Goal: Task Accomplishment & Management: Manage account settings

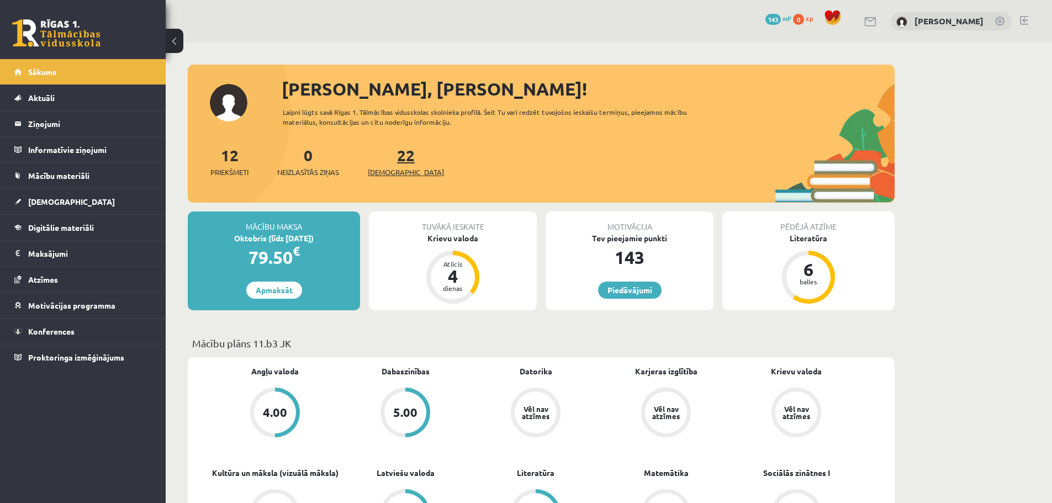
click at [391, 158] on link "22 Ieskaites" at bounding box center [406, 161] width 76 height 33
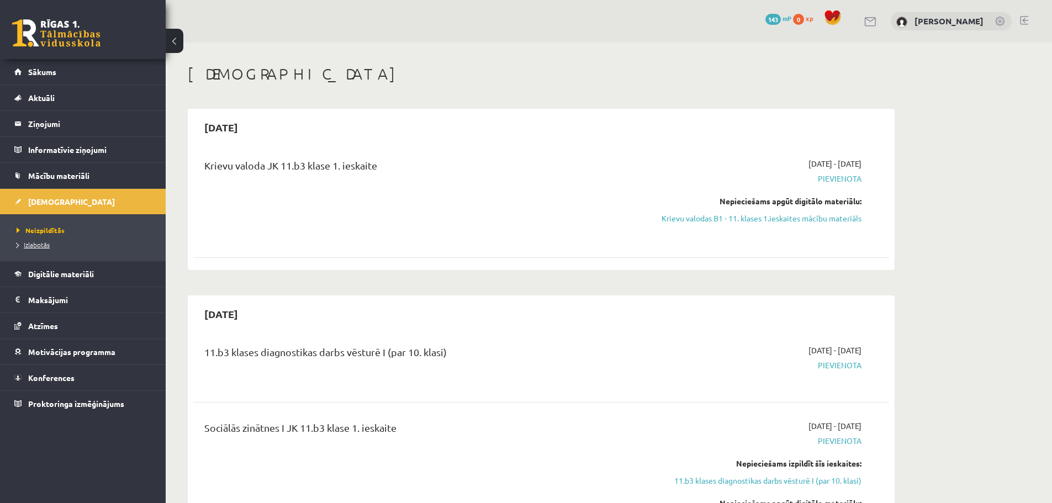
click at [62, 244] on link "Izlabotās" at bounding box center [86, 245] width 138 height 10
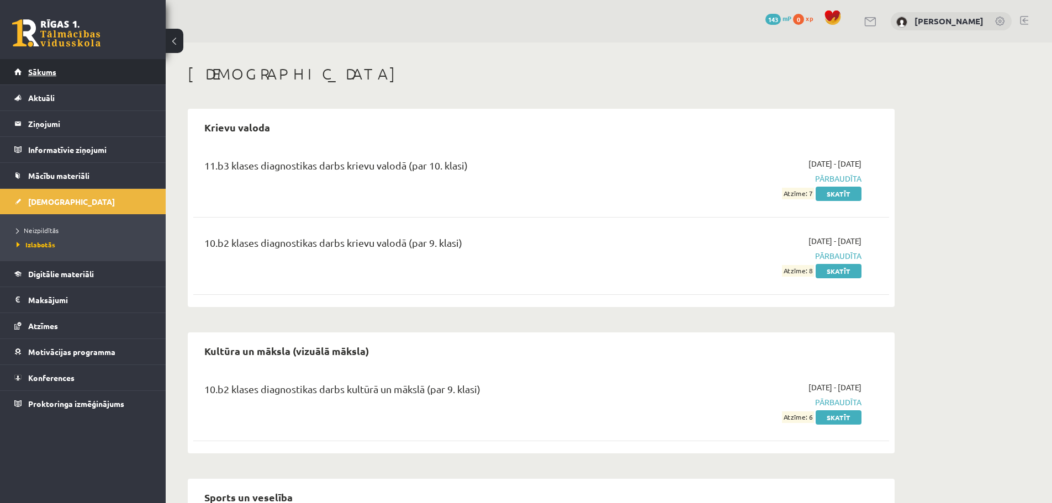
click at [67, 79] on link "Sākums" at bounding box center [82, 71] width 137 height 25
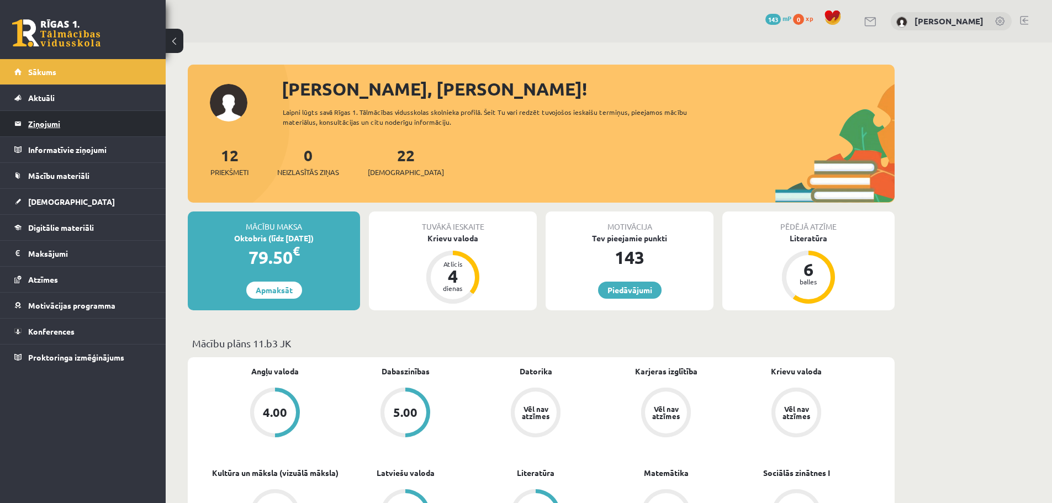
click at [95, 133] on legend "Ziņojumi 0" at bounding box center [90, 123] width 124 height 25
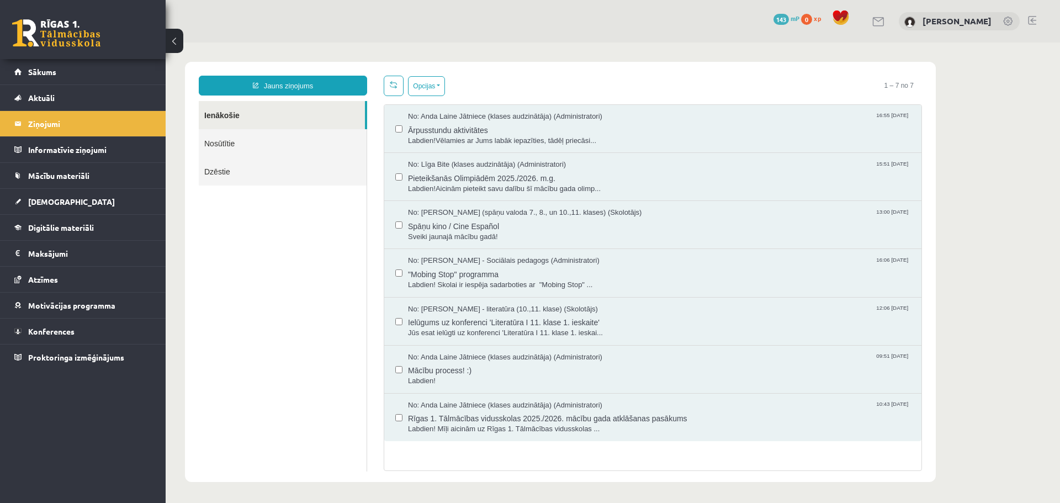
click at [213, 149] on link "Nosūtītie" at bounding box center [283, 143] width 168 height 28
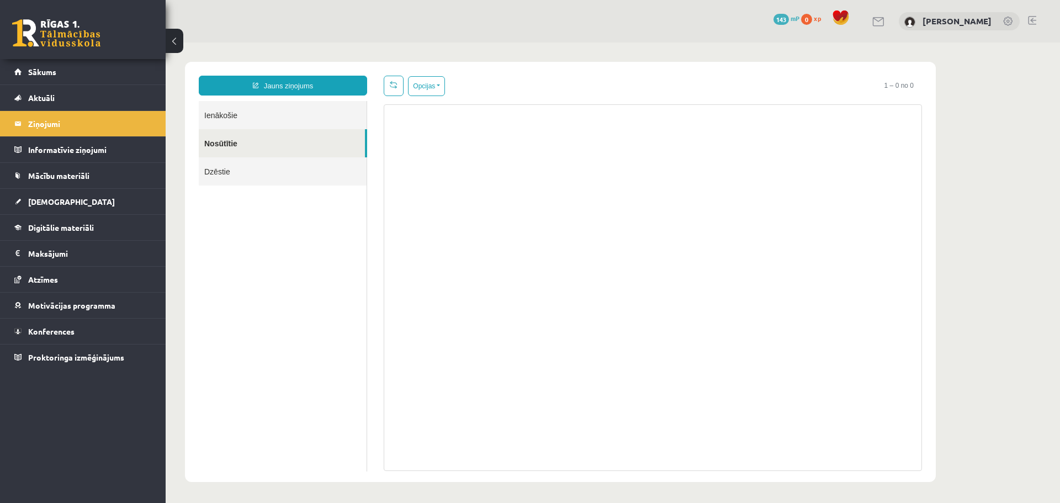
drag, startPoint x: 227, startPoint y: 176, endPoint x: 230, endPoint y: 169, distance: 7.7
click at [228, 176] on link "Dzēstie" at bounding box center [283, 171] width 168 height 28
click at [222, 119] on link "Ienākošie" at bounding box center [283, 115] width 168 height 28
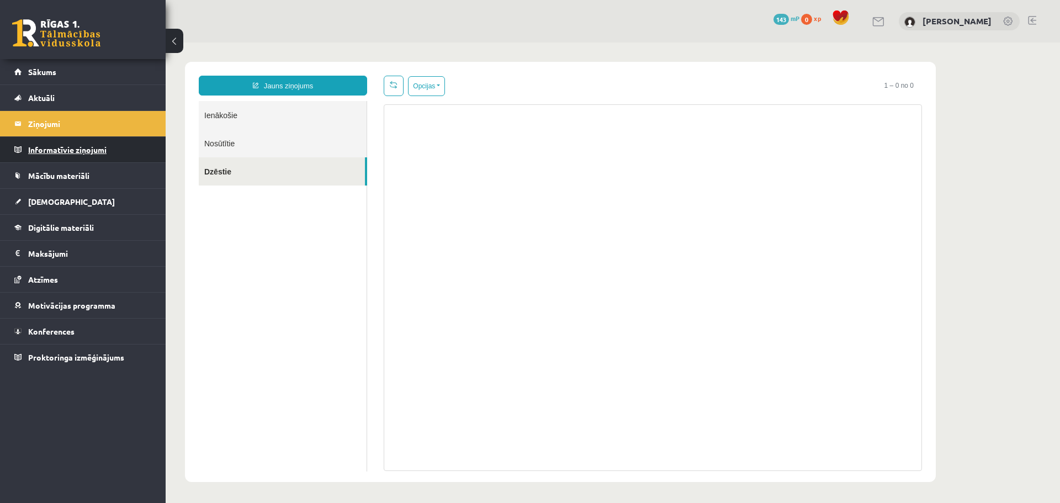
click at [59, 148] on legend "Informatīvie ziņojumi 0" at bounding box center [90, 149] width 124 height 25
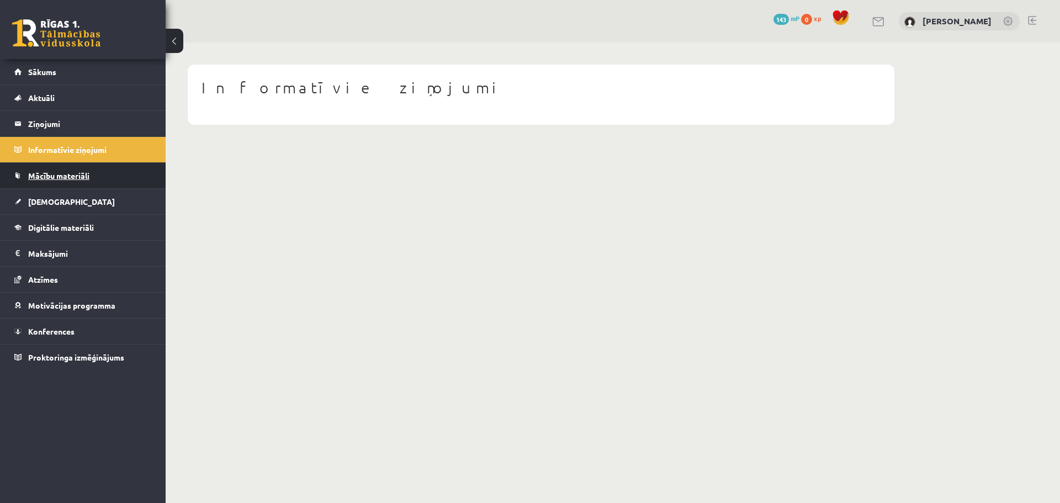
click at [89, 174] on span "Mācību materiāli" at bounding box center [58, 176] width 61 height 10
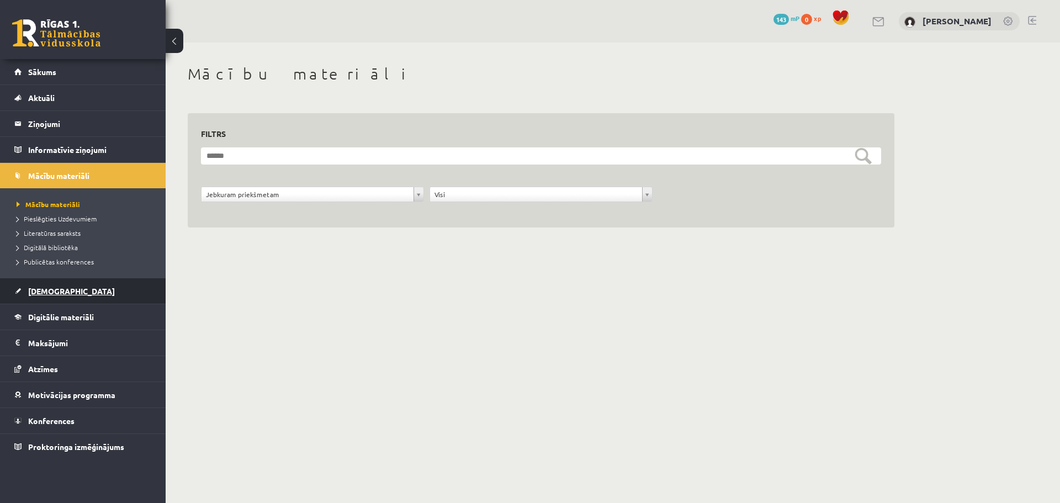
click at [44, 284] on link "[DEMOGRAPHIC_DATA]" at bounding box center [82, 290] width 137 height 25
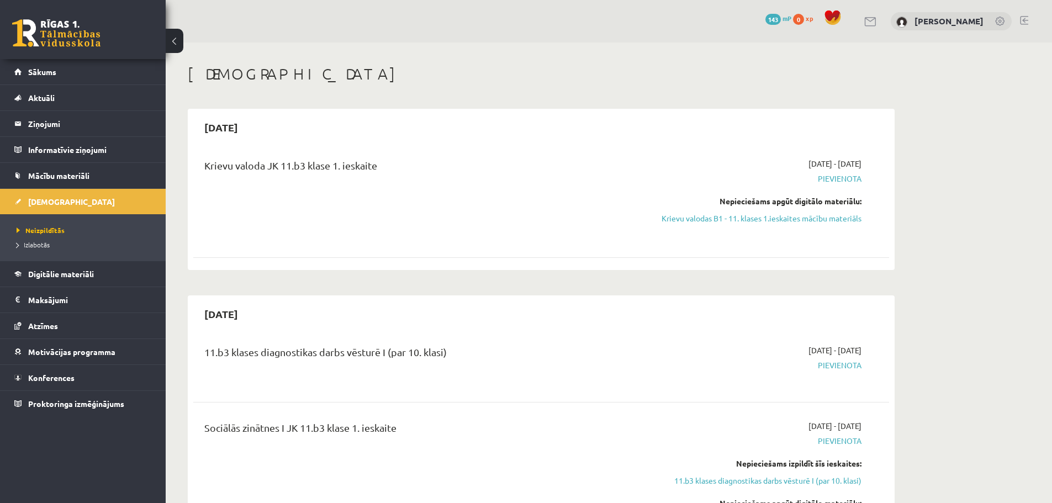
drag, startPoint x: 792, startPoint y: 214, endPoint x: 575, endPoint y: 35, distance: 280.8
click at [792, 213] on link "Krievu valodas B1 - 11. klases 1.ieskaites mācību materiāls" at bounding box center [757, 219] width 208 height 12
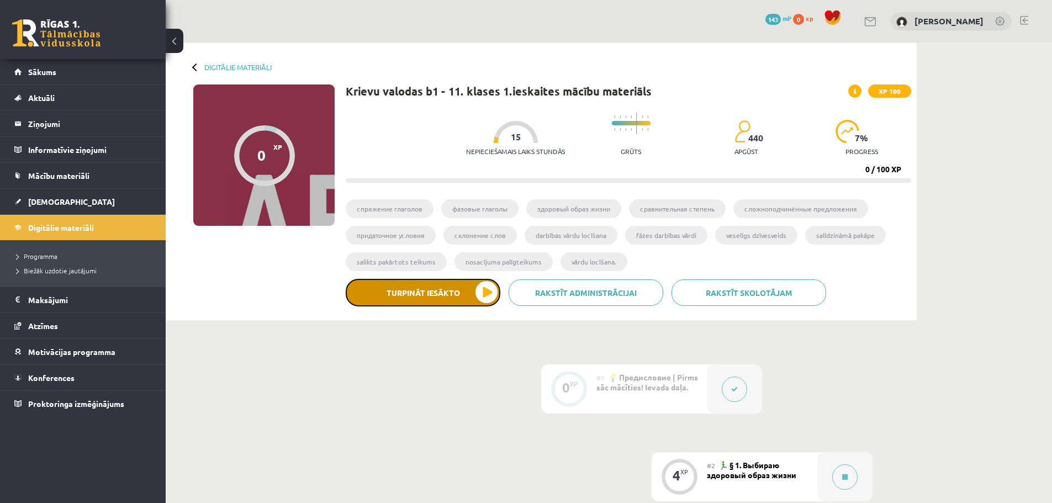
click at [450, 300] on button "Turpināt iesākto" at bounding box center [423, 293] width 155 height 28
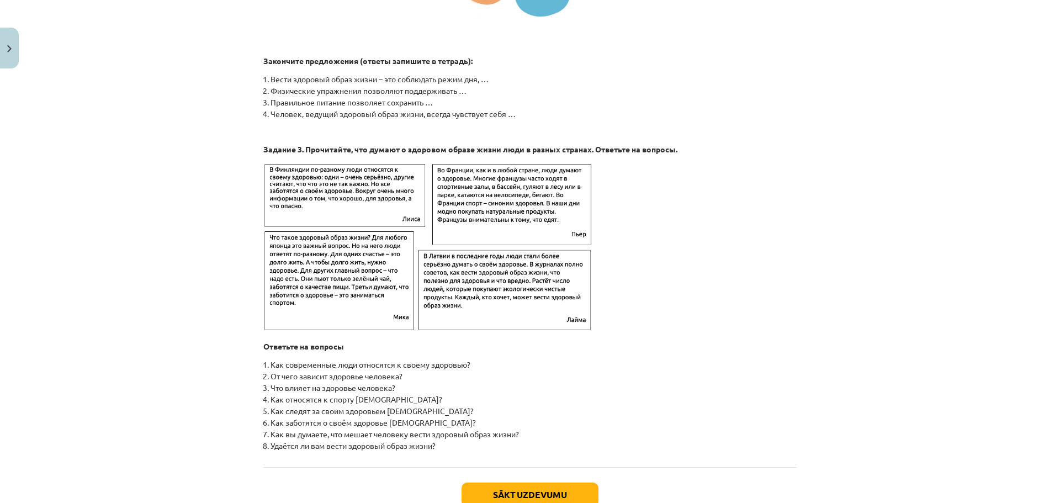
scroll to position [1674, 0]
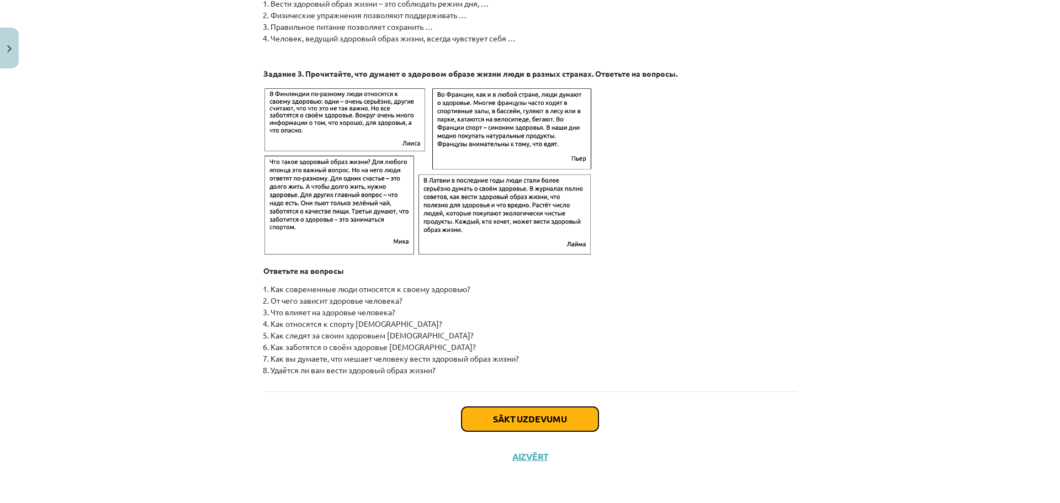
click at [567, 411] on button "Sākt uzdevumu" at bounding box center [529, 419] width 137 height 24
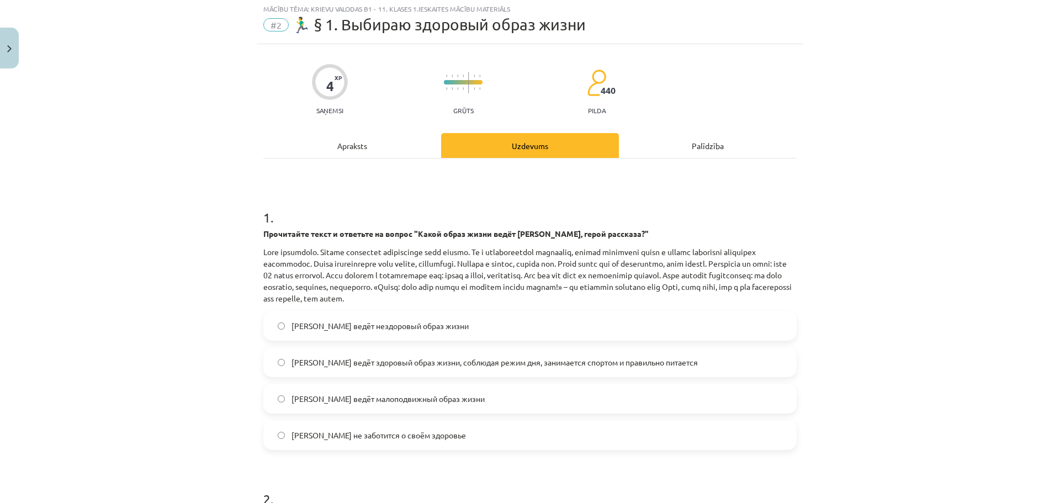
scroll to position [28, 0]
click at [519, 365] on span "Олег ведёт здоровый образ жизни, соблюдая режим дня, занимается спортом и прави…" at bounding box center [494, 364] width 406 height 12
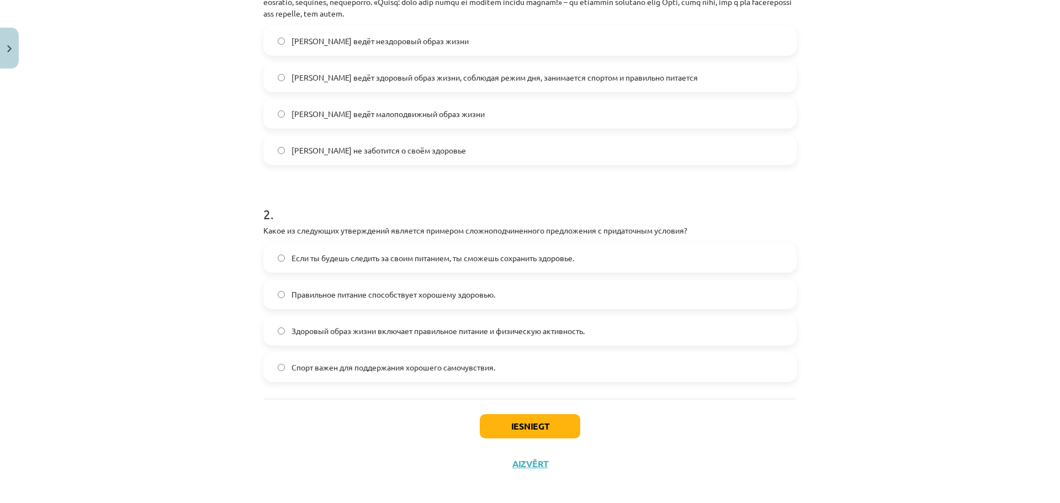
scroll to position [321, 0]
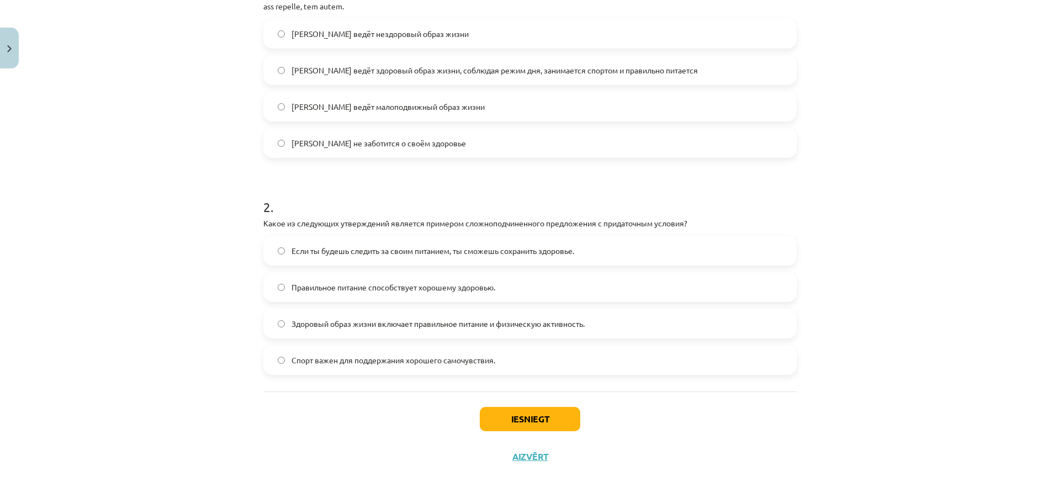
click at [554, 261] on label "Если ты будешь следить за своим питанием, ты сможешь сохранить здоровье." at bounding box center [529, 251] width 531 height 28
click at [524, 427] on button "Iesniegt" at bounding box center [530, 419] width 100 height 24
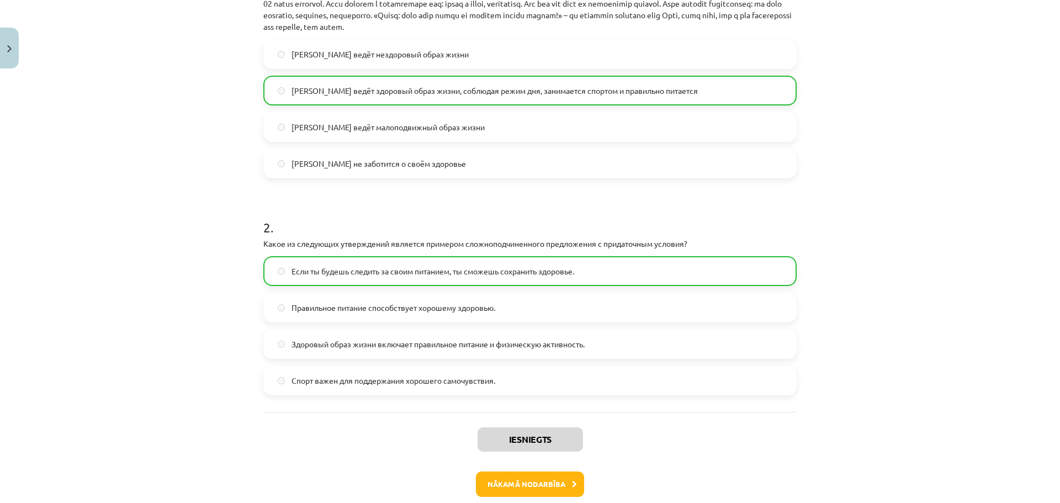
scroll to position [357, 0]
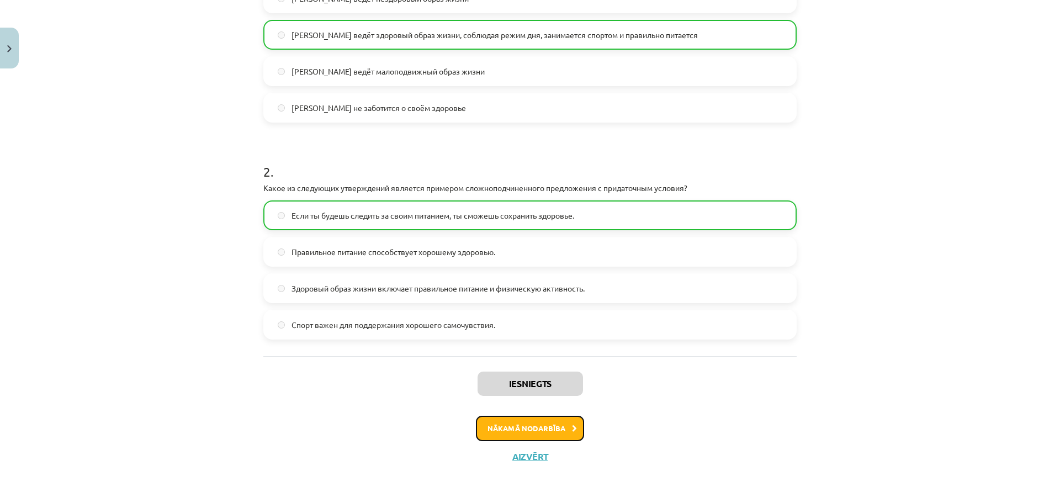
click at [561, 423] on button "Nākamā nodarbība" at bounding box center [530, 428] width 108 height 25
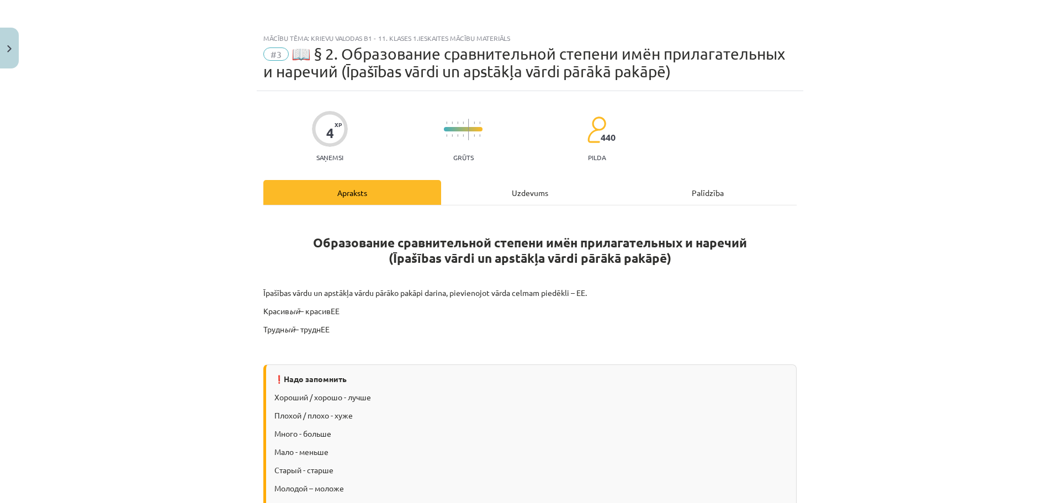
scroll to position [110, 0]
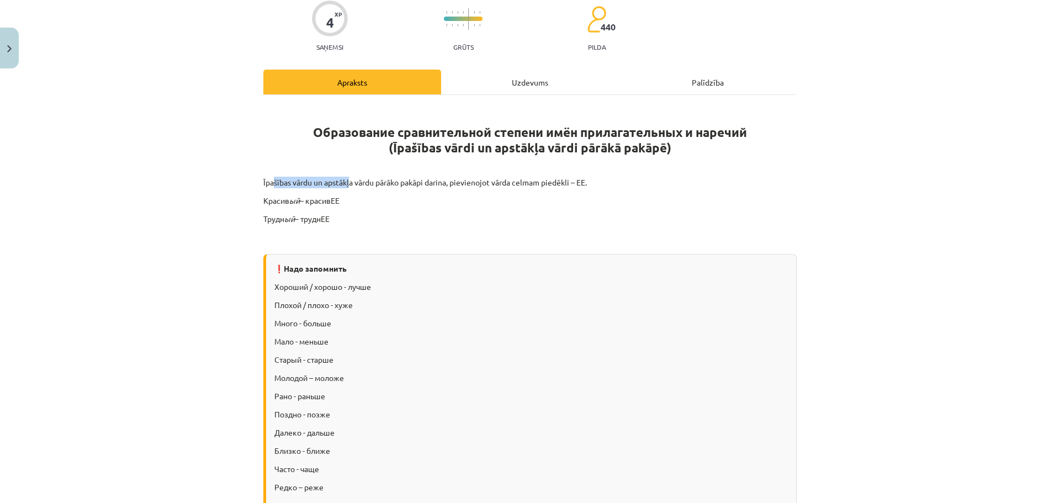
drag, startPoint x: 271, startPoint y: 183, endPoint x: 368, endPoint y: 183, distance: 97.2
click at [366, 183] on p "Īpašības vārdu un apstākļa vārdu pārāko pakāpi darina, pievienojot vārda celmam…" at bounding box center [529, 183] width 533 height 12
drag, startPoint x: 391, startPoint y: 183, endPoint x: 456, endPoint y: 189, distance: 64.9
click at [394, 183] on p "Īpašības vārdu un apstākļa vārdu pārāko pakāpi darina, pievienojot vārda celmam…" at bounding box center [529, 183] width 533 height 12
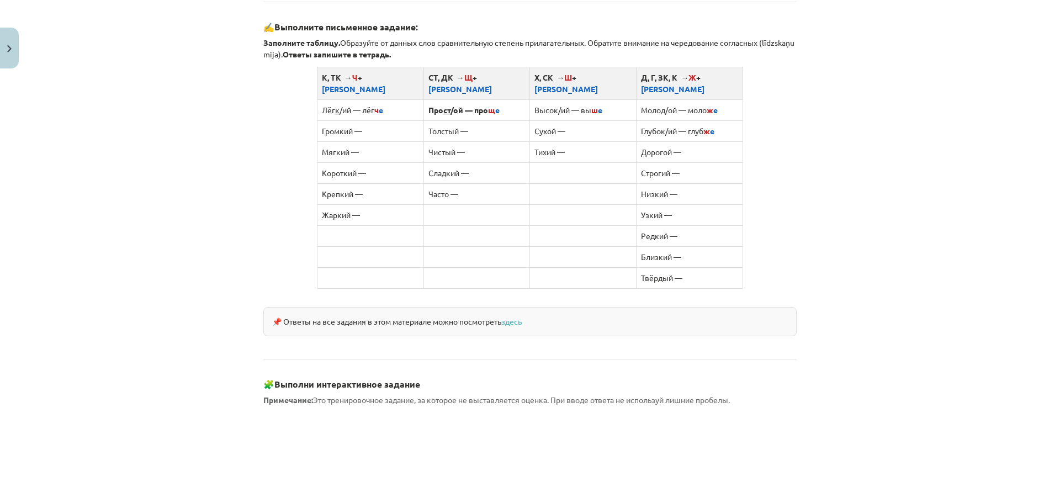
scroll to position [662, 0]
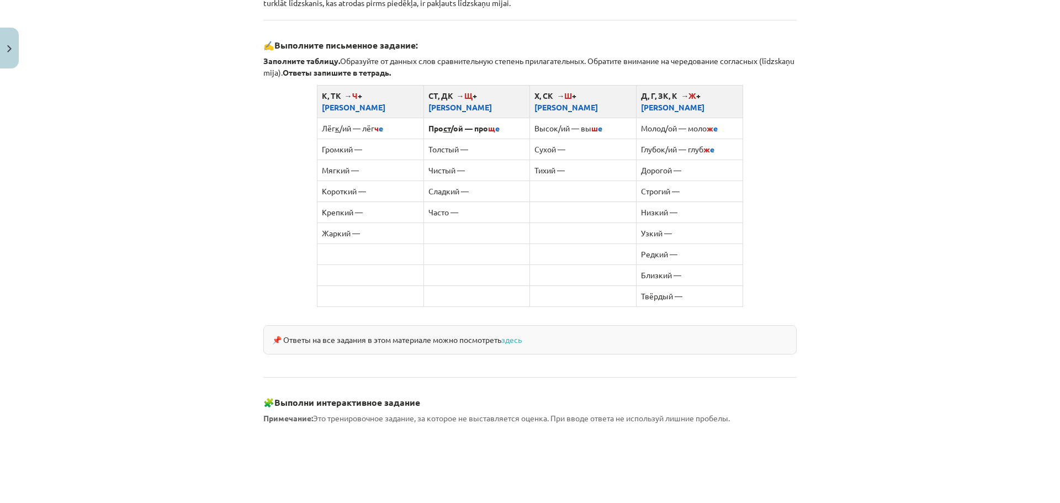
click at [590, 160] on td "Тихий —" at bounding box center [583, 170] width 107 height 21
click at [571, 141] on td "Сухой —" at bounding box center [583, 149] width 107 height 21
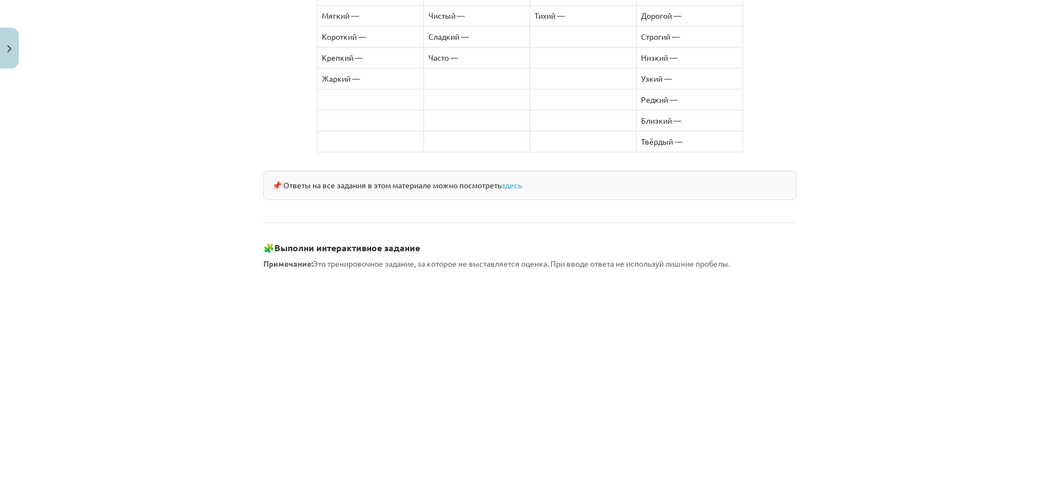
scroll to position [938, 0]
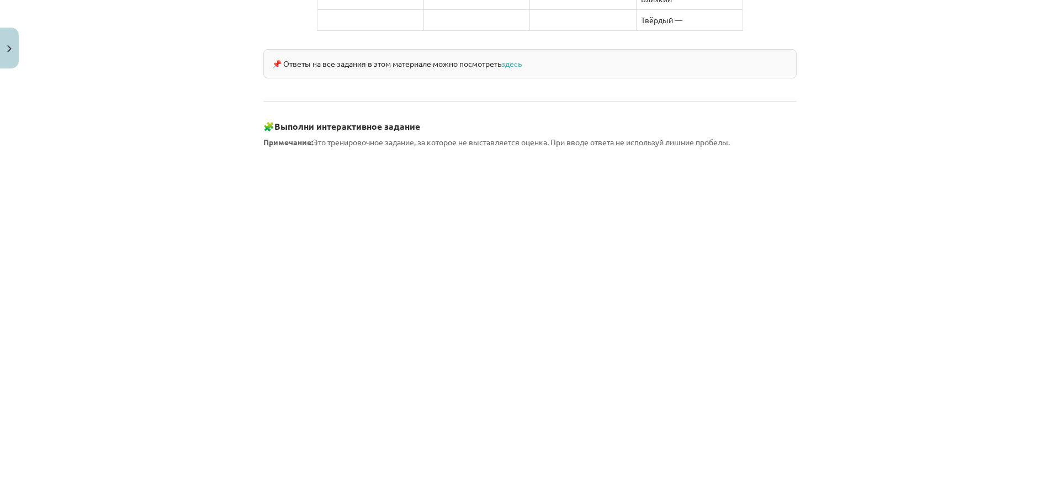
click at [367, 137] on span "Примечание: Это тренировочное задание, за которое не выставляется оценка. При в…" at bounding box center [496, 142] width 466 height 10
click at [291, 137] on strong "Примечание:" at bounding box center [288, 142] width 50 height 10
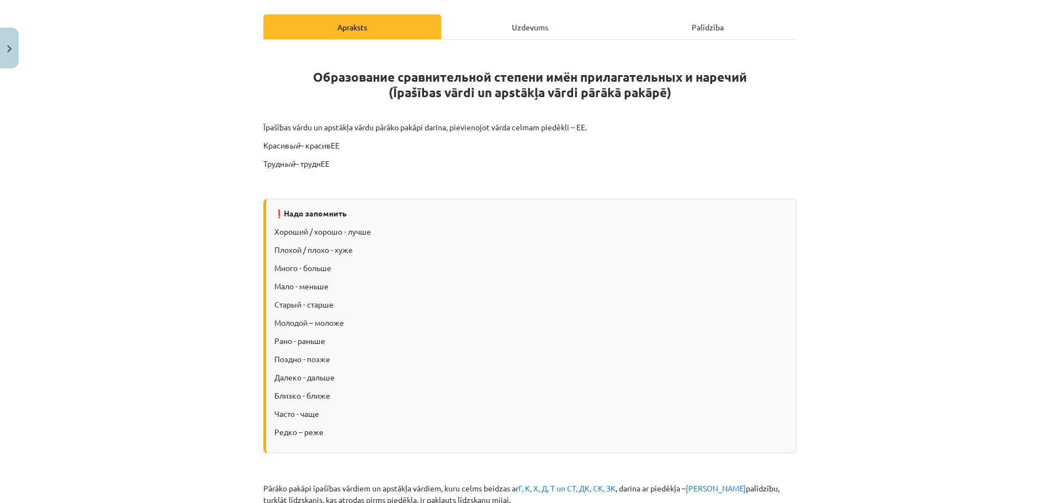
scroll to position [110, 0]
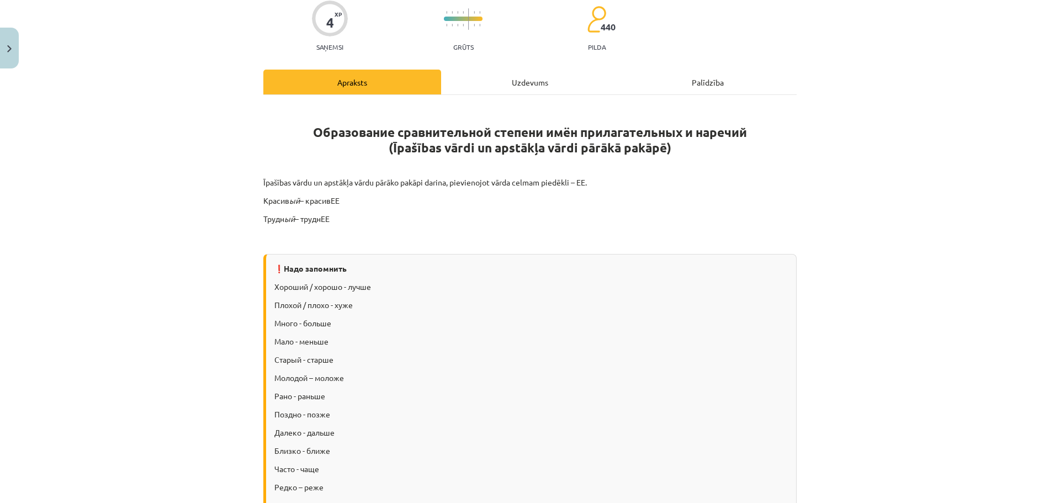
click at [540, 82] on div "Uzdevums" at bounding box center [530, 82] width 178 height 25
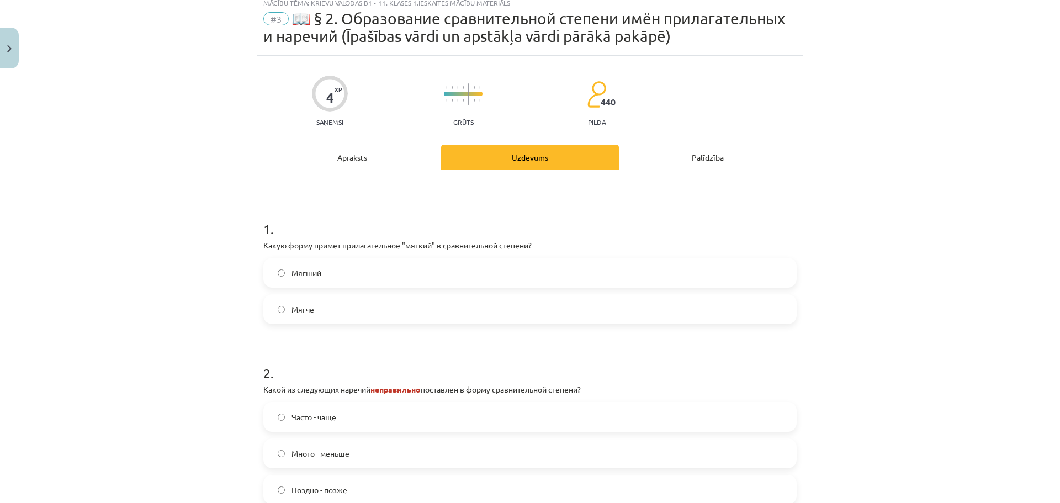
scroll to position [28, 0]
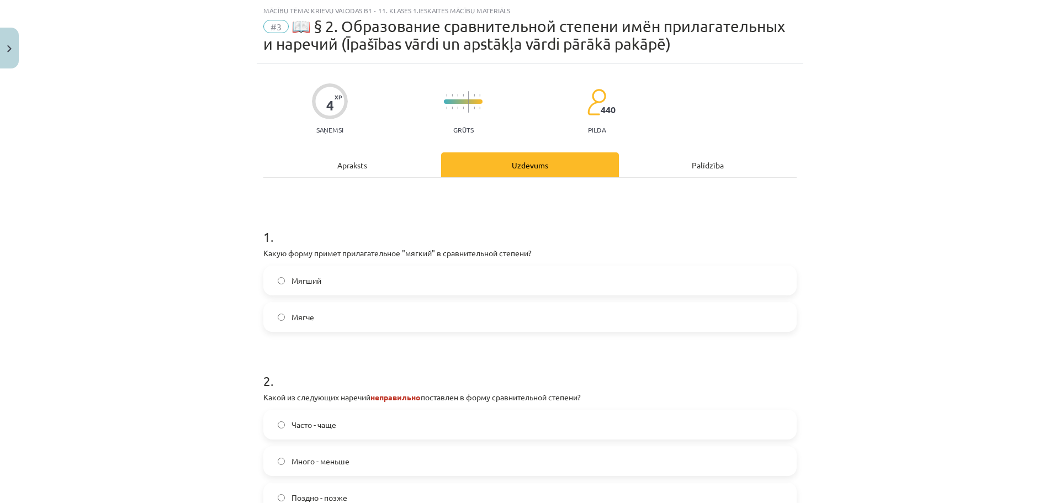
click at [380, 319] on label "Мягче" at bounding box center [529, 317] width 531 height 28
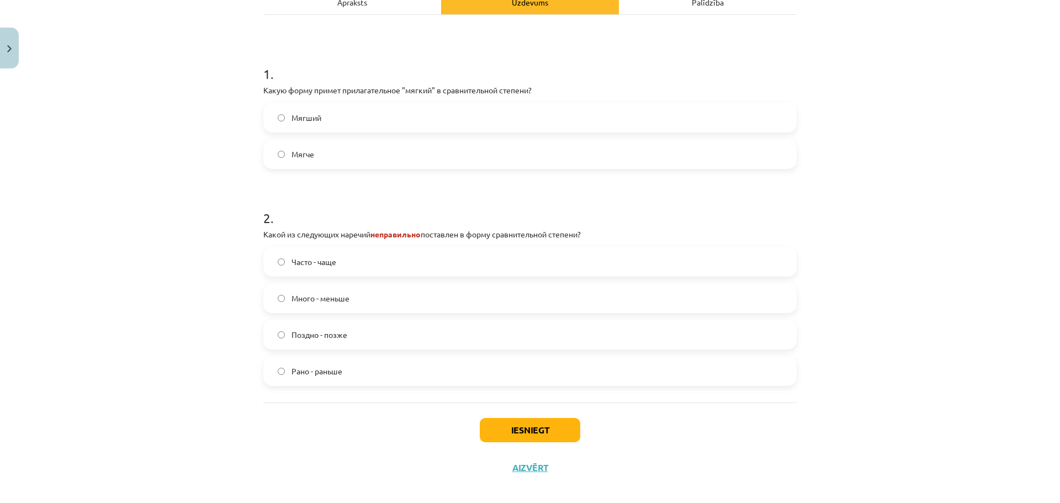
scroll to position [201, 0]
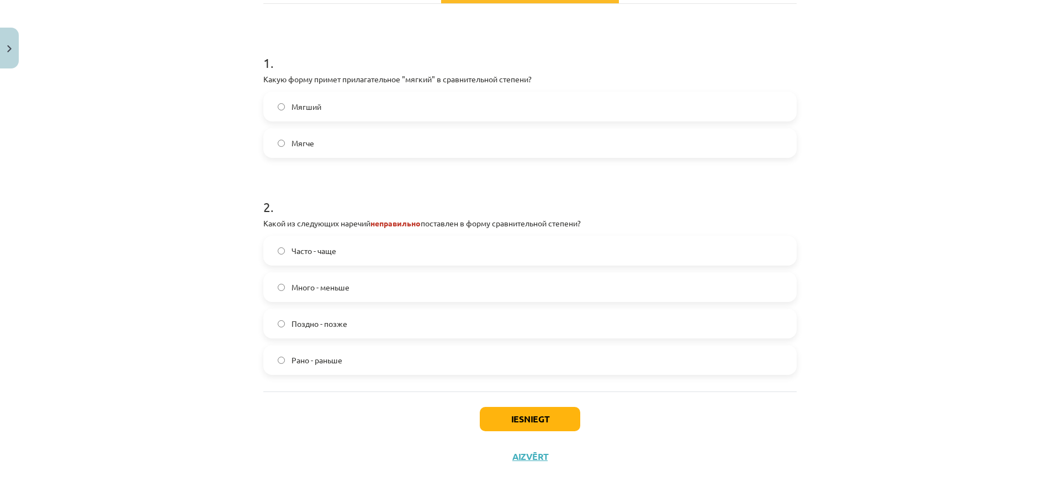
click at [337, 286] on span "Много - меньше" at bounding box center [320, 288] width 58 height 12
click at [571, 419] on button "Iesniegt" at bounding box center [530, 419] width 100 height 24
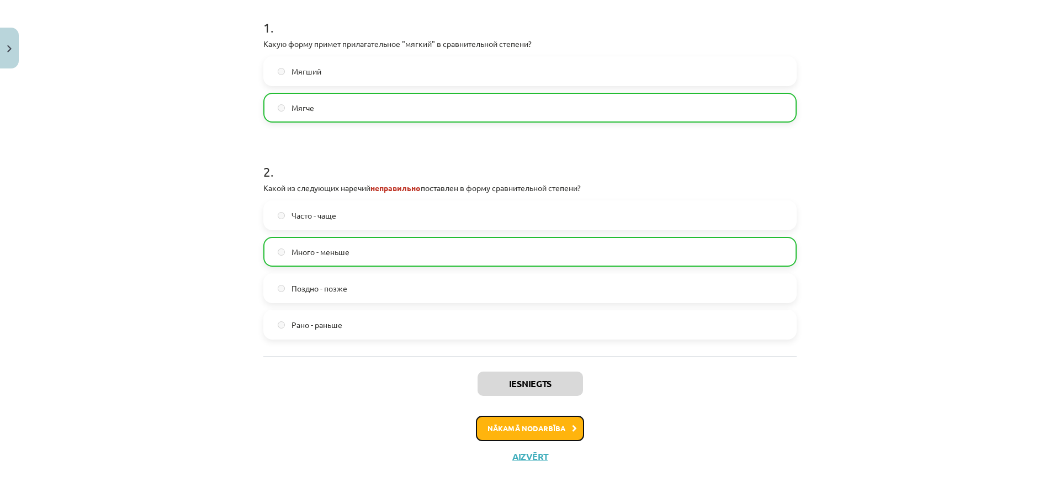
click at [567, 433] on button "Nākamā nodarbība" at bounding box center [530, 428] width 108 height 25
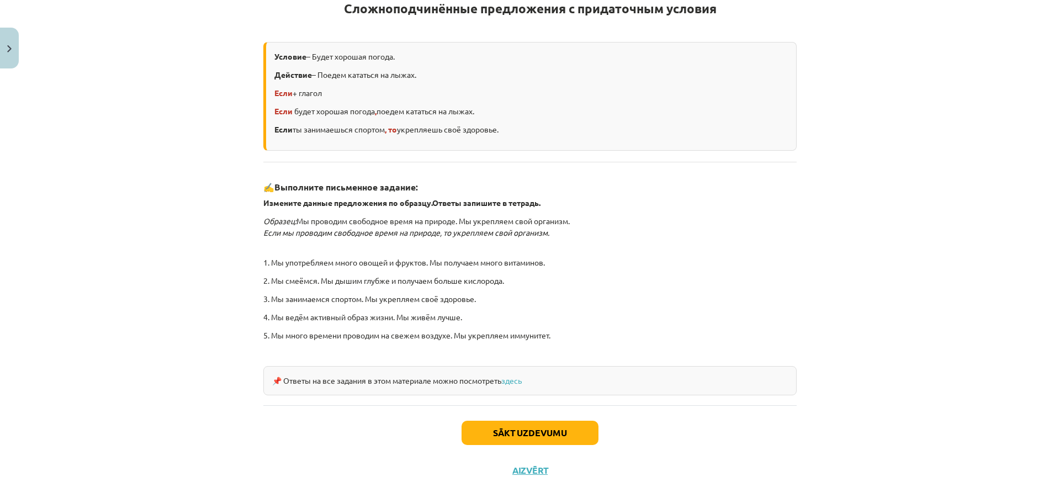
scroll to position [229, 0]
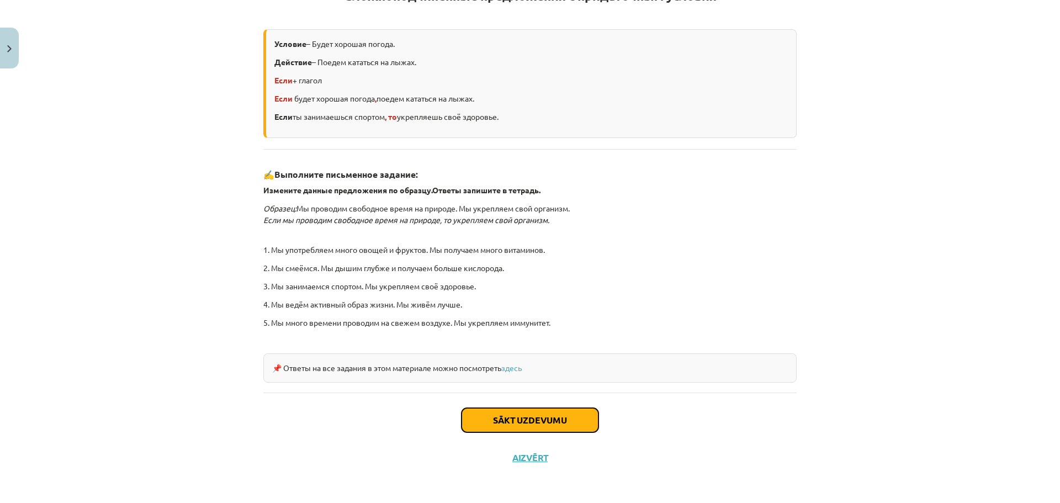
click at [564, 423] on button "Sākt uzdevumu" at bounding box center [529, 420] width 137 height 24
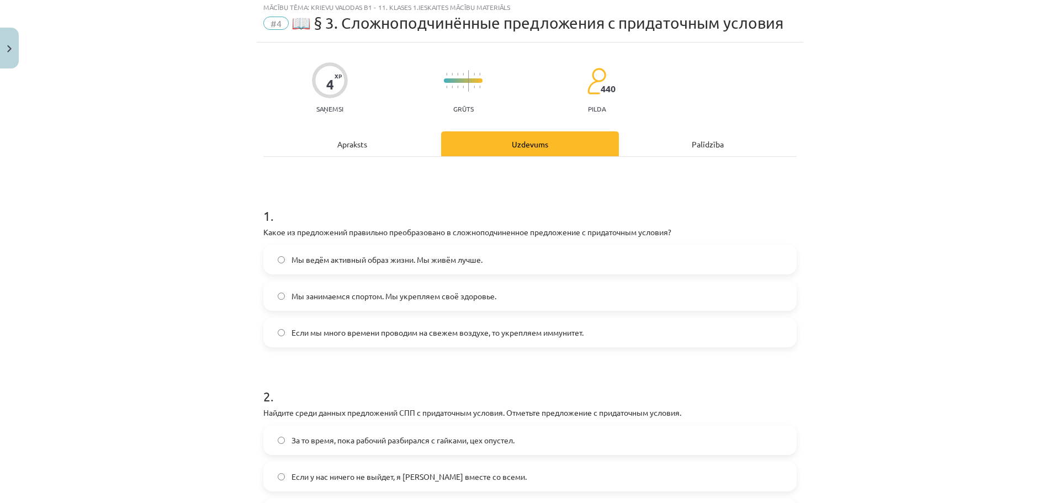
scroll to position [28, 0]
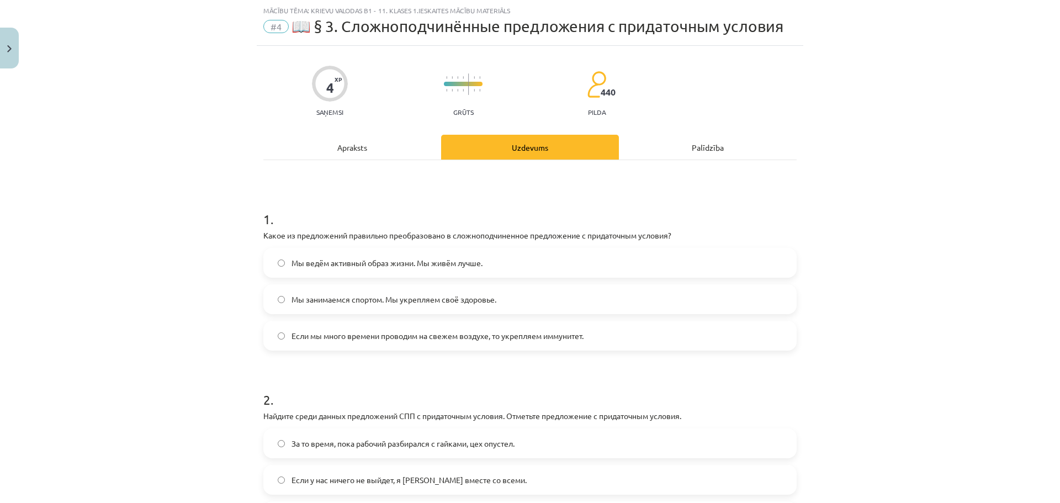
click at [354, 335] on span "Если мы много времени проводим на свежем воздухе, то укрепляем иммунитет." at bounding box center [437, 336] width 292 height 12
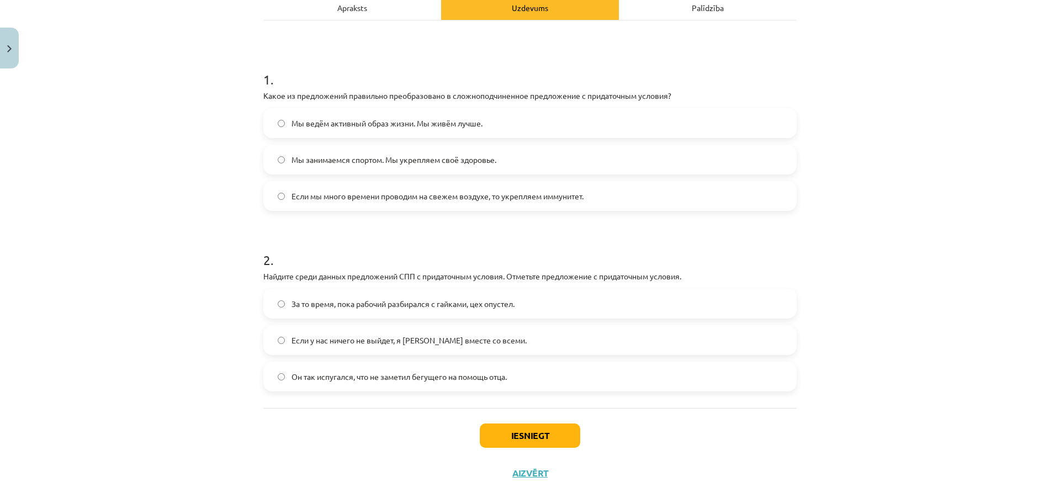
scroll to position [184, 0]
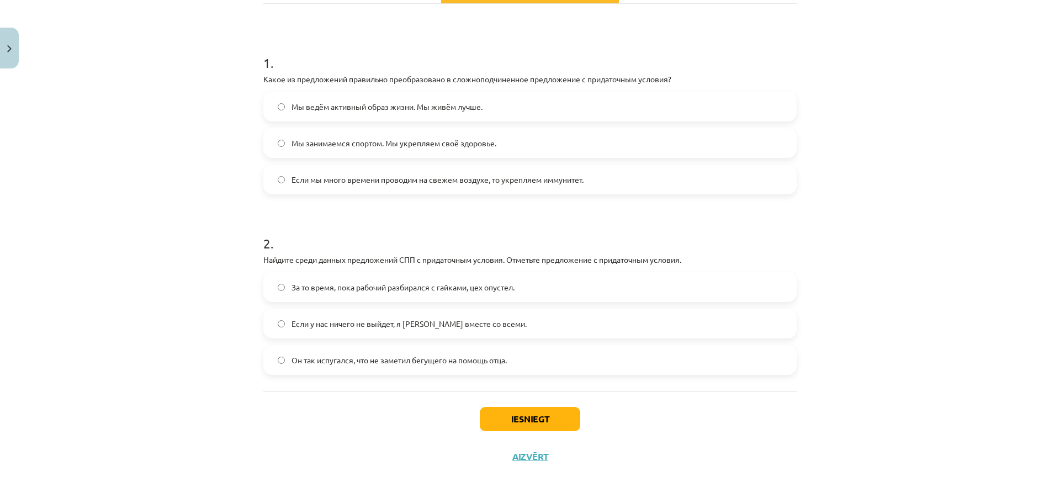
click at [361, 319] on span "Если у нас ничего не выйдет, я уеду вместе со всеми." at bounding box center [408, 324] width 235 height 12
click at [553, 423] on button "Iesniegt" at bounding box center [530, 419] width 100 height 24
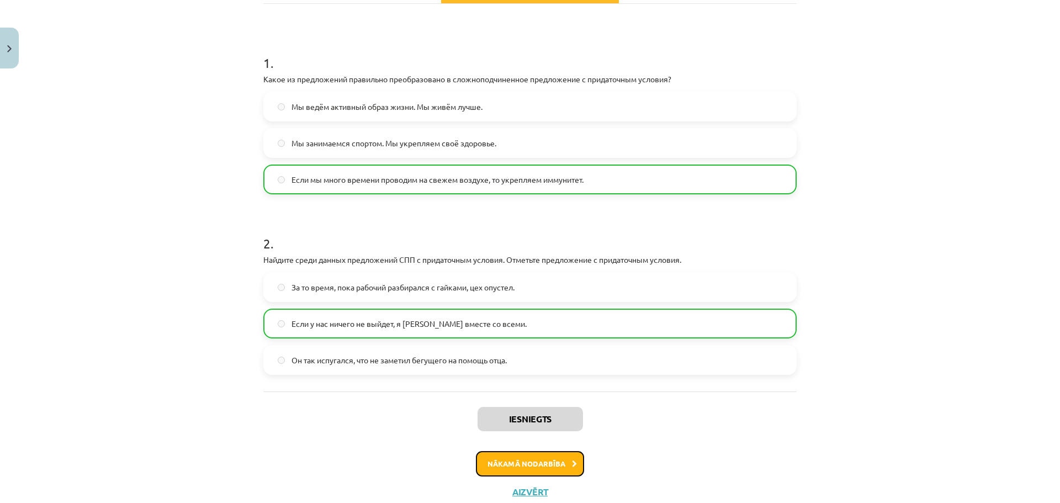
click at [536, 470] on button "Nākamā nodarbība" at bounding box center [530, 463] width 108 height 25
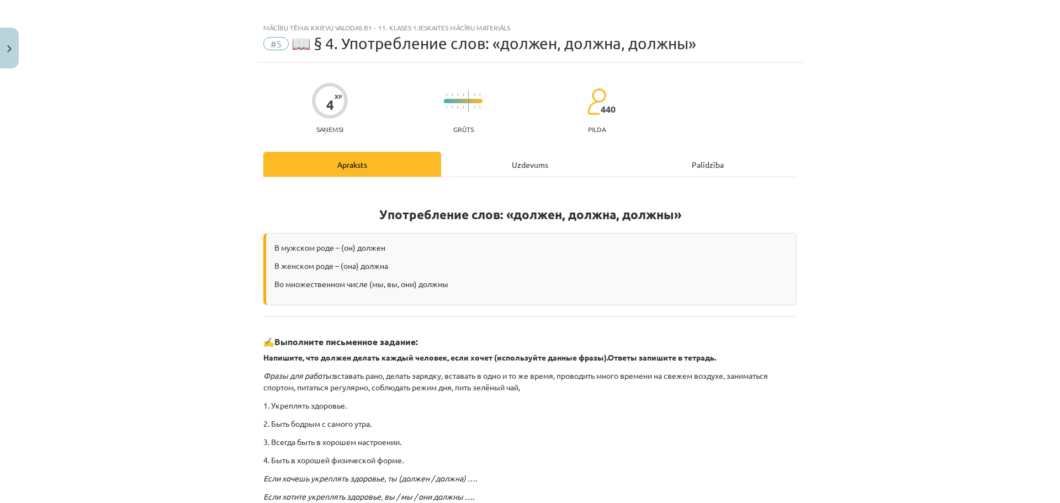
scroll to position [0, 0]
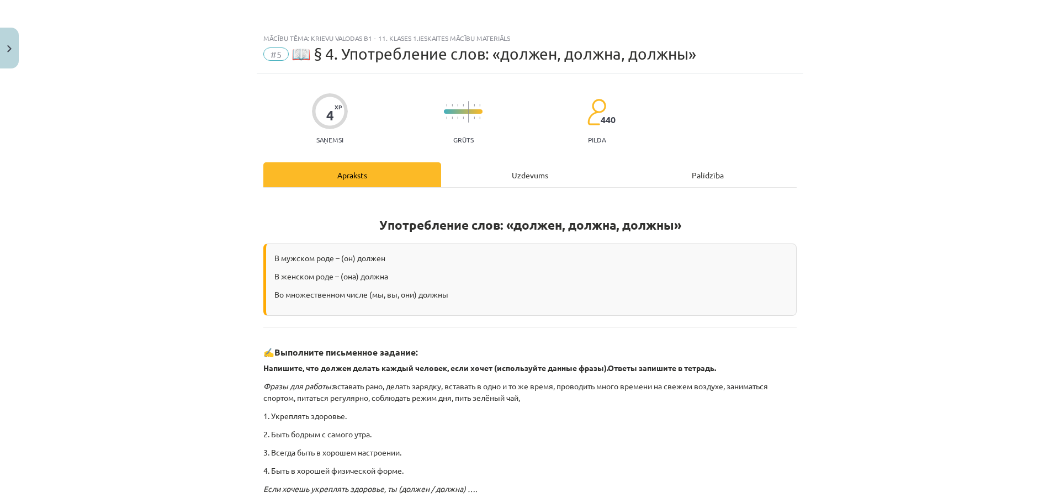
click at [516, 169] on div "Uzdevums" at bounding box center [530, 174] width 178 height 25
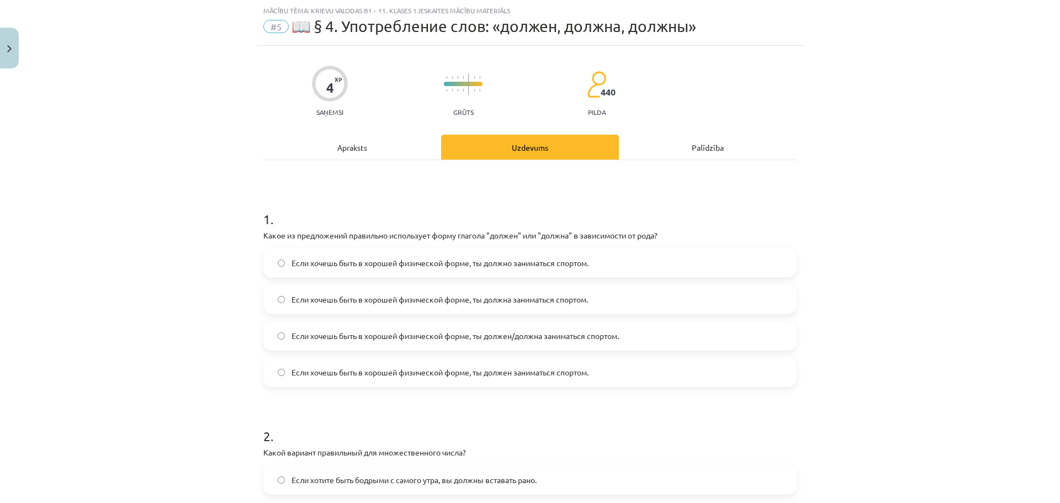
click at [526, 304] on span "Если хочешь быть в хорошей физической форме, ты должна заниматься спортом." at bounding box center [439, 300] width 296 height 12
click at [499, 337] on span "Если хочешь быть в хорошей физической форме, ты должен/должна заниматься спорто…" at bounding box center [454, 336] width 327 height 12
click at [460, 368] on span "Если хочешь быть в хорошей физической форме, ты должен заниматься спортом." at bounding box center [439, 373] width 297 height 12
click at [442, 332] on span "Если хочешь быть в хорошей физической форме, ты должен/должна заниматься спорто…" at bounding box center [454, 336] width 327 height 12
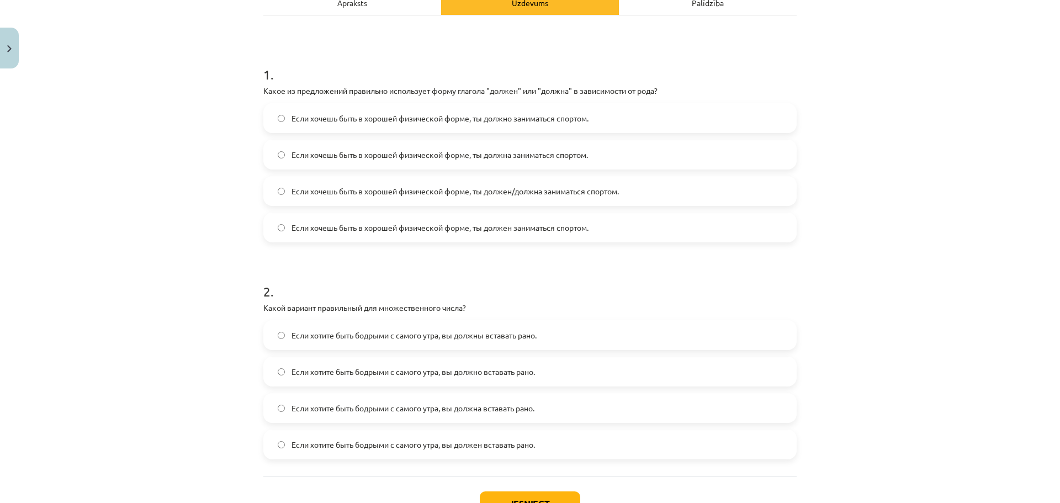
scroll to position [193, 0]
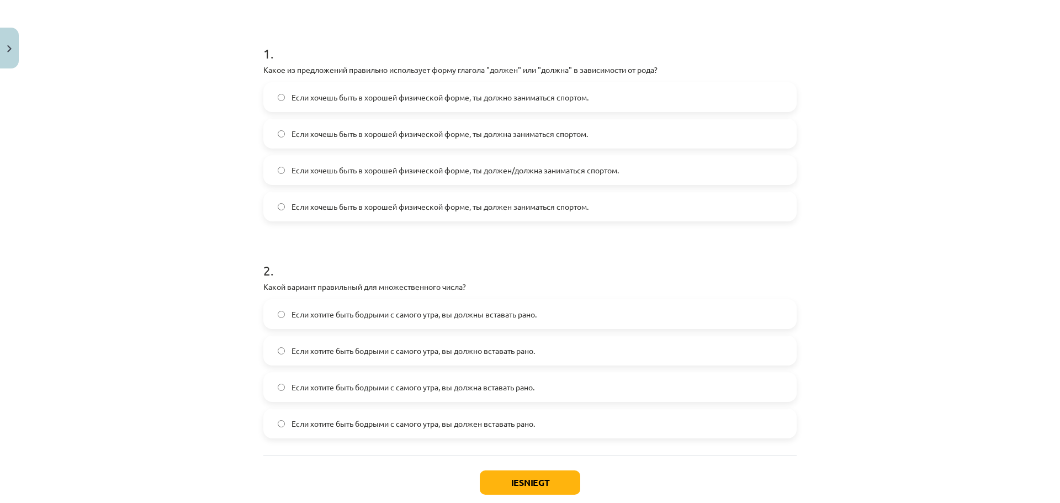
click at [514, 317] on span "Если хотите быть бодрыми с самого утра, вы должны вставать рано." at bounding box center [413, 315] width 245 height 12
click at [555, 476] on button "Iesniegt" at bounding box center [530, 482] width 100 height 24
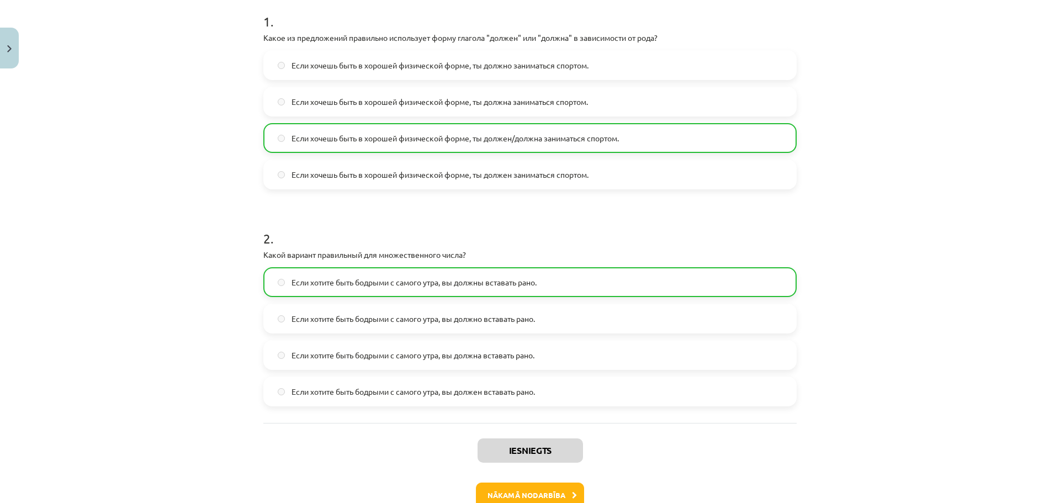
scroll to position [292, 0]
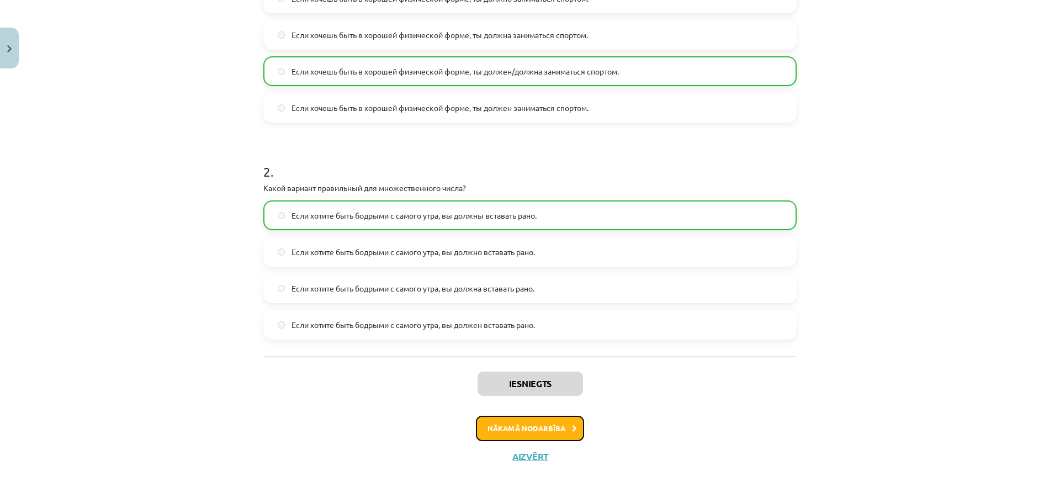
click at [543, 431] on button "Nākamā nodarbība" at bounding box center [530, 428] width 108 height 25
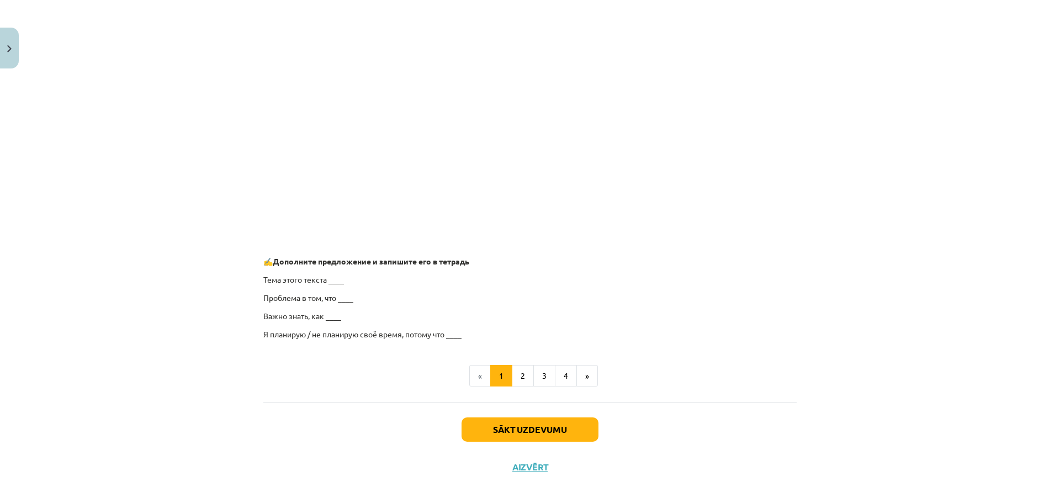
scroll to position [770, 0]
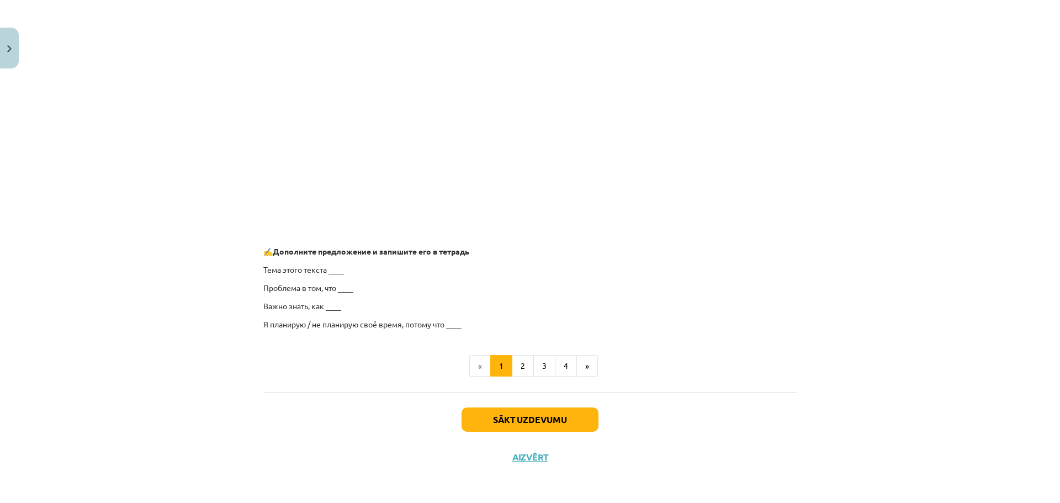
click at [331, 270] on p "Тема этого текста ____" at bounding box center [529, 270] width 533 height 12
click at [518, 363] on button "2" at bounding box center [523, 366] width 22 height 22
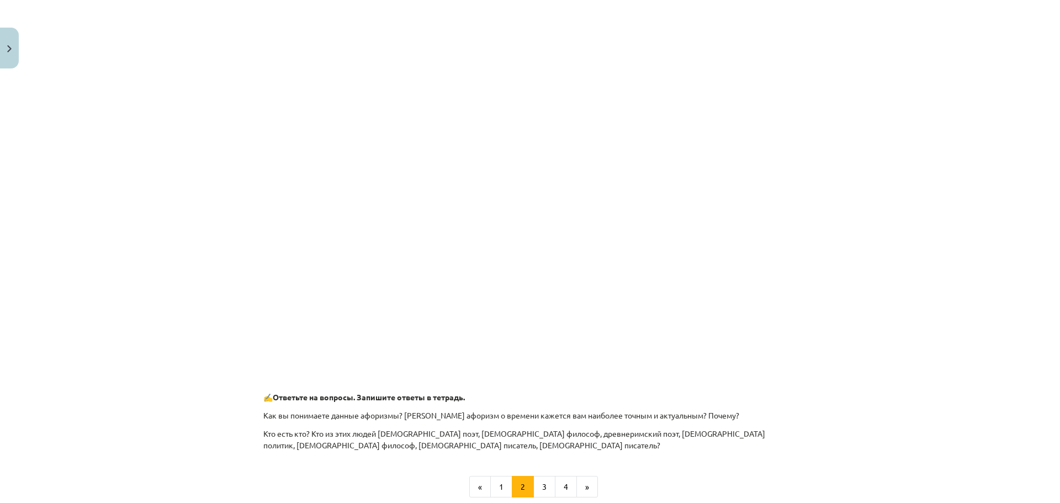
scroll to position [418, 0]
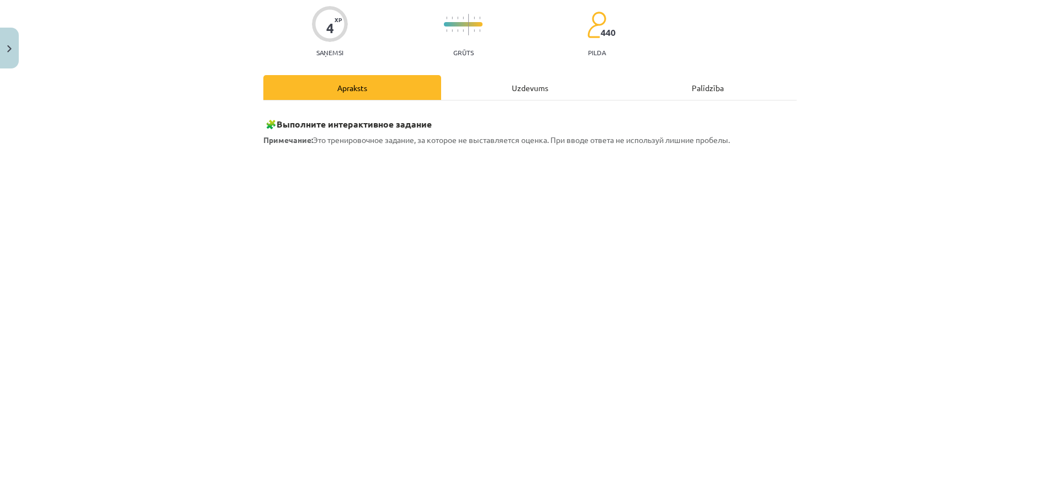
click at [521, 90] on div "Uzdevums" at bounding box center [530, 87] width 178 height 25
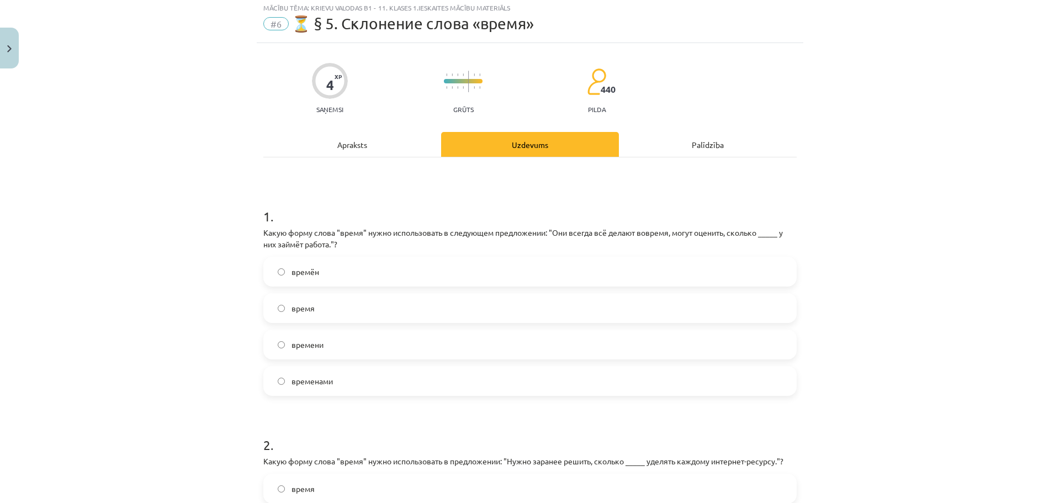
scroll to position [28, 0]
click at [338, 319] on label "время" at bounding box center [529, 311] width 531 height 28
click at [354, 349] on label "времени" at bounding box center [529, 347] width 531 height 28
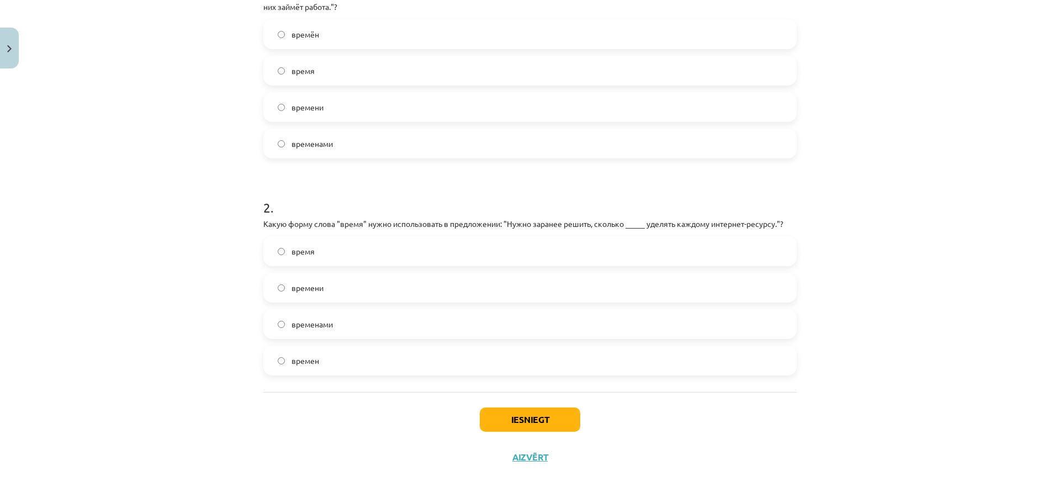
scroll to position [268, 0]
click at [329, 279] on label "времени" at bounding box center [529, 287] width 531 height 28
click at [521, 417] on button "Iesniegt" at bounding box center [530, 419] width 100 height 24
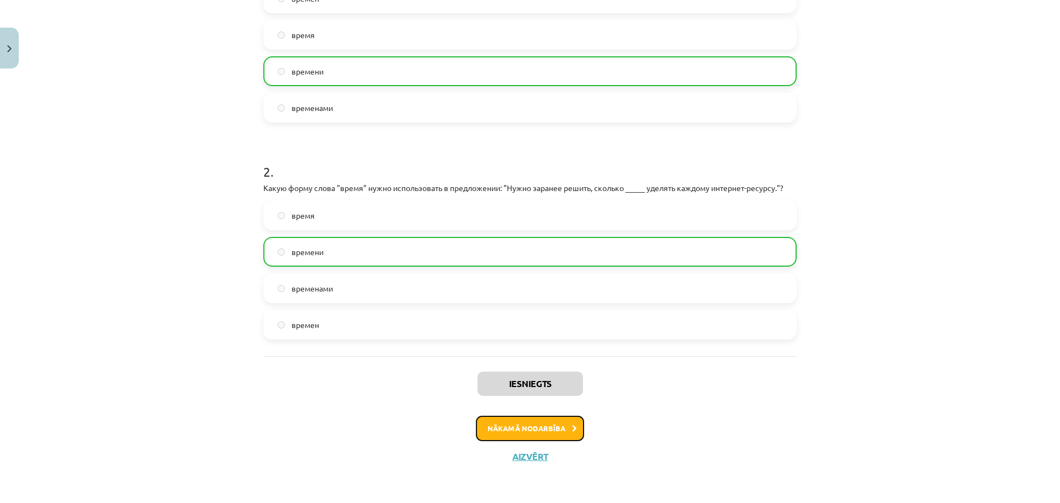
click at [555, 432] on button "Nākamā nodarbība" at bounding box center [530, 428] width 108 height 25
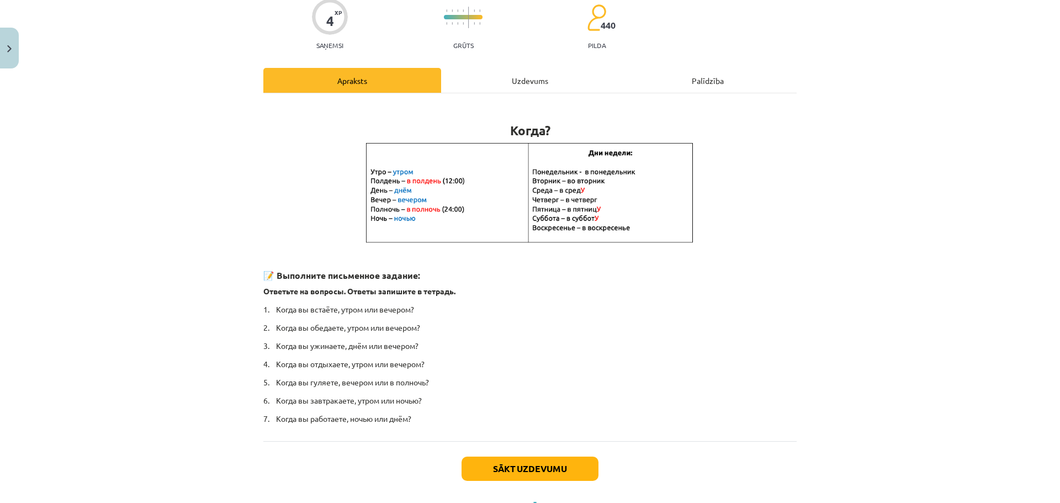
scroll to position [143, 0]
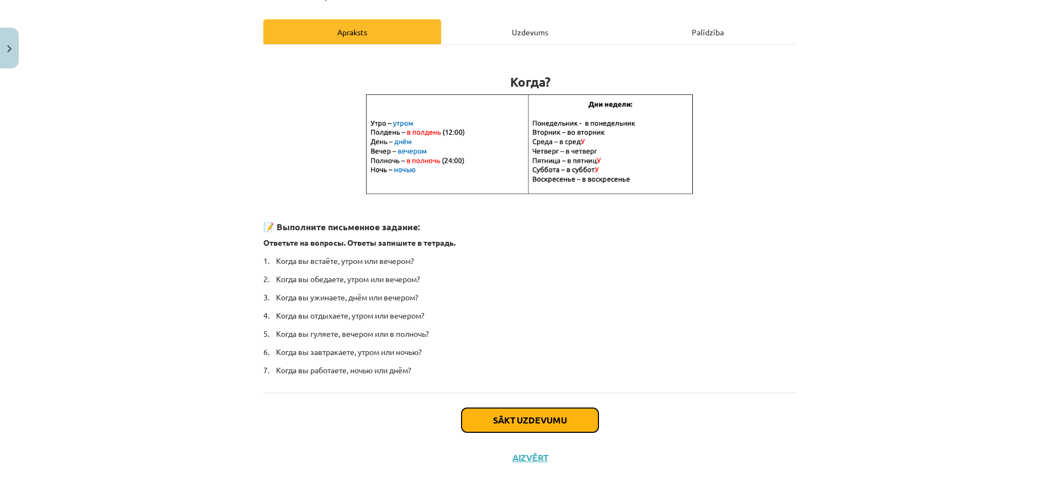
click at [553, 421] on button "Sākt uzdevumu" at bounding box center [529, 420] width 137 height 24
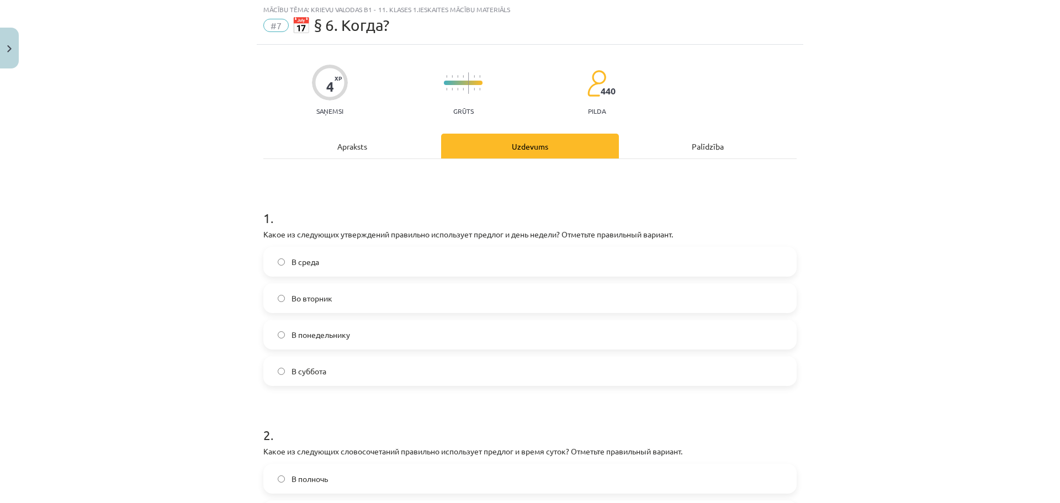
scroll to position [28, 0]
click at [346, 301] on label "Во вторник" at bounding box center [529, 299] width 531 height 28
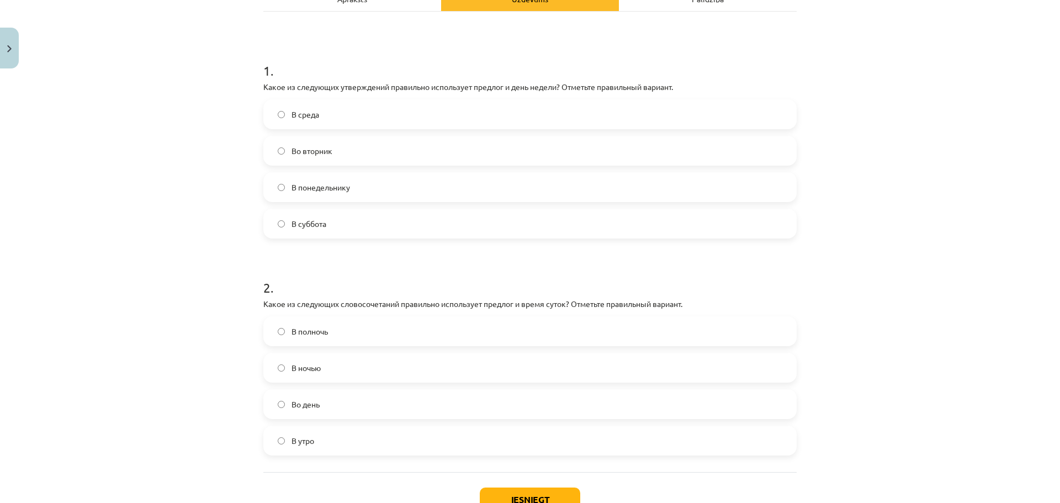
scroll to position [248, 0]
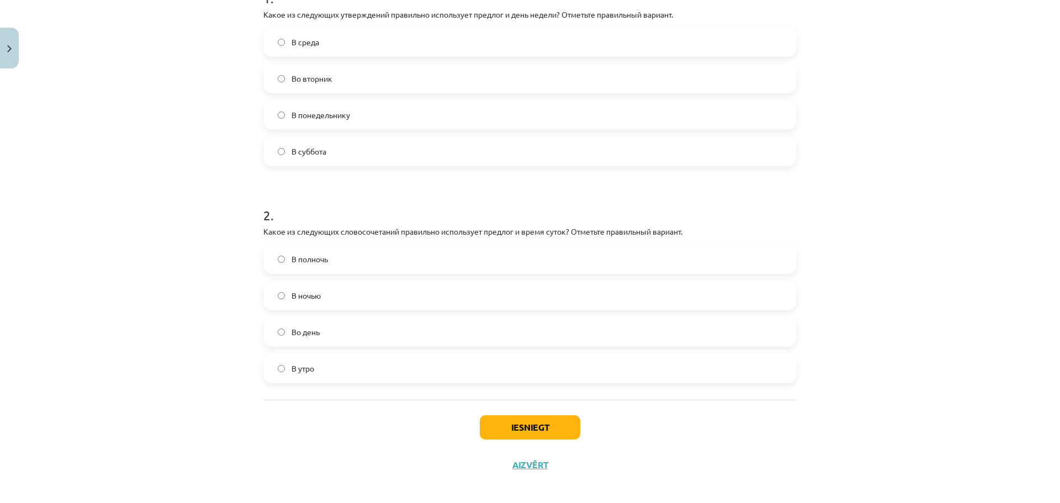
click at [307, 259] on span "В полночь" at bounding box center [309, 259] width 36 height 12
click at [537, 438] on button "Iesniegt" at bounding box center [530, 427] width 100 height 24
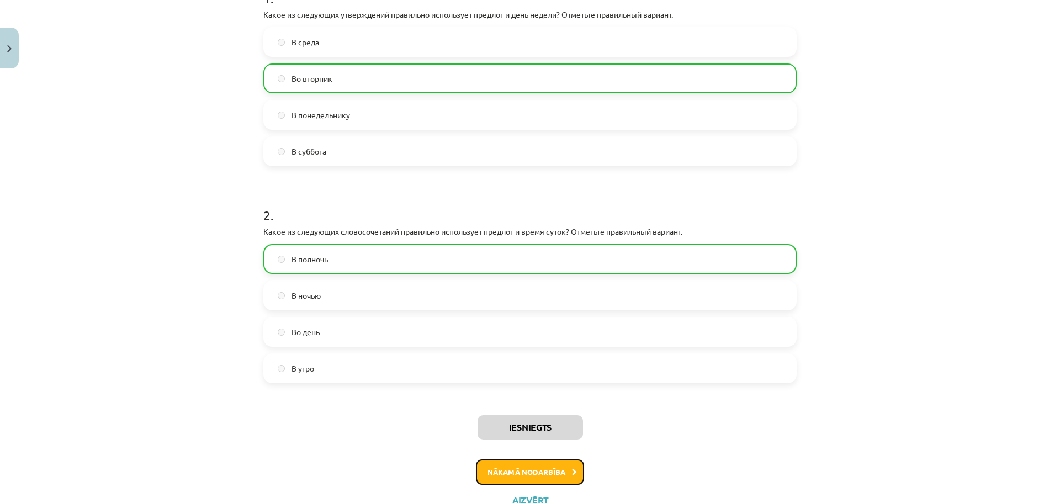
click at [524, 477] on button "Nākamā nodarbība" at bounding box center [530, 471] width 108 height 25
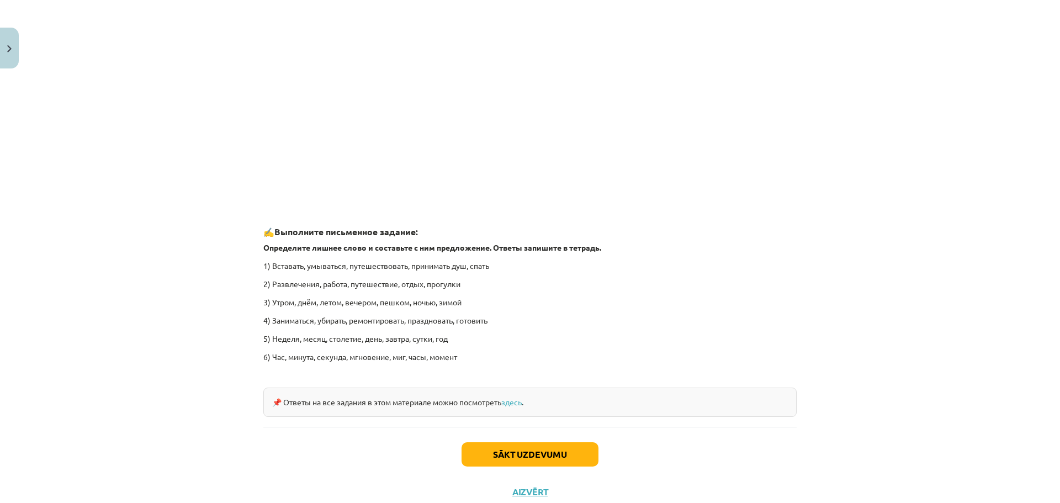
scroll to position [1558, 0]
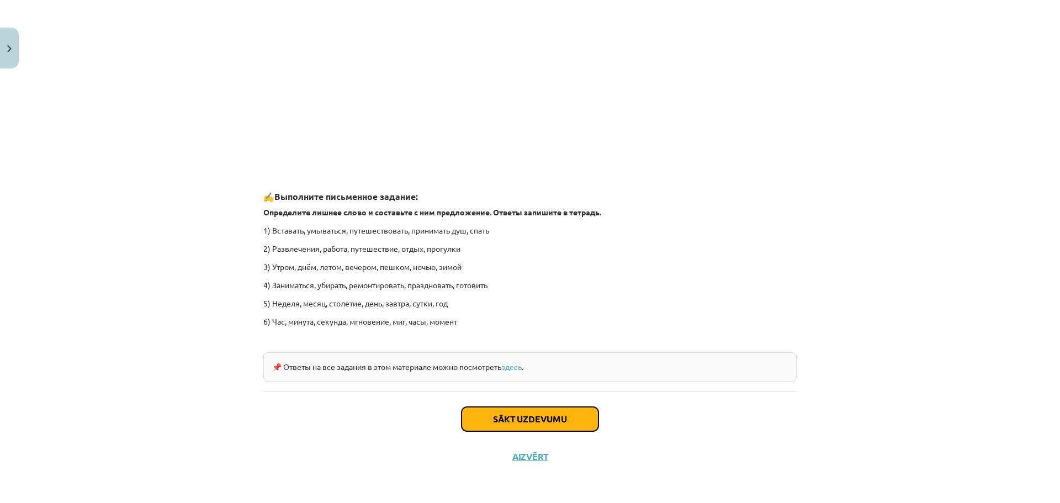
click at [558, 420] on button "Sākt uzdevumu" at bounding box center [529, 419] width 137 height 24
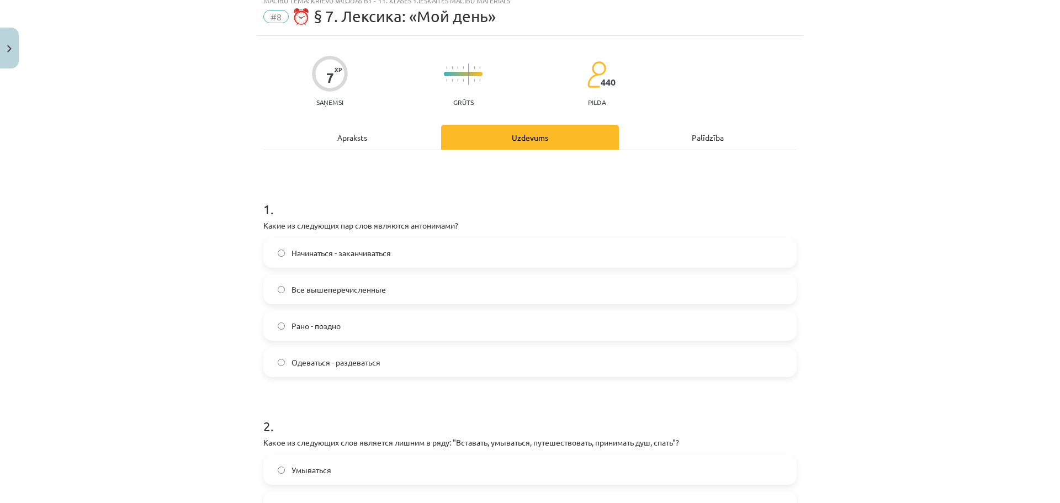
scroll to position [28, 0]
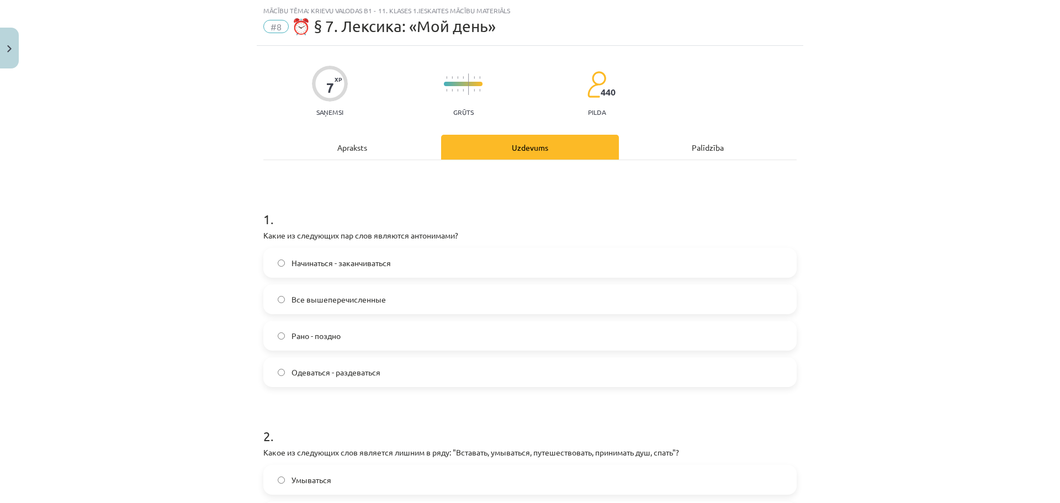
click at [307, 302] on span "Все вышеперечисленные" at bounding box center [338, 300] width 94 height 12
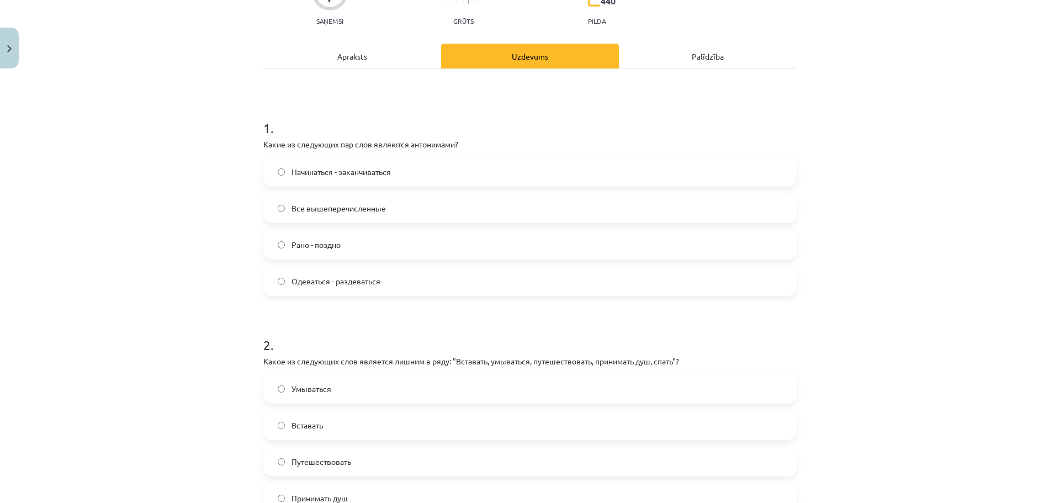
scroll to position [304, 0]
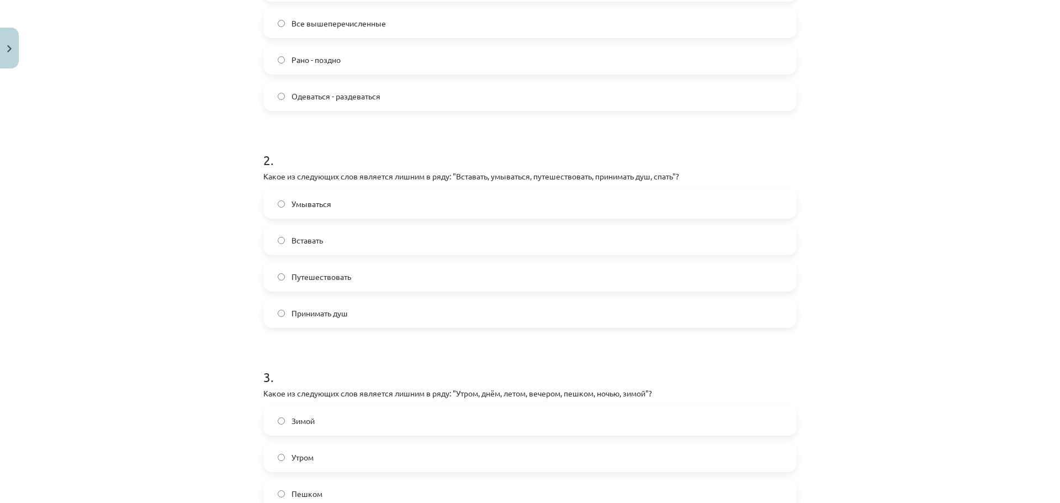
click at [333, 282] on span "Путешествовать" at bounding box center [321, 277] width 60 height 12
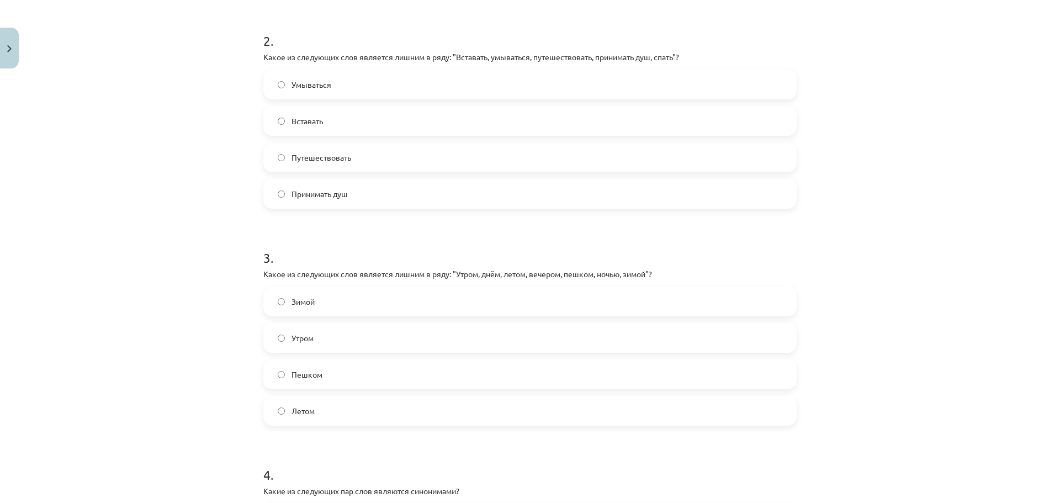
scroll to position [469, 0]
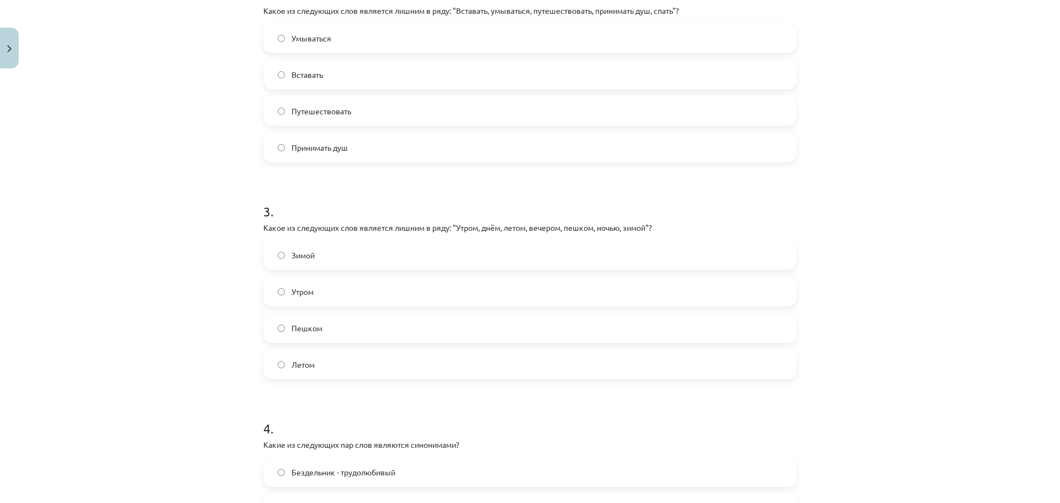
click at [344, 328] on label "Пешком" at bounding box center [529, 328] width 531 height 28
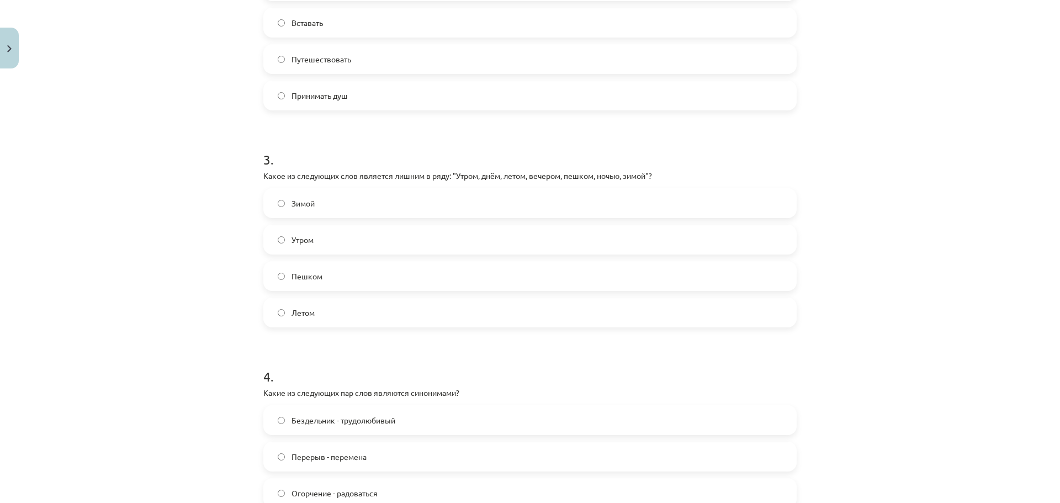
scroll to position [654, 0]
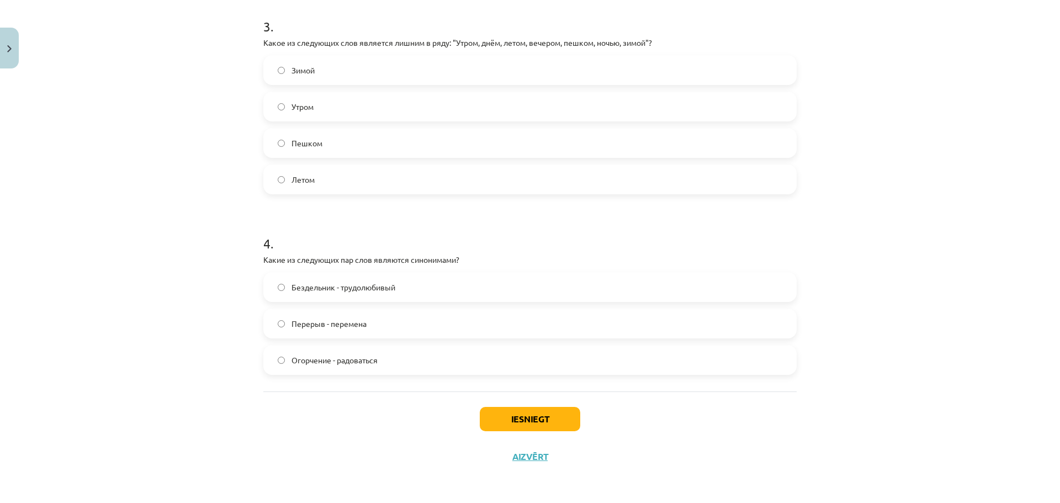
click at [374, 290] on span "Бездельник - трудолюбивый" at bounding box center [343, 288] width 104 height 12
click at [317, 326] on span "Перерыв - перемена" at bounding box center [328, 324] width 75 height 12
click at [529, 424] on button "Iesniegt" at bounding box center [530, 419] width 100 height 24
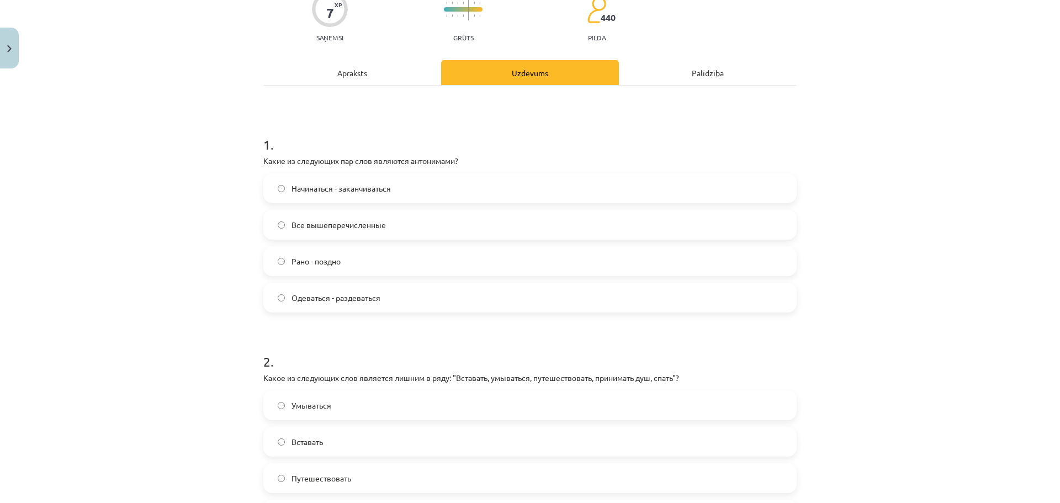
scroll to position [0, 0]
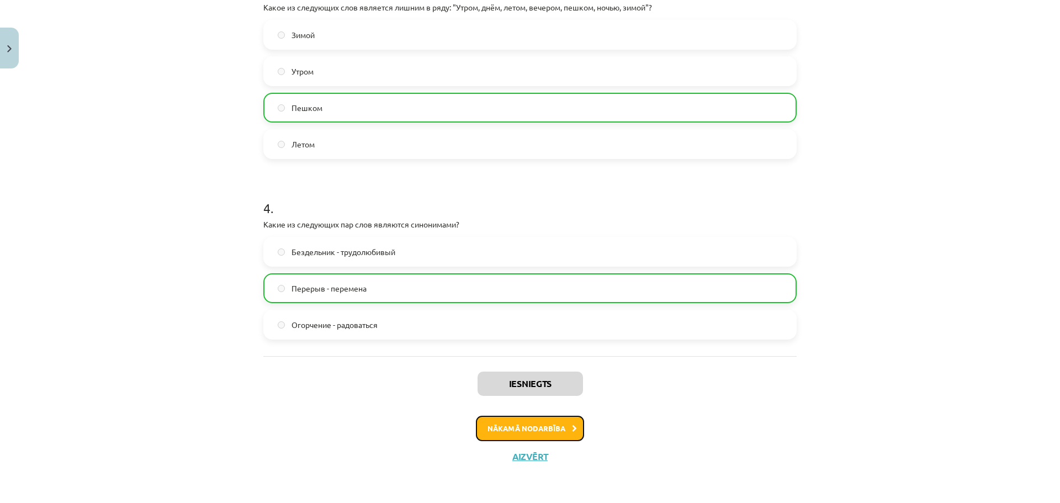
click at [555, 434] on button "Nākamā nodarbība" at bounding box center [530, 428] width 108 height 25
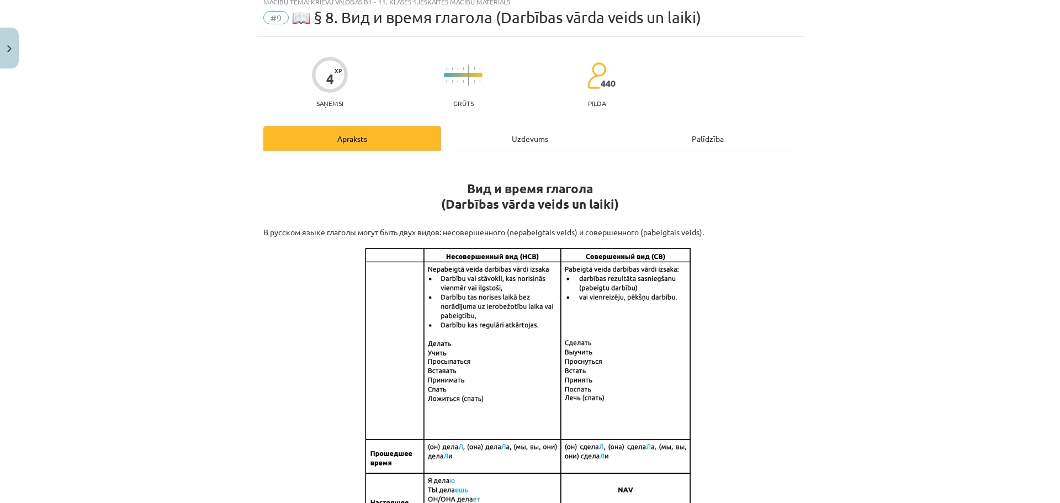
scroll to position [28, 0]
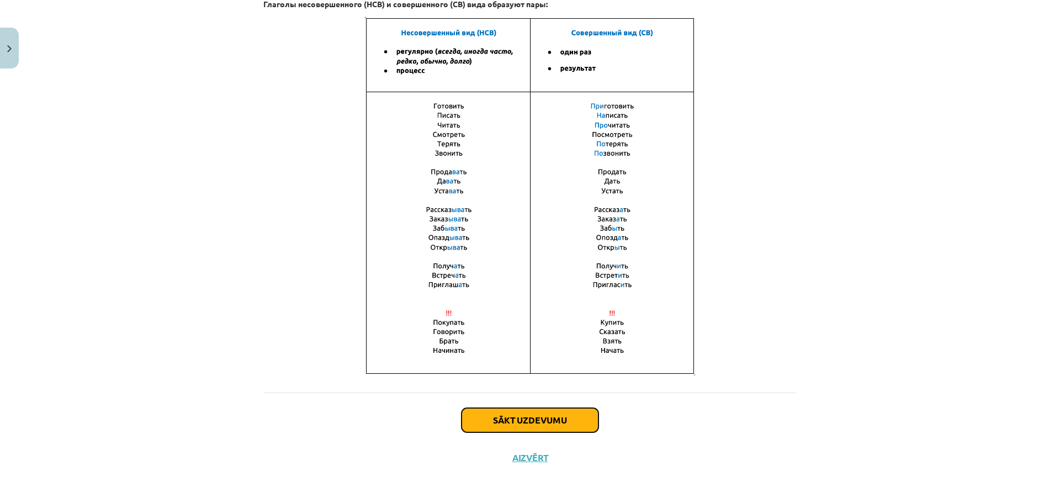
click at [578, 421] on button "Sākt uzdevumu" at bounding box center [529, 420] width 137 height 24
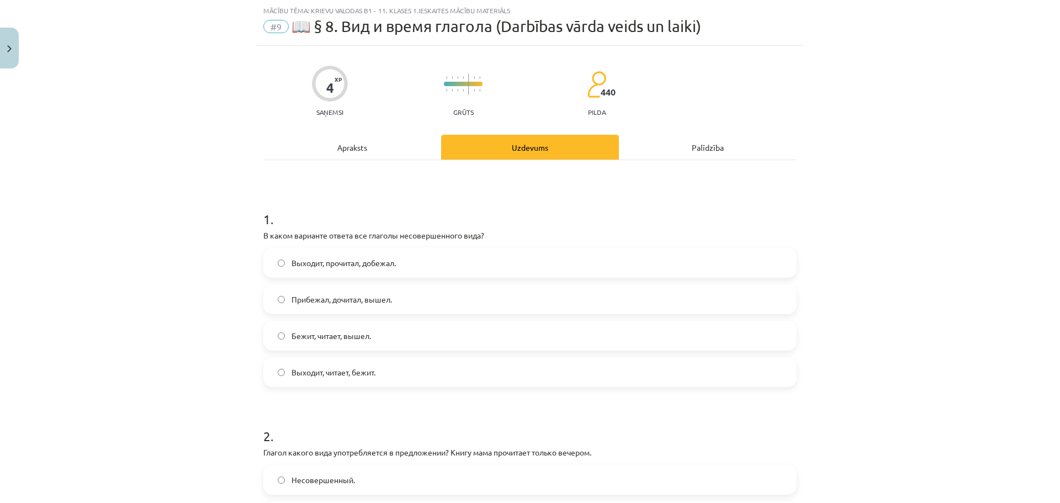
click at [321, 338] on span "Бежит, читает, вышел." at bounding box center [330, 336] width 79 height 12
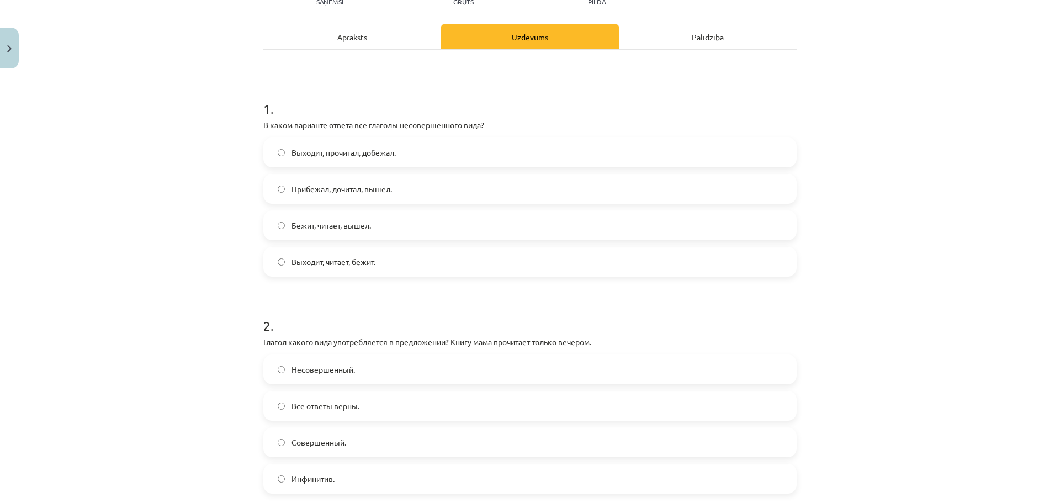
scroll to position [193, 0]
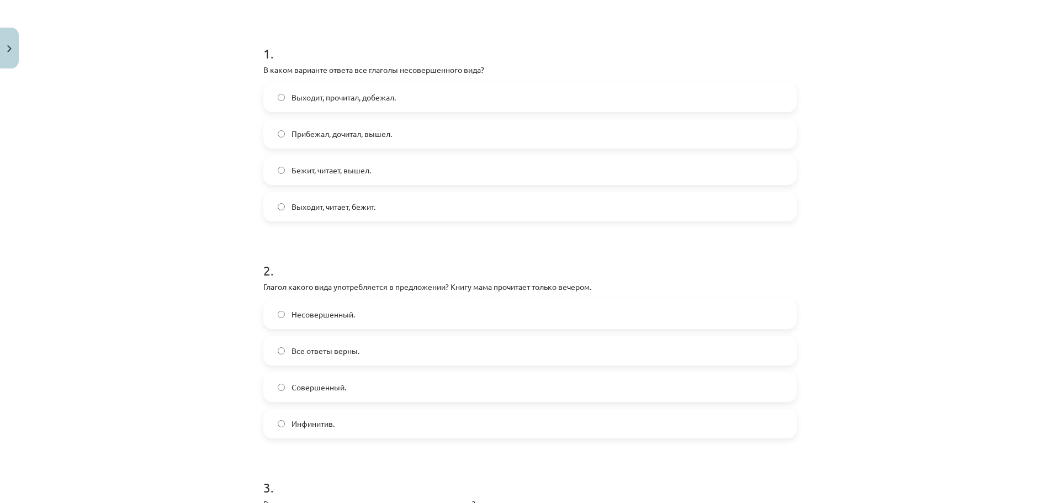
click at [388, 211] on label "Выходит, читает, бежит." at bounding box center [529, 207] width 531 height 28
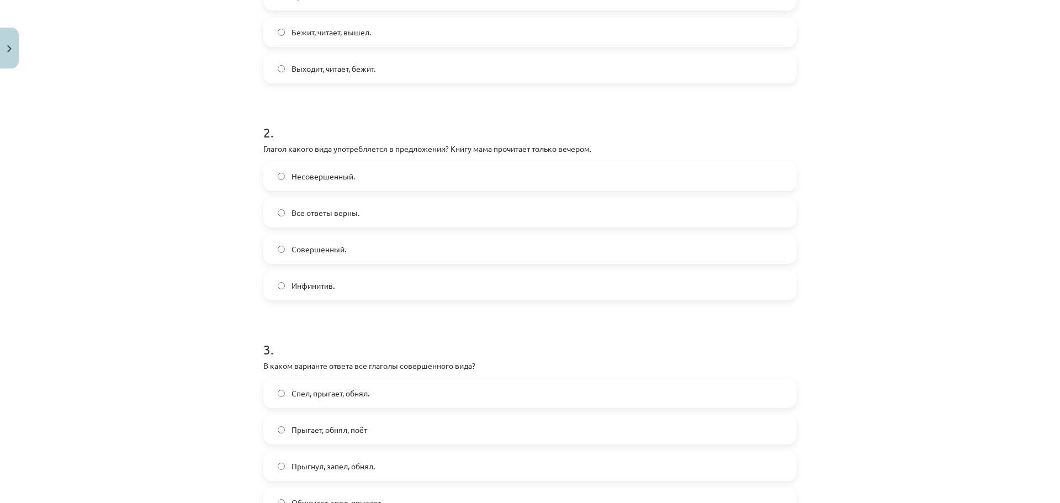
scroll to position [359, 0]
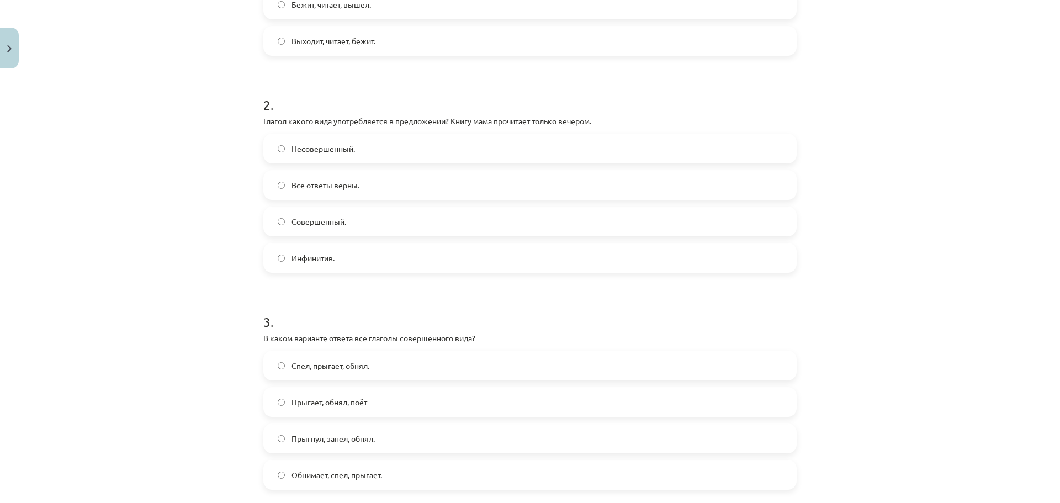
click at [339, 146] on span "Несовершенный." at bounding box center [322, 149] width 63 height 12
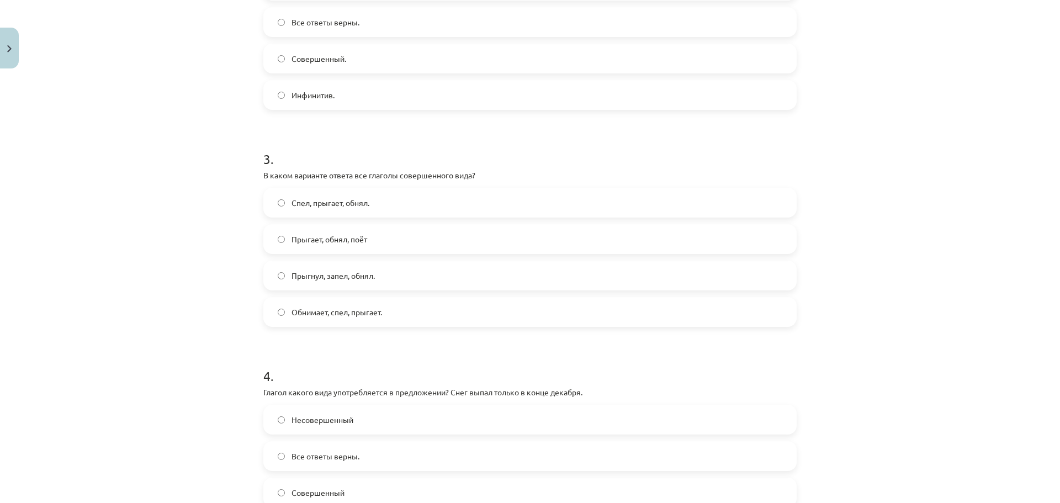
scroll to position [524, 0]
click at [422, 206] on label "Спел, прыгает, обнял." at bounding box center [529, 200] width 531 height 28
click at [452, 276] on label "Прыгнул, запел, обнял." at bounding box center [529, 273] width 531 height 28
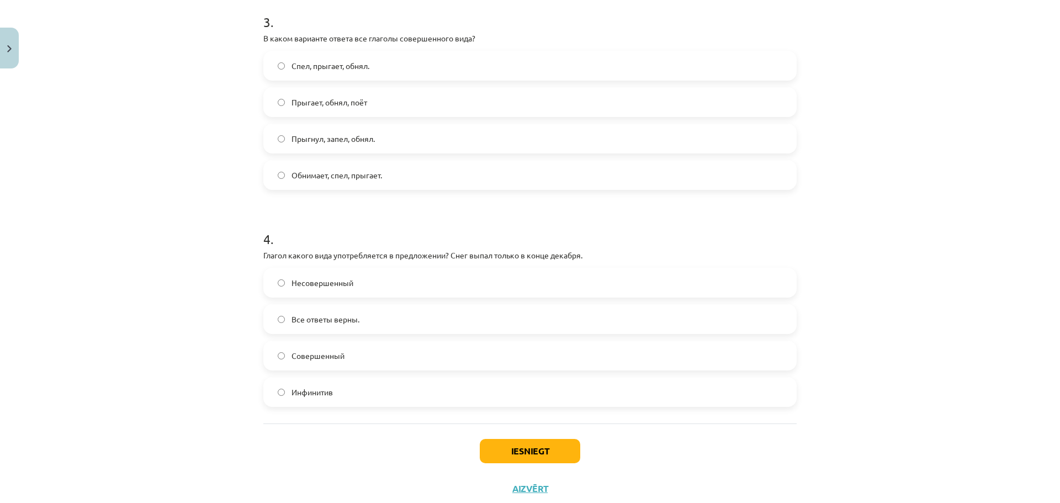
scroll to position [691, 0]
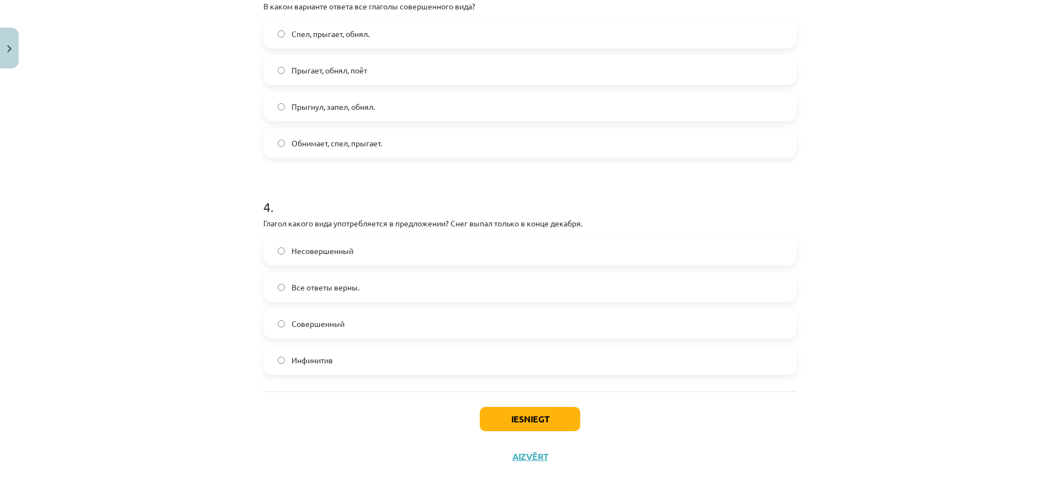
click at [436, 331] on label "Совершенный" at bounding box center [529, 324] width 531 height 28
click at [475, 354] on label "Инфинитив" at bounding box center [529, 360] width 531 height 28
click at [558, 414] on button "Iesniegt" at bounding box center [530, 419] width 100 height 24
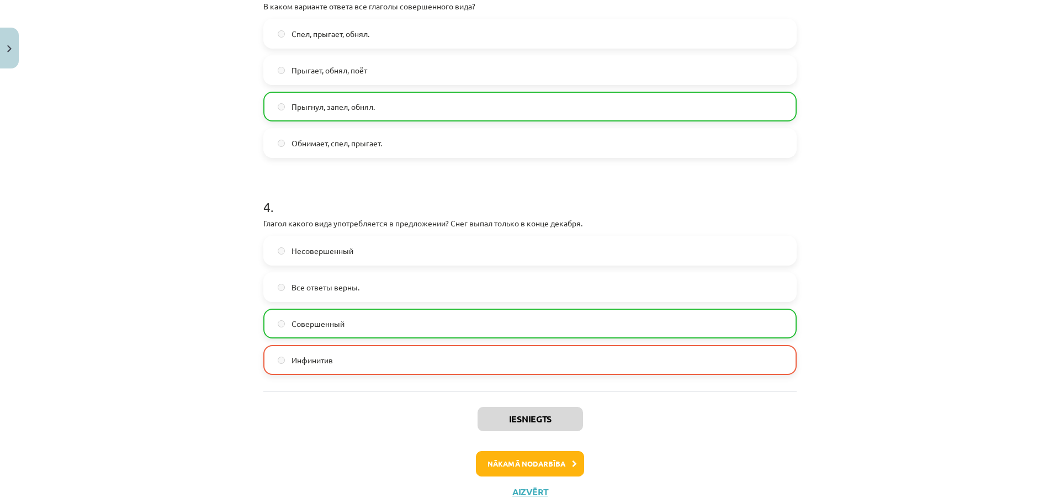
click at [392, 326] on label "Совершенный" at bounding box center [529, 324] width 531 height 28
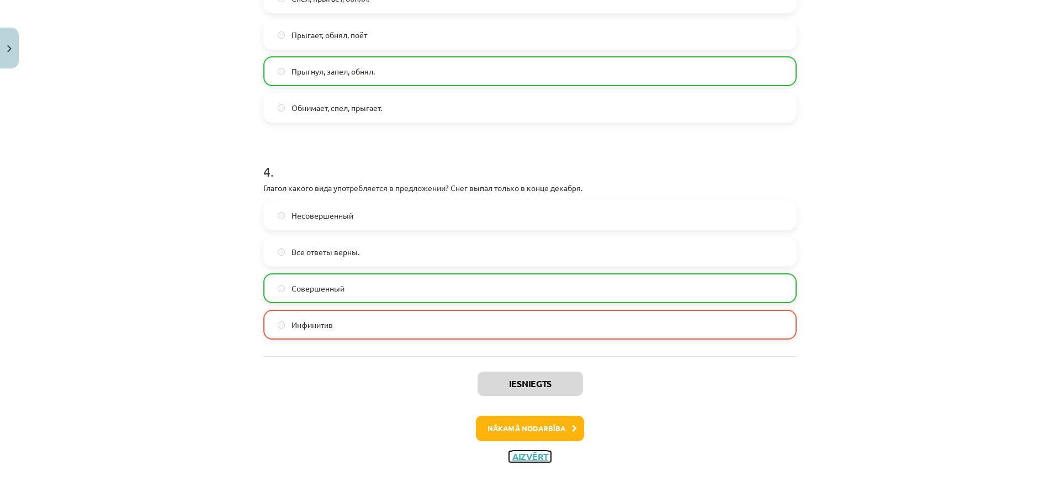
click at [536, 459] on button "Aizvērt" at bounding box center [530, 456] width 42 height 11
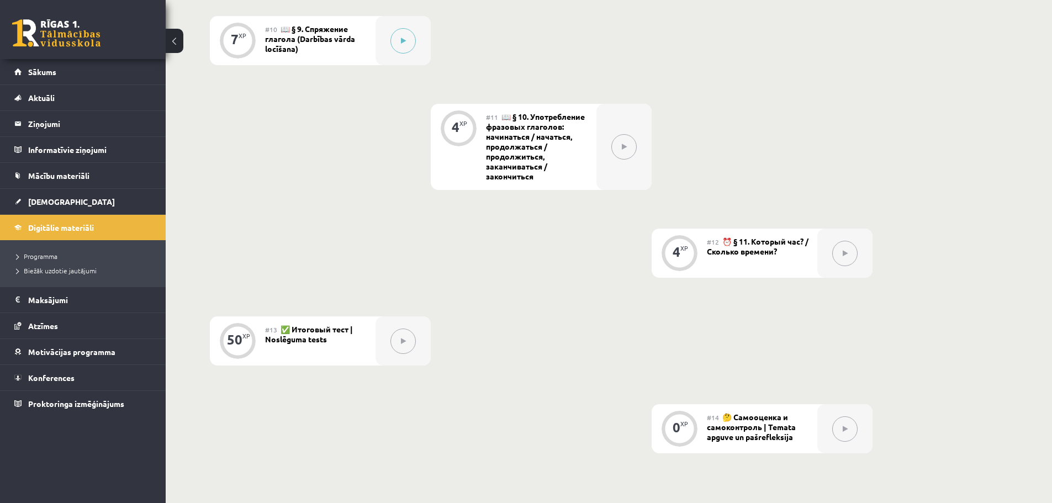
scroll to position [1316, 0]
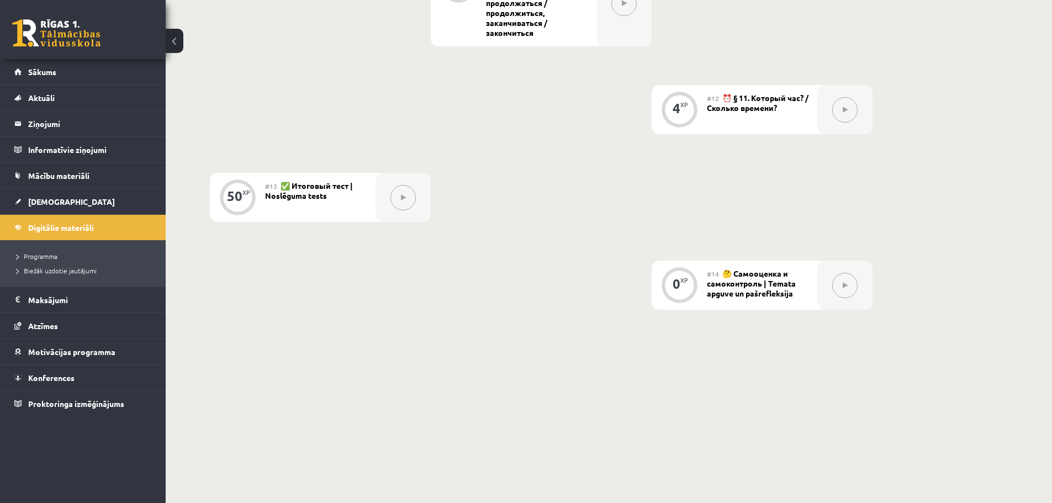
click at [78, 33] on link at bounding box center [56, 33] width 88 height 28
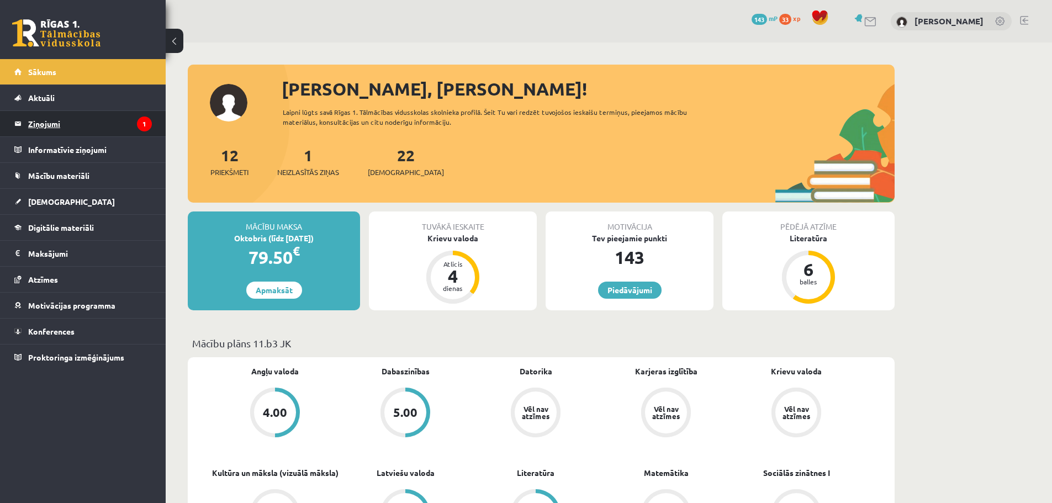
click at [136, 129] on legend "Ziņojumi 1" at bounding box center [90, 123] width 124 height 25
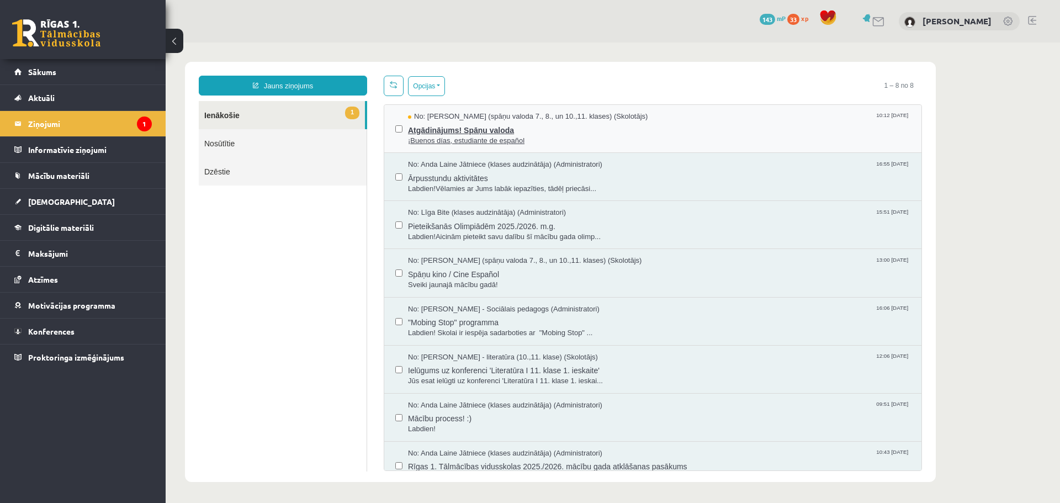
click at [591, 144] on span "¡Buenos días, estudiante de español" at bounding box center [659, 141] width 502 height 10
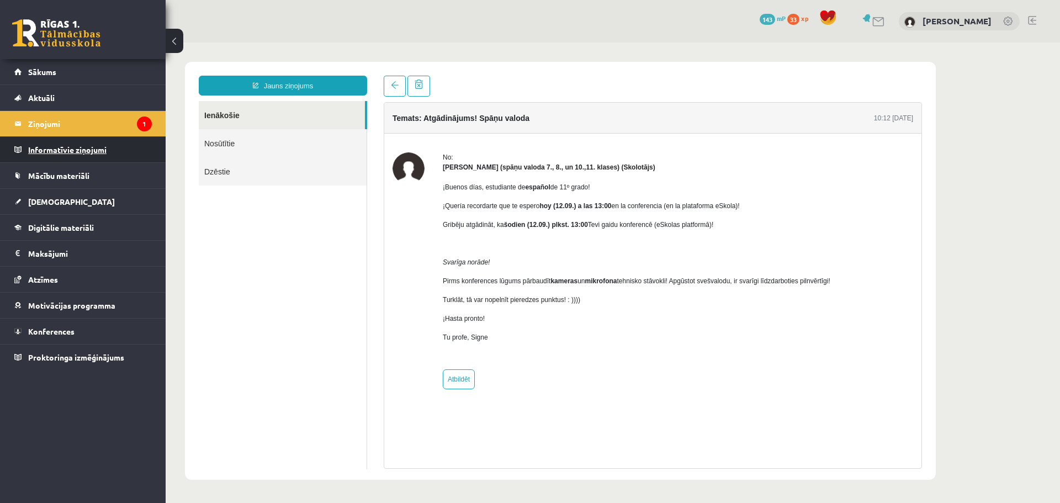
click at [118, 155] on legend "Informatīvie ziņojumi 0" at bounding box center [90, 149] width 124 height 25
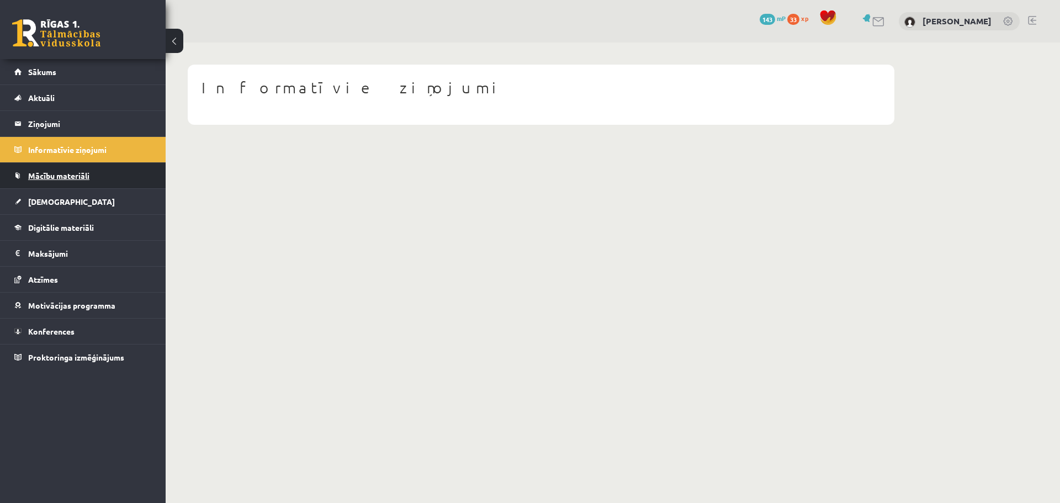
click at [131, 180] on link "Mācību materiāli" at bounding box center [82, 175] width 137 height 25
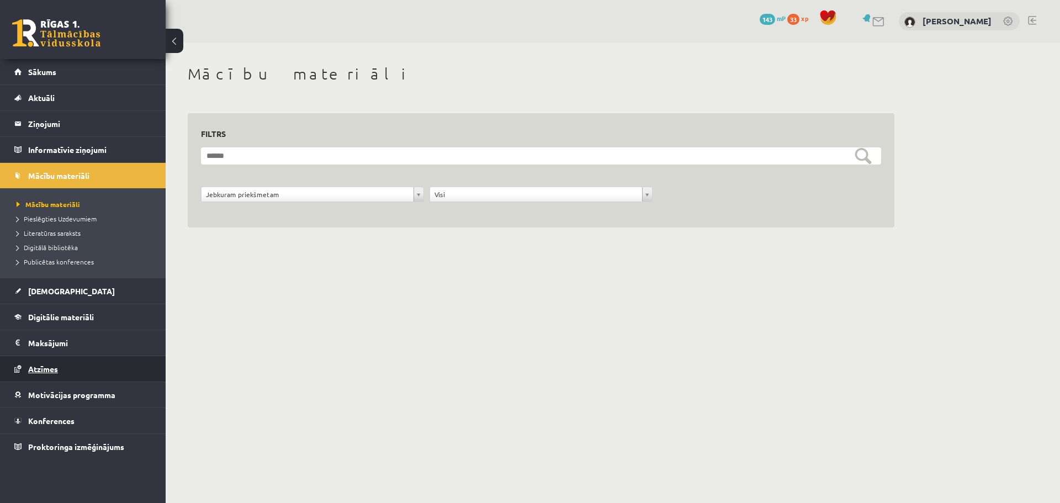
click at [89, 375] on link "Atzīmes" at bounding box center [82, 368] width 137 height 25
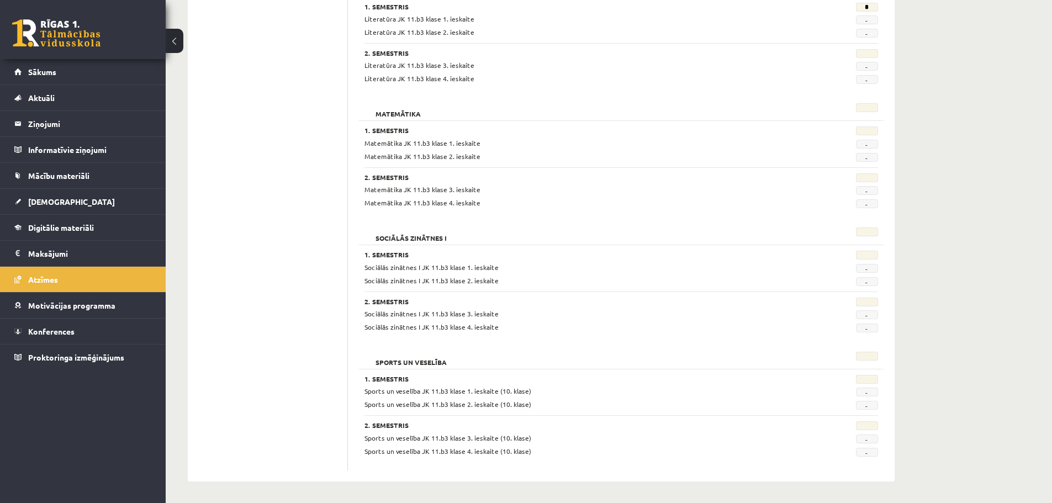
scroll to position [947, 0]
click at [69, 69] on link "Sākums" at bounding box center [82, 71] width 137 height 25
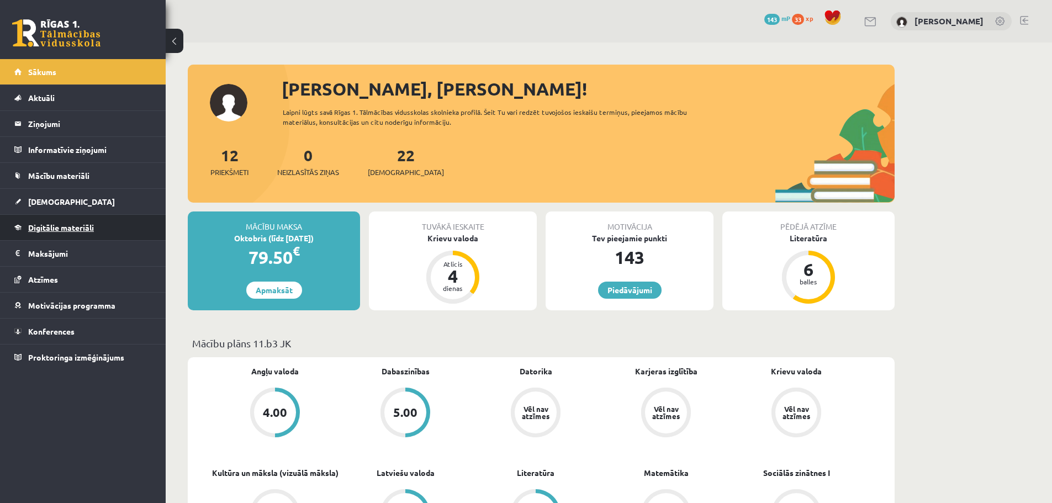
click at [71, 232] on link "Digitālie materiāli" at bounding box center [82, 227] width 137 height 25
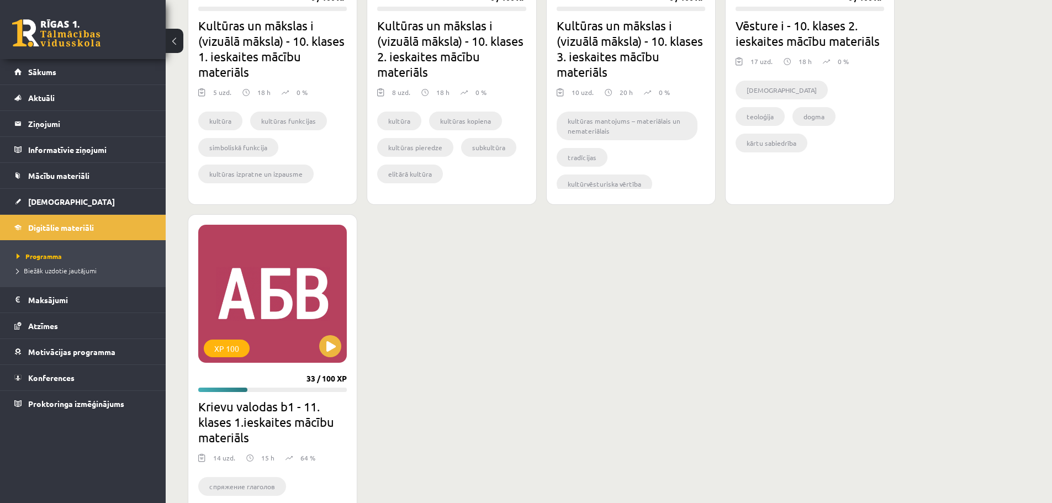
scroll to position [1932, 0]
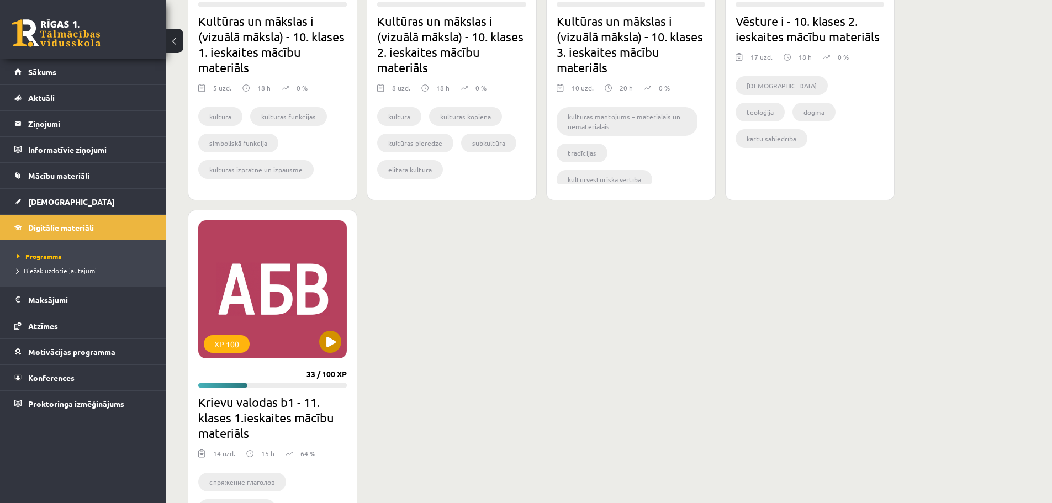
click at [309, 258] on div "XP 100" at bounding box center [272, 289] width 148 height 138
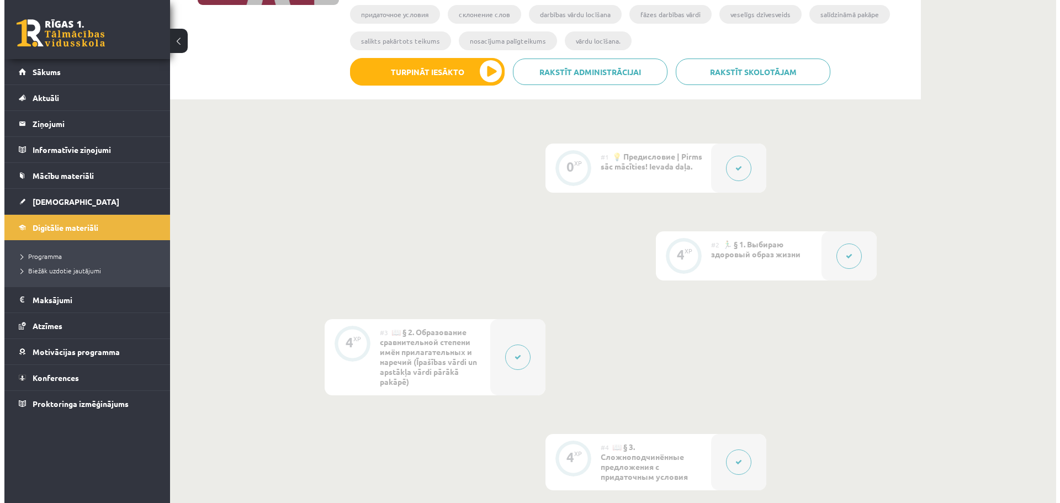
scroll to position [55, 0]
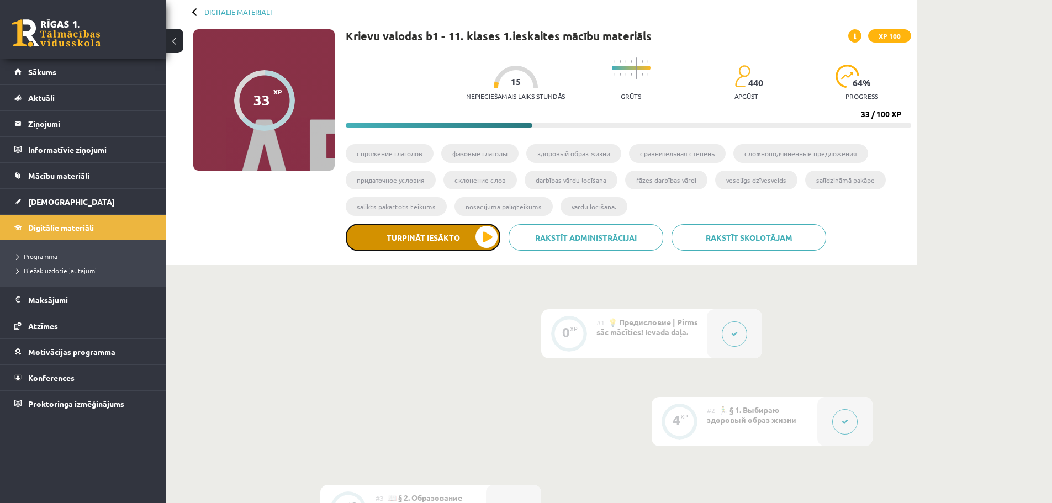
click at [429, 241] on button "Turpināt iesākto" at bounding box center [423, 238] width 155 height 28
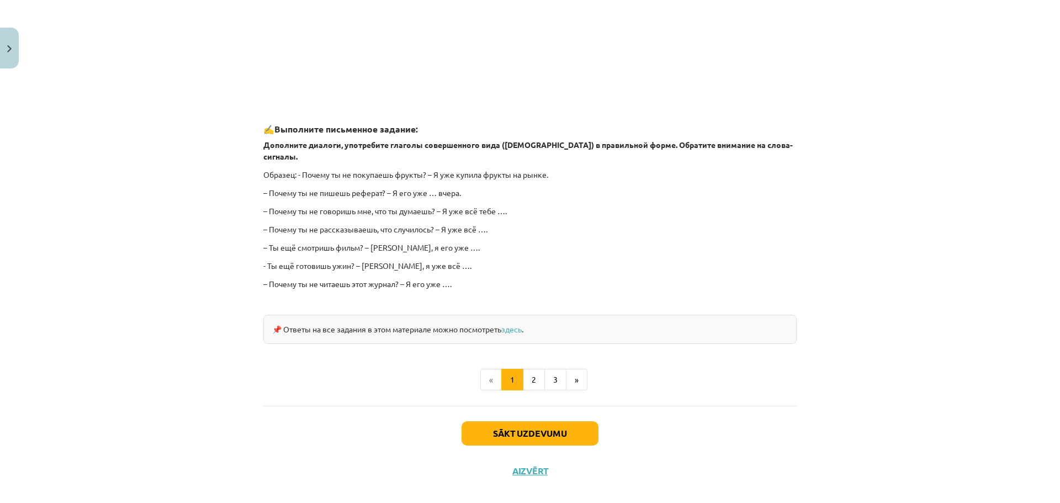
scroll to position [889, 0]
click at [545, 420] on button "Sākt uzdevumu" at bounding box center [529, 432] width 137 height 24
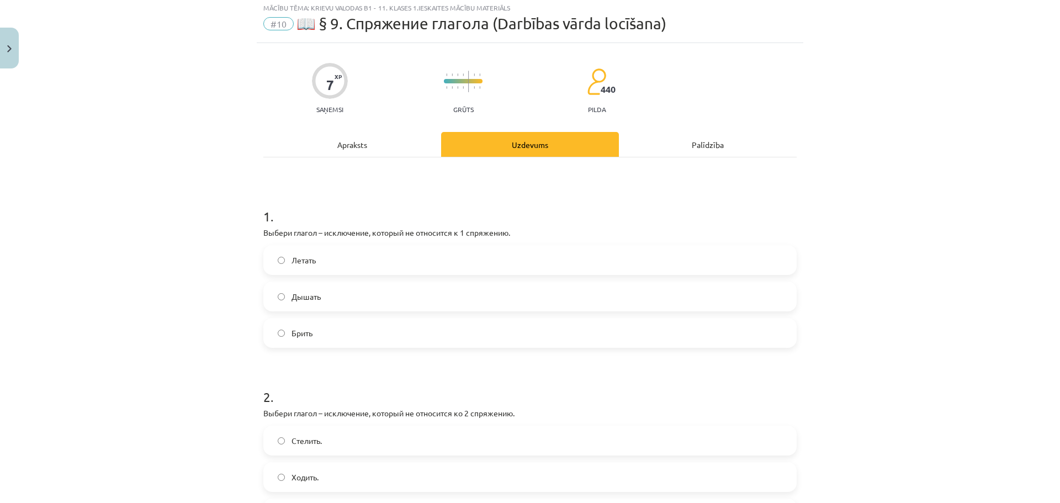
scroll to position [28, 0]
click at [450, 305] on label "Дышать" at bounding box center [529, 299] width 531 height 28
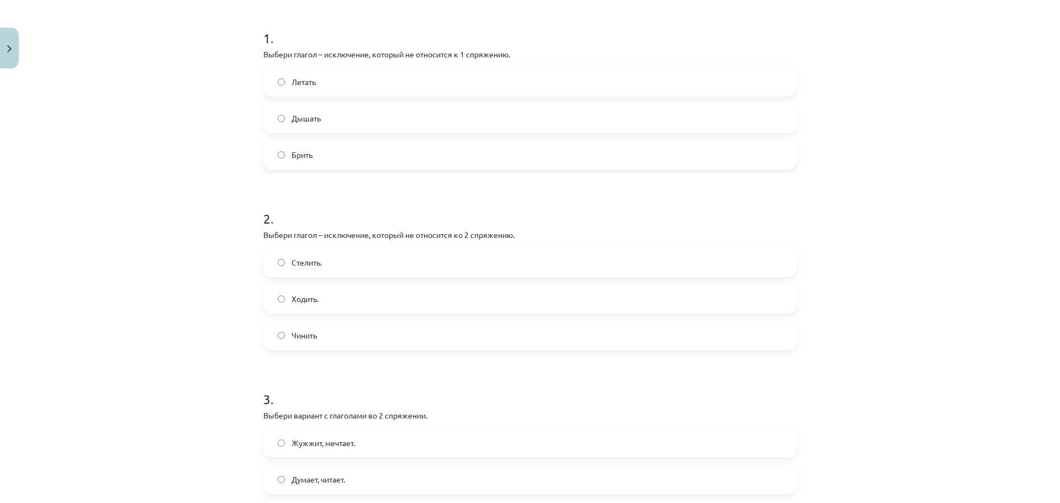
scroll to position [193, 0]
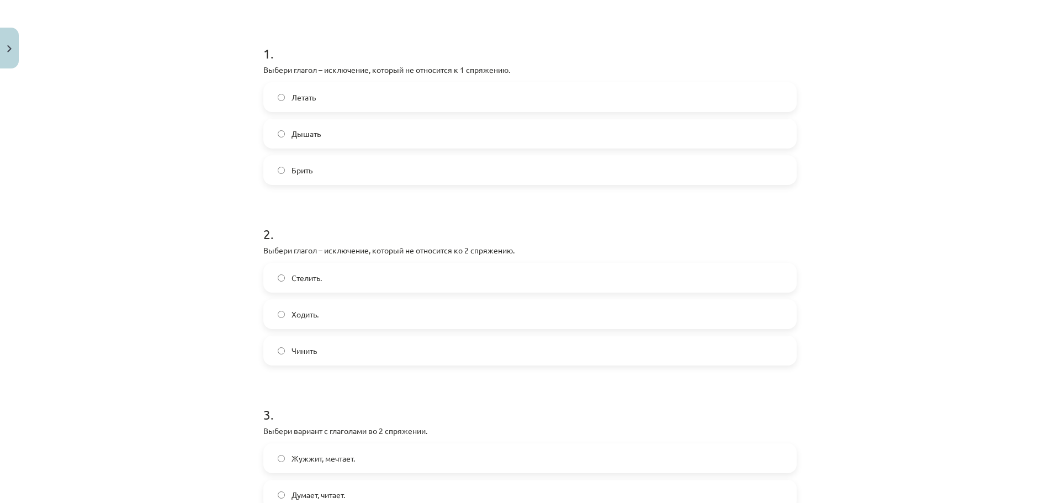
click at [440, 176] on label "Брить" at bounding box center [529, 170] width 531 height 28
click at [293, 279] on span "Стелить." at bounding box center [306, 278] width 30 height 12
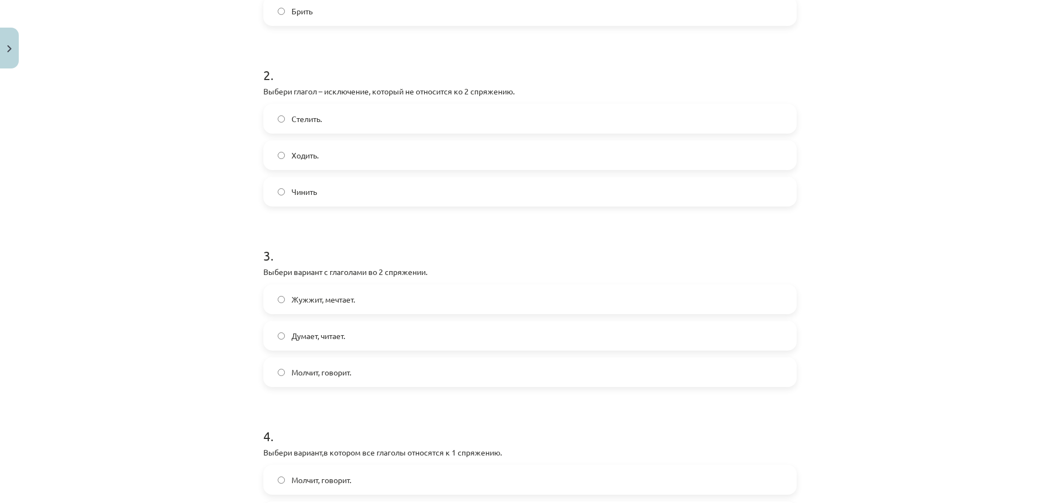
scroll to position [359, 0]
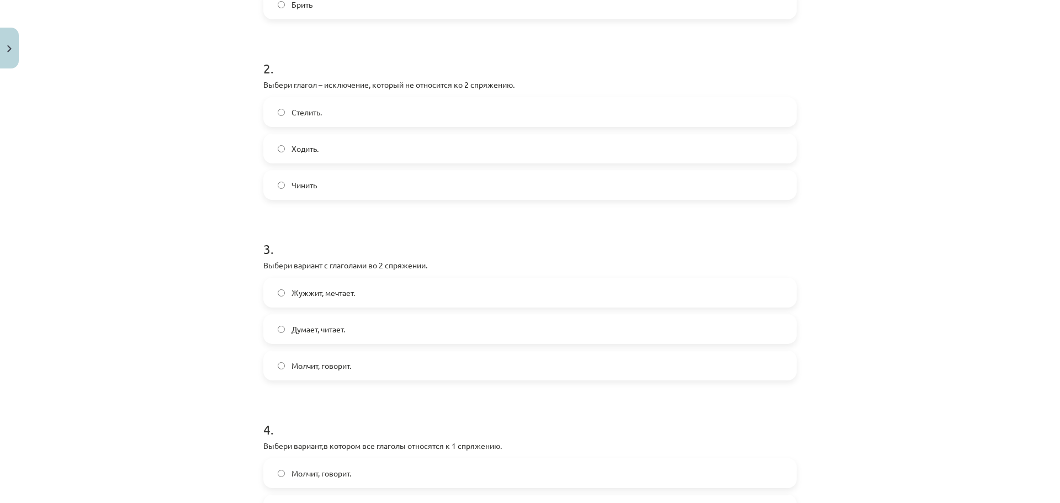
click at [388, 367] on label "Молчит, говорит." at bounding box center [529, 366] width 531 height 28
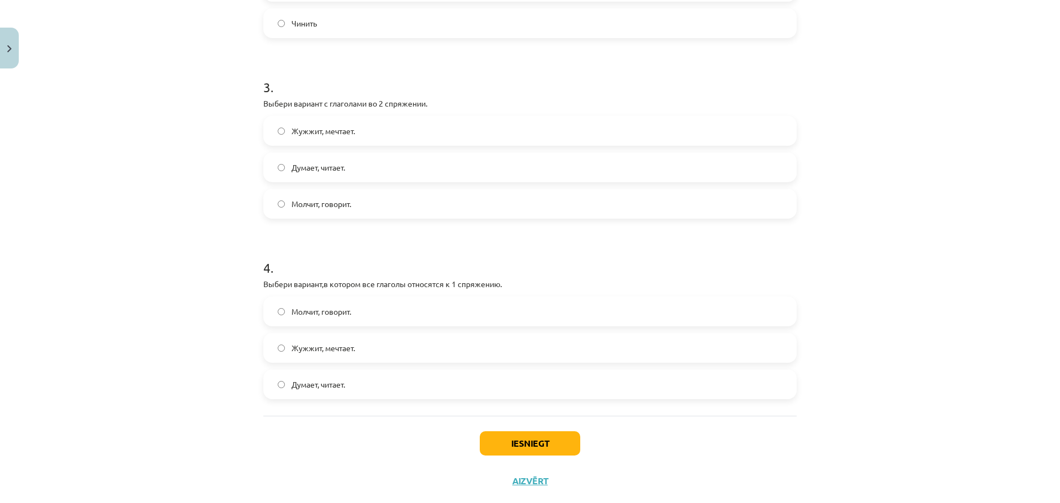
scroll to position [524, 0]
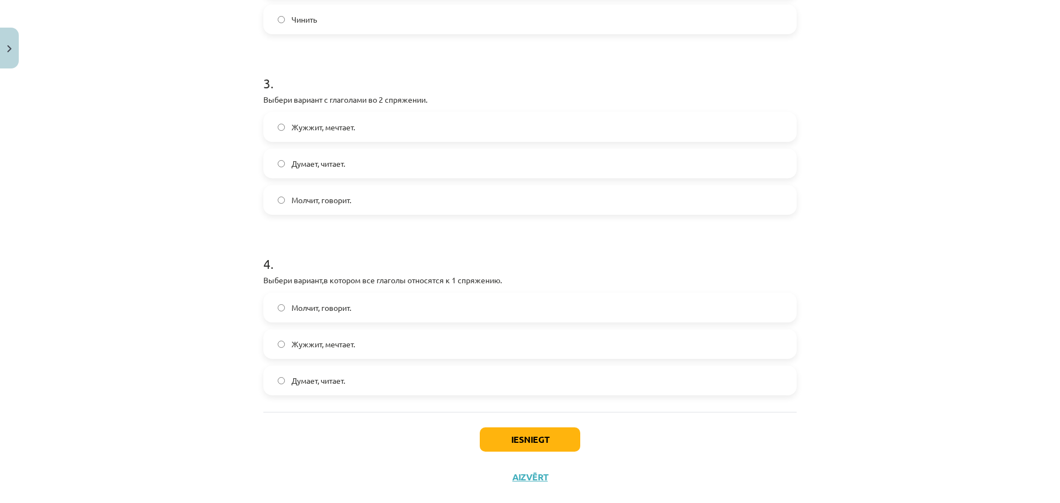
click at [390, 381] on label "Думает, читает." at bounding box center [529, 381] width 531 height 28
click at [503, 438] on button "Iesniegt" at bounding box center [530, 439] width 100 height 24
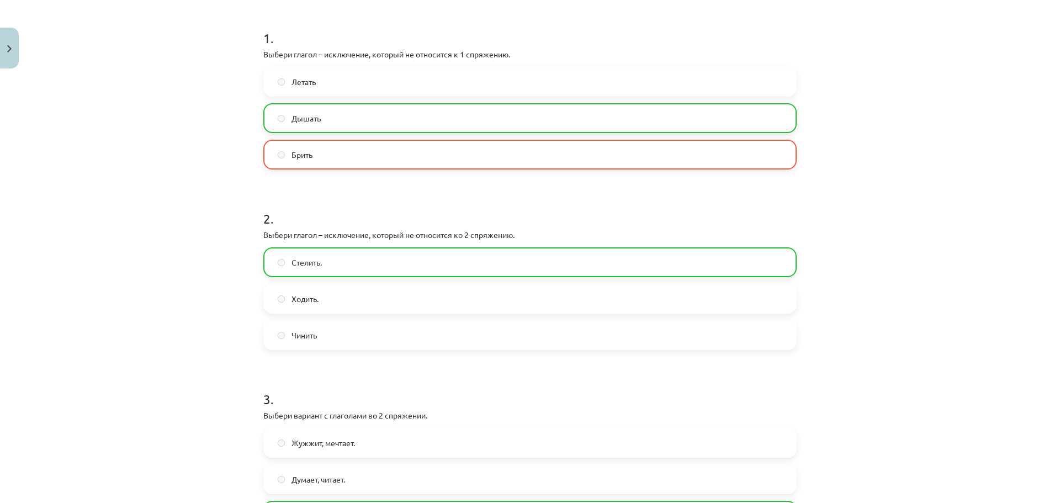
scroll to position [138, 0]
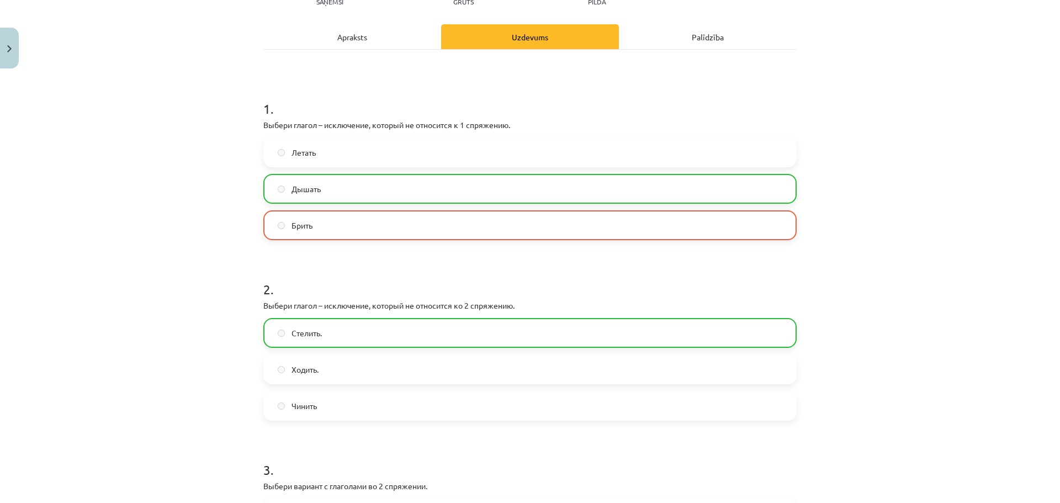
click at [325, 197] on label "Дышать" at bounding box center [529, 189] width 531 height 28
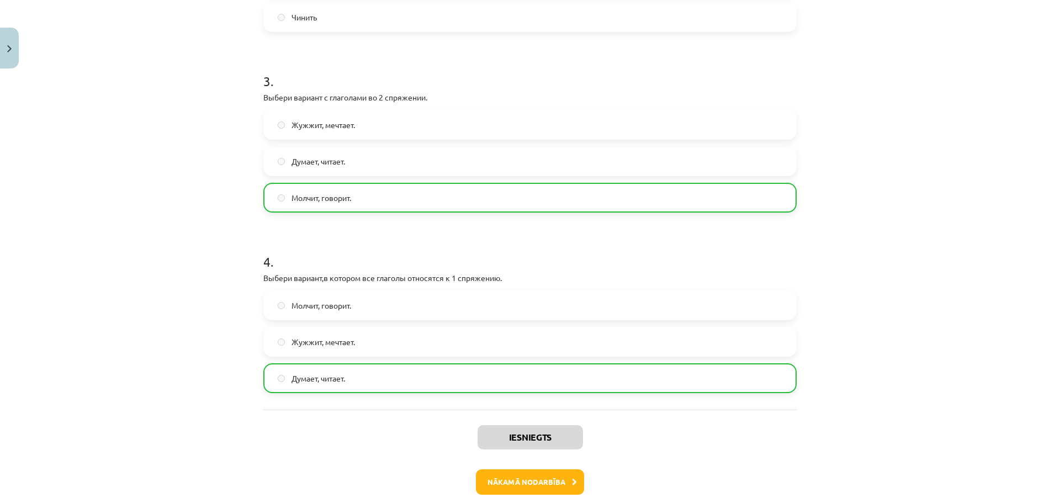
scroll to position [580, 0]
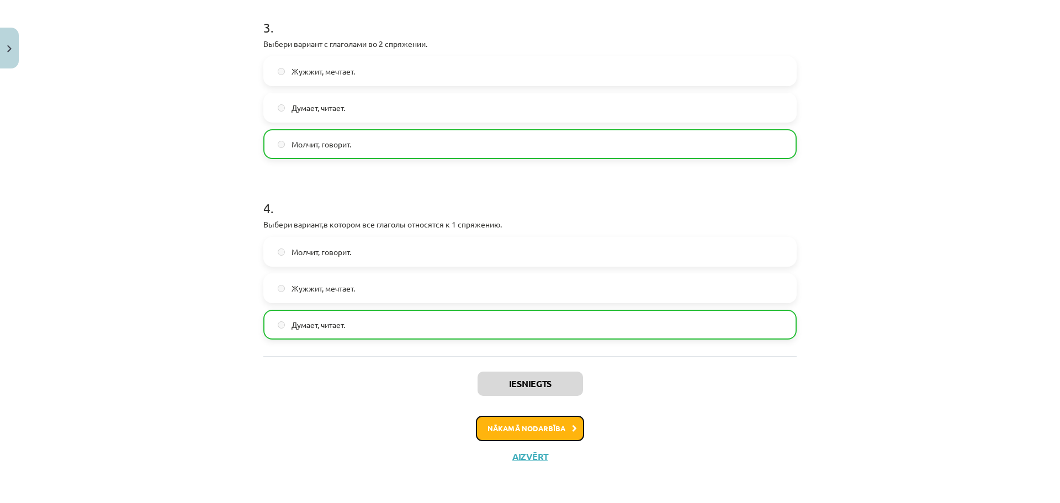
click at [527, 431] on button "Nākamā nodarbība" at bounding box center [530, 428] width 108 height 25
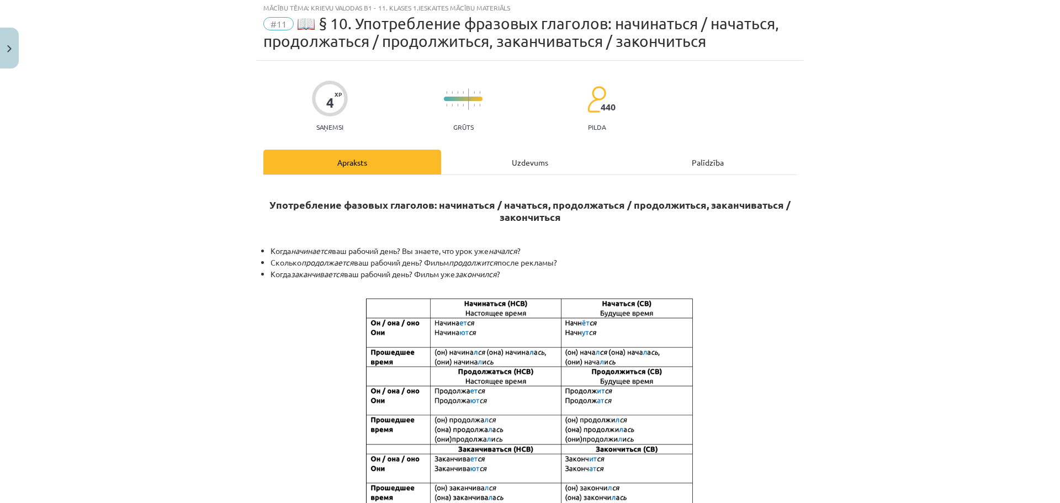
scroll to position [28, 0]
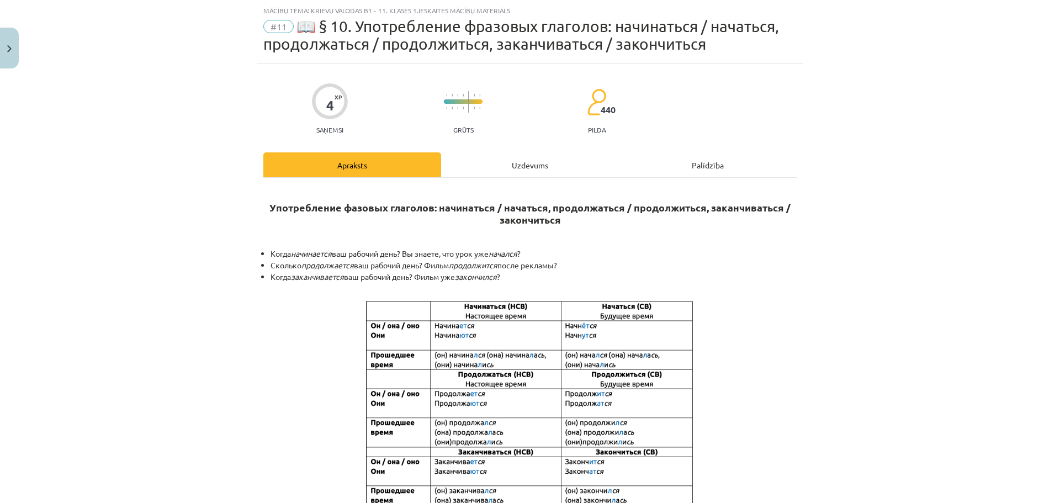
click at [507, 164] on div "Uzdevums" at bounding box center [530, 164] width 178 height 25
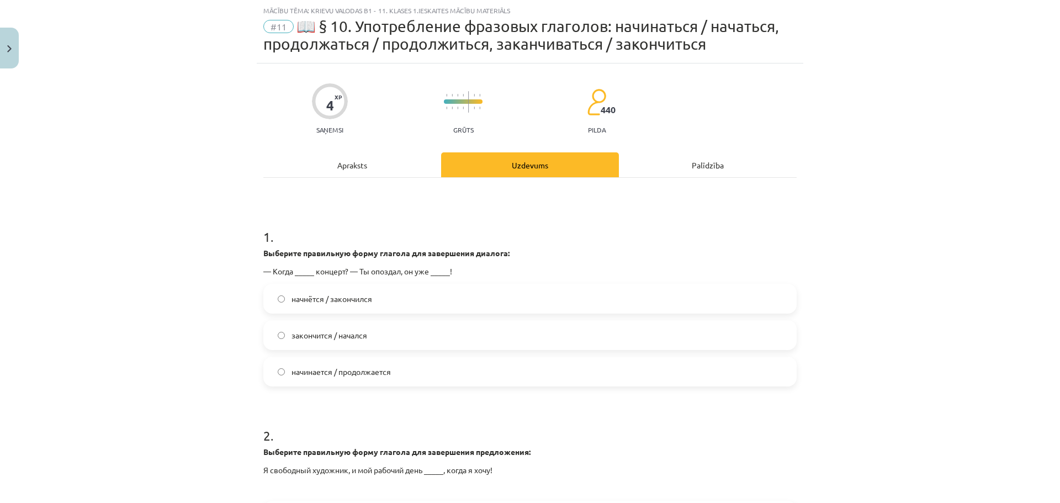
click at [371, 306] on label "начнётся / закончился" at bounding box center [529, 299] width 531 height 28
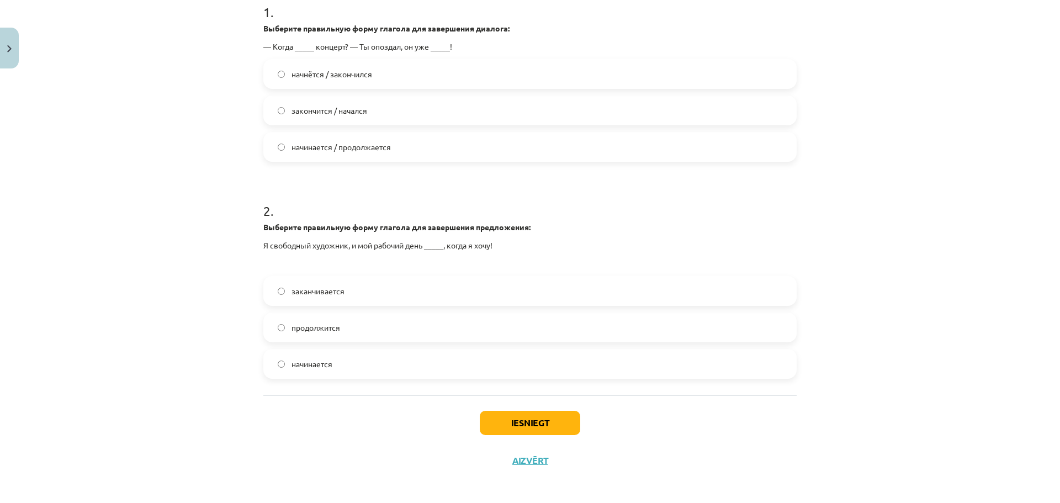
scroll to position [256, 0]
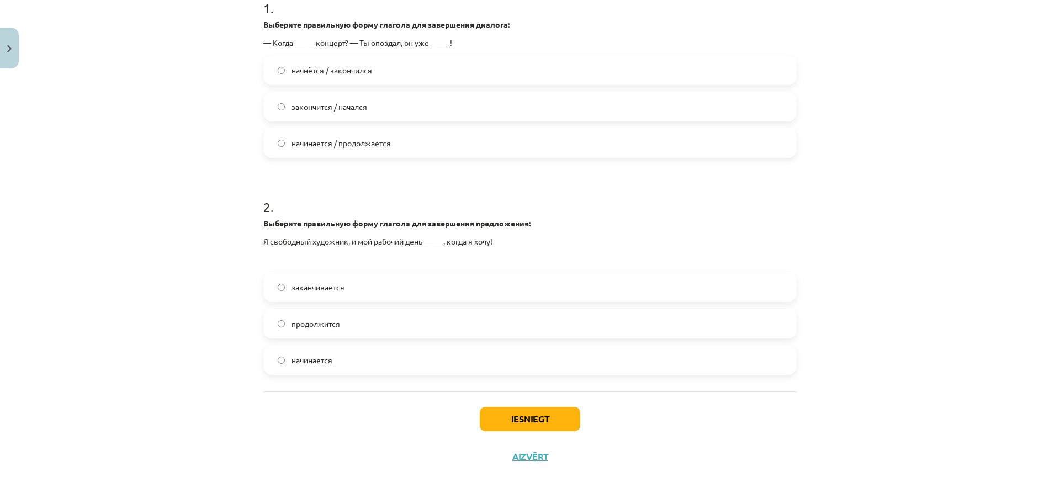
click at [395, 375] on div "1 . Выберите правильную форму глагола для завершения диалога: — Когда _____ кон…" at bounding box center [529, 170] width 533 height 442
click at [459, 357] on label "начинается" at bounding box center [529, 360] width 531 height 28
click at [547, 417] on button "Iesniegt" at bounding box center [530, 419] width 100 height 24
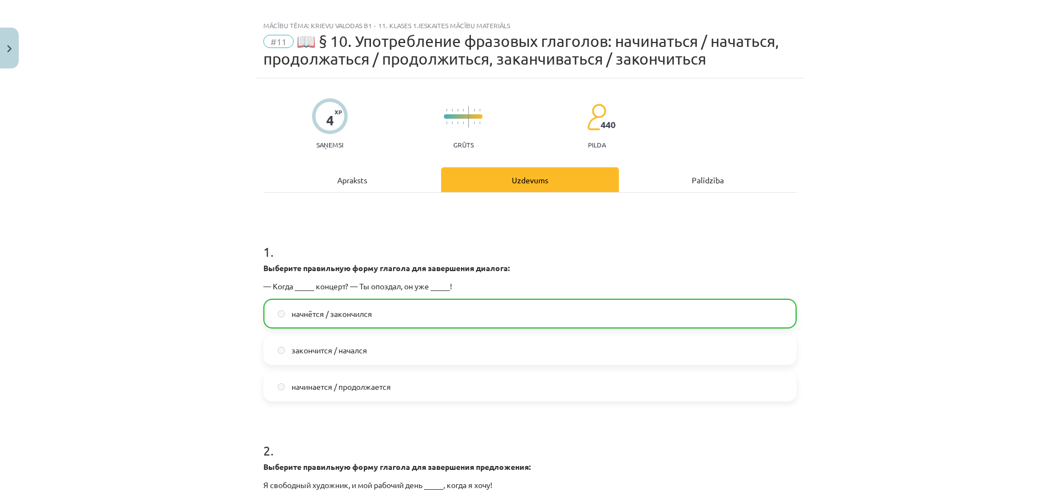
scroll to position [0, 0]
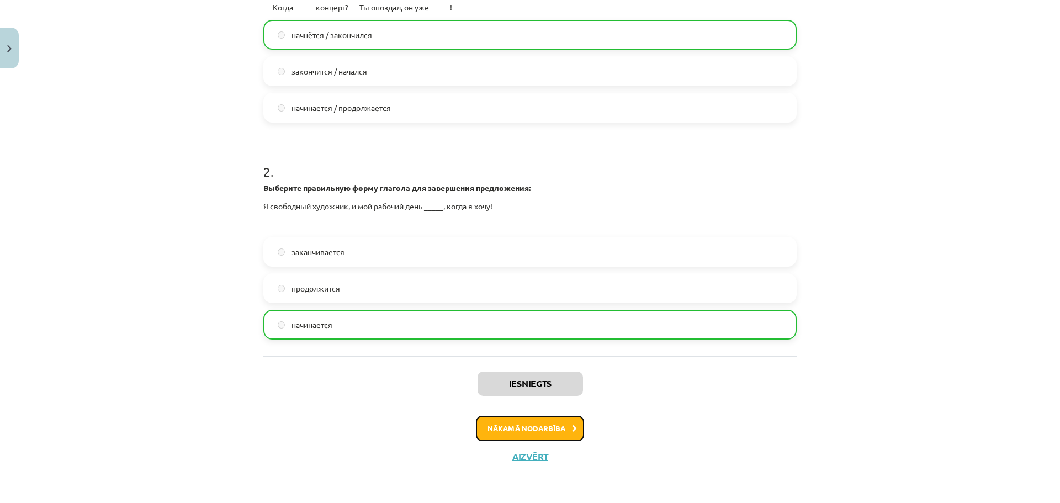
click at [554, 431] on button "Nākamā nodarbība" at bounding box center [530, 428] width 108 height 25
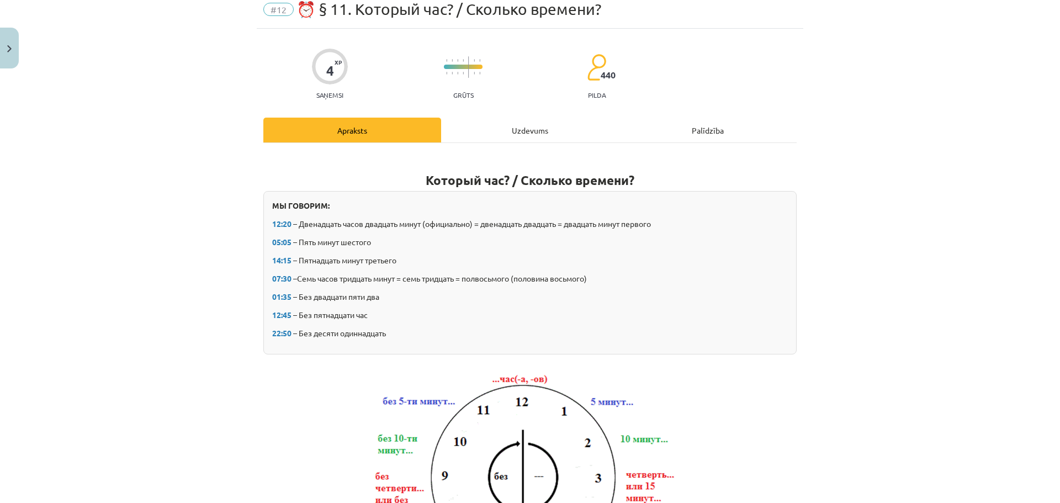
scroll to position [28, 0]
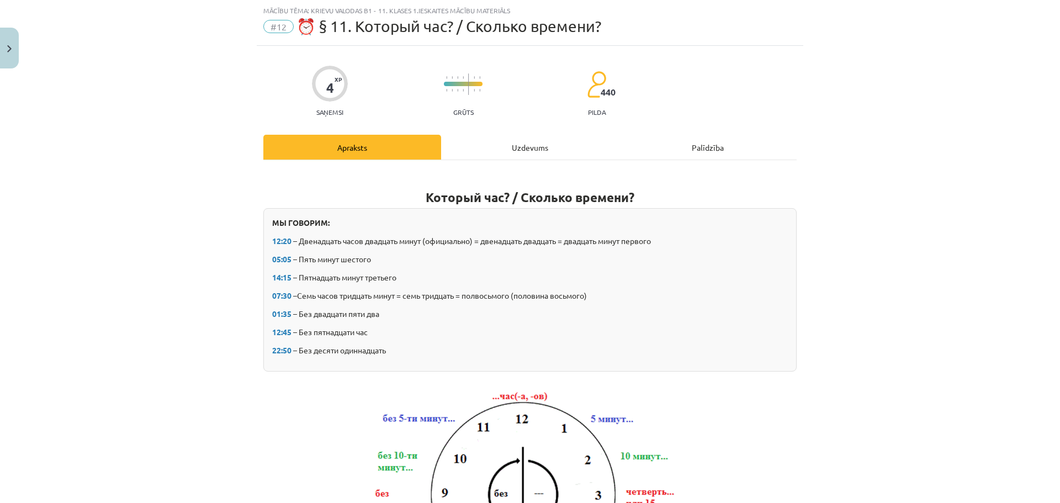
click at [540, 145] on div "Uzdevums" at bounding box center [530, 147] width 178 height 25
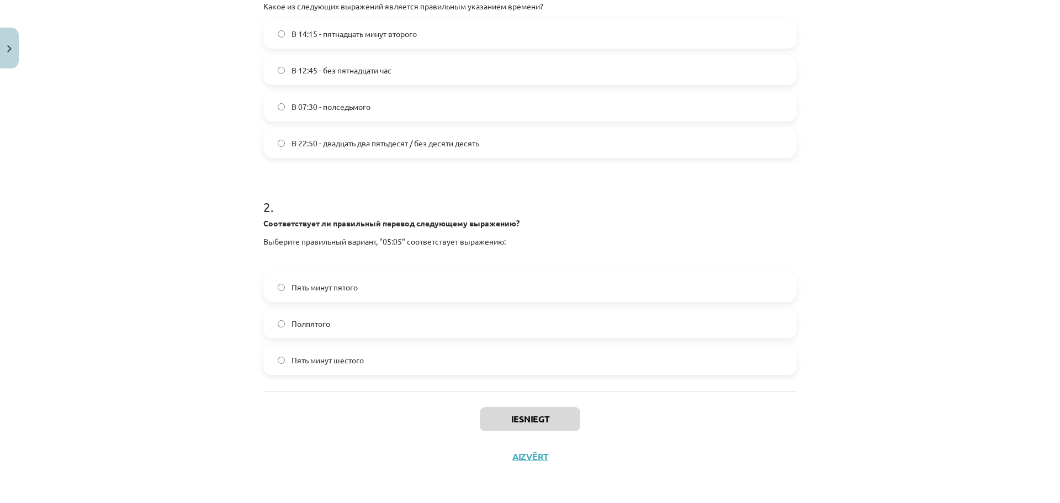
scroll to position [91, 0]
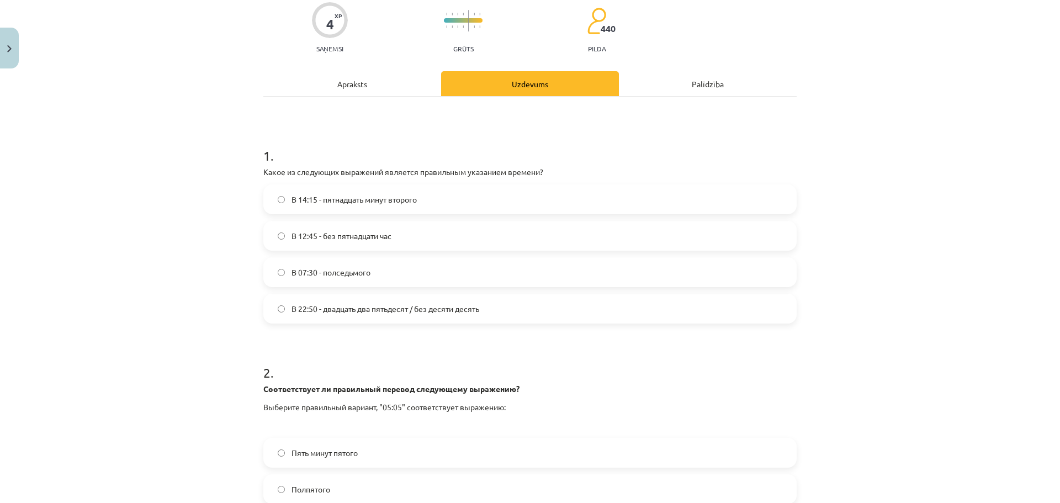
click at [383, 243] on label "В 12:45 - без пятнадцати час" at bounding box center [529, 236] width 531 height 28
click at [371, 81] on div "Apraksts" at bounding box center [352, 83] width 178 height 25
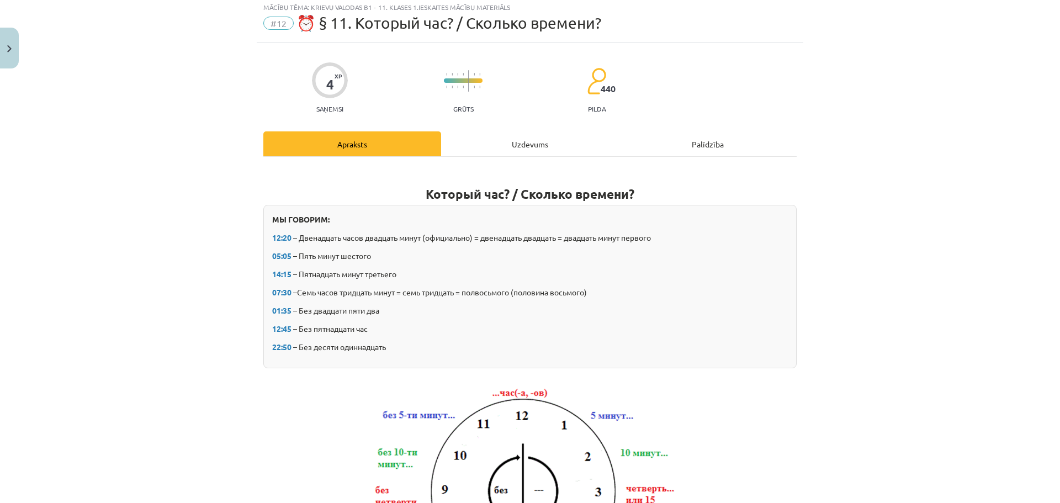
scroll to position [28, 0]
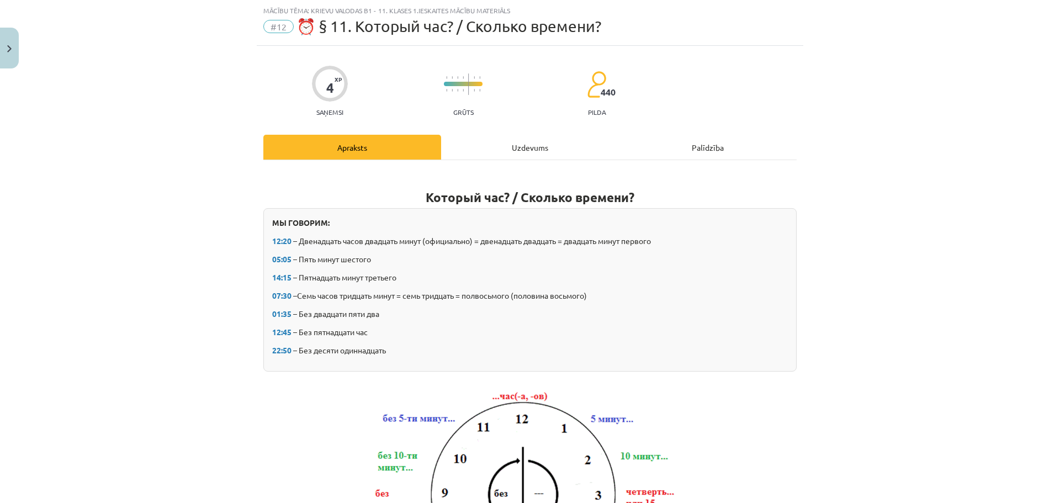
click at [511, 140] on div "Uzdevums" at bounding box center [530, 147] width 178 height 25
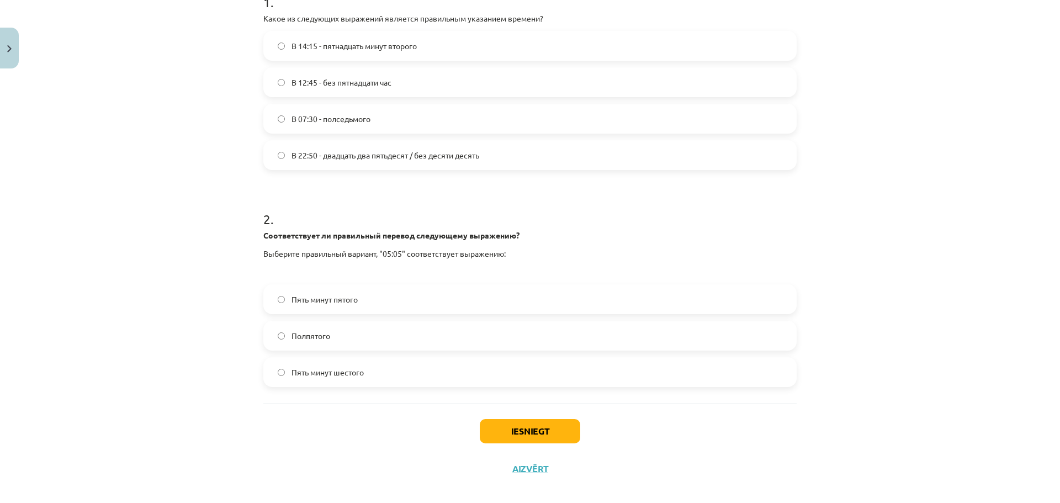
scroll to position [248, 0]
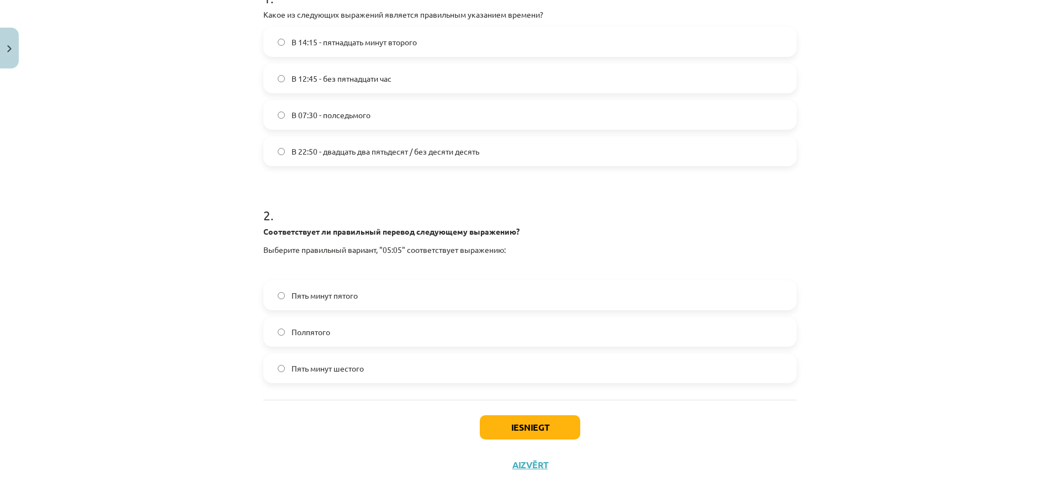
click at [379, 374] on label "Пять минут шестого" at bounding box center [529, 368] width 531 height 28
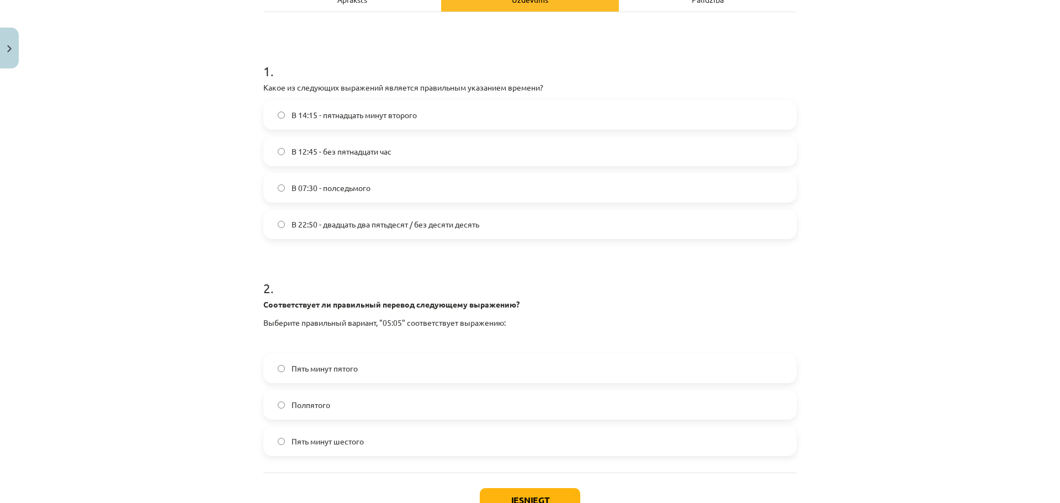
scroll to position [83, 0]
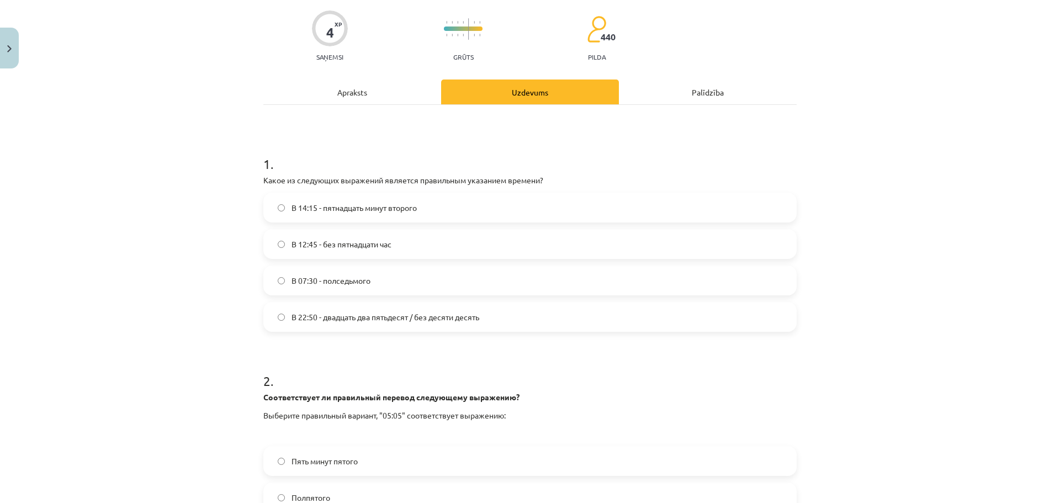
click at [362, 91] on div "Apraksts" at bounding box center [352, 91] width 178 height 25
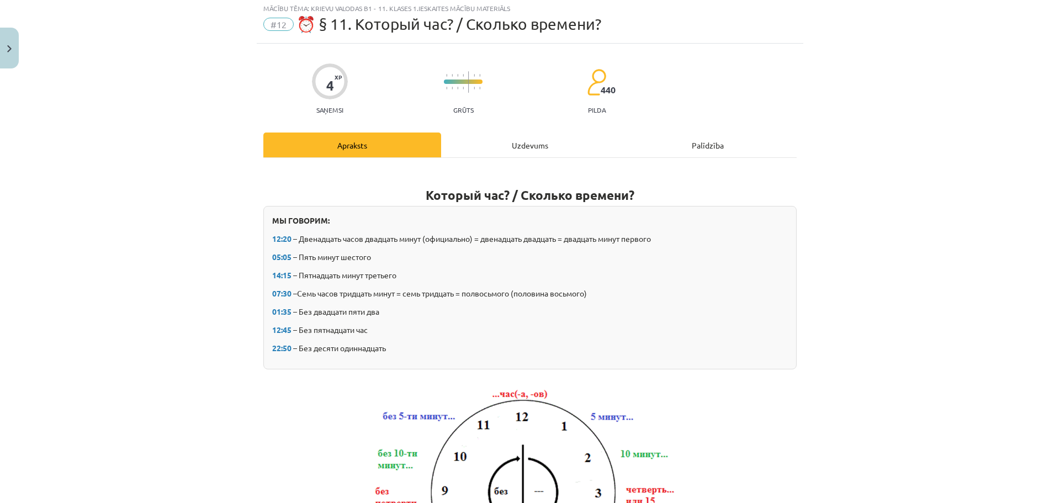
scroll to position [28, 0]
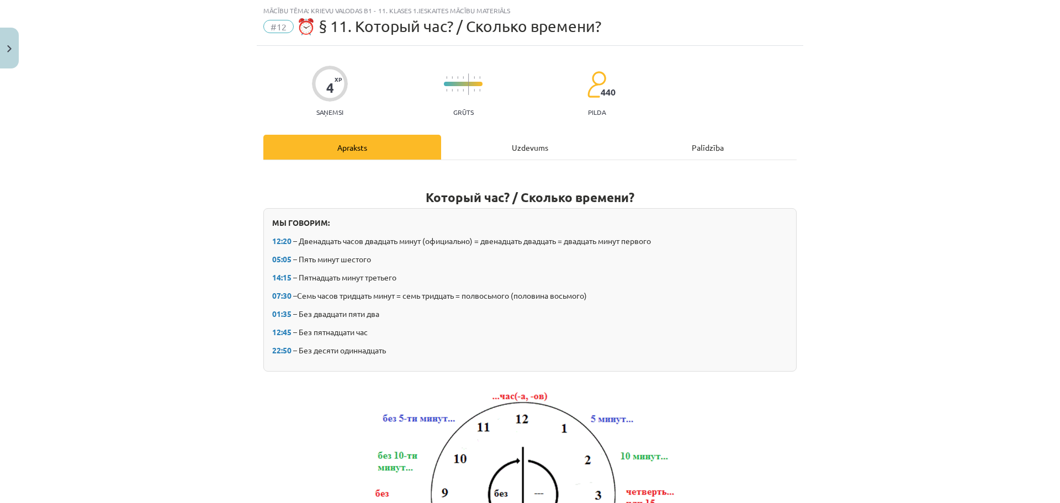
click at [507, 138] on div "Uzdevums" at bounding box center [530, 147] width 178 height 25
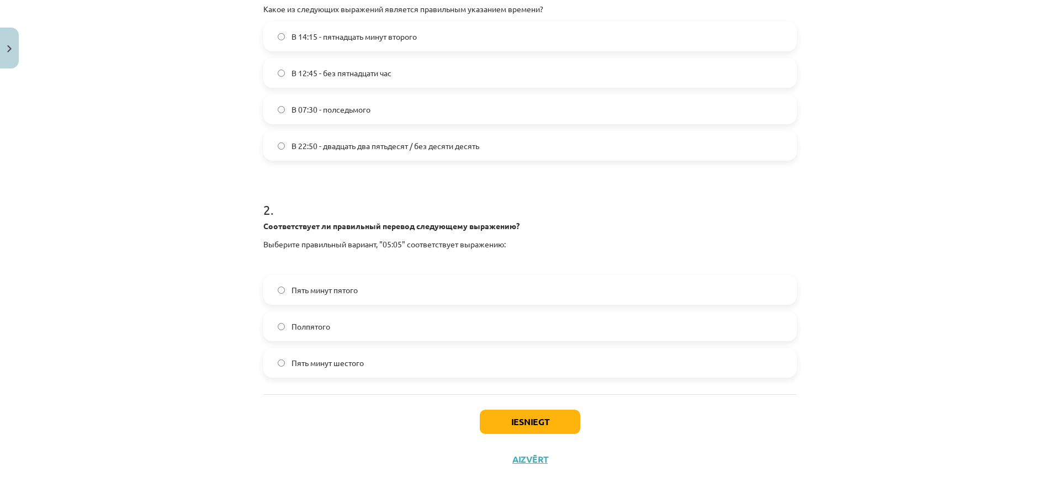
scroll to position [257, 0]
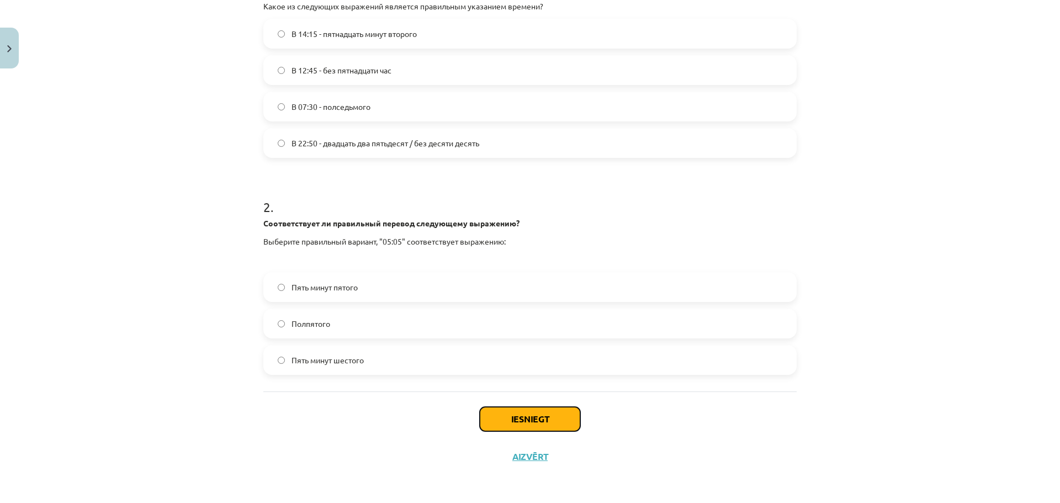
click at [553, 428] on button "Iesniegt" at bounding box center [530, 419] width 100 height 24
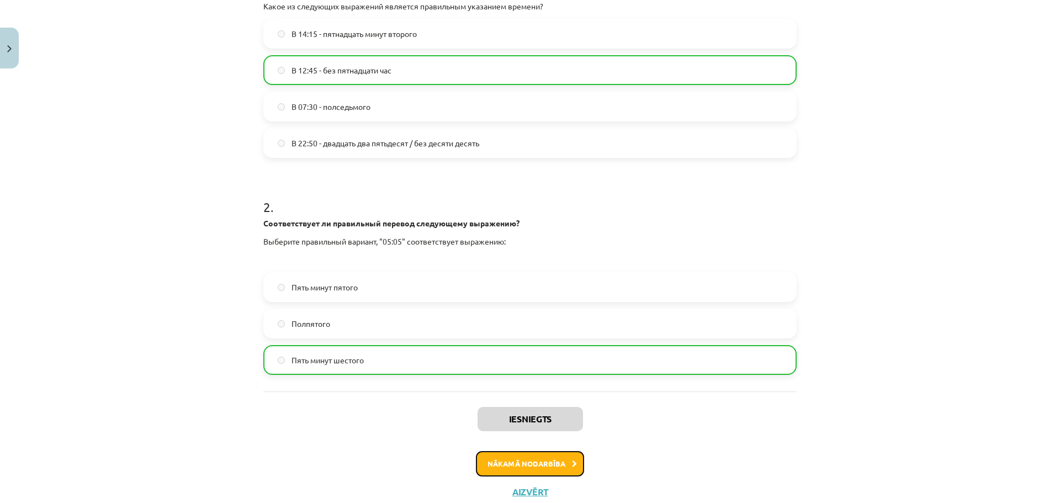
click at [510, 465] on button "Nākamā nodarbība" at bounding box center [530, 463] width 108 height 25
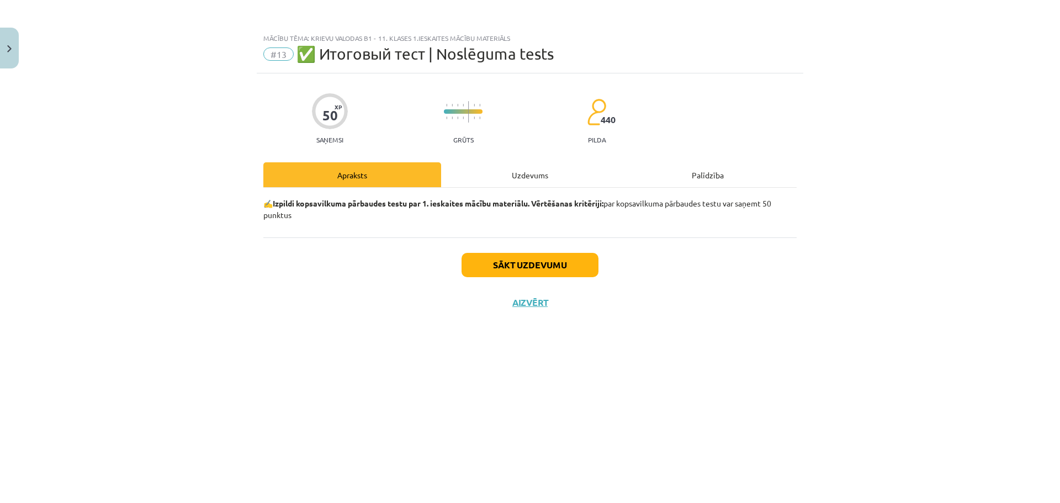
click at [509, 171] on div "Uzdevums" at bounding box center [530, 174] width 178 height 25
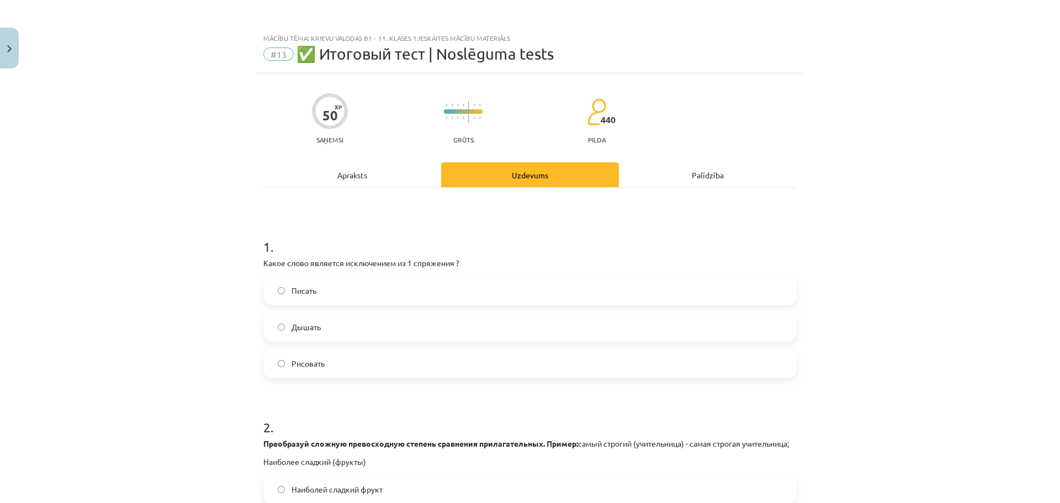
click at [346, 178] on div "Apraksts" at bounding box center [352, 174] width 178 height 25
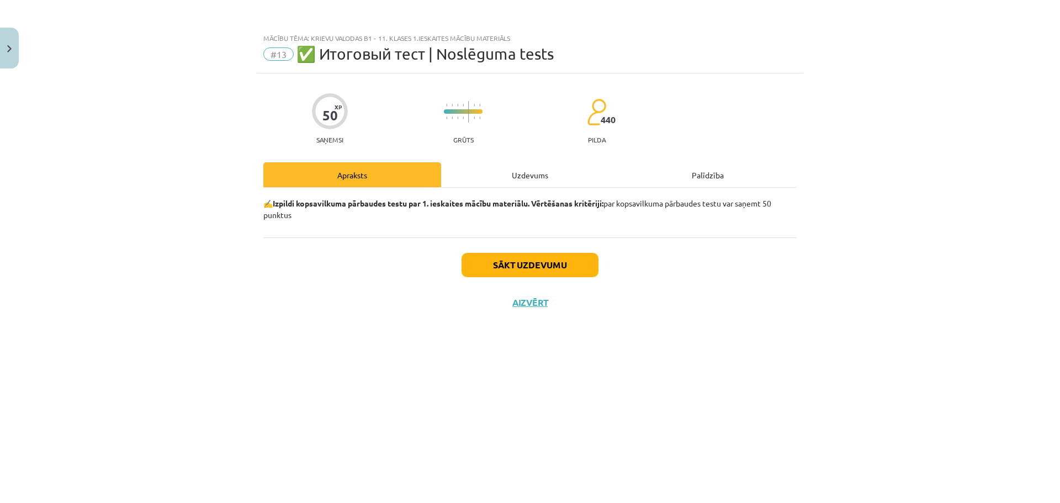
click at [527, 177] on div "Uzdevums" at bounding box center [530, 174] width 178 height 25
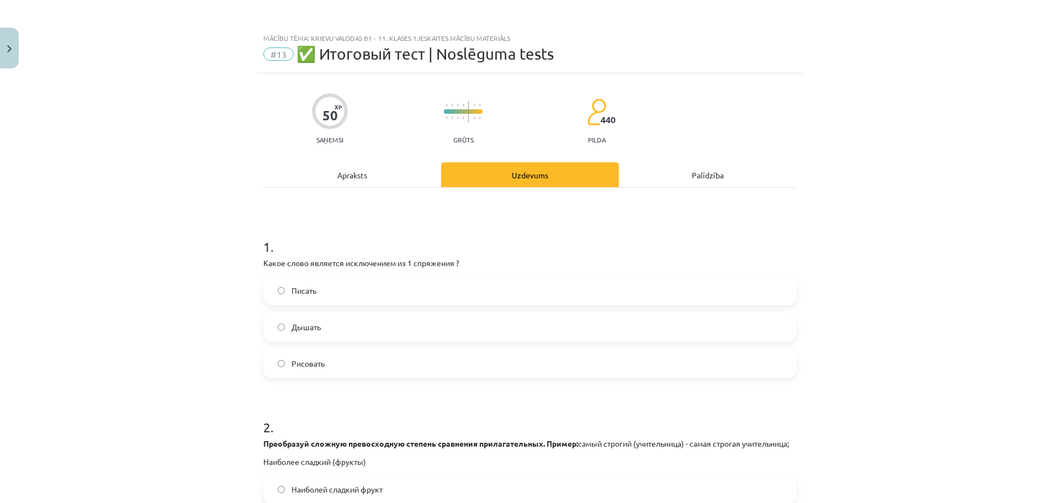
click at [309, 315] on label "Дышать" at bounding box center [529, 327] width 531 height 28
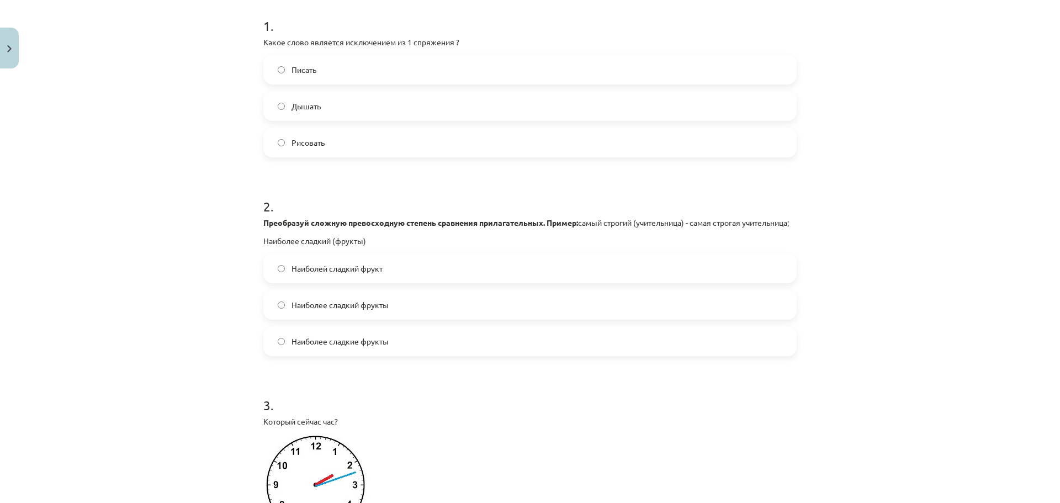
click at [408, 319] on label "Наиболее сладкий фрукты" at bounding box center [529, 305] width 531 height 28
click at [384, 347] on span "Наиболее сладкие фрукты" at bounding box center [339, 342] width 97 height 12
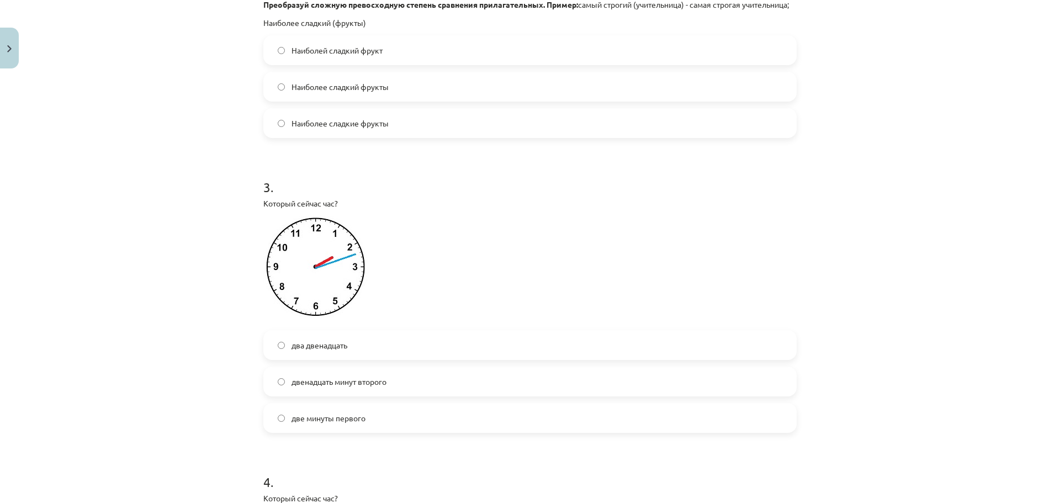
scroll to position [442, 0]
click at [331, 348] on span "два двенадцать" at bounding box center [319, 343] width 56 height 12
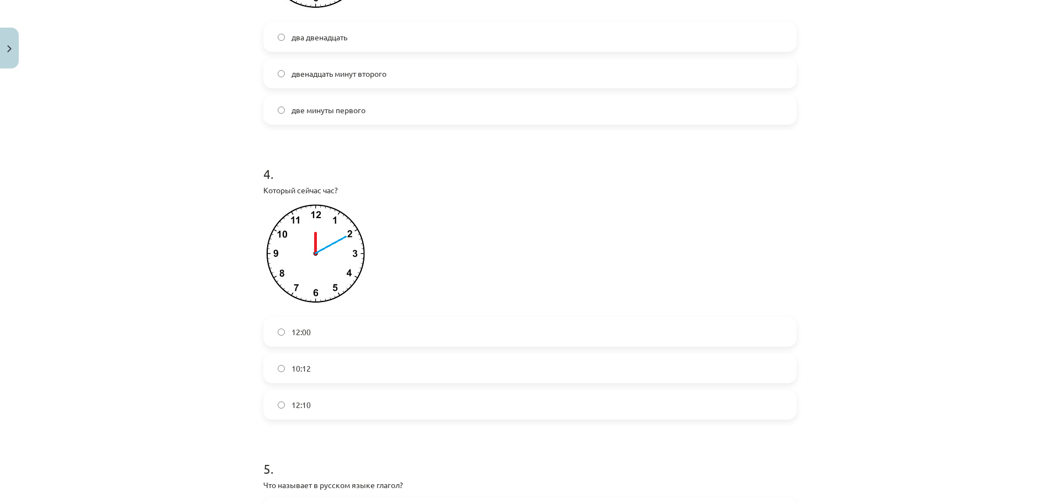
scroll to position [773, 0]
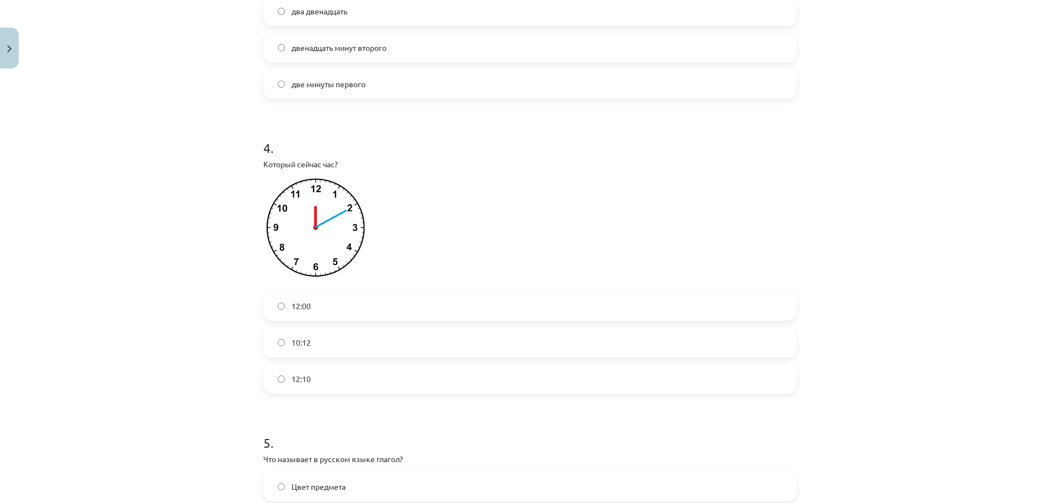
click at [335, 389] on label "12:10" at bounding box center [529, 379] width 531 height 28
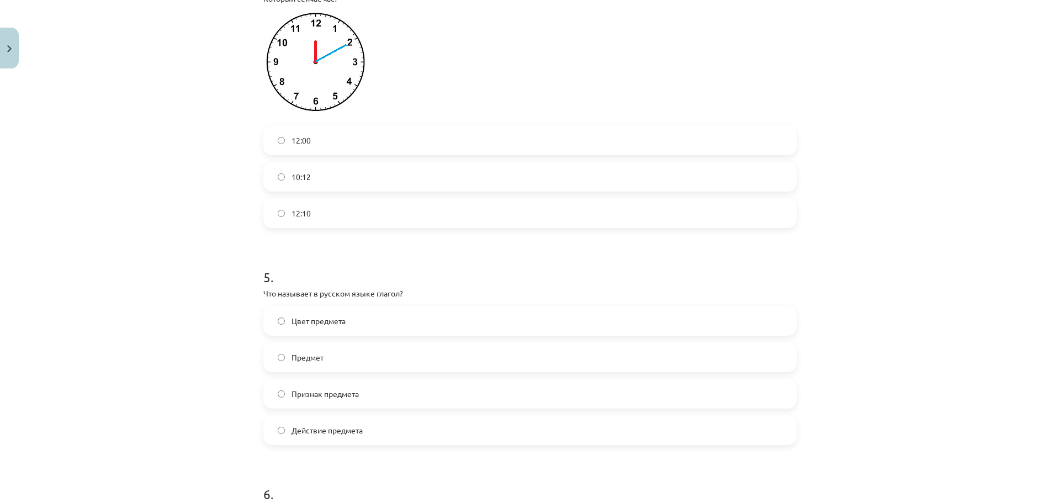
click at [354, 400] on span "Признак предмета" at bounding box center [324, 394] width 67 height 12
click at [354, 436] on span "Действие предмета" at bounding box center [326, 430] width 71 height 12
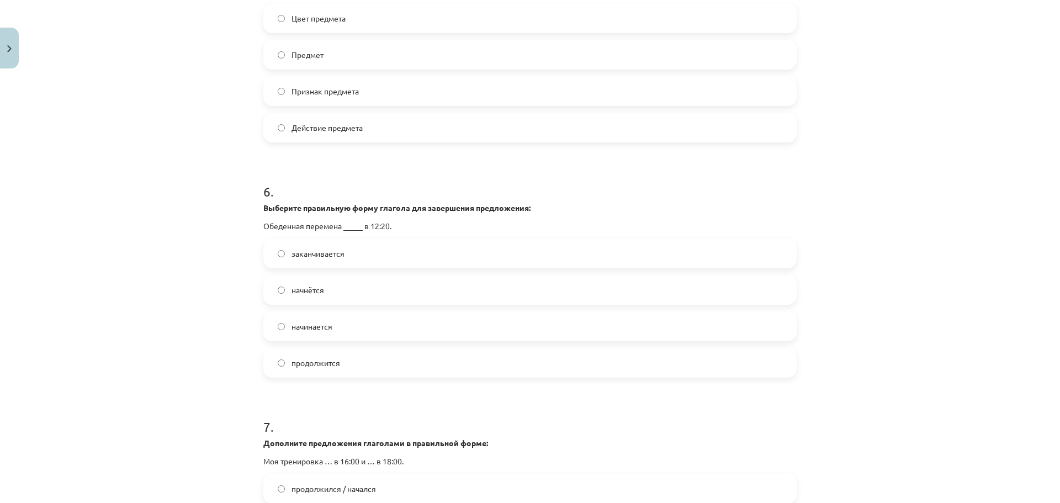
scroll to position [1270, 0]
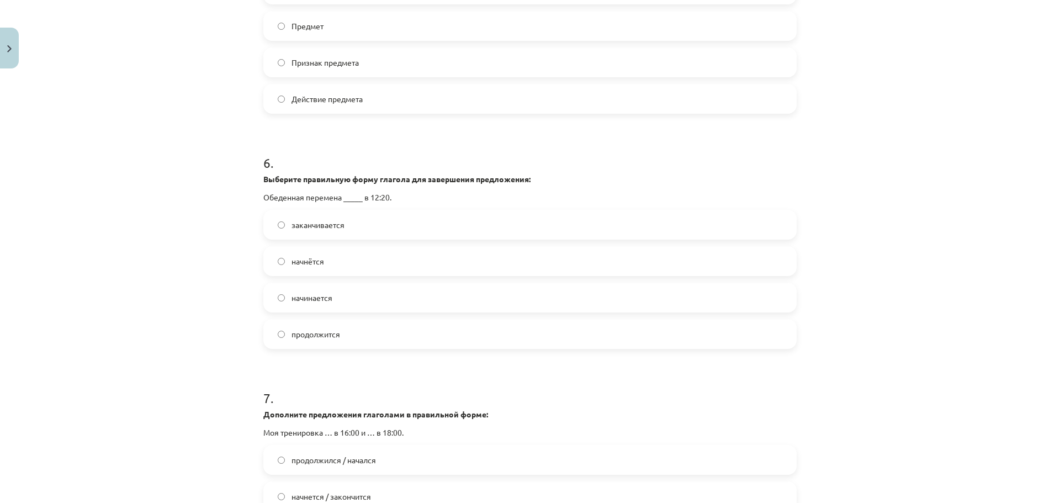
click at [338, 275] on label "начнётся" at bounding box center [529, 261] width 531 height 28
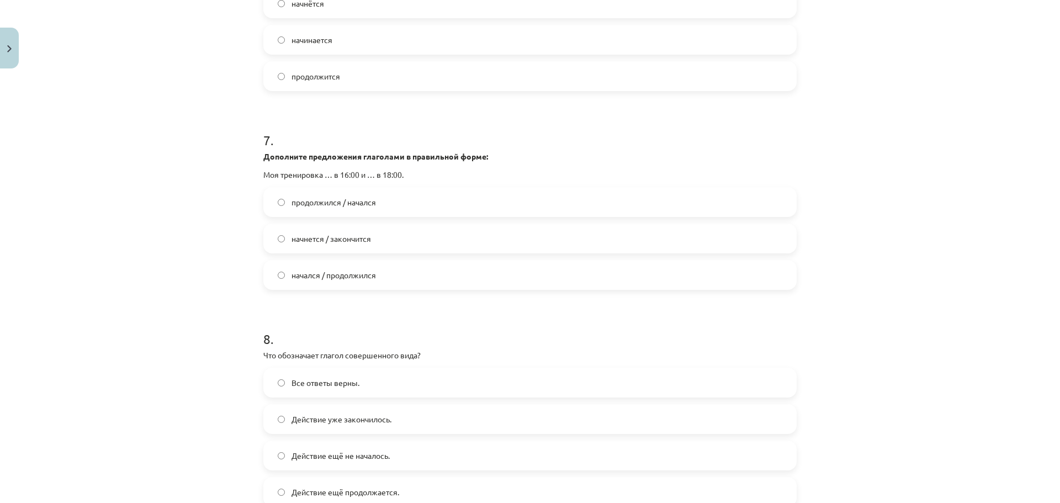
scroll to position [1546, 0]
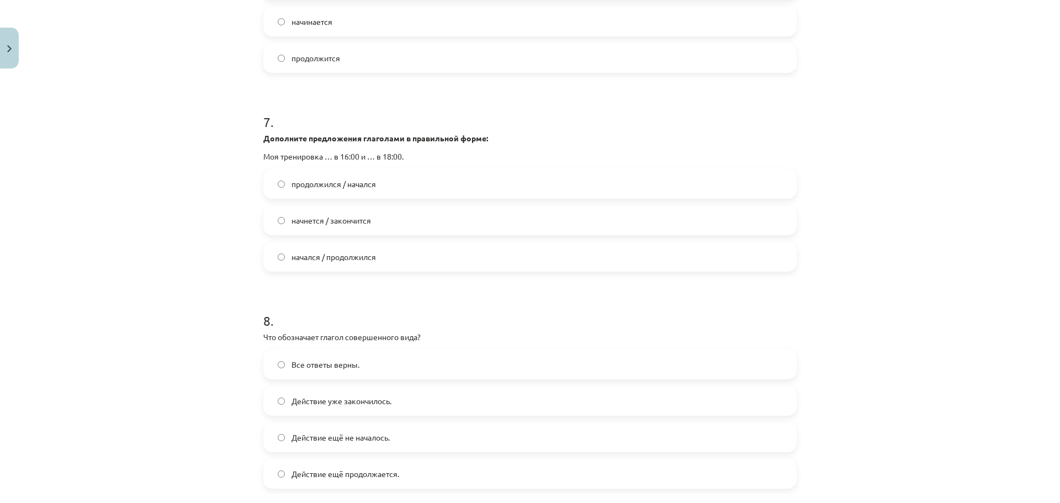
click at [366, 226] on span "начнется / закончится" at bounding box center [330, 221] width 79 height 12
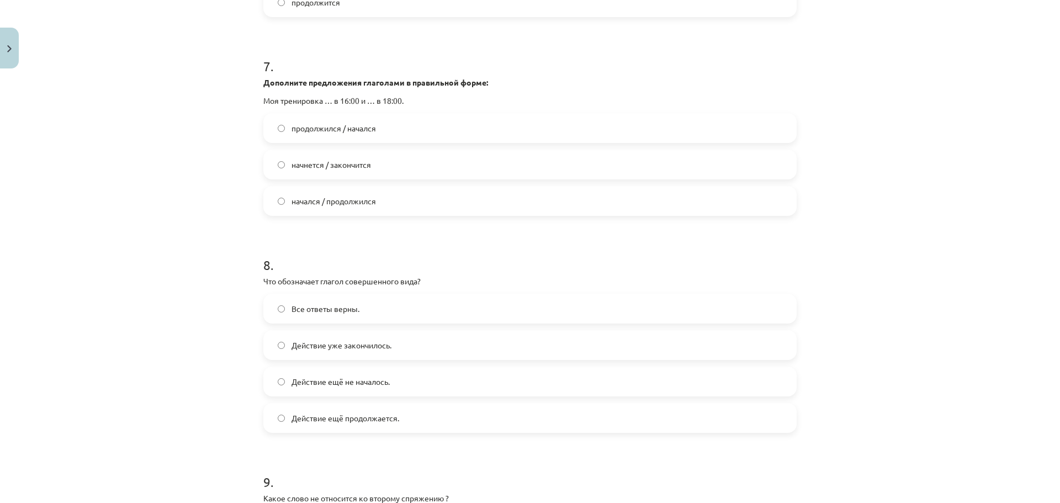
scroll to position [1766, 0]
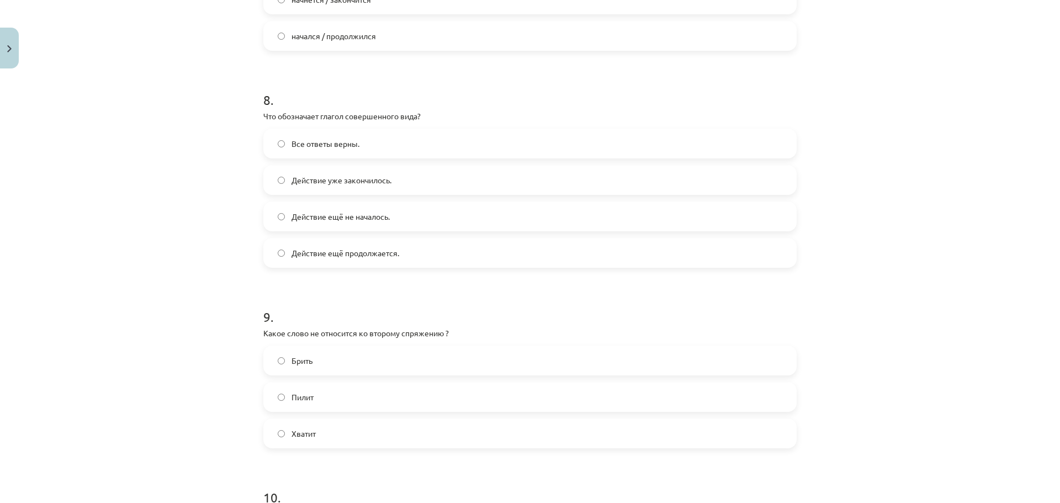
click at [358, 194] on label "Действие уже закончилось." at bounding box center [529, 180] width 531 height 28
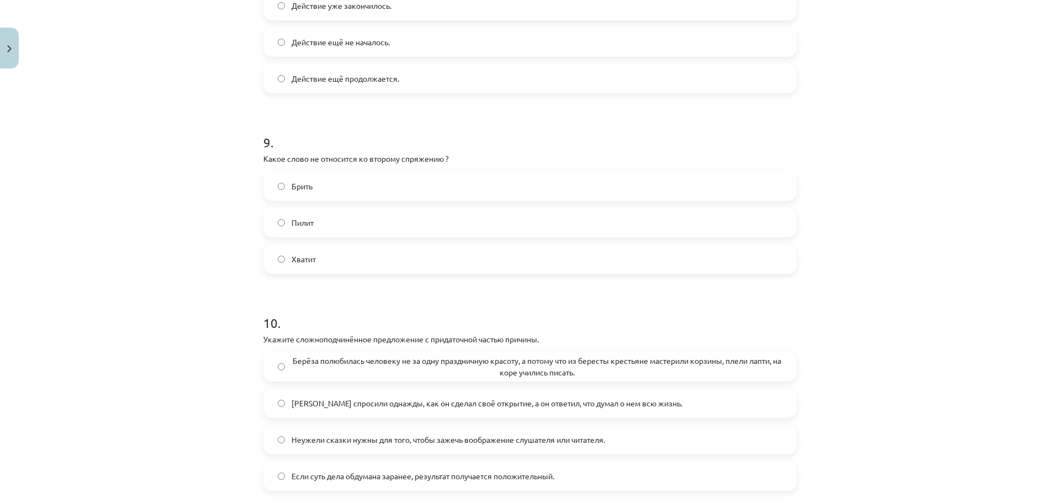
scroll to position [1987, 0]
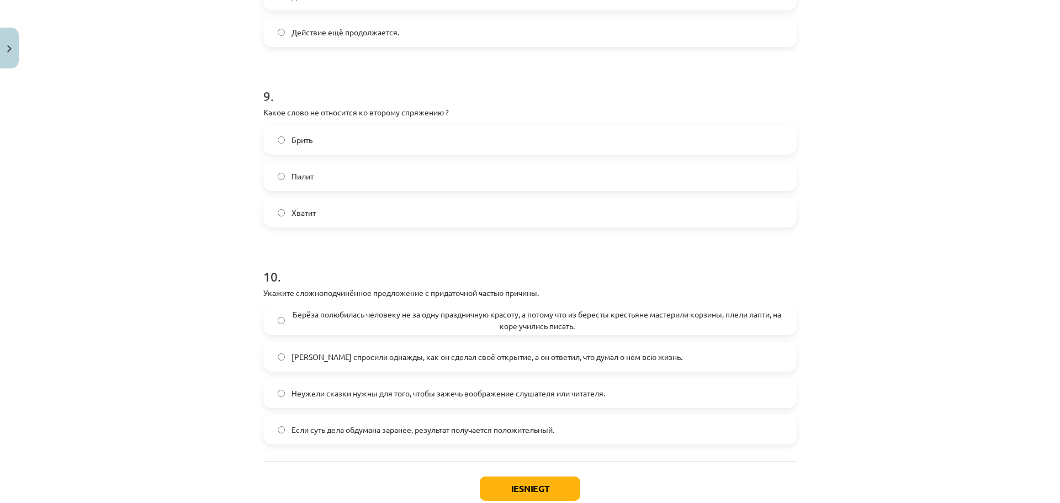
click at [379, 152] on label "Брить" at bounding box center [529, 140] width 531 height 28
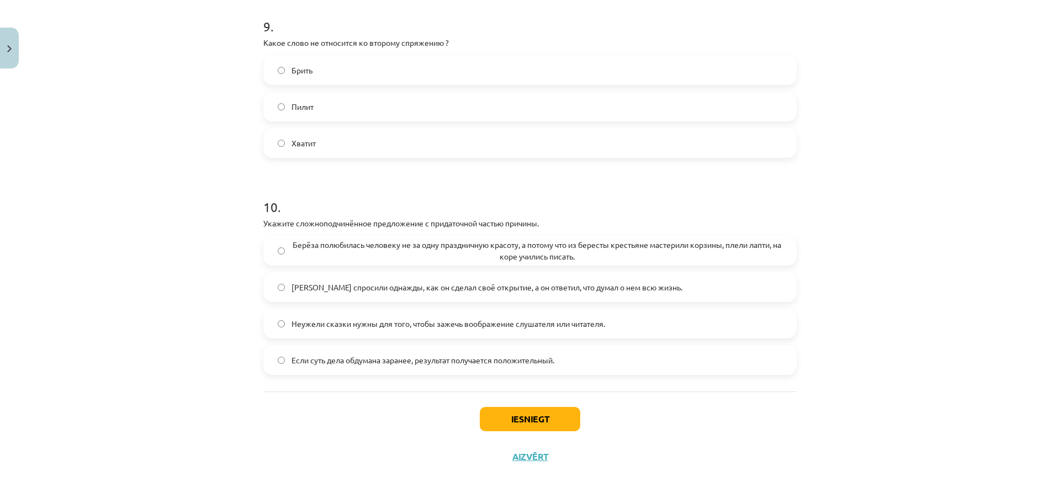
scroll to position [2068, 0]
click at [355, 253] on span "Берёза полюбилась человеку не за одну праздничную красоту, а потому что из бере…" at bounding box center [536, 250] width 491 height 23
click at [526, 365] on span "Если суть дела обдумана заранее, результат получается положительный." at bounding box center [422, 360] width 263 height 12
click at [517, 407] on button "Iesniegt" at bounding box center [530, 419] width 100 height 24
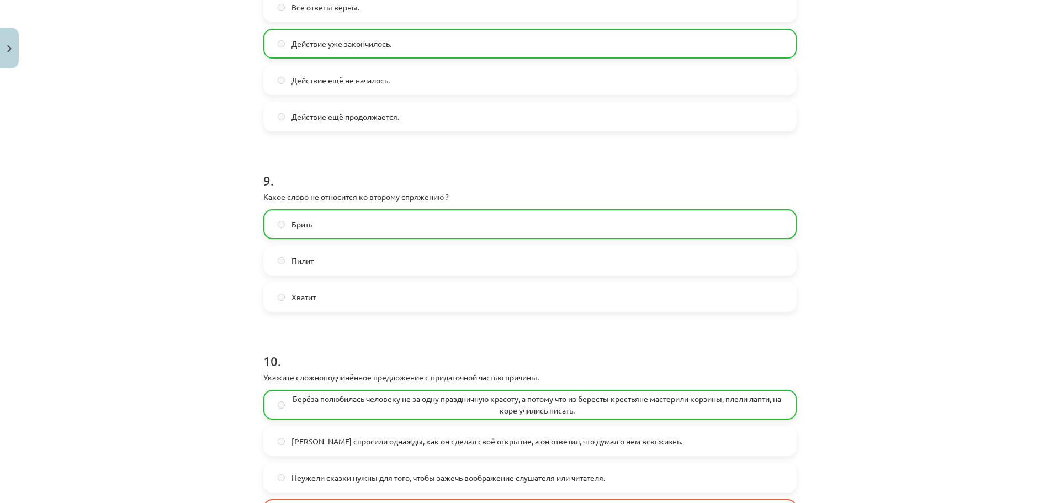
scroll to position [2104, 0]
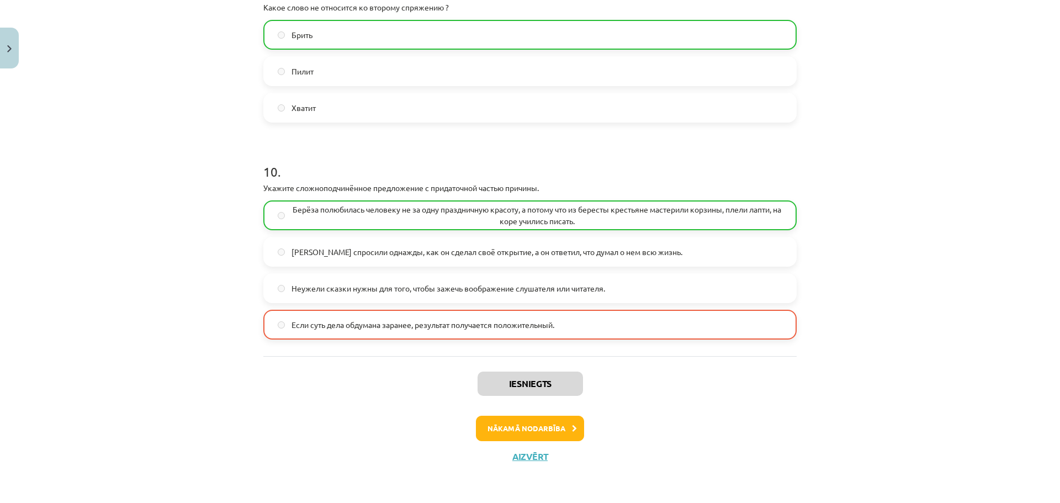
click at [498, 226] on span "Берёза полюбилась человеку не за одну праздничную красоту, а потому что из бере…" at bounding box center [536, 215] width 491 height 23
click at [561, 428] on button "Nākamā nodarbība" at bounding box center [530, 428] width 108 height 25
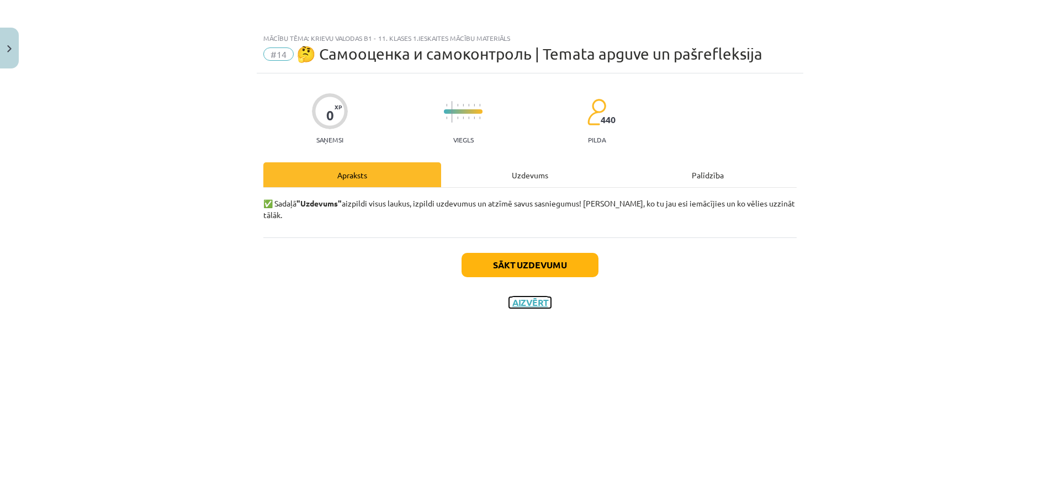
click at [529, 297] on button "Aizvērt" at bounding box center [530, 302] width 42 height 11
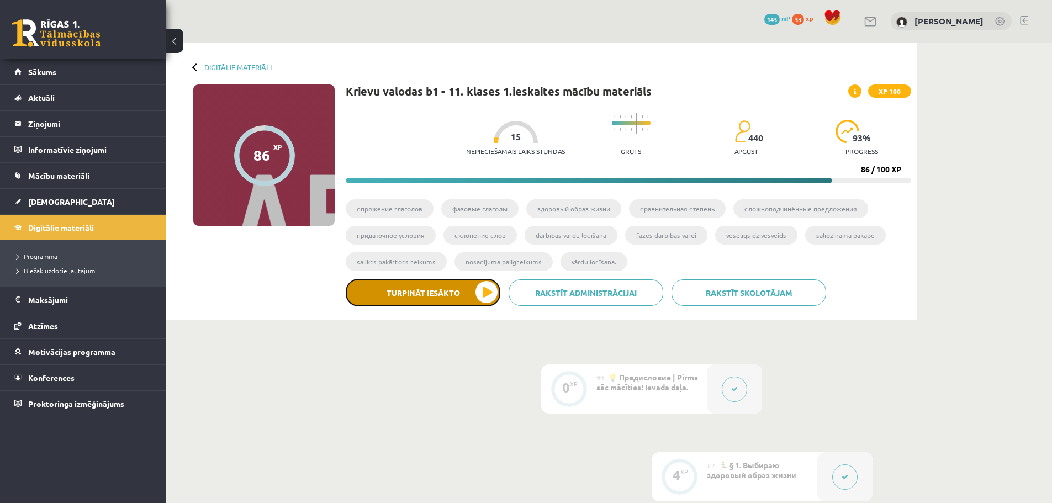
click at [414, 290] on button "Turpināt iesākto" at bounding box center [423, 293] width 155 height 28
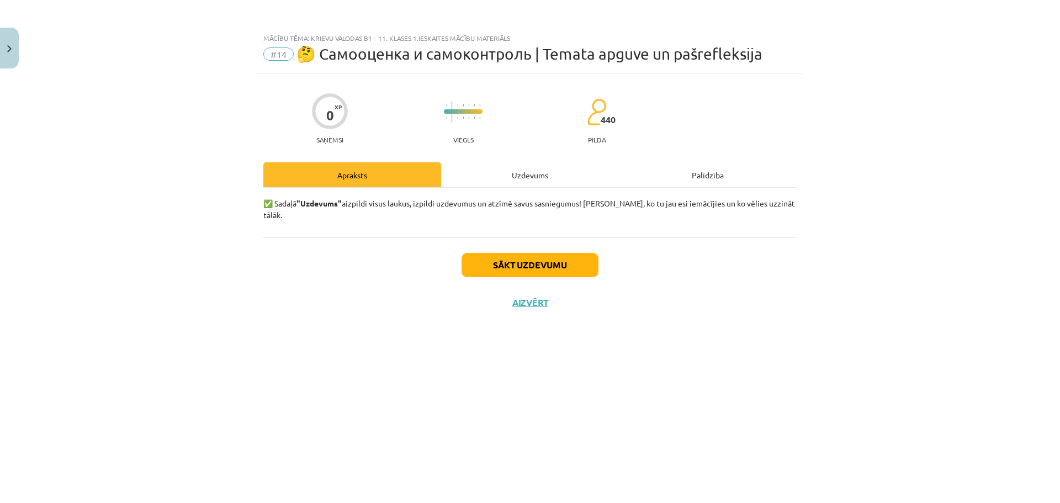
click at [516, 178] on div "Uzdevums" at bounding box center [530, 174] width 178 height 25
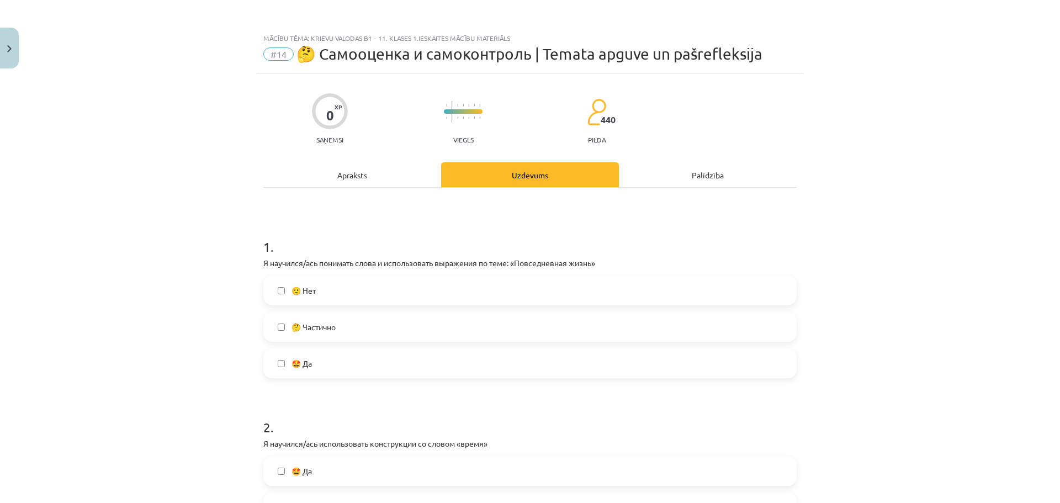
click at [436, 364] on label "🤩 Да" at bounding box center [529, 363] width 531 height 28
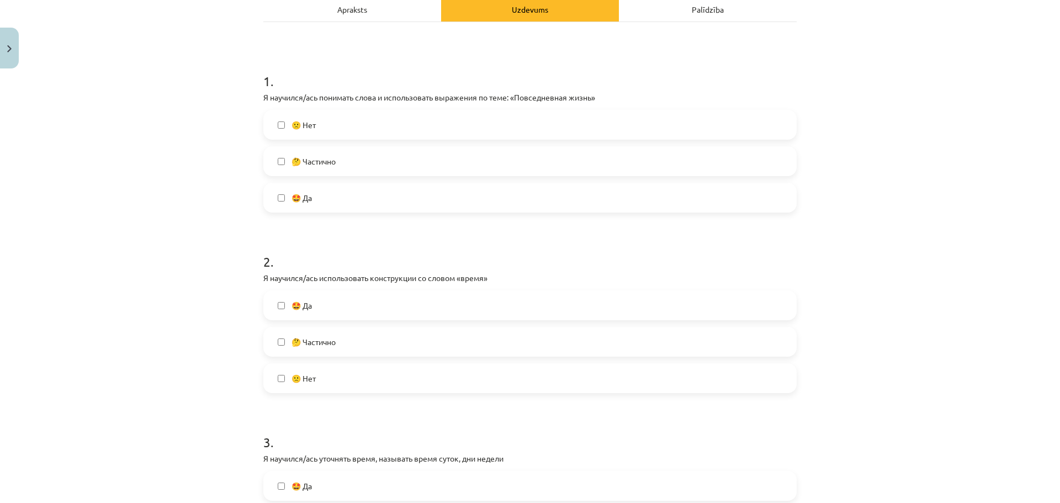
click at [396, 311] on label "🤩 Да" at bounding box center [529, 305] width 531 height 28
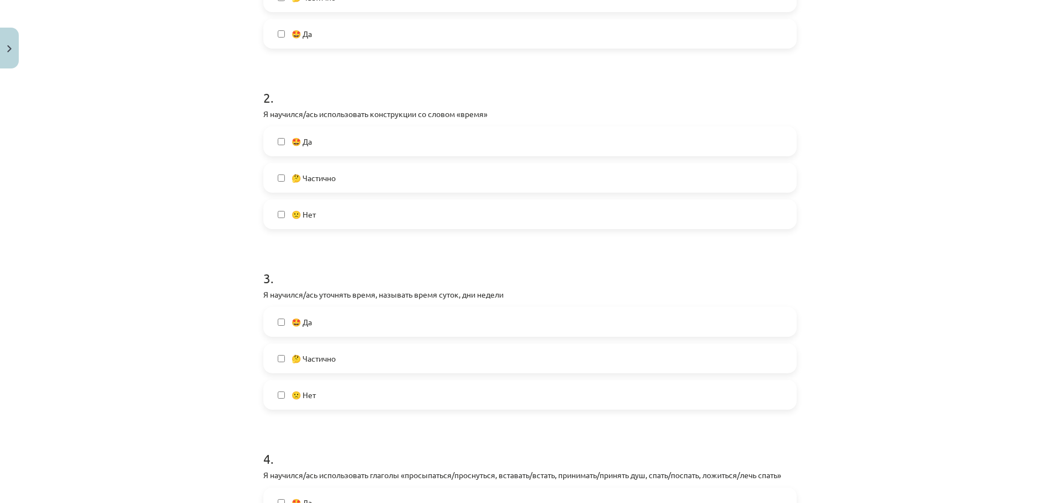
scroll to position [331, 0]
click at [484, 315] on label "🤩 Да" at bounding box center [529, 320] width 531 height 28
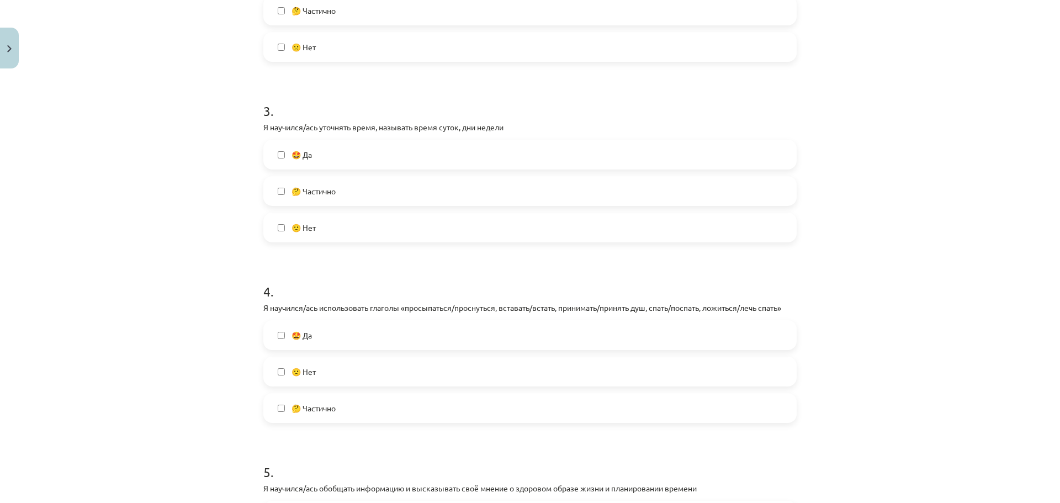
click at [488, 332] on label "🤩 Да" at bounding box center [529, 335] width 531 height 28
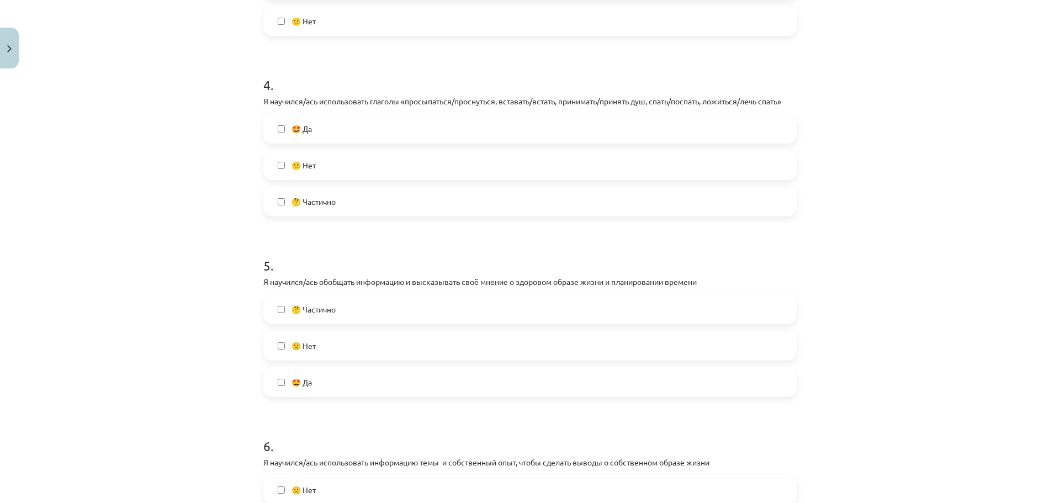
scroll to position [718, 0]
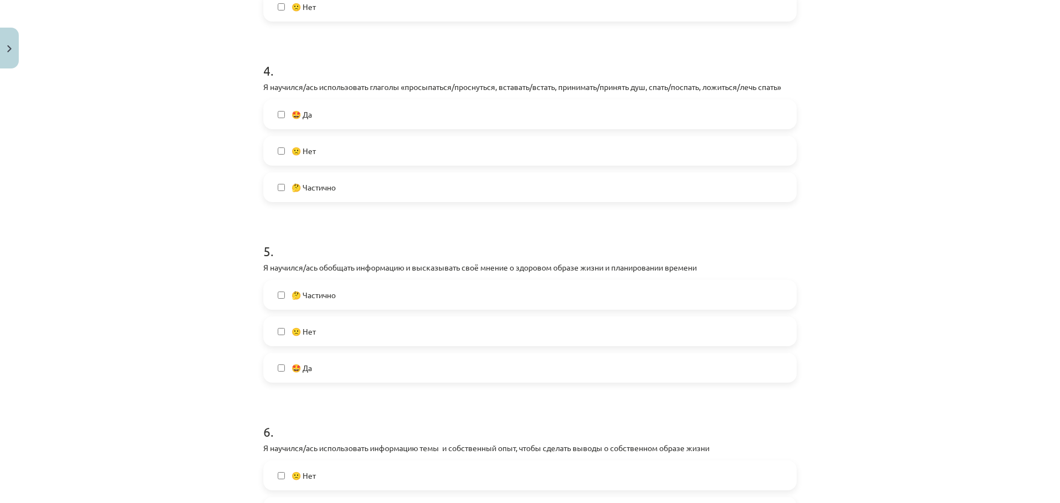
click at [302, 373] on span "🤩 Да" at bounding box center [301, 368] width 20 height 12
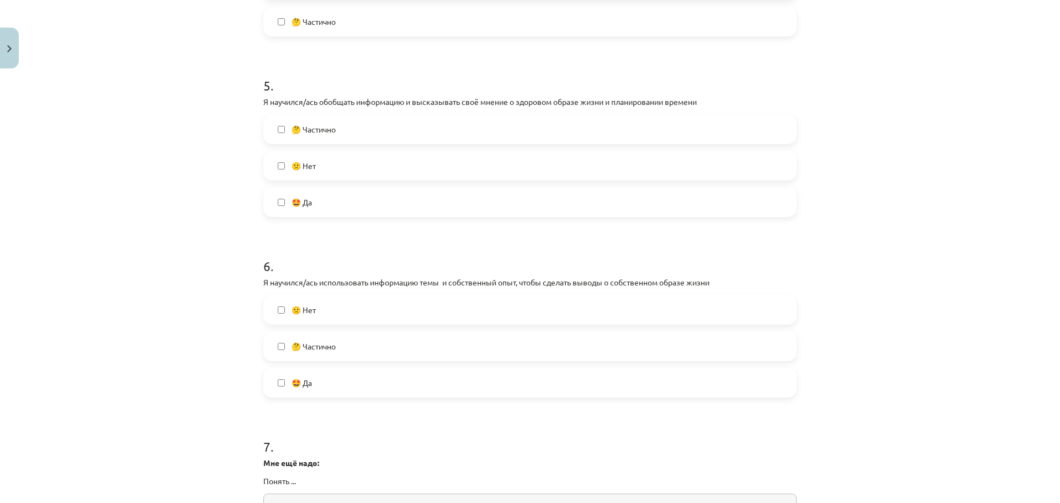
click at [314, 379] on label "🤩 Да" at bounding box center [529, 383] width 531 height 28
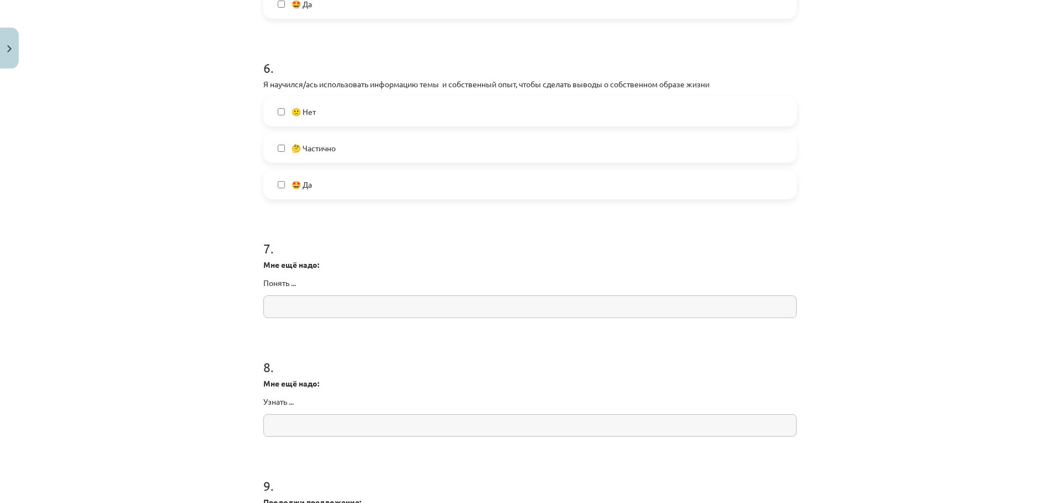
scroll to position [1104, 0]
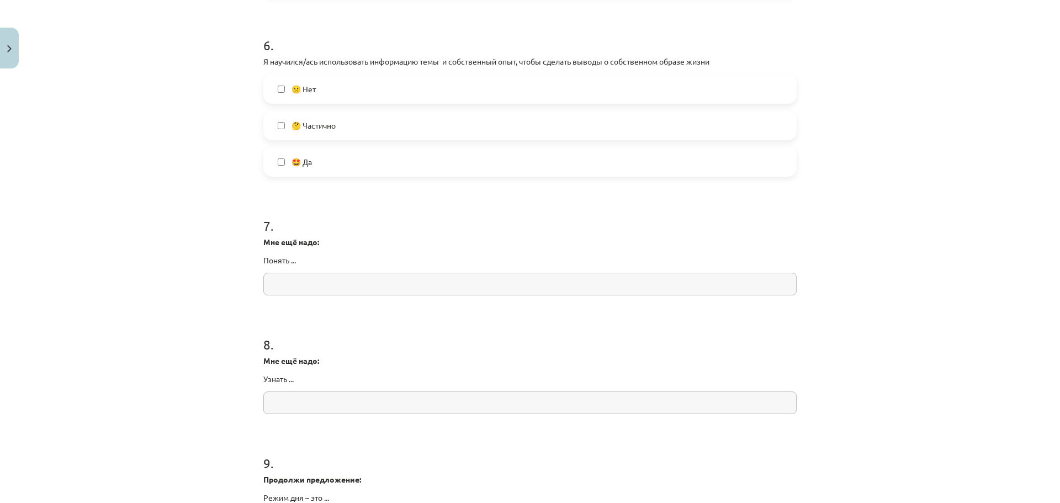
click at [308, 282] on input "text" at bounding box center [529, 284] width 533 height 23
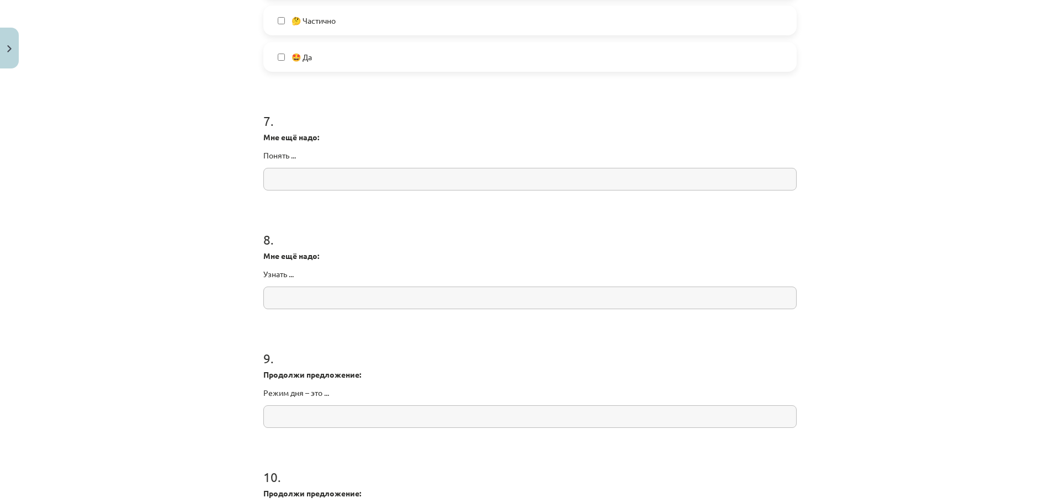
scroll to position [1208, 0]
click at [330, 179] on input "text" at bounding box center [529, 179] width 533 height 23
type input "*"
type input "**********"
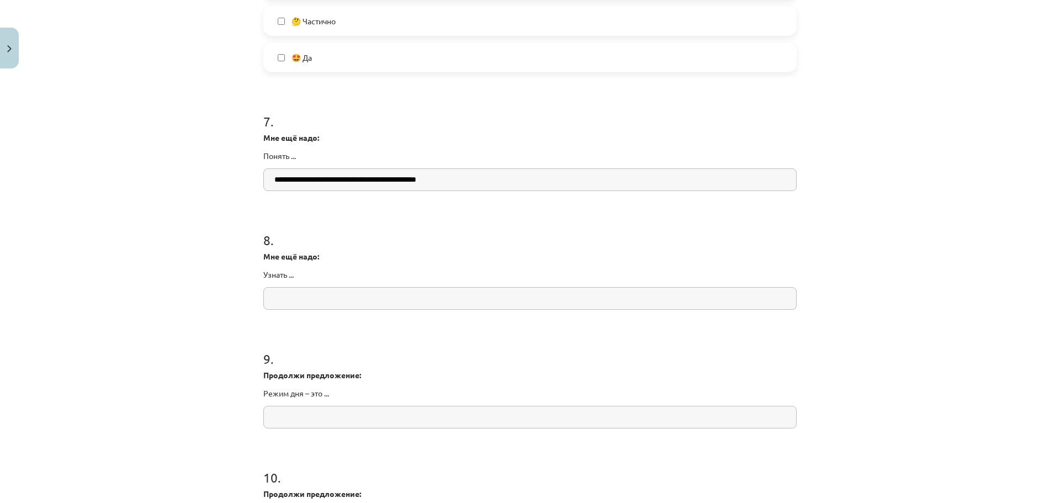
click at [410, 299] on input "text" at bounding box center [529, 298] width 533 height 23
click at [286, 299] on input "text" at bounding box center [529, 298] width 533 height 23
type input "**********"
click at [513, 417] on input "text" at bounding box center [529, 417] width 533 height 23
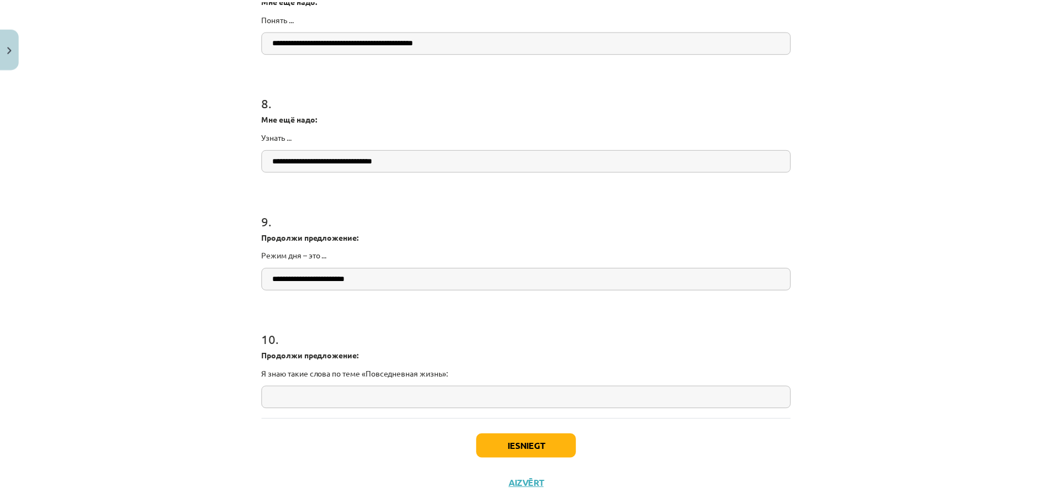
scroll to position [1374, 0]
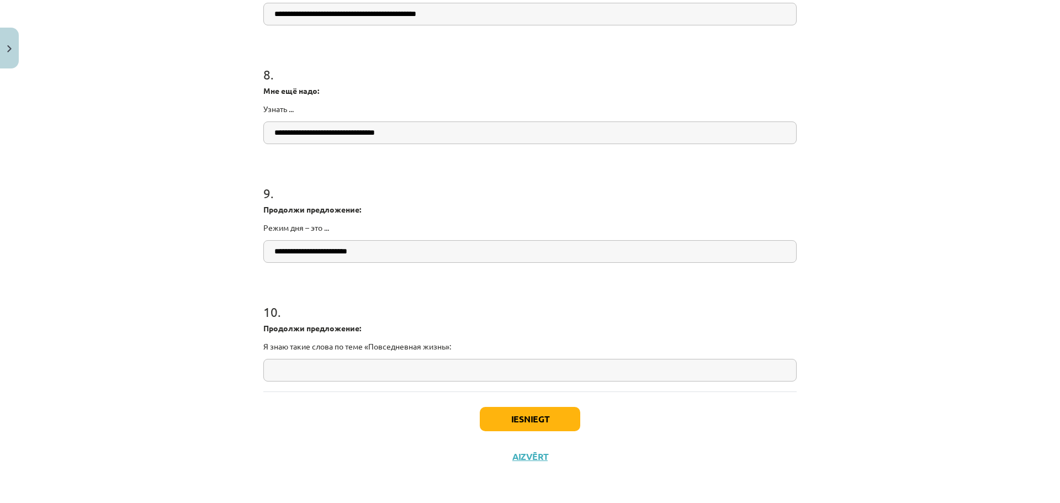
type input "**********"
click at [347, 371] on input "text" at bounding box center [529, 370] width 533 height 23
type input "**********"
click at [784, 435] on div "Iesniegt Aizvērt" at bounding box center [529, 429] width 533 height 77
click at [539, 421] on button "Iesniegt" at bounding box center [530, 419] width 100 height 24
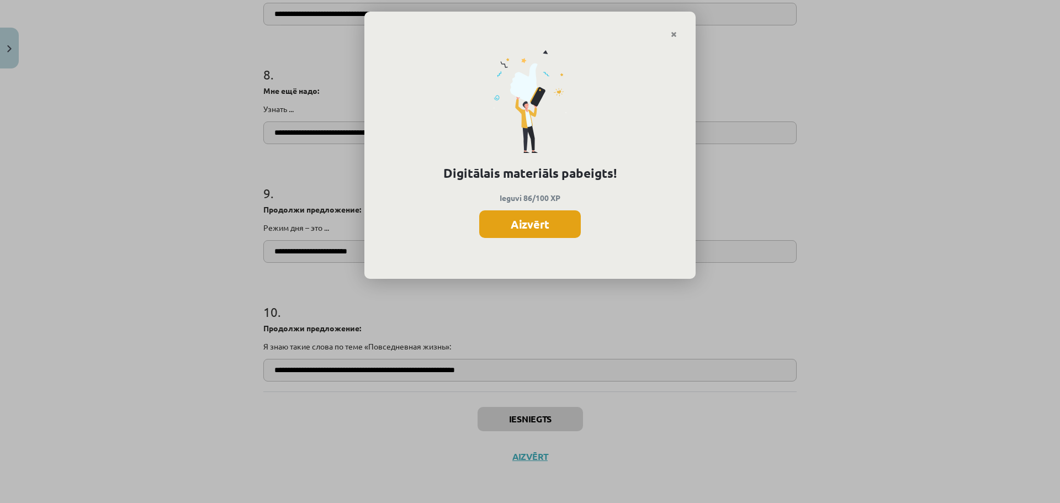
click at [559, 216] on button "Aizvērt" at bounding box center [530, 224] width 102 height 28
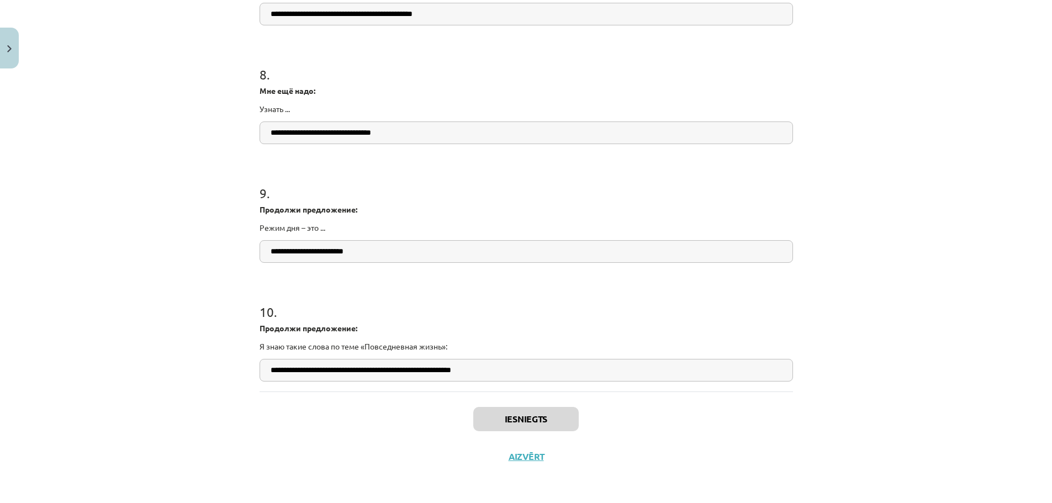
scroll to position [110, 0]
click at [519, 461] on button "Aizvērt" at bounding box center [526, 456] width 42 height 11
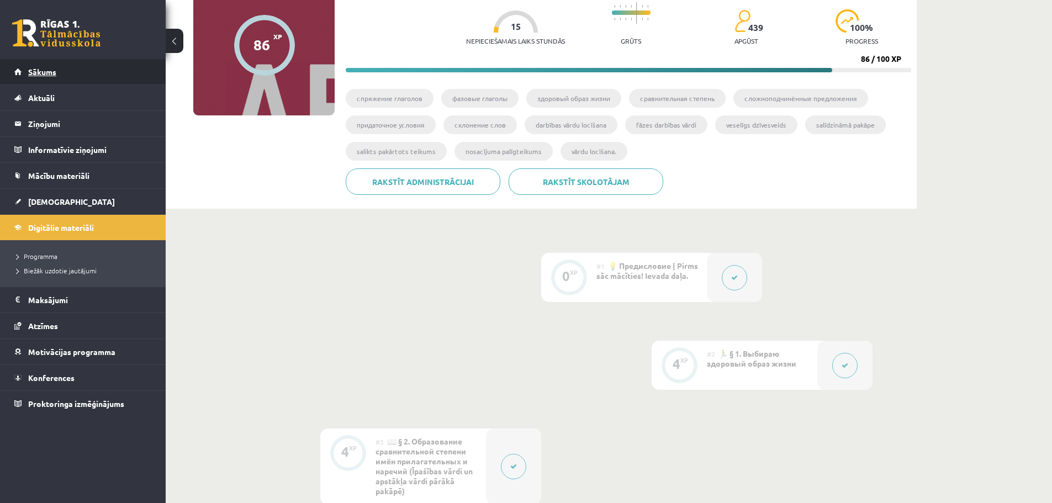
click at [44, 76] on link "Sākums" at bounding box center [82, 71] width 137 height 25
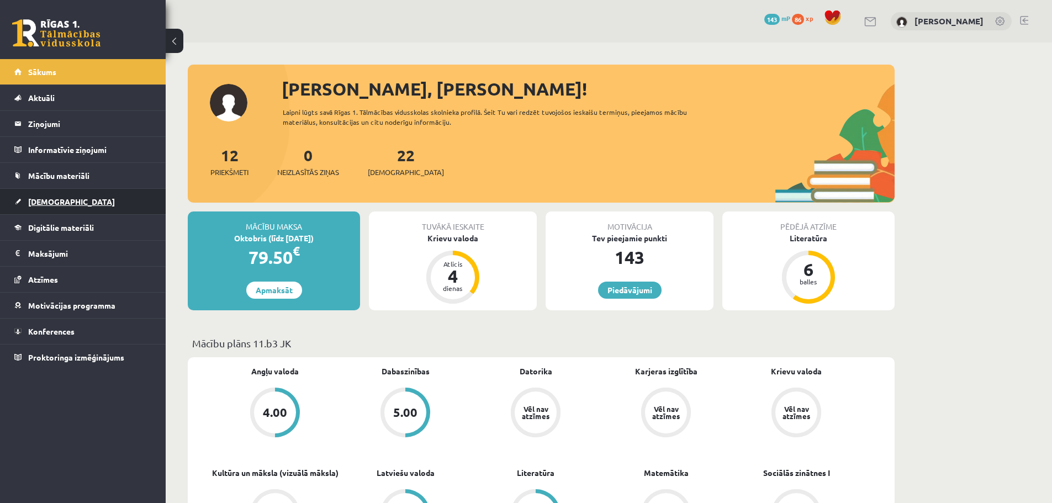
click at [60, 204] on span "[DEMOGRAPHIC_DATA]" at bounding box center [71, 202] width 87 height 10
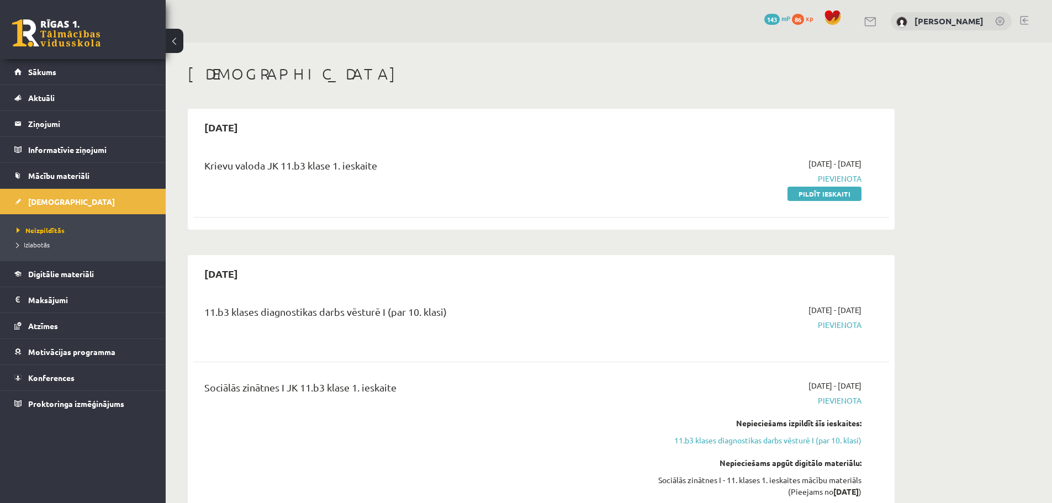
click at [854, 176] on span "Pievienota" at bounding box center [757, 179] width 208 height 12
drag, startPoint x: 832, startPoint y: 196, endPoint x: 625, endPoint y: 31, distance: 264.7
click at [832, 196] on link "Pildīt ieskaiti" at bounding box center [824, 194] width 74 height 14
click at [818, 194] on link "Pildīt ieskaiti" at bounding box center [824, 194] width 74 height 14
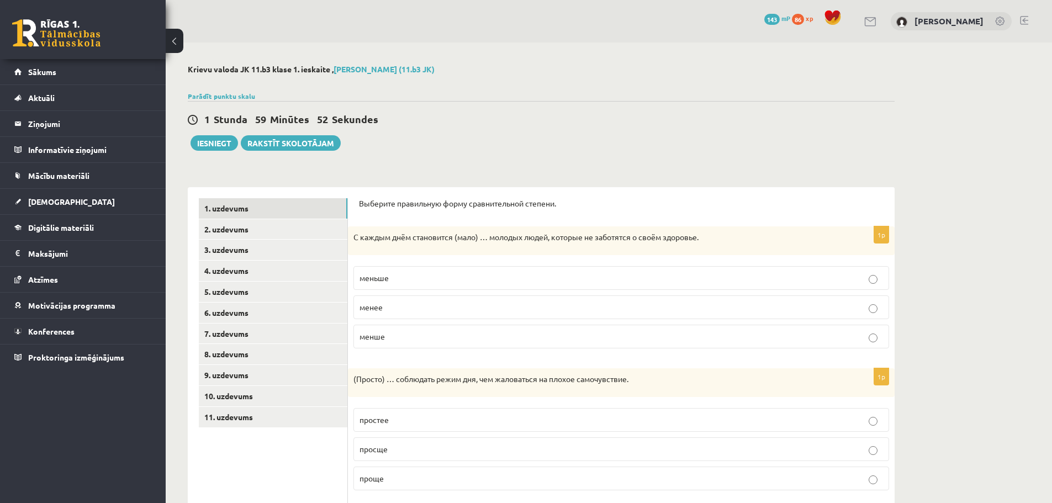
click at [402, 275] on p "меньше" at bounding box center [620, 278] width 523 height 12
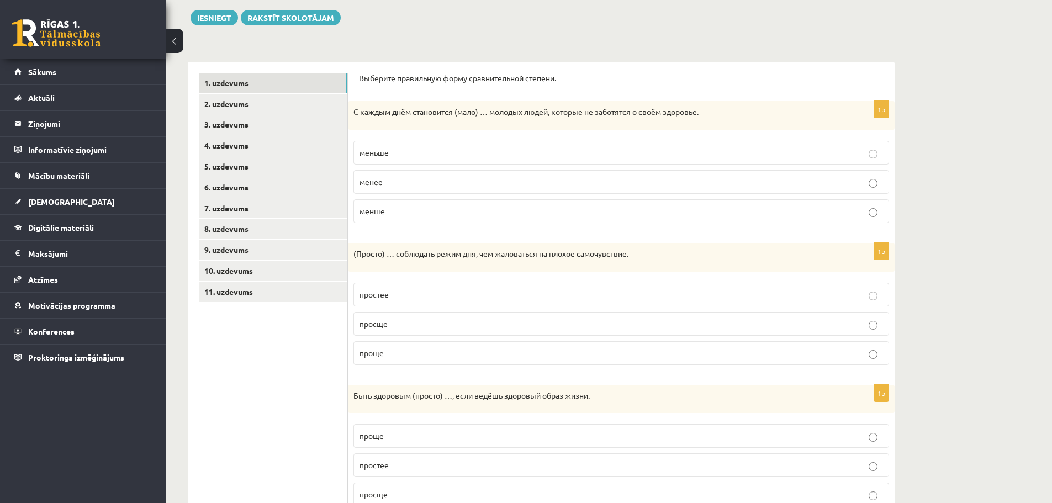
scroll to position [166, 0]
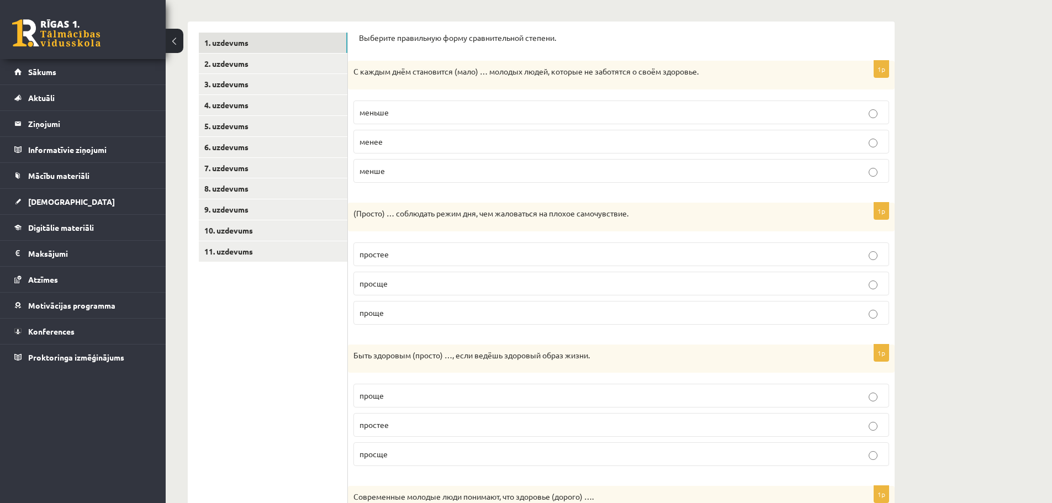
click at [422, 315] on p "проще" at bounding box center [620, 313] width 523 height 12
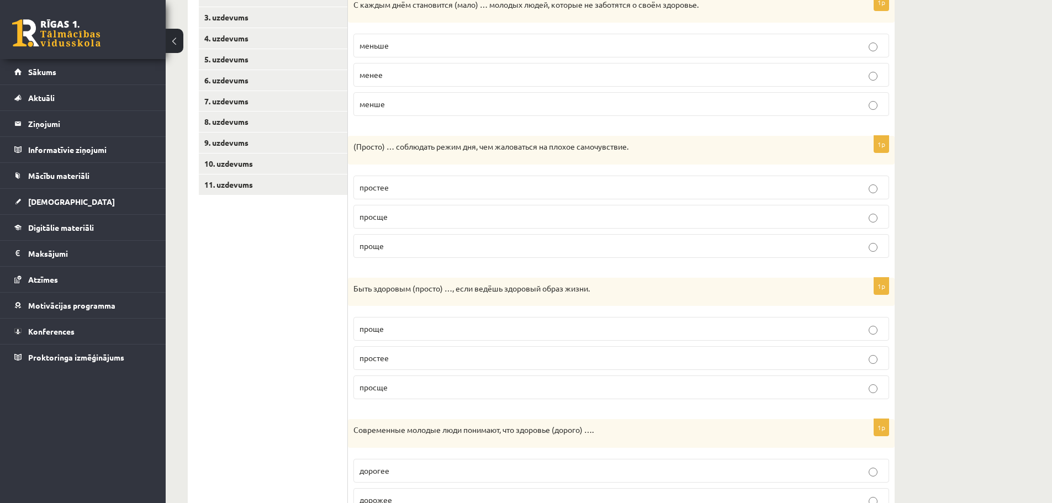
scroll to position [331, 0]
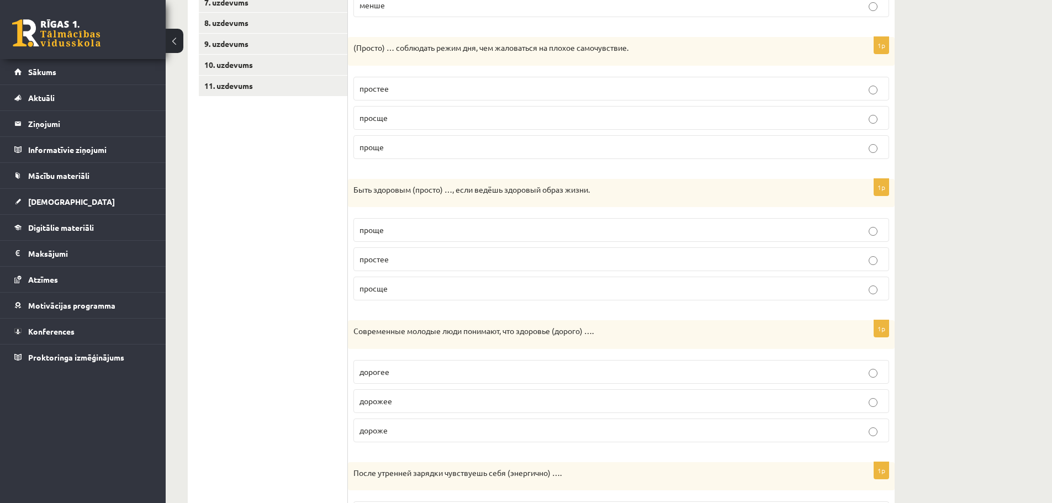
click at [401, 232] on p "проще" at bounding box center [620, 230] width 523 height 12
click at [428, 438] on label "дороже" at bounding box center [620, 430] width 535 height 24
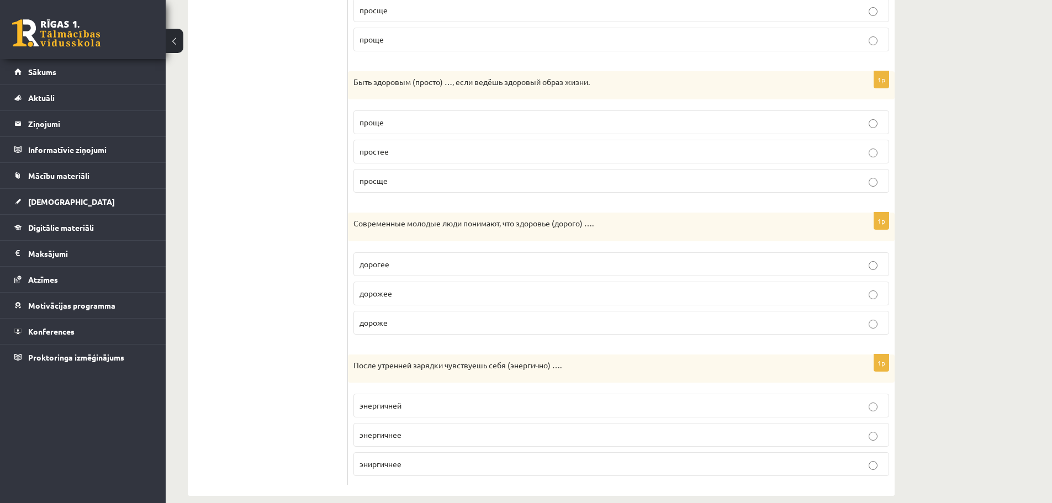
scroll to position [454, 0]
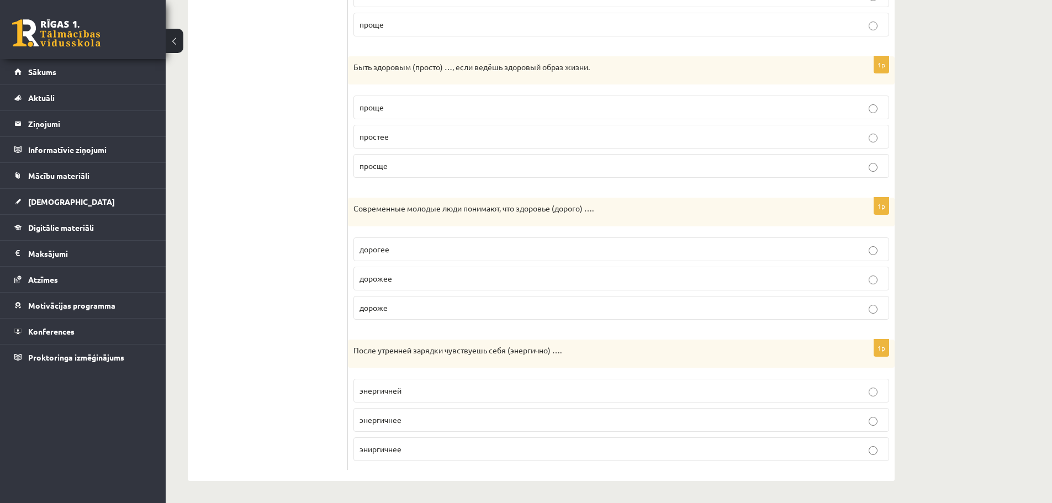
click at [408, 418] on p "энергичнее" at bounding box center [620, 420] width 523 height 12
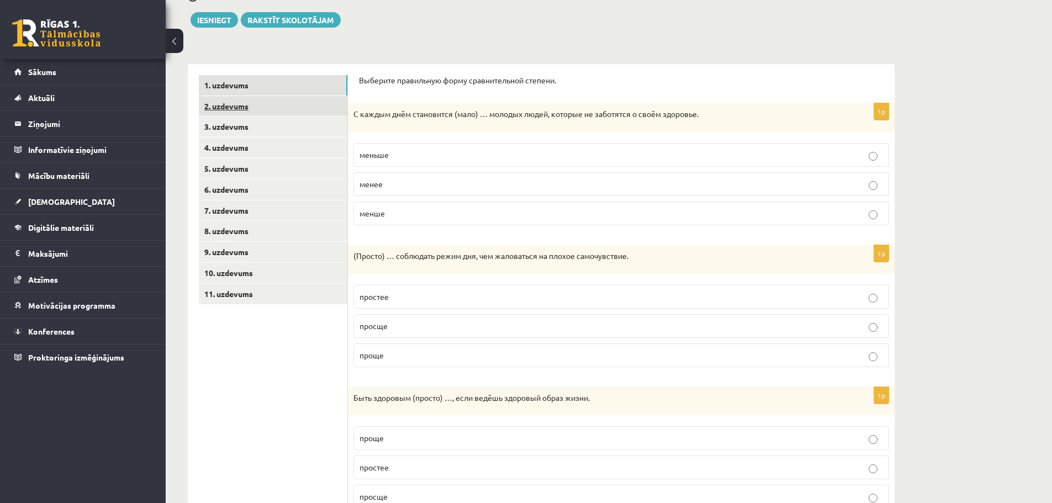
click at [241, 107] on link "2. uzdevums" at bounding box center [273, 106] width 148 height 20
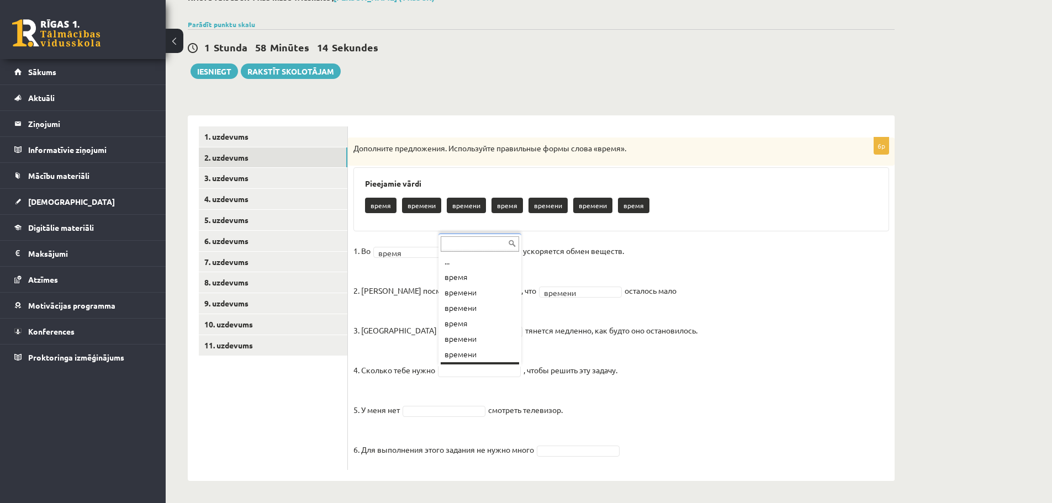
scroll to position [13, 0]
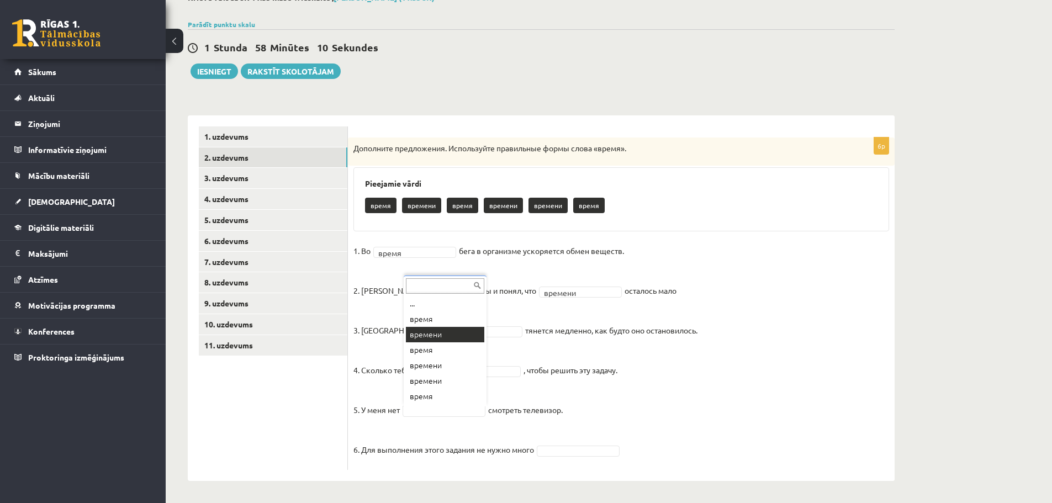
drag, startPoint x: 436, startPoint y: 335, endPoint x: 438, endPoint y: 351, distance: 15.7
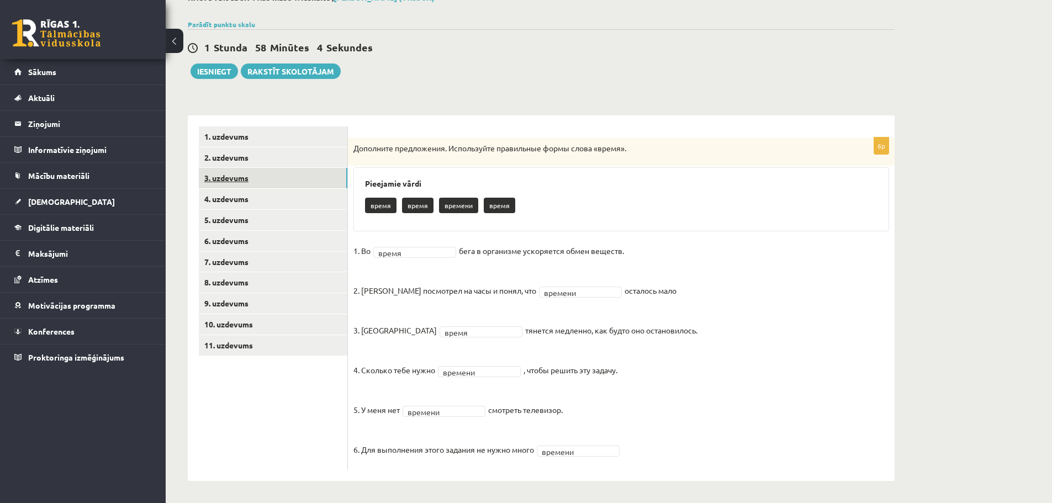
click at [268, 179] on link "3. uzdevums" at bounding box center [273, 178] width 148 height 20
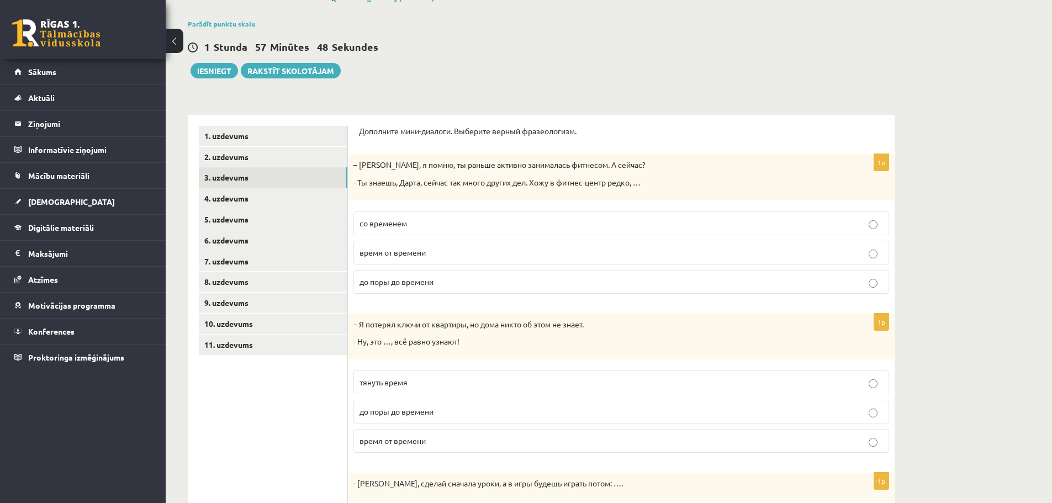
click at [452, 253] on p "время от времени" at bounding box center [620, 253] width 523 height 12
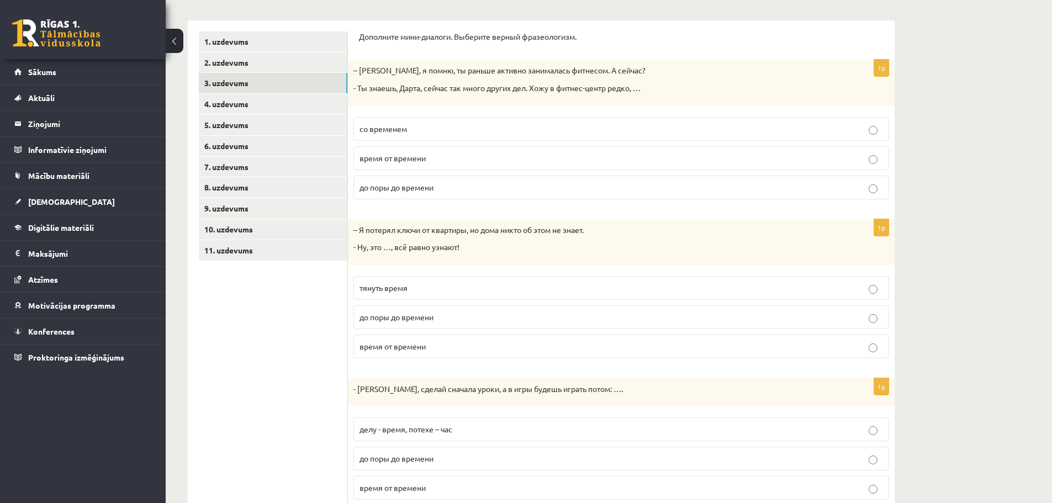
scroll to position [183, 0]
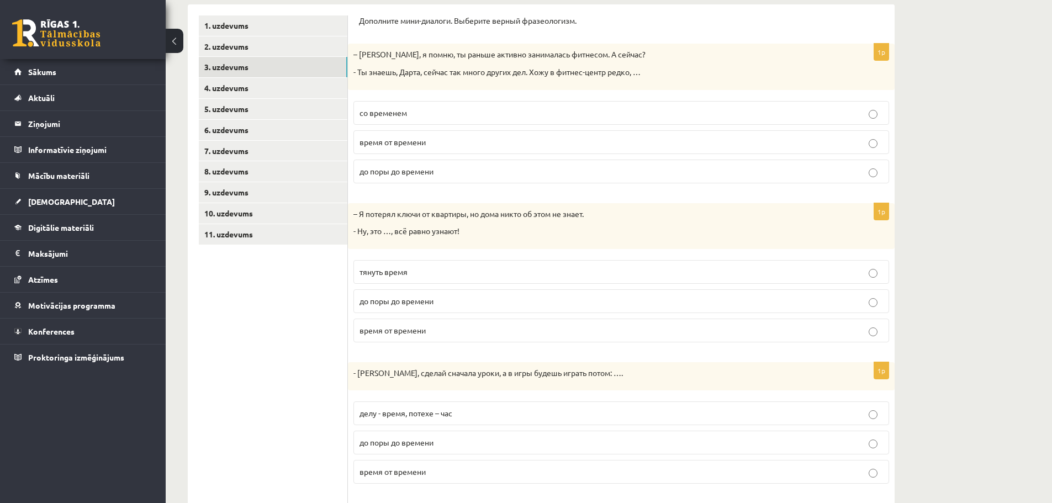
click at [426, 307] on label "до поры до времени" at bounding box center [620, 301] width 535 height 24
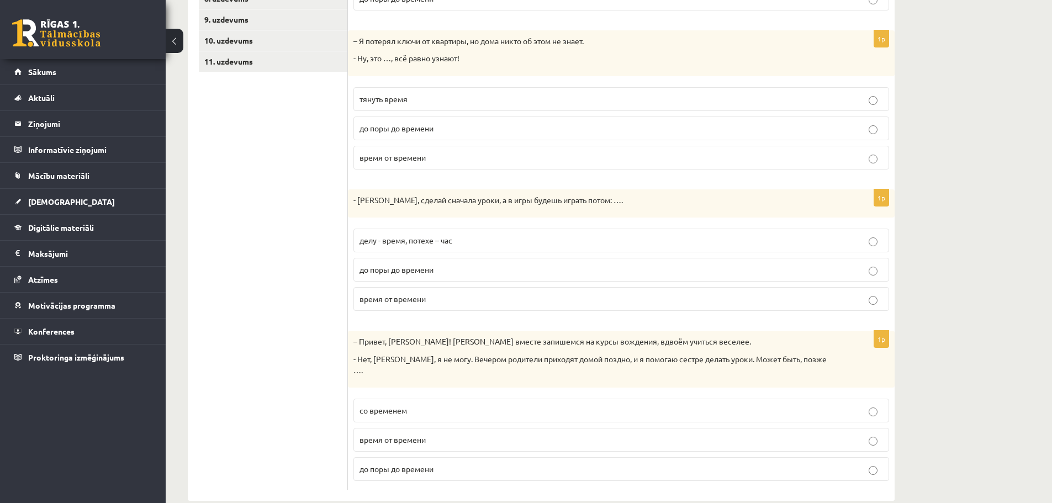
scroll to position [365, 0]
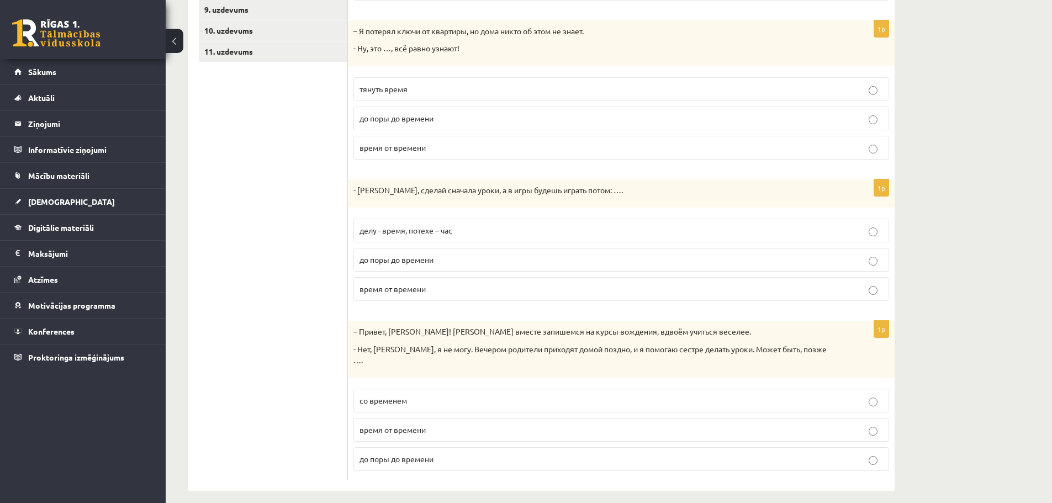
click at [444, 233] on span "делу - время, потехе – час" at bounding box center [405, 230] width 93 height 10
click at [407, 395] on p "со временем" at bounding box center [620, 401] width 523 height 12
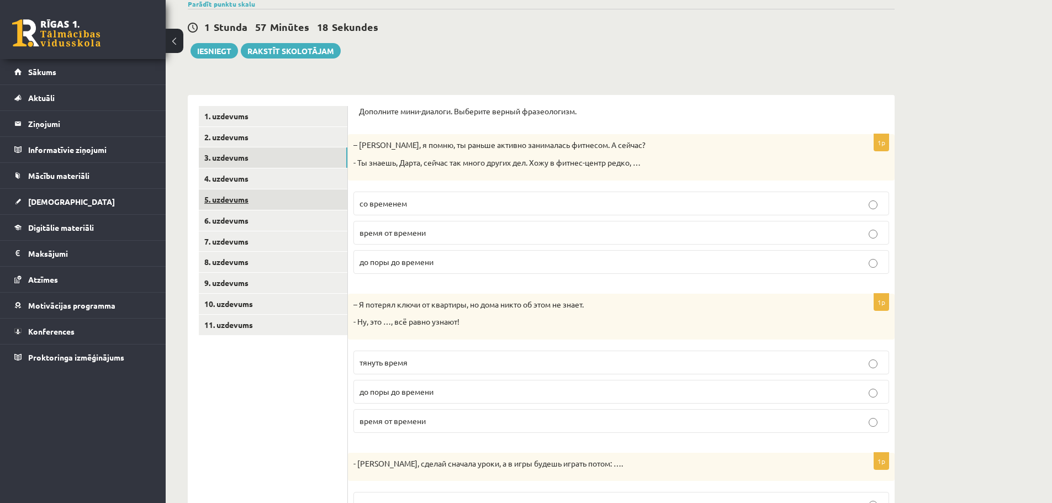
scroll to position [89, 0]
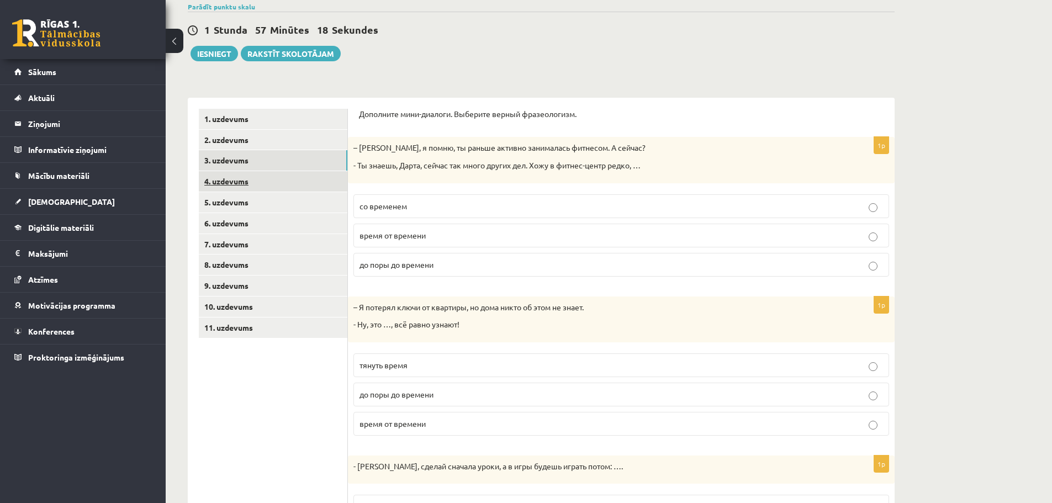
click at [252, 186] on link "4. uzdevums" at bounding box center [273, 181] width 148 height 20
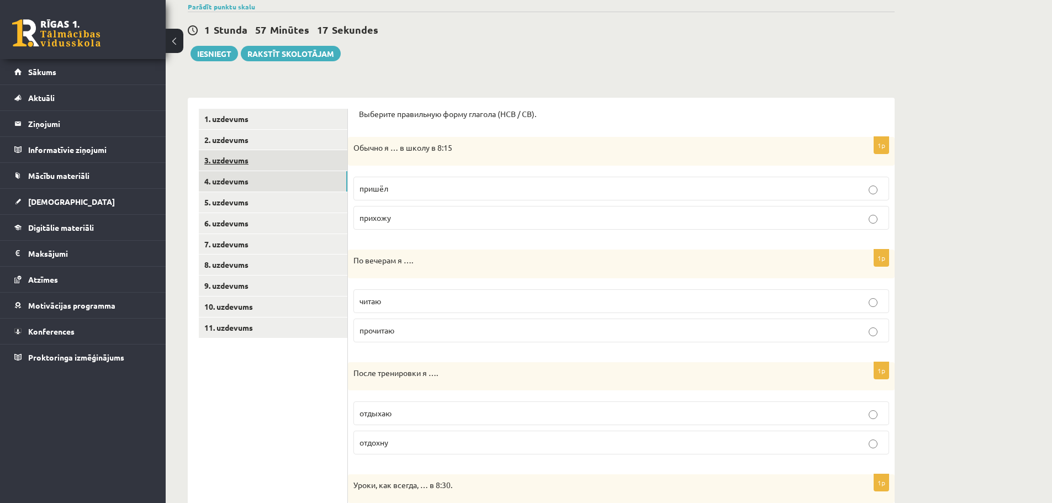
click at [243, 163] on link "3. uzdevums" at bounding box center [273, 160] width 148 height 20
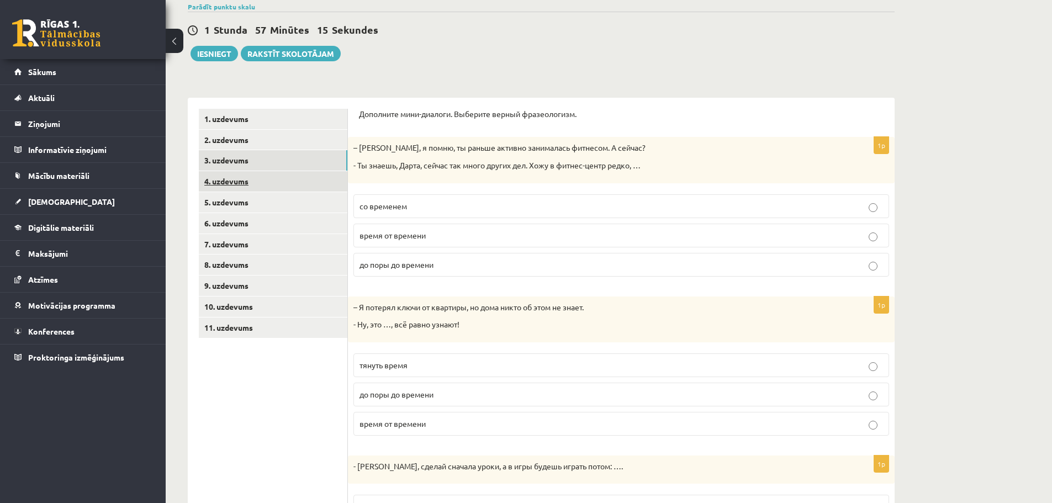
click at [236, 182] on link "4. uzdevums" at bounding box center [273, 181] width 148 height 20
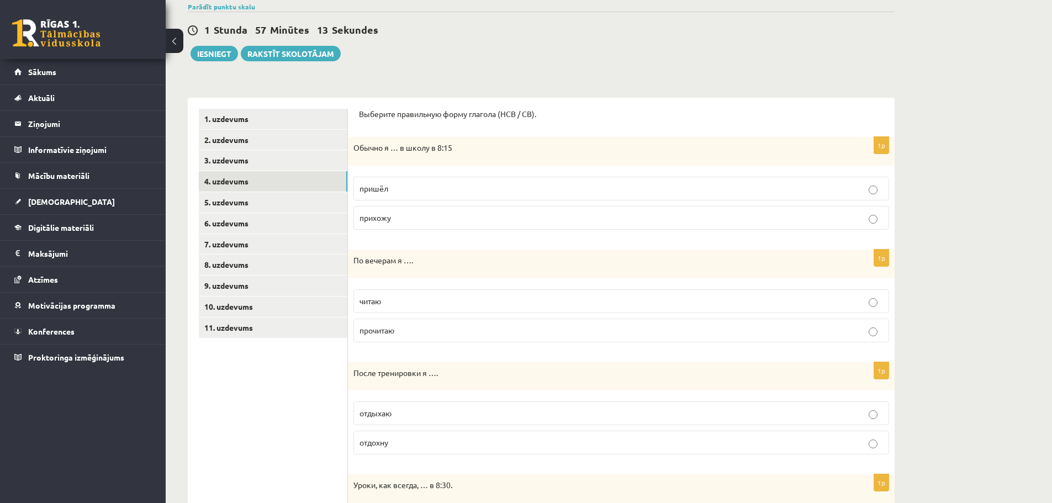
click at [403, 222] on p "прихожу" at bounding box center [620, 218] width 523 height 12
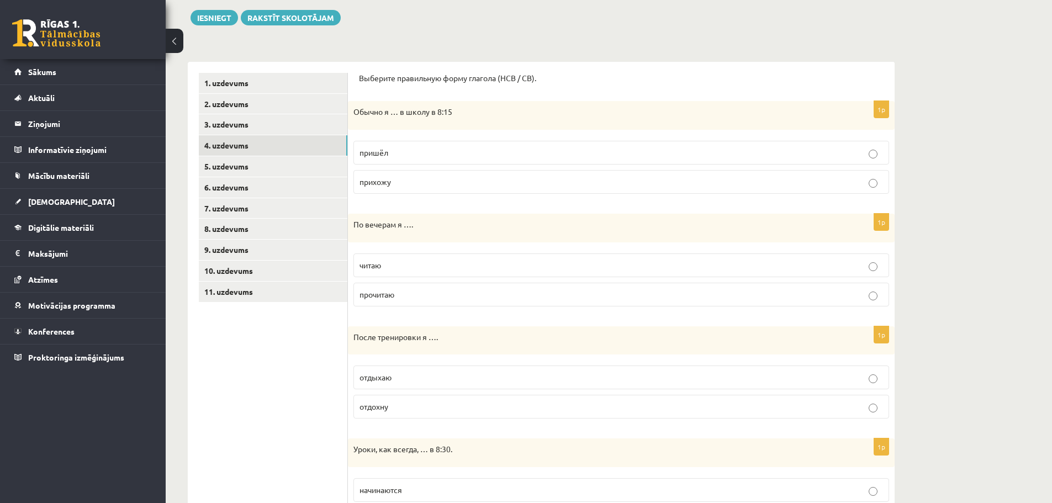
scroll to position [145, 0]
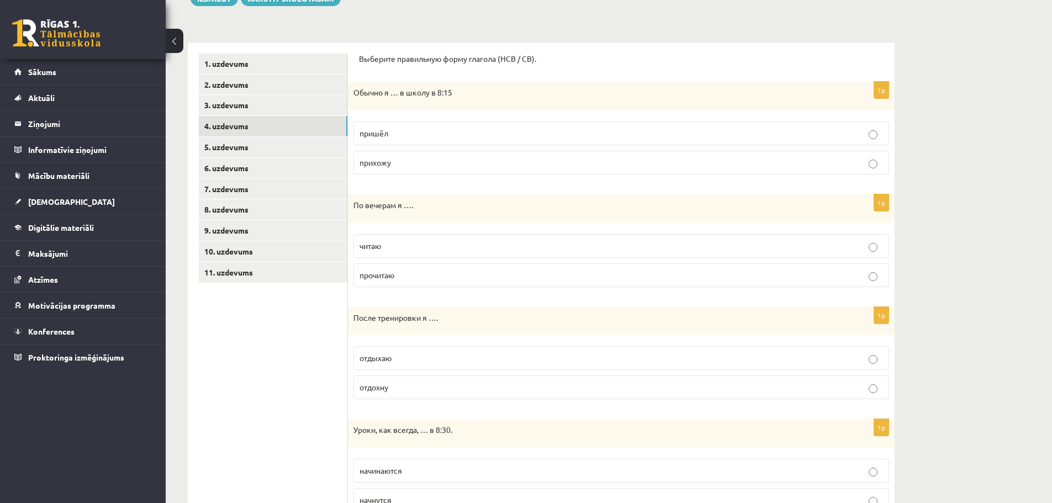
click at [408, 246] on p "читаю" at bounding box center [620, 246] width 523 height 12
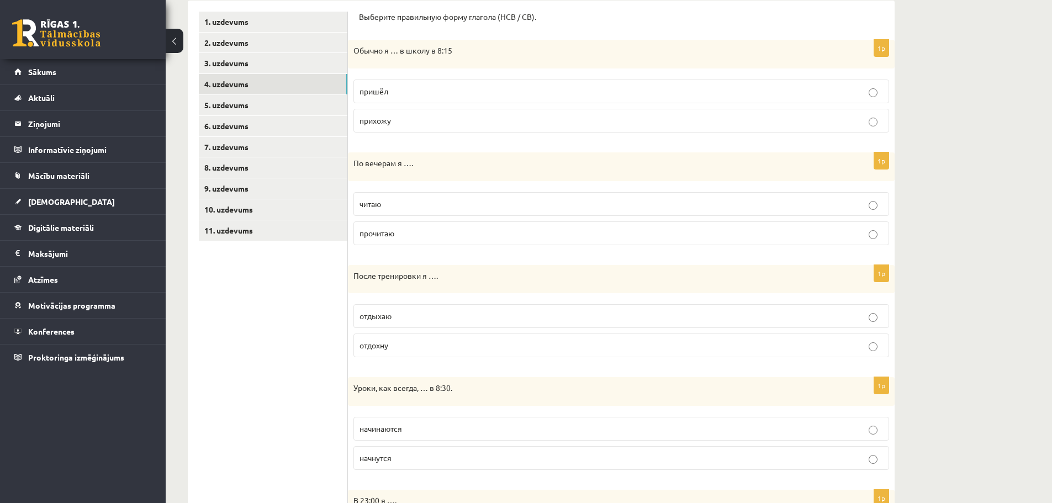
scroll to position [255, 0]
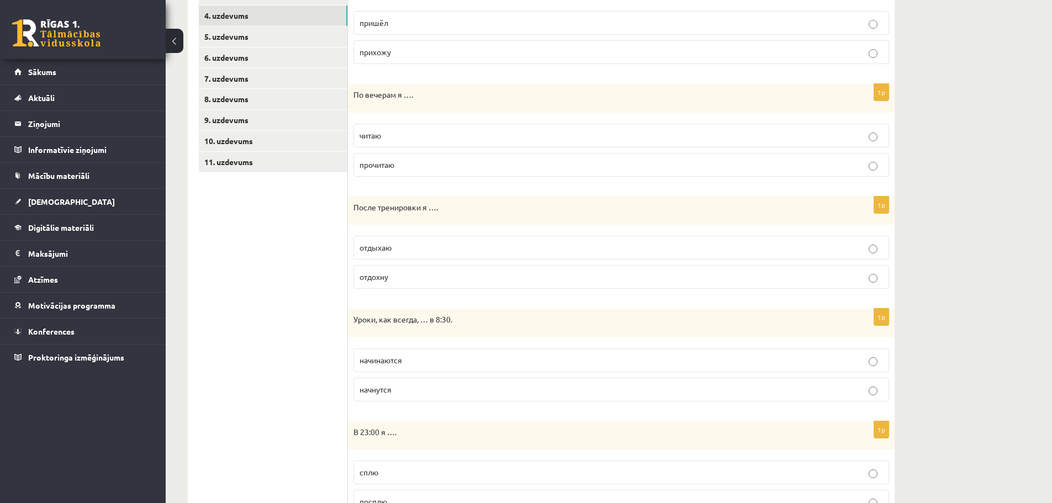
click at [407, 246] on p "отдыхаю" at bounding box center [620, 248] width 523 height 12
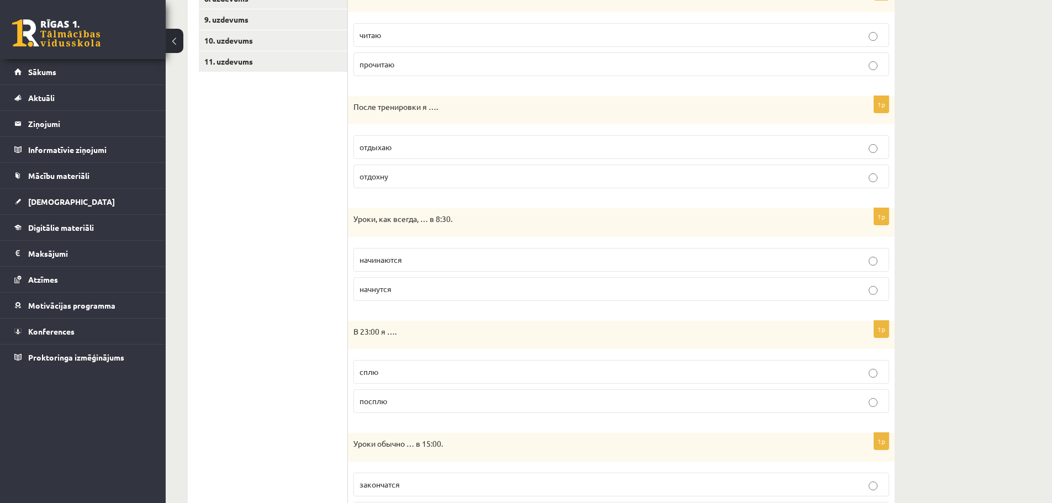
scroll to position [365, 0]
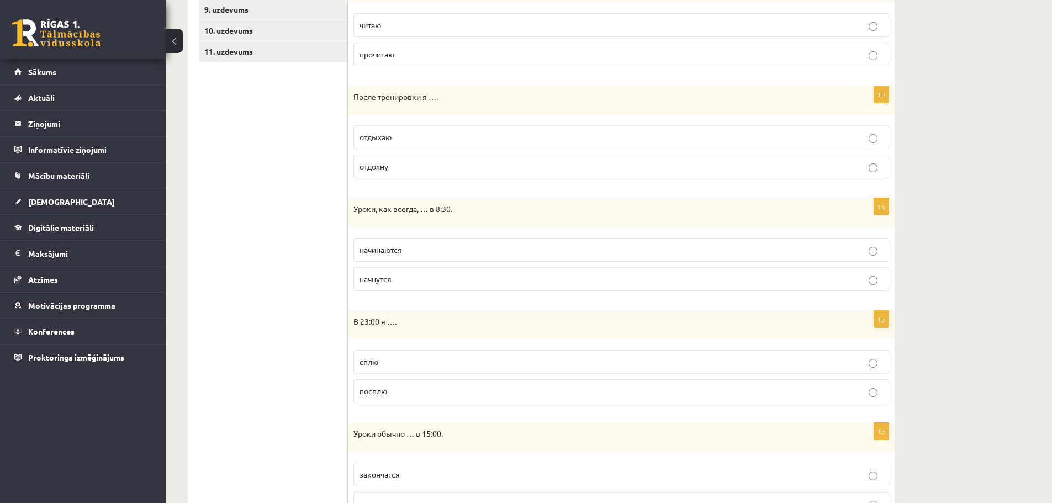
click at [427, 248] on p "начинаются" at bounding box center [620, 250] width 523 height 12
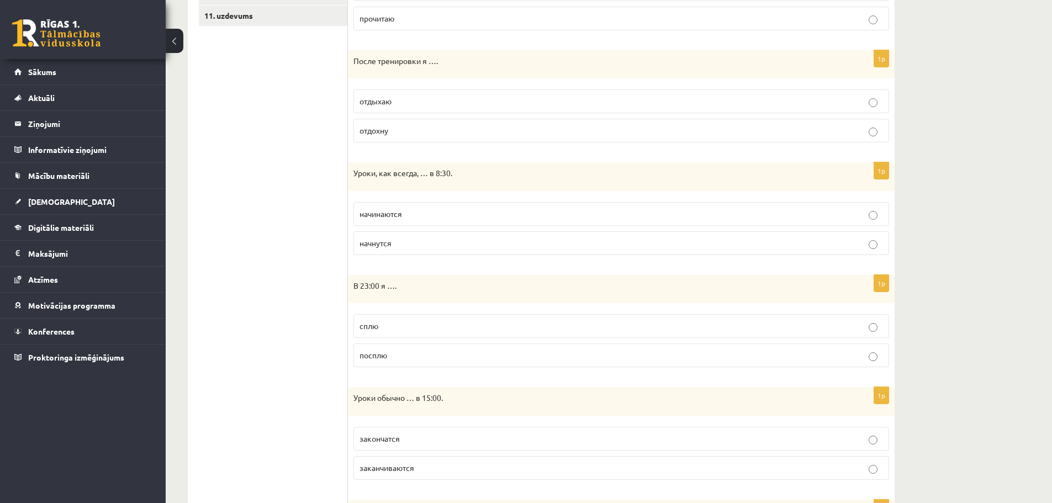
scroll to position [421, 0]
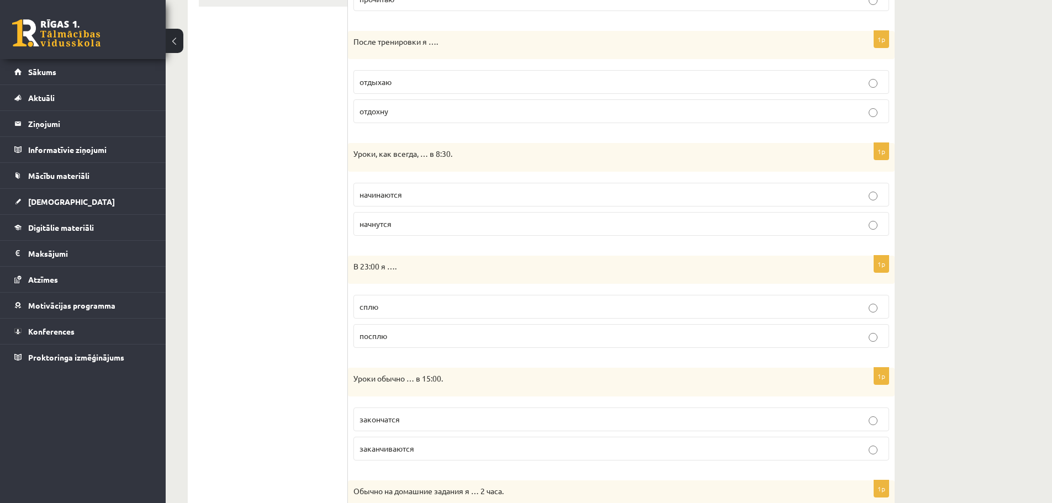
click at [387, 311] on p "сплю" at bounding box center [620, 307] width 523 height 12
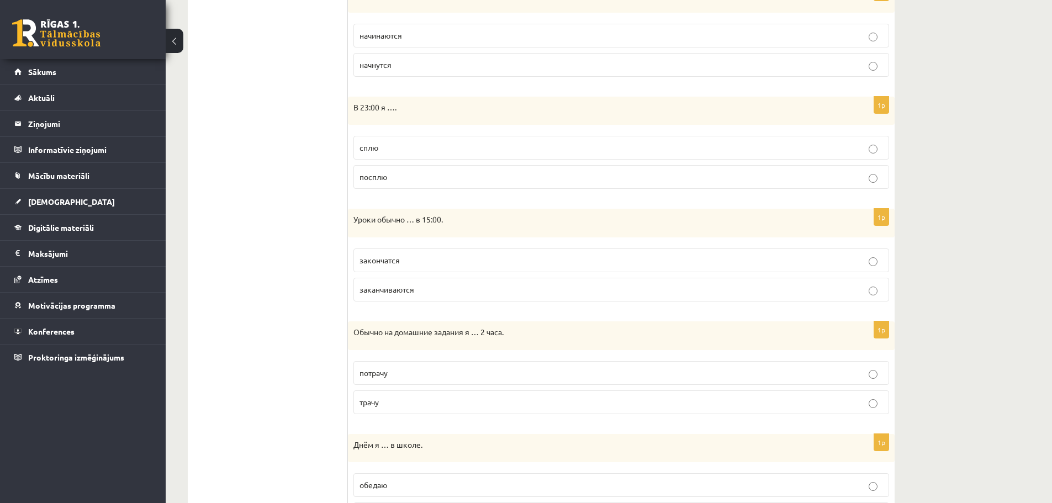
scroll to position [586, 0]
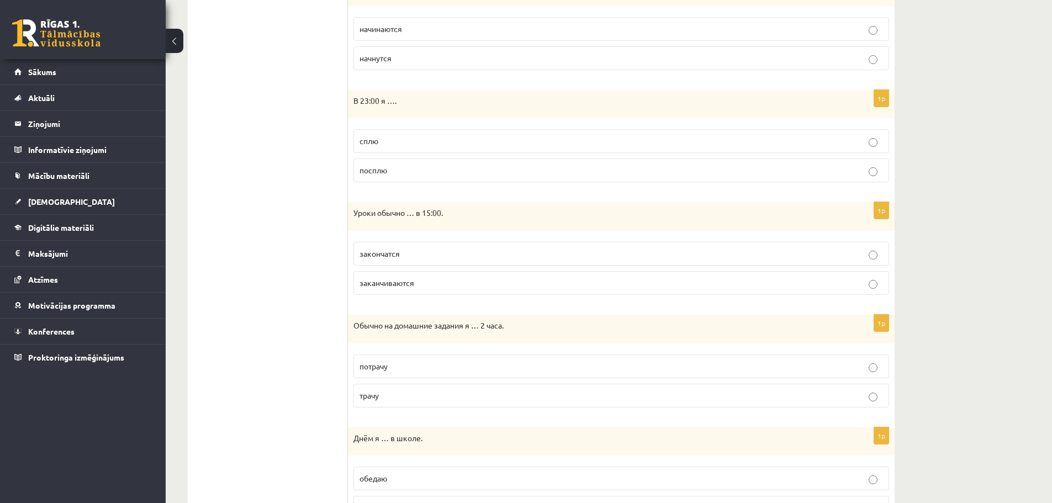
click at [429, 282] on p "заканчиваются" at bounding box center [620, 283] width 523 height 12
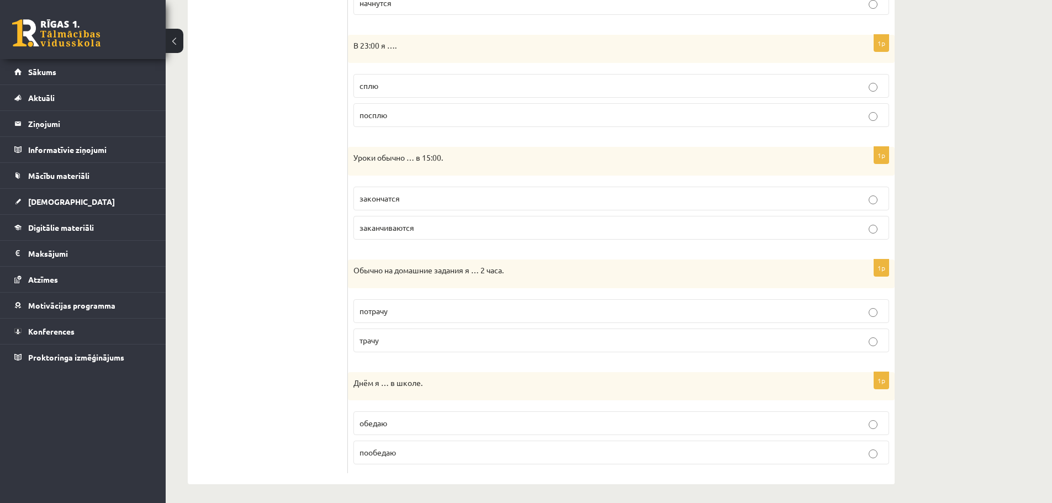
scroll to position [645, 0]
click at [413, 335] on p "трачу" at bounding box center [620, 337] width 523 height 12
click at [371, 415] on p "обедаю" at bounding box center [620, 420] width 523 height 12
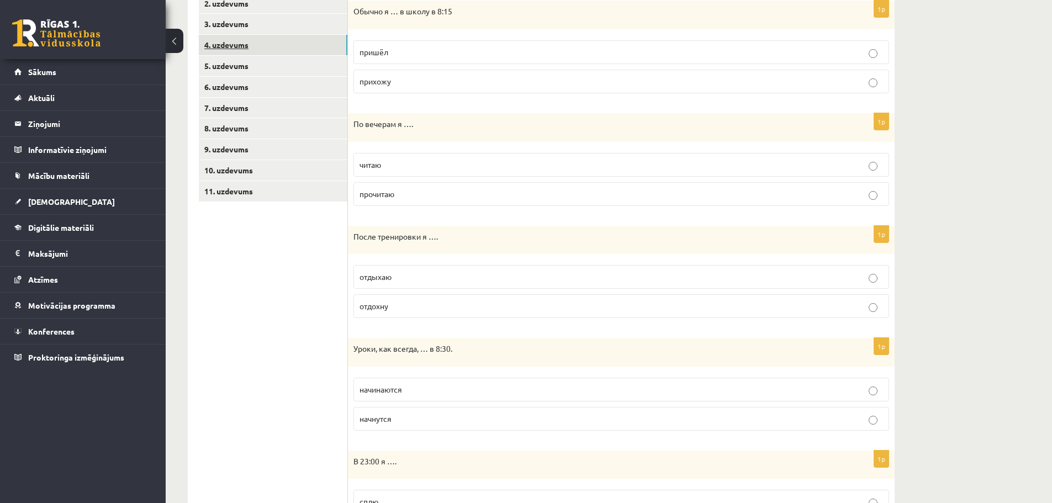
scroll to position [93, 0]
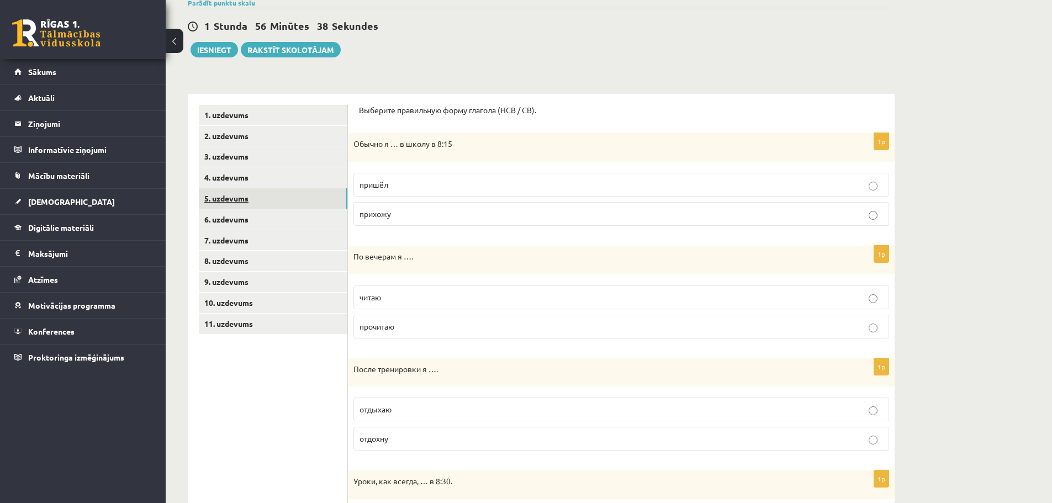
click at [233, 192] on link "5. uzdevums" at bounding box center [273, 198] width 148 height 20
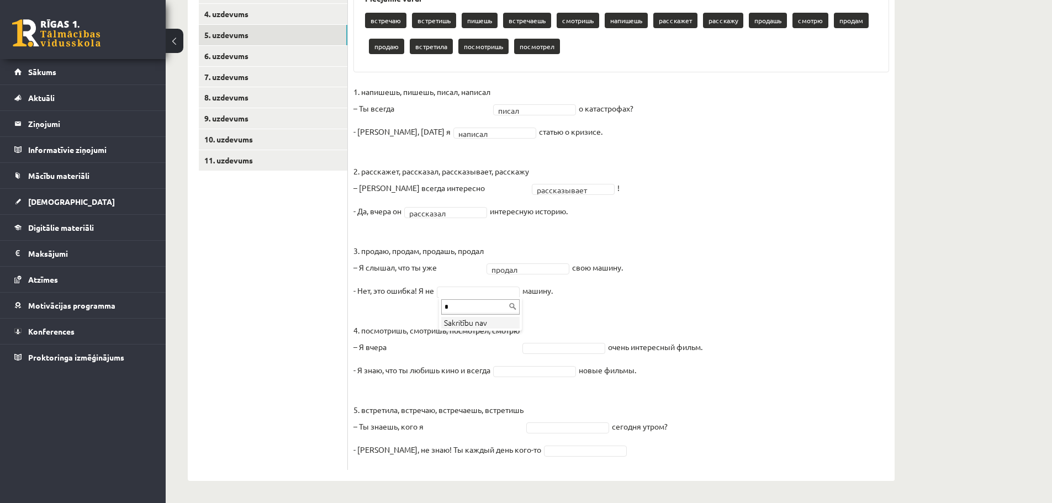
scroll to position [0, 0]
type input "*"
type input "**"
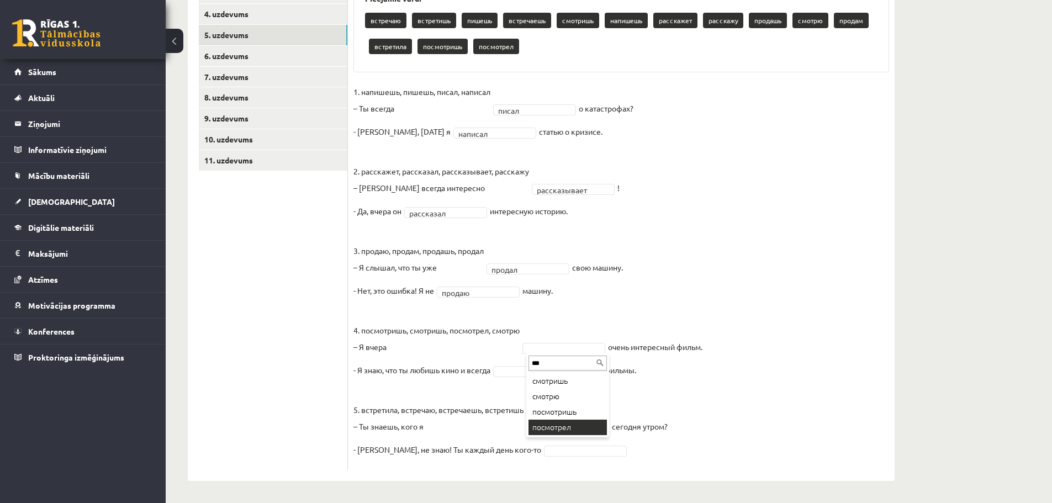
type input "***"
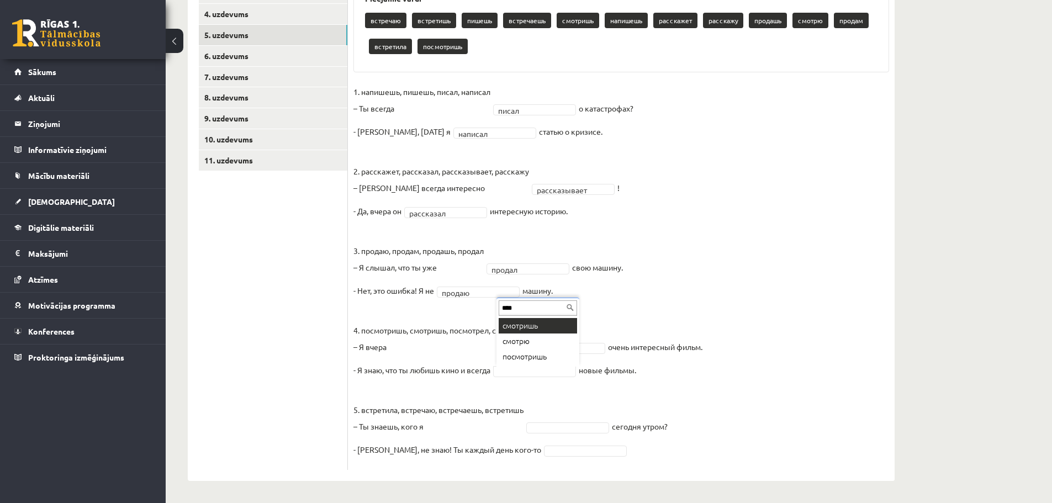
type input "****"
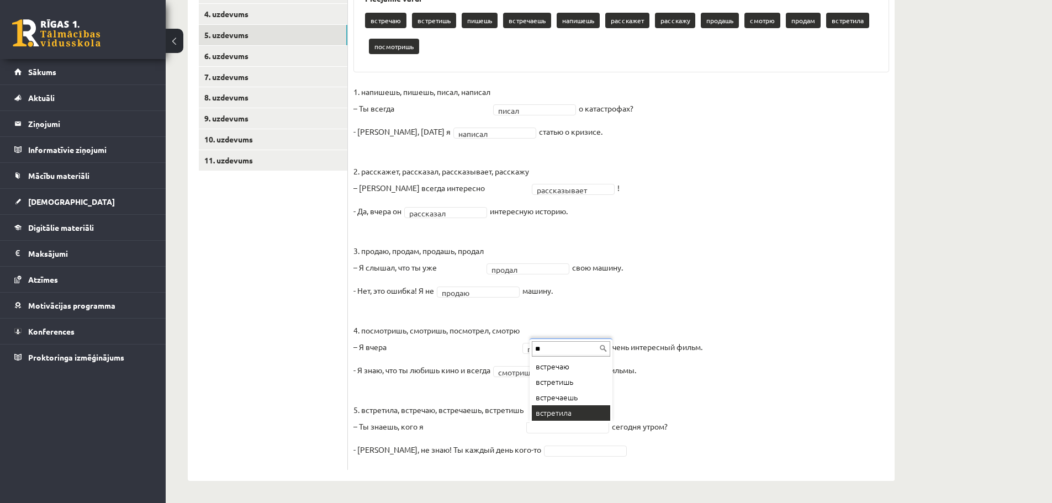
type input "**"
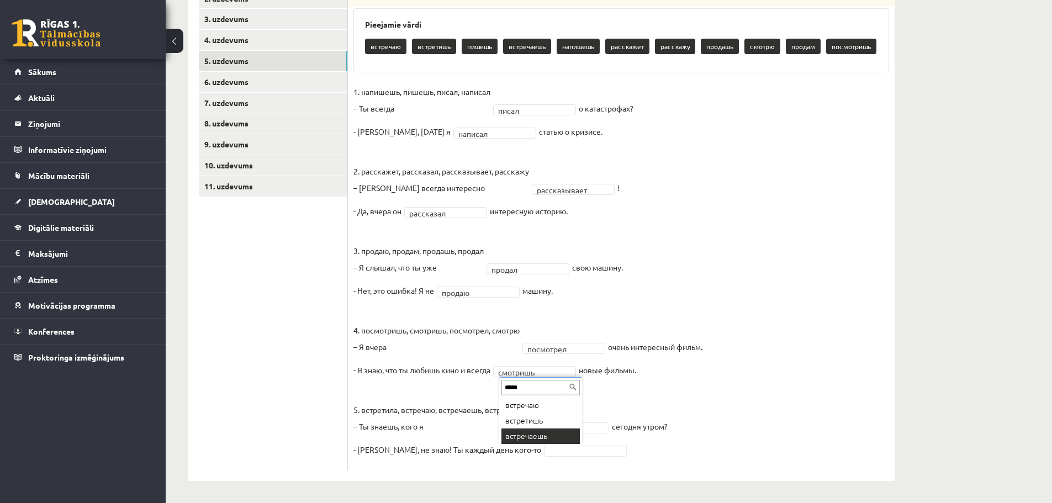
type input "*****"
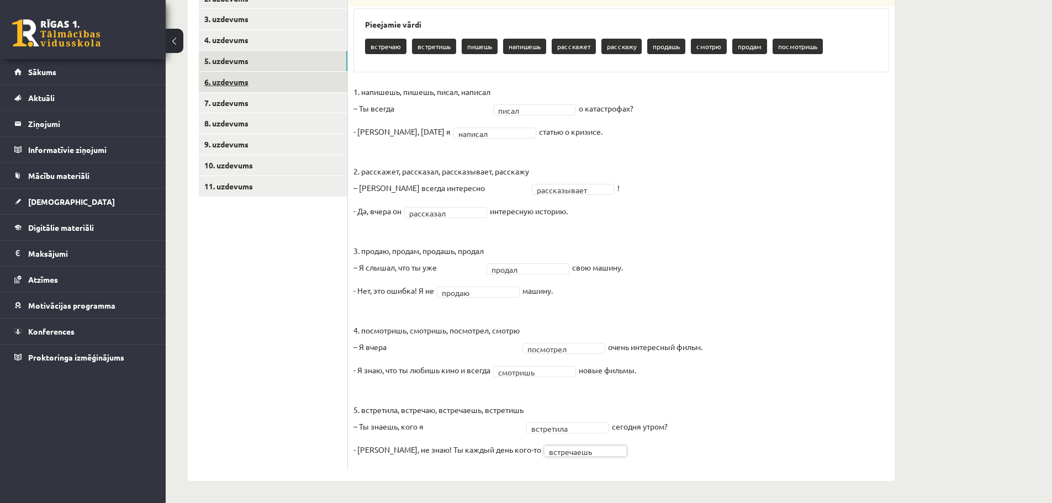
click at [232, 82] on link "6. uzdevums" at bounding box center [273, 82] width 148 height 20
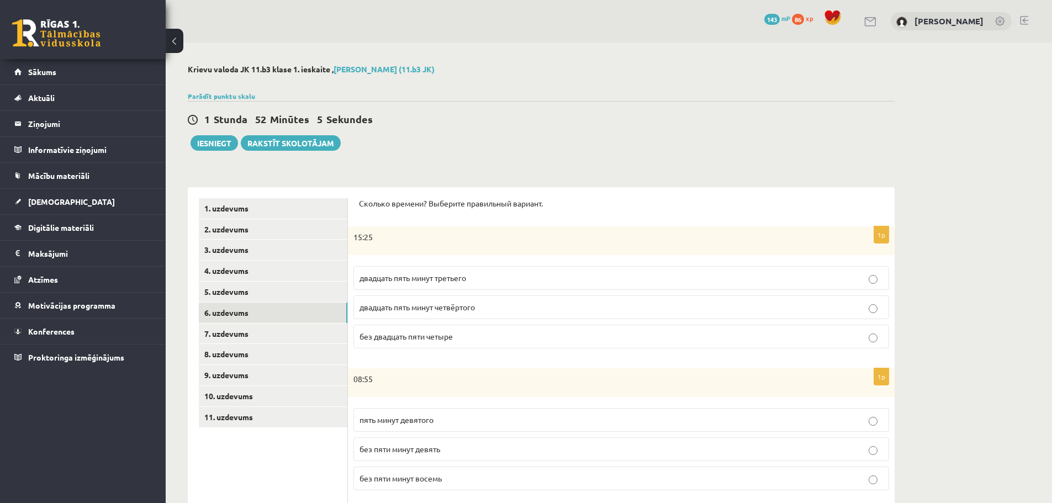
click at [453, 309] on span "двадцать пять минут четвёртого" at bounding box center [416, 307] width 115 height 10
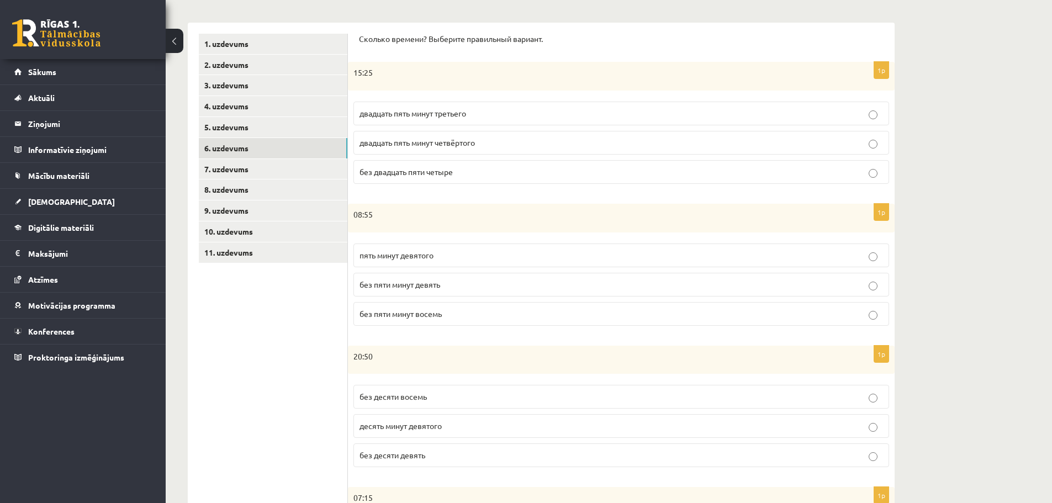
scroll to position [166, 0]
click at [416, 288] on span "без пяти минут девять" at bounding box center [399, 283] width 81 height 10
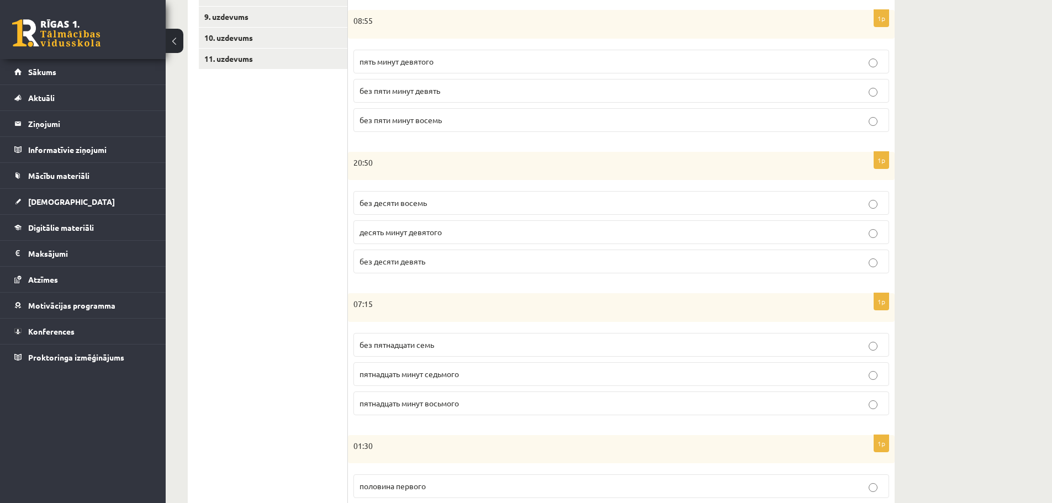
scroll to position [386, 0]
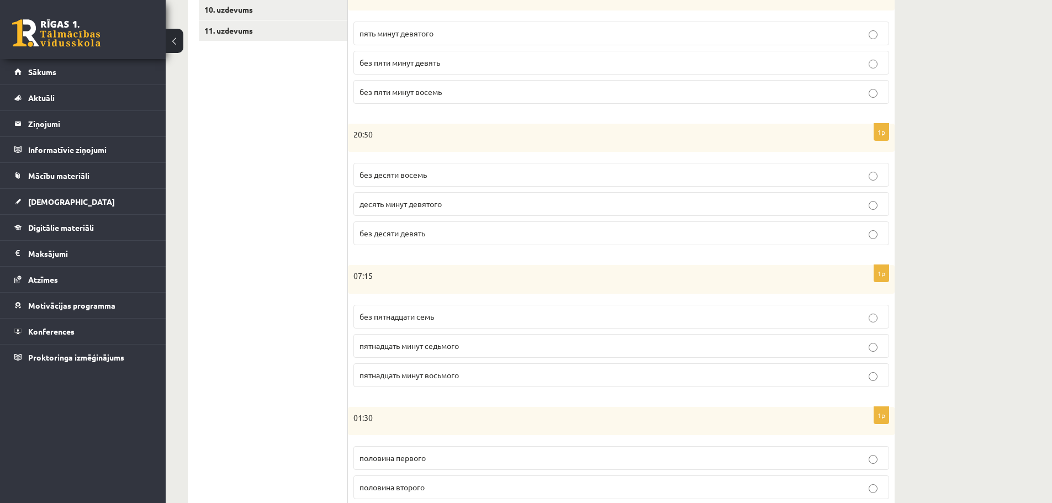
click at [439, 234] on p "без десяти девять" at bounding box center [620, 233] width 523 height 12
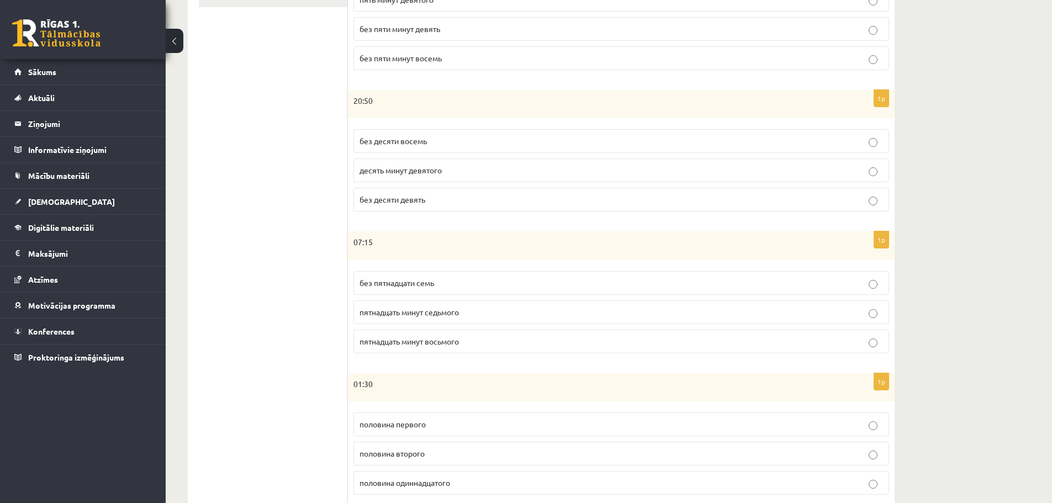
scroll to position [454, 0]
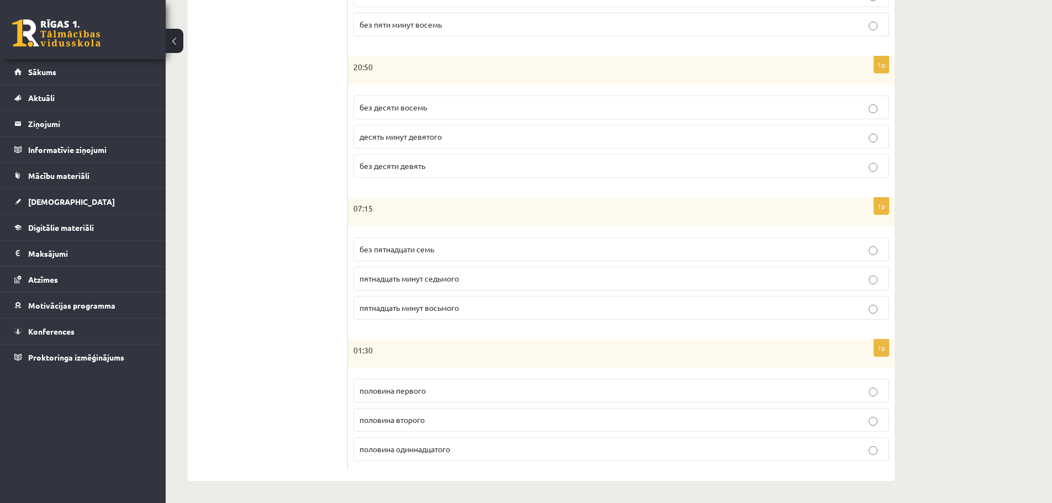
click at [447, 307] on span "пятнадцать минут восьмого" at bounding box center [408, 307] width 99 height 10
click at [431, 394] on p "половина первого" at bounding box center [620, 391] width 523 height 12
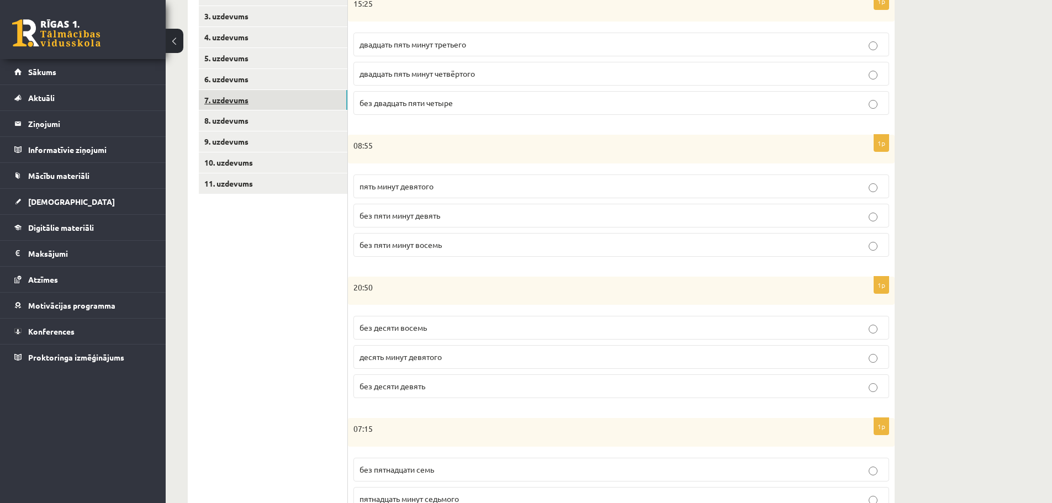
click at [277, 102] on link "7. uzdevums" at bounding box center [273, 100] width 148 height 20
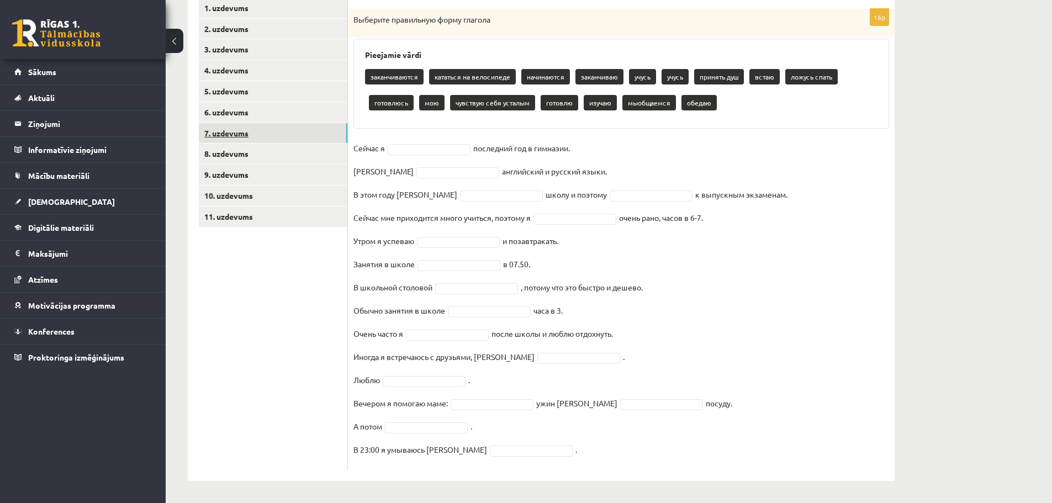
scroll to position [201, 0]
type input "****"
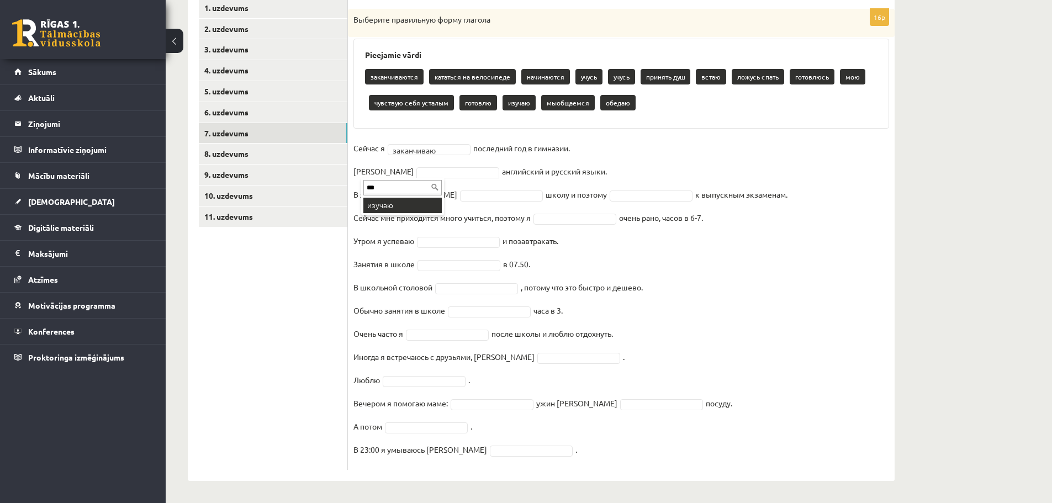
type input "***"
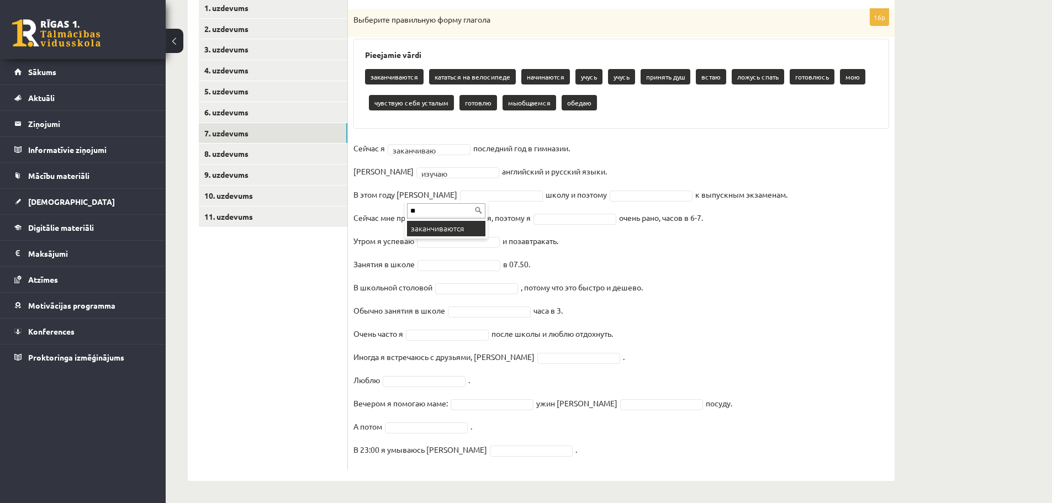
type input "*"
type input "****"
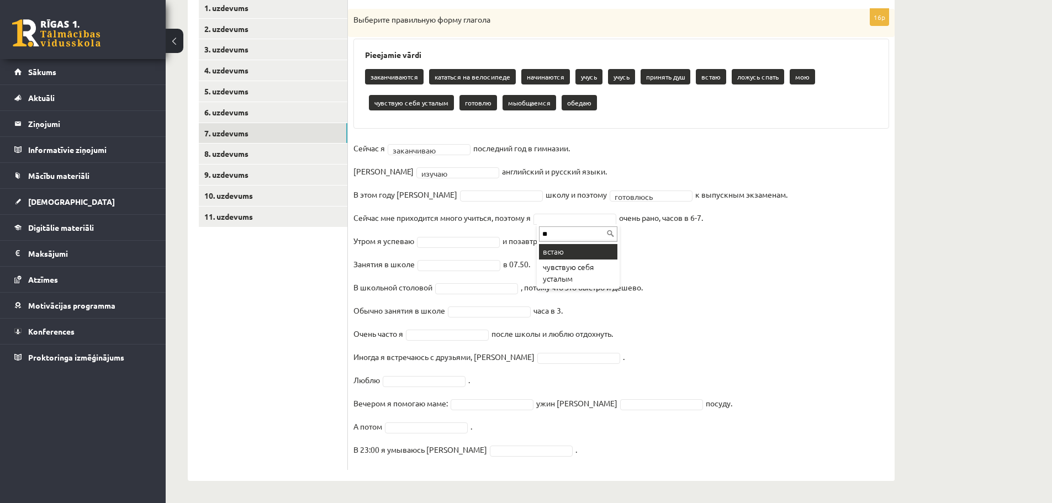
type input "**"
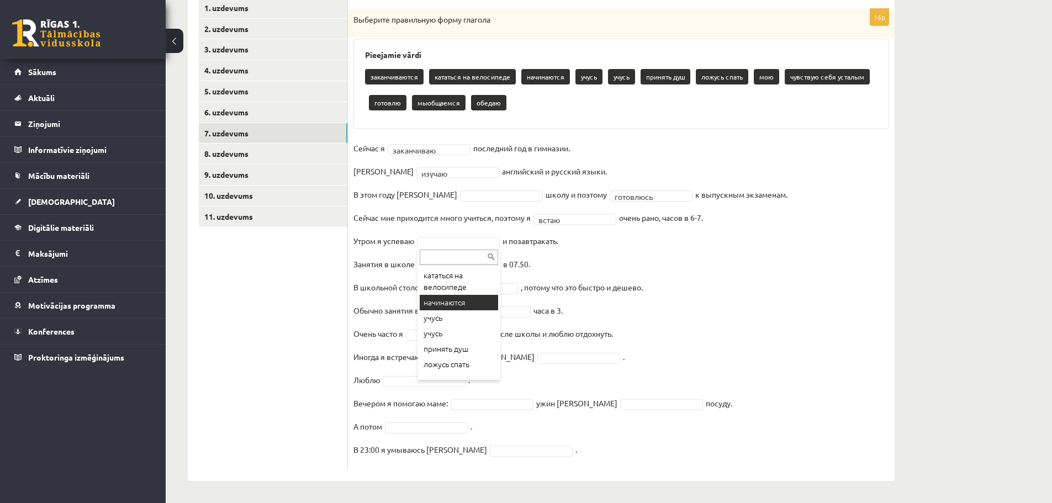
scroll to position [55, 0]
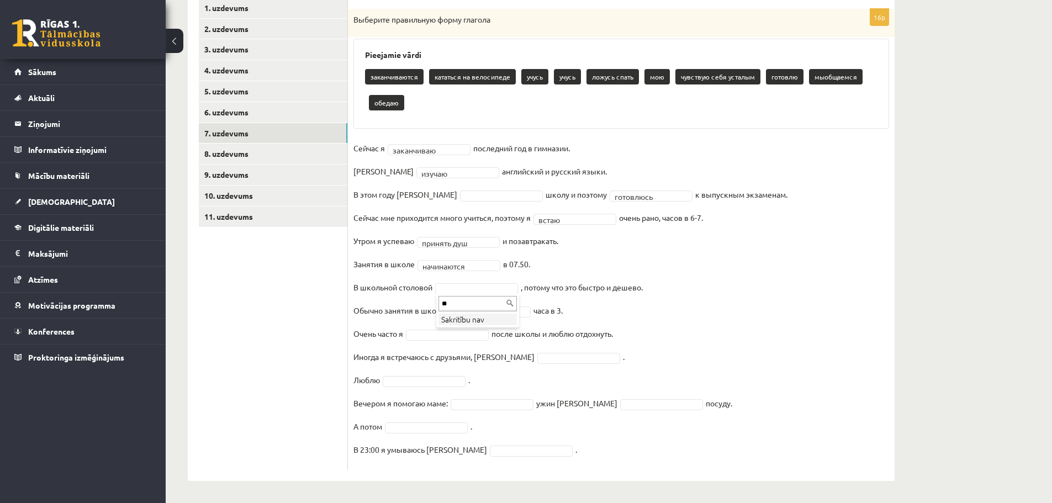
type input "*"
type input "**"
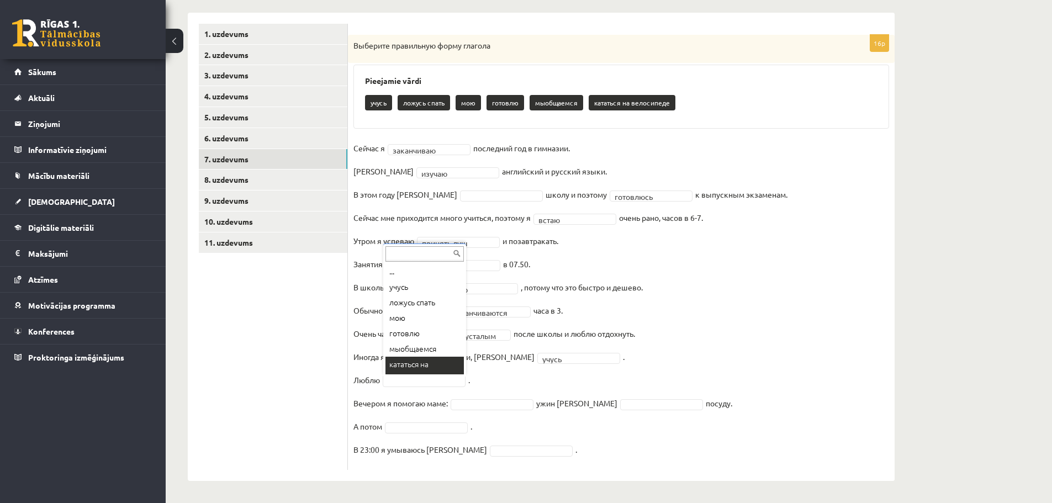
scroll to position [9, 0]
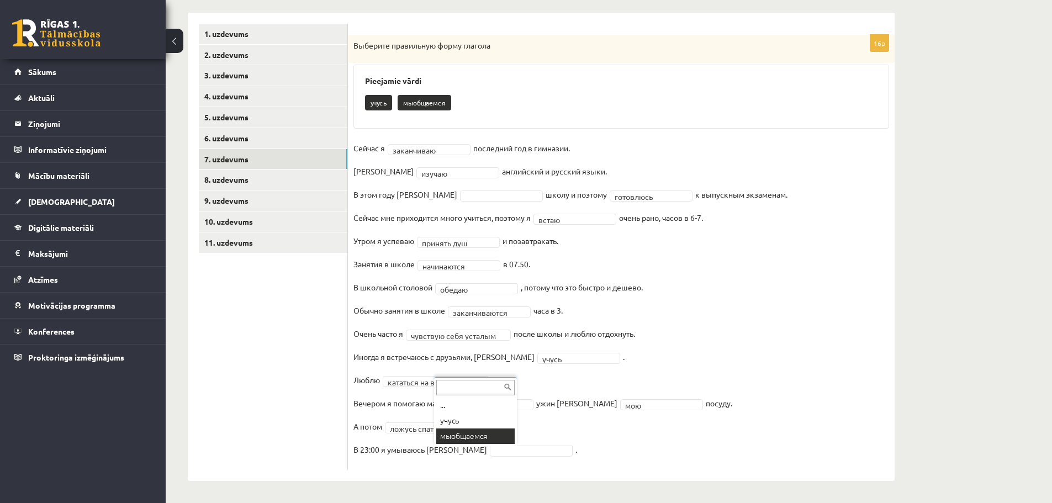
drag, startPoint x: 580, startPoint y: 435, endPoint x: 554, endPoint y: 434, distance: 26.0
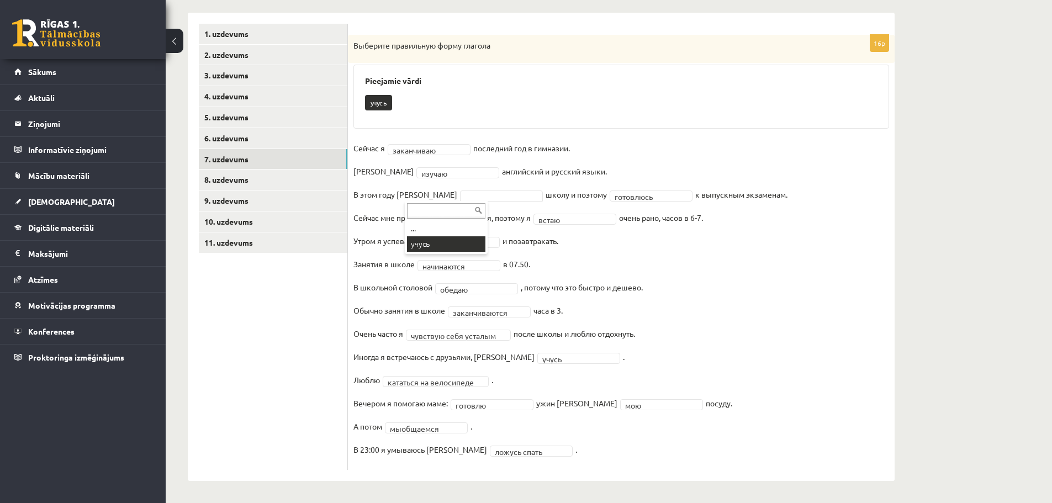
scroll to position [149, 0]
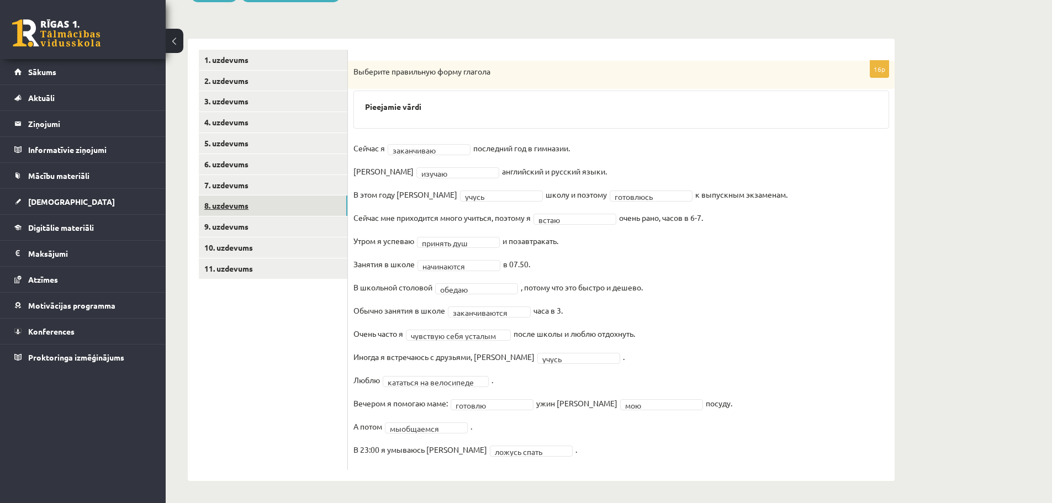
click at [257, 204] on link "8. uzdevums" at bounding box center [273, 205] width 148 height 20
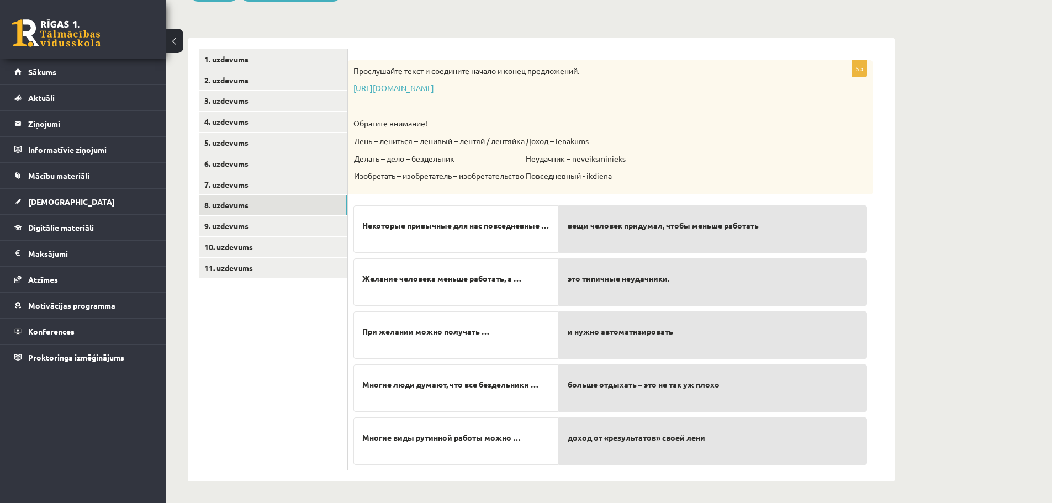
scroll to position [150, 0]
click at [230, 221] on link "9. uzdevums" at bounding box center [273, 225] width 148 height 20
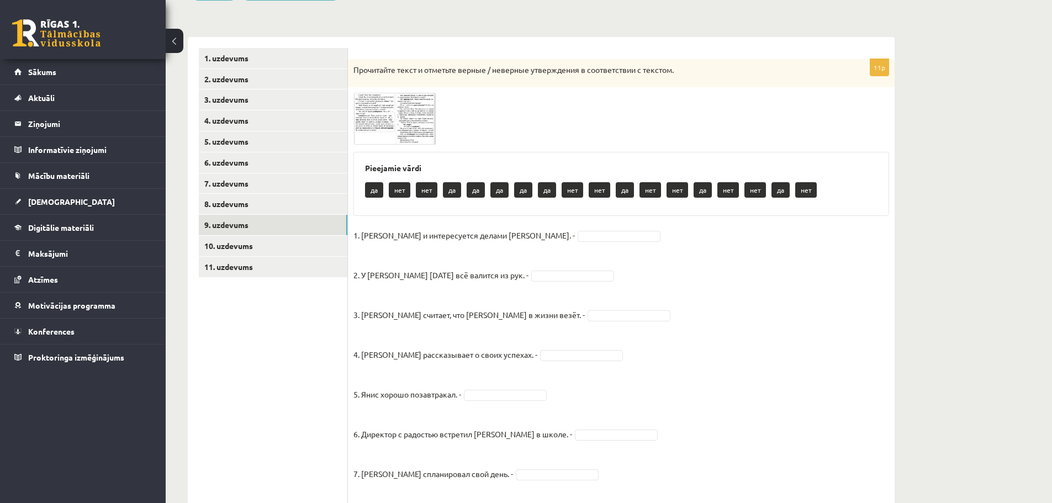
click at [384, 129] on img at bounding box center [394, 119] width 83 height 52
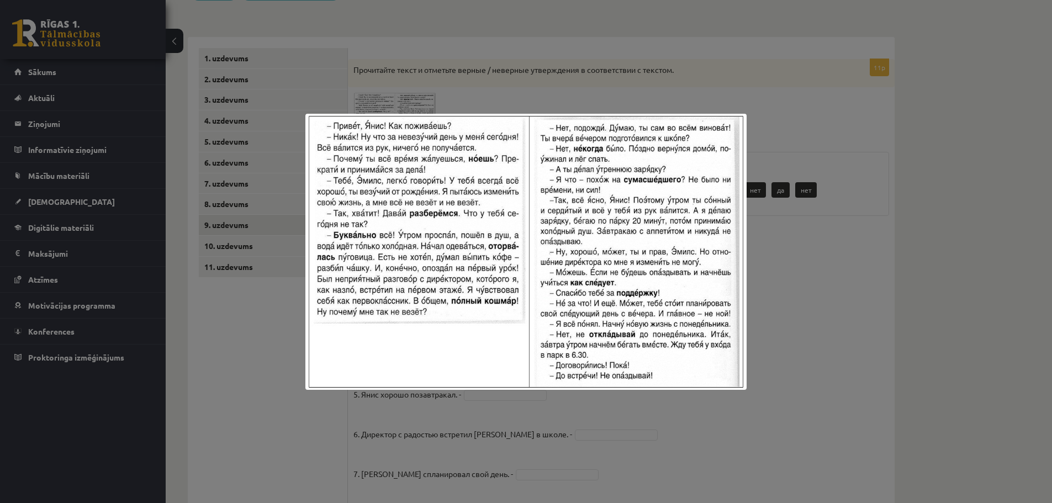
click at [851, 116] on div at bounding box center [526, 251] width 1052 height 503
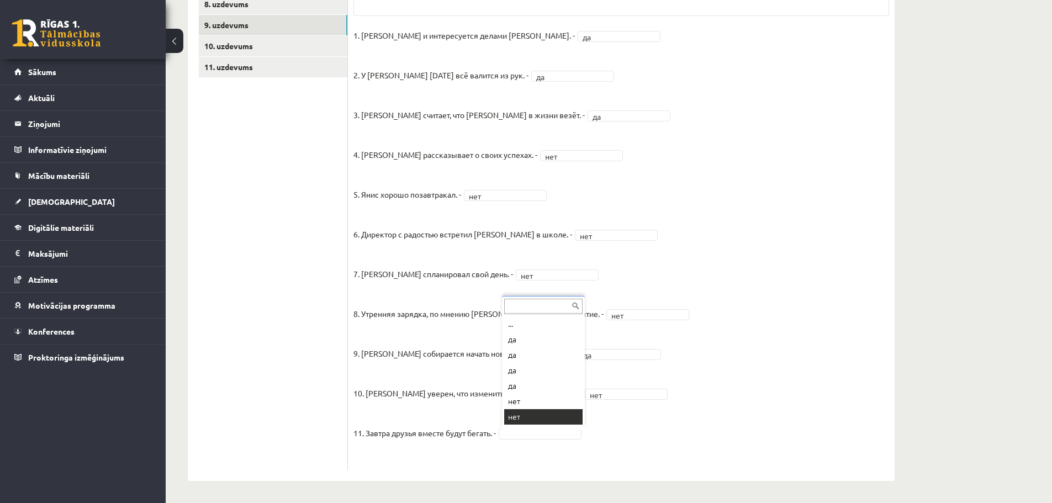
scroll to position [13, 0]
click at [655, 421] on fieldset "1. Эмилс и интересуется делами Яниса. - да ** 2. У Яниса сегодня всё валится из…" at bounding box center [620, 245] width 535 height 437
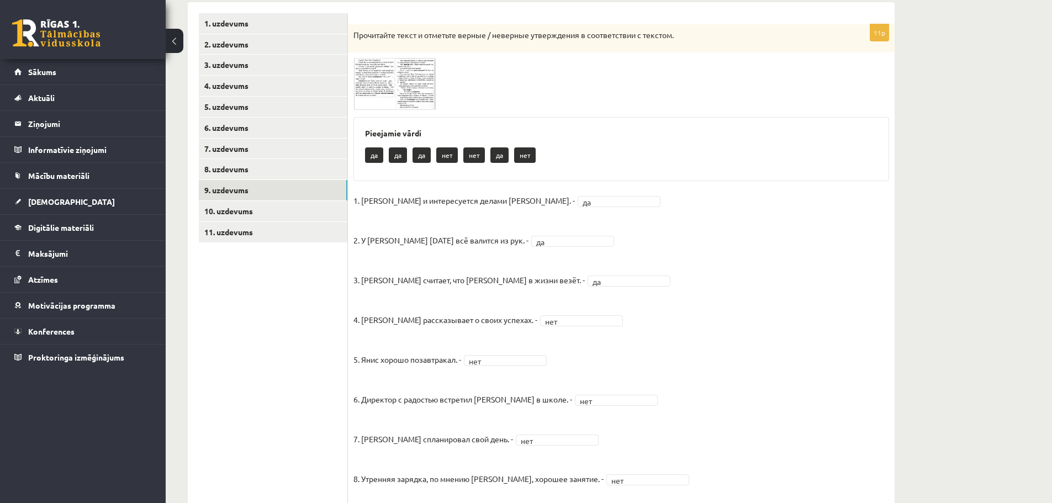
scroll to position [130, 0]
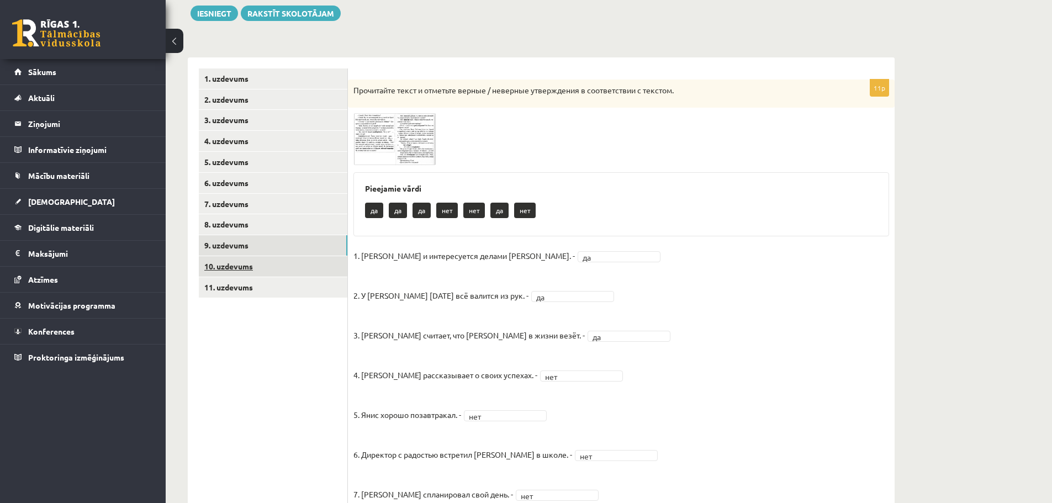
click at [220, 269] on link "10. uzdevums" at bounding box center [273, 266] width 148 height 20
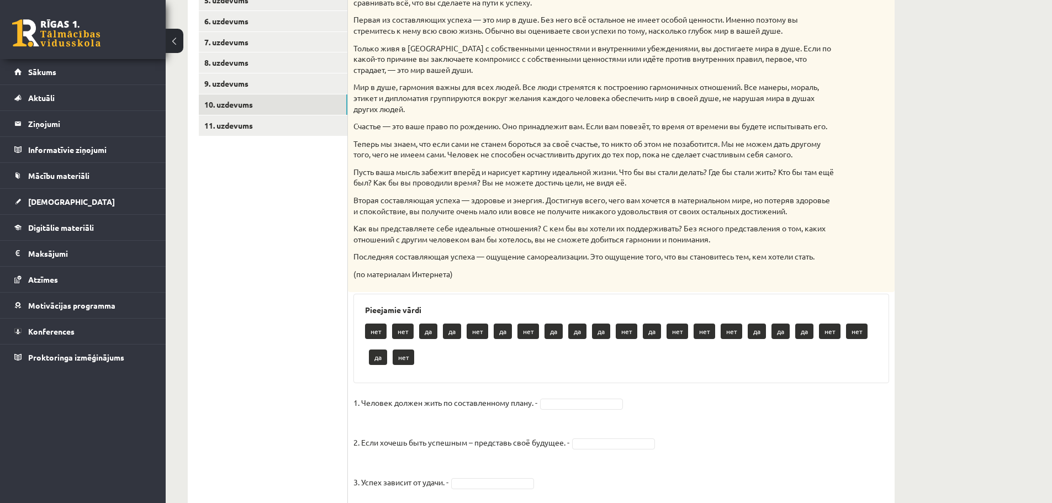
scroll to position [295, 0]
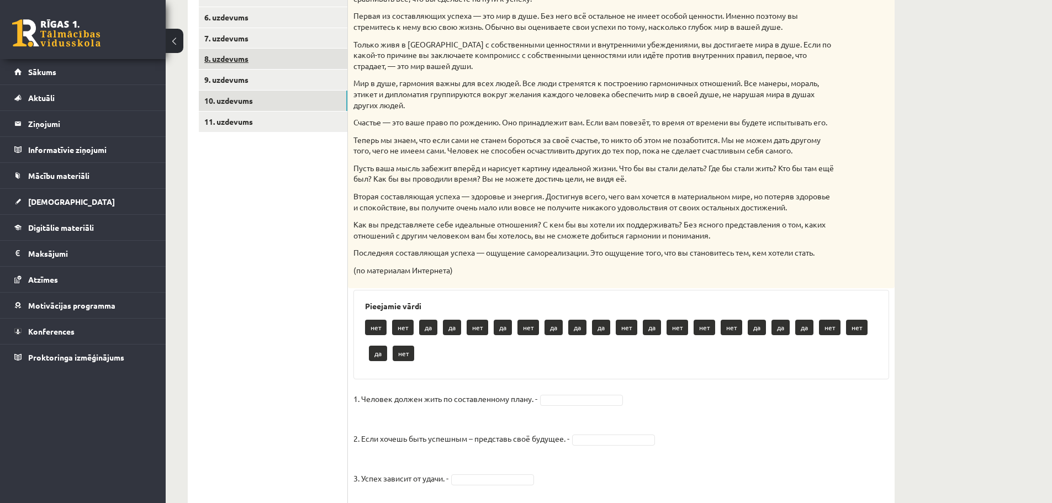
click at [236, 61] on link "8. uzdevums" at bounding box center [273, 59] width 148 height 20
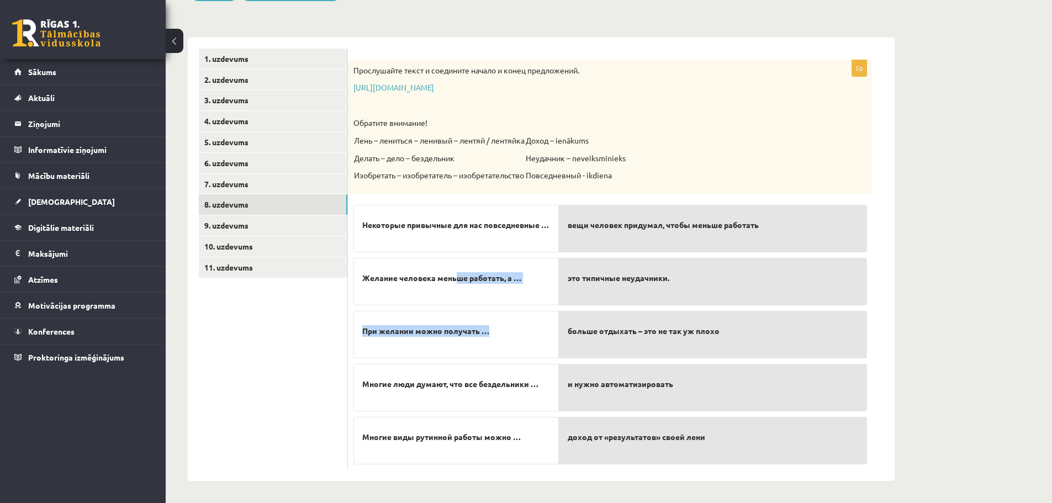
drag, startPoint x: 457, startPoint y: 279, endPoint x: 500, endPoint y: 309, distance: 52.8
click at [500, 309] on div "Некоторые привычные для нас повседневные … Желание человека меньше работать, а …" at bounding box center [455, 331] width 205 height 265
click at [498, 289] on p "Желание человека меньше работать, а …" at bounding box center [456, 278] width 188 height 23
click at [595, 235] on p "вещи человек придумал, чтобы меньше работать" at bounding box center [712, 225] width 290 height 23
click at [526, 225] on span "Некоторые привычные для нас повседневные …" at bounding box center [455, 225] width 187 height 12
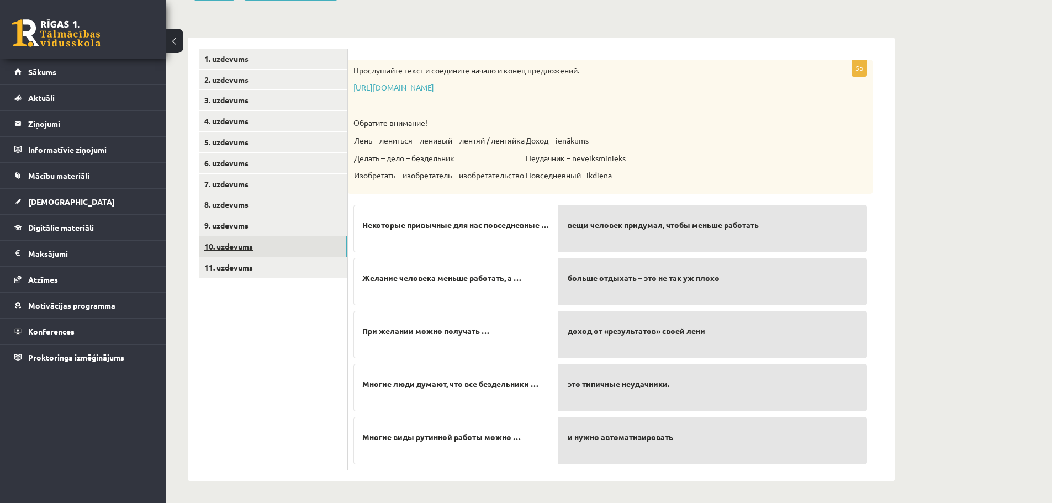
click at [266, 248] on link "10. uzdevums" at bounding box center [273, 246] width 148 height 20
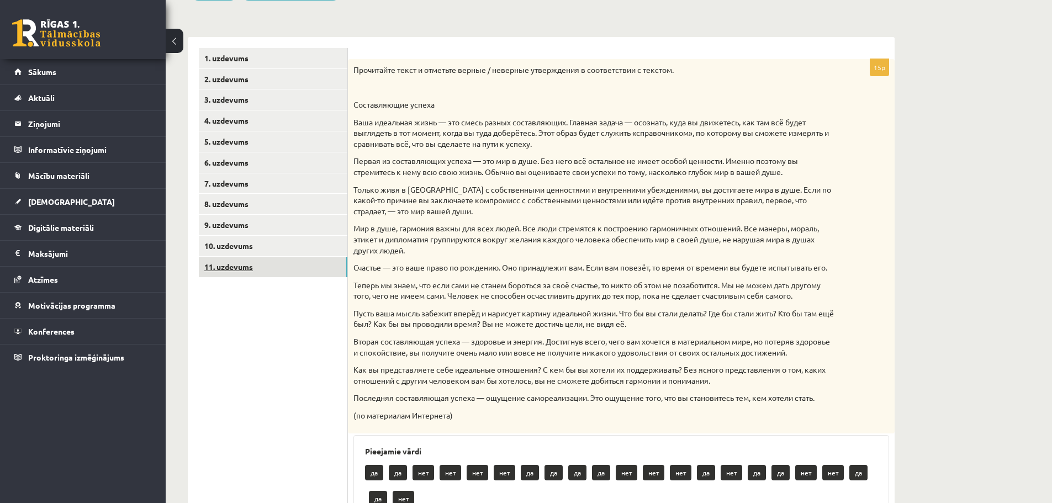
click at [235, 267] on link "11. uzdevums" at bounding box center [273, 267] width 148 height 20
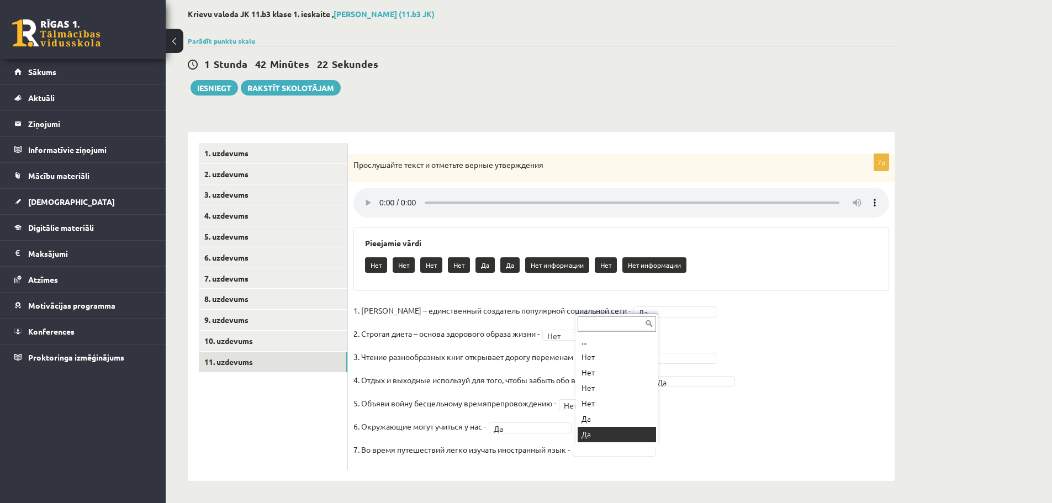
scroll to position [13, 0]
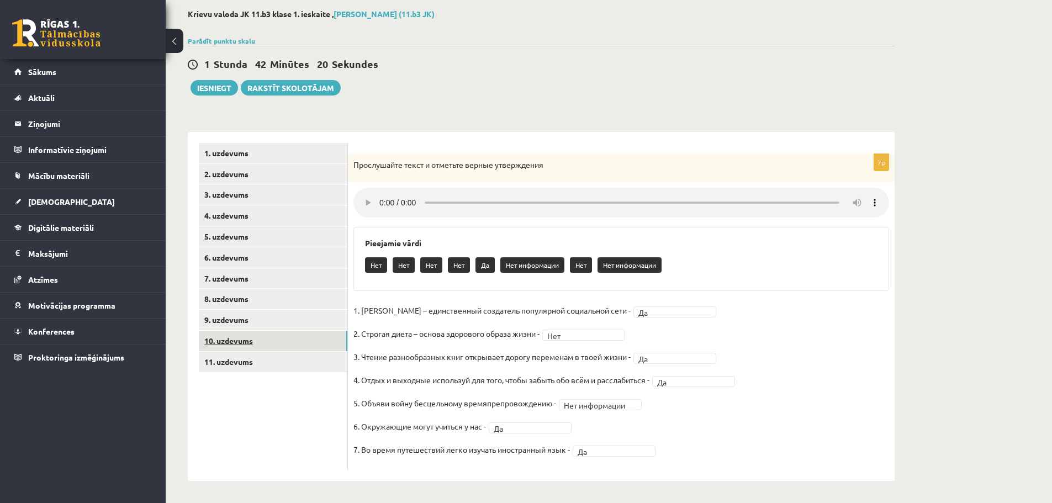
click at [262, 342] on link "10. uzdevums" at bounding box center [273, 341] width 148 height 20
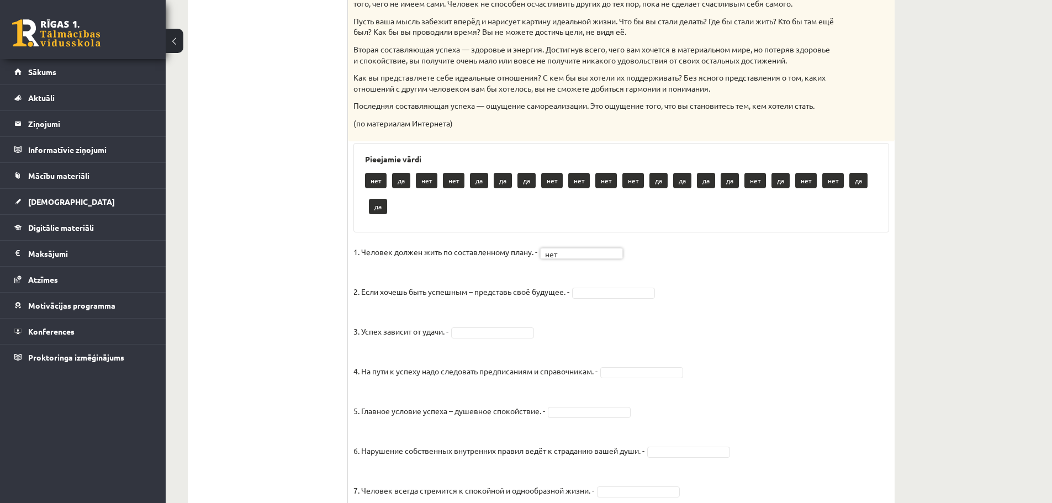
scroll to position [443, 0]
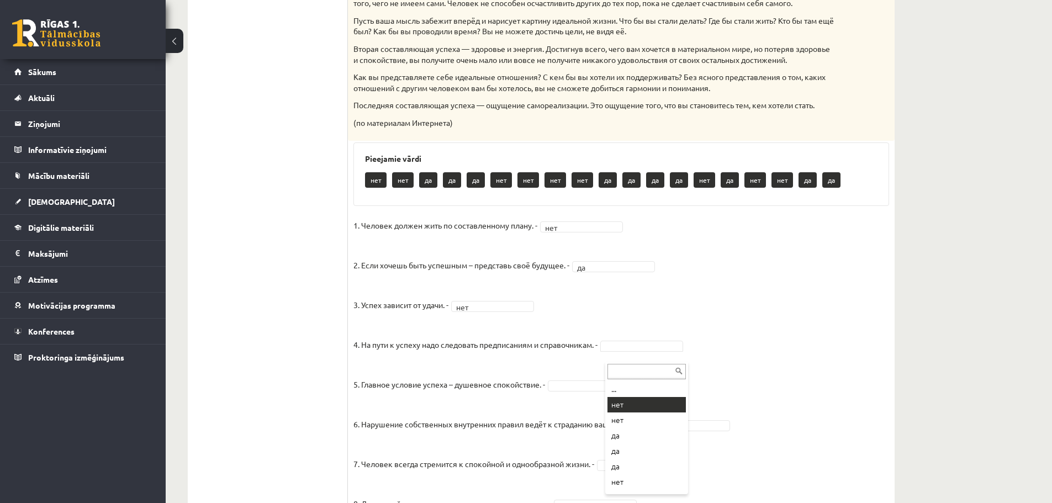
drag, startPoint x: 630, startPoint y: 410, endPoint x: 599, endPoint y: 406, distance: 30.6
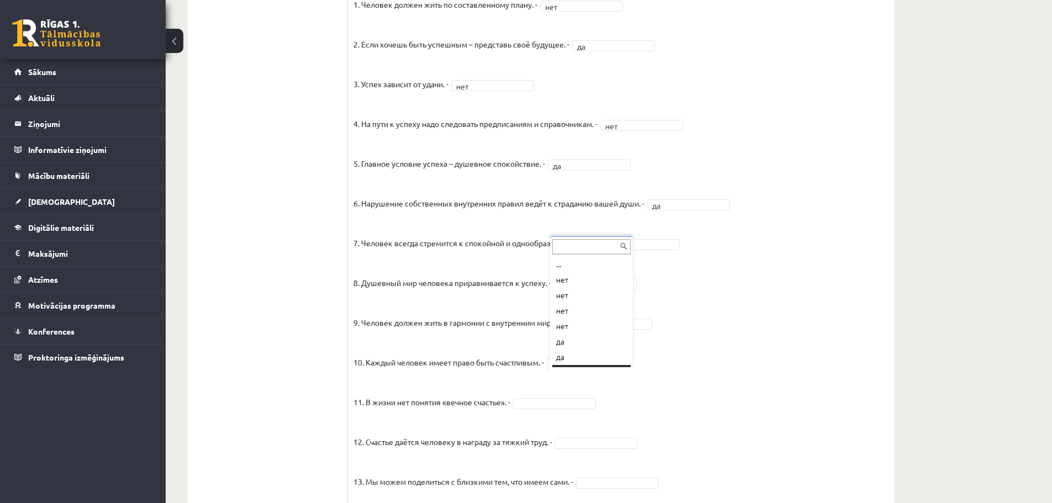
scroll to position [13, 0]
drag, startPoint x: 570, startPoint y: 353, endPoint x: 530, endPoint y: 397, distance: 59.8
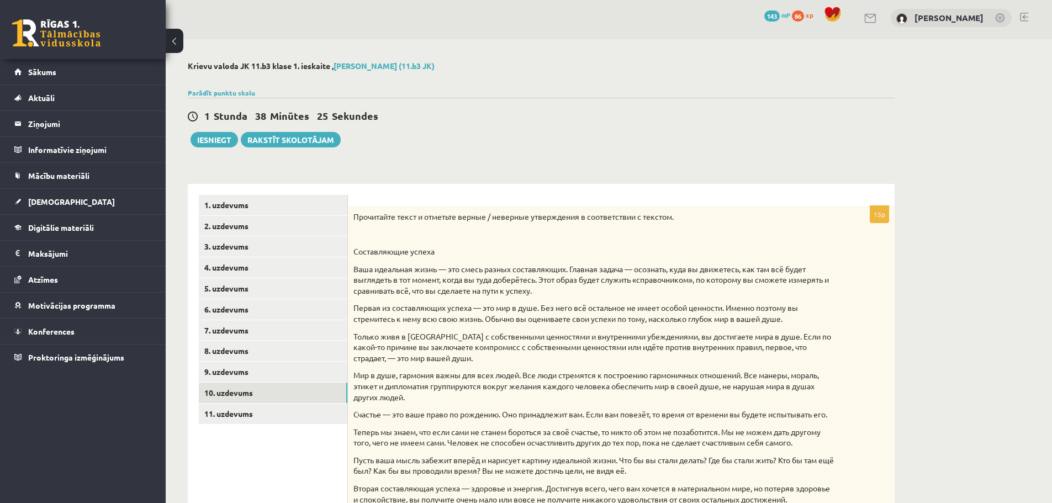
scroll to position [0, 0]
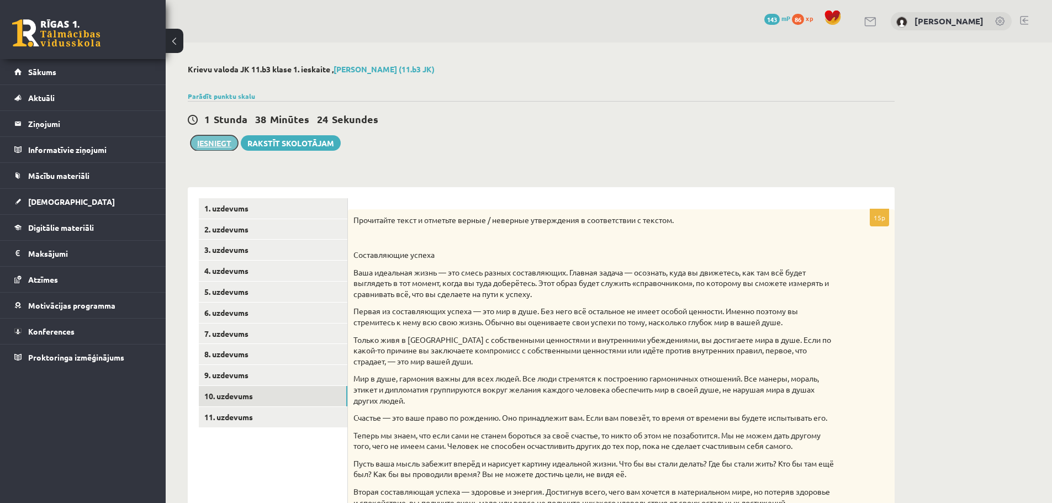
click at [205, 145] on button "Iesniegt" at bounding box center [213, 142] width 47 height 15
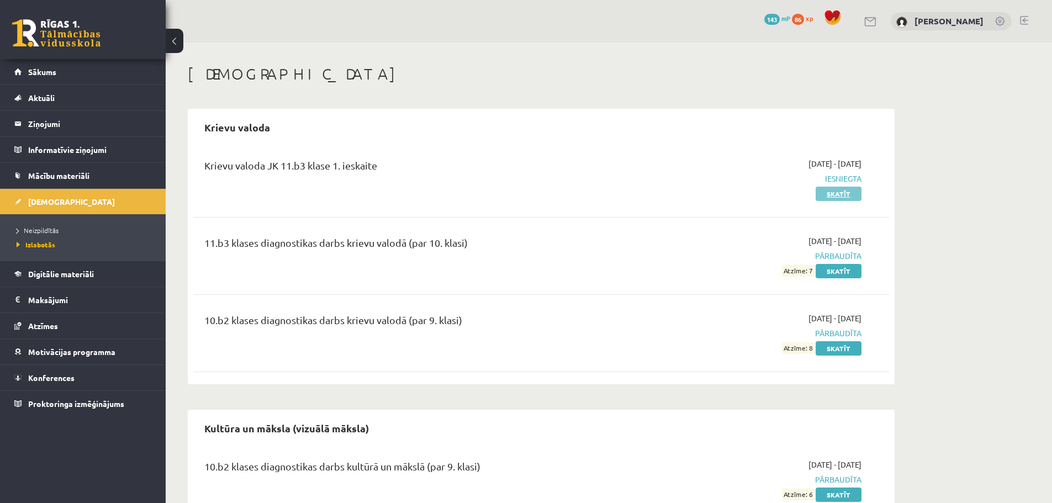
click at [838, 192] on link "Skatīt" at bounding box center [838, 194] width 46 height 14
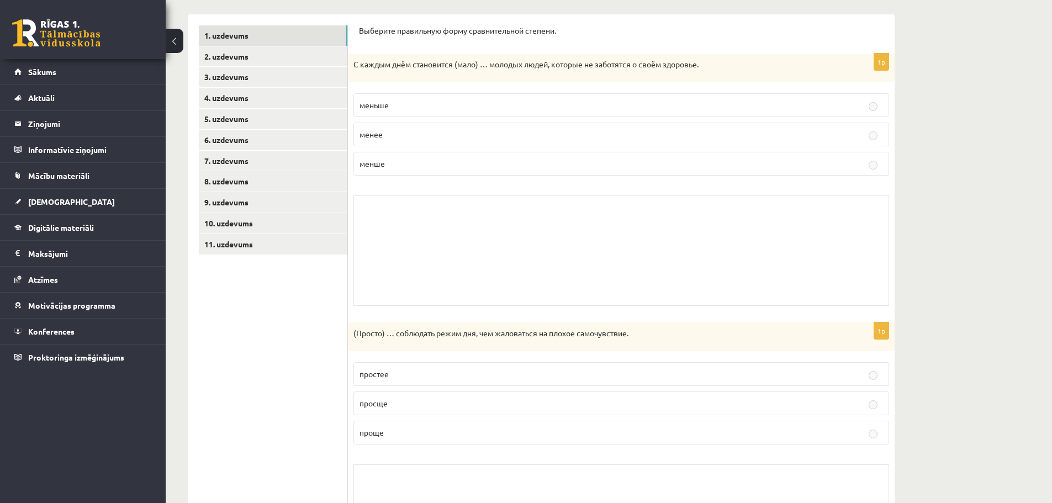
scroll to position [55, 0]
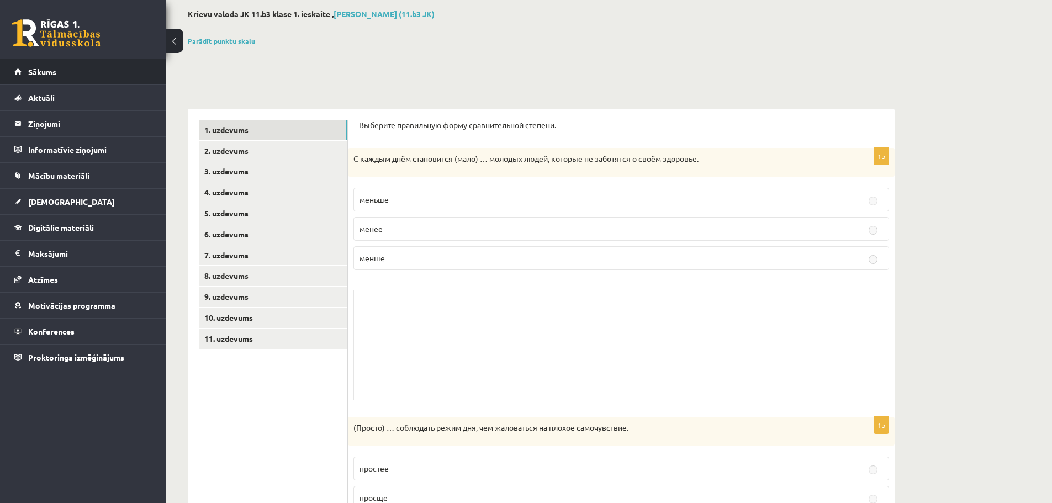
click at [61, 75] on link "Sākums" at bounding box center [82, 71] width 137 height 25
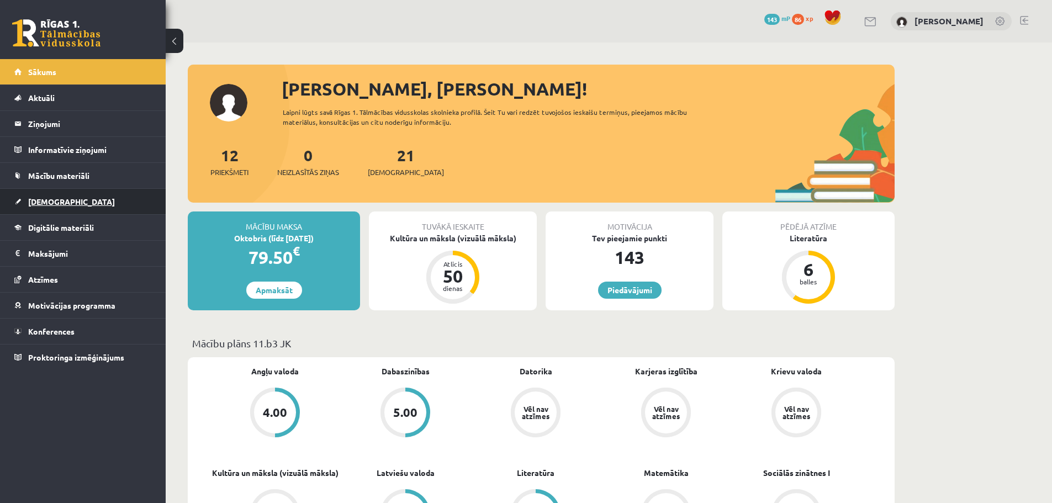
click at [84, 194] on link "[DEMOGRAPHIC_DATA]" at bounding box center [82, 201] width 137 height 25
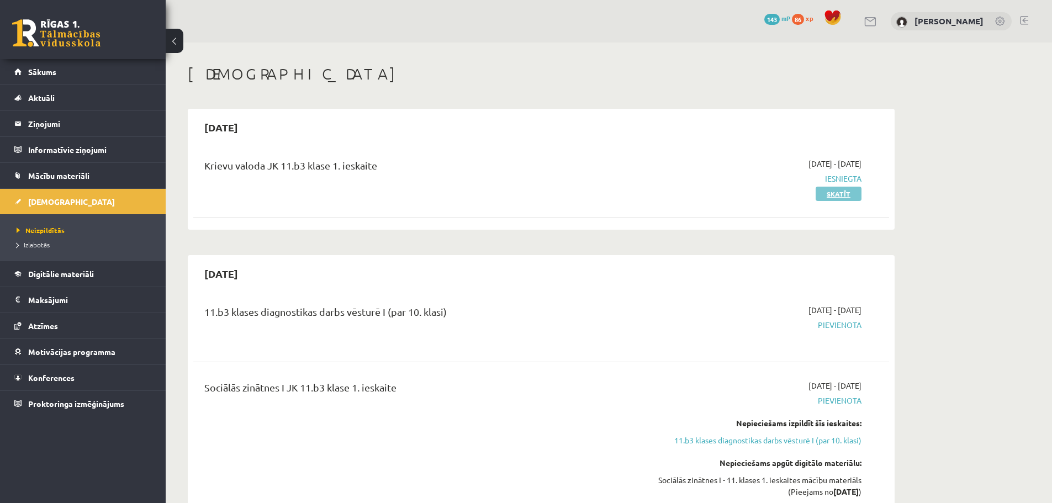
click at [837, 194] on link "Skatīt" at bounding box center [838, 194] width 46 height 14
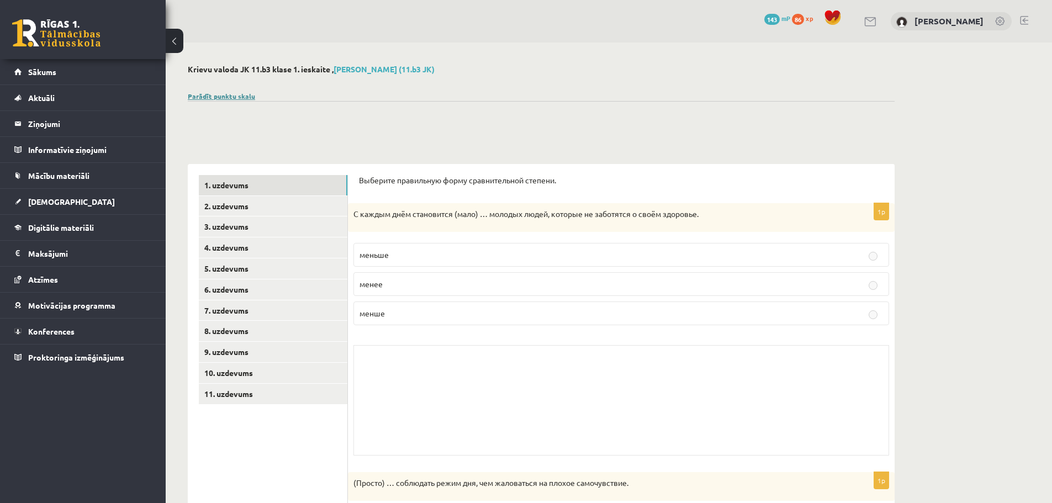
click at [222, 93] on link "Parādīt punktu skalu" at bounding box center [221, 96] width 67 height 9
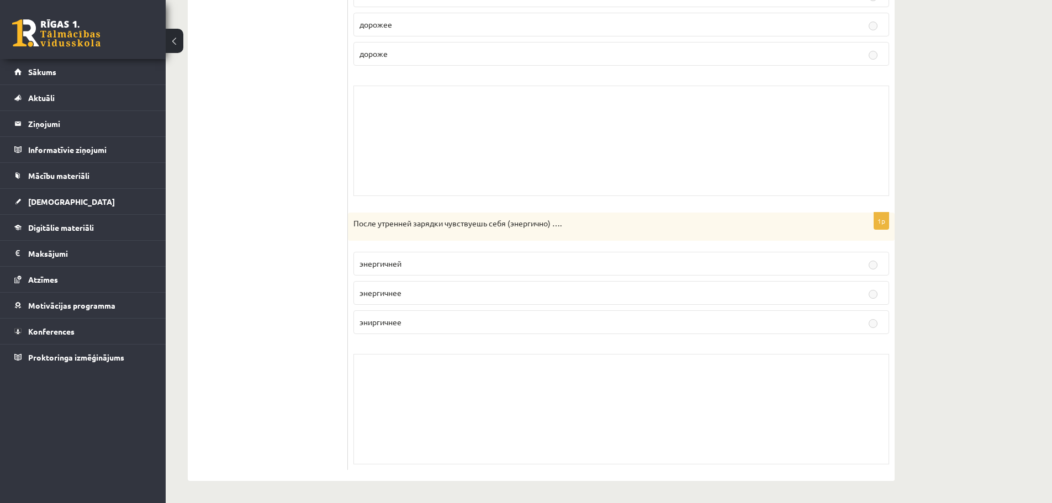
scroll to position [1048, 0]
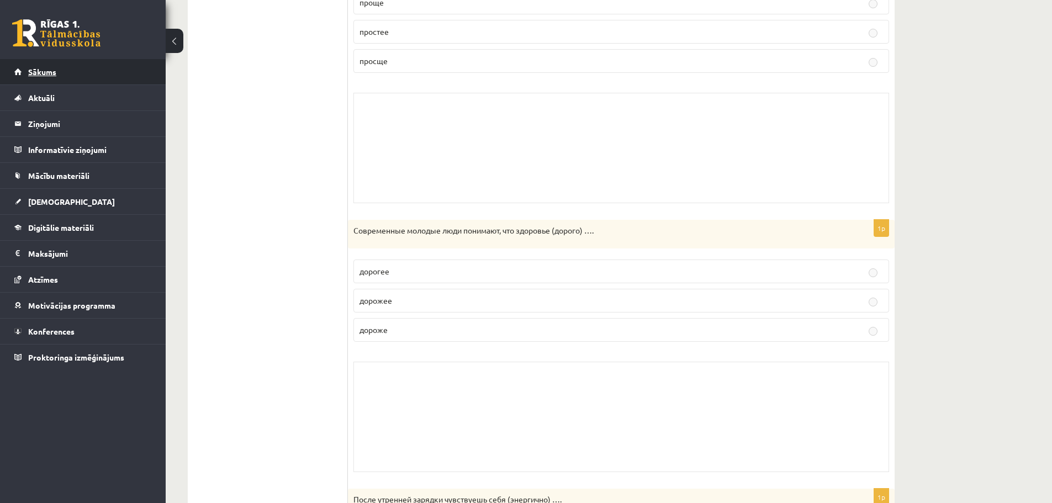
click at [46, 74] on span "Sākums" at bounding box center [42, 72] width 28 height 10
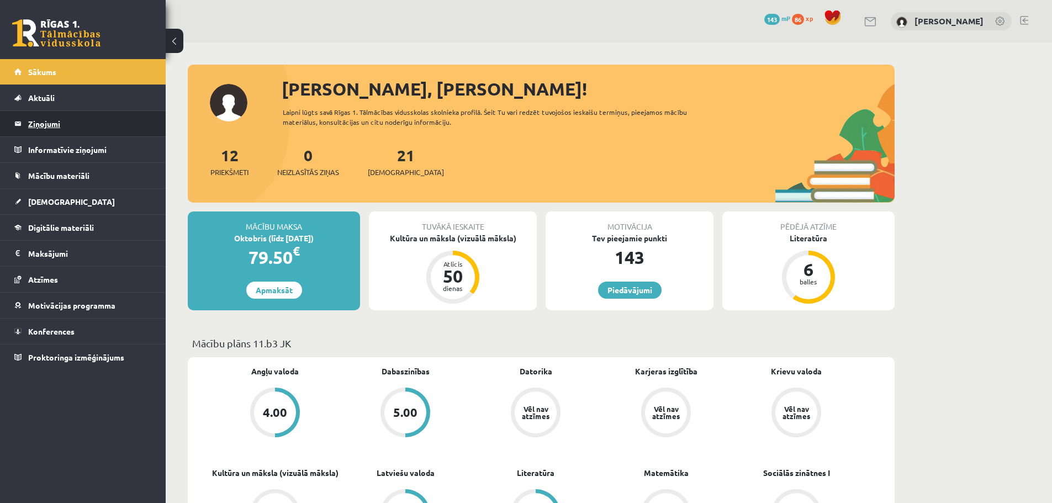
click at [83, 124] on legend "Ziņojumi 0" at bounding box center [90, 123] width 124 height 25
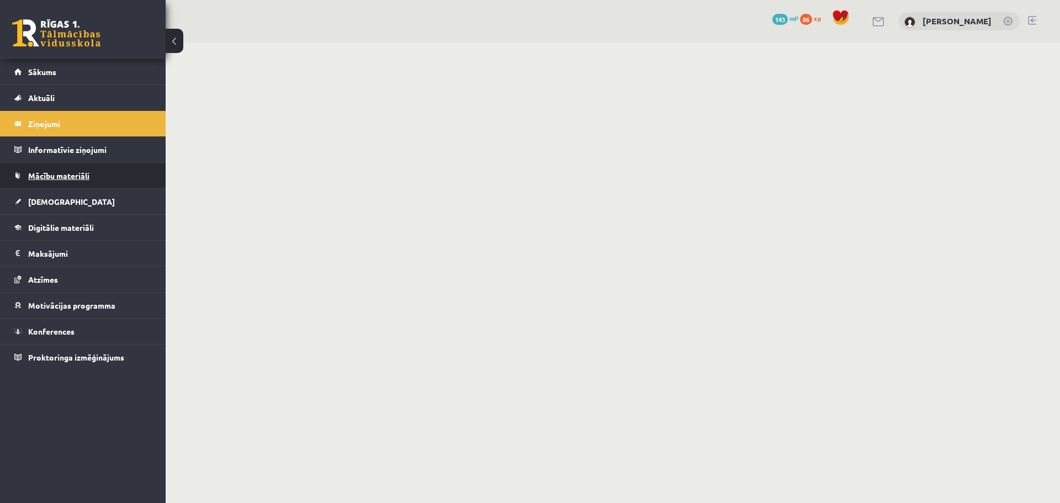
click at [107, 176] on link "Mācību materiāli" at bounding box center [82, 175] width 137 height 25
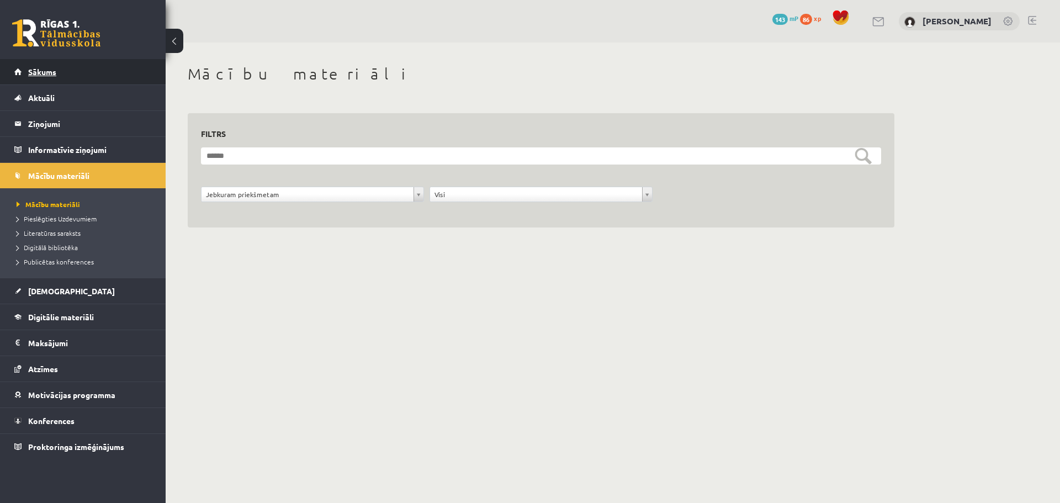
click at [54, 81] on link "Sākums" at bounding box center [82, 71] width 137 height 25
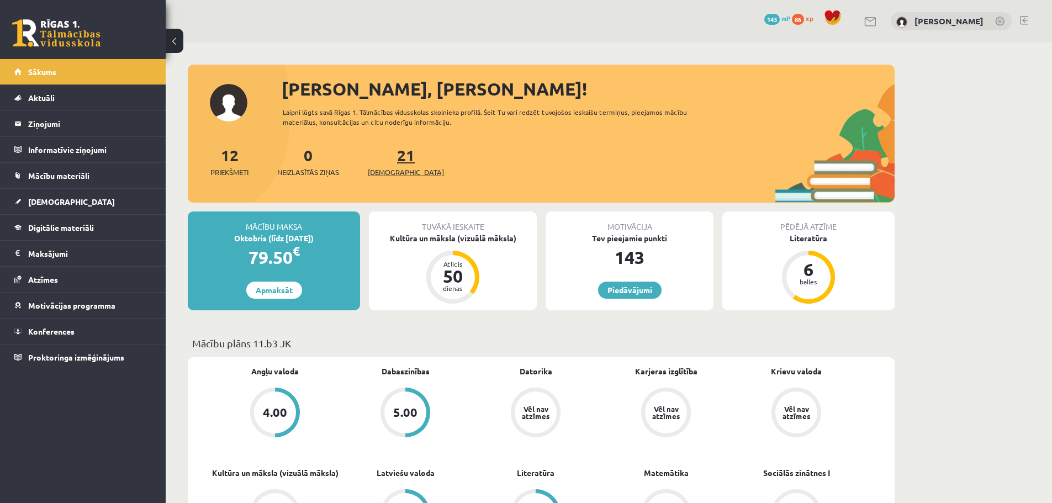
click at [394, 173] on span "[DEMOGRAPHIC_DATA]" at bounding box center [406, 172] width 76 height 11
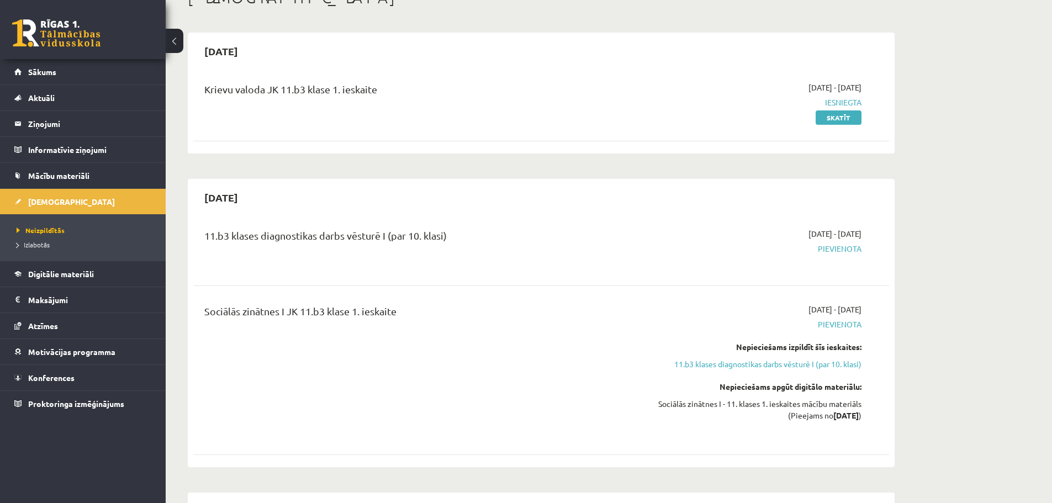
scroll to position [55, 0]
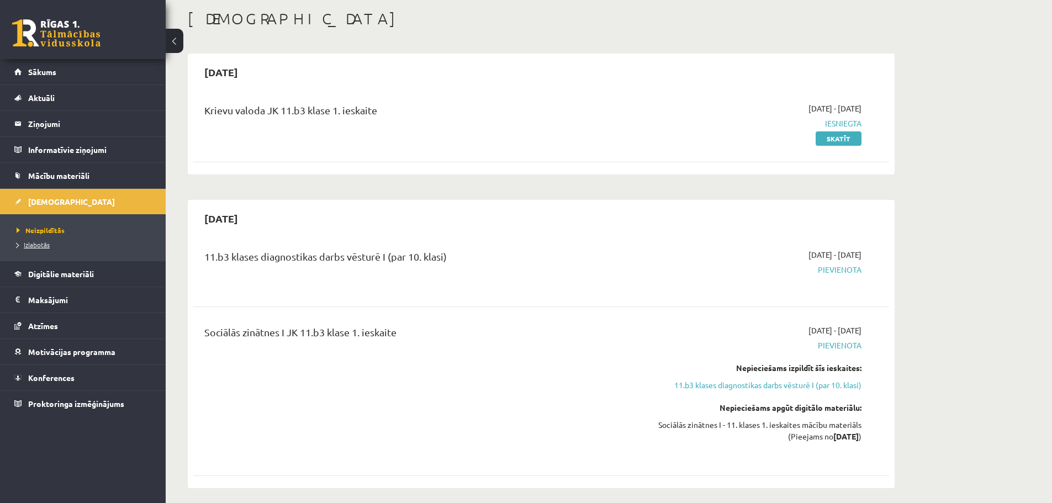
click at [42, 245] on span "Izlabotās" at bounding box center [33, 244] width 33 height 9
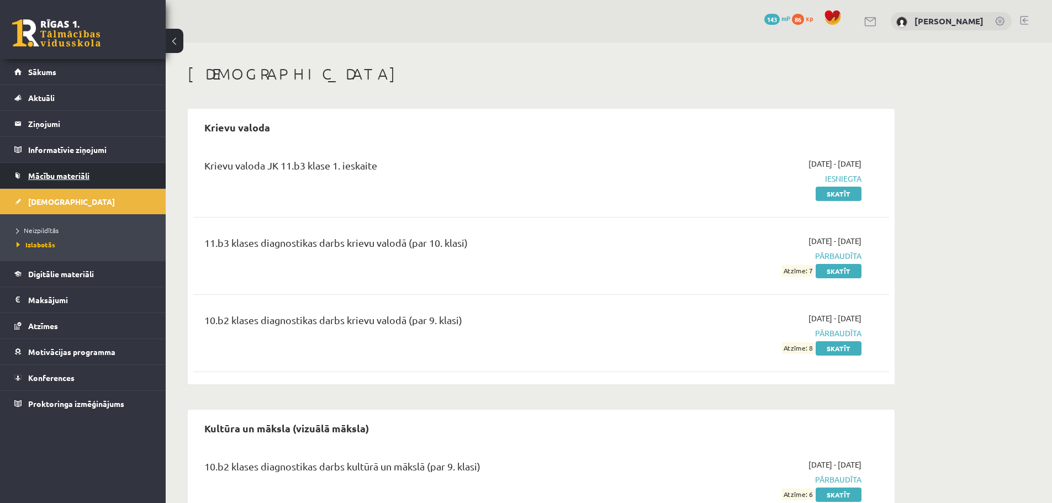
click at [45, 173] on span "Mācību materiāli" at bounding box center [58, 176] width 61 height 10
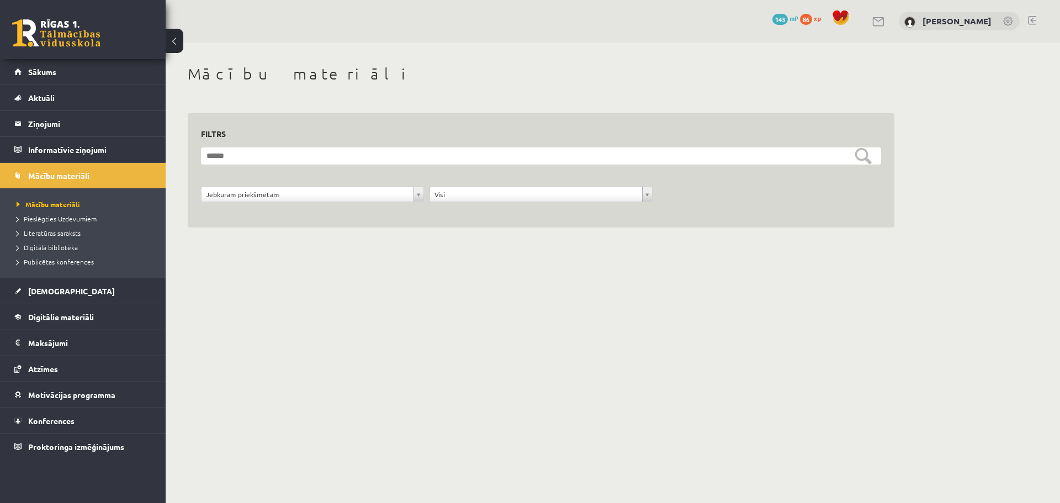
click at [39, 210] on li "Mācību materiāli" at bounding box center [86, 204] width 138 height 14
click at [58, 78] on link "Sākums" at bounding box center [82, 71] width 137 height 25
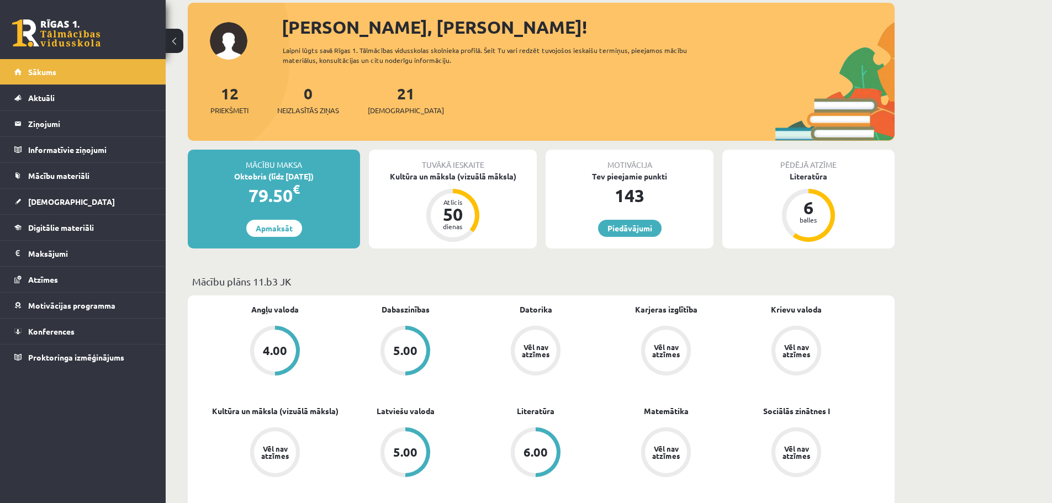
scroll to position [55, 0]
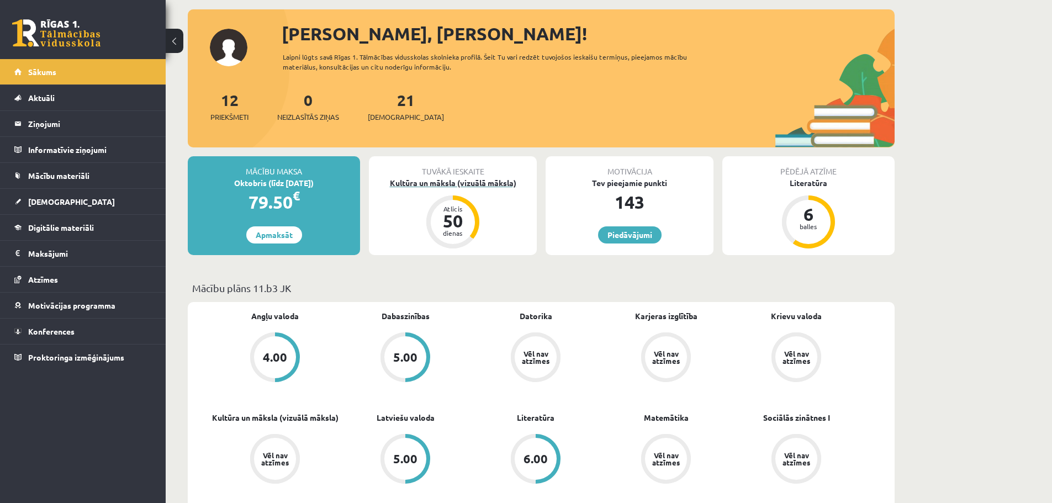
click at [449, 223] on div "50" at bounding box center [452, 221] width 33 height 18
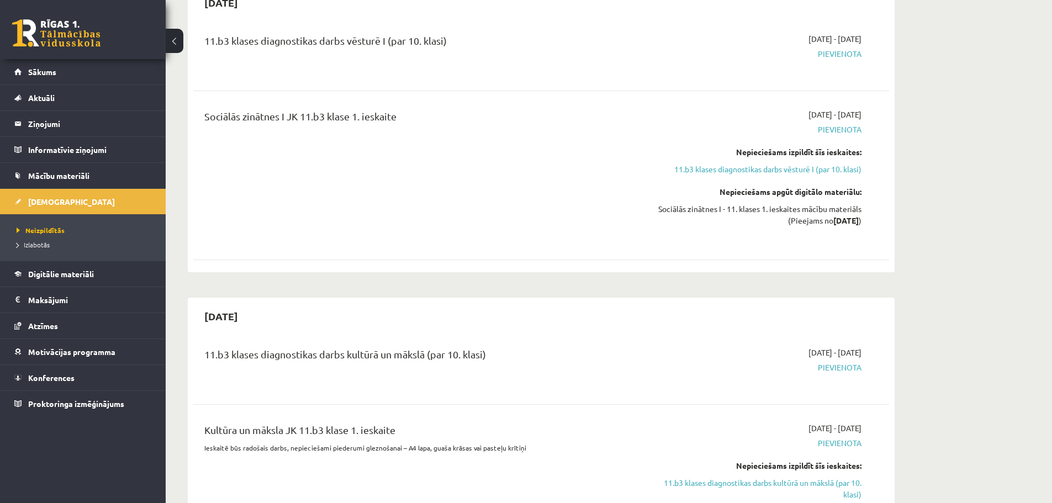
scroll to position [221, 0]
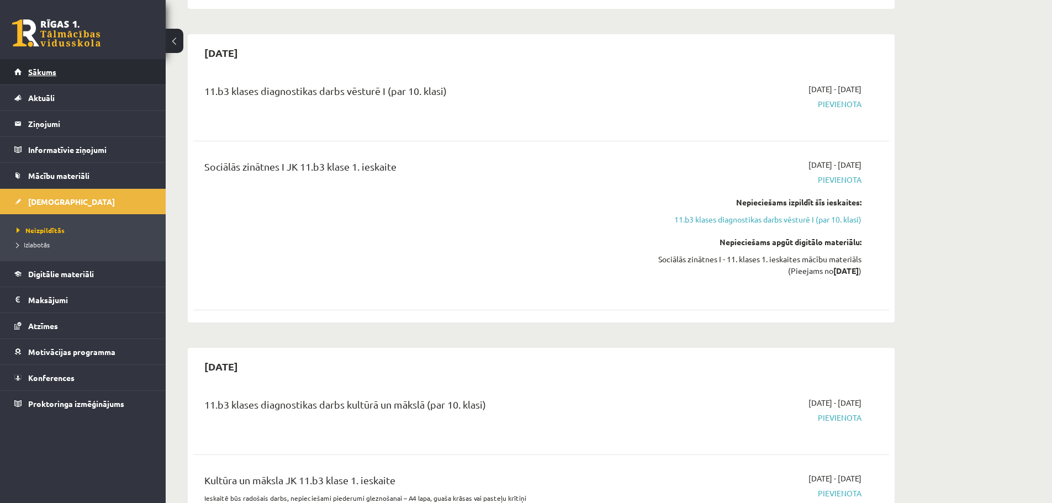
click at [49, 73] on span "Sākums" at bounding box center [42, 72] width 28 height 10
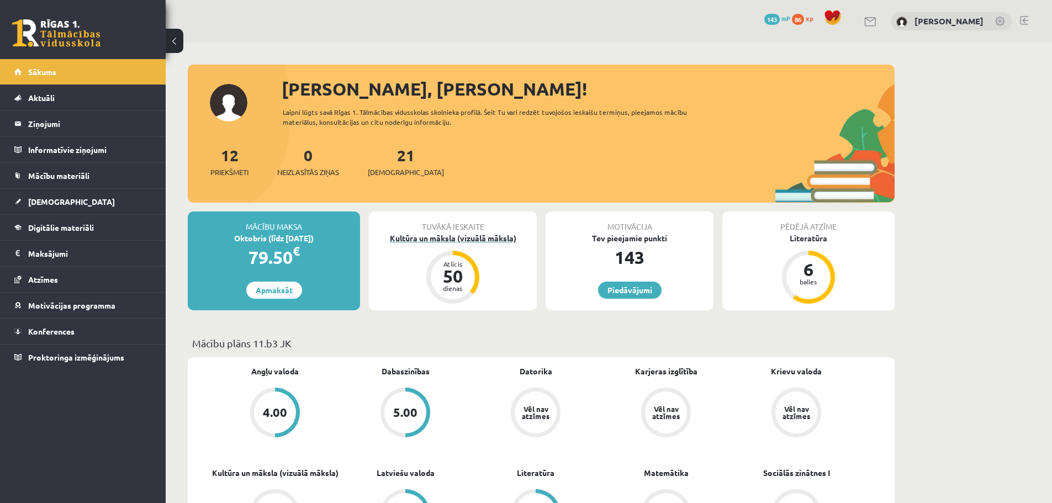
click at [452, 239] on div "Kultūra un māksla (vizuālā māksla)" at bounding box center [453, 238] width 168 height 12
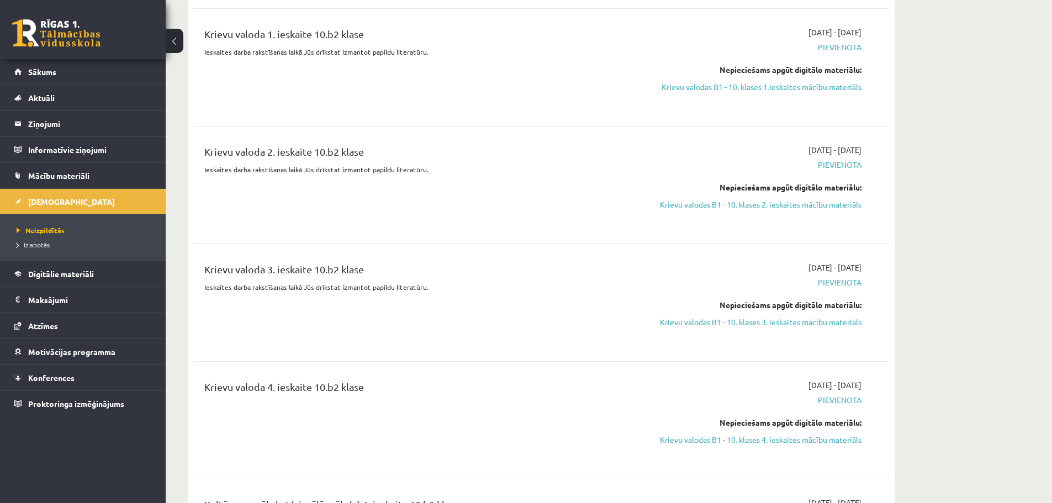
scroll to position [1877, 0]
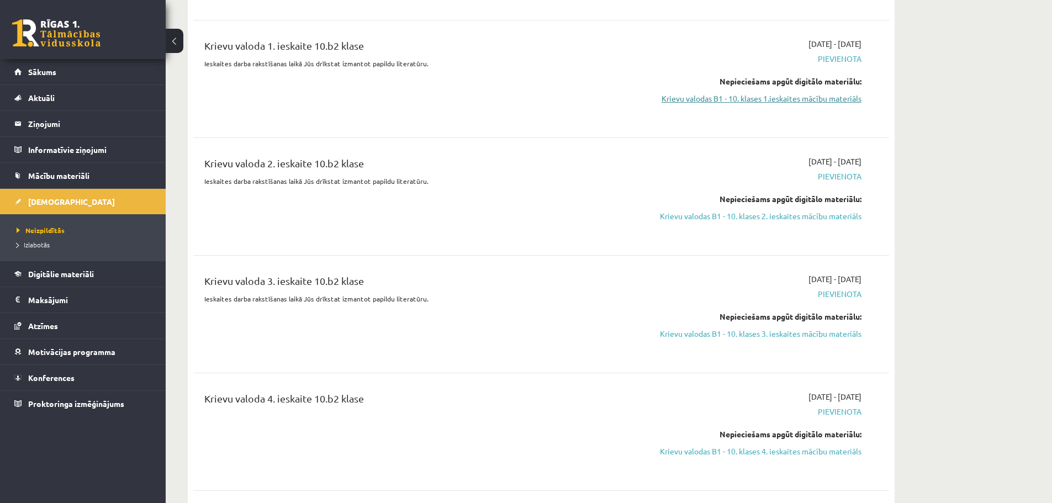
click at [836, 93] on link "Krievu valodas B1 - 10. klases 1.ieskaites mācību materiāls" at bounding box center [757, 99] width 208 height 12
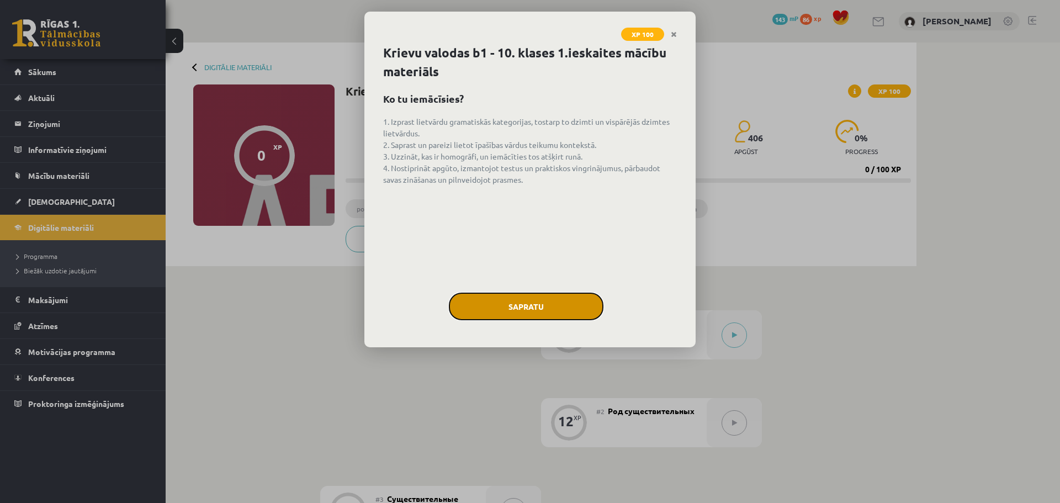
click at [547, 312] on button "Sapratu" at bounding box center [526, 307] width 155 height 28
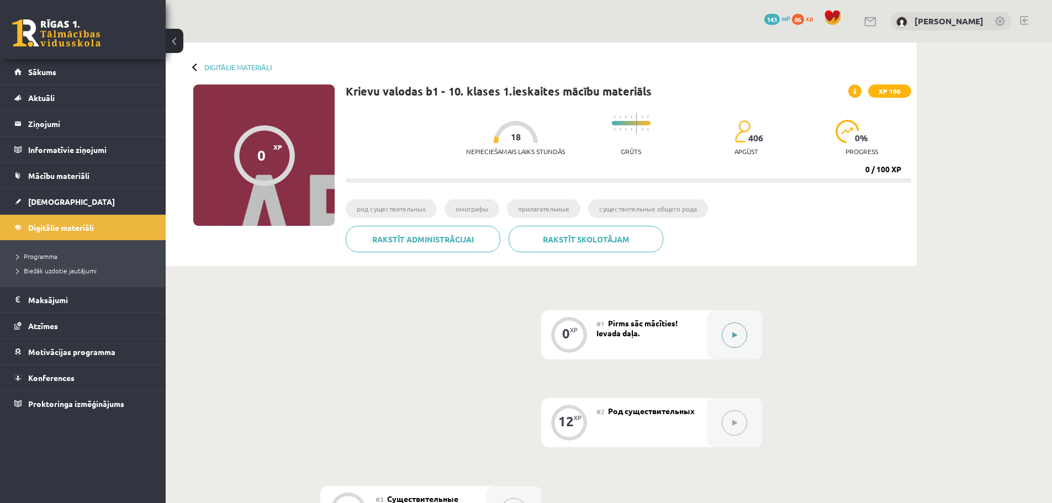
click at [735, 339] on button at bounding box center [733, 334] width 25 height 25
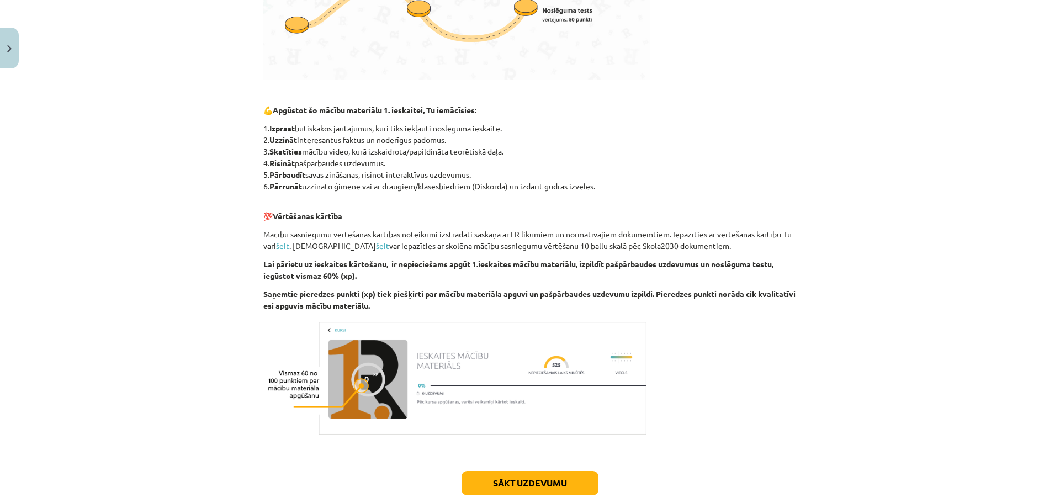
scroll to position [528, 0]
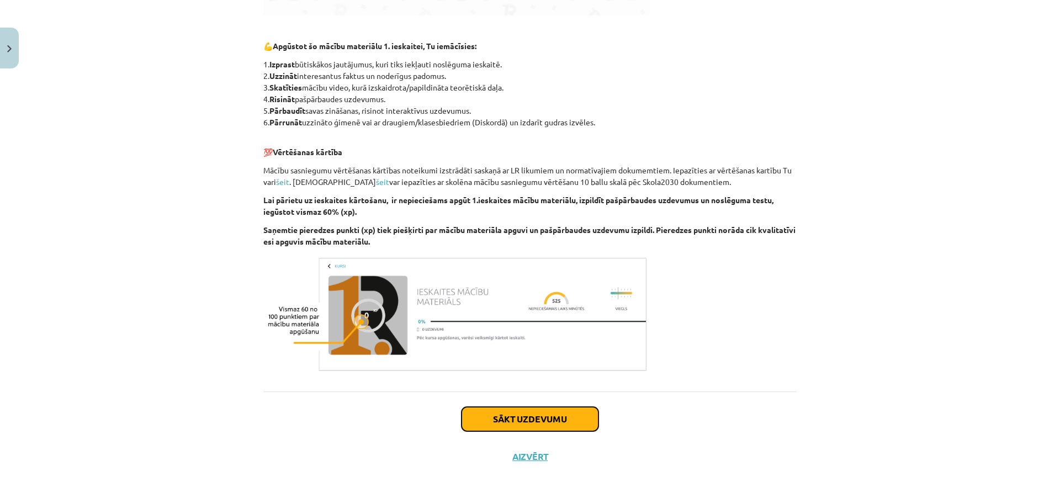
click at [567, 420] on button "Sākt uzdevumu" at bounding box center [529, 419] width 137 height 24
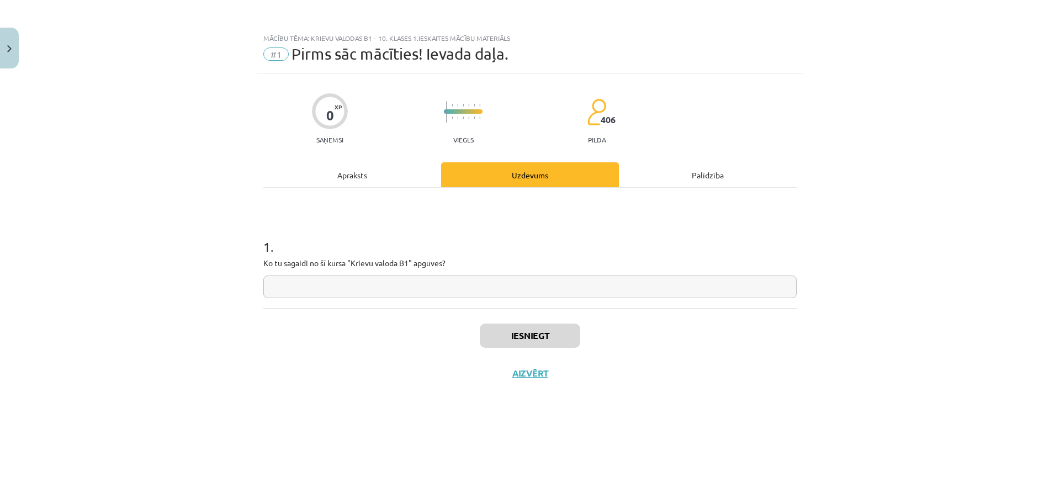
click at [343, 286] on input "text" at bounding box center [529, 286] width 533 height 23
type input "*"
type input "**********"
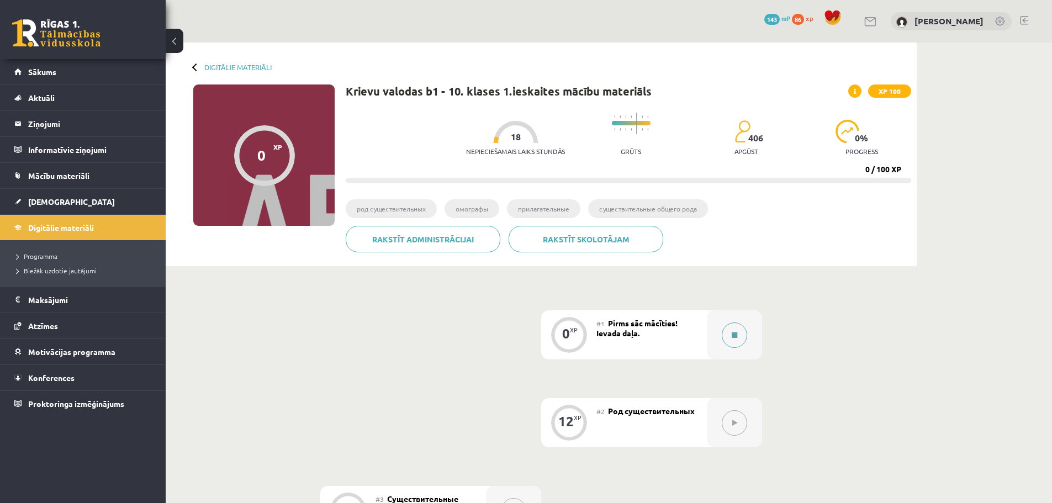
click at [741, 342] on button at bounding box center [733, 334] width 25 height 25
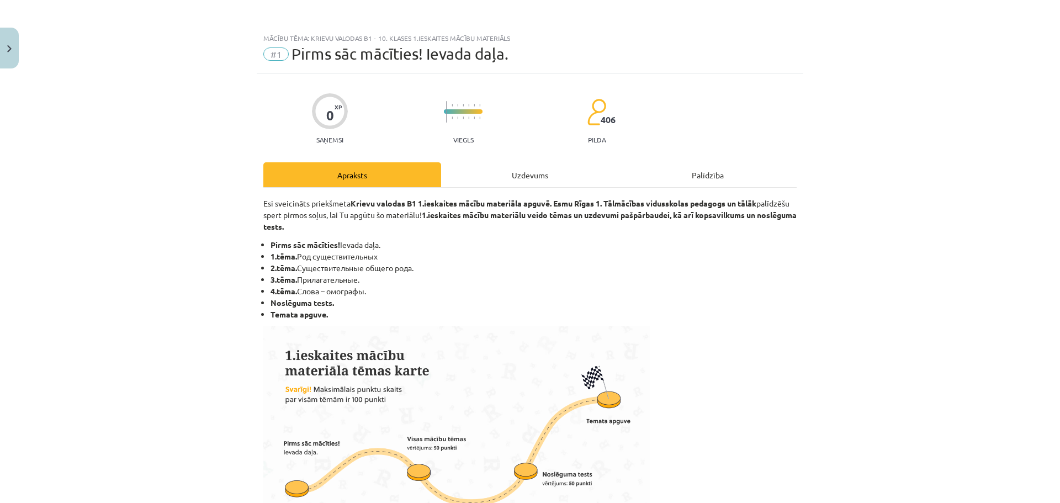
click at [504, 184] on div "Uzdevums" at bounding box center [530, 174] width 178 height 25
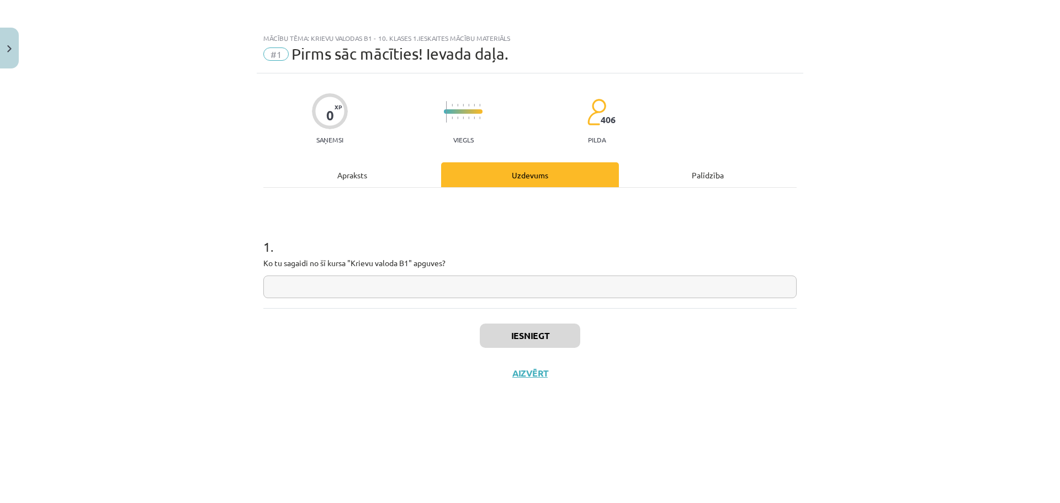
click at [427, 278] on input "text" at bounding box center [529, 286] width 533 height 23
type input "*"
type input "**********"
click at [524, 334] on button "Iesniegt" at bounding box center [530, 335] width 100 height 24
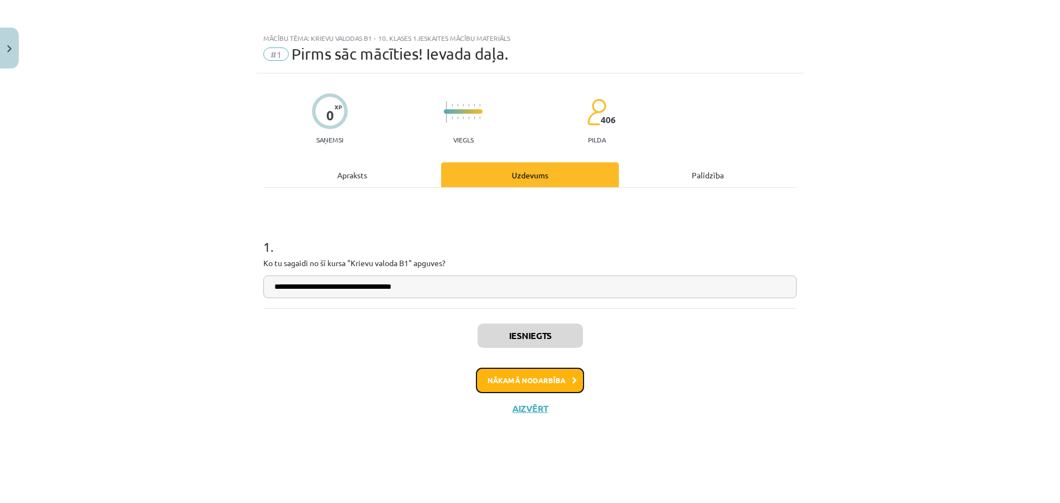
click at [554, 374] on button "Nākamā nodarbība" at bounding box center [530, 380] width 108 height 25
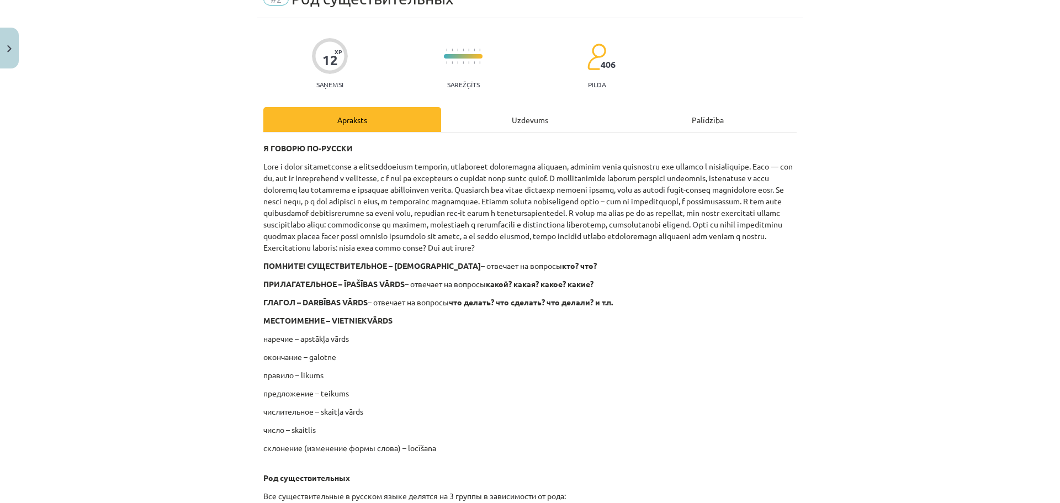
click at [549, 120] on div "Uzdevums" at bounding box center [530, 119] width 178 height 25
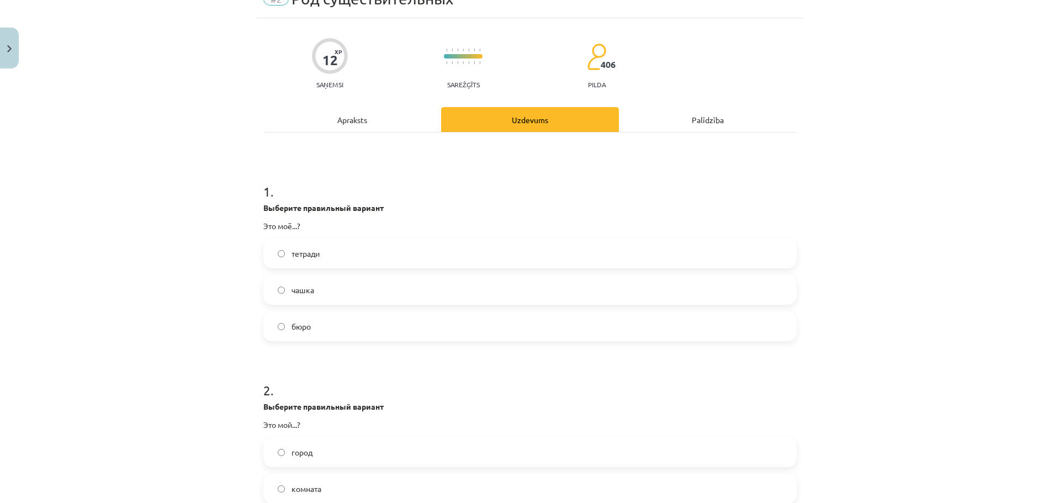
scroll to position [28, 0]
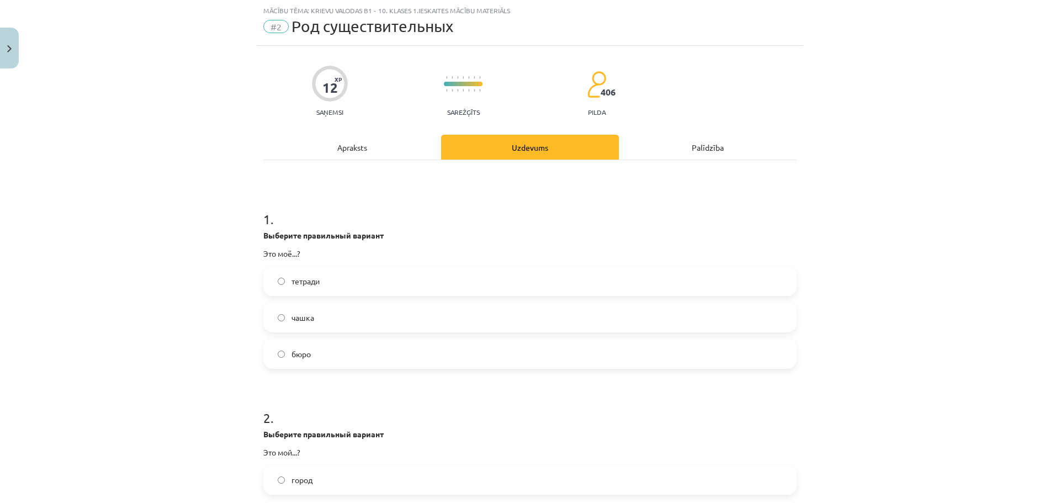
click at [348, 350] on label "бюро" at bounding box center [529, 354] width 531 height 28
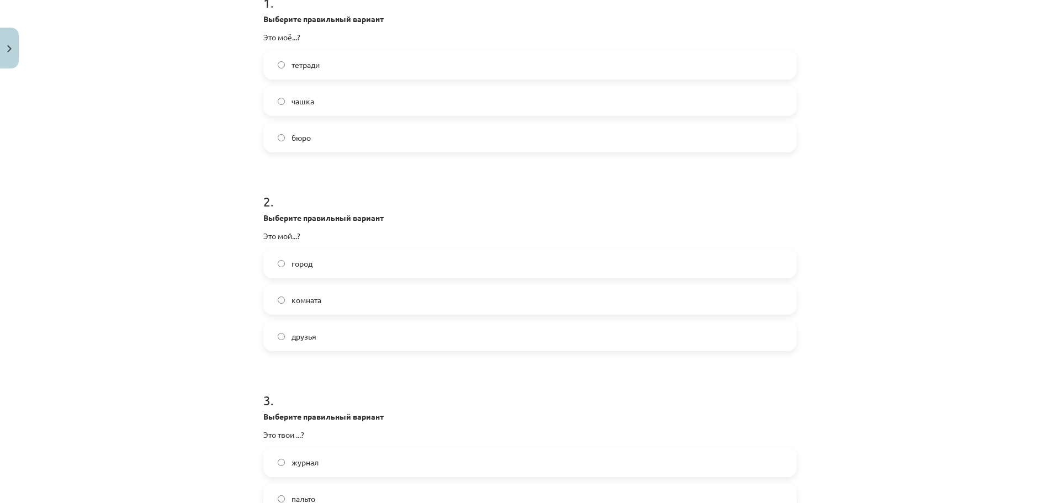
scroll to position [248, 0]
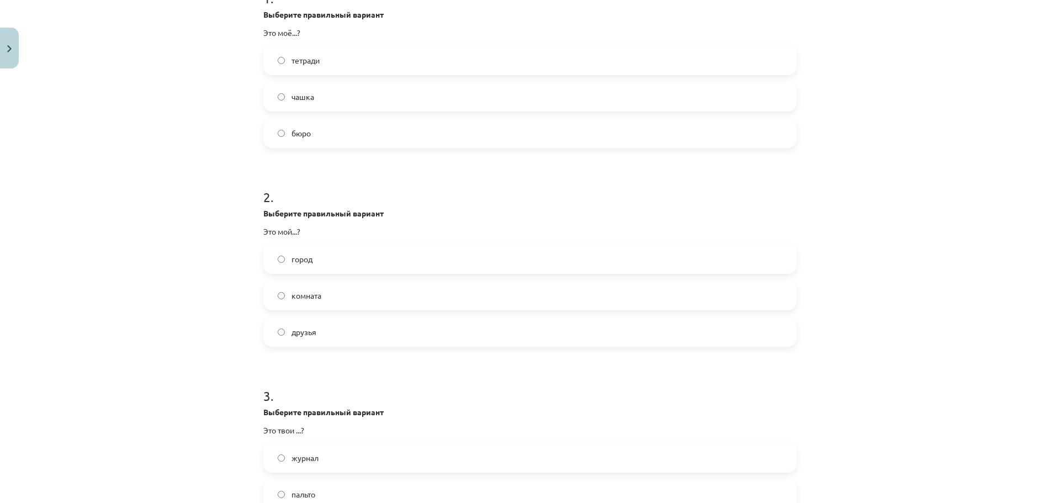
click at [319, 262] on label "город" at bounding box center [529, 259] width 531 height 28
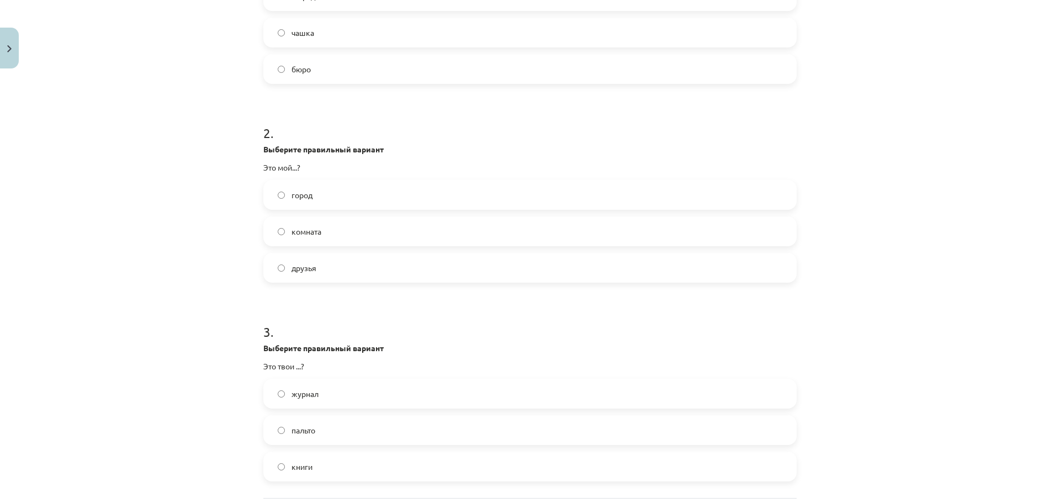
scroll to position [414, 0]
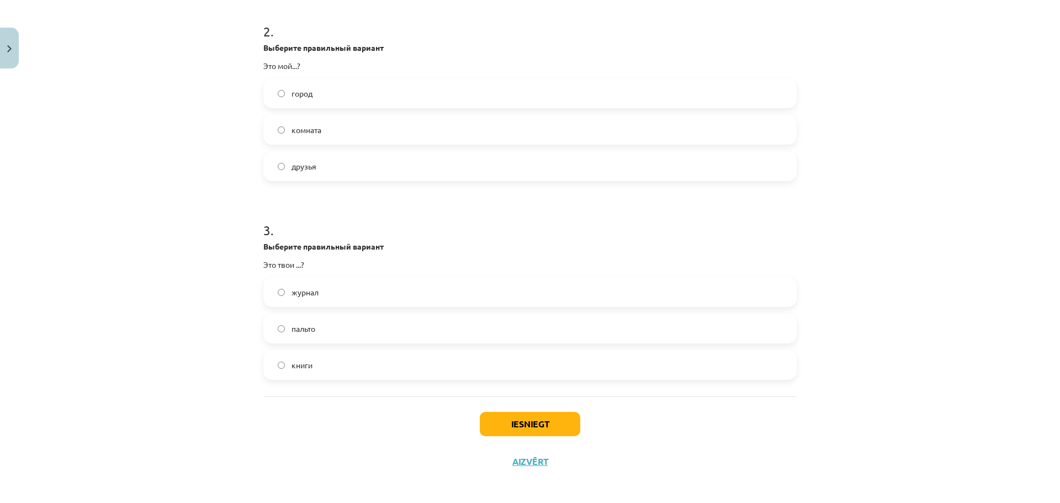
click at [333, 367] on label "книги" at bounding box center [529, 365] width 531 height 28
click at [561, 418] on button "Iesniegt" at bounding box center [530, 424] width 100 height 24
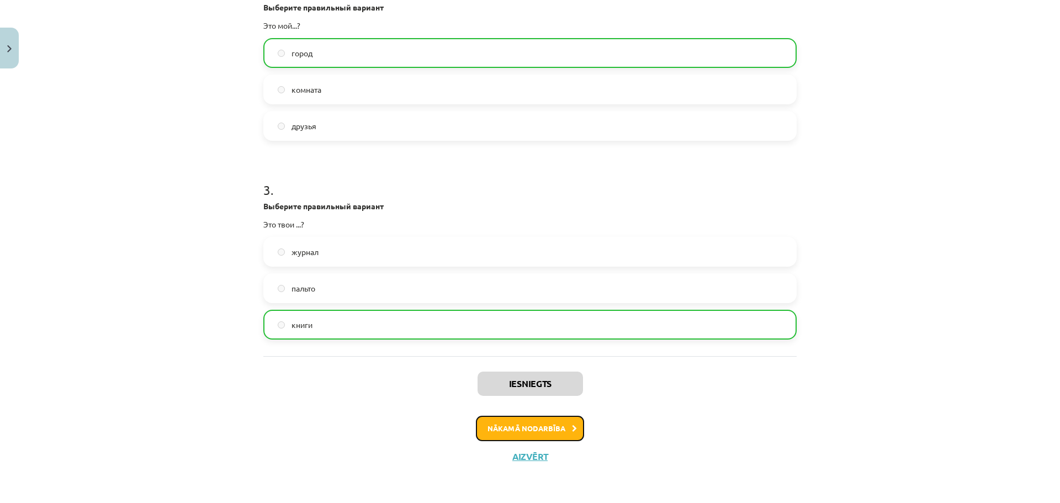
click at [562, 422] on button "Nākamā nodarbība" at bounding box center [530, 428] width 108 height 25
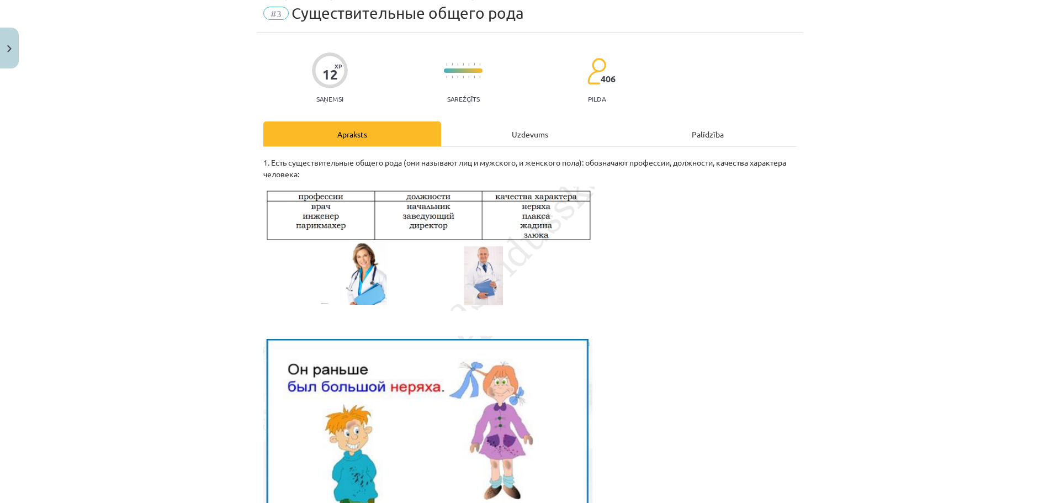
scroll to position [28, 0]
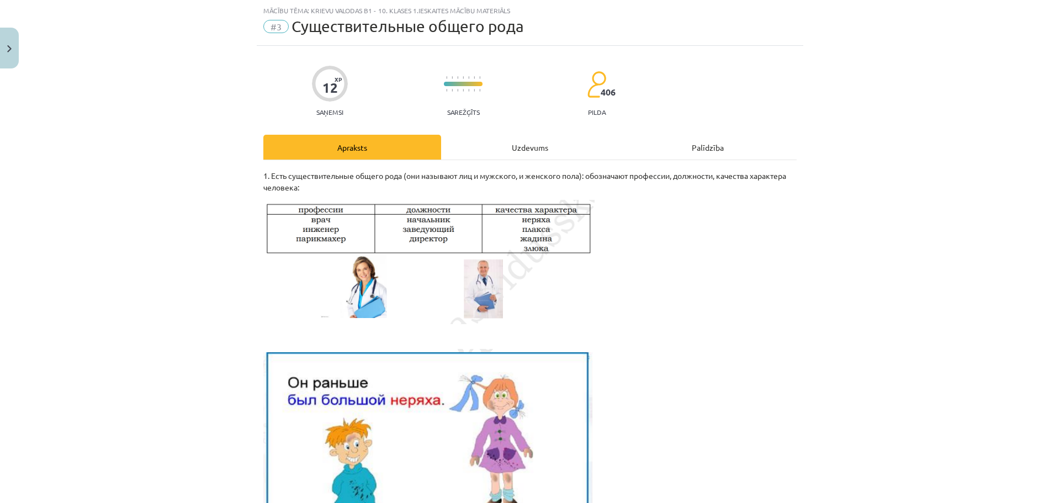
click at [508, 145] on div "Uzdevums" at bounding box center [530, 147] width 178 height 25
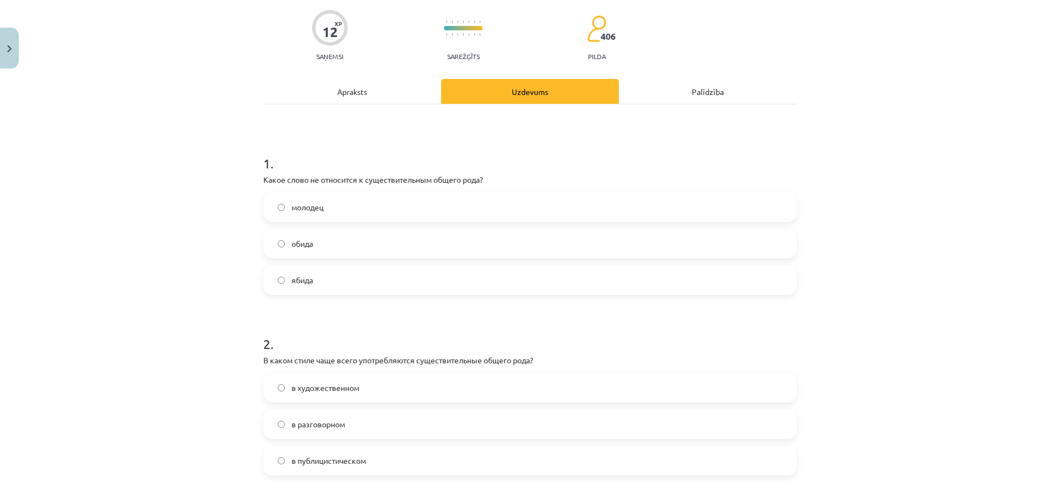
scroll to position [193, 0]
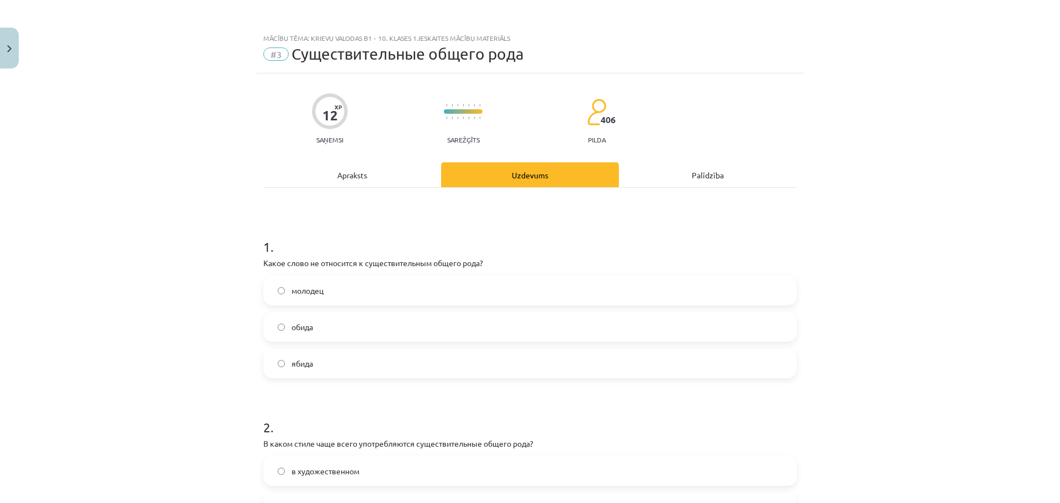
scroll to position [193, 0]
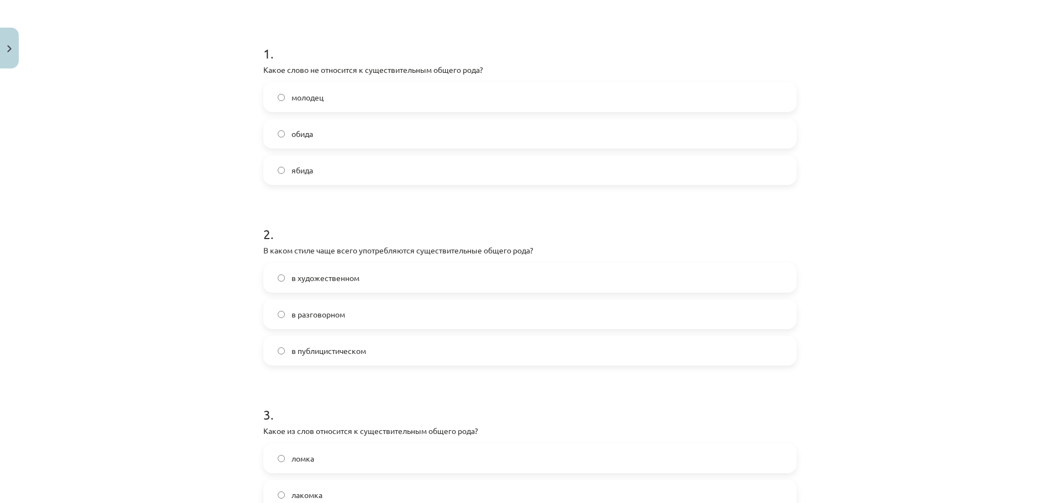
click at [348, 105] on label "молодец" at bounding box center [529, 97] width 531 height 28
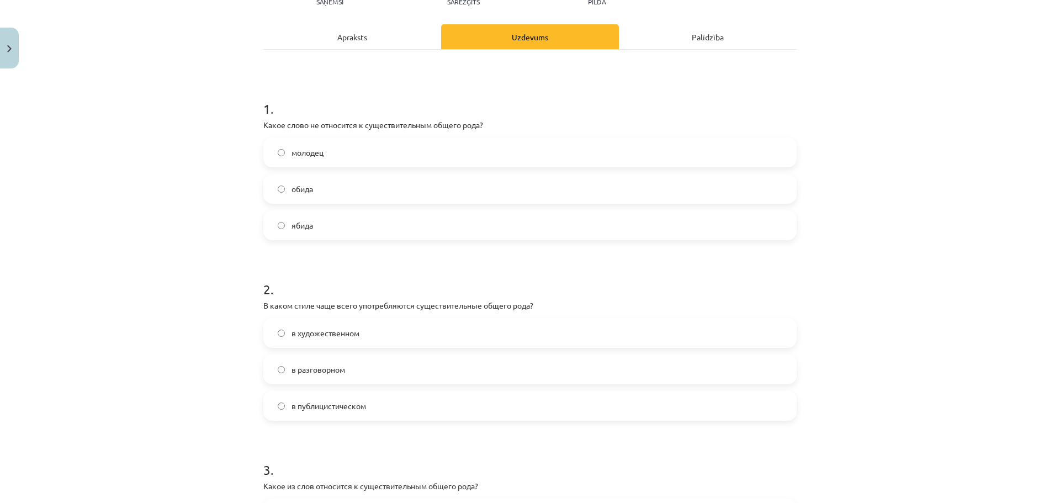
scroll to position [0, 0]
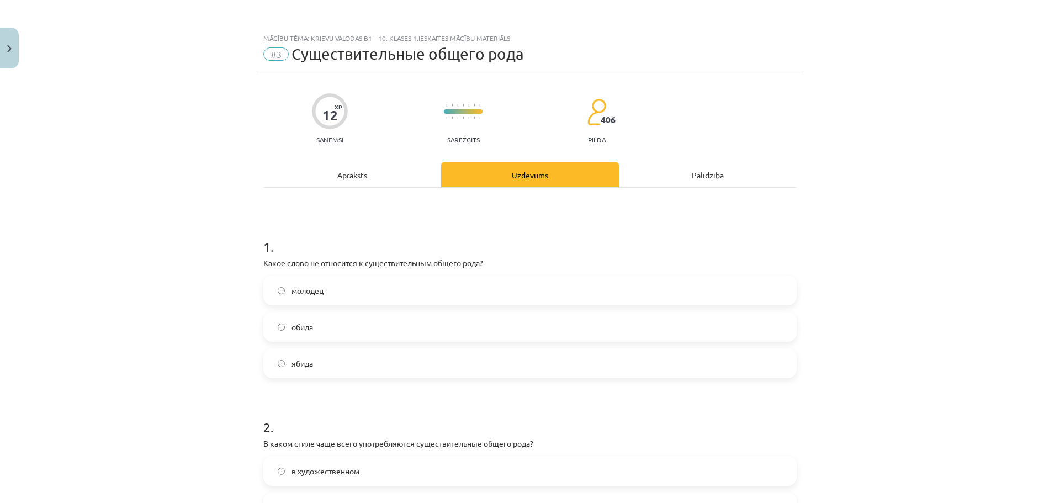
click at [368, 178] on div "Apraksts" at bounding box center [352, 174] width 178 height 25
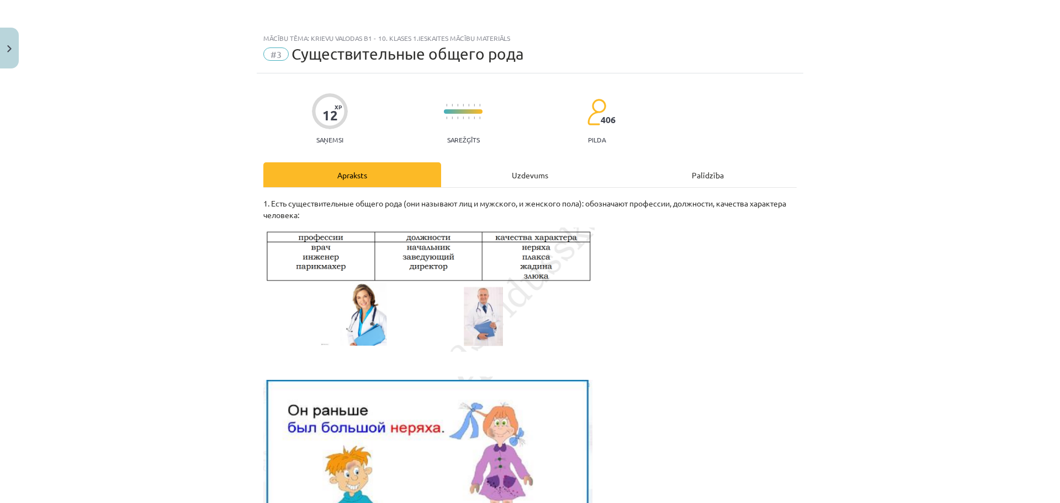
click at [528, 169] on div "Uzdevums" at bounding box center [530, 174] width 178 height 25
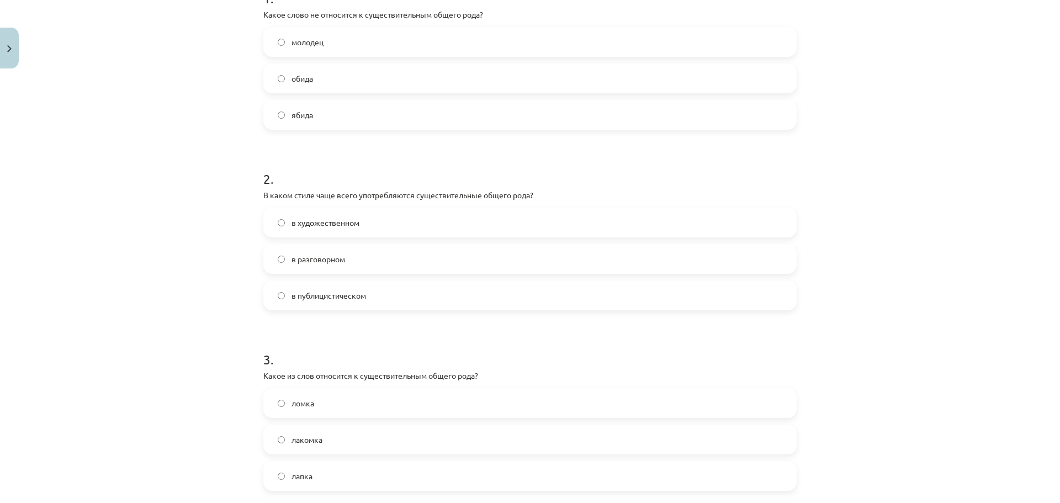
scroll to position [364, 0]
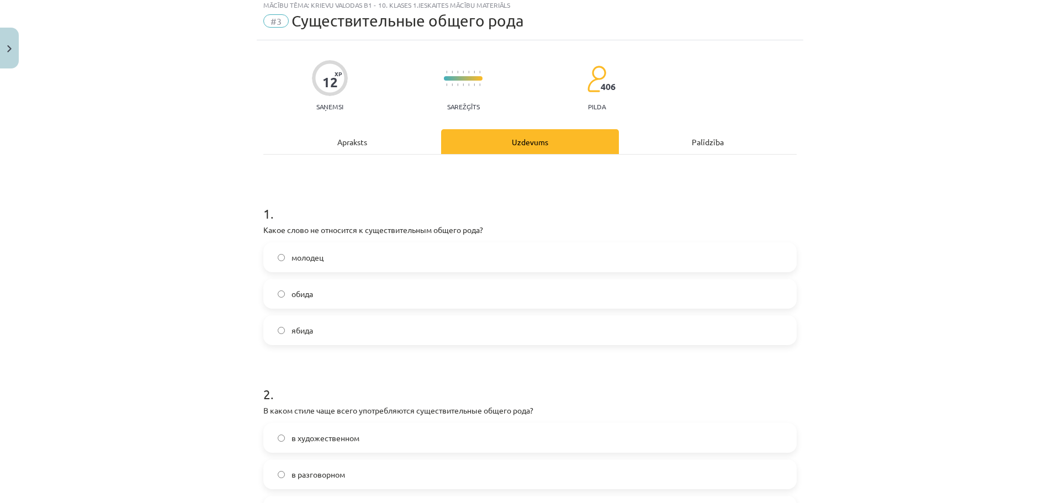
click at [364, 139] on div "Apraksts" at bounding box center [352, 141] width 178 height 25
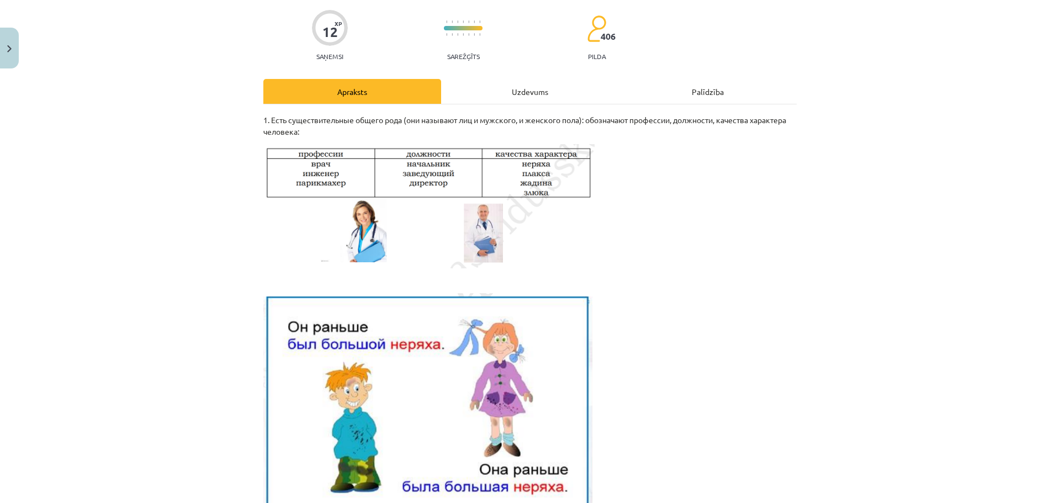
scroll to position [83, 0]
click at [540, 89] on div "Uzdevums" at bounding box center [530, 91] width 178 height 25
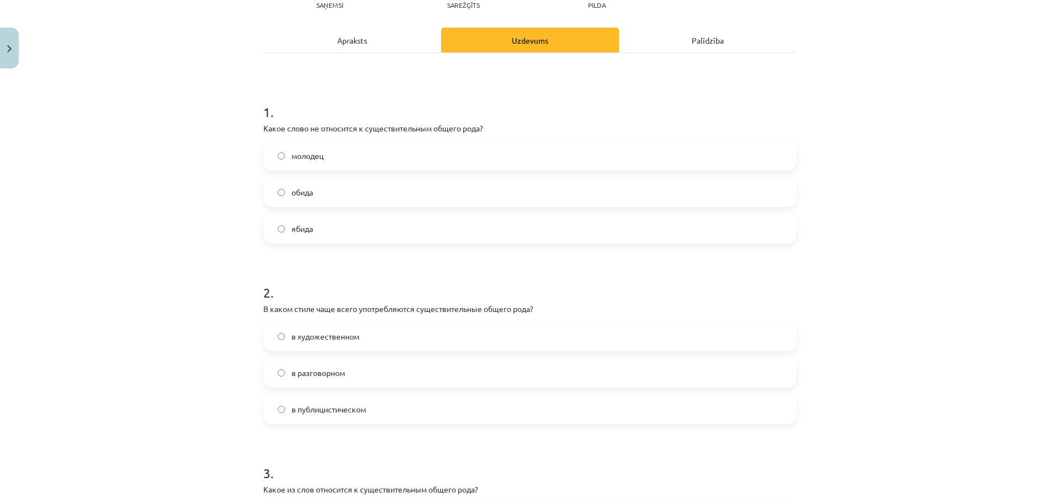
scroll to position [138, 0]
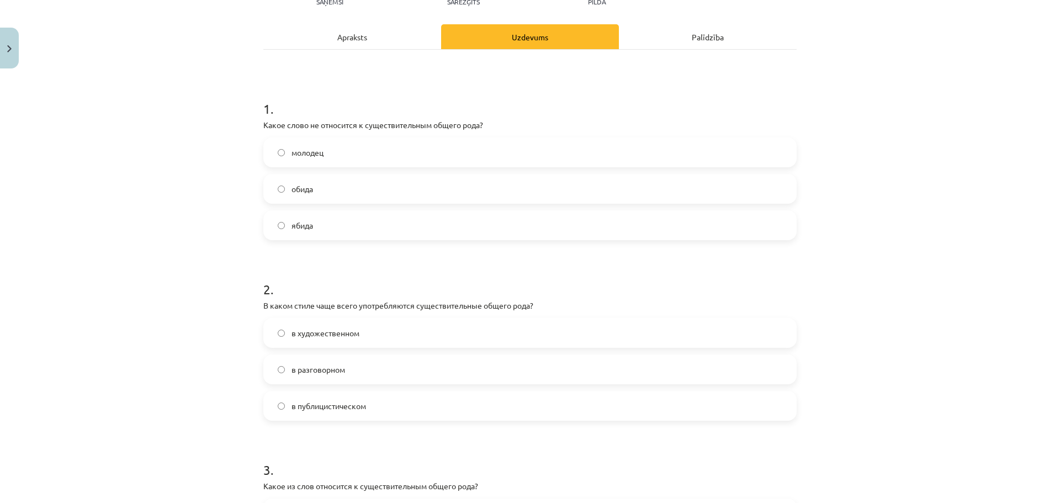
click at [320, 336] on span "в художественном" at bounding box center [325, 333] width 68 height 12
click at [344, 399] on label "в публицистическом" at bounding box center [529, 406] width 531 height 28
click at [348, 33] on div "Apraksts" at bounding box center [352, 36] width 178 height 25
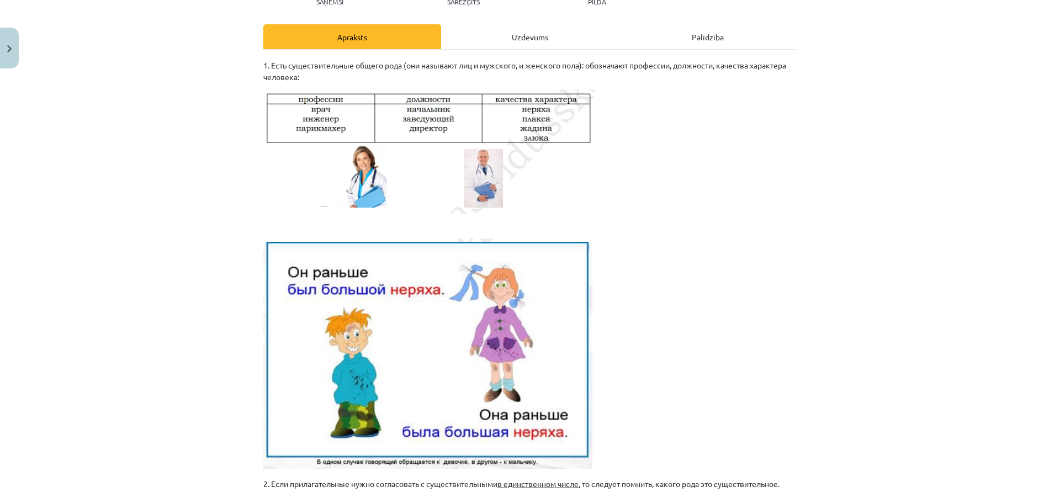
scroll to position [28, 0]
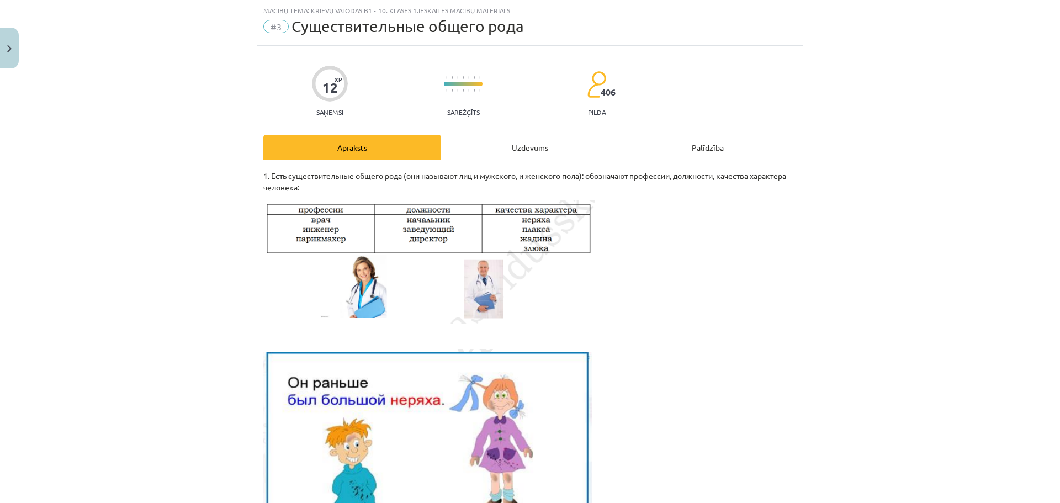
click at [513, 151] on div "Uzdevums" at bounding box center [530, 147] width 178 height 25
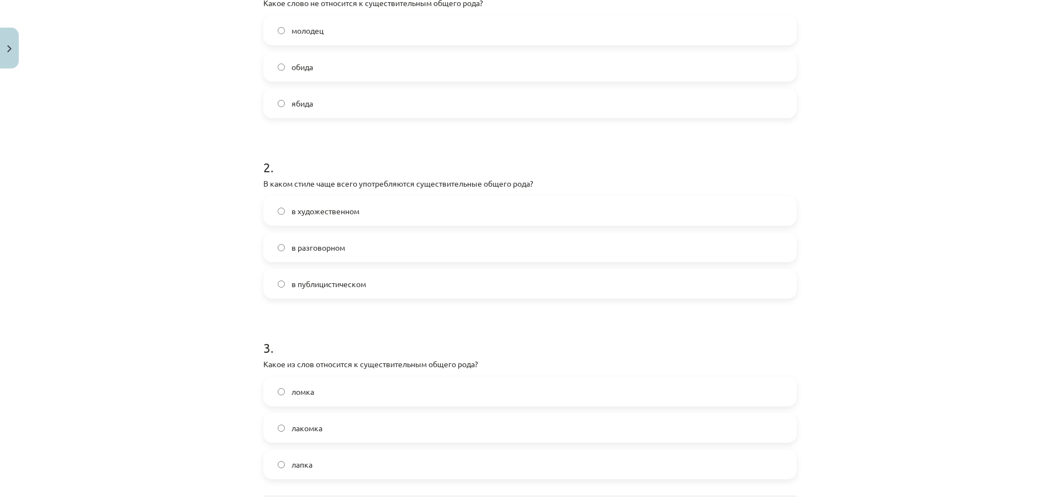
scroll to position [359, 0]
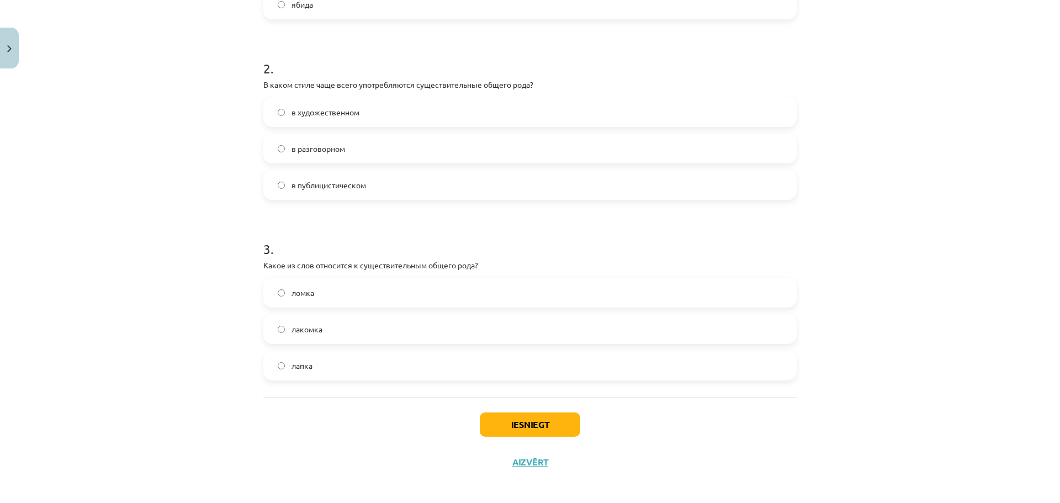
click at [318, 290] on label "ломка" at bounding box center [529, 293] width 531 height 28
click at [575, 425] on button "Iesniegt" at bounding box center [530, 424] width 100 height 24
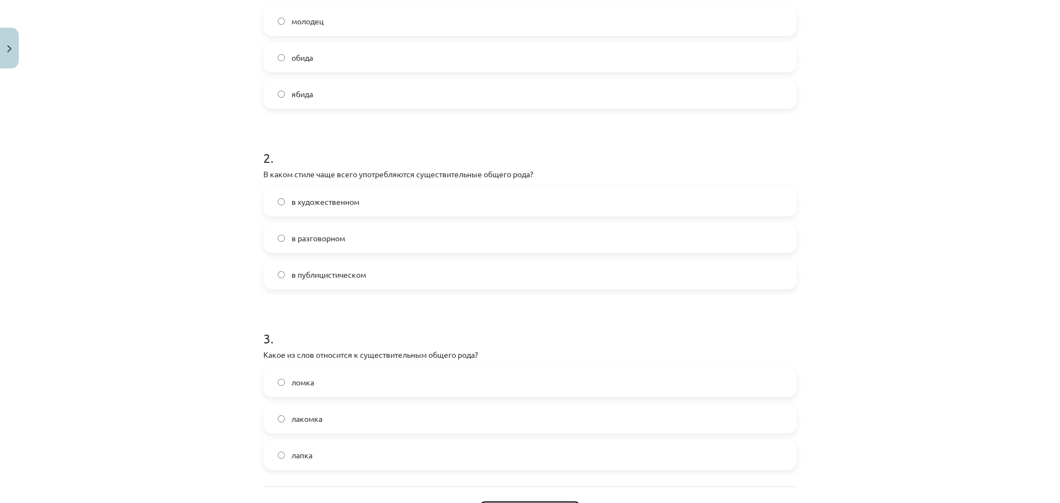
scroll to position [248, 0]
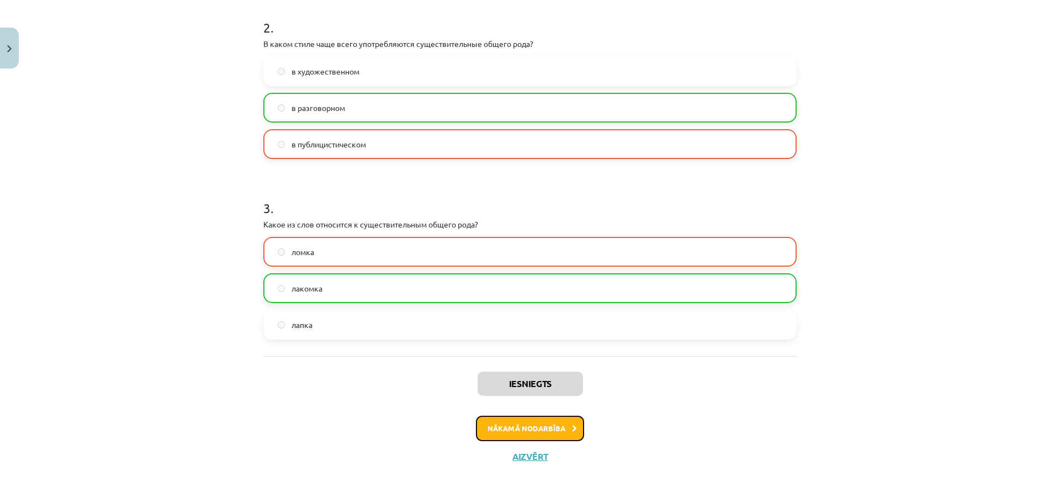
click at [542, 421] on button "Nākamā nodarbība" at bounding box center [530, 428] width 108 height 25
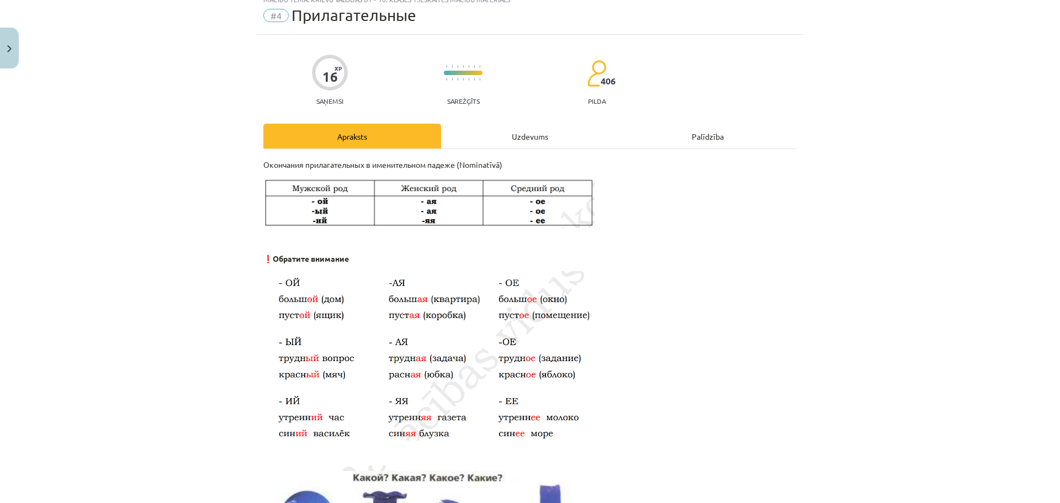
scroll to position [28, 0]
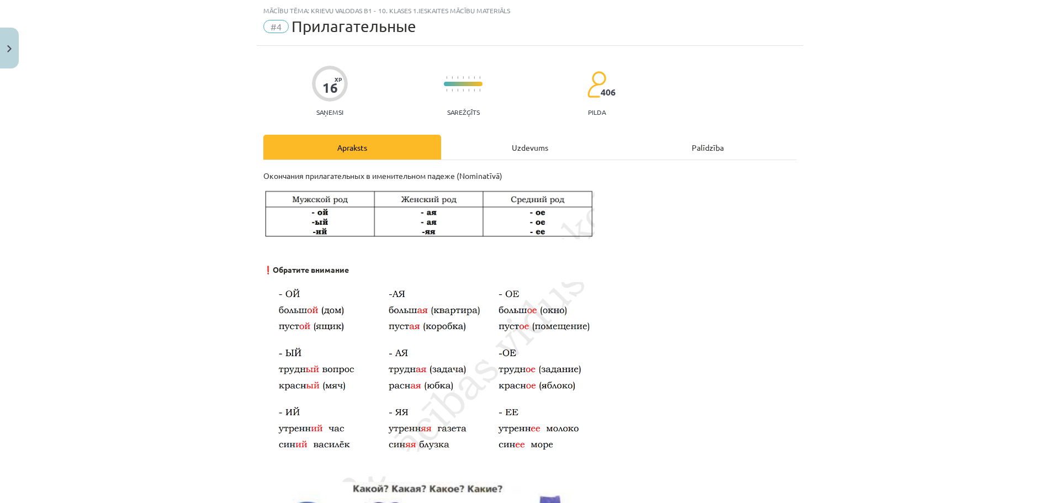
click at [518, 144] on div "Uzdevums" at bounding box center [530, 147] width 178 height 25
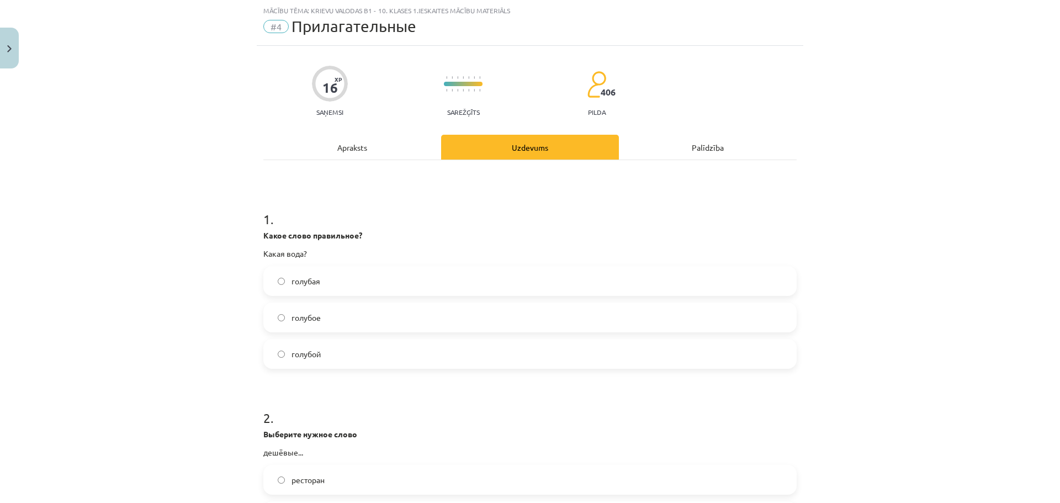
click at [316, 280] on span "голубая" at bounding box center [305, 281] width 29 height 12
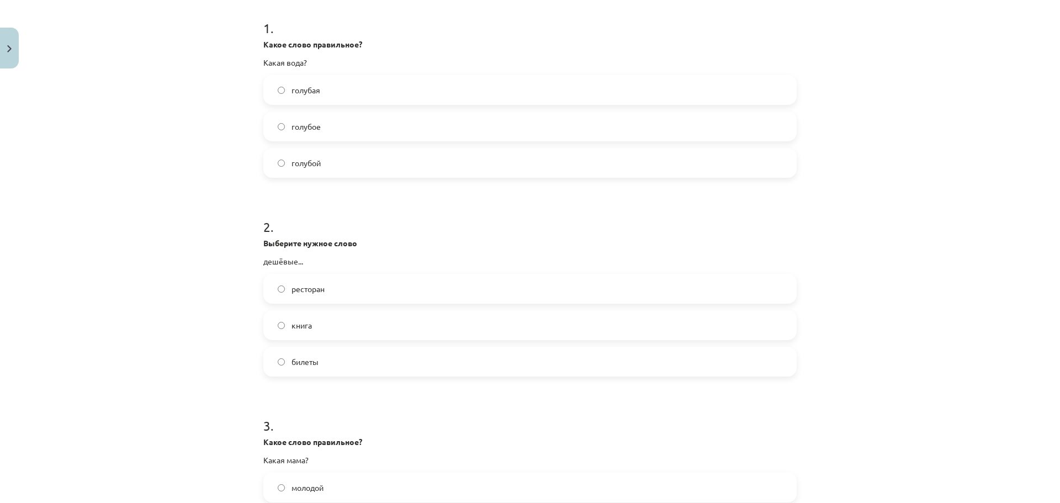
scroll to position [248, 0]
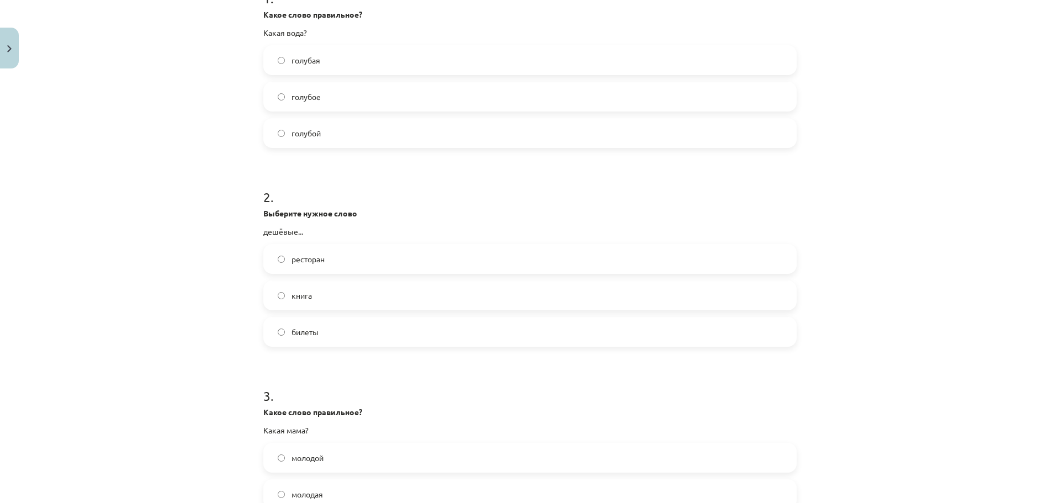
click at [320, 335] on label "билеты" at bounding box center [529, 332] width 531 height 28
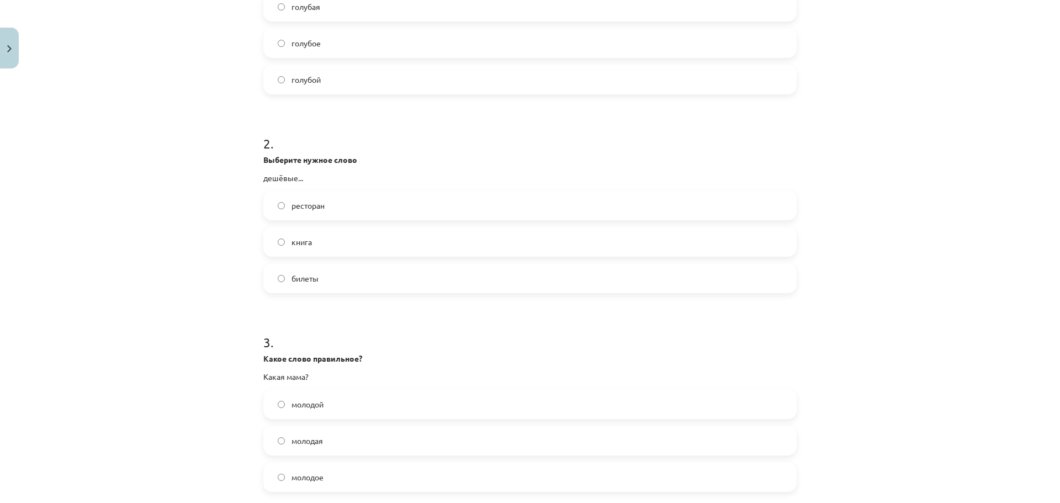
scroll to position [414, 0]
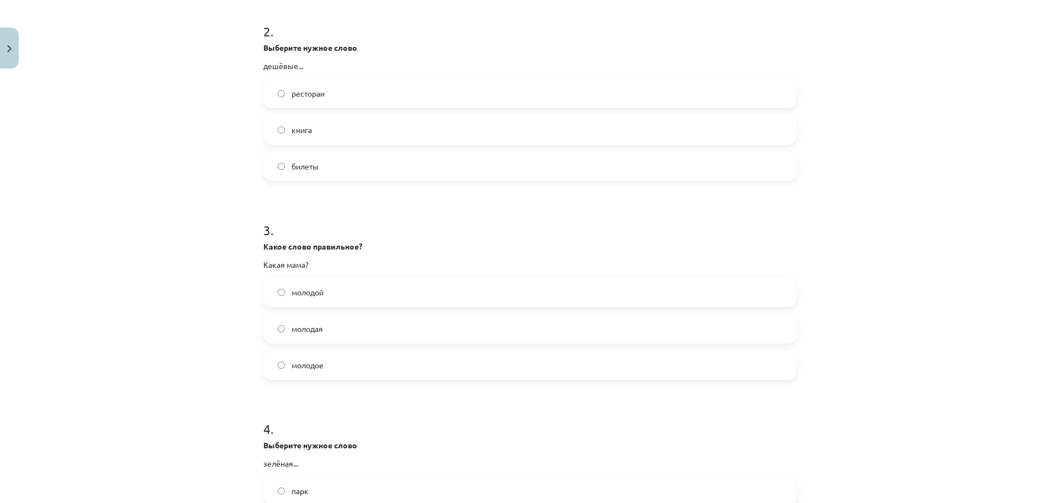
click at [312, 330] on span "молодая" at bounding box center [306, 329] width 31 height 12
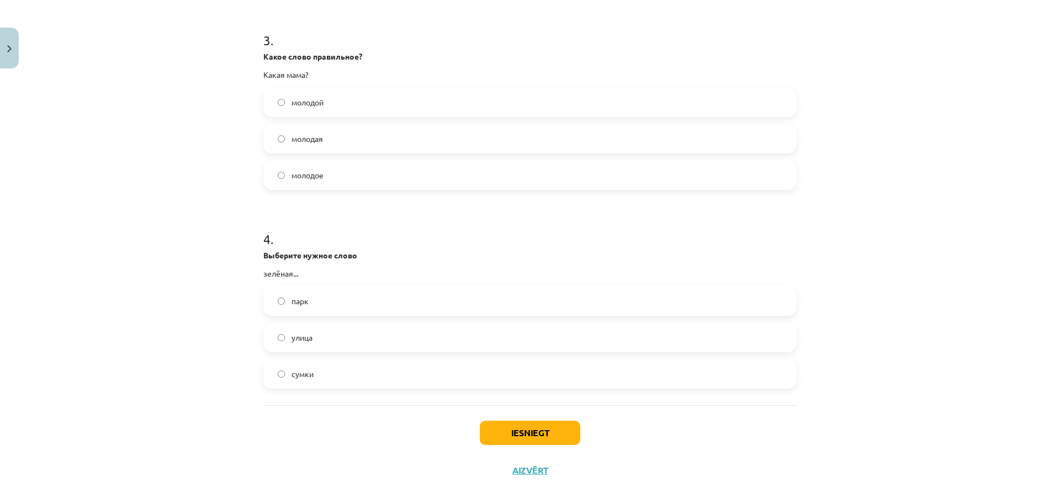
scroll to position [618, 0]
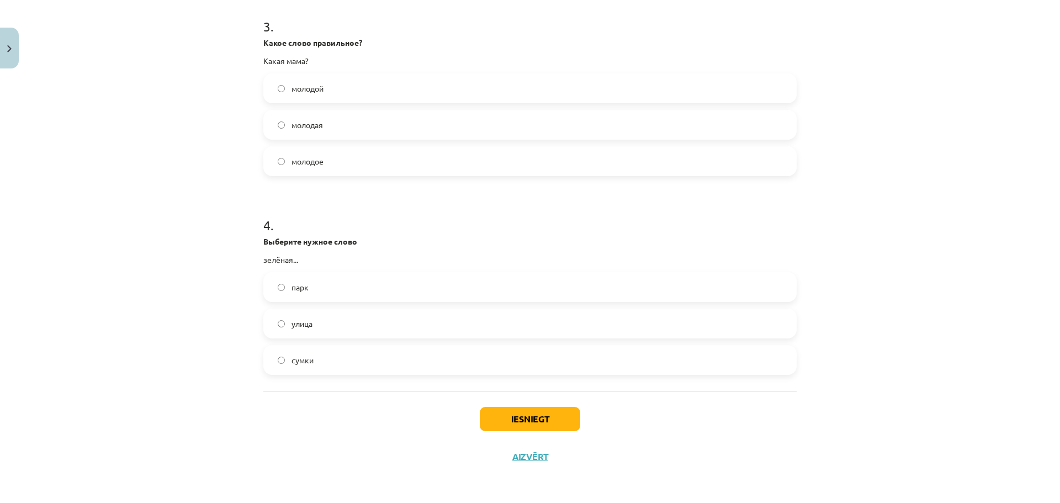
click at [306, 315] on label "улица" at bounding box center [529, 324] width 531 height 28
click at [534, 413] on button "Iesniegt" at bounding box center [530, 419] width 100 height 24
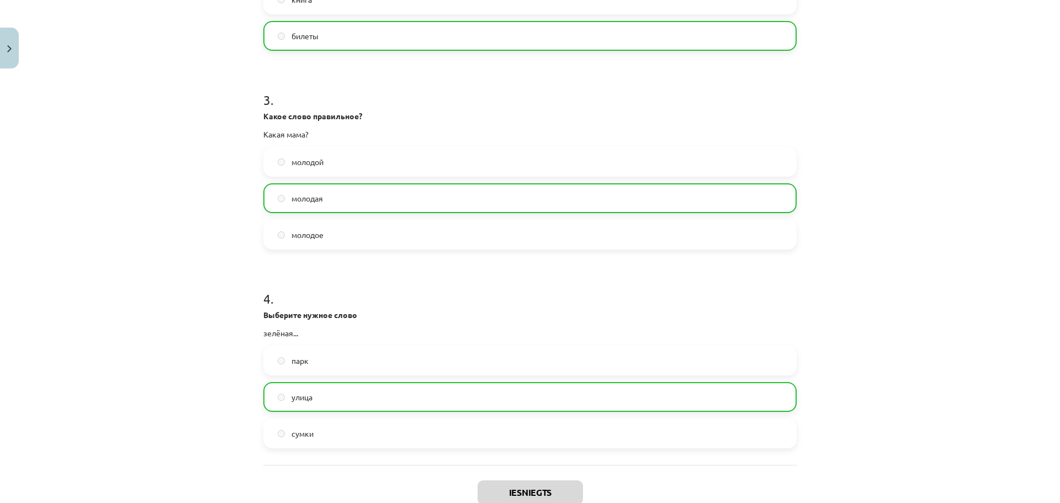
scroll to position [653, 0]
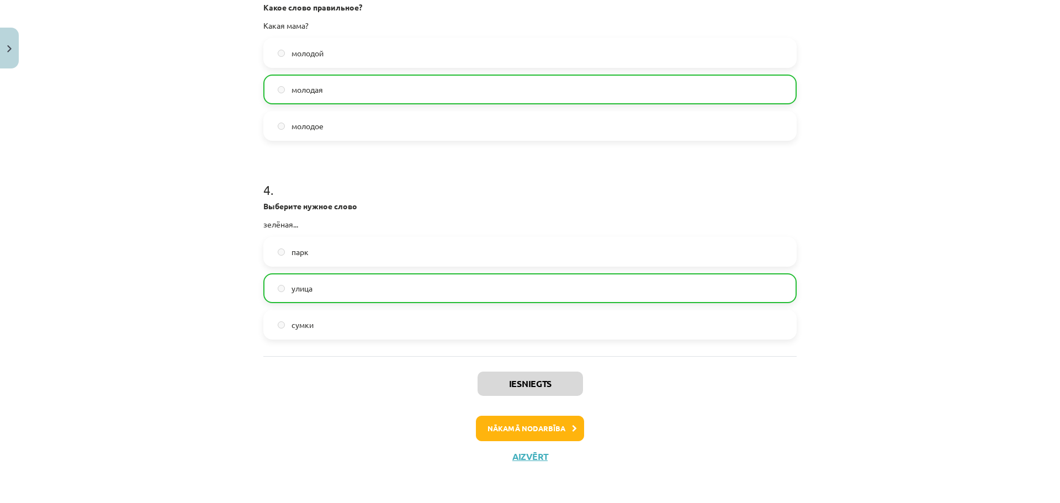
click at [545, 413] on div "Iesniegts Nākamā nodarbība Aizvērt" at bounding box center [529, 412] width 533 height 113
click at [556, 423] on button "Nākamā nodarbība" at bounding box center [530, 428] width 108 height 25
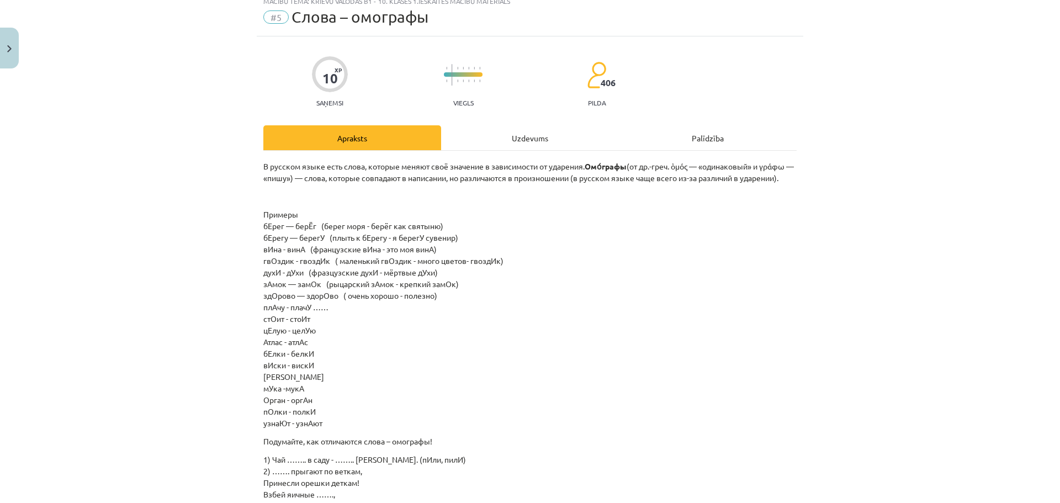
scroll to position [28, 0]
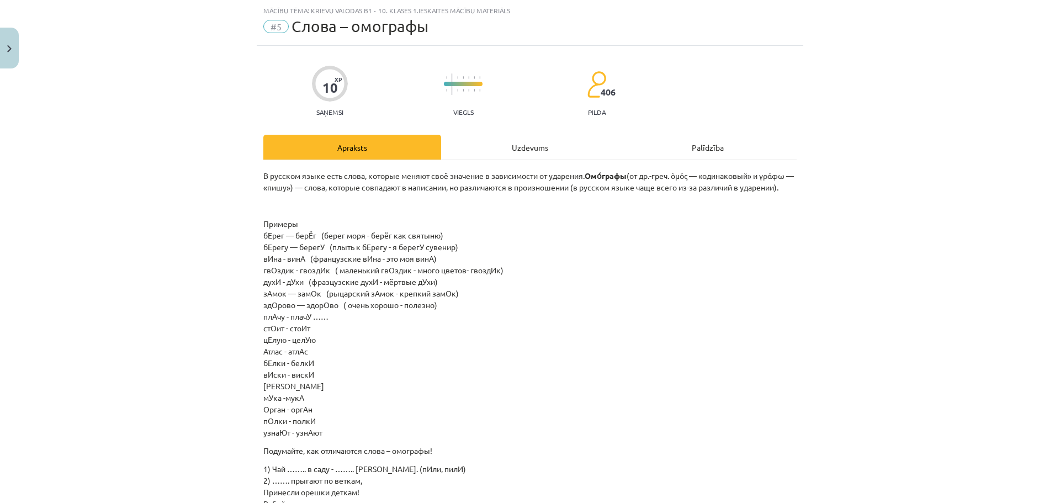
click at [517, 140] on div "Uzdevums" at bounding box center [530, 147] width 178 height 25
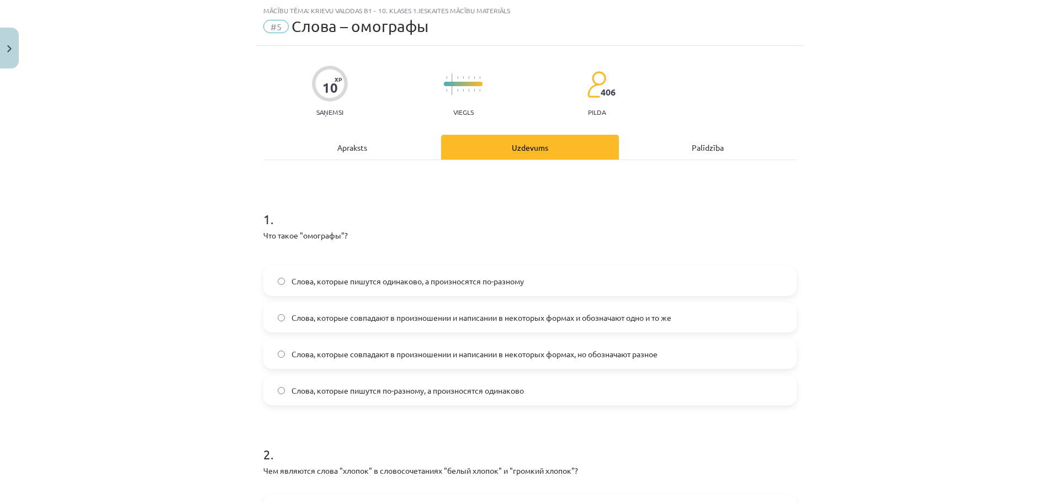
click at [341, 147] on div "Apraksts" at bounding box center [352, 147] width 178 height 25
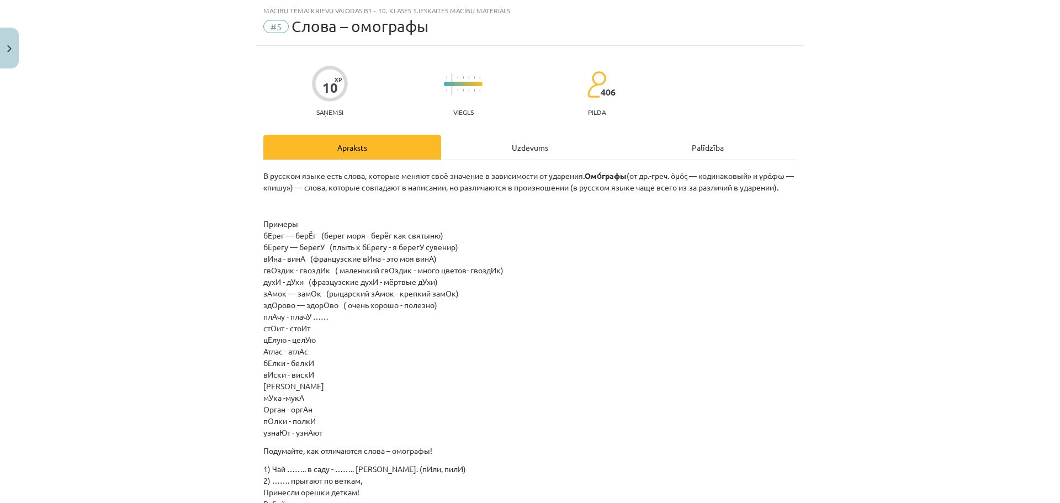
click at [525, 152] on div "Uzdevums" at bounding box center [530, 147] width 178 height 25
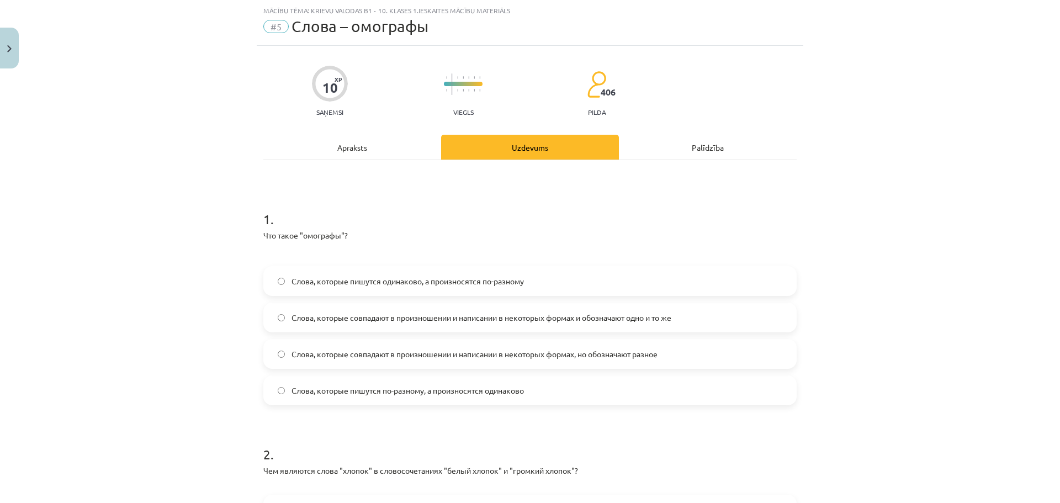
click at [420, 281] on span "Слова, которые пишутся одинаково, а произносятся по-разному" at bounding box center [407, 281] width 232 height 12
click at [359, 146] on div "Apraksts" at bounding box center [352, 147] width 178 height 25
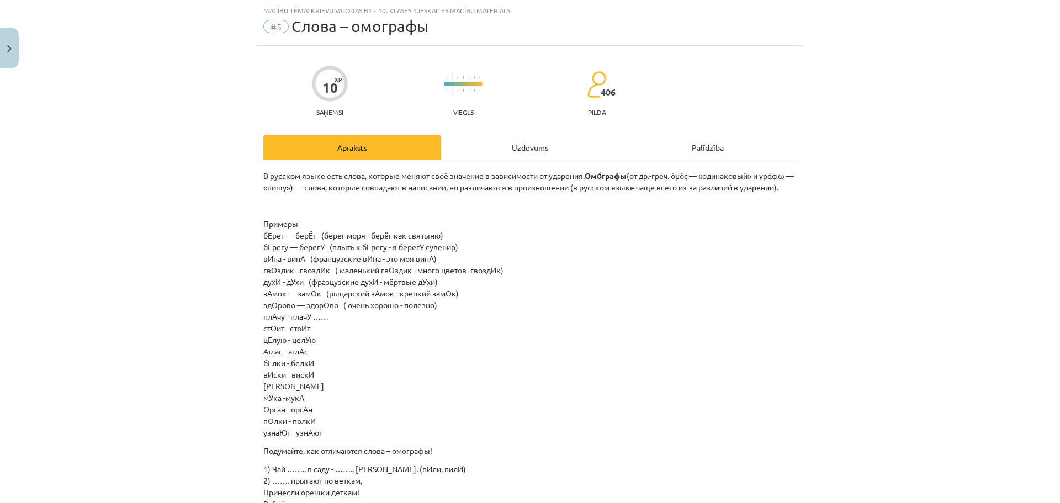
click at [498, 158] on div "Uzdevums" at bounding box center [530, 147] width 178 height 25
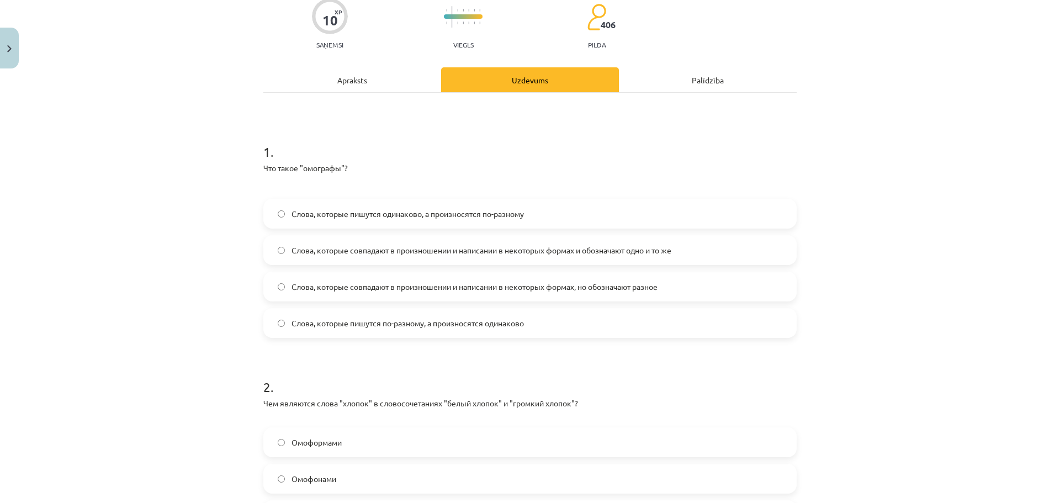
scroll to position [193, 0]
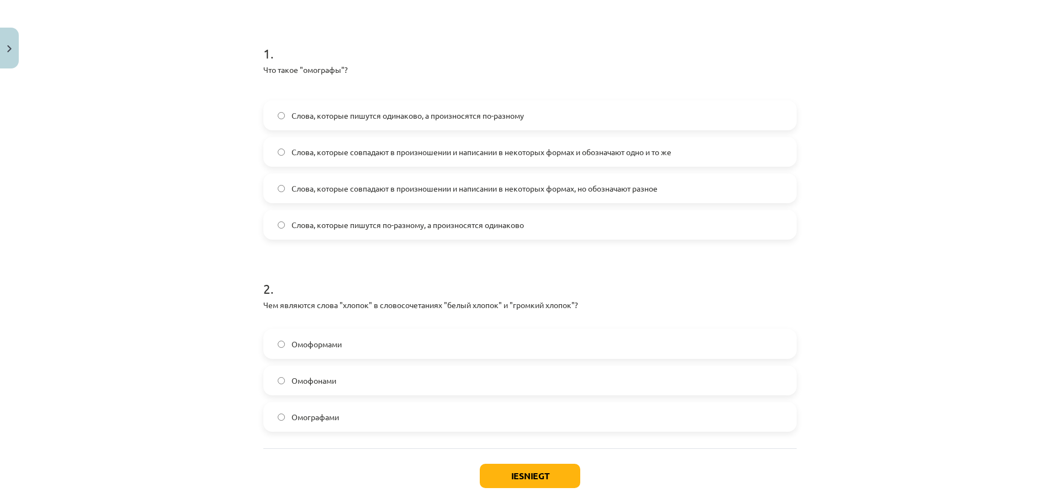
click at [354, 418] on label "Омографами" at bounding box center [529, 417] width 531 height 28
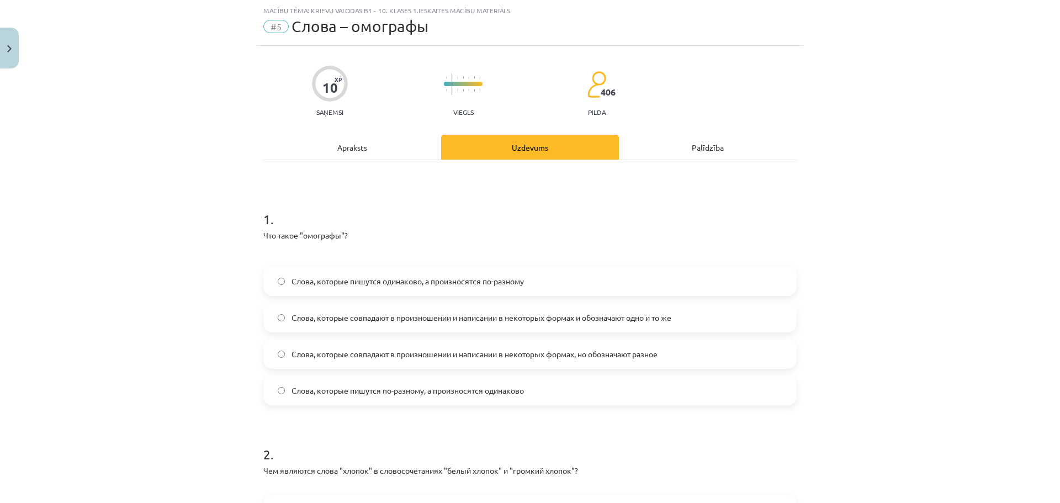
click at [371, 147] on div "Apraksts" at bounding box center [352, 147] width 178 height 25
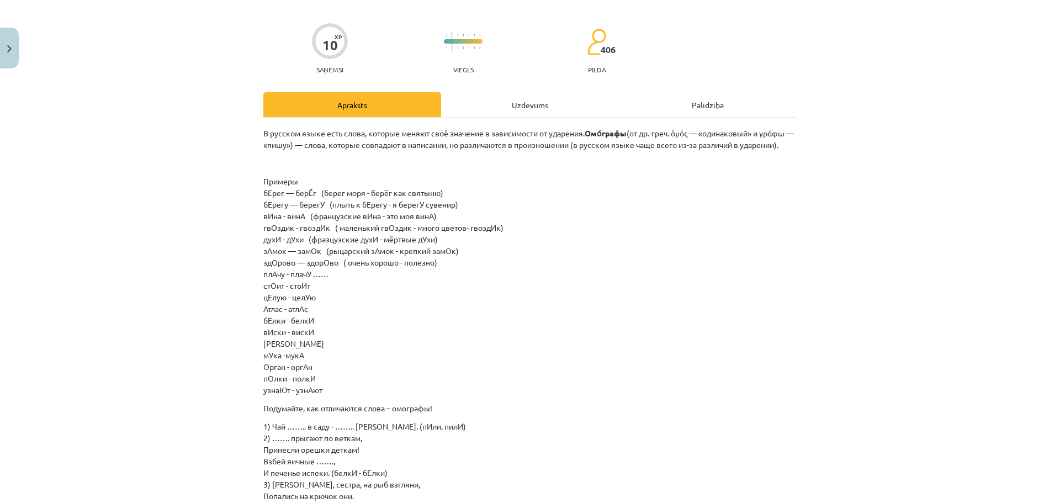
scroll to position [0, 0]
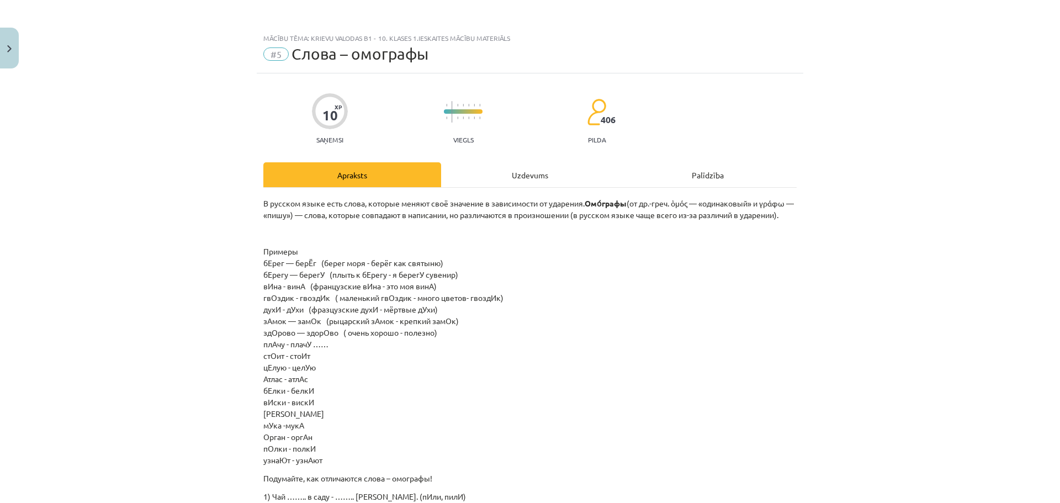
click at [535, 184] on div "Uzdevums" at bounding box center [530, 174] width 178 height 25
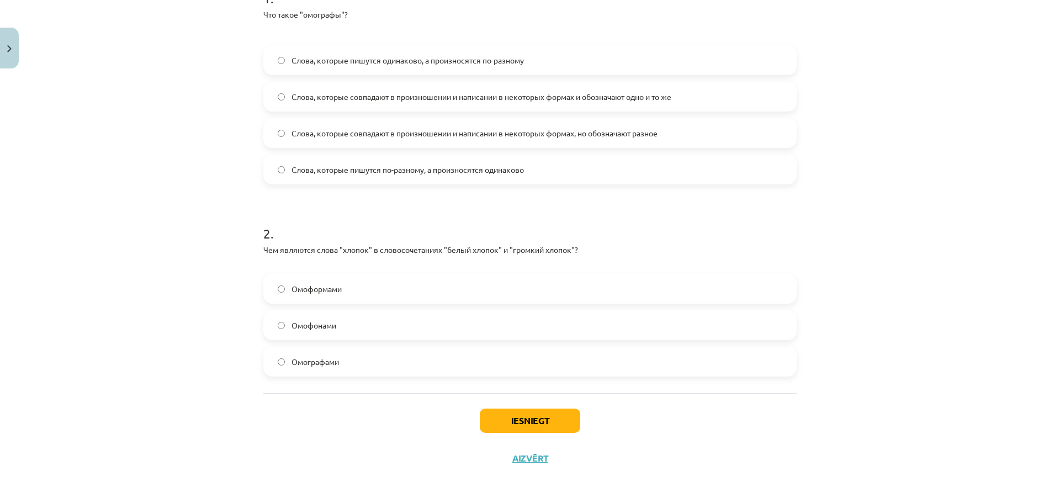
scroll to position [250, 0]
click at [510, 407] on button "Iesniegt" at bounding box center [530, 419] width 100 height 24
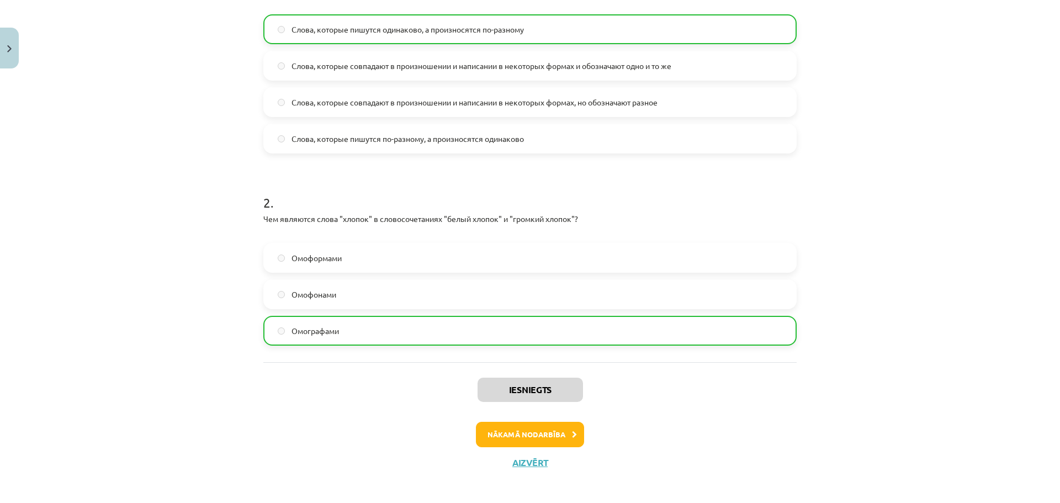
scroll to position [285, 0]
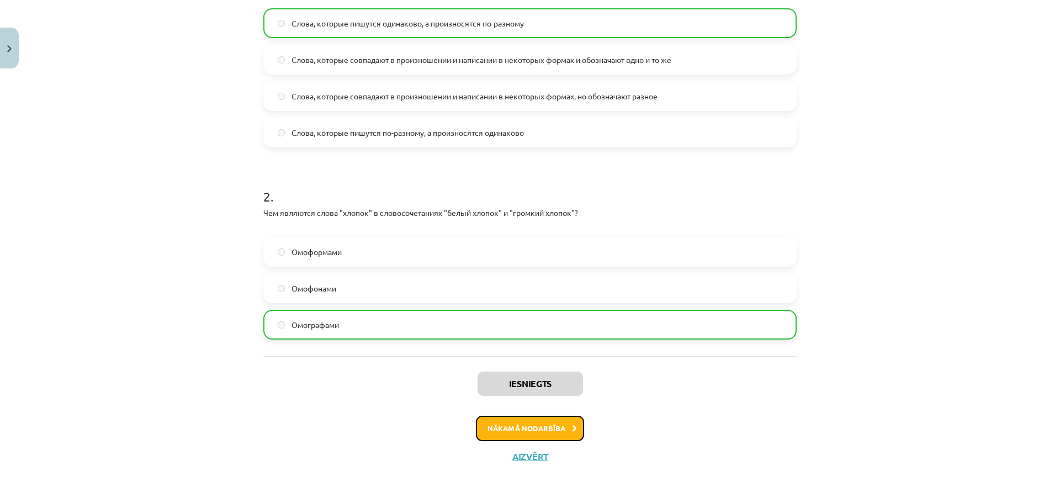
click at [572, 427] on icon at bounding box center [574, 428] width 5 height 7
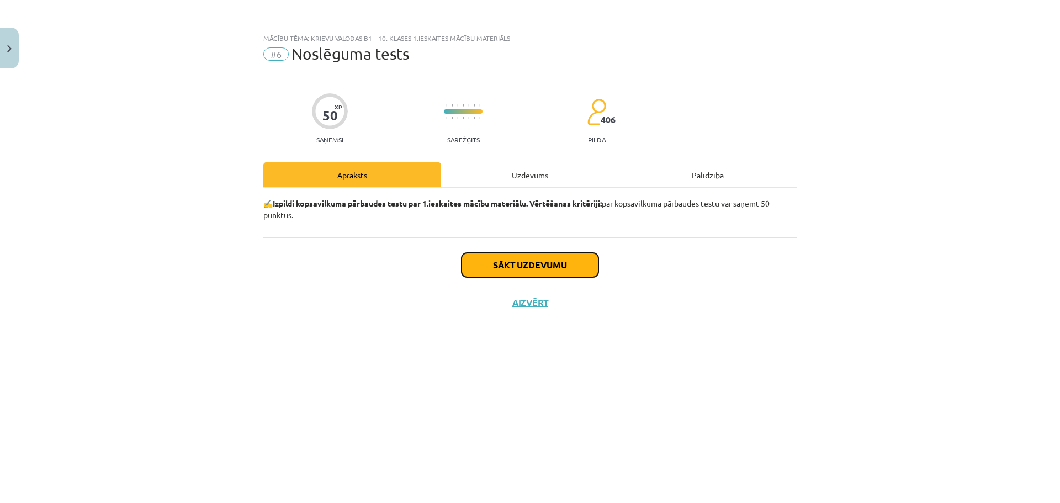
click at [562, 267] on button "Sākt uzdevumu" at bounding box center [529, 265] width 137 height 24
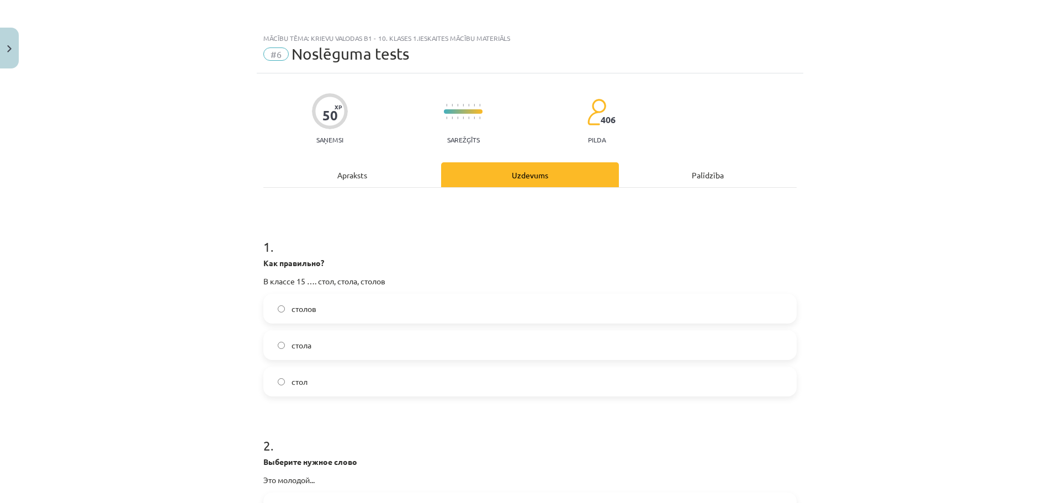
click at [316, 305] on label "столов" at bounding box center [529, 309] width 531 height 28
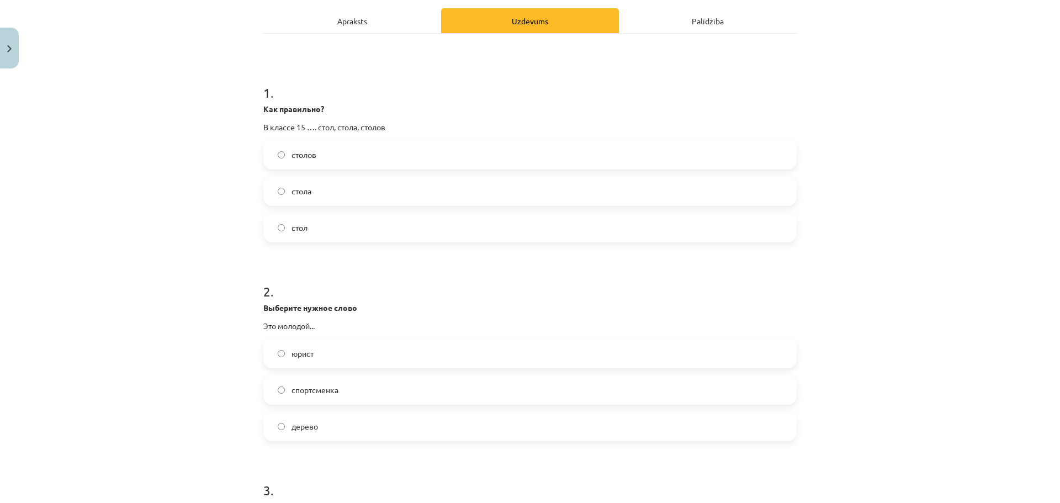
scroll to position [166, 0]
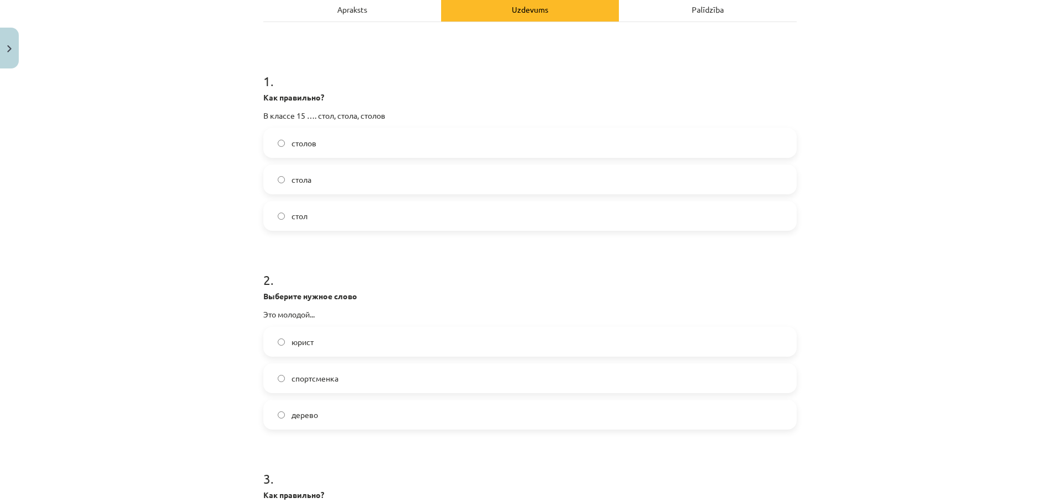
click at [340, 345] on label "юрист" at bounding box center [529, 342] width 531 height 28
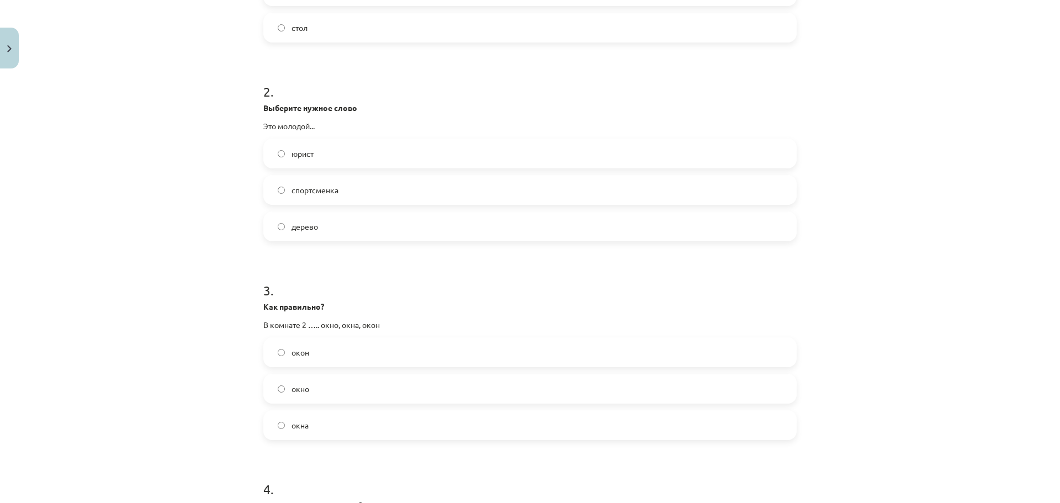
scroll to position [386, 0]
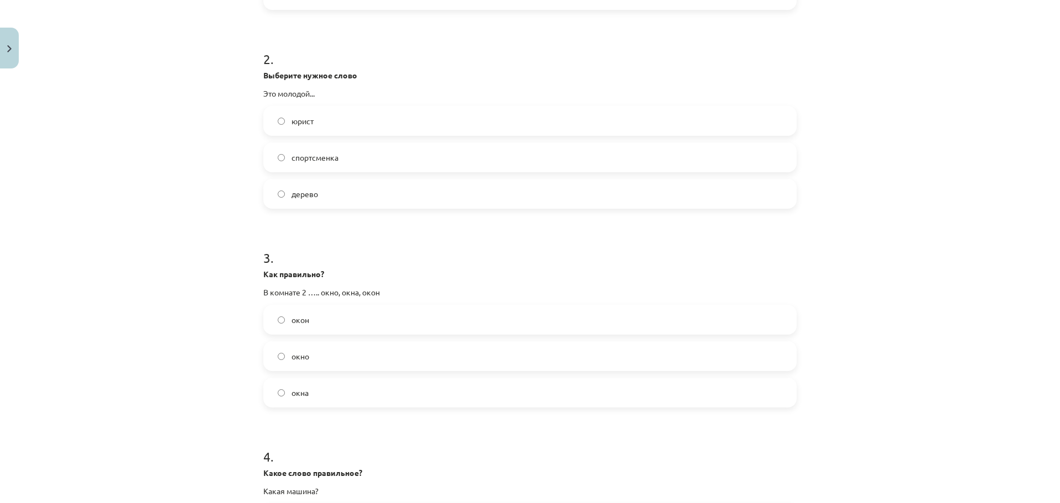
click at [306, 386] on label "окна" at bounding box center [529, 393] width 531 height 28
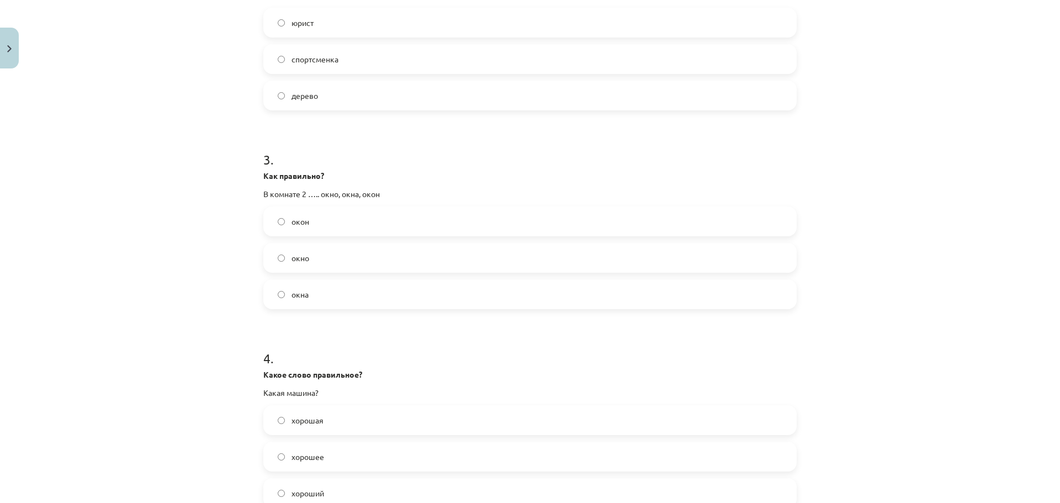
scroll to position [607, 0]
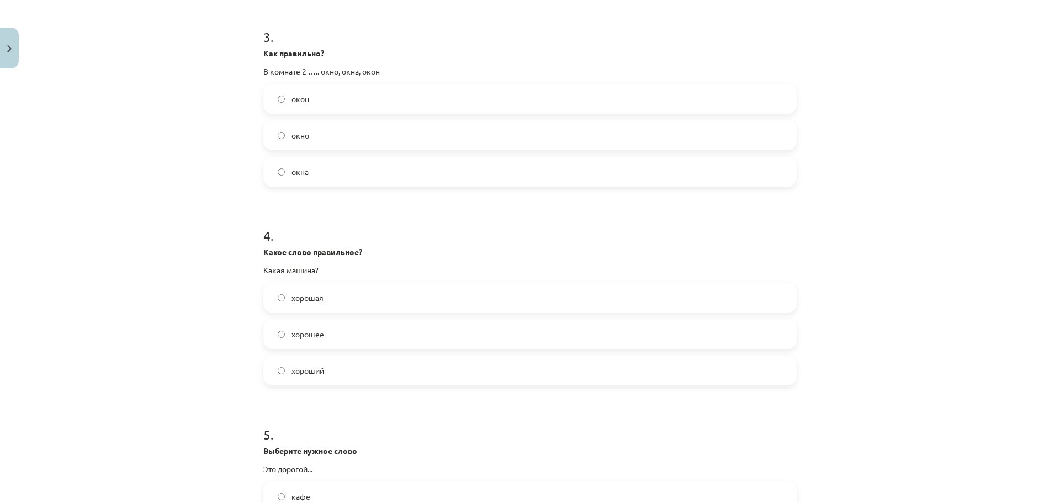
click at [304, 290] on label "хорошая" at bounding box center [529, 298] width 531 height 28
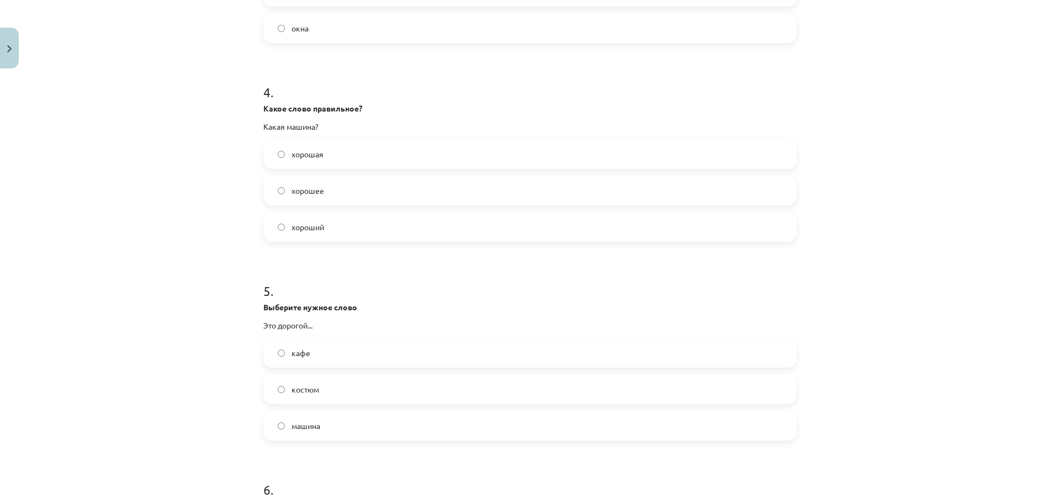
scroll to position [773, 0]
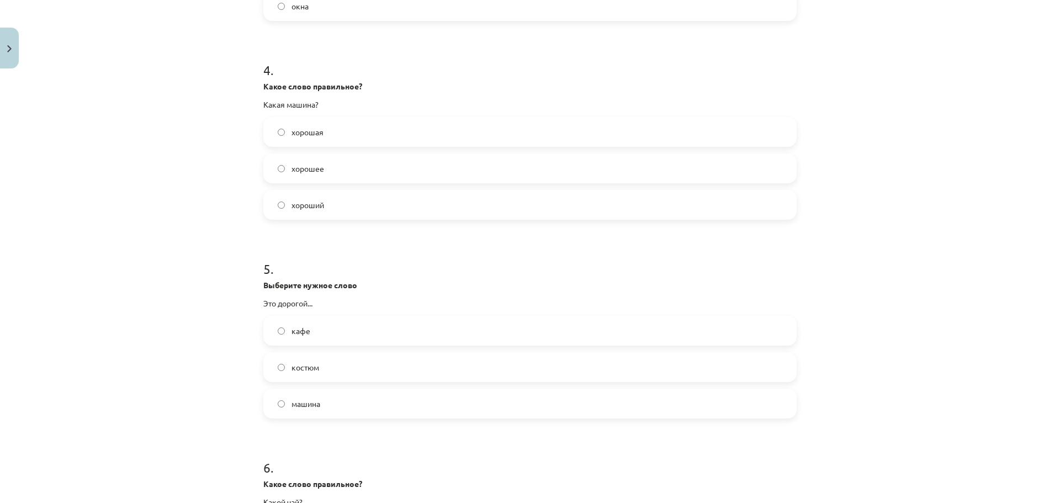
click at [337, 376] on label "костюм" at bounding box center [529, 367] width 531 height 28
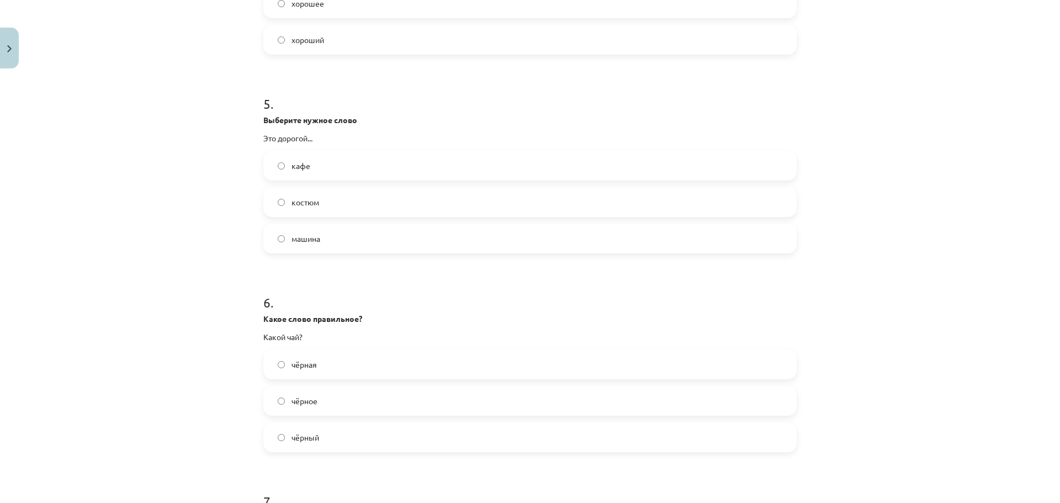
scroll to position [994, 0]
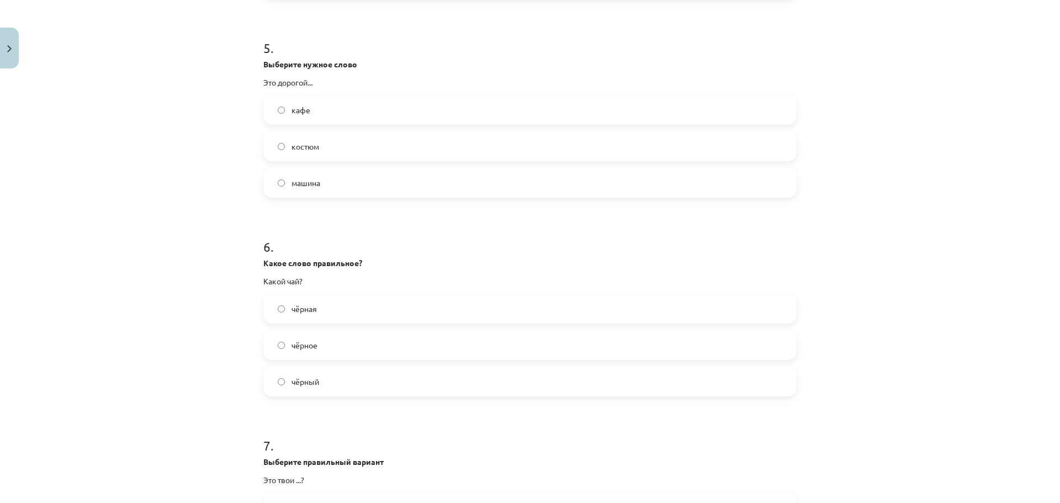
click at [355, 380] on label "чёрный" at bounding box center [529, 382] width 531 height 28
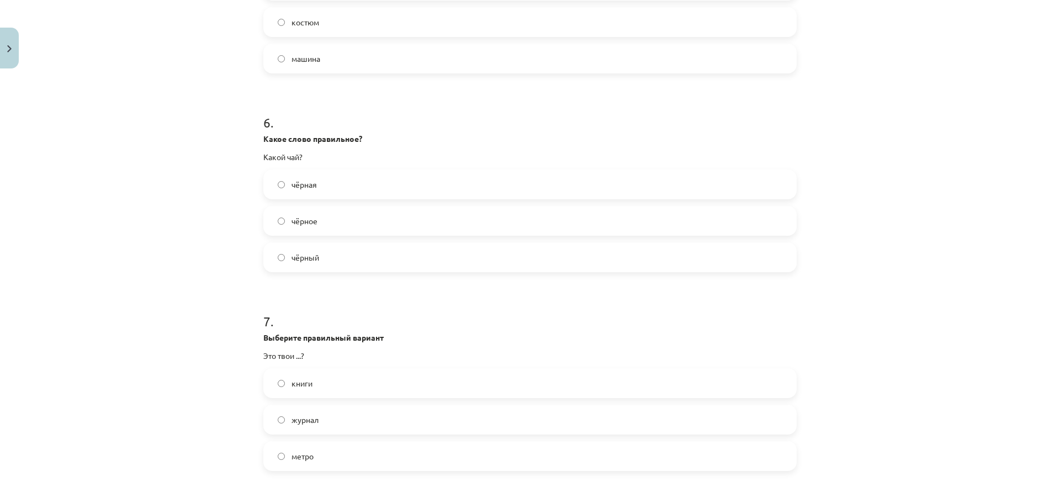
scroll to position [1159, 0]
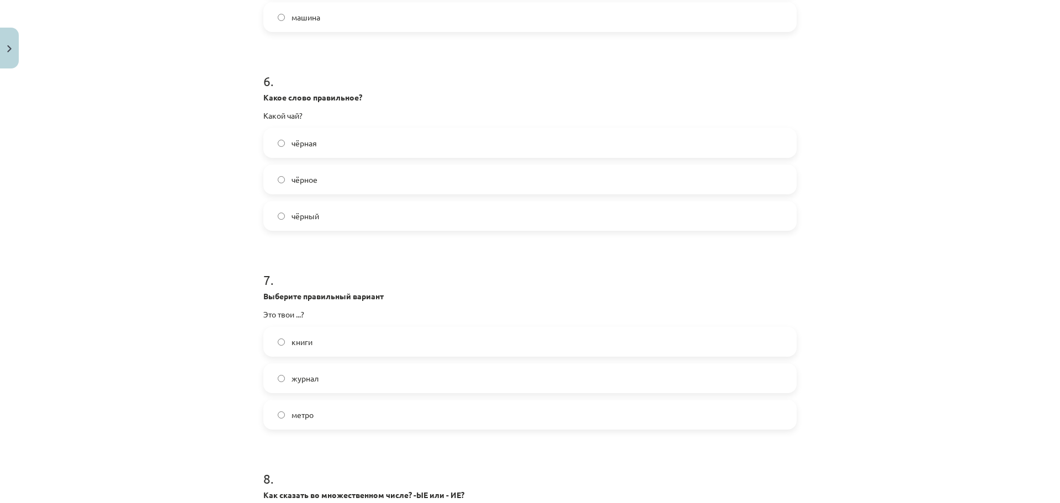
click at [343, 354] on label "книги" at bounding box center [529, 342] width 531 height 28
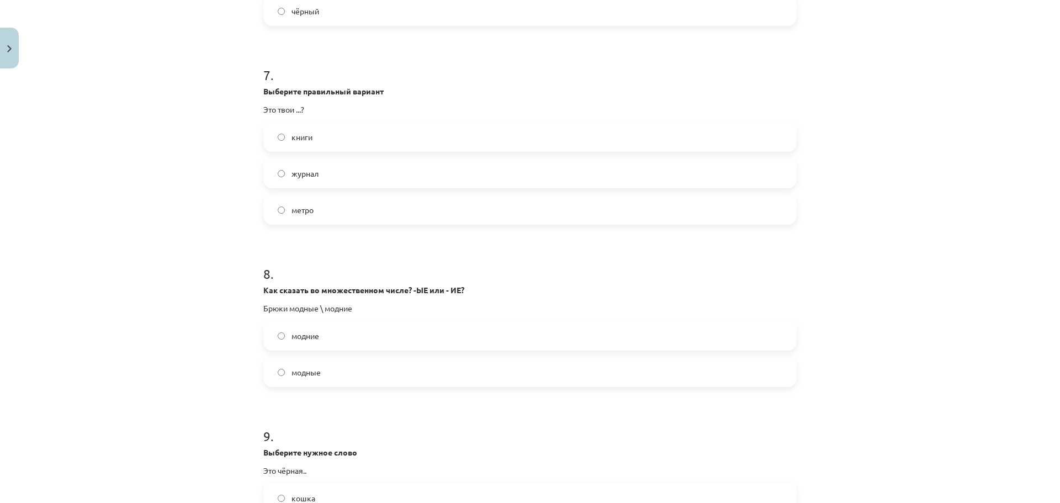
scroll to position [1380, 0]
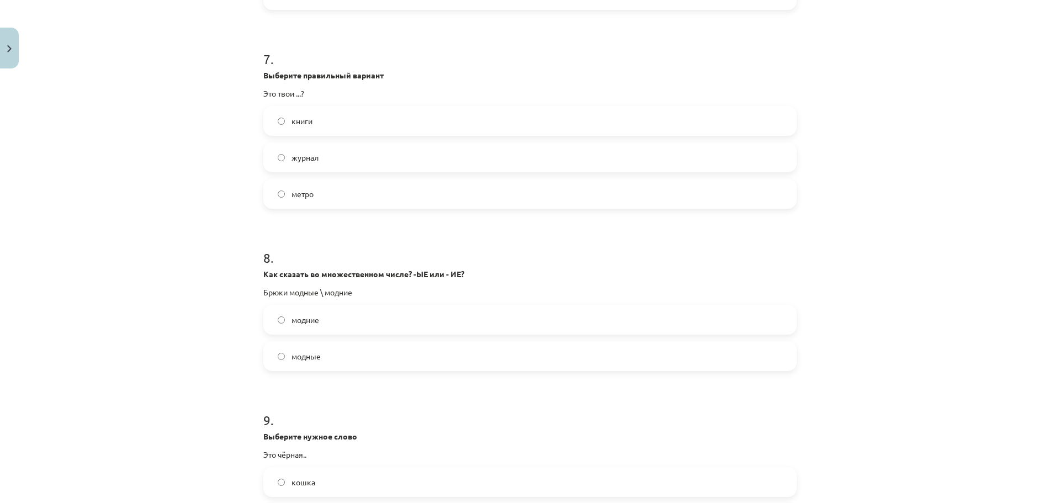
click at [317, 354] on span "модные" at bounding box center [305, 357] width 29 height 12
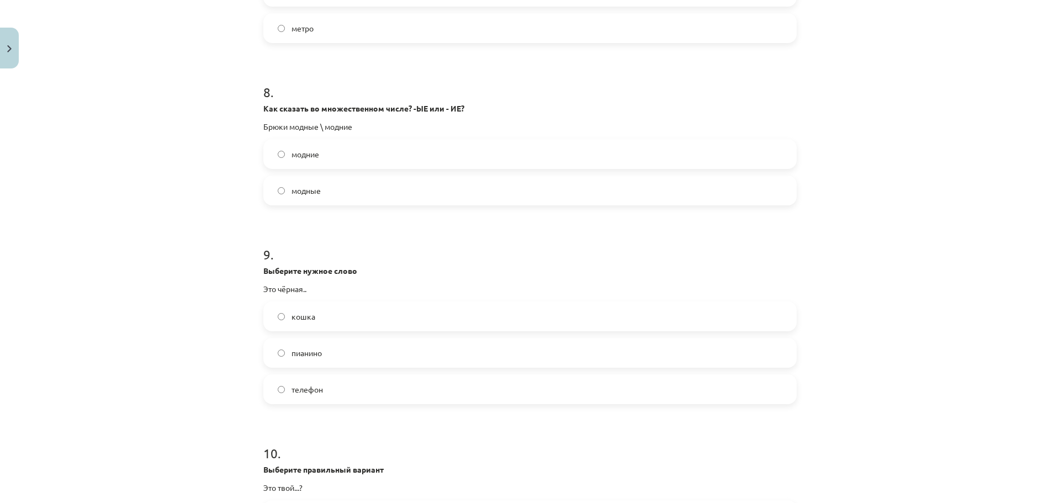
click at [299, 317] on span "кошка" at bounding box center [303, 317] width 24 height 12
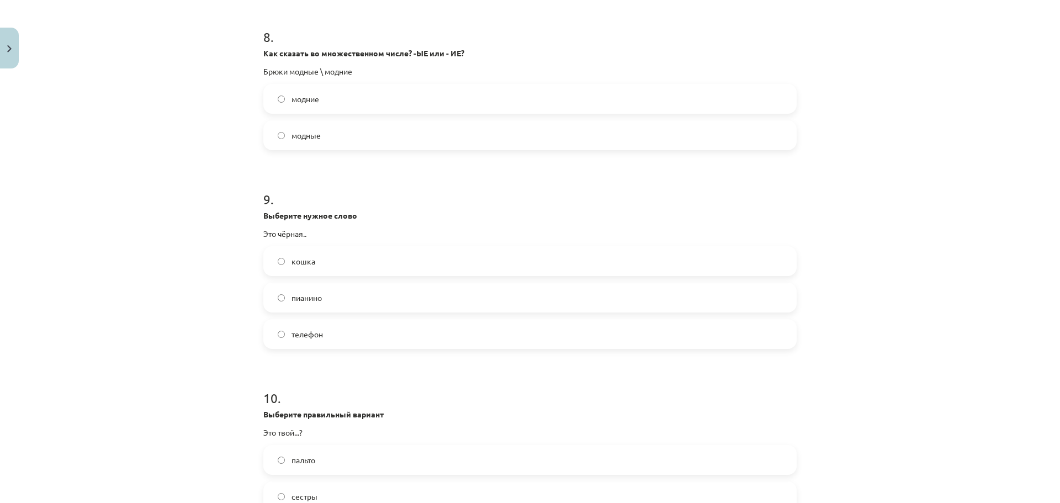
scroll to position [1766, 0]
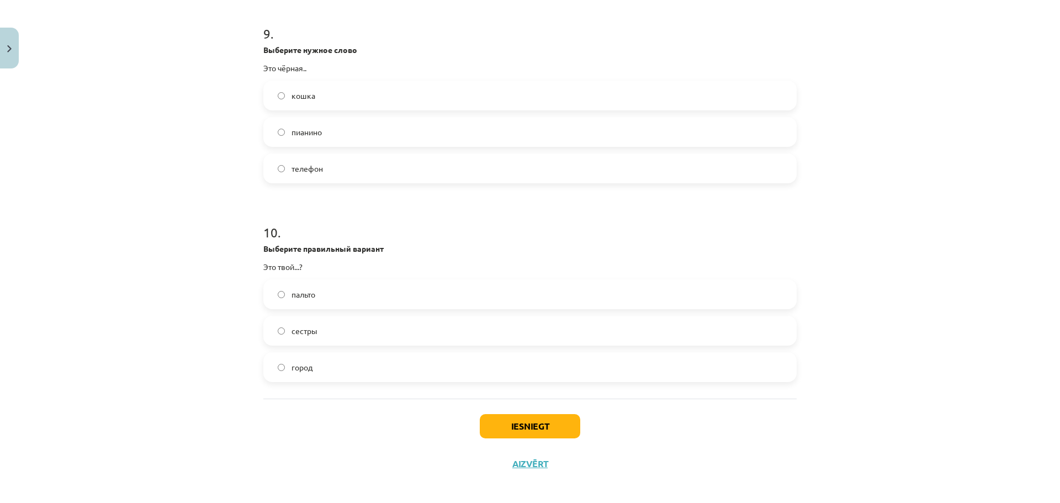
click at [335, 377] on label "город" at bounding box center [529, 367] width 531 height 28
click at [564, 433] on button "Iesniegt" at bounding box center [530, 426] width 100 height 24
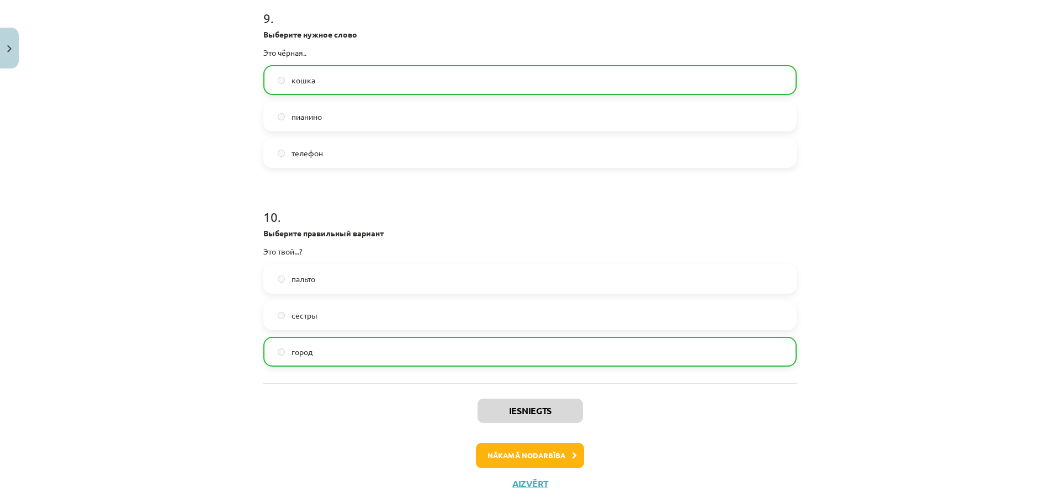
scroll to position [1809, 0]
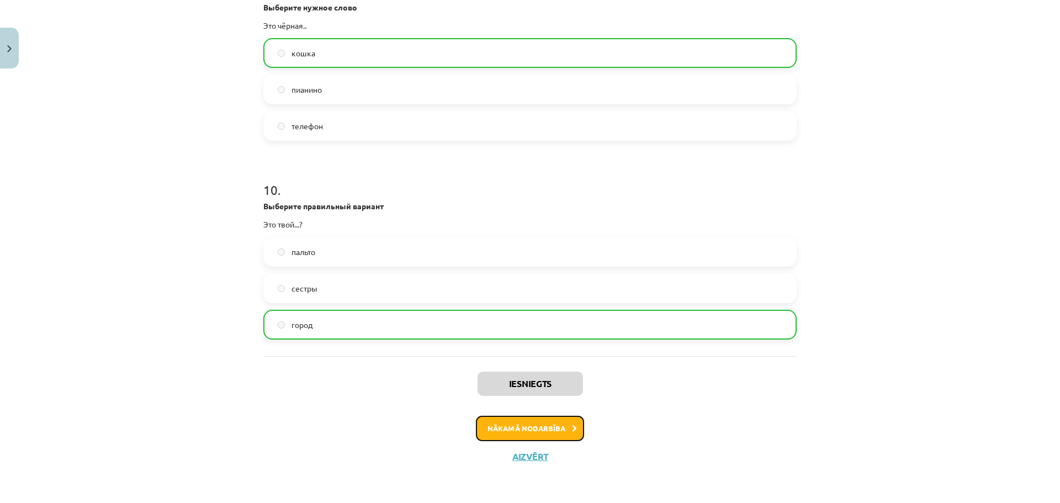
click at [558, 429] on button "Nākamā nodarbība" at bounding box center [530, 428] width 108 height 25
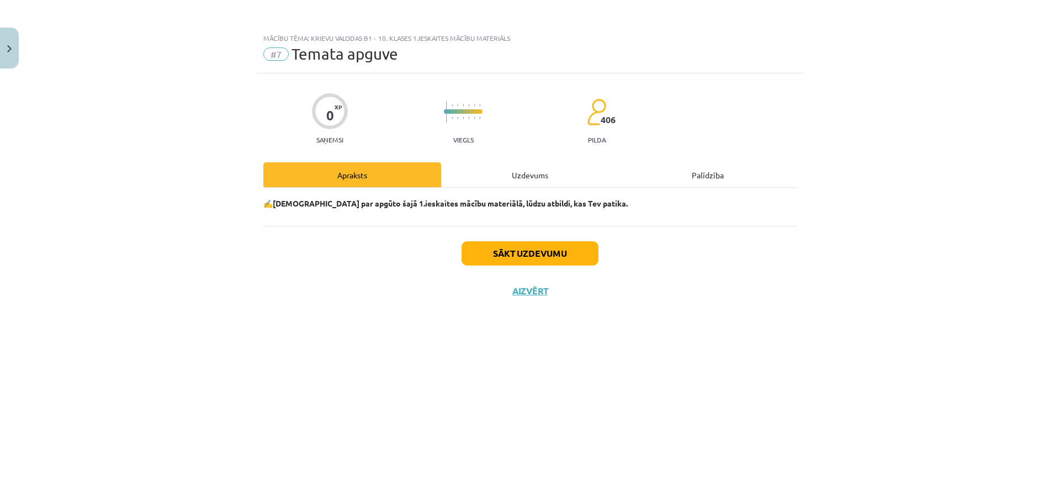
scroll to position [0, 0]
click at [508, 169] on div "Uzdevums" at bounding box center [530, 174] width 178 height 25
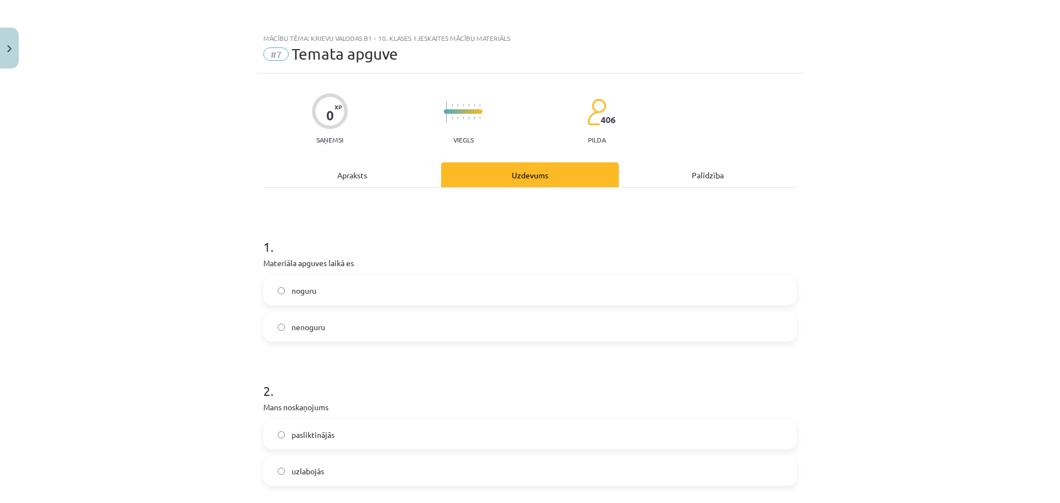
click at [316, 332] on span "nenoguru" at bounding box center [308, 327] width 34 height 12
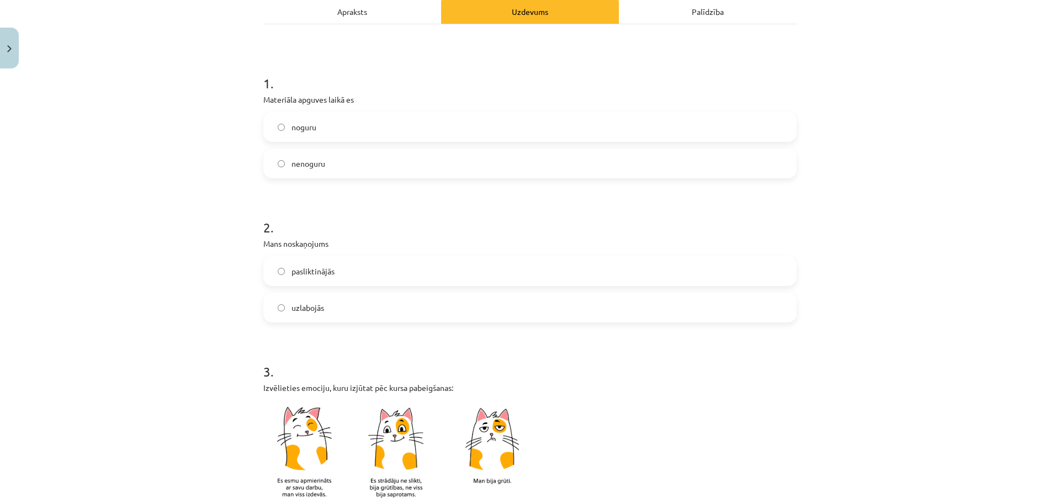
scroll to position [166, 0]
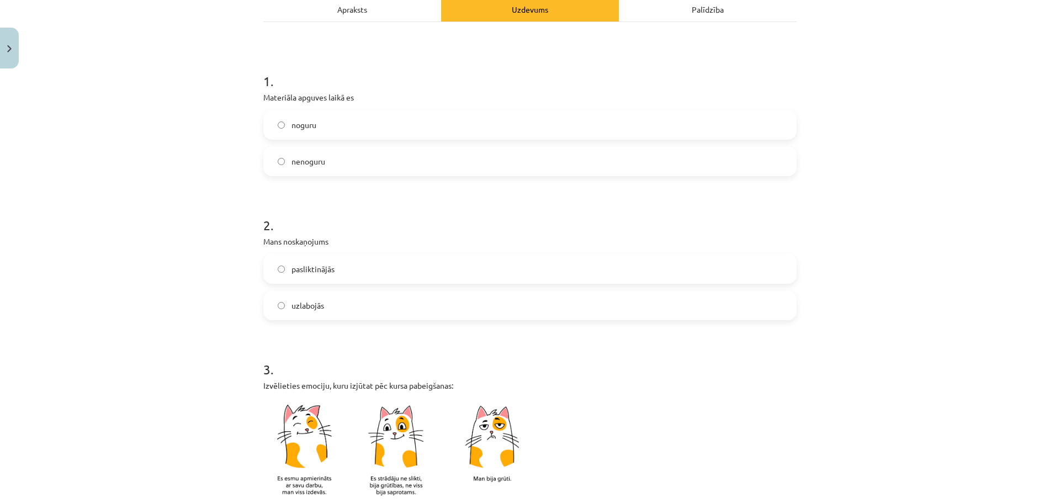
click at [322, 311] on label "uzlabojās" at bounding box center [529, 305] width 531 height 28
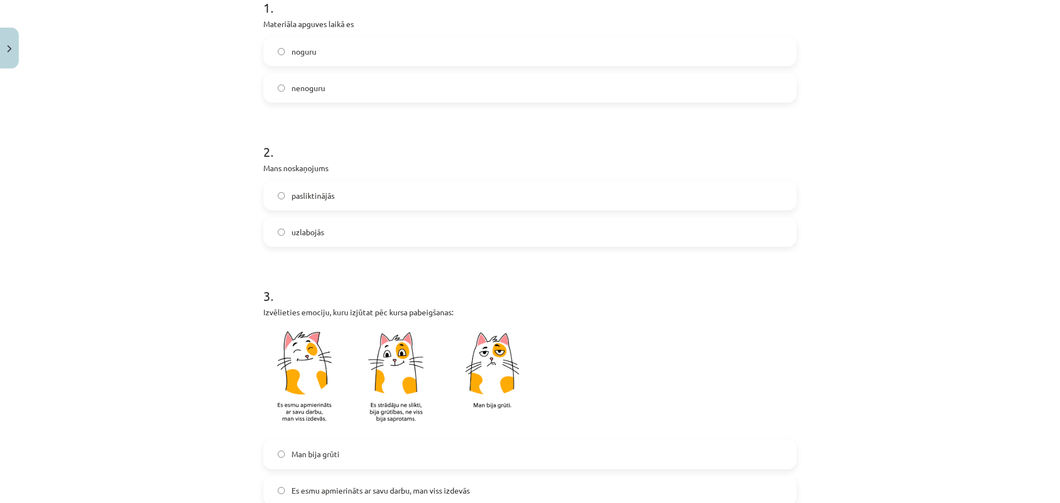
scroll to position [386, 0]
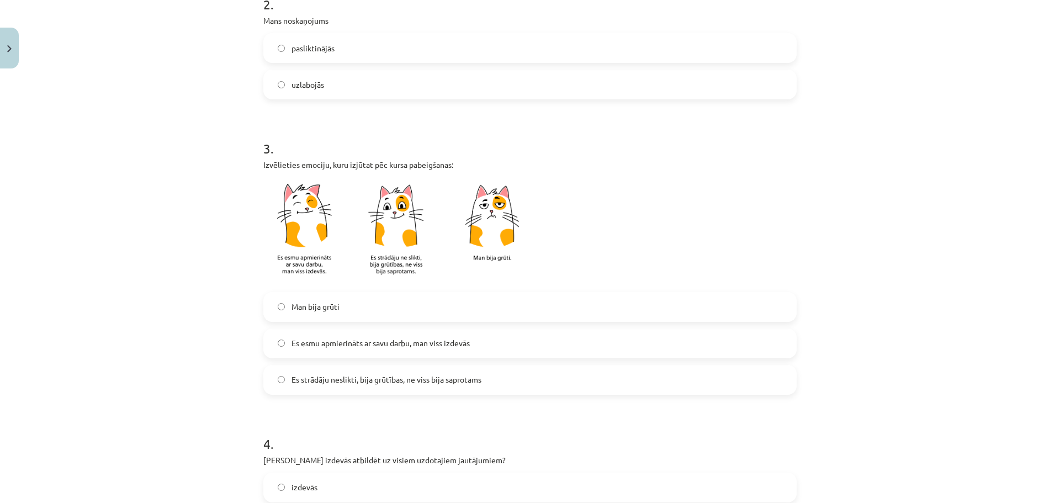
click at [346, 309] on label "Man bija grūti" at bounding box center [529, 307] width 531 height 28
click at [411, 346] on span "Es esmu apmierināts ar savu darbu, man viss izdevās" at bounding box center [380, 343] width 178 height 12
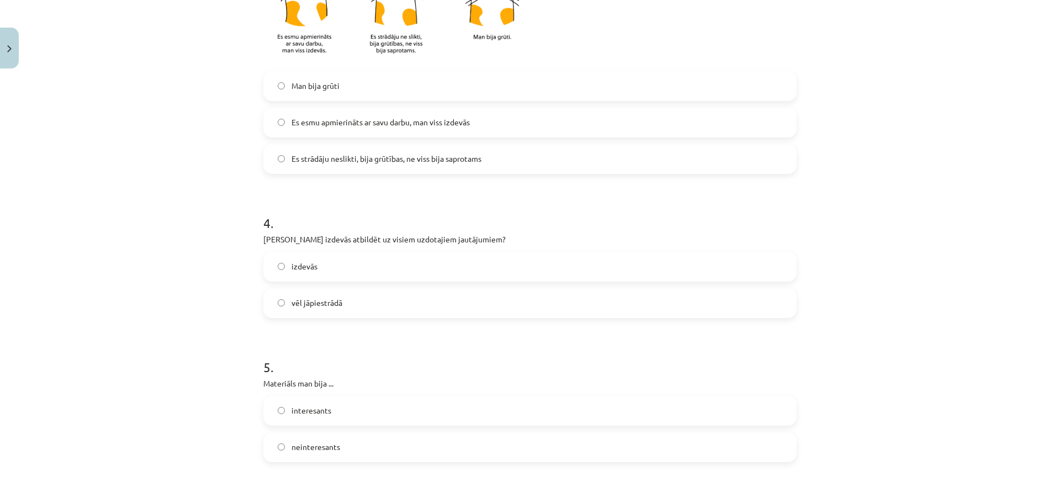
scroll to position [773, 0]
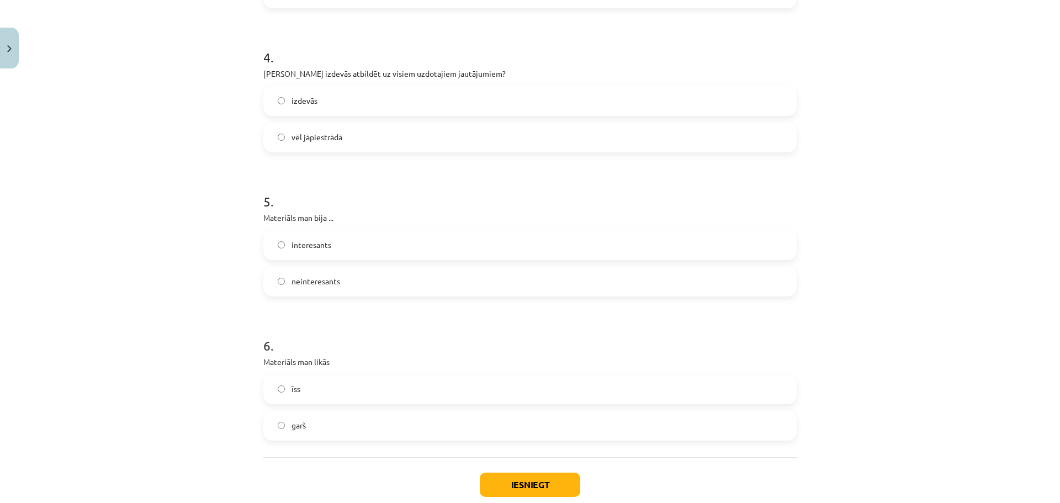
click at [298, 137] on span "vēl jāpiestrādā" at bounding box center [316, 137] width 51 height 12
click at [298, 241] on span "interesants" at bounding box center [311, 245] width 40 height 12
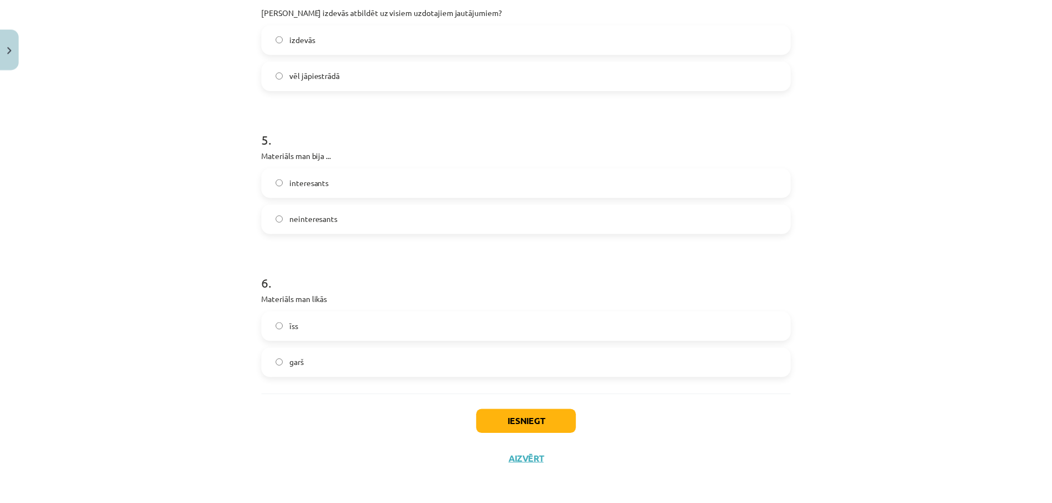
scroll to position [838, 0]
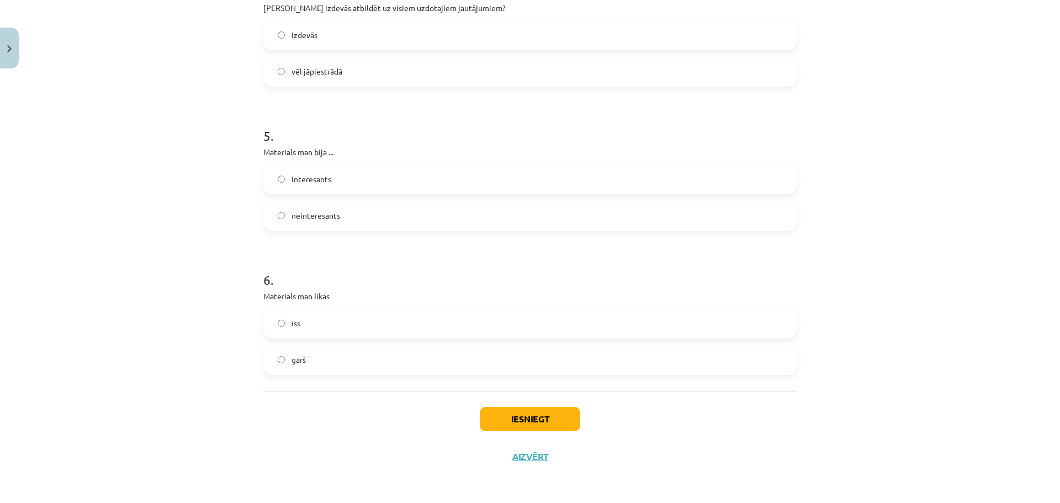
click at [283, 326] on label "īss" at bounding box center [529, 324] width 531 height 28
click at [529, 421] on button "Iesniegt" at bounding box center [530, 419] width 100 height 24
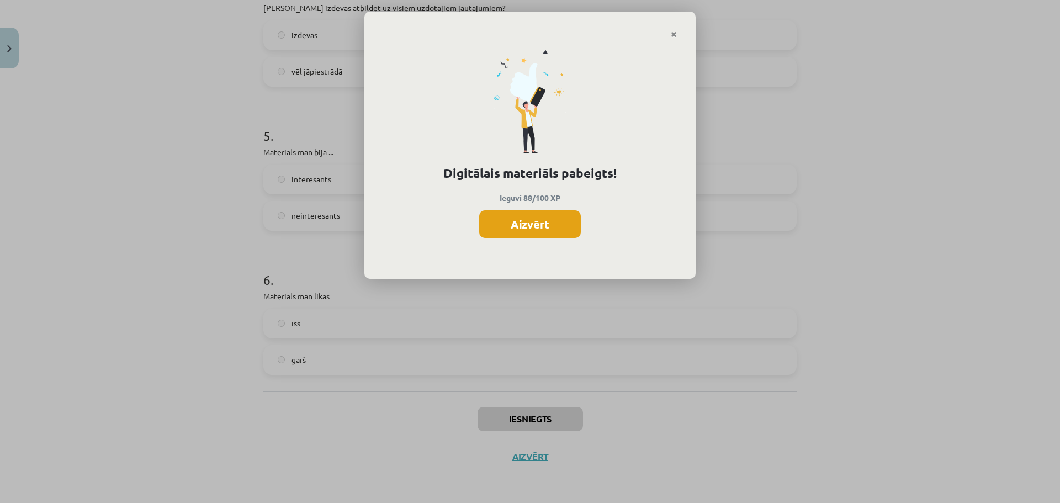
click at [565, 229] on button "Aizvērt" at bounding box center [530, 224] width 102 height 28
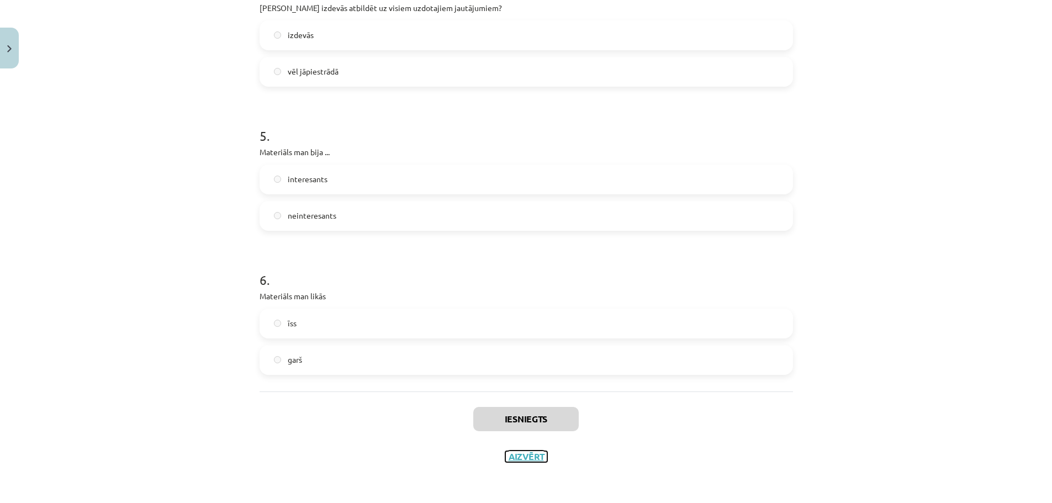
click at [523, 457] on button "Aizvērt" at bounding box center [526, 456] width 42 height 11
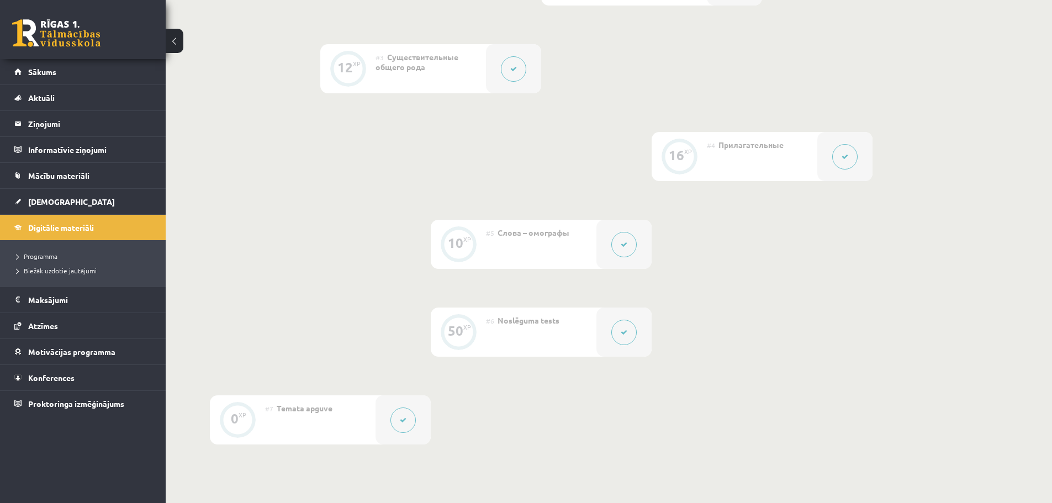
scroll to position [576, 0]
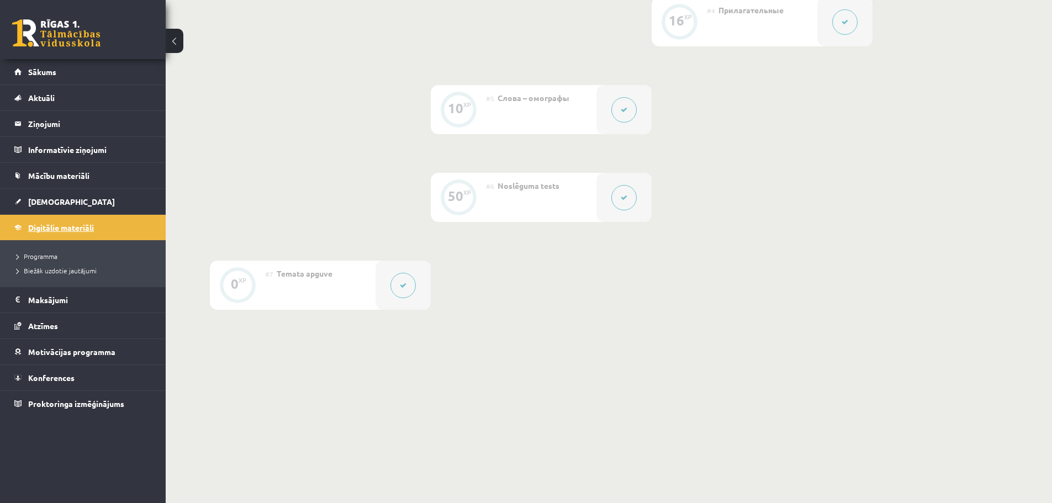
click at [59, 225] on span "Digitālie materiāli" at bounding box center [61, 227] width 66 height 10
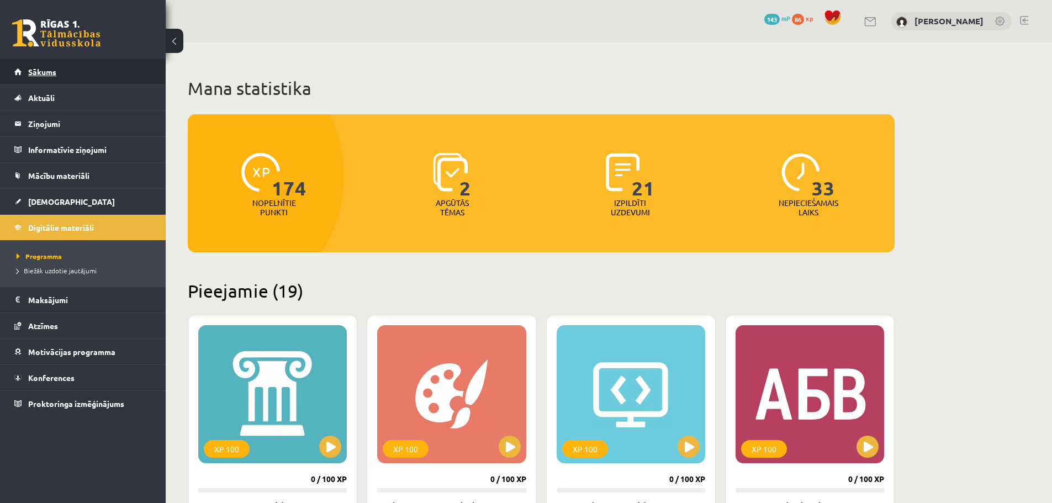
click at [89, 68] on link "Sākums" at bounding box center [82, 71] width 137 height 25
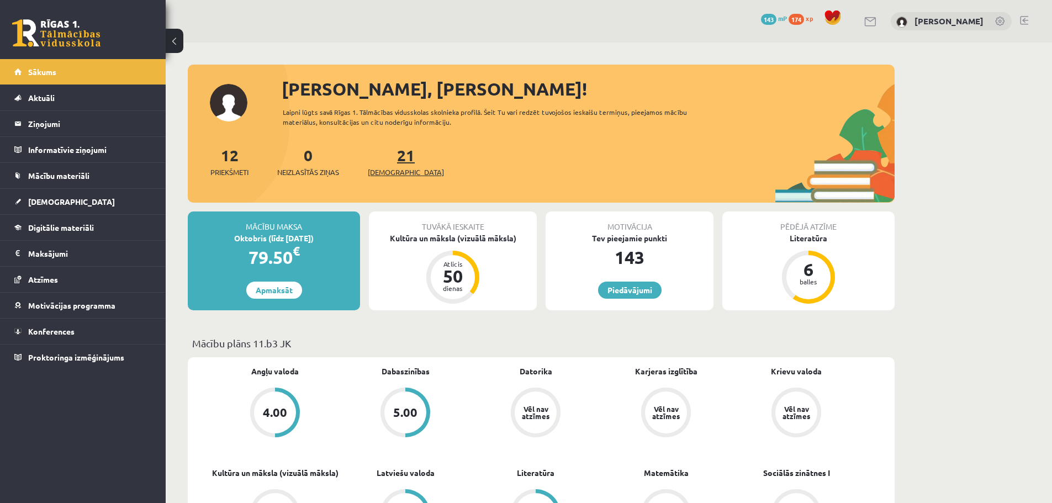
click at [388, 172] on span "[DEMOGRAPHIC_DATA]" at bounding box center [406, 172] width 76 height 11
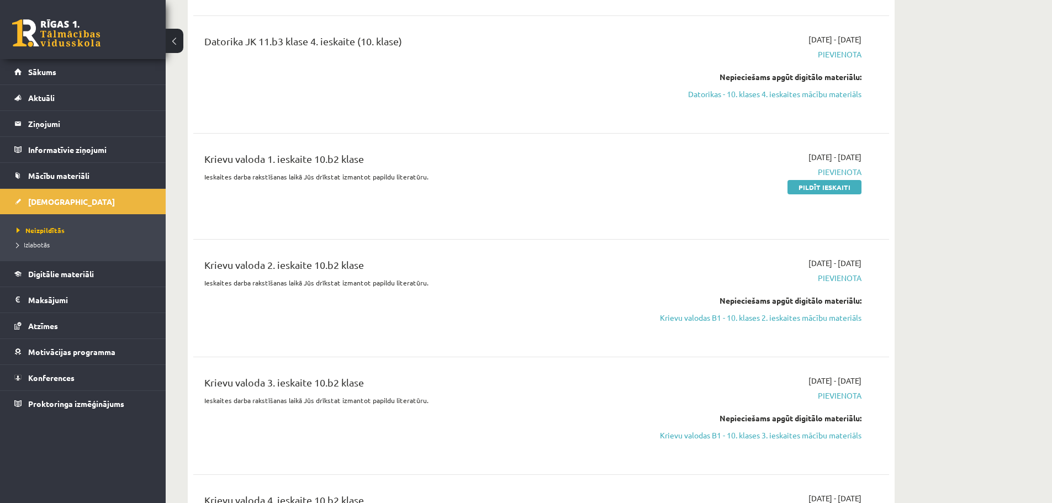
scroll to position [1766, 0]
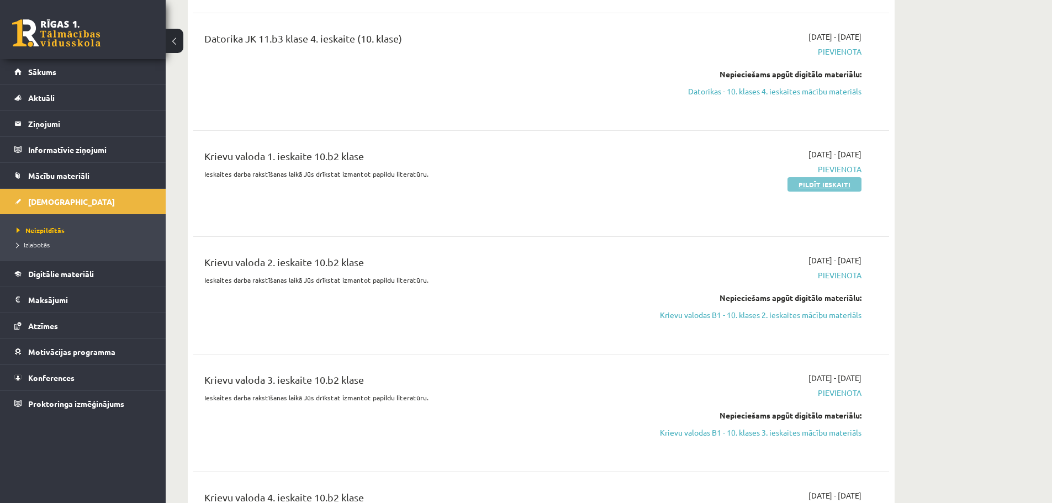
click at [826, 177] on link "Pildīt ieskaiti" at bounding box center [824, 184] width 74 height 14
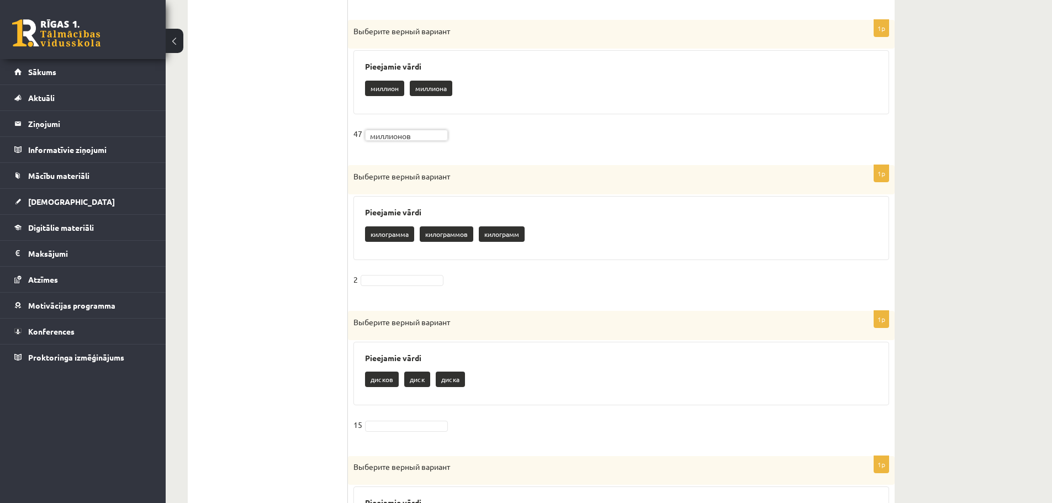
scroll to position [718, 0]
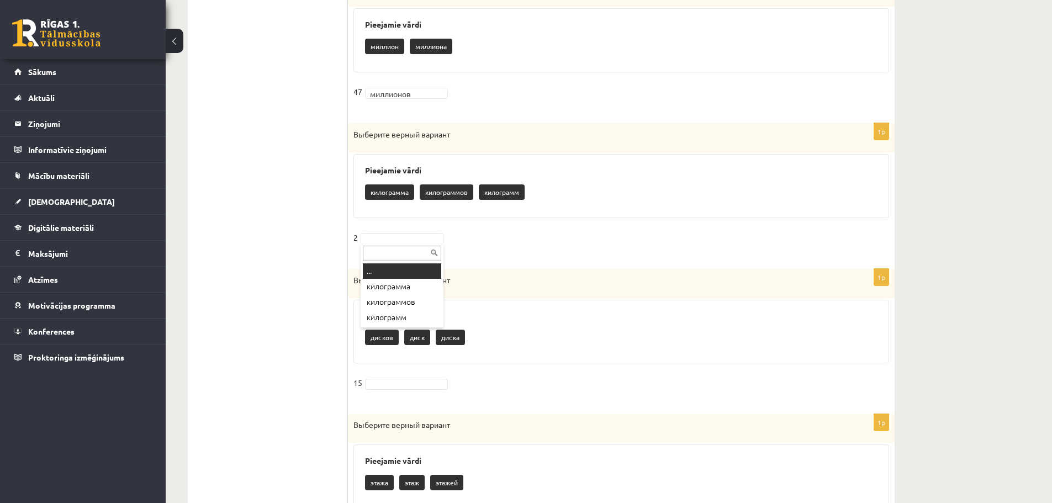
drag, startPoint x: 395, startPoint y: 237, endPoint x: 396, endPoint y: 254, distance: 17.7
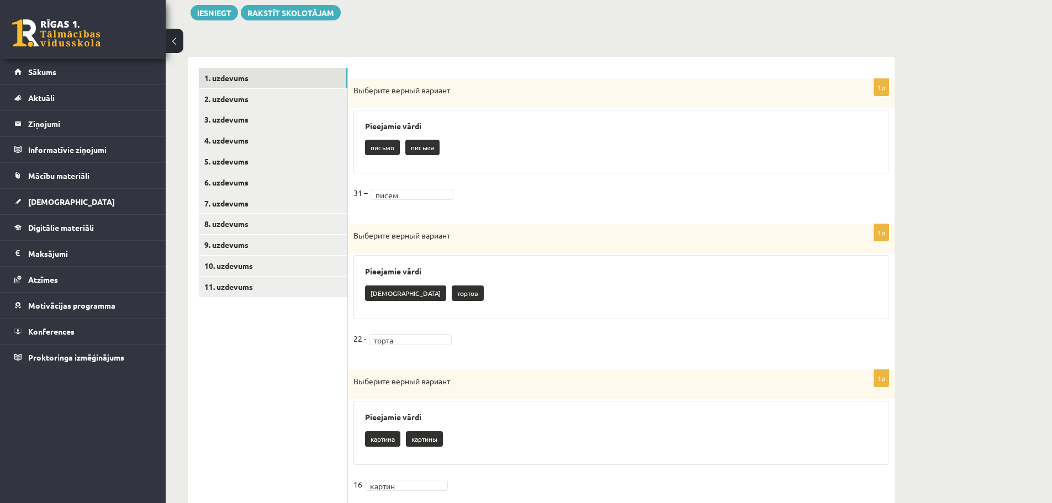
scroll to position [94, 0]
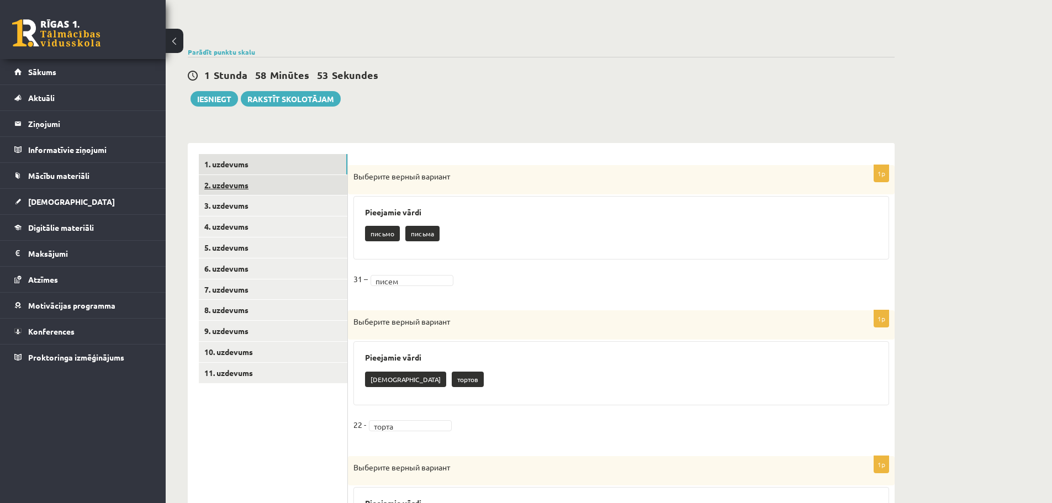
click at [258, 188] on link "2. uzdevums" at bounding box center [273, 185] width 148 height 20
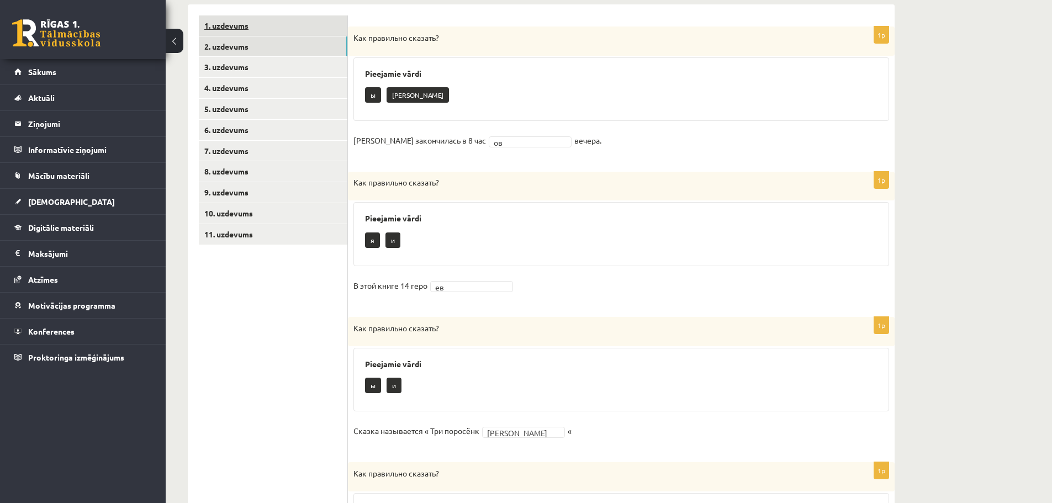
scroll to position [174, 0]
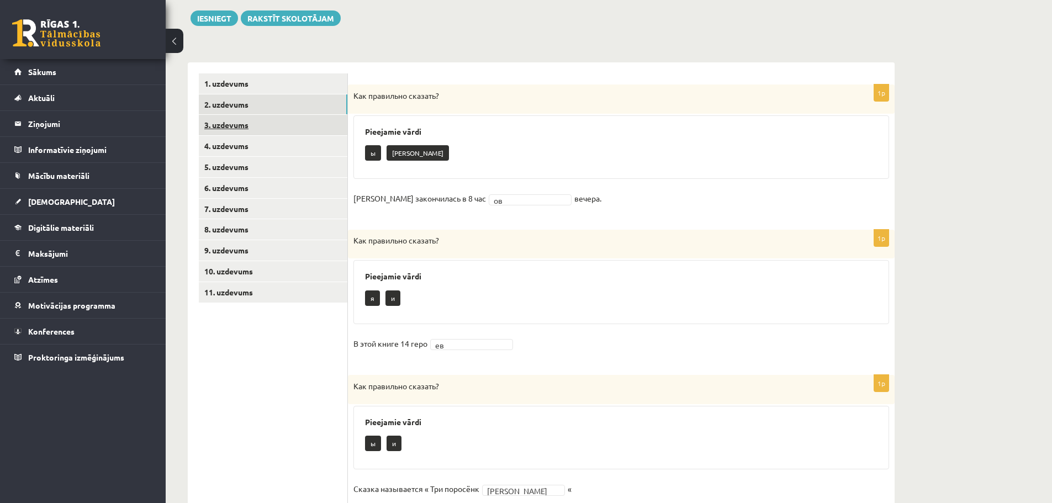
click at [245, 130] on link "3. uzdevums" at bounding box center [273, 125] width 148 height 20
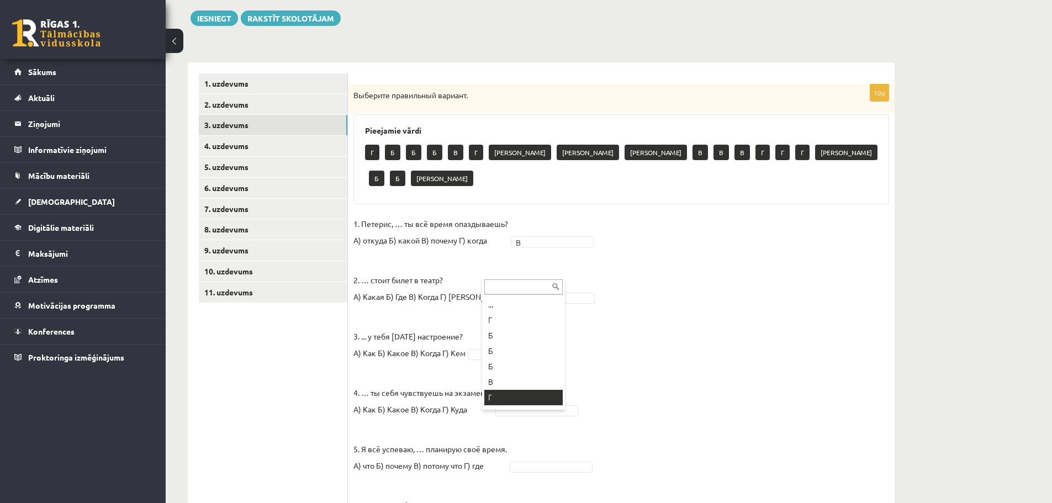
scroll to position [13, 0]
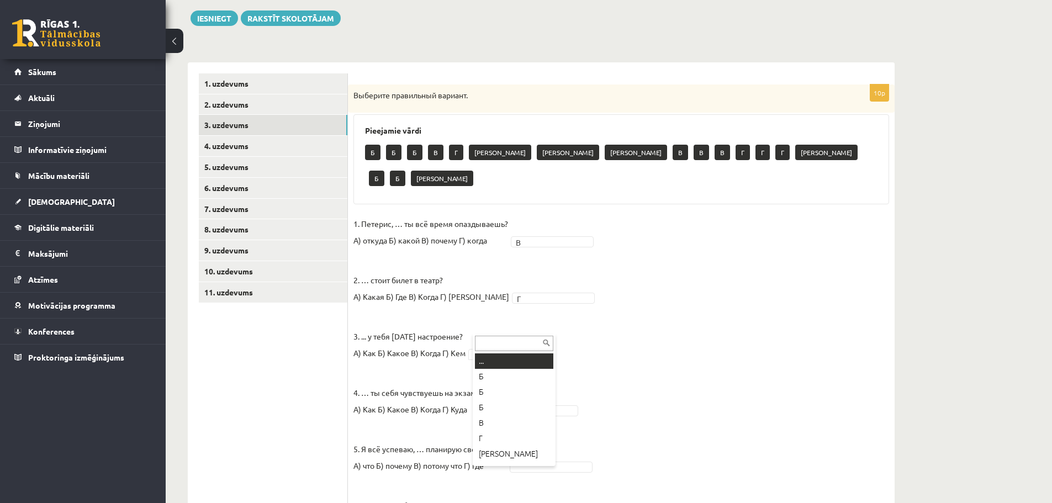
drag, startPoint x: 492, startPoint y: 326, endPoint x: 491, endPoint y: 336, distance: 10.0
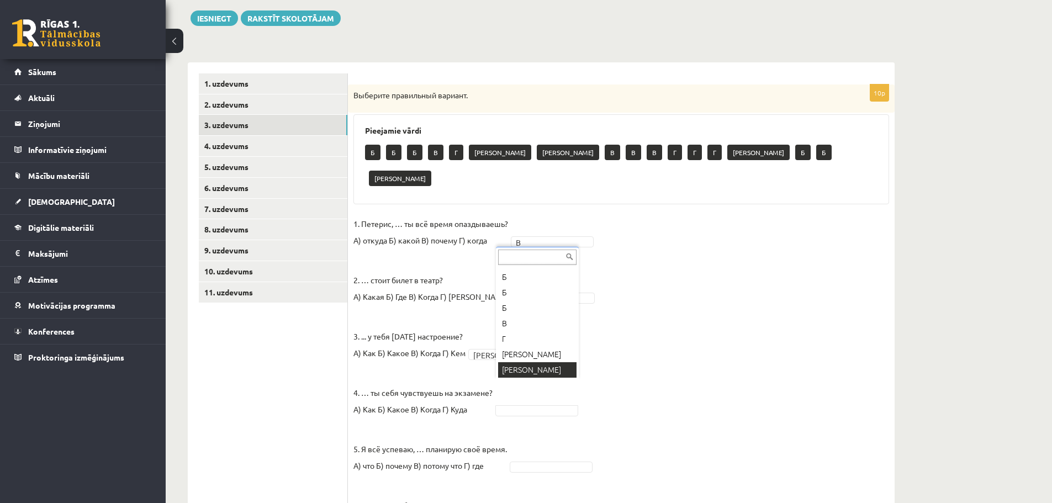
drag, startPoint x: 524, startPoint y: 365, endPoint x: 503, endPoint y: 415, distance: 53.2
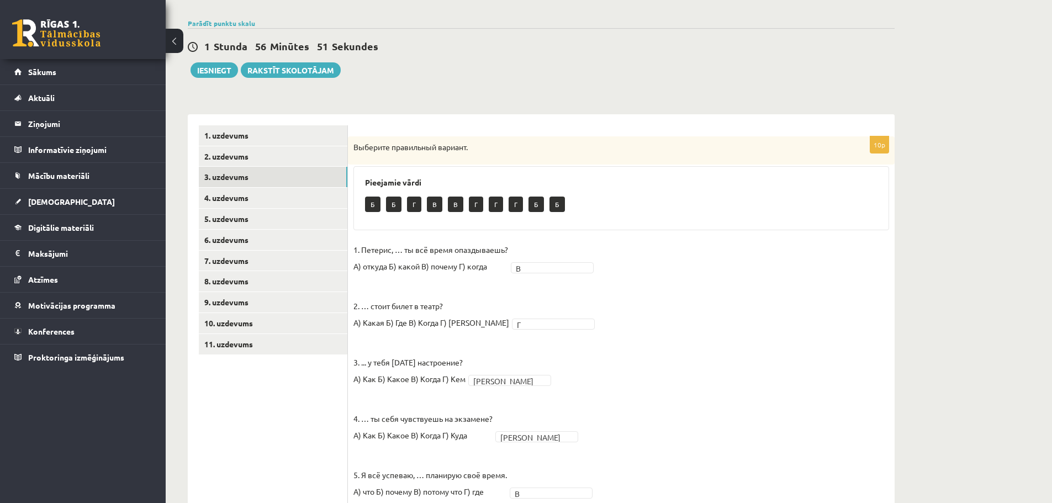
scroll to position [0, 0]
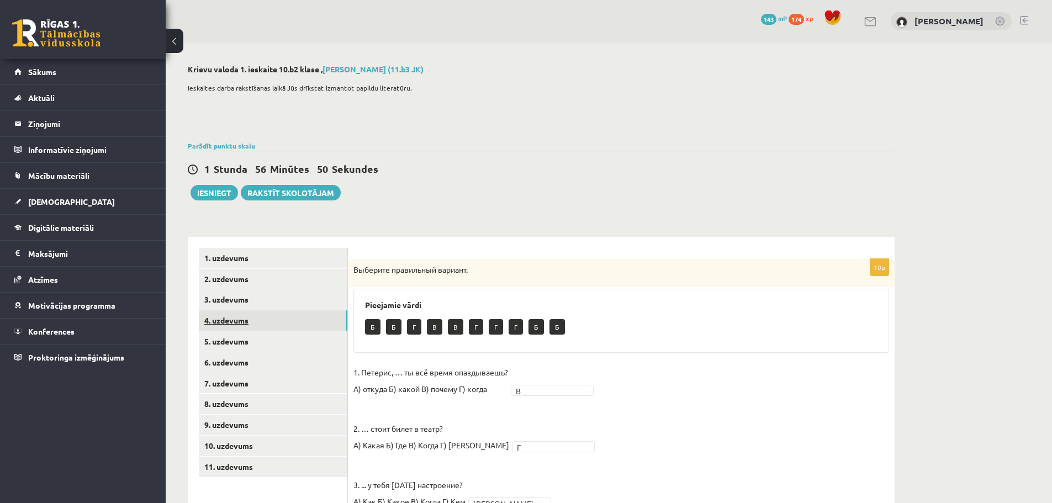
click at [248, 315] on link "4. uzdevums" at bounding box center [273, 320] width 148 height 20
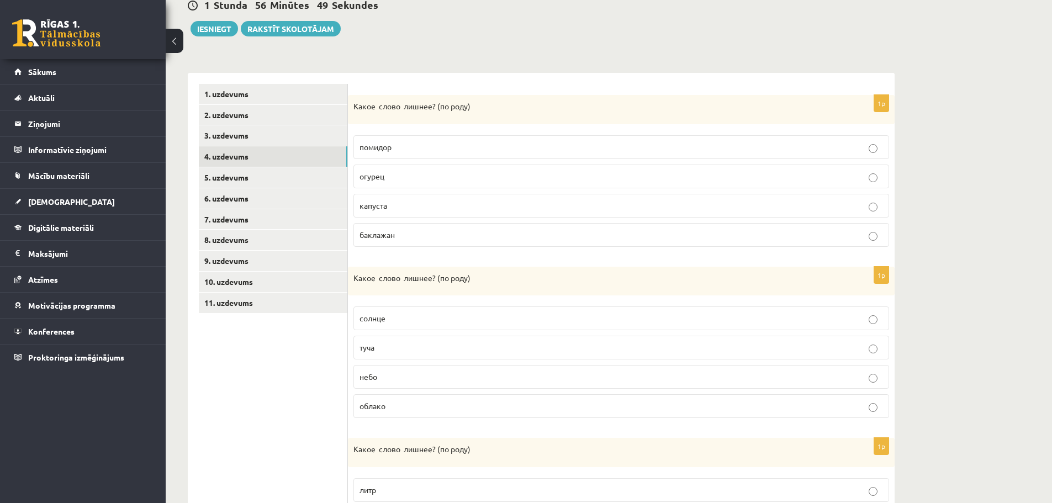
scroll to position [166, 0]
click at [469, 212] on label "капуста" at bounding box center [620, 204] width 535 height 24
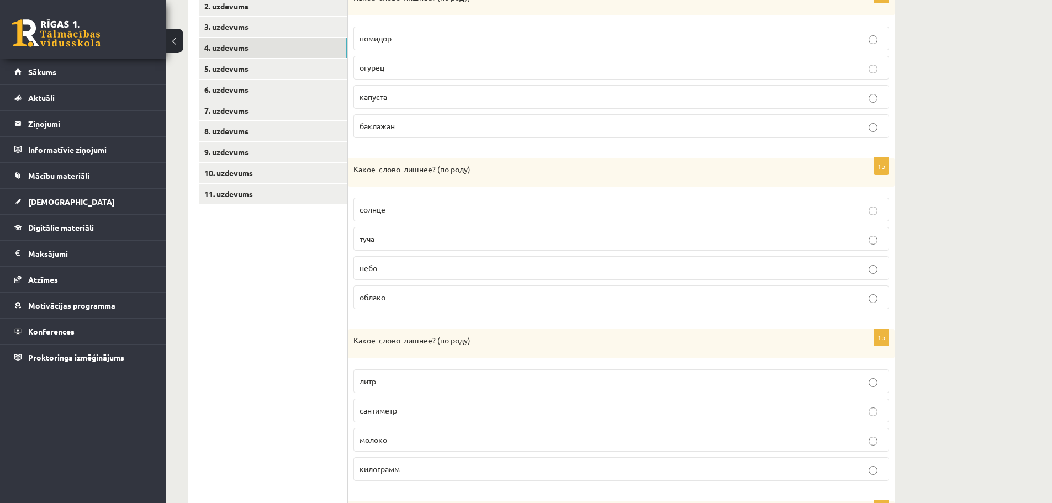
scroll to position [276, 0]
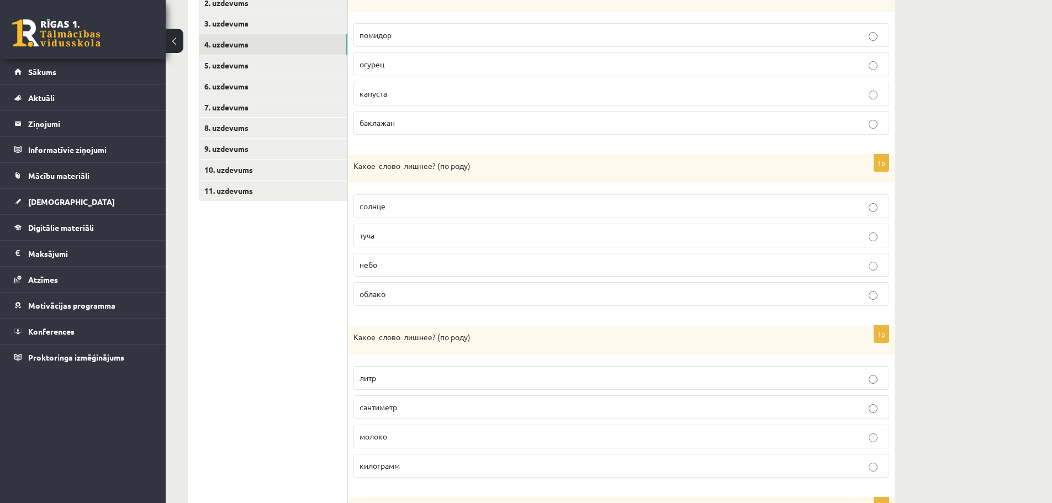
click at [401, 272] on label "небо" at bounding box center [620, 265] width 535 height 24
click at [401, 208] on p "солнце" at bounding box center [620, 206] width 523 height 12
click at [406, 232] on p "туча" at bounding box center [620, 236] width 523 height 12
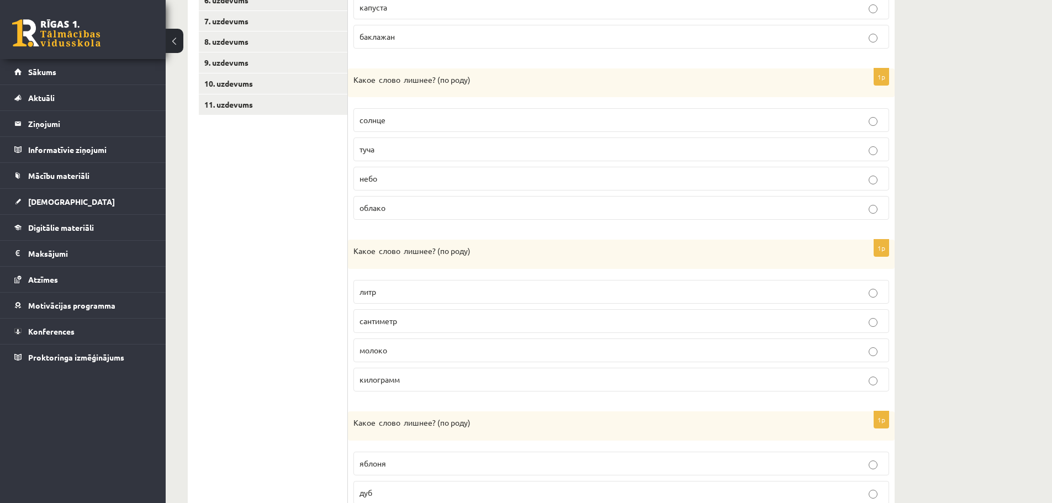
scroll to position [442, 0]
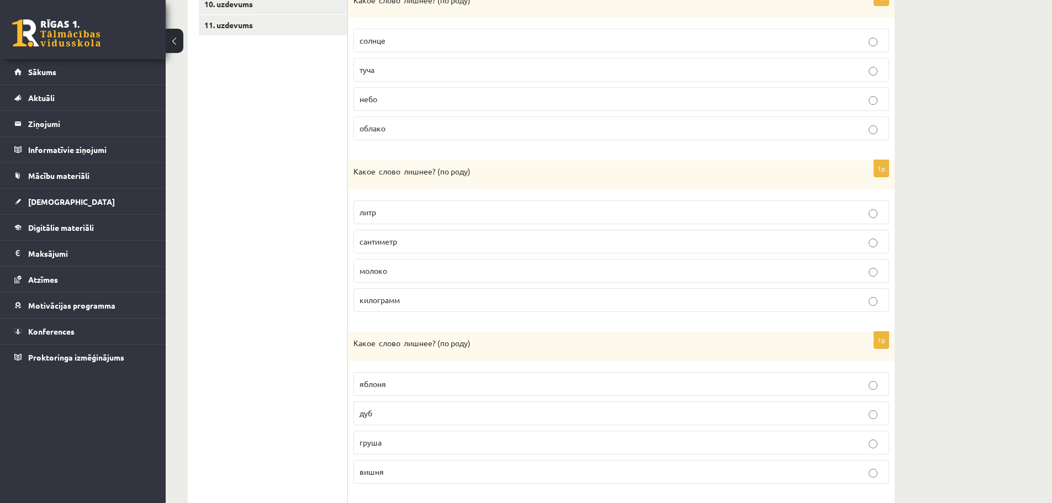
click at [442, 279] on label "молоко" at bounding box center [620, 271] width 535 height 24
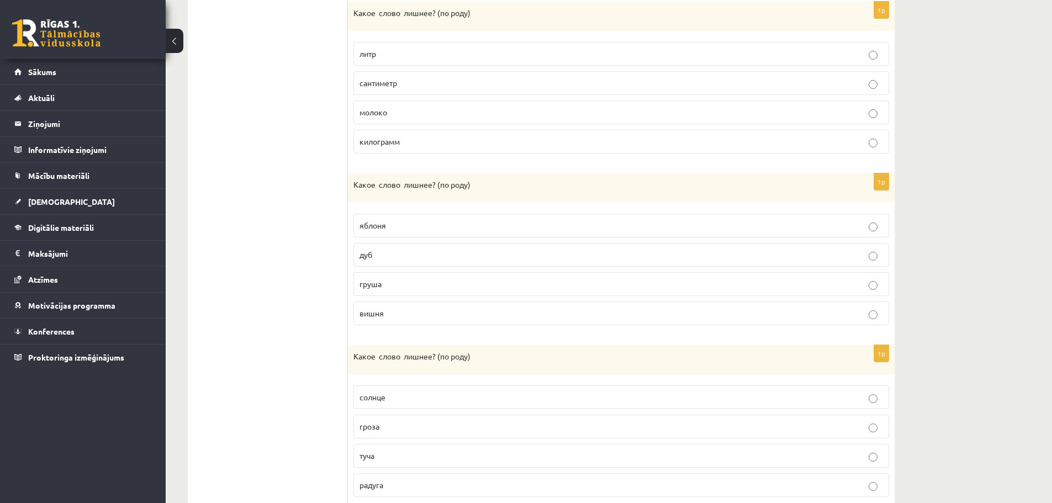
scroll to position [607, 0]
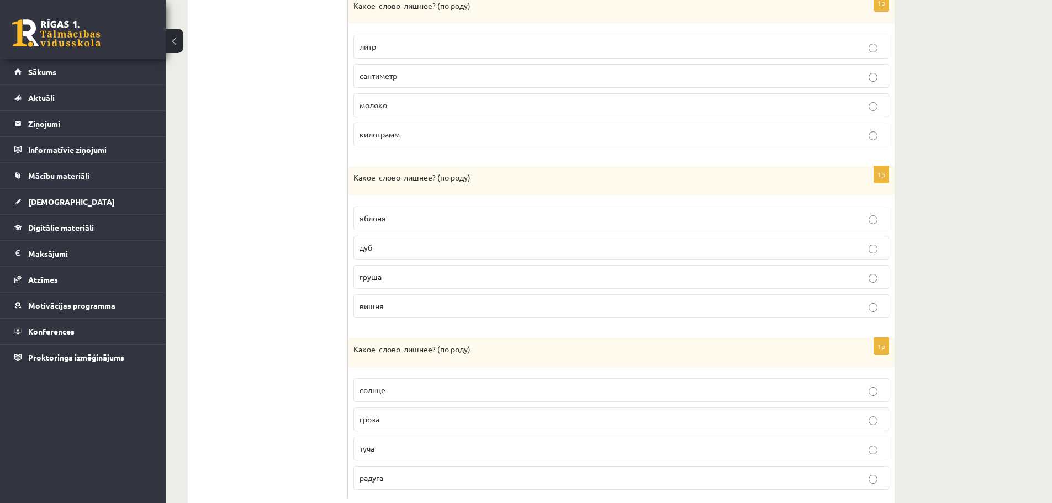
click at [385, 254] on label "дуб" at bounding box center [620, 248] width 535 height 24
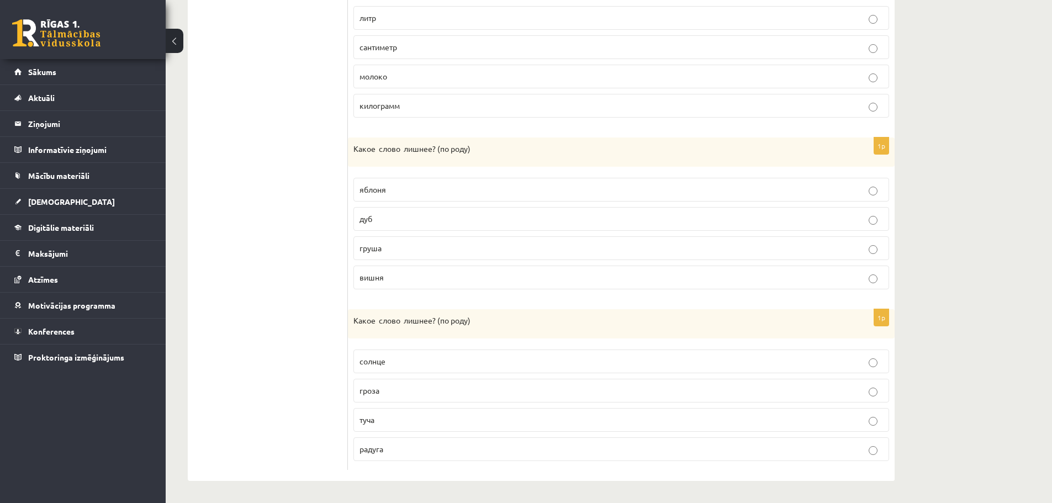
click at [440, 436] on fieldset "солнце гроза [GEOGRAPHIC_DATA] радуга" at bounding box center [620, 404] width 535 height 120
click at [407, 355] on p "солнце" at bounding box center [620, 361] width 523 height 12
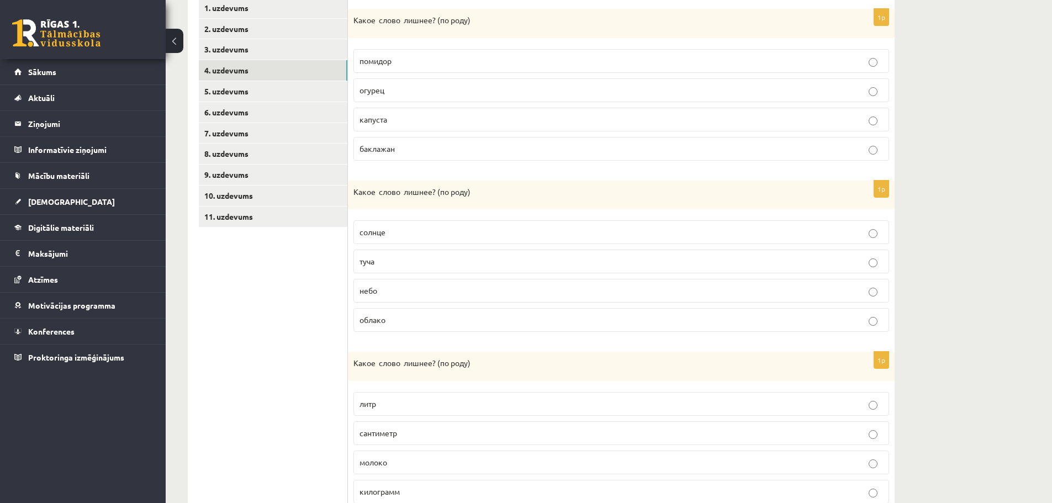
scroll to position [84, 0]
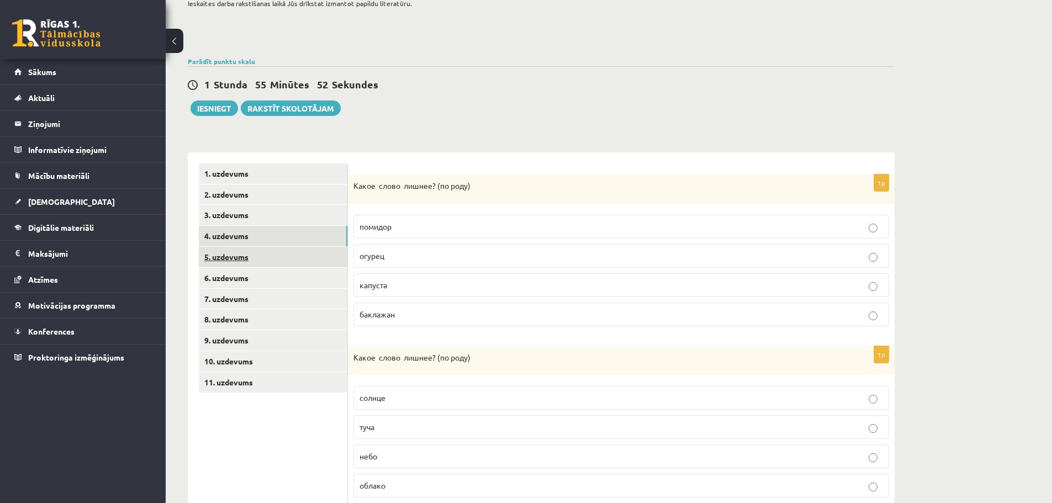
click at [311, 259] on link "5. uzdevums" at bounding box center [273, 257] width 148 height 20
click at [369, 226] on span "небо" at bounding box center [368, 225] width 18 height 10
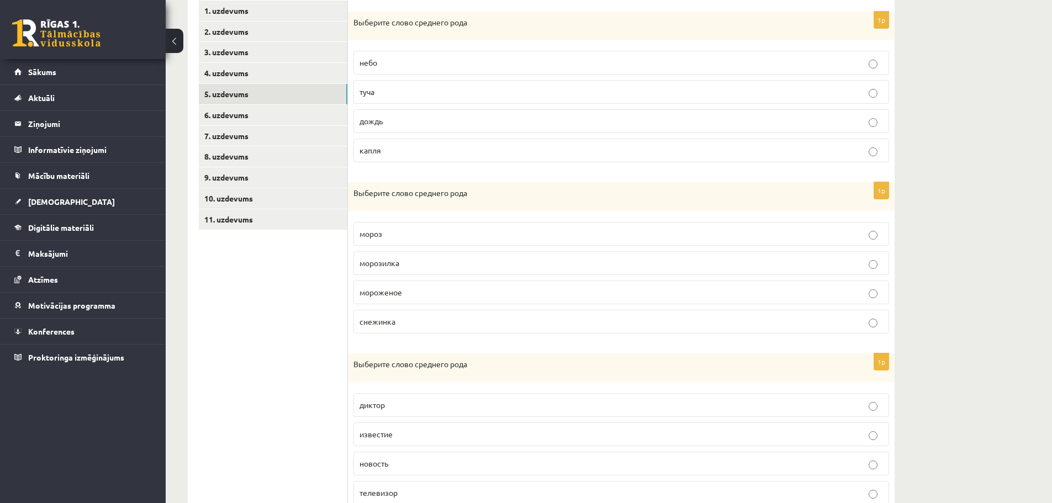
scroll to position [250, 0]
click at [430, 294] on p "мороженое" at bounding box center [620, 290] width 523 height 12
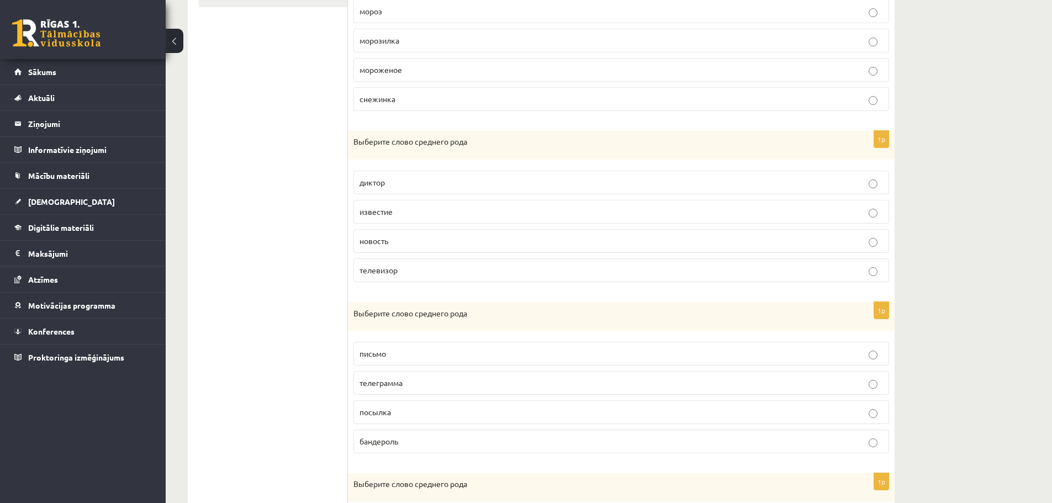
scroll to position [471, 0]
click at [464, 211] on p "известие" at bounding box center [620, 211] width 523 height 12
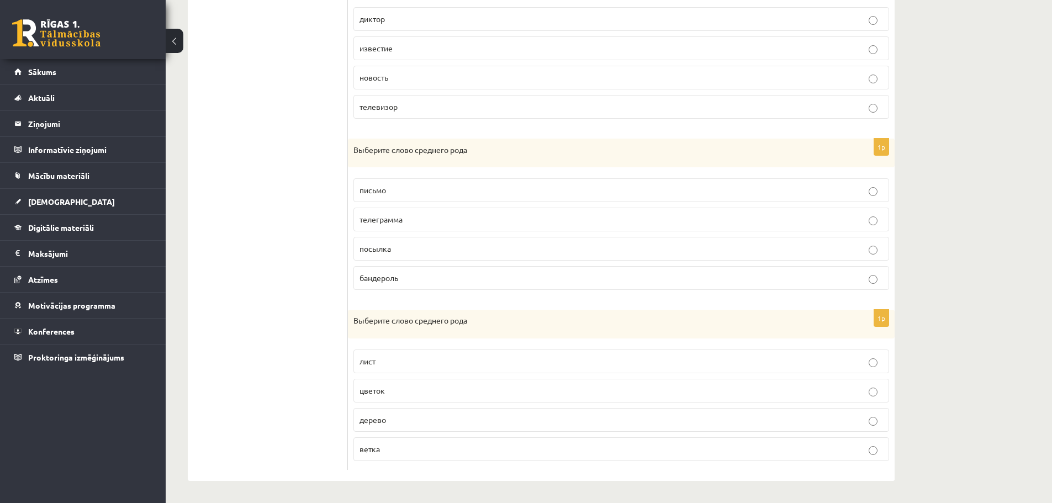
click at [518, 192] on p "письмо" at bounding box center [620, 190] width 523 height 12
click at [445, 421] on p "дерево" at bounding box center [620, 420] width 523 height 12
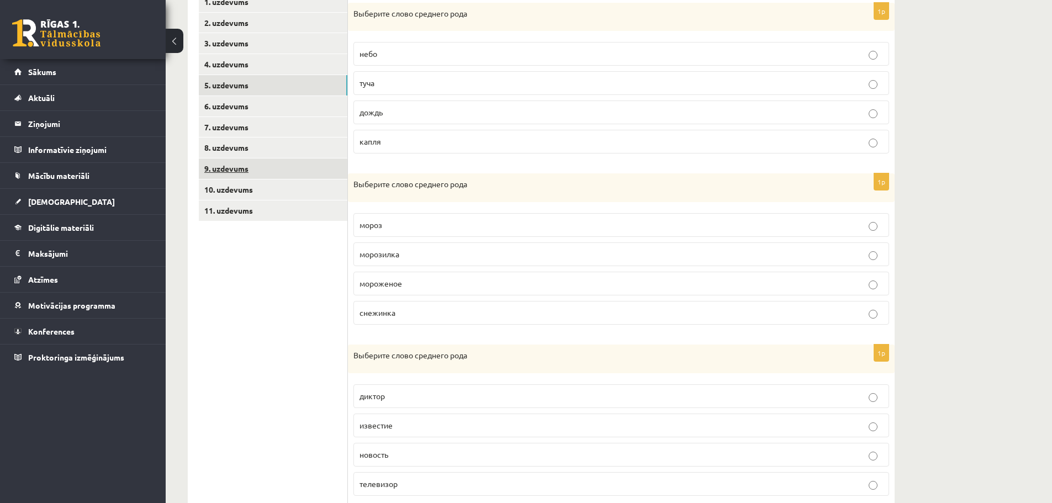
scroll to position [192, 0]
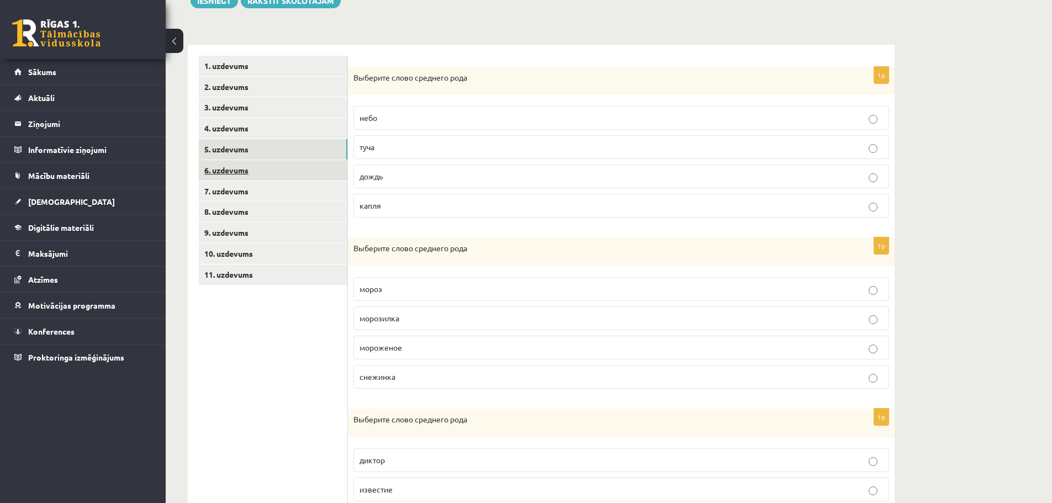
click at [230, 173] on link "6. uzdevums" at bounding box center [273, 170] width 148 height 20
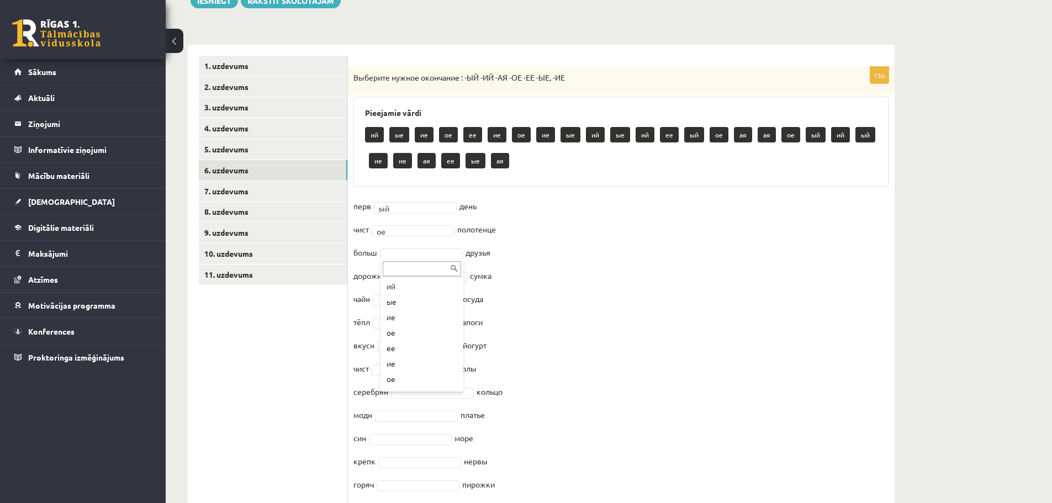
scroll to position [0, 0]
type input "*"
type input "**"
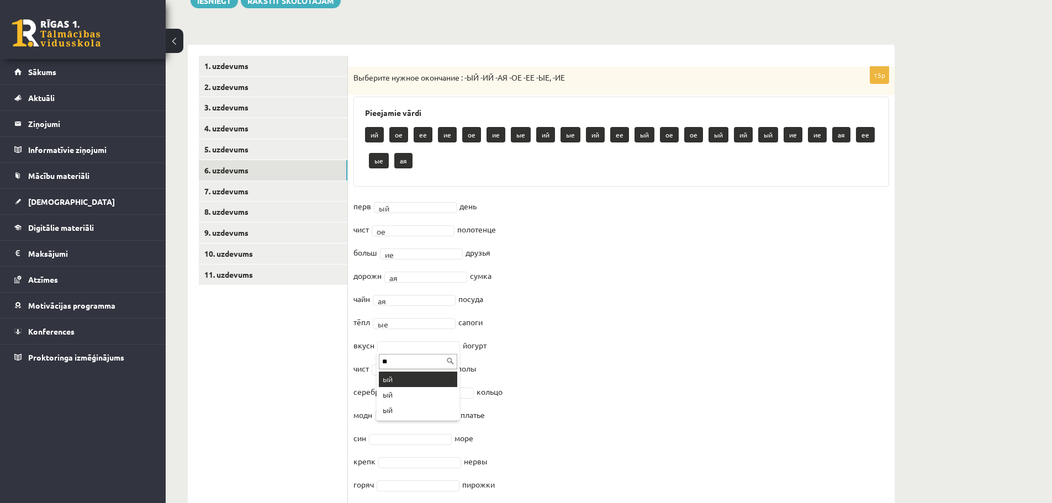
type input "**"
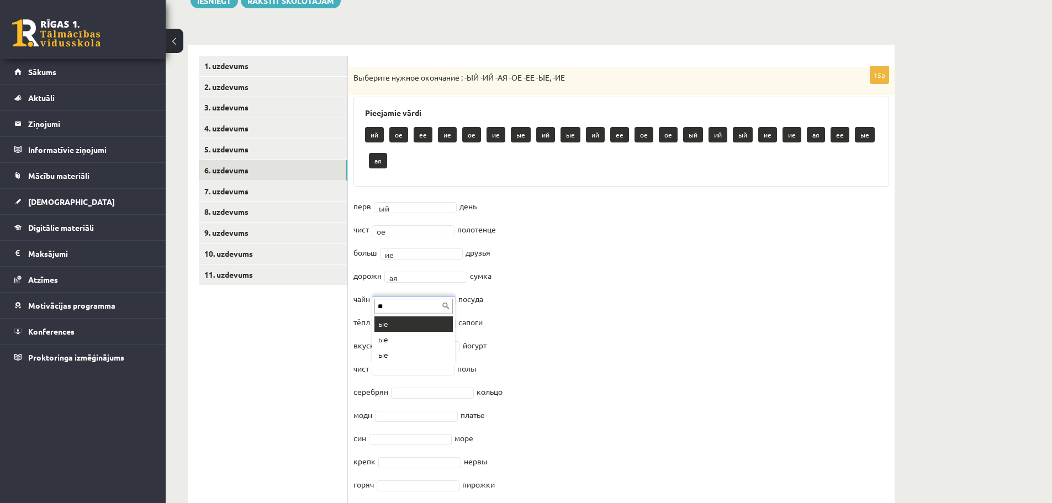
type input "**"
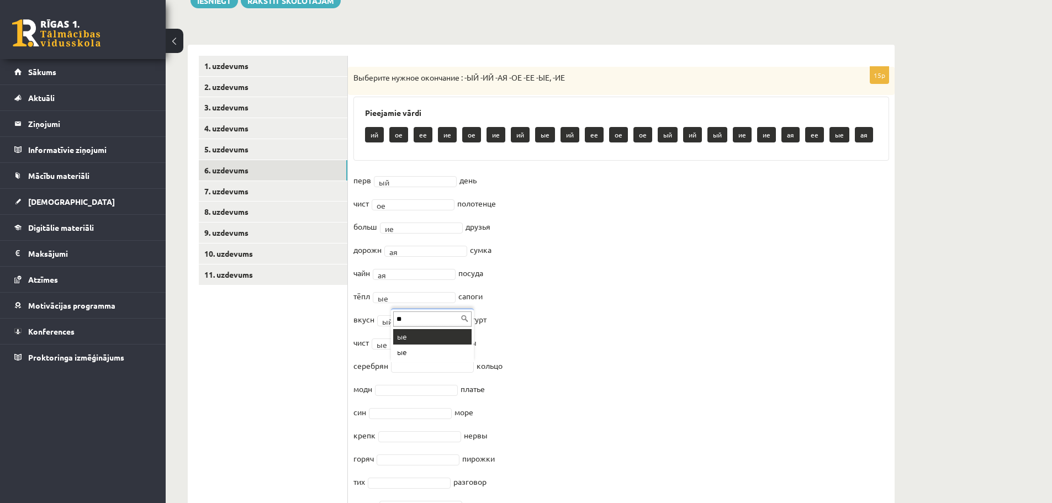
type input "**"
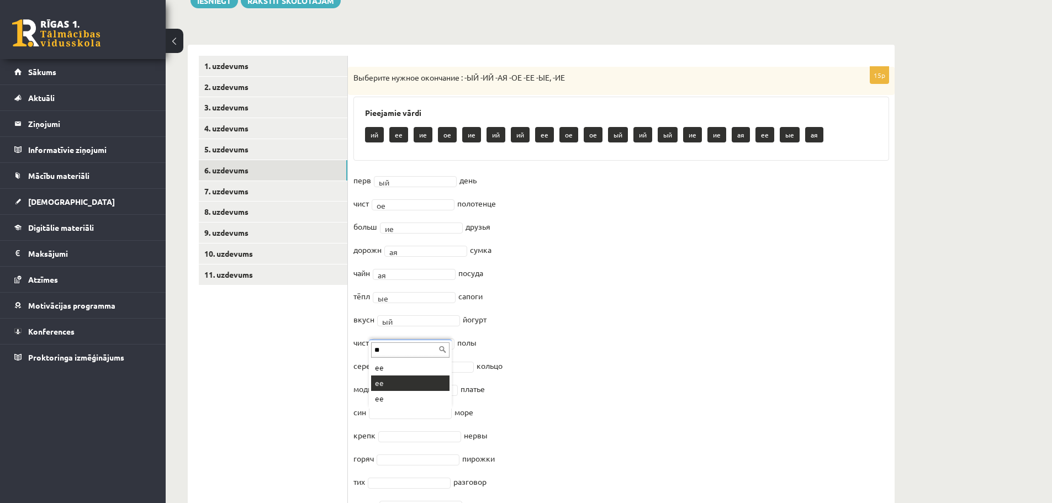
type input "*"
type input "**"
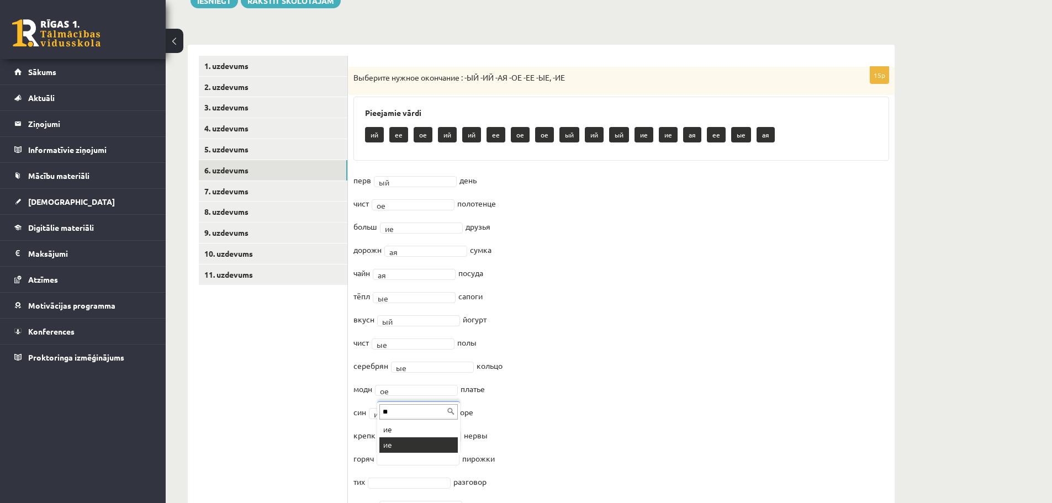
type input "**"
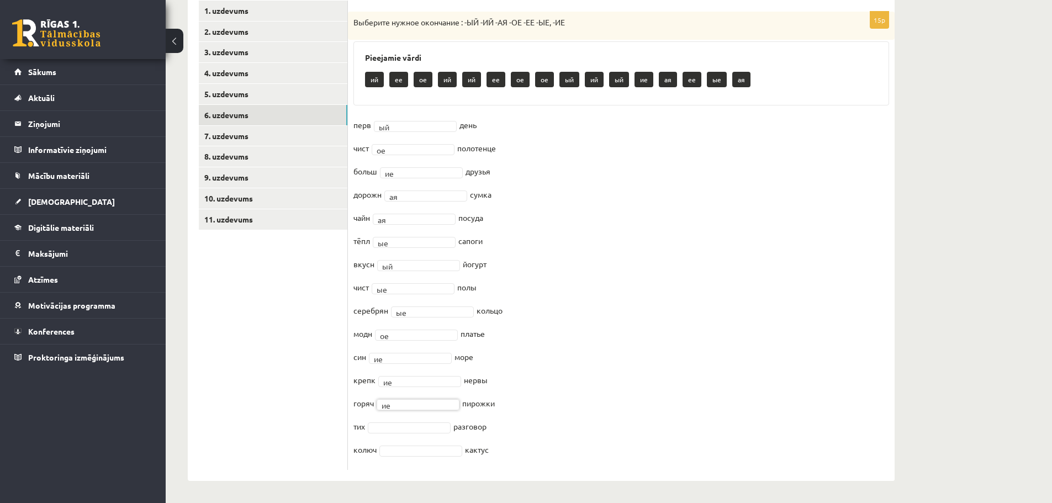
scroll to position [248, 0]
type input "*"
type input "**"
click at [229, 136] on link "7. uzdevums" at bounding box center [273, 136] width 148 height 20
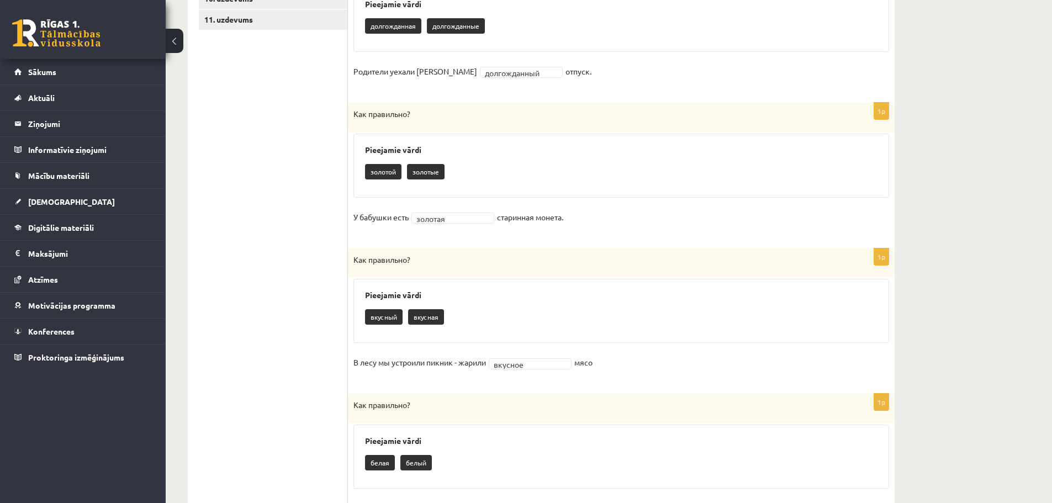
scroll to position [226, 0]
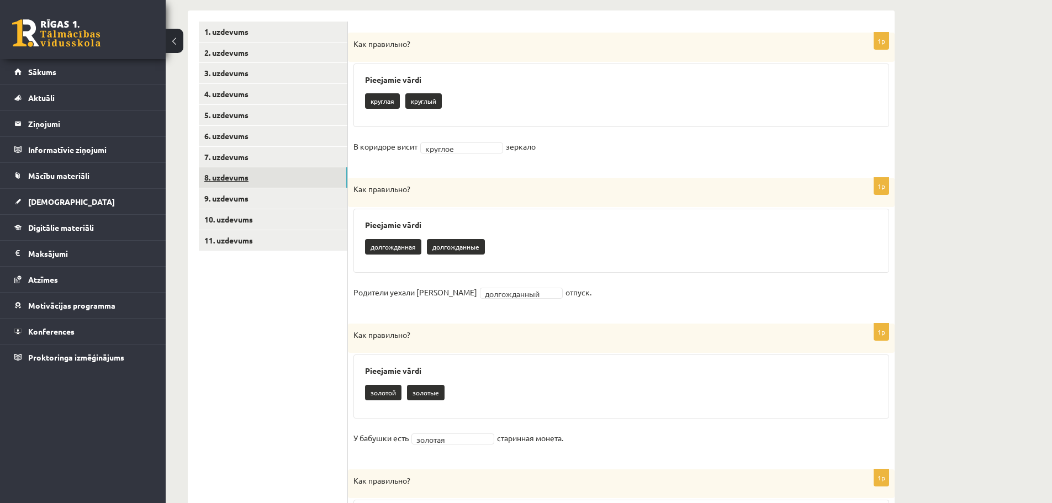
click at [218, 175] on link "8. uzdevums" at bounding box center [273, 177] width 148 height 20
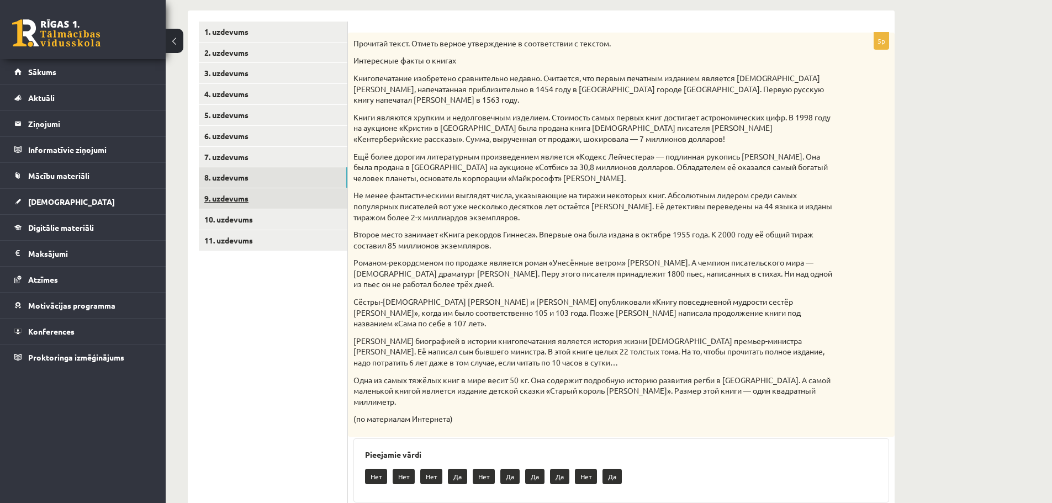
click at [238, 205] on link "9. uzdevums" at bounding box center [273, 198] width 148 height 20
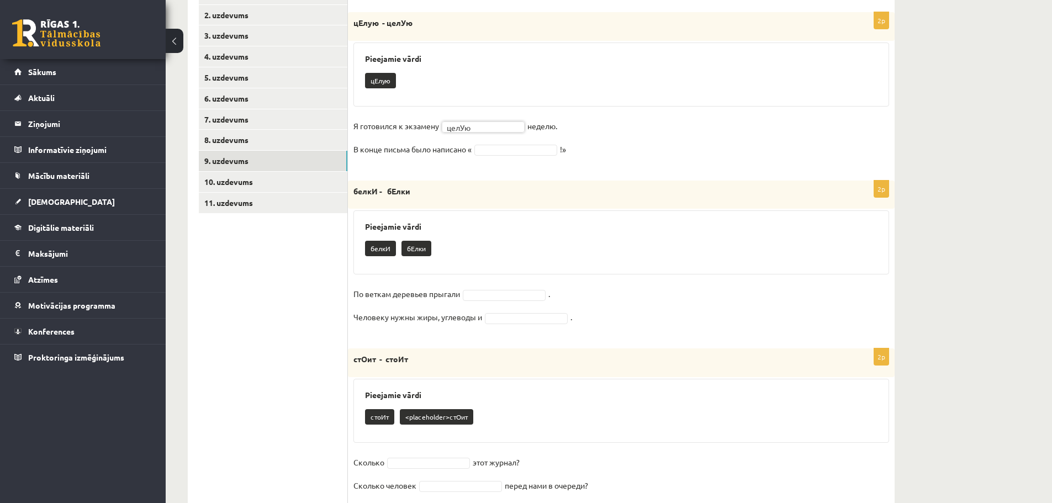
scroll to position [282, 0]
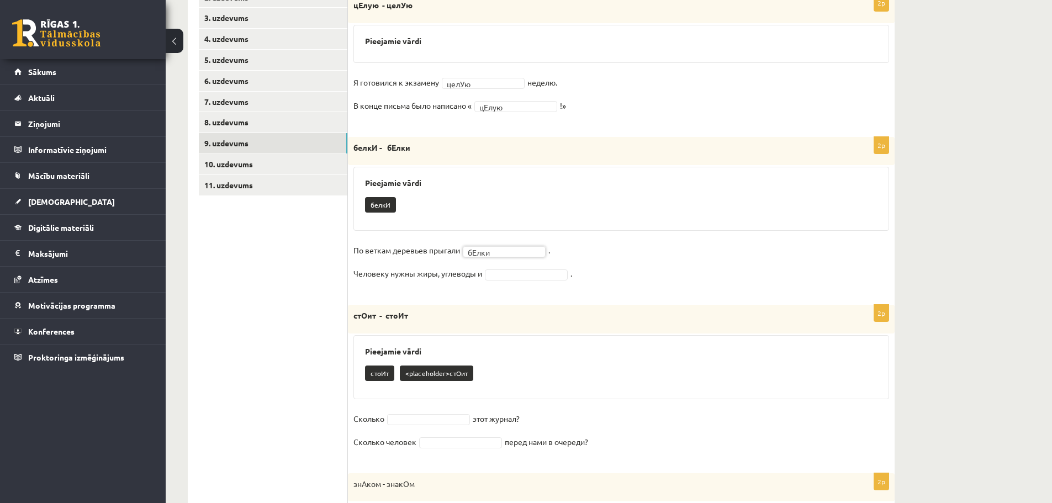
click at [515, 267] on fieldset "По веткам деревьев прыгали бЕлки ***** . Человеку нужны жиры, углеводы и ." at bounding box center [620, 265] width 535 height 46
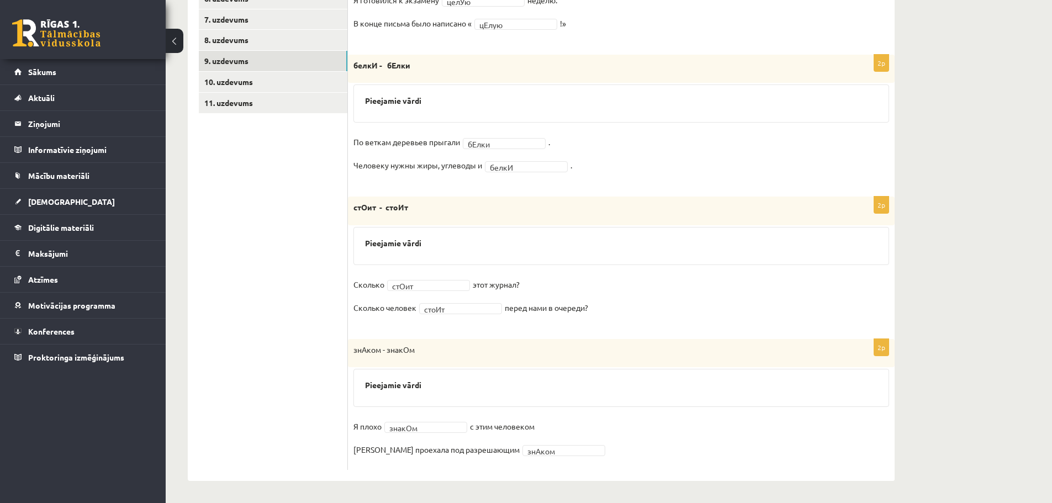
scroll to position [364, 0]
click at [513, 429] on fieldset "Я плохо знакОм ****** с этим человеком [PERSON_NAME] проехала под разрешающим з…" at bounding box center [620, 441] width 535 height 46
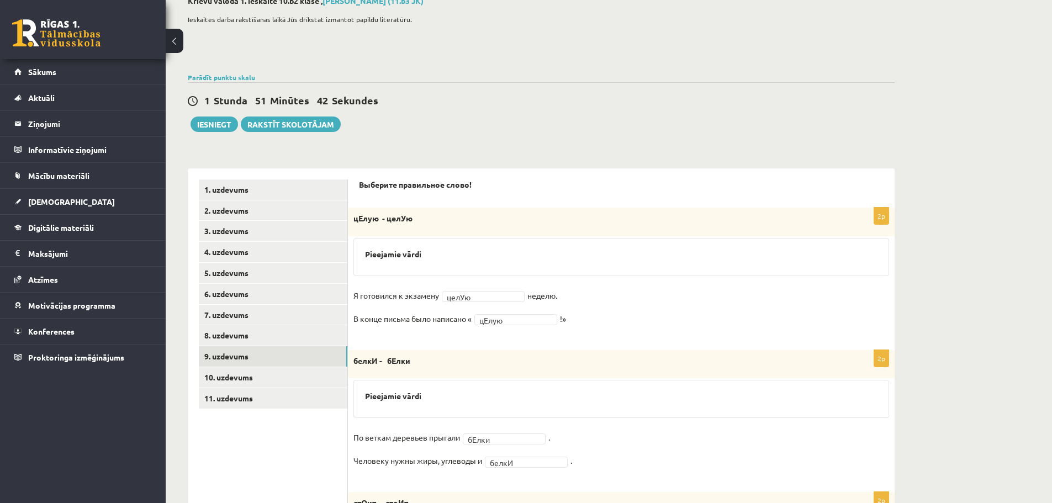
scroll to position [166, 0]
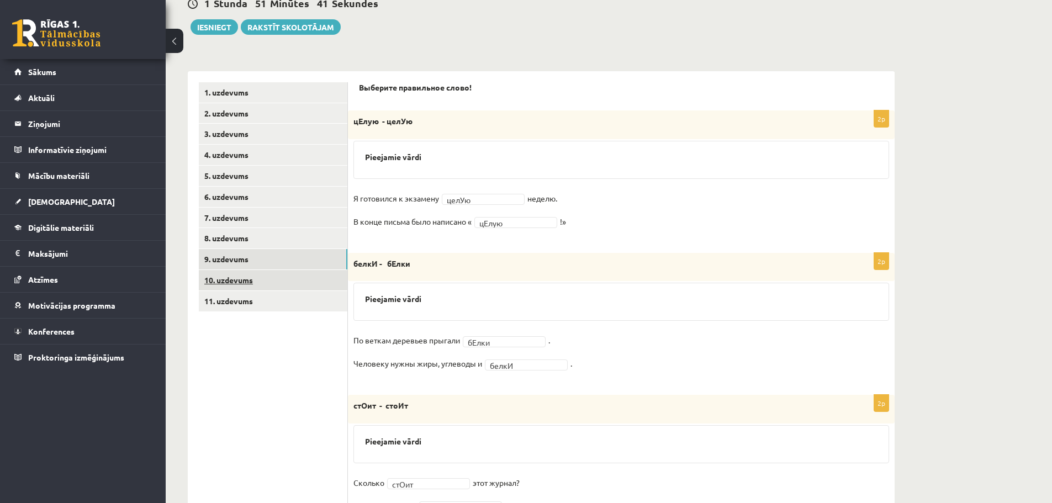
click at [254, 278] on link "10. uzdevums" at bounding box center [273, 280] width 148 height 20
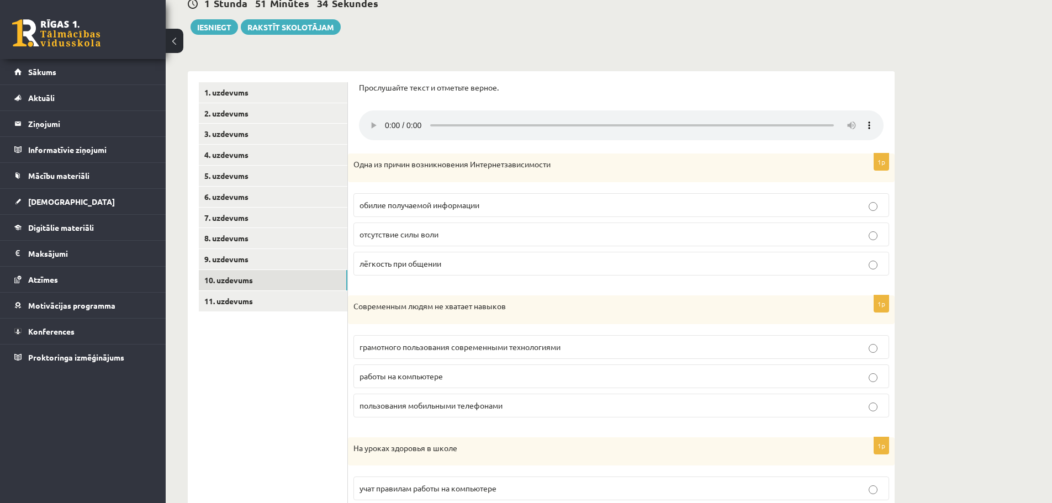
click at [453, 239] on p "отсутствие силы воли" at bounding box center [620, 235] width 523 height 12
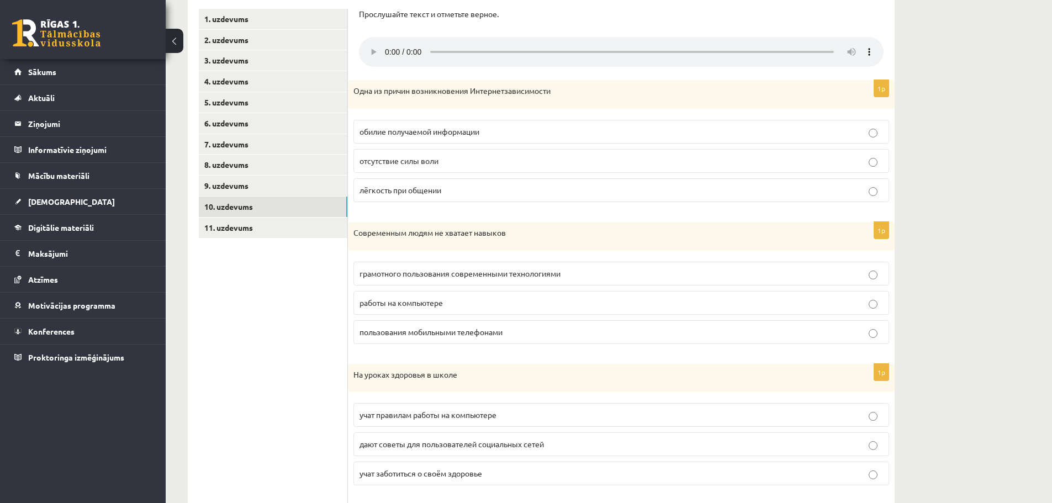
scroll to position [276, 0]
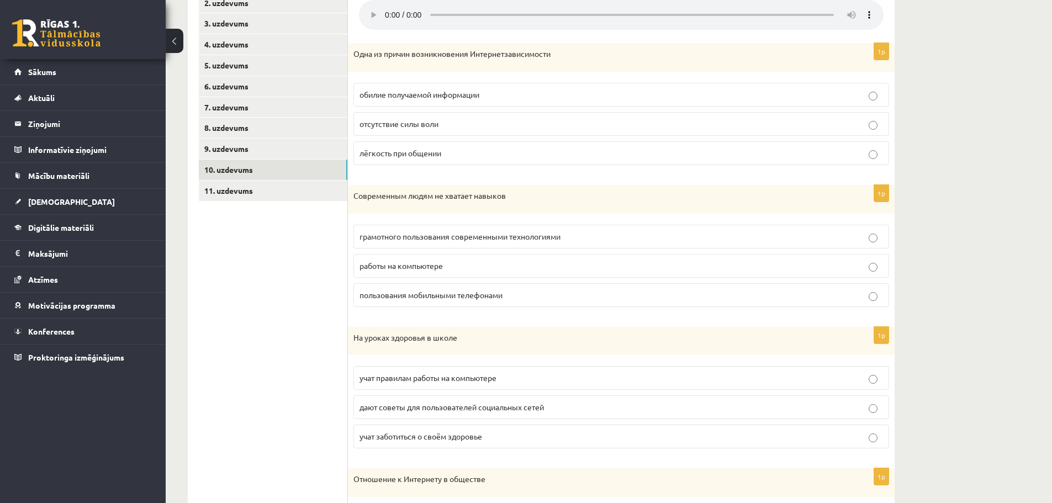
click at [453, 246] on label "грамотного пользования современными технологиями" at bounding box center [620, 237] width 535 height 24
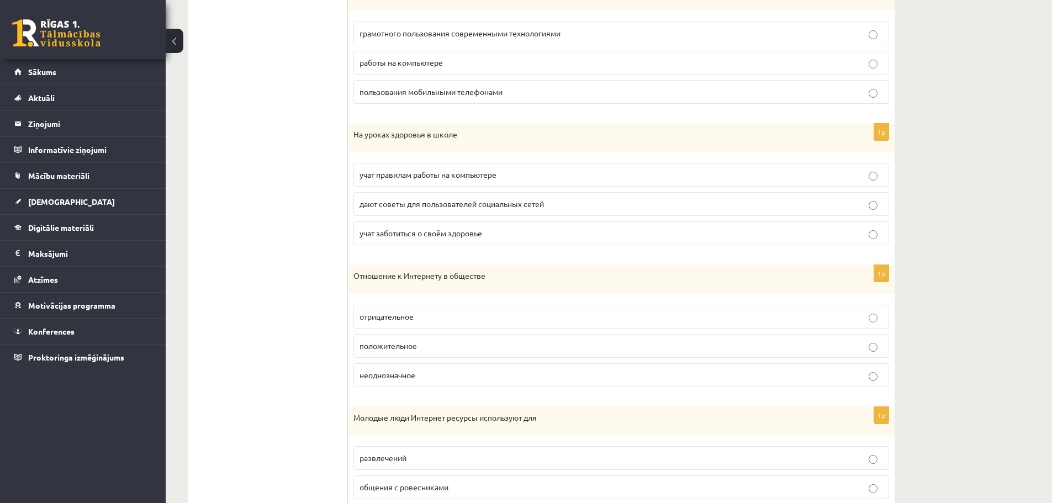
scroll to position [497, 0]
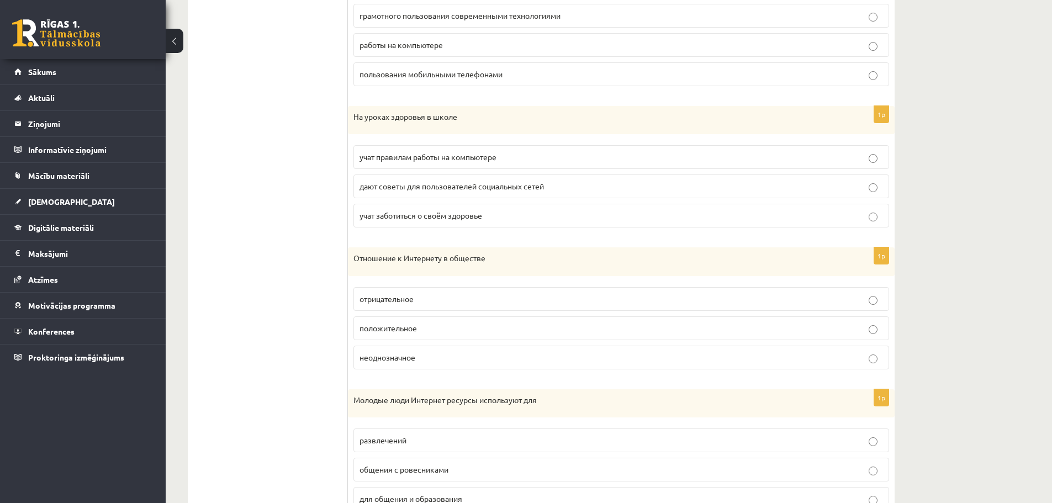
click at [469, 225] on label "учат заботиться о своём здоровье" at bounding box center [620, 216] width 535 height 24
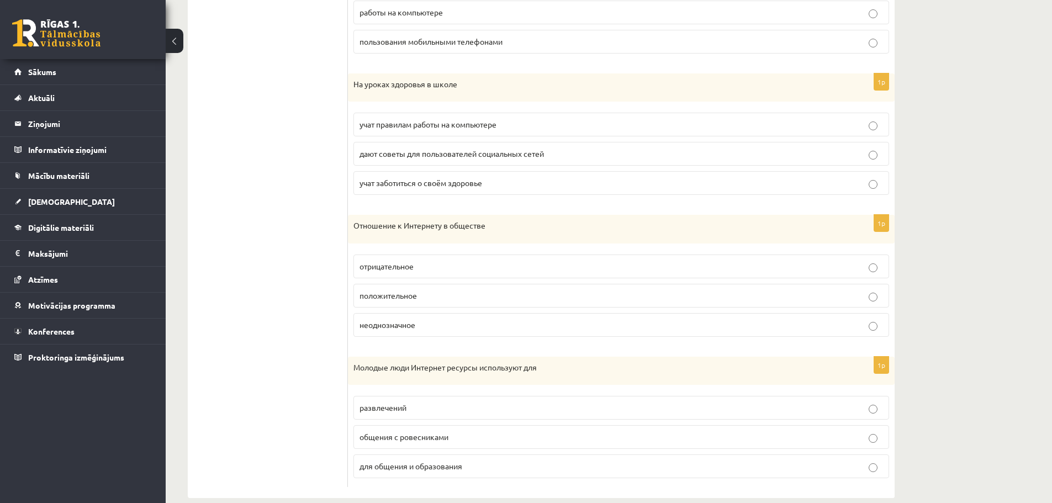
scroll to position [548, 0]
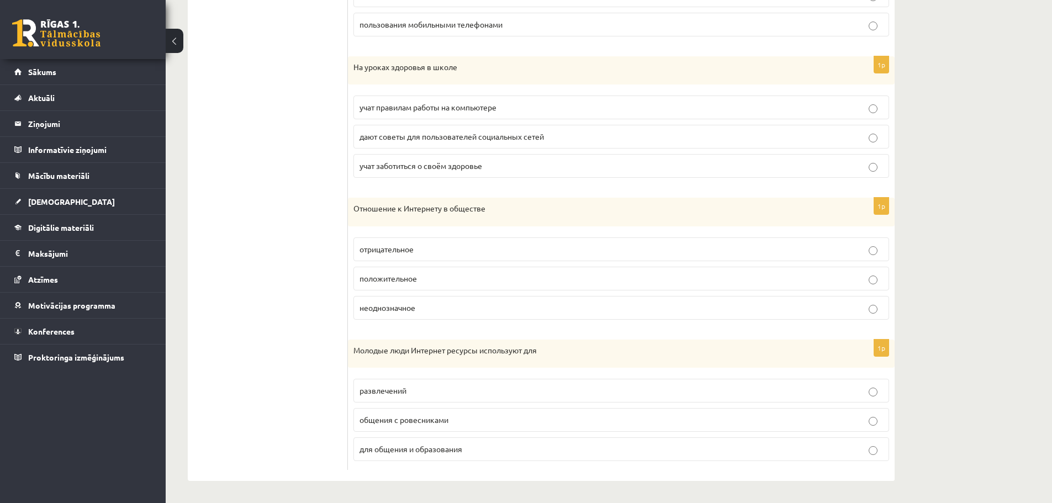
click at [445, 313] on p "неоднозначное" at bounding box center [620, 308] width 523 height 12
click at [368, 392] on span "развлечений" at bounding box center [382, 390] width 47 height 10
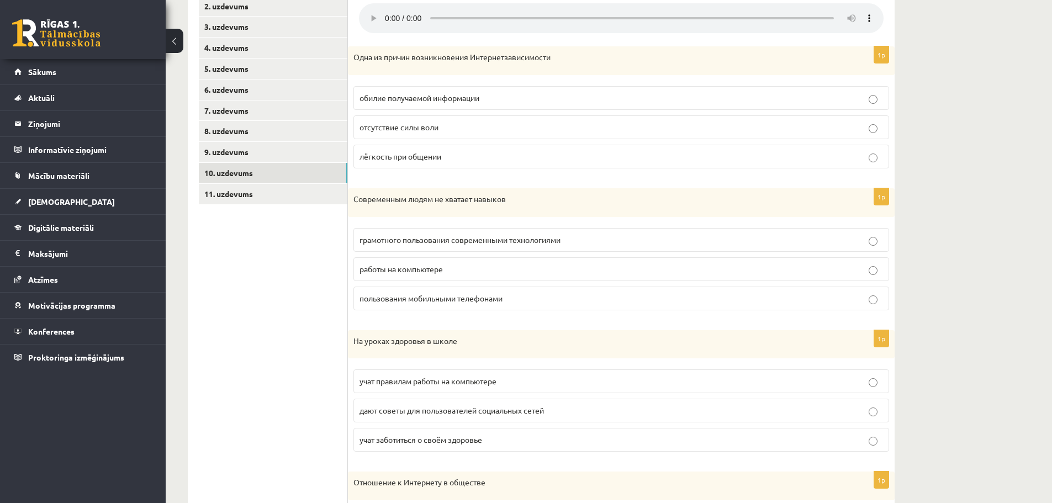
scroll to position [272, 0]
click at [246, 193] on link "11. uzdevums" at bounding box center [273, 195] width 148 height 20
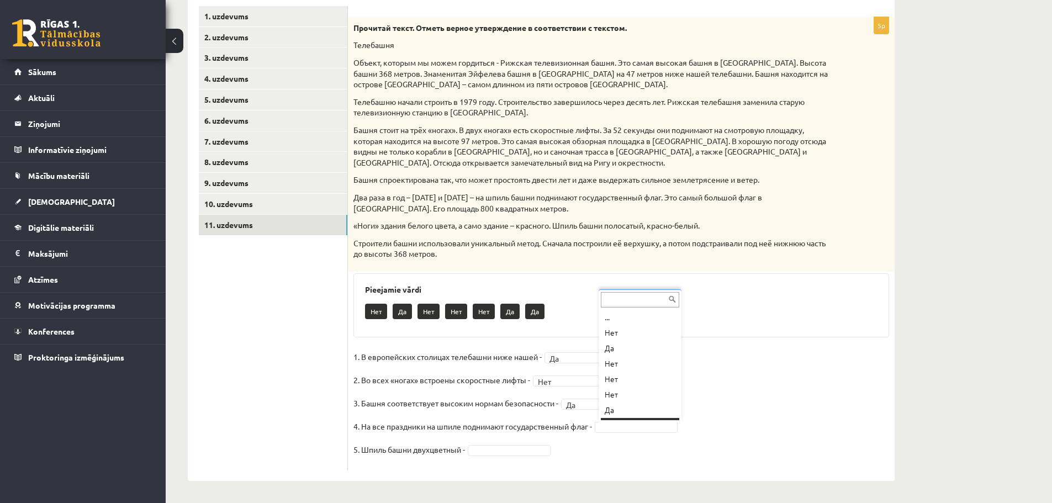
scroll to position [13, 0]
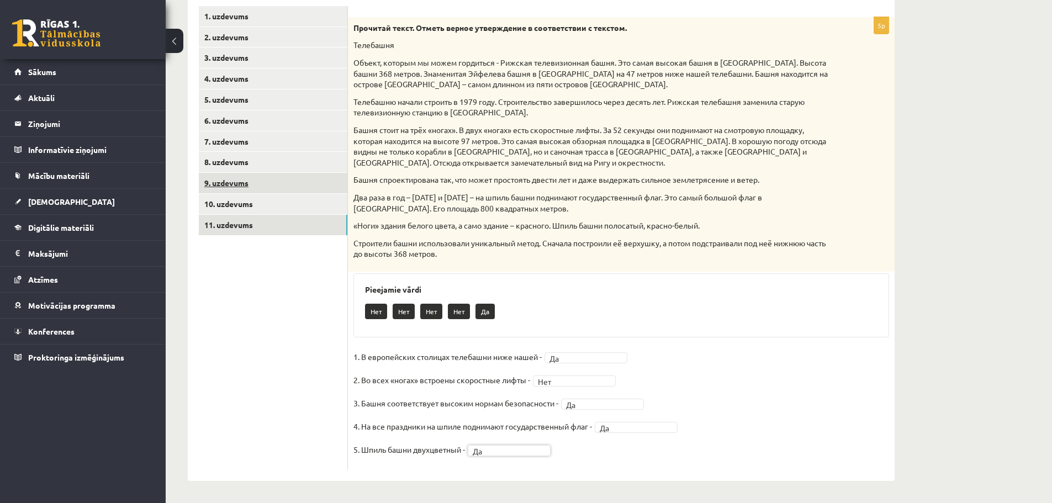
click at [231, 185] on link "9. uzdevums" at bounding box center [273, 183] width 148 height 20
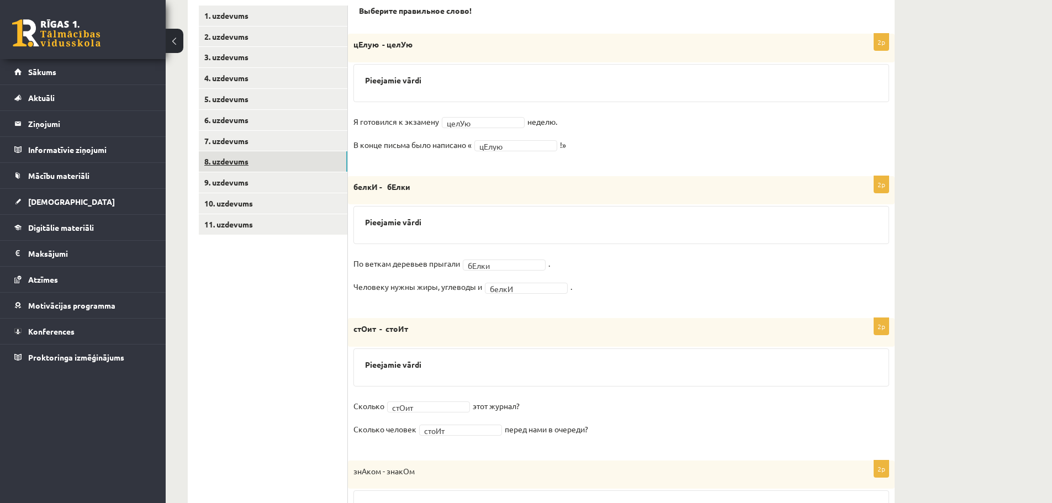
click at [226, 167] on link "8. uzdevums" at bounding box center [273, 161] width 148 height 20
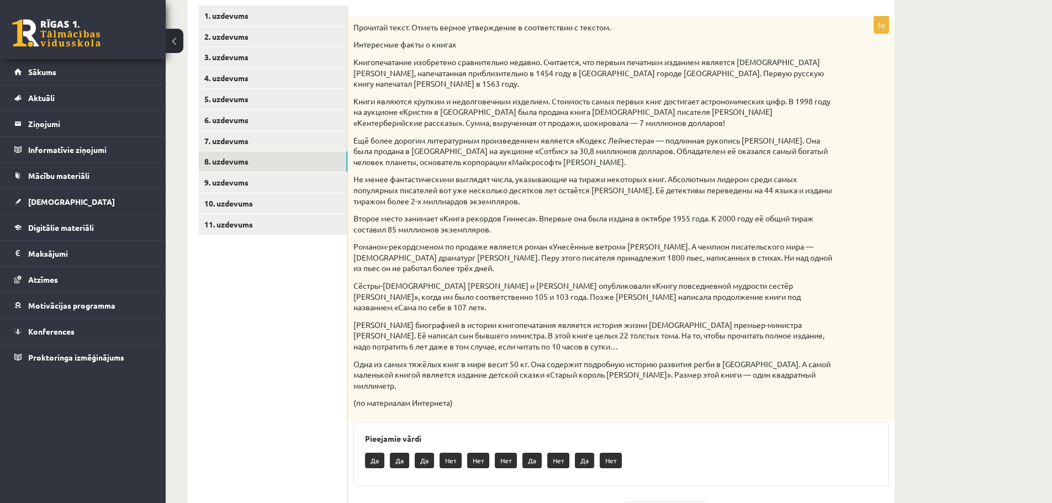
click at [533, 134] on div "Прочитай текст. Отметь верное утверждение в соответствии с текстом. Интересные …" at bounding box center [621, 219] width 546 height 404
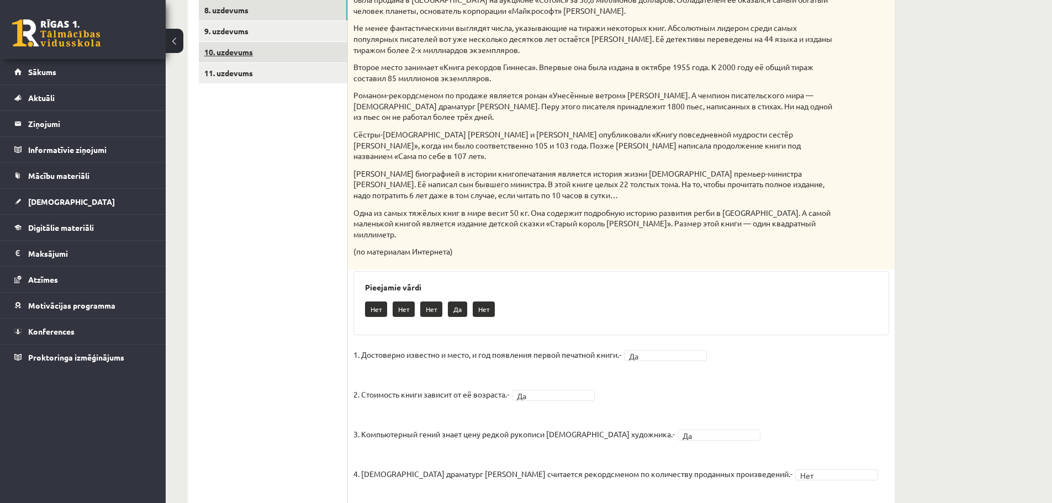
scroll to position [343, 0]
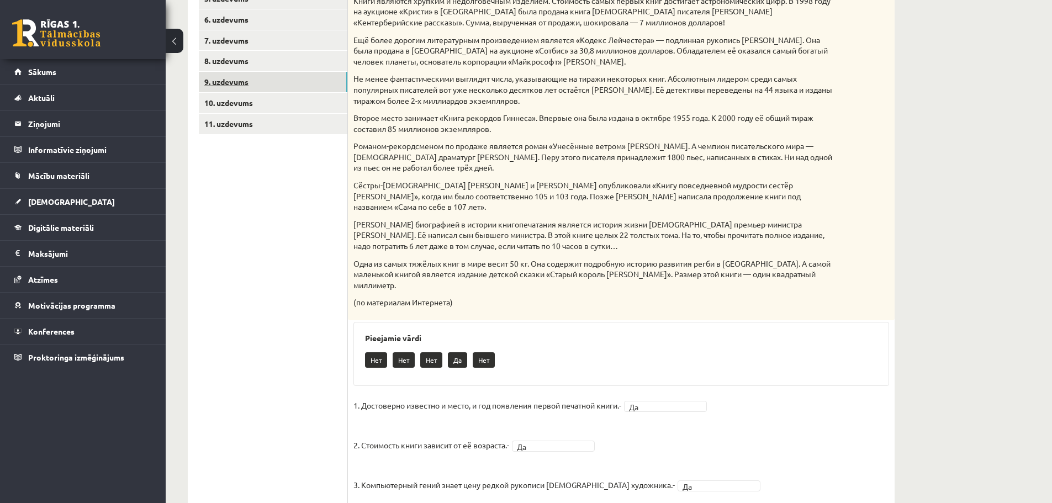
click at [242, 72] on link "9. uzdevums" at bounding box center [273, 82] width 148 height 20
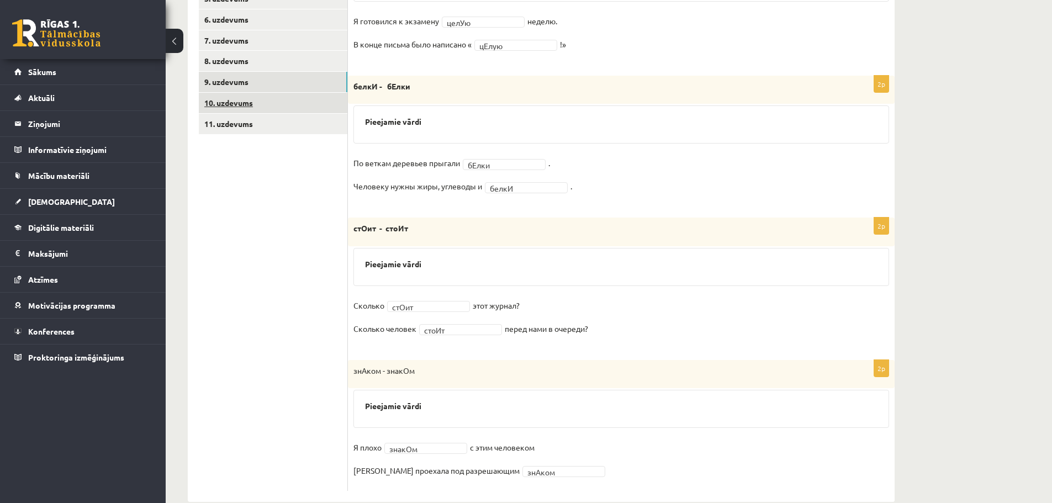
scroll to position [364, 0]
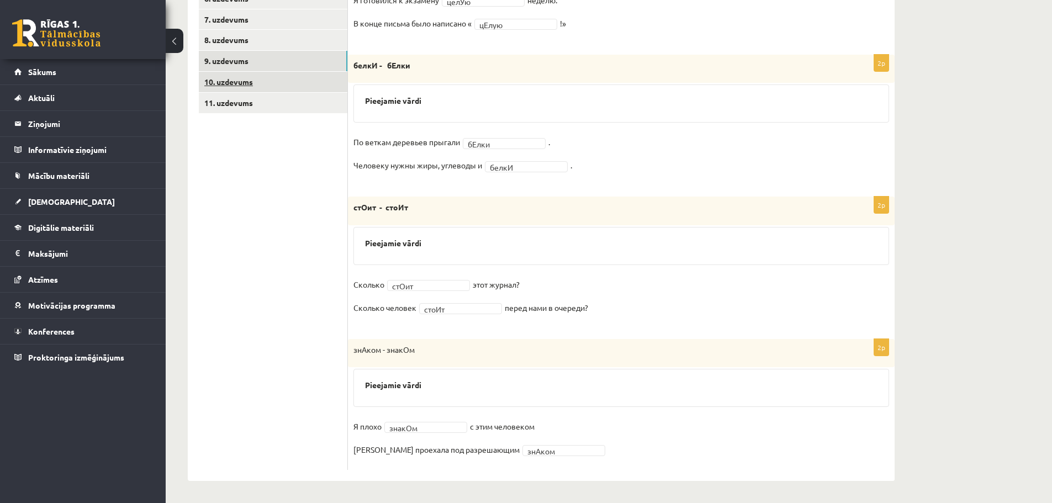
click at [236, 86] on link "10. uzdevums" at bounding box center [273, 82] width 148 height 20
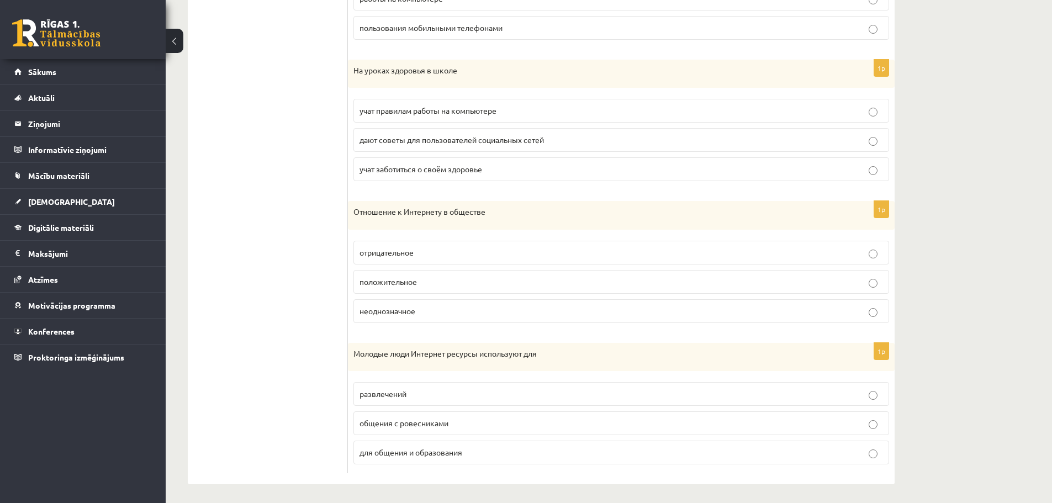
scroll to position [548, 0]
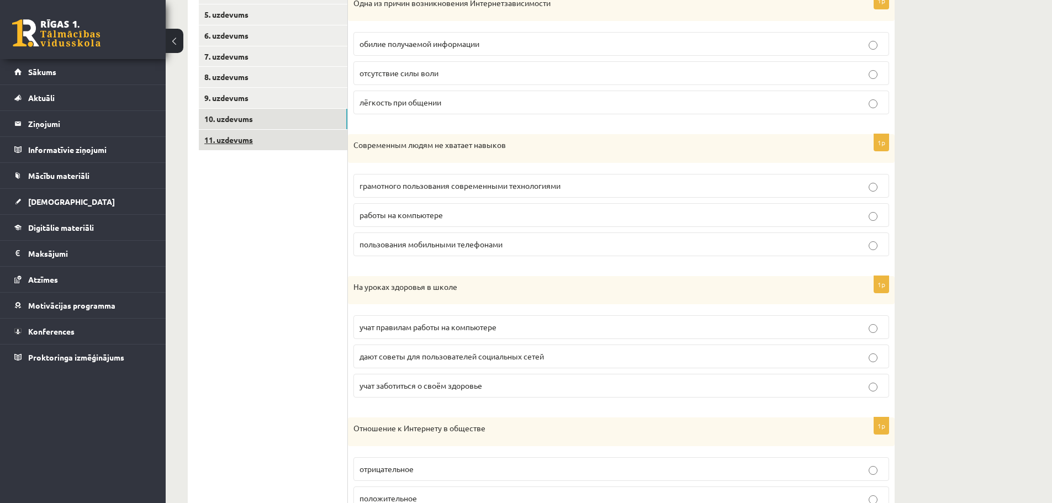
click at [248, 141] on link "11. uzdevums" at bounding box center [273, 140] width 148 height 20
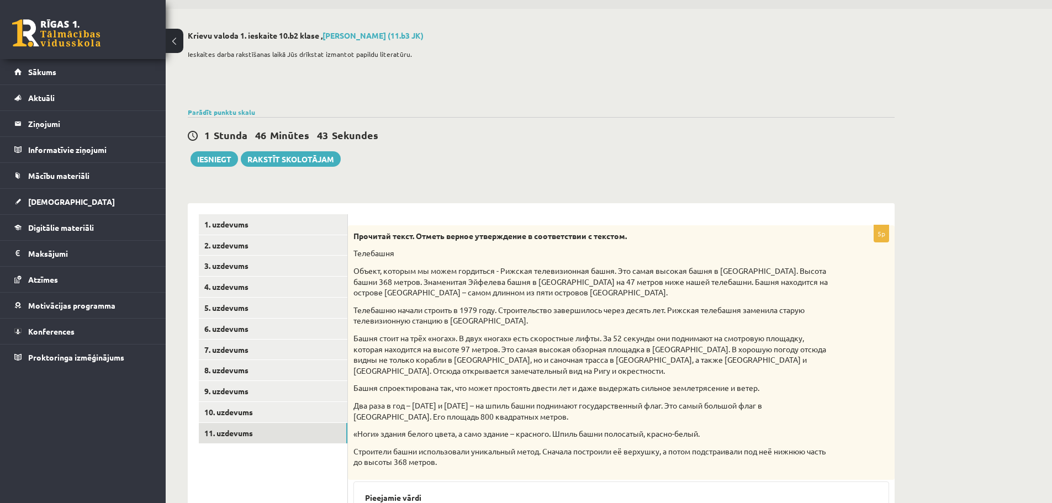
scroll to position [22, 0]
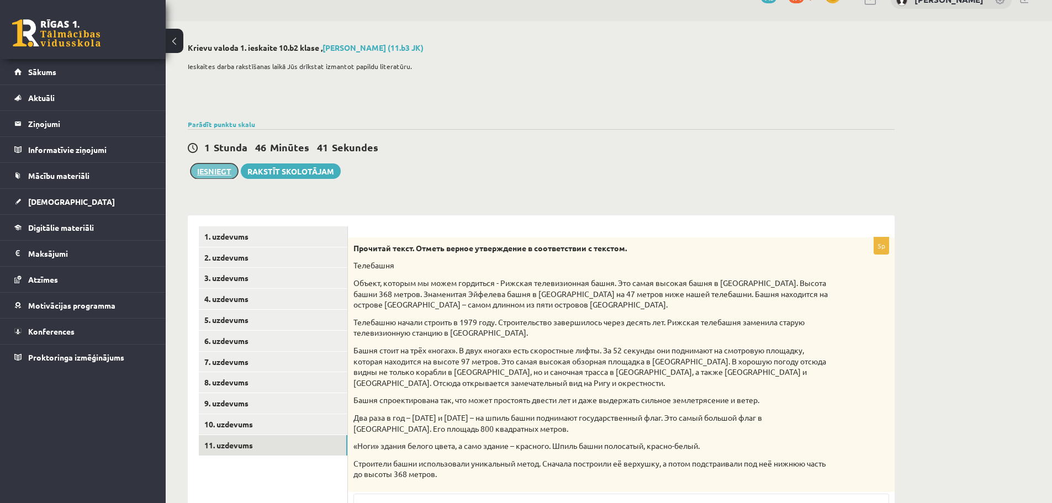
click at [219, 173] on button "Iesniegt" at bounding box center [213, 170] width 47 height 15
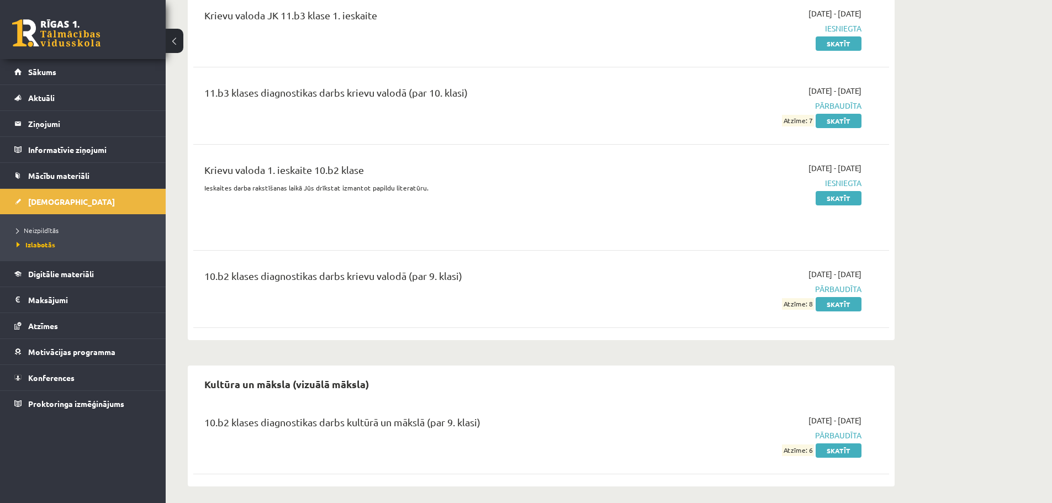
scroll to position [62, 0]
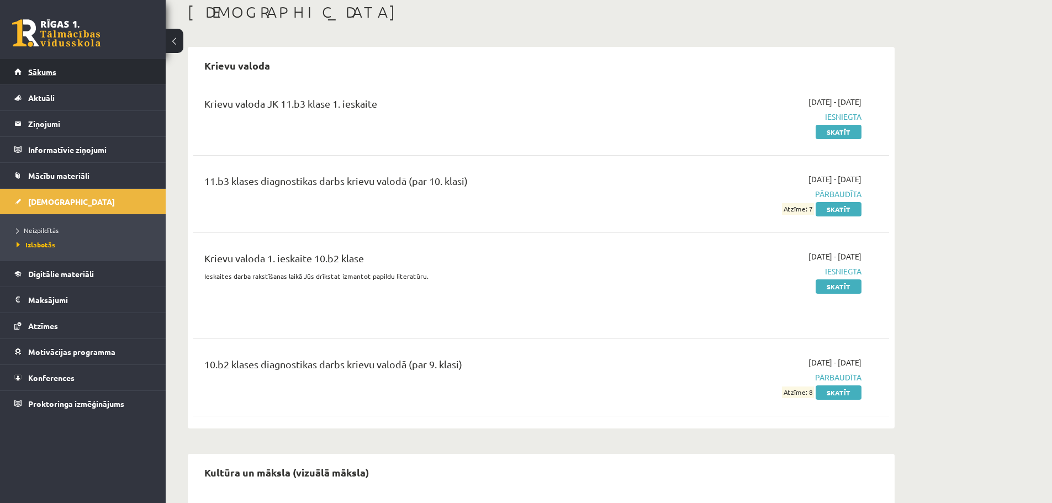
click at [50, 73] on span "Sākums" at bounding box center [42, 72] width 28 height 10
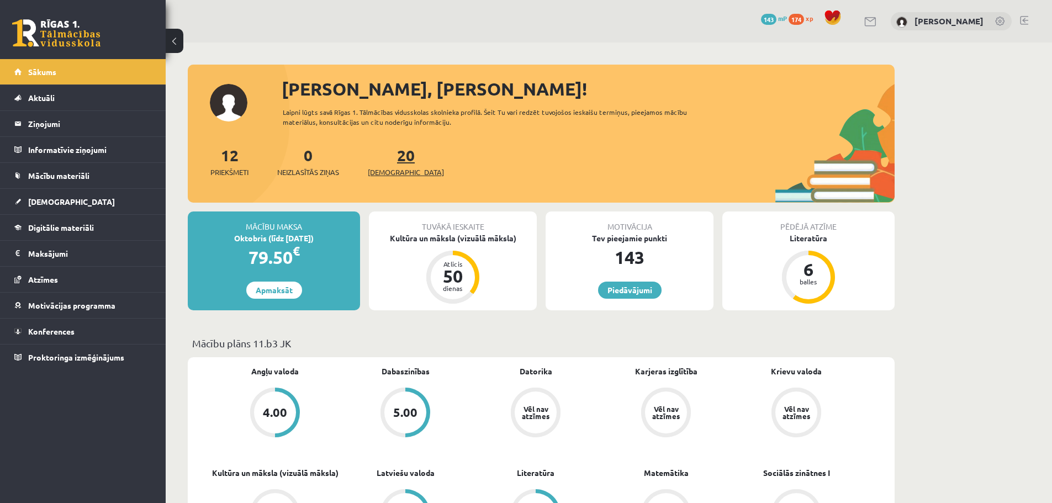
click at [395, 173] on span "[DEMOGRAPHIC_DATA]" at bounding box center [406, 172] width 76 height 11
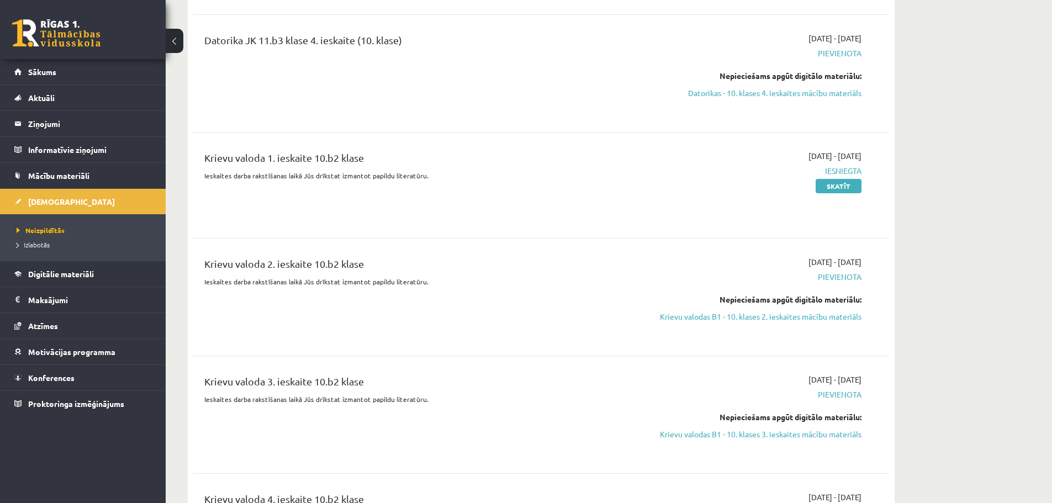
scroll to position [1766, 0]
click at [826, 309] on link "Krievu valodas B1 - 10. klases 2. ieskaites mācību materiāls" at bounding box center [757, 315] width 208 height 12
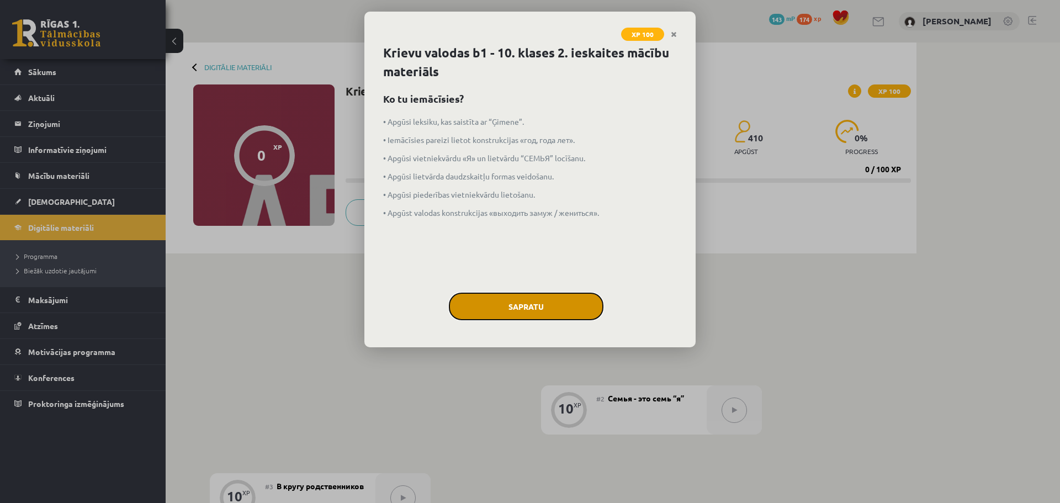
click at [576, 314] on button "Sapratu" at bounding box center [526, 307] width 155 height 28
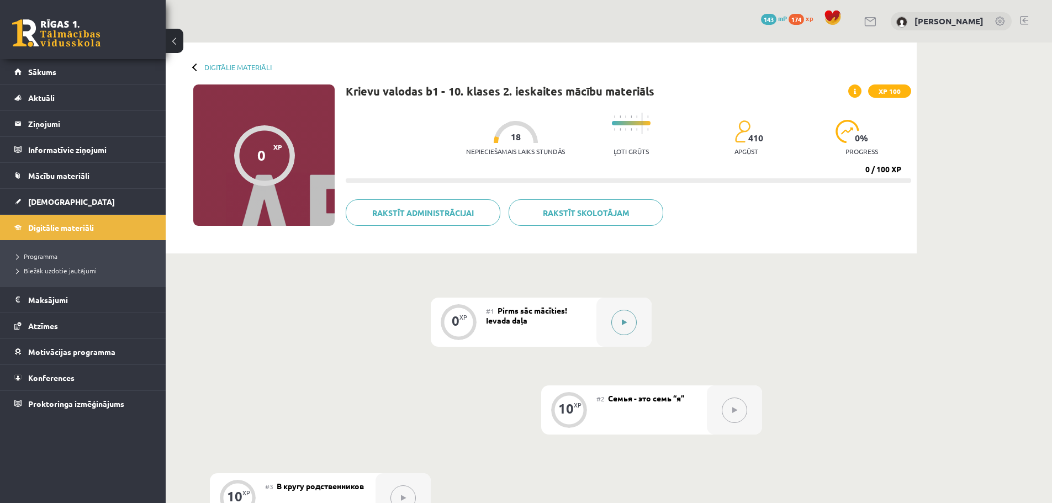
click at [620, 323] on button at bounding box center [623, 322] width 25 height 25
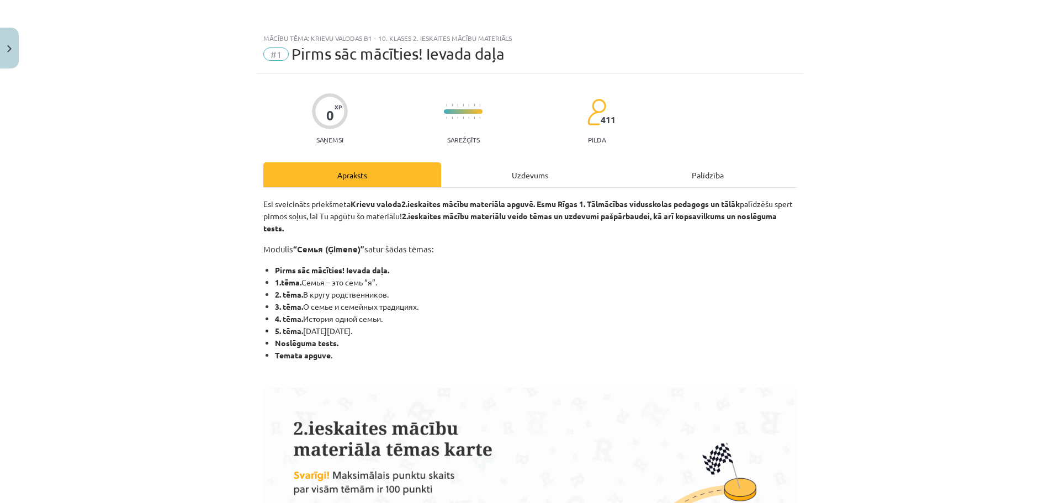
click at [559, 182] on div "Uzdevums" at bounding box center [530, 174] width 178 height 25
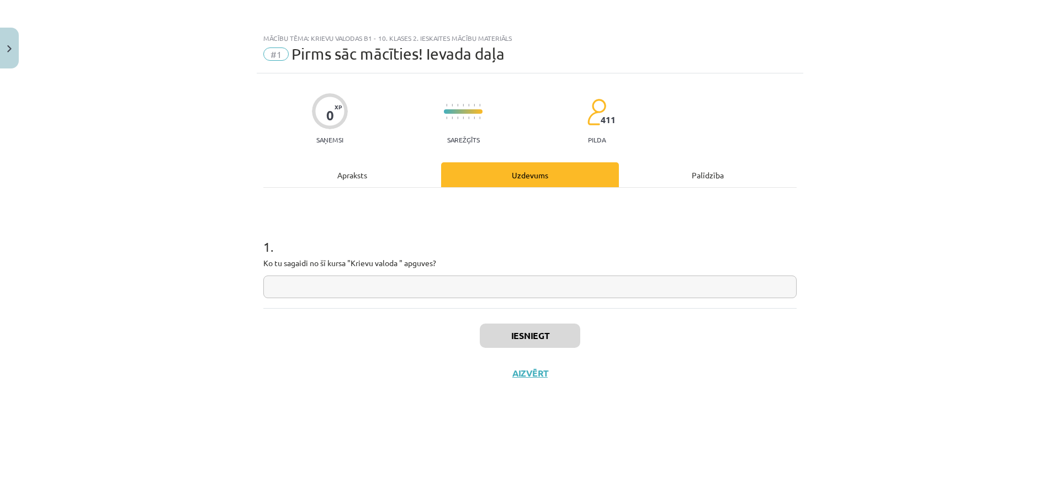
click at [431, 287] on input "text" at bounding box center [529, 286] width 533 height 23
type input "**********"
click at [392, 177] on div "Apraksts" at bounding box center [352, 174] width 178 height 25
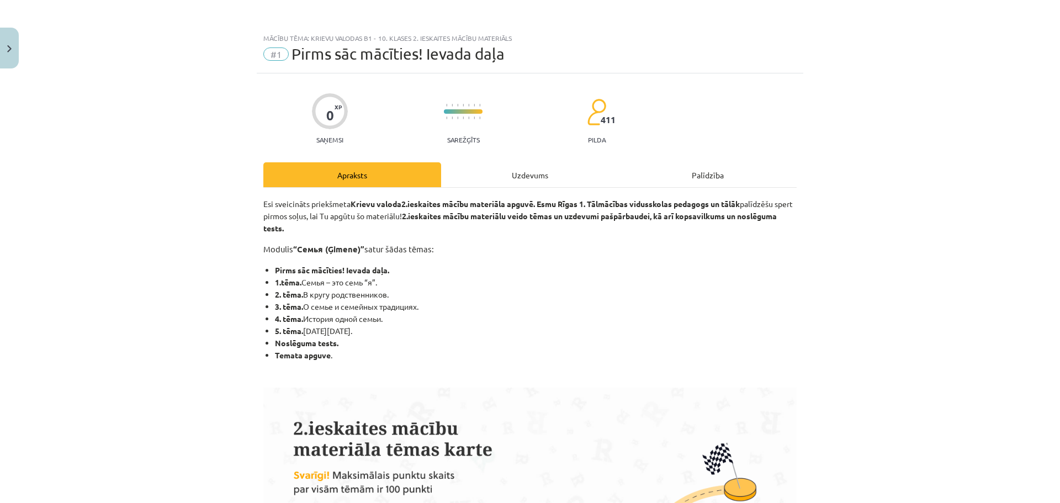
click at [524, 185] on div "Uzdevums" at bounding box center [530, 174] width 178 height 25
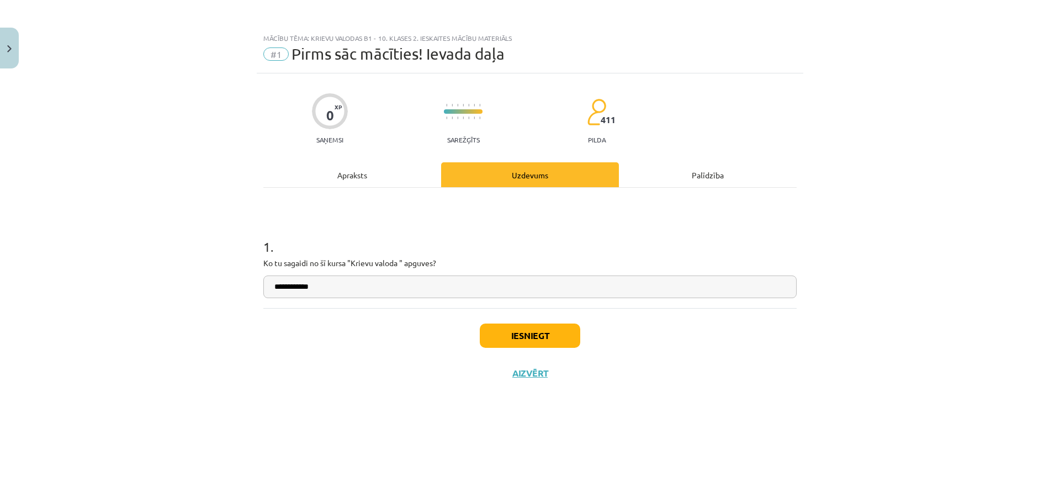
click at [378, 278] on input "**********" at bounding box center [529, 286] width 533 height 23
type input "**********"
click at [541, 337] on button "Iesniegt" at bounding box center [530, 335] width 100 height 24
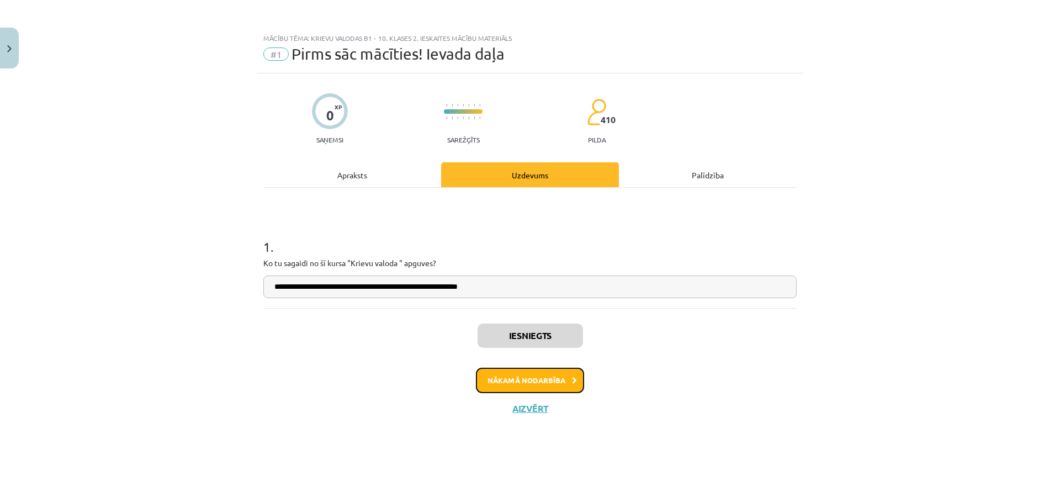
click at [560, 382] on button "Nākamā nodarbība" at bounding box center [530, 380] width 108 height 25
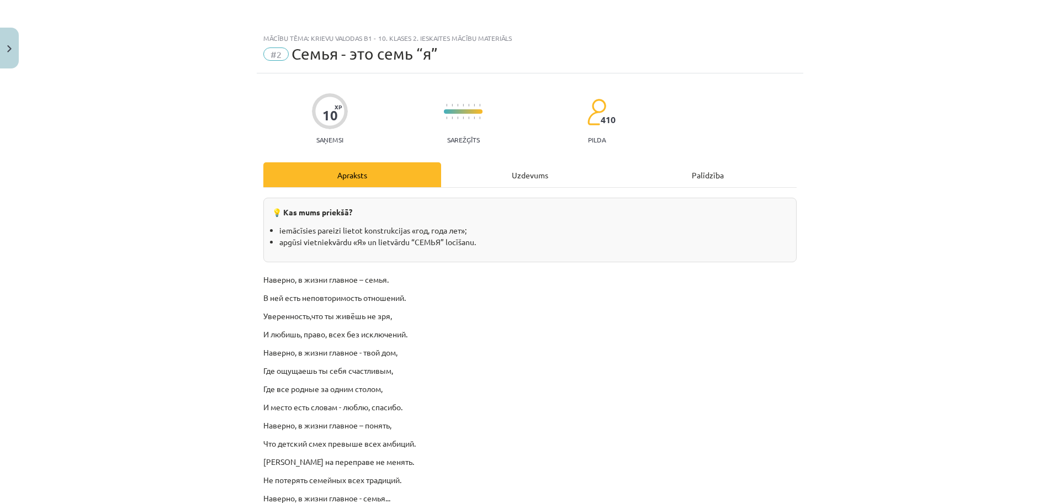
click at [526, 183] on div "Uzdevums" at bounding box center [530, 174] width 178 height 25
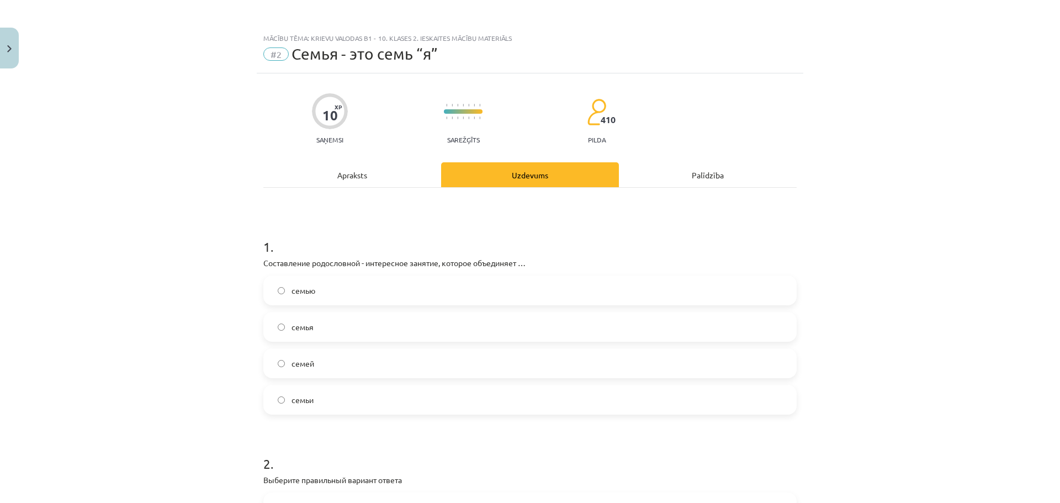
scroll to position [28, 0]
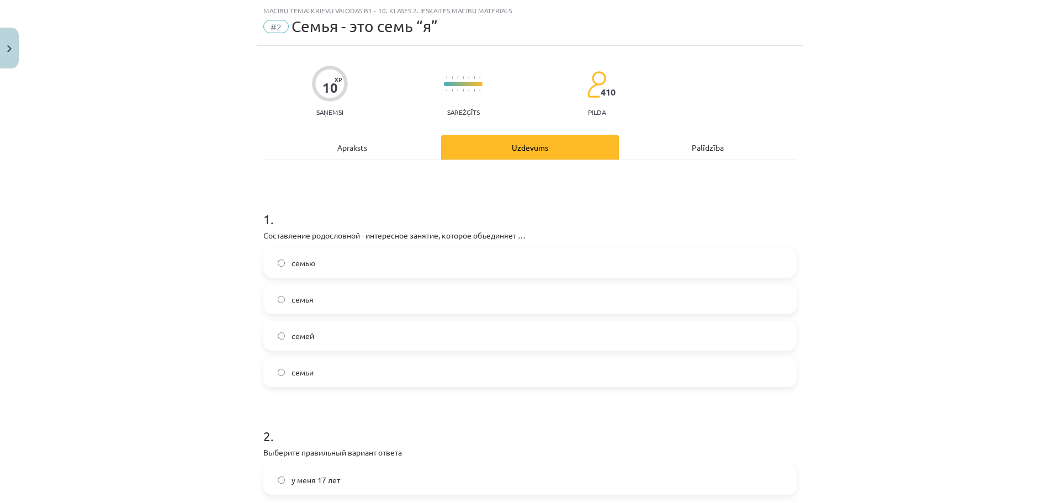
click at [341, 267] on label "семью" at bounding box center [529, 263] width 531 height 28
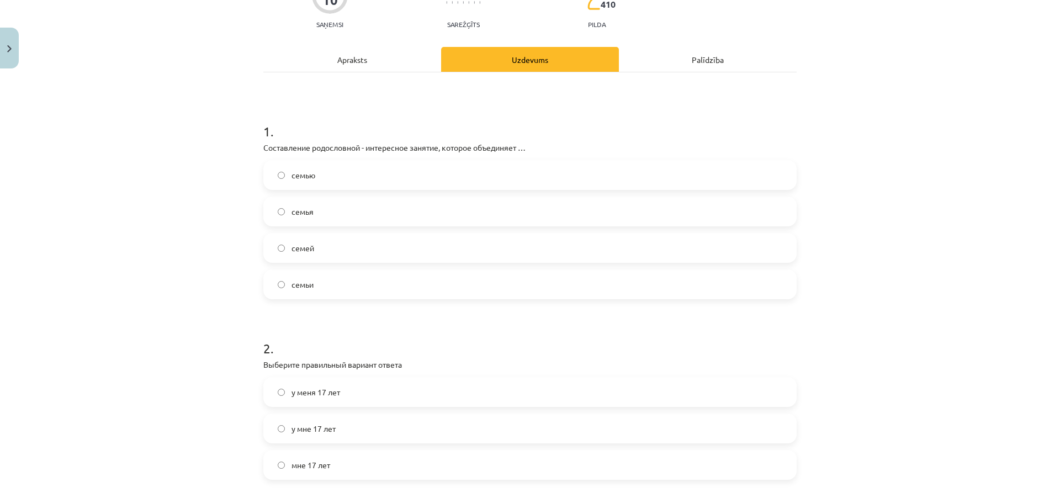
scroll to position [193, 0]
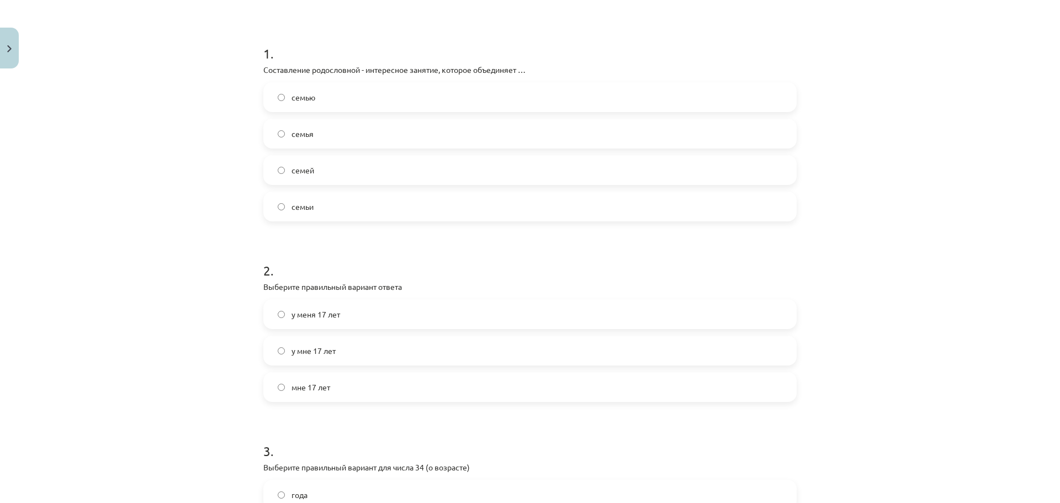
click at [323, 392] on span "мне 17 лет" at bounding box center [310, 387] width 39 height 12
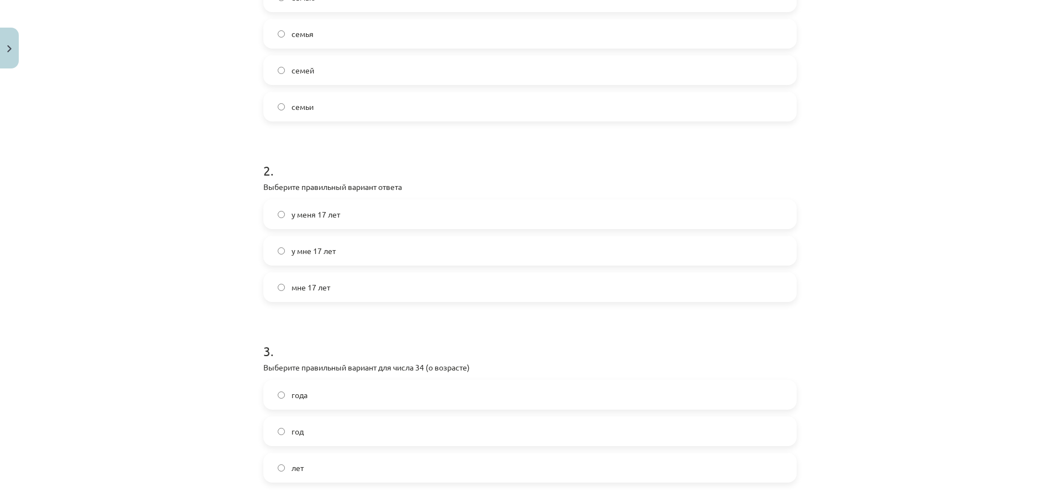
scroll to position [414, 0]
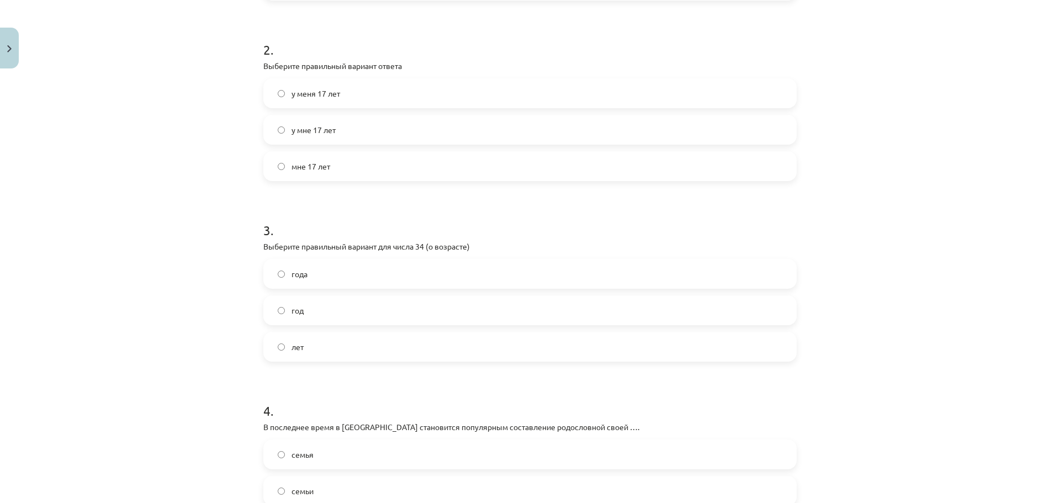
click at [431, 263] on label "года" at bounding box center [529, 274] width 531 height 28
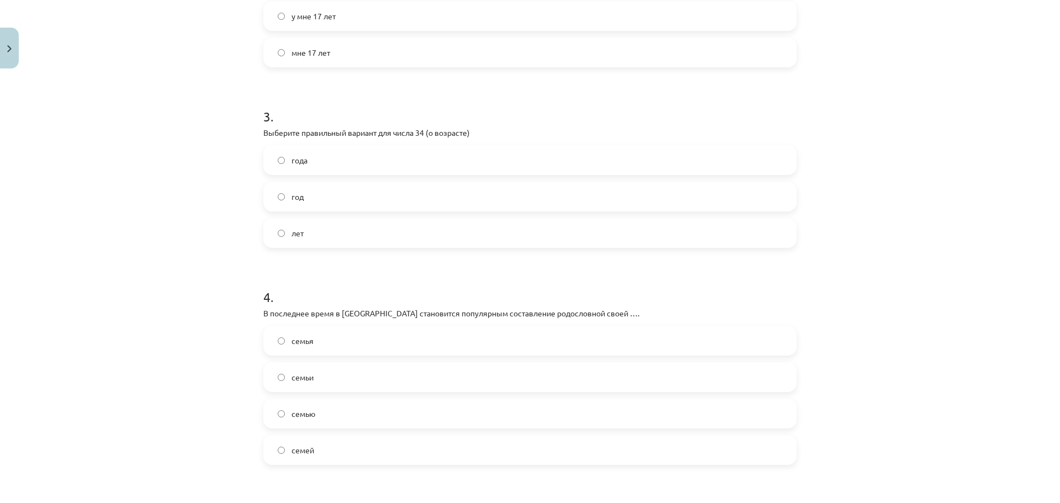
scroll to position [635, 0]
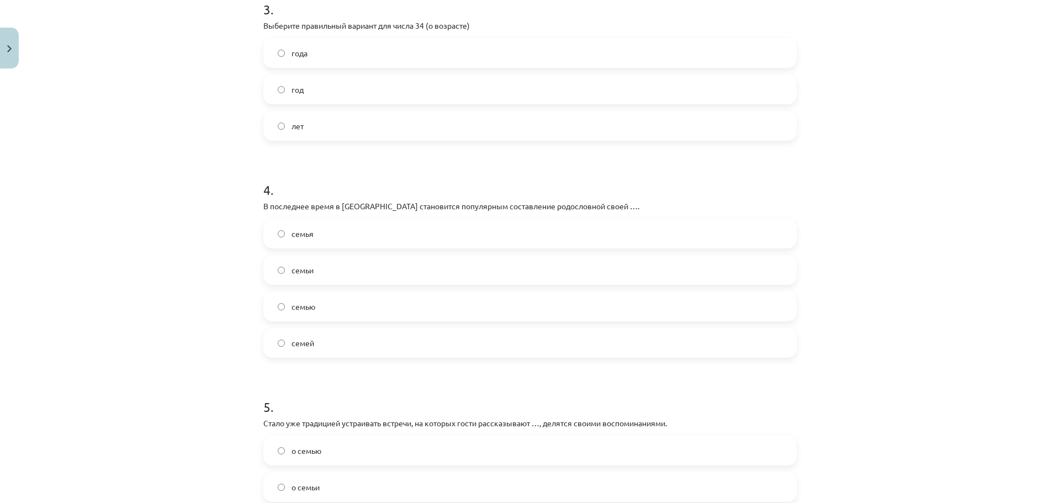
click at [329, 267] on label "семьи" at bounding box center [529, 270] width 531 height 28
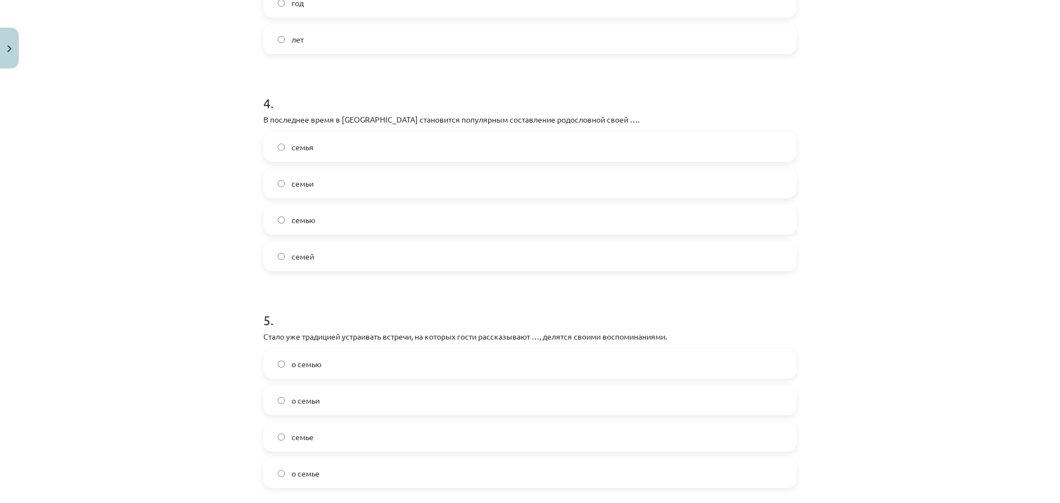
scroll to position [835, 0]
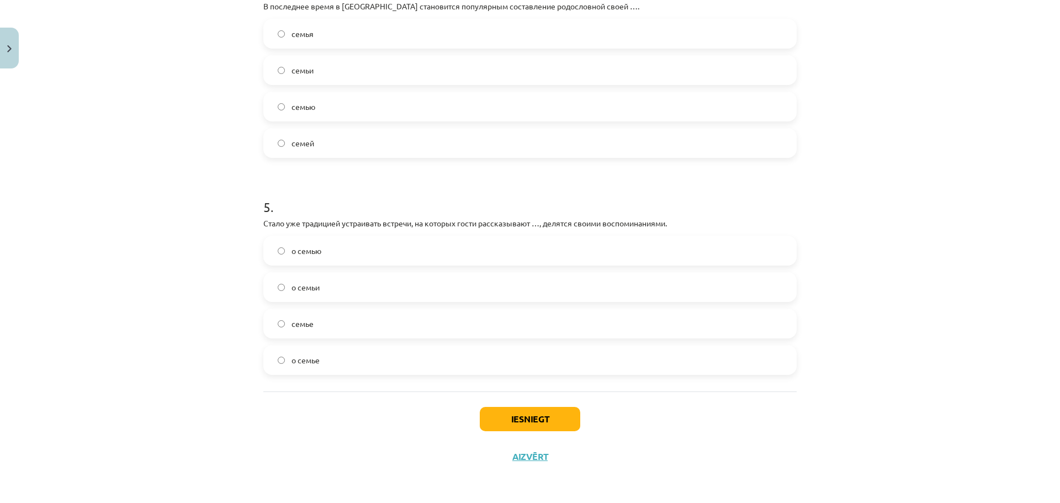
click at [342, 326] on label "семье" at bounding box center [529, 324] width 531 height 28
click at [350, 365] on label "о семье" at bounding box center [529, 360] width 531 height 28
click at [528, 422] on button "Iesniegt" at bounding box center [530, 419] width 100 height 24
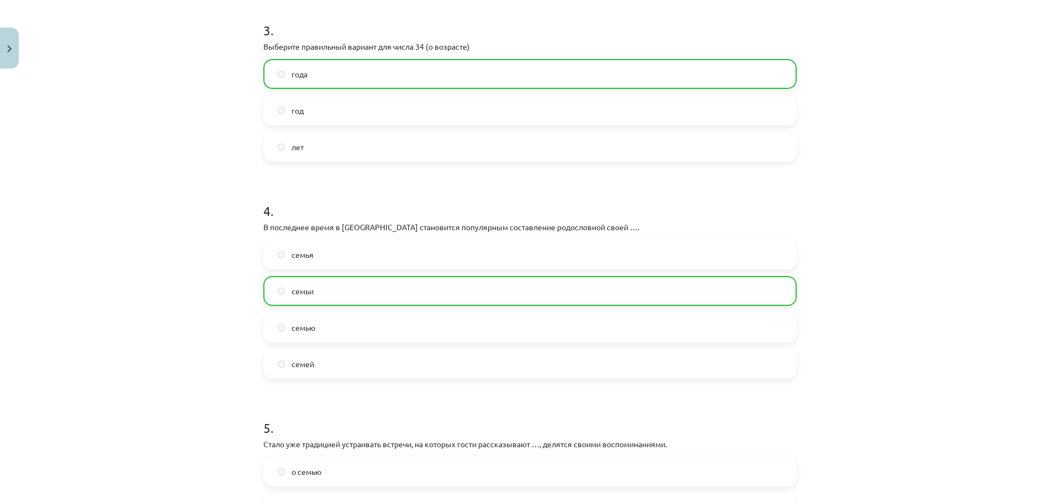
scroll to position [870, 0]
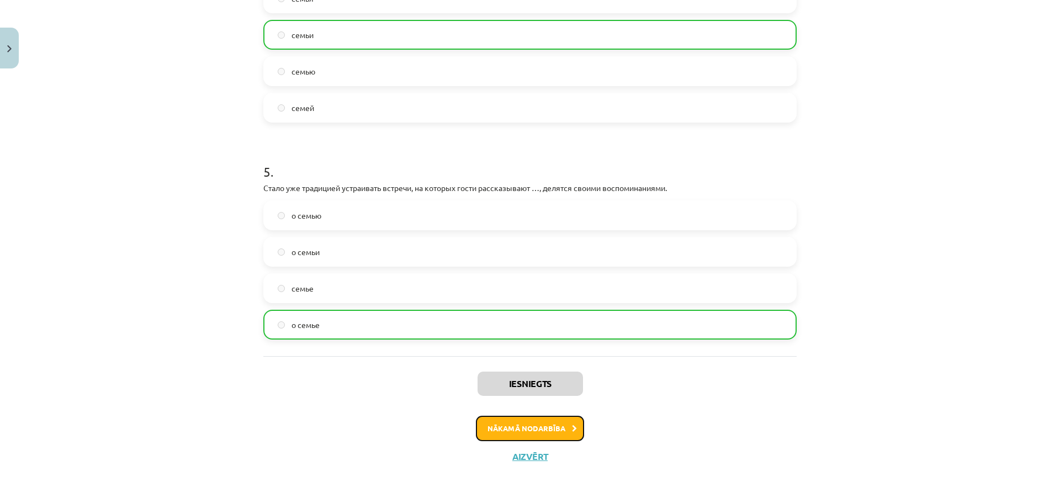
click at [572, 429] on icon at bounding box center [574, 428] width 5 height 7
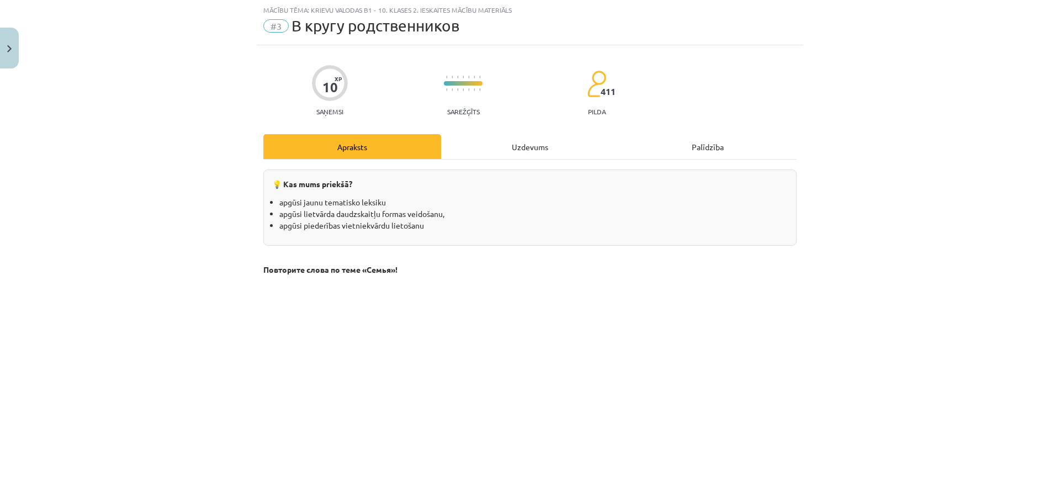
scroll to position [28, 0]
click at [524, 142] on div "Uzdevums" at bounding box center [530, 147] width 178 height 25
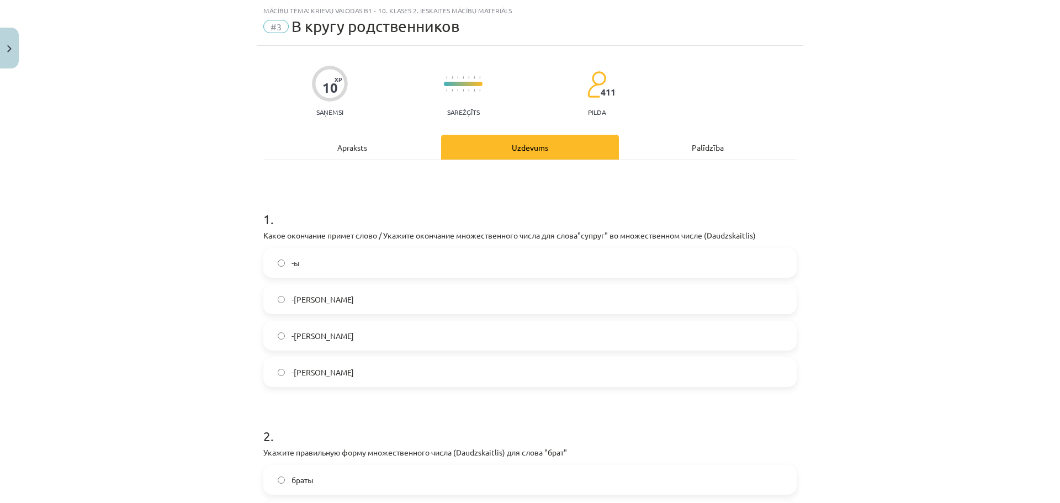
click at [334, 343] on label "-[PERSON_NAME]" at bounding box center [529, 336] width 531 height 28
click at [343, 143] on div "Apraksts" at bounding box center [352, 147] width 178 height 25
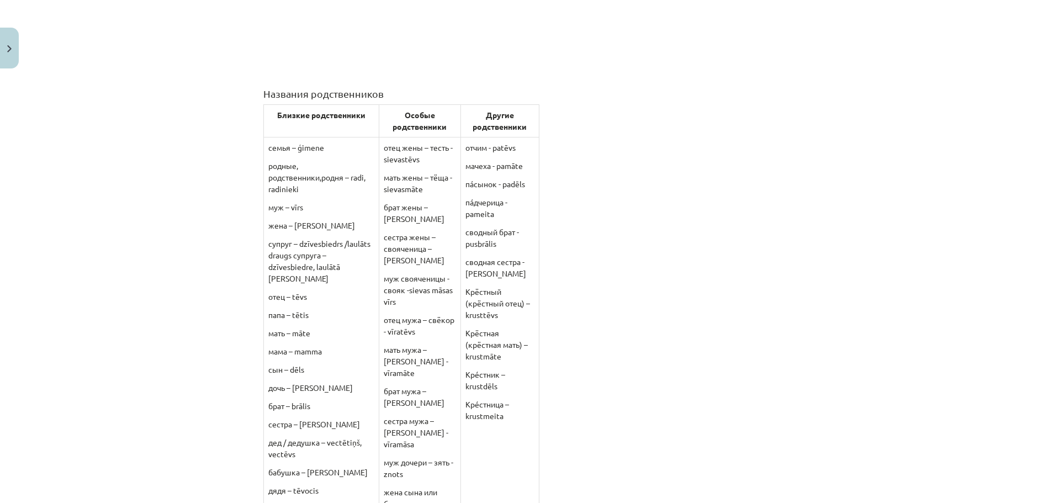
scroll to position [414, 0]
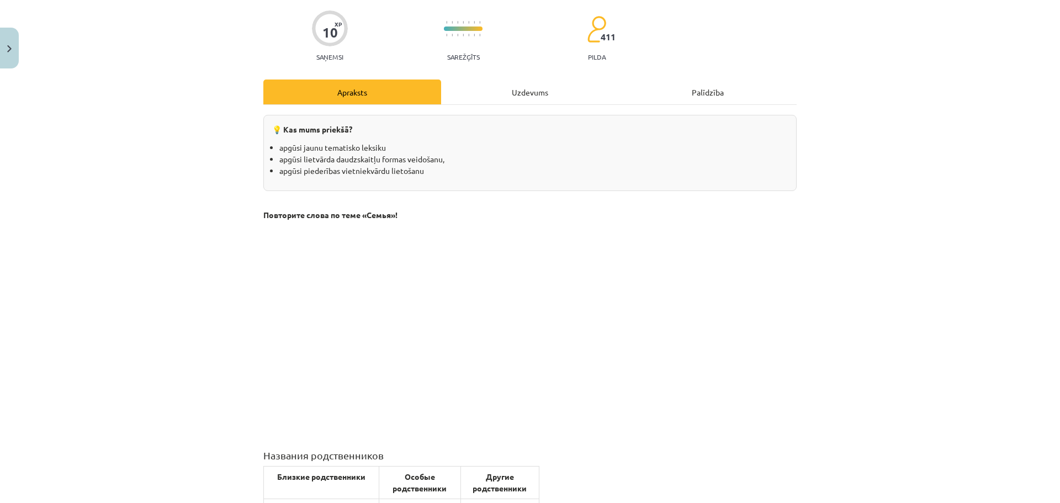
click at [519, 91] on div "Uzdevums" at bounding box center [530, 91] width 178 height 25
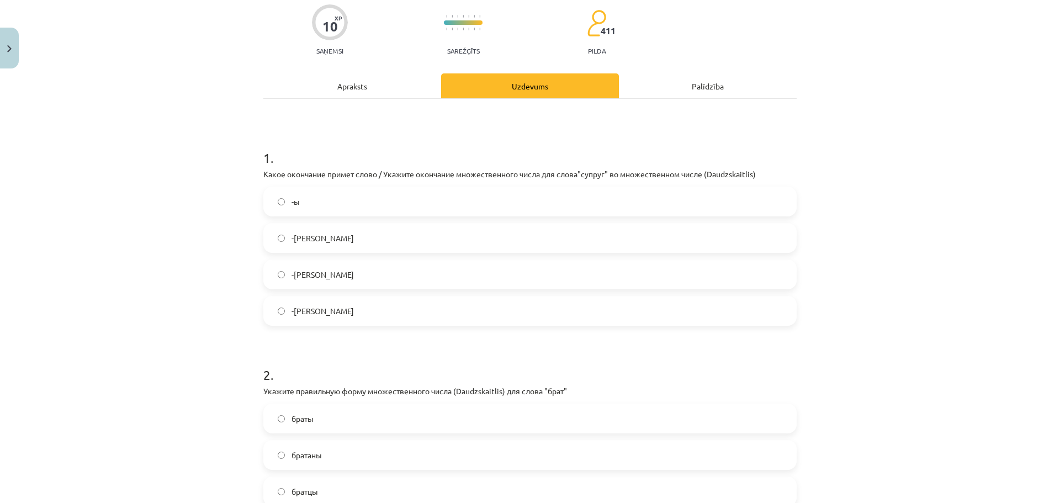
scroll to position [193, 0]
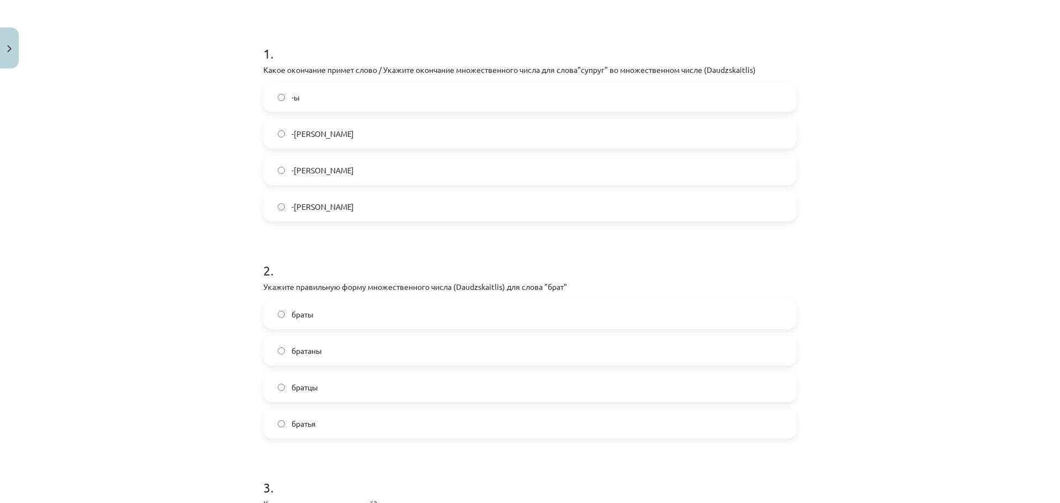
click at [323, 211] on label "-[PERSON_NAME]" at bounding box center [529, 207] width 531 height 28
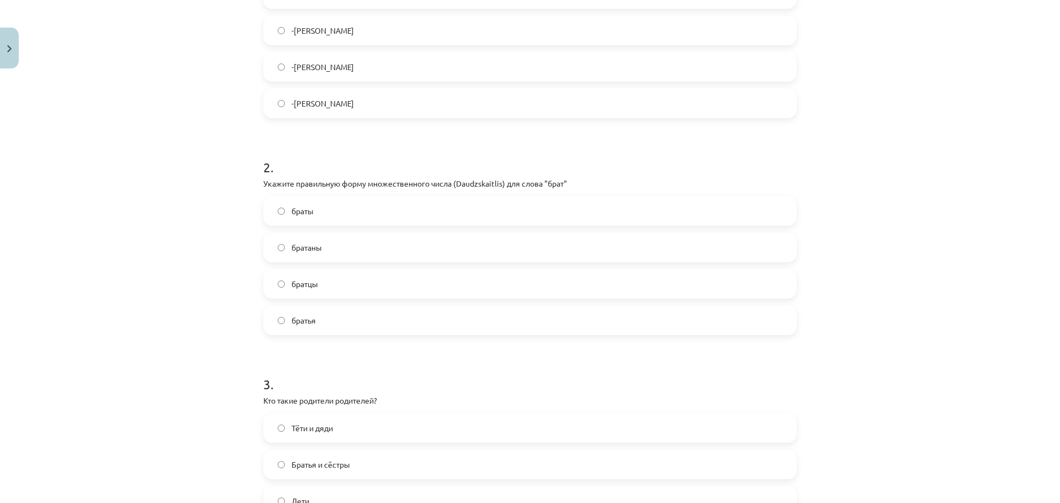
scroll to position [304, 0]
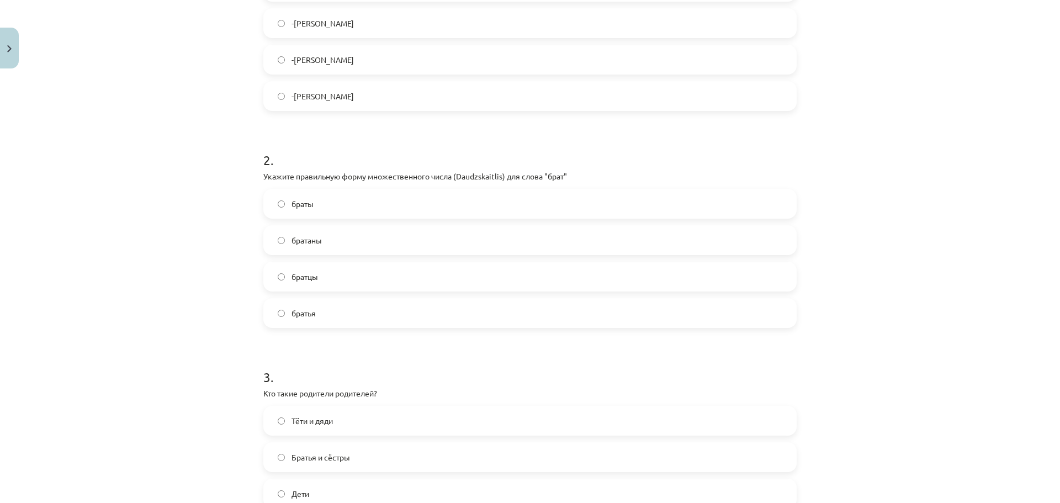
click at [369, 317] on label "братья" at bounding box center [529, 313] width 531 height 28
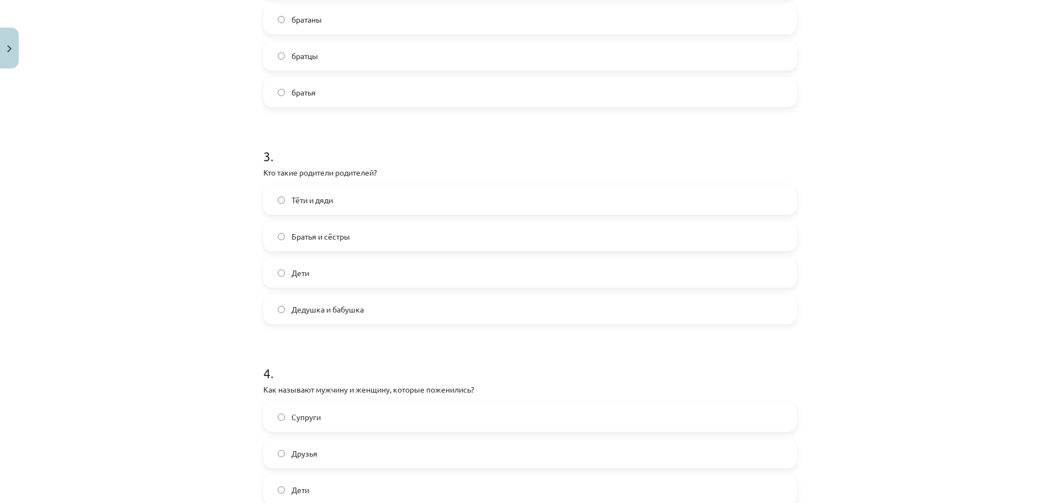
click at [390, 304] on label "Дедушка и бабушка" at bounding box center [529, 309] width 531 height 28
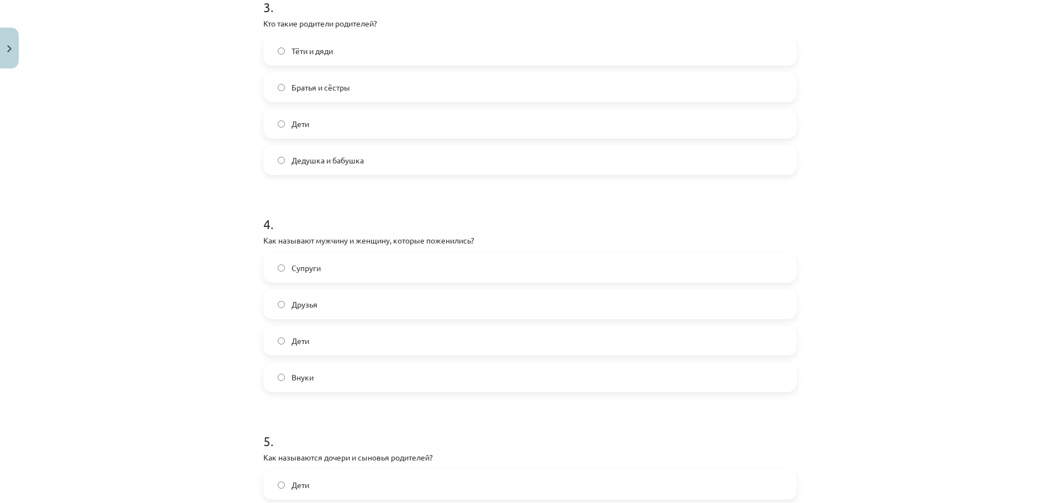
scroll to position [690, 0]
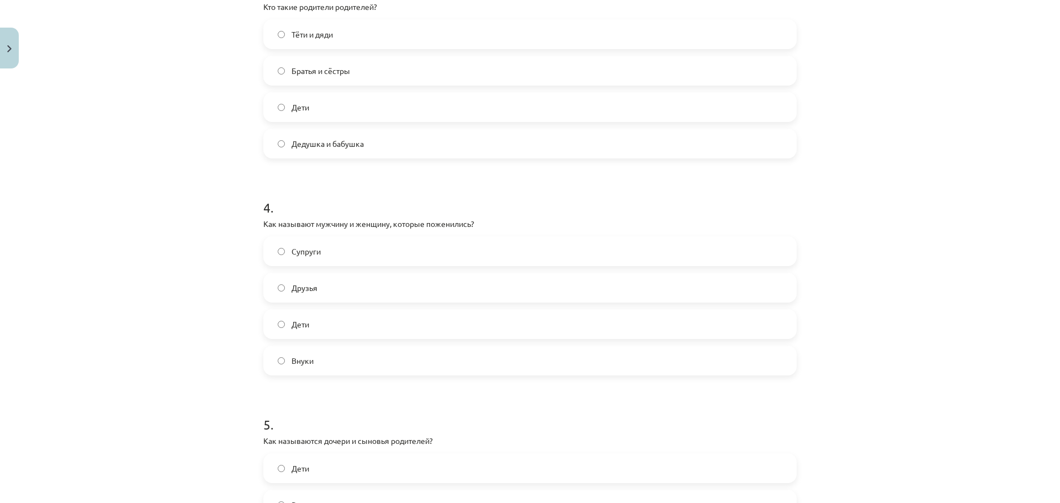
click at [457, 256] on label "Супруги" at bounding box center [529, 251] width 531 height 28
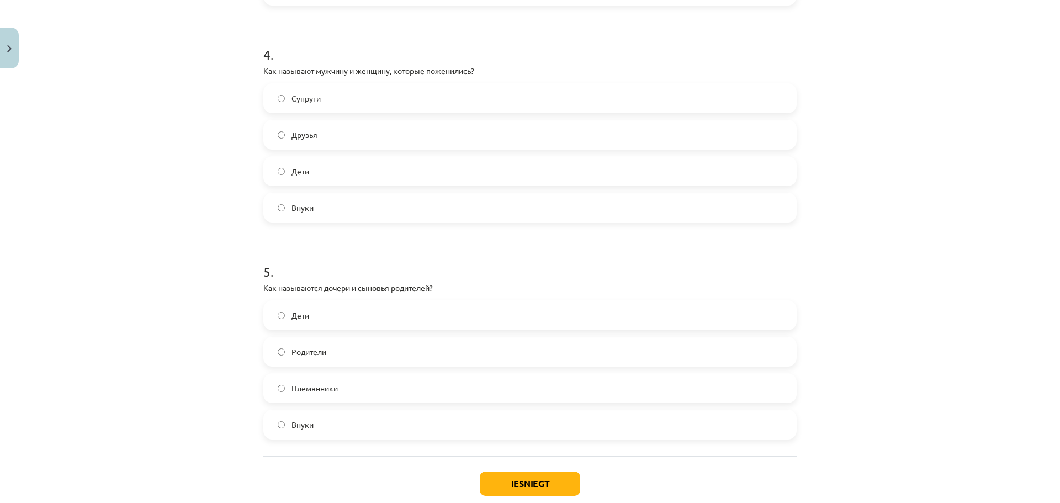
scroll to position [907, 0]
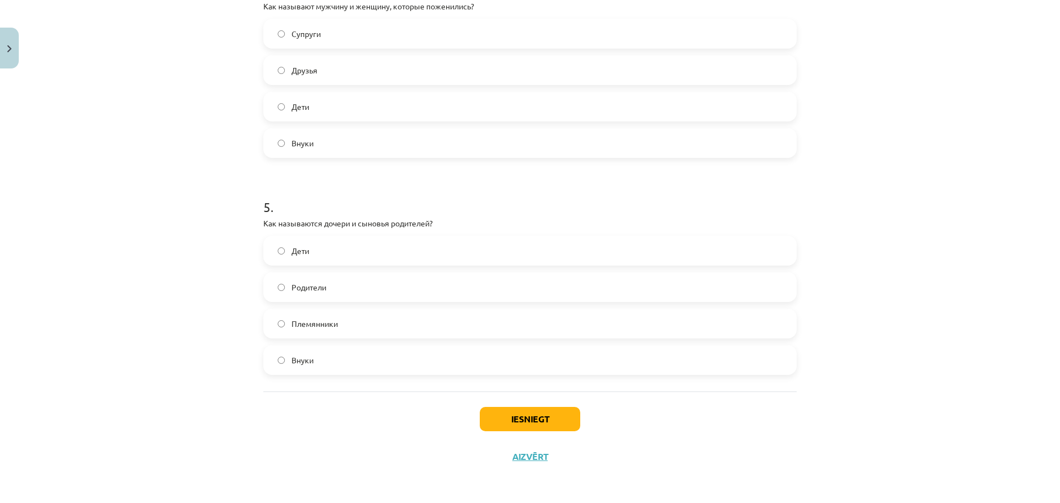
click at [385, 253] on label "Дети" at bounding box center [529, 251] width 531 height 28
click at [562, 418] on button "Iesniegt" at bounding box center [530, 419] width 100 height 24
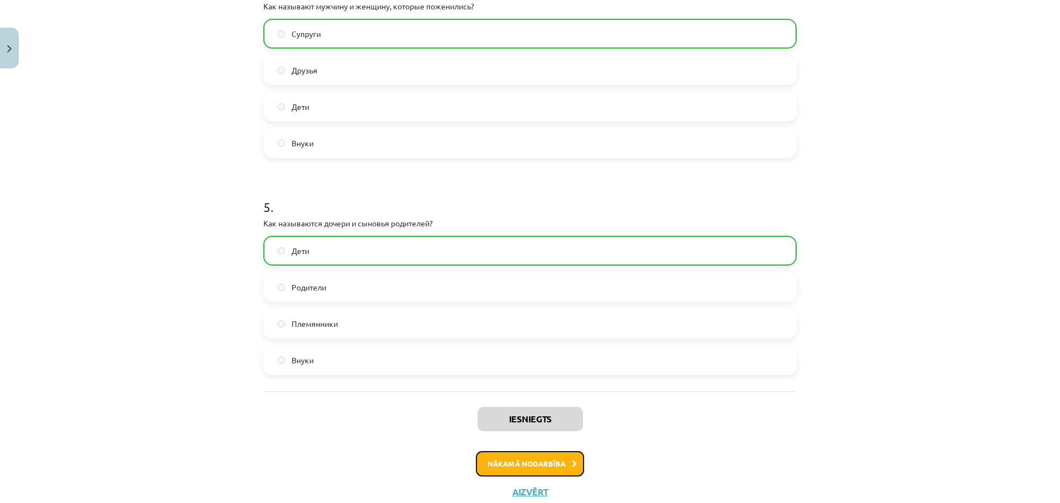
click at [548, 458] on button "Nākamā nodarbība" at bounding box center [530, 463] width 108 height 25
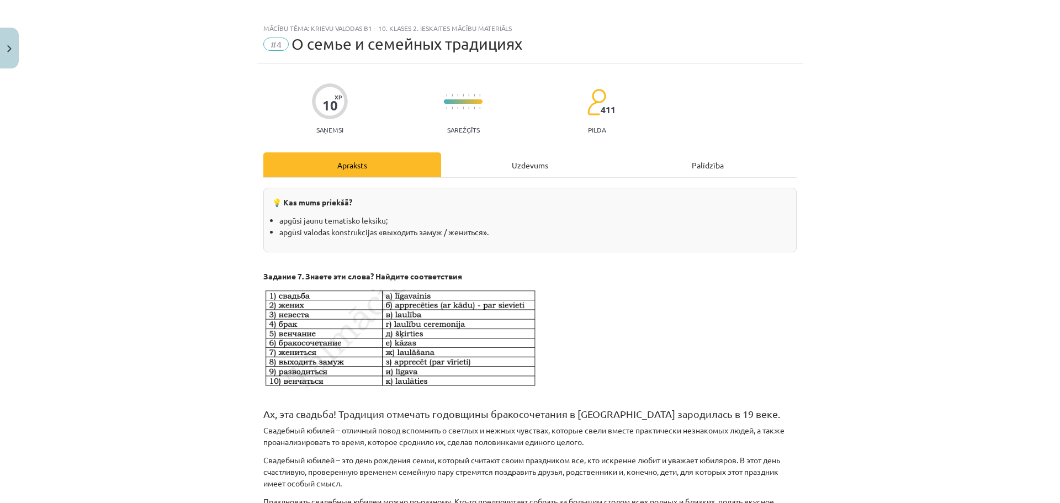
scroll to position [0, 0]
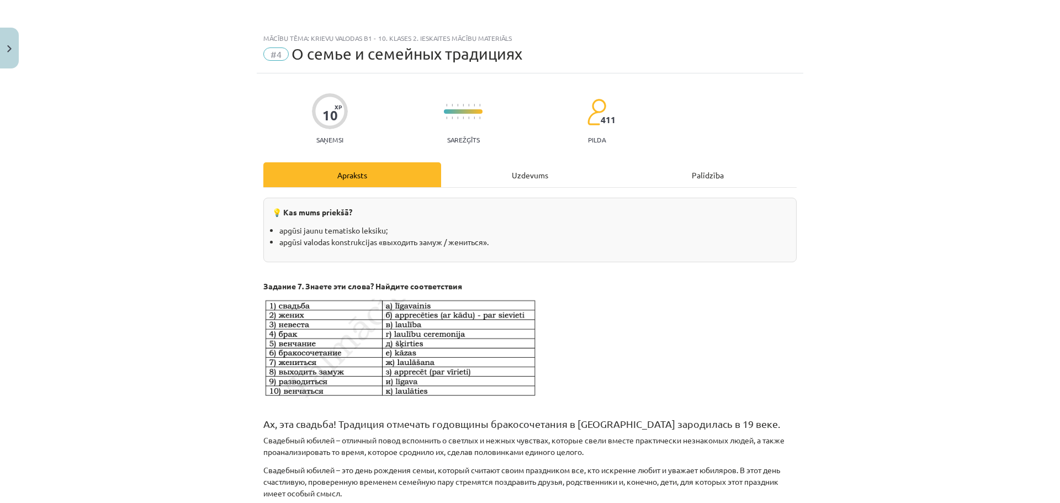
click at [515, 181] on div "Uzdevums" at bounding box center [530, 174] width 178 height 25
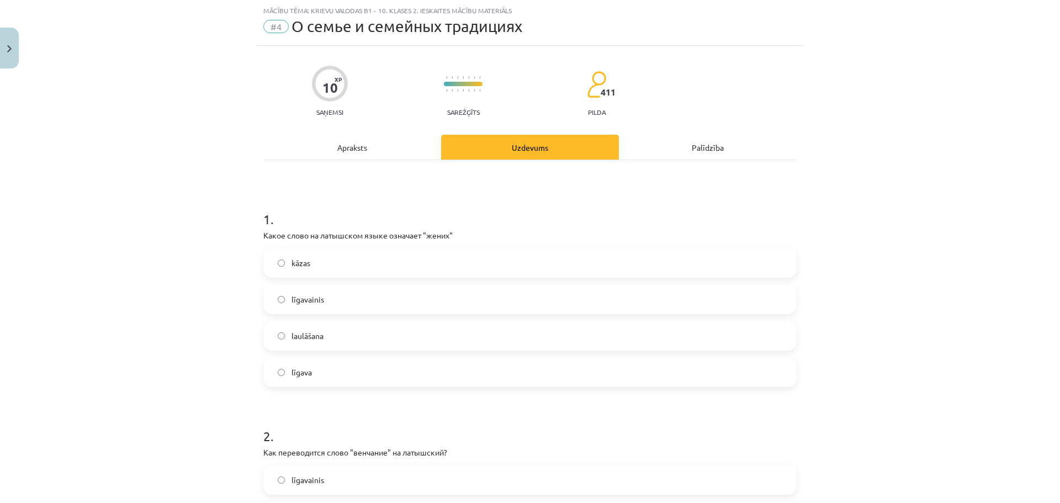
click at [359, 304] on label "līgavainis" at bounding box center [529, 299] width 531 height 28
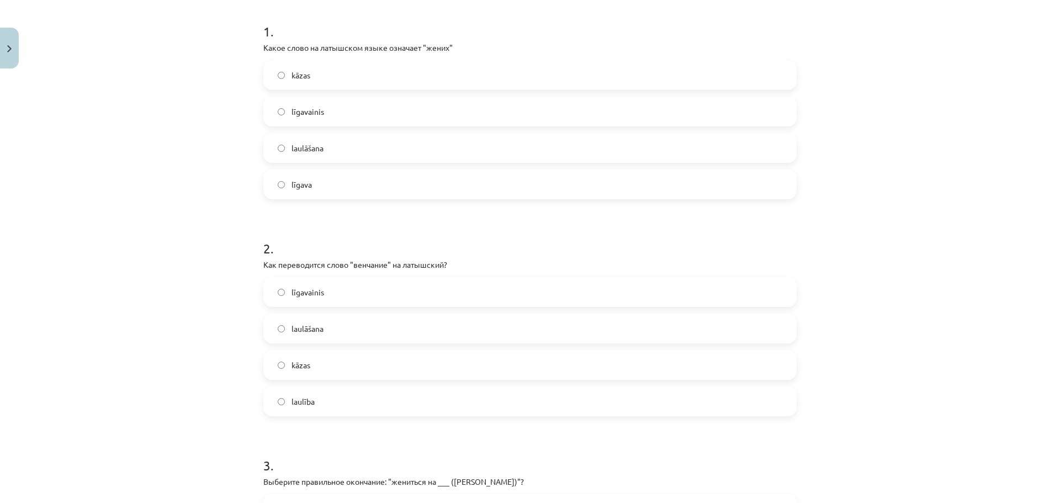
scroll to position [248, 0]
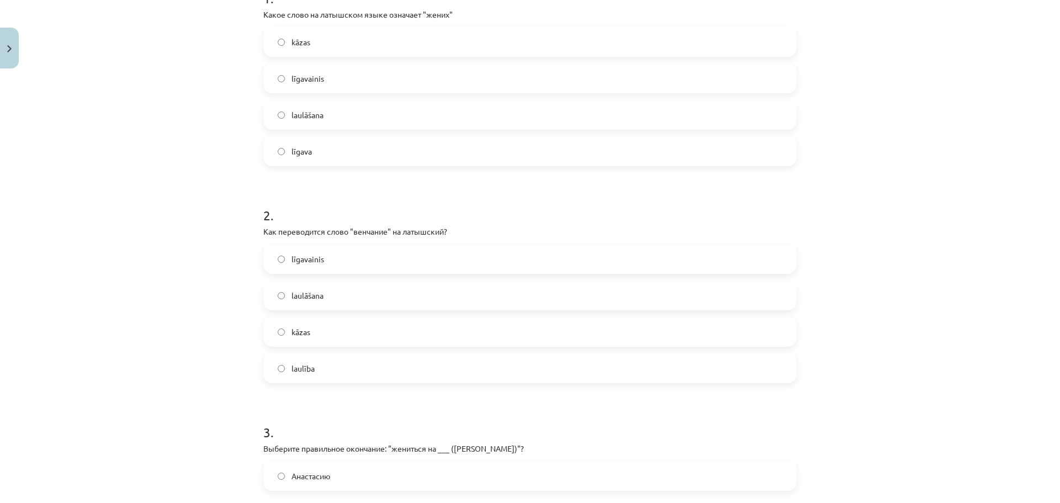
click at [368, 295] on label "laulāšana" at bounding box center [529, 296] width 531 height 28
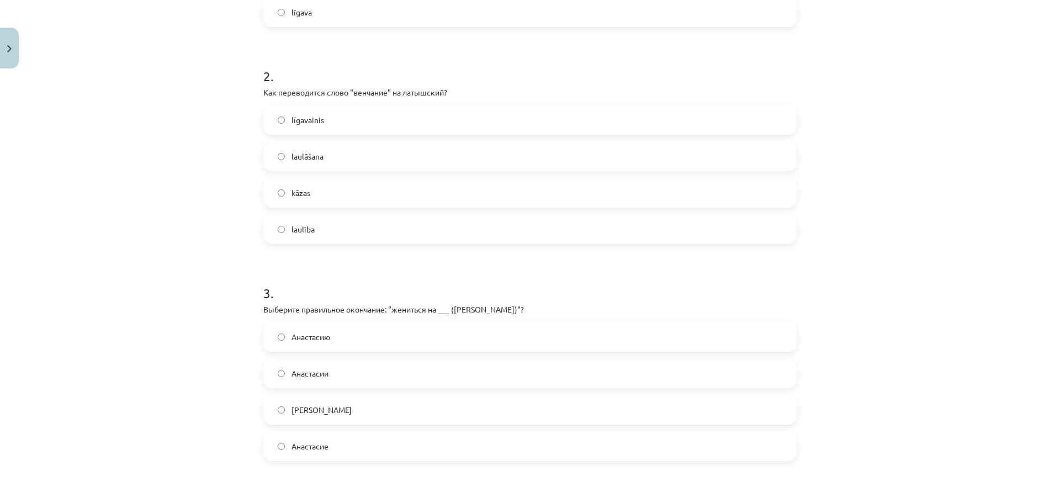
scroll to position [414, 0]
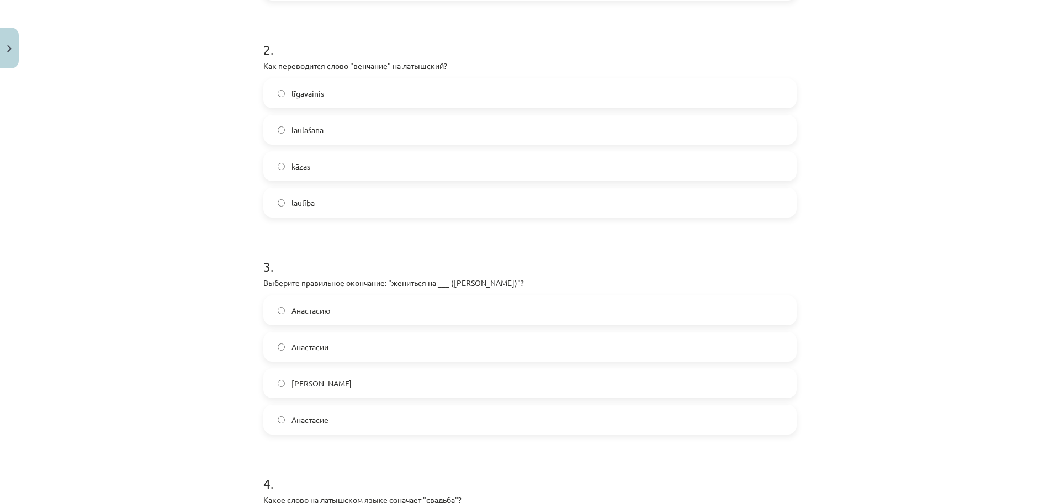
click at [367, 348] on label "Анастасии" at bounding box center [529, 347] width 531 height 28
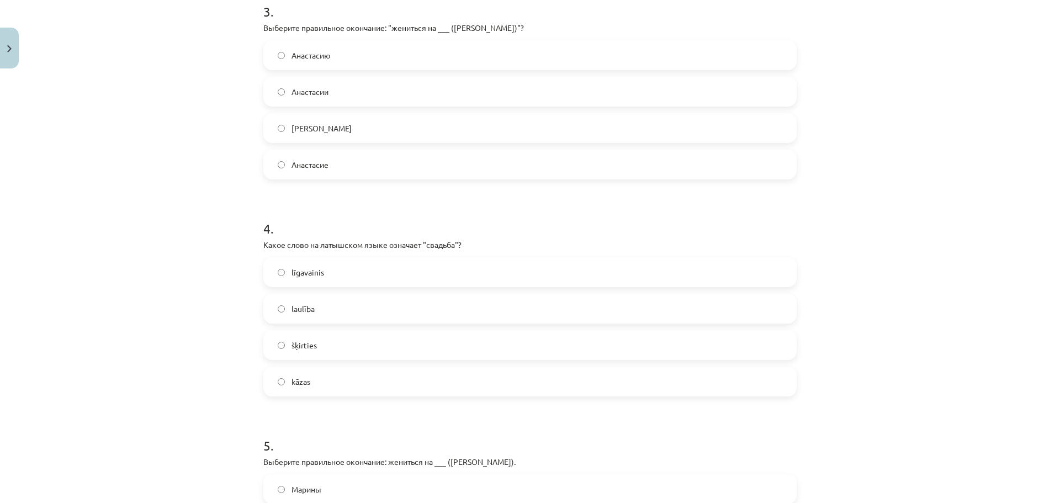
scroll to position [690, 0]
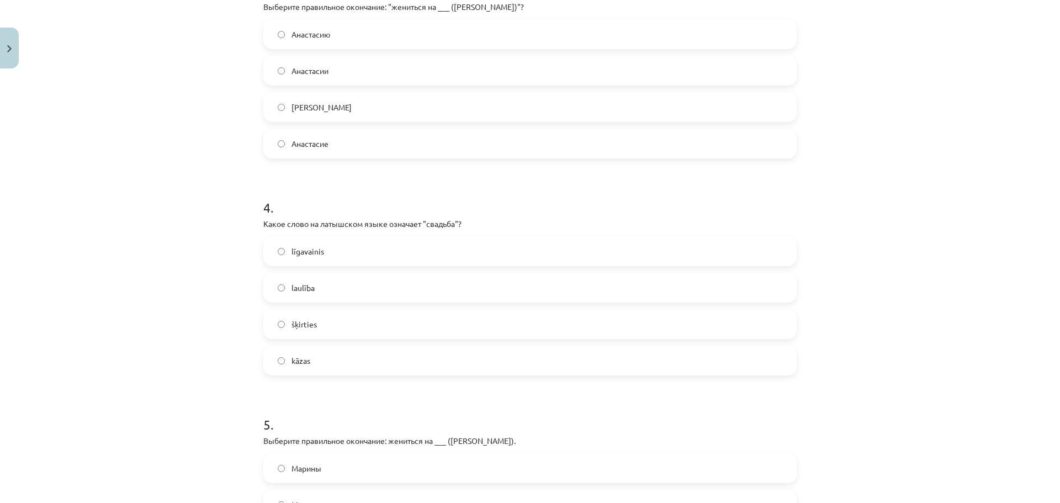
click at [385, 359] on label "kāzas" at bounding box center [529, 361] width 531 height 28
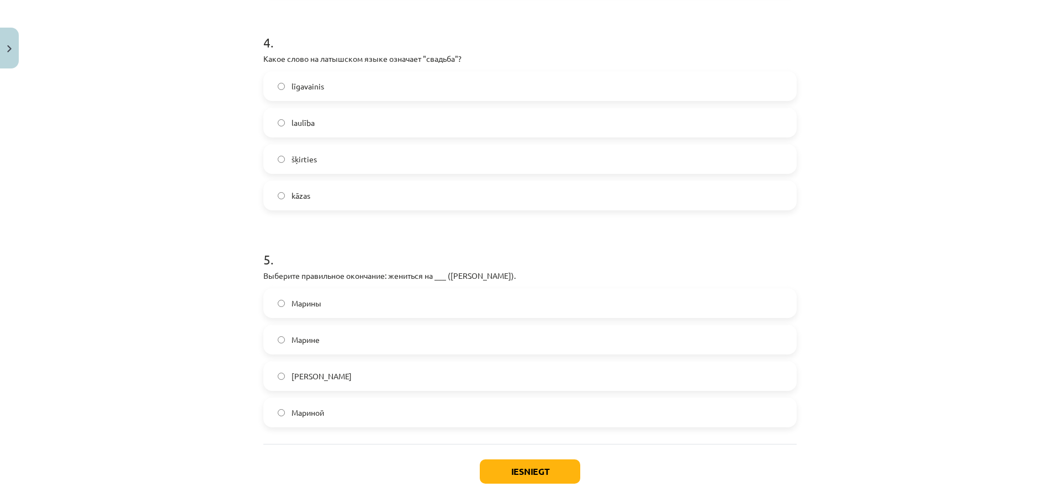
scroll to position [856, 0]
click at [349, 335] on label "Марине" at bounding box center [529, 339] width 531 height 28
click at [534, 477] on button "Iesniegt" at bounding box center [530, 471] width 100 height 24
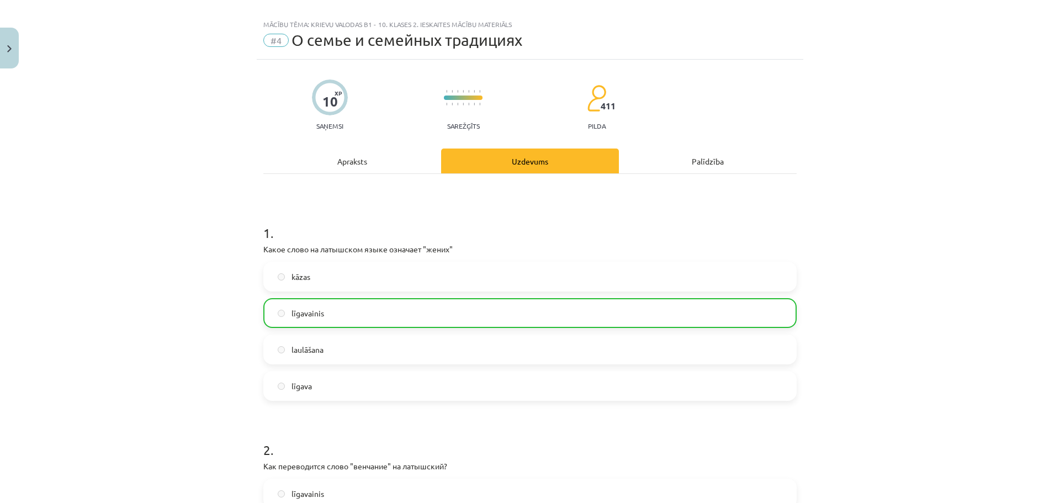
scroll to position [0, 0]
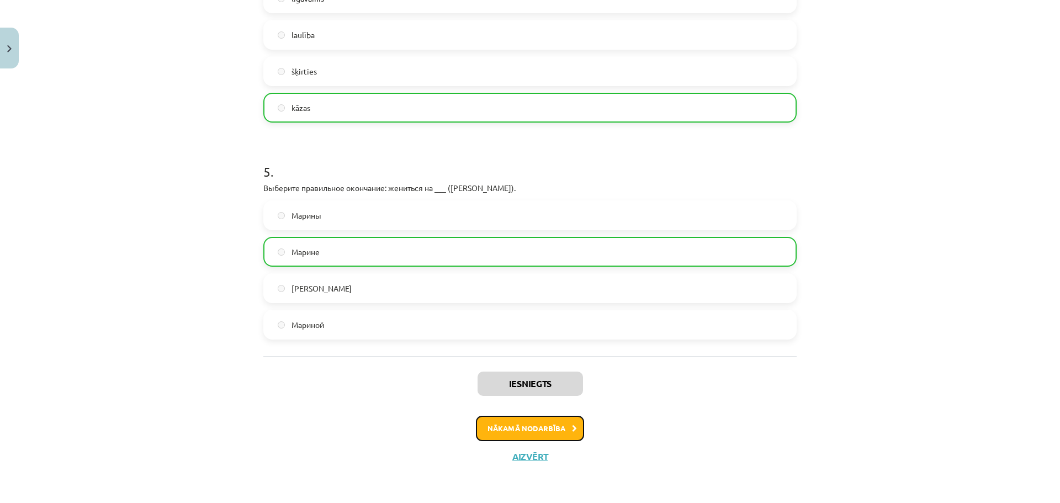
click at [556, 426] on button "Nākamā nodarbība" at bounding box center [530, 428] width 108 height 25
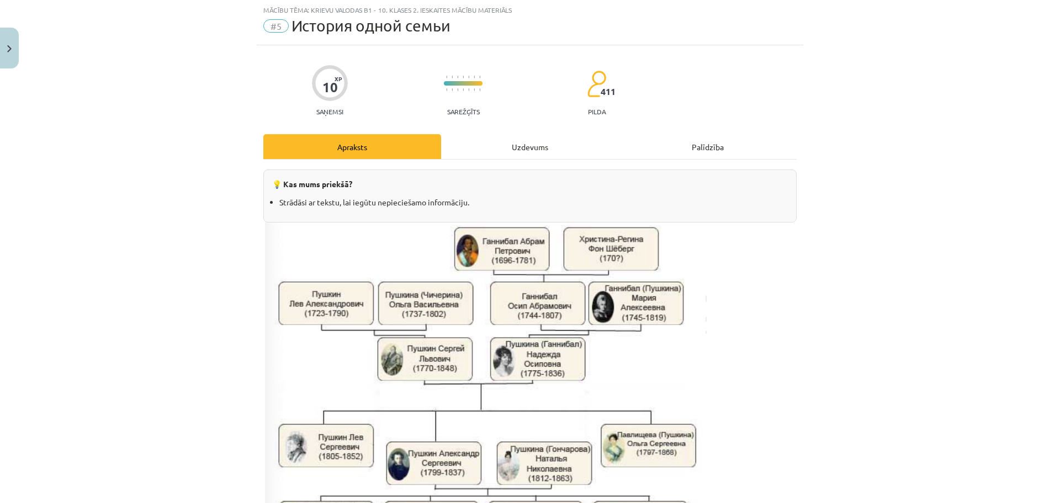
scroll to position [28, 0]
click at [540, 145] on div "Uzdevums" at bounding box center [530, 147] width 178 height 25
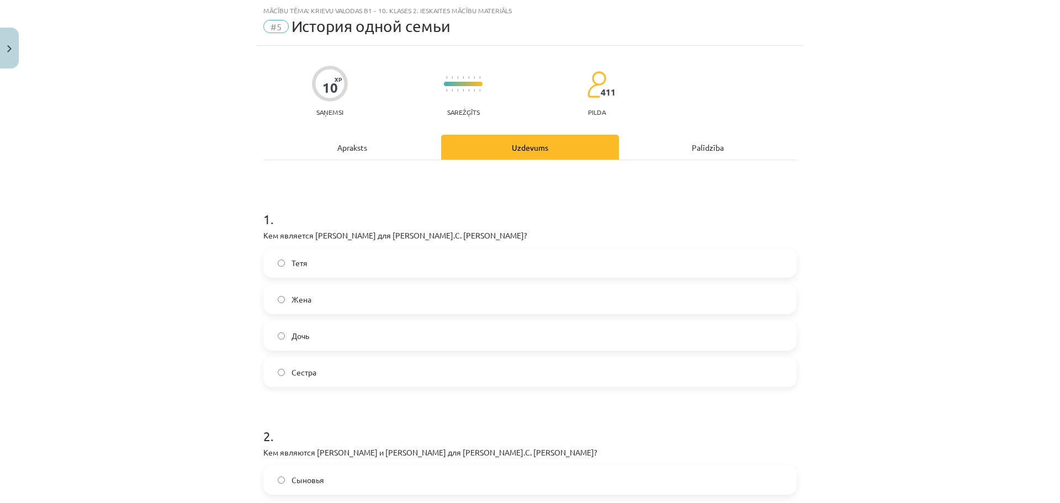
click at [349, 136] on div "Apraksts" at bounding box center [352, 147] width 178 height 25
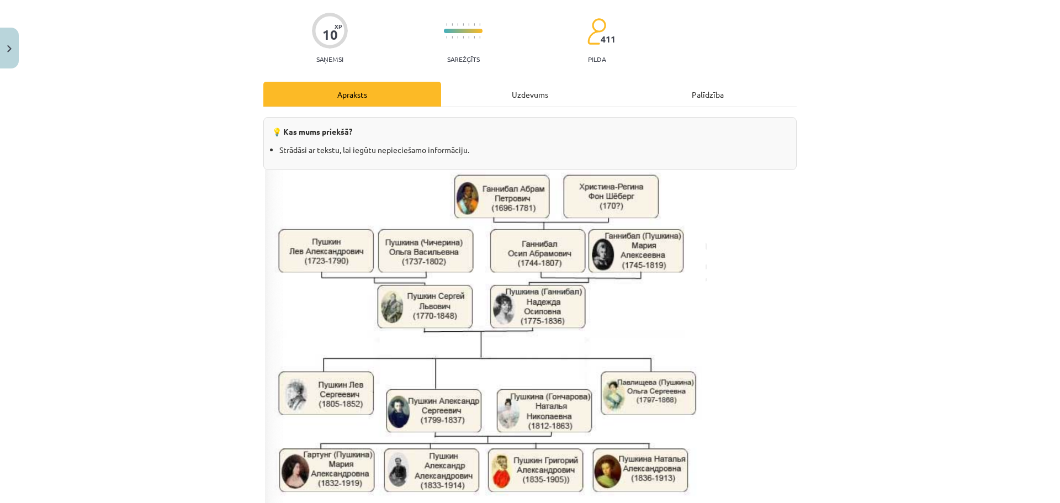
scroll to position [138, 0]
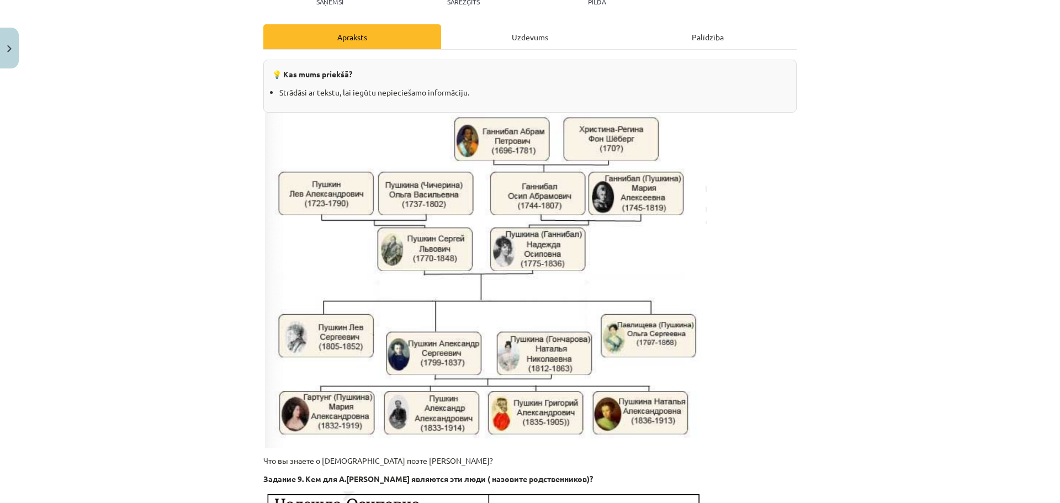
click at [521, 34] on div "Uzdevums" at bounding box center [530, 36] width 178 height 25
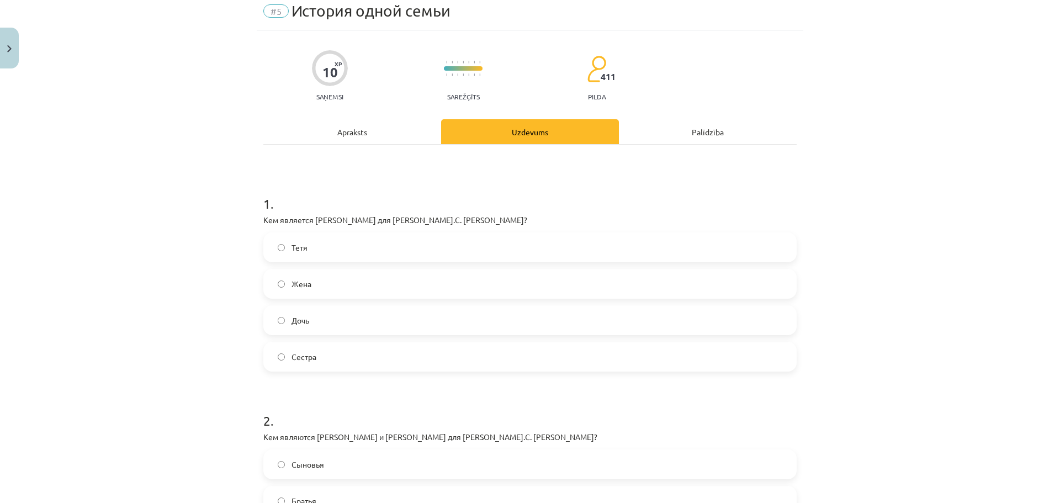
scroll to position [28, 0]
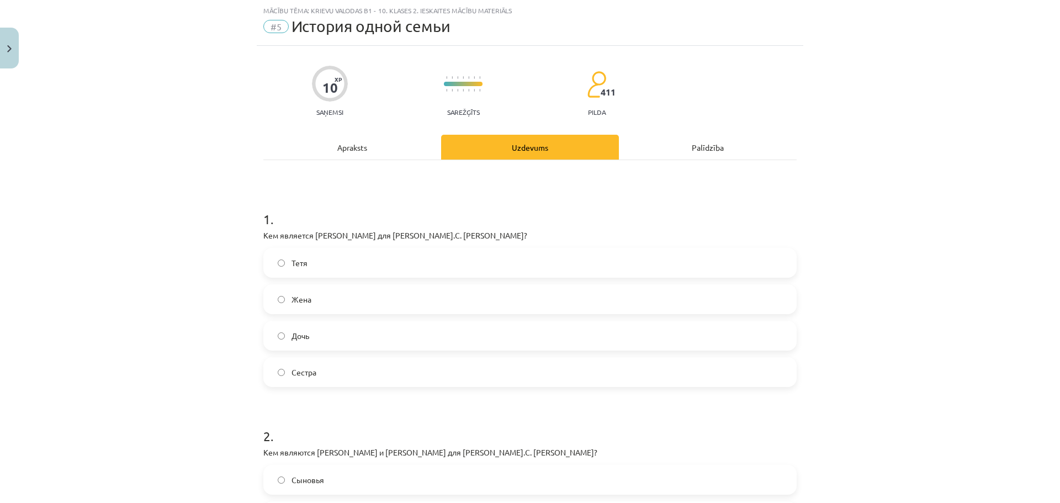
click at [357, 375] on label "Сестра" at bounding box center [529, 372] width 531 height 28
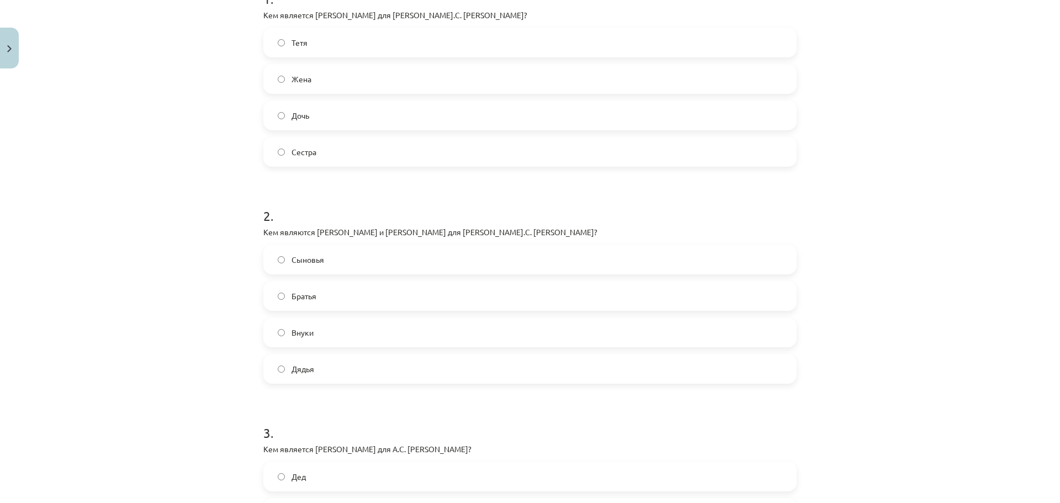
scroll to position [248, 0]
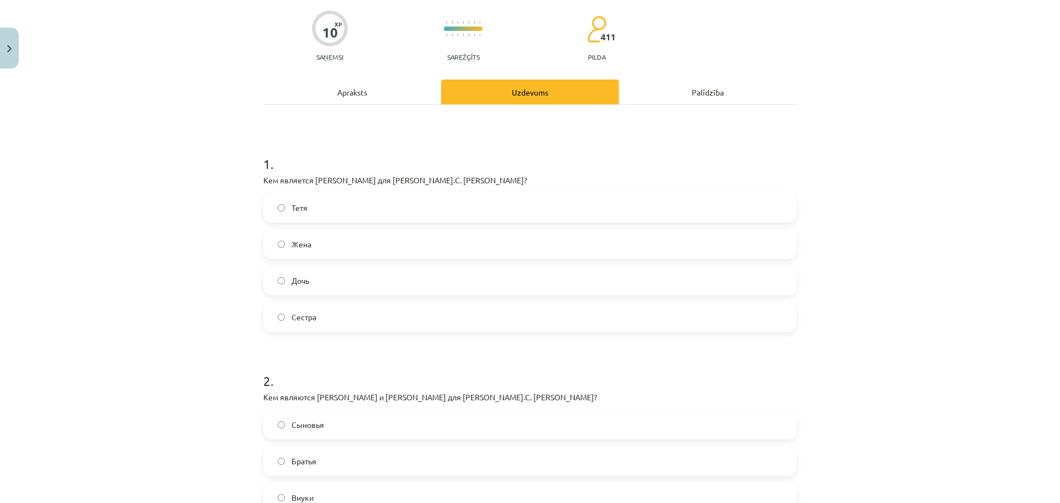
click at [362, 87] on div "Apraksts" at bounding box center [352, 91] width 178 height 25
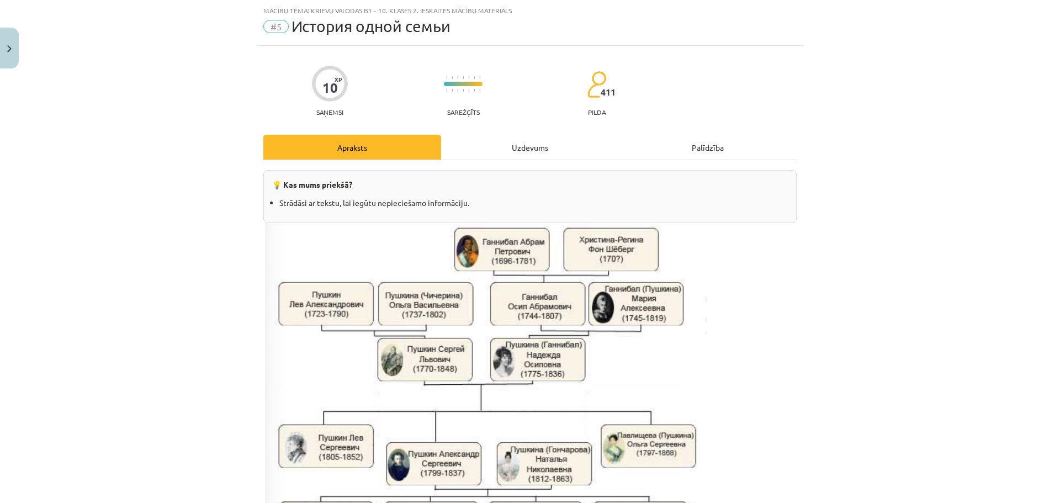
scroll to position [138, 0]
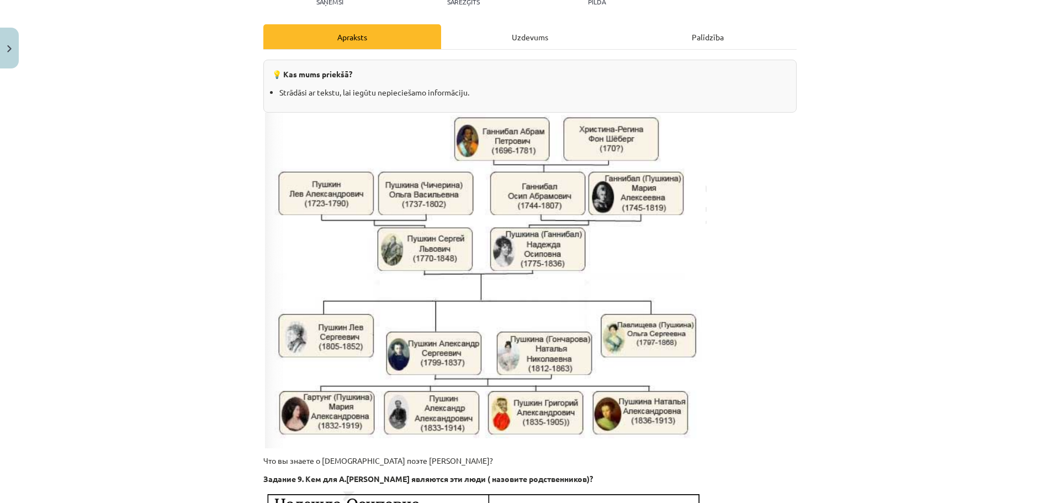
click at [527, 39] on div "Uzdevums" at bounding box center [530, 36] width 178 height 25
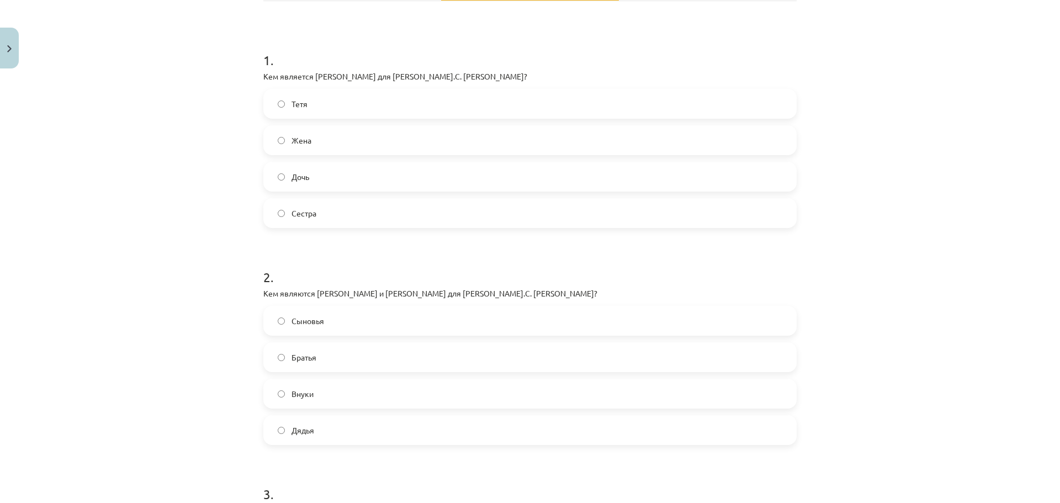
scroll to position [193, 0]
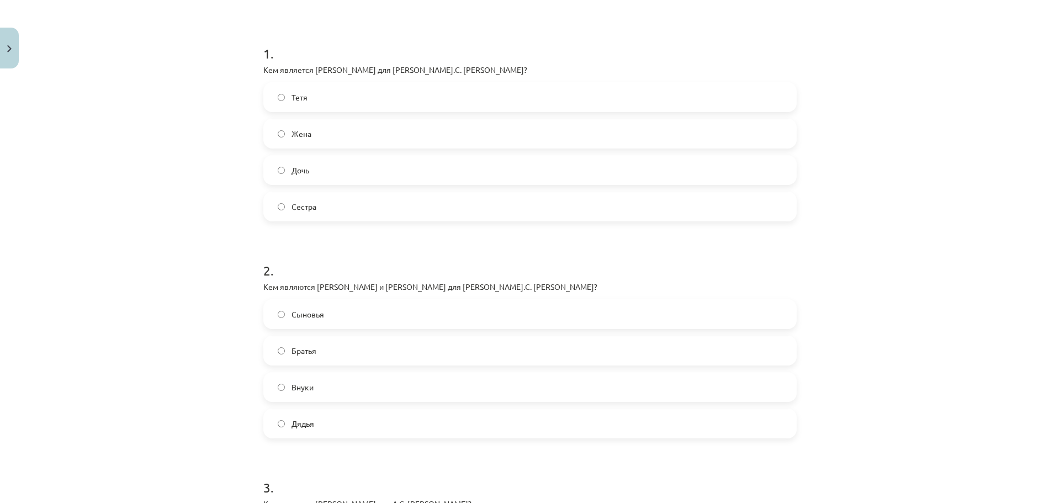
click at [313, 315] on span "Сыновья" at bounding box center [307, 315] width 33 height 12
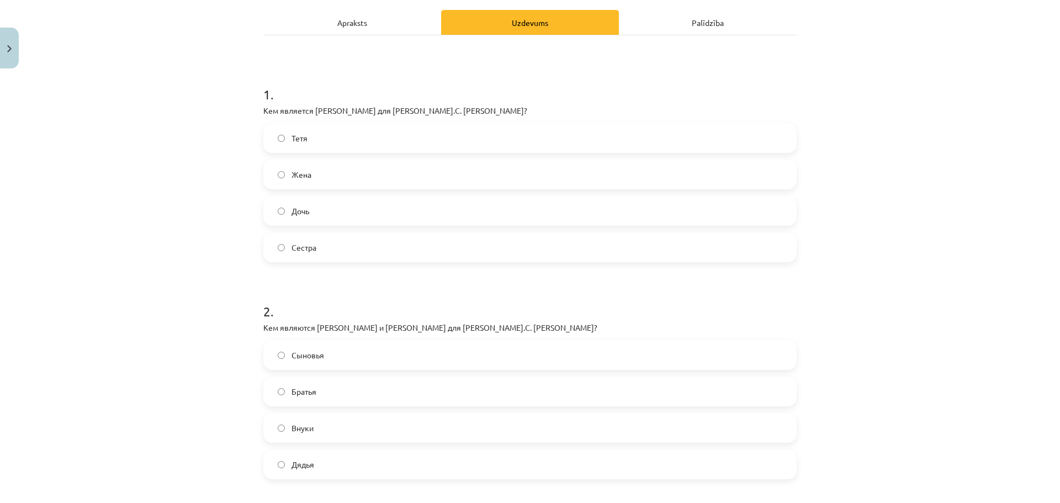
scroll to position [28, 0]
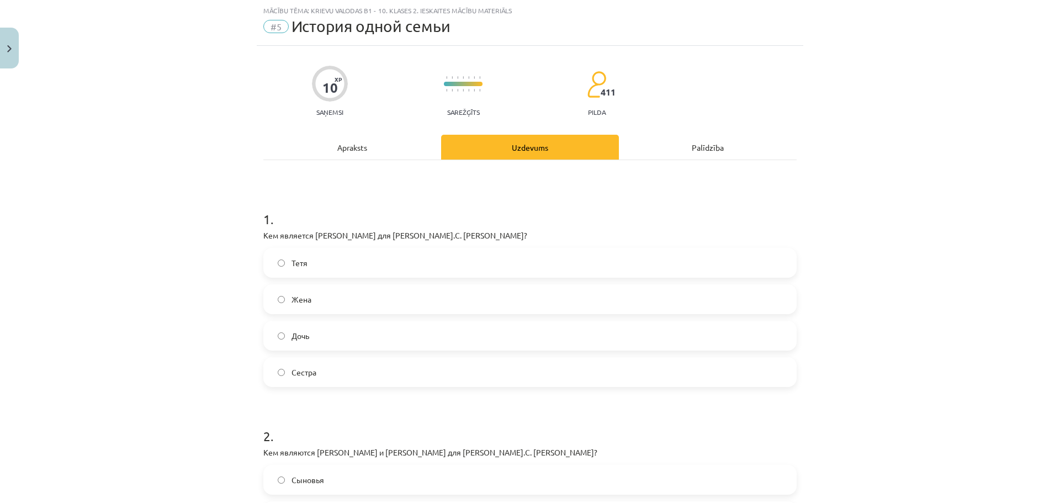
click at [343, 152] on div "Apraksts" at bounding box center [352, 147] width 178 height 25
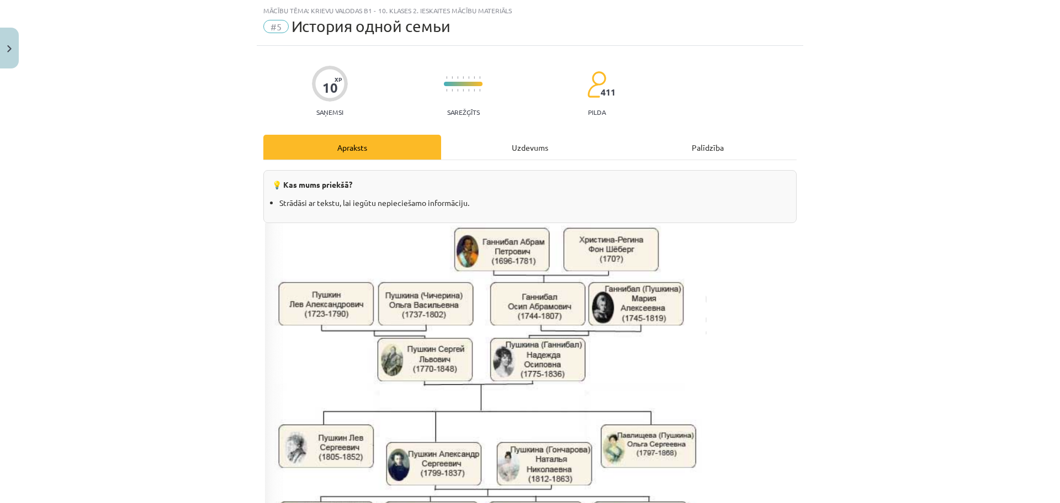
click at [513, 137] on div "Uzdevums" at bounding box center [530, 147] width 178 height 25
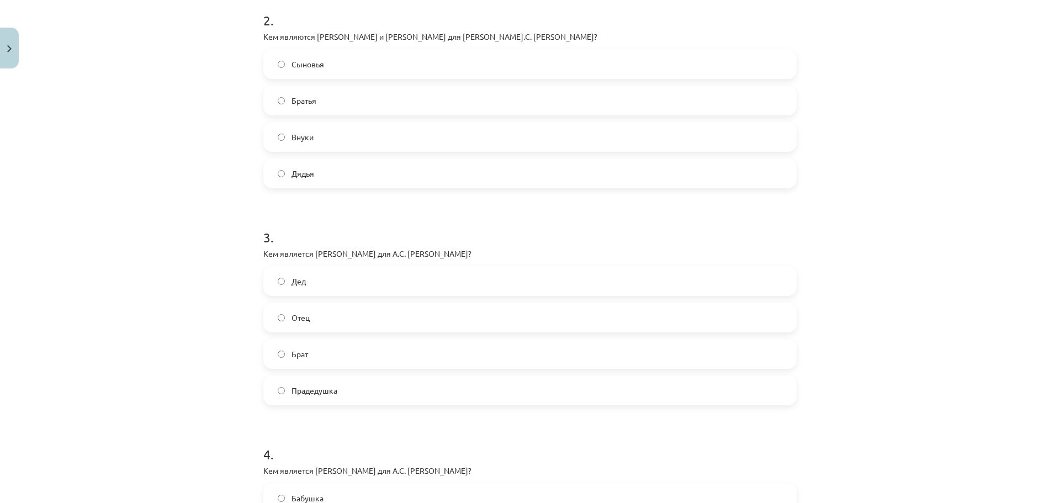
scroll to position [524, 0]
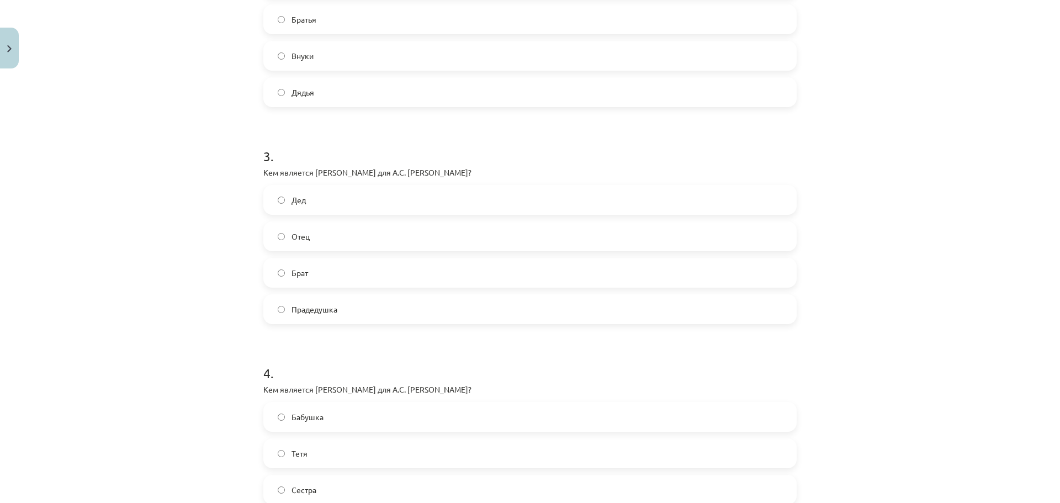
click at [382, 306] on label "Прадедушка" at bounding box center [529, 309] width 531 height 28
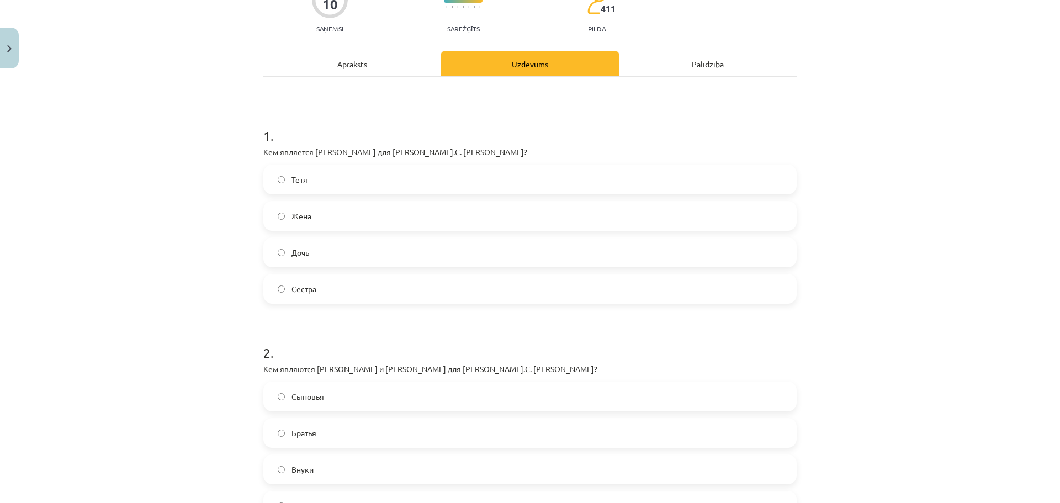
scroll to position [28, 0]
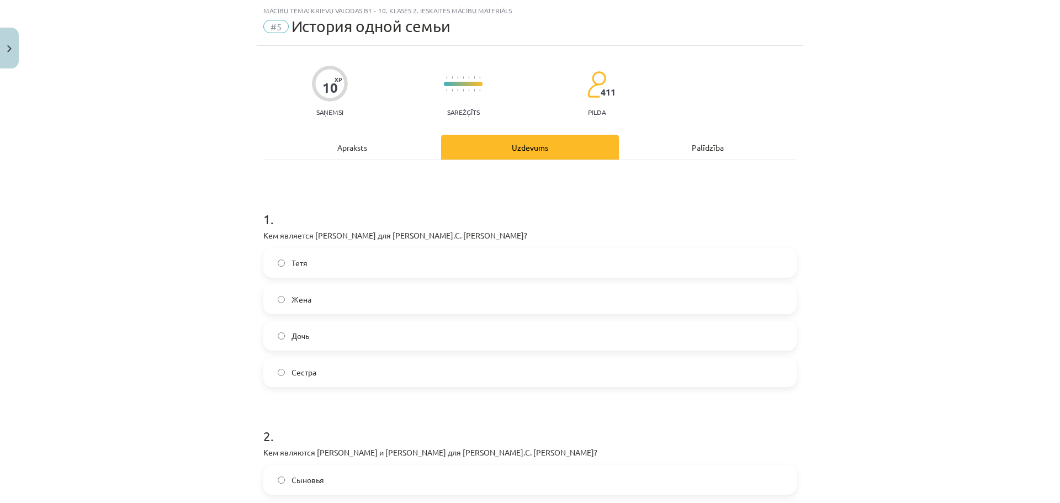
click at [388, 139] on div "Apraksts" at bounding box center [352, 147] width 178 height 25
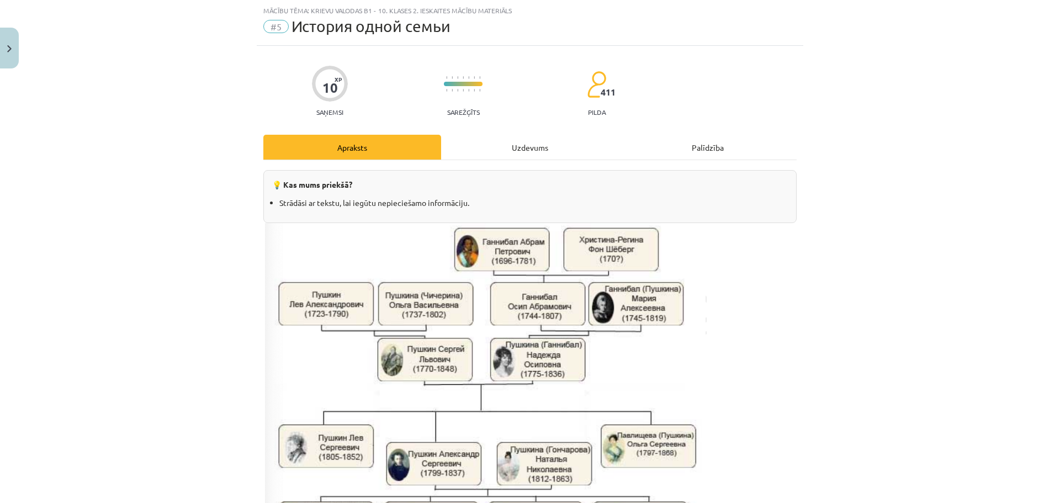
click at [544, 153] on div "Uzdevums" at bounding box center [530, 147] width 178 height 25
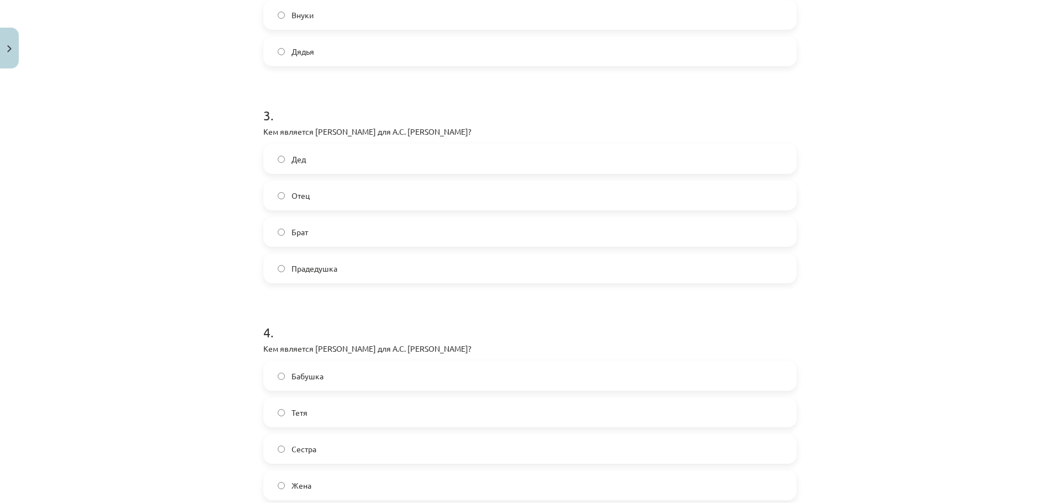
scroll to position [635, 0]
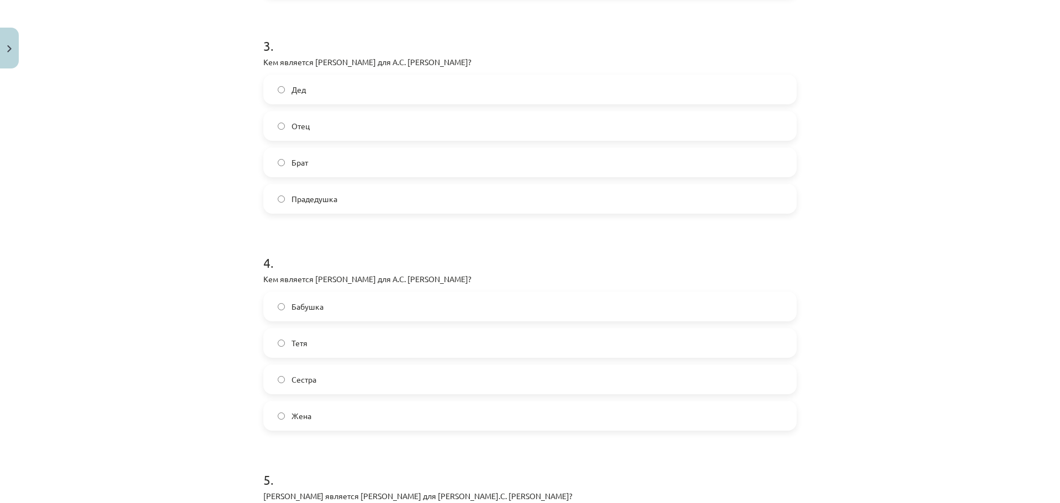
click at [346, 315] on label "Бабушка" at bounding box center [529, 307] width 531 height 28
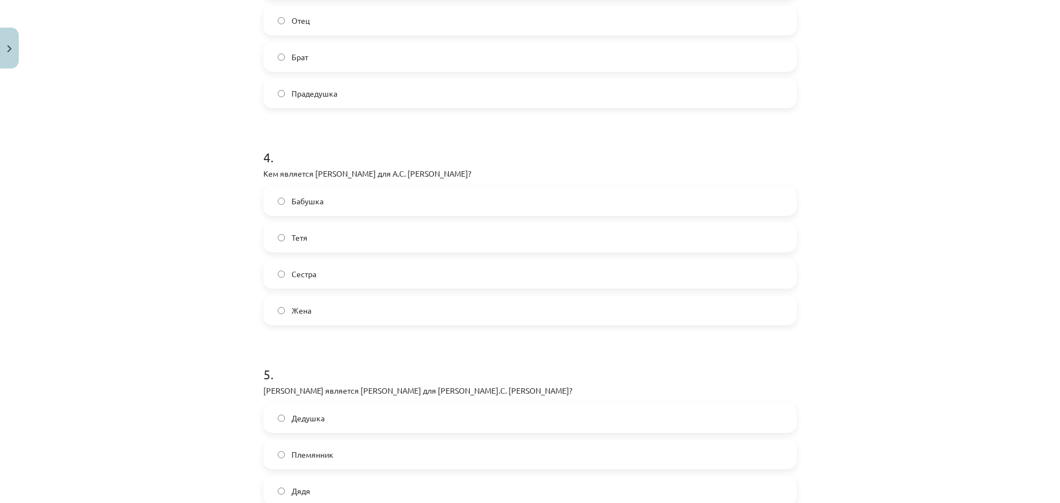
scroll to position [856, 0]
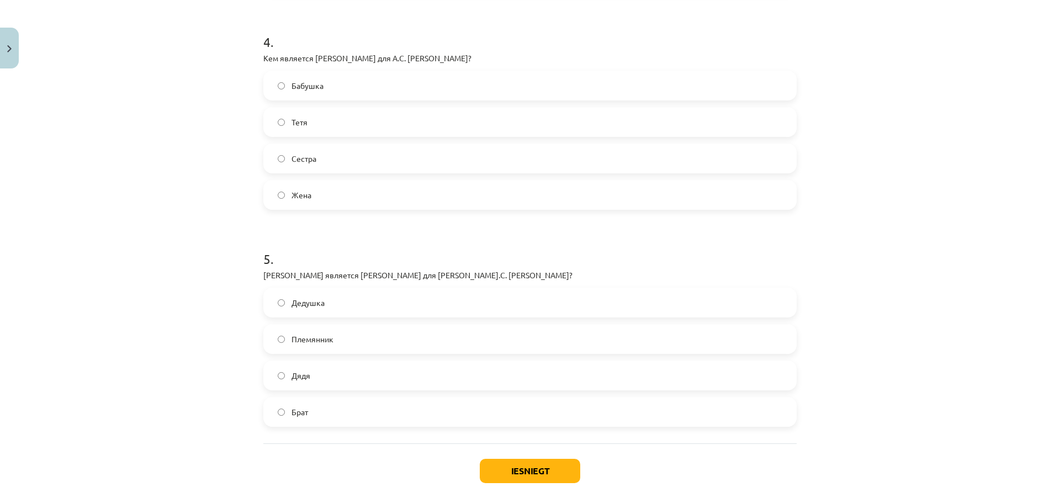
click at [316, 305] on span "Дедушка" at bounding box center [307, 303] width 33 height 12
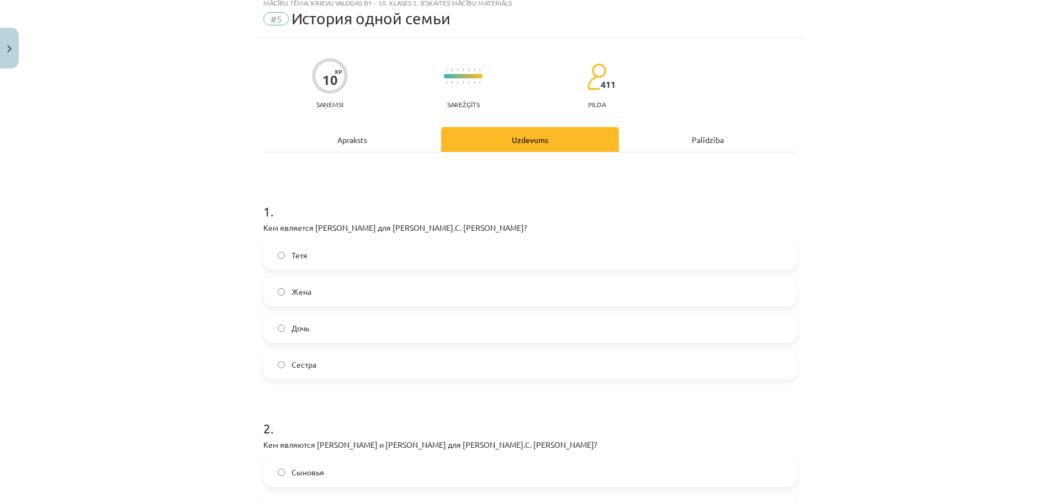
scroll to position [0, 0]
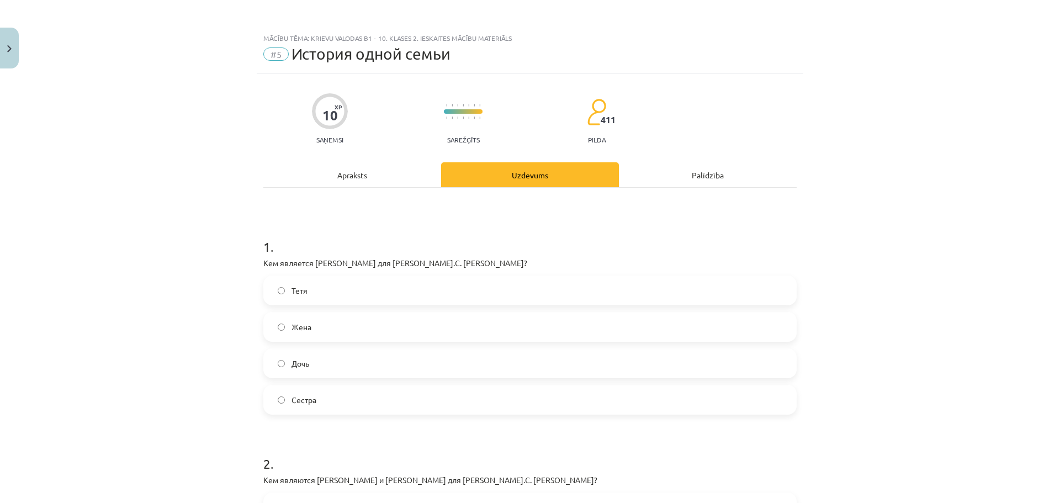
click at [350, 179] on div "Apraksts" at bounding box center [352, 174] width 178 height 25
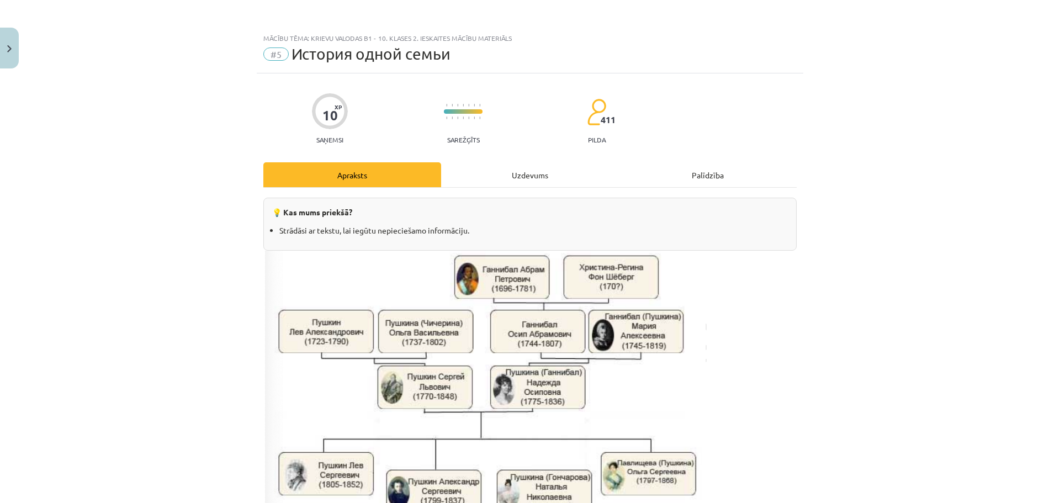
drag, startPoint x: 518, startPoint y: 156, endPoint x: 517, endPoint y: 172, distance: 16.0
click at [517, 172] on div "Uzdevums" at bounding box center [530, 174] width 178 height 25
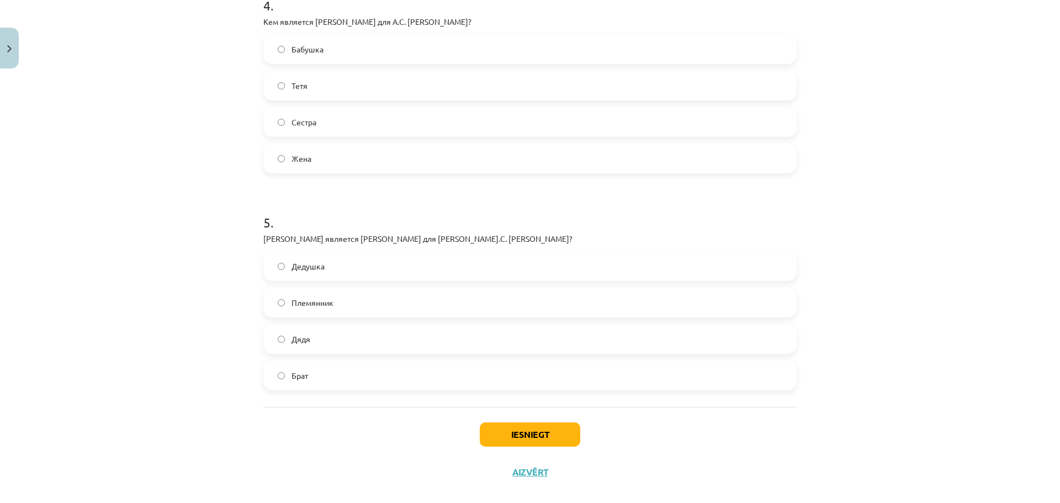
scroll to position [907, 0]
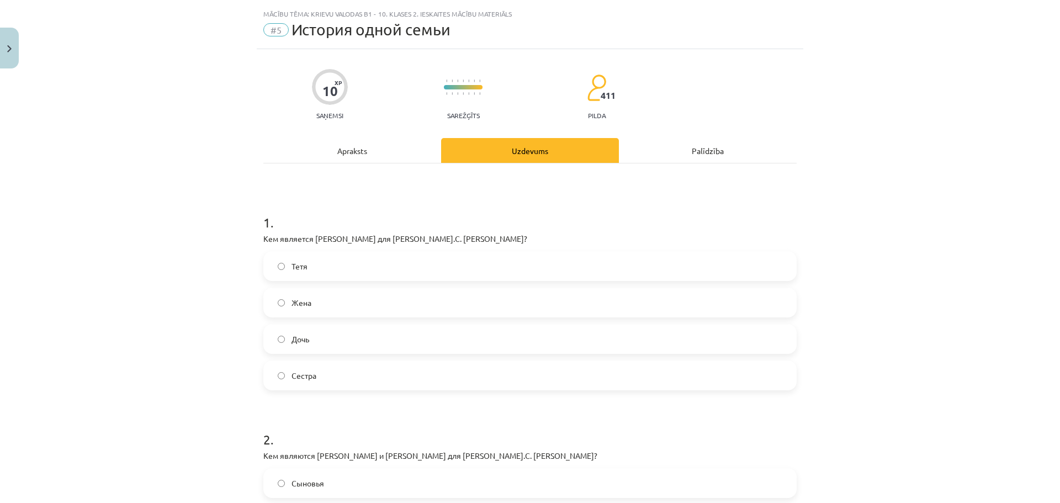
click at [354, 156] on div "Apraksts" at bounding box center [352, 150] width 178 height 25
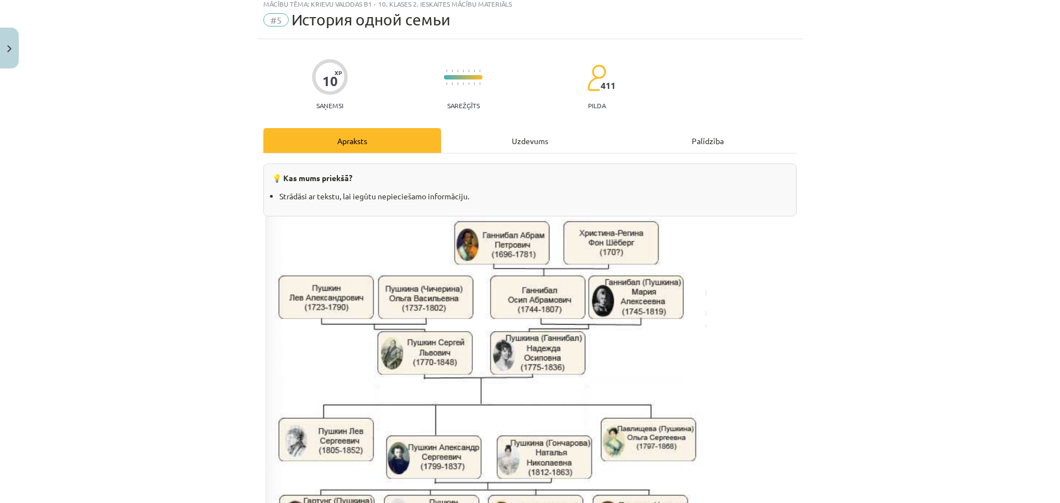
scroll to position [0, 0]
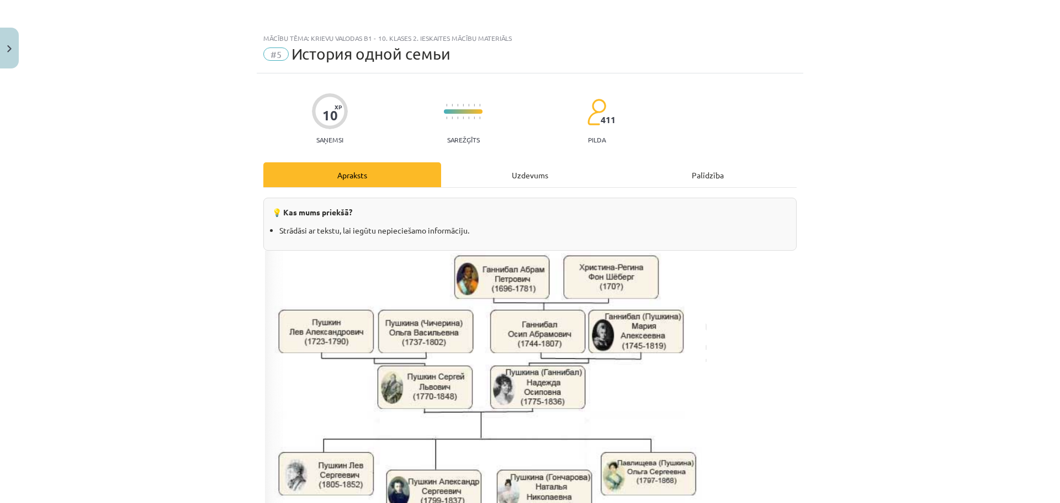
click at [524, 171] on div "Uzdevums" at bounding box center [530, 174] width 178 height 25
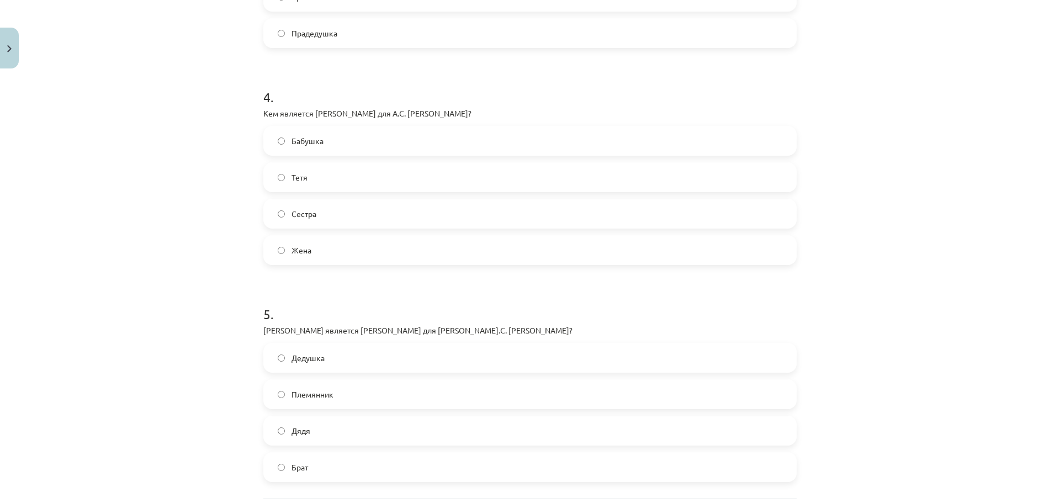
scroll to position [907, 0]
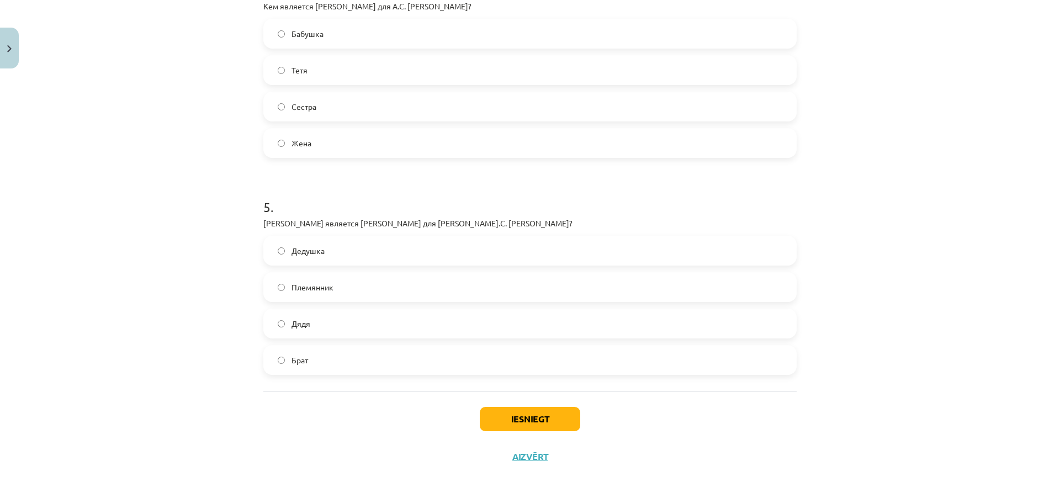
click at [320, 293] on span "Племянник" at bounding box center [312, 288] width 42 height 12
click at [545, 421] on button "Iesniegt" at bounding box center [530, 419] width 100 height 24
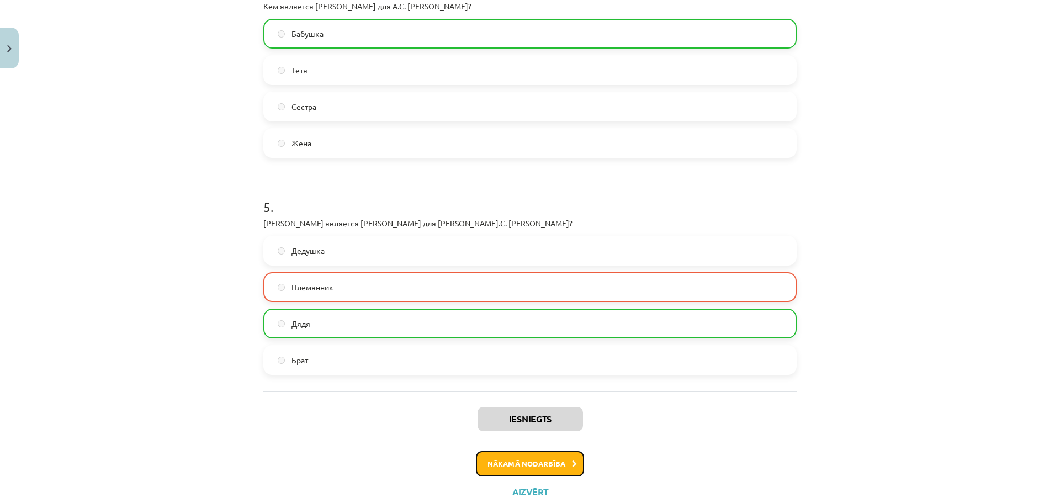
click at [522, 466] on button "Nākamā nodarbība" at bounding box center [530, 463] width 108 height 25
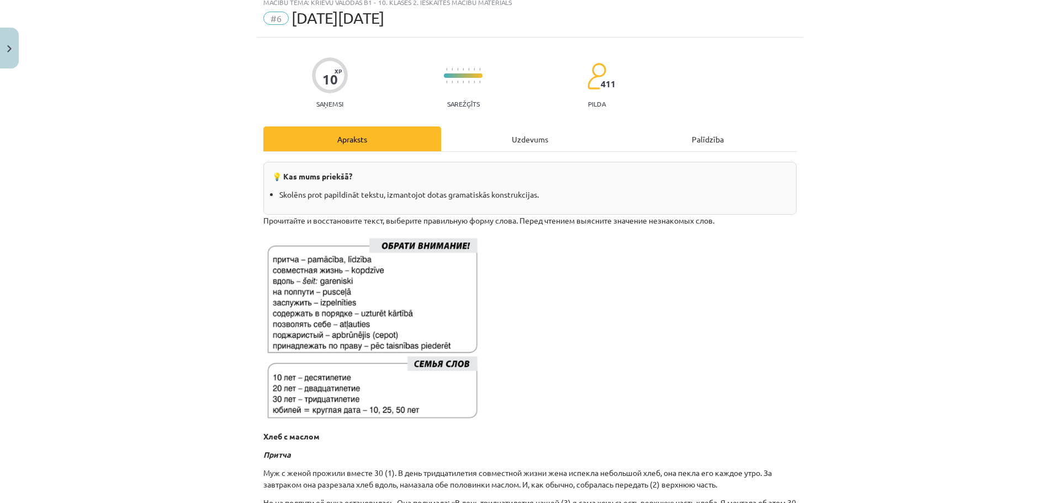
scroll to position [28, 0]
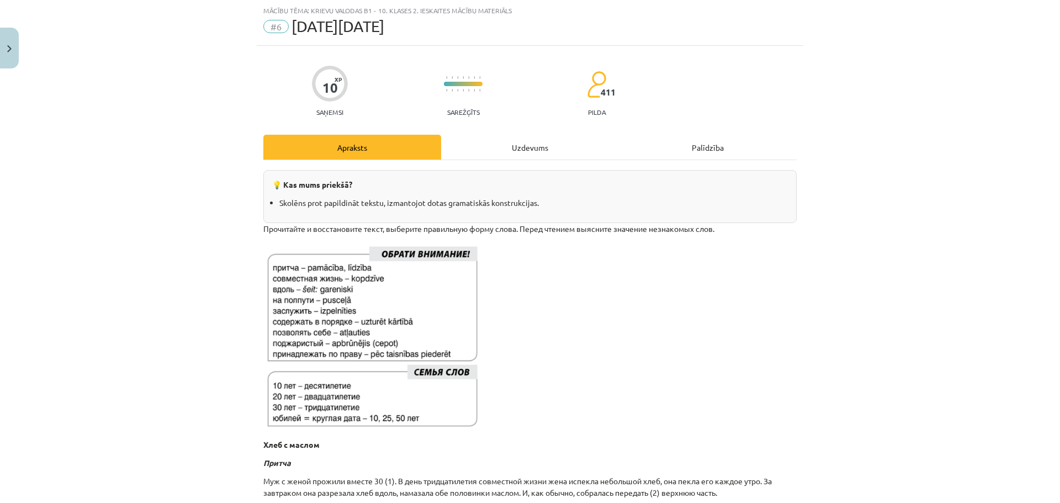
click at [525, 146] on div "Uzdevums" at bounding box center [530, 147] width 178 height 25
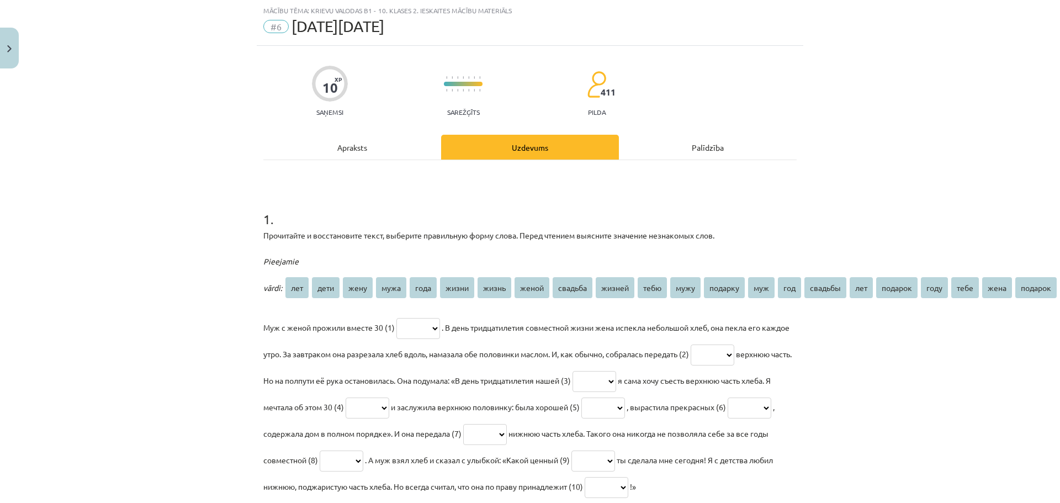
click at [423, 331] on select "*** **** **** **** **** ***** ***** ***** ******* ****** **** **** ******* *** …" at bounding box center [418, 328] width 44 height 21
select select "***"
click at [396, 318] on select "*** **** **** **** **** ***** ***** ***** ******* ****** **** **** ******* *** …" at bounding box center [418, 328] width 44 height 21
click at [734, 352] on select "*** **** **** **** **** ***** ***** ***** ******* ****** **** **** ******* *** …" at bounding box center [713, 354] width 44 height 21
click at [884, 348] on div "Mācību tēma: Krievu valodas b1 - 10. klases 2. ieskaites mācību materiāls #6 Де…" at bounding box center [530, 251] width 1060 height 503
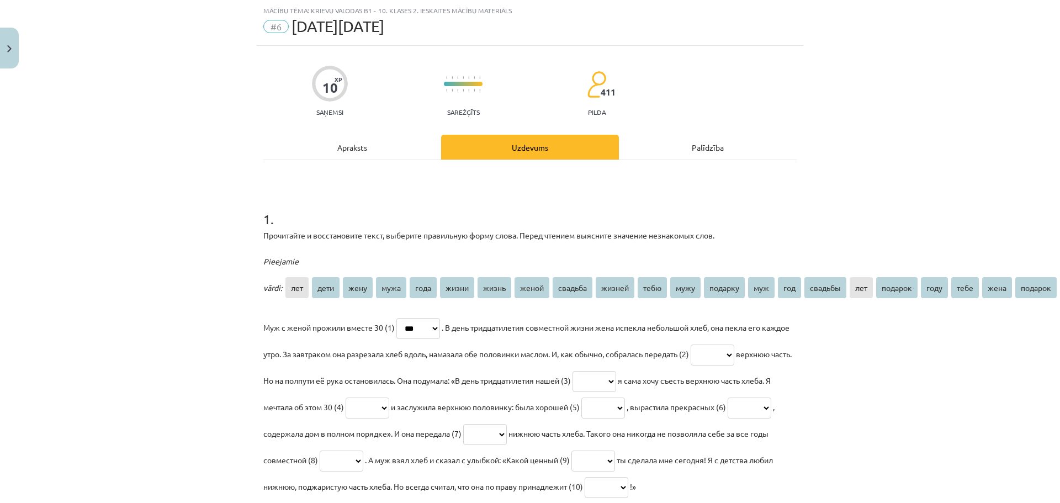
click at [616, 380] on select "*** **** **** **** **** ***** ***** ***** ******* ****** **** **** ******* *** …" at bounding box center [594, 381] width 44 height 21
select select "****"
click at [870, 349] on div "Mācību tēma: Krievu valodas b1 - 10. klases 2. ieskaites mācību materiāls #6 Де…" at bounding box center [530, 251] width 1060 height 503
drag, startPoint x: 940, startPoint y: 286, endPoint x: 934, endPoint y: 288, distance: 6.3
click at [937, 286] on span "году" at bounding box center [934, 287] width 27 height 21
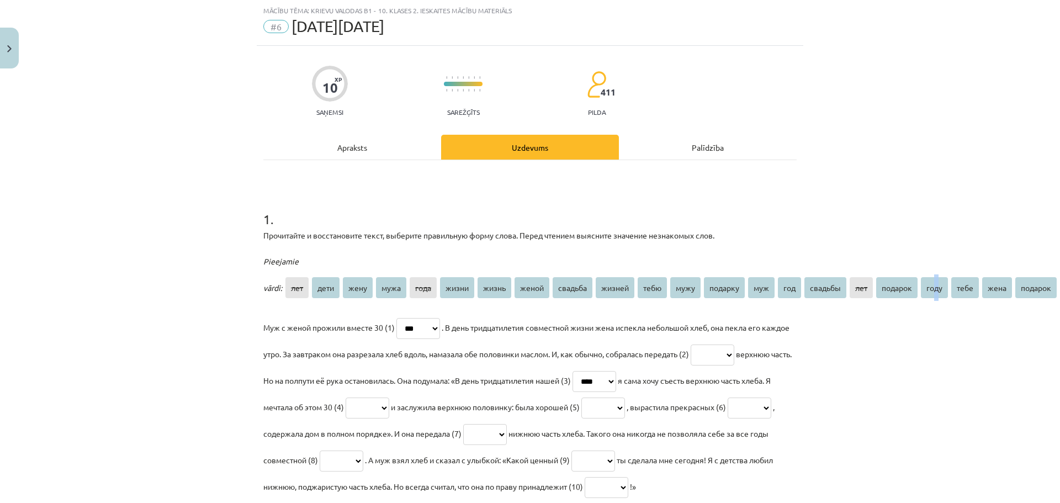
click at [616, 377] on select "*** **** **** **** **** ***** ***** ***** ******* ****** **** **** ******* *** …" at bounding box center [594, 381] width 44 height 21
select select
click at [616, 371] on select "*** **** **** **** **** ***** ***** ***** ******* ****** **** **** ******* *** …" at bounding box center [594, 381] width 44 height 21
click at [389, 408] on select "*** **** **** **** **** ***** ***** ***** ******* ****** **** **** ******* *** …" at bounding box center [368, 407] width 44 height 21
select select "***"
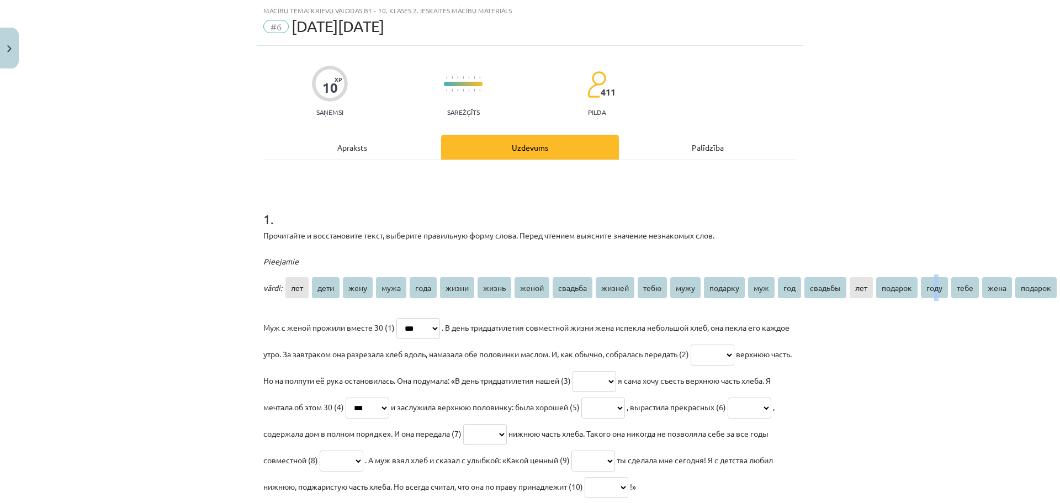
click at [389, 397] on select "*** **** **** **** **** ***** ***** ***** ******* ****** **** **** ******* *** …" at bounding box center [368, 407] width 44 height 21
click at [625, 406] on select "*** **** **** **** **** ***** ***** ***** ******* ****** **** **** ******* *** …" at bounding box center [603, 407] width 44 height 21
select select "*****"
click at [625, 397] on select "*** **** **** **** **** ***** ***** ***** ******* ****** **** **** ******* *** …" at bounding box center [603, 407] width 44 height 21
click at [728, 418] on select "*** **** **** **** **** ***** ***** ***** ******* ****** **** **** ******* *** …" at bounding box center [750, 407] width 44 height 21
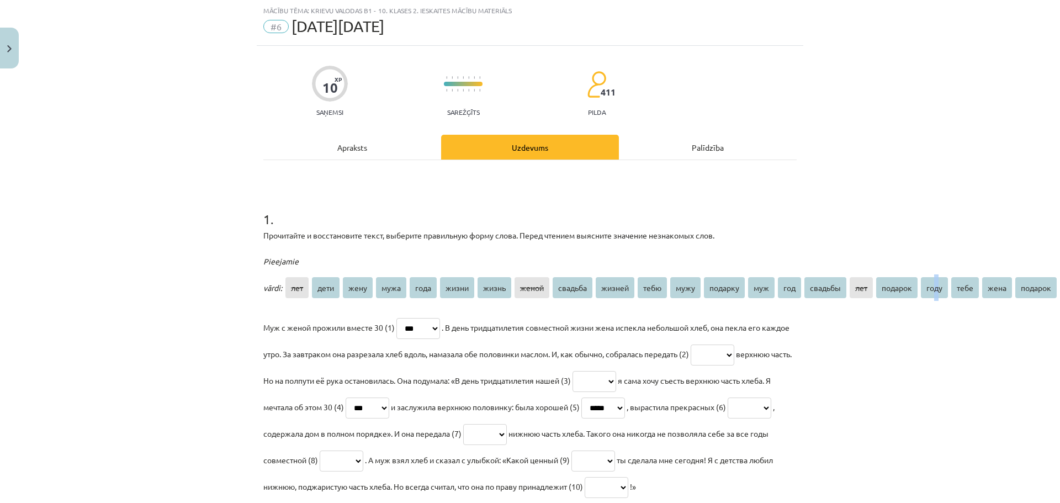
select select "*****"
click at [728, 418] on select "*** **** **** **** **** ***** ***** ***** ******* ****** **** **** ******* *** …" at bounding box center [750, 407] width 44 height 21
click at [507, 434] on select "*** **** **** **** **** ***** ***** ***** ******* ****** **** **** ******* *** …" at bounding box center [485, 434] width 44 height 21
select select "****"
click at [507, 424] on select "*** **** **** **** **** ***** ***** ***** ******* ****** **** **** ******* *** …" at bounding box center [485, 434] width 44 height 21
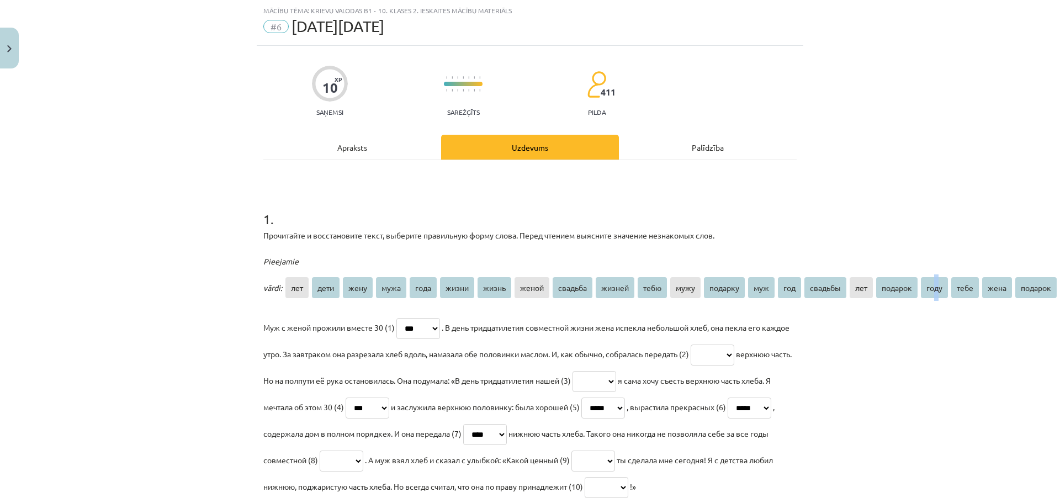
scroll to position [83, 0]
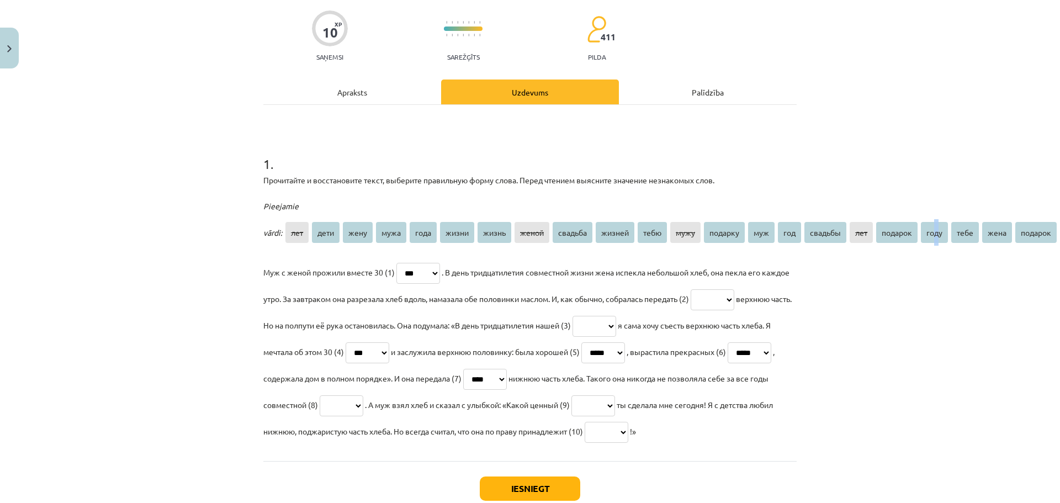
click at [363, 400] on select "*** **** **** **** **** ***** ***** ***** ******* ****** **** **** ******* *** …" at bounding box center [342, 405] width 44 height 21
select select "*****"
click at [363, 395] on select "*** **** **** **** **** ***** ***** ***** ******* ****** **** **** ******* *** …" at bounding box center [342, 405] width 44 height 21
click at [615, 403] on select "*** **** **** **** **** ***** ***** ***** ******* ****** **** **** ******* *** …" at bounding box center [593, 405] width 44 height 21
select select "*******"
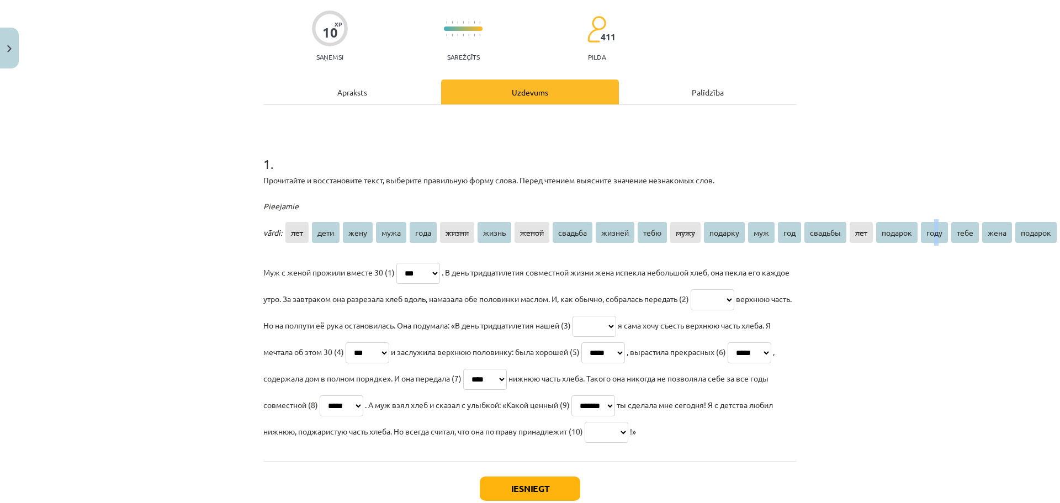
click at [615, 395] on select "*** **** **** **** **** ***** ***** ***** ******* ****** **** **** ******* *** …" at bounding box center [593, 405] width 44 height 21
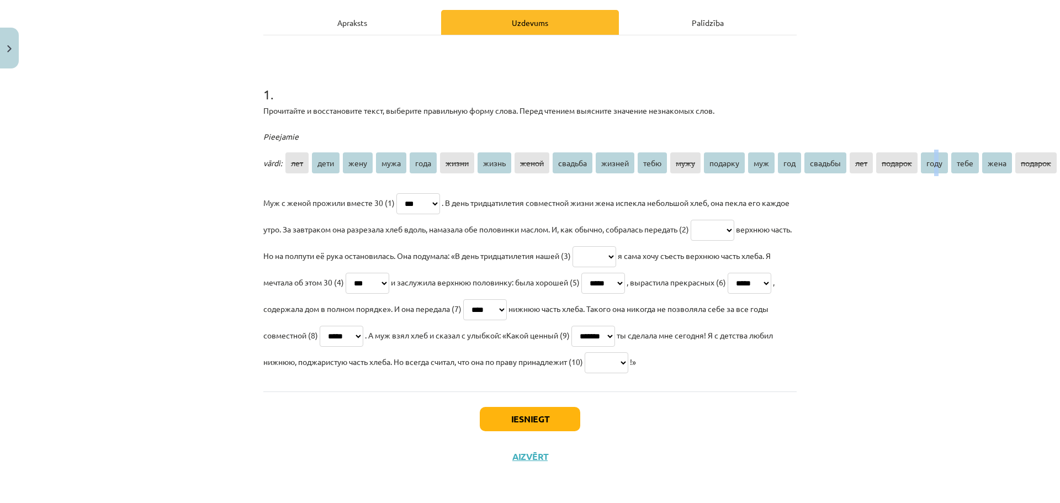
scroll to position [187, 0]
click at [585, 355] on select "*** **** **** **** **** ***** ***** ***** ******* ****** **** **** ******* *** …" at bounding box center [607, 362] width 44 height 21
click at [492, 342] on p "Муж с женой прожили вместе 30 (1) *** **** **** **** **** ***** ***** ***** ***…" at bounding box center [529, 281] width 533 height 185
click at [585, 352] on select "*** **** **** **** **** ***** ***** ***** ******* ****** **** **** ******* *** …" at bounding box center [607, 362] width 44 height 21
click at [369, 362] on p "Муж с женой прожили вместе 30 (1) *** **** **** **** **** ***** ***** ***** ***…" at bounding box center [529, 281] width 533 height 185
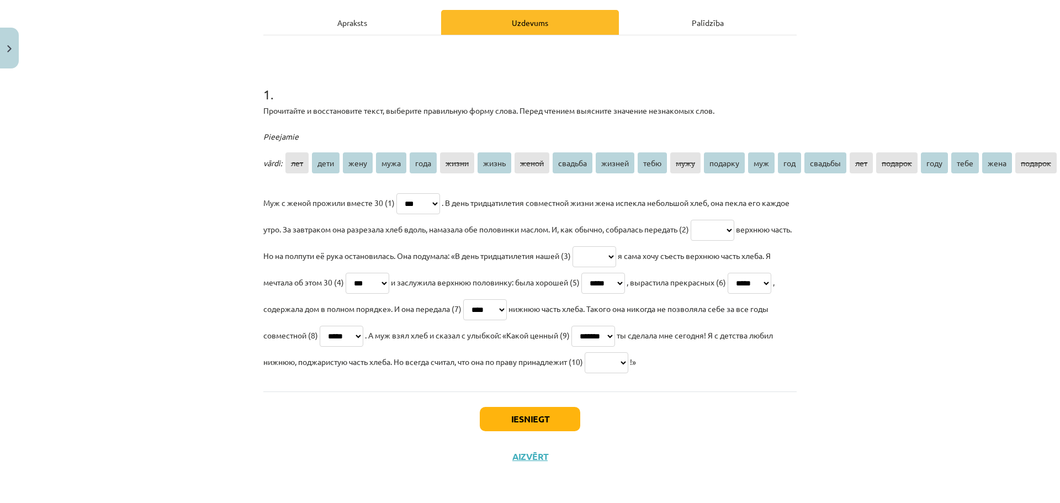
drag, startPoint x: 280, startPoint y: 354, endPoint x: 311, endPoint y: 343, distance: 32.6
click at [585, 353] on select "*** **** **** **** **** ***** ***** ***** ******* ****** **** **** ******* *** …" at bounding box center [607, 362] width 44 height 21
select select "****"
click at [585, 352] on select "*** **** **** **** **** ***** ***** ***** ******* ****** **** **** ******* *** …" at bounding box center [607, 362] width 44 height 21
click at [734, 220] on select "*** **** **** **** **** ***** ***** ***** ******* ****** **** **** ******* *** …" at bounding box center [713, 230] width 44 height 21
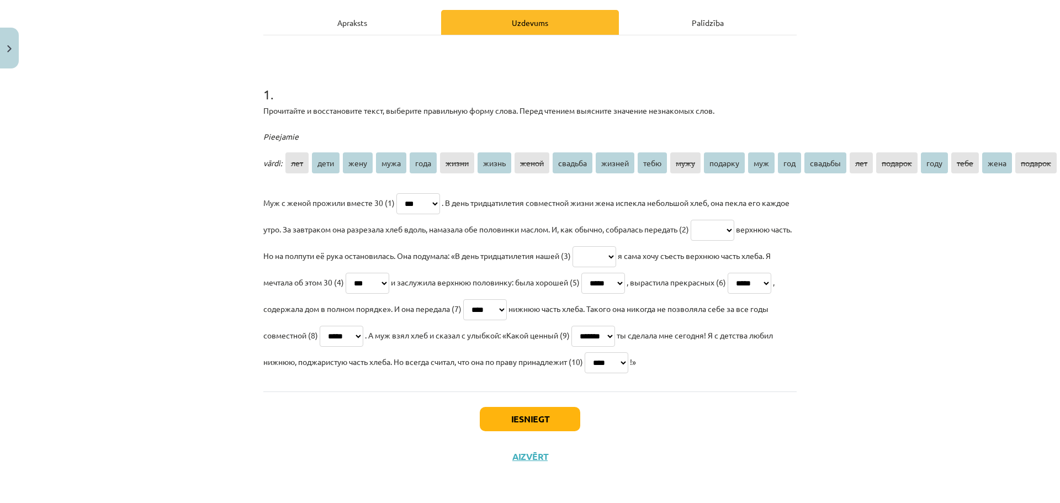
select select "****"
click at [728, 220] on select "*** **** **** **** **** ***** ***** ***** ******* ****** **** **** ******* *** …" at bounding box center [713, 230] width 44 height 21
click at [616, 246] on select "*** **** **** **** **** ***** ***** ***** ******* ****** **** **** ******* *** …" at bounding box center [594, 256] width 44 height 21
select select "*******"
click at [616, 246] on select "*** **** **** **** **** ***** ***** ***** ******* ****** **** **** ******* *** …" at bounding box center [594, 256] width 44 height 21
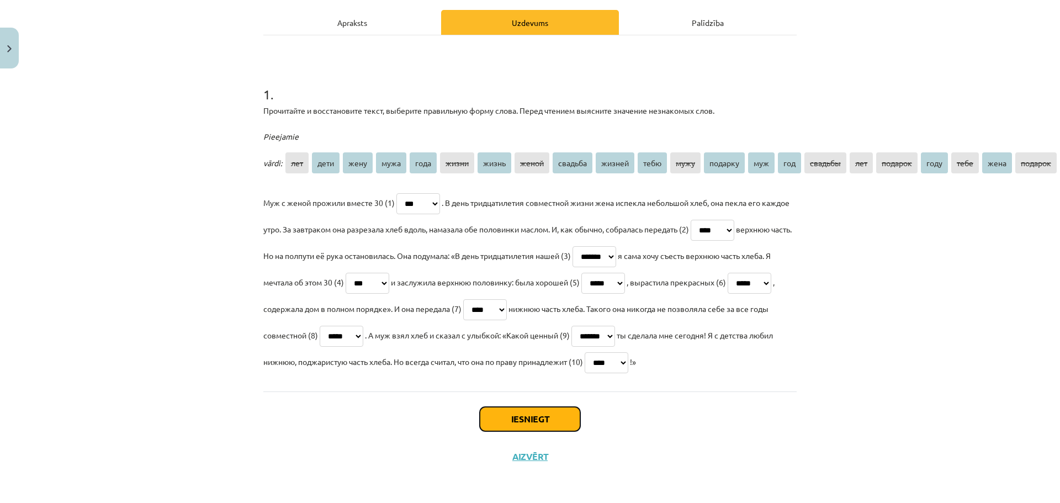
click at [506, 415] on button "Iesniegt" at bounding box center [530, 419] width 100 height 24
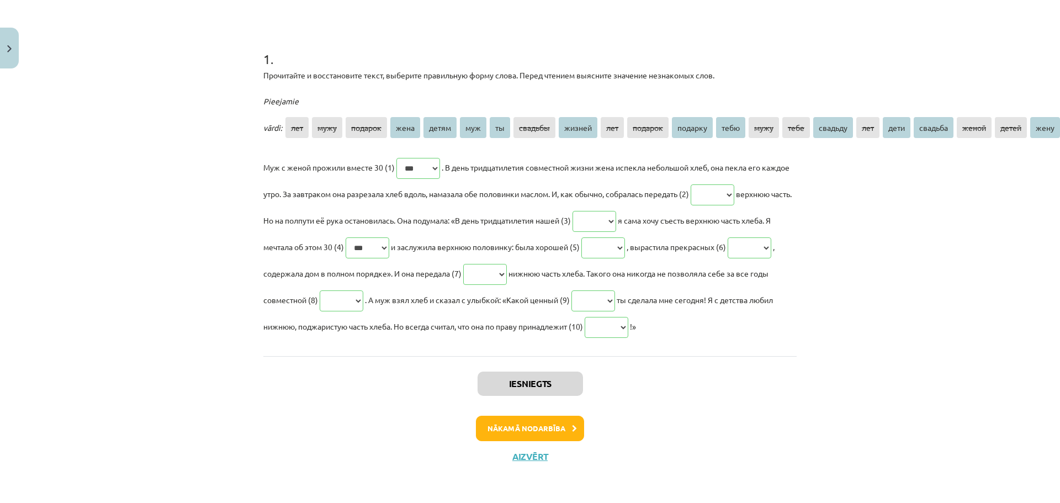
scroll to position [222, 0]
click at [543, 417] on button "Nākamā nodarbība" at bounding box center [530, 428] width 108 height 25
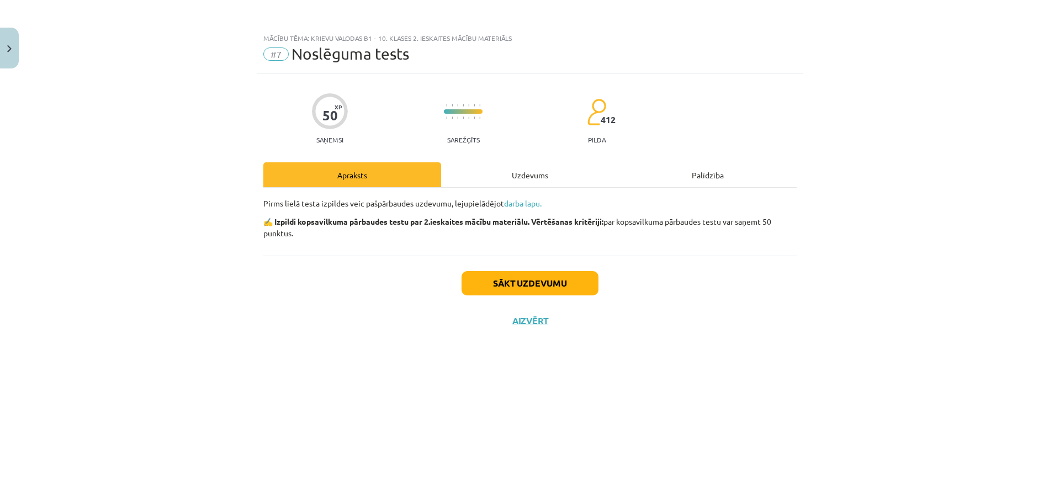
scroll to position [0, 0]
click at [538, 178] on div "Uzdevums" at bounding box center [530, 174] width 178 height 25
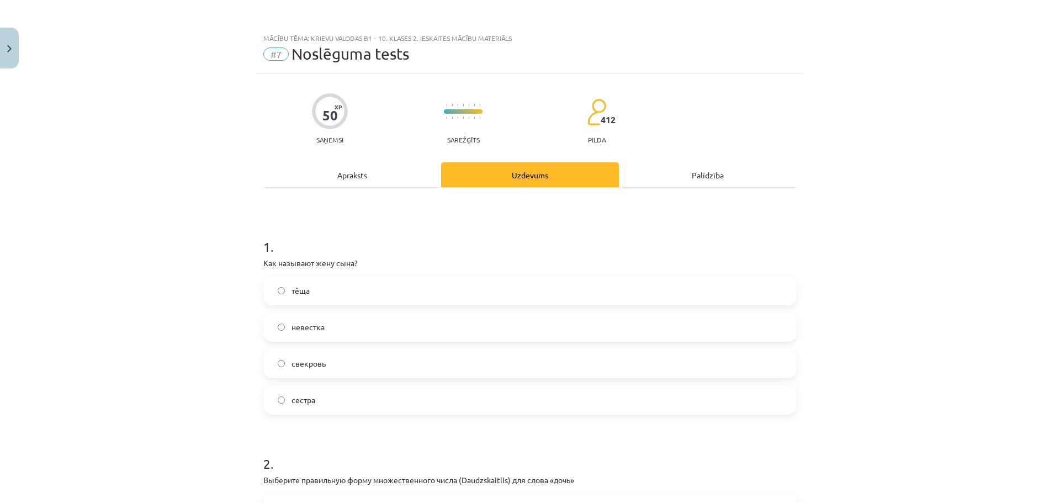
click at [320, 358] on span "свекровь" at bounding box center [308, 364] width 34 height 12
click at [332, 323] on label "невестка" at bounding box center [529, 327] width 531 height 28
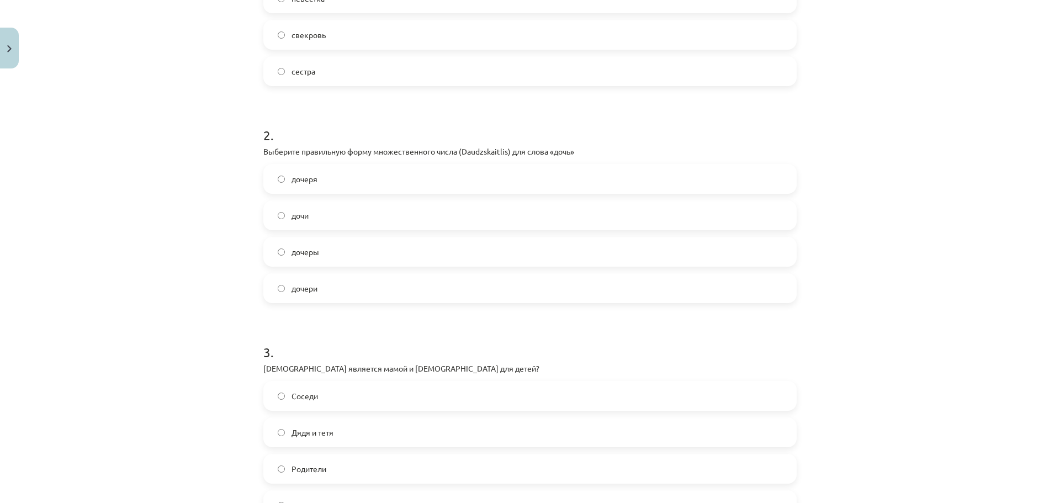
scroll to position [331, 0]
click at [326, 290] on label "дочери" at bounding box center [529, 286] width 531 height 28
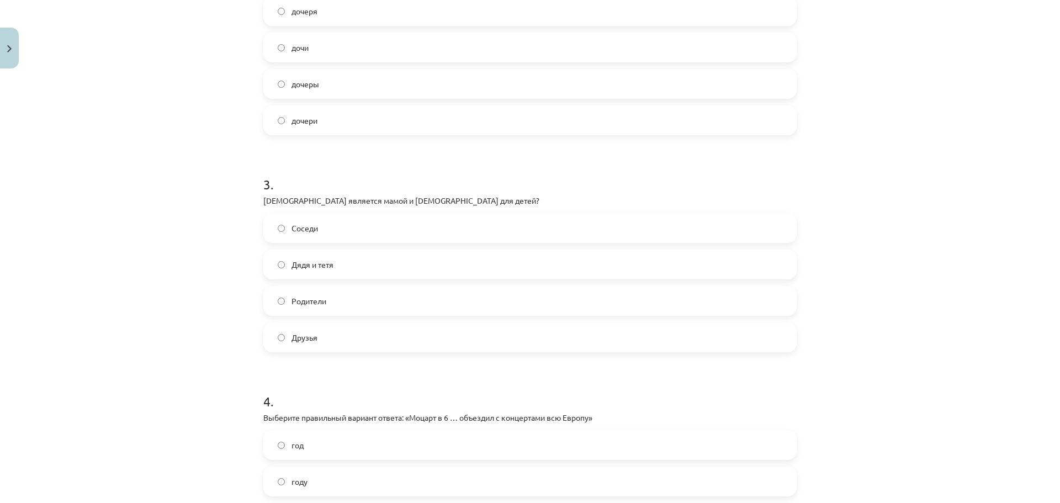
scroll to position [497, 0]
click at [319, 298] on span "Родители" at bounding box center [308, 301] width 35 height 12
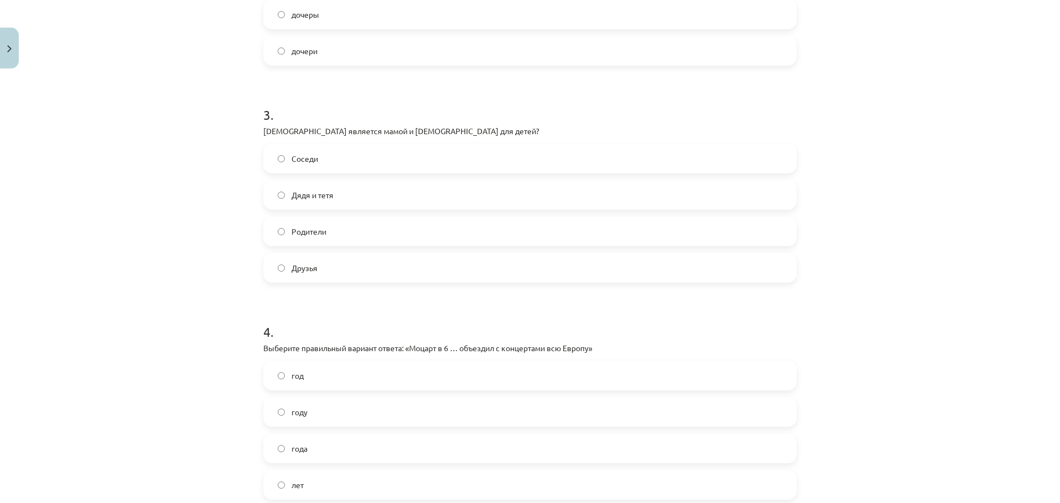
scroll to position [718, 0]
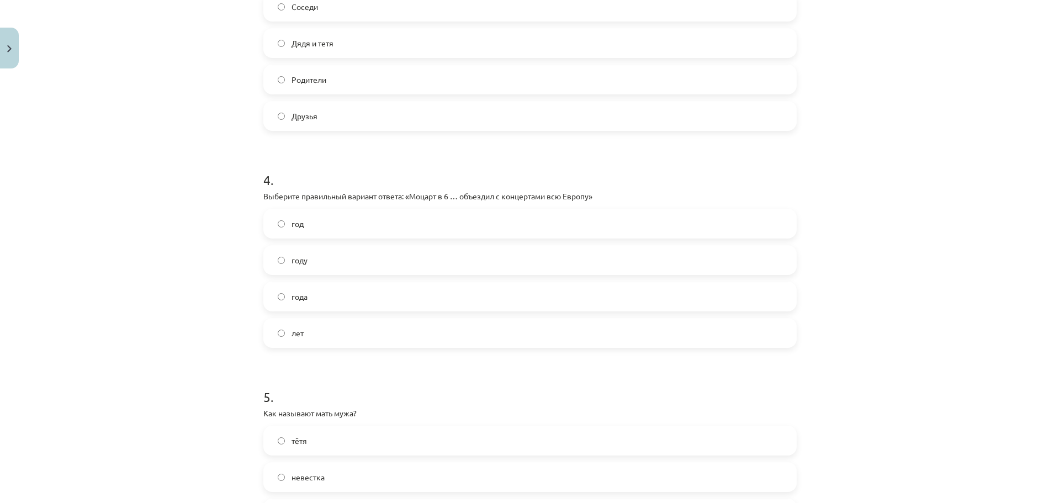
click at [306, 332] on label "лет" at bounding box center [529, 333] width 531 height 28
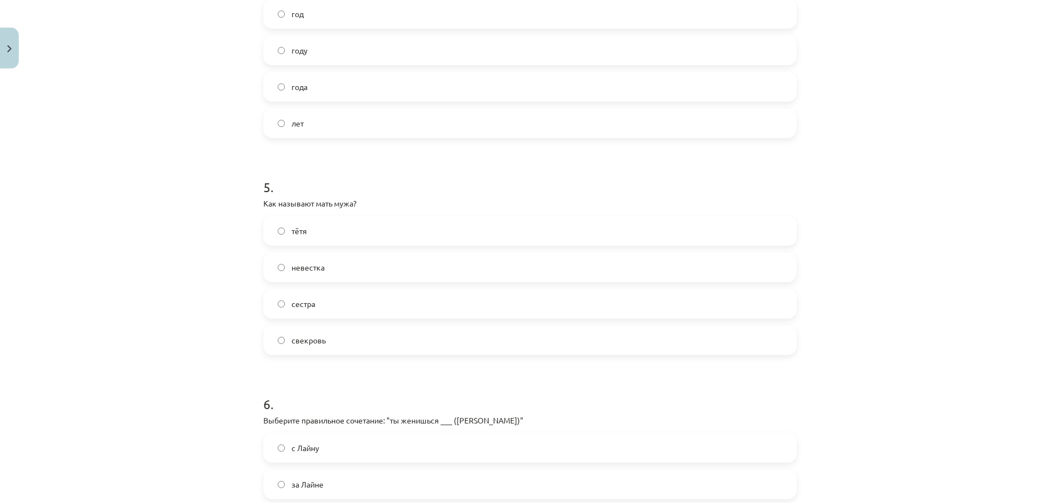
scroll to position [938, 0]
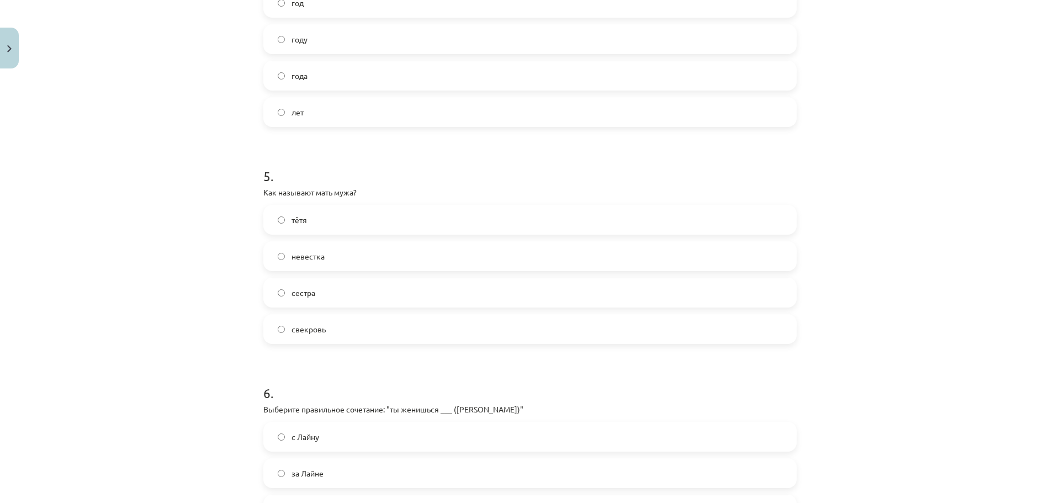
click at [326, 328] on label "свекровь" at bounding box center [529, 329] width 531 height 28
click at [362, 326] on label "на Лайне" at bounding box center [529, 325] width 531 height 28
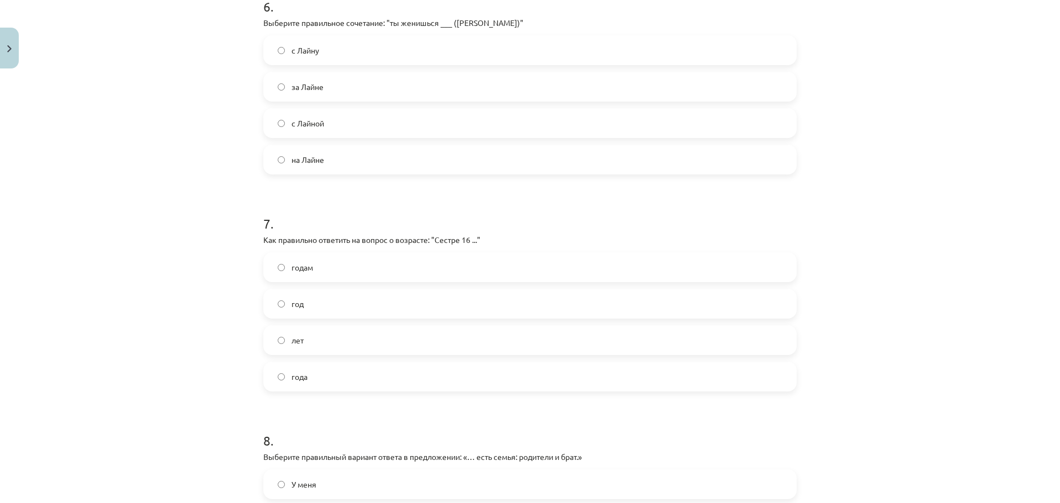
scroll to position [1380, 0]
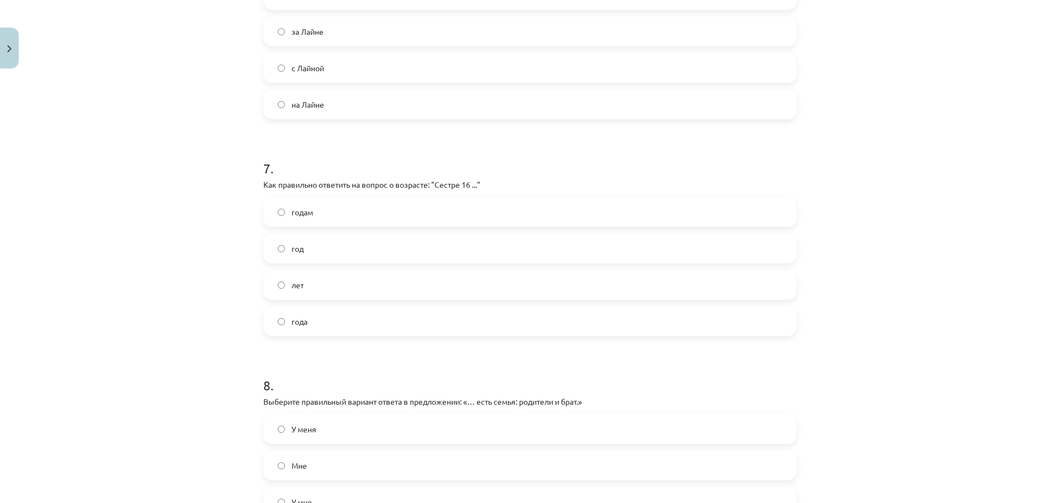
click at [304, 293] on label "лет" at bounding box center [529, 285] width 531 height 28
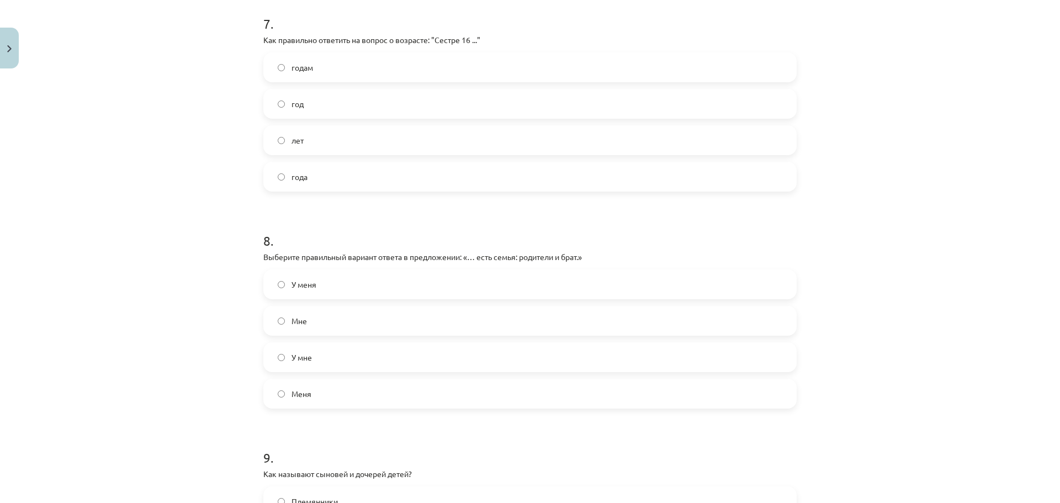
scroll to position [1546, 0]
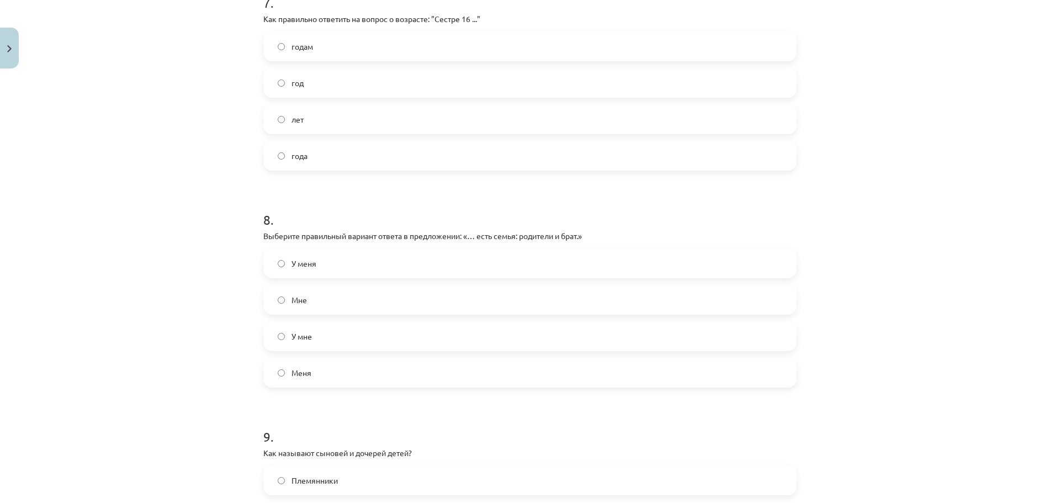
click at [510, 258] on label "У меня" at bounding box center [529, 264] width 531 height 28
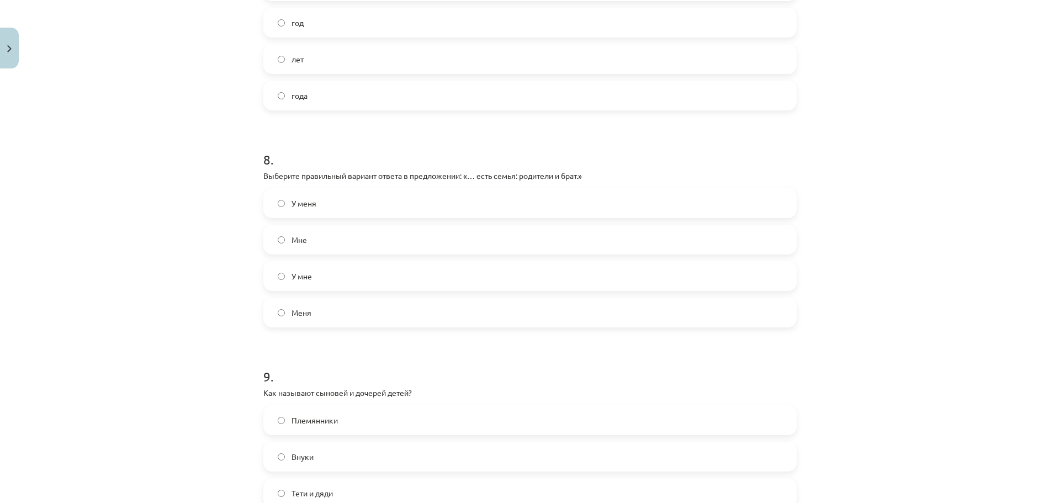
scroll to position [1711, 0]
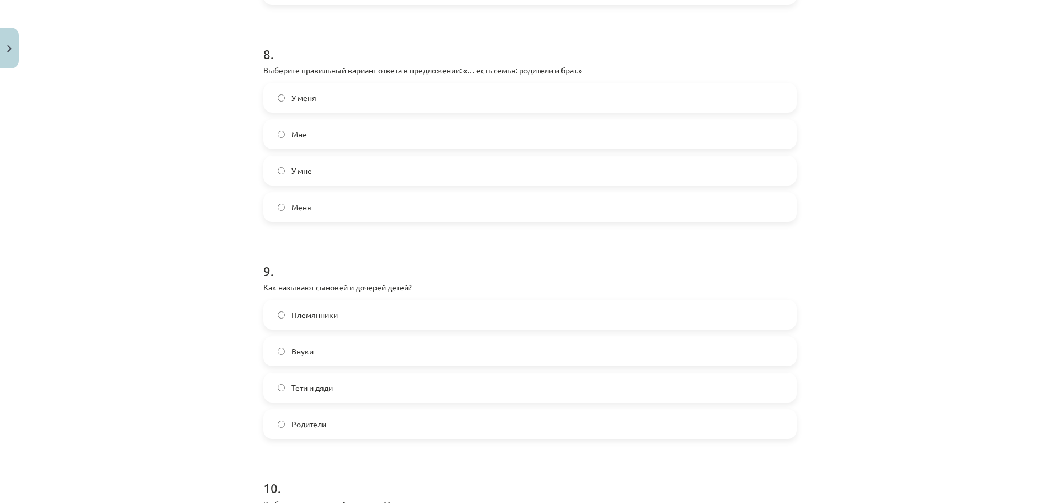
click at [300, 347] on span "Внуки" at bounding box center [302, 352] width 22 height 12
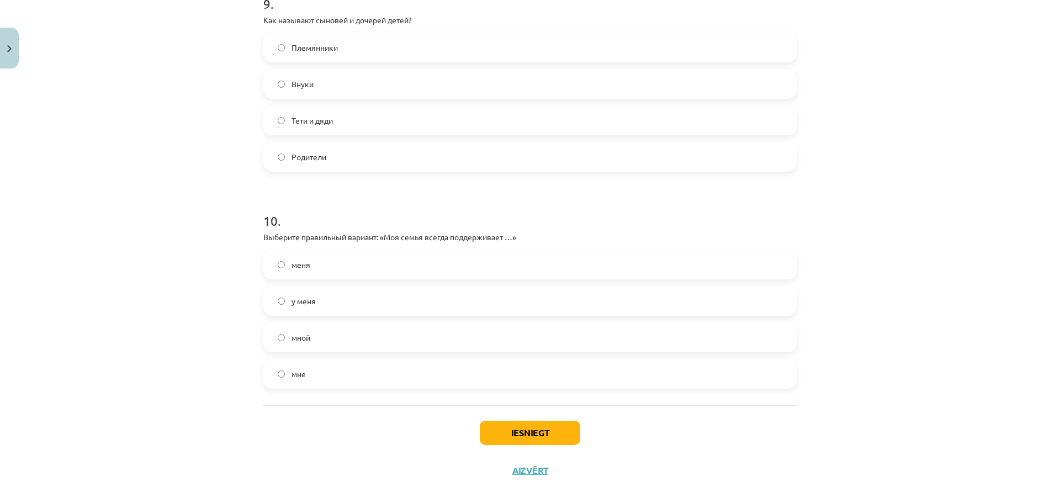
scroll to position [1987, 0]
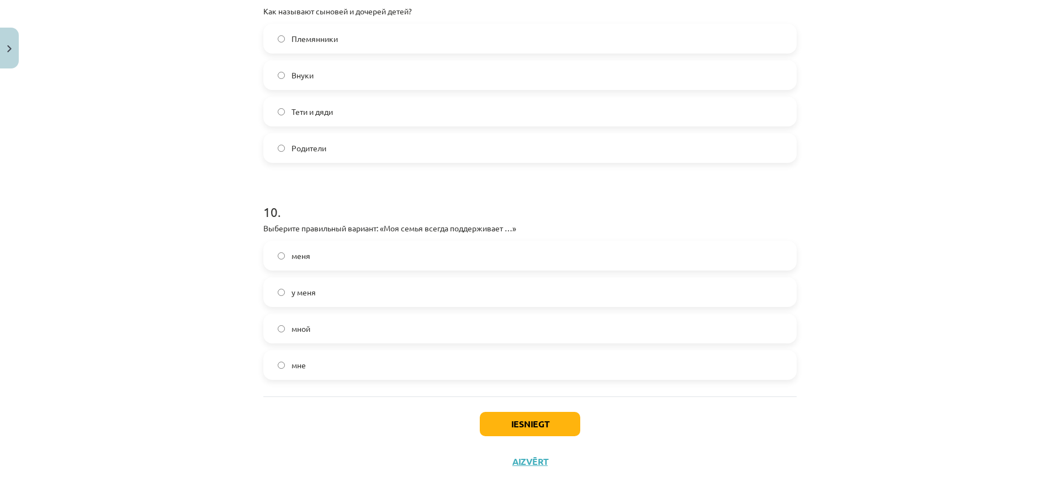
drag, startPoint x: 292, startPoint y: 256, endPoint x: 299, endPoint y: 263, distance: 9.4
click at [292, 256] on span "меня" at bounding box center [300, 256] width 19 height 12
click at [559, 427] on button "Iesniegt" at bounding box center [530, 424] width 100 height 24
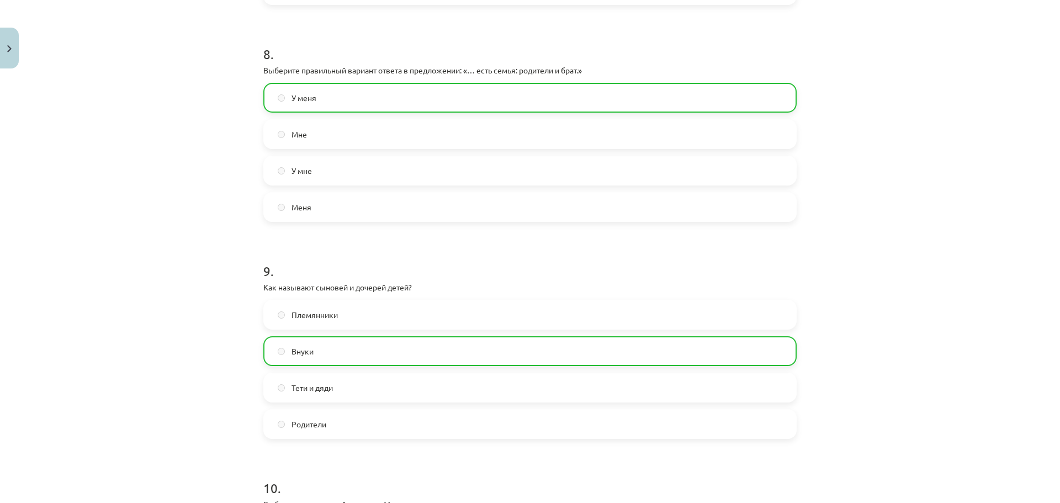
scroll to position [2027, 0]
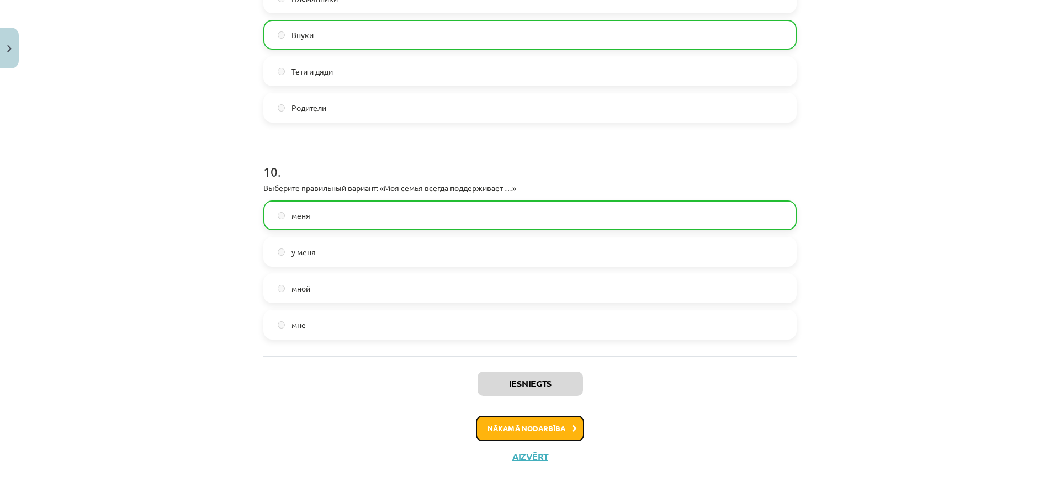
click at [568, 434] on button "Nākamā nodarbība" at bounding box center [530, 428] width 108 height 25
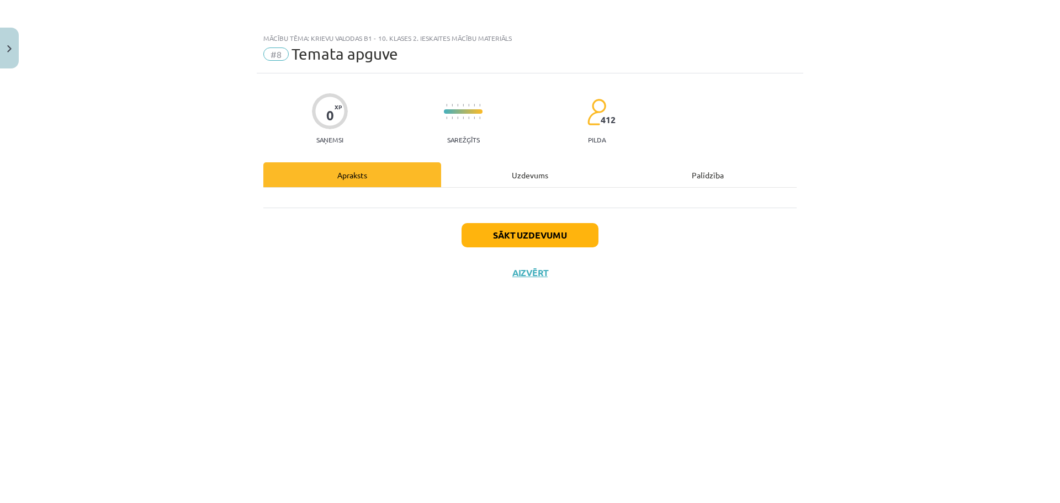
scroll to position [0, 0]
click at [544, 239] on button "Sākt uzdevumu" at bounding box center [529, 235] width 137 height 24
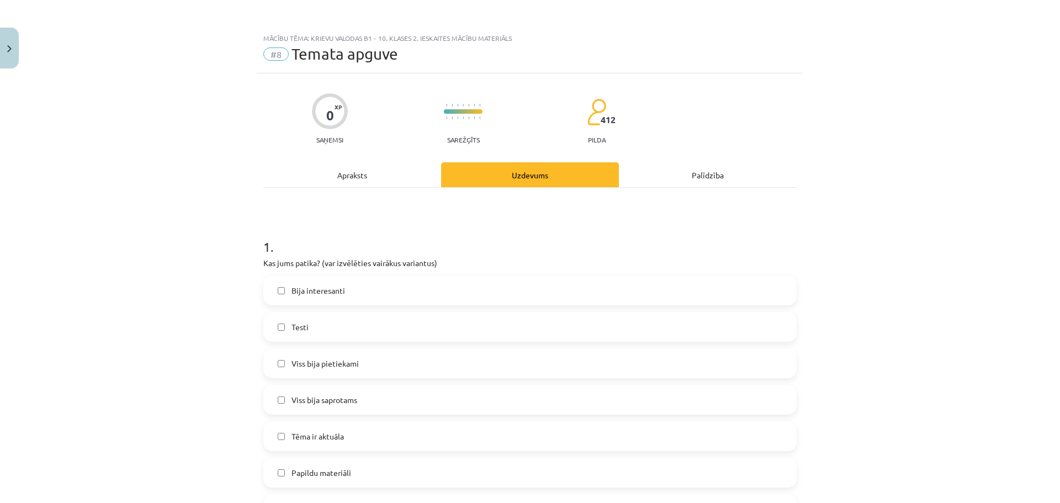
click at [301, 294] on span "Bija interesanti" at bounding box center [318, 291] width 54 height 12
click at [310, 331] on label "Testi" at bounding box center [529, 327] width 531 height 28
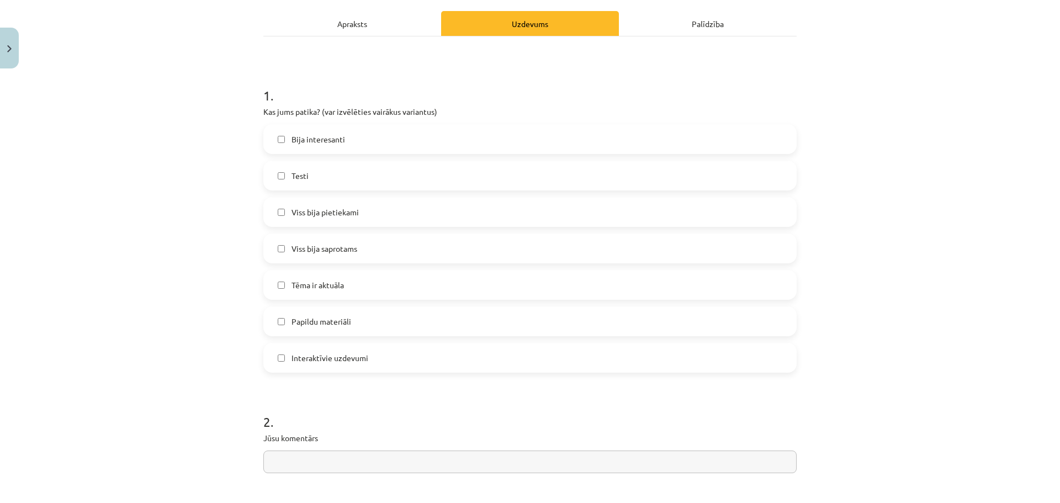
scroll to position [166, 0]
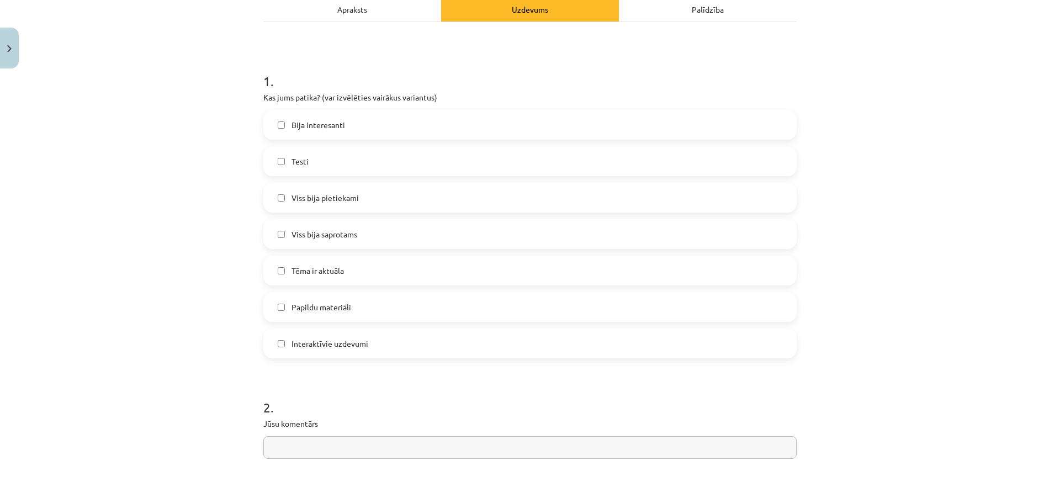
click at [341, 189] on label "Viss bija pietiekami" at bounding box center [529, 198] width 531 height 28
click at [355, 235] on label "Viss bija saprotams" at bounding box center [529, 234] width 531 height 28
click at [358, 278] on label "Tēma ir aktuāla" at bounding box center [529, 271] width 531 height 28
click at [349, 308] on label "Papildu materiāli" at bounding box center [529, 307] width 531 height 28
click at [350, 349] on label "Interaktīvie uzdevumi" at bounding box center [529, 344] width 531 height 28
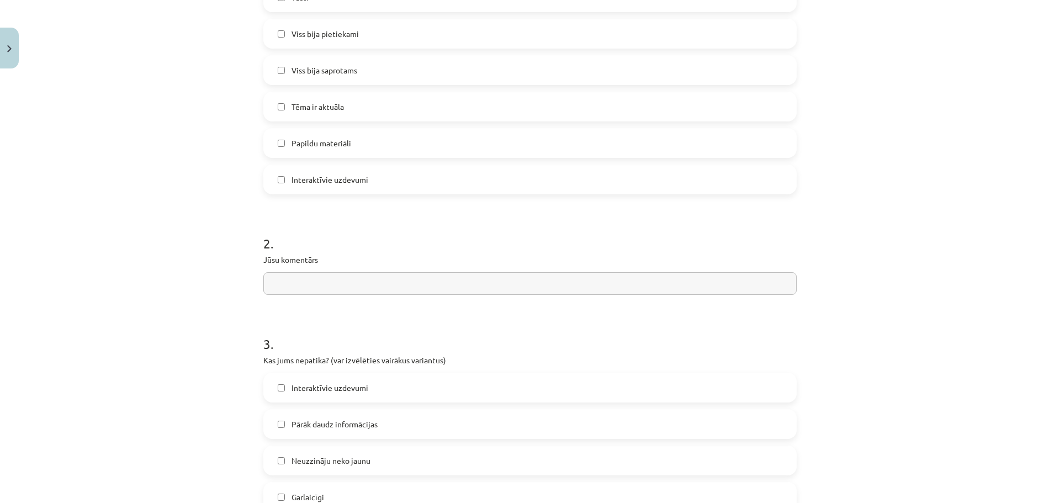
scroll to position [331, 0]
click at [326, 281] on input "text" at bounding box center [529, 281] width 533 height 23
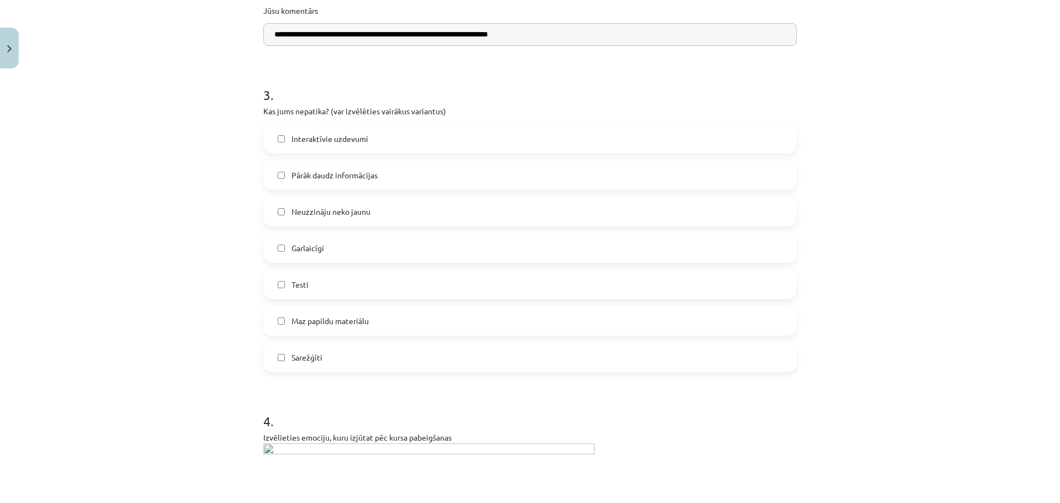
scroll to position [607, 0]
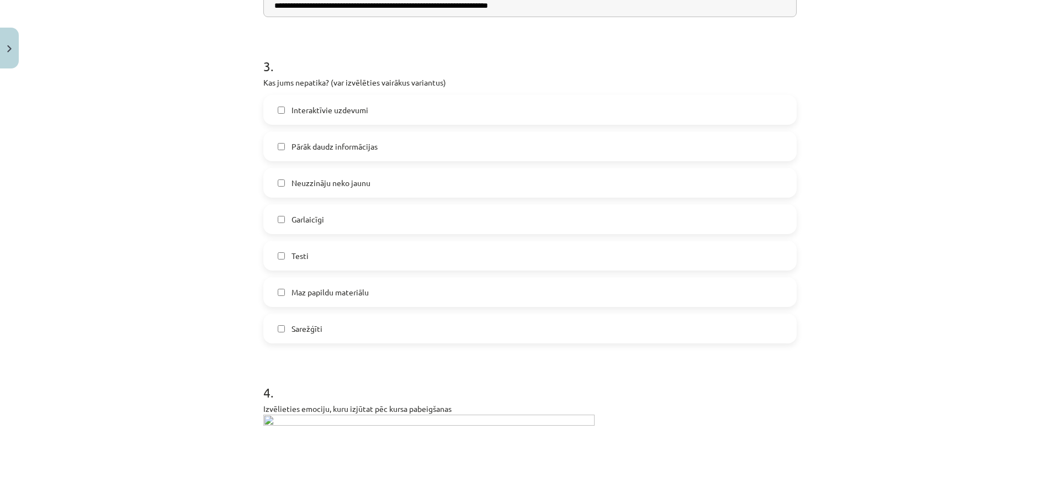
type input "**********"
click at [301, 144] on span "Pārāk daudz informācijas" at bounding box center [334, 147] width 86 height 12
click at [291, 147] on span "Pārāk daudz informācijas" at bounding box center [334, 147] width 86 height 12
click at [309, 152] on span "Pārāk daudz informācijas" at bounding box center [334, 147] width 86 height 12
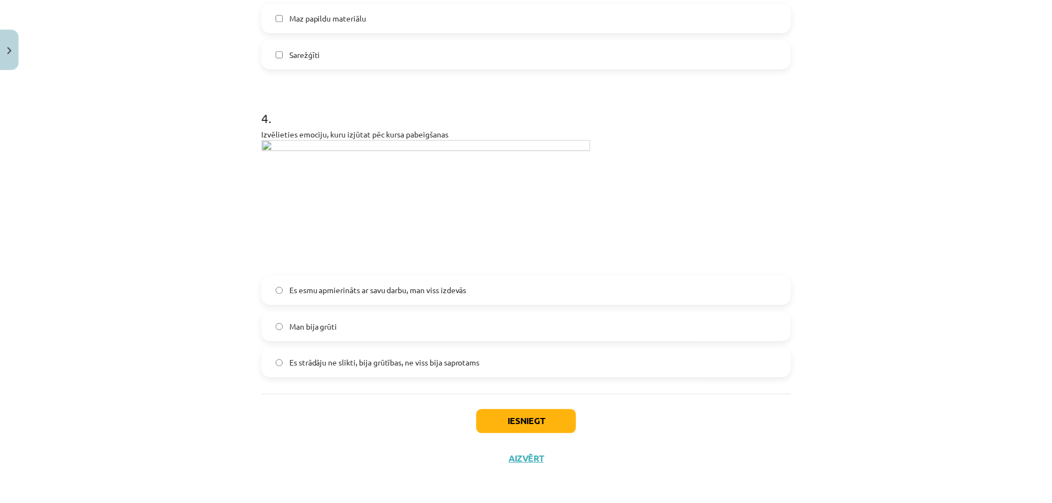
scroll to position [883, 0]
click at [362, 294] on span "Es esmu apmierināts ar savu darbu, man viss izdevās" at bounding box center [380, 290] width 178 height 12
click at [523, 427] on button "Iesniegt" at bounding box center [530, 422] width 100 height 24
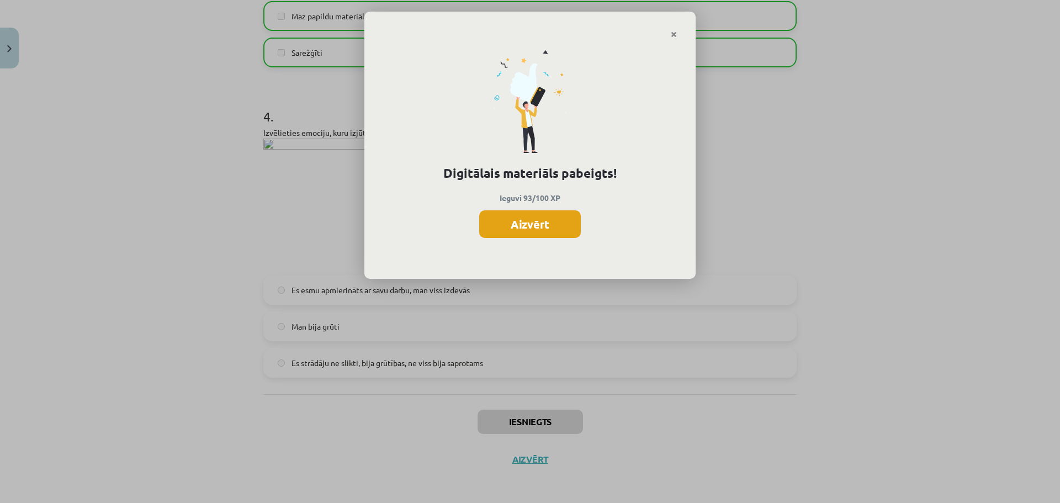
click at [513, 219] on button "Aizvērt" at bounding box center [530, 224] width 102 height 28
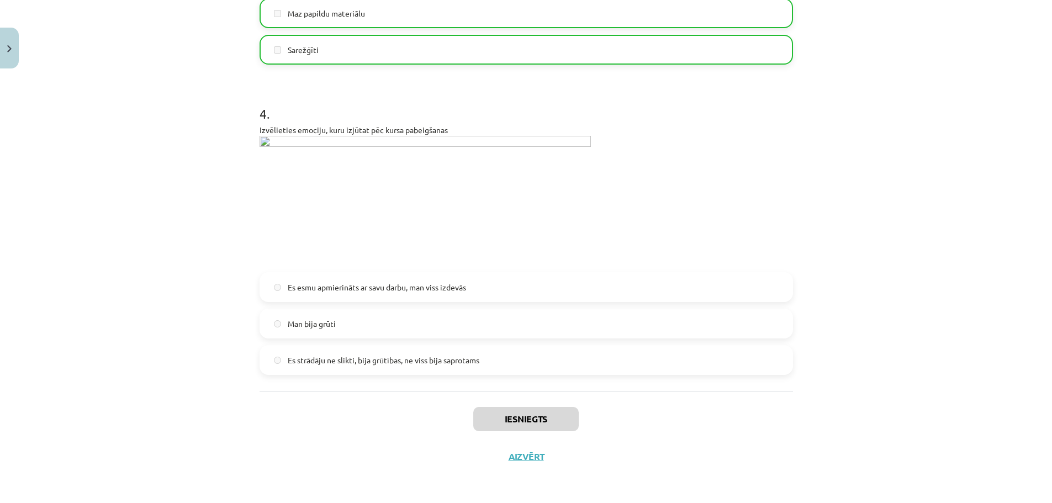
scroll to position [55, 0]
click at [530, 460] on button "Aizvērt" at bounding box center [526, 456] width 42 height 11
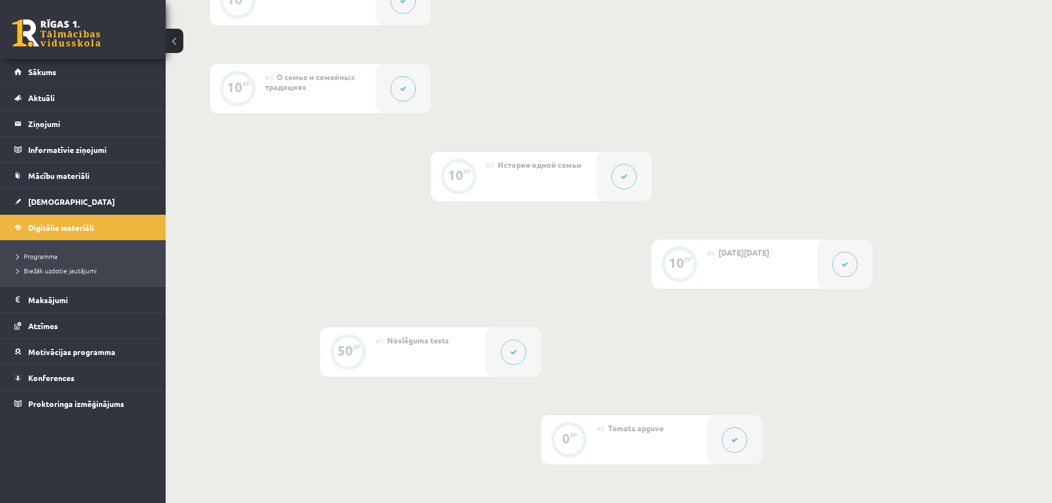
scroll to position [651, 0]
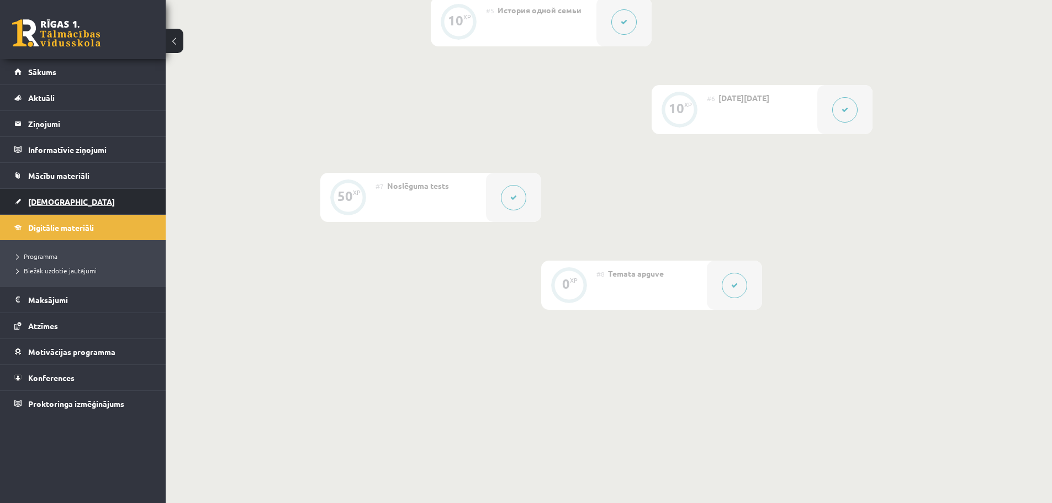
click at [59, 199] on span "[DEMOGRAPHIC_DATA]" at bounding box center [71, 202] width 87 height 10
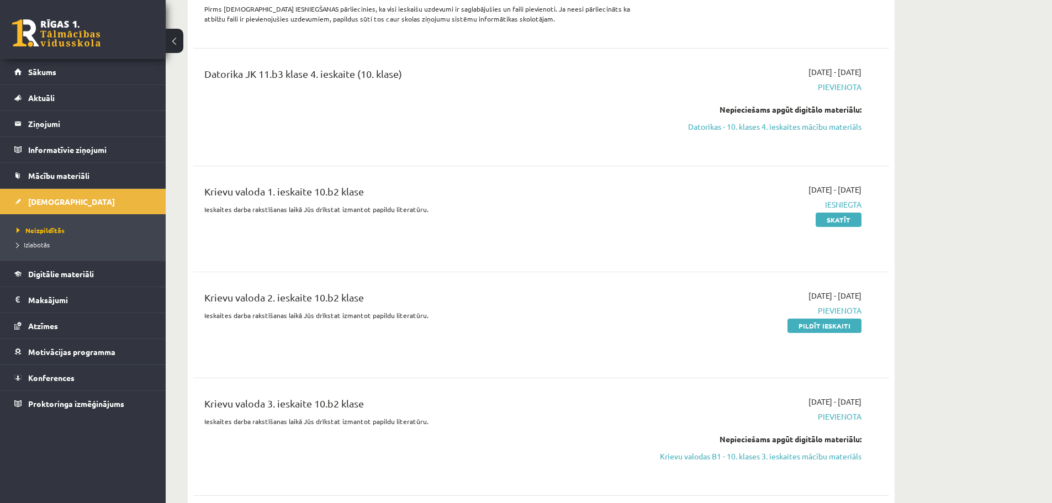
scroll to position [1822, 0]
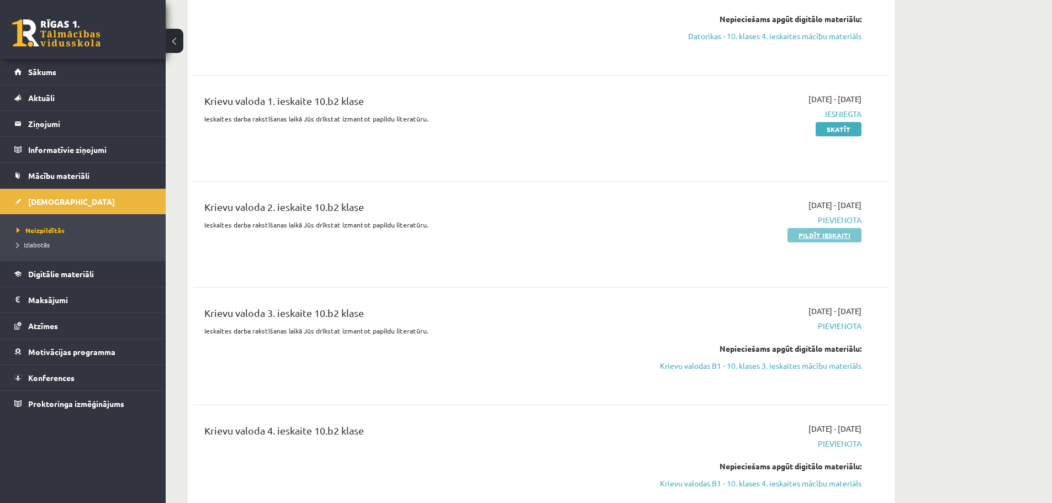
click at [847, 228] on link "Pildīt ieskaiti" at bounding box center [824, 235] width 74 height 14
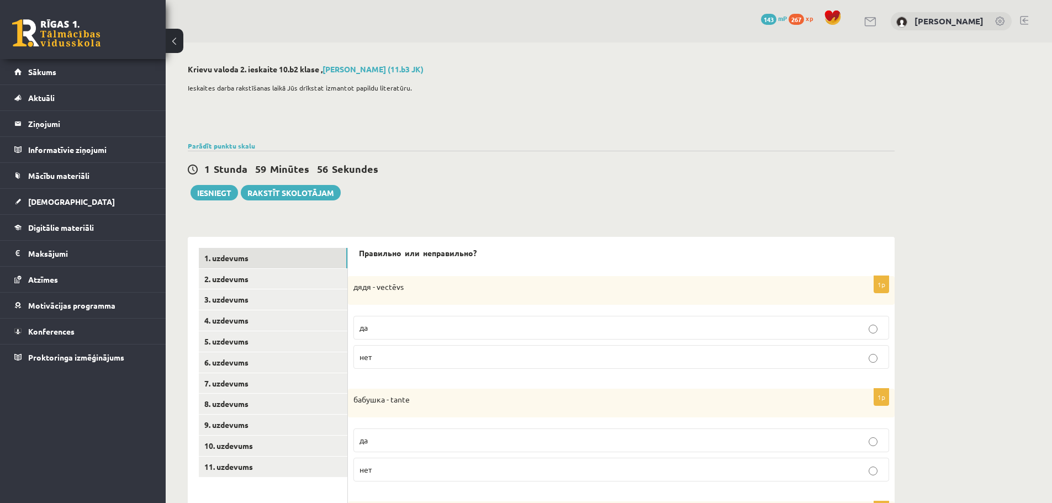
click at [376, 352] on p "нет" at bounding box center [620, 357] width 523 height 12
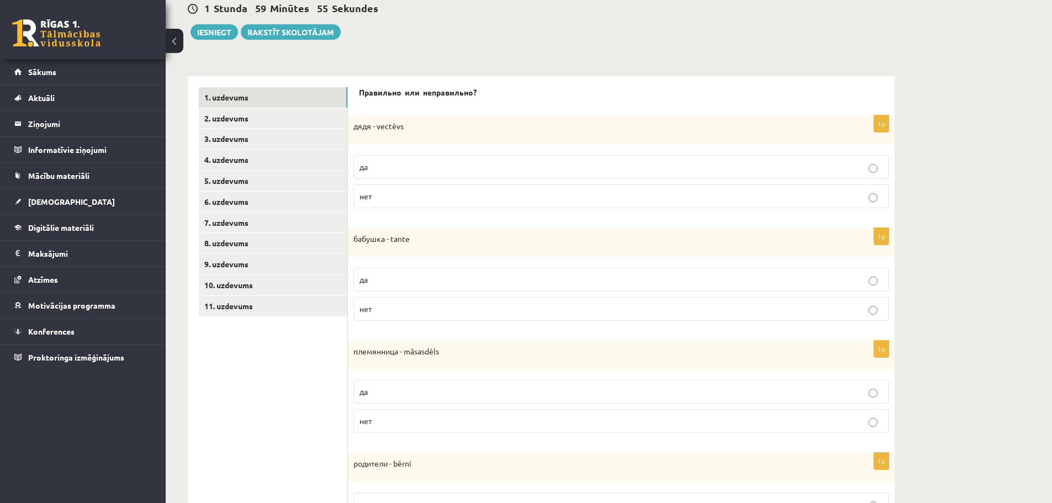
scroll to position [166, 0]
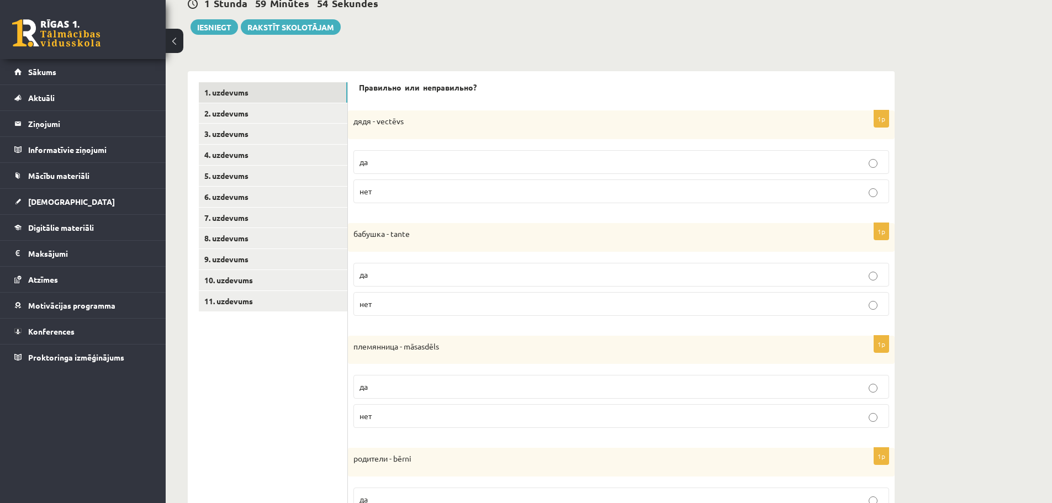
click at [384, 304] on p "нет" at bounding box center [620, 304] width 523 height 12
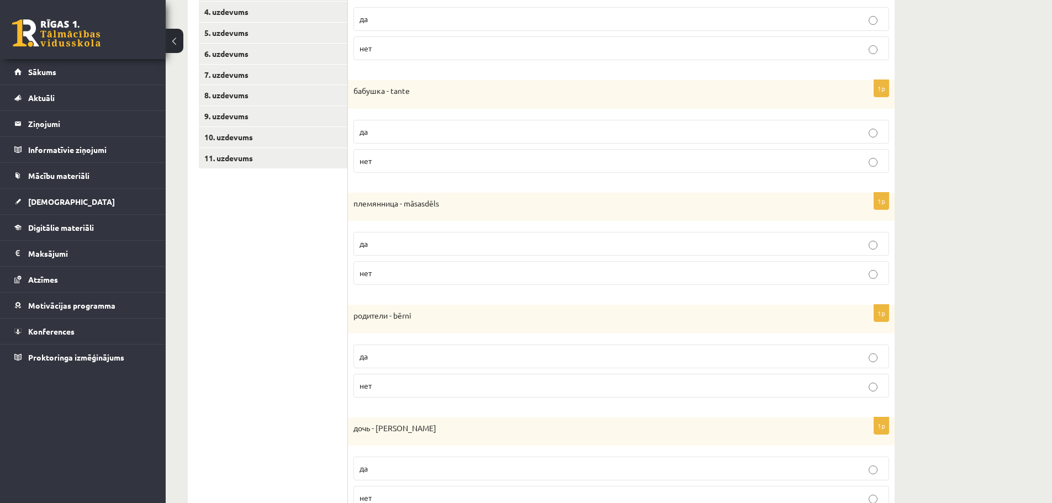
scroll to position [331, 0]
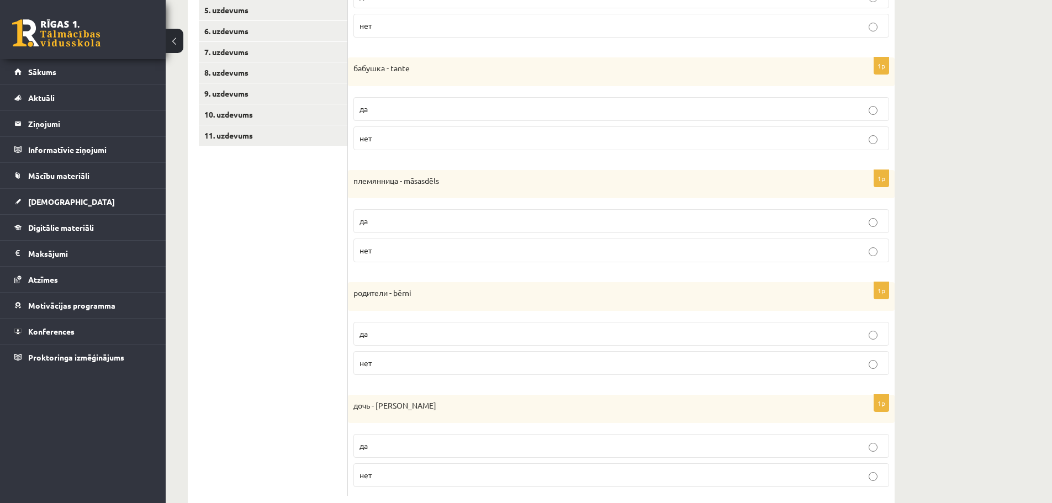
click at [385, 261] on label "нет" at bounding box center [620, 250] width 535 height 24
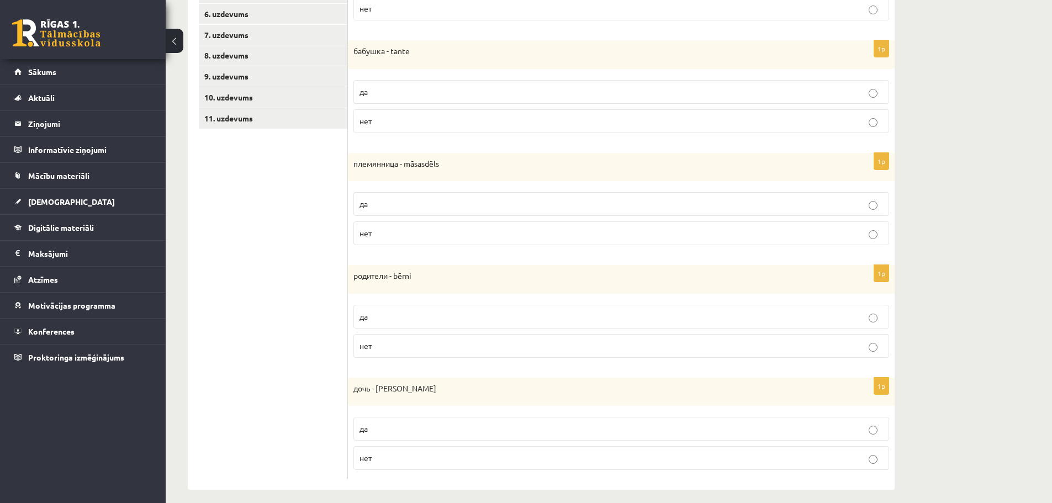
scroll to position [358, 0]
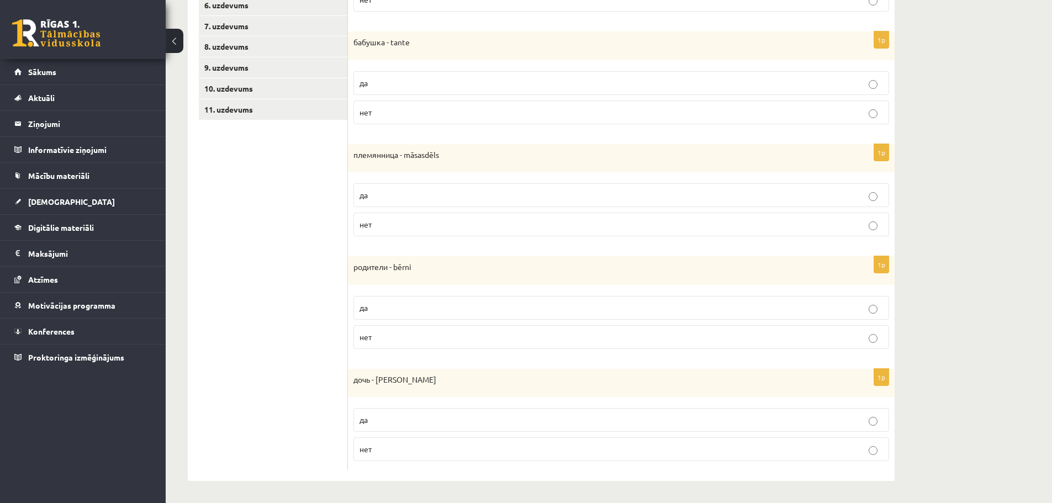
click at [400, 340] on p "нет" at bounding box center [620, 337] width 523 height 12
click at [369, 421] on p "да" at bounding box center [620, 420] width 523 height 12
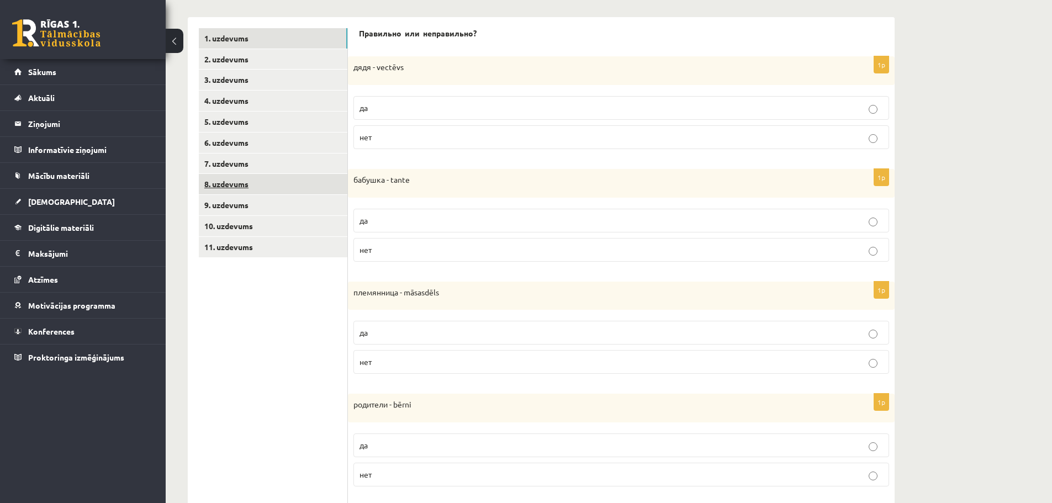
scroll to position [192, 0]
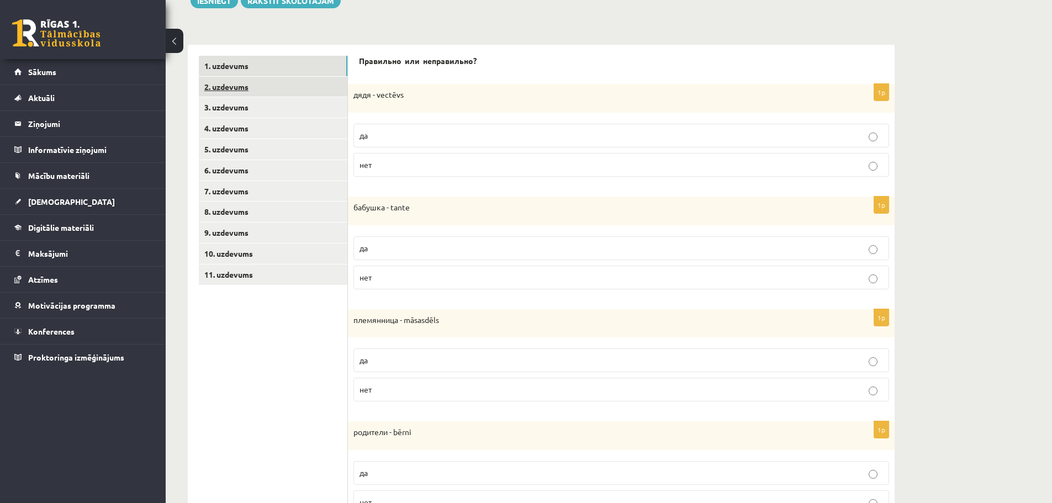
click at [244, 89] on link "2. uzdevums" at bounding box center [273, 87] width 148 height 20
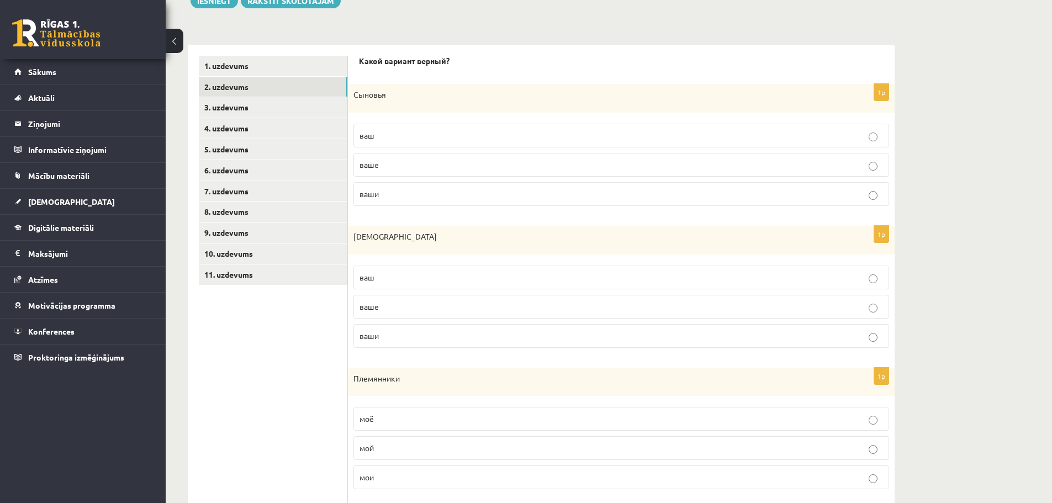
click at [386, 187] on label "ваши" at bounding box center [620, 194] width 535 height 24
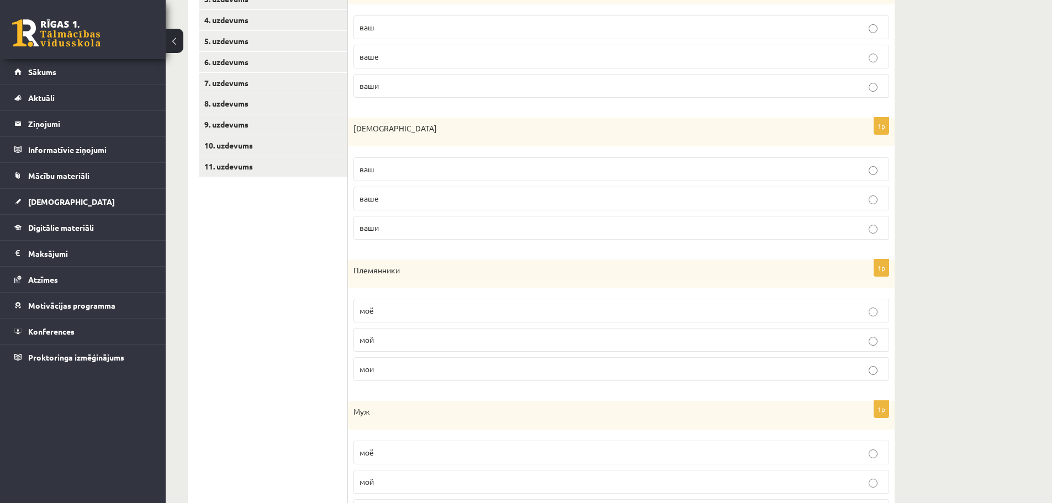
scroll to position [302, 0]
click at [383, 171] on p "ваш" at bounding box center [620, 167] width 523 height 12
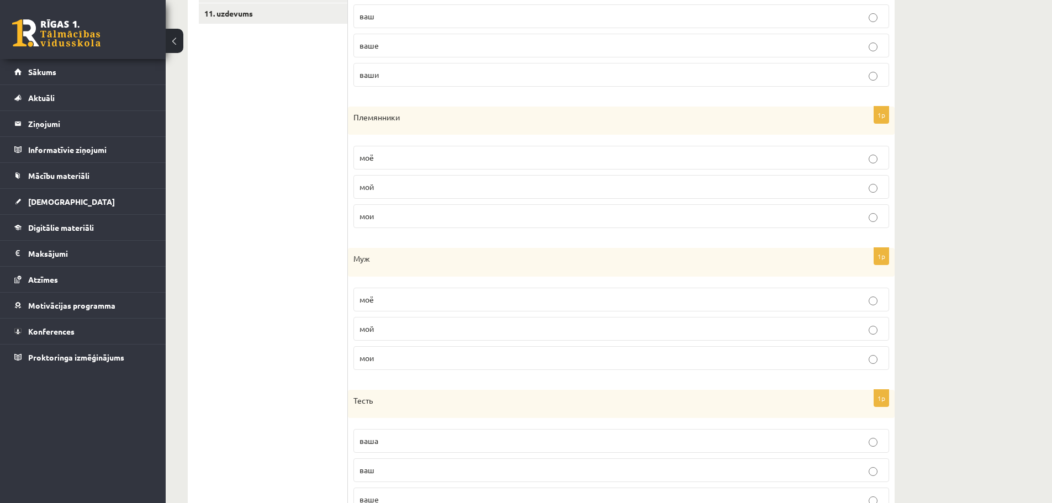
scroll to position [468, 0]
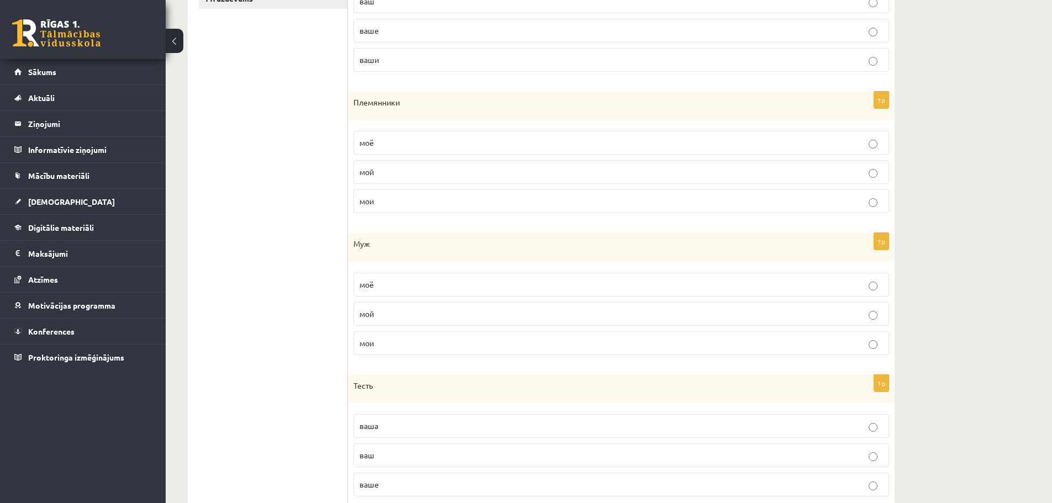
click at [392, 201] on p "мои" at bounding box center [620, 201] width 523 height 12
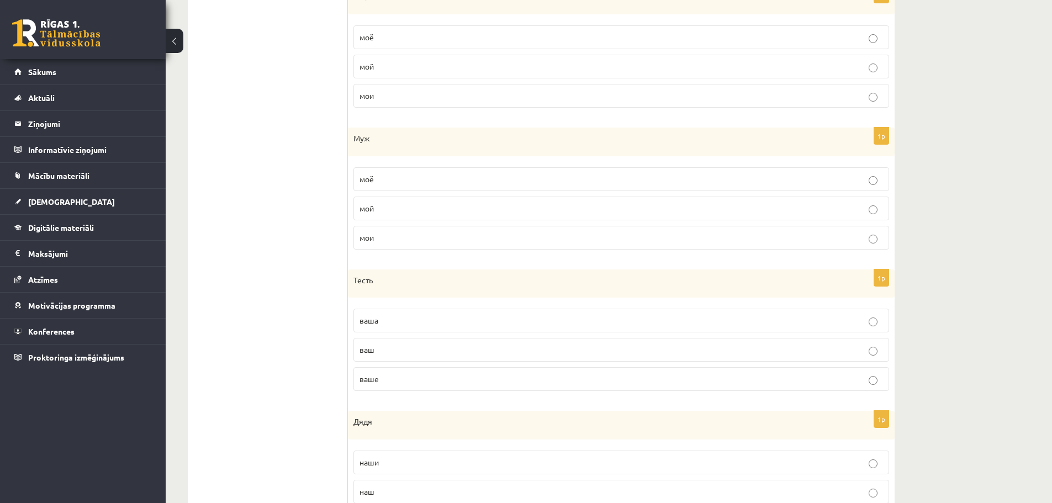
scroll to position [578, 0]
click at [393, 206] on p "мой" at bounding box center [620, 204] width 523 height 12
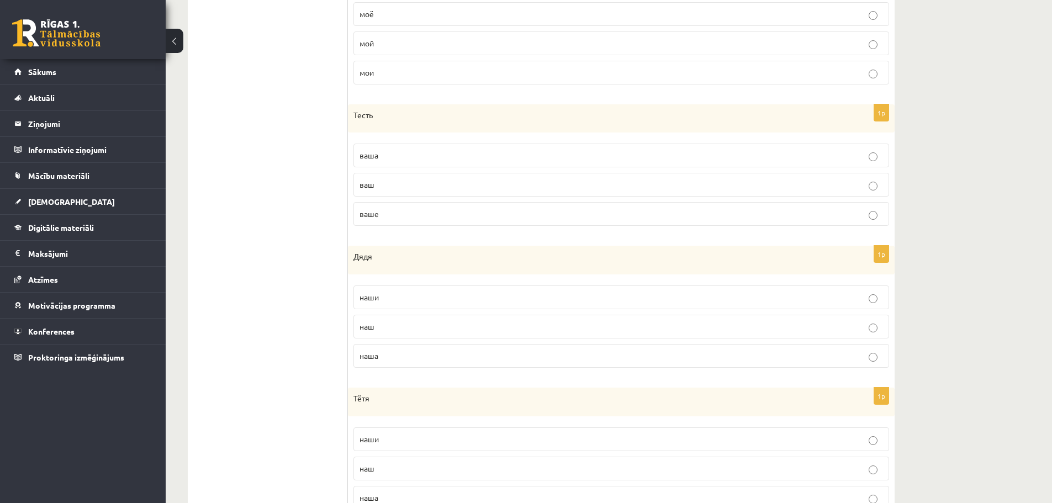
scroll to position [744, 0]
click at [397, 185] on p "ваш" at bounding box center [620, 179] width 523 height 12
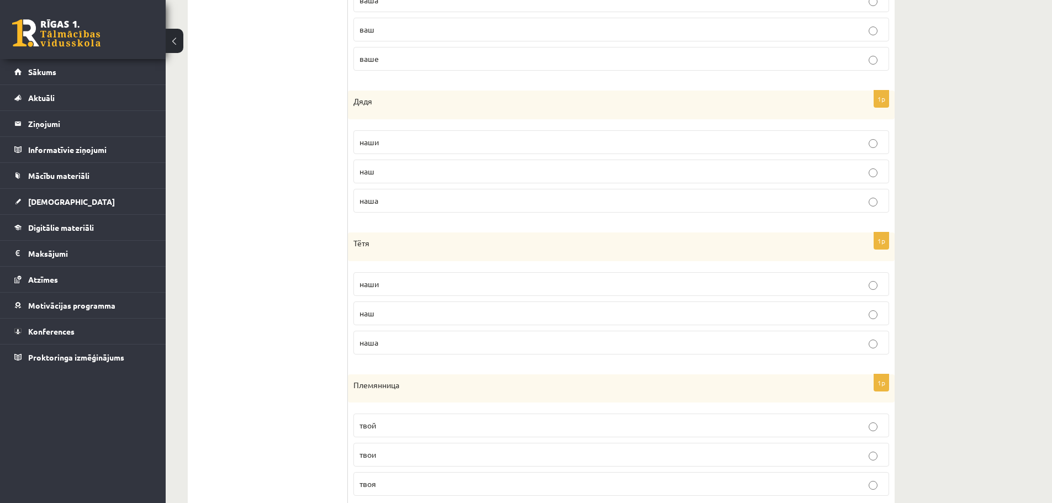
scroll to position [910, 0]
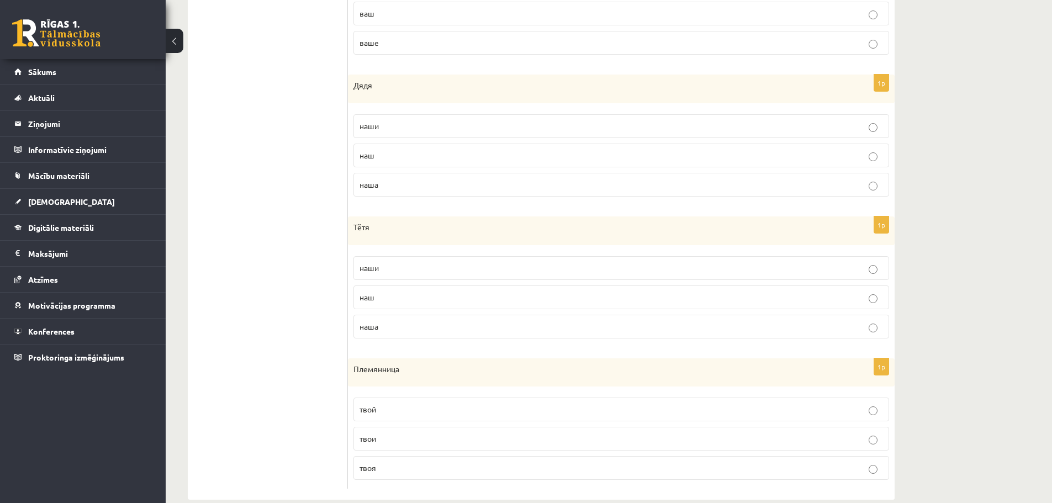
click at [395, 156] on p "наш" at bounding box center [620, 156] width 523 height 12
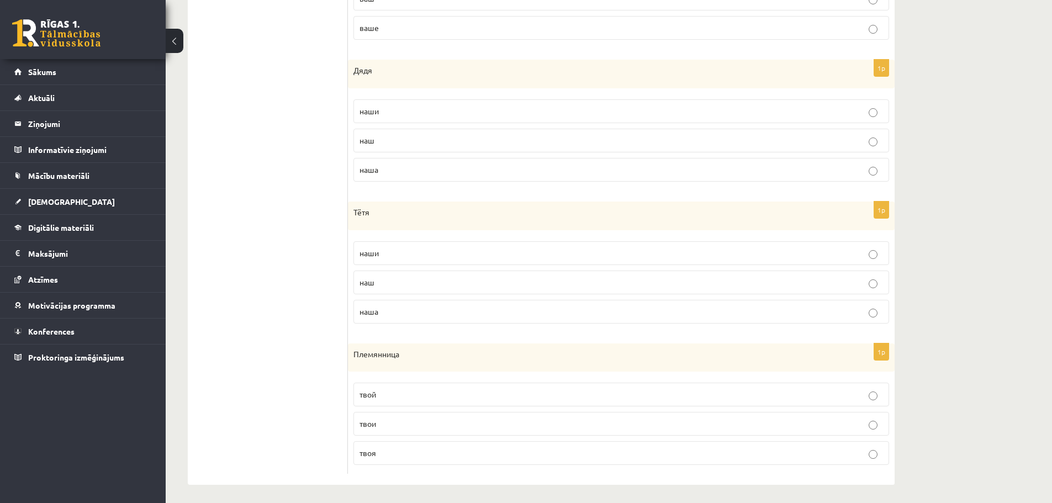
scroll to position [929, 0]
click at [409, 310] on p "наша" at bounding box center [620, 308] width 523 height 12
click at [397, 445] on p "твоя" at bounding box center [620, 449] width 523 height 12
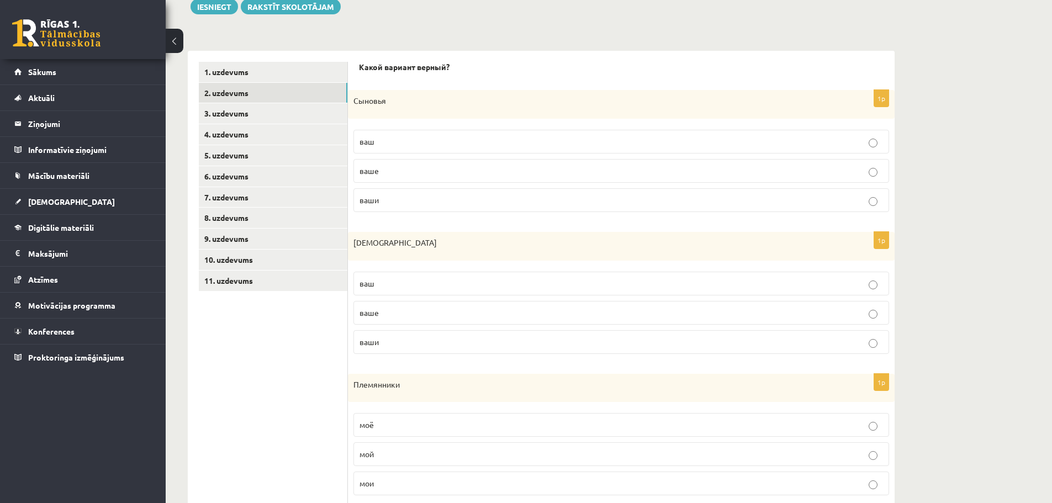
scroll to position [156, 0]
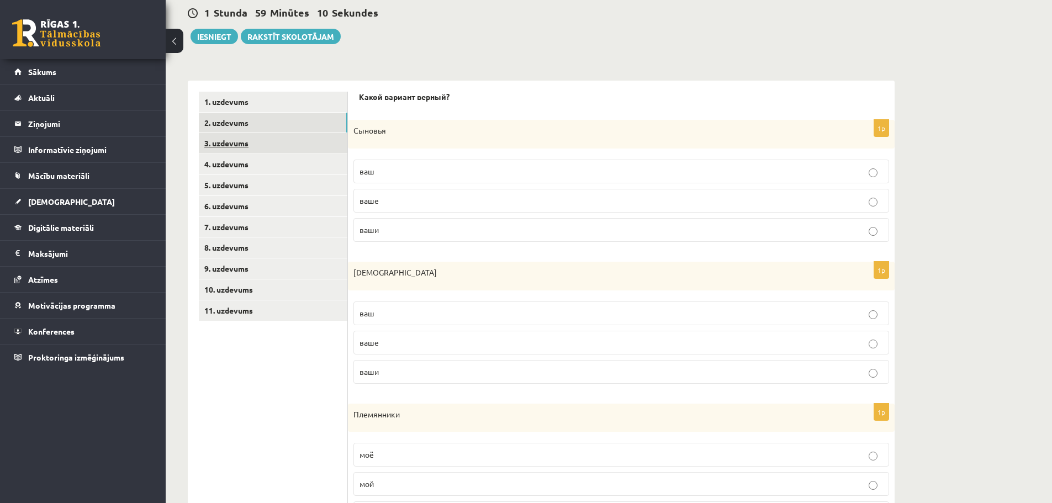
click at [254, 150] on link "3. uzdevums" at bounding box center [273, 143] width 148 height 20
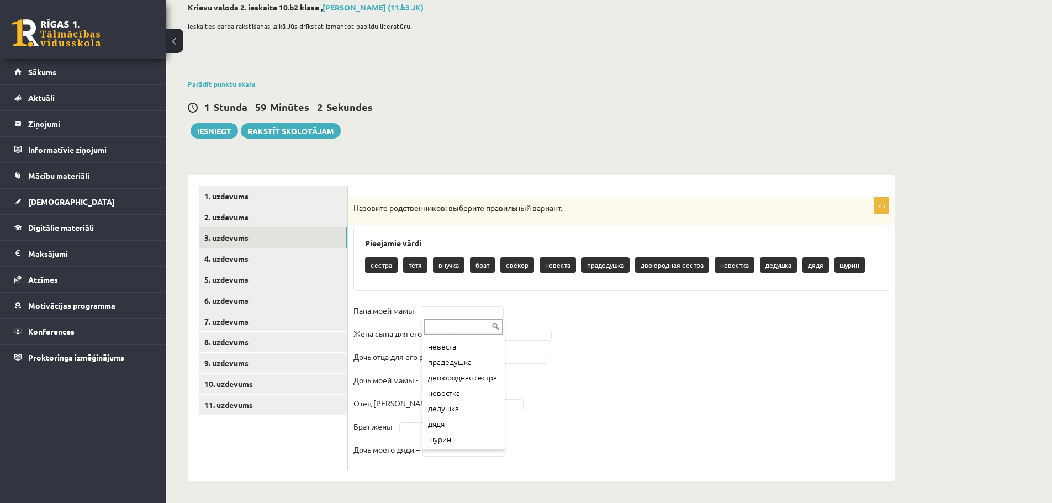
scroll to position [102, 0]
click at [464, 389] on fieldset "Папа моей мамы - невестка ******** Жена сына для его родителей - Дочь отца для …" at bounding box center [620, 383] width 535 height 162
type input "*"
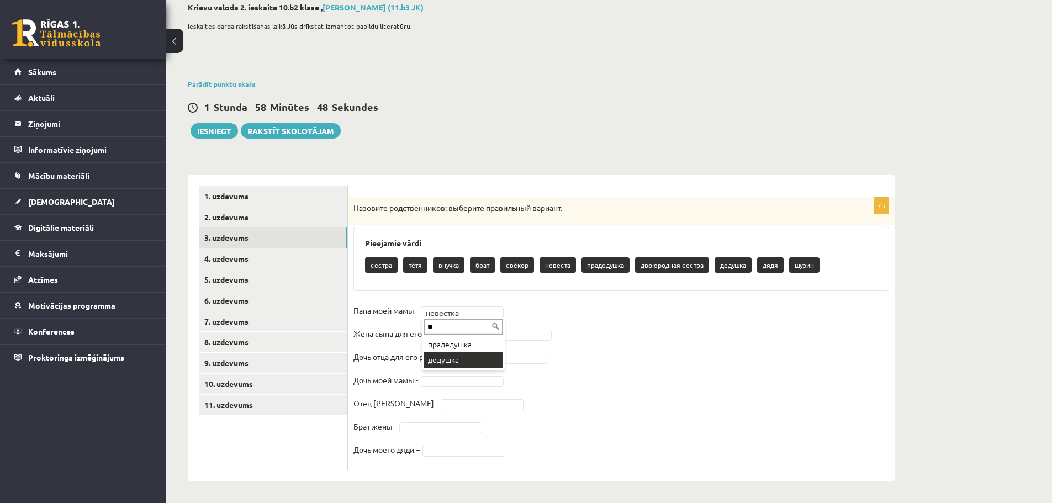
type input "**"
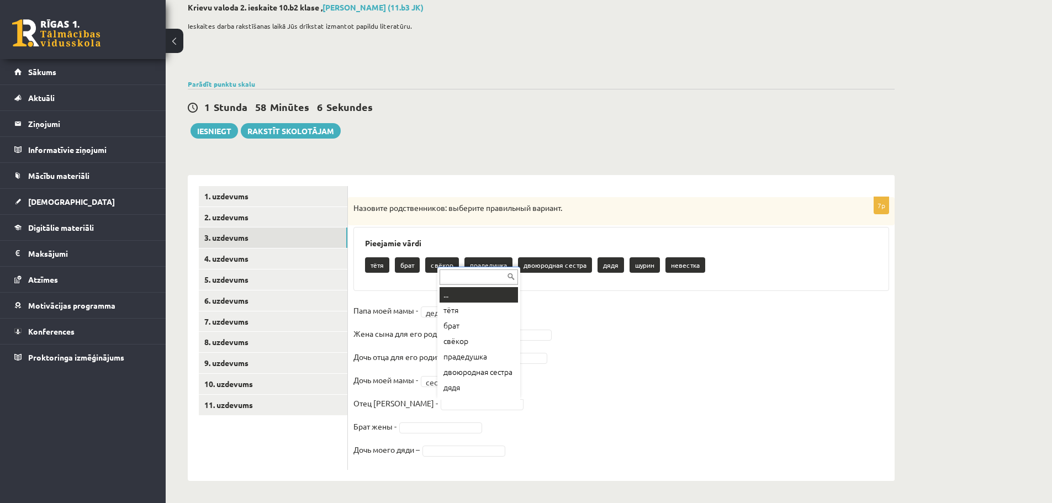
scroll to position [9, 0]
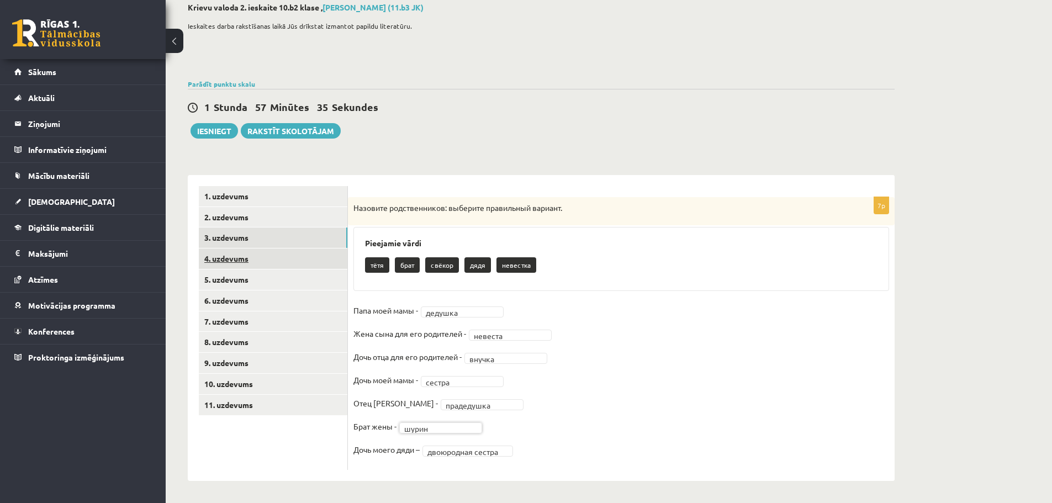
click at [235, 259] on link "4. uzdevums" at bounding box center [273, 258] width 148 height 20
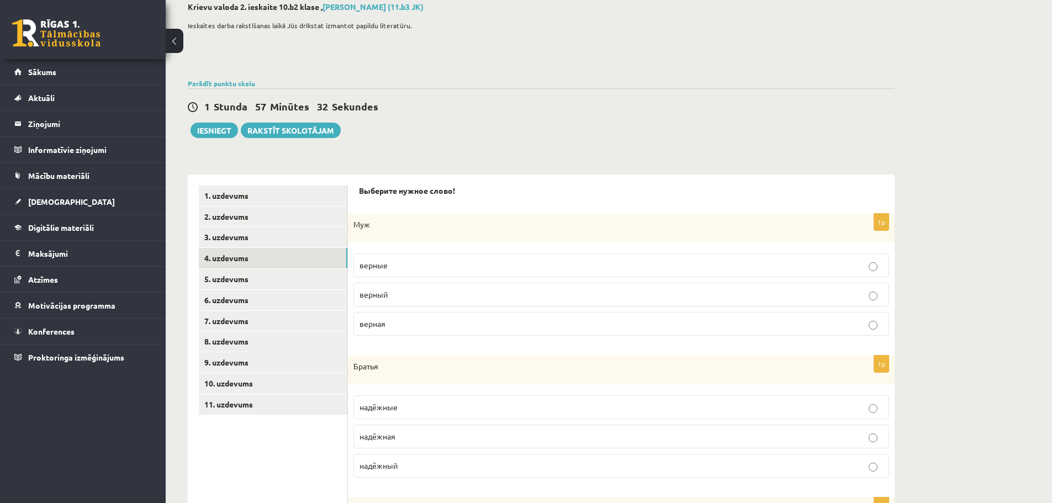
click at [411, 294] on p "верный" at bounding box center [620, 295] width 523 height 12
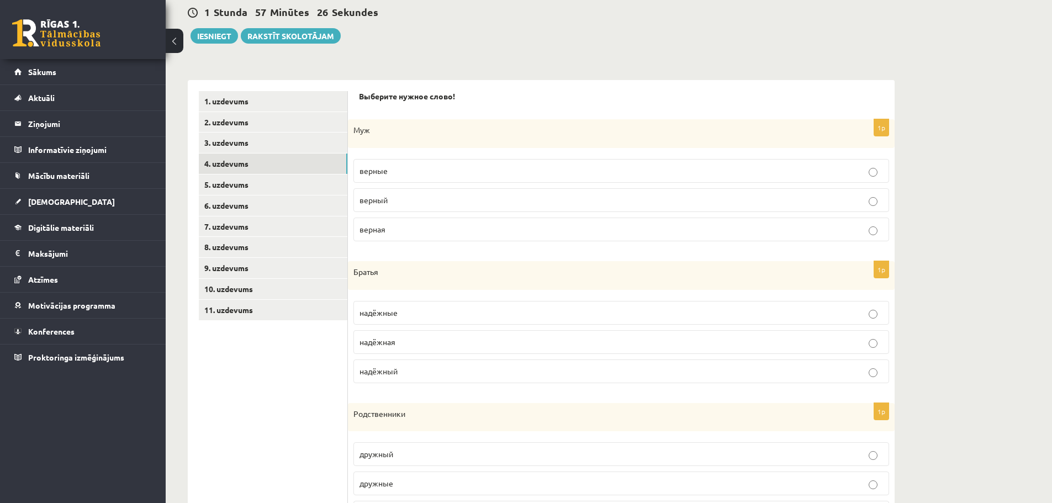
scroll to position [173, 0]
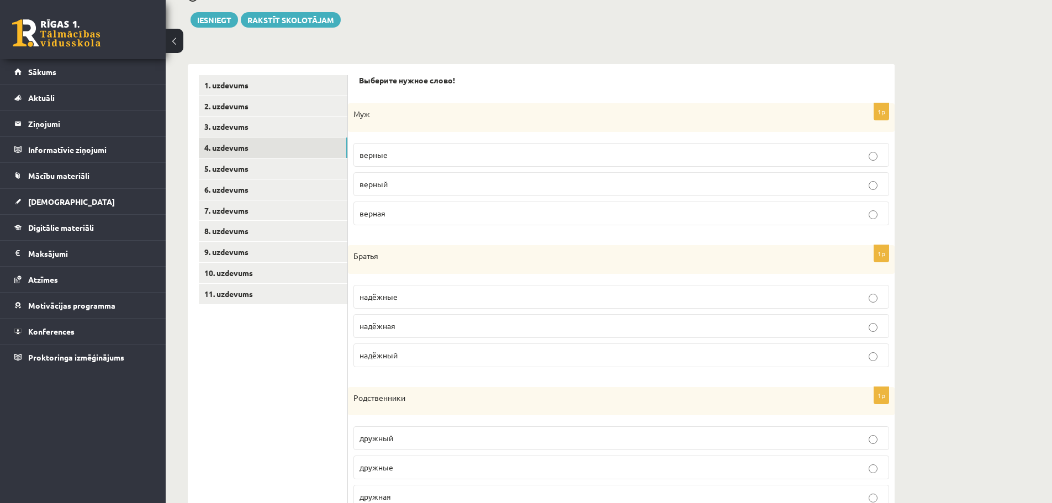
click at [398, 301] on p "надёжные" at bounding box center [620, 297] width 523 height 12
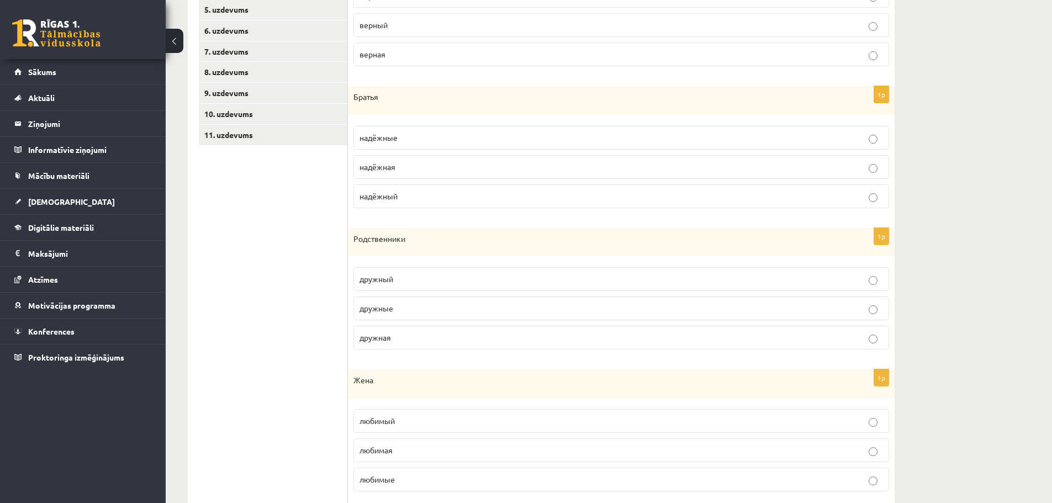
scroll to position [338, 0]
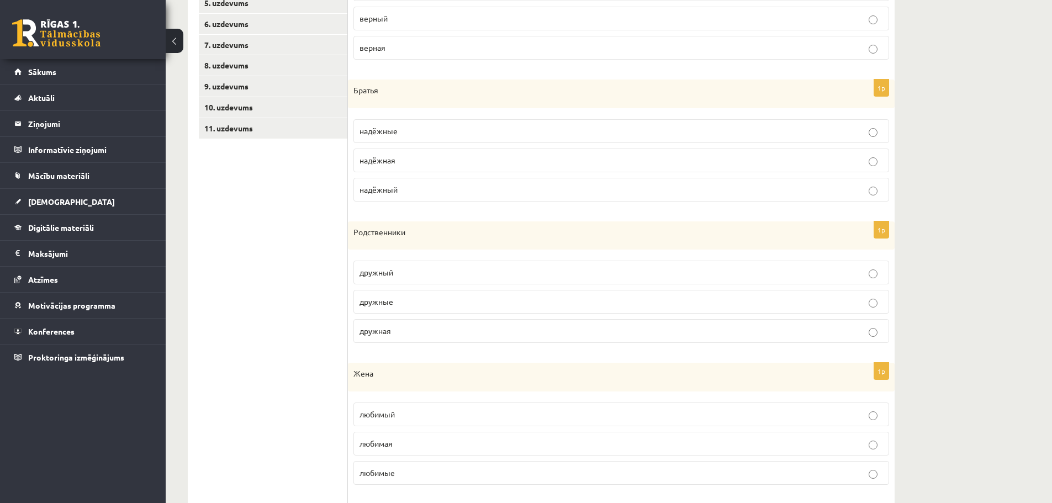
click at [414, 299] on p "дружные" at bounding box center [620, 302] width 523 height 12
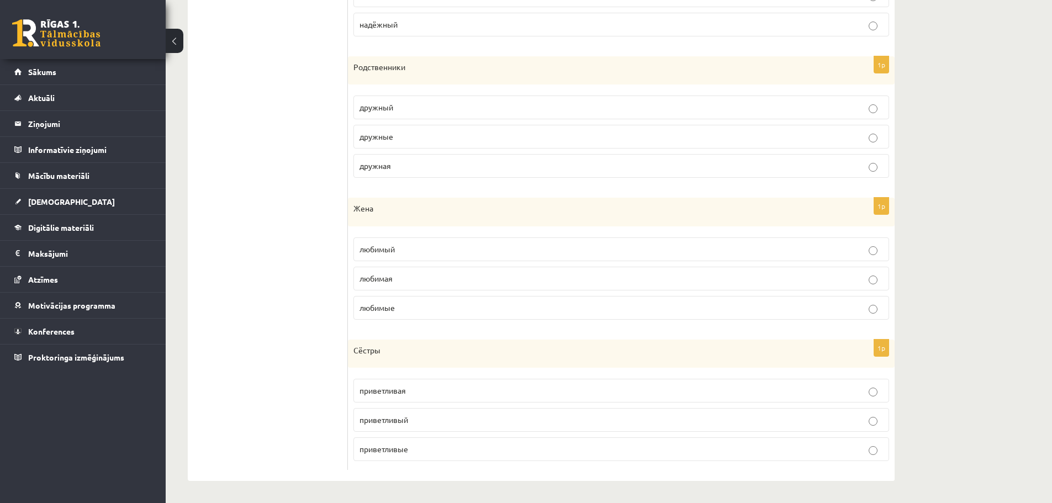
click at [433, 280] on p "любимая" at bounding box center [620, 279] width 523 height 12
click at [420, 451] on p "приветливые" at bounding box center [620, 449] width 523 height 12
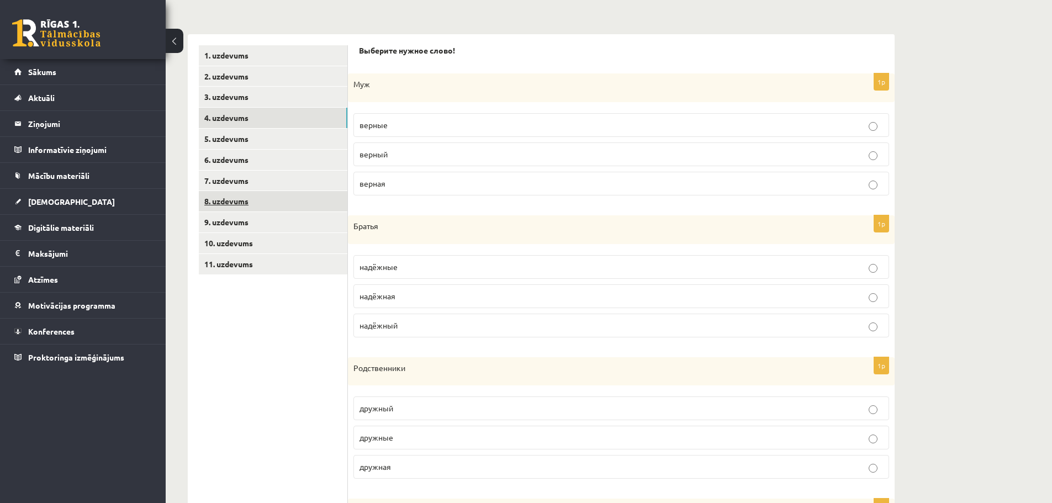
scroll to position [118, 0]
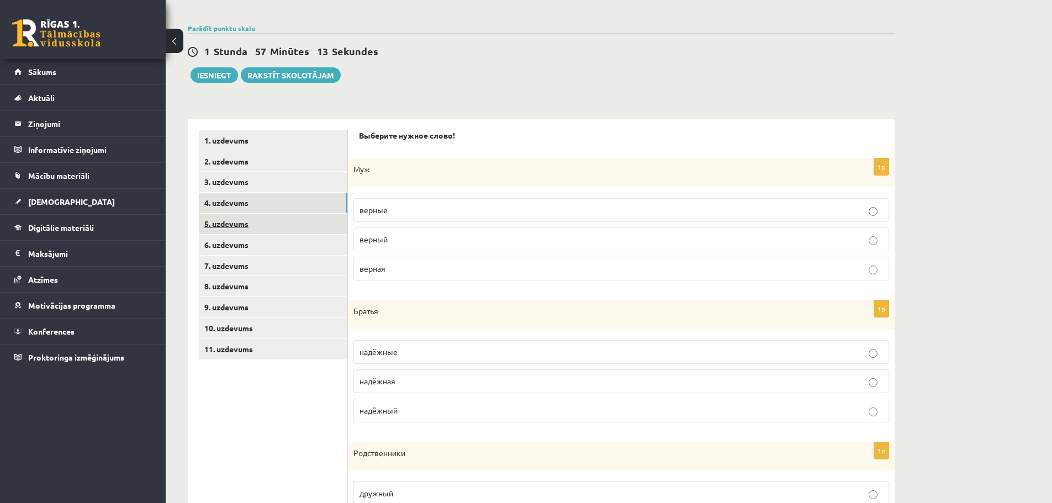
click at [221, 225] on link "5. uzdevums" at bounding box center [273, 224] width 148 height 20
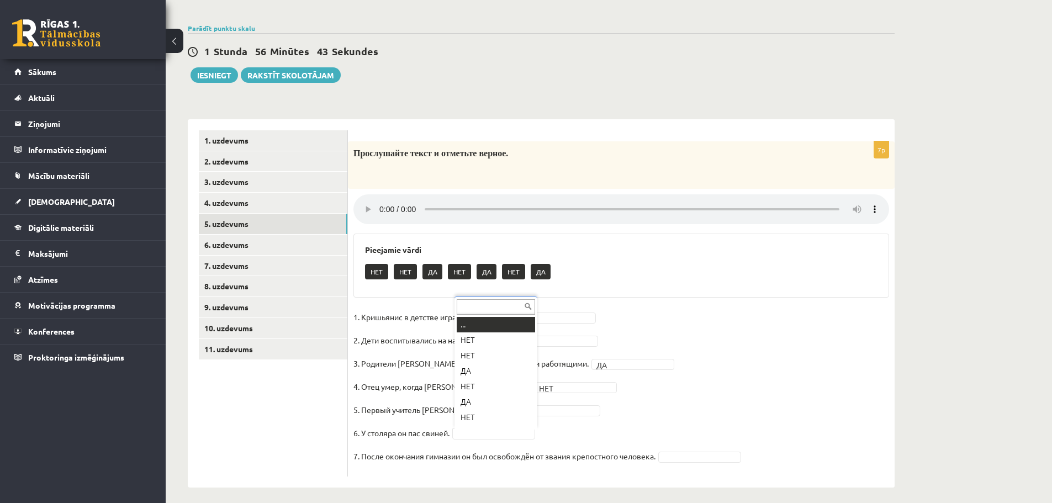
scroll to position [13, 0]
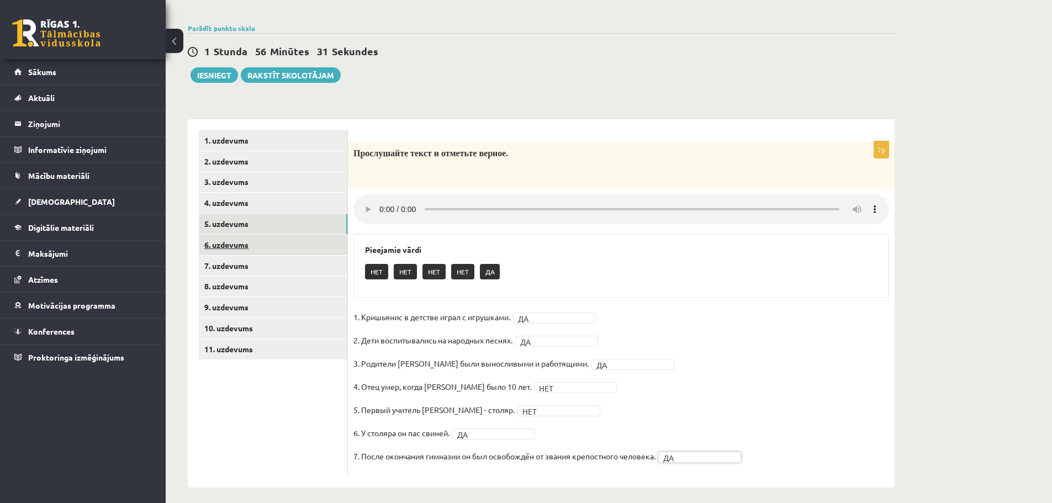
click at [261, 251] on link "6. uzdevums" at bounding box center [273, 245] width 148 height 20
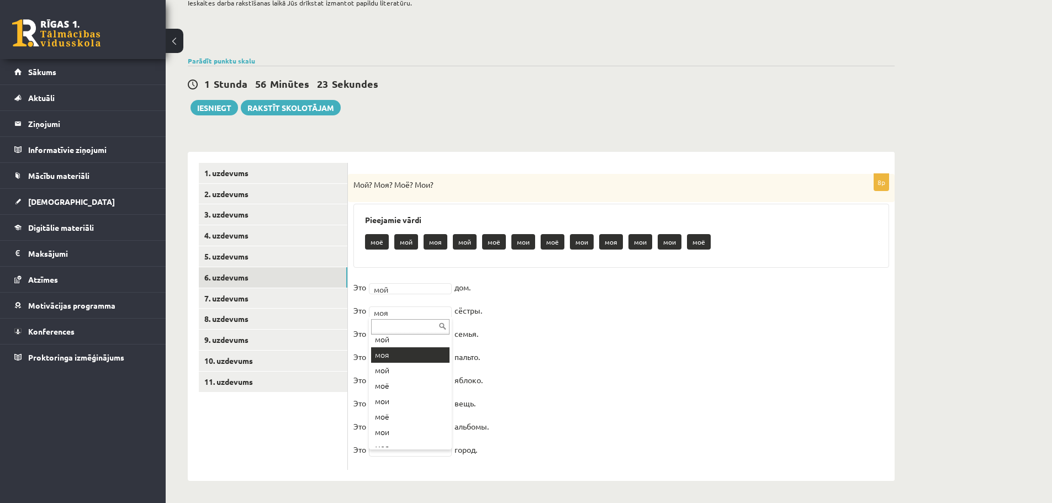
scroll to position [55, 0]
click at [423, 386] on fieldset "Это мой *** дом. Это мои *** сёстры. Это моя *** семья. Это моё *** пальто. Это…" at bounding box center [620, 371] width 535 height 185
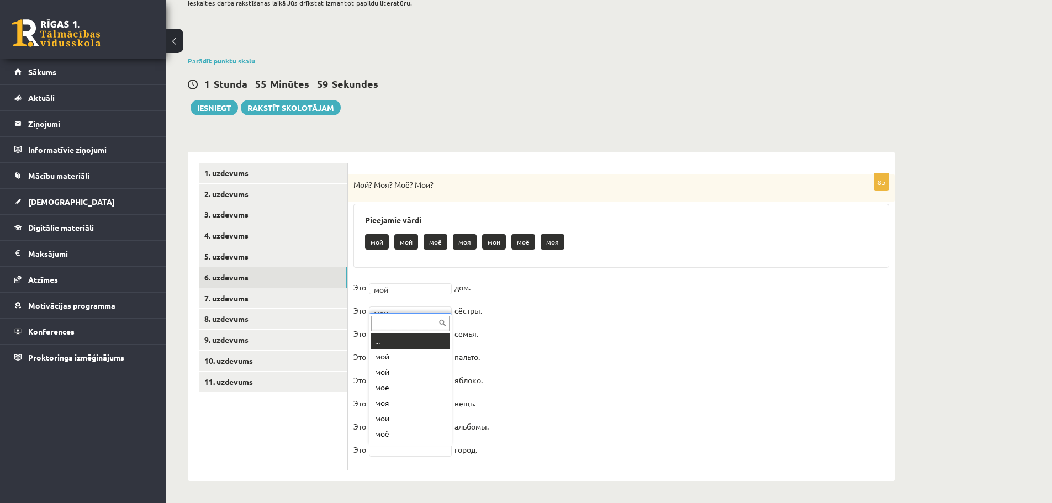
scroll to position [13, 0]
click at [628, 438] on fieldset "Это мой *** дом. Это мои *** сёстры. Это моя *** семья. Это моё *** пальто. Это…" at bounding box center [620, 371] width 535 height 185
click at [238, 295] on link "7. uzdevums" at bounding box center [273, 298] width 148 height 20
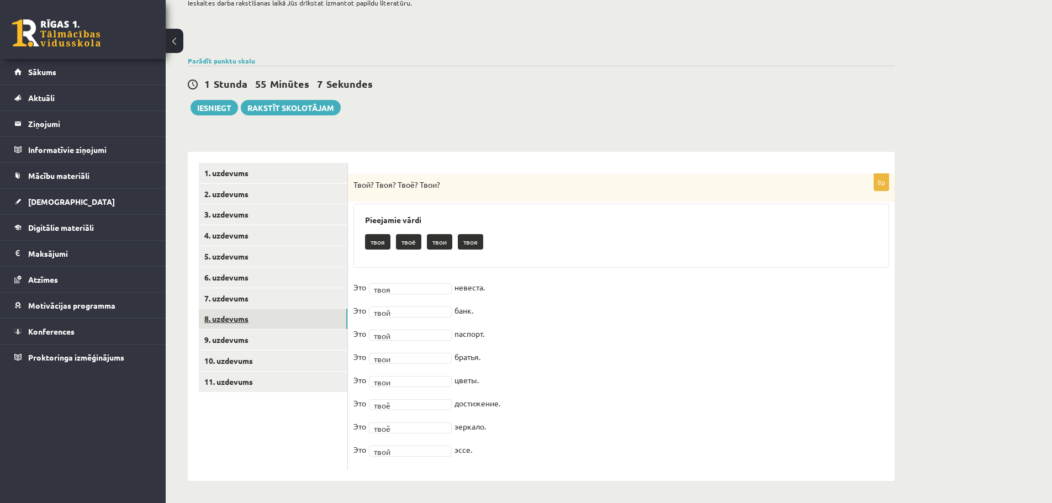
click at [234, 317] on link "8. uzdevums" at bounding box center [273, 319] width 148 height 20
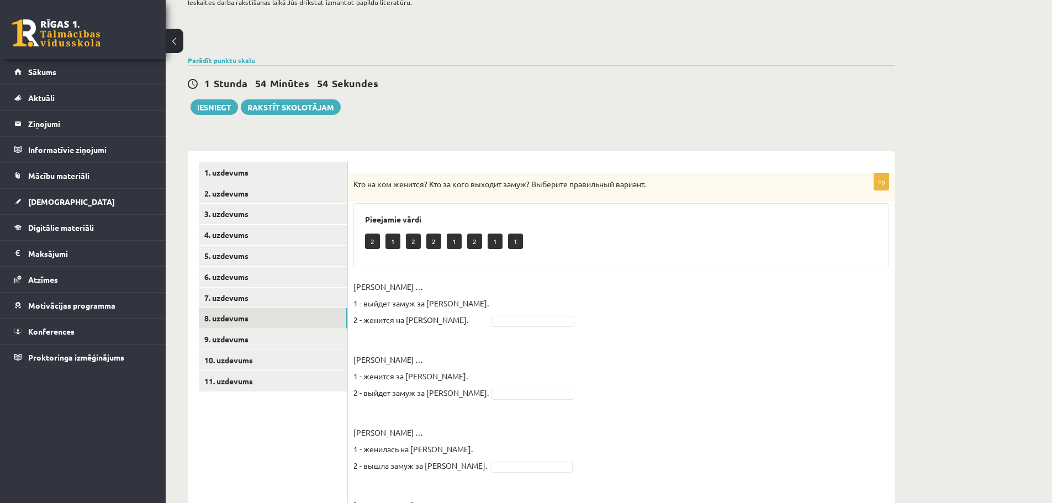
drag, startPoint x: 508, startPoint y: 327, endPoint x: 509, endPoint y: 321, distance: 5.6
click at [509, 327] on fieldset "Светлана … 1 - выйдет замуж за Николая. 2 - женится на Николае. Галина … 1 - же…" at bounding box center [620, 415] width 535 height 275
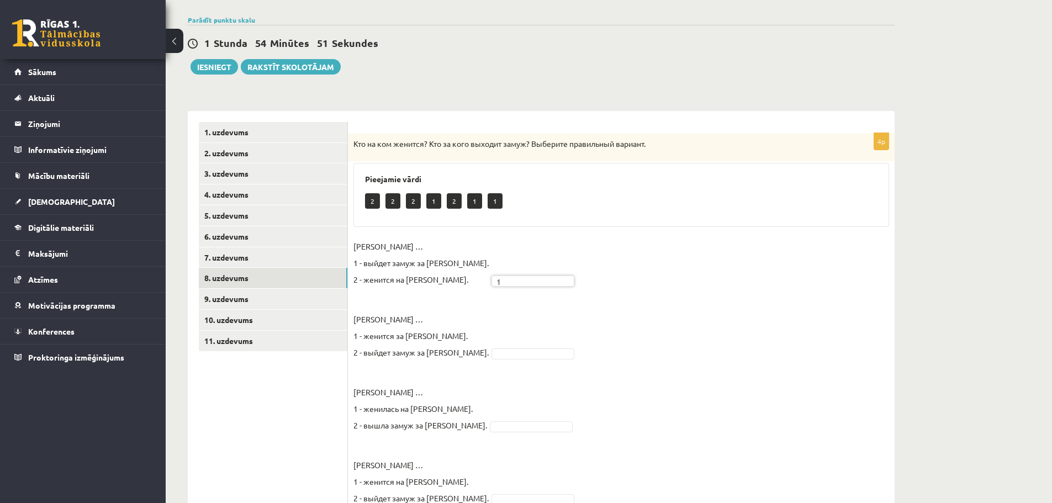
scroll to position [175, 0]
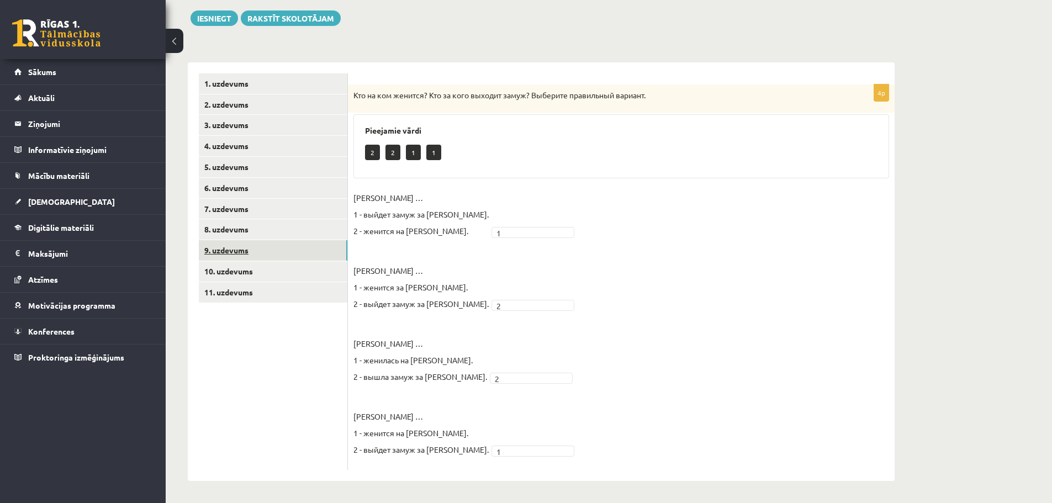
click at [208, 249] on link "9. uzdevums" at bounding box center [273, 250] width 148 height 20
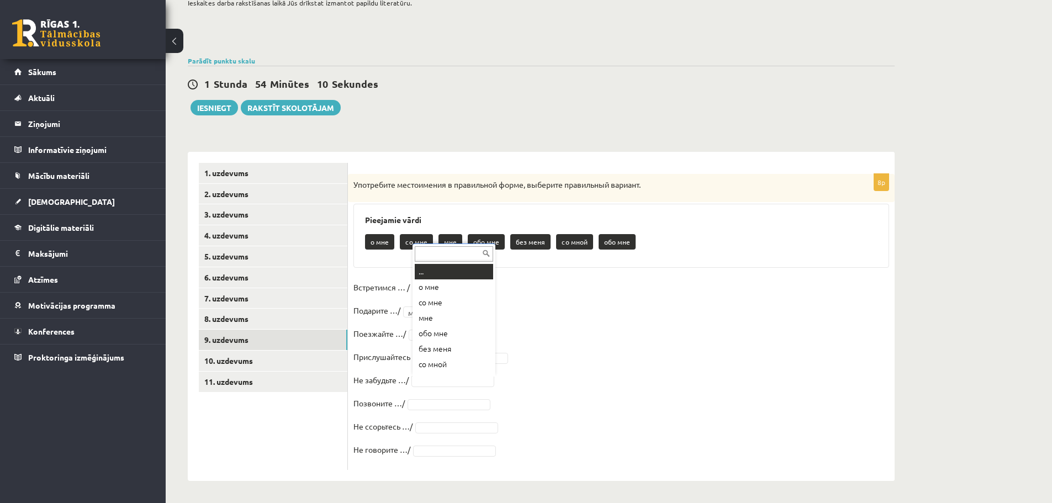
scroll to position [13, 0]
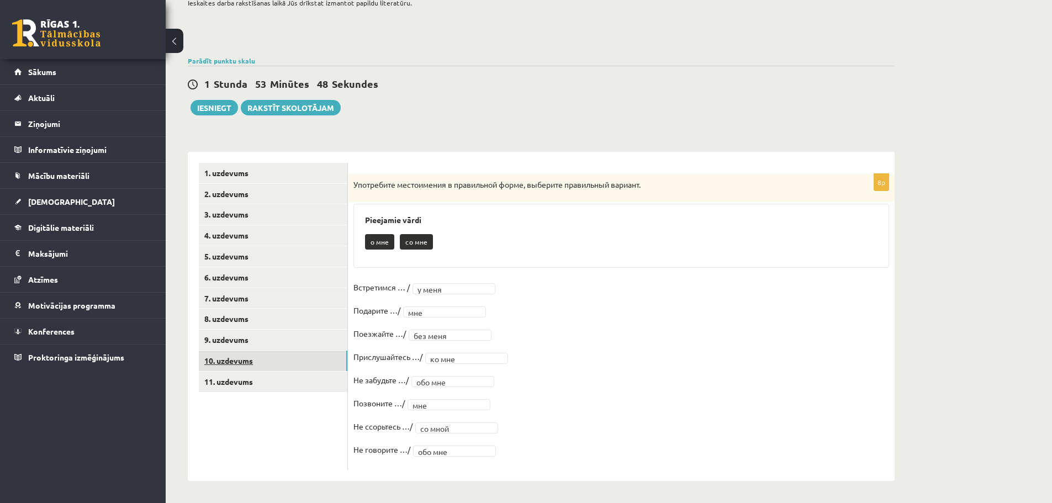
click at [223, 366] on link "10. uzdevums" at bounding box center [273, 361] width 148 height 20
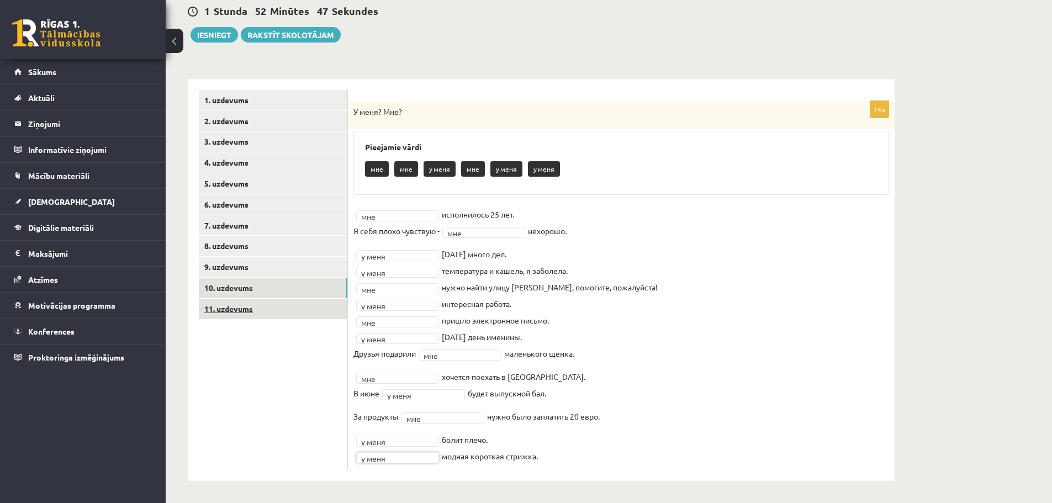
click at [233, 313] on link "11. uzdevums" at bounding box center [273, 309] width 148 height 20
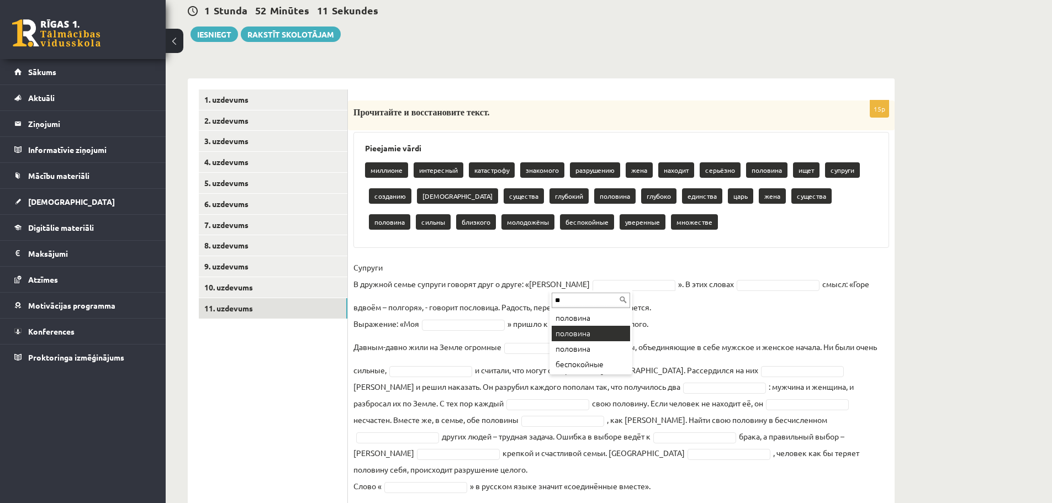
type input "**"
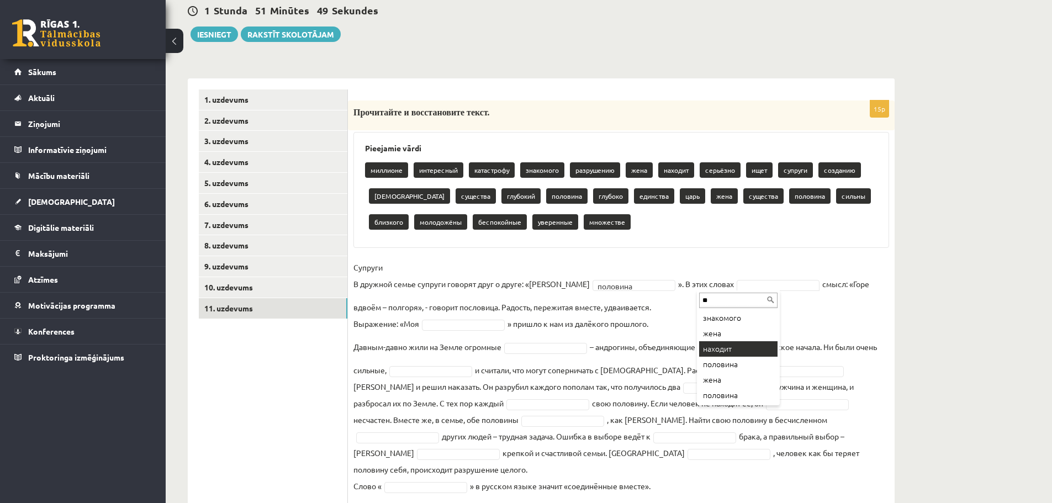
type input "**"
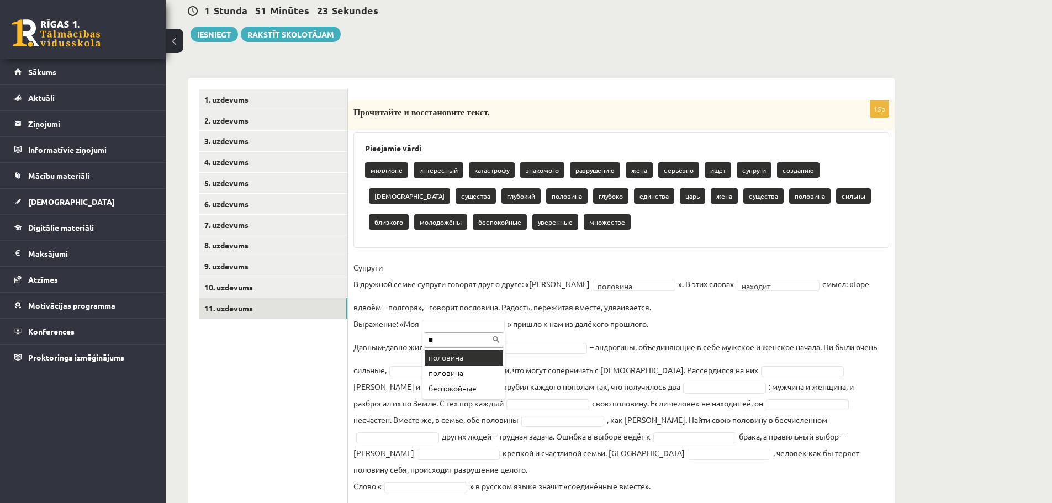
type input "**"
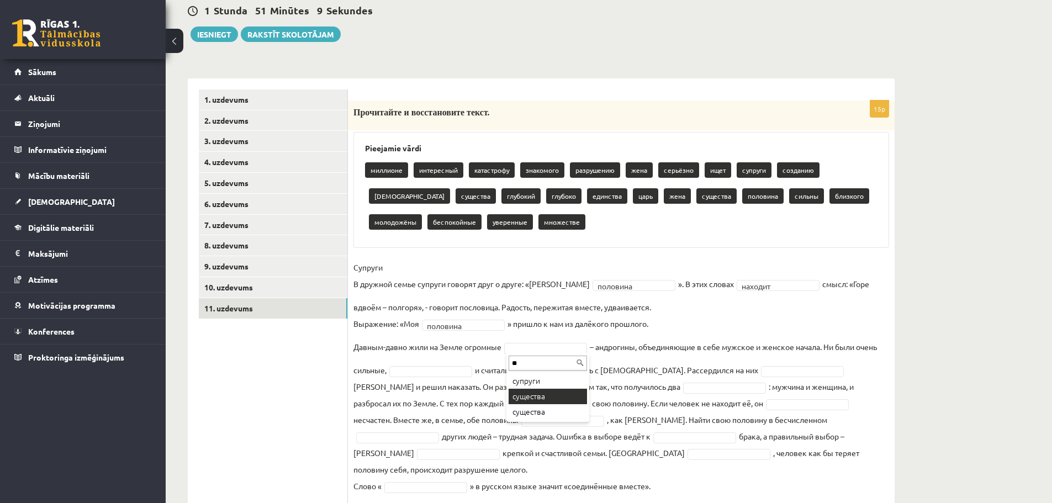
type input "**"
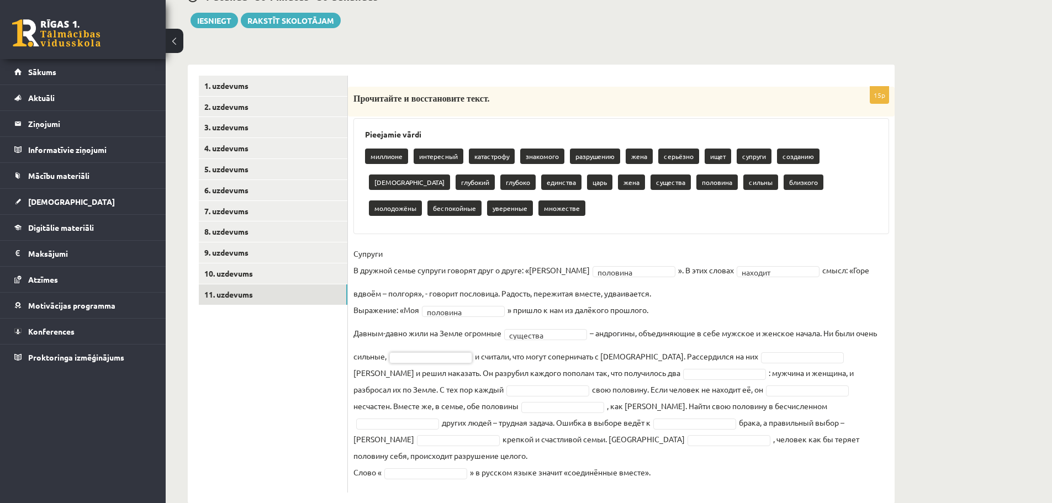
scroll to position [179, 0]
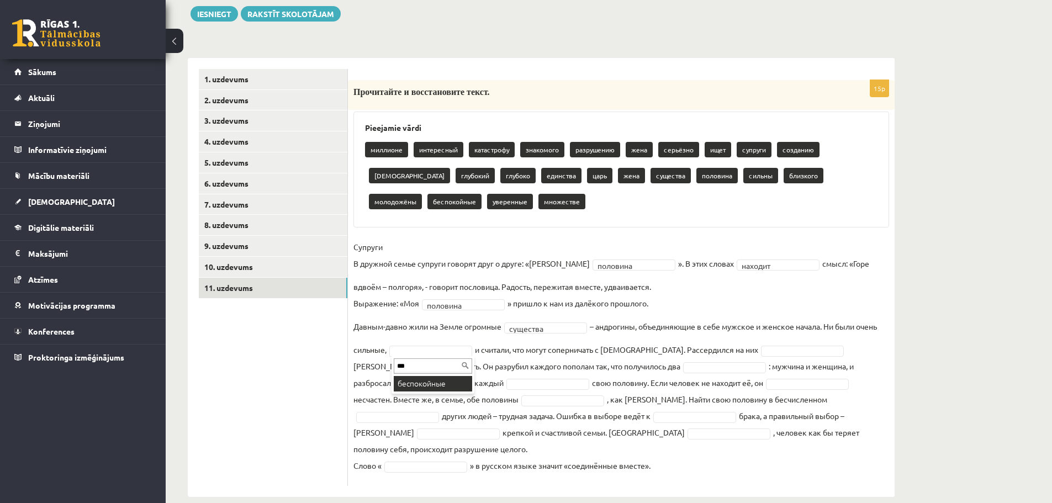
type input "***"
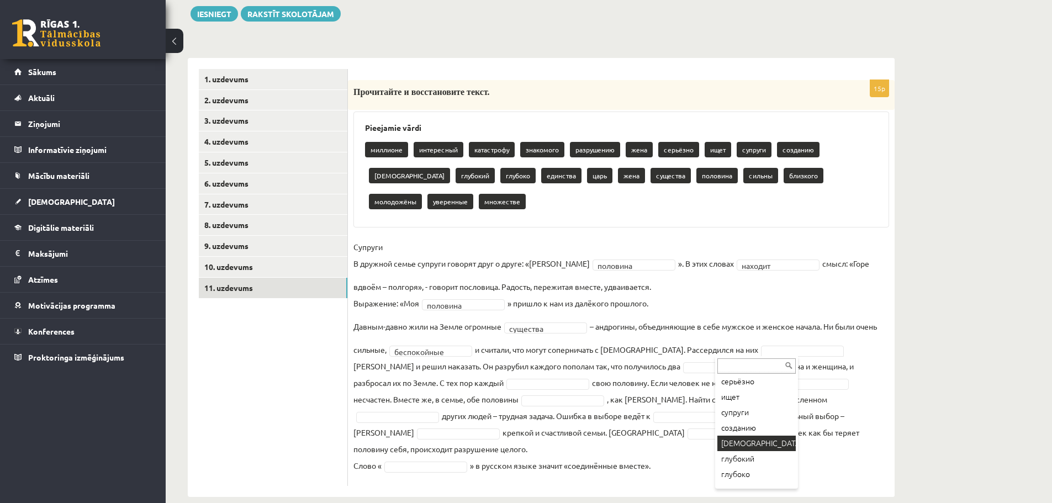
scroll to position [153, 0]
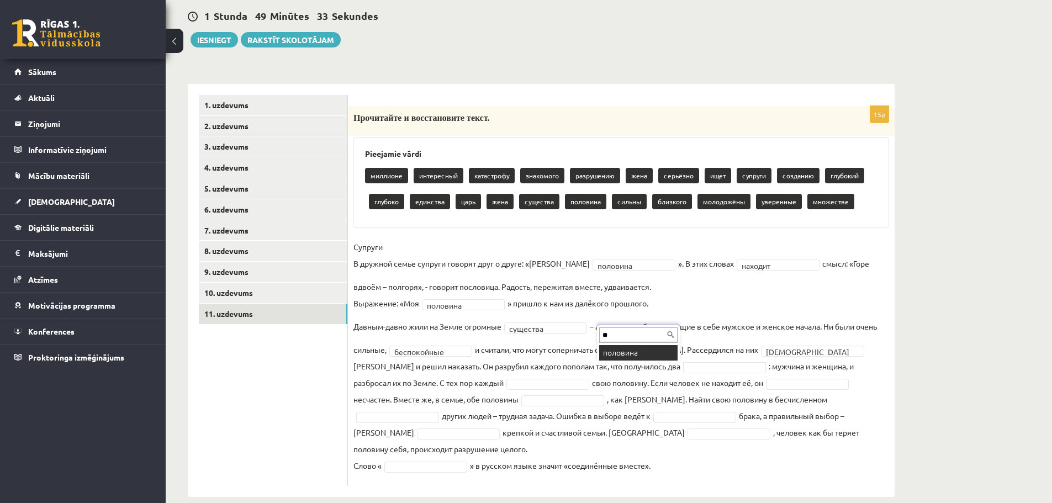
type input "*"
type input "**"
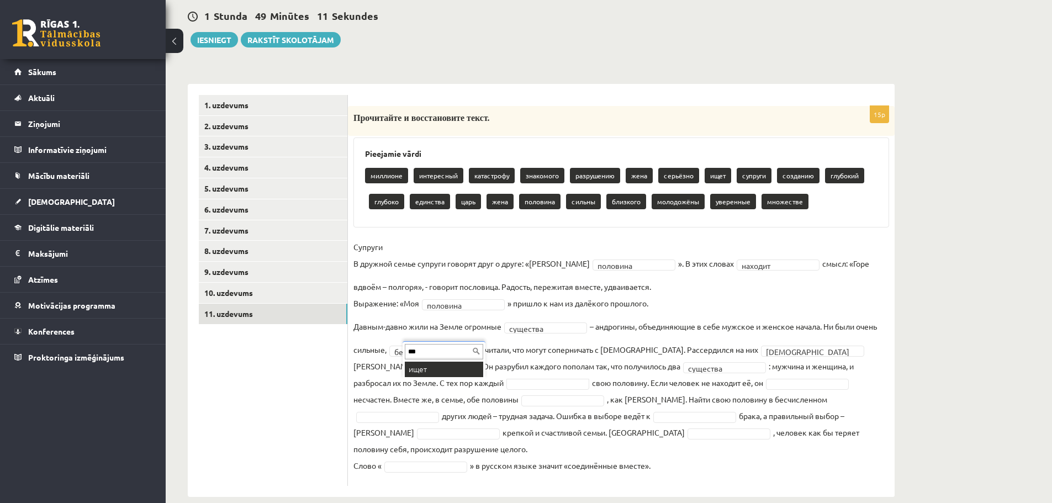
type input "***"
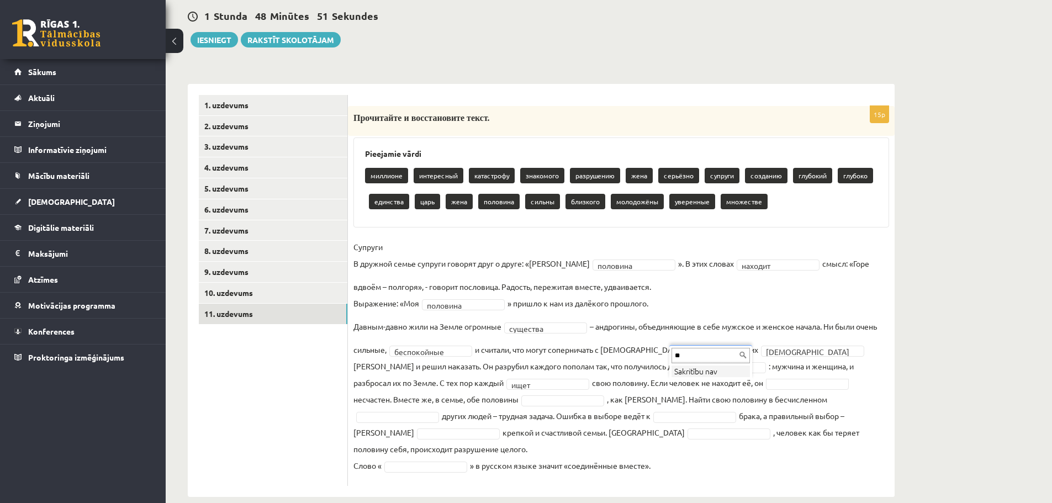
type input "*"
type input "**"
type input "****"
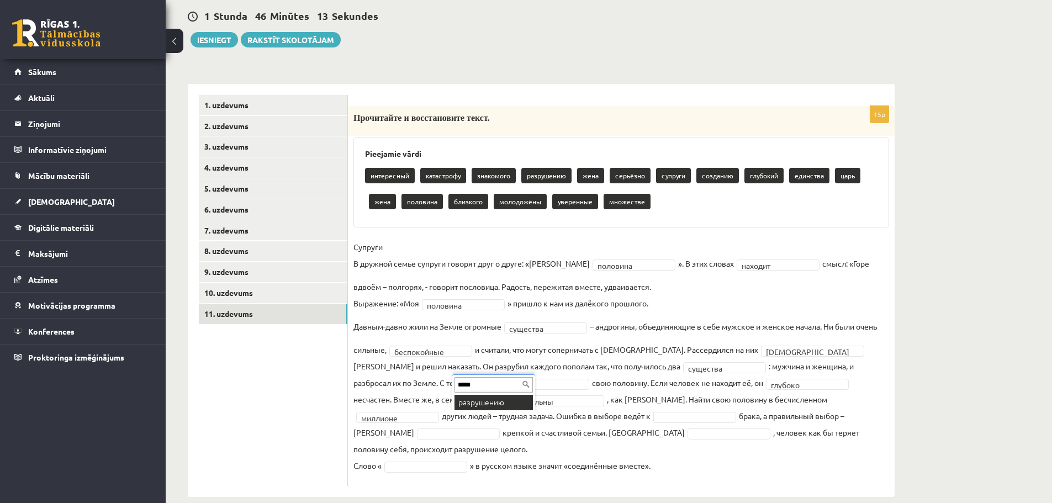
type input "*****"
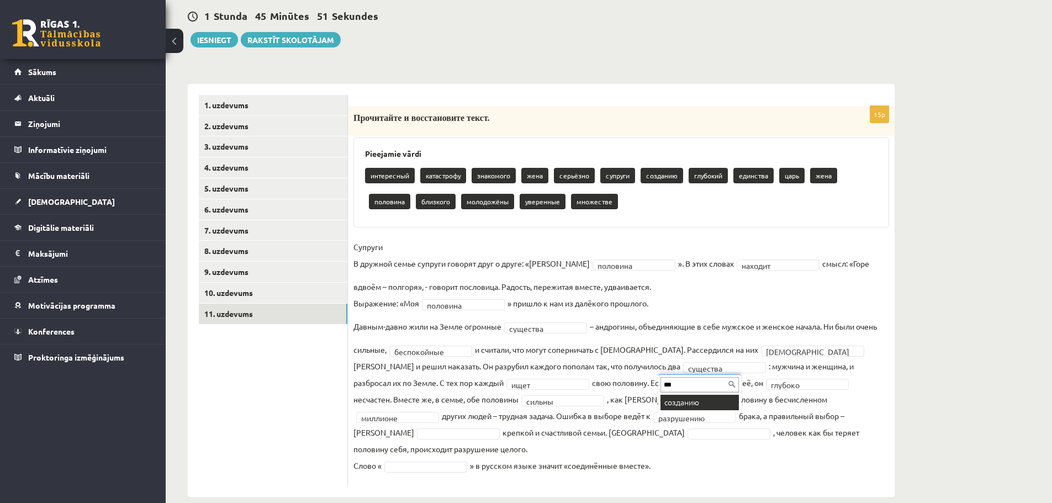
type input "***"
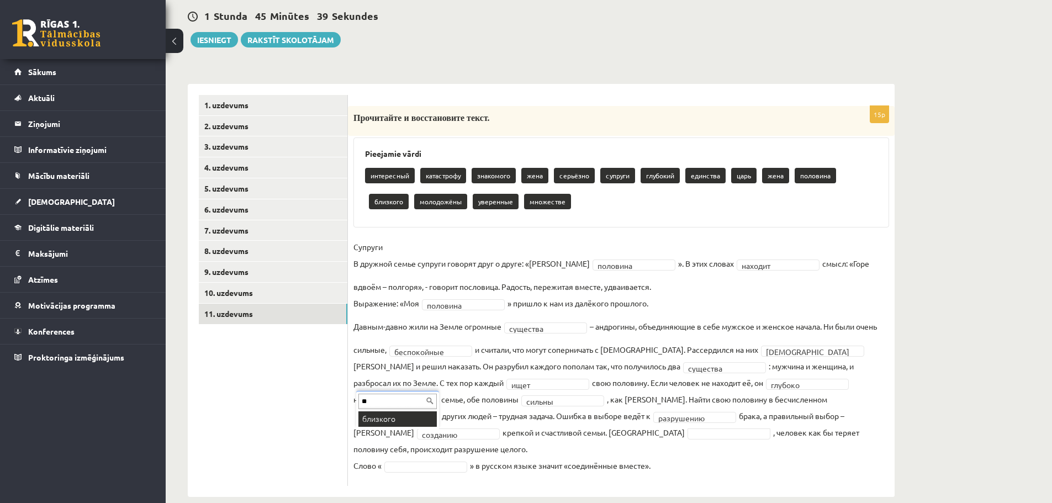
type input "**"
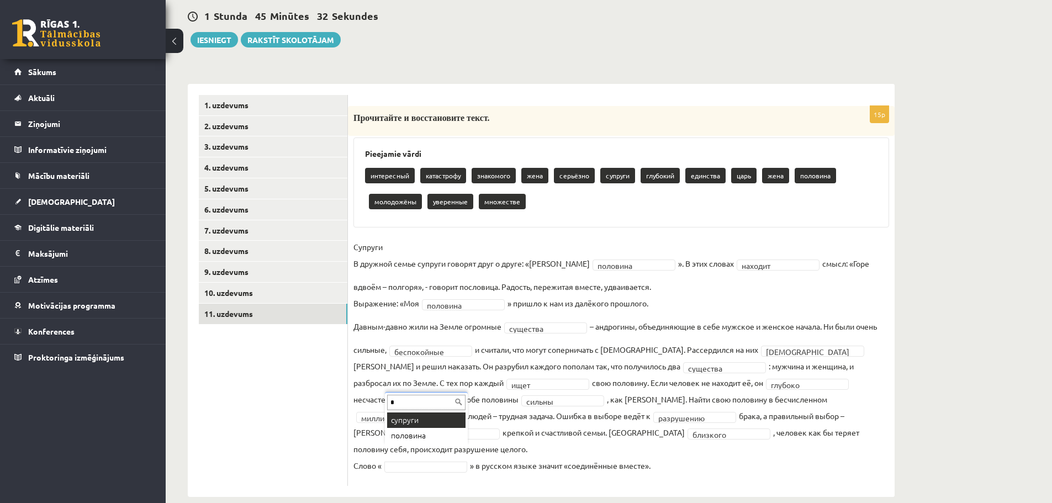
scroll to position [0, 0]
type input "****"
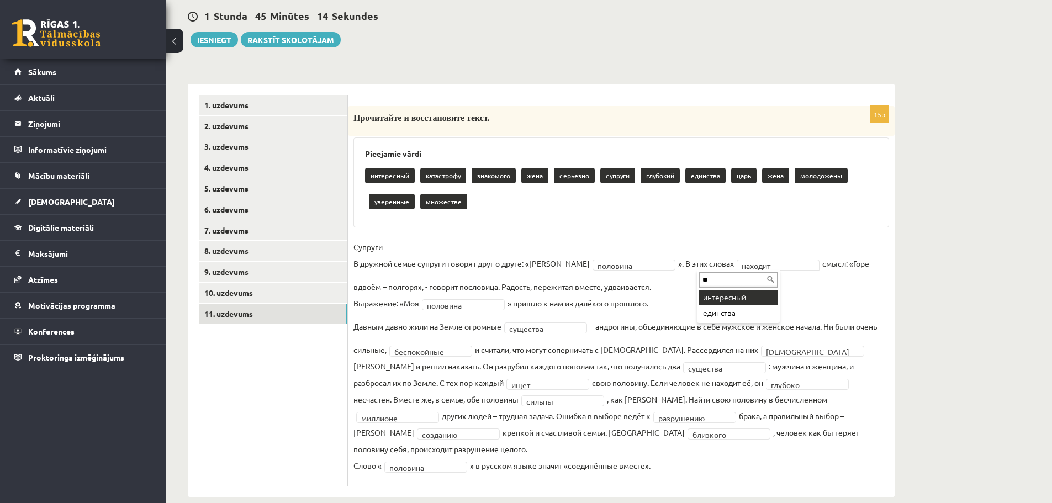
type input "**"
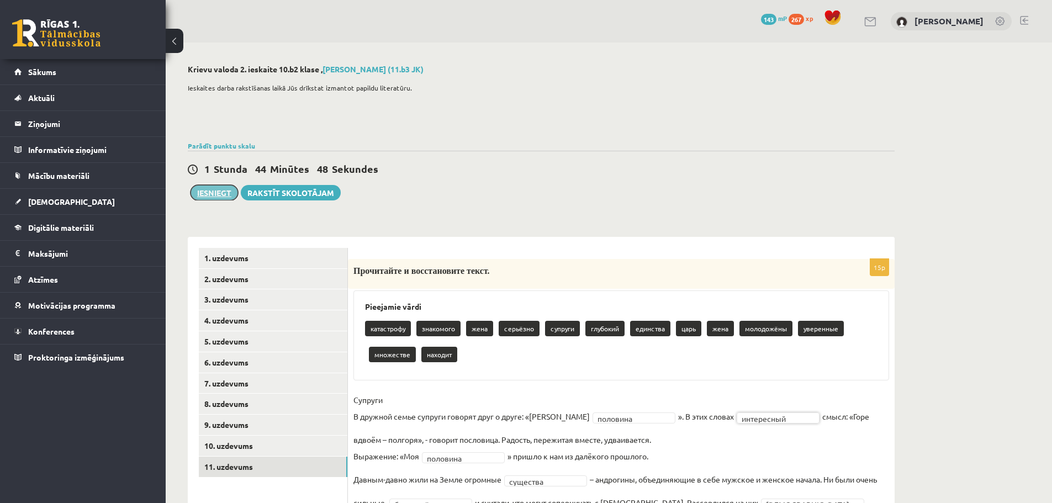
click at [214, 195] on button "Iesniegt" at bounding box center [213, 192] width 47 height 15
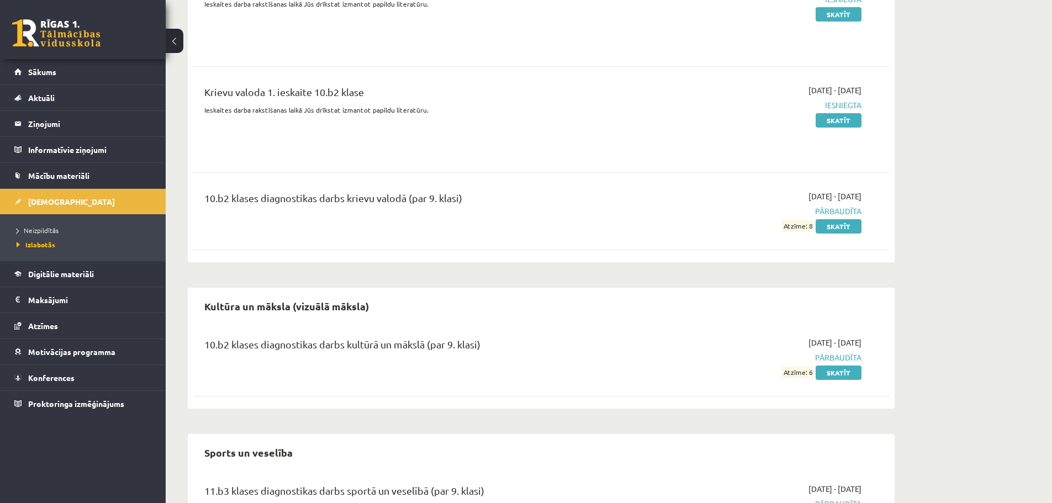
scroll to position [333, 0]
click at [46, 77] on link "Sākums" at bounding box center [82, 71] width 137 height 25
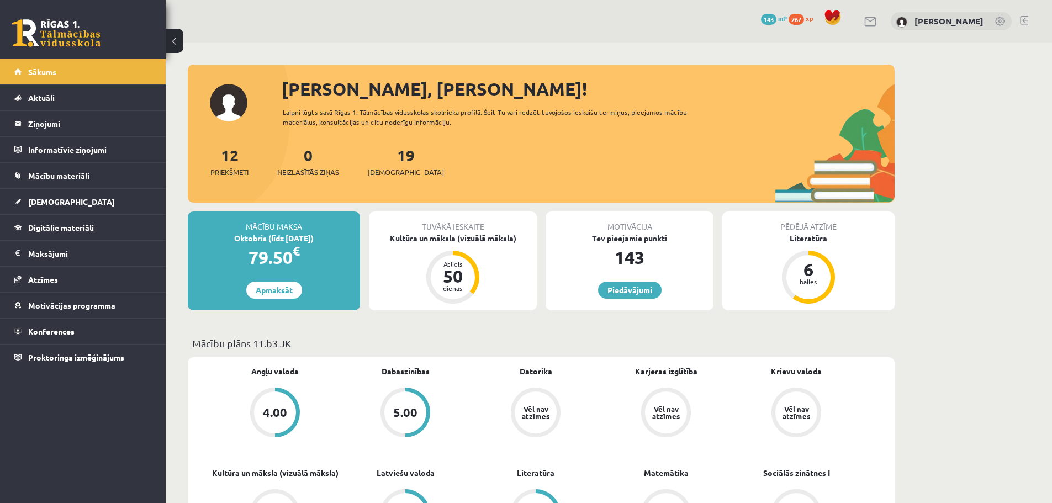
drag, startPoint x: 392, startPoint y: 168, endPoint x: 374, endPoint y: 112, distance: 59.7
click at [392, 168] on span "[DEMOGRAPHIC_DATA]" at bounding box center [406, 172] width 76 height 11
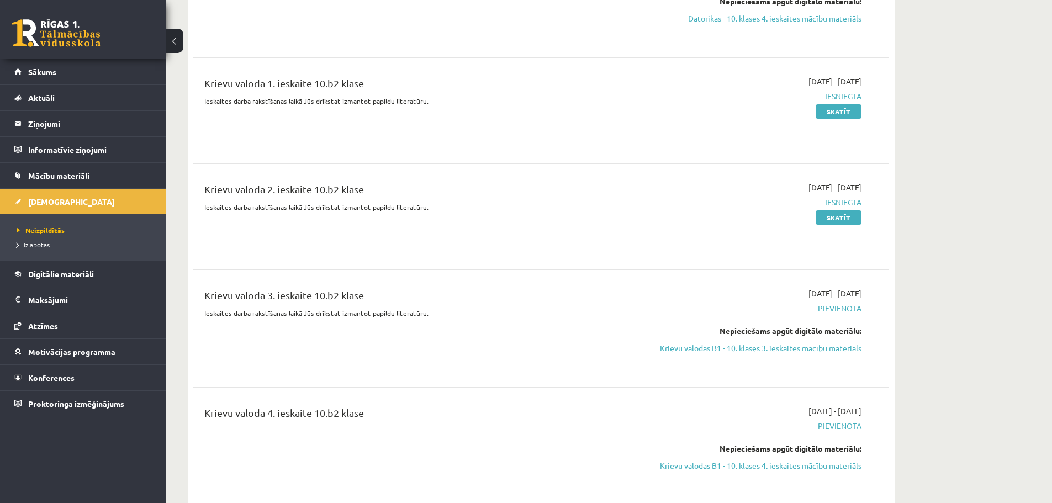
scroll to position [1987, 0]
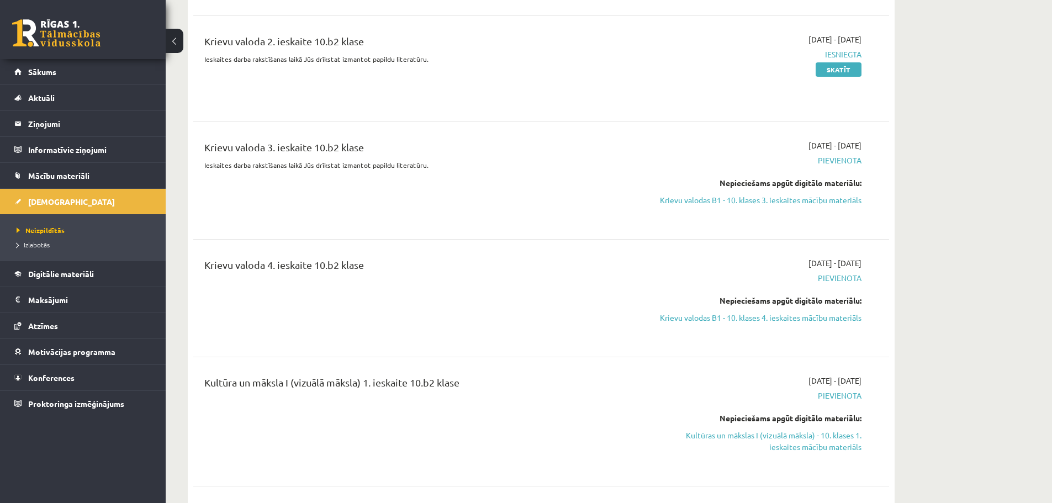
click at [835, 155] on span "Pievienota" at bounding box center [757, 161] width 208 height 12
click at [835, 194] on link "Krievu valodas B1 - 10. klases 3. ieskaites mācību materiāls" at bounding box center [757, 200] width 208 height 12
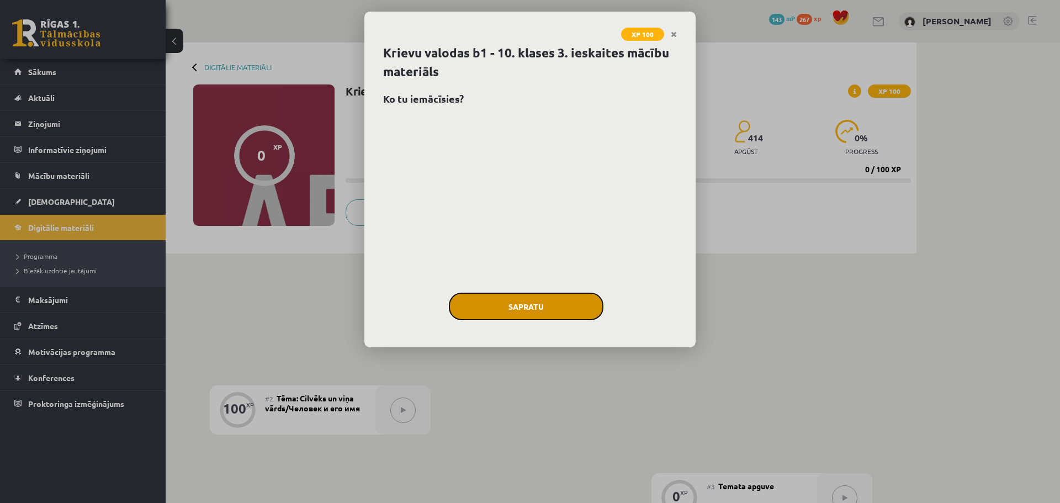
click at [547, 307] on button "Sapratu" at bounding box center [526, 307] width 155 height 28
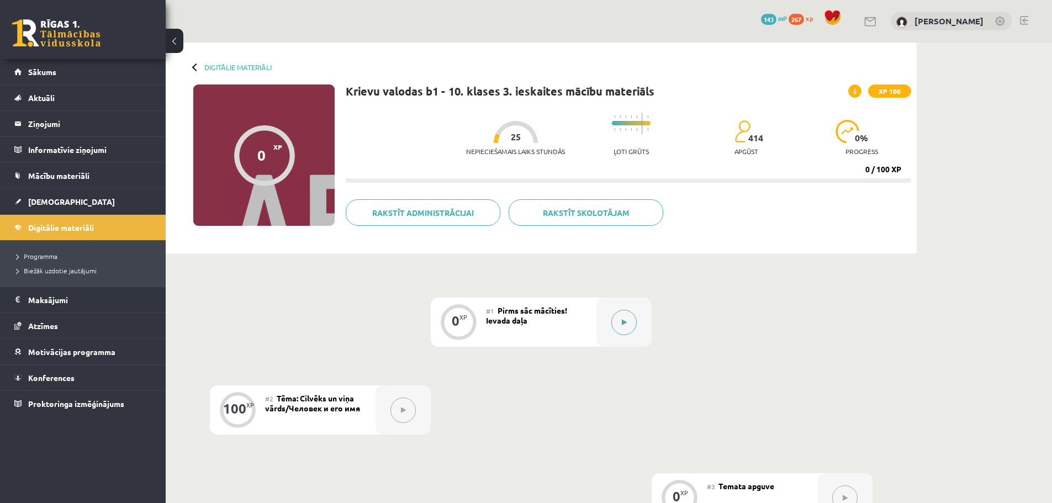
click at [634, 328] on button at bounding box center [623, 322] width 25 height 25
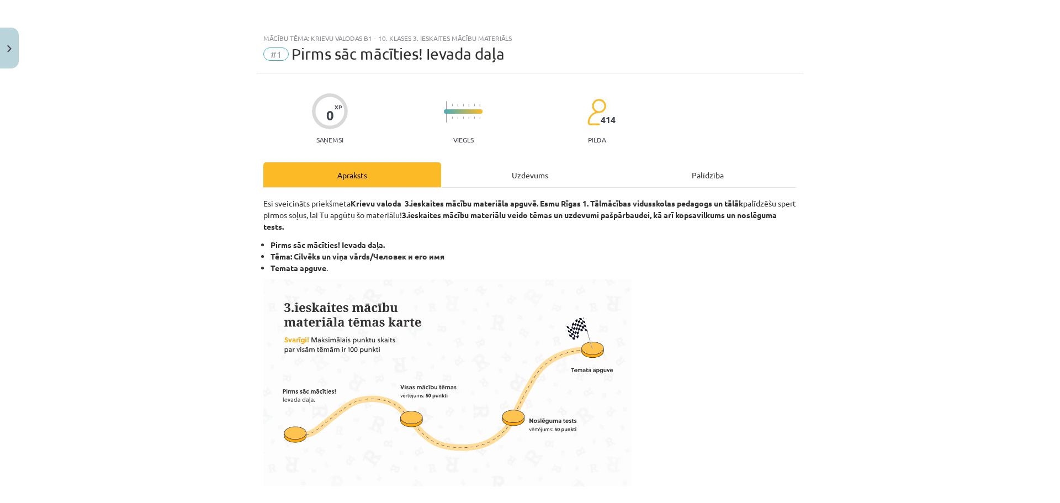
click at [553, 179] on div "Uzdevums" at bounding box center [530, 174] width 178 height 25
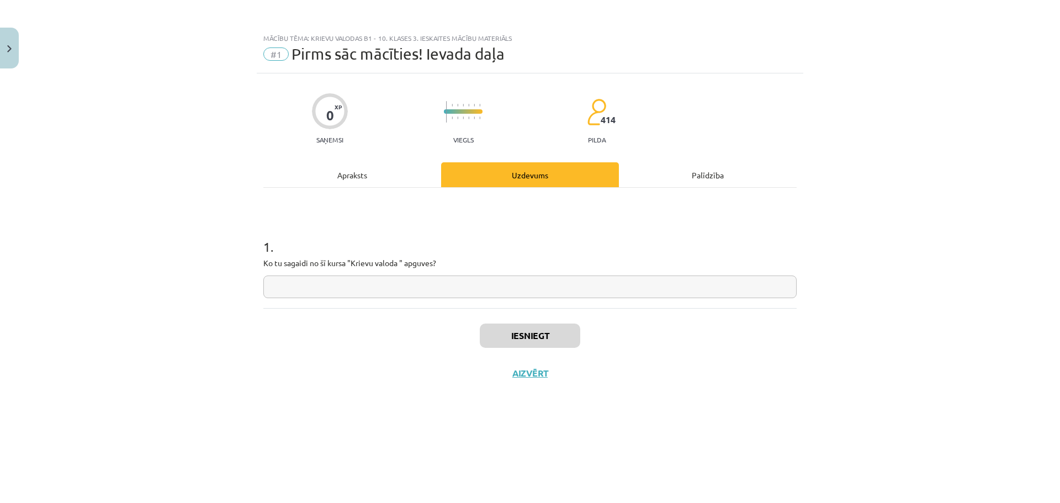
click at [390, 289] on input "text" at bounding box center [529, 286] width 533 height 23
click at [364, 182] on div "Apraksts" at bounding box center [352, 174] width 178 height 25
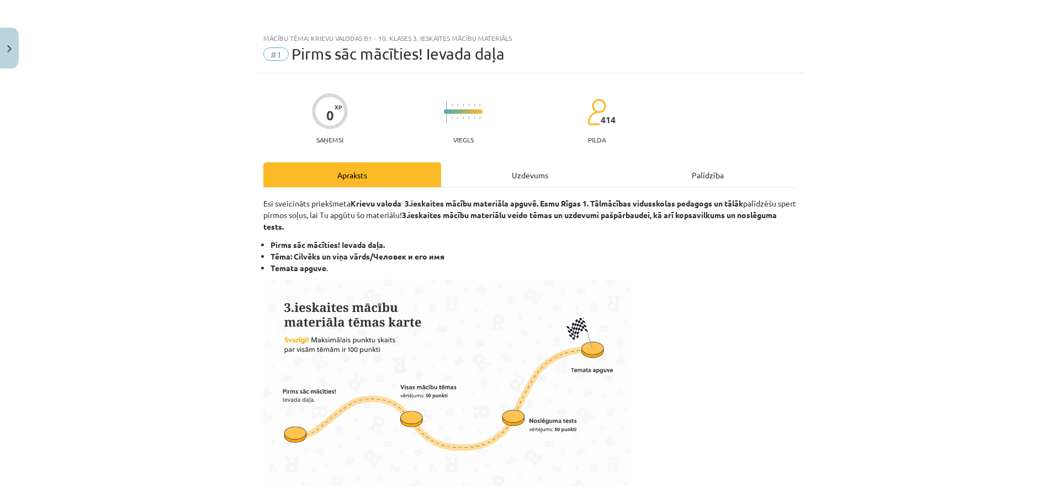
click at [535, 175] on div "Uzdevums" at bounding box center [530, 174] width 178 height 25
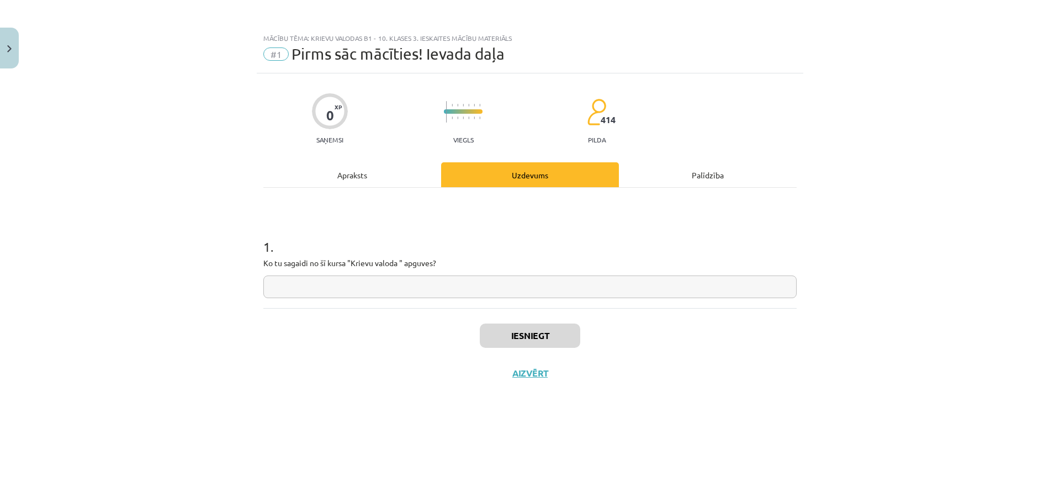
click at [441, 289] on input "text" at bounding box center [529, 286] width 533 height 23
click at [442, 281] on input "text" at bounding box center [529, 286] width 533 height 23
type input "**********"
click at [502, 327] on button "Iesniegt" at bounding box center [530, 335] width 100 height 24
click at [539, 388] on button "Nākamā nodarbība" at bounding box center [530, 380] width 108 height 25
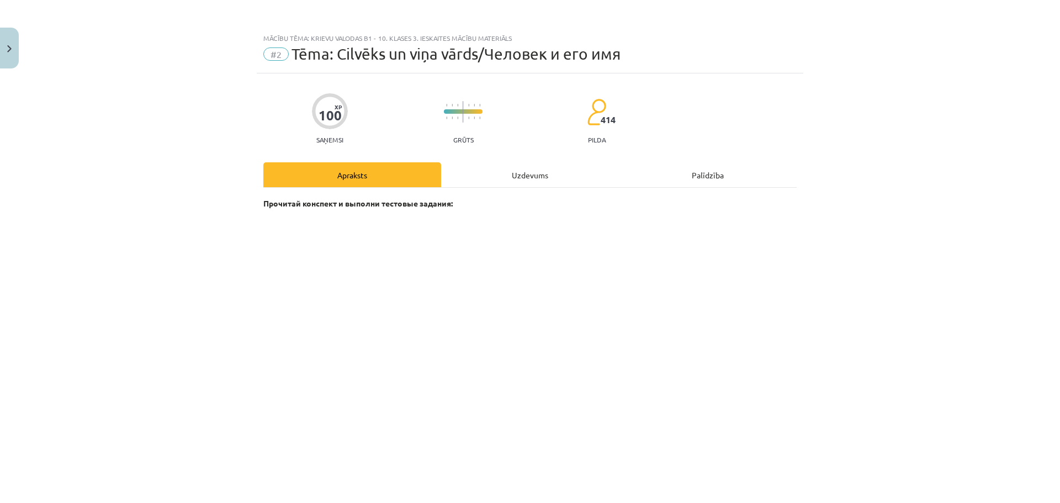
click at [530, 174] on div "Uzdevums" at bounding box center [530, 174] width 178 height 25
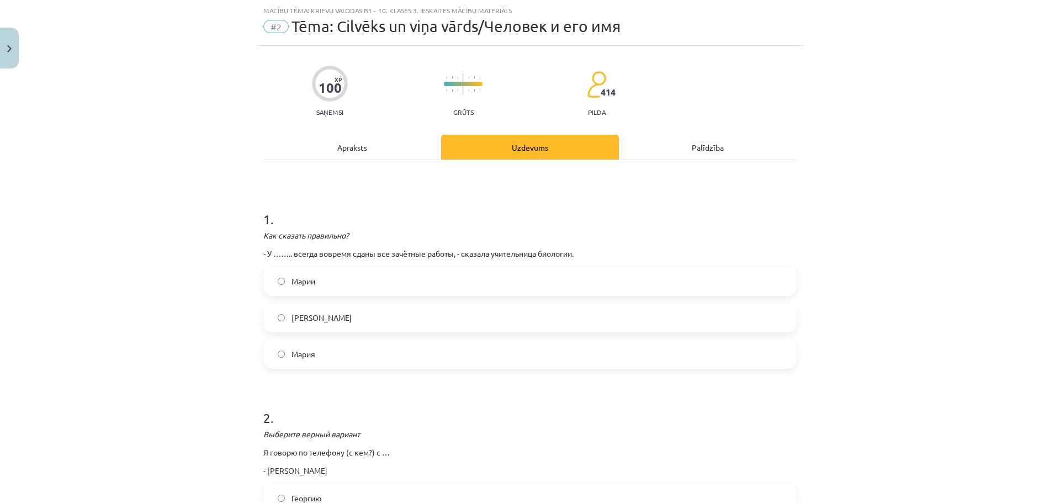
click at [347, 280] on label "Марии" at bounding box center [529, 281] width 531 height 28
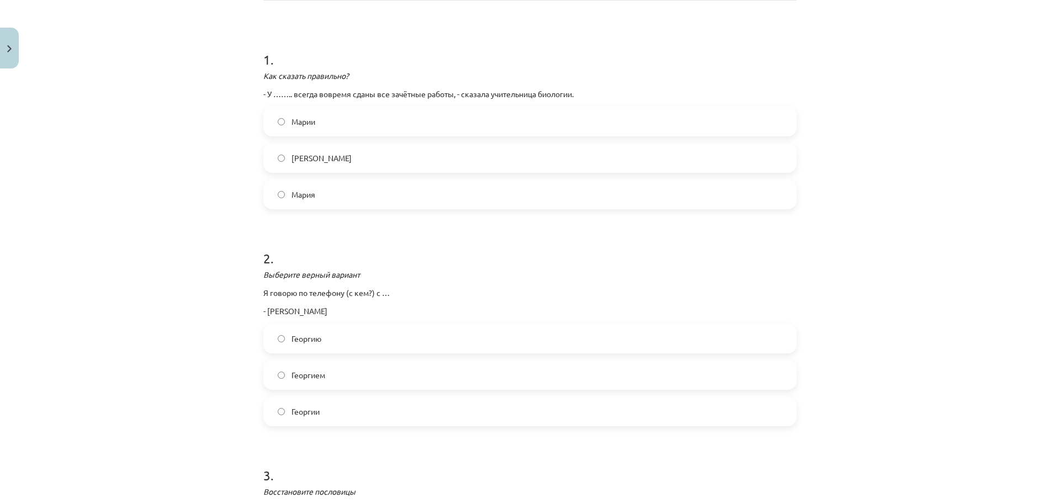
scroll to position [193, 0]
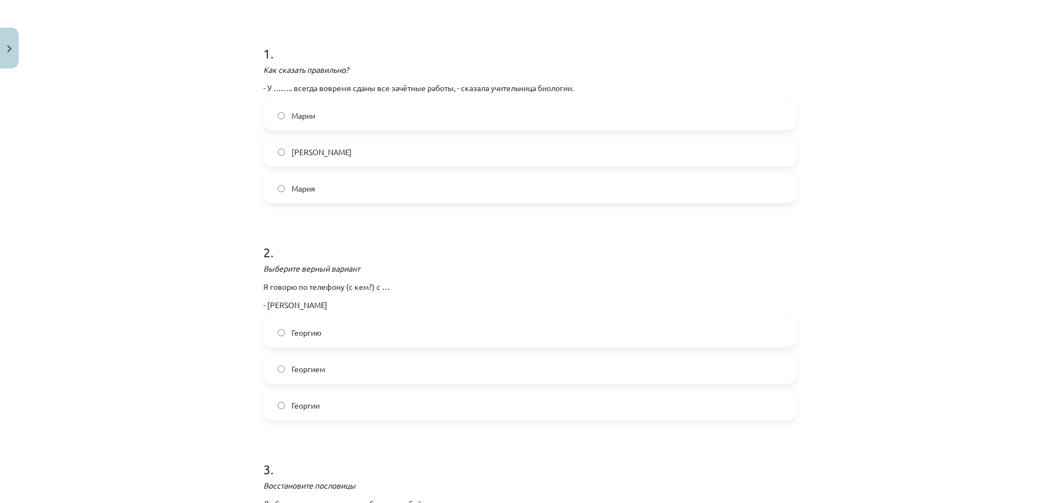
click at [339, 365] on label "Георгием" at bounding box center [529, 369] width 531 height 28
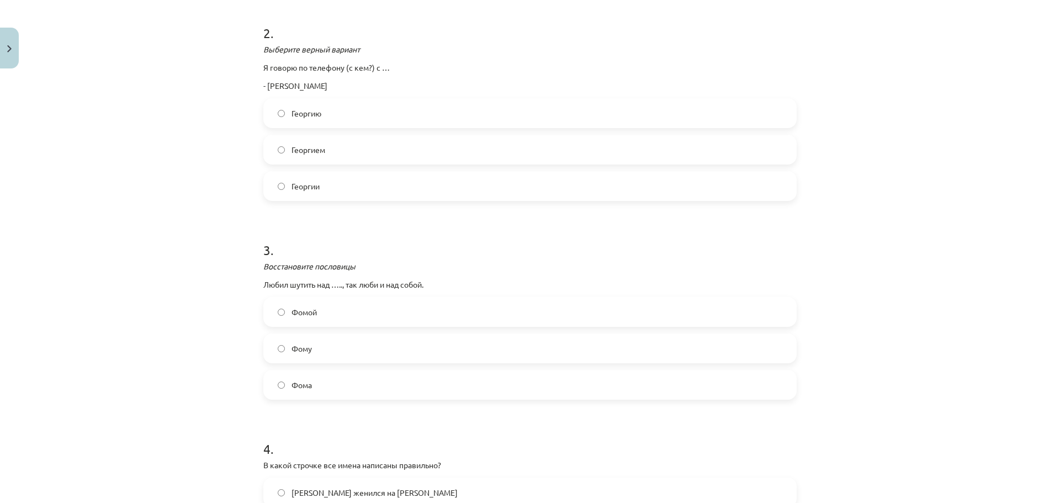
scroll to position [414, 0]
click at [327, 314] on label "Фомой" at bounding box center [529, 310] width 531 height 28
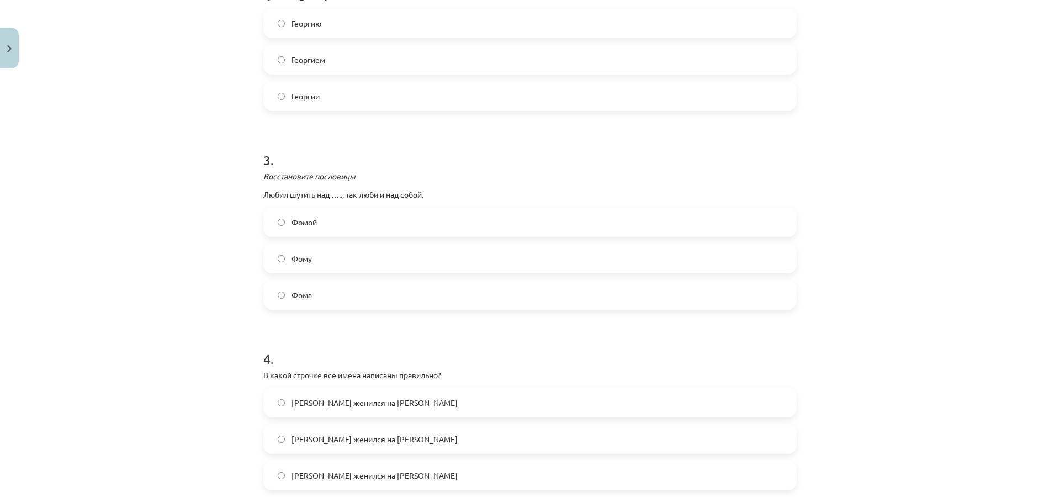
scroll to position [580, 0]
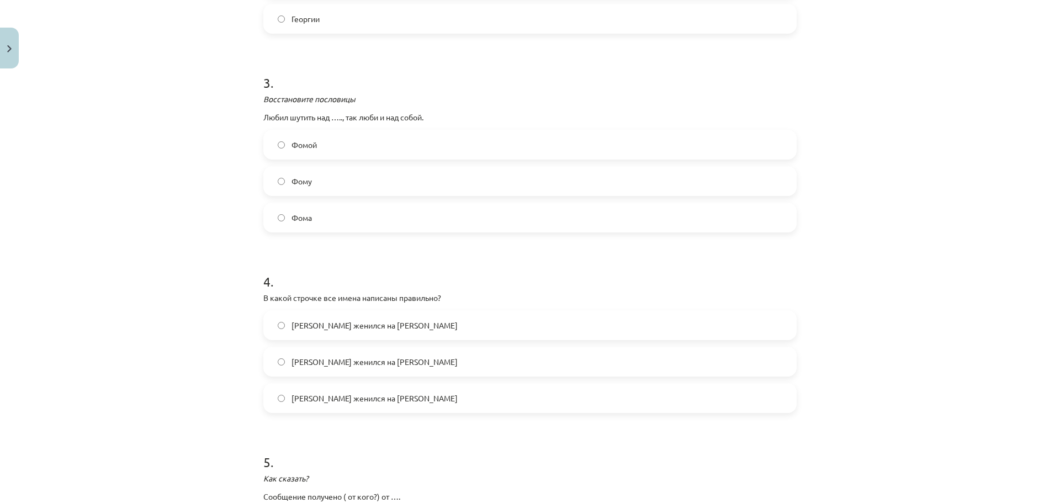
click at [407, 368] on label "Игор женился на Катрине" at bounding box center [529, 362] width 531 height 28
click at [344, 324] on span "Андрей женился на Кате" at bounding box center [374, 326] width 166 height 12
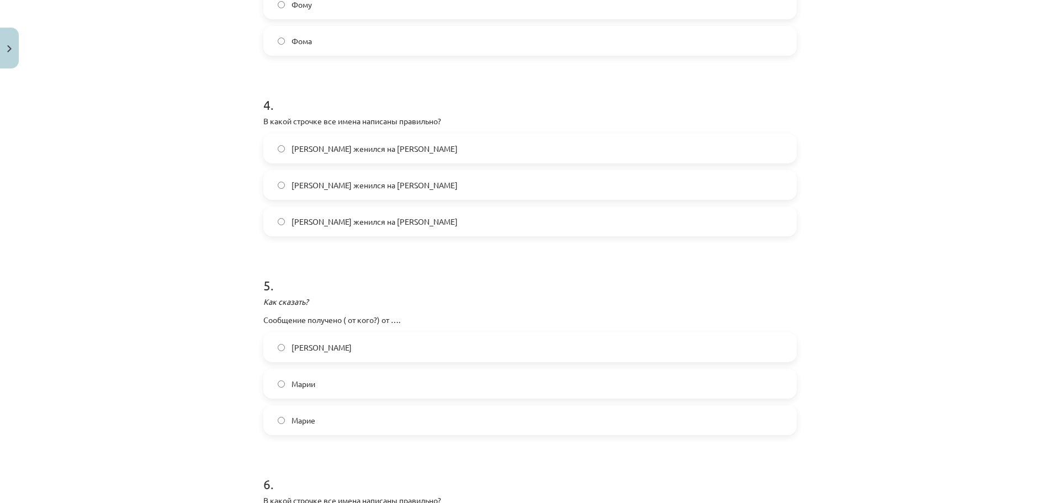
scroll to position [800, 0]
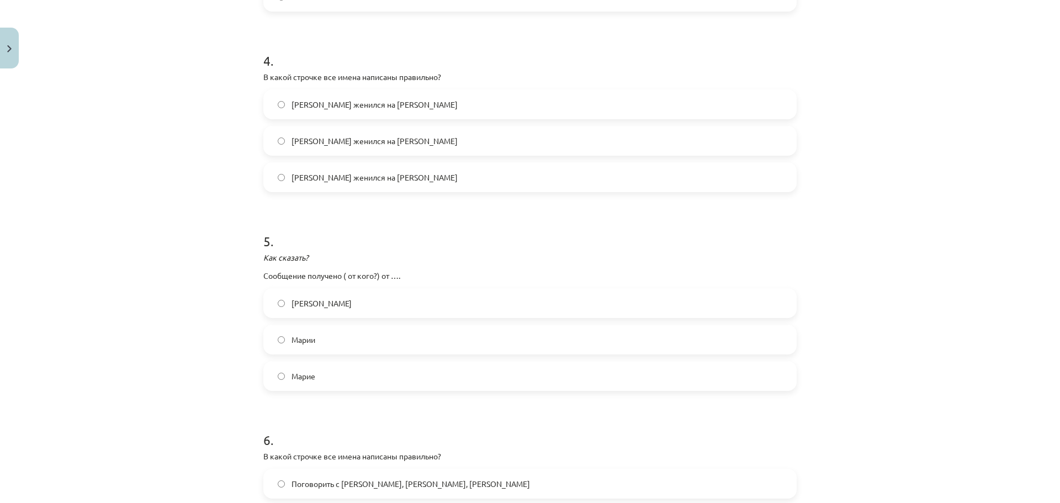
click at [353, 349] on label "Марии" at bounding box center [529, 340] width 531 height 28
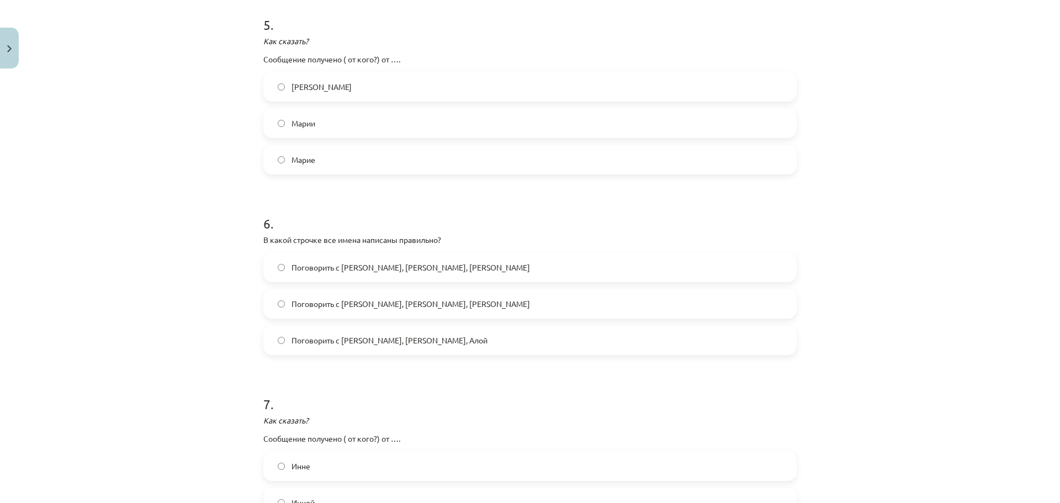
scroll to position [1021, 0]
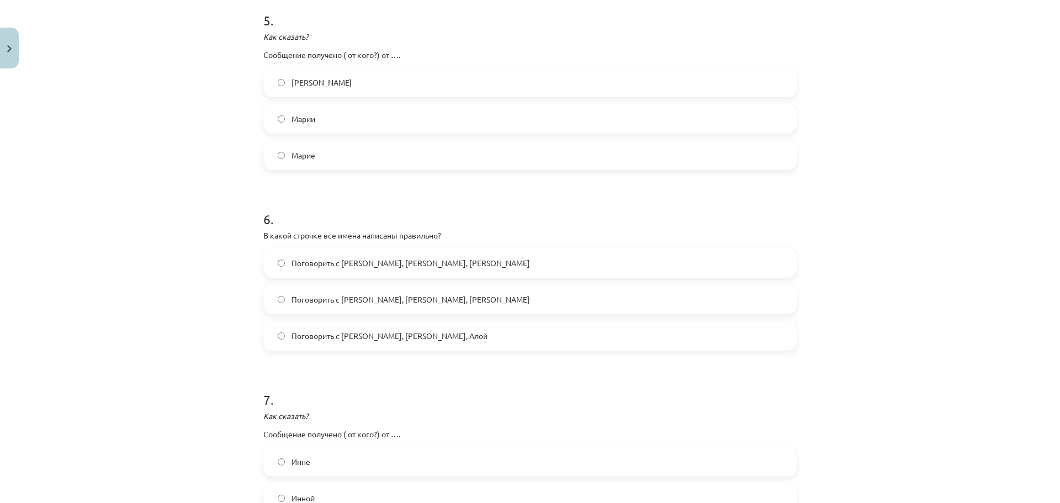
click at [422, 264] on span "Поговорить с Бирутой, Людмилой, Лайне" at bounding box center [410, 263] width 238 height 12
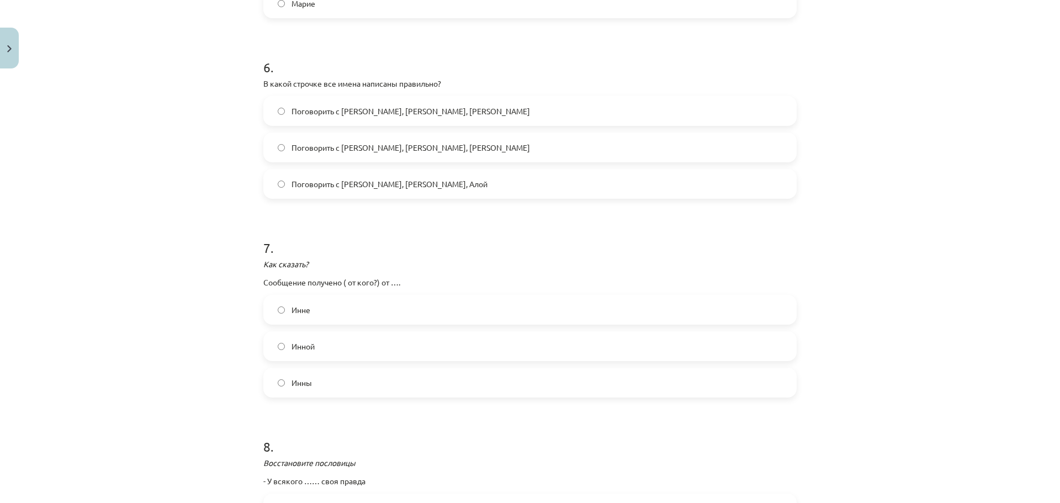
scroll to position [1187, 0]
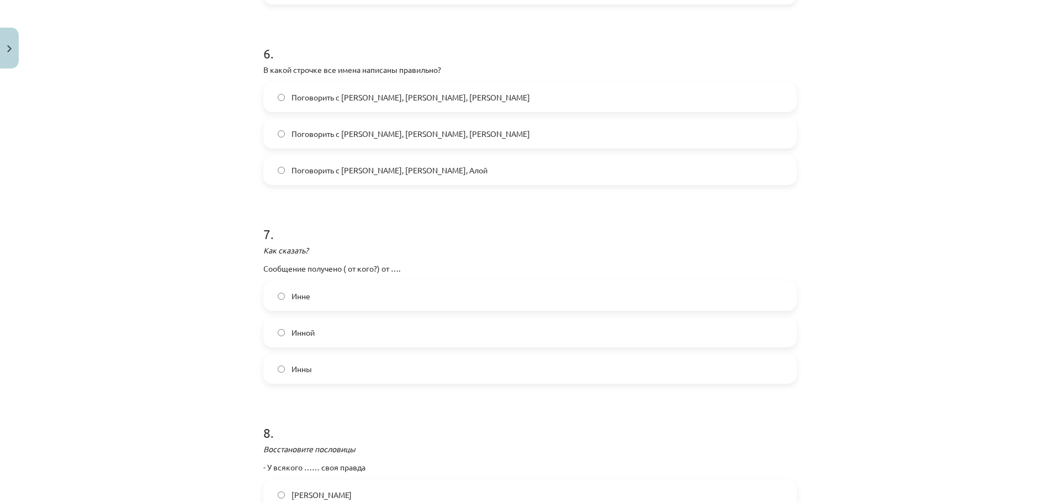
click at [350, 371] on label "Инны" at bounding box center [529, 369] width 531 height 28
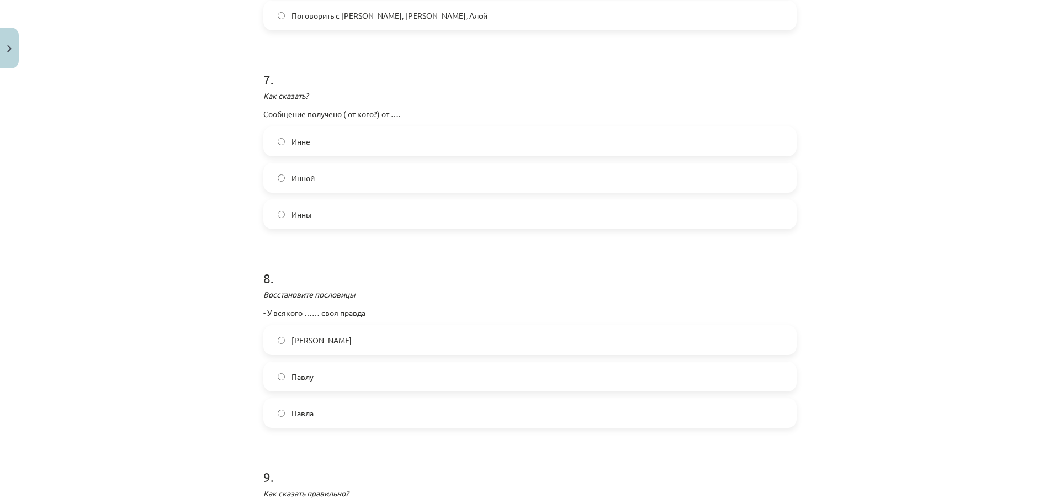
scroll to position [1352, 0]
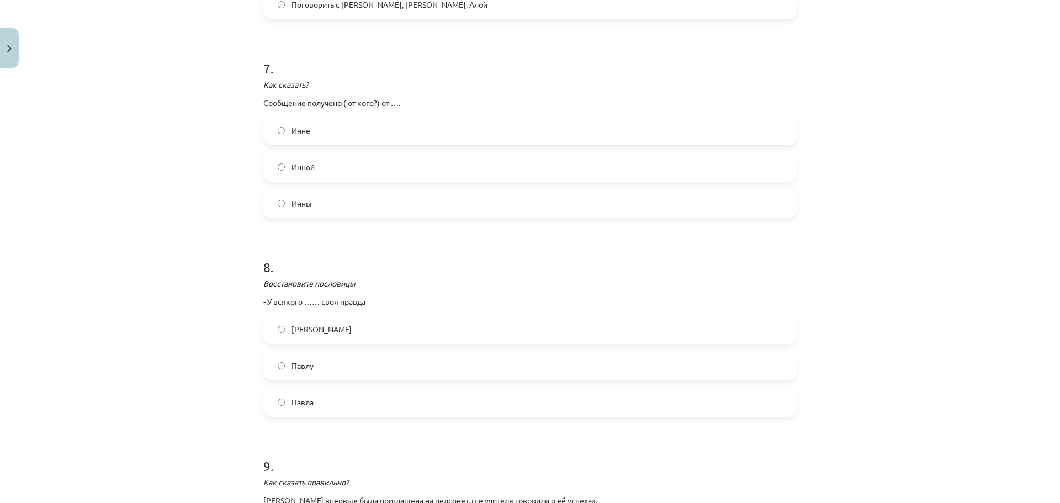
click at [325, 405] on label "Павла" at bounding box center [529, 402] width 531 height 28
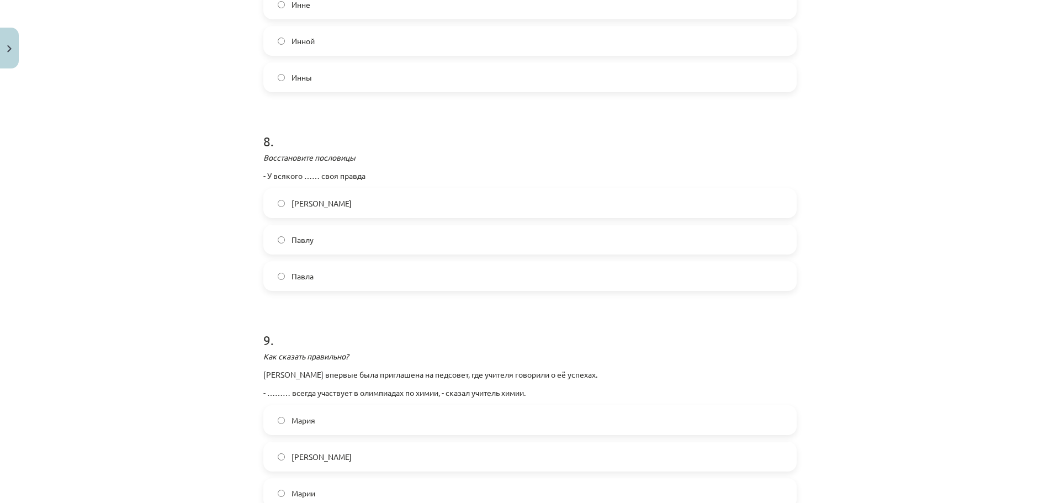
scroll to position [1518, 0]
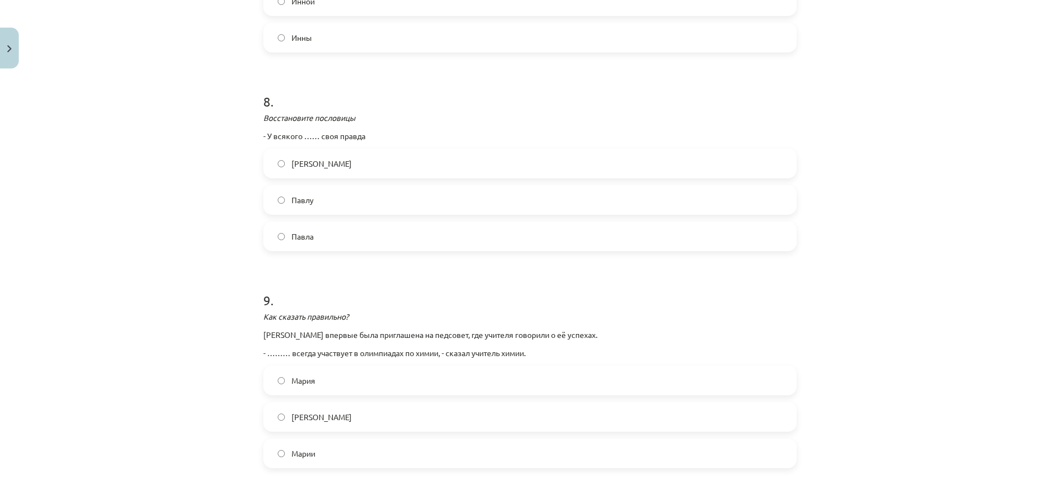
click at [336, 386] on label "Мария" at bounding box center [529, 381] width 531 height 28
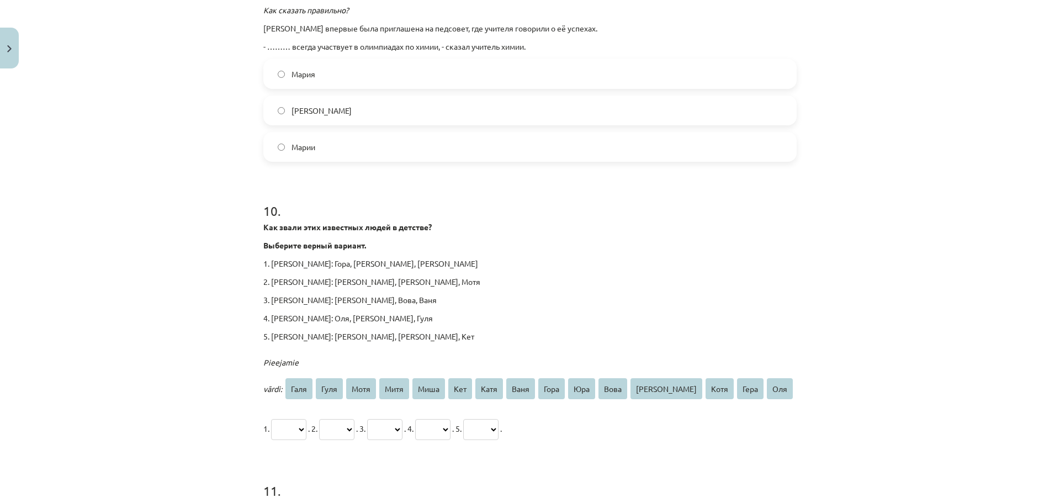
scroll to position [1849, 0]
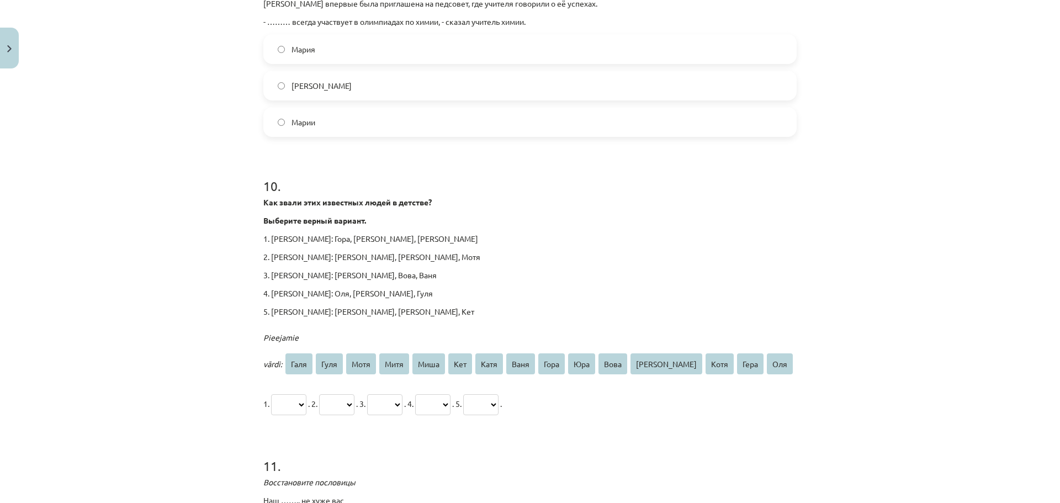
click at [305, 394] on select "**** **** **** **** **** *** **** **** **** *** **** **** **** **** ***" at bounding box center [288, 404] width 35 height 21
select select "***"
click at [271, 394] on select "**** **** **** **** **** *** **** **** **** *** **** **** **** **** ***" at bounding box center [288, 404] width 35 height 21
click at [337, 394] on select "**** **** **** **** **** *** **** **** **** *** **** **** **** **** ***" at bounding box center [336, 404] width 35 height 21
select select "****"
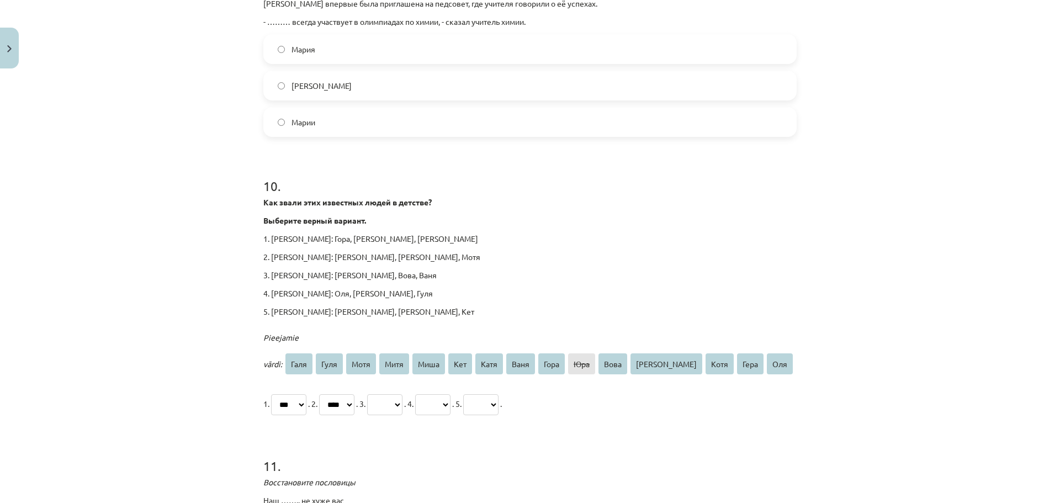
click at [329, 394] on select "**** **** **** **** **** *** **** **** **** *** **** **** **** **** ***" at bounding box center [336, 404] width 35 height 21
click at [402, 394] on select "**** **** **** **** **** *** **** **** **** *** **** **** **** **** ***" at bounding box center [384, 404] width 35 height 21
select select "****"
click at [389, 394] on select "**** **** **** **** **** *** **** **** **** *** **** **** **** **** ***" at bounding box center [384, 404] width 35 height 21
click at [450, 394] on select "**** **** **** **** **** *** **** **** **** *** **** **** **** **** ***" at bounding box center [432, 404] width 35 height 21
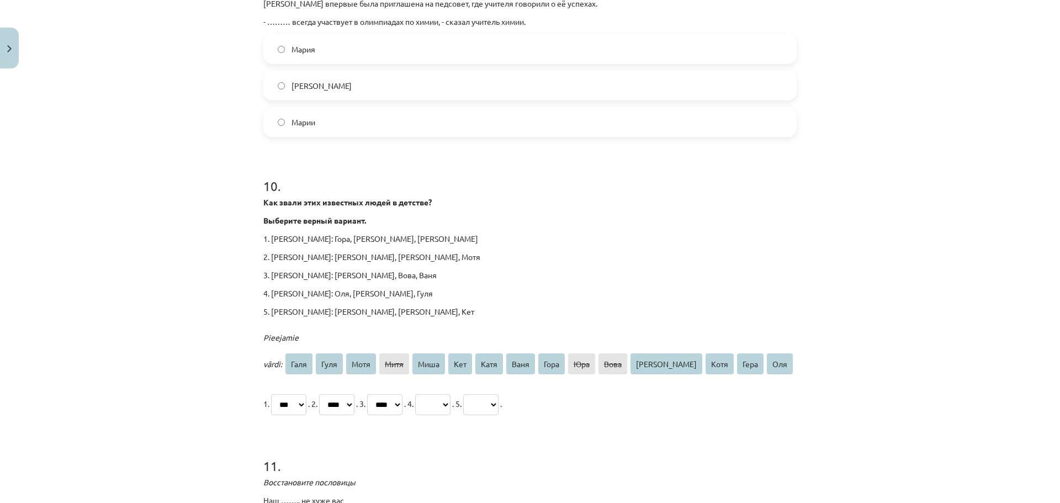
select select "****"
click at [449, 394] on select "**** **** **** **** **** *** **** **** **** *** **** **** **** **** ***" at bounding box center [432, 404] width 35 height 21
click at [498, 394] on select "**** **** **** **** **** *** **** **** **** *** **** **** **** **** ***" at bounding box center [480, 404] width 35 height 21
select select "****"
click at [498, 394] on select "**** **** **** **** **** *** **** **** **** *** **** **** **** **** ***" at bounding box center [480, 404] width 35 height 21
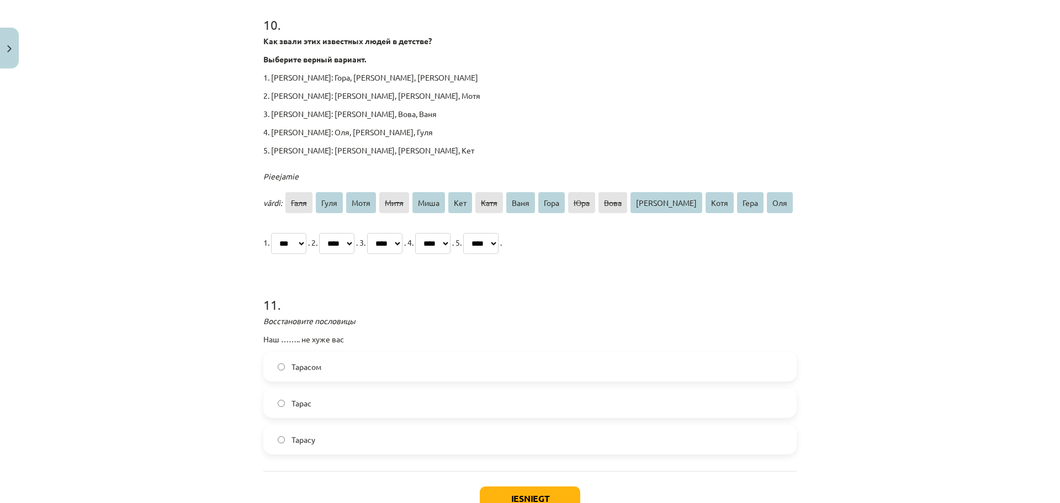
scroll to position [2015, 0]
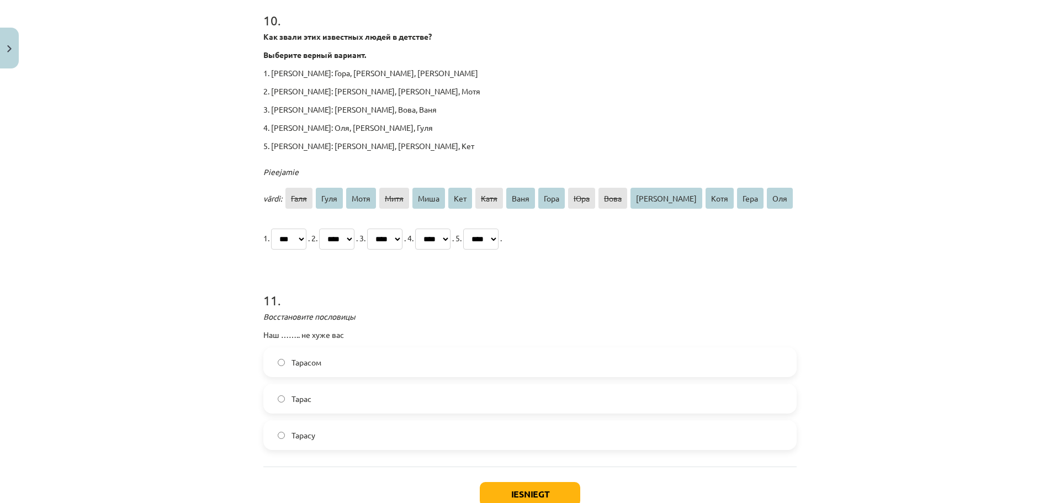
click at [328, 385] on label "Тарас" at bounding box center [529, 399] width 531 height 28
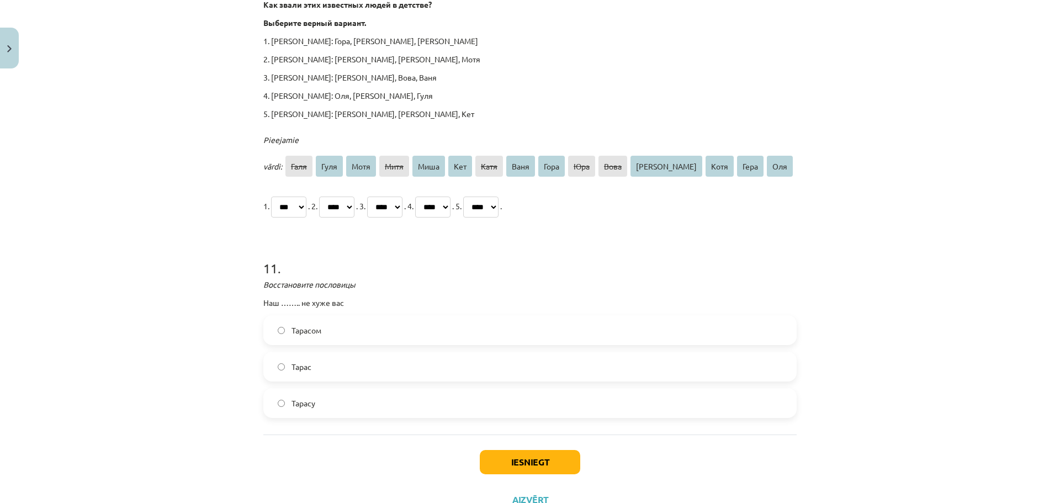
scroll to position [2063, 0]
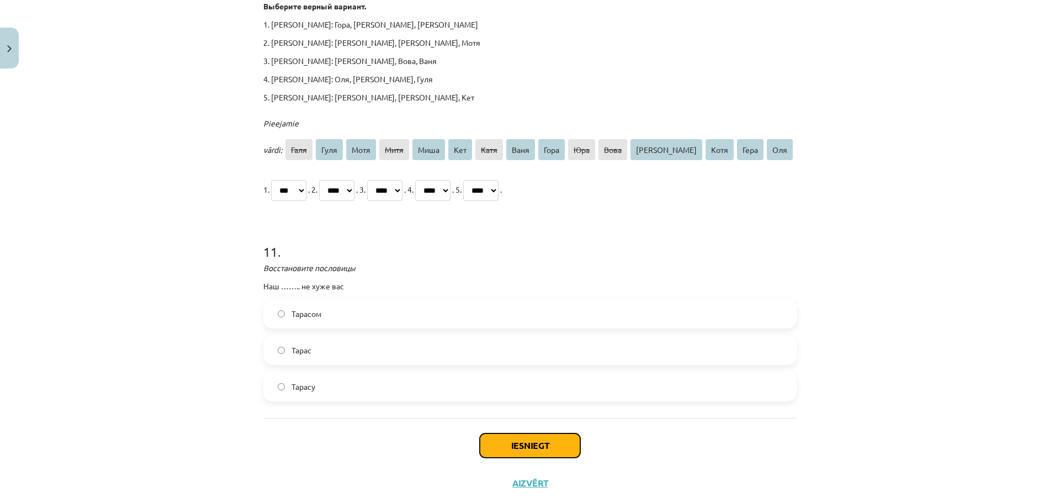
click at [534, 433] on button "Iesniegt" at bounding box center [530, 445] width 100 height 24
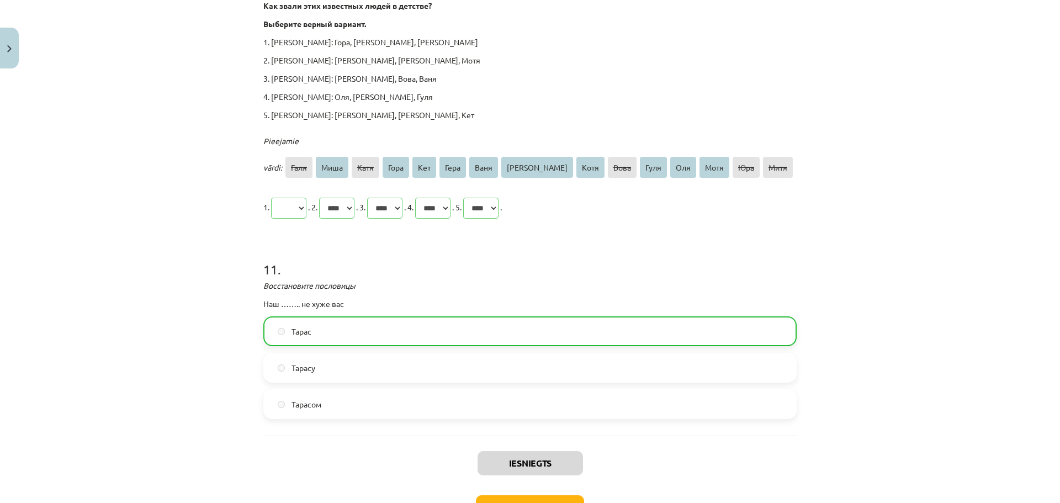
scroll to position [2099, 0]
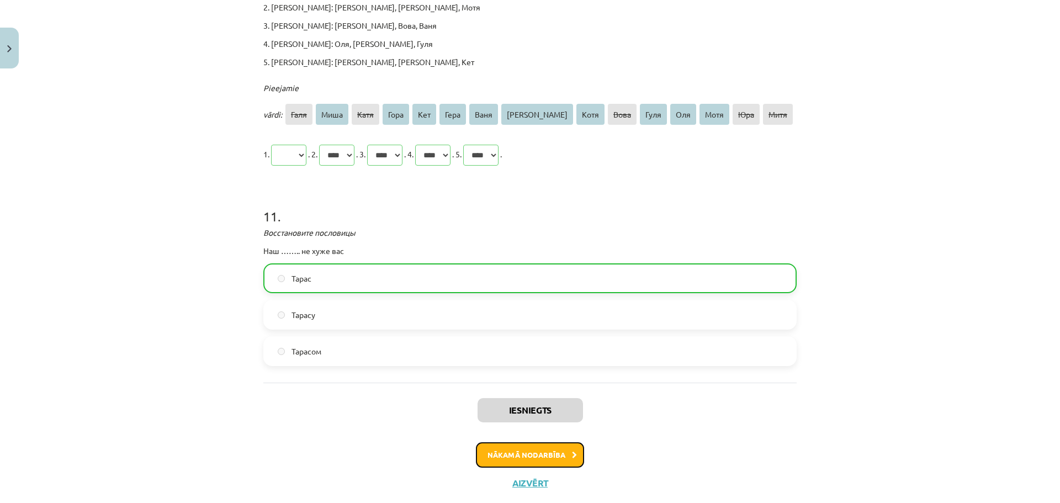
click at [524, 442] on button "Nākamā nodarbība" at bounding box center [530, 454] width 108 height 25
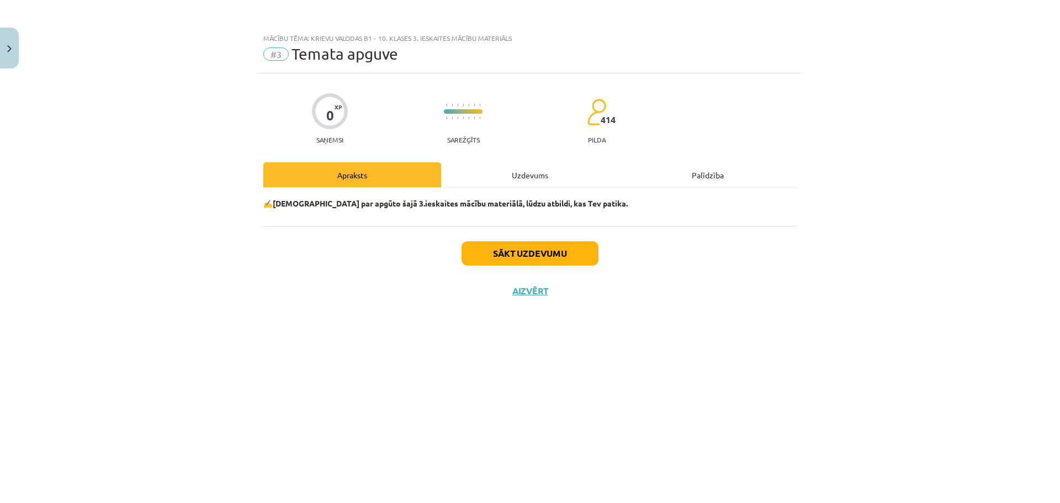
scroll to position [0, 0]
click at [520, 169] on div "Uzdevums" at bounding box center [530, 174] width 178 height 25
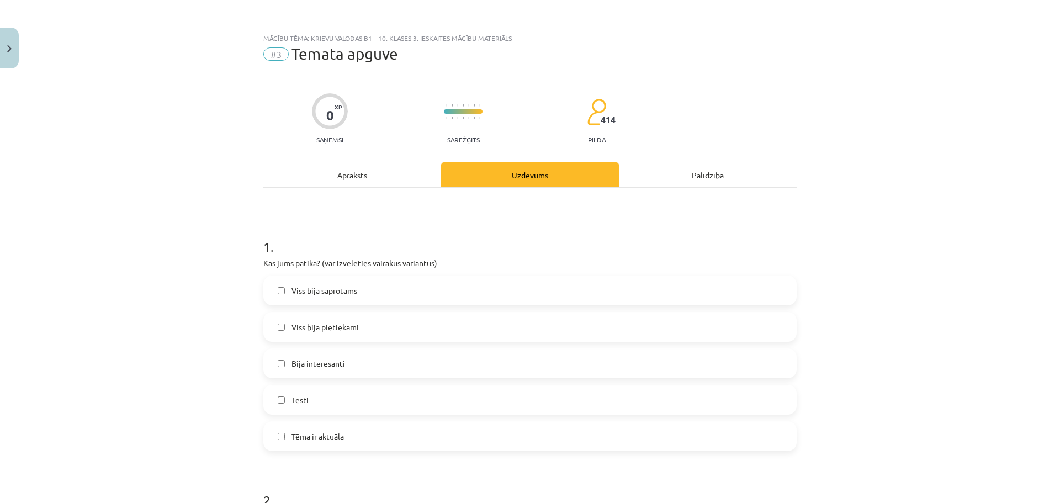
click at [291, 294] on span "Viss bija saprotams" at bounding box center [324, 291] width 66 height 12
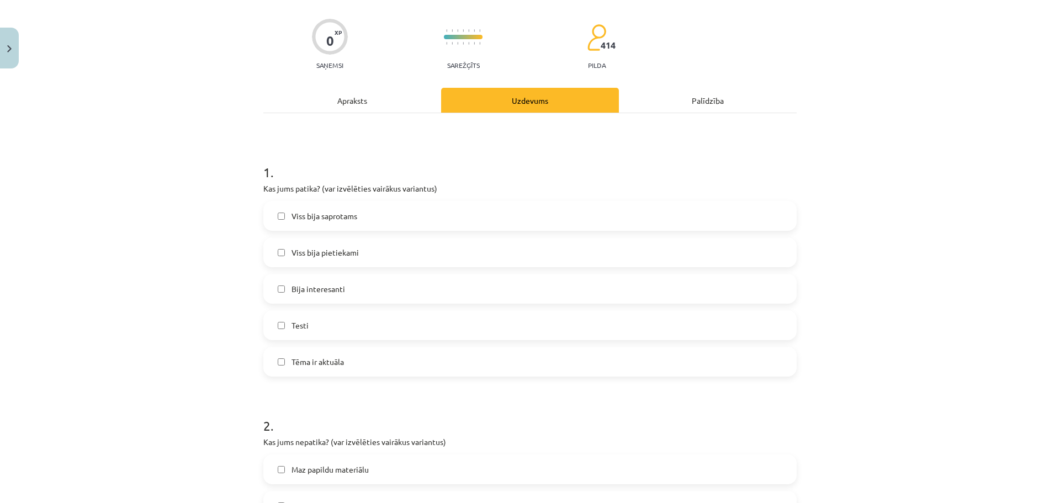
scroll to position [221, 0]
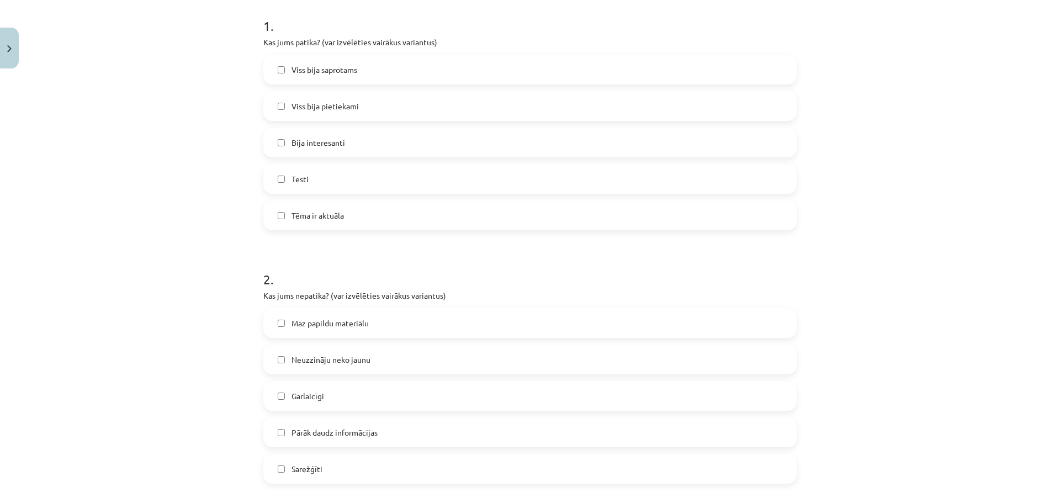
click at [323, 333] on label "Maz papildu materiālu" at bounding box center [529, 323] width 531 height 28
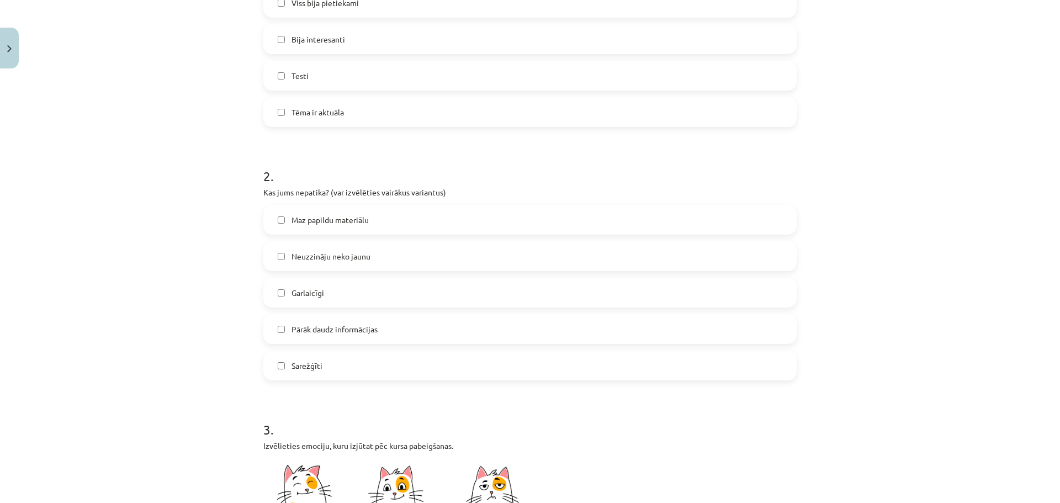
scroll to position [442, 0]
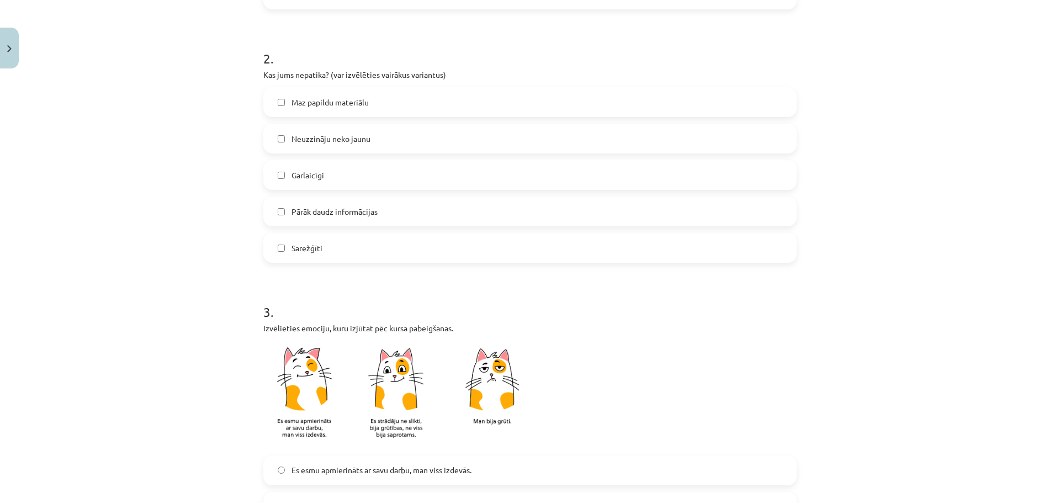
drag, startPoint x: 317, startPoint y: 139, endPoint x: 302, endPoint y: 115, distance: 27.7
click at [316, 136] on span "Neuzzināju neko jaunu" at bounding box center [330, 139] width 79 height 12
click at [299, 98] on span "Maz papildu materiālu" at bounding box center [329, 103] width 77 height 12
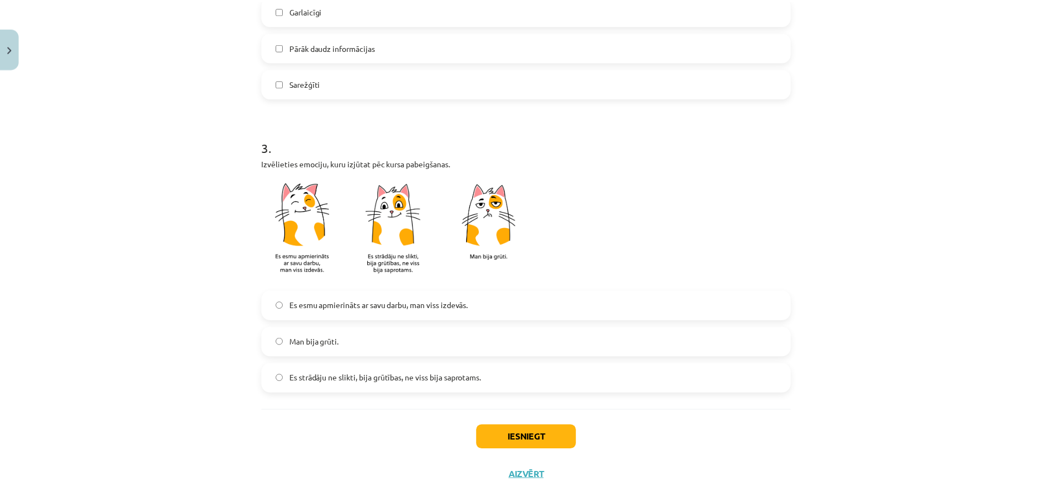
scroll to position [607, 0]
click at [351, 307] on span "Es esmu apmierināts ar savu darbu, man viss izdevās." at bounding box center [381, 305] width 180 height 12
click at [553, 434] on button "Iesniegt" at bounding box center [530, 436] width 100 height 24
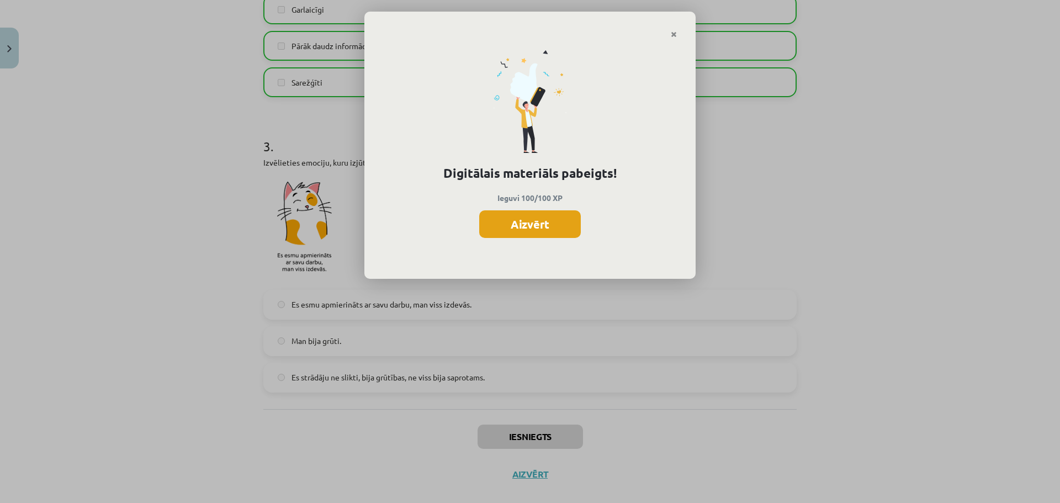
click at [531, 230] on button "Aizvērt" at bounding box center [530, 224] width 102 height 28
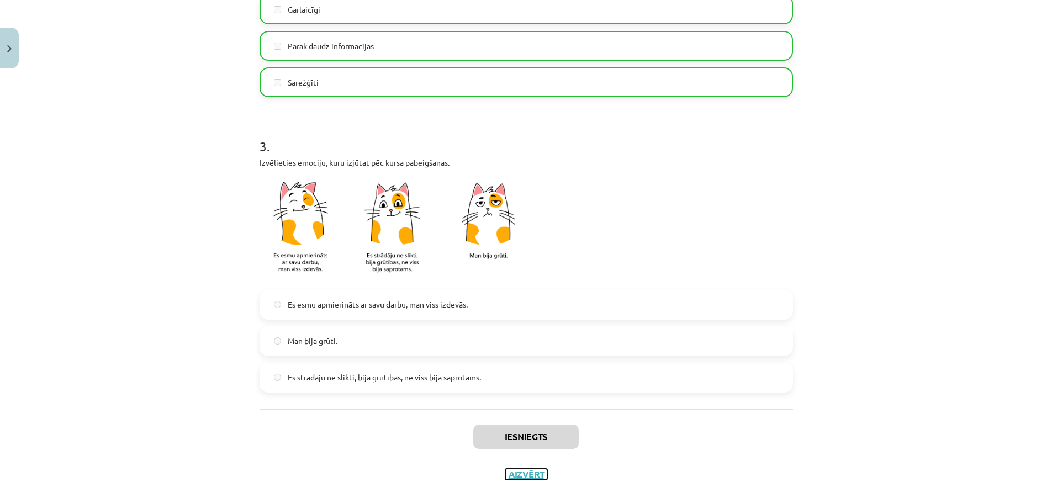
click at [526, 470] on button "Aizvērt" at bounding box center [526, 474] width 42 height 11
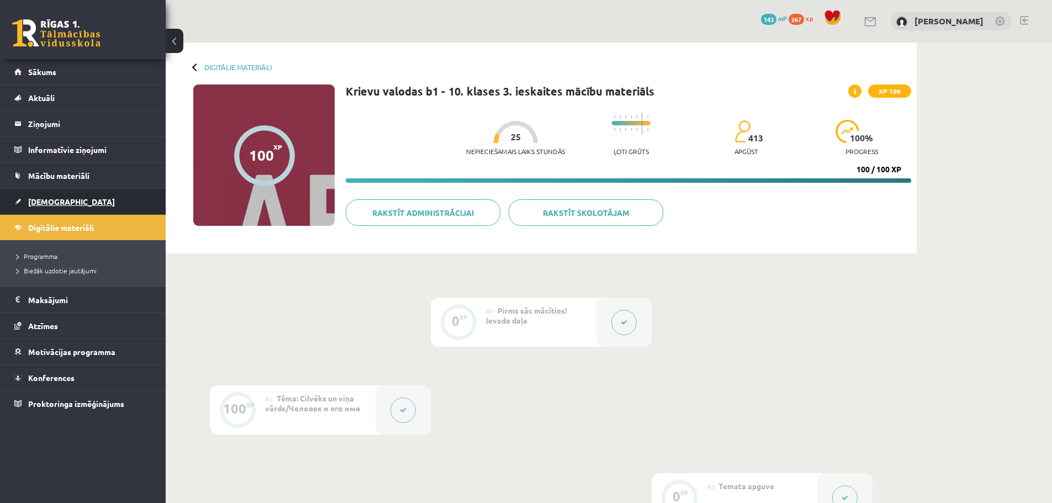
click at [47, 198] on span "[DEMOGRAPHIC_DATA]" at bounding box center [71, 202] width 87 height 10
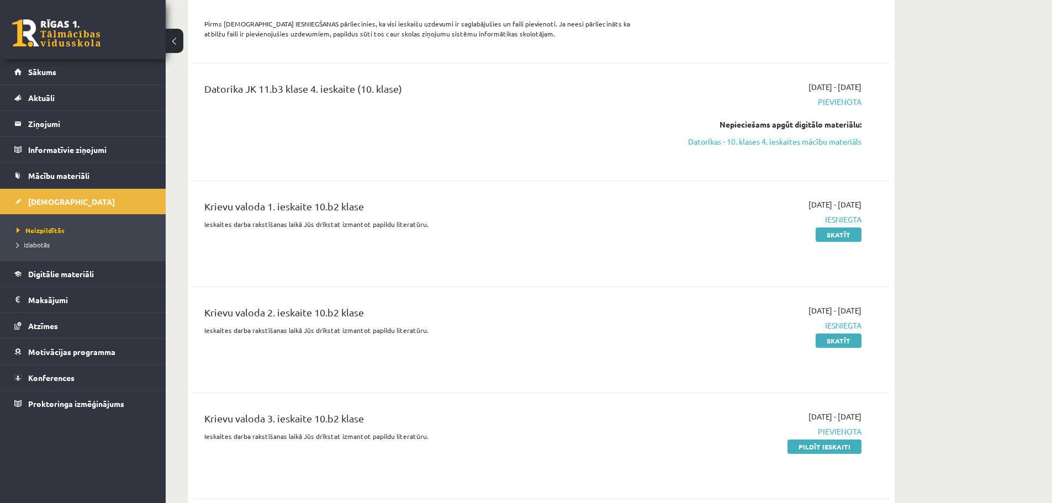
scroll to position [1822, 0]
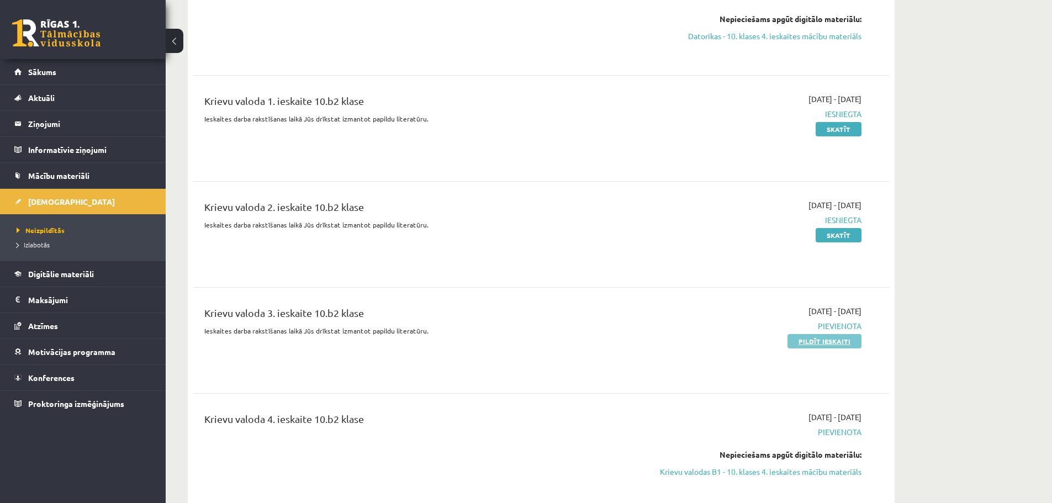
click at [830, 334] on link "Pildīt ieskaiti" at bounding box center [824, 341] width 74 height 14
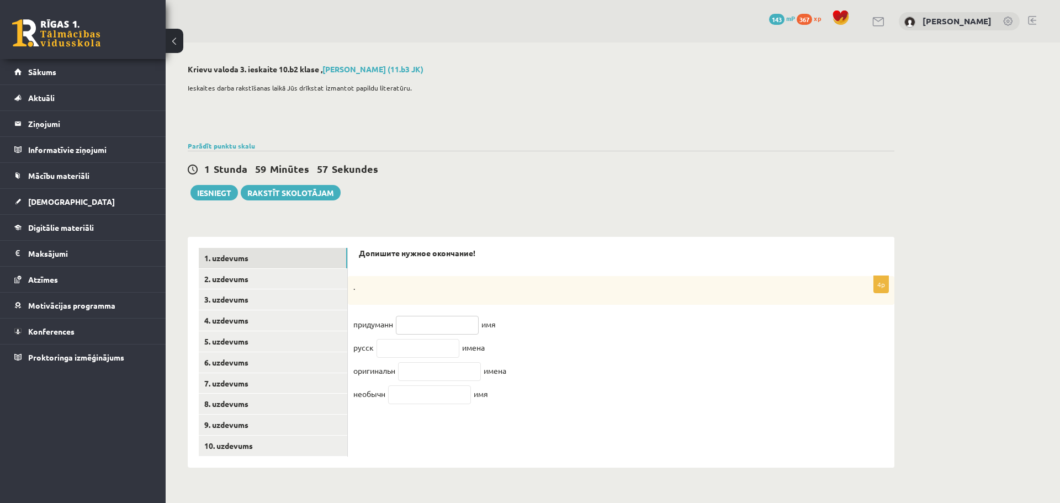
click at [429, 331] on input "text" at bounding box center [437, 325] width 83 height 19
type input "*"
type input "**"
click at [423, 353] on input "text" at bounding box center [417, 348] width 83 height 19
type input "**"
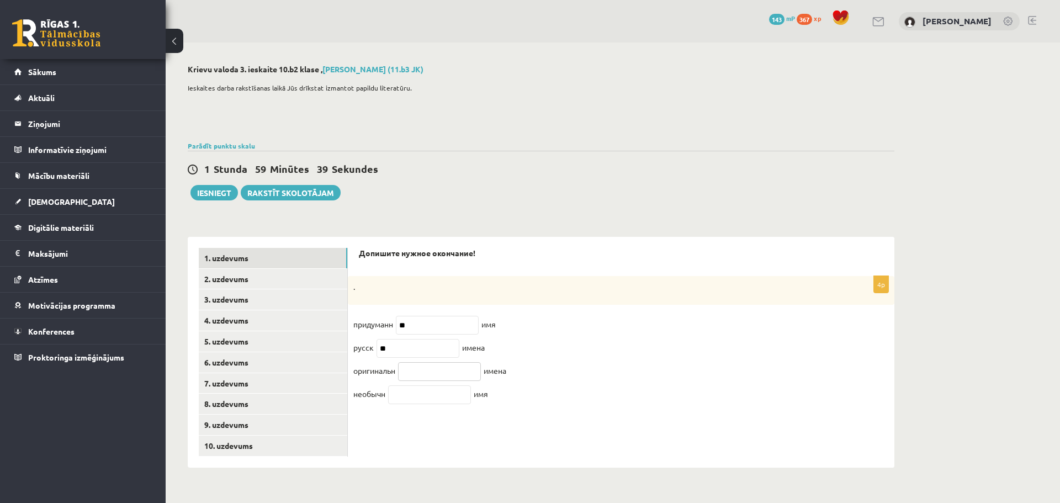
click at [453, 374] on input "text" at bounding box center [439, 371] width 83 height 19
type input "**"
click at [440, 395] on input "text" at bounding box center [429, 394] width 83 height 19
type input "**"
click at [273, 275] on link "2. uzdevums" at bounding box center [273, 279] width 148 height 20
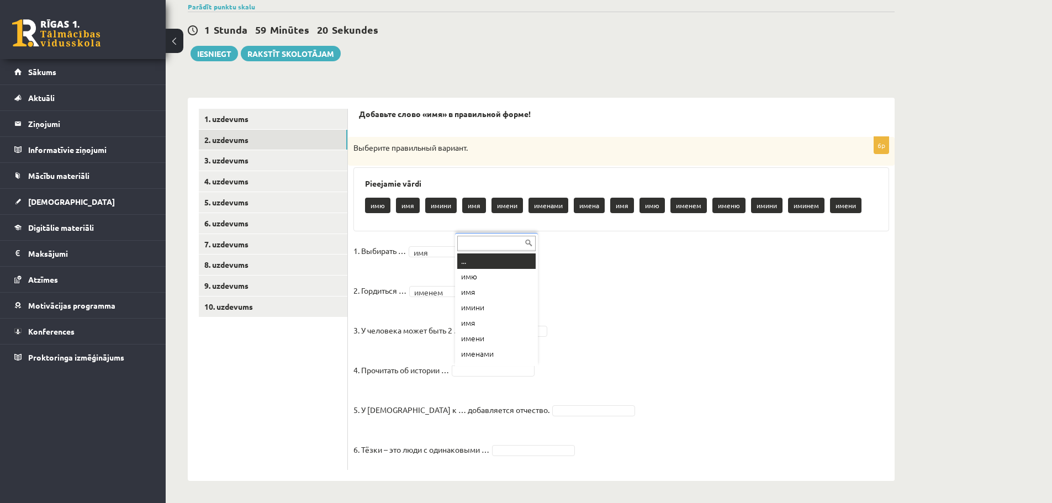
scroll to position [13, 0]
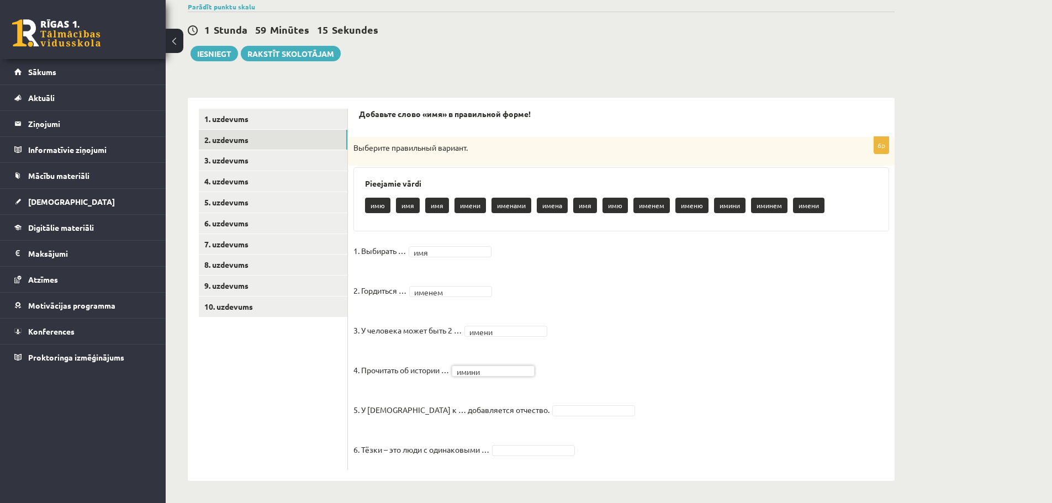
click at [646, 320] on fieldset "1. Выбирать … имя *** 2. Гордиться … именем ****** 3. У человека может быть 2 ……" at bounding box center [620, 353] width 535 height 222
click at [629, 436] on fieldset "1. Выбирать … имя *** 2. Гордиться … именем ****** 3. У человека может быть 2 ……" at bounding box center [620, 353] width 535 height 222
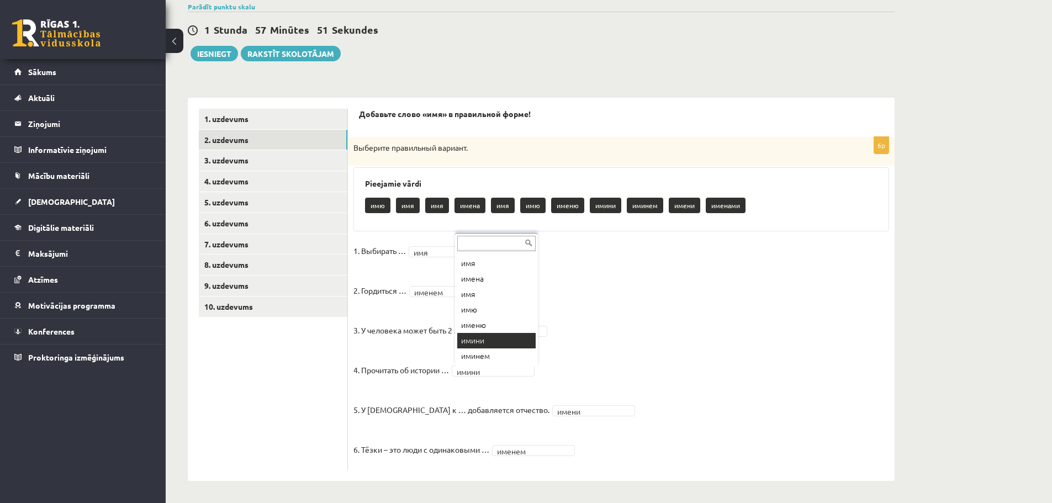
scroll to position [60, 0]
click at [636, 376] on fieldset "1. Выбирать … имя *** 2. Гордиться … именем ****** 3. У человека может быть 2 ……" at bounding box center [620, 353] width 535 height 222
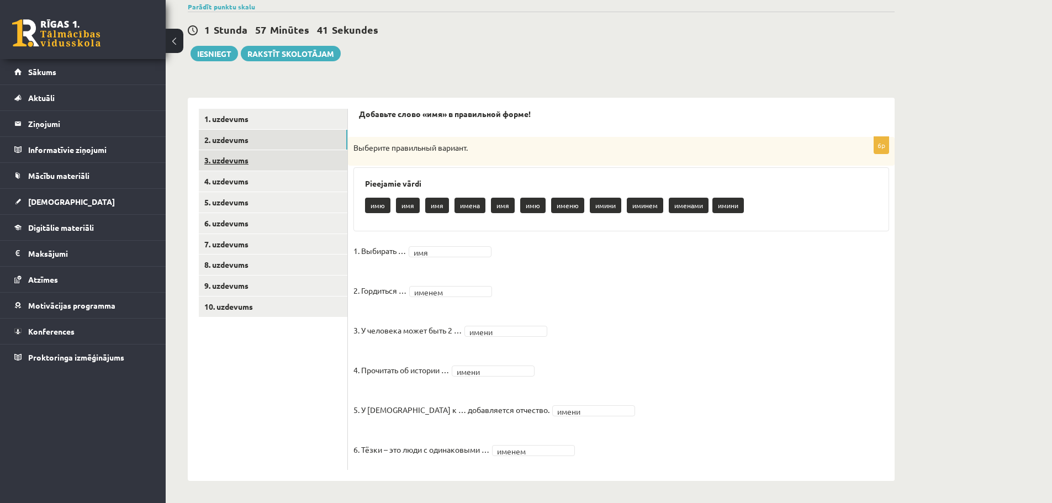
click at [244, 160] on link "3. uzdevums" at bounding box center [273, 160] width 148 height 20
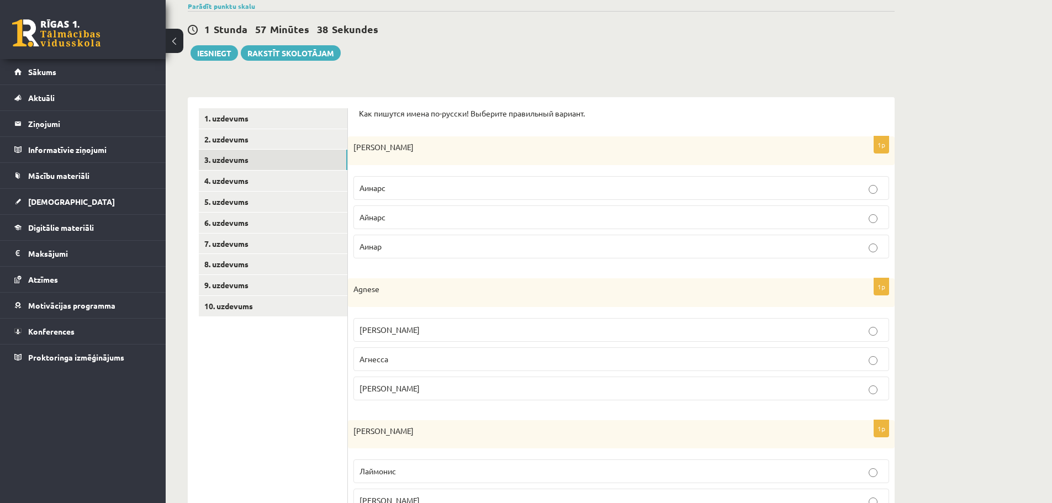
click at [451, 224] on label "Айнарс" at bounding box center [620, 217] width 535 height 24
click at [492, 384] on p "[PERSON_NAME]" at bounding box center [620, 389] width 523 height 12
click at [390, 332] on p "[PERSON_NAME]" at bounding box center [620, 330] width 523 height 12
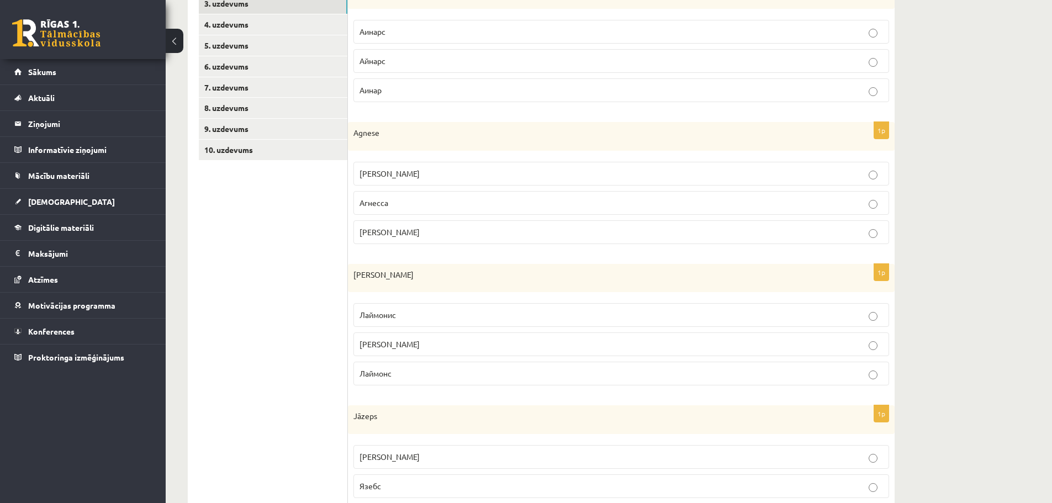
scroll to position [305, 0]
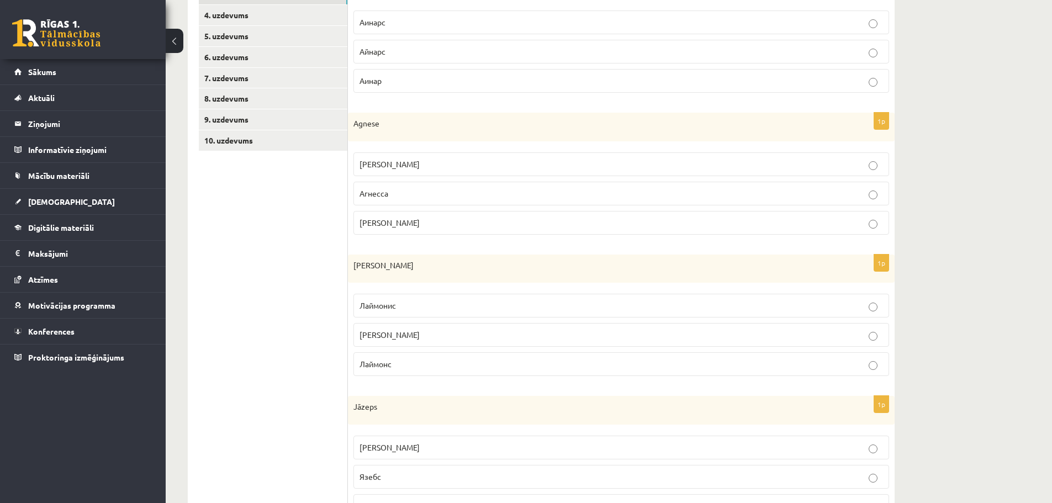
click at [387, 309] on span "Лаймонис" at bounding box center [377, 305] width 36 height 10
click at [468, 362] on p "Лаймонс" at bounding box center [620, 364] width 523 height 12
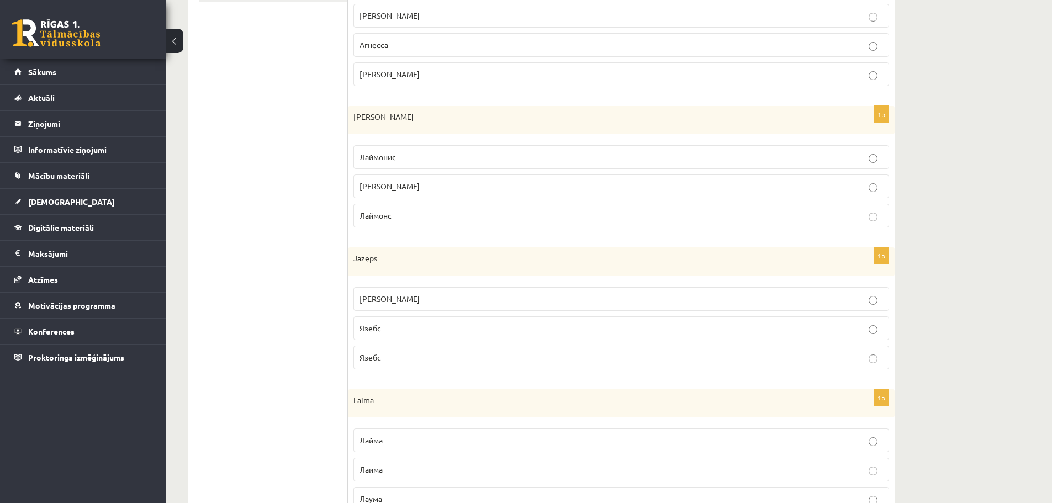
scroll to position [471, 0]
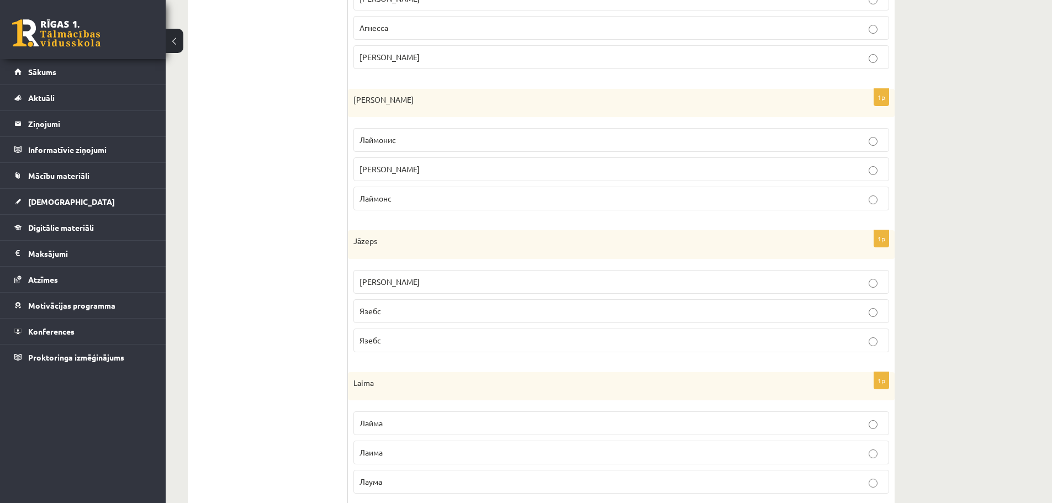
click at [396, 285] on p "[PERSON_NAME]" at bounding box center [620, 282] width 523 height 12
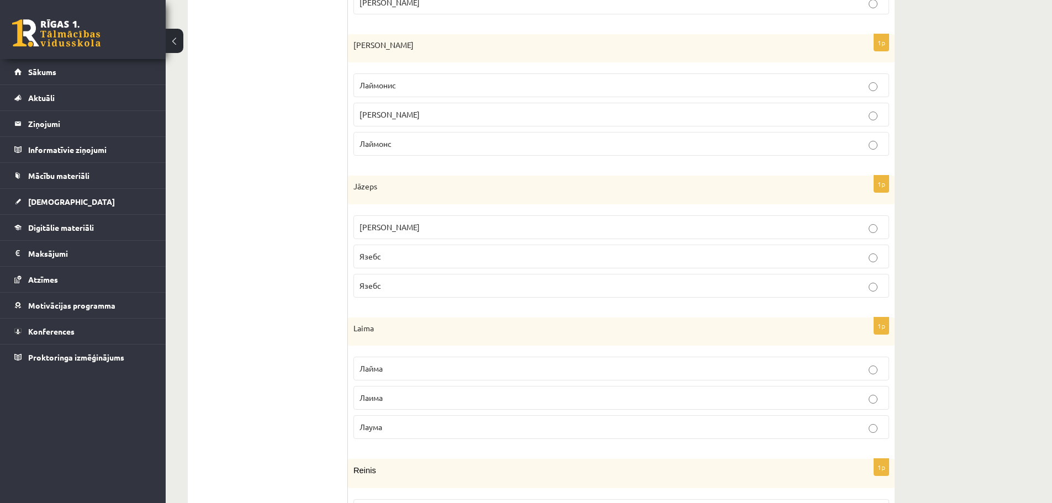
scroll to position [526, 0]
click at [397, 371] on p "Лайма" at bounding box center [620, 368] width 523 height 12
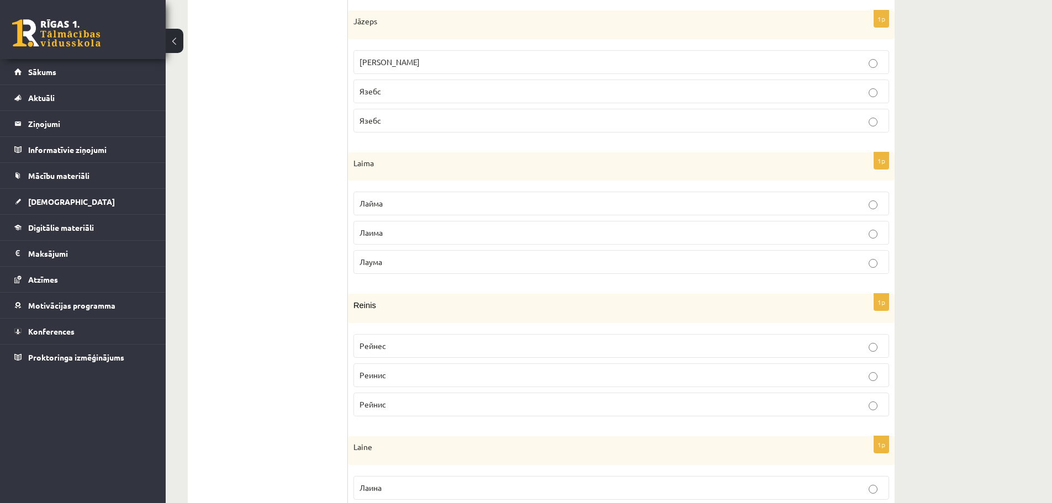
scroll to position [747, 0]
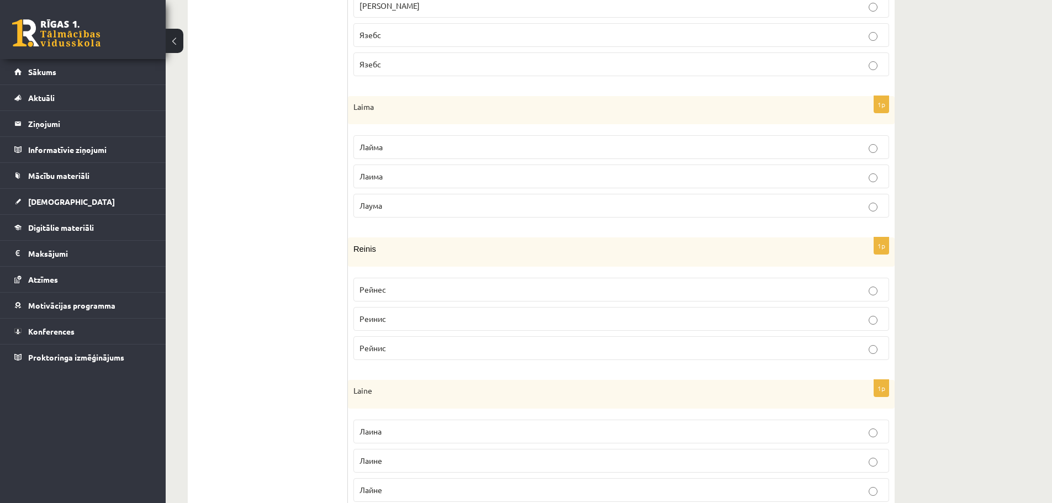
click at [408, 346] on p "Рейнис" at bounding box center [620, 348] width 523 height 12
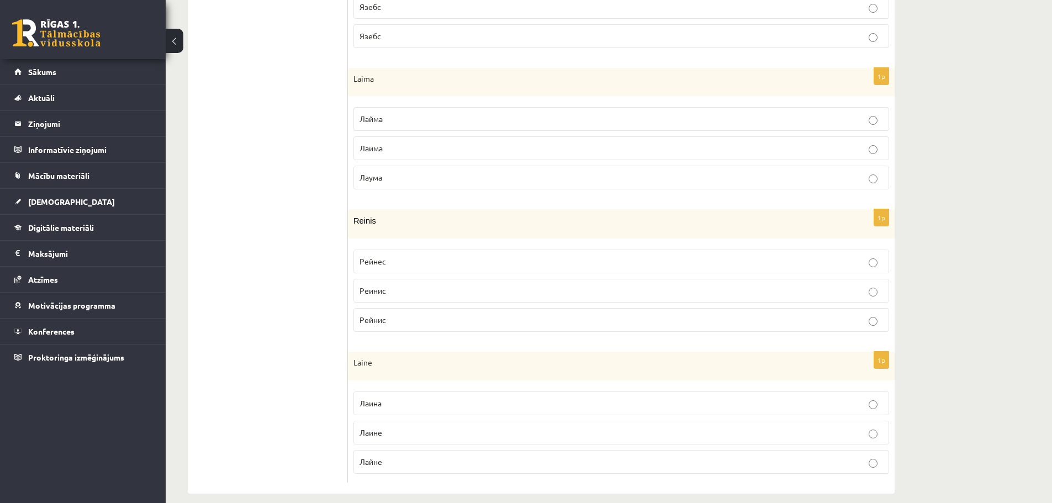
scroll to position [788, 0]
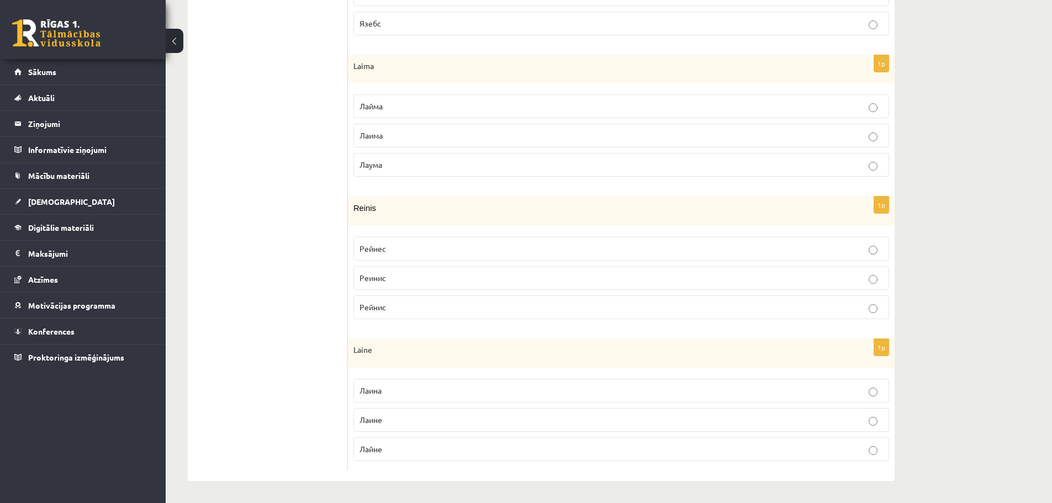
click at [408, 454] on p "Лайне" at bounding box center [620, 449] width 523 height 12
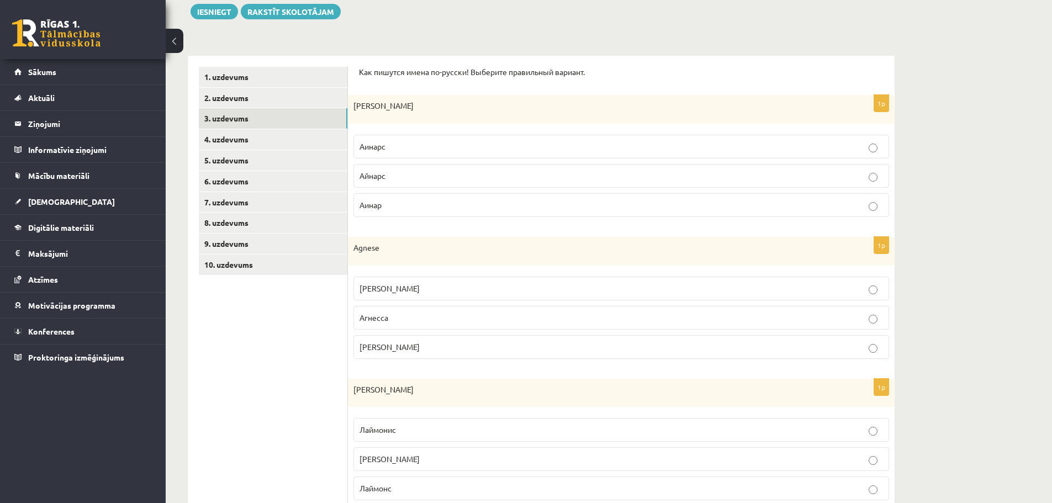
scroll to position [126, 0]
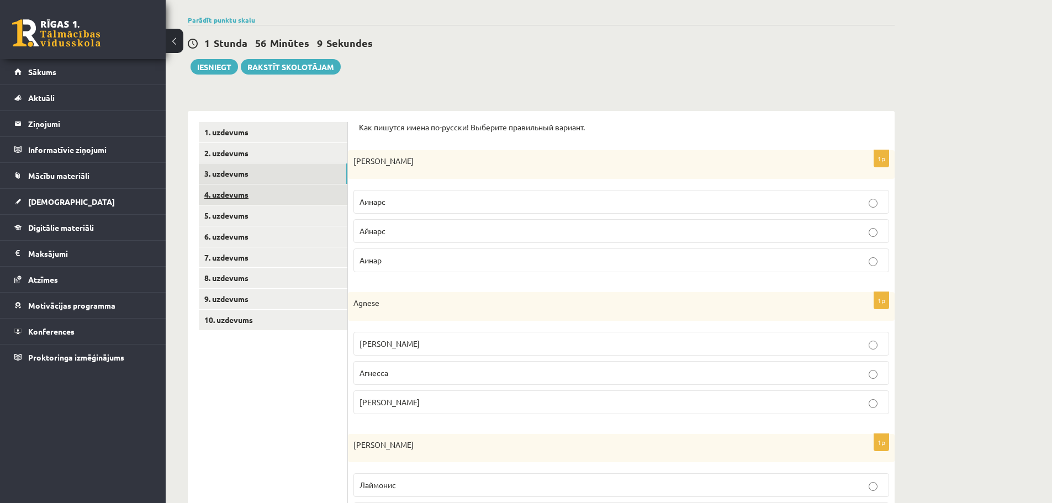
click at [230, 198] on link "4. uzdevums" at bounding box center [273, 194] width 148 height 20
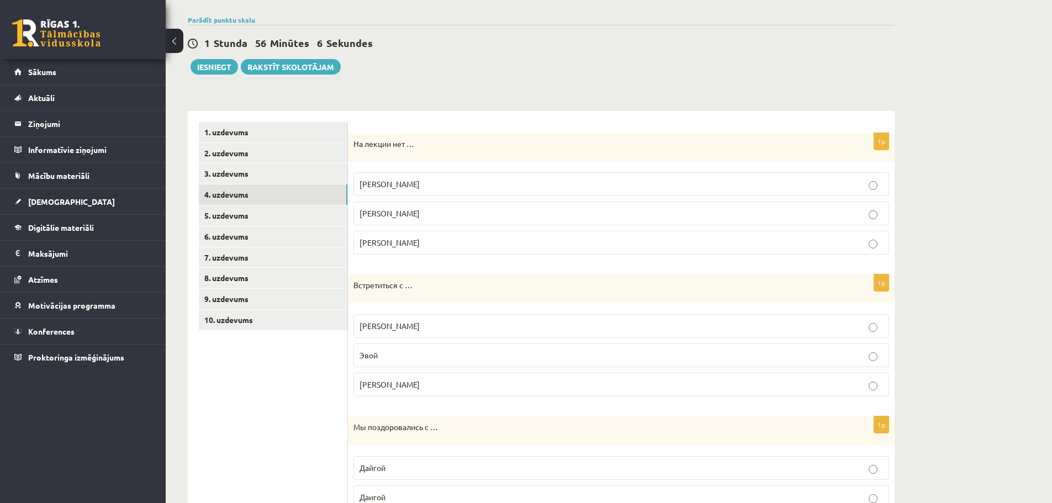
click at [416, 184] on p "[PERSON_NAME]" at bounding box center [620, 184] width 523 height 12
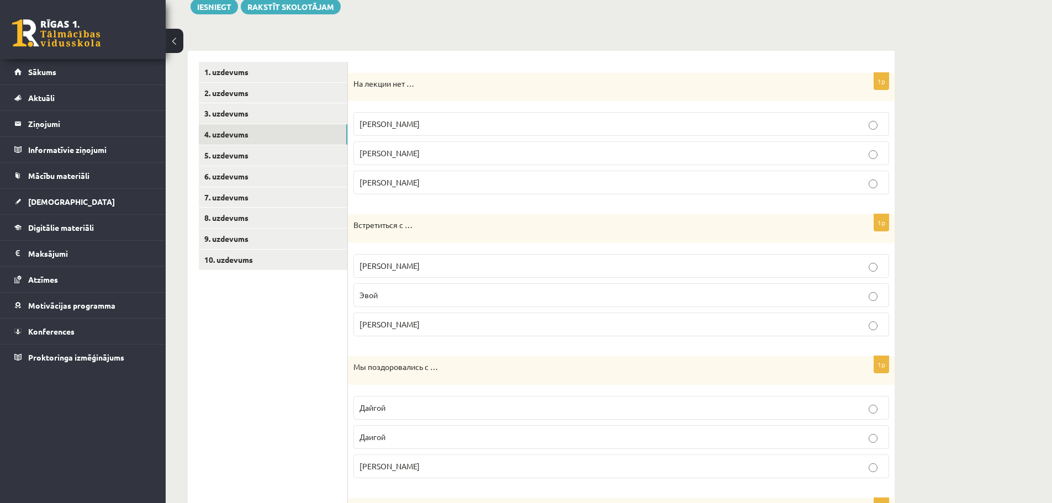
scroll to position [236, 0]
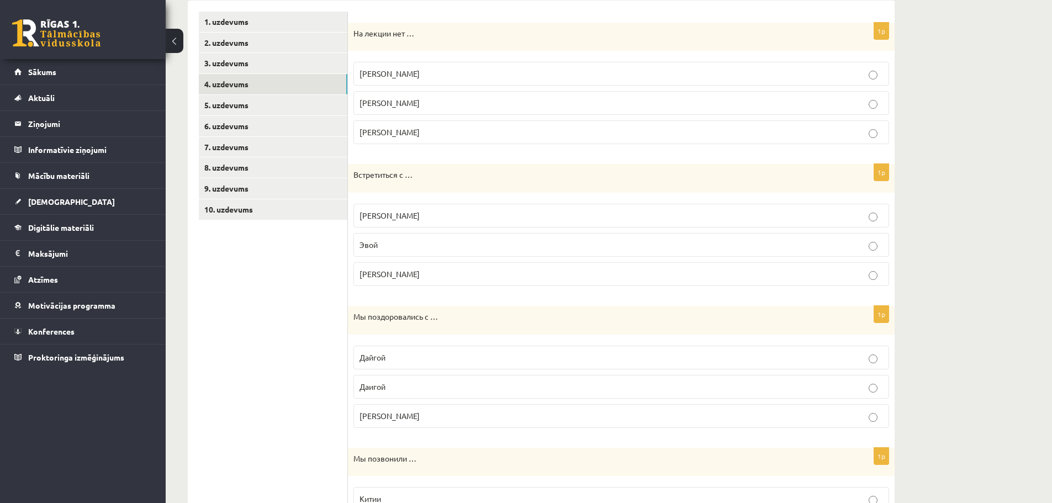
click at [379, 247] on p "Эвой" at bounding box center [620, 245] width 523 height 12
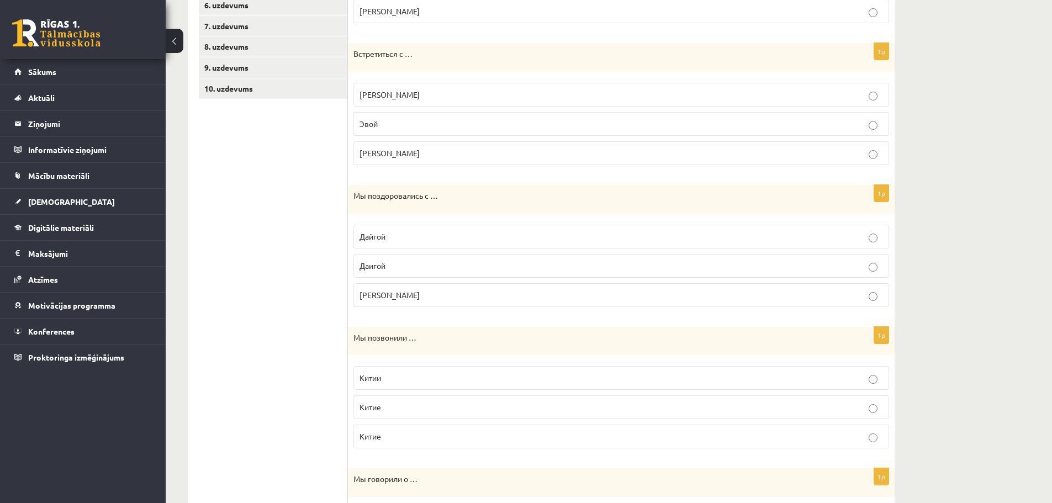
scroll to position [402, 0]
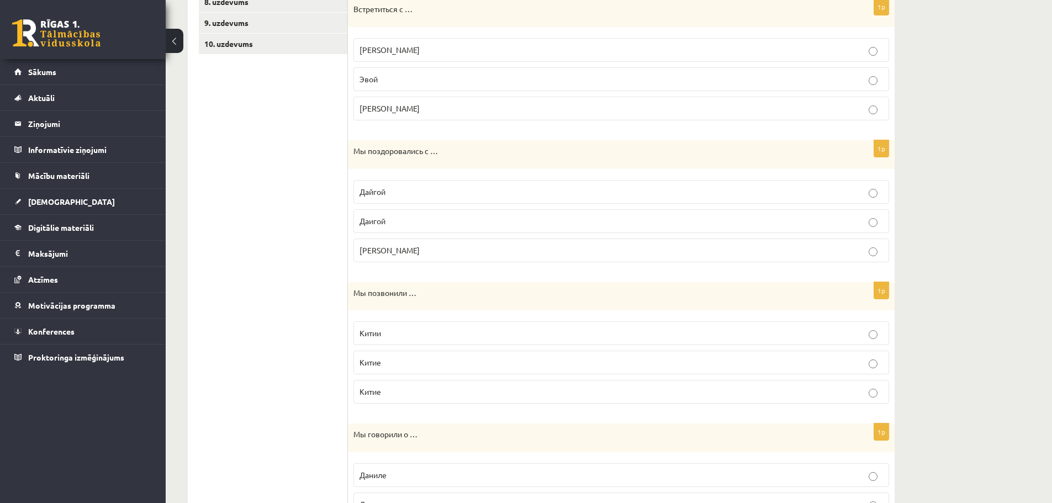
click at [380, 193] on span "Дайгой" at bounding box center [372, 192] width 26 height 10
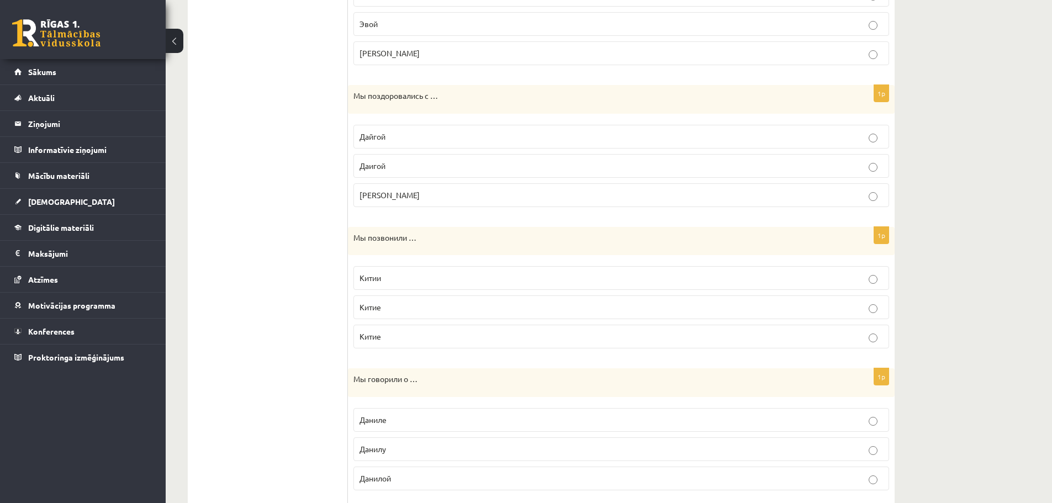
click at [403, 285] on label "Китии" at bounding box center [620, 278] width 535 height 24
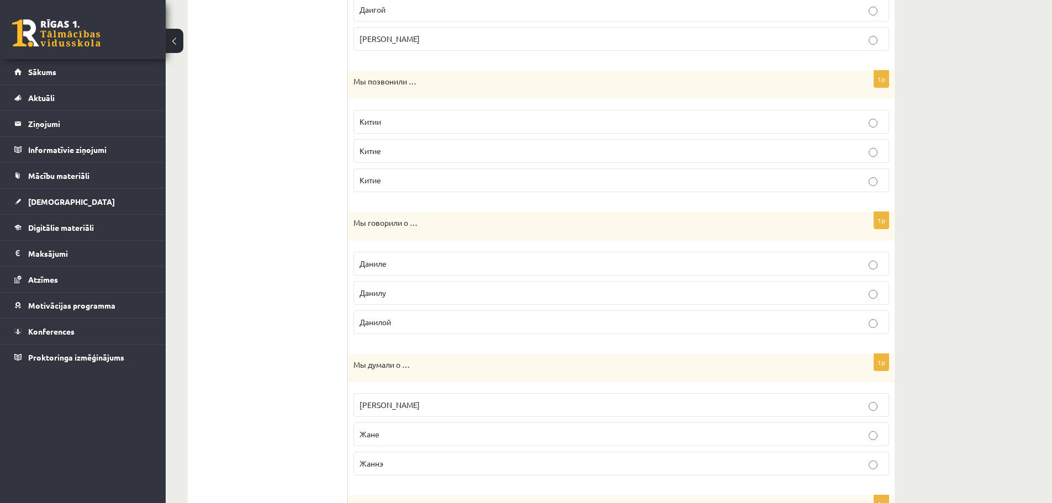
scroll to position [623, 0]
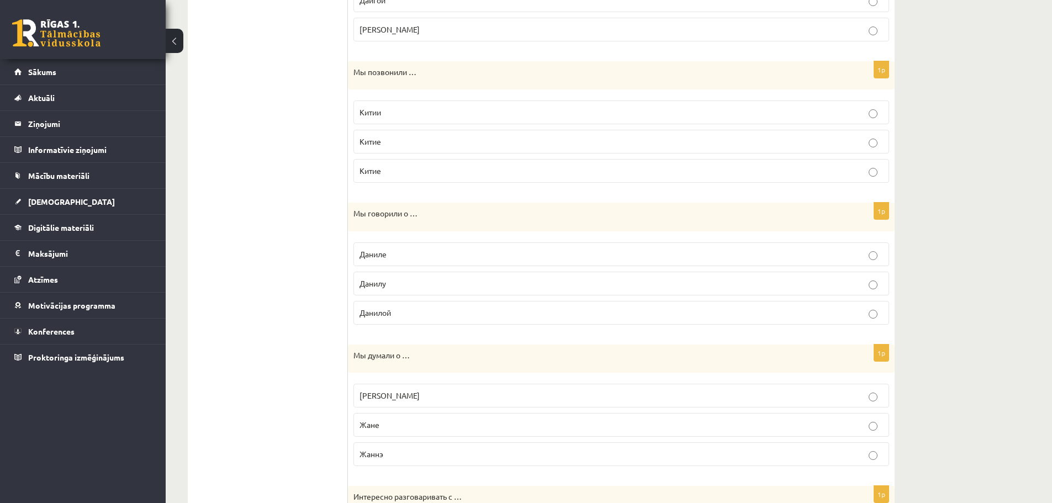
click at [395, 248] on label "Даниле" at bounding box center [620, 254] width 535 height 24
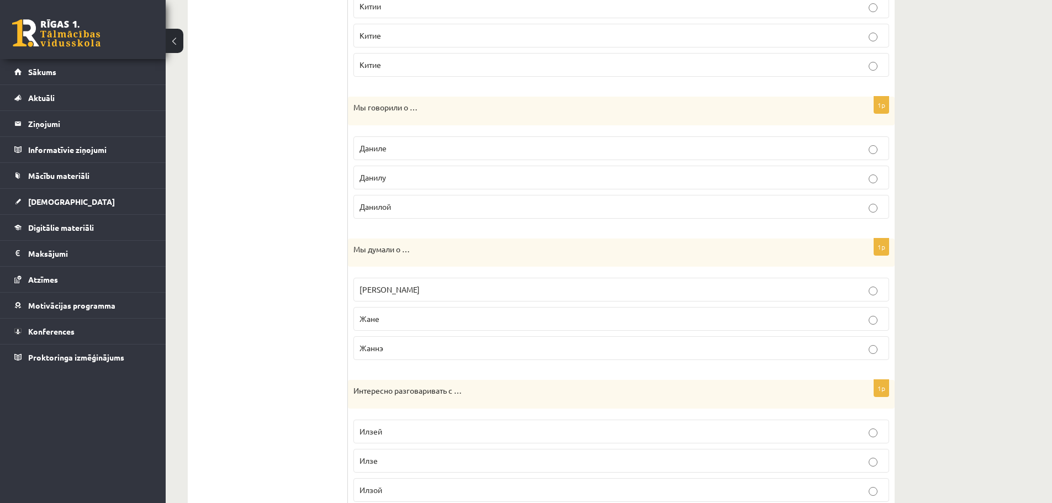
scroll to position [733, 0]
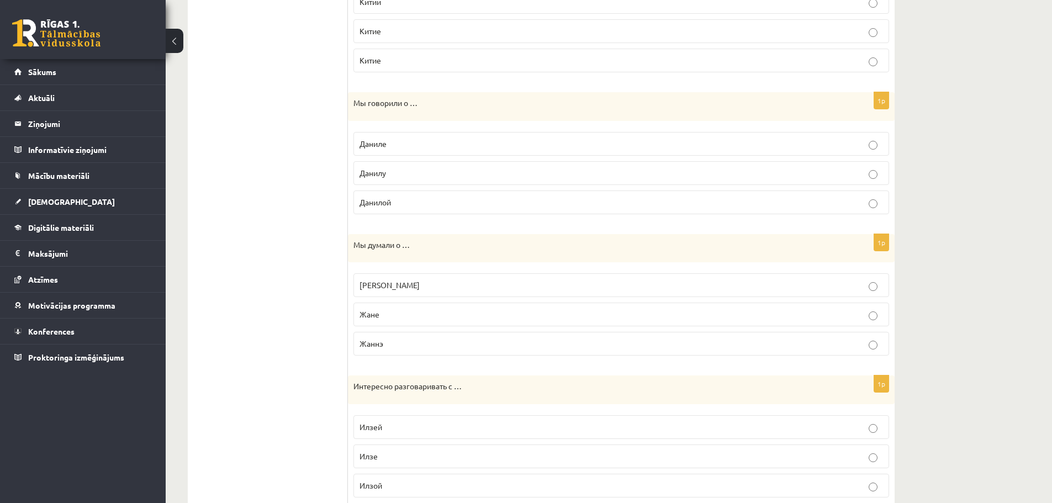
click at [375, 280] on p "[PERSON_NAME]" at bounding box center [620, 285] width 523 height 12
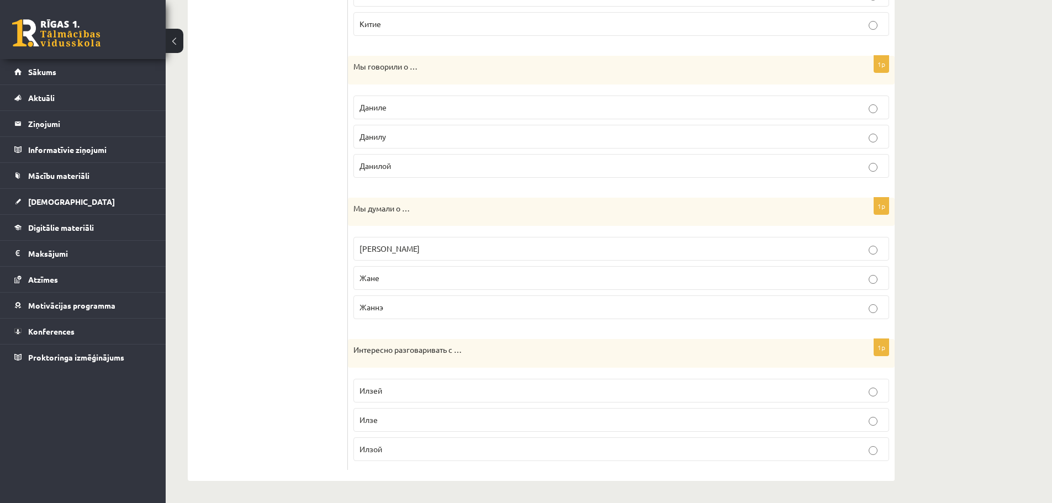
click at [389, 388] on p "Илзей" at bounding box center [620, 391] width 523 height 12
click at [387, 417] on p "Илзе" at bounding box center [620, 420] width 523 height 12
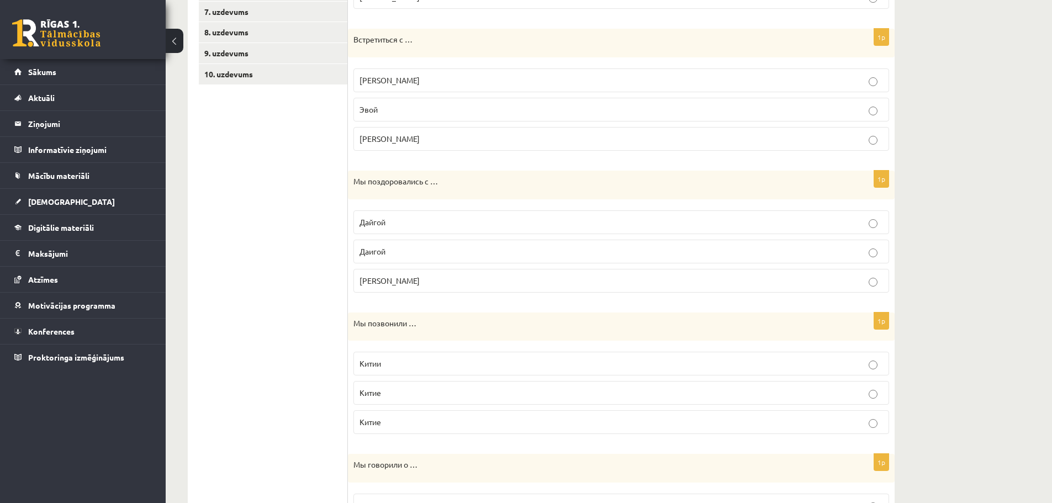
scroll to position [273, 0]
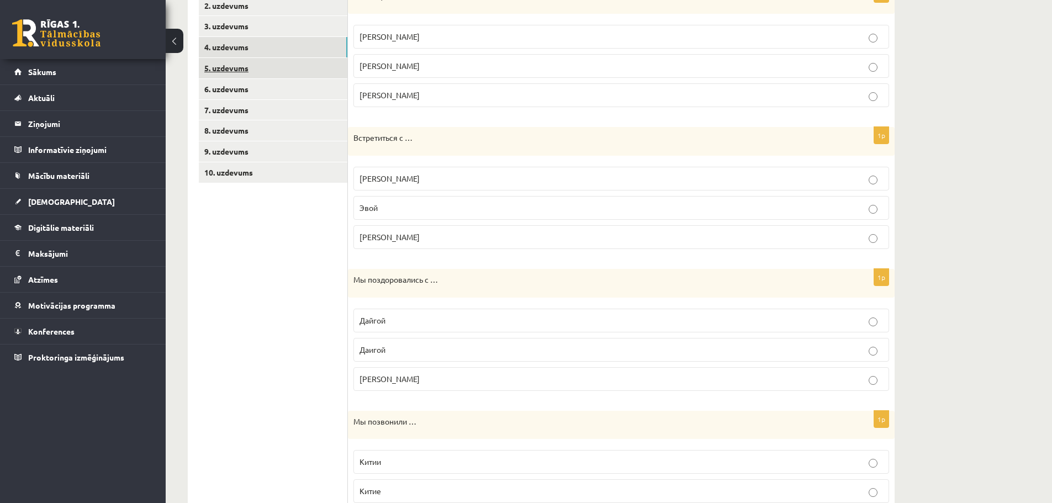
click at [217, 64] on link "5. uzdevums" at bounding box center [273, 68] width 148 height 20
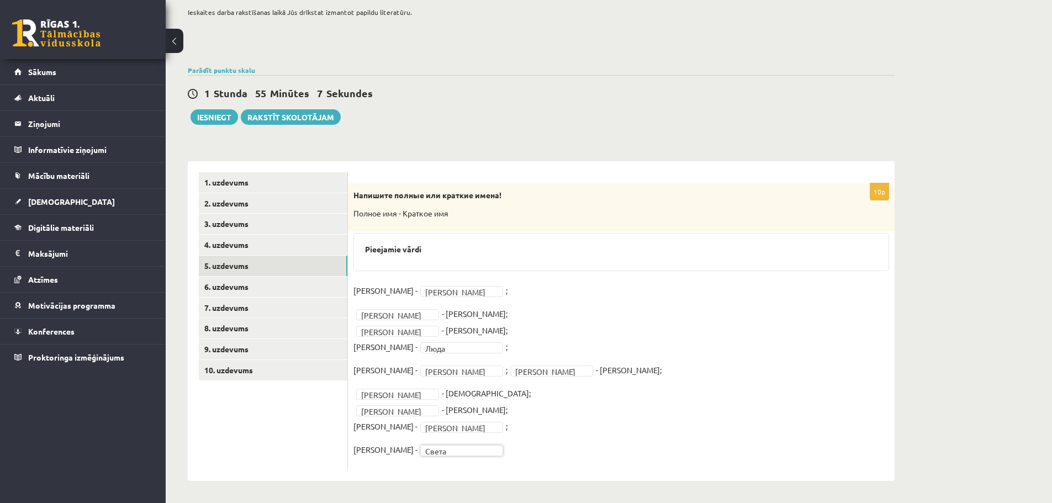
scroll to position [76, 0]
click at [240, 286] on link "6. uzdevums" at bounding box center [273, 287] width 148 height 20
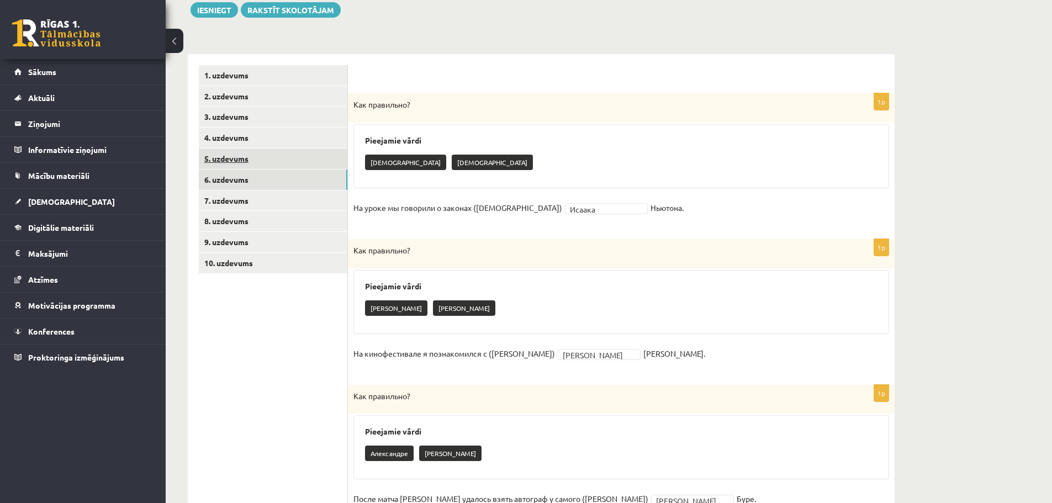
scroll to position [153, 0]
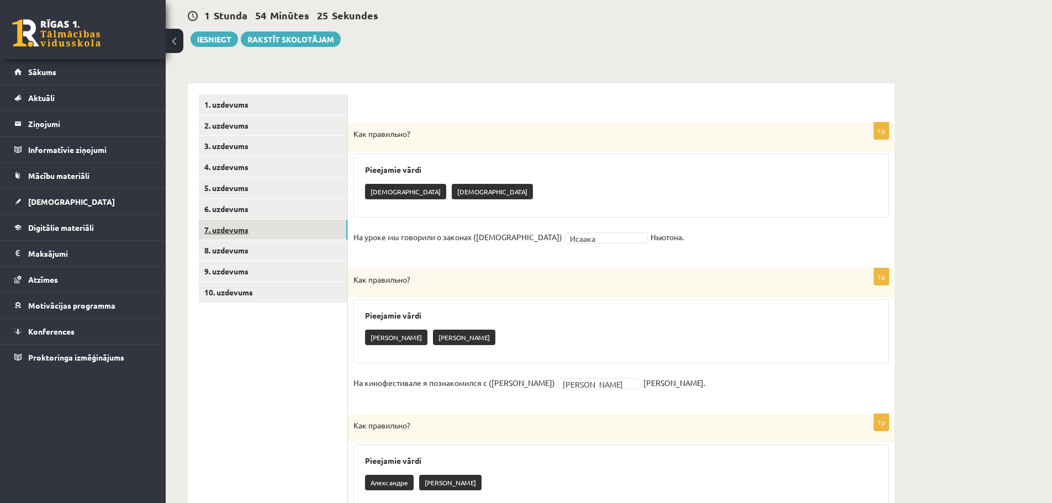
click at [252, 230] on link "7. uzdevums" at bounding box center [273, 230] width 148 height 20
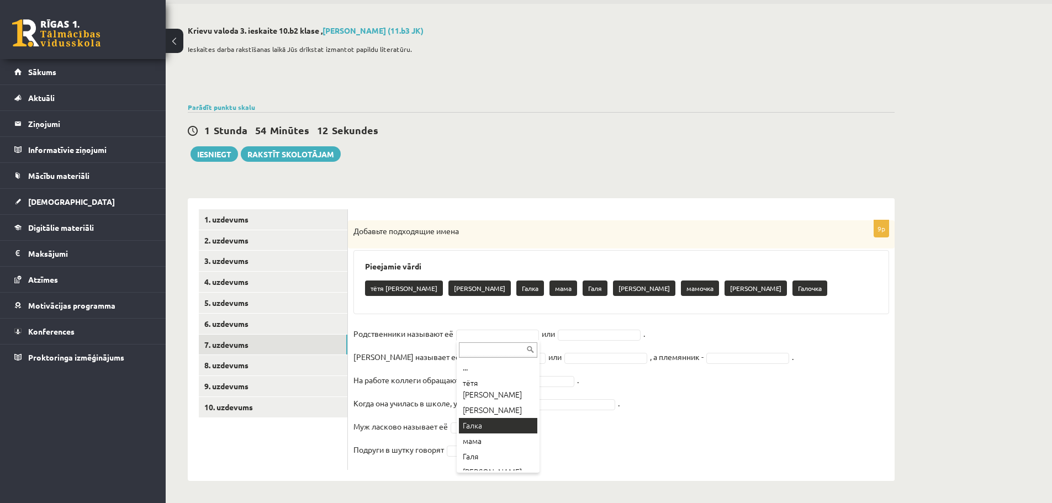
scroll to position [55, 0]
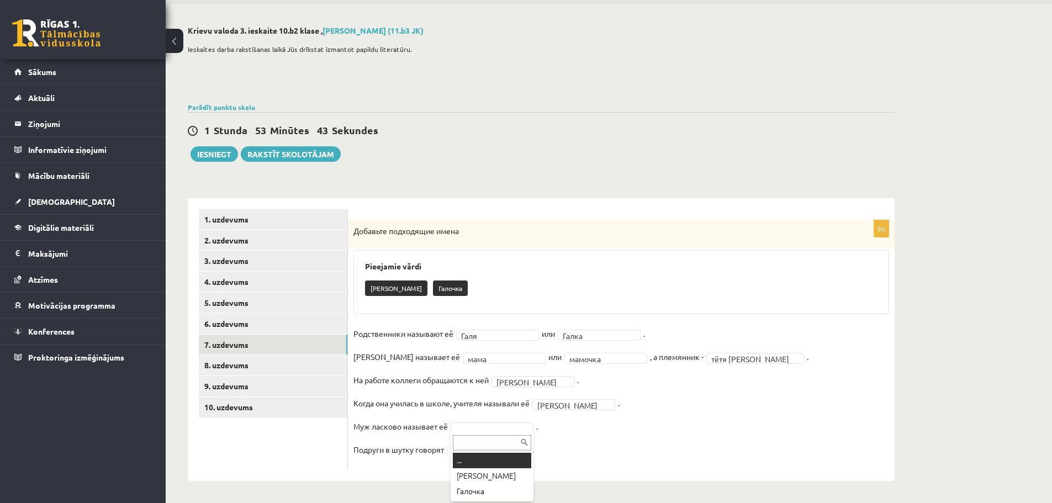
drag, startPoint x: 503, startPoint y: 426, endPoint x: 506, endPoint y: 431, distance: 5.7
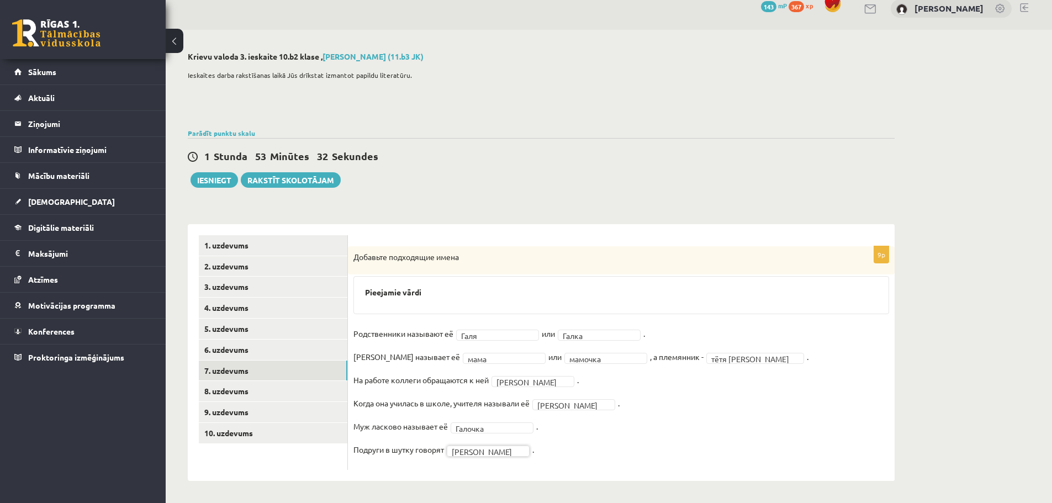
scroll to position [13, 0]
click at [272, 393] on link "8. uzdevums" at bounding box center [273, 391] width 148 height 20
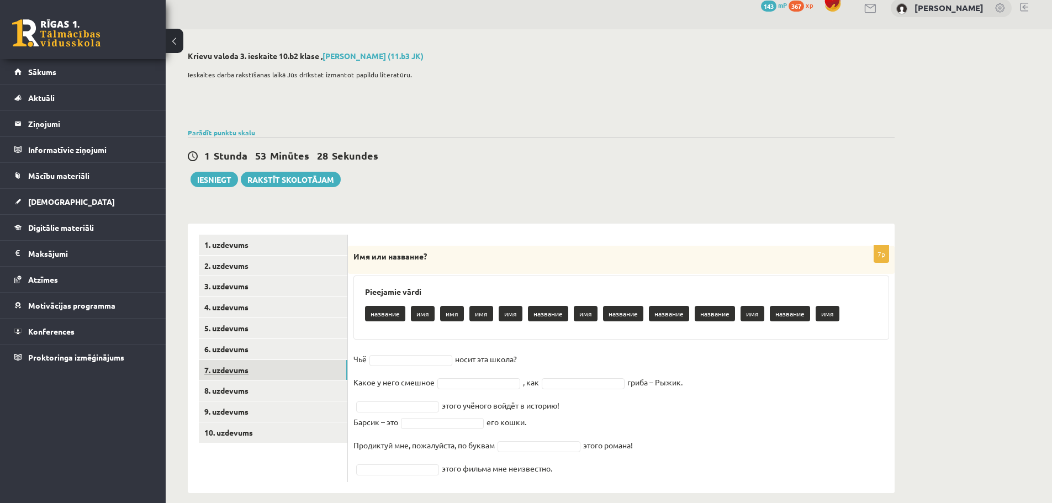
click at [241, 371] on link "7. uzdevums" at bounding box center [273, 370] width 148 height 20
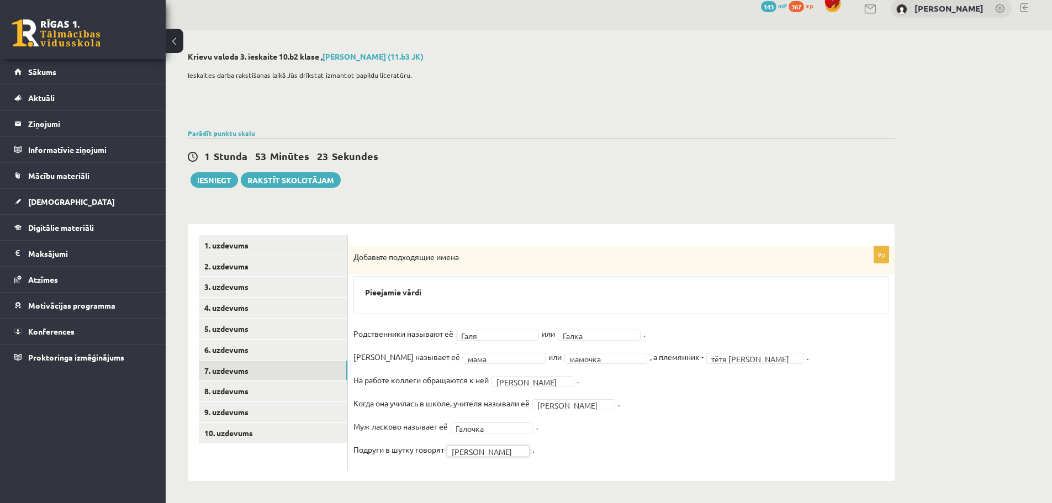
drag, startPoint x: 518, startPoint y: 449, endPoint x: 501, endPoint y: 450, distance: 17.1
type input "*"
click at [268, 396] on link "8. uzdevums" at bounding box center [273, 391] width 148 height 20
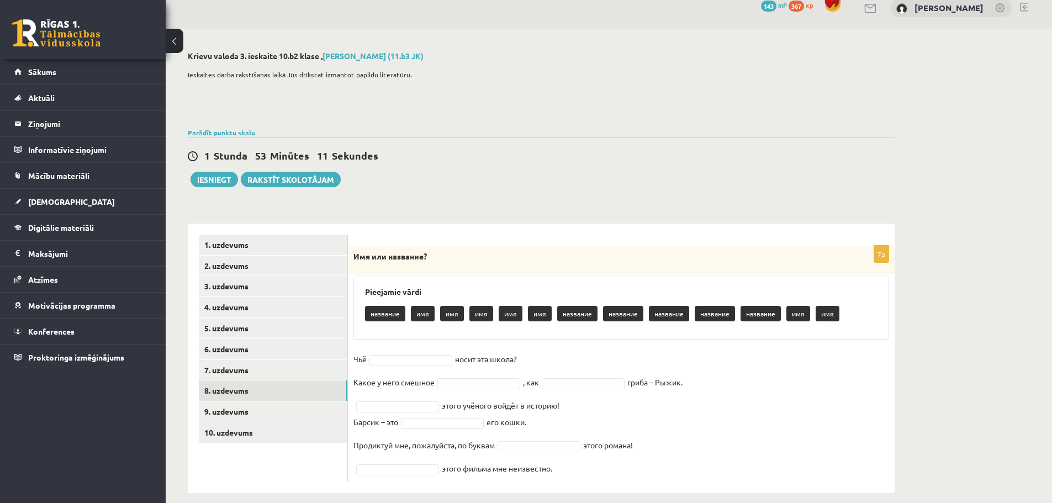
click at [404, 366] on fieldset "Чьё носит эта школа? Какое у него смешное , как гриба – Рыжик. этого учёного во…" at bounding box center [620, 414] width 535 height 126
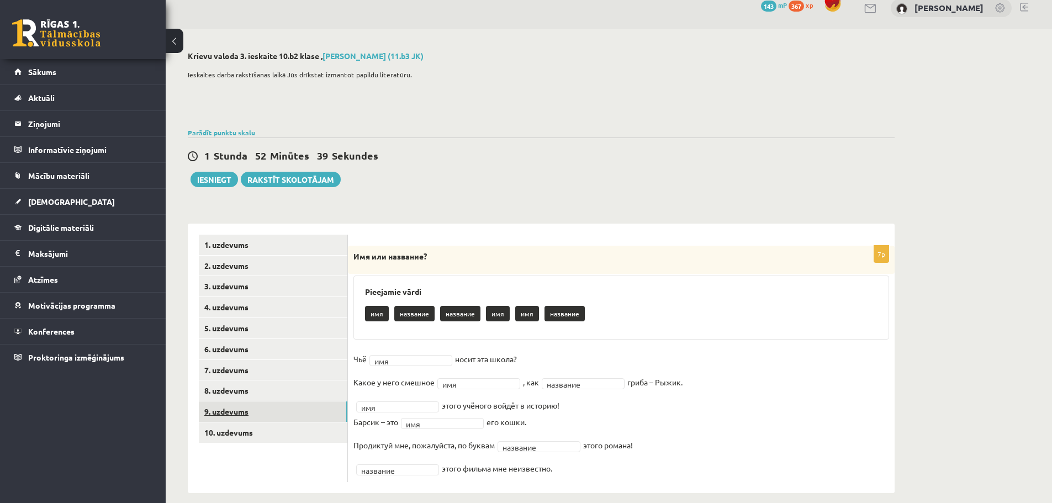
click at [271, 406] on link "9. uzdevums" at bounding box center [273, 411] width 148 height 20
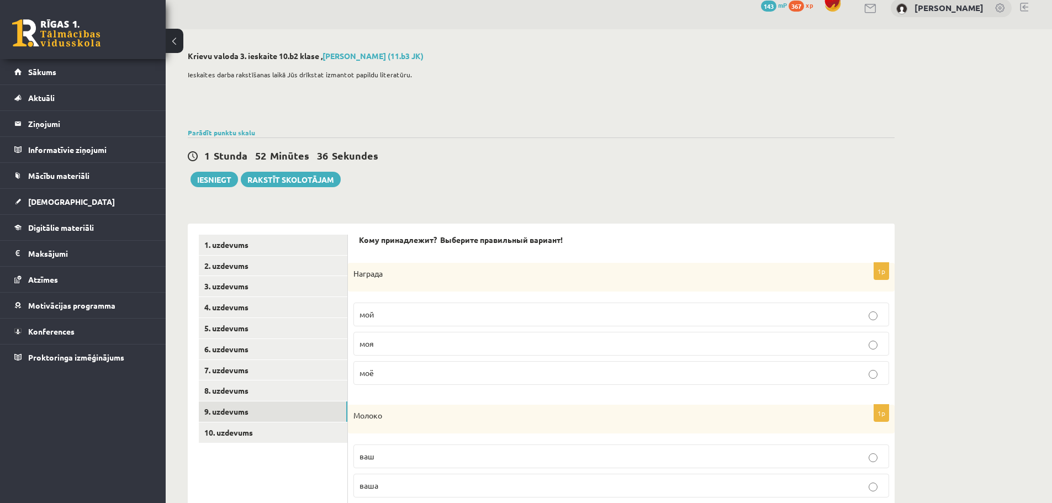
click at [406, 342] on p "моя" at bounding box center [620, 344] width 523 height 12
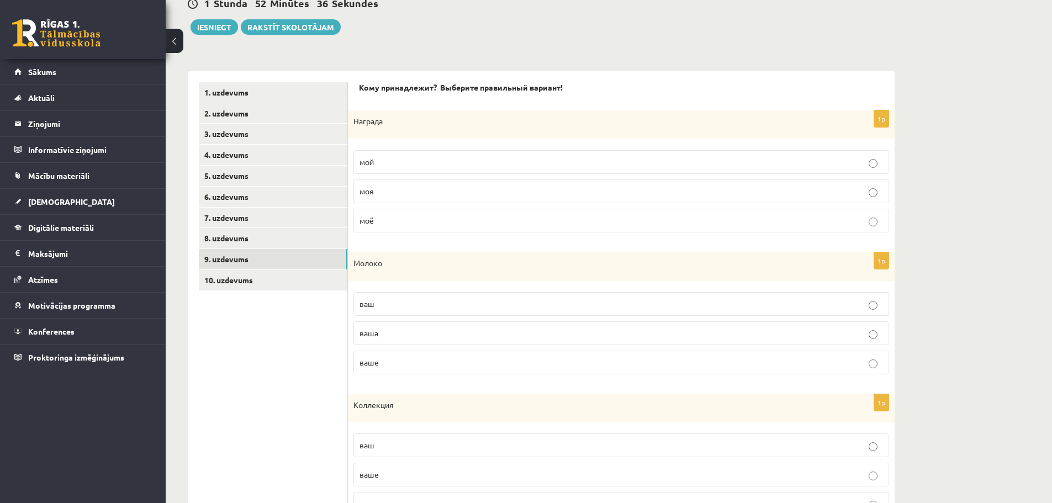
scroll to position [179, 0]
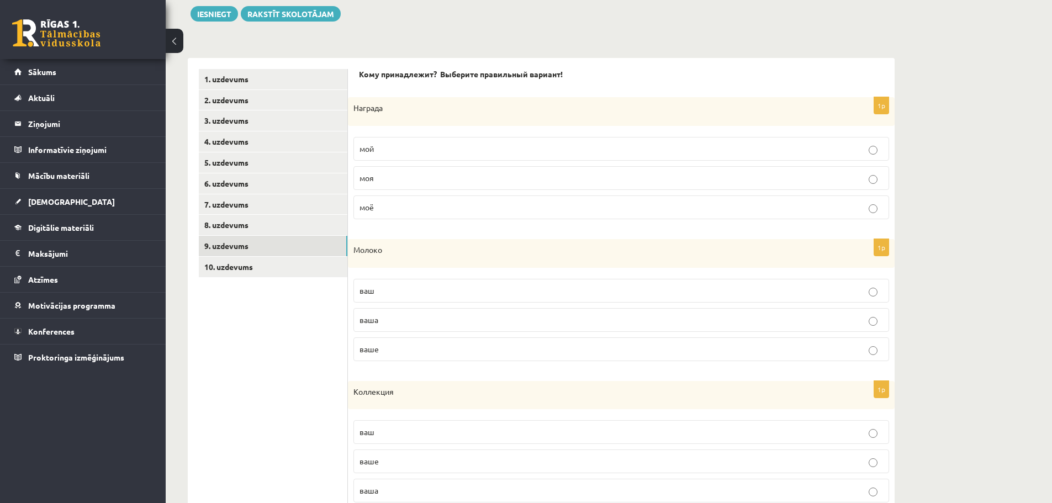
click at [411, 353] on p "ваше" at bounding box center [620, 349] width 523 height 12
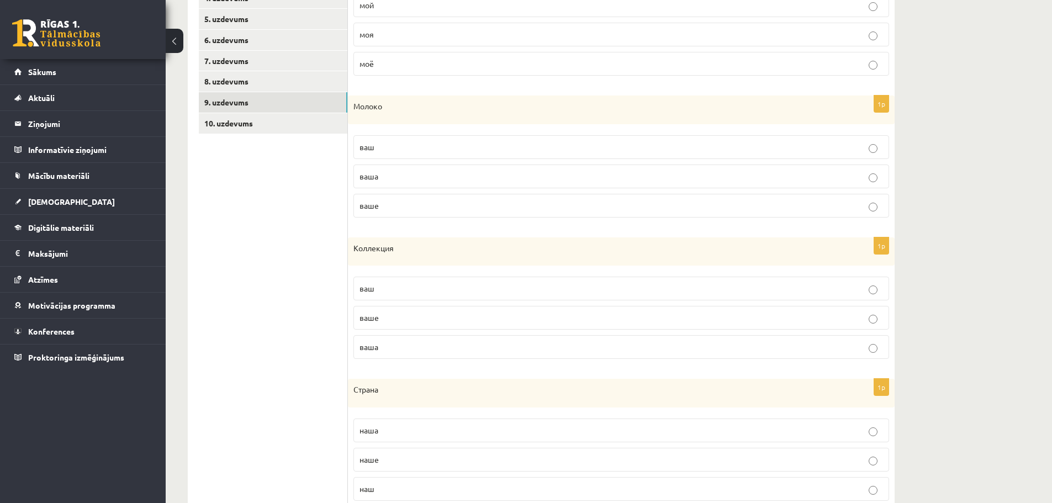
scroll to position [344, 0]
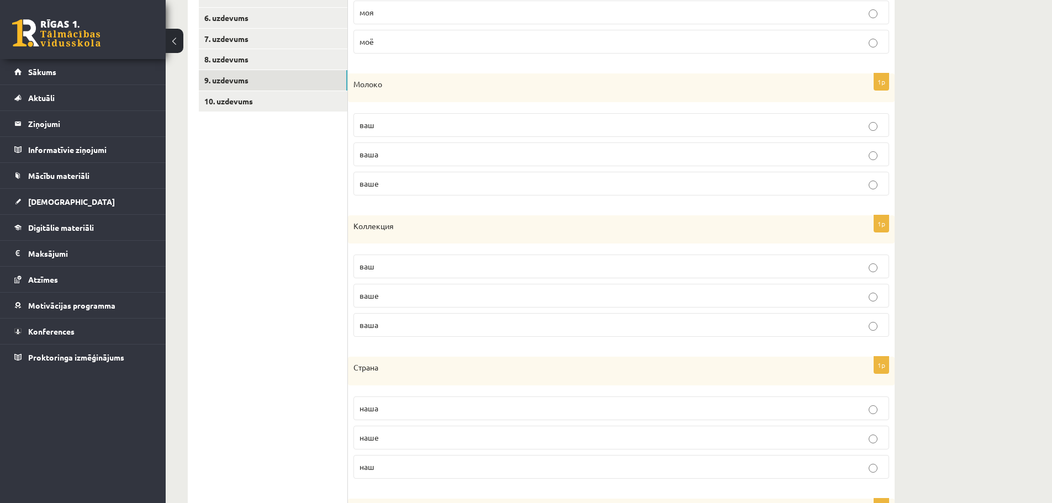
click at [392, 327] on p "ваша" at bounding box center [620, 325] width 523 height 12
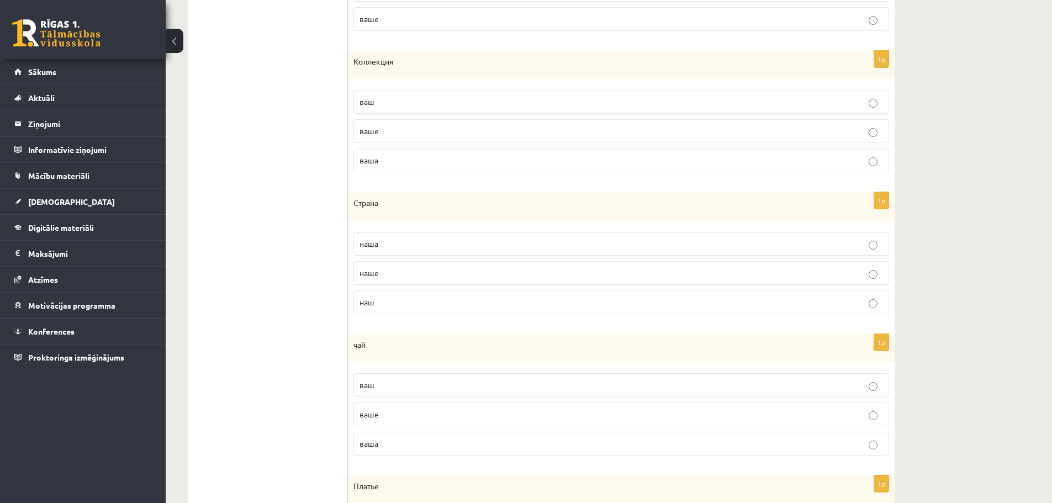
scroll to position [510, 0]
click at [390, 243] on p "наша" at bounding box center [620, 243] width 523 height 12
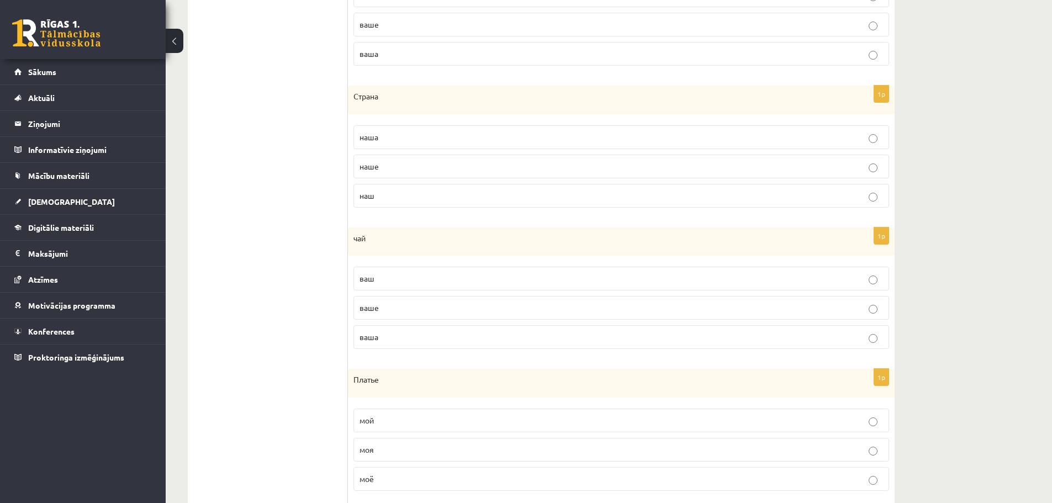
scroll to position [620, 0]
click at [386, 268] on label "ваш" at bounding box center [620, 274] width 535 height 24
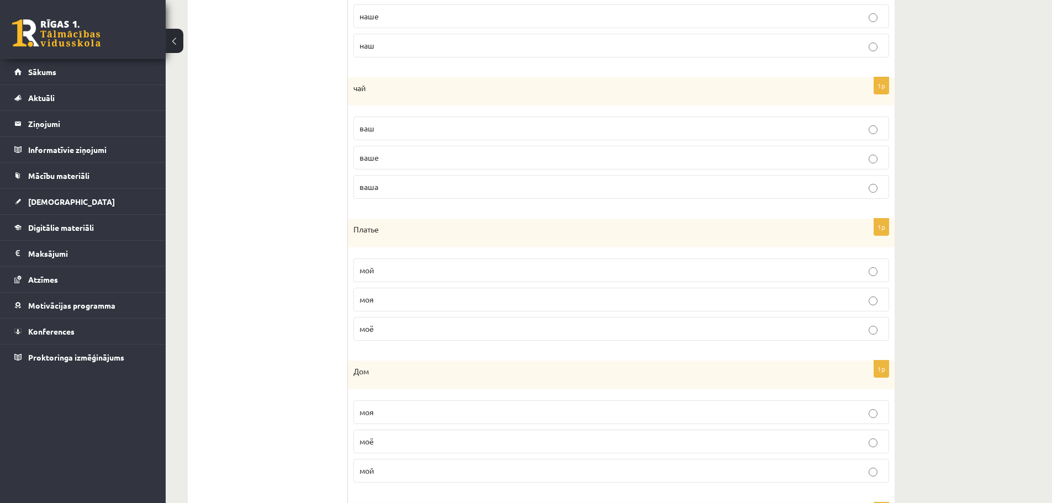
scroll to position [841, 0]
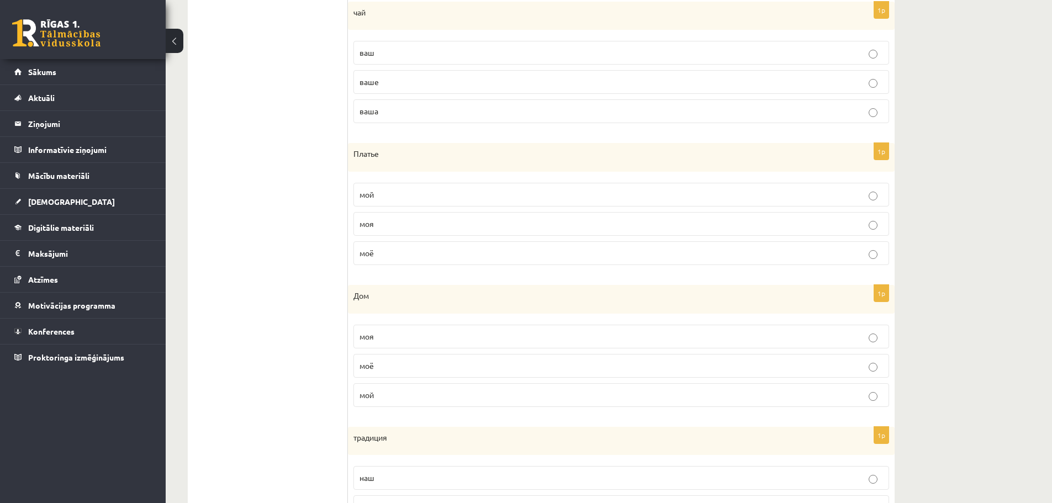
click at [389, 251] on p "моё" at bounding box center [620, 253] width 523 height 12
click at [418, 399] on p "мой" at bounding box center [620, 395] width 523 height 12
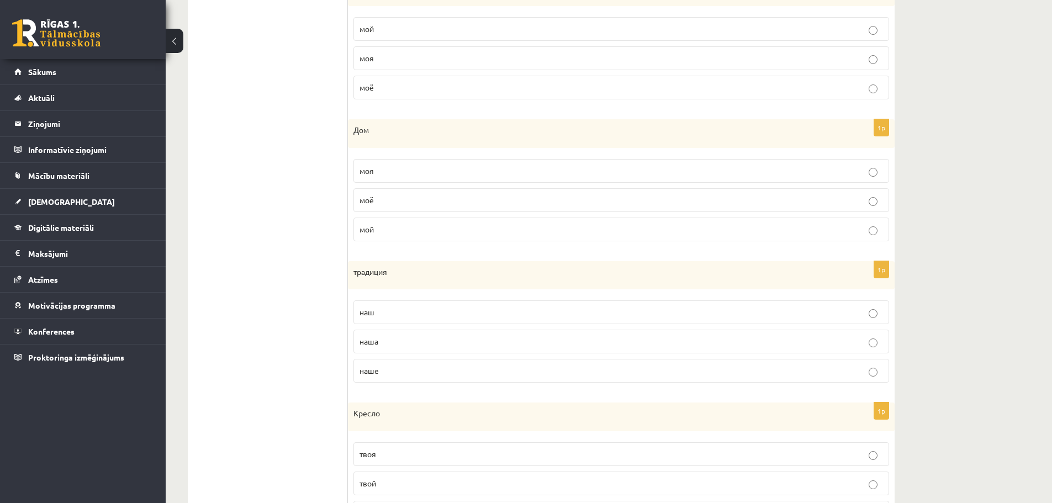
click at [418, 342] on p "наша" at bounding box center [620, 342] width 523 height 12
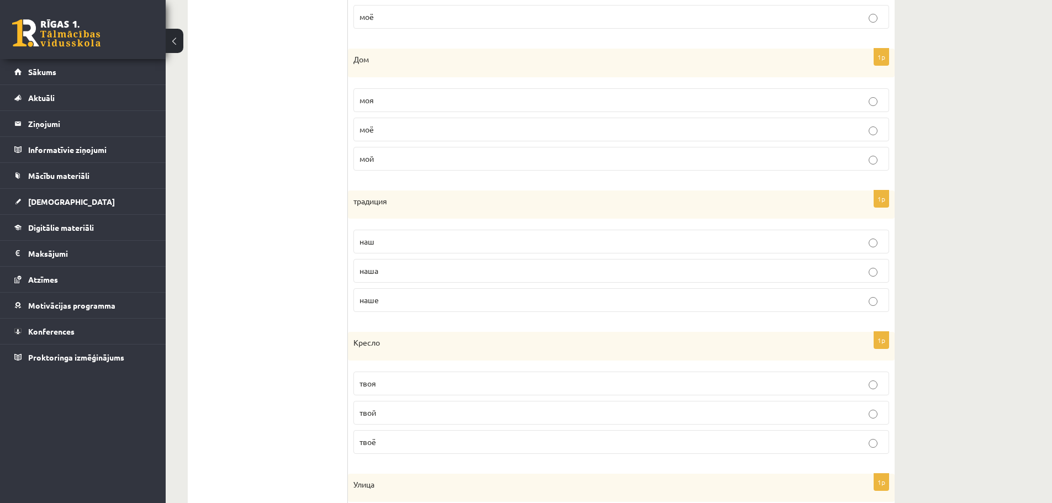
scroll to position [1172, 0]
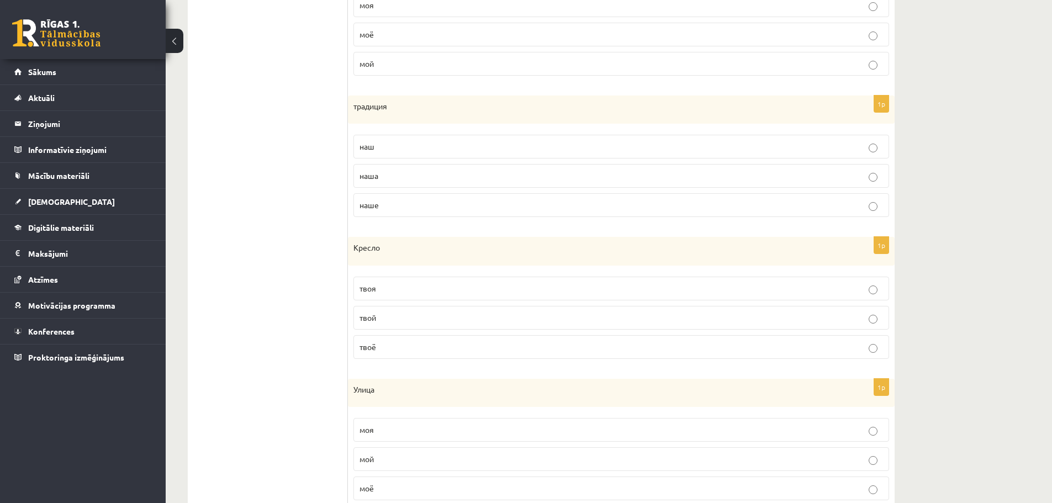
click at [417, 352] on p "твоё" at bounding box center [620, 347] width 523 height 12
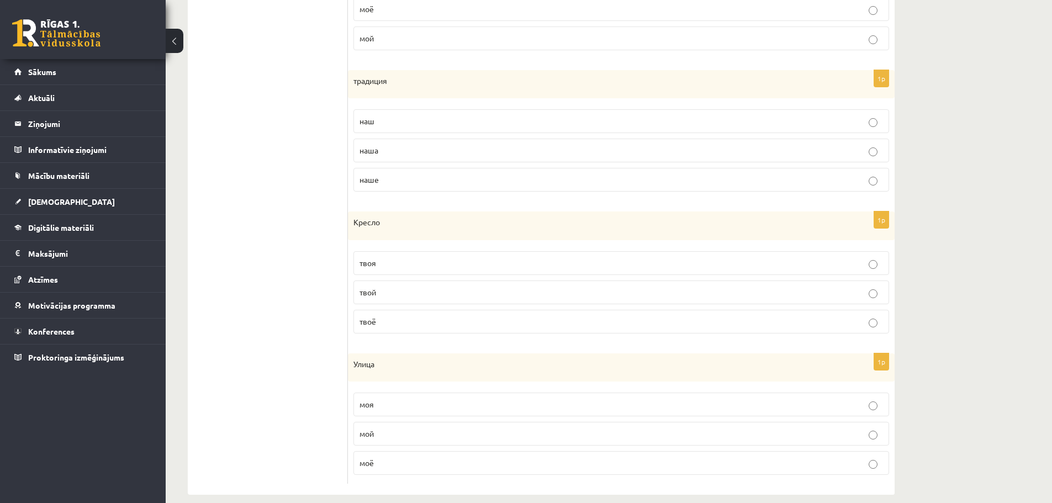
scroll to position [1212, 0]
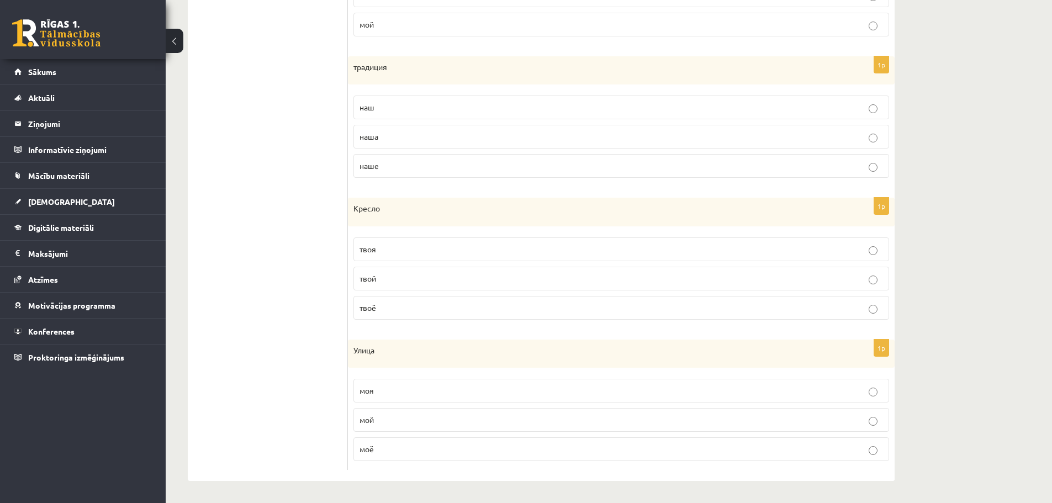
click at [373, 388] on span "моя" at bounding box center [366, 390] width 14 height 10
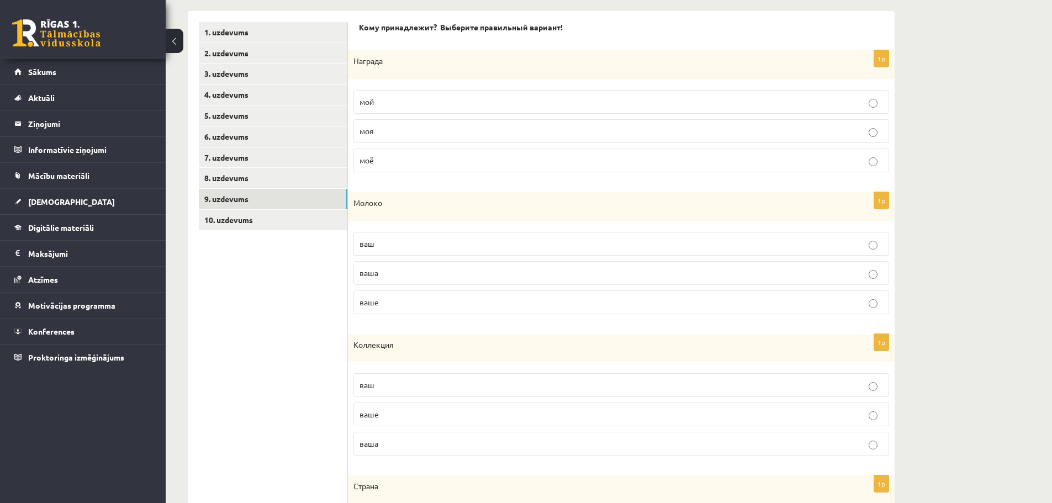
scroll to position [163, 0]
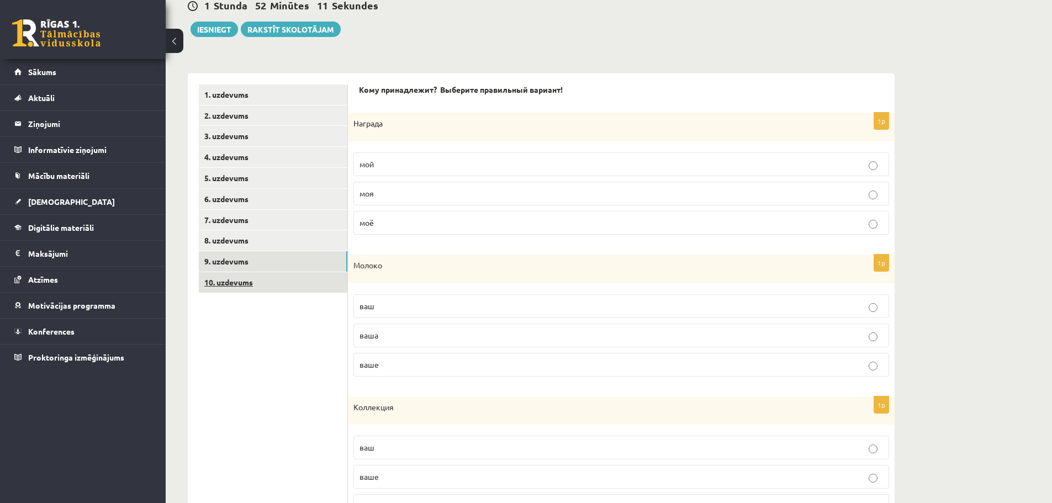
click at [293, 283] on link "10. uzdevums" at bounding box center [273, 282] width 148 height 20
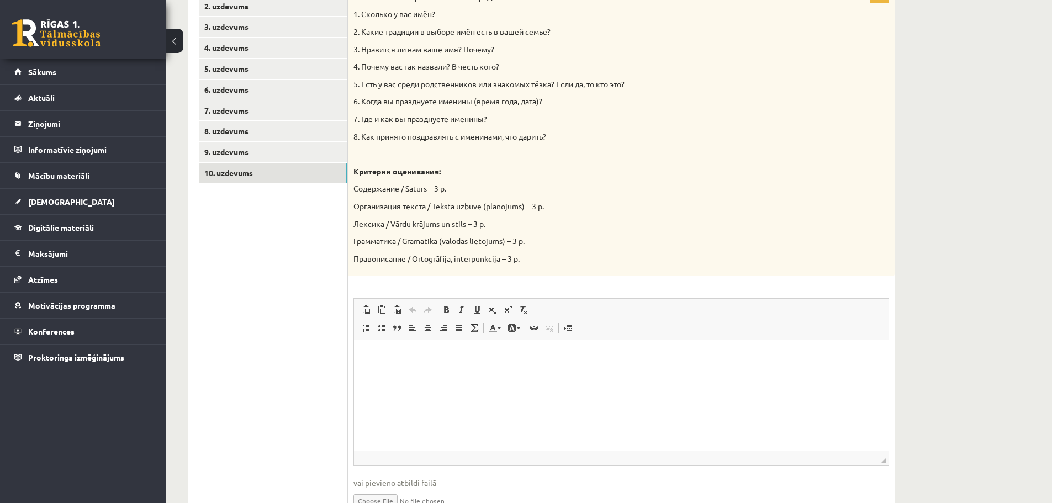
scroll to position [274, 0]
click at [397, 359] on p "Editor, wiswyg-editor-user-answer-47024948097820" at bounding box center [621, 356] width 512 height 12
click at [373, 356] on p "**********" at bounding box center [621, 356] width 512 height 12
click at [553, 354] on p "**********" at bounding box center [621, 356] width 512 height 12
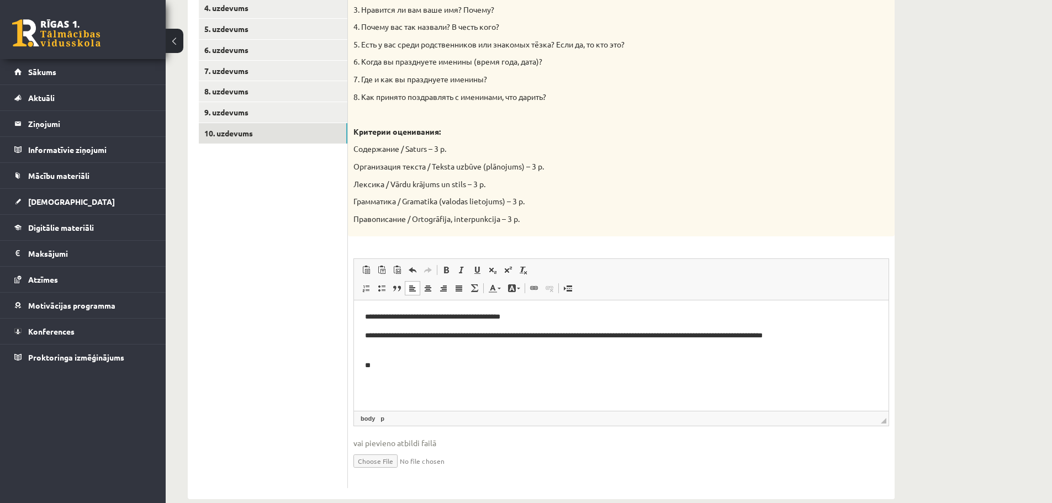
scroll to position [329, 0]
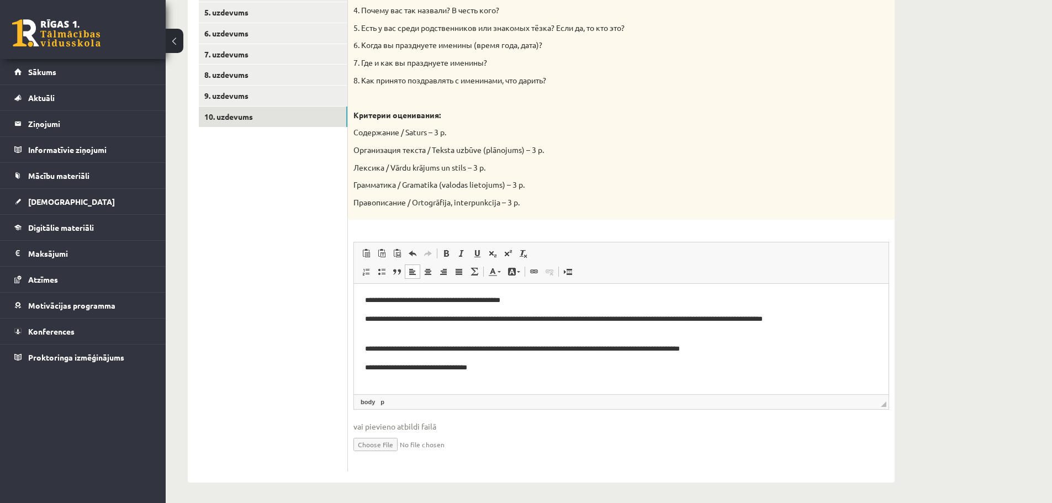
click at [390, 368] on p "**********" at bounding box center [621, 368] width 512 height 12
click at [516, 365] on p "**********" at bounding box center [621, 368] width 512 height 12
click at [649, 368] on p "**********" at bounding box center [621, 368] width 512 height 12
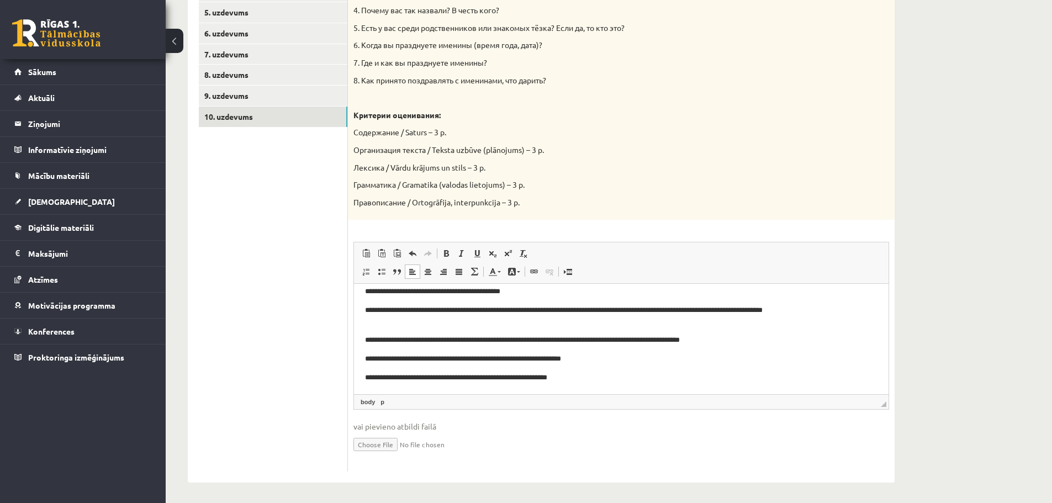
scroll to position [15, 0]
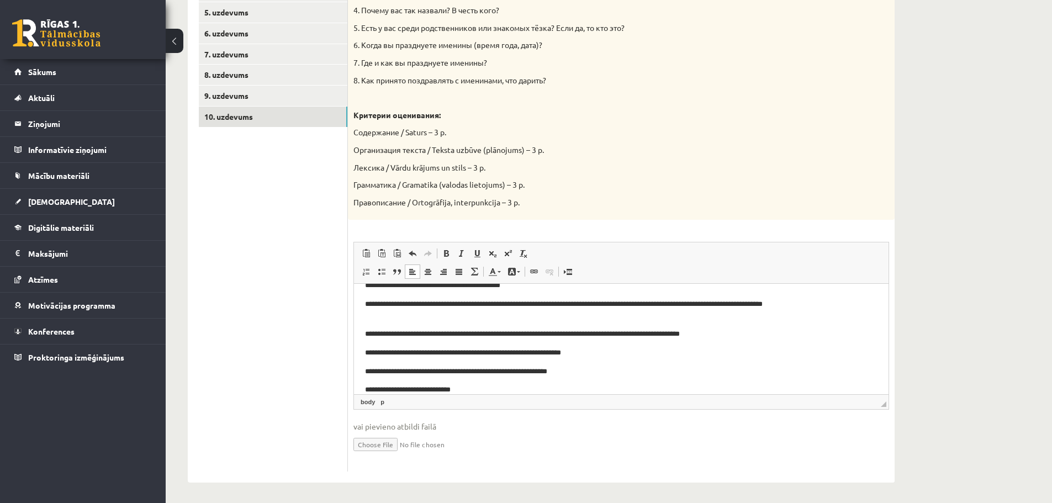
click at [376, 388] on p "**********" at bounding box center [617, 390] width 504 height 12
click at [498, 388] on p "**********" at bounding box center [617, 390] width 504 height 12
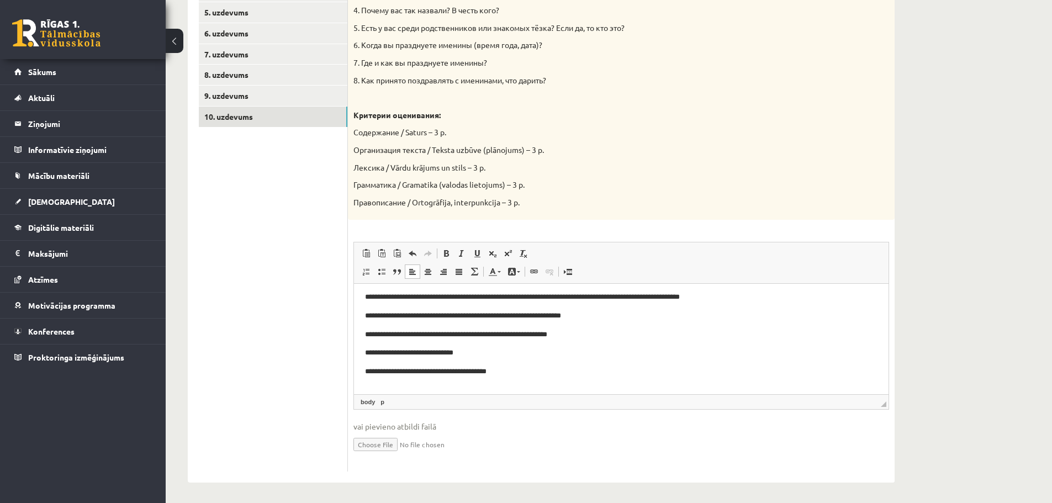
scroll to position [52, 0]
click at [368, 372] on p "**********" at bounding box center [617, 371] width 504 height 12
click at [571, 431] on span "vai pievieno atbildi failā" at bounding box center [620, 427] width 535 height 12
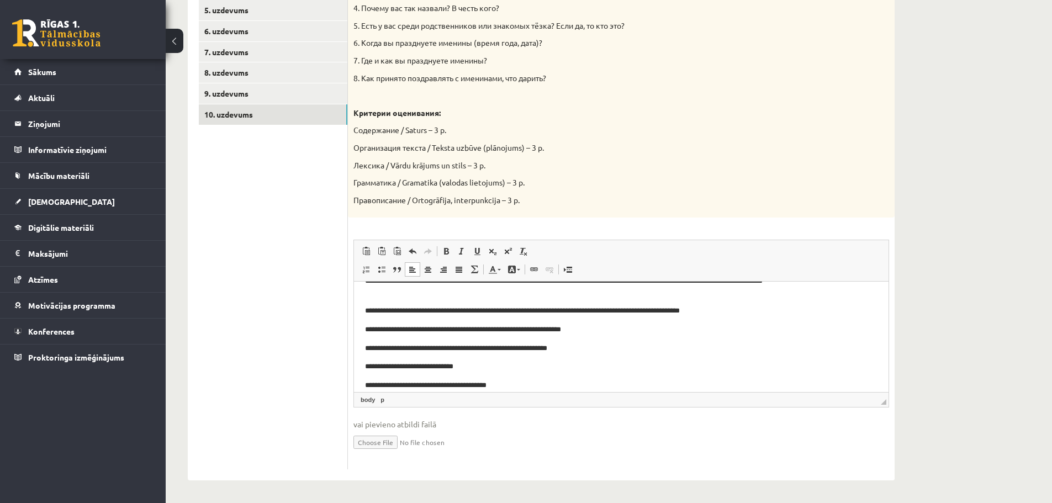
scroll to position [55, 0]
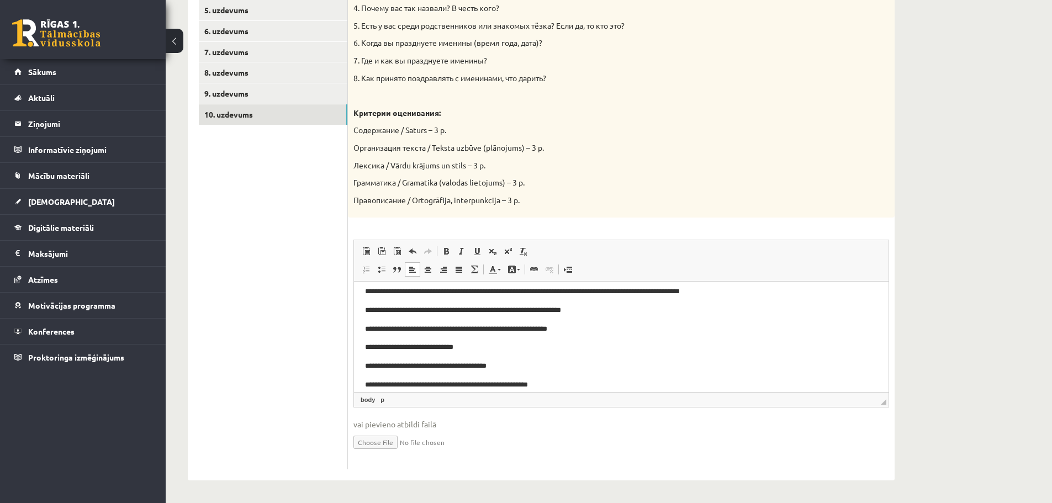
click at [515, 290] on p "**********" at bounding box center [617, 292] width 504 height 12
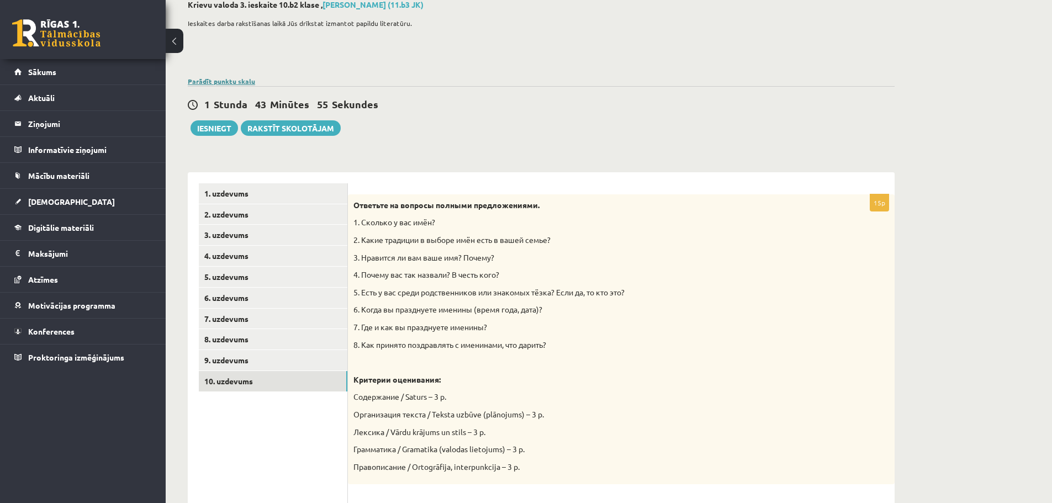
scroll to position [56, 0]
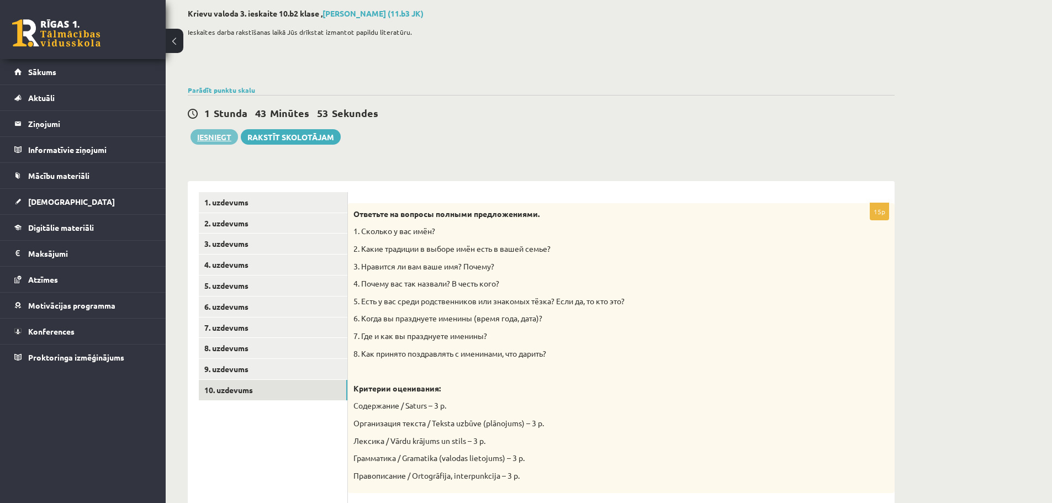
click at [219, 137] on button "Iesniegt" at bounding box center [213, 136] width 47 height 15
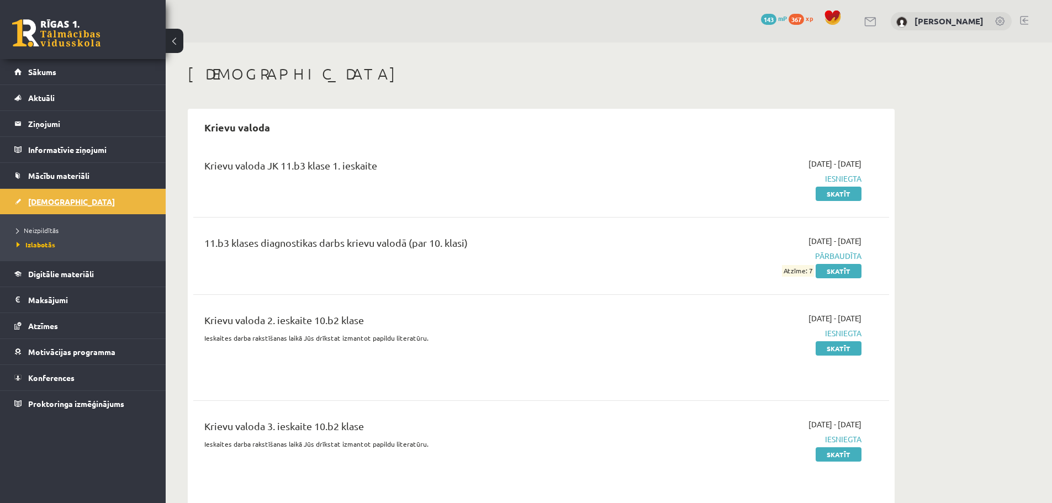
click at [51, 204] on span "[DEMOGRAPHIC_DATA]" at bounding box center [71, 202] width 87 height 10
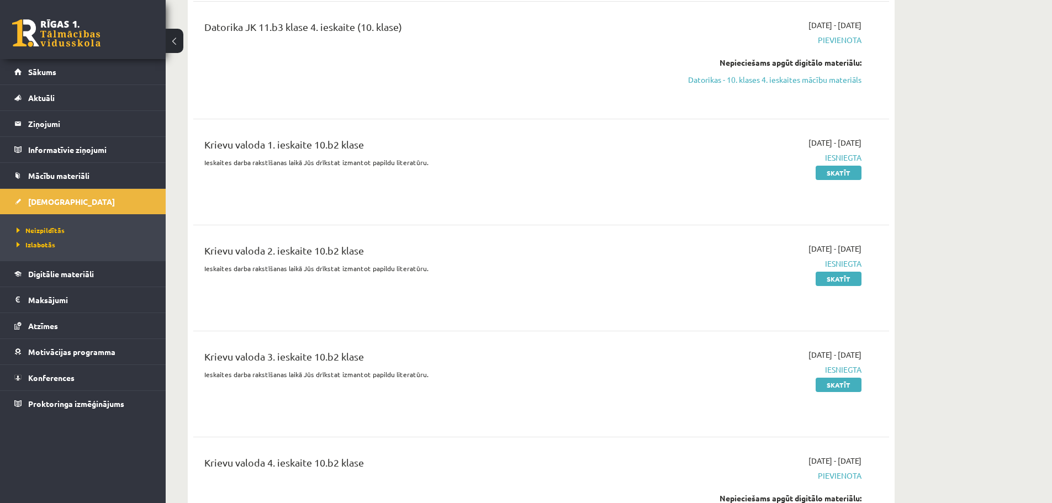
scroll to position [1987, 0]
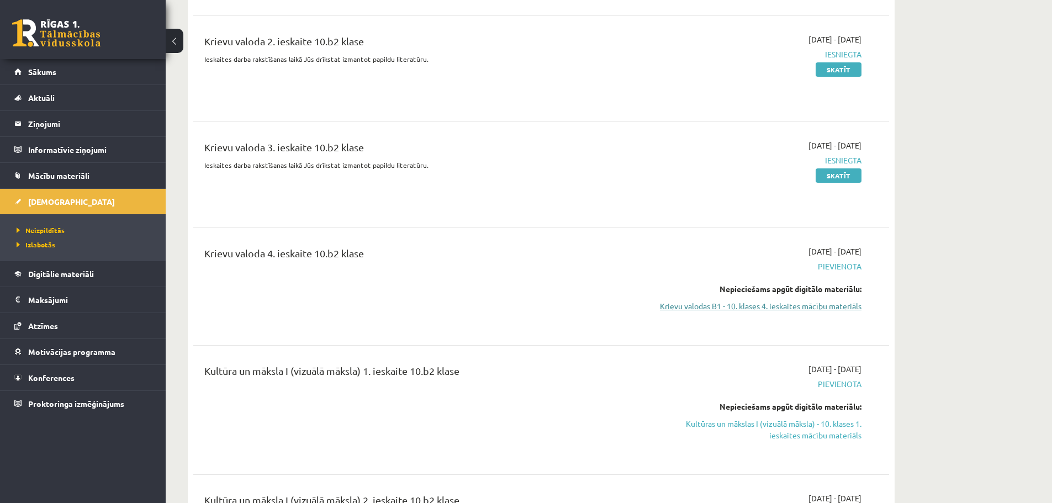
click at [816, 300] on link "Krievu valodas B1 - 10. klases 4. ieskaites mācību materiāls" at bounding box center [757, 306] width 208 height 12
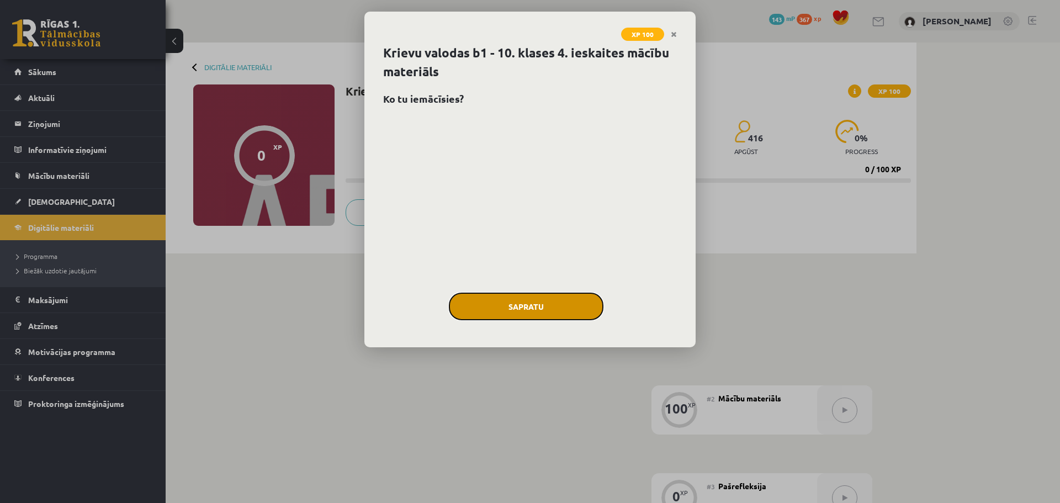
click at [520, 301] on button "Sapratu" at bounding box center [526, 307] width 155 height 28
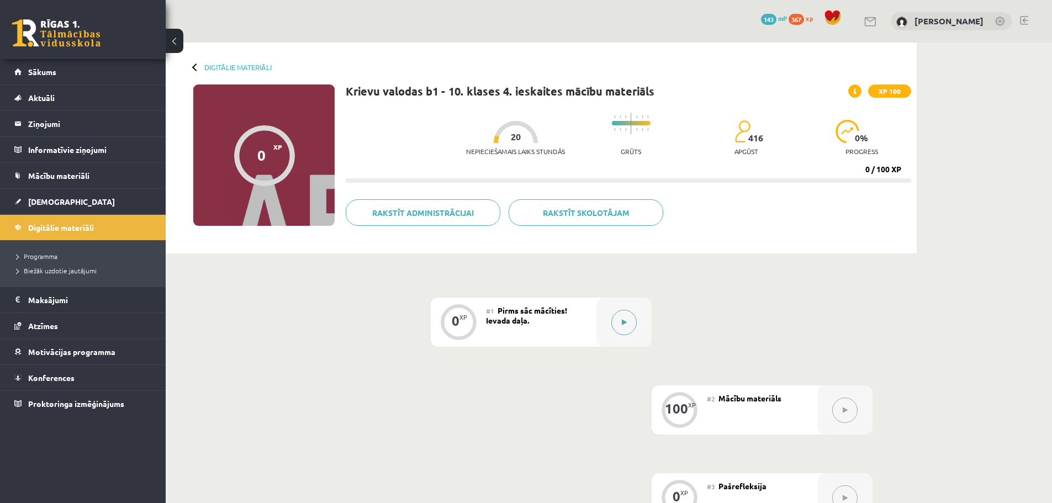
click at [626, 315] on button at bounding box center [623, 322] width 25 height 25
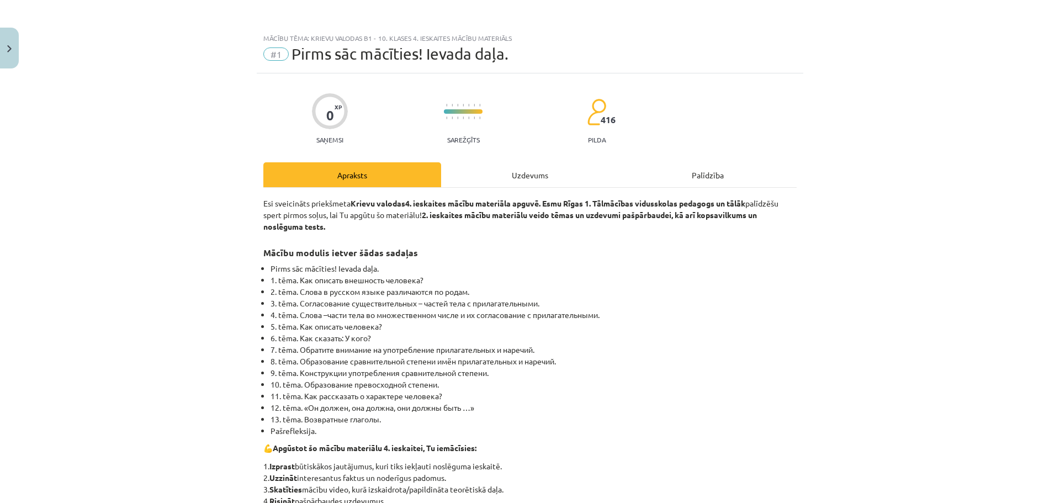
click at [566, 178] on div "Uzdevums" at bounding box center [530, 174] width 178 height 25
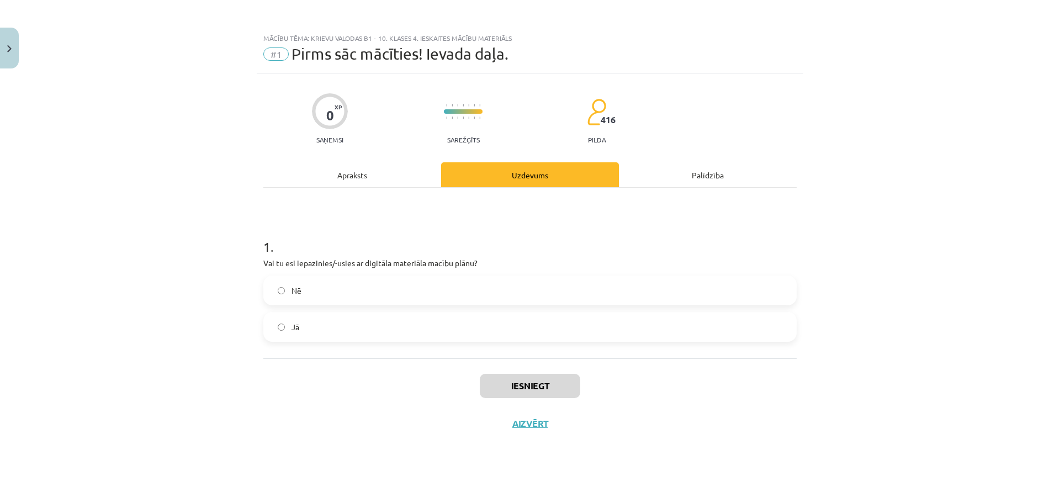
click at [335, 326] on label "Jā" at bounding box center [529, 327] width 531 height 28
click at [347, 175] on div "Apraksts" at bounding box center [352, 174] width 178 height 25
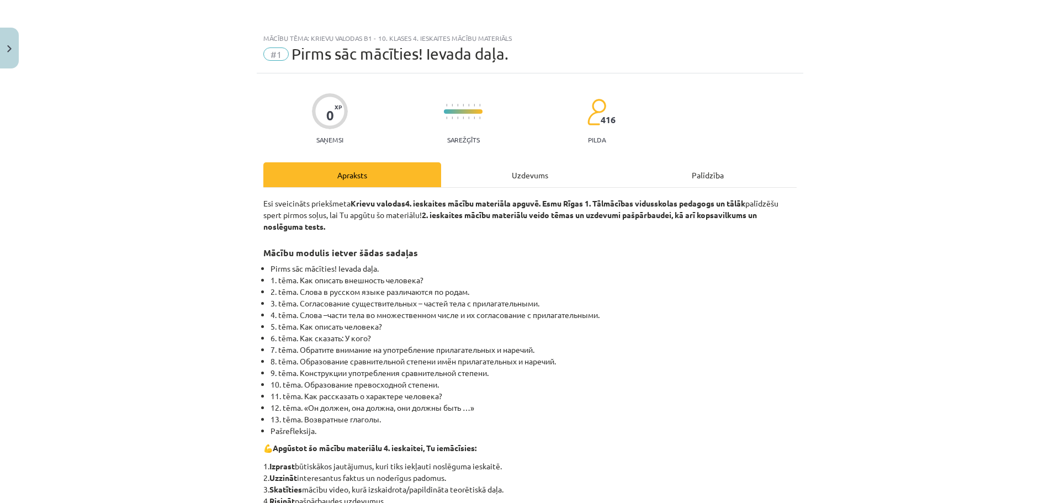
click at [541, 178] on div "Uzdevums" at bounding box center [530, 174] width 178 height 25
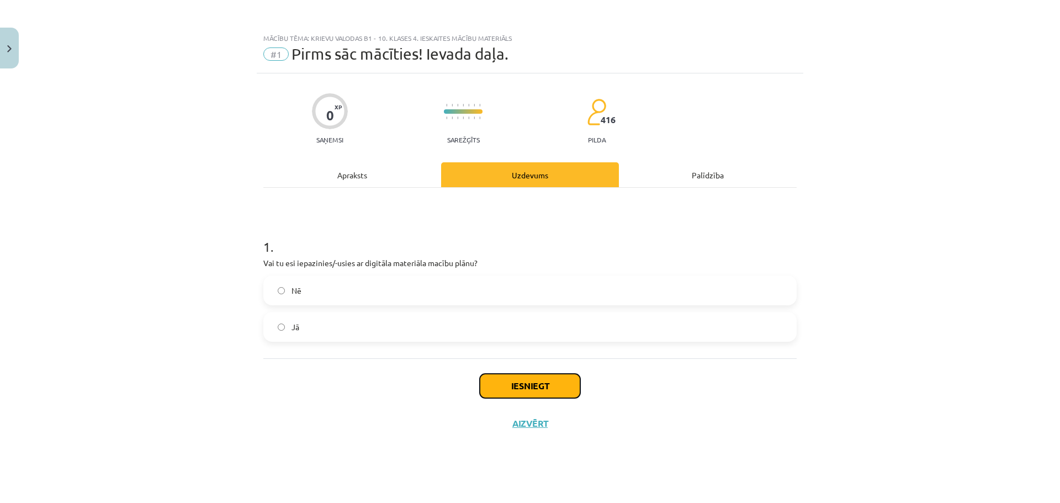
click at [542, 379] on button "Iesniegt" at bounding box center [530, 386] width 100 height 24
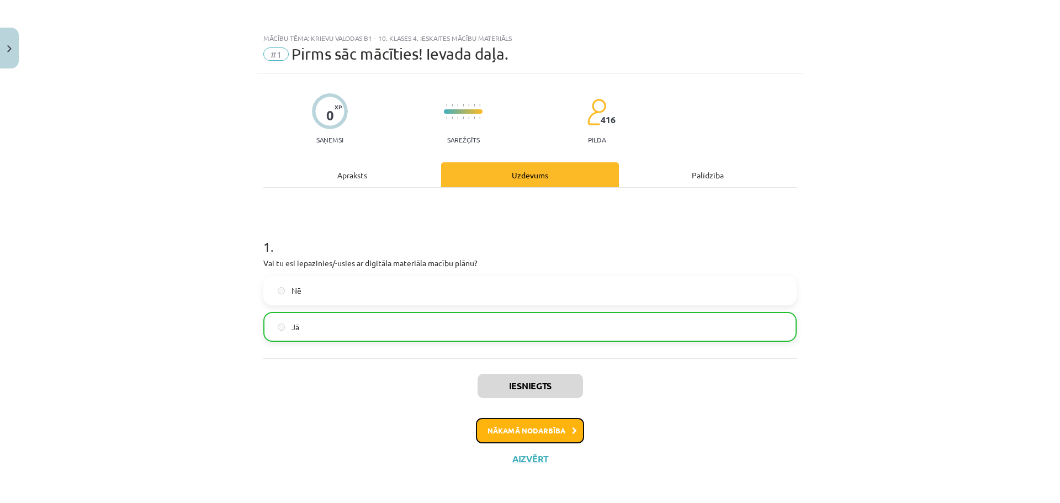
click at [574, 428] on button "Nākamā nodarbība" at bounding box center [530, 430] width 108 height 25
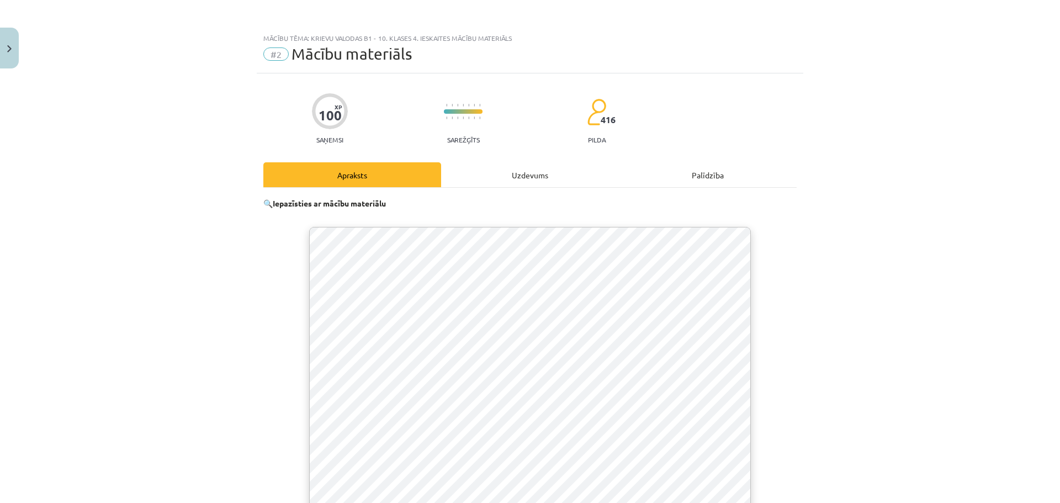
click at [532, 185] on div "Uzdevums" at bounding box center [530, 174] width 178 height 25
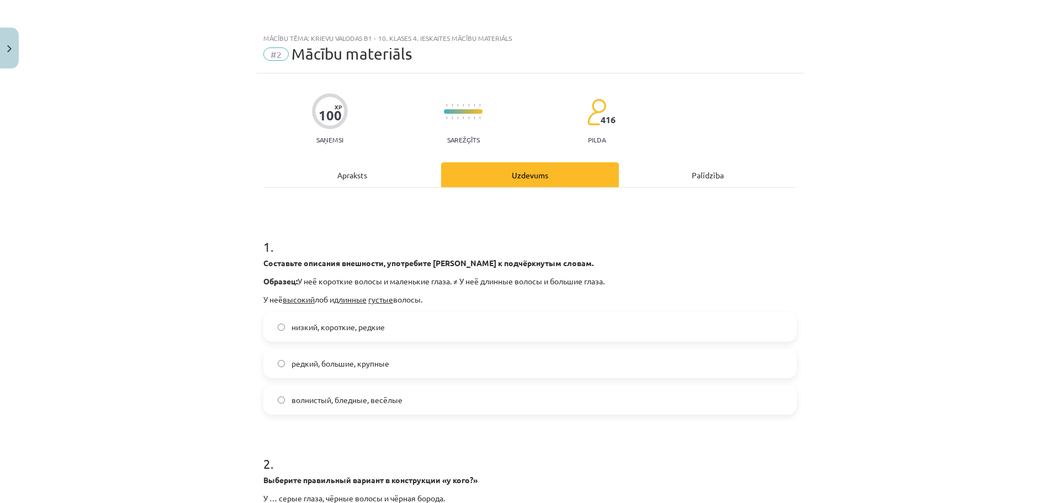
click at [317, 325] on span "низкий, короткие, редкие" at bounding box center [337, 327] width 93 height 12
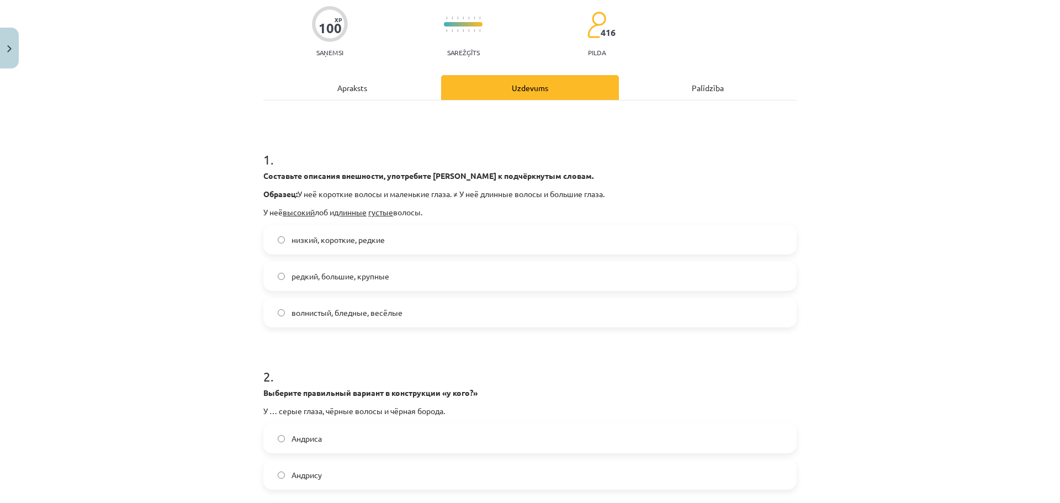
scroll to position [166, 0]
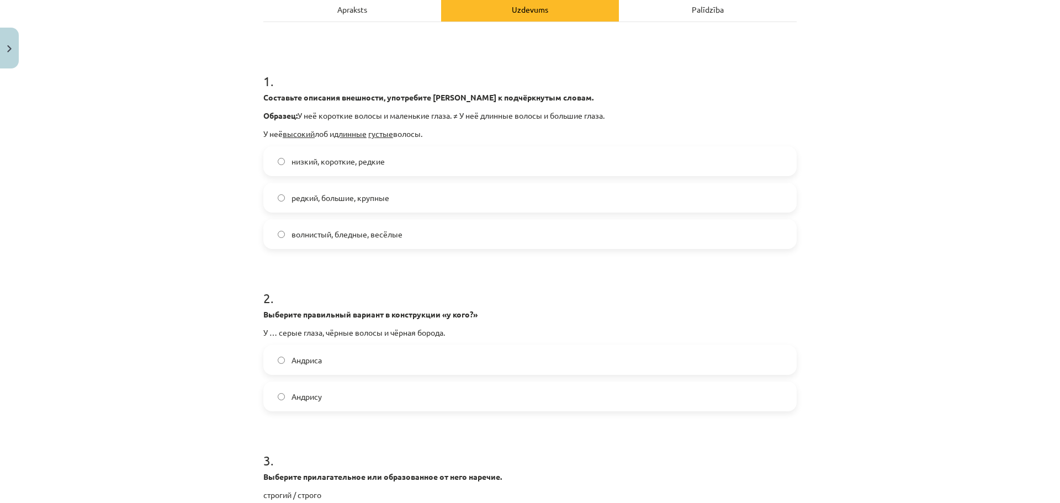
click at [320, 359] on label "Андриса" at bounding box center [529, 360] width 531 height 28
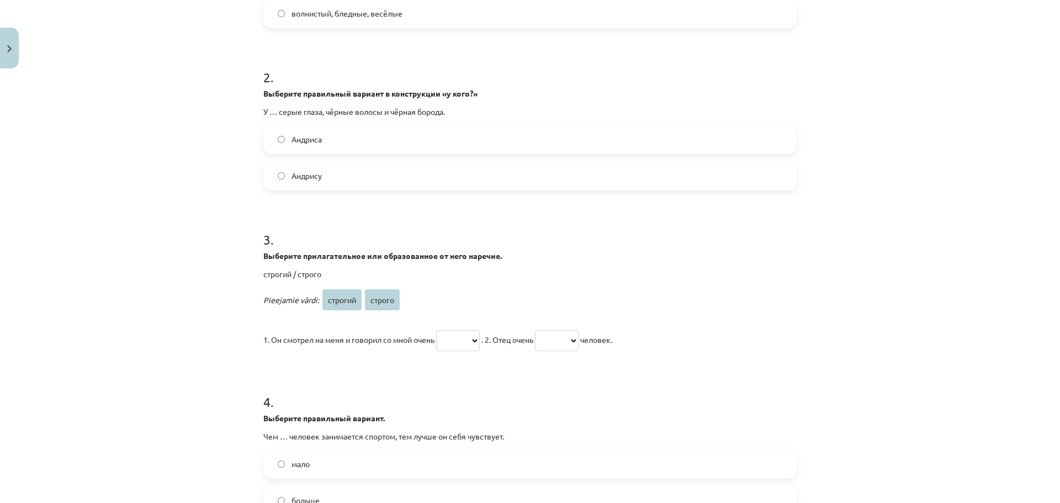
click at [480, 339] on select "******* ******" at bounding box center [458, 340] width 44 height 21
select select "******"
click at [437, 330] on select "******* ******" at bounding box center [458, 340] width 44 height 21
click at [578, 341] on select "******* ******" at bounding box center [557, 340] width 44 height 21
select select "*******"
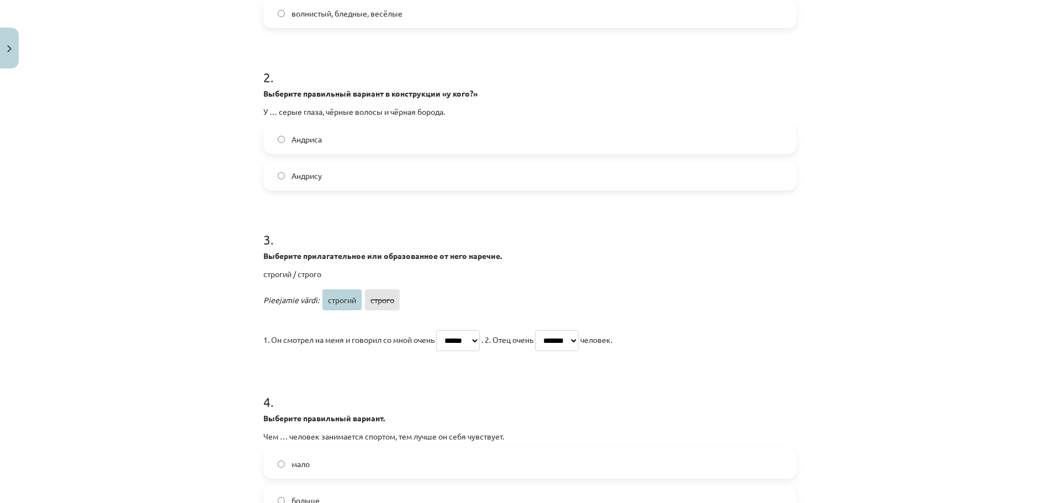
click at [549, 330] on select "******* ******" at bounding box center [557, 340] width 44 height 21
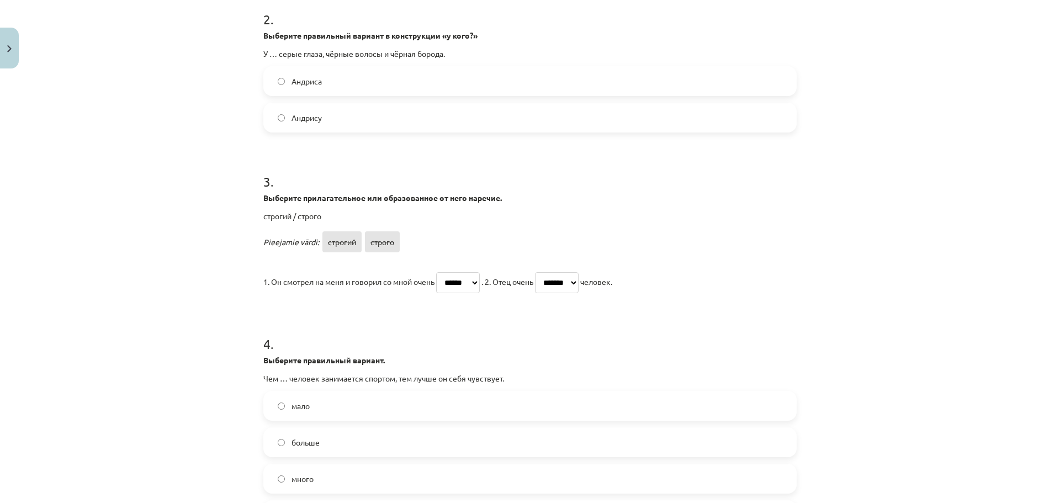
scroll to position [552, 0]
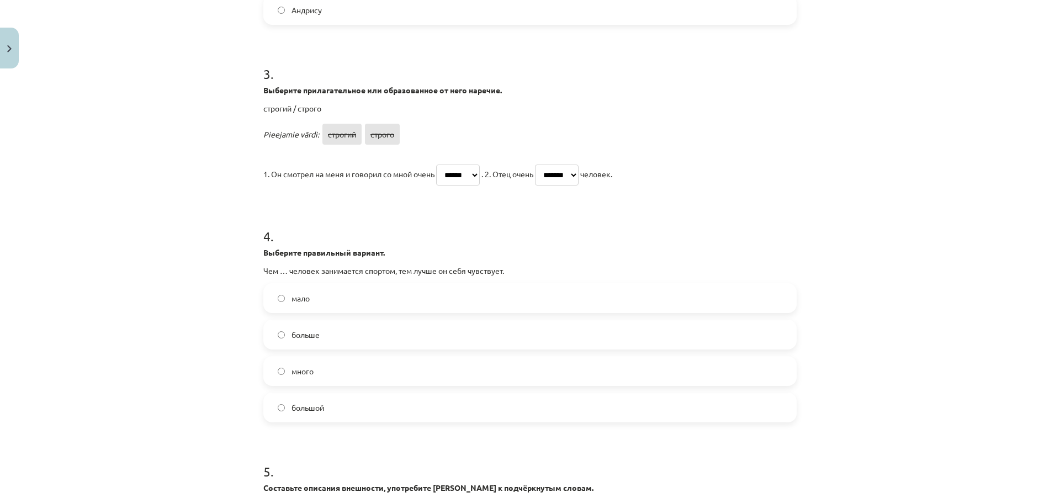
click at [323, 341] on label "больше" at bounding box center [529, 335] width 531 height 28
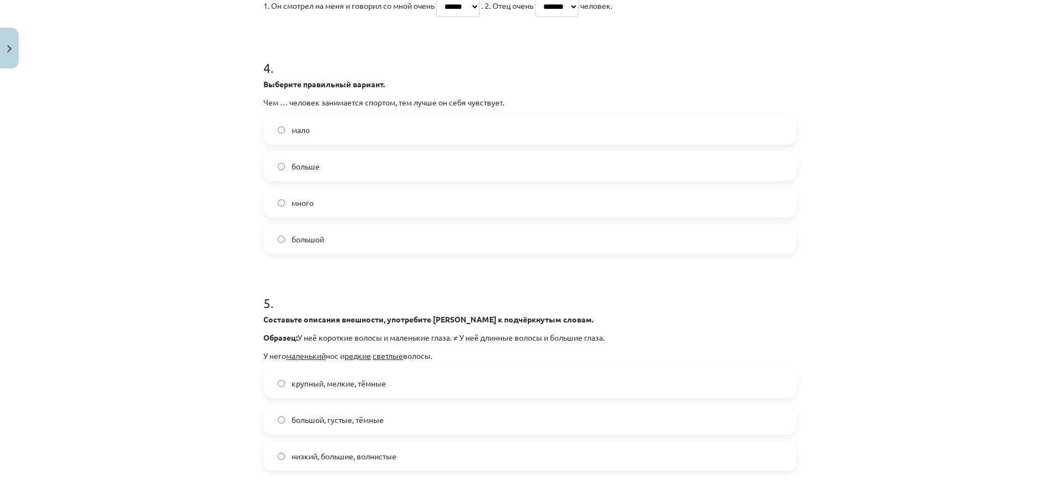
scroll to position [773, 0]
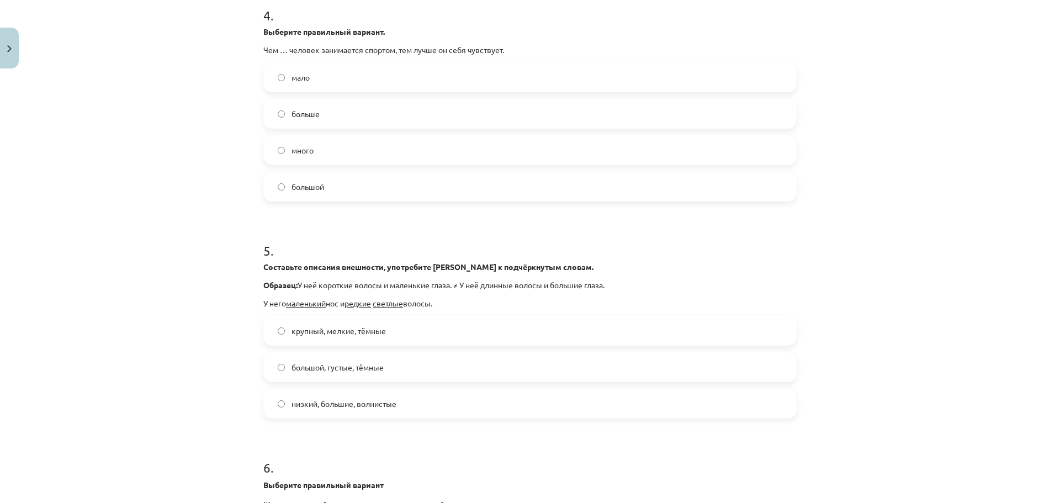
click at [324, 334] on span "крупный, мелкие, тёмные" at bounding box center [338, 331] width 94 height 12
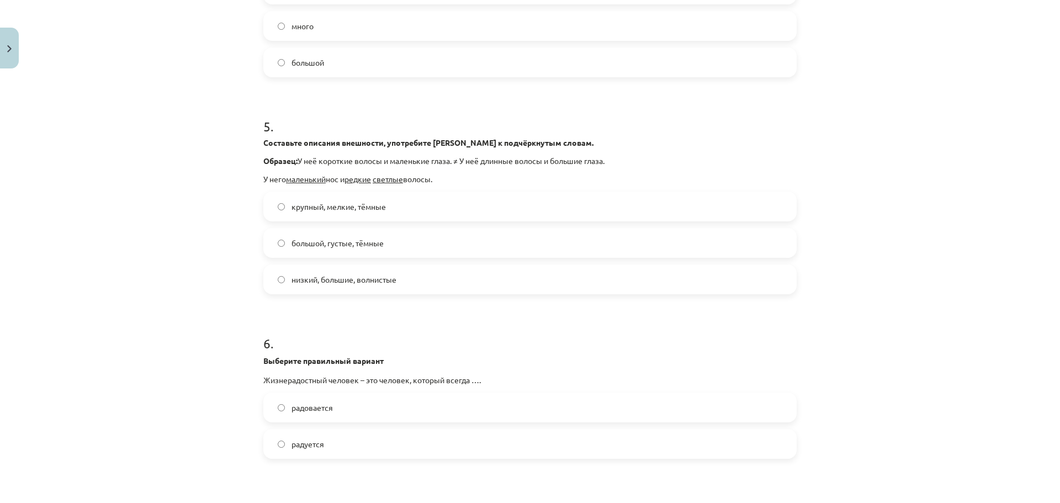
scroll to position [938, 0]
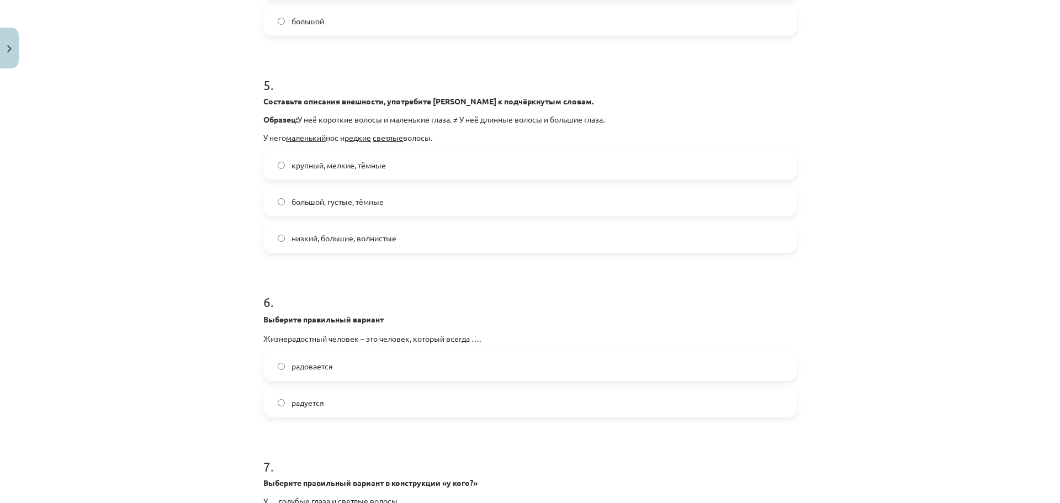
click at [342, 404] on label "радуется" at bounding box center [529, 403] width 531 height 28
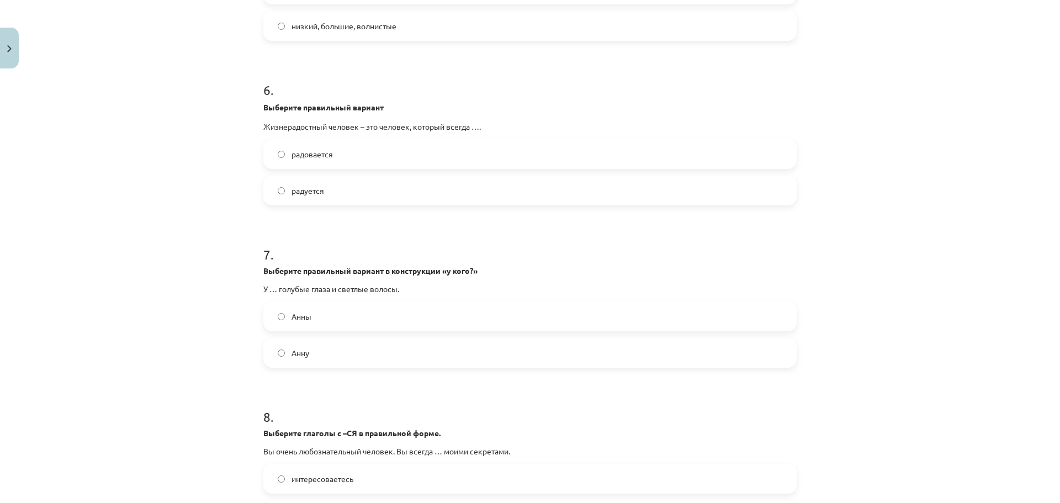
scroll to position [1159, 0]
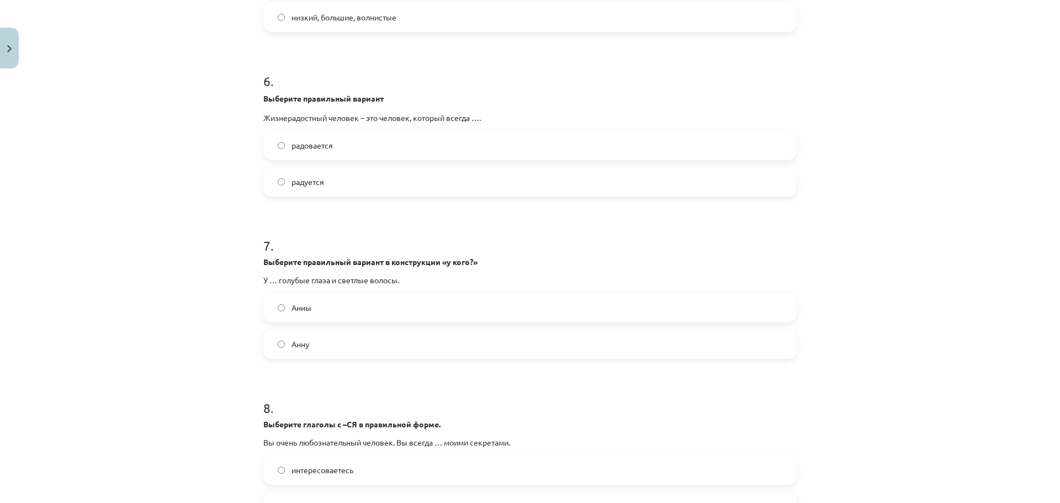
click at [301, 312] on span "Анны" at bounding box center [301, 308] width 20 height 12
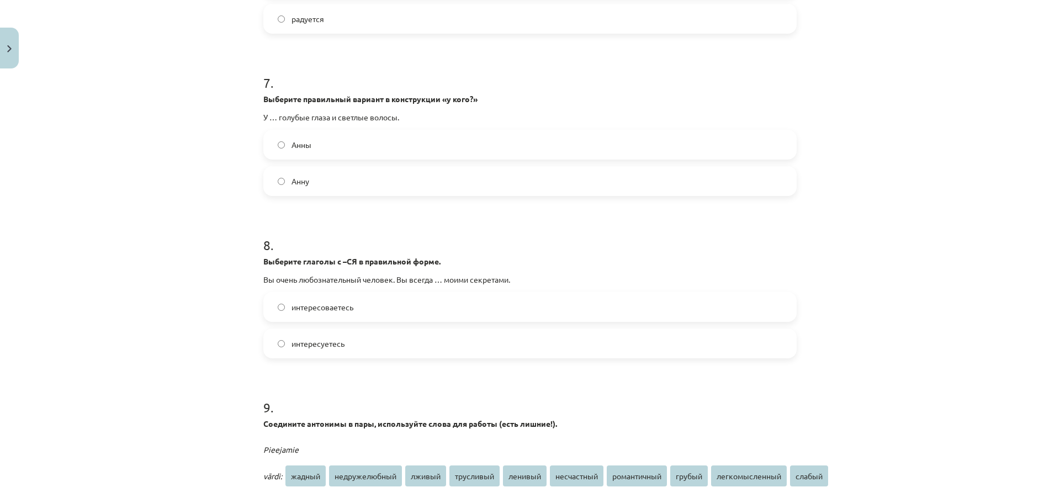
scroll to position [1325, 0]
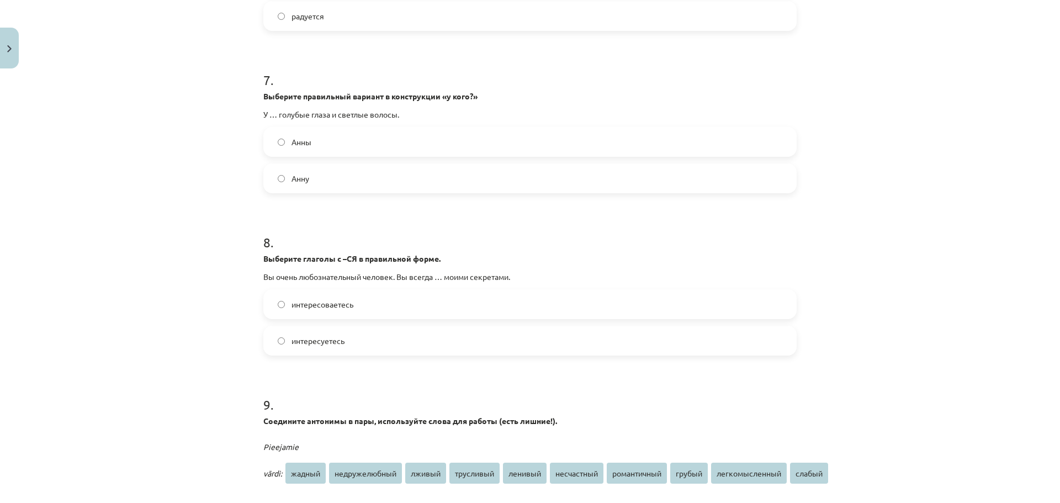
click at [360, 342] on label "интересуетесь" at bounding box center [529, 341] width 531 height 28
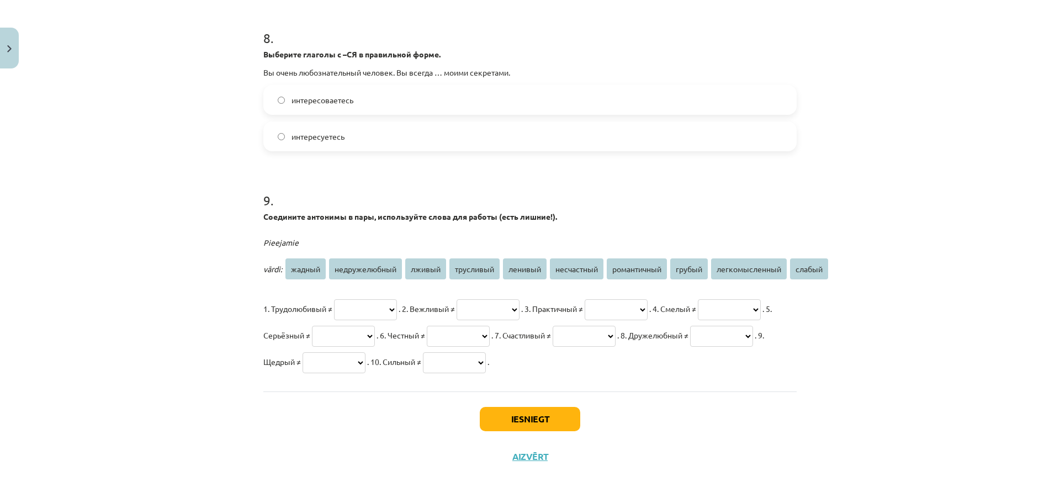
scroll to position [1556, 0]
click at [397, 299] on select "**********" at bounding box center [365, 309] width 63 height 21
select select "*******"
click at [334, 299] on select "**********" at bounding box center [365, 309] width 63 height 21
click at [506, 299] on select "**********" at bounding box center [488, 309] width 63 height 21
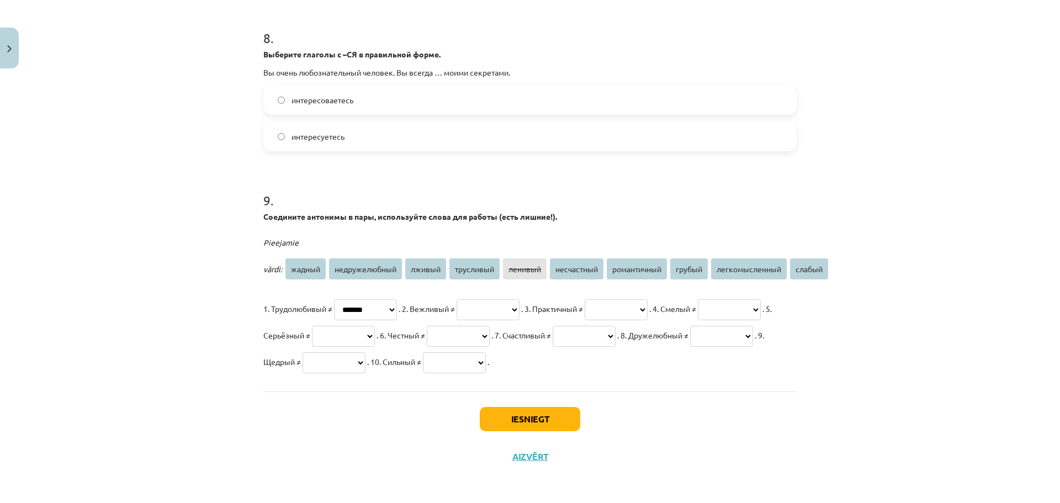
select select "******"
click at [482, 299] on select "**********" at bounding box center [488, 309] width 63 height 21
click at [647, 299] on select "**********" at bounding box center [616, 309] width 63 height 21
drag, startPoint x: 335, startPoint y: 311, endPoint x: 343, endPoint y: 319, distance: 11.3
click at [698, 312] on select "**********" at bounding box center [729, 309] width 63 height 21
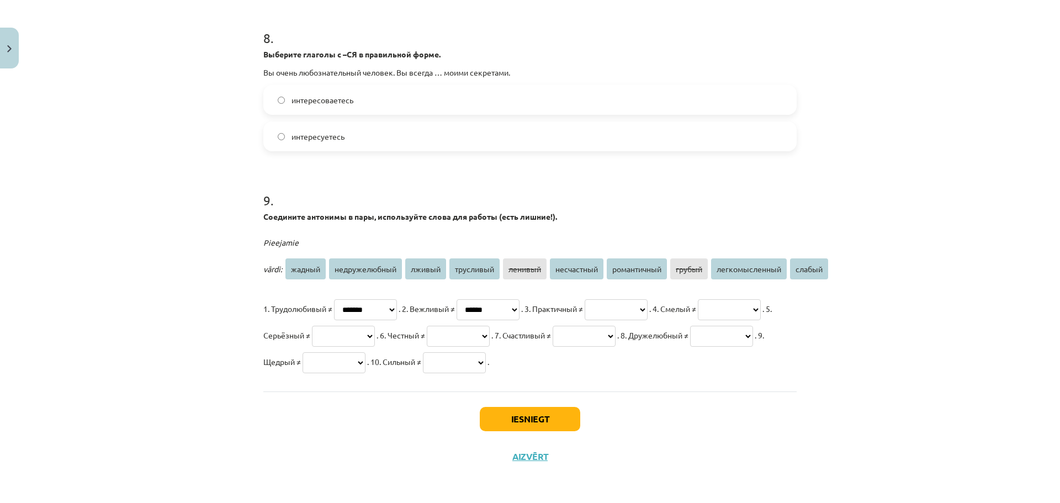
select select "*********"
click at [698, 299] on select "**********" at bounding box center [729, 309] width 63 height 21
click at [375, 326] on select "**********" at bounding box center [343, 336] width 63 height 21
select select "**********"
click at [375, 326] on select "**********" at bounding box center [343, 336] width 63 height 21
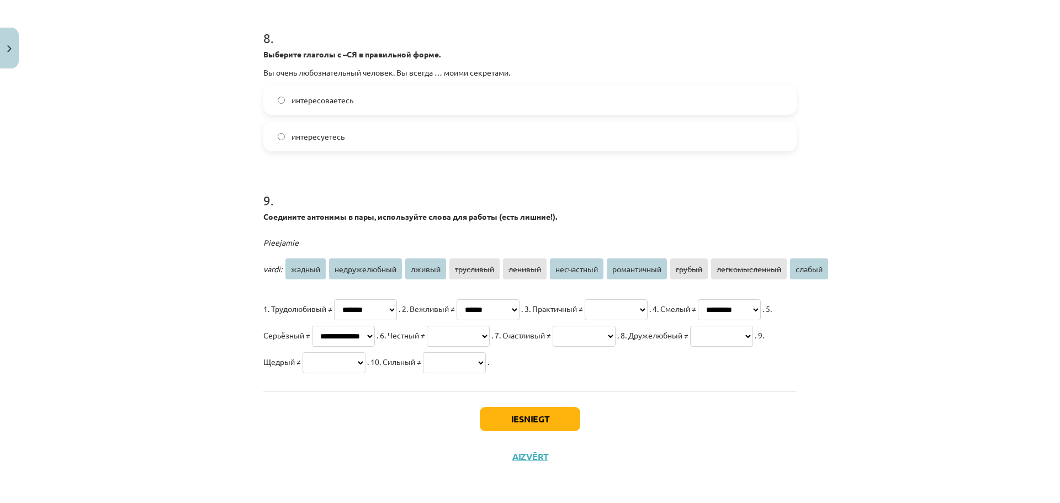
click at [490, 326] on select "**********" at bounding box center [458, 336] width 63 height 21
select select "******"
click at [490, 326] on select "**********" at bounding box center [458, 336] width 63 height 21
click at [553, 340] on select "**********" at bounding box center [584, 336] width 63 height 21
select select "**********"
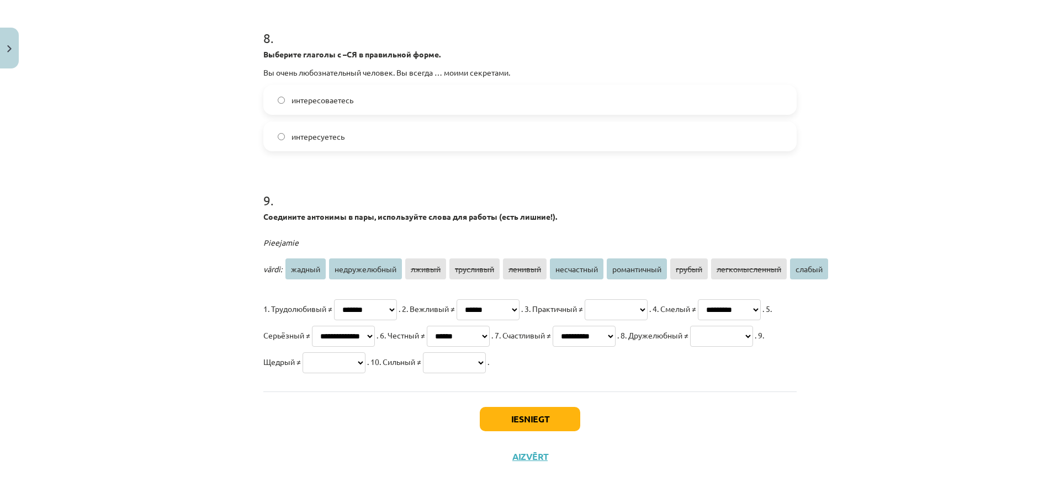
click at [553, 326] on select "**********" at bounding box center [584, 336] width 63 height 21
click at [690, 333] on select "**********" at bounding box center [721, 336] width 63 height 21
select select "**********"
click at [690, 326] on select "**********" at bounding box center [721, 336] width 63 height 21
click at [365, 352] on select "**********" at bounding box center [333, 362] width 63 height 21
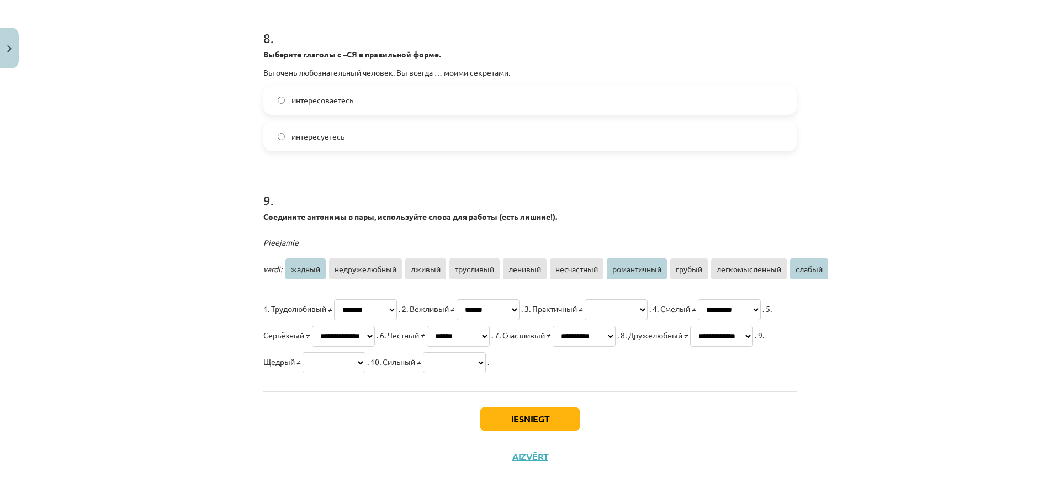
select select "******"
click at [365, 352] on select "**********" at bounding box center [333, 362] width 63 height 21
click at [423, 356] on select "**********" at bounding box center [454, 362] width 63 height 21
select select "******"
click at [423, 352] on select "**********" at bounding box center [454, 362] width 63 height 21
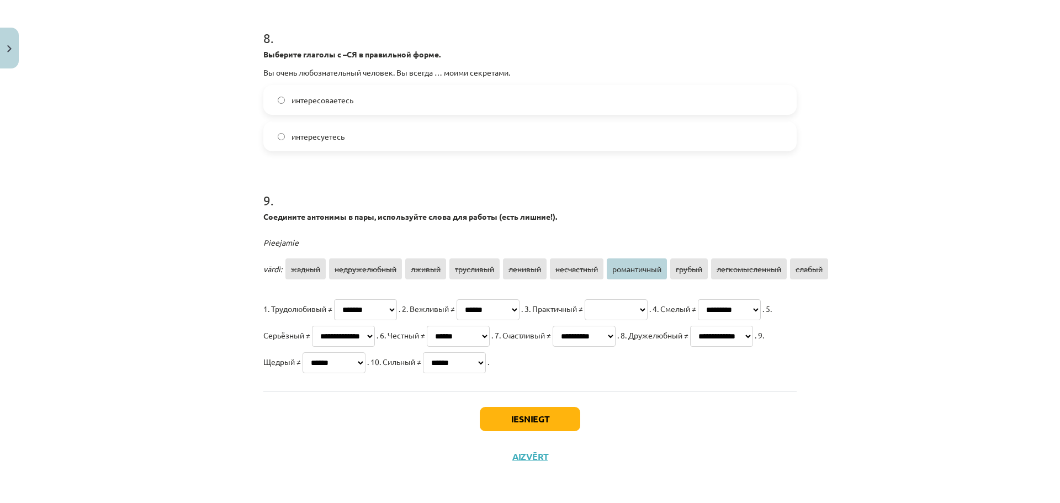
click at [647, 299] on select "**********" at bounding box center [616, 309] width 63 height 21
select select "**********"
click at [639, 299] on select "**********" at bounding box center [616, 309] width 63 height 21
click at [533, 414] on button "Iesniegt" at bounding box center [530, 419] width 100 height 24
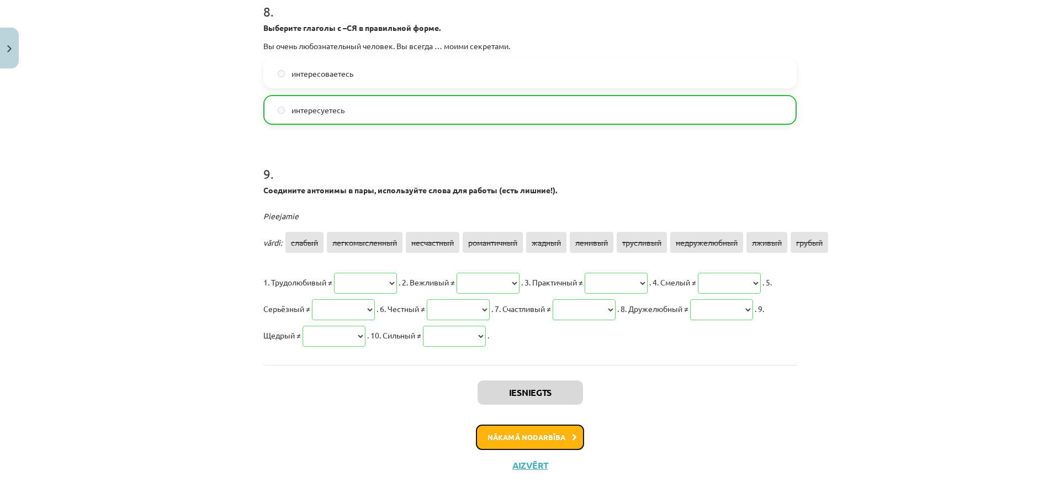
click at [553, 450] on button "Nākamā nodarbība" at bounding box center [530, 436] width 108 height 25
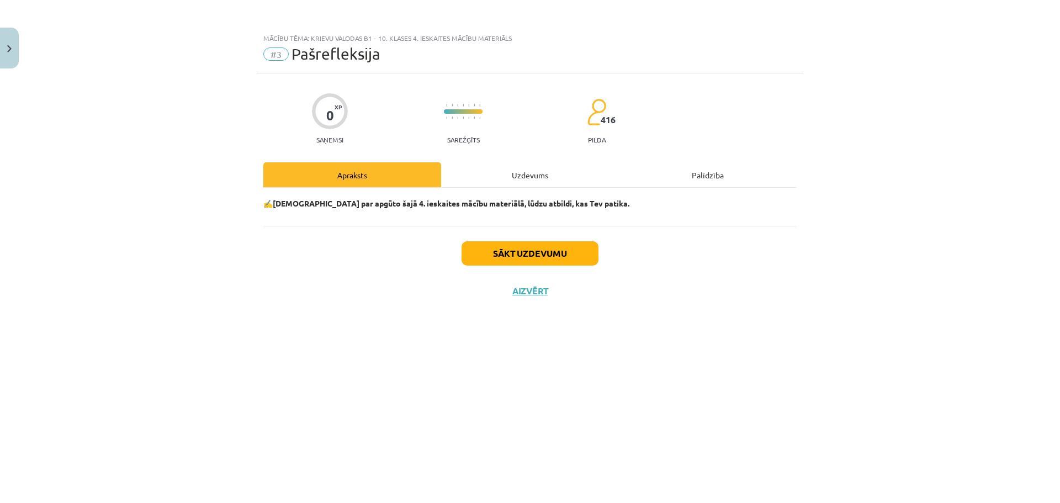
scroll to position [0, 0]
click at [522, 168] on div "Uzdevums" at bounding box center [530, 174] width 178 height 25
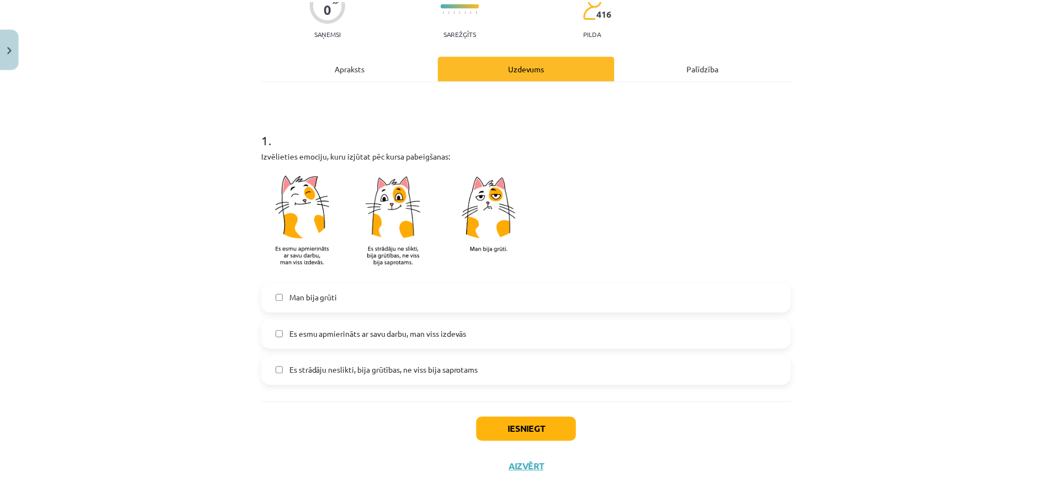
scroll to position [118, 0]
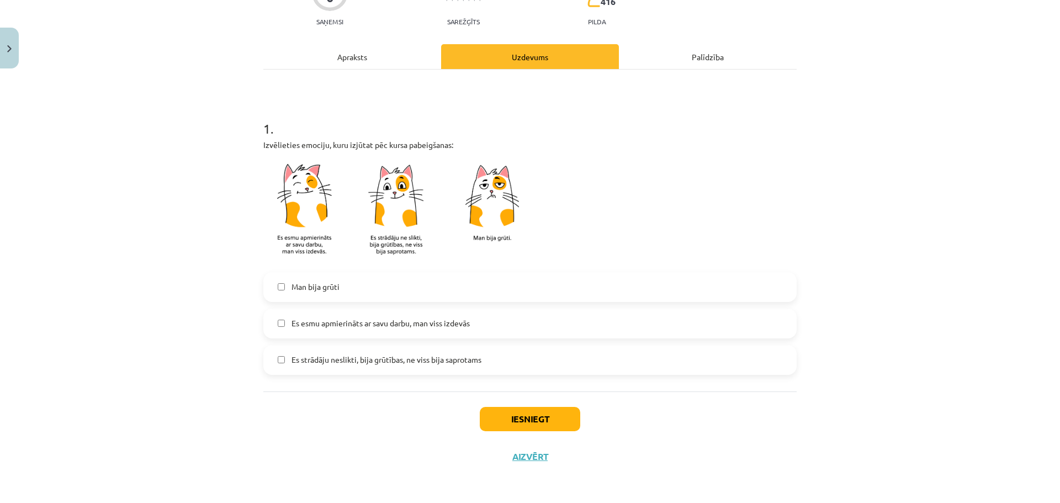
click at [351, 324] on span "Es esmu apmierināts ar savu darbu, man viss izdevās" at bounding box center [380, 323] width 178 height 12
click at [526, 415] on button "Iesniegt" at bounding box center [530, 419] width 100 height 24
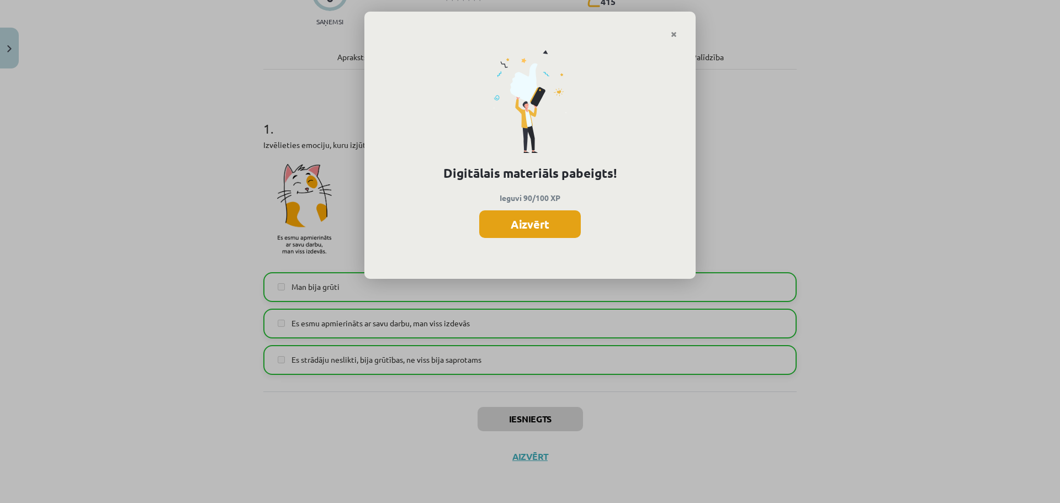
click at [554, 220] on button "Aizvērt" at bounding box center [530, 224] width 102 height 28
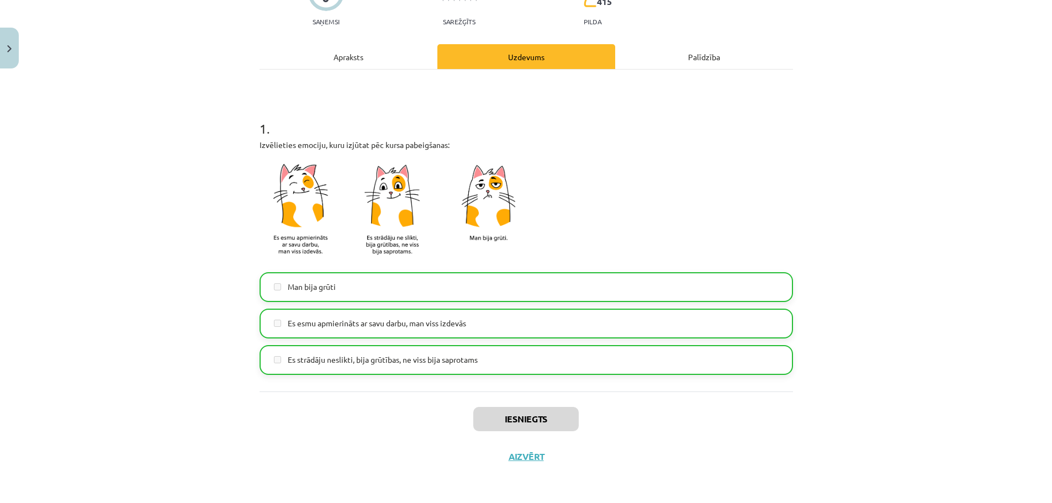
scroll to position [166, 0]
click at [517, 457] on button "Aizvērt" at bounding box center [526, 456] width 42 height 11
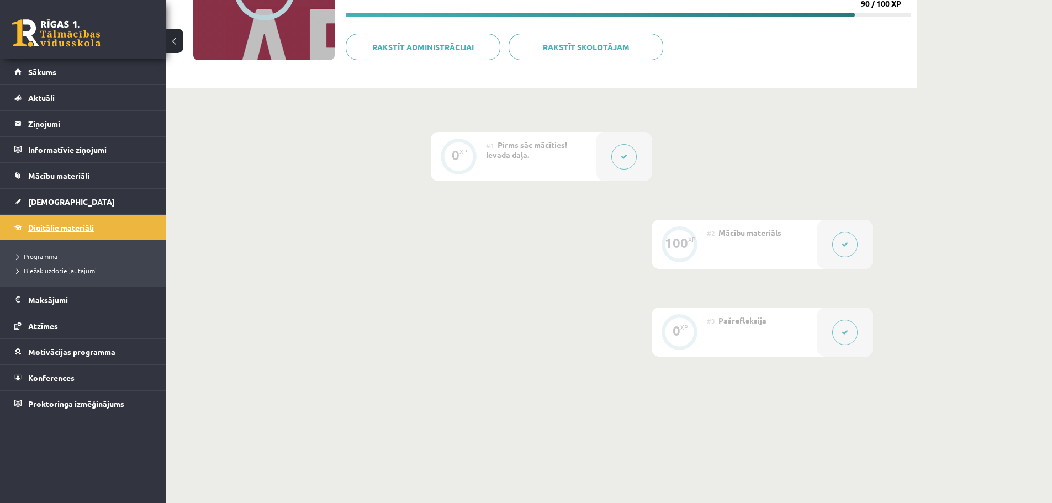
click at [32, 226] on span "Digitālie materiāli" at bounding box center [61, 227] width 66 height 10
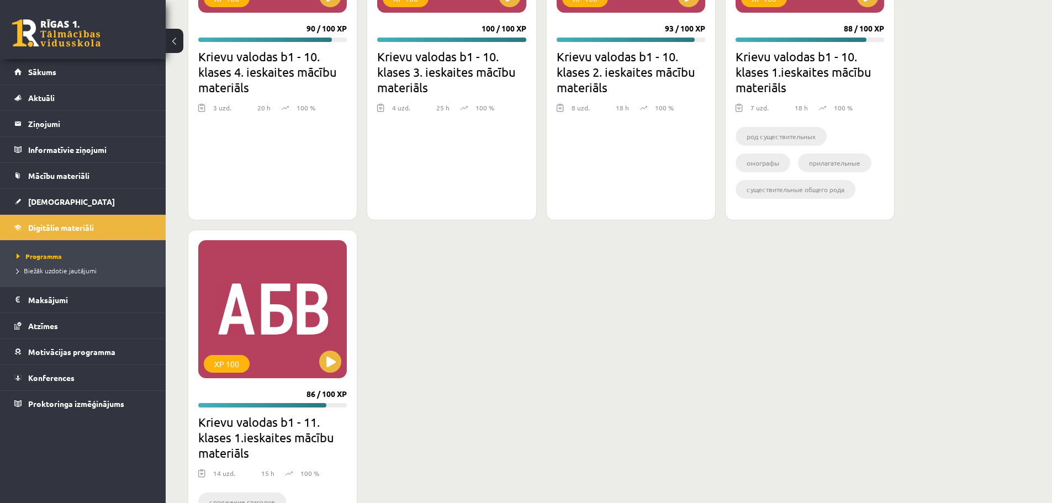
scroll to position [2042, 0]
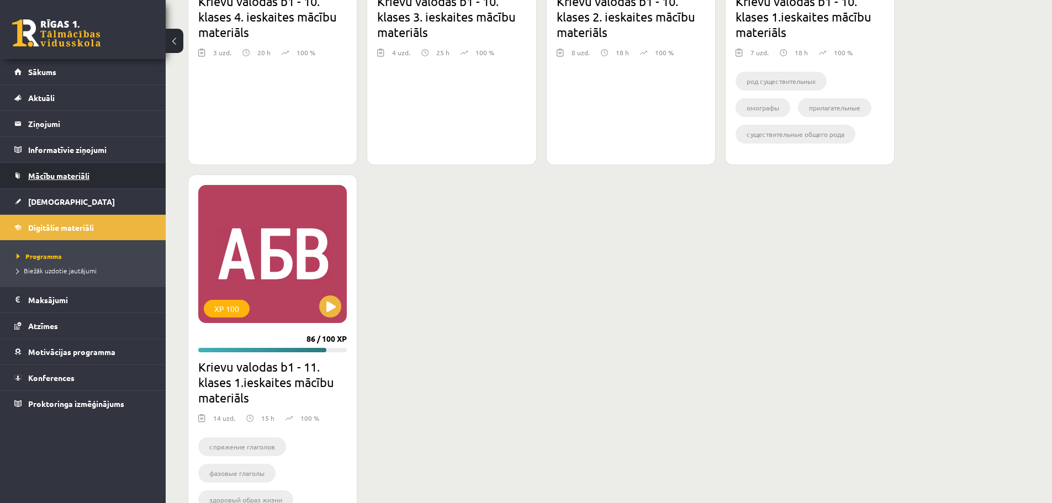
click at [55, 178] on span "Mācību materiāli" at bounding box center [58, 176] width 61 height 10
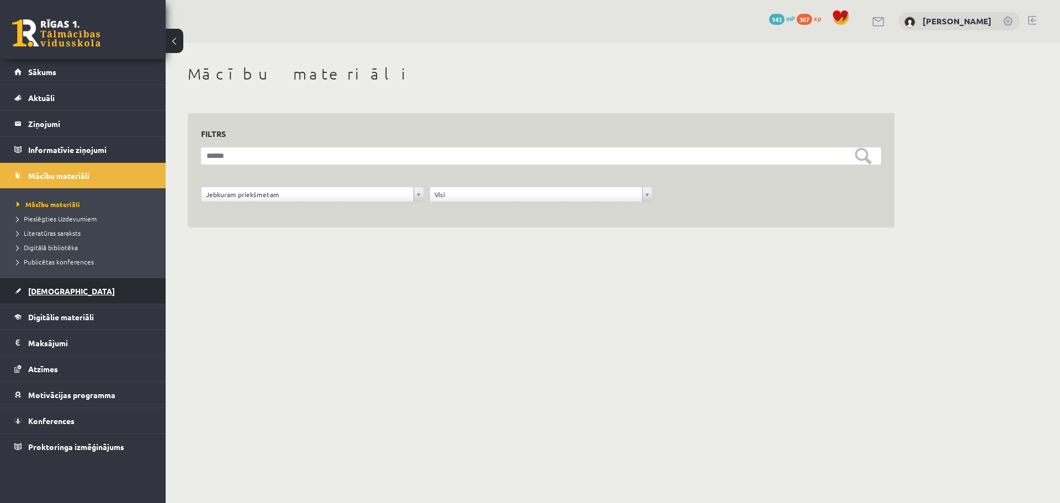
click at [39, 288] on span "[DEMOGRAPHIC_DATA]" at bounding box center [71, 291] width 87 height 10
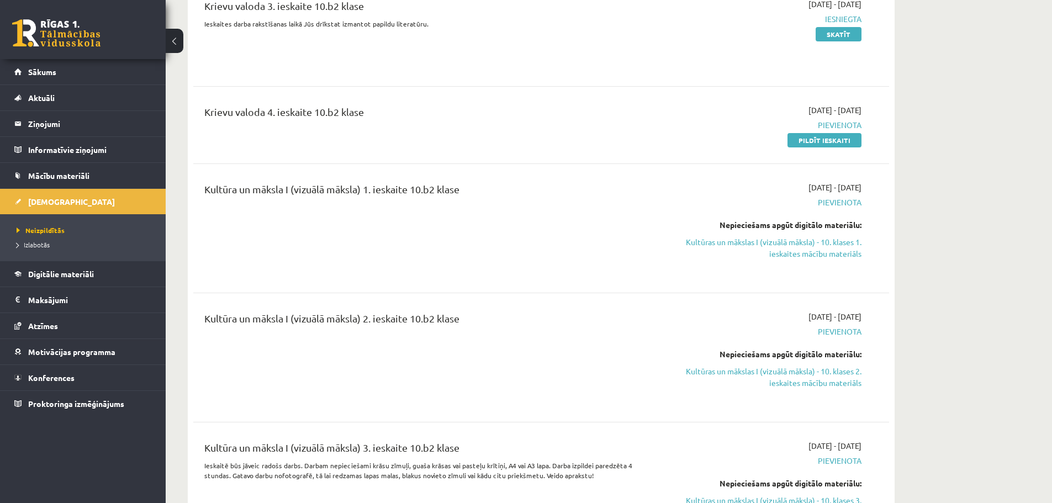
scroll to position [2098, 0]
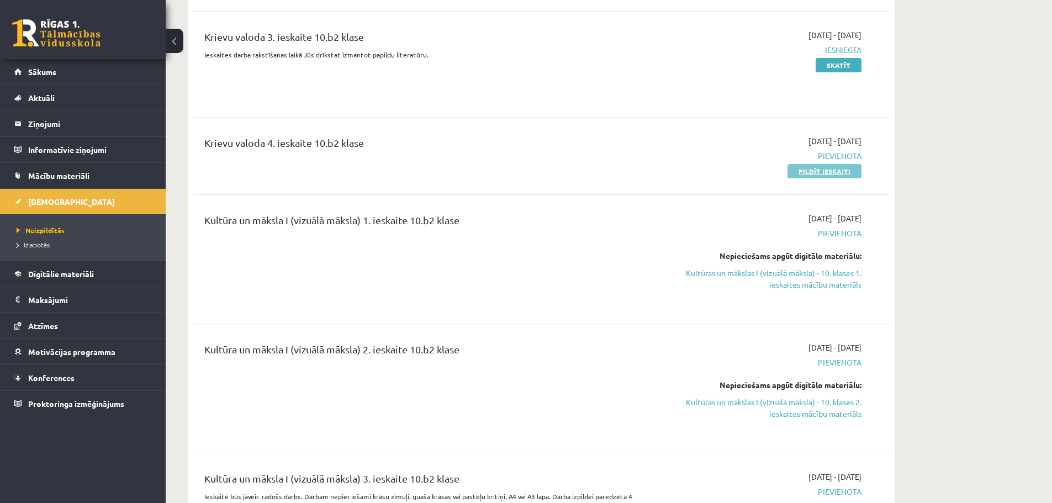
click at [845, 164] on link "Pildīt ieskaiti" at bounding box center [824, 171] width 74 height 14
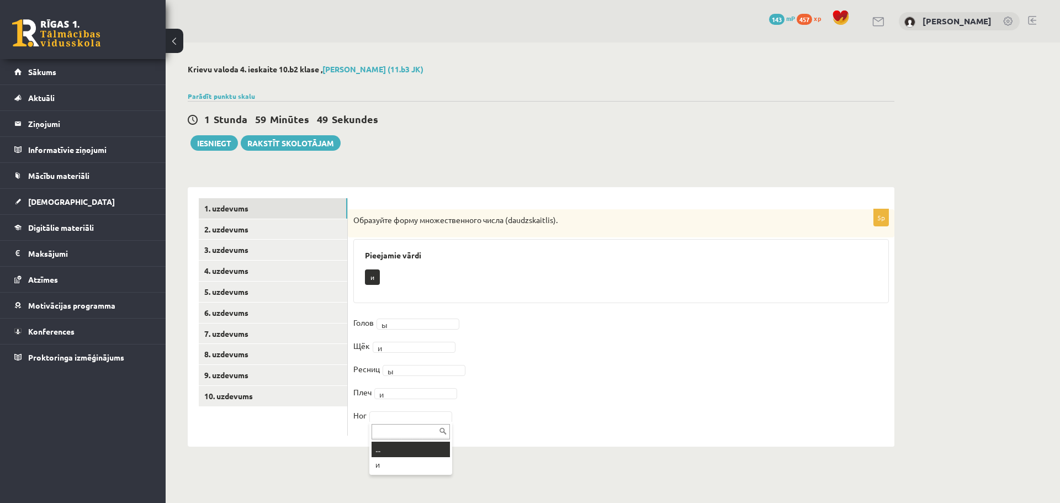
drag, startPoint x: 404, startPoint y: 414, endPoint x: 406, endPoint y: 433, distance: 19.0
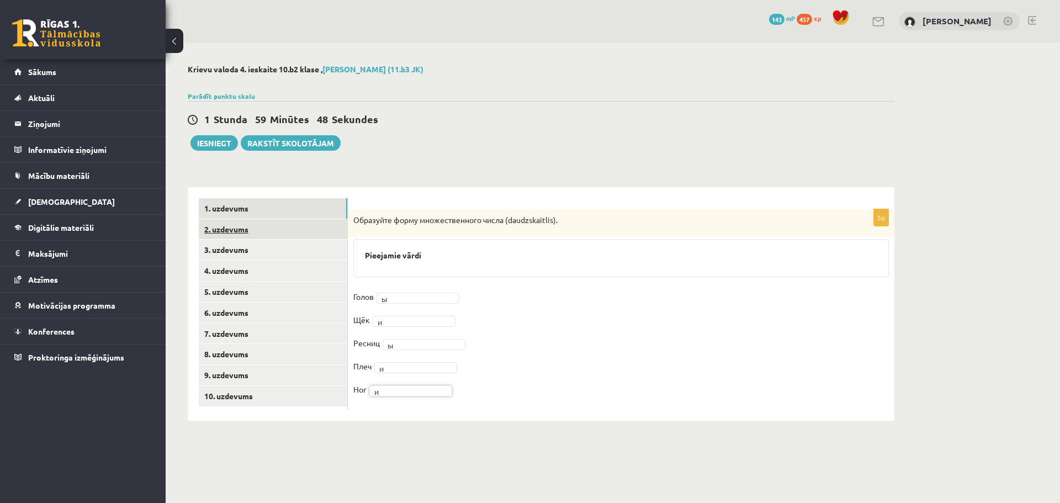
click at [217, 233] on link "2. uzdevums" at bounding box center [273, 229] width 148 height 20
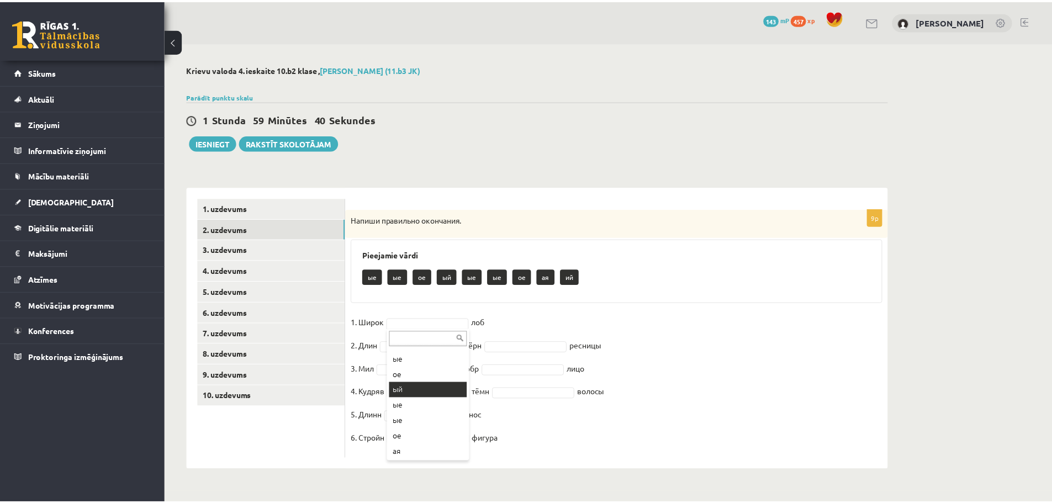
scroll to position [44, 0]
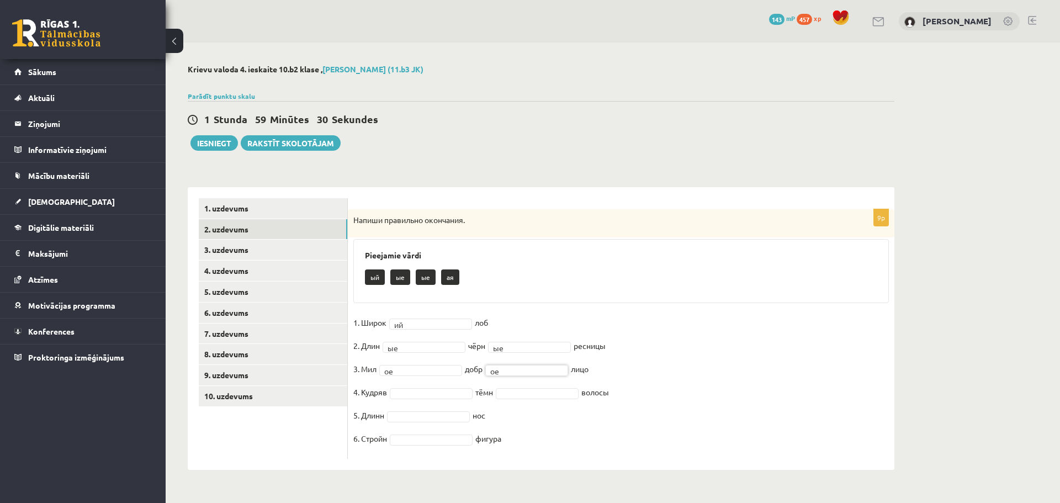
drag, startPoint x: 393, startPoint y: 397, endPoint x: 403, endPoint y: 397, distance: 9.9
drag, startPoint x: 522, startPoint y: 389, endPoint x: 516, endPoint y: 408, distance: 19.6
drag, startPoint x: 412, startPoint y: 439, endPoint x: 422, endPoint y: 449, distance: 14.1
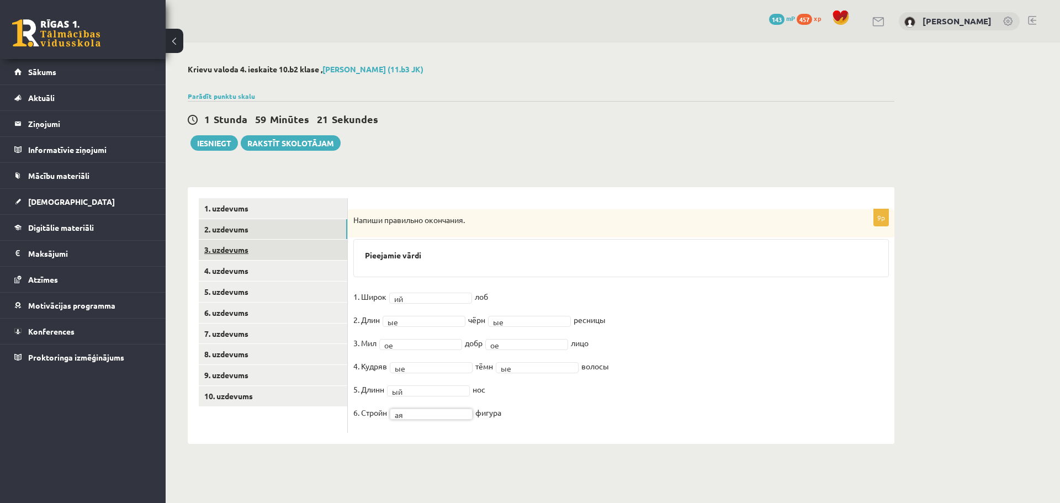
click at [237, 250] on link "3. uzdevums" at bounding box center [273, 250] width 148 height 20
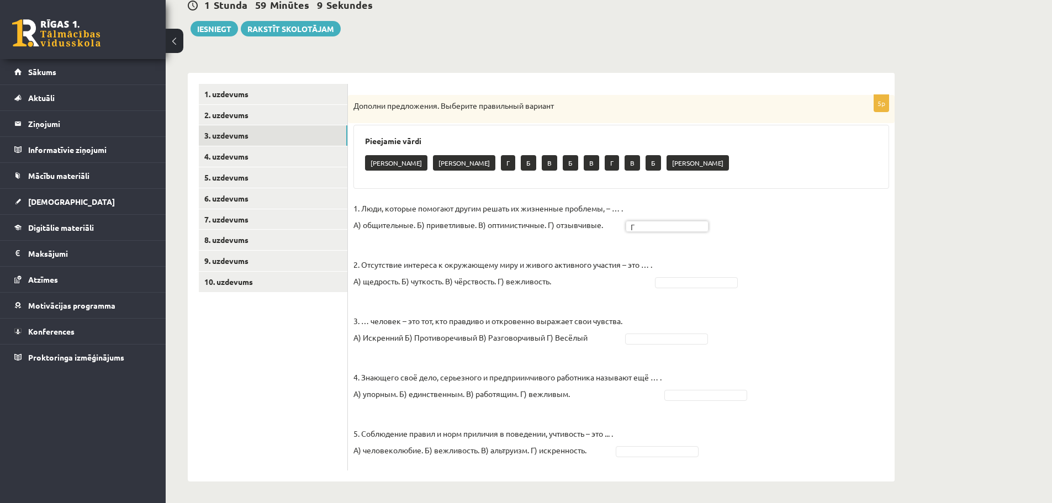
scroll to position [115, 0]
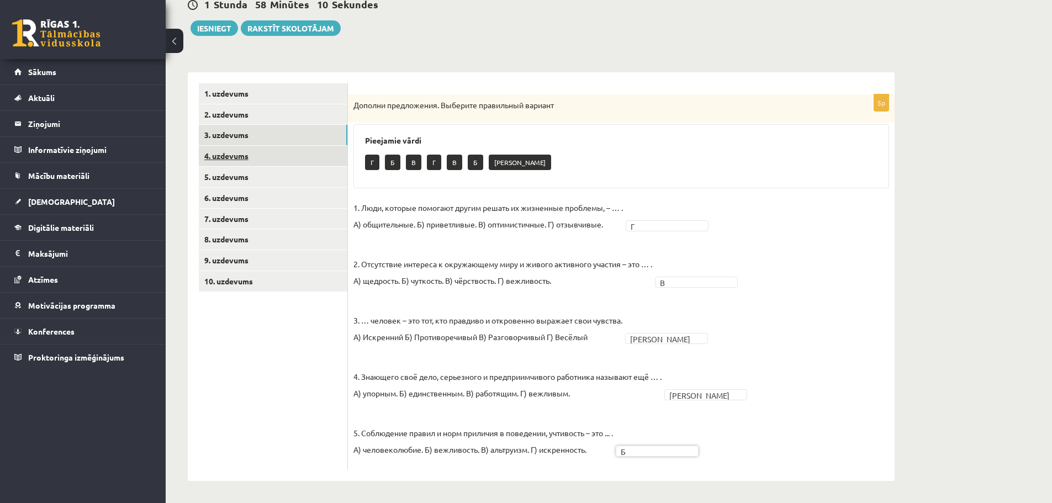
click at [260, 154] on link "4. uzdevums" at bounding box center [273, 156] width 148 height 20
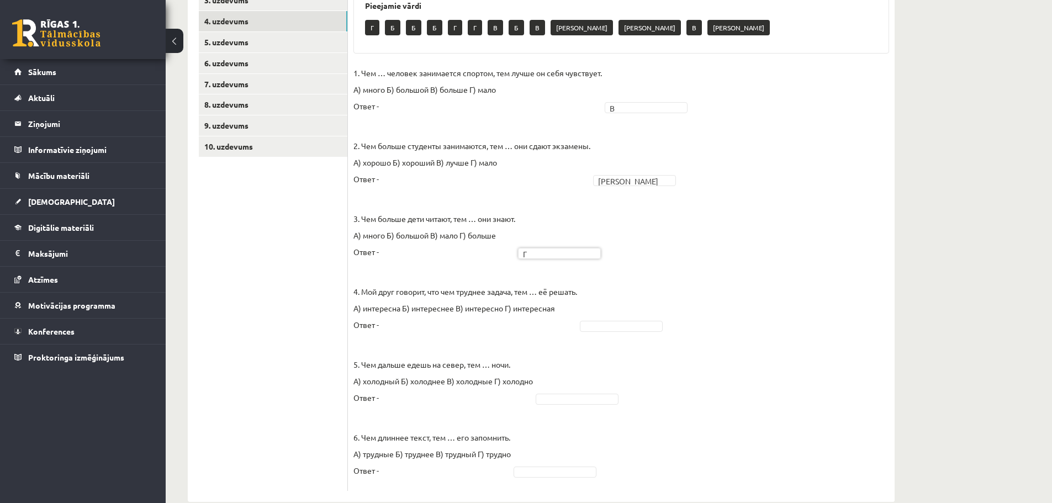
scroll to position [271, 0]
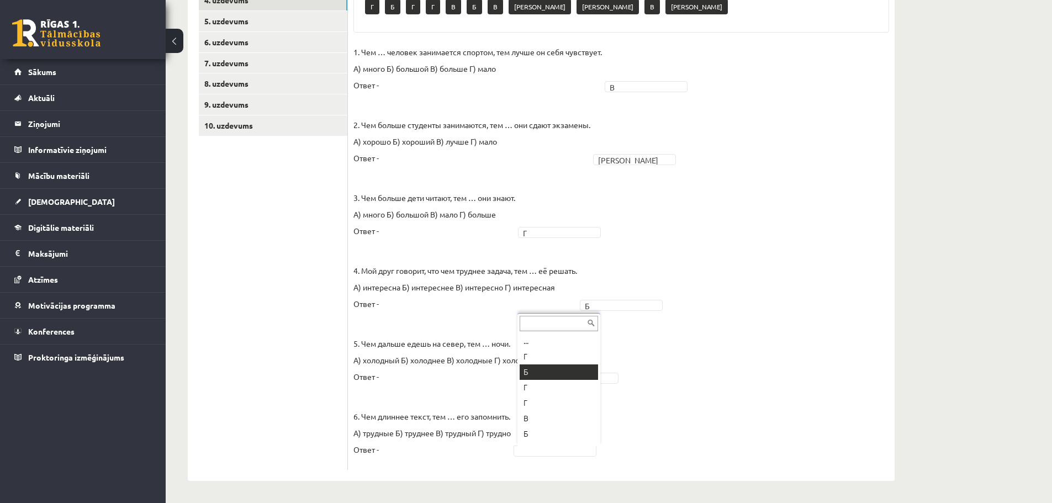
drag, startPoint x: 543, startPoint y: 374, endPoint x: 535, endPoint y: 363, distance: 13.2
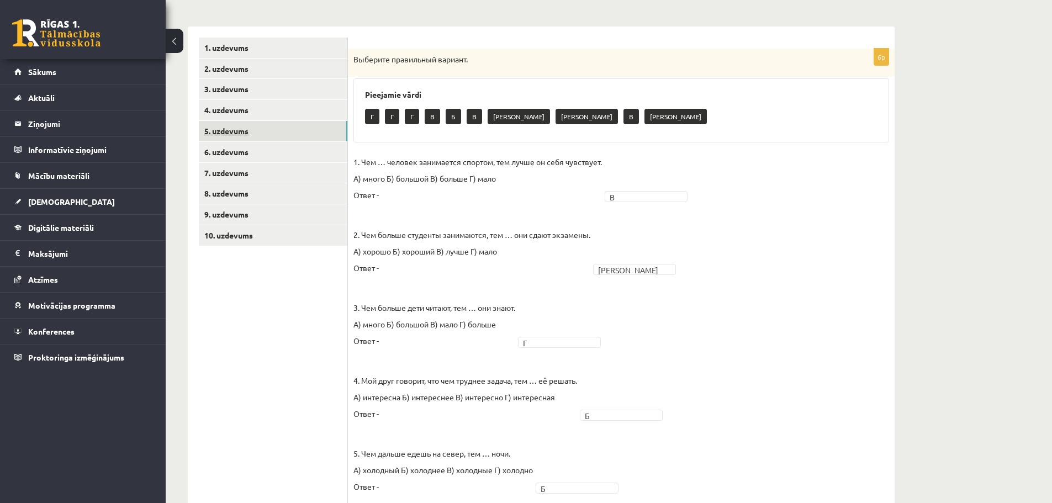
click at [302, 128] on link "5. uzdevums" at bounding box center [273, 131] width 148 height 20
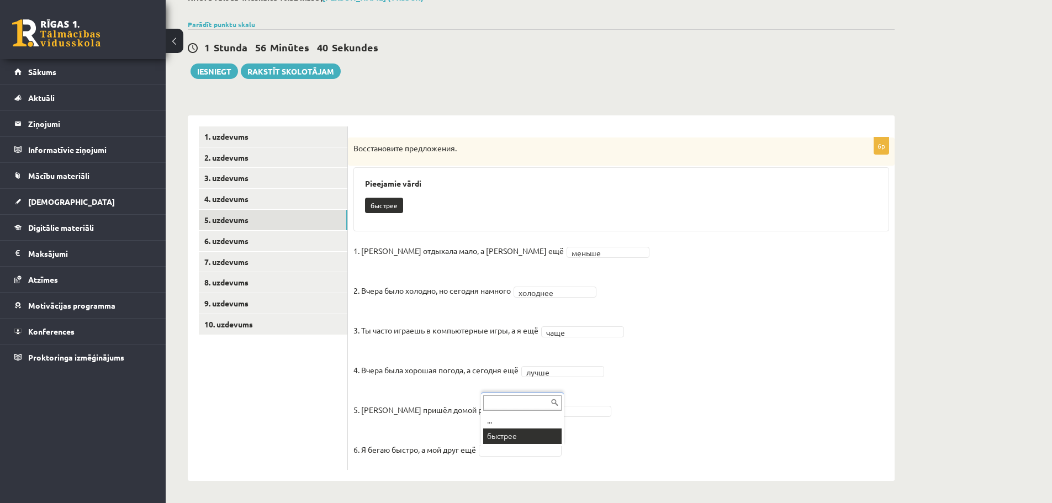
scroll to position [46, 0]
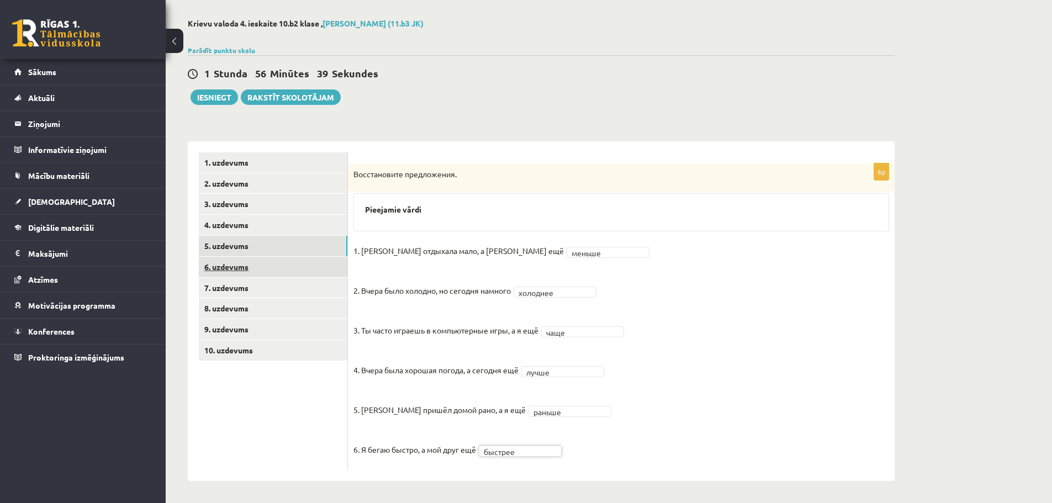
click at [234, 262] on link "6. uzdevums" at bounding box center [273, 267] width 148 height 20
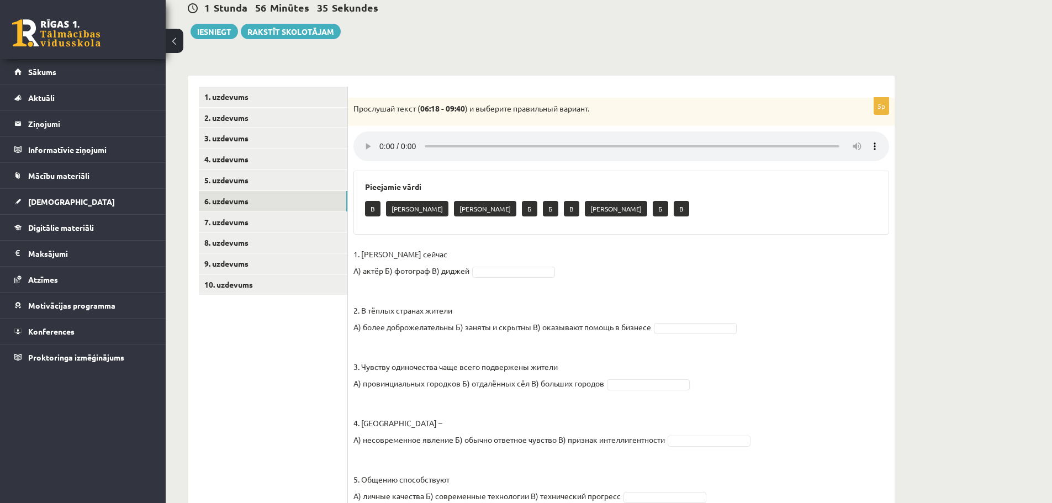
scroll to position [157, 0]
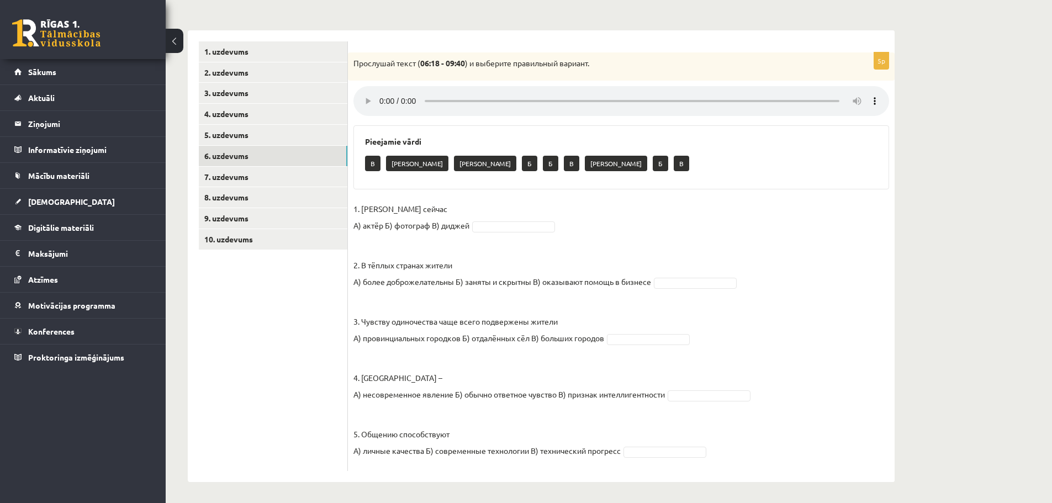
click at [425, 65] on strong "06:18 - 09:40" at bounding box center [442, 63] width 45 height 10
drag, startPoint x: 427, startPoint y: 65, endPoint x: 463, endPoint y: 65, distance: 35.3
click at [457, 65] on strong "06:18 - 09:40" at bounding box center [442, 63] width 45 height 10
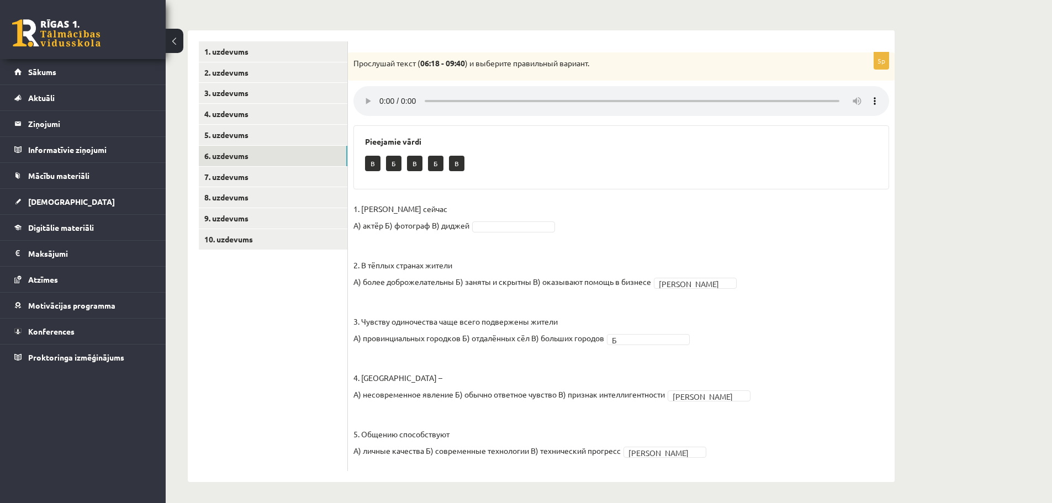
click at [661, 211] on fieldset "1. [PERSON_NAME] сейчас А) актёр Б) фотограф В) диджей 2. В тёплых странах жите…" at bounding box center [620, 332] width 535 height 265
click at [259, 177] on link "7. uzdevums" at bounding box center [273, 177] width 148 height 20
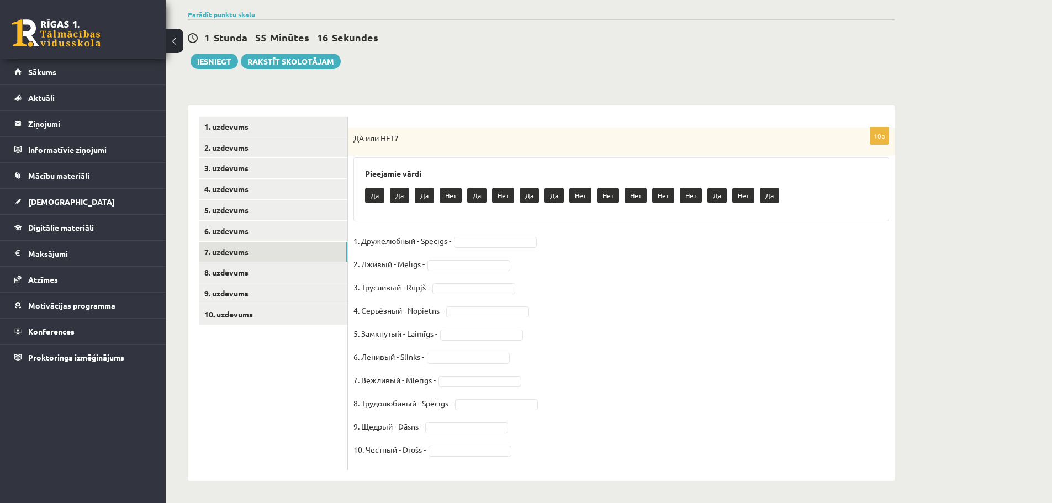
scroll to position [82, 0]
click at [477, 282] on fieldset "1. Дружелюбный - Spēcīgs - Нет *** 2. Лживый - Melīgs - Да ** 3. Трусливый - Ru…" at bounding box center [620, 348] width 535 height 232
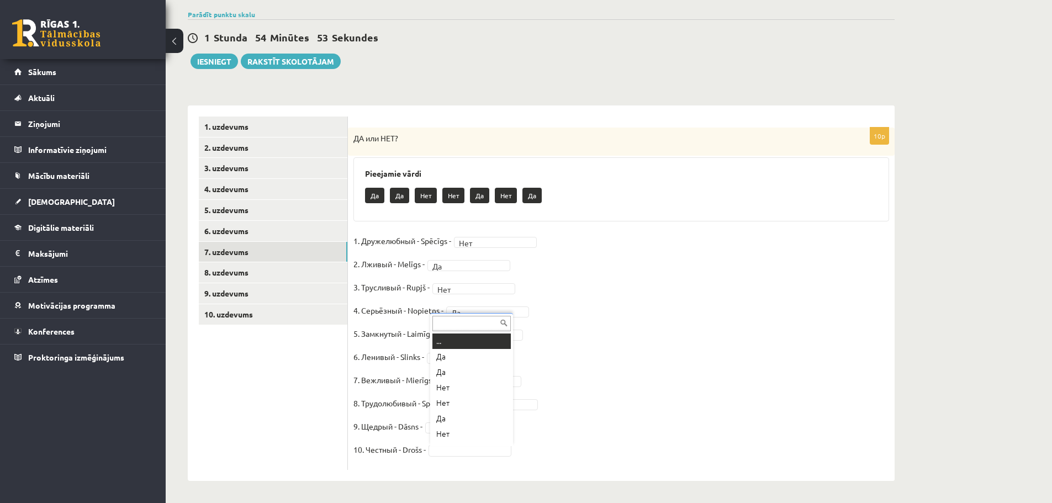
scroll to position [13, 0]
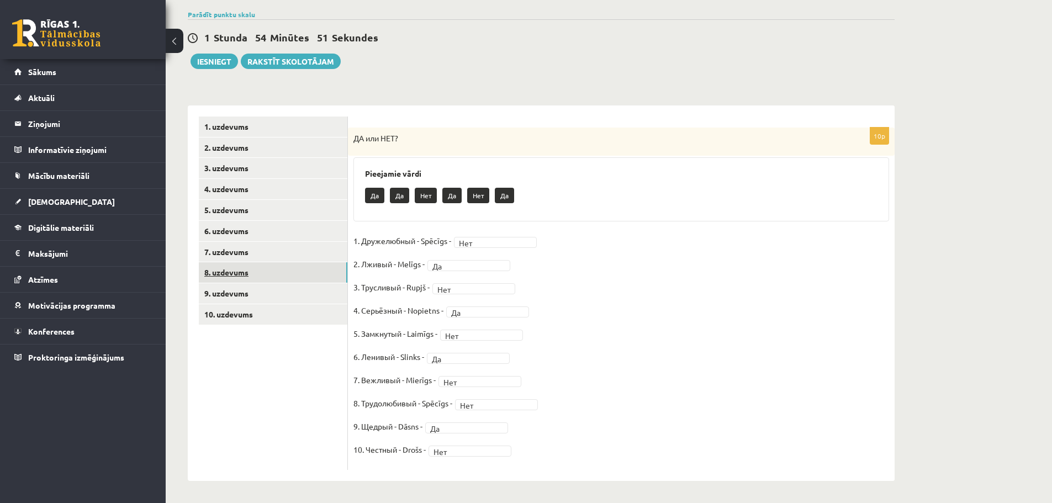
click at [308, 269] on link "8. uzdevums" at bounding box center [273, 272] width 148 height 20
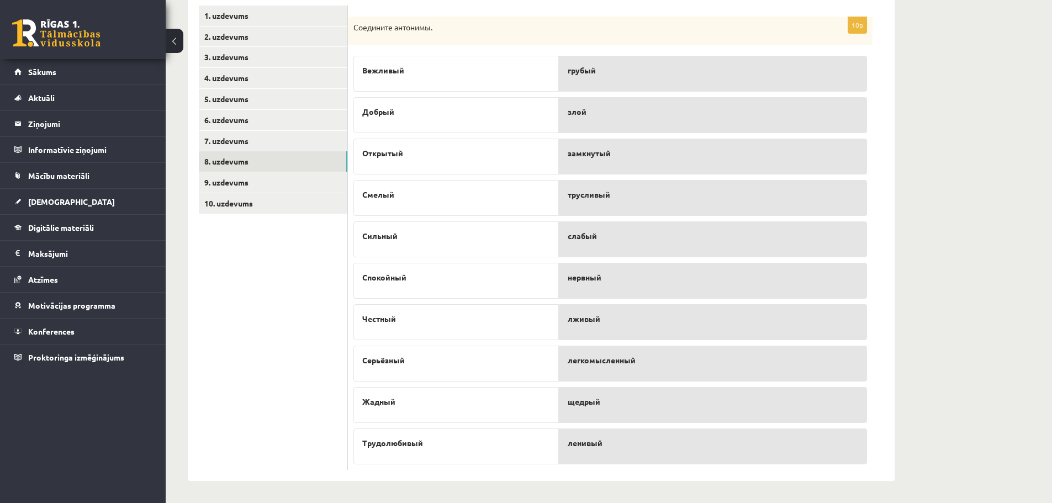
scroll to position [193, 0]
click at [269, 184] on link "9. uzdevums" at bounding box center [273, 182] width 148 height 20
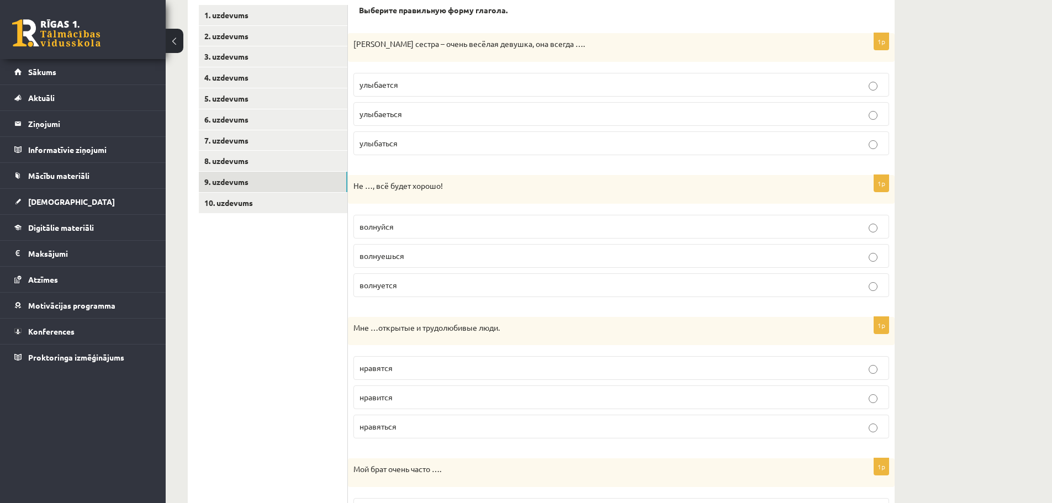
click at [482, 78] on label "улыбается" at bounding box center [620, 85] width 535 height 24
click at [410, 227] on p "волнуйся" at bounding box center [620, 227] width 523 height 12
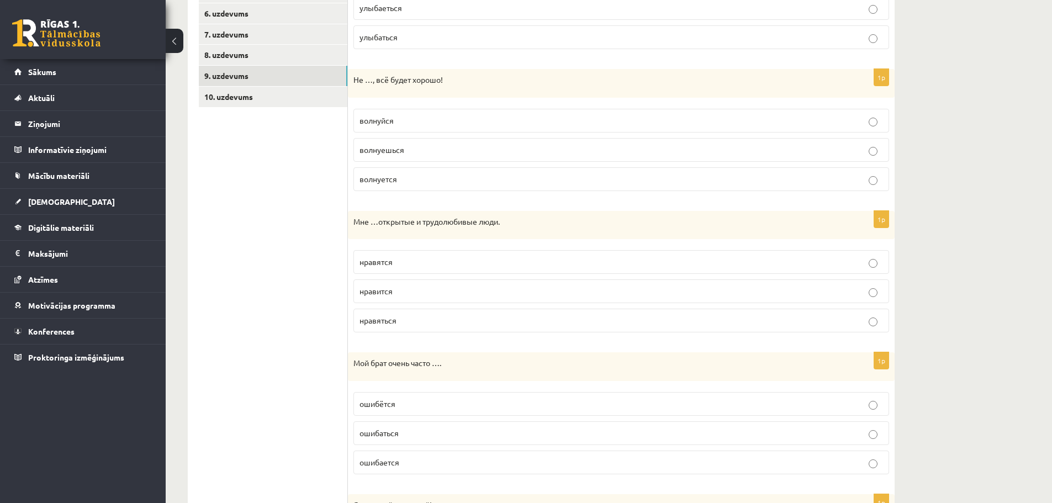
scroll to position [304, 0]
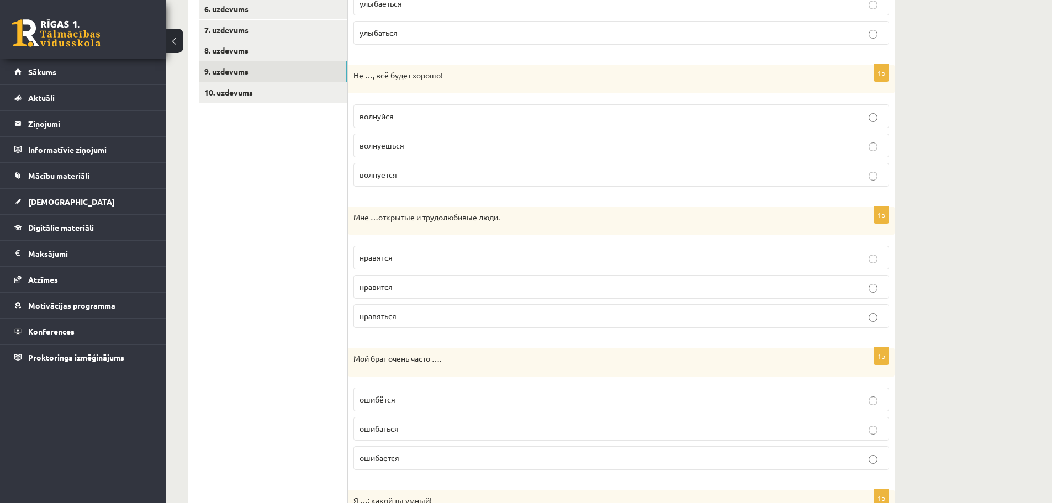
click at [443, 318] on p "нравяться" at bounding box center [620, 316] width 523 height 12
click at [430, 285] on p "нравится" at bounding box center [620, 287] width 523 height 12
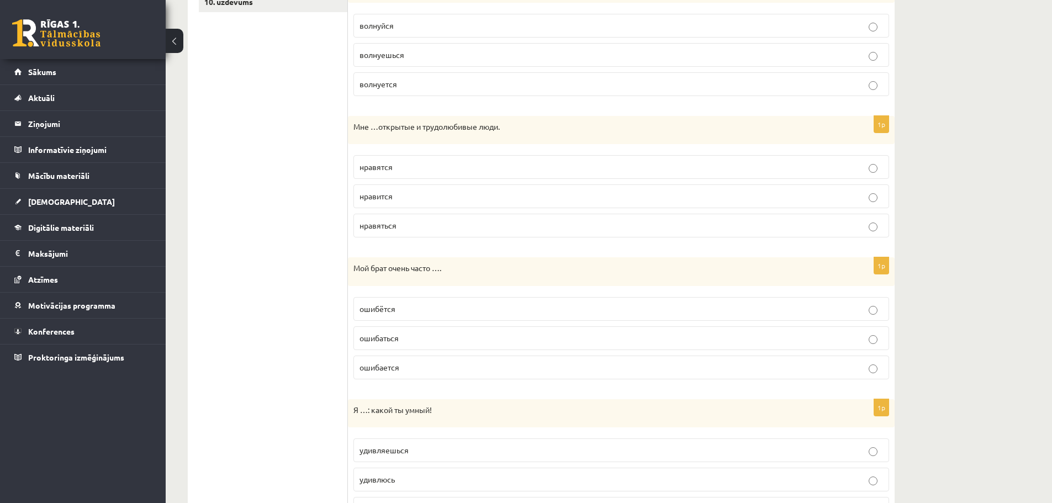
scroll to position [414, 0]
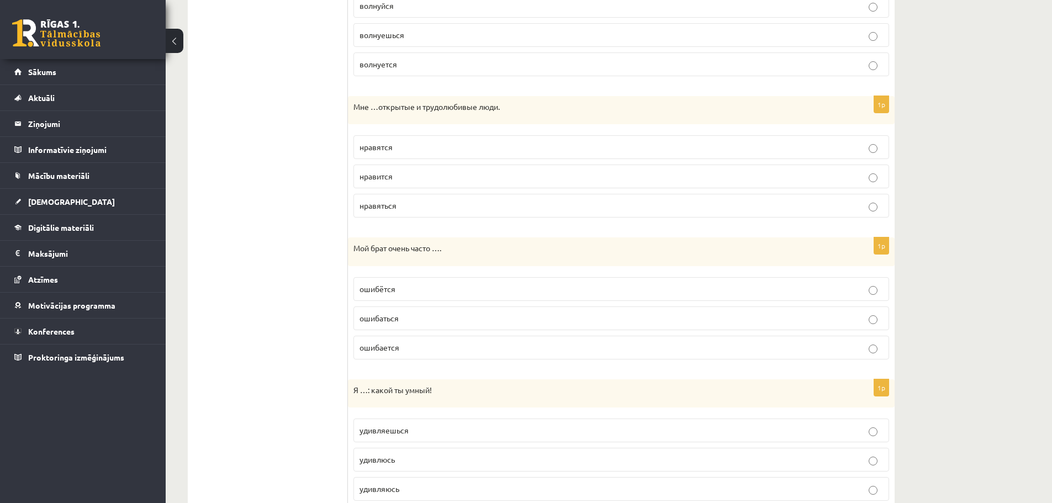
click at [419, 351] on p "ошибается" at bounding box center [620, 348] width 523 height 12
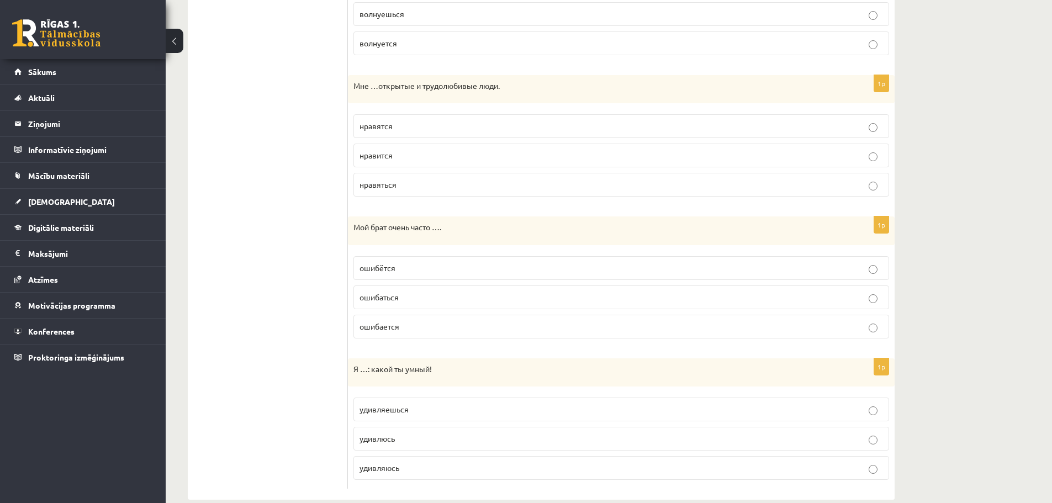
scroll to position [454, 0]
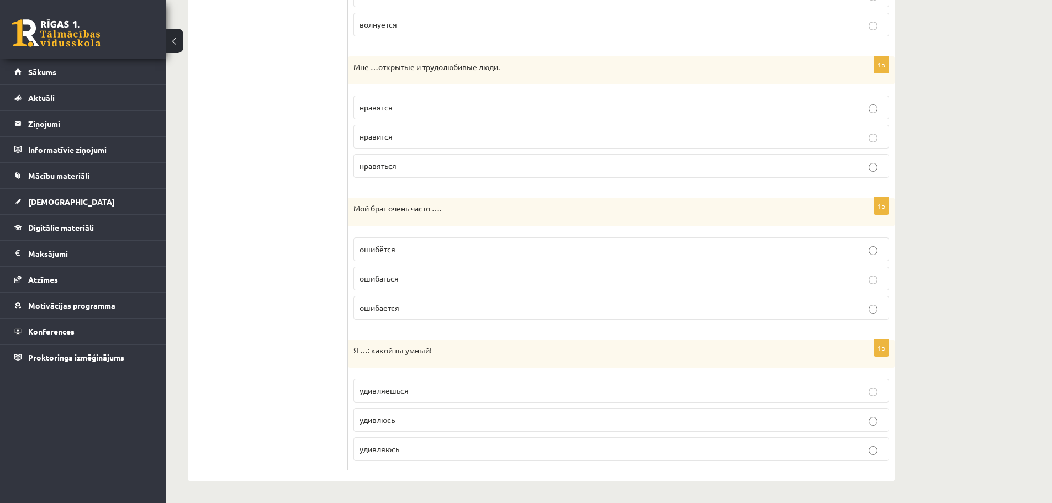
click at [439, 448] on p "удивляюсь" at bounding box center [620, 449] width 523 height 12
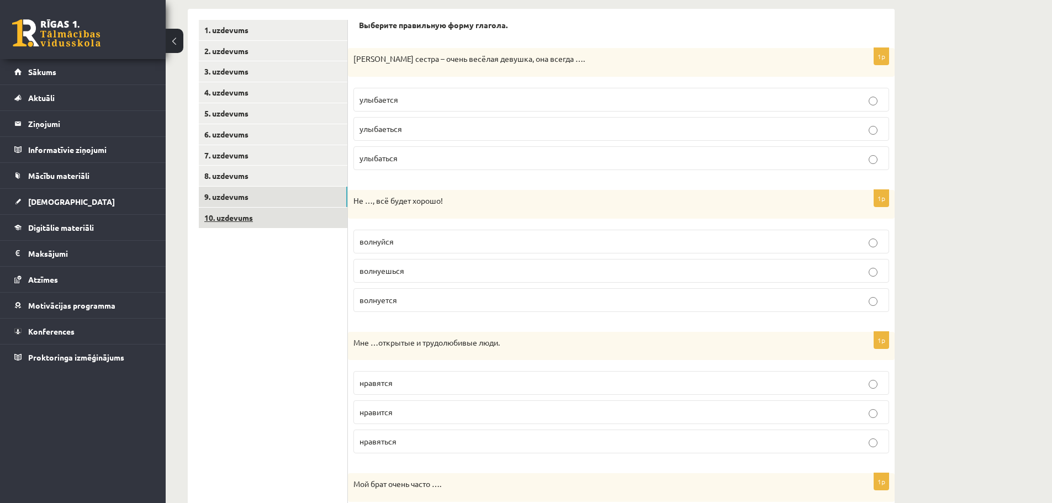
click at [289, 222] on link "10. uzdevums" at bounding box center [273, 218] width 148 height 20
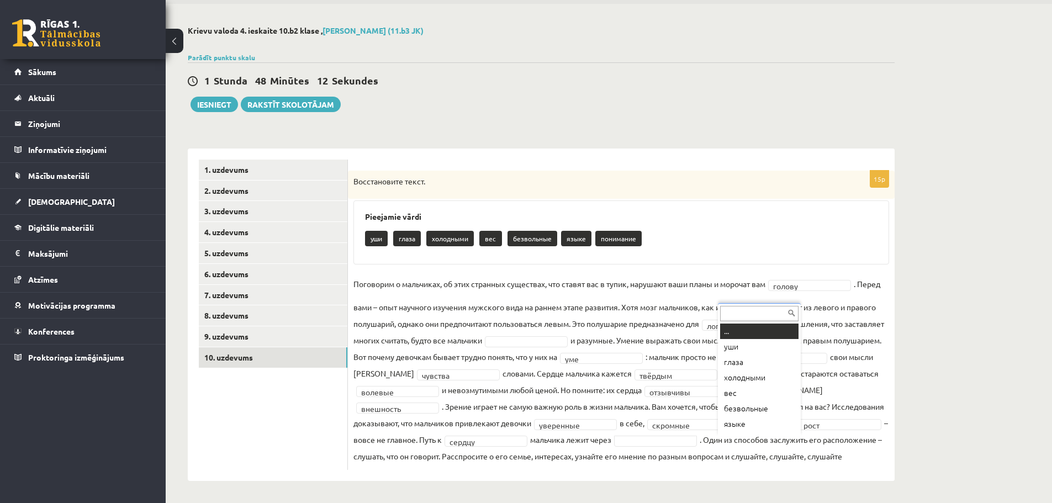
scroll to position [13, 0]
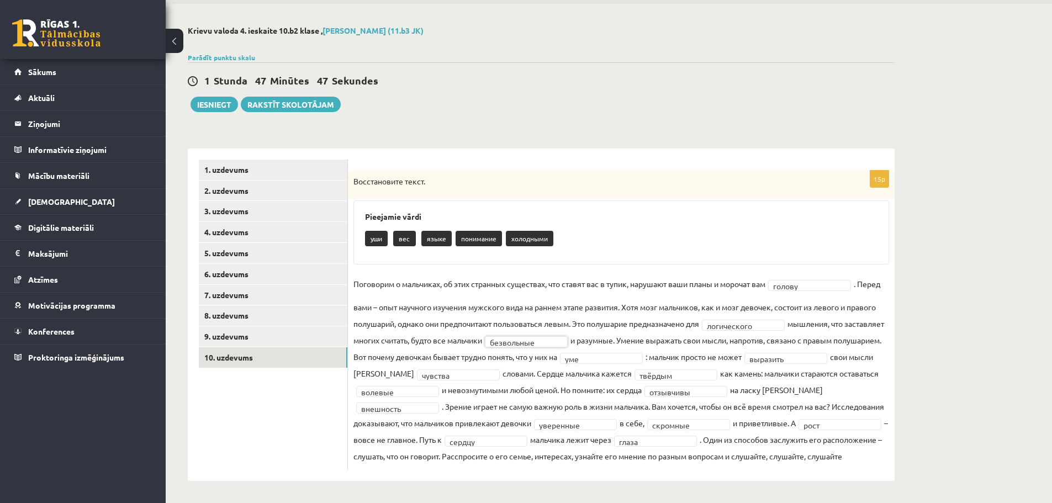
click at [758, 328] on fieldset "**********" at bounding box center [620, 369] width 535 height 189
click at [222, 97] on button "Iesniegt" at bounding box center [213, 104] width 47 height 15
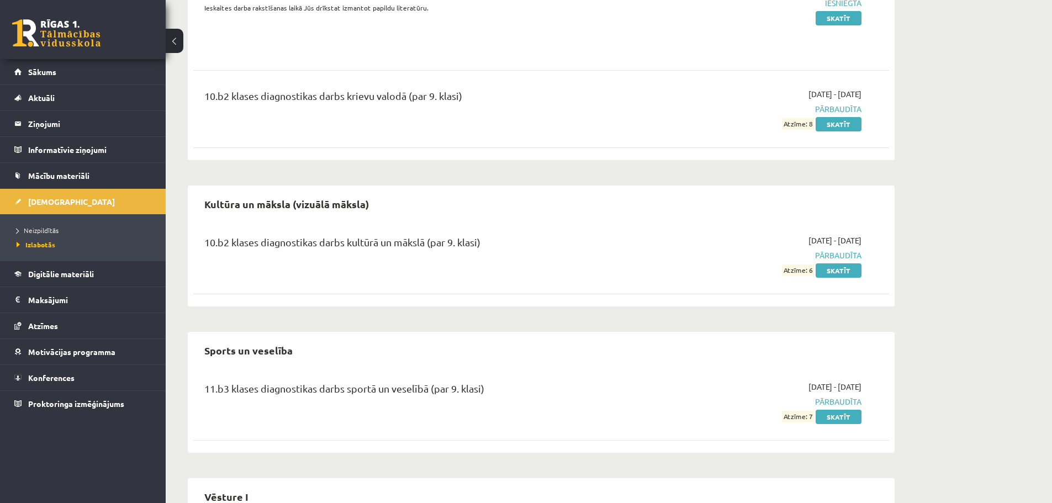
scroll to position [737, 0]
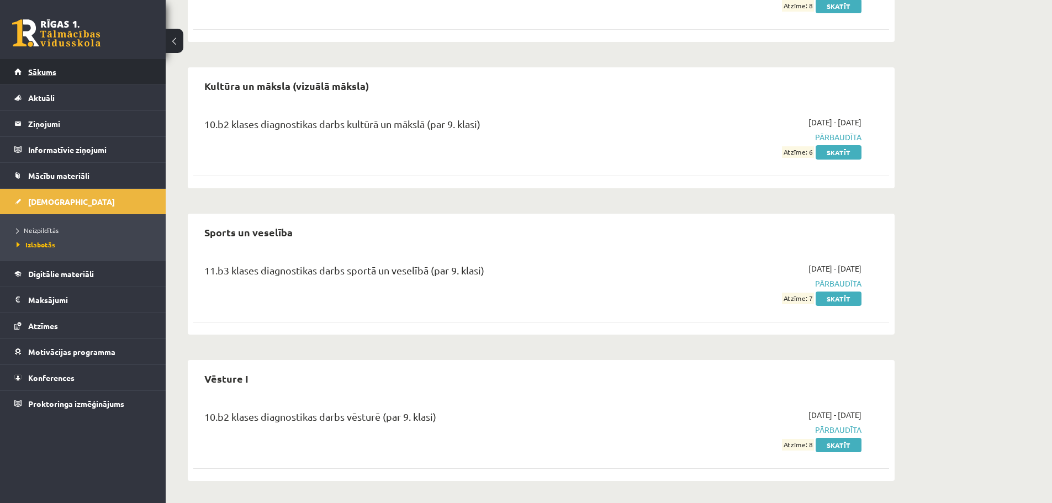
click at [54, 71] on span "Sākums" at bounding box center [42, 72] width 28 height 10
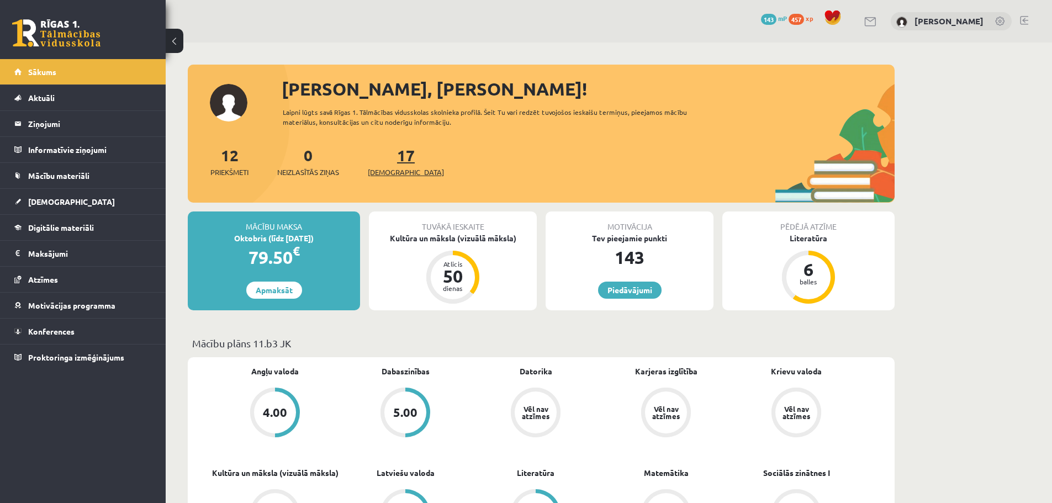
click at [386, 172] on span "[DEMOGRAPHIC_DATA]" at bounding box center [406, 172] width 76 height 11
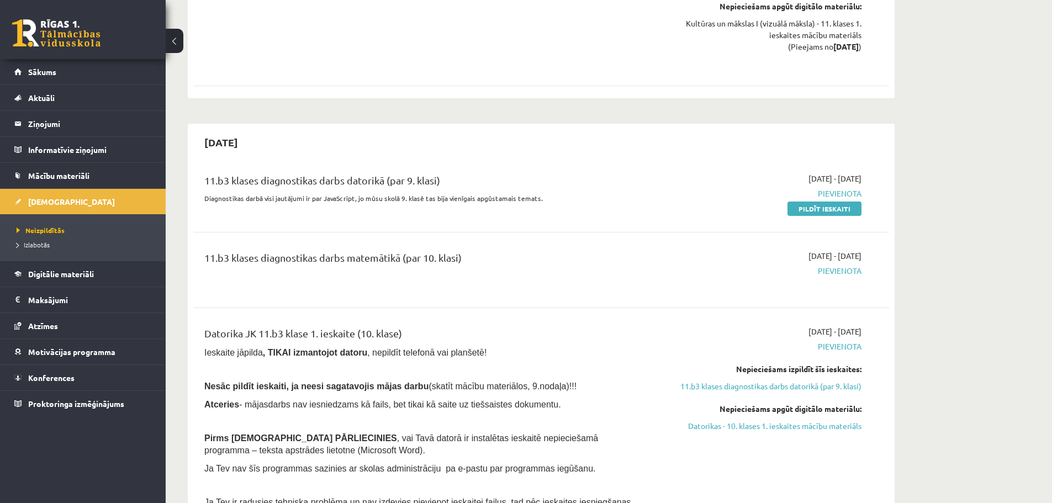
scroll to position [828, 0]
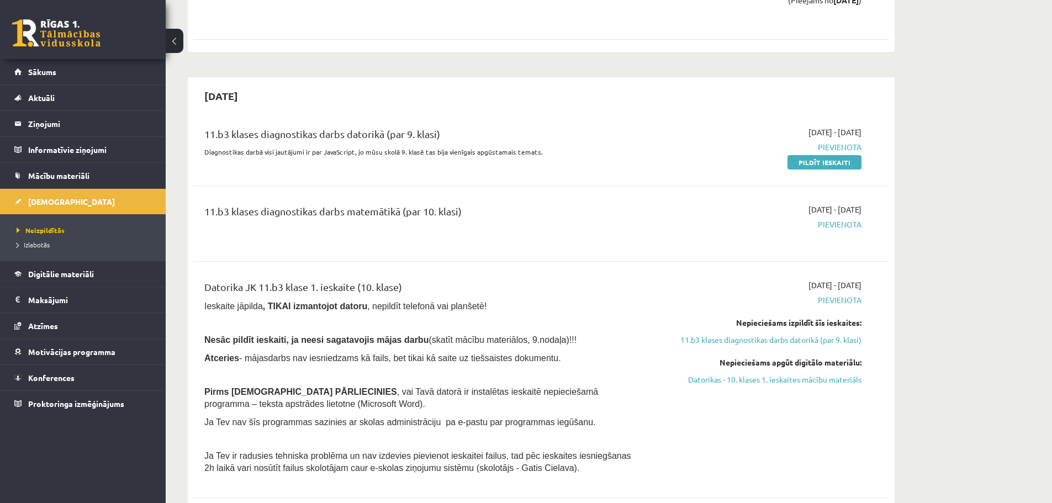
click at [842, 224] on span "Pievienota" at bounding box center [757, 225] width 208 height 12
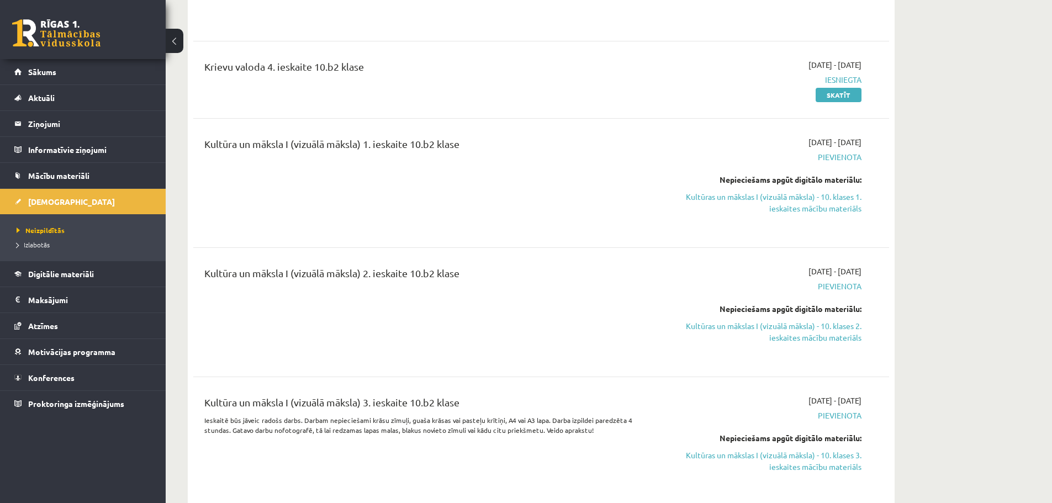
scroll to position [2208, 0]
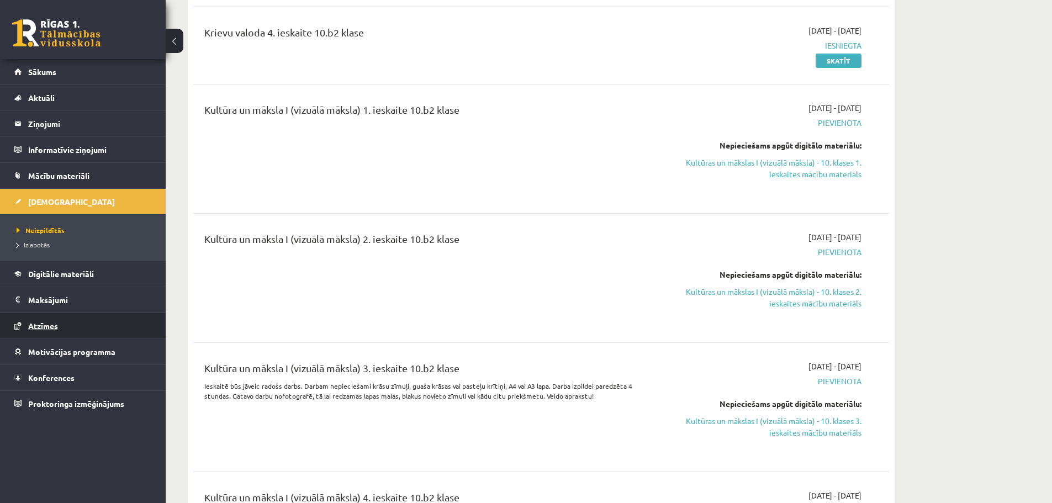
click at [86, 329] on link "Atzīmes" at bounding box center [82, 325] width 137 height 25
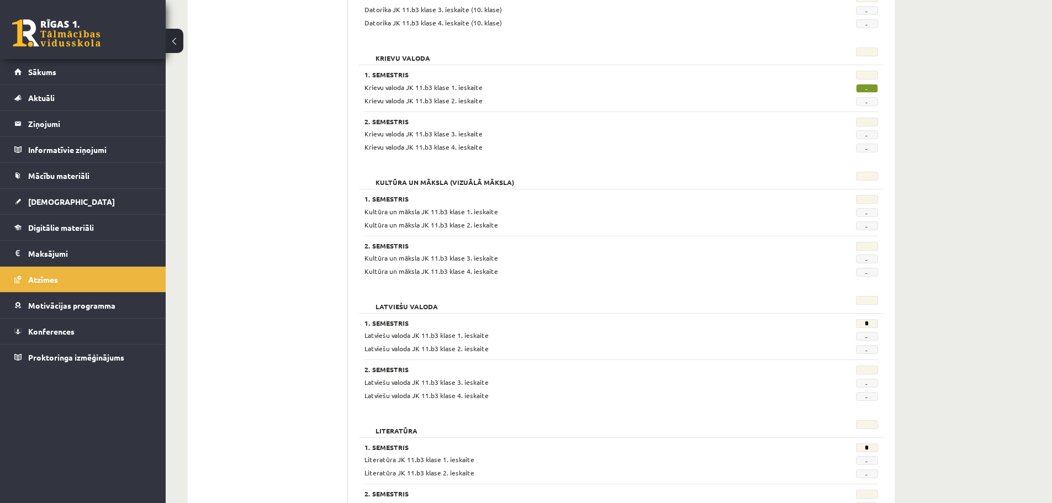
scroll to position [506, 0]
drag, startPoint x: 867, startPoint y: 92, endPoint x: 823, endPoint y: 91, distance: 43.6
click at [836, 91] on div "-" at bounding box center [842, 88] width 88 height 10
click at [803, 96] on div "-" at bounding box center [842, 101] width 88 height 10
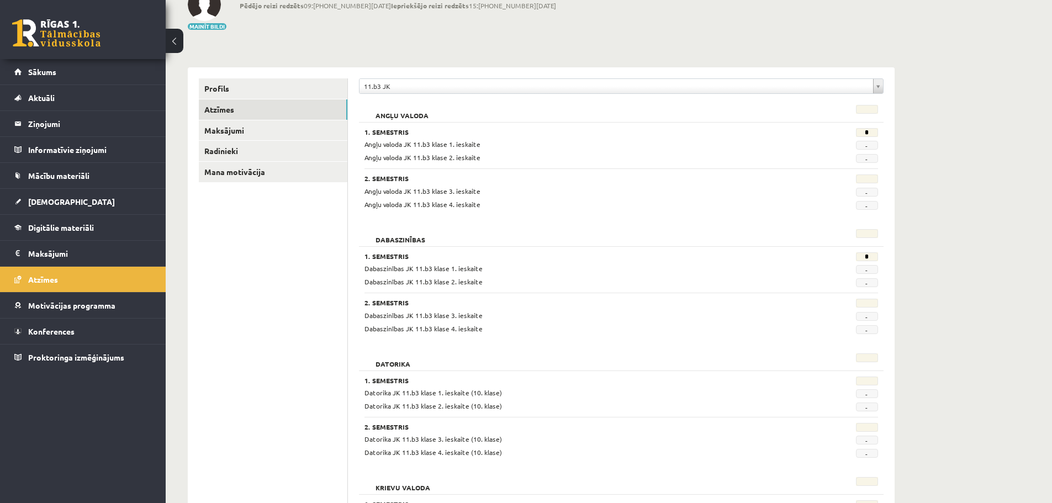
scroll to position [64, 0]
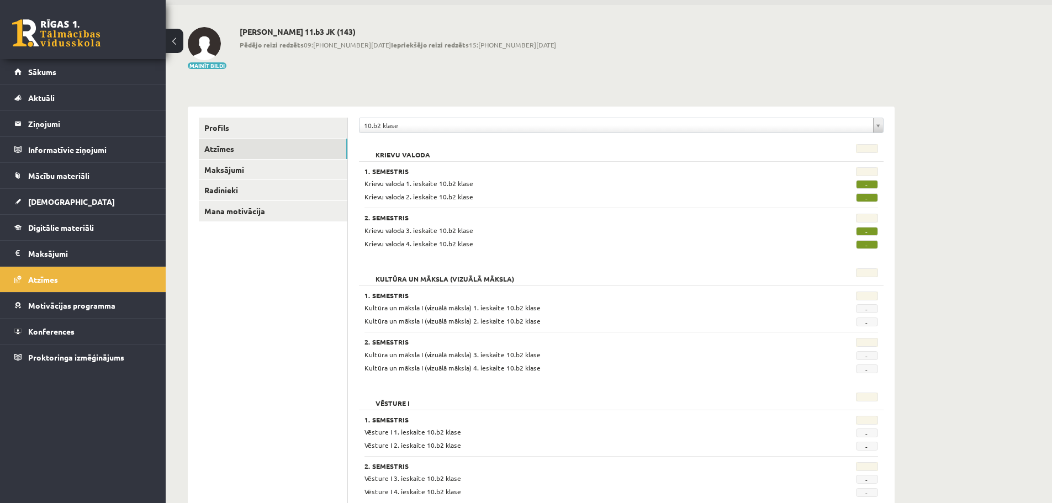
scroll to position [55, 0]
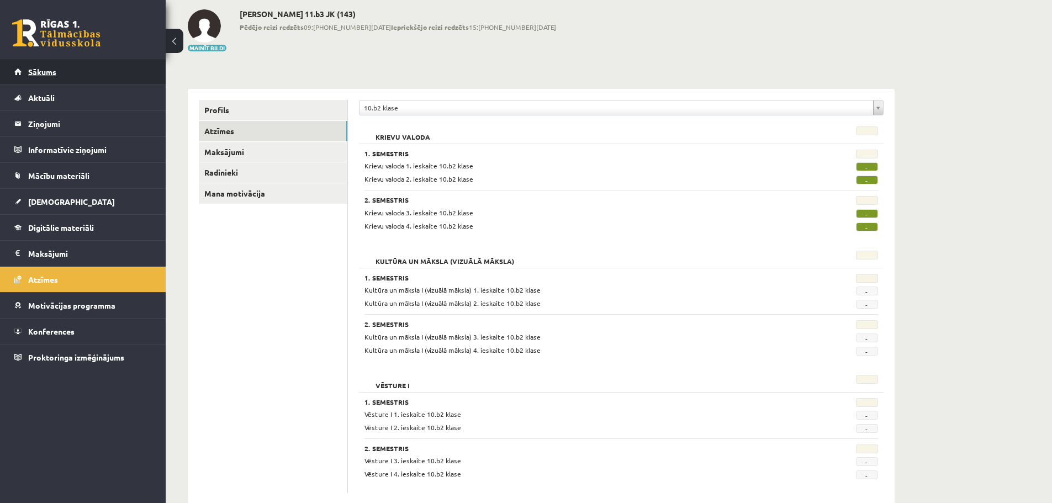
click at [38, 79] on link "Sākums" at bounding box center [82, 71] width 137 height 25
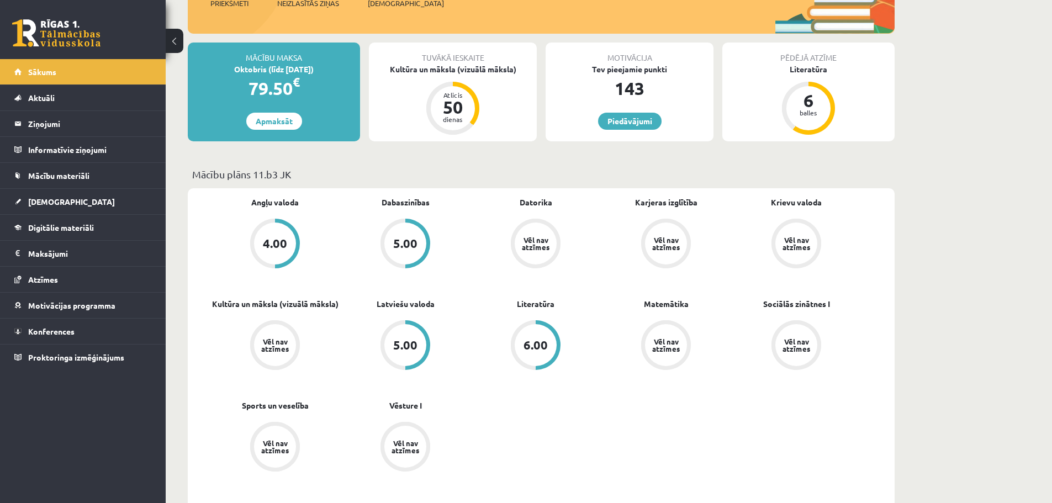
scroll to position [221, 0]
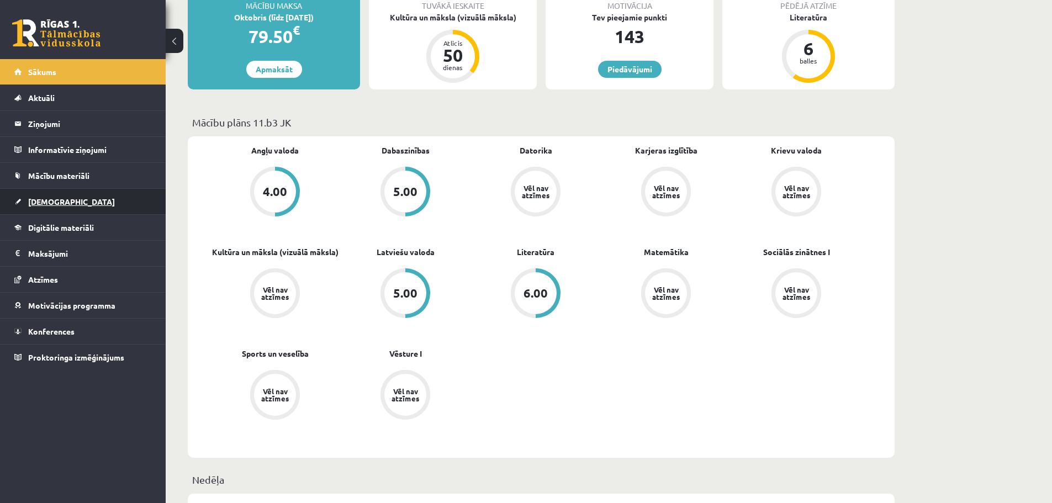
click at [55, 203] on span "[DEMOGRAPHIC_DATA]" at bounding box center [71, 202] width 87 height 10
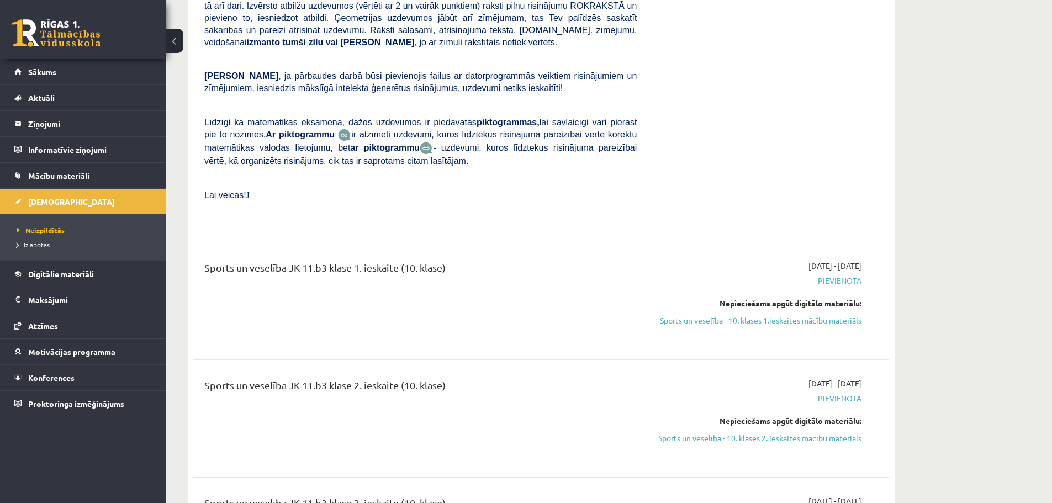
scroll to position [2981, 0]
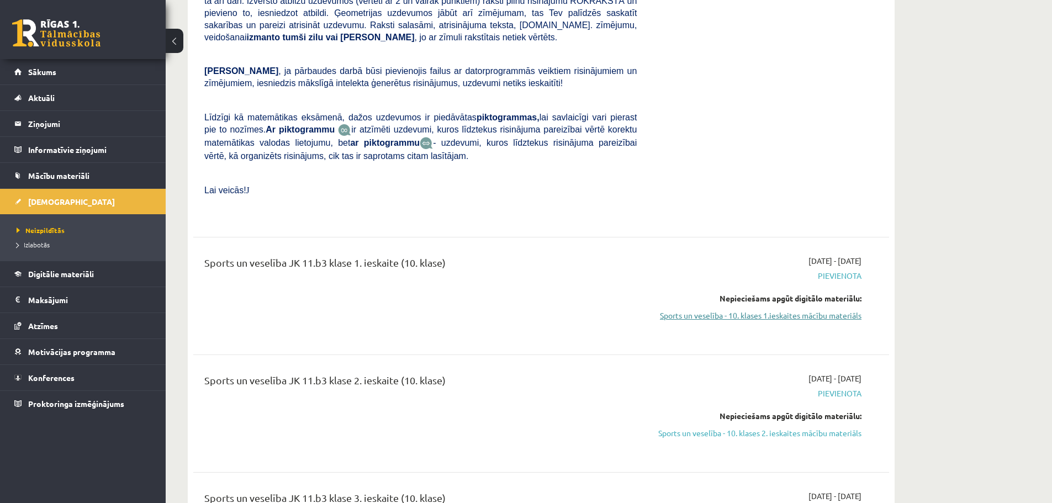
click at [787, 310] on link "Sports un veselība - 10. klases 1.ieskaites mācību materiāls" at bounding box center [757, 316] width 208 height 12
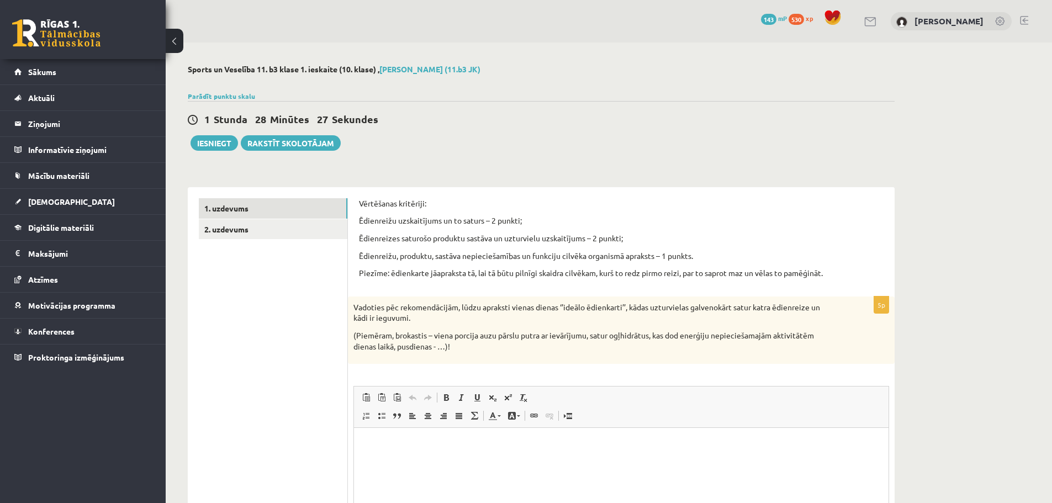
click at [481, 459] on html at bounding box center [621, 445] width 534 height 34
click at [568, 461] on p "**********" at bounding box center [621, 464] width 512 height 12
click at [628, 469] on html "**********" at bounding box center [621, 454] width 534 height 52
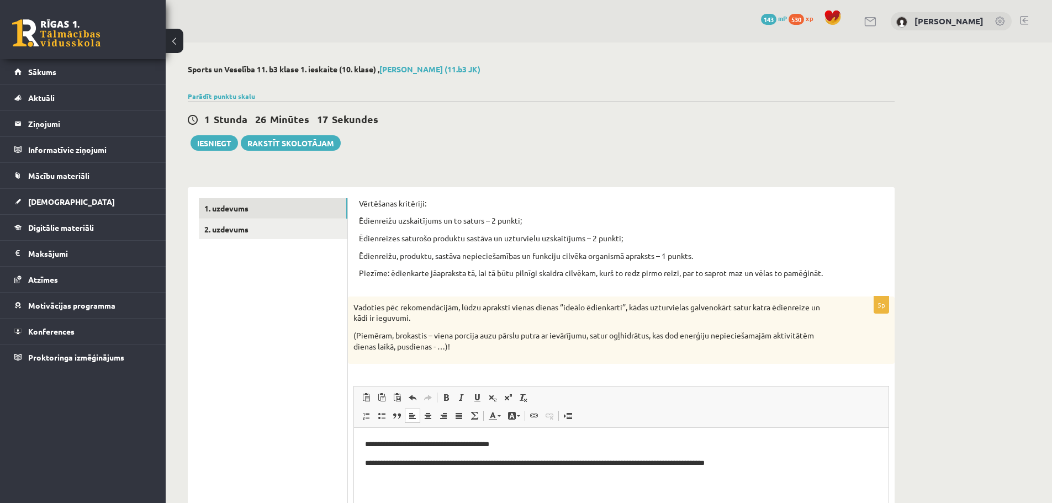
click at [538, 450] on body "**********" at bounding box center [621, 463] width 512 height 49
click at [540, 442] on p "**********" at bounding box center [621, 445] width 512 height 12
click at [808, 479] on p "Editor, wiswyg-editor-user-answer-47024846849420" at bounding box center [621, 482] width 512 height 12
click at [787, 460] on p "**********" at bounding box center [621, 464] width 512 height 12
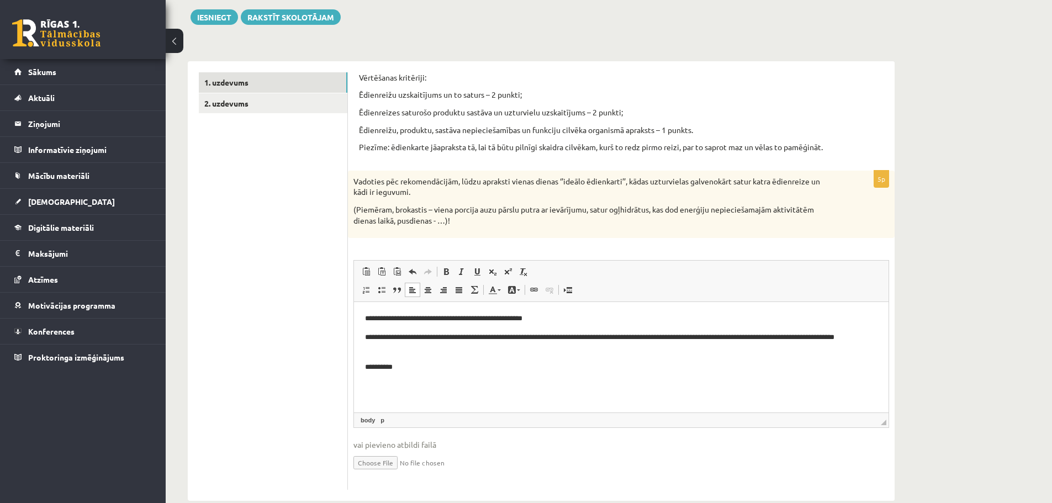
scroll to position [147, 0]
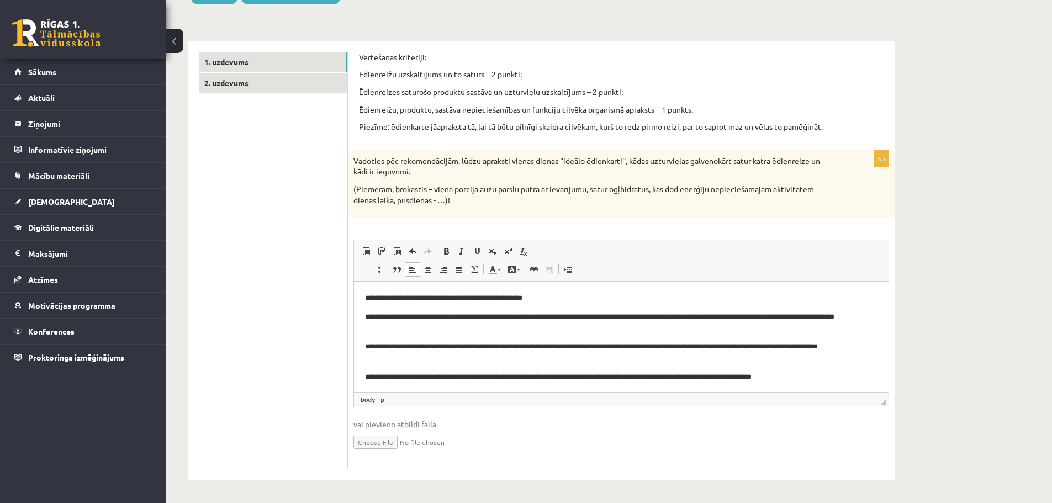
click at [240, 76] on link "2. uzdevums" at bounding box center [273, 83] width 148 height 20
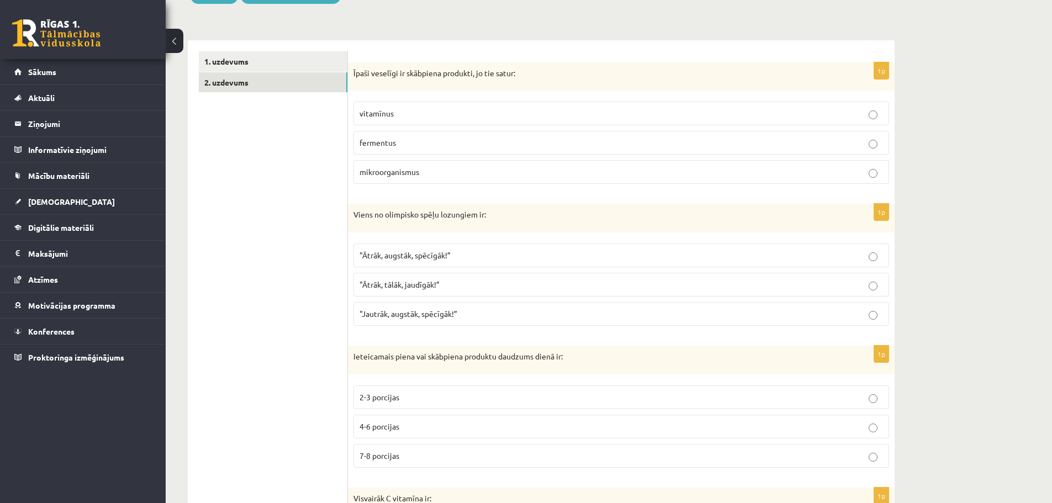
click at [445, 177] on p "mikroorganismus" at bounding box center [620, 172] width 523 height 12
click at [416, 152] on label "fermentus" at bounding box center [620, 143] width 535 height 24
click at [450, 260] on p ""Ātrāk, augstāk, spēcīgāk!”" at bounding box center [620, 256] width 523 height 12
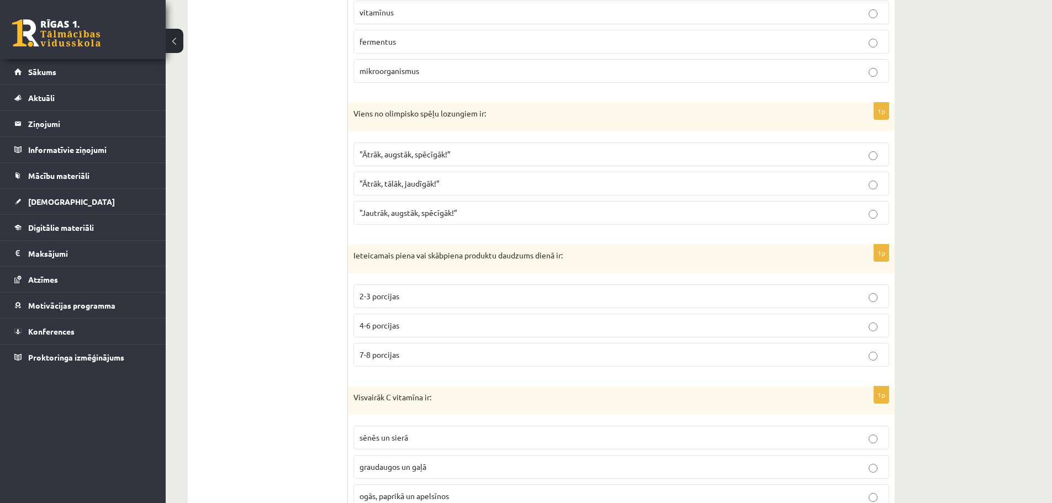
scroll to position [257, 0]
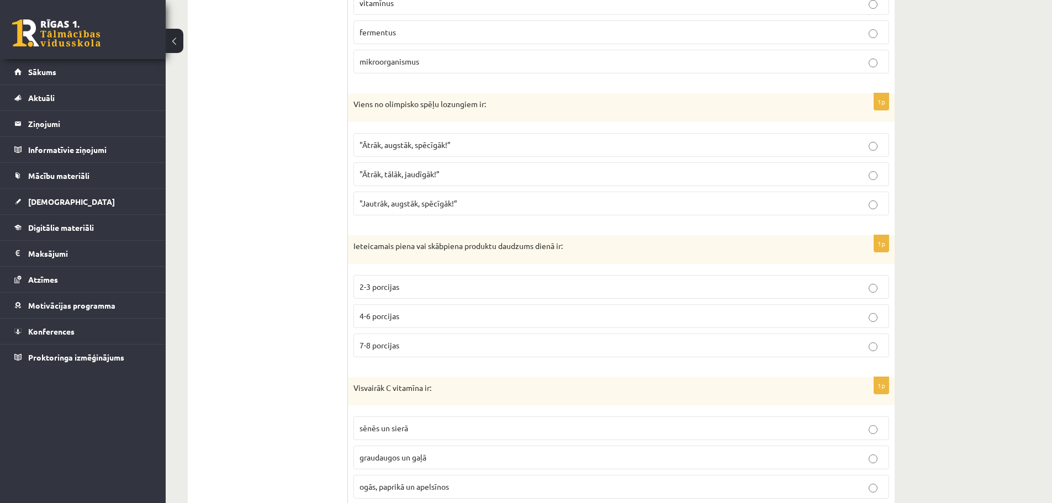
click at [394, 285] on span "2-3 porcijas" at bounding box center [379, 287] width 40 height 10
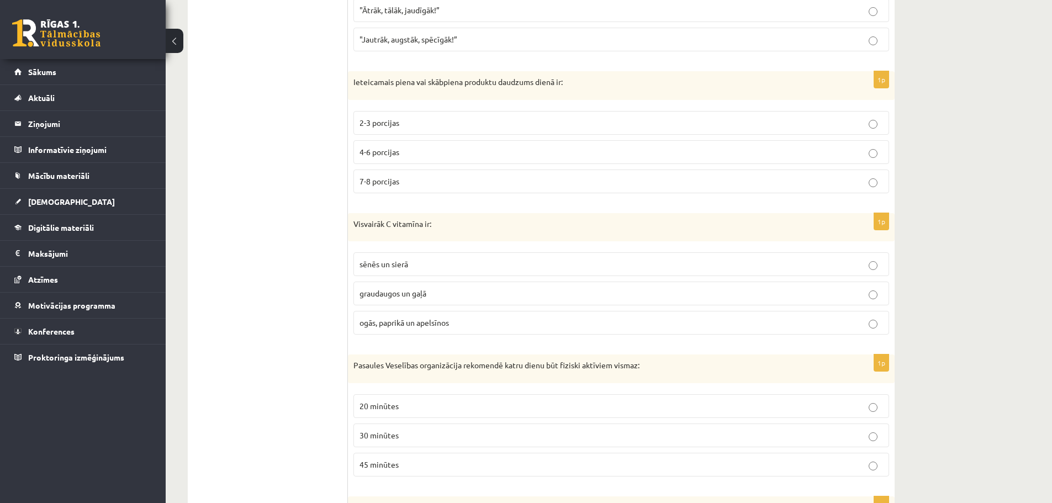
scroll to position [423, 0]
click at [428, 321] on span "ogās, paprikā un apelsīnos" at bounding box center [403, 321] width 89 height 10
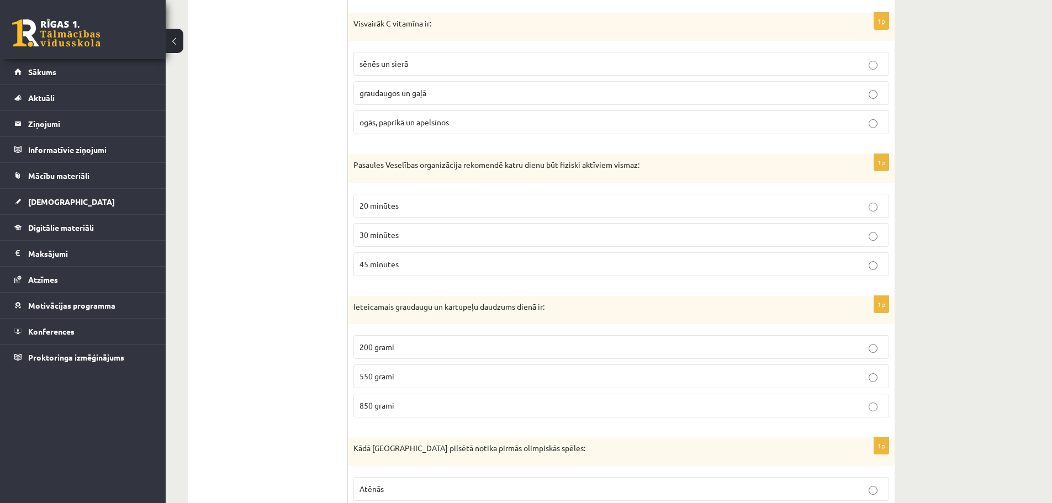
scroll to position [644, 0]
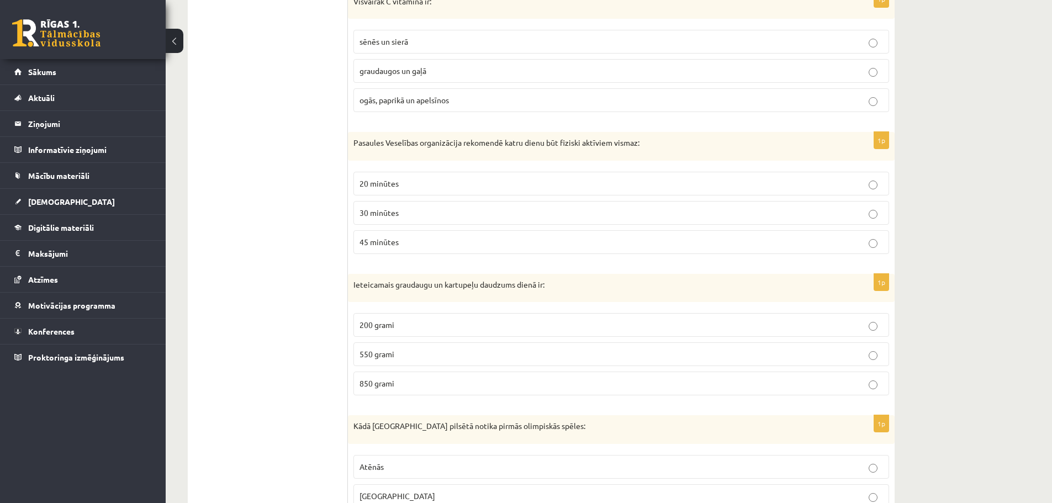
click at [371, 216] on span "30 minūtes" at bounding box center [378, 213] width 39 height 10
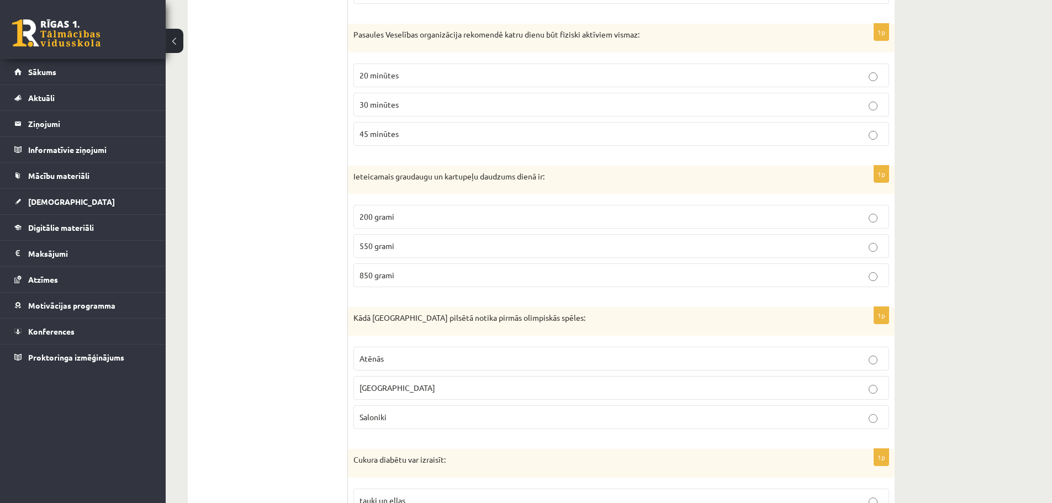
scroll to position [754, 0]
click at [398, 269] on p "850 grami" at bounding box center [620, 273] width 523 height 12
click at [511, 221] on label "200 grami" at bounding box center [620, 215] width 535 height 24
click at [432, 389] on p "Olimpijā" at bounding box center [620, 386] width 523 height 12
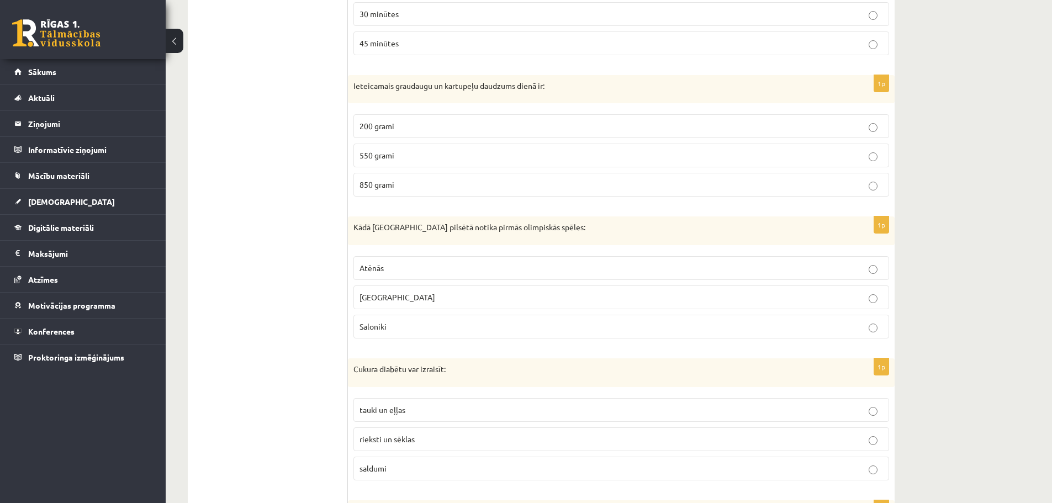
scroll to position [920, 0]
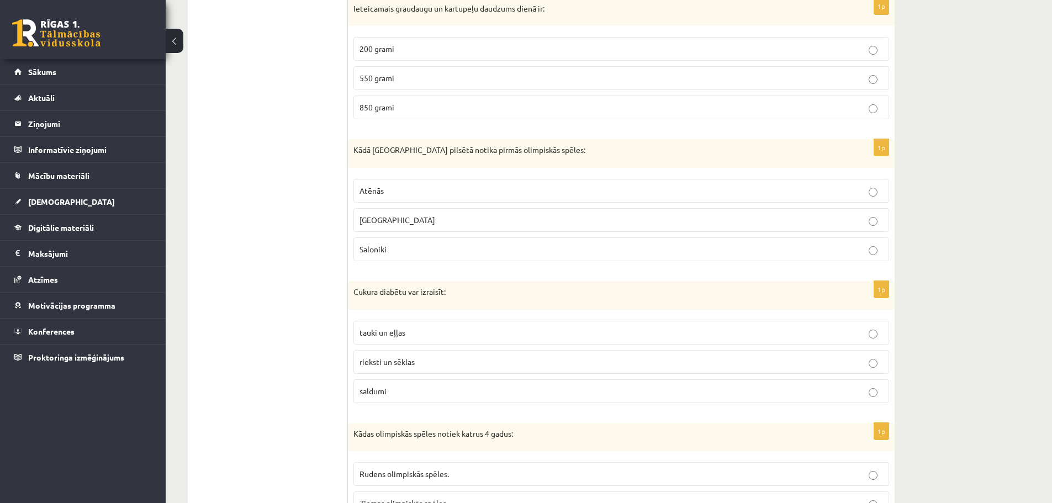
click at [392, 390] on p "saldumi" at bounding box center [620, 391] width 523 height 12
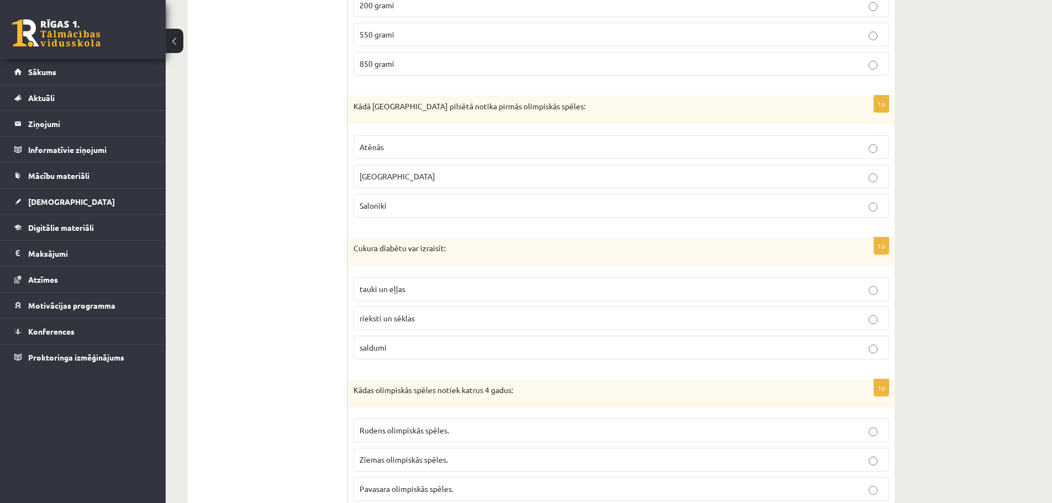
scroll to position [1085, 0]
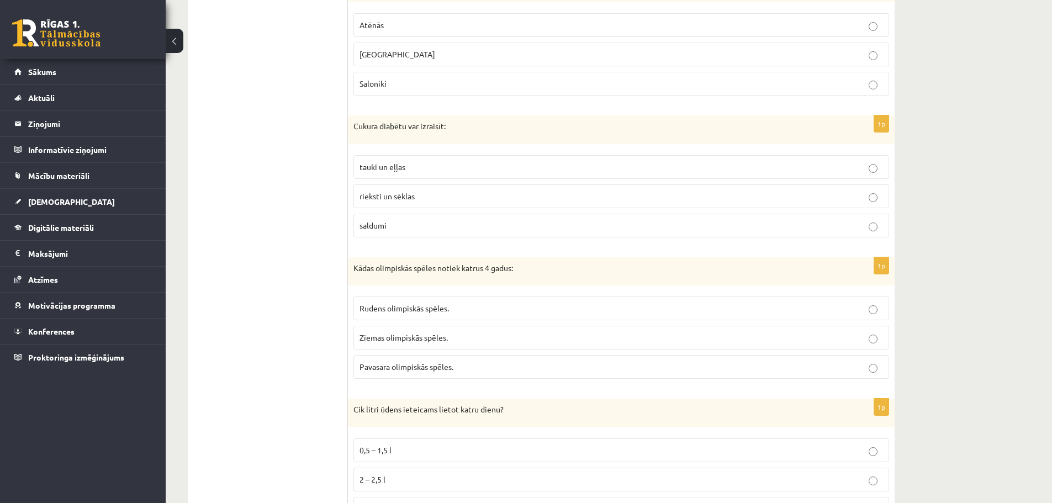
click at [440, 325] on fieldset "Rudens olimpiskās spēles. Ziemas olimpiskās spēles. Pavasara olimpiskās spēles." at bounding box center [620, 336] width 535 height 91
click at [453, 328] on label "Ziemas olimpiskās spēles." at bounding box center [620, 338] width 535 height 24
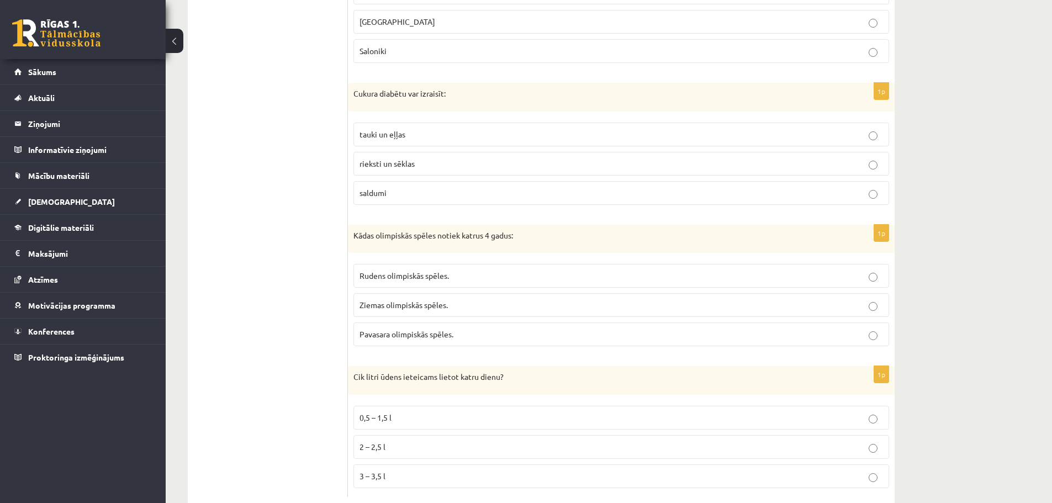
scroll to position [1146, 0]
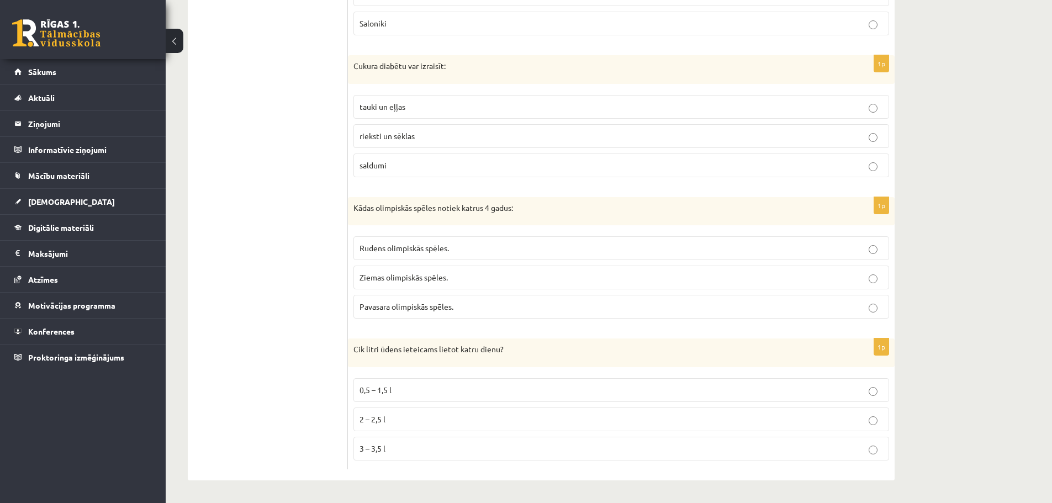
click at [441, 416] on p "2 – 2,5 l" at bounding box center [620, 419] width 523 height 12
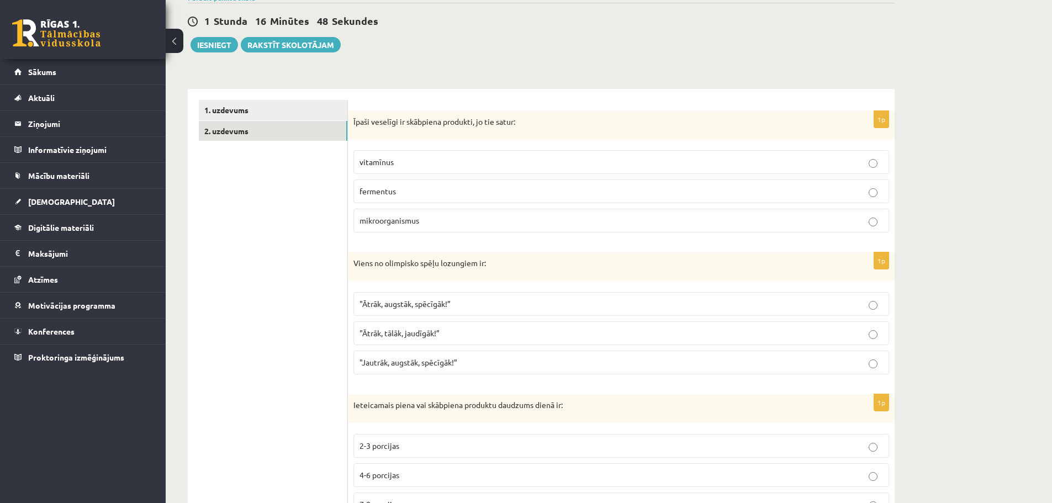
scroll to position [0, 0]
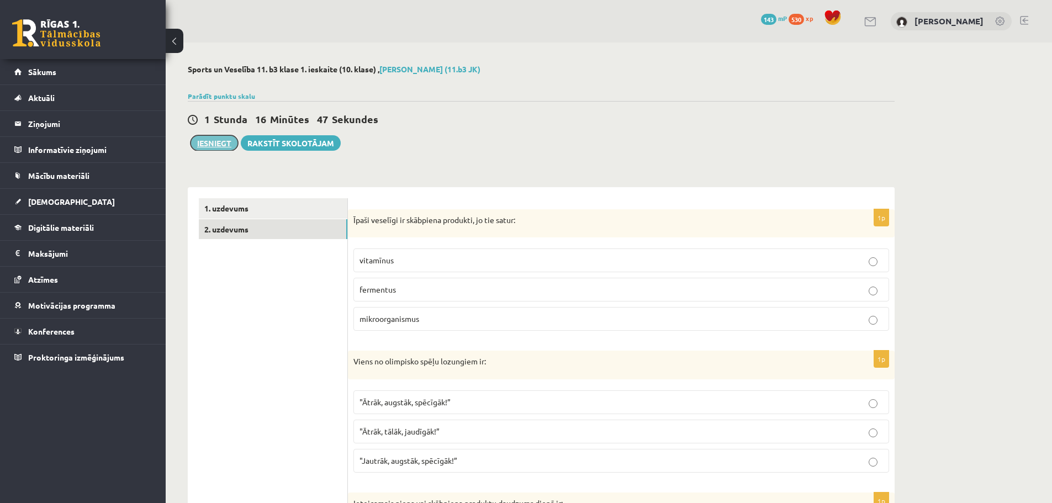
click at [220, 145] on button "Iesniegt" at bounding box center [213, 142] width 47 height 15
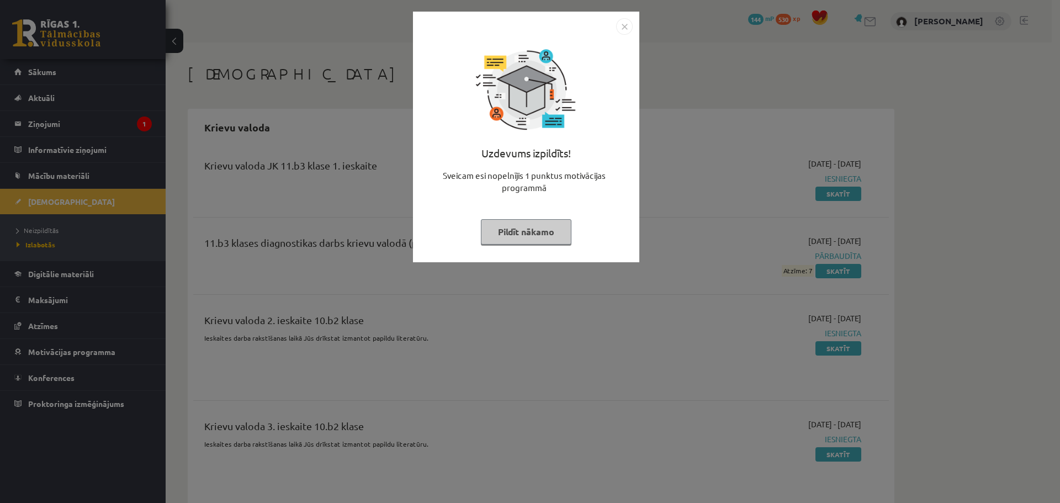
click at [556, 235] on button "Pildīt nākamo" at bounding box center [526, 231] width 91 height 25
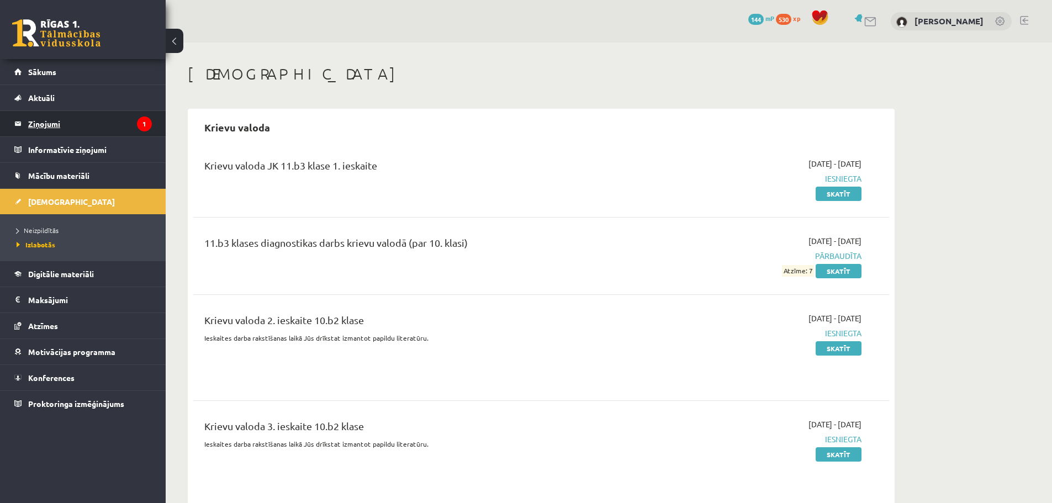
click at [136, 125] on legend "Ziņojumi 1" at bounding box center [90, 123] width 124 height 25
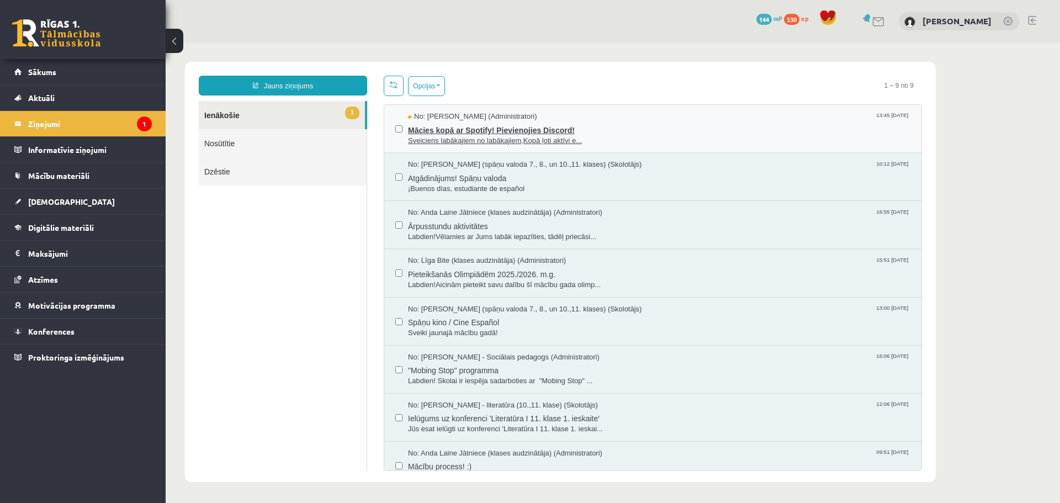
click at [534, 133] on span "Mācies kopā ar Spotify! Pievienojies Discord!" at bounding box center [659, 129] width 502 height 14
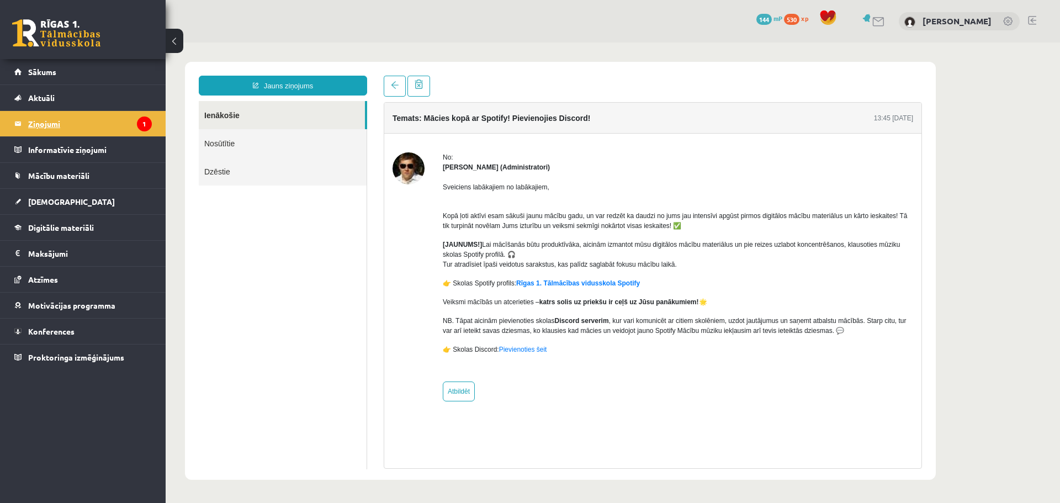
click at [68, 124] on legend "Ziņojumi 1" at bounding box center [90, 123] width 124 height 25
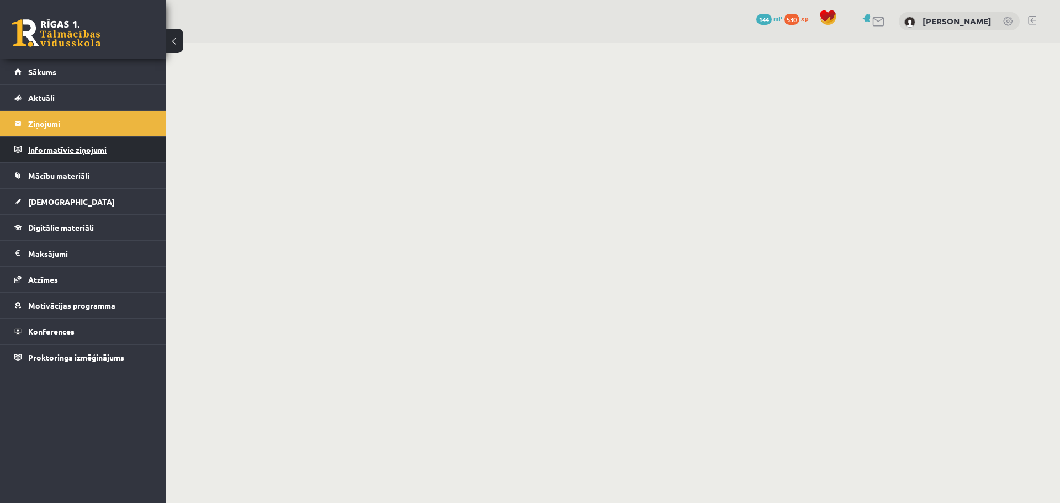
click at [103, 152] on legend "Informatīvie ziņojumi 0" at bounding box center [90, 149] width 124 height 25
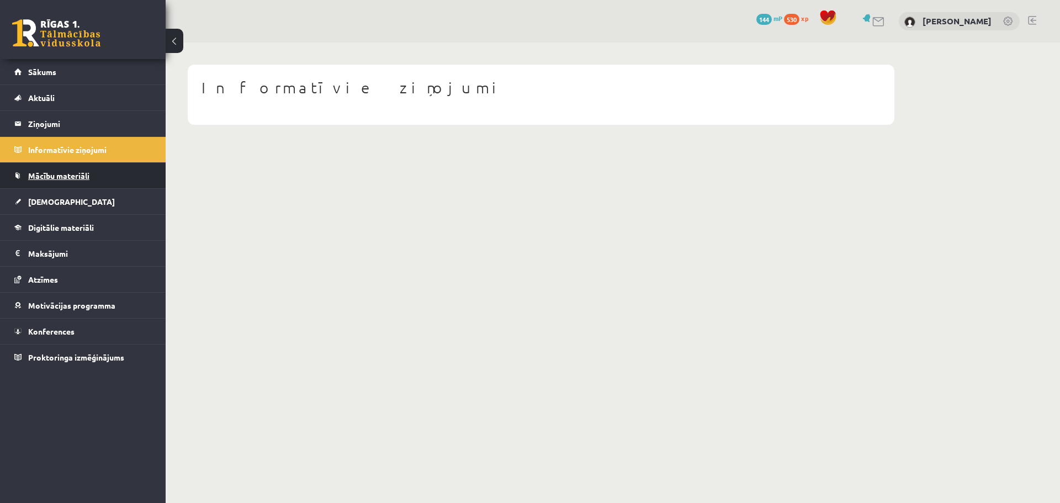
click at [94, 177] on link "Mācību materiāli" at bounding box center [82, 175] width 137 height 25
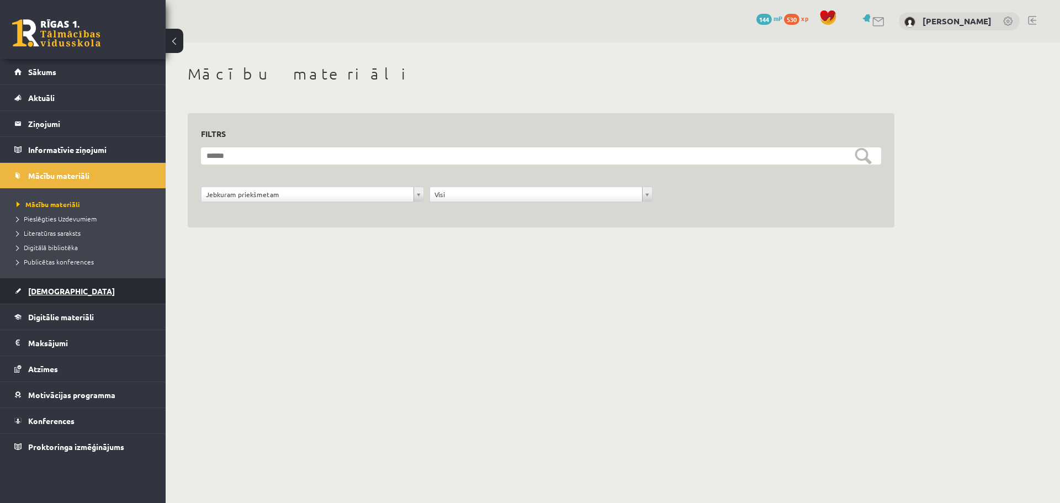
click at [86, 293] on link "[DEMOGRAPHIC_DATA]" at bounding box center [82, 290] width 137 height 25
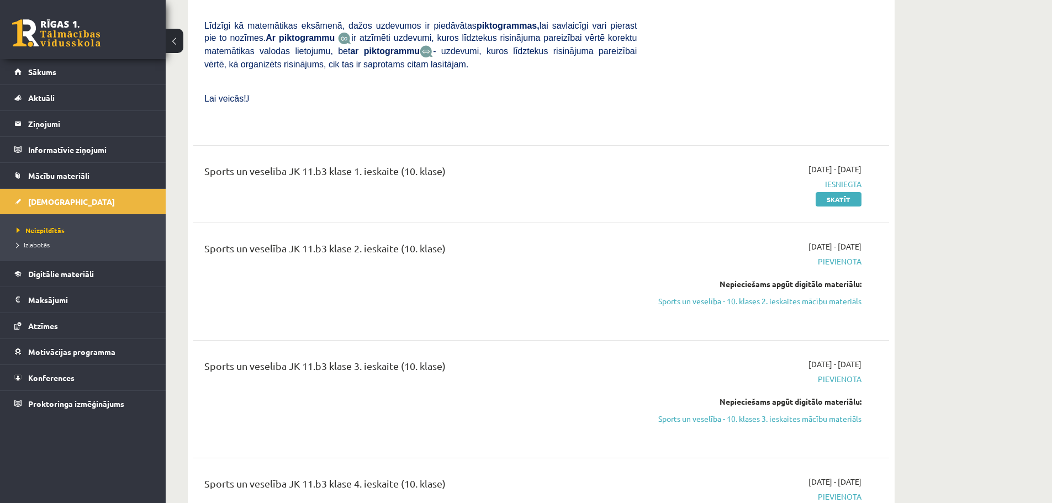
scroll to position [3091, 0]
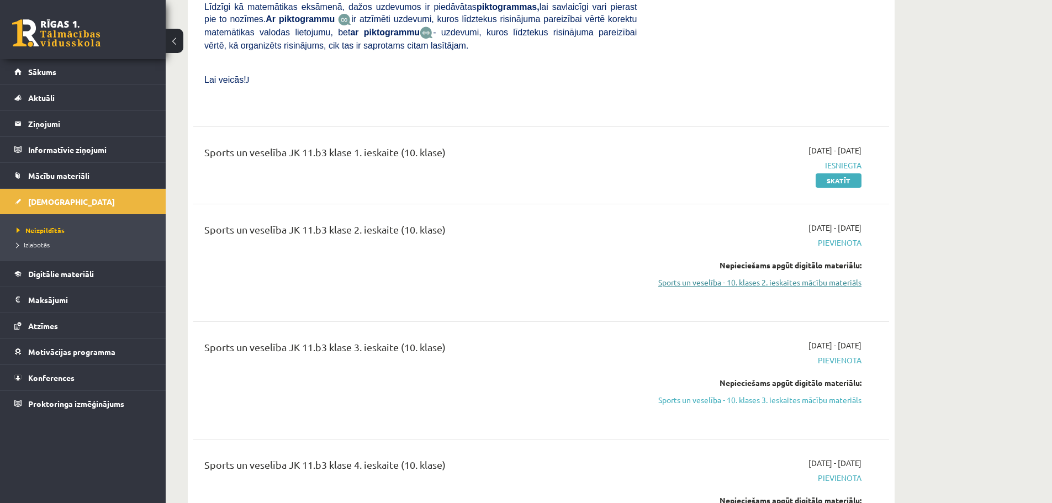
click at [824, 277] on link "Sports un veselība - 10. klases 2. ieskaites mācību materiāls" at bounding box center [757, 283] width 208 height 12
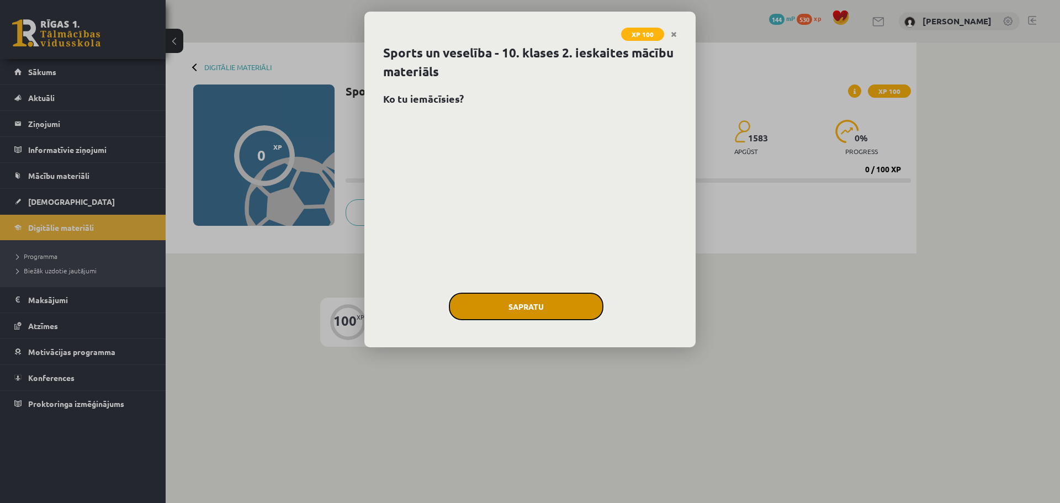
click at [583, 300] on button "Sapratu" at bounding box center [526, 307] width 155 height 28
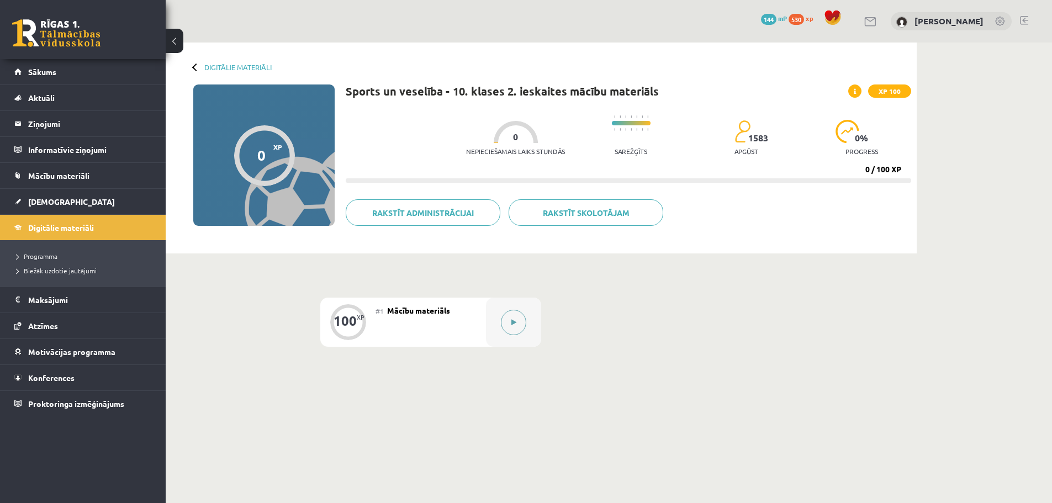
click at [535, 323] on div at bounding box center [513, 322] width 55 height 49
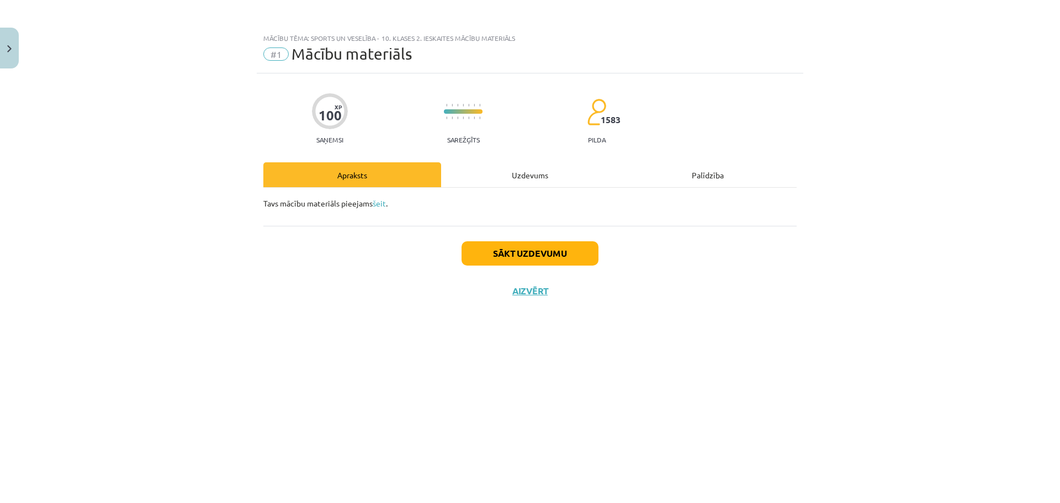
click at [514, 180] on div "Uzdevums" at bounding box center [530, 174] width 178 height 25
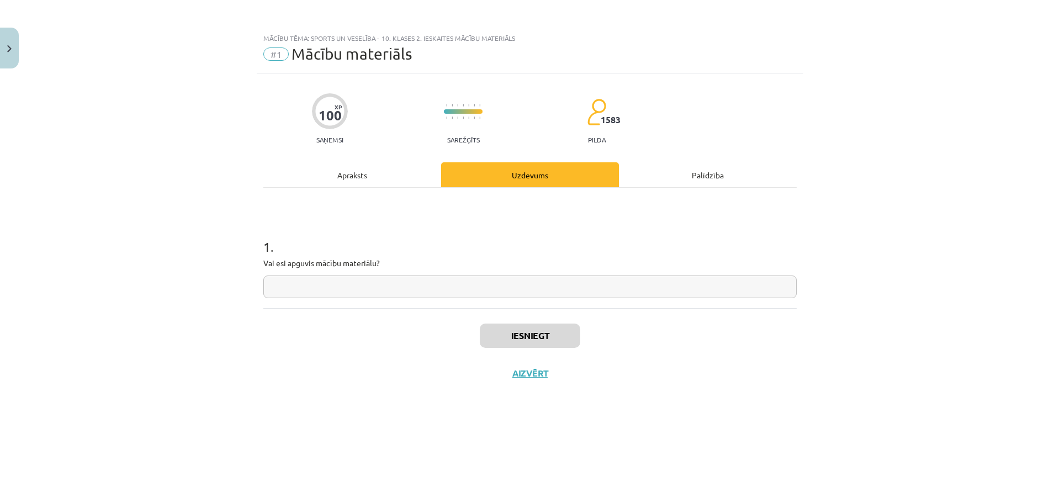
click at [355, 172] on div "Apraksts" at bounding box center [352, 174] width 178 height 25
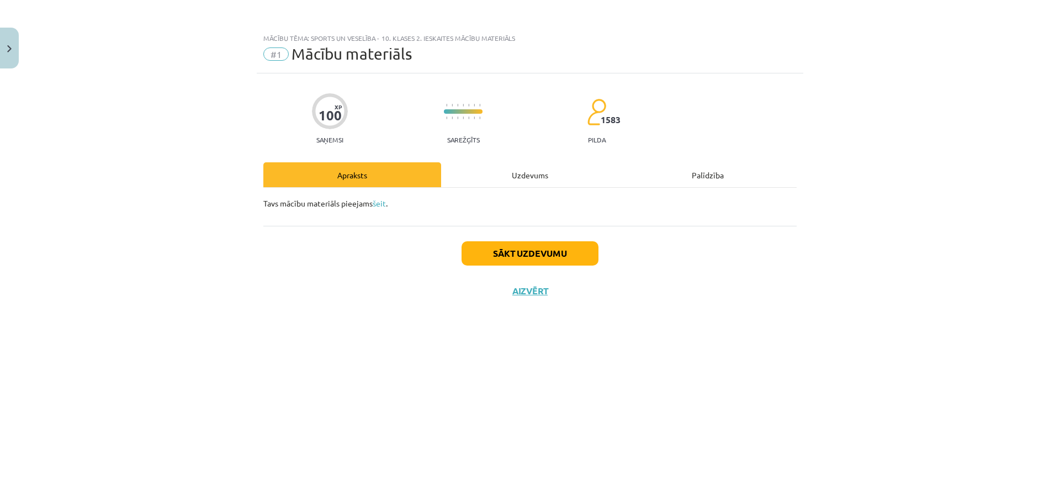
click at [522, 181] on div "Uzdevums" at bounding box center [530, 174] width 178 height 25
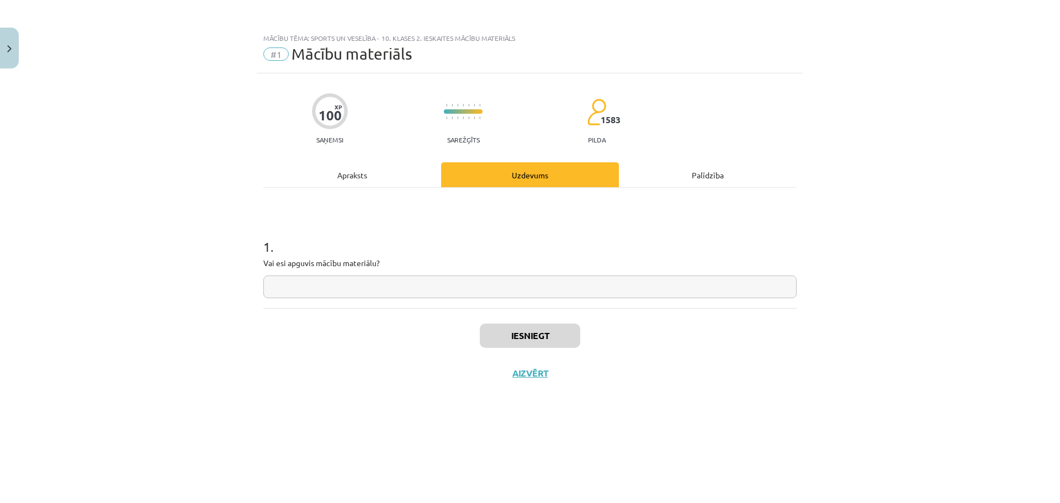
click at [465, 290] on input "text" at bounding box center [529, 286] width 533 height 23
type input "*"
type input "**"
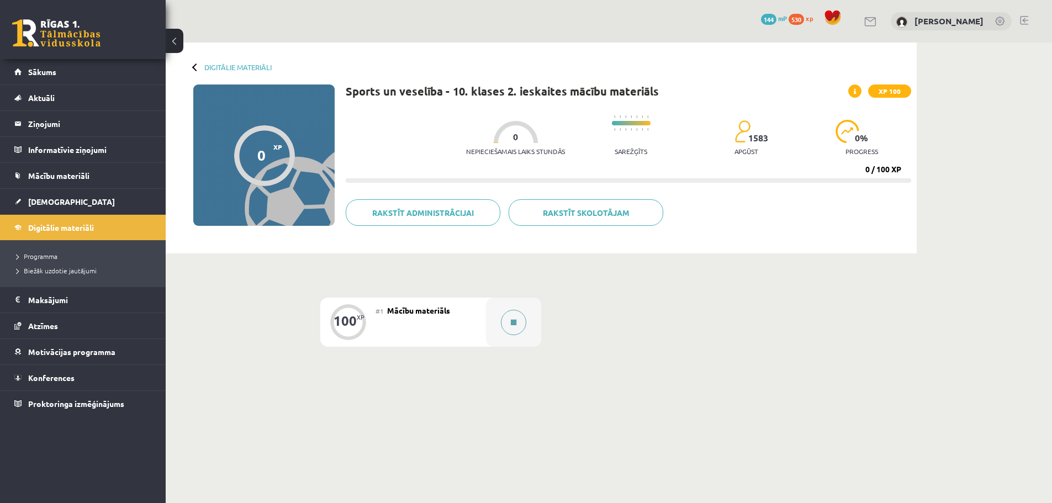
click at [509, 317] on button at bounding box center [513, 322] width 25 height 25
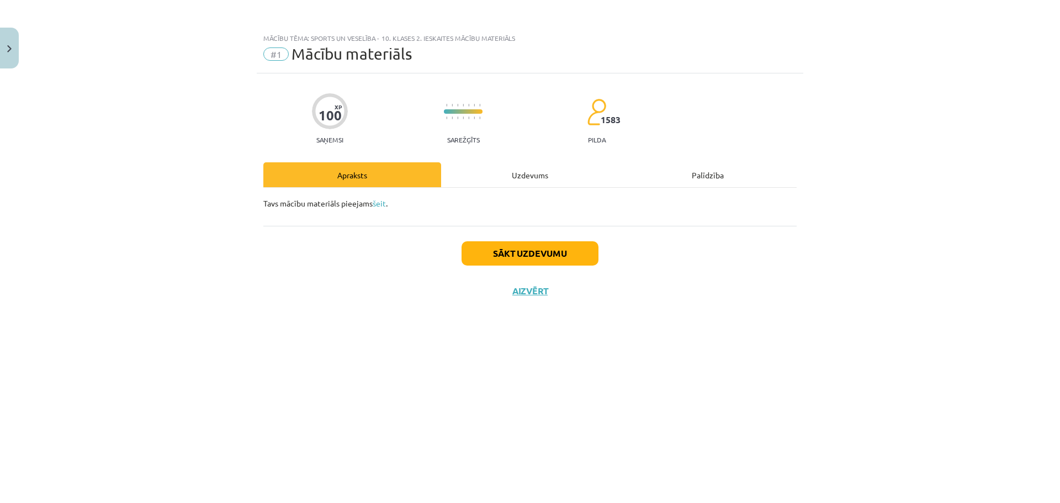
click at [513, 168] on div "Uzdevums" at bounding box center [530, 174] width 178 height 25
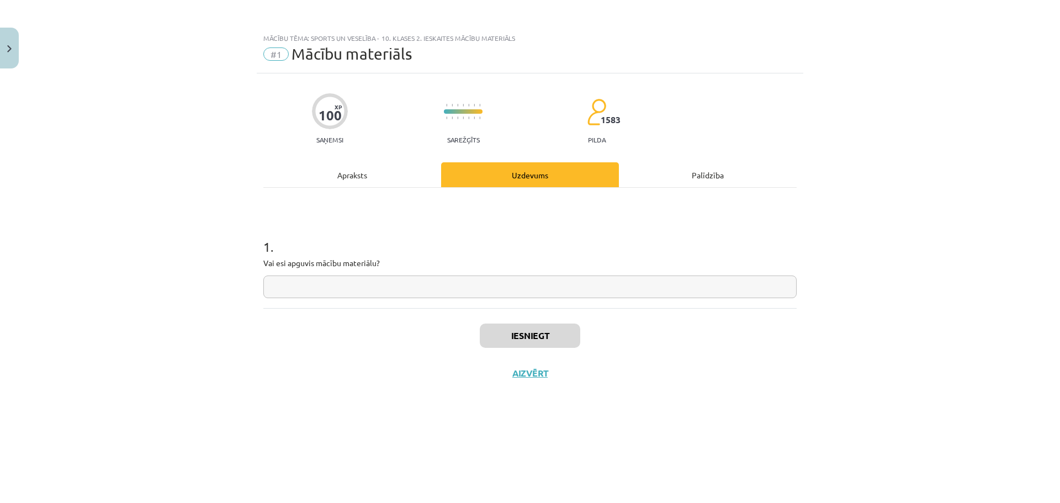
click at [538, 283] on input "text" at bounding box center [529, 286] width 533 height 23
type input "**"
click at [565, 325] on button "Iesniegt" at bounding box center [530, 335] width 100 height 24
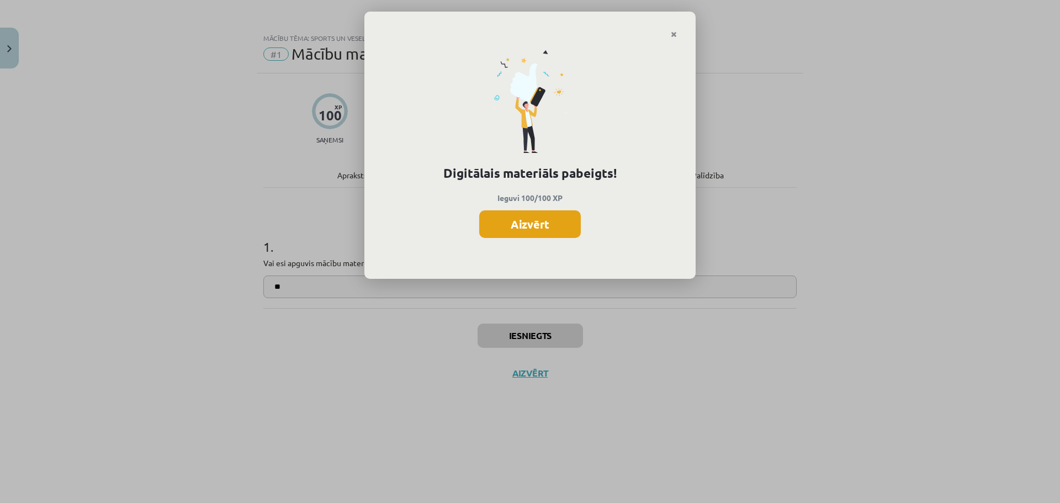
click at [539, 225] on button "Aizvērt" at bounding box center [530, 224] width 102 height 28
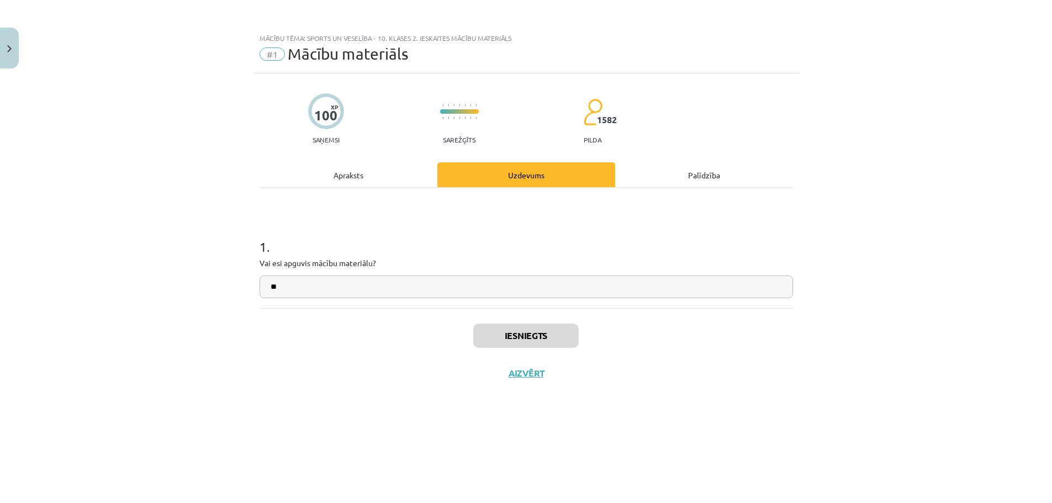
click at [551, 178] on div "Uzdevums" at bounding box center [526, 174] width 178 height 25
click at [535, 374] on button "Aizvērt" at bounding box center [526, 373] width 42 height 11
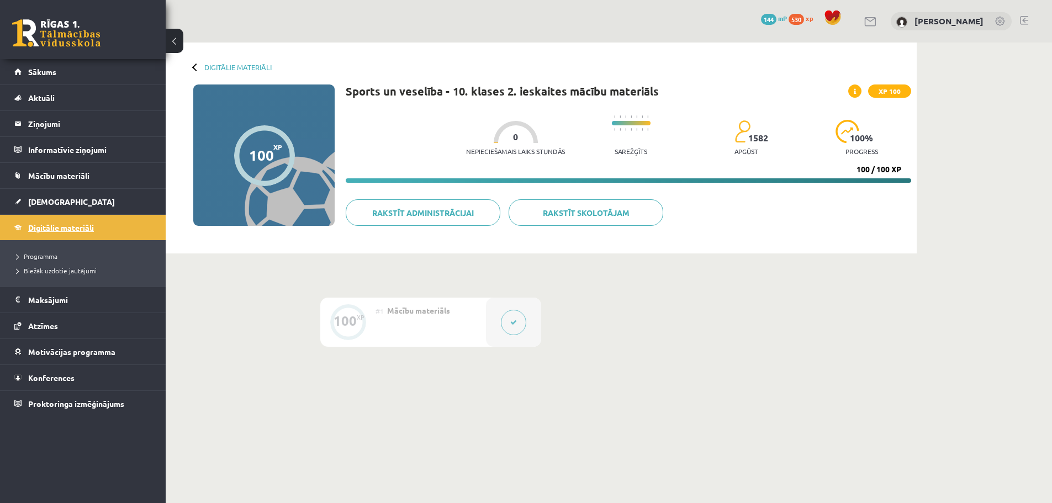
click at [50, 227] on span "Digitālie materiāli" at bounding box center [61, 227] width 66 height 10
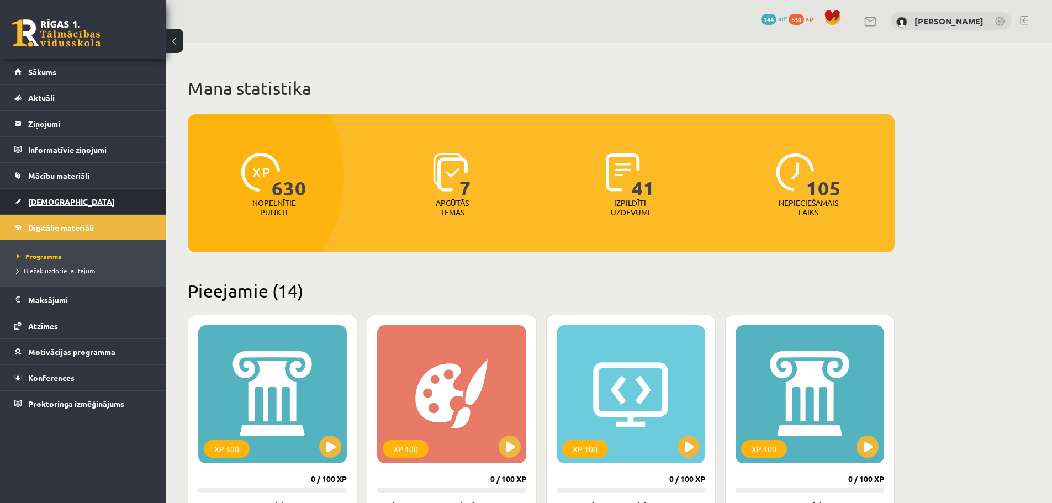
click at [56, 193] on link "[DEMOGRAPHIC_DATA]" at bounding box center [82, 201] width 137 height 25
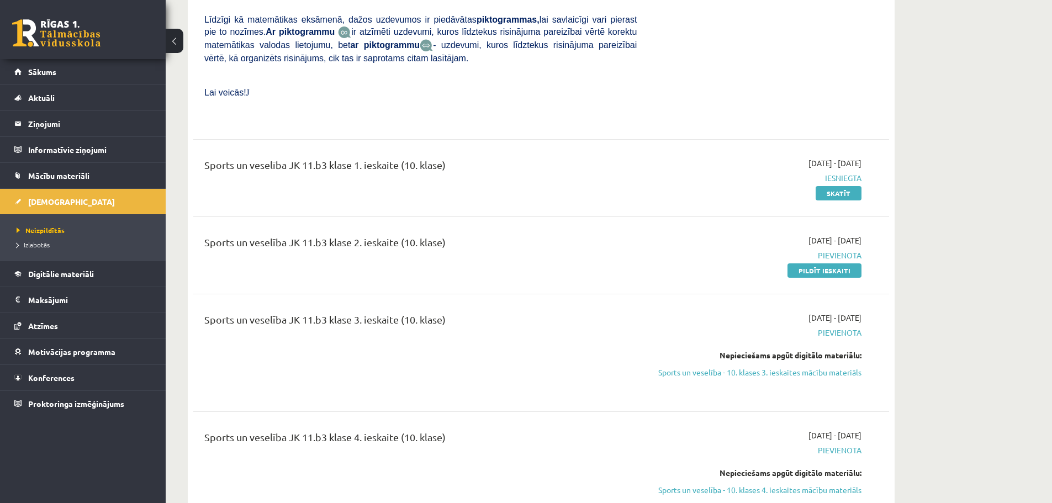
scroll to position [3091, 0]
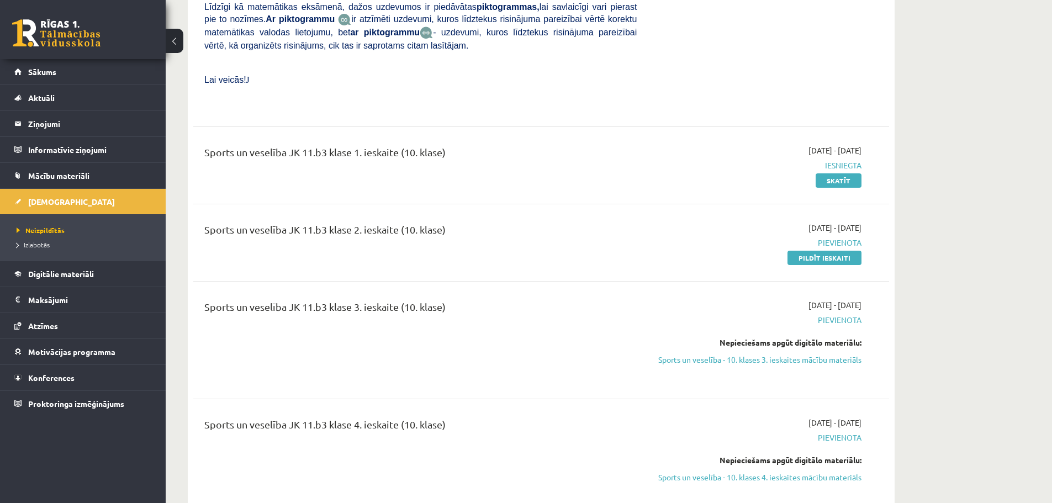
click at [35, 23] on link at bounding box center [56, 33] width 88 height 28
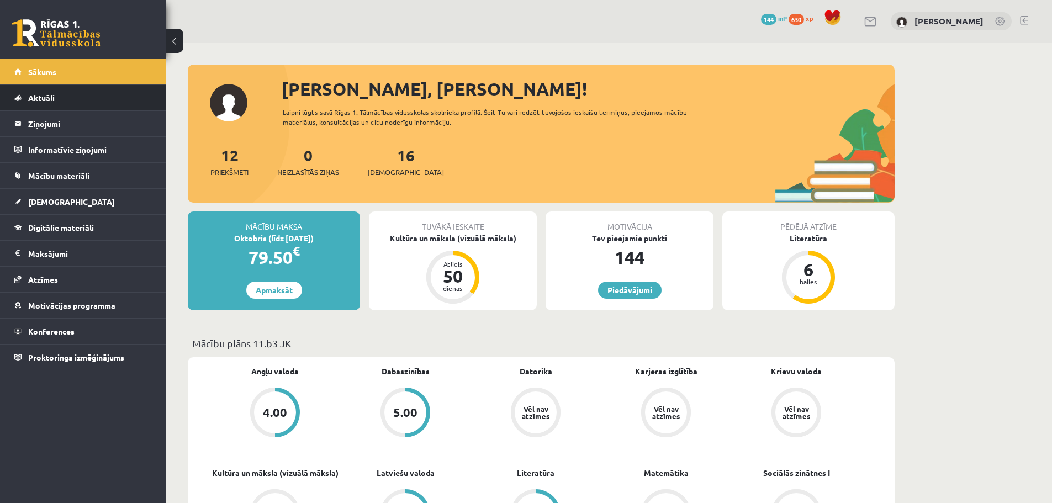
click at [58, 98] on link "Aktuāli" at bounding box center [82, 97] width 137 height 25
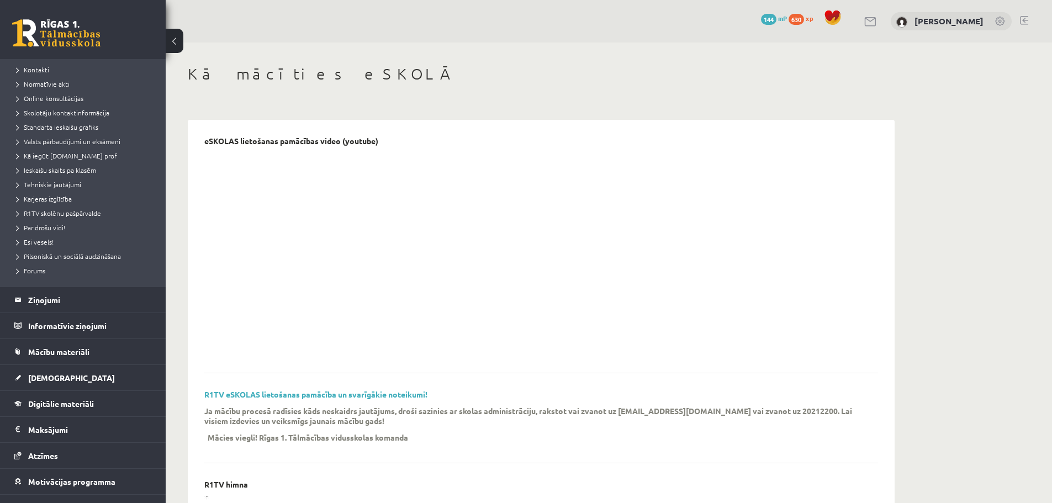
scroll to position [114, 0]
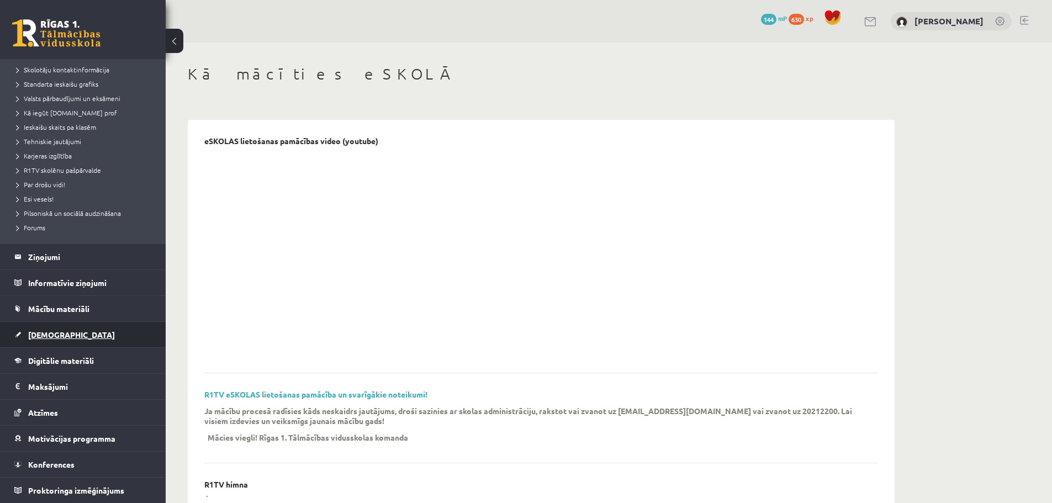
click at [45, 335] on span "[DEMOGRAPHIC_DATA]" at bounding box center [71, 335] width 87 height 10
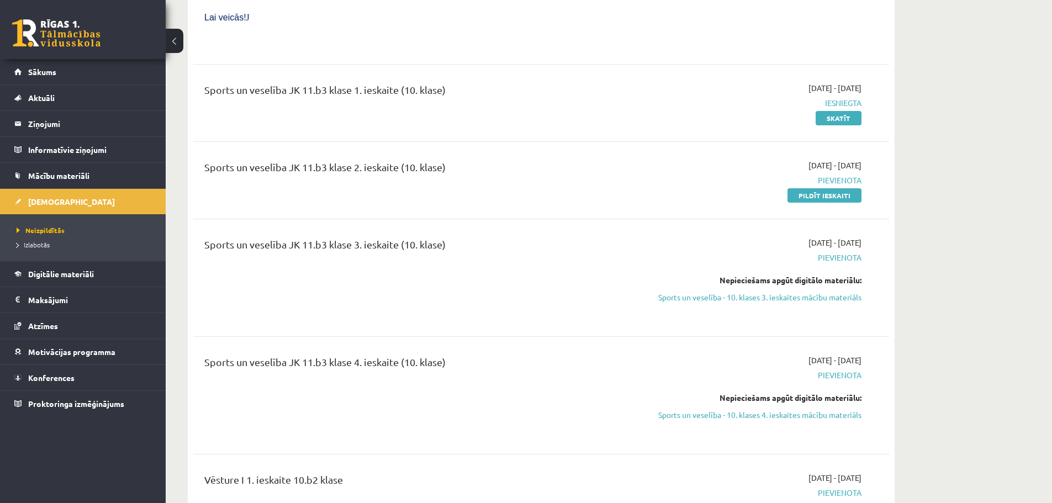
scroll to position [3146, 0]
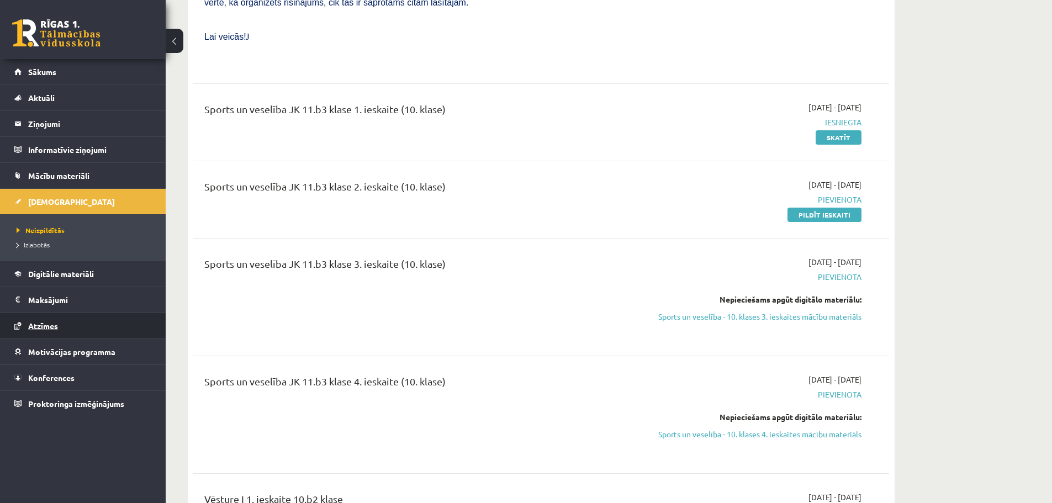
click at [50, 321] on span "Atzīmes" at bounding box center [43, 326] width 30 height 10
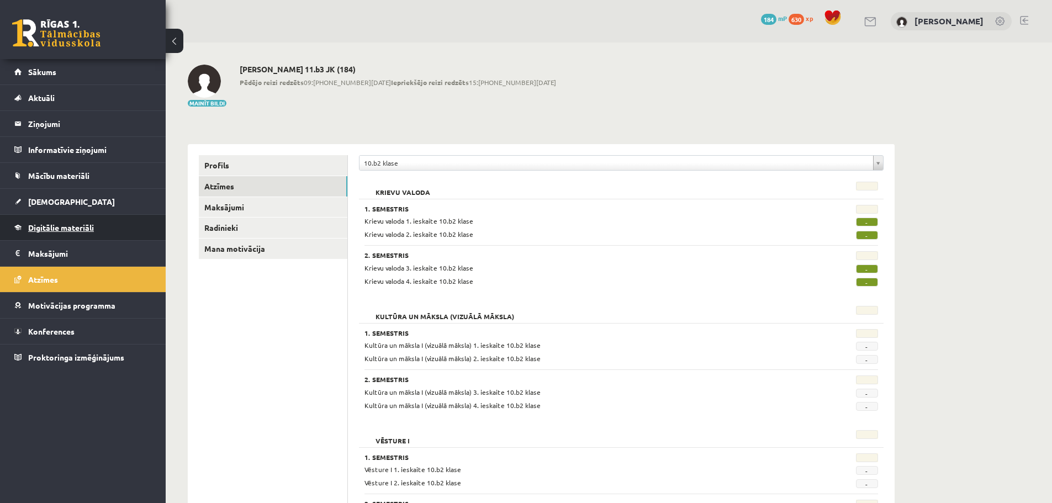
click at [72, 235] on link "Digitālie materiāli" at bounding box center [82, 227] width 137 height 25
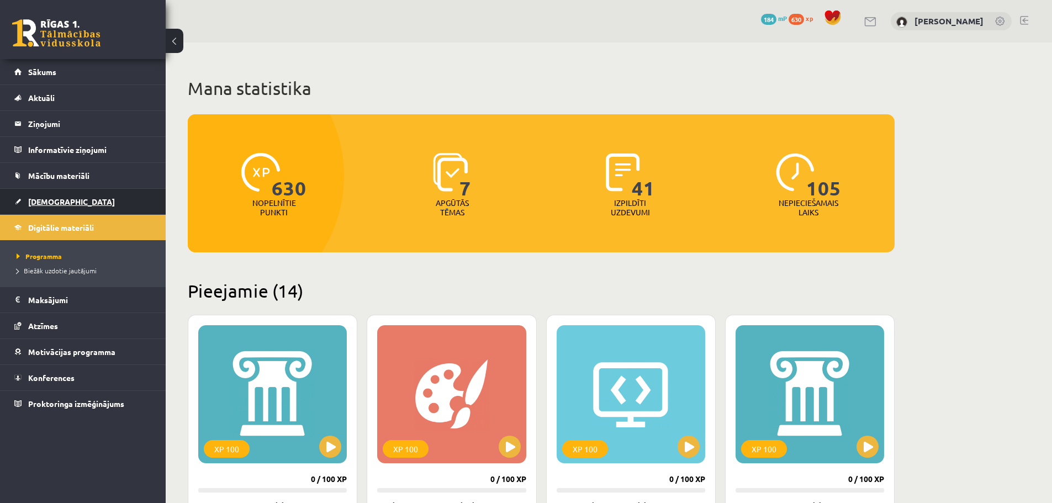
click at [41, 204] on span "[DEMOGRAPHIC_DATA]" at bounding box center [71, 202] width 87 height 10
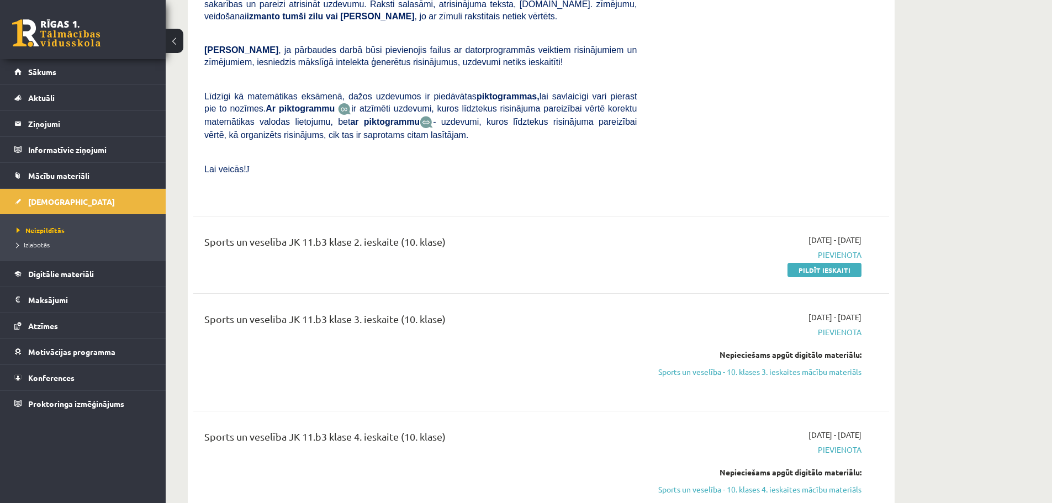
scroll to position [3036, 0]
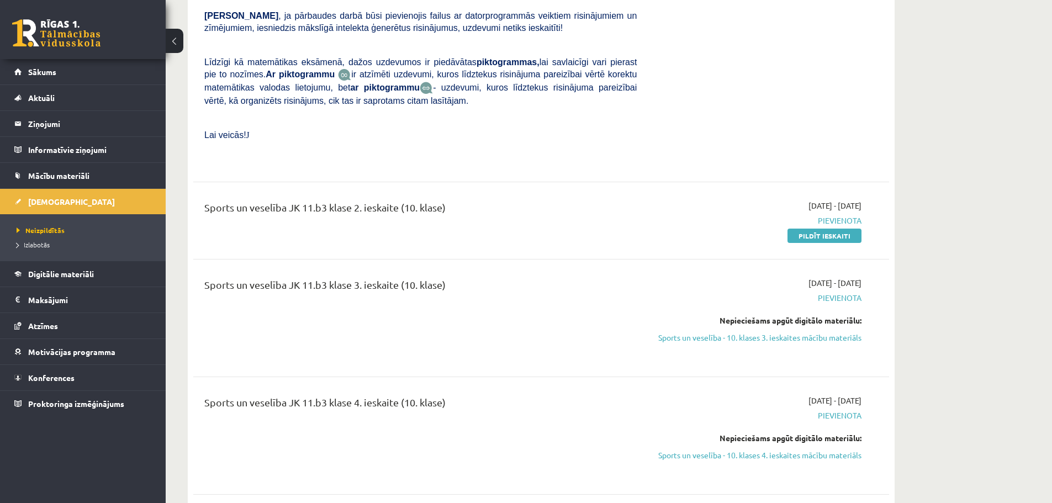
drag, startPoint x: 840, startPoint y: 199, endPoint x: 577, endPoint y: 43, distance: 305.2
click at [840, 229] on link "Pildīt ieskaiti" at bounding box center [824, 236] width 74 height 14
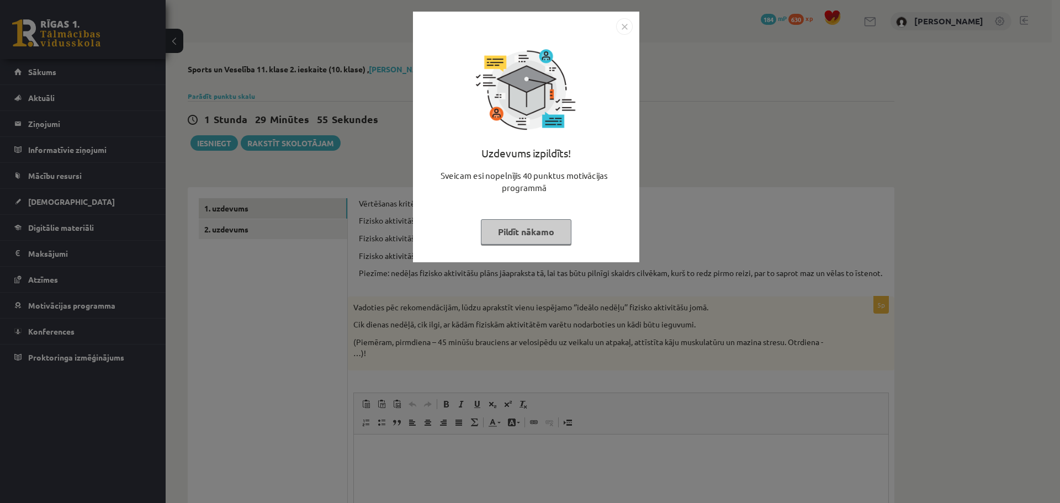
click at [537, 235] on button "Pildīt nākamo" at bounding box center [526, 231] width 91 height 25
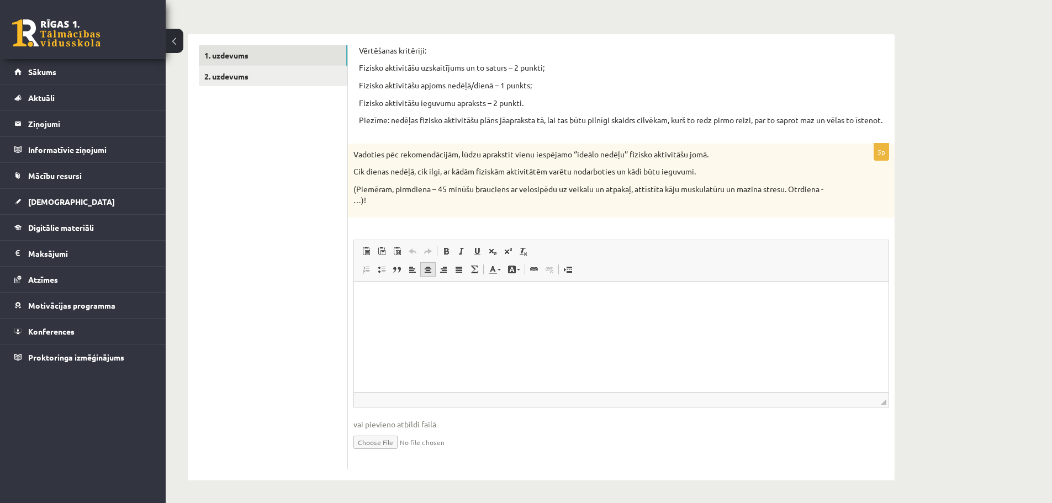
scroll to position [164, 0]
click at [444, 315] on html at bounding box center [621, 299] width 534 height 34
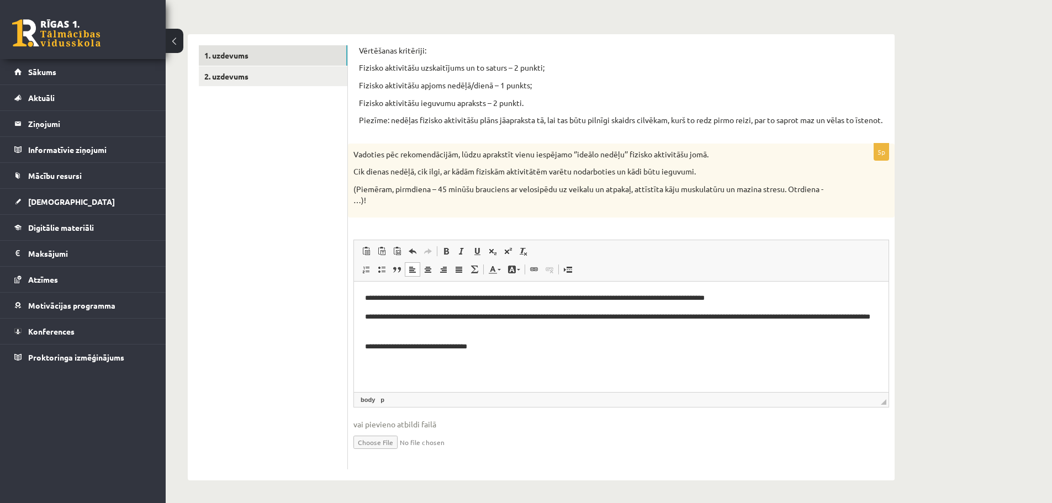
click at [762, 317] on p "**********" at bounding box center [621, 322] width 512 height 23
drag, startPoint x: 761, startPoint y: 315, endPoint x: 825, endPoint y: 314, distance: 64.6
click at [825, 314] on p "**********" at bounding box center [621, 322] width 512 height 23
copy p "**********"
click at [503, 349] on p "**********" at bounding box center [621, 347] width 512 height 12
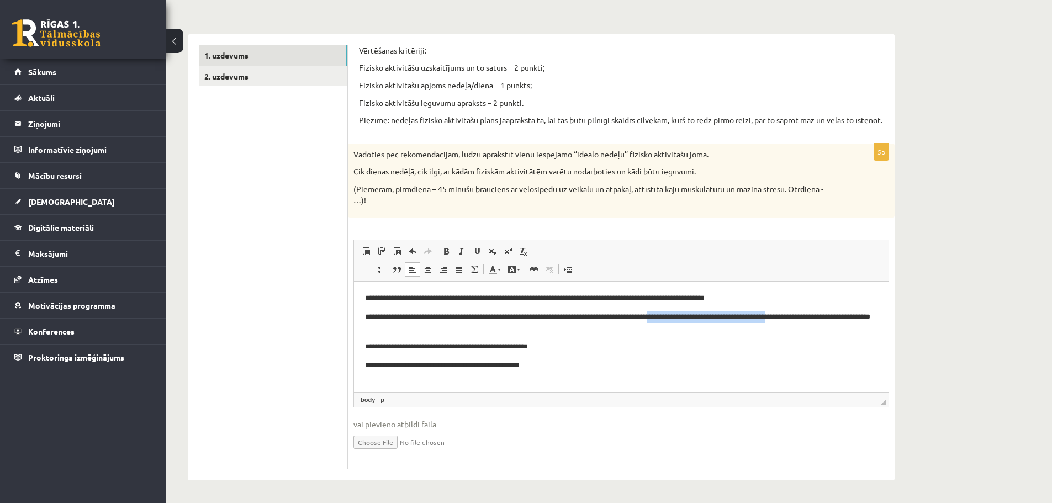
drag, startPoint x: 686, startPoint y: 319, endPoint x: 826, endPoint y: 322, distance: 140.8
click at [826, 322] on p "**********" at bounding box center [621, 322] width 512 height 23
copy p "**********"
click at [548, 370] on p "**********" at bounding box center [621, 366] width 512 height 12
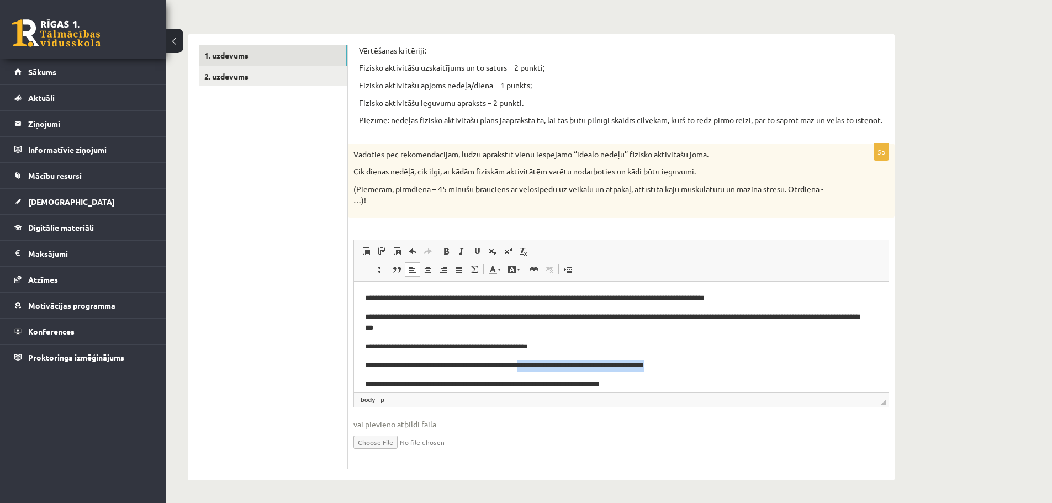
drag, startPoint x: 534, startPoint y: 366, endPoint x: 687, endPoint y: 361, distance: 153.5
click at [687, 361] on p "**********" at bounding box center [617, 366] width 504 height 12
copy p "**********"
click at [664, 384] on p "**********" at bounding box center [617, 385] width 504 height 12
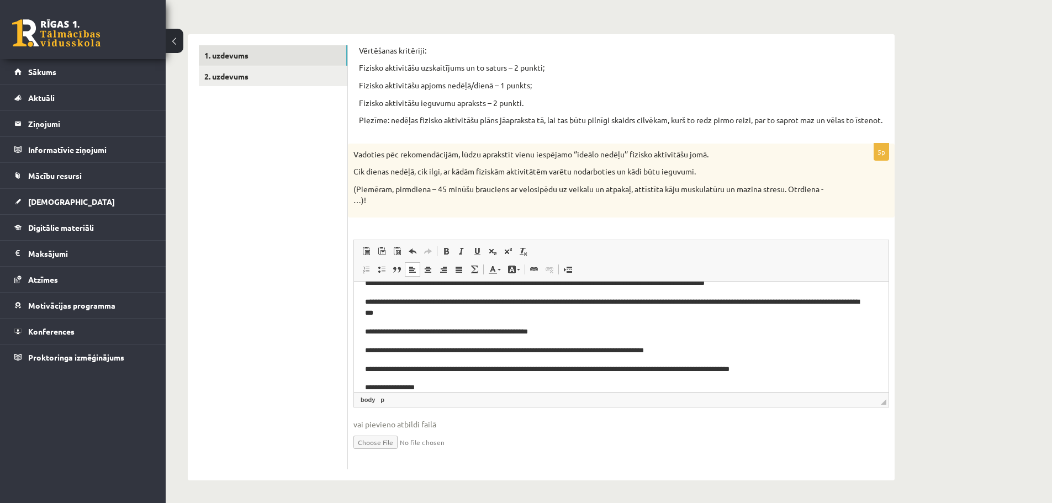
scroll to position [34, 0]
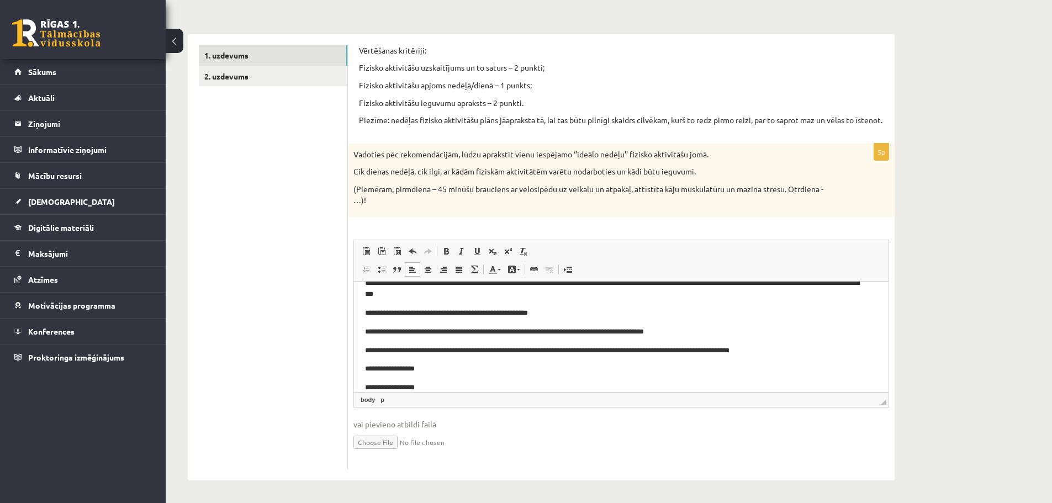
drag, startPoint x: 404, startPoint y: 352, endPoint x: 412, endPoint y: 353, distance: 7.8
click at [404, 352] on p "**********" at bounding box center [617, 351] width 504 height 12
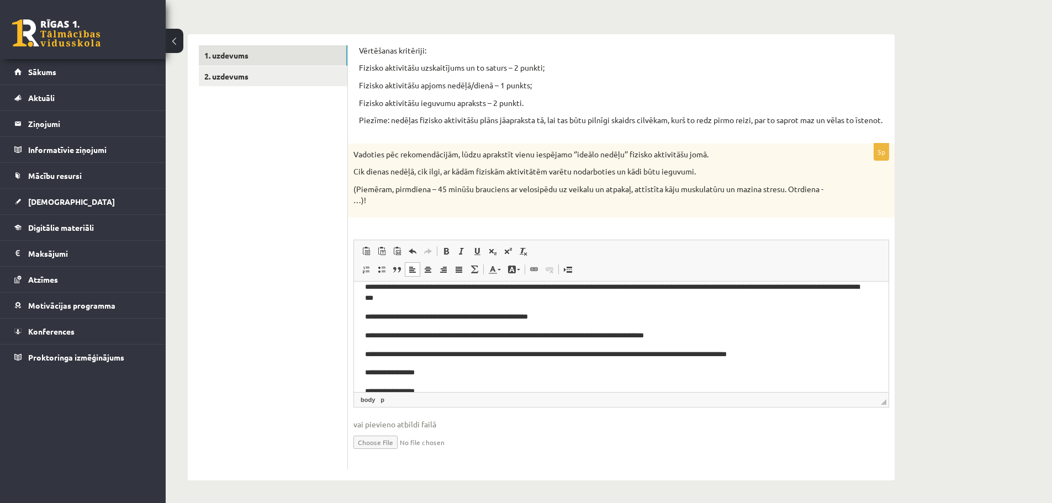
scroll to position [46, 0]
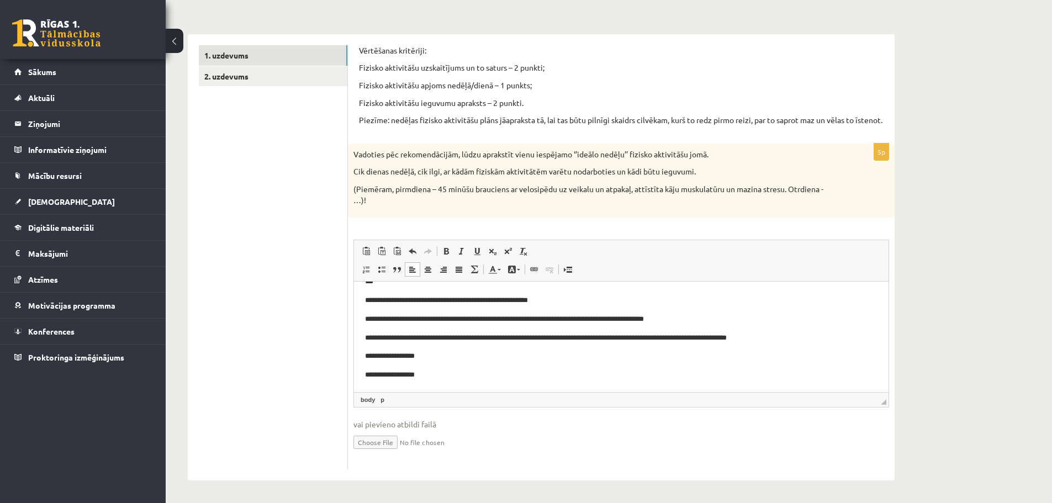
click at [693, 322] on p "**********" at bounding box center [617, 320] width 504 height 12
click at [247, 66] on link "2. uzdevums" at bounding box center [273, 76] width 148 height 20
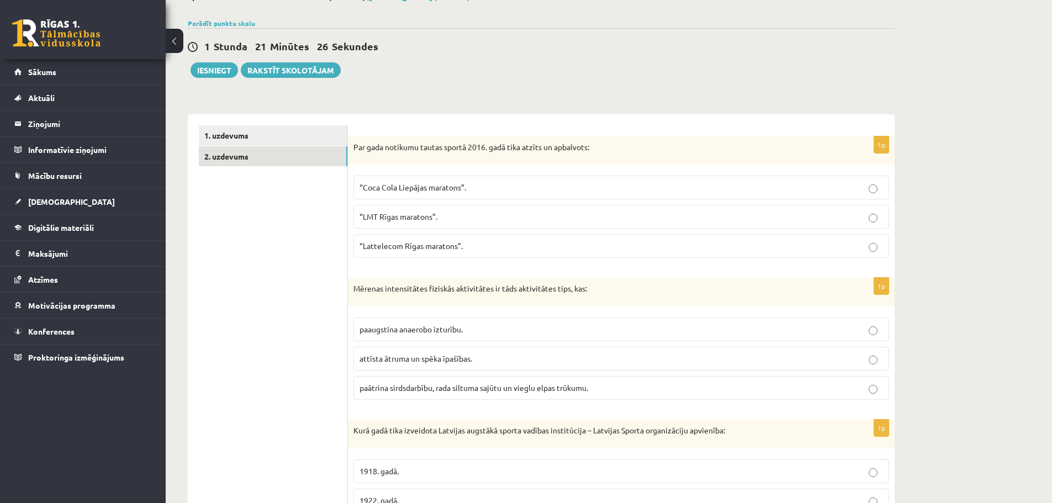
scroll to position [110, 0]
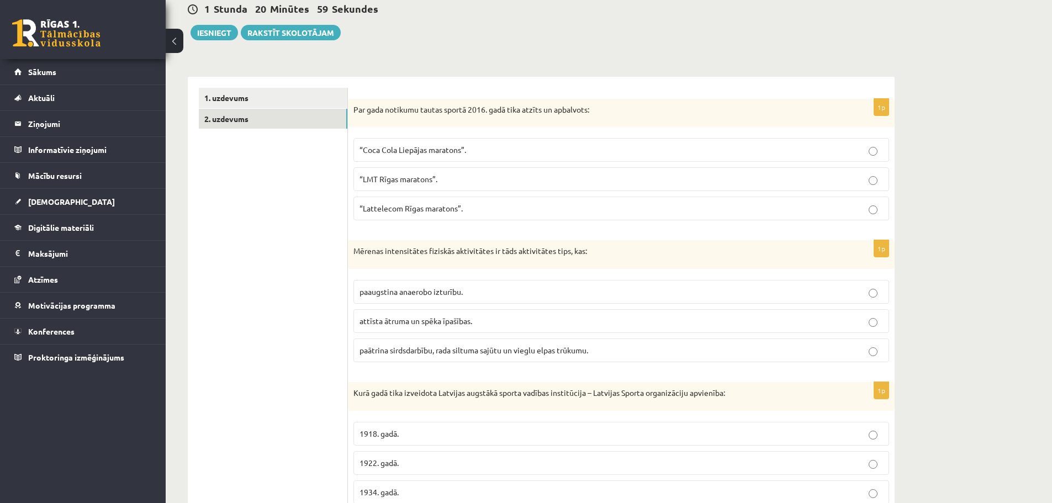
click at [511, 178] on p "“LMT Rīgas maratons”." at bounding box center [620, 179] width 523 height 12
click at [550, 205] on p "“Lattelecom Rīgas maratons”." at bounding box center [620, 209] width 523 height 12
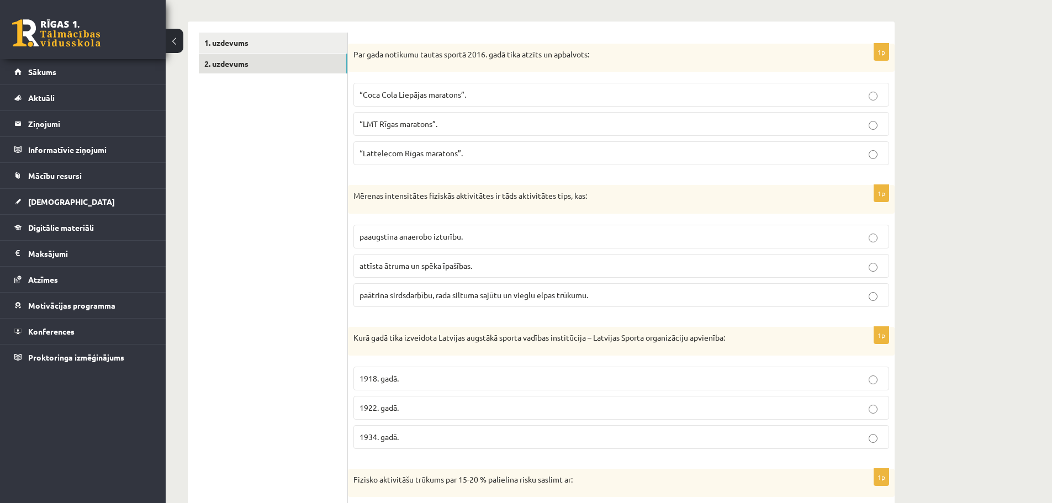
click at [393, 435] on span "1934. gadā." at bounding box center [378, 437] width 39 height 10
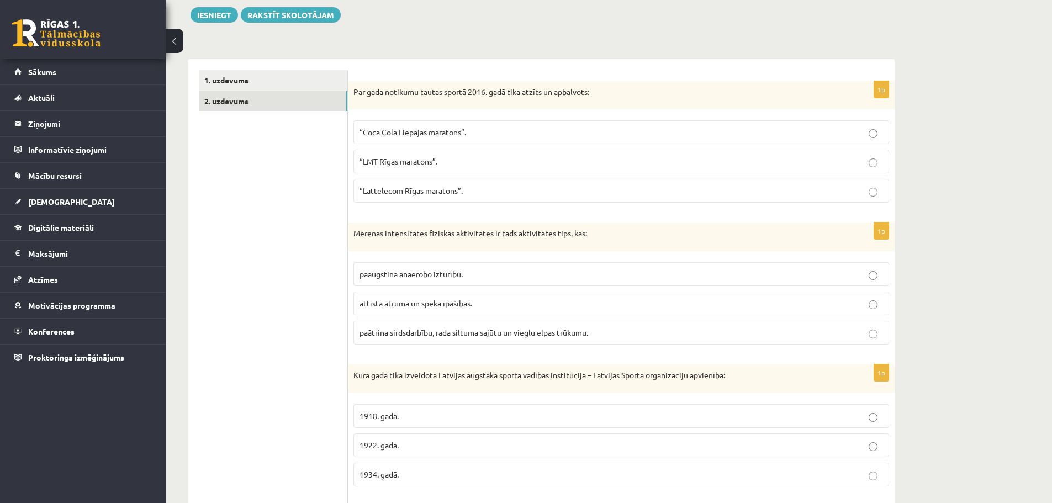
scroll to position [110, 0]
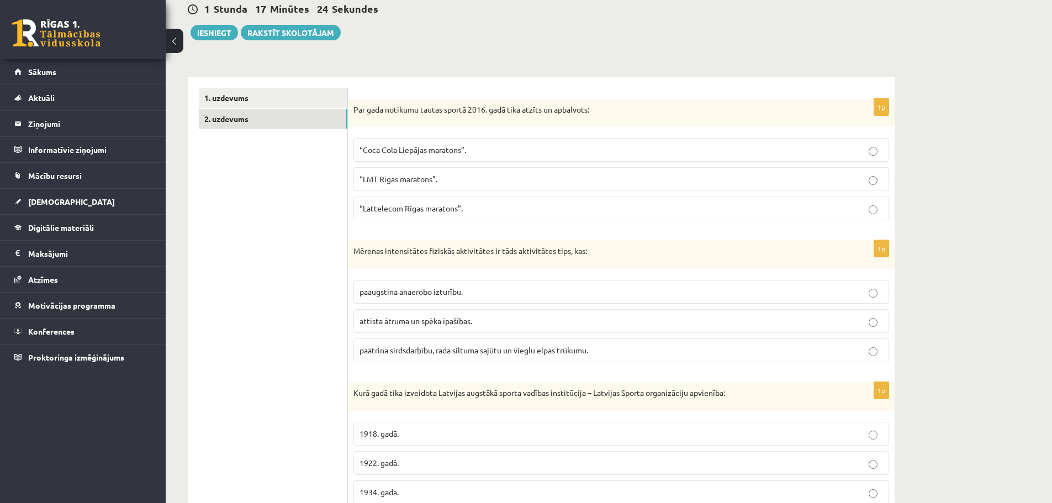
click at [500, 352] on span "paātrina sirdsdarbību, rada siltuma sajūtu un vieglu elpas trūkumu." at bounding box center [473, 350] width 229 height 10
click at [468, 318] on span "attīsta ātruma un spēka īpašības." at bounding box center [415, 321] width 113 height 10
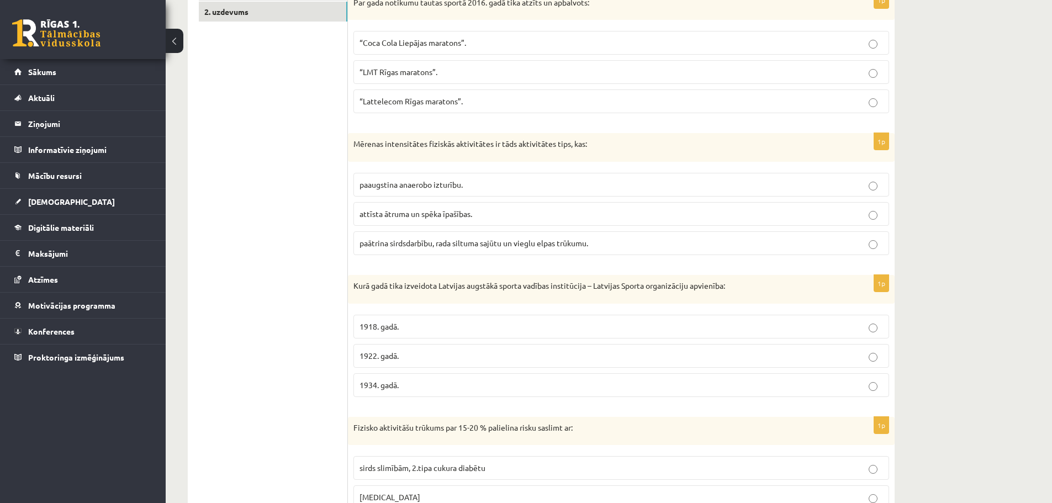
scroll to position [221, 0]
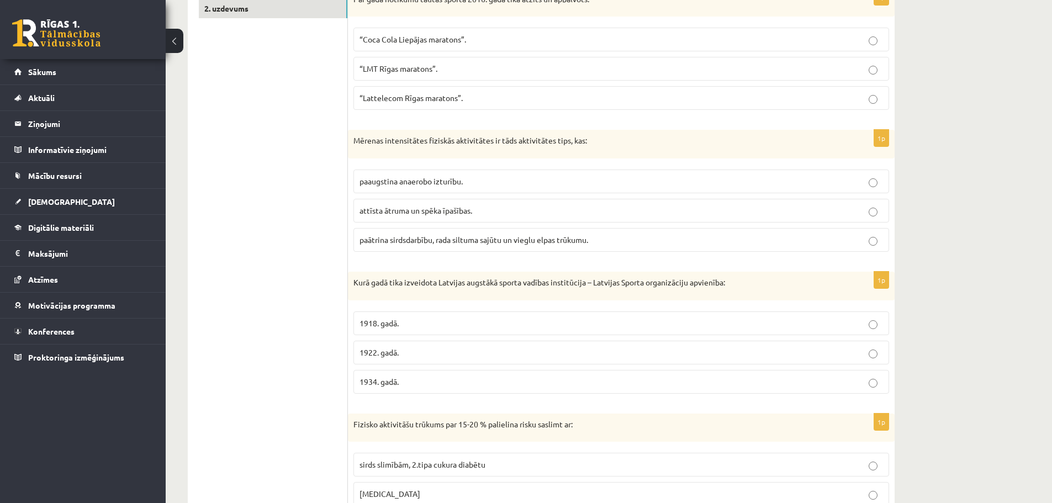
click at [474, 362] on label "1922. gadā." at bounding box center [620, 353] width 535 height 24
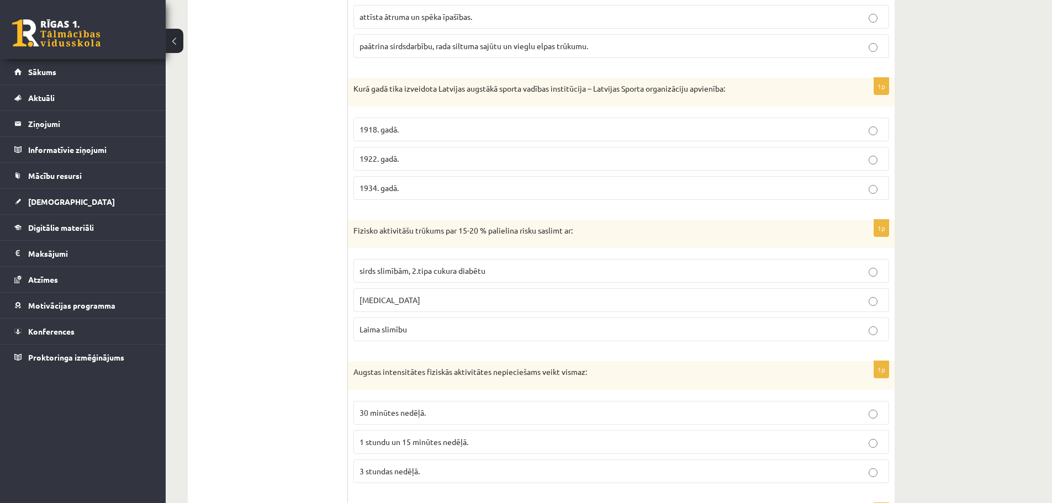
scroll to position [442, 0]
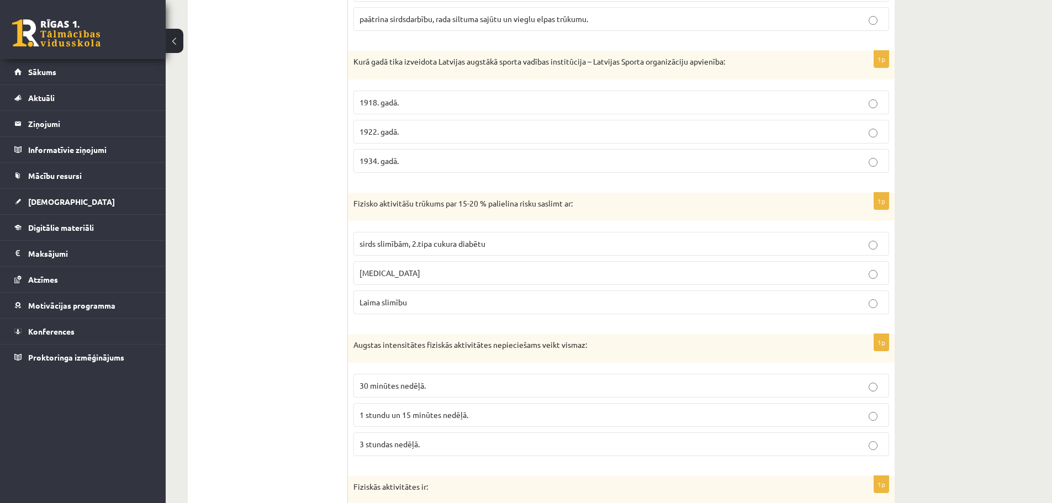
click at [401, 246] on span "sirds slimībām, 2.tipa cukura diabētu" at bounding box center [422, 243] width 126 height 10
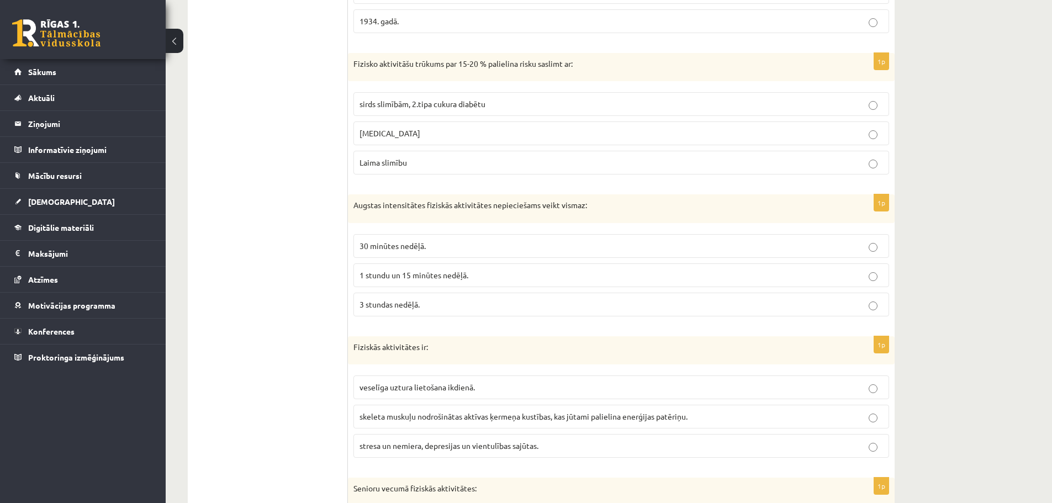
scroll to position [607, 0]
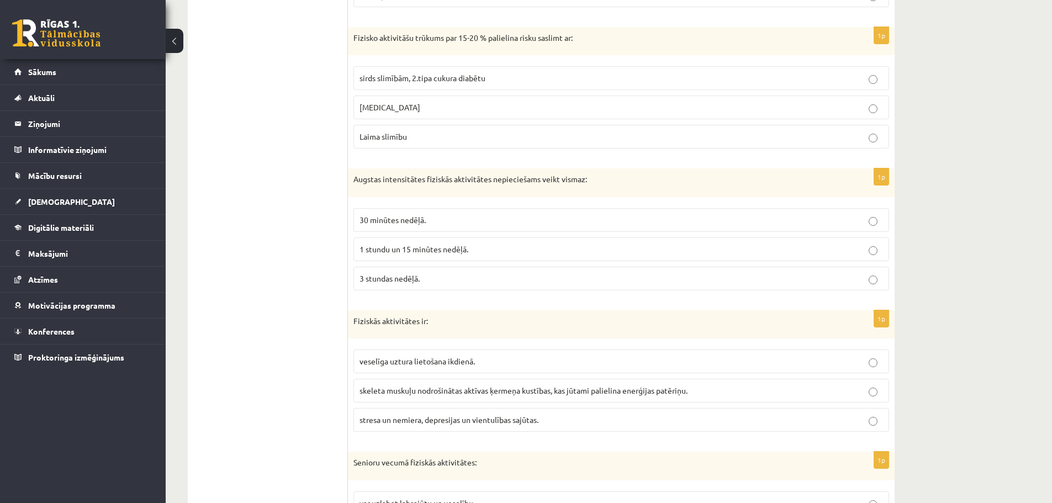
click at [426, 255] on p "1 stundu un 15 minūtes nedēļā." at bounding box center [620, 249] width 523 height 12
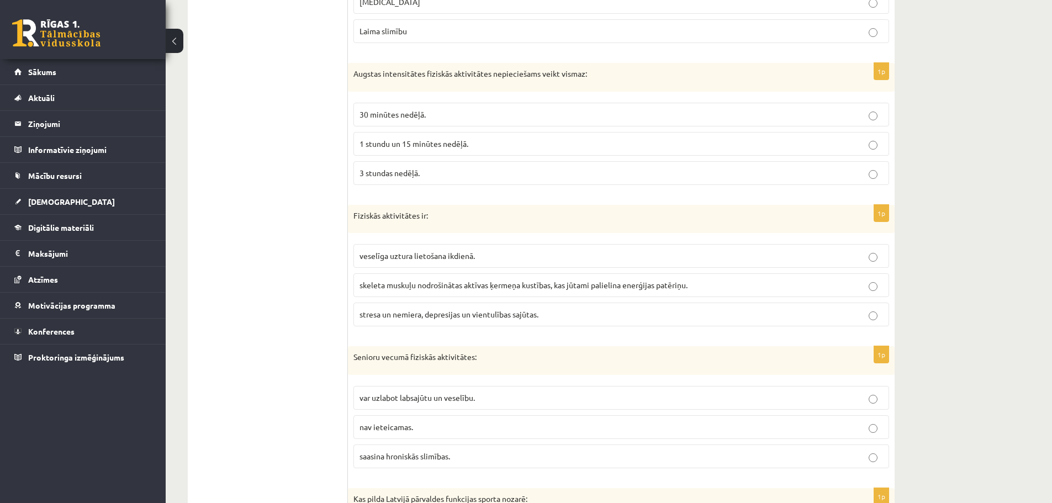
scroll to position [718, 0]
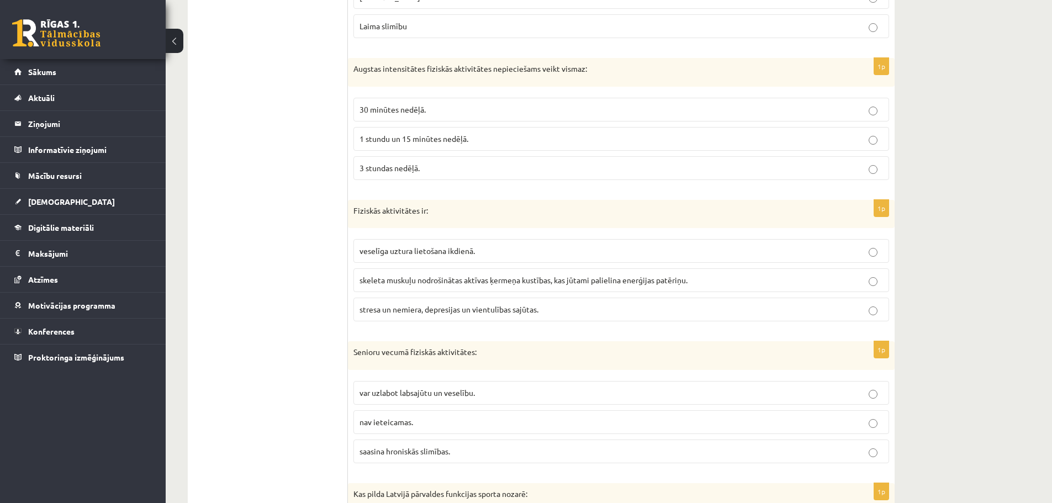
click at [424, 280] on span "skeleta muskuļu nodrošinātas aktīvas ķermeņa kustības, kas jūtami palielina ene…" at bounding box center [523, 280] width 328 height 10
click at [388, 315] on p "stresa un nemiera, depresijas un vientulības sajūtas." at bounding box center [620, 310] width 523 height 12
click at [464, 283] on span "skeleta muskuļu nodrošinātas aktīvas ķermeņa kustības, kas jūtami palielina ene…" at bounding box center [523, 280] width 328 height 10
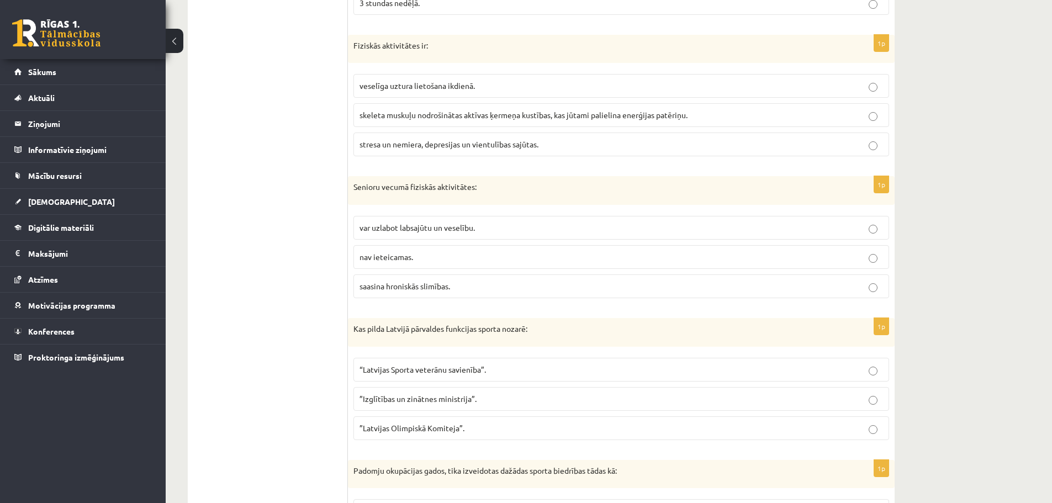
scroll to position [883, 0]
click at [430, 229] on span "var uzlabot labsajūtu un veselību." at bounding box center [416, 227] width 115 height 10
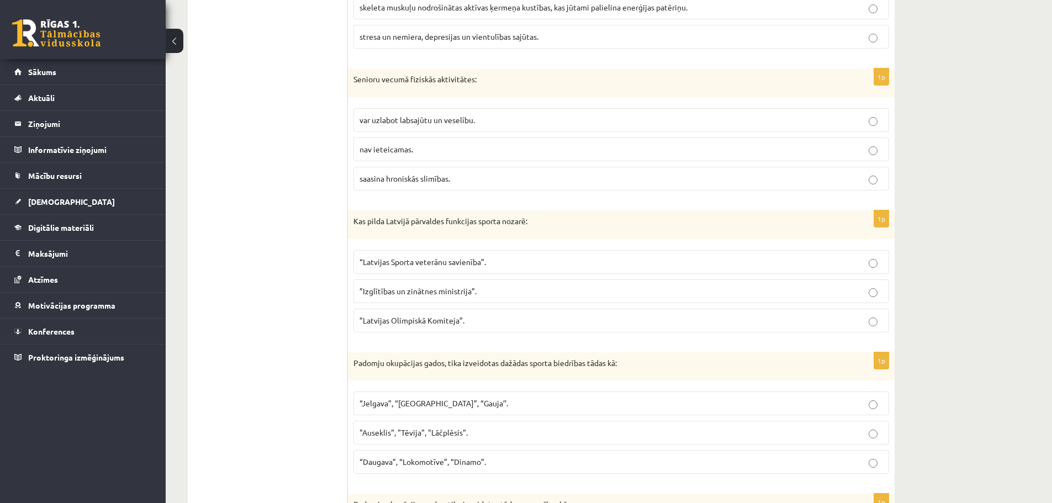
scroll to position [994, 0]
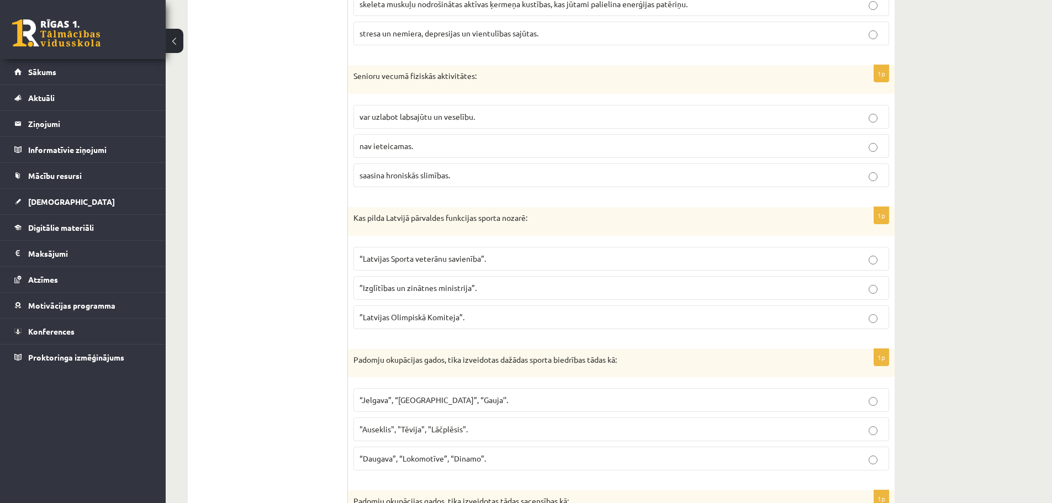
click at [448, 259] on span "“Latvijas Sporta veterānu savienība”." at bounding box center [422, 258] width 126 height 10
click at [496, 321] on p "”Latvijas Olimpiskā Komiteja”." at bounding box center [620, 317] width 523 height 12
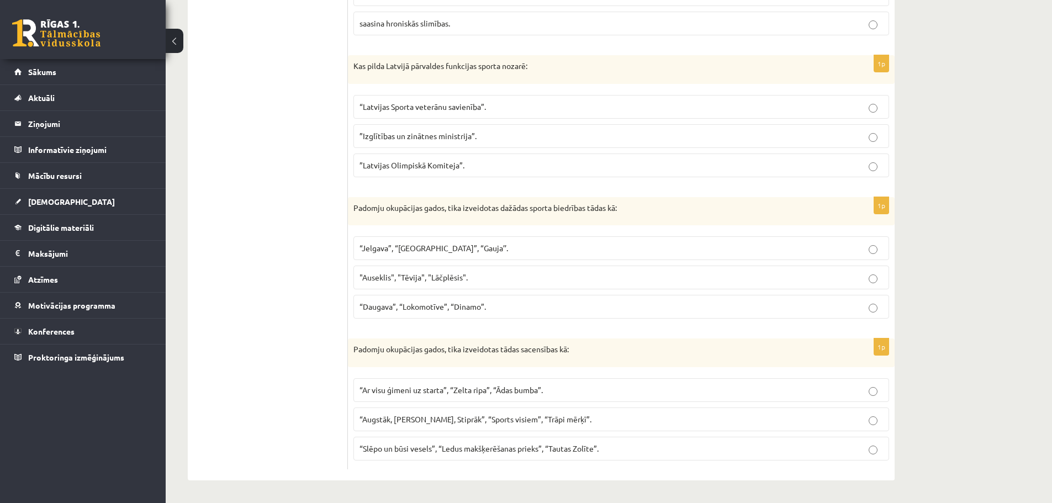
click at [492, 284] on label ""Auseklis", "Tēvija", "Lāčplēsis"." at bounding box center [620, 278] width 535 height 24
click at [470, 243] on p "“Jelgava”, “Rīga”, “Gauja’’." at bounding box center [620, 248] width 523 height 12
click at [555, 419] on p "“Augstāk, Tālāk, Stiprāk”, “Sports visiem”, “Trāpi mērķī”." at bounding box center [620, 419] width 523 height 12
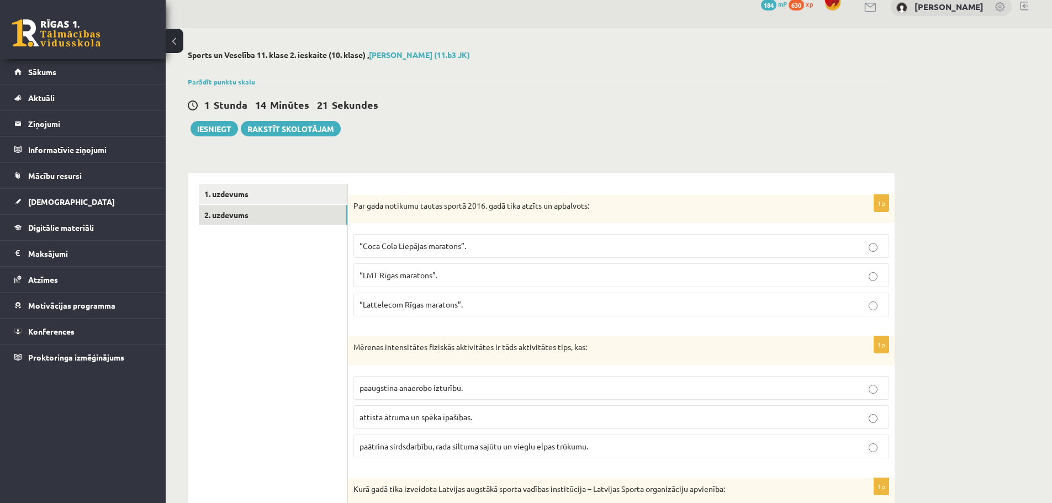
scroll to position [0, 0]
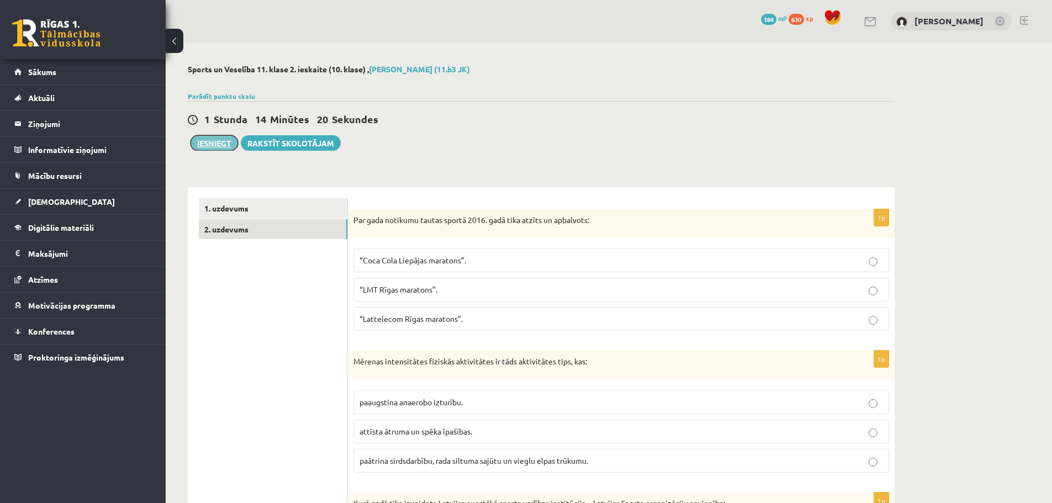
click at [220, 148] on button "Iesniegt" at bounding box center [213, 142] width 47 height 15
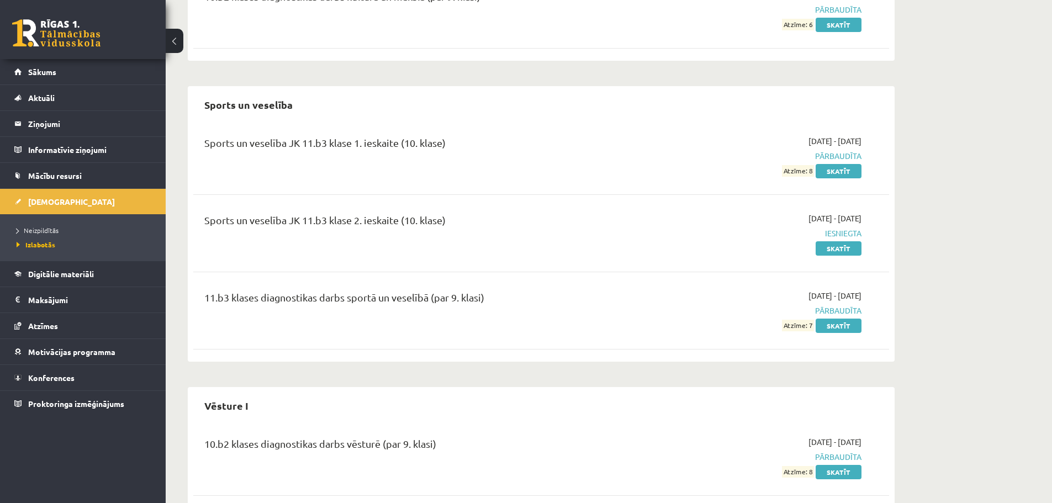
scroll to position [892, 0]
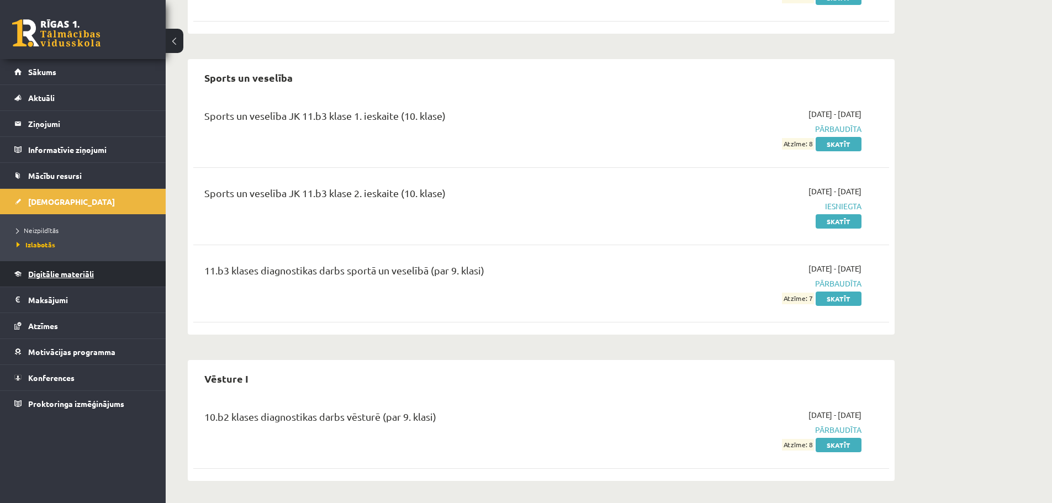
click at [68, 274] on span "Digitālie materiāli" at bounding box center [61, 274] width 66 height 10
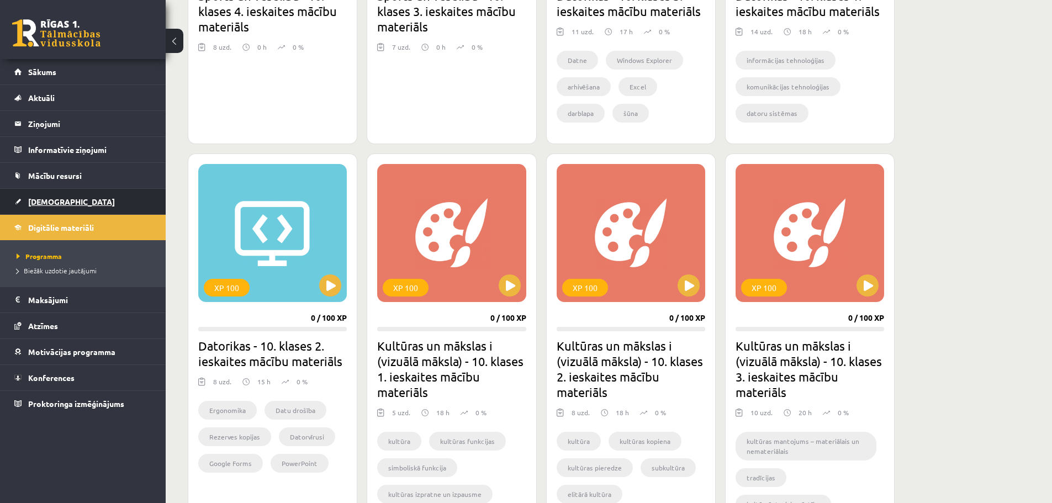
click at [57, 199] on span "[DEMOGRAPHIC_DATA]" at bounding box center [71, 202] width 87 height 10
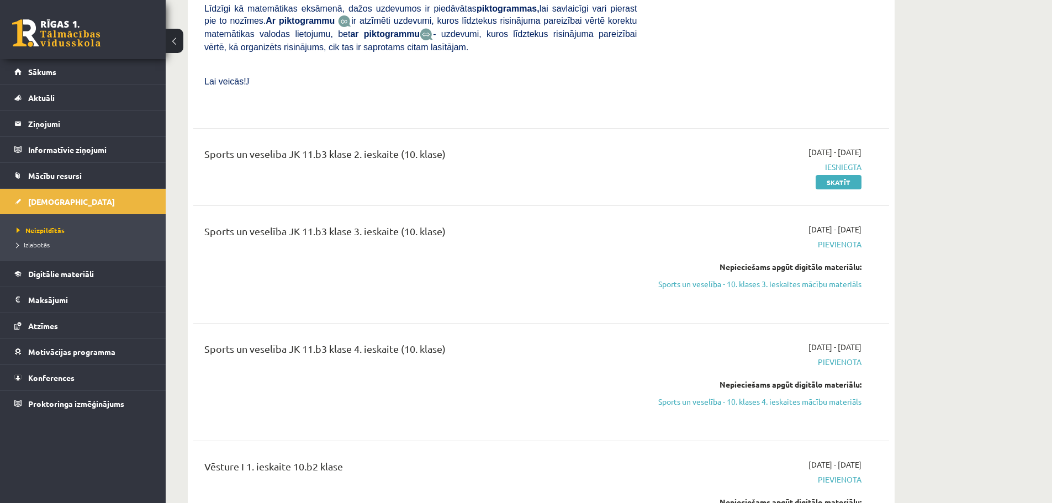
scroll to position [3091, 0]
click at [824, 277] on link "Sports un veselība - 10. klases 3. ieskaites mācību materiāls" at bounding box center [757, 283] width 208 height 12
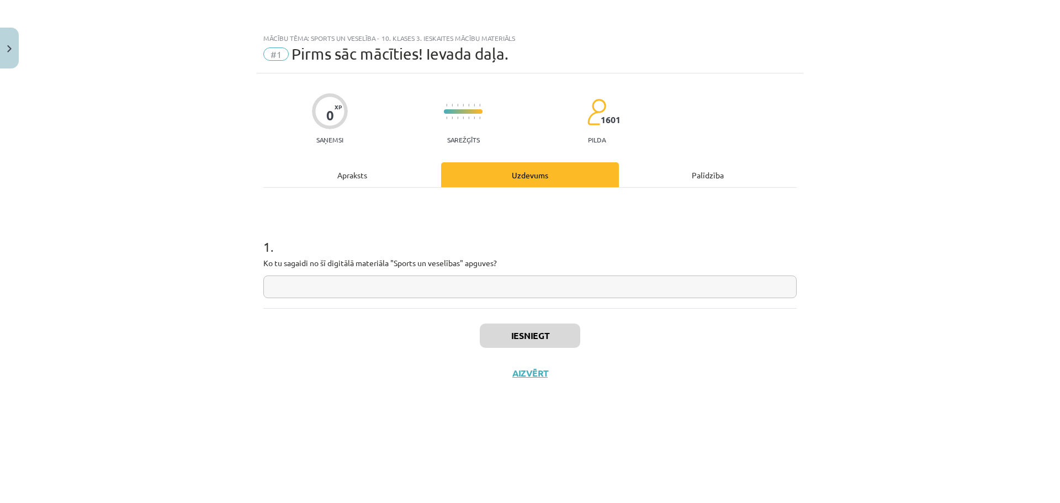
click at [485, 283] on input "text" at bounding box center [529, 286] width 533 height 23
type input "**********"
click at [521, 333] on button "Iesniegt" at bounding box center [530, 335] width 100 height 24
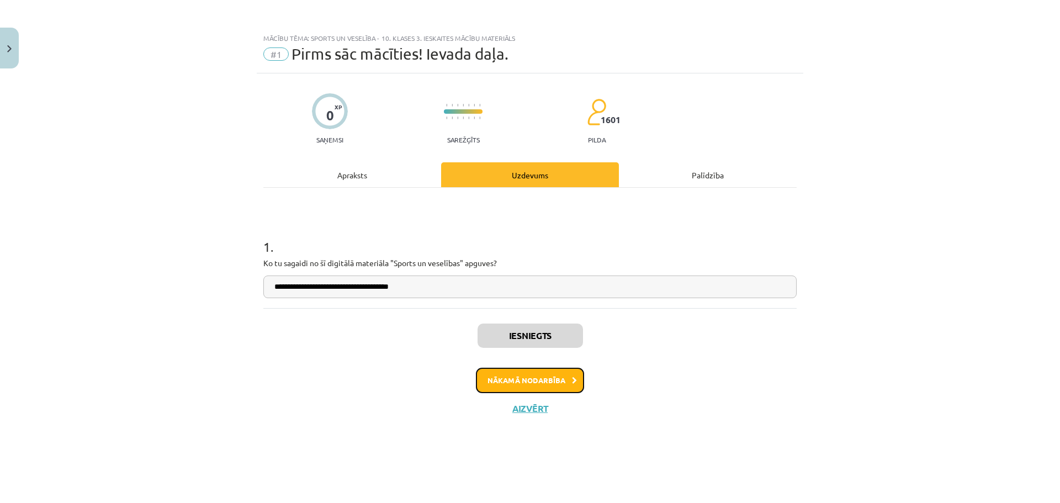
click at [549, 385] on button "Nākamā nodarbība" at bounding box center [530, 380] width 108 height 25
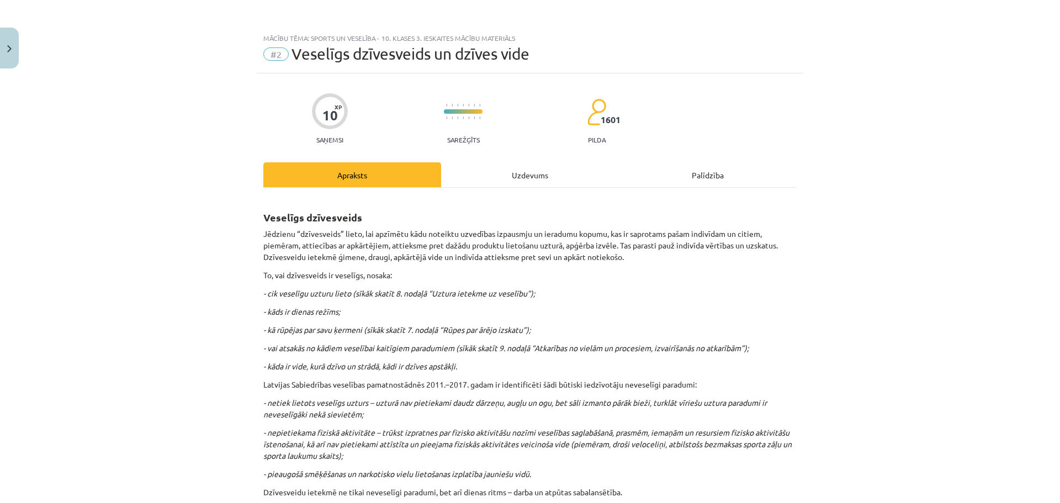
click at [530, 175] on div "Uzdevums" at bounding box center [530, 174] width 178 height 25
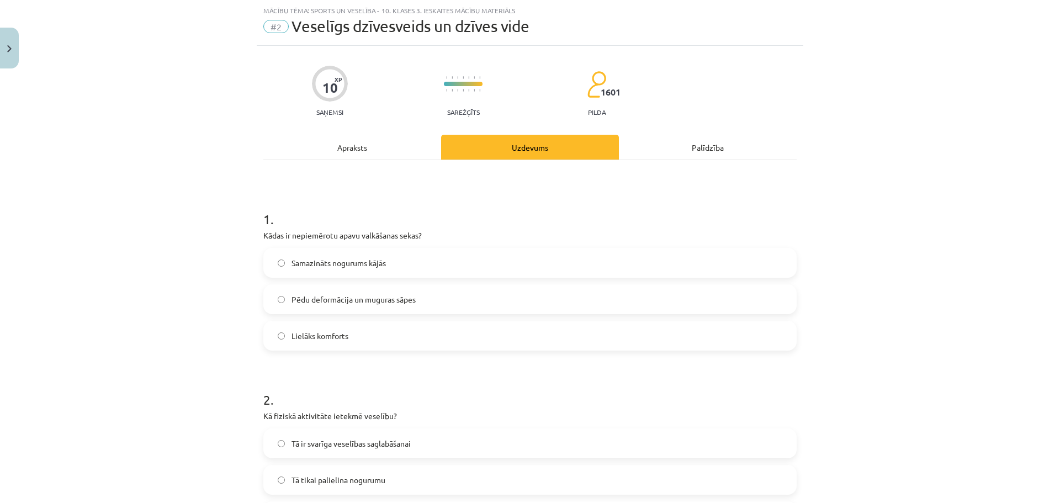
click at [354, 303] on span "Pēdu deformācija un muguras sāpes" at bounding box center [353, 300] width 124 height 12
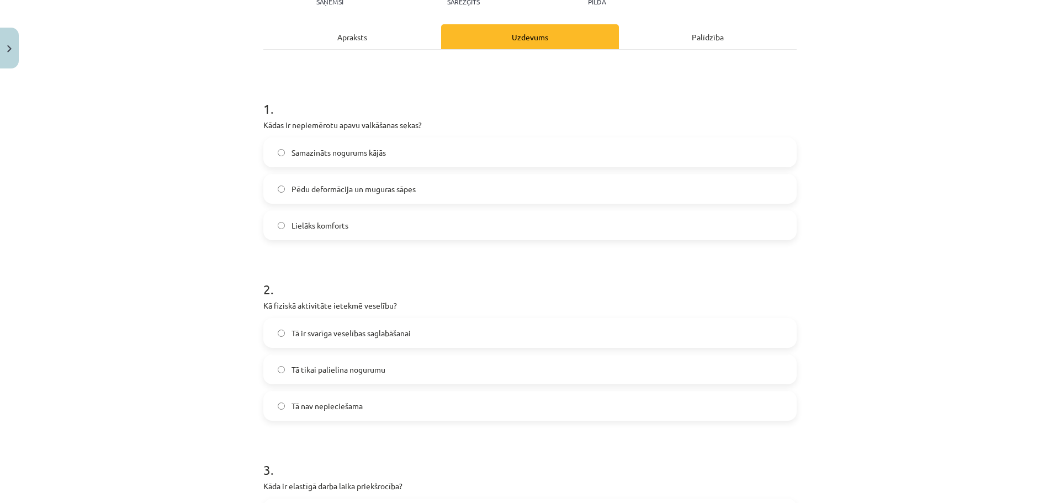
scroll to position [248, 0]
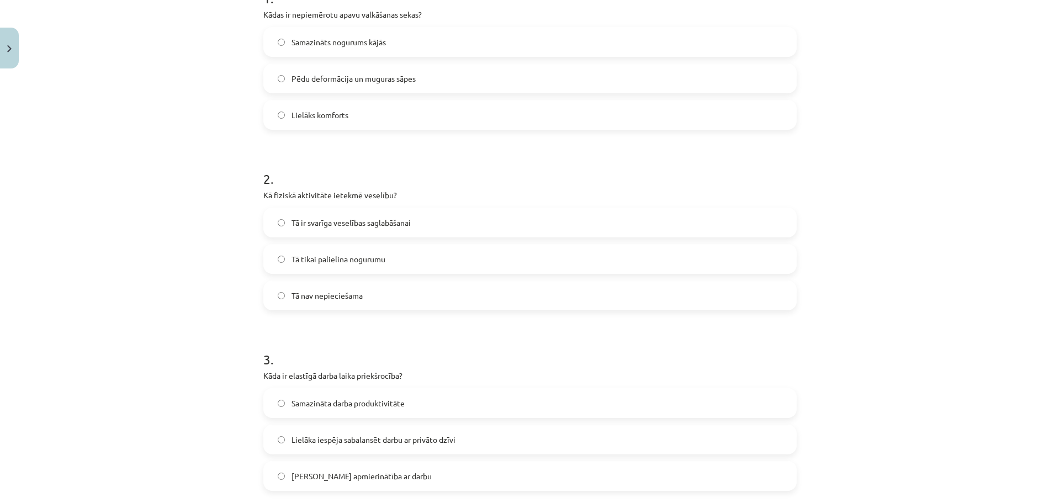
click at [357, 227] on span "Tā ir svarīga veselības saglabāšanai" at bounding box center [350, 223] width 119 height 12
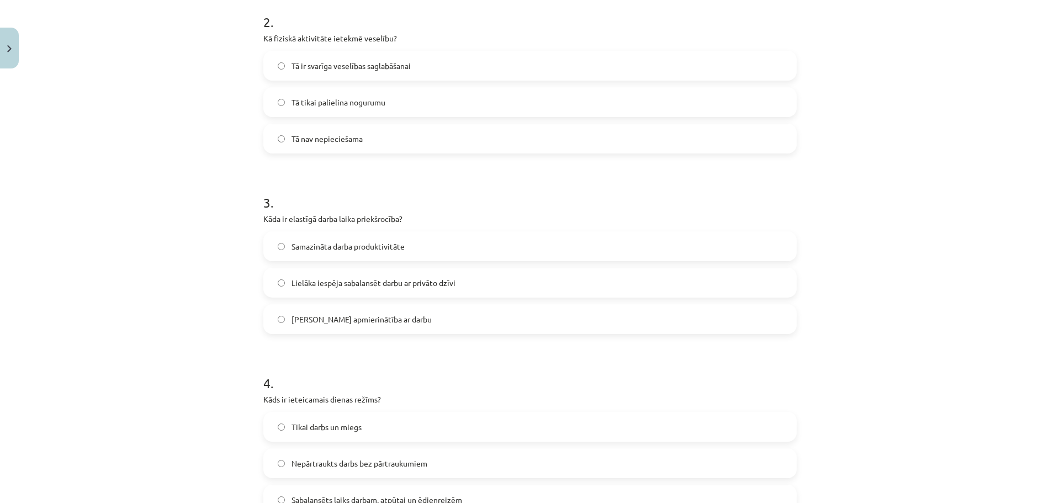
scroll to position [414, 0]
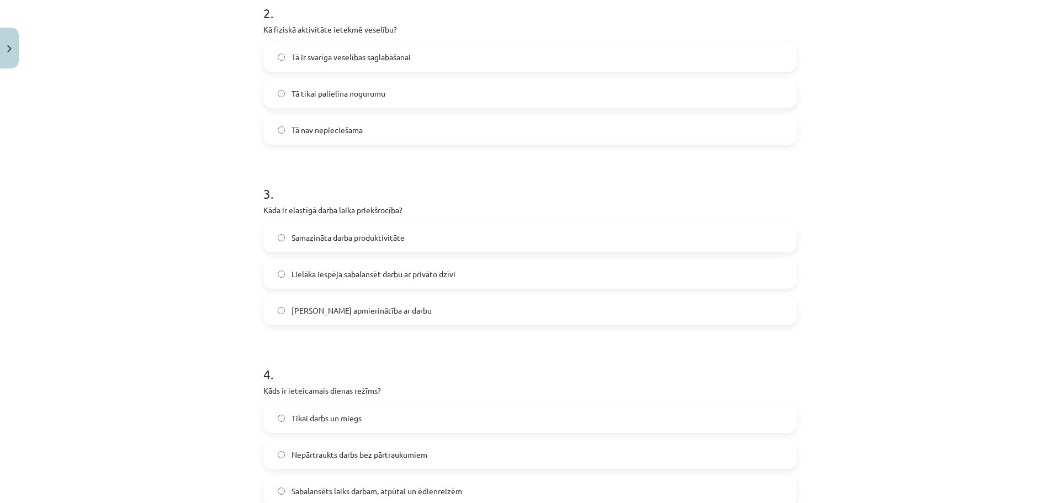
click at [375, 230] on label "Samazināta darba produktivitāte" at bounding box center [529, 238] width 531 height 28
click at [332, 275] on span "Lielāka iespēja sabalansēt darbu ar privāto dzīvi" at bounding box center [373, 274] width 164 height 12
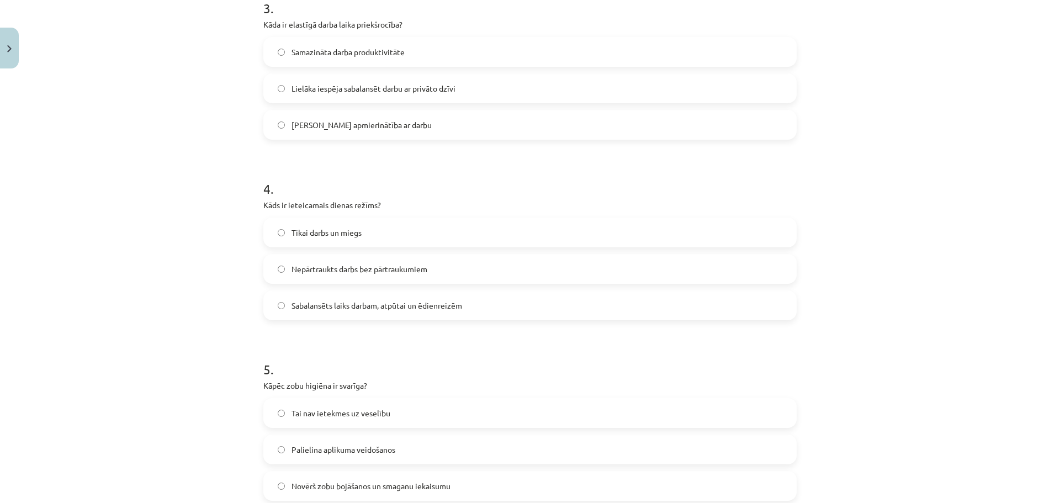
scroll to position [635, 0]
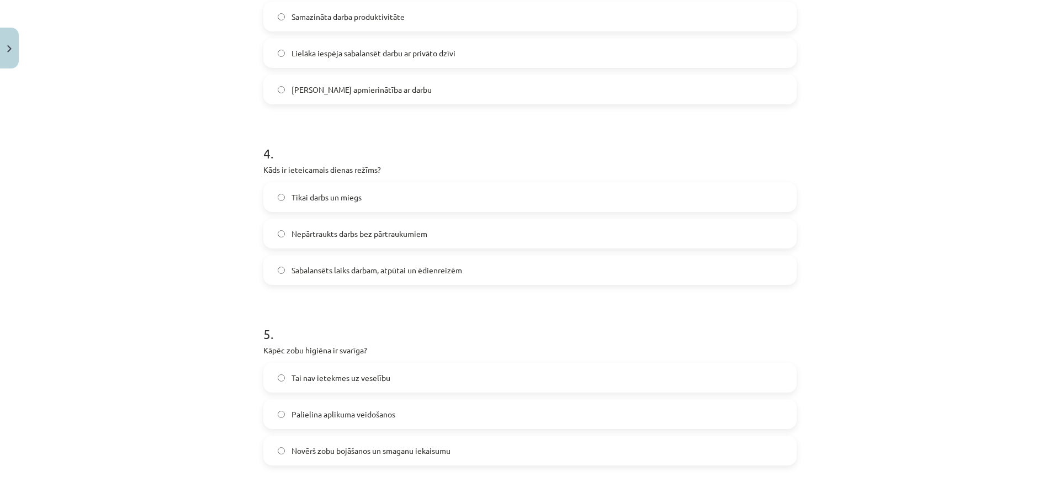
click at [337, 272] on span "Sabalansēts laiks darbam, atpūtai un ēdienreizēm" at bounding box center [376, 270] width 171 height 12
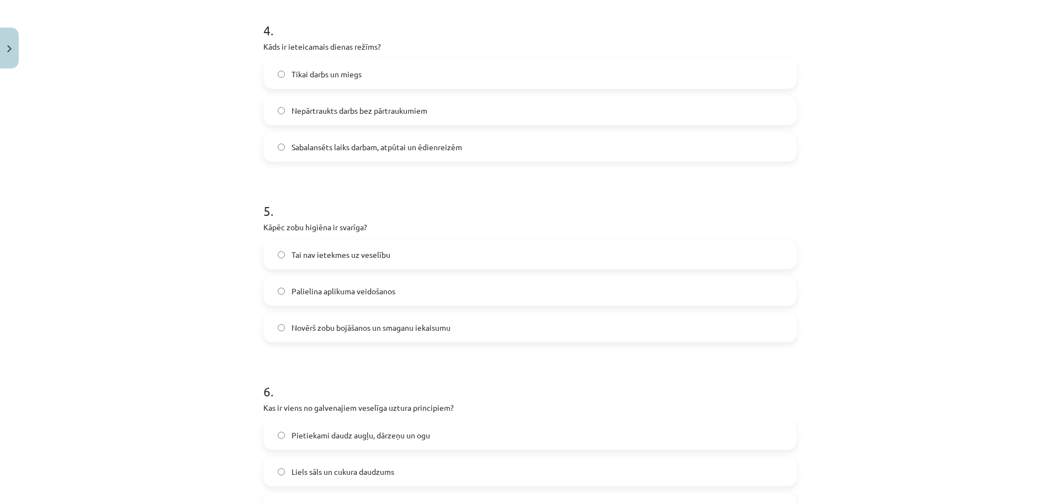
scroll to position [800, 0]
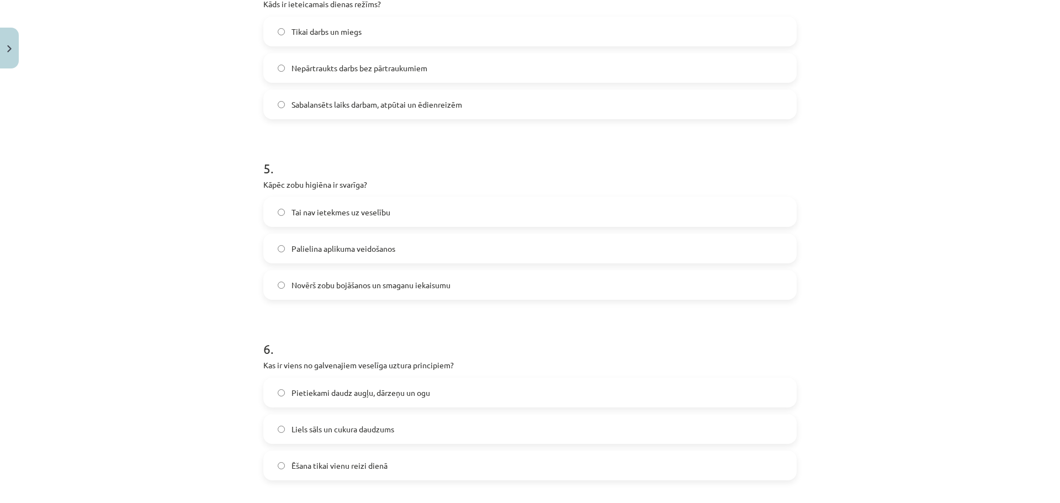
click at [340, 282] on span "Novērš zobu bojāšanos un smaganu iekaisumu" at bounding box center [370, 285] width 159 height 12
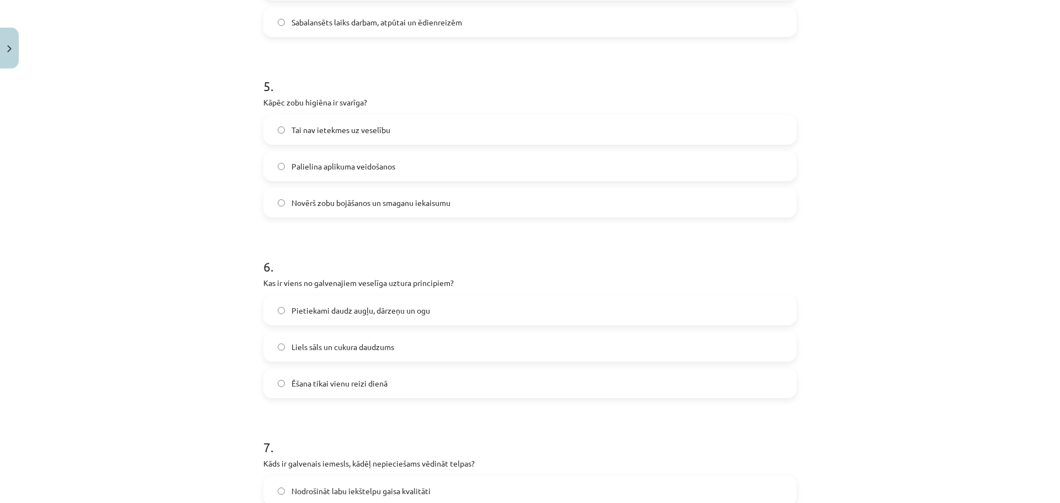
scroll to position [1021, 0]
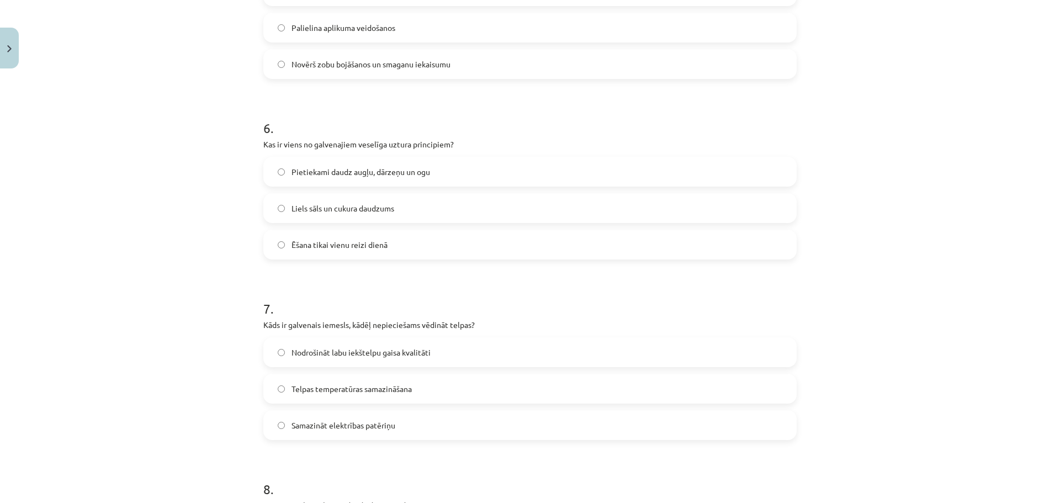
click at [358, 168] on span "Pietiekami daudz augļu, dārzeņu un ogu" at bounding box center [360, 172] width 139 height 12
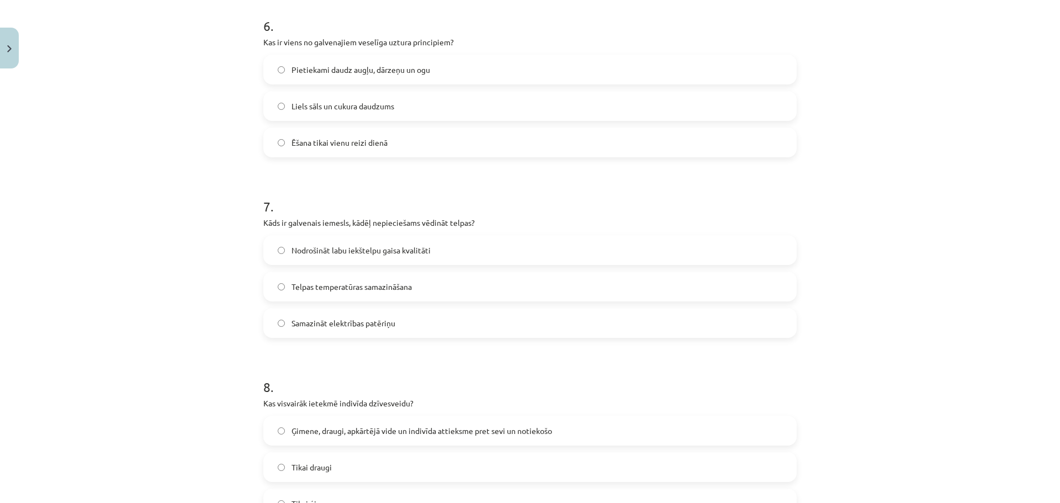
scroll to position [1242, 0]
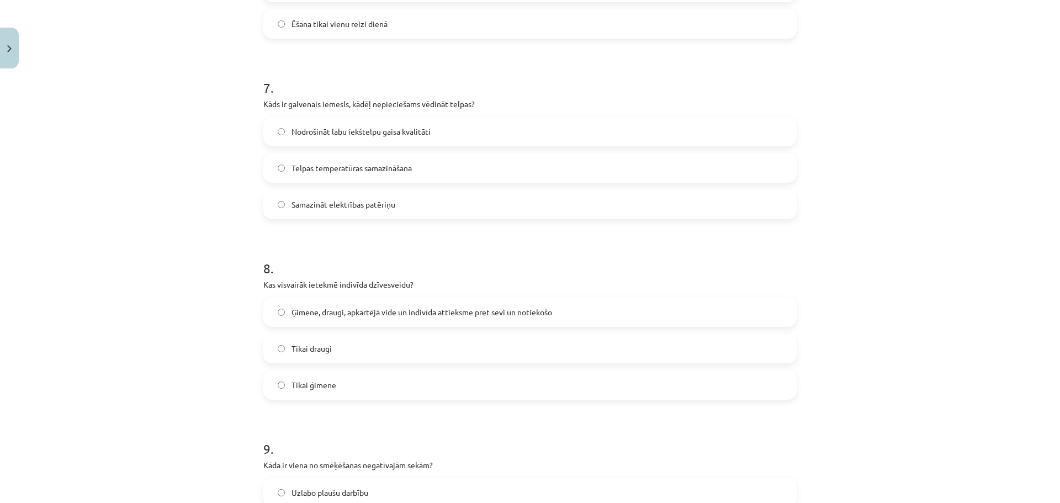
click at [380, 132] on span "Nodrošināt labu iekštelpu gaisa kvalitāti" at bounding box center [360, 132] width 139 height 12
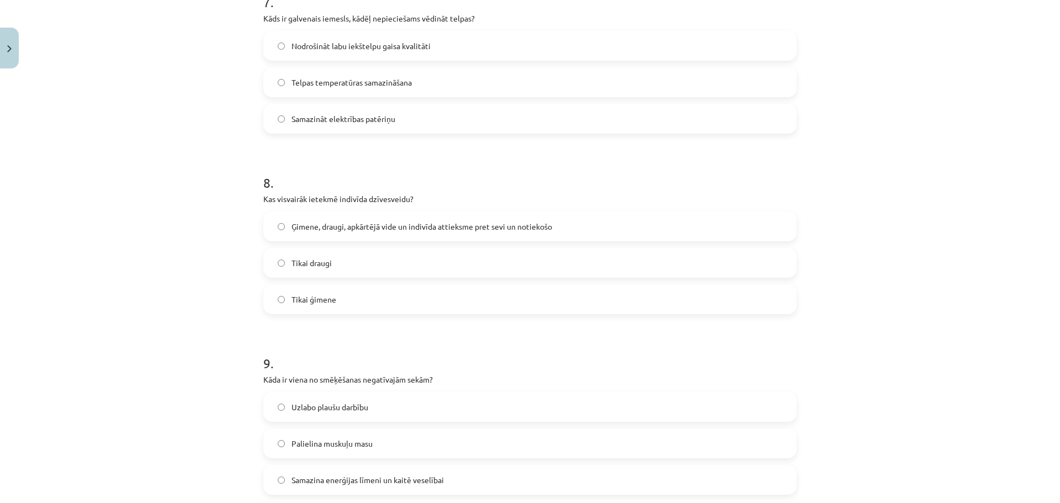
scroll to position [1408, 0]
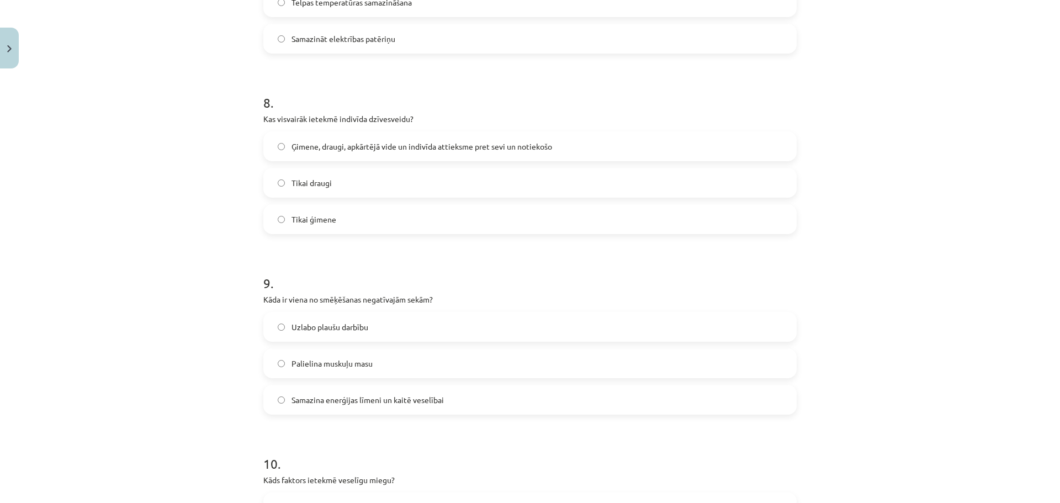
click at [333, 150] on span "Ģimene, draugi, apkārtējā vide un indivīda attieksme pret sevi un notiekošo" at bounding box center [421, 147] width 261 height 12
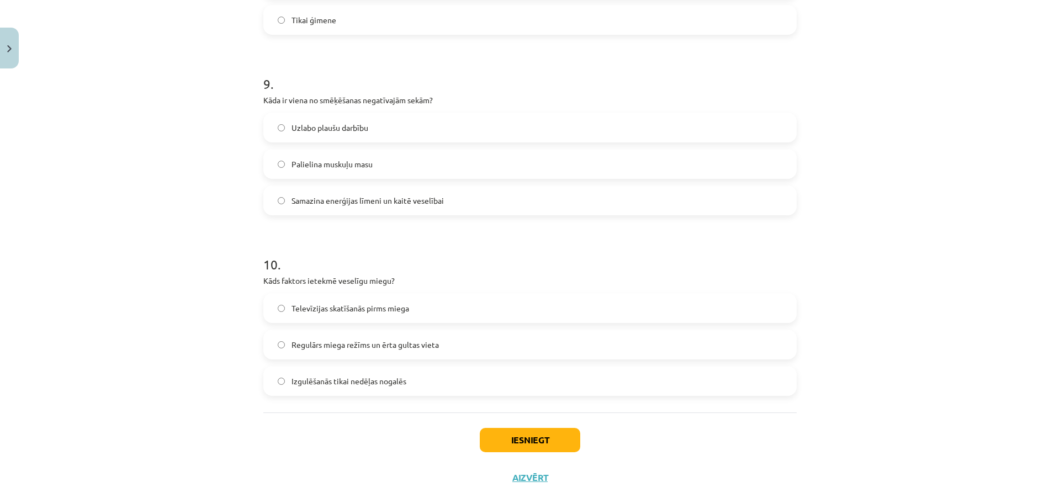
scroll to position [1628, 0]
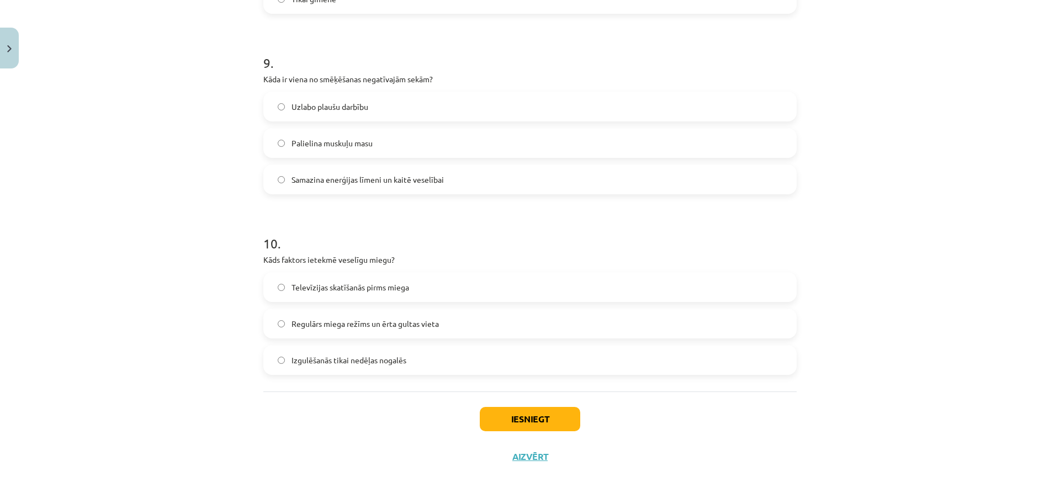
click at [334, 174] on span "Samazina enerģijas līmeni un kaitē veselībai" at bounding box center [367, 180] width 152 height 12
click at [342, 327] on span "Regulārs miega režīms un ērta gultas vieta" at bounding box center [364, 324] width 147 height 12
click at [553, 418] on button "Iesniegt" at bounding box center [530, 419] width 100 height 24
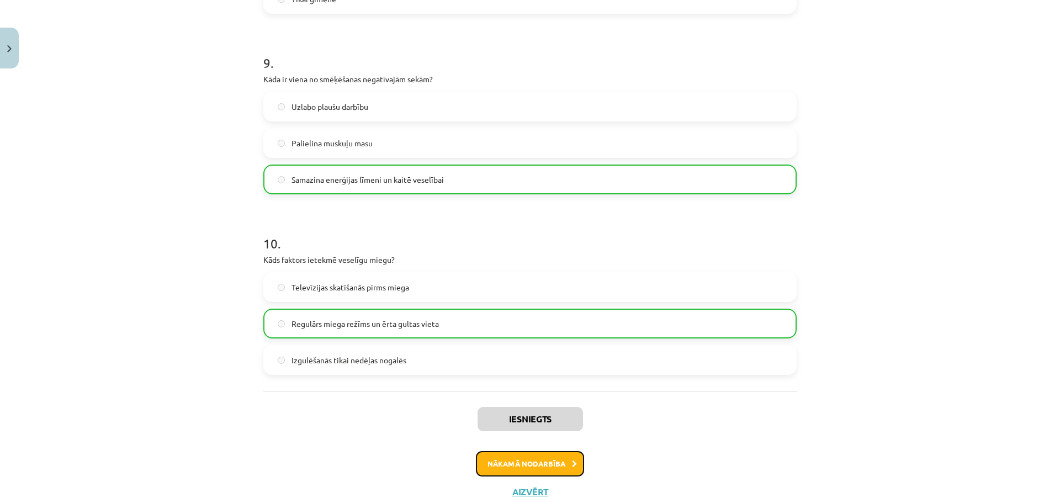
click at [535, 470] on button "Nākamā nodarbība" at bounding box center [530, 463] width 108 height 25
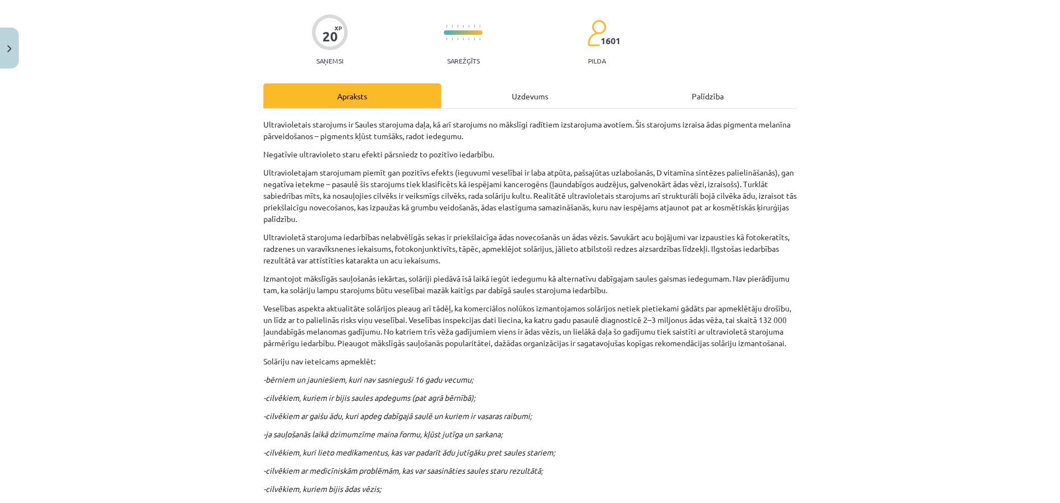
scroll to position [28, 0]
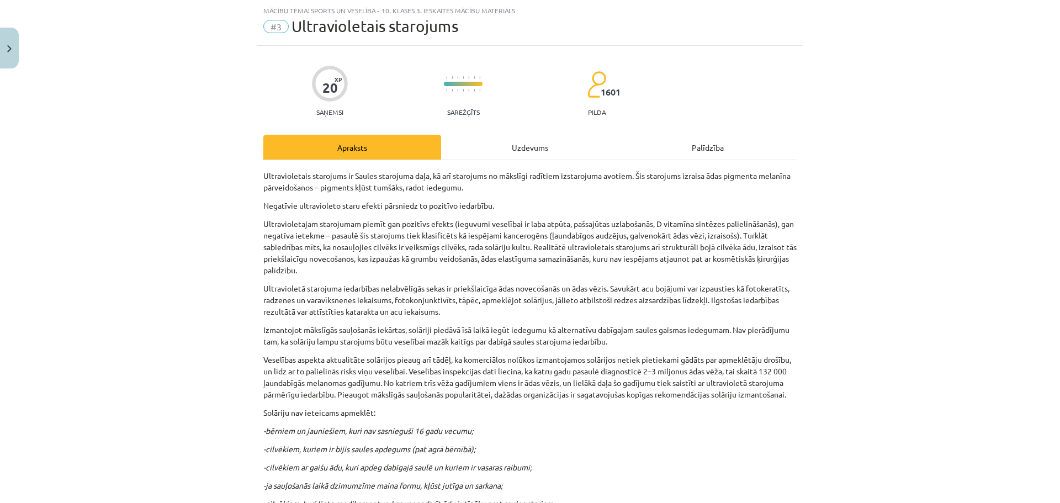
click at [528, 148] on div "Uzdevums" at bounding box center [530, 147] width 178 height 25
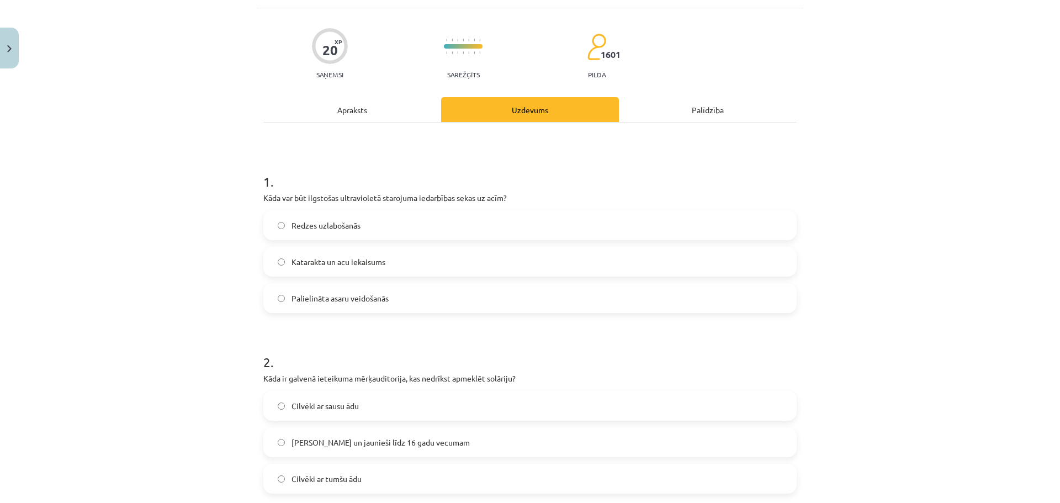
scroll to position [83, 0]
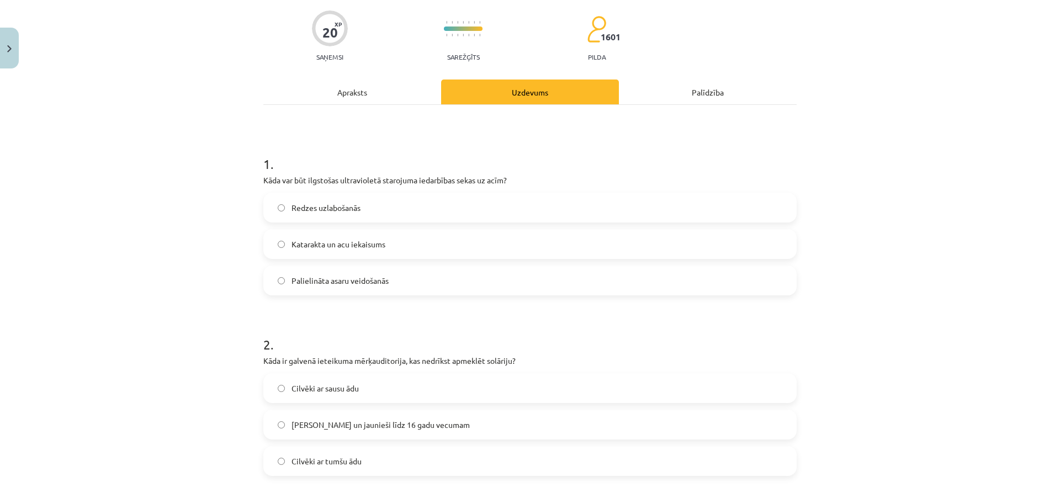
click at [341, 251] on label "Katarakta un acu iekaisums" at bounding box center [529, 244] width 531 height 28
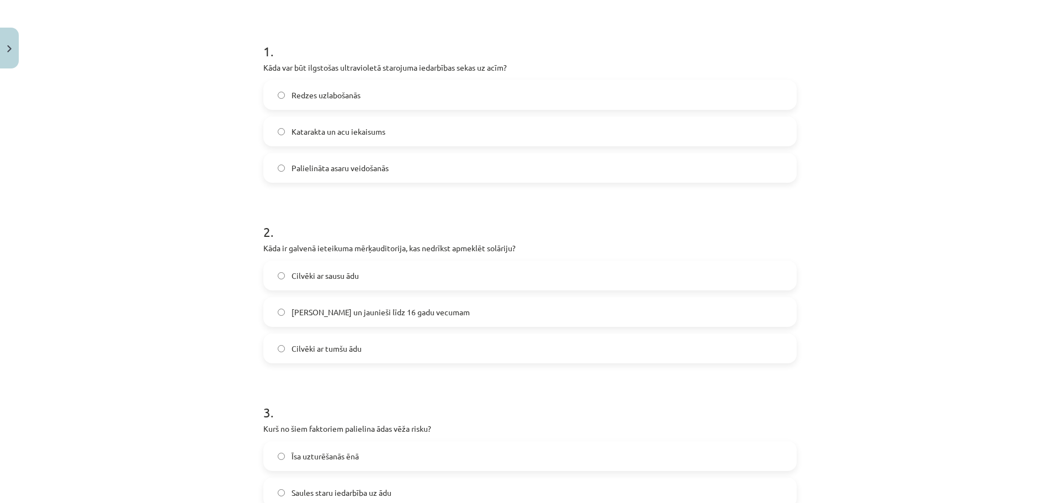
scroll to position [248, 0]
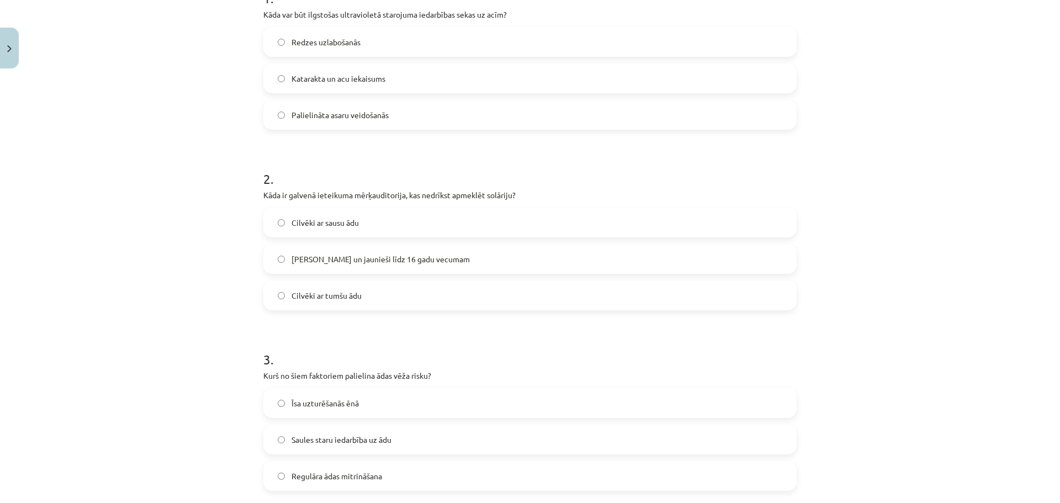
click at [365, 261] on span "[PERSON_NAME] un jaunieši līdz 16 gadu vecumam" at bounding box center [380, 259] width 178 height 12
click at [351, 226] on span "Cilvēki ar sausu ādu" at bounding box center [324, 223] width 67 height 12
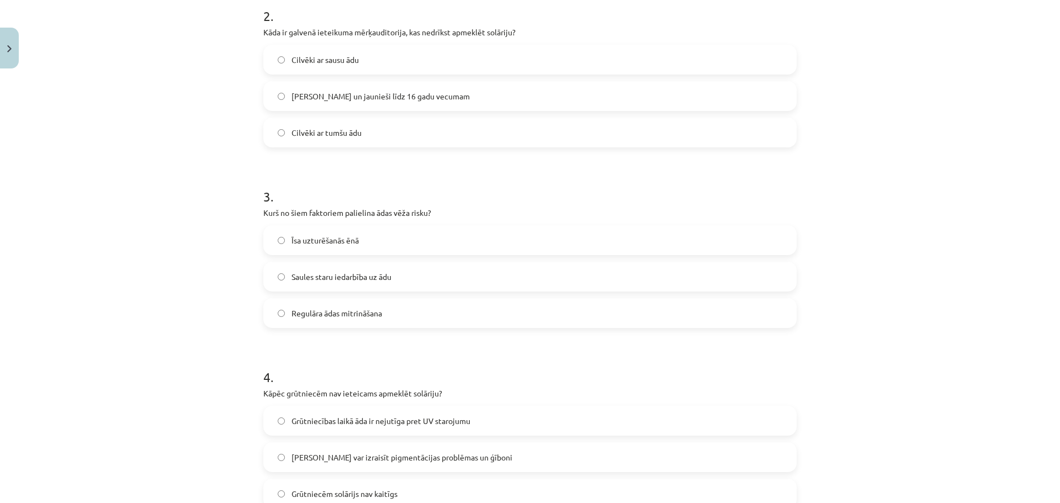
scroll to position [414, 0]
click at [322, 274] on span "Saules staru iedarbība uz ādu" at bounding box center [341, 274] width 100 height 12
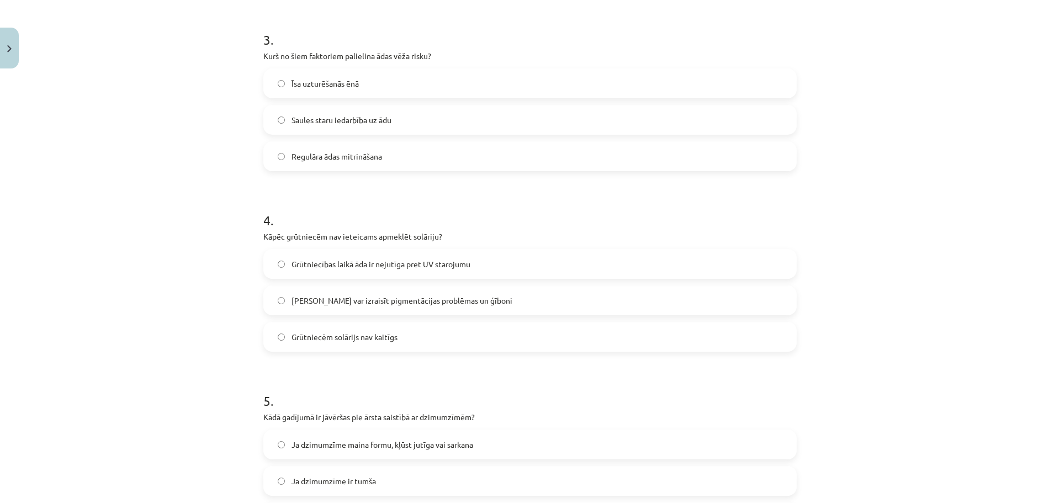
scroll to position [580, 0]
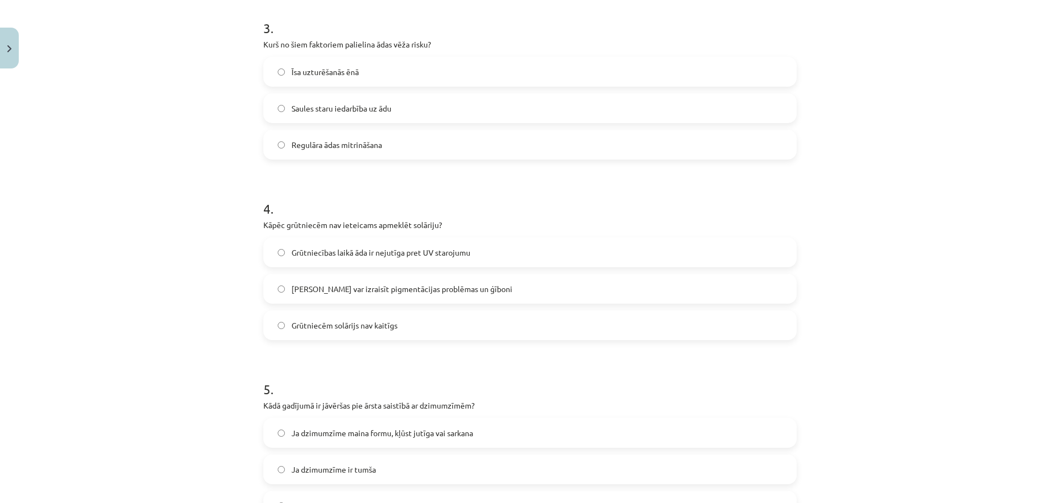
click at [319, 292] on span "Solārijs var izraisīt pigmentācijas problēmas un ģīboni" at bounding box center [401, 289] width 221 height 12
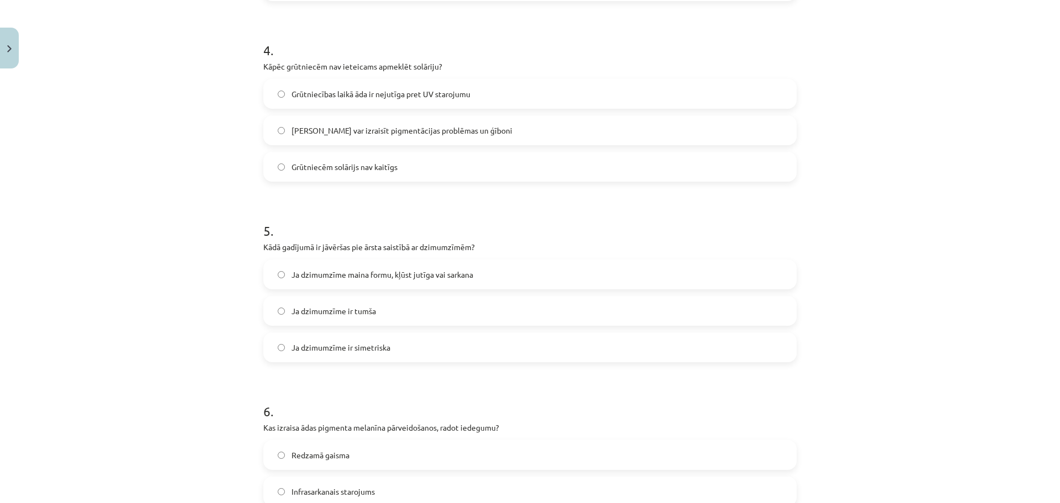
scroll to position [745, 0]
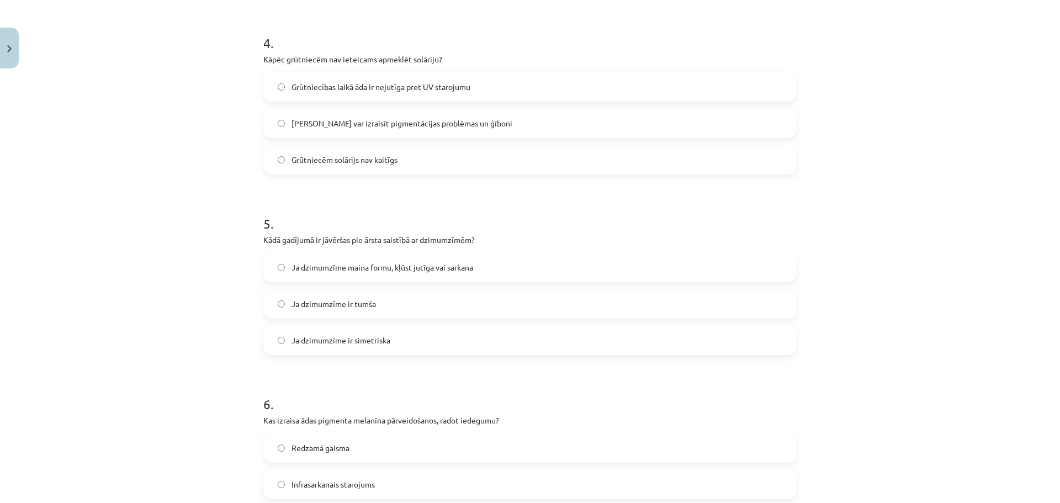
click at [458, 269] on span "Ja dzimumzīme maina formu, kļūst jutīga vai sarkana" at bounding box center [382, 268] width 182 height 12
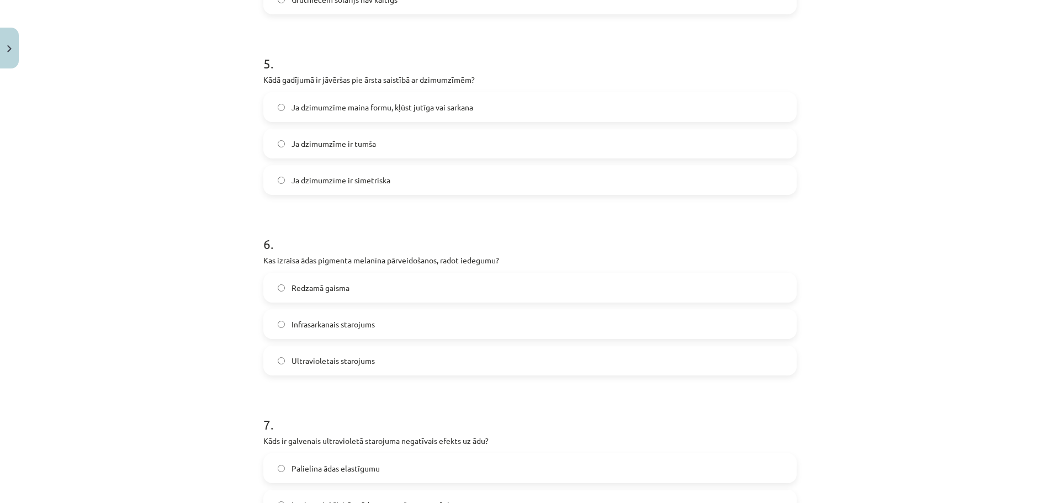
scroll to position [911, 0]
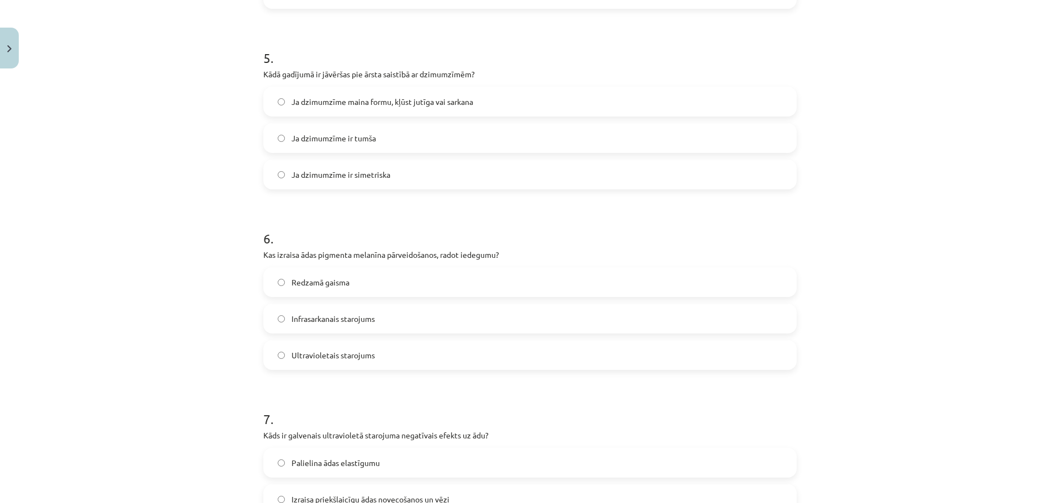
click at [363, 327] on label "Infrasarkanais starojums" at bounding box center [529, 319] width 531 height 28
click at [369, 365] on label "Ultravioletais starojums" at bounding box center [529, 355] width 531 height 28
click at [380, 319] on label "Infrasarkanais starojums" at bounding box center [529, 319] width 531 height 28
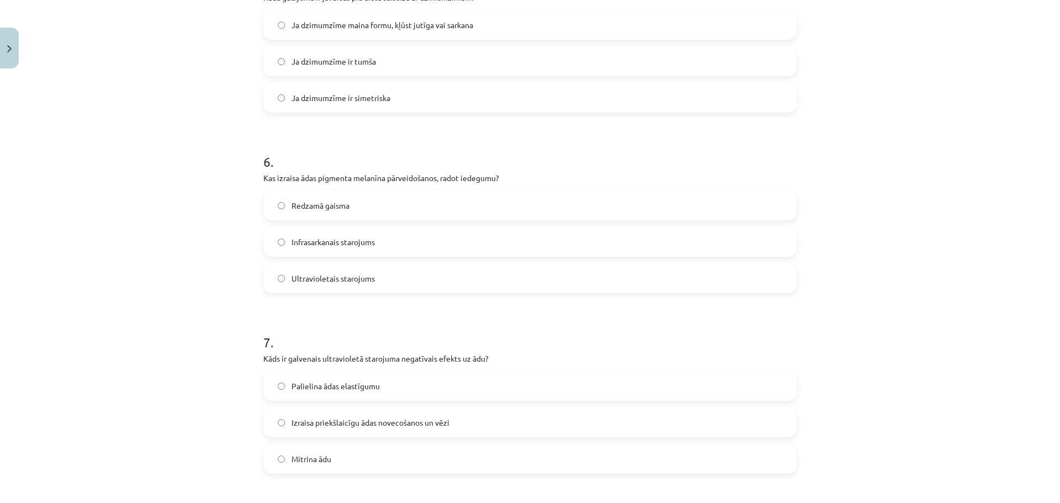
scroll to position [1076, 0]
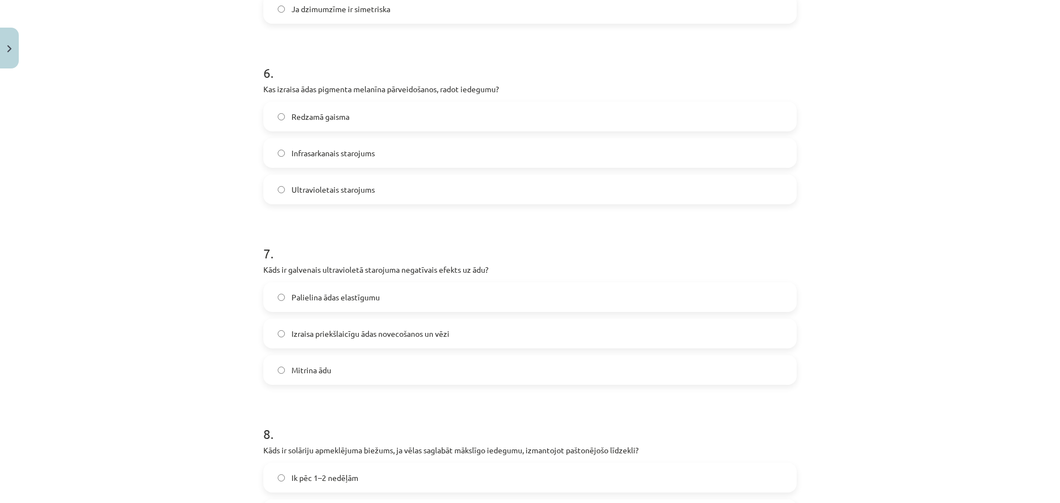
click at [384, 190] on label "Ultravioletais starojums" at bounding box center [529, 190] width 531 height 28
click at [413, 337] on span "Izraisa priekšlaicīgu ādas novecošanos un vēzi" at bounding box center [370, 334] width 158 height 12
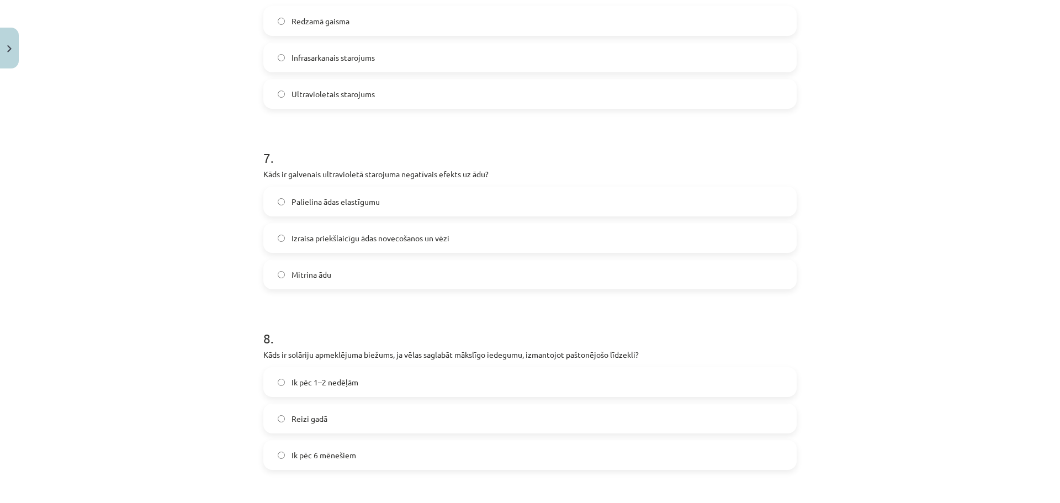
scroll to position [1297, 0]
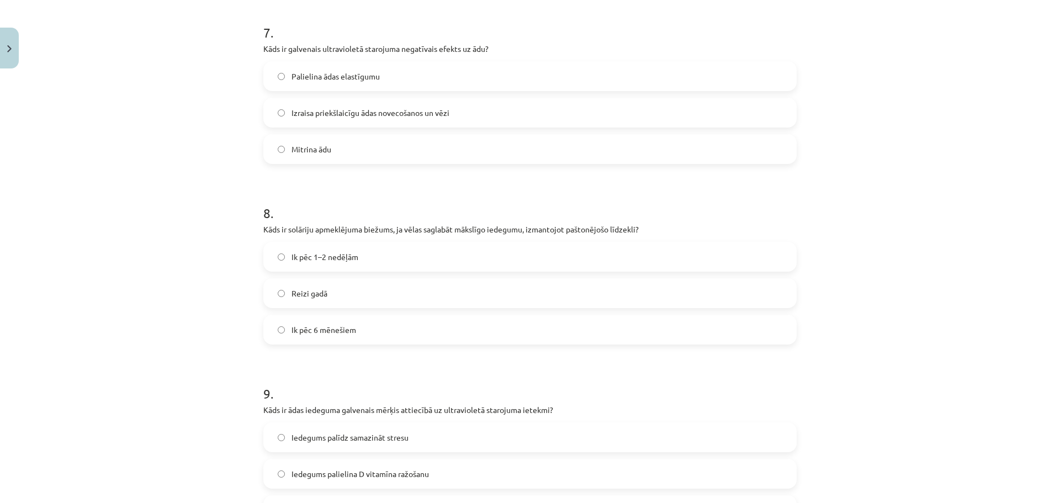
click at [327, 258] on span "Ik pēc 1–2 nedēļām" at bounding box center [324, 257] width 67 height 12
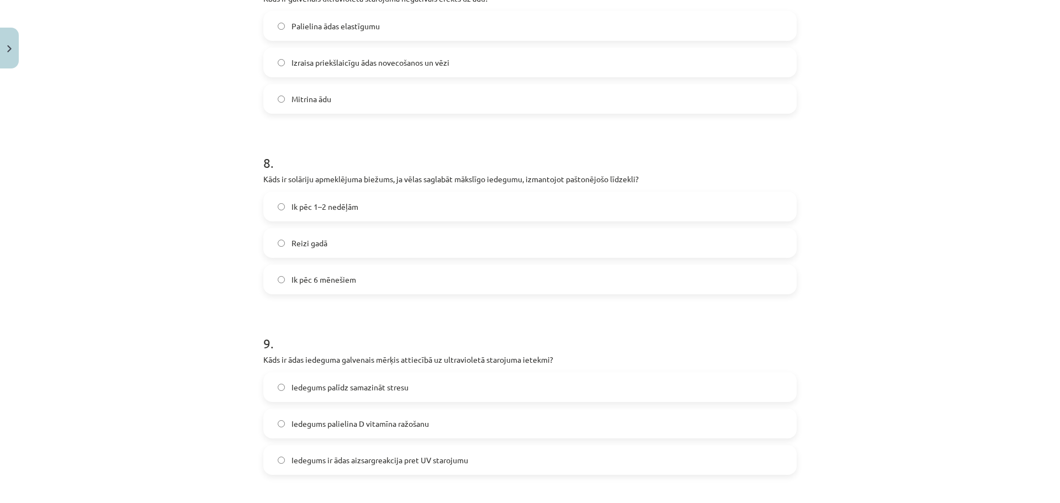
scroll to position [1463, 0]
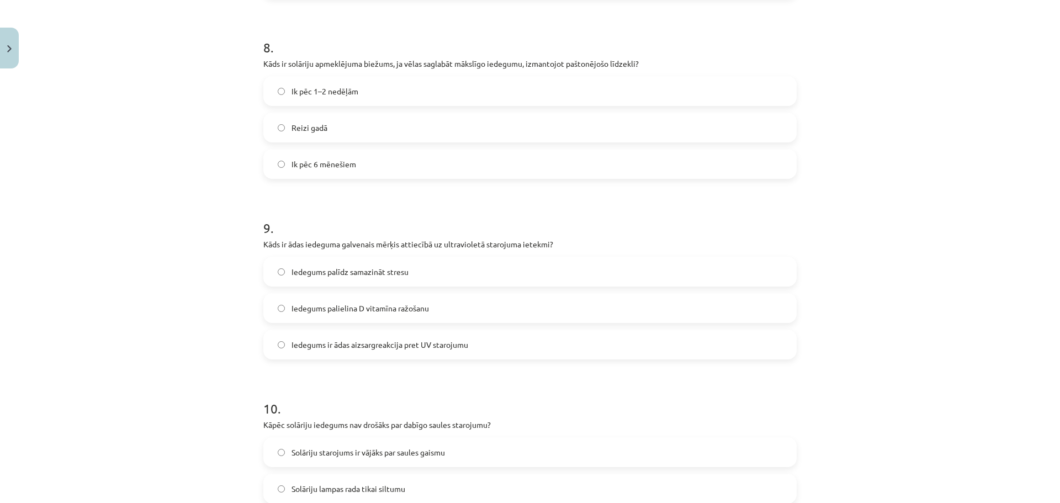
click at [307, 165] on span "Ik pēc 6 mēnešiem" at bounding box center [323, 164] width 65 height 12
drag, startPoint x: 264, startPoint y: 65, endPoint x: 343, endPoint y: 63, distance: 78.4
click at [339, 63] on p "Kāds ir solāriju apmeklējuma biežums, ja vēlas saglabāt mākslīgo iedegumu, izma…" at bounding box center [529, 64] width 533 height 12
click at [360, 63] on p "Kāds ir solāriju apmeklējuma biežums, ja vēlas saglabāt mākslīgo iedegumu, izma…" at bounding box center [529, 64] width 533 height 12
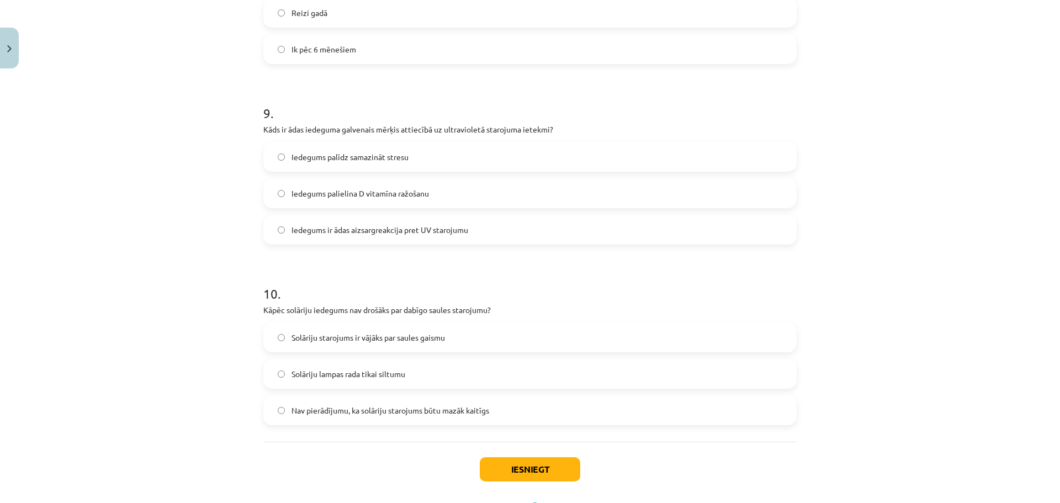
scroll to position [1628, 0]
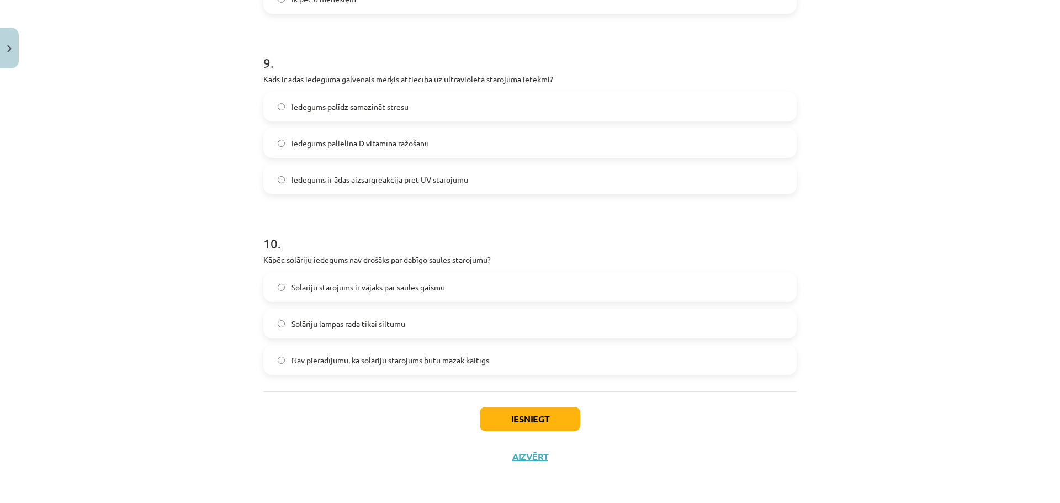
click at [420, 182] on span "Iedegums ir ādas aizsargreakcija pret UV starojumu" at bounding box center [379, 180] width 177 height 12
click at [393, 365] on span "Nav pierādījumu, ka solāriju starojums būtu mazāk kaitīgs" at bounding box center [390, 360] width 198 height 12
click at [567, 428] on button "Iesniegt" at bounding box center [530, 419] width 100 height 24
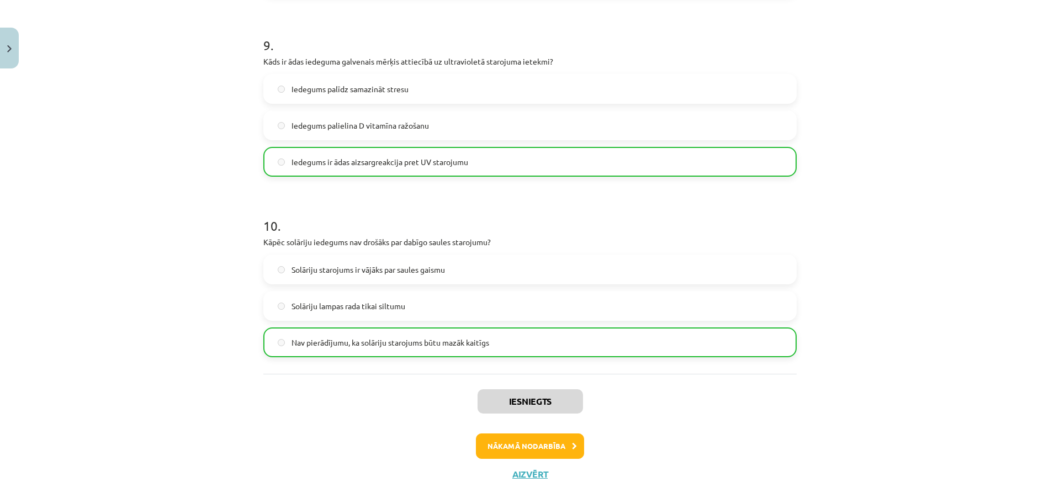
scroll to position [1663, 0]
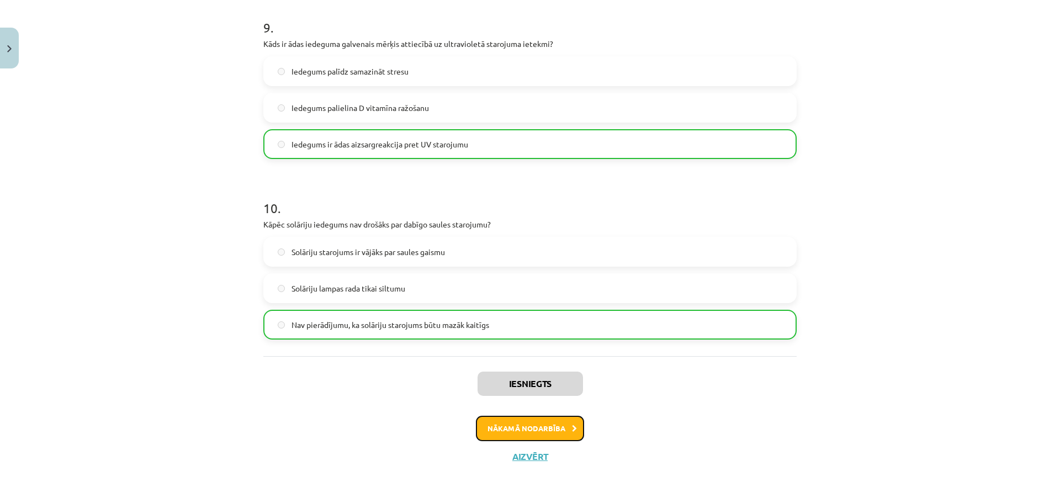
click at [568, 440] on button "Nākamā nodarbība" at bounding box center [530, 428] width 108 height 25
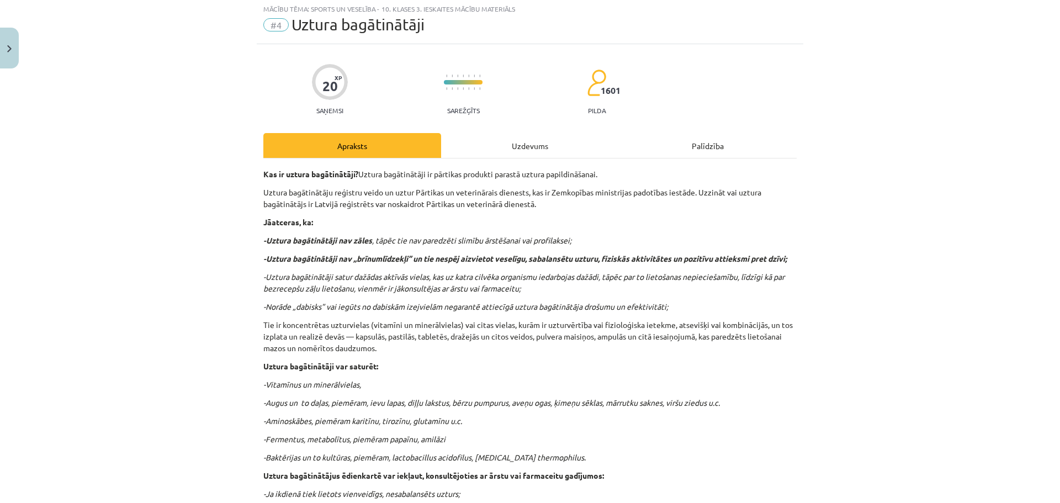
scroll to position [28, 0]
click at [505, 145] on div "Uzdevums" at bounding box center [530, 147] width 178 height 25
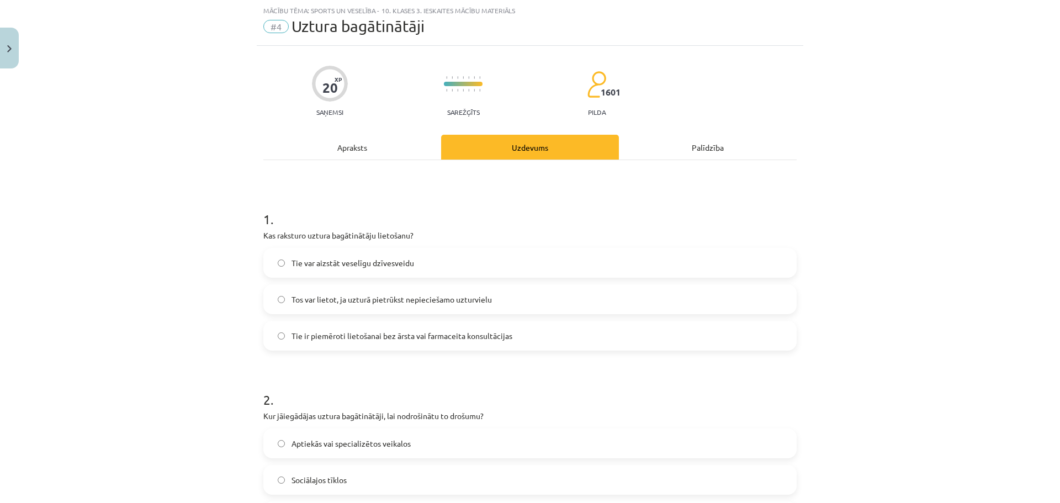
click at [477, 304] on span "Tos var lietot, ja uzturā pietrūkst nepieciešamo uzturvielu" at bounding box center [391, 300] width 200 height 12
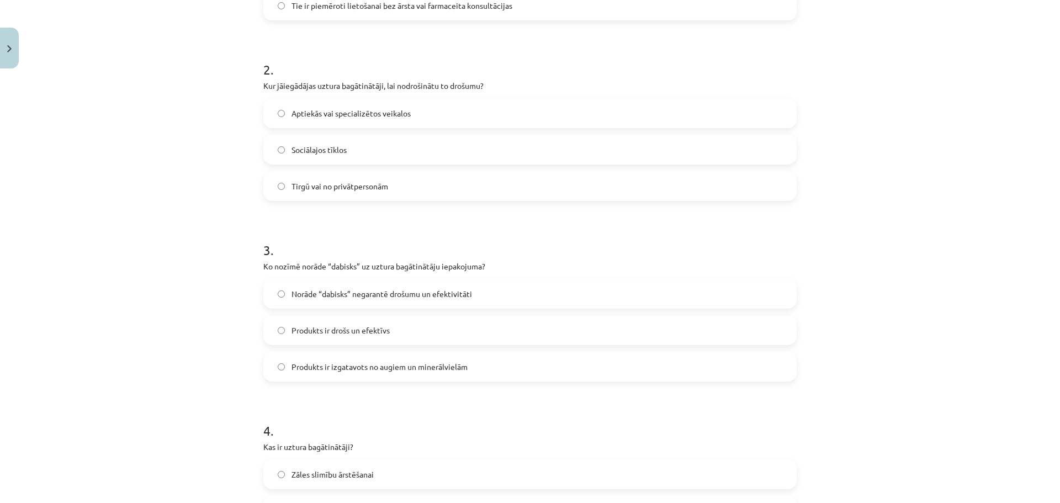
scroll to position [359, 0]
click at [317, 107] on span "Aptiekās vai specializētos veikalos" at bounding box center [350, 113] width 119 height 12
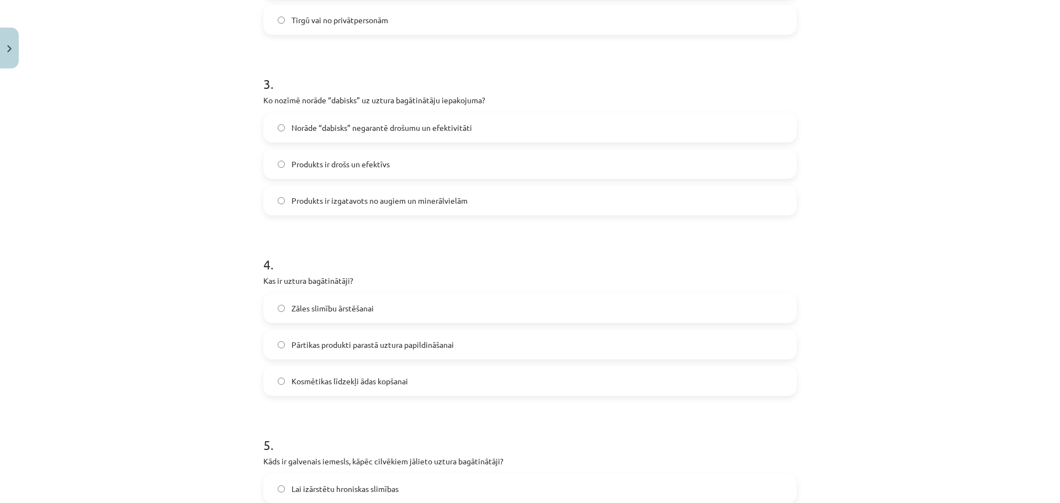
scroll to position [524, 0]
click at [386, 171] on label "Produkts ir drošs un efektīvs" at bounding box center [529, 164] width 531 height 28
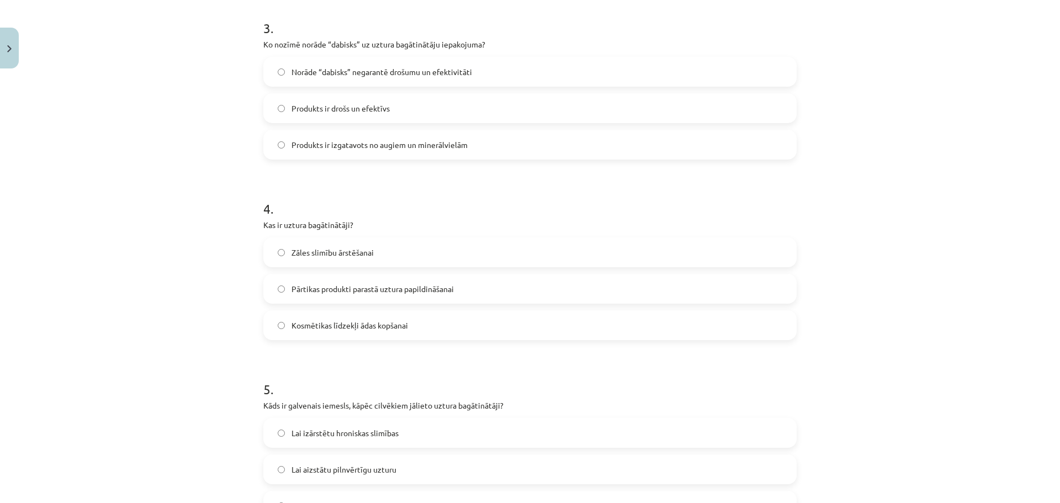
click at [422, 145] on span "Produkts ir izgatavots no augiem un minerālvielām" at bounding box center [379, 145] width 176 height 12
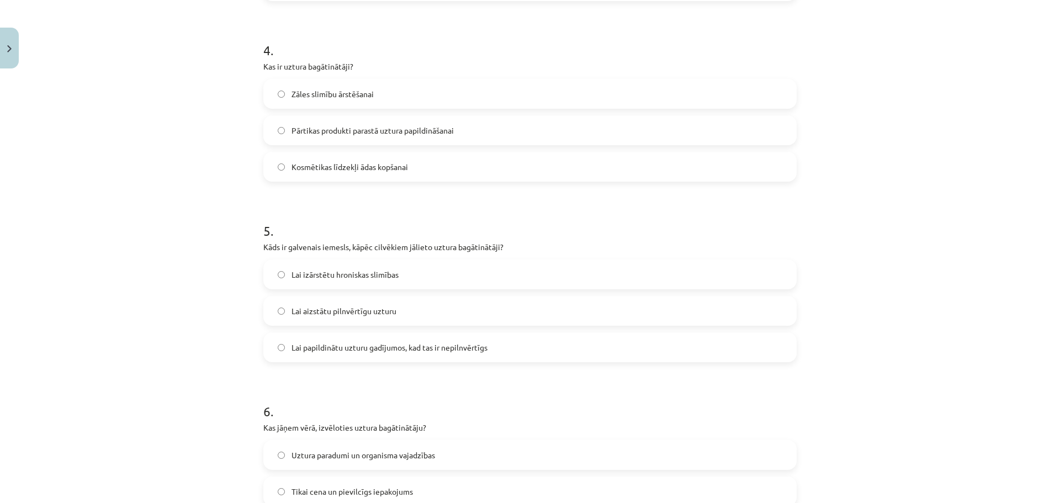
scroll to position [745, 0]
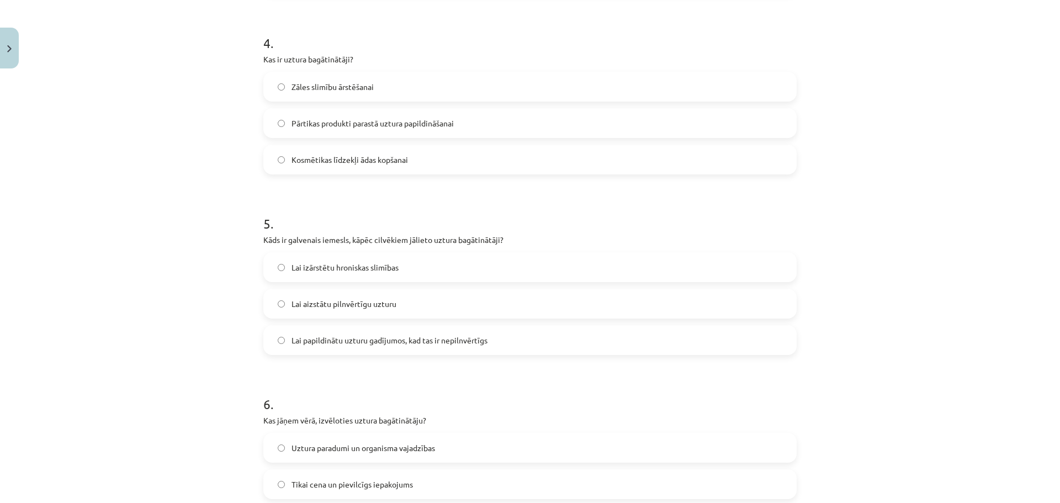
click at [400, 124] on span "Pārtikas produkti parastā uztura papildināšanai" at bounding box center [372, 124] width 162 height 12
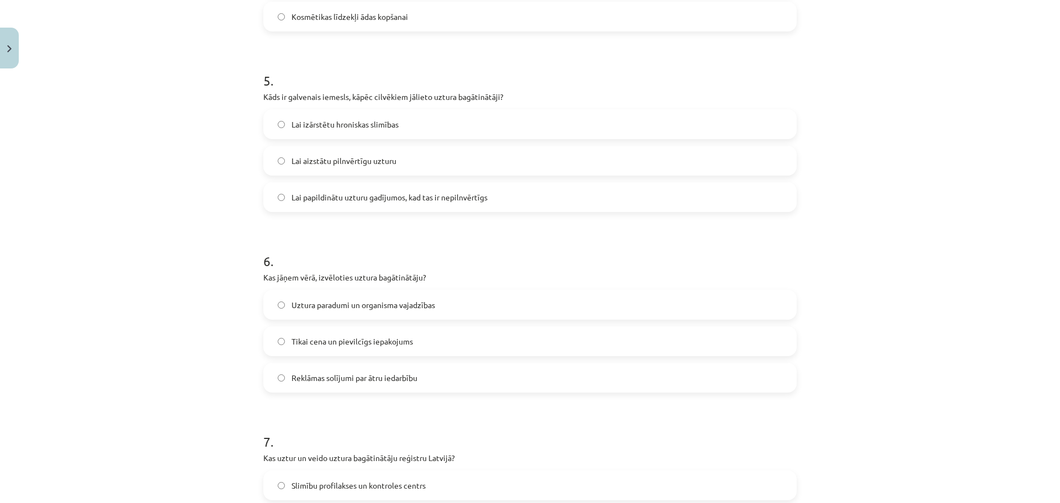
scroll to position [911, 0]
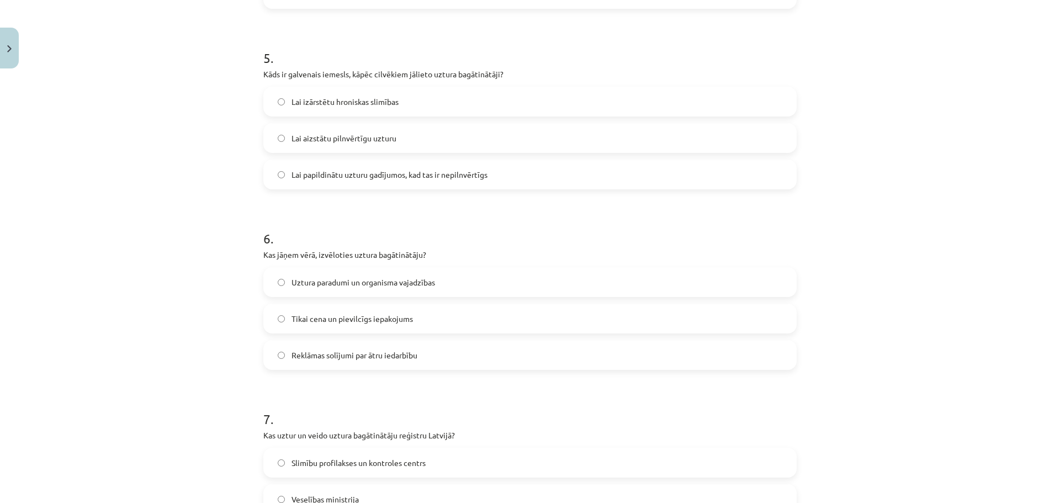
click at [347, 140] on span "Lai aizstātu pilnvērtīgu uzturu" at bounding box center [343, 138] width 105 height 12
click at [337, 171] on span "Lai papildinātu uzturu gadījumos, kad tas ir nepilnvērtīgs" at bounding box center [389, 175] width 196 height 12
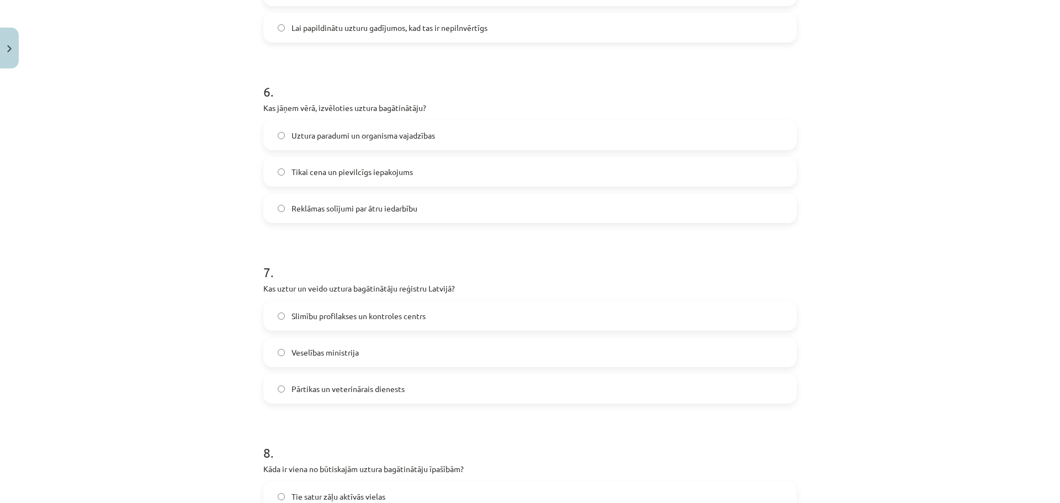
scroll to position [1076, 0]
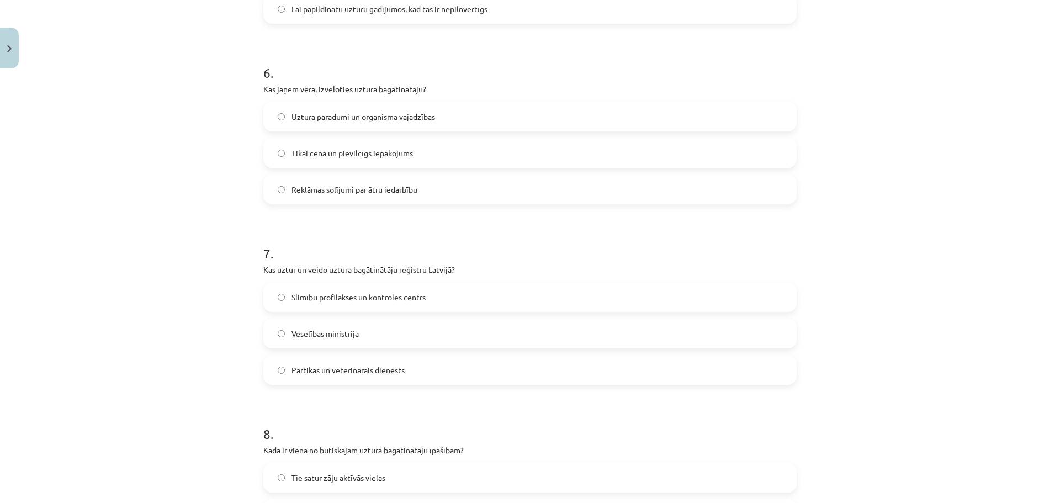
click at [423, 119] on span "Uztura paradumi un organisma vajadzības" at bounding box center [363, 117] width 144 height 12
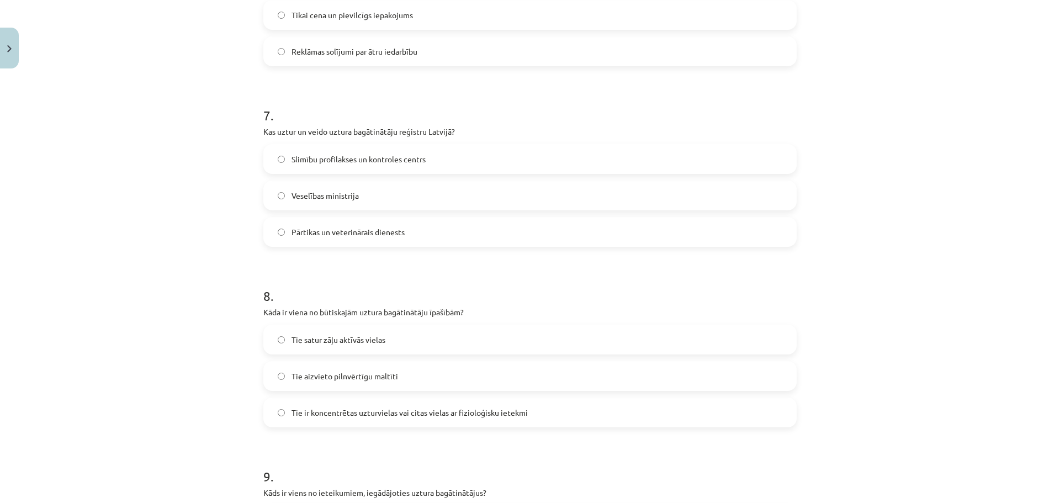
scroll to position [1242, 0]
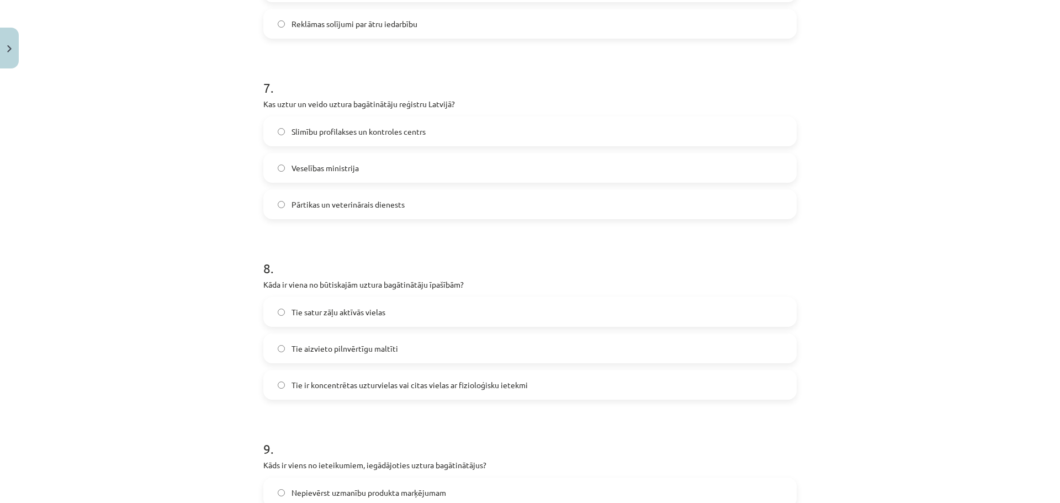
click at [330, 135] on span "Slimību profilakses un kontroles centrs" at bounding box center [358, 132] width 134 height 12
click at [461, 203] on label "Pārtikas un veterinārais dienests" at bounding box center [529, 204] width 531 height 28
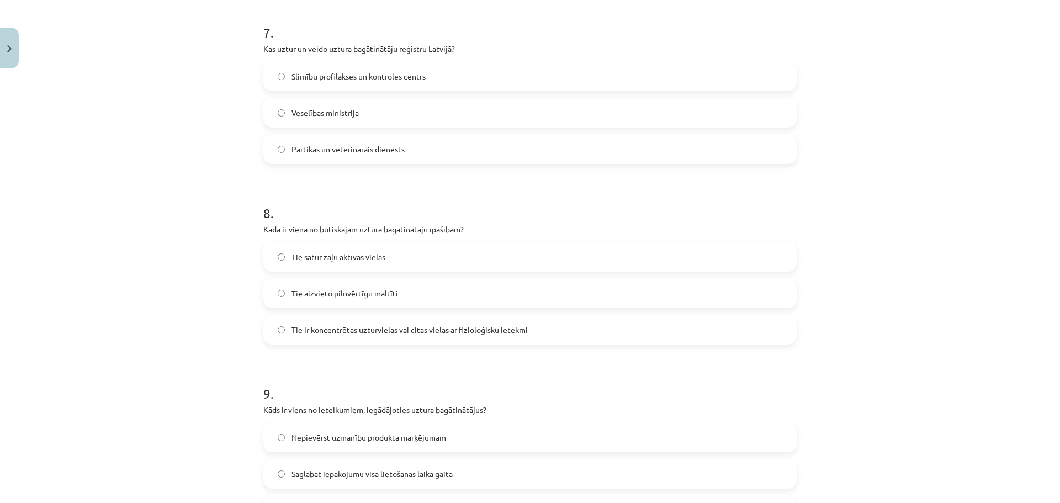
scroll to position [1408, 0]
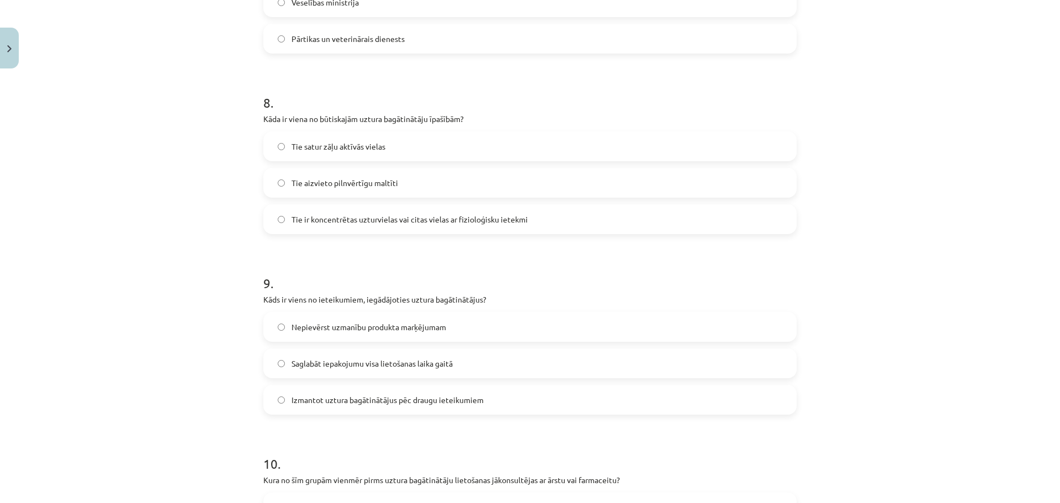
click at [371, 150] on span "Tie satur zāļu aktīvās vielas" at bounding box center [338, 147] width 94 height 12
click at [401, 219] on span "Tie ir koncentrētas uzturvielas vai citas vielas ar fizioloģisku ietekmi" at bounding box center [409, 220] width 236 height 12
click at [363, 152] on label "Tie satur zāļu aktīvās vielas" at bounding box center [529, 146] width 531 height 28
click at [351, 217] on span "Tie ir koncentrētas uzturvielas vai citas vielas ar fizioloģisku ietekmi" at bounding box center [409, 220] width 236 height 12
click at [363, 135] on label "Tie satur zāļu aktīvās vielas" at bounding box center [529, 146] width 531 height 28
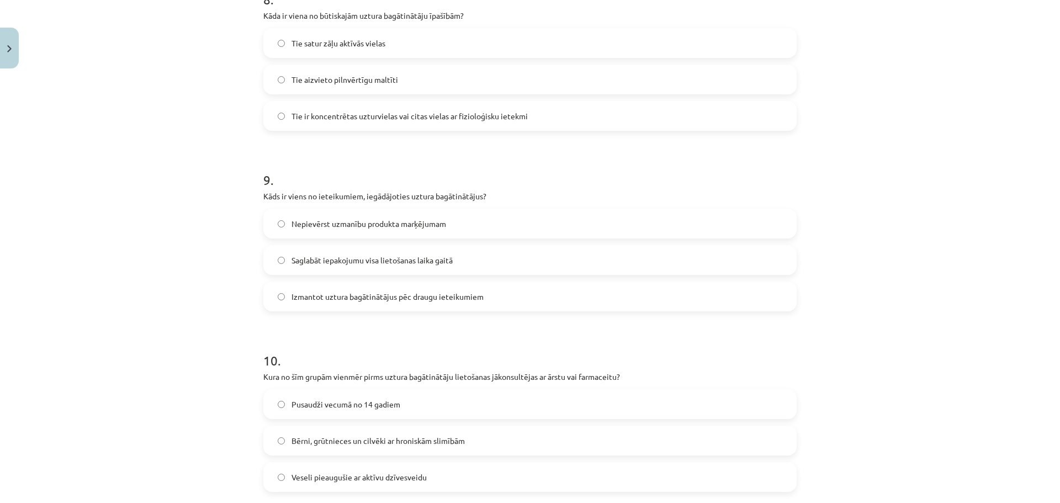
scroll to position [1518, 0]
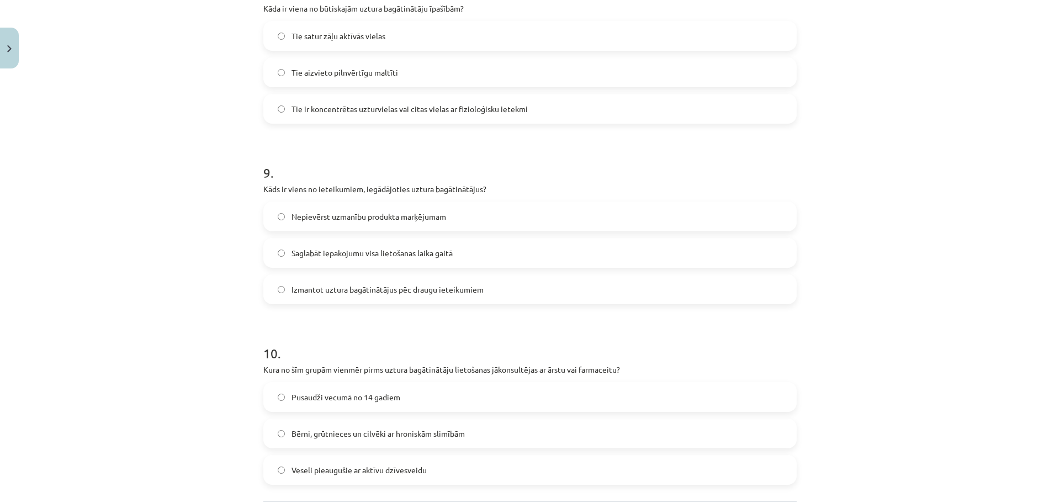
click at [435, 262] on label "Saglabāt iepakojumu visa lietošanas laika gaitā" at bounding box center [529, 253] width 531 height 28
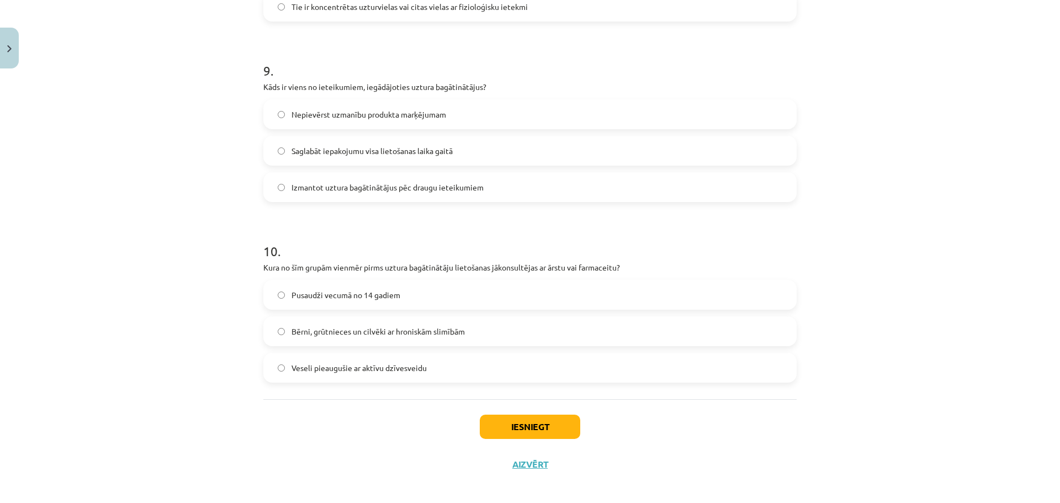
scroll to position [1628, 0]
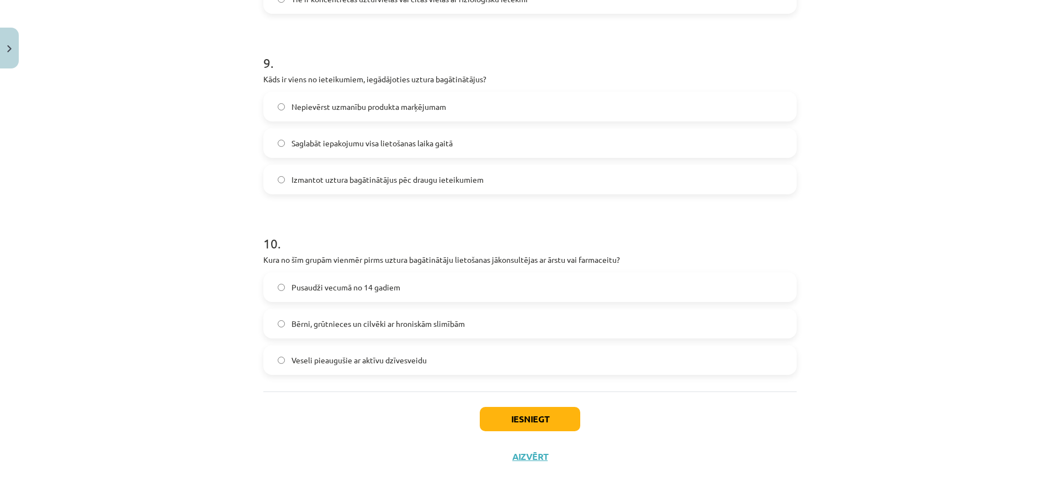
click at [312, 311] on label "Bērni, grūtnieces un cilvēki ar hroniskām slimībām" at bounding box center [529, 324] width 531 height 28
click at [545, 418] on button "Iesniegt" at bounding box center [530, 419] width 100 height 24
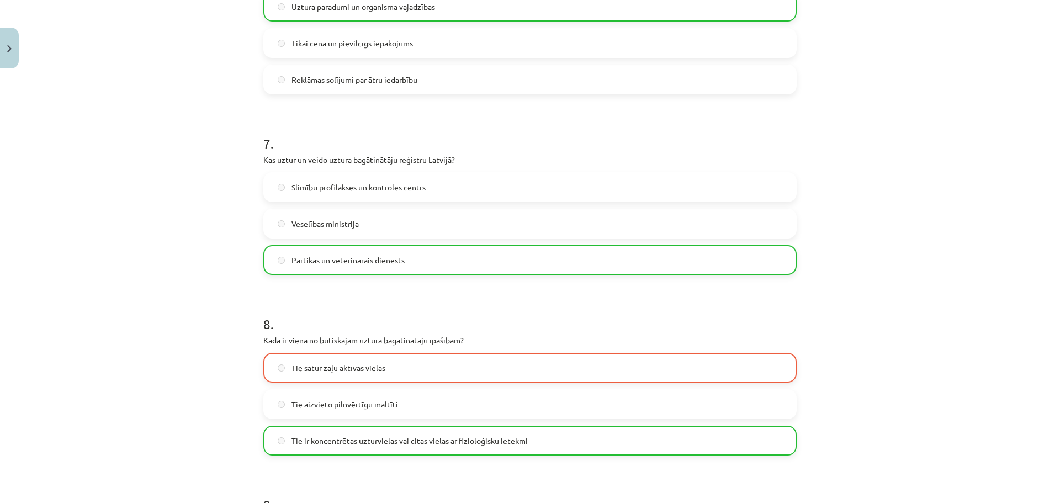
scroll to position [1663, 0]
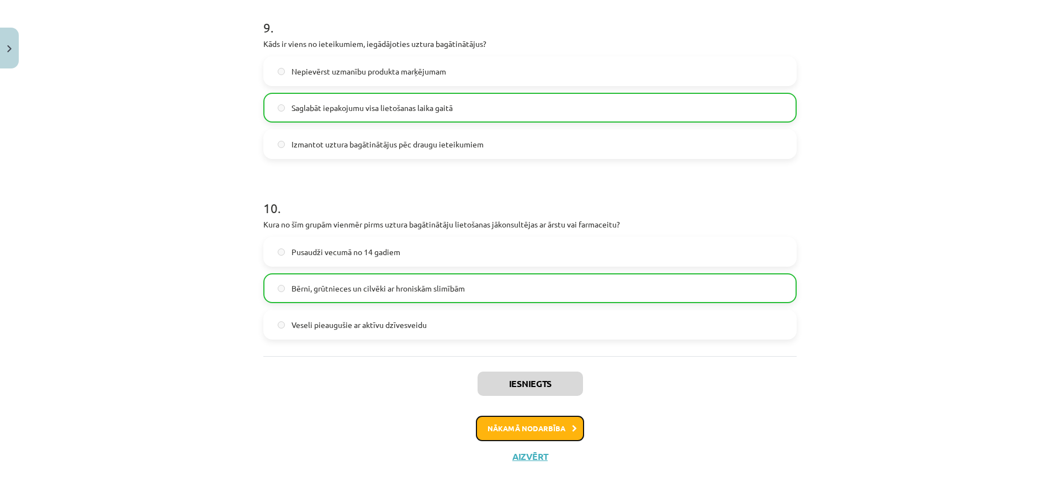
click at [527, 427] on button "Nākamā nodarbība" at bounding box center [530, 428] width 108 height 25
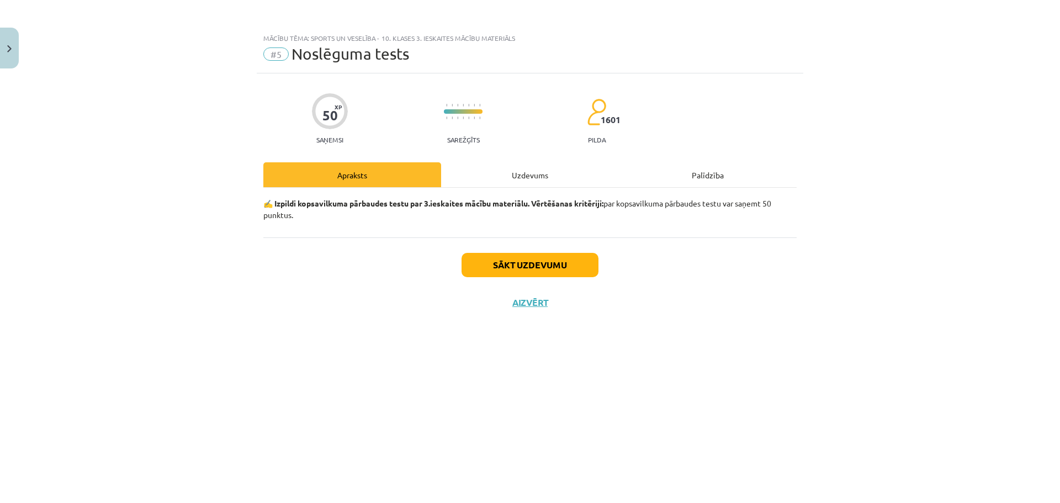
scroll to position [0, 0]
click at [546, 183] on div "Uzdevums" at bounding box center [530, 174] width 178 height 25
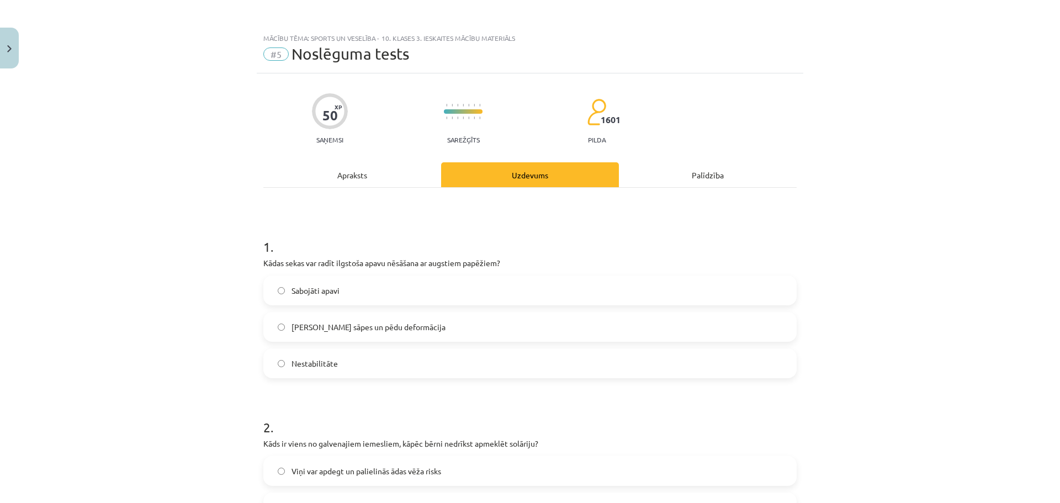
click at [317, 328] on span "Muguras sāpes un pēdu deformācija" at bounding box center [368, 327] width 154 height 12
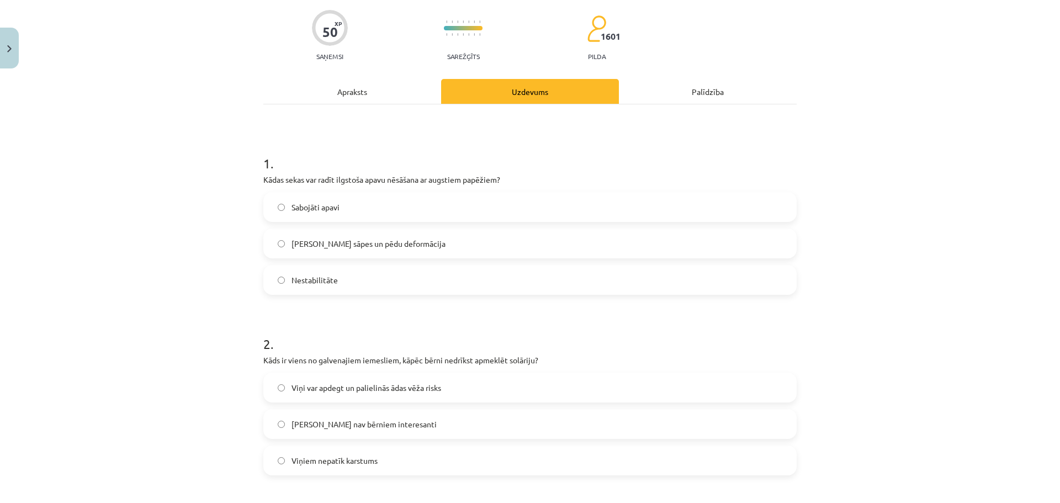
scroll to position [221, 0]
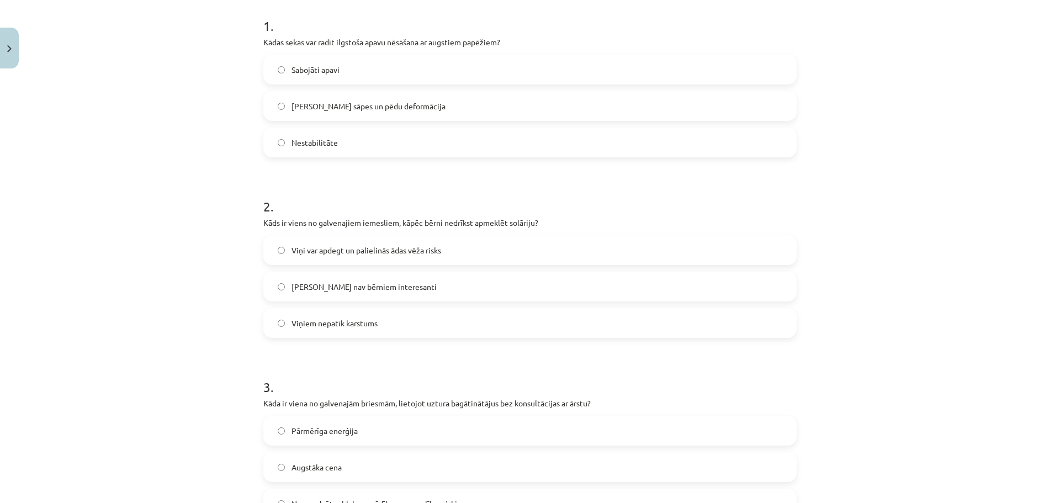
click at [379, 283] on span "Solāriji nav bērniem interesanti" at bounding box center [363, 287] width 145 height 12
click at [358, 242] on label "Viņi var apdegt un palielinās ādas vēža risks" at bounding box center [529, 250] width 531 height 28
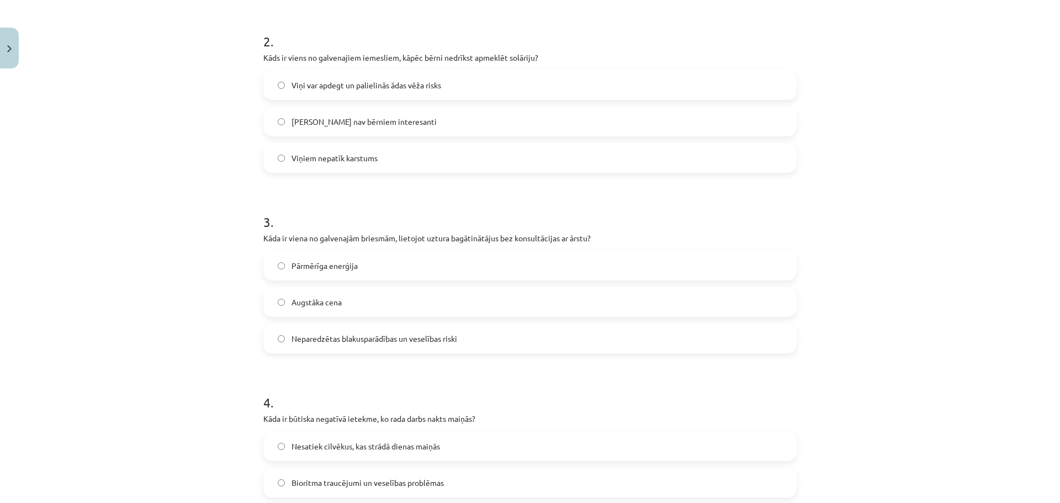
scroll to position [386, 0]
click at [362, 341] on span "Neparedzētas blakusparādības un veselības riski" at bounding box center [374, 338] width 166 height 12
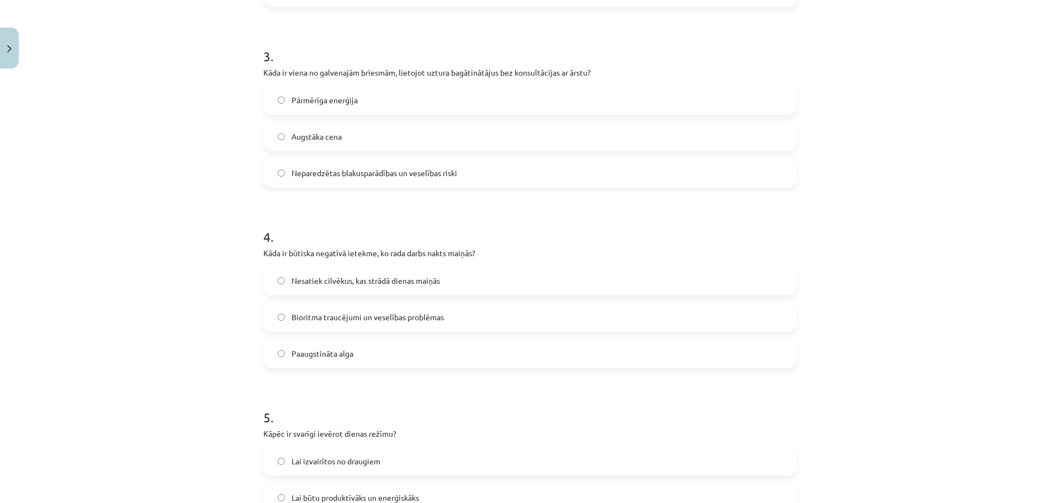
scroll to position [552, 0]
click at [340, 319] on span "Bioritma traucējumi un veselības problēmas" at bounding box center [367, 317] width 152 height 12
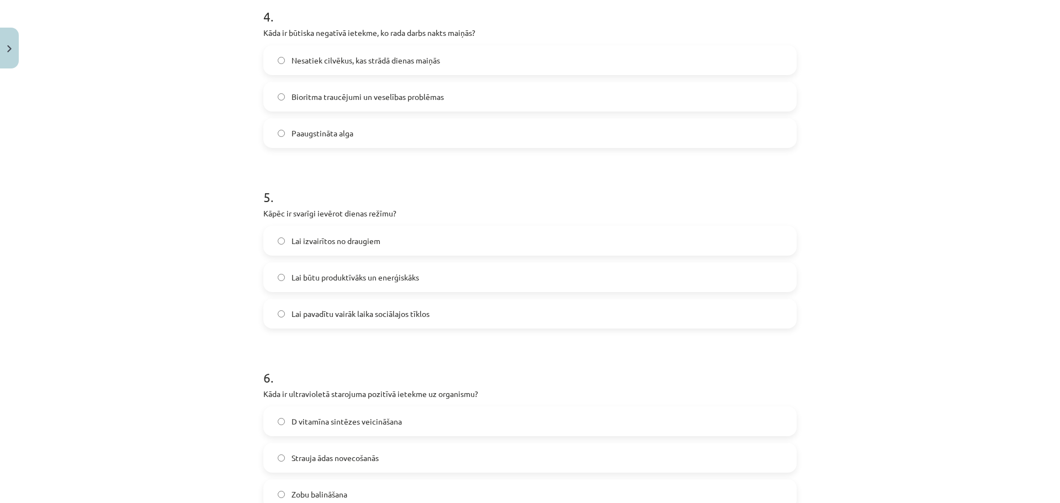
scroll to position [773, 0]
click at [362, 283] on label "Lai būtu produktīvāks un enerģiskāks" at bounding box center [529, 276] width 531 height 28
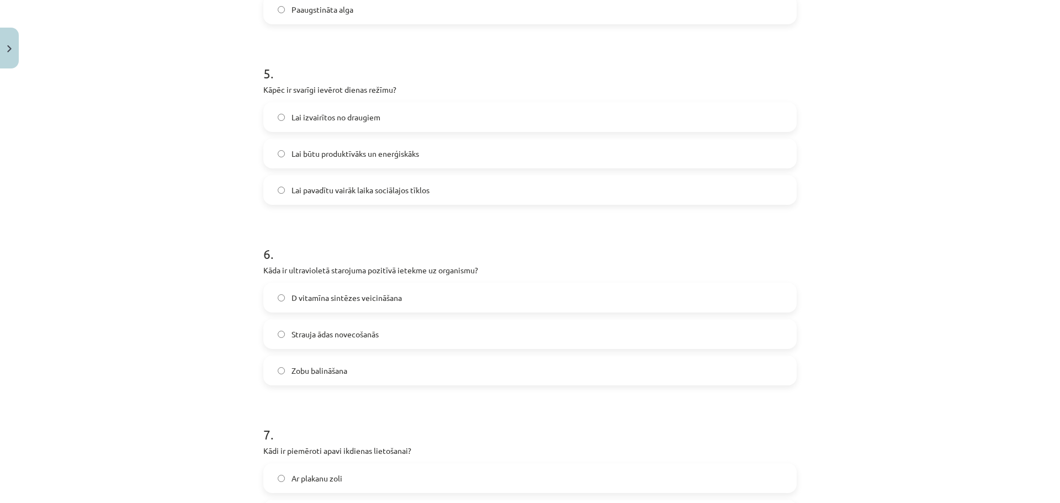
scroll to position [938, 0]
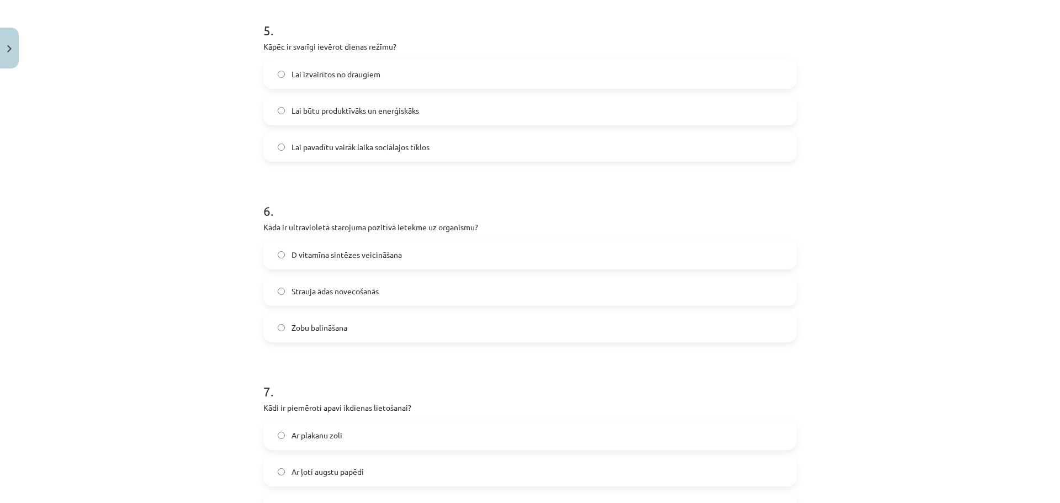
click at [391, 262] on label "D vitamīna sintēzes veicināšana" at bounding box center [529, 255] width 531 height 28
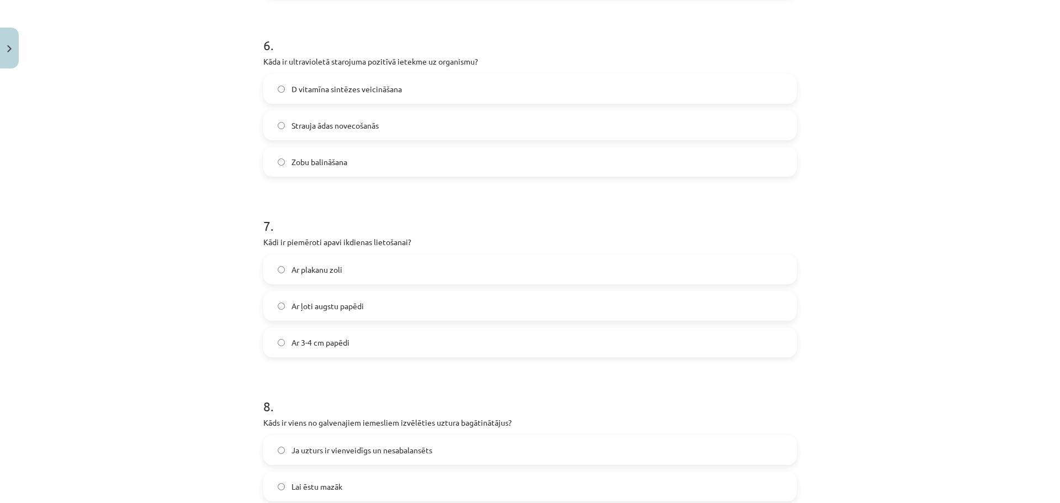
click at [370, 268] on label "Ar plakanu zoli" at bounding box center [529, 270] width 531 height 28
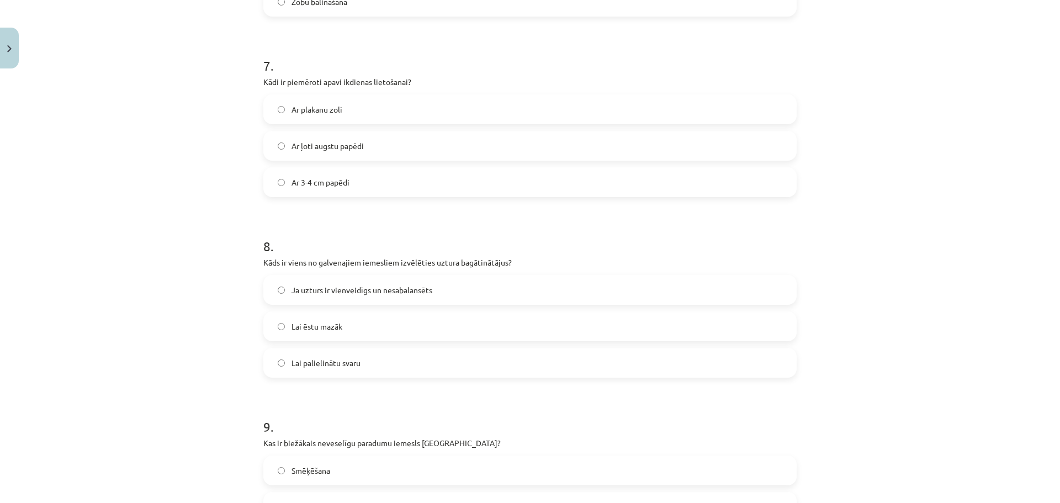
scroll to position [1270, 0]
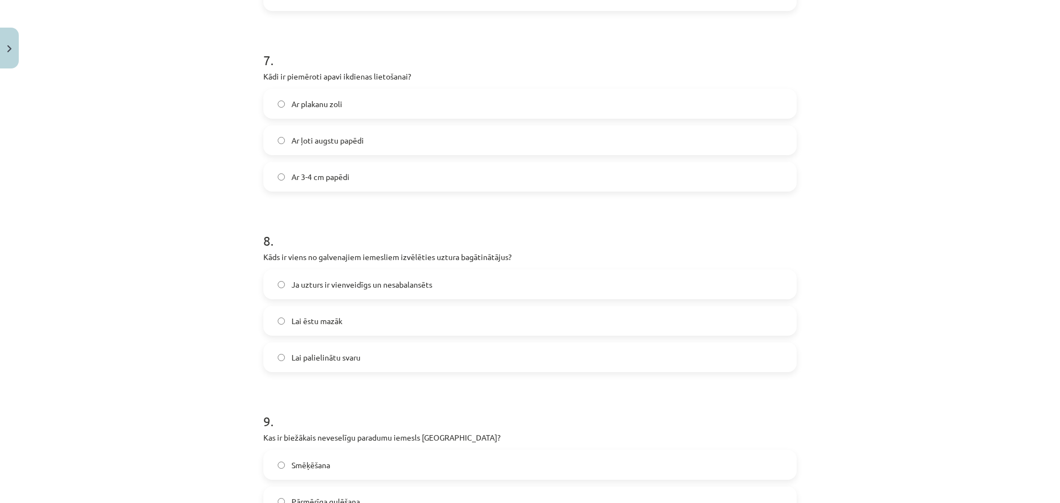
click at [416, 286] on span "Ja uzturs ir vienveidīgs un nesabalansēts" at bounding box center [361, 285] width 141 height 12
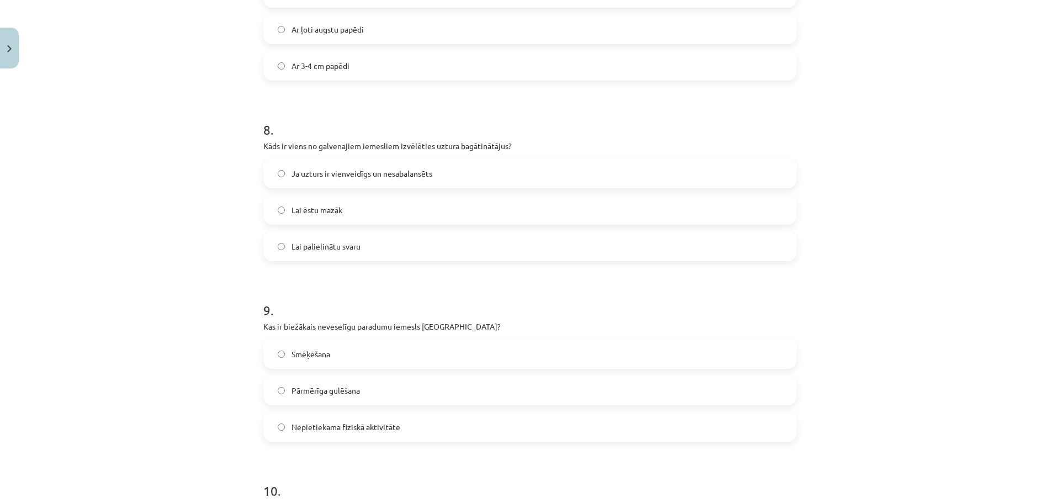
scroll to position [1490, 0]
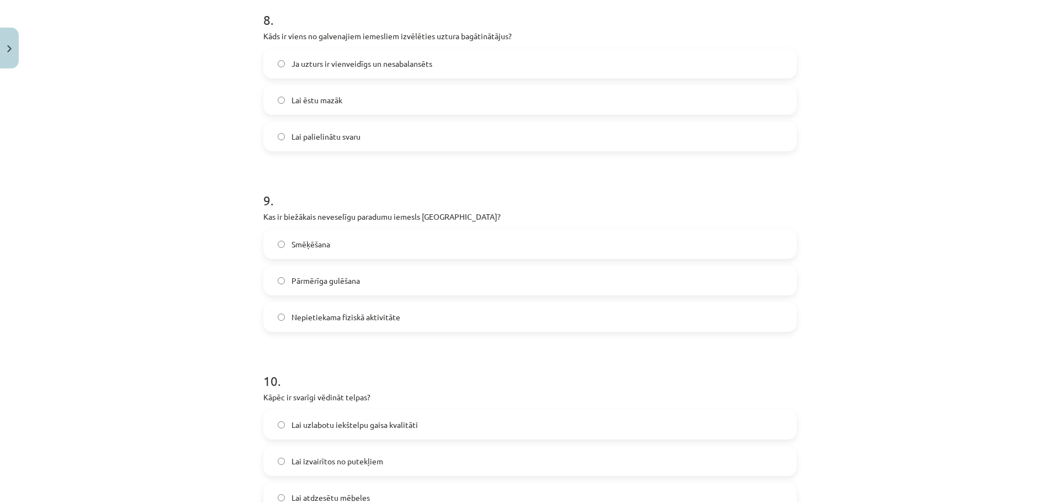
click at [386, 326] on label "Nepietiekama fiziskā aktivitāte" at bounding box center [529, 317] width 531 height 28
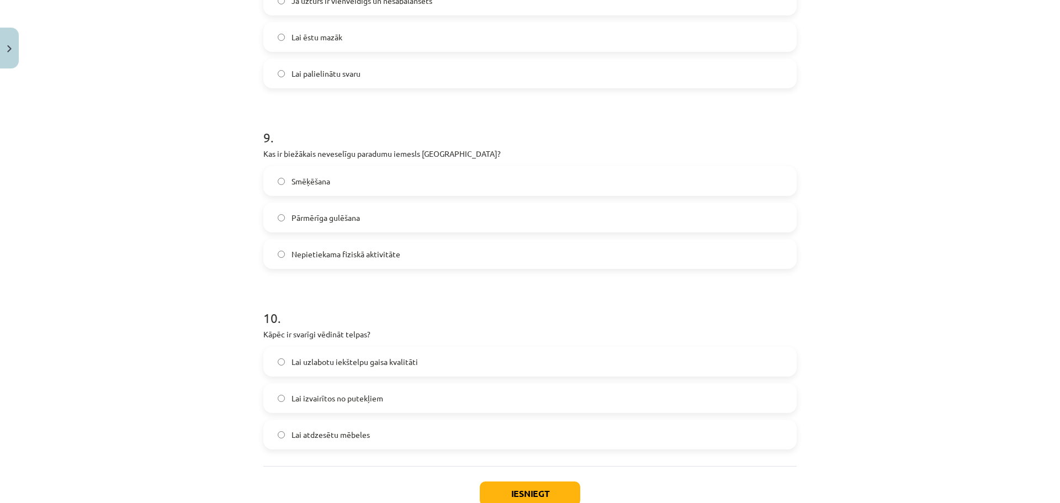
scroll to position [1628, 0]
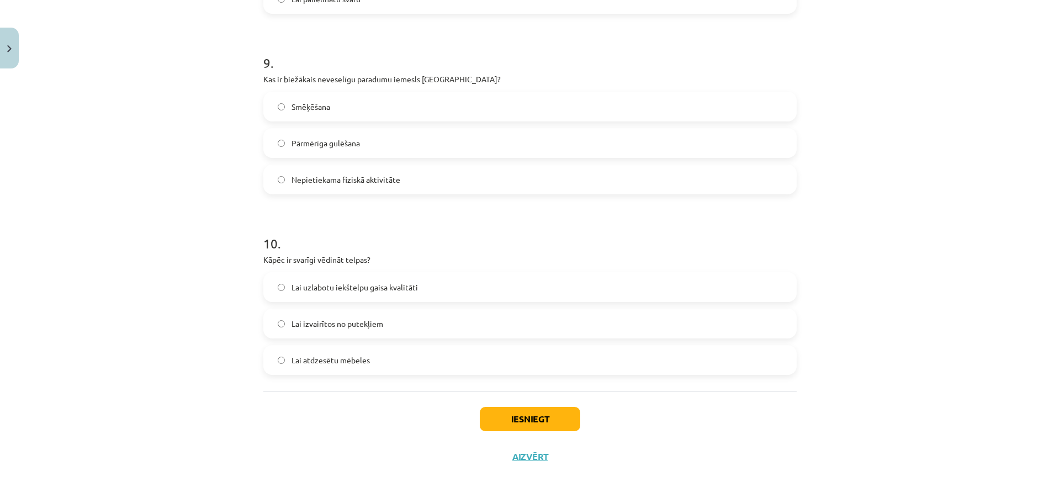
click at [390, 291] on span "Lai uzlabotu iekštelpu gaisa kvalitāti" at bounding box center [354, 288] width 126 height 12
click at [559, 422] on button "Iesniegt" at bounding box center [530, 419] width 100 height 24
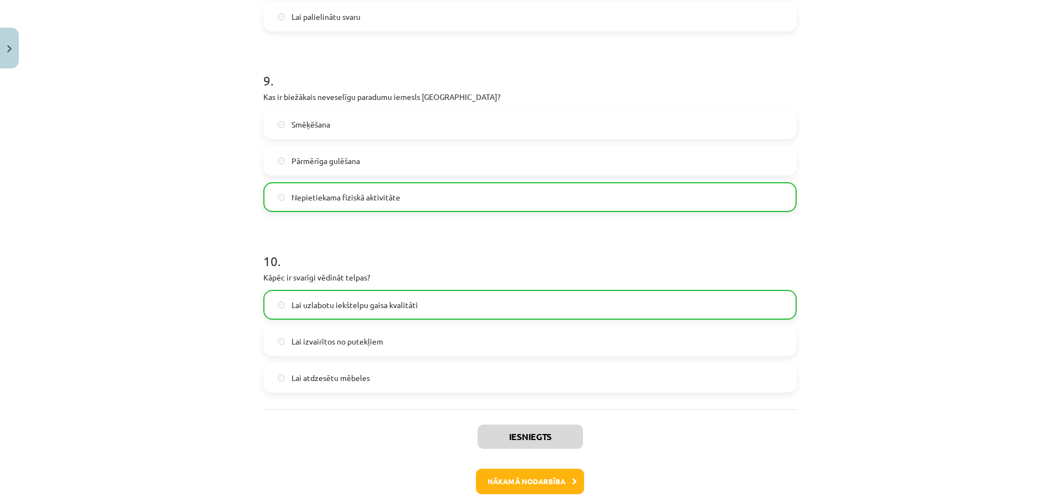
scroll to position [1663, 0]
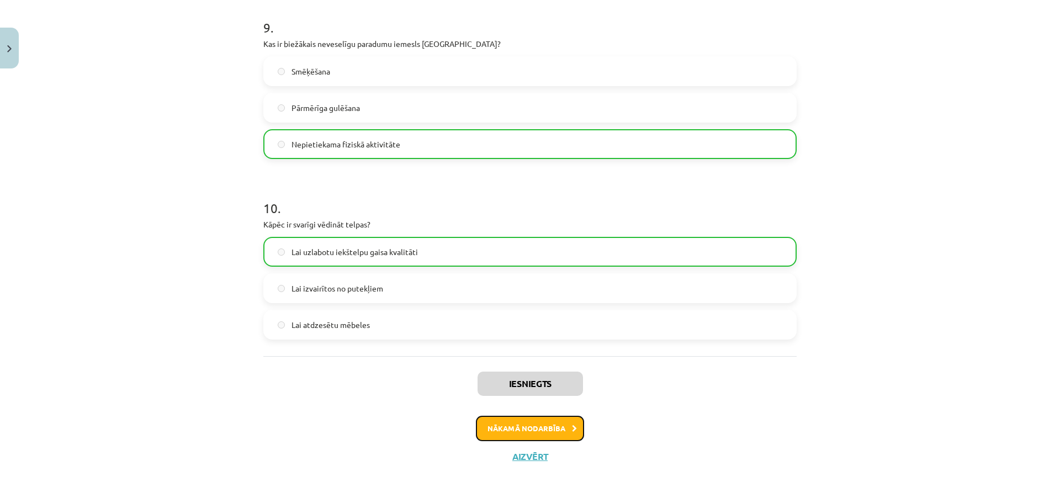
click at [560, 429] on button "Nākamā nodarbība" at bounding box center [530, 428] width 108 height 25
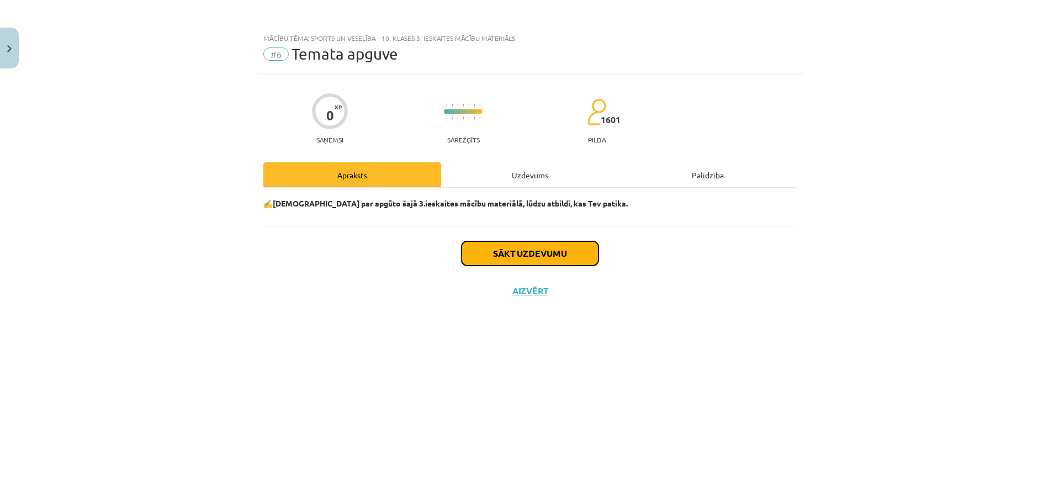
click at [570, 249] on button "Sākt uzdevumu" at bounding box center [529, 253] width 137 height 24
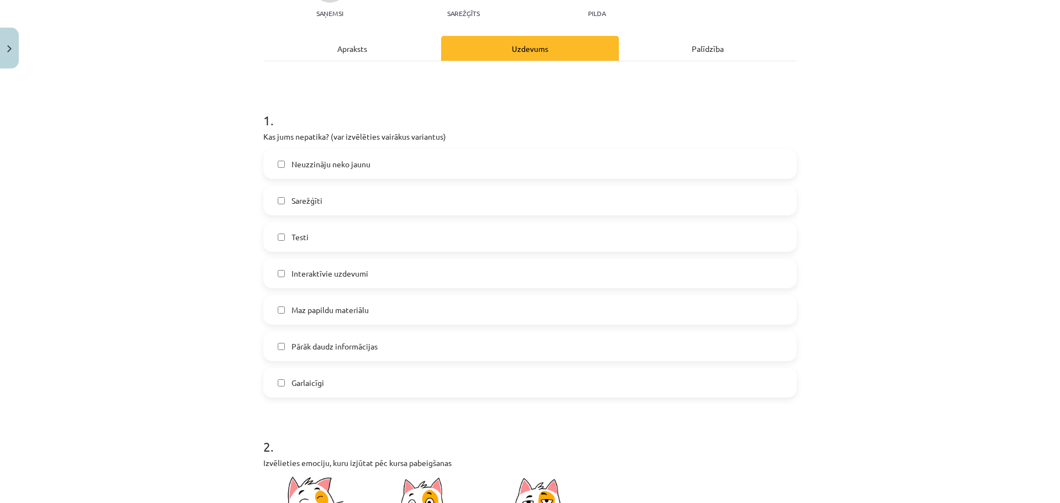
scroll to position [166, 0]
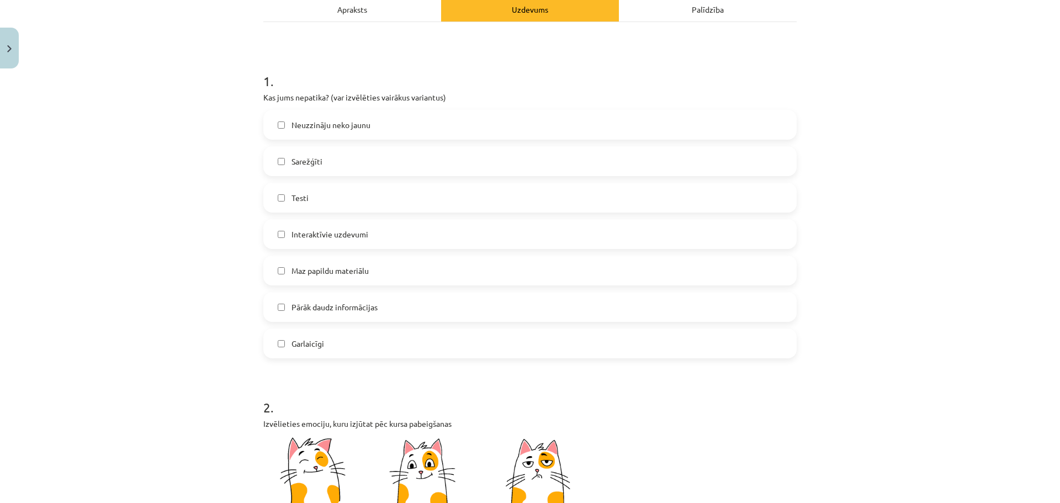
click at [369, 298] on label "Pārāk daudz informācijas" at bounding box center [529, 307] width 531 height 28
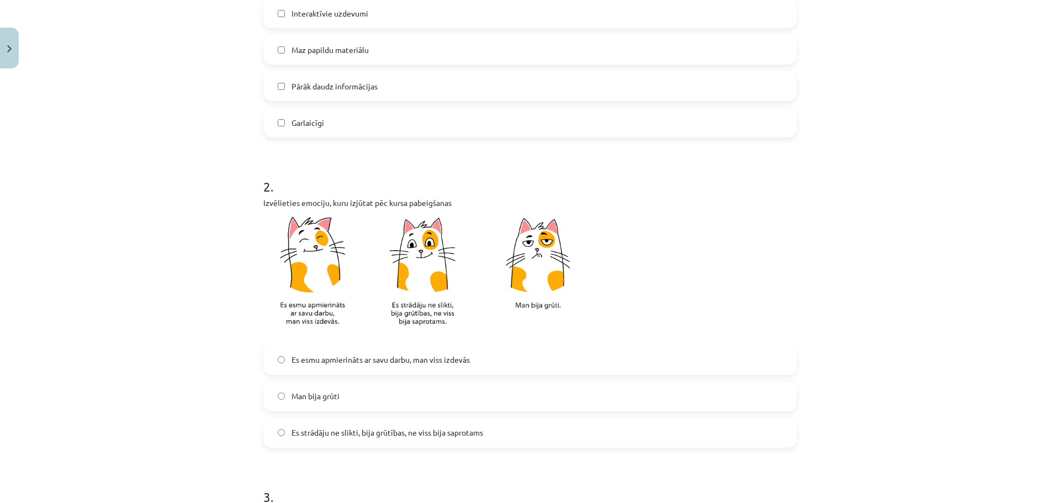
click at [349, 428] on span "Es strādāju ne slikti, bija grūtības, ne viss bija saprotams" at bounding box center [387, 433] width 192 height 12
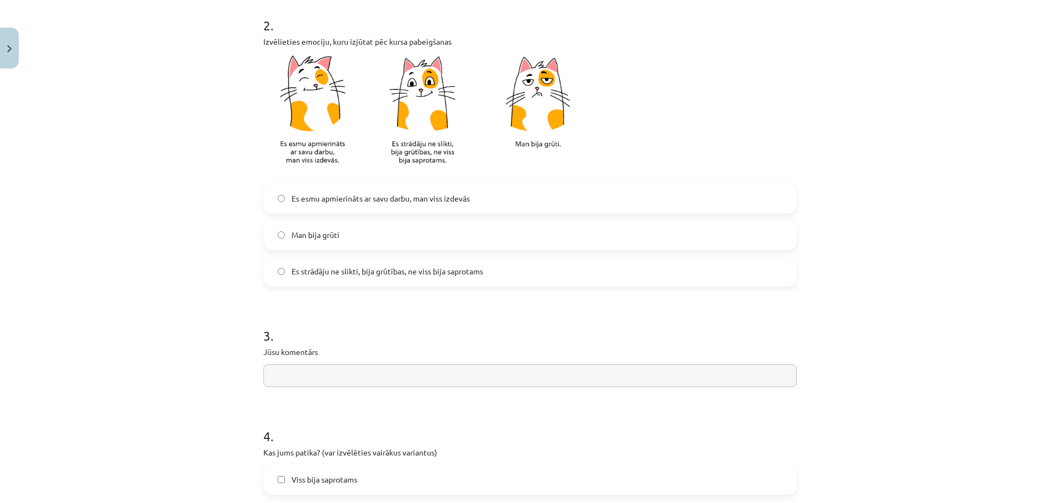
scroll to position [662, 0]
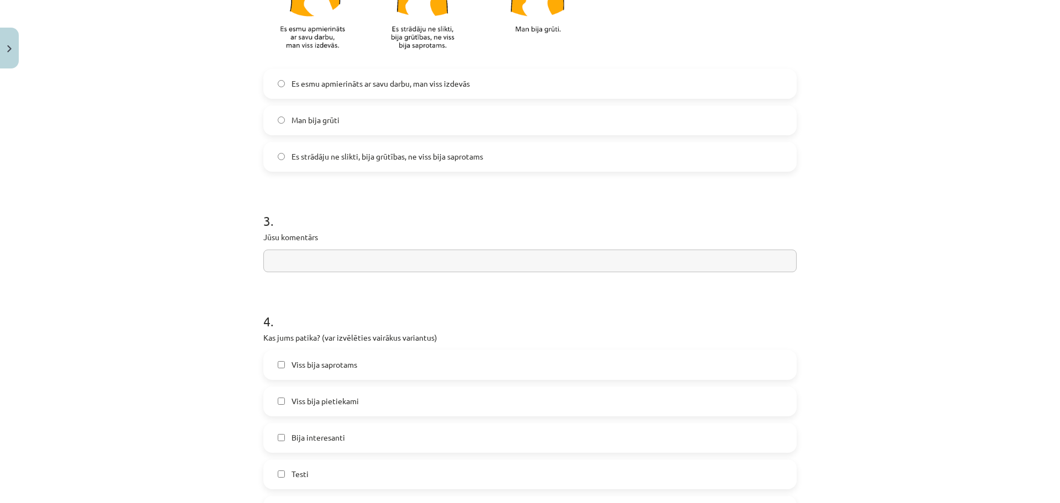
click at [342, 263] on input "text" at bounding box center [529, 261] width 533 height 23
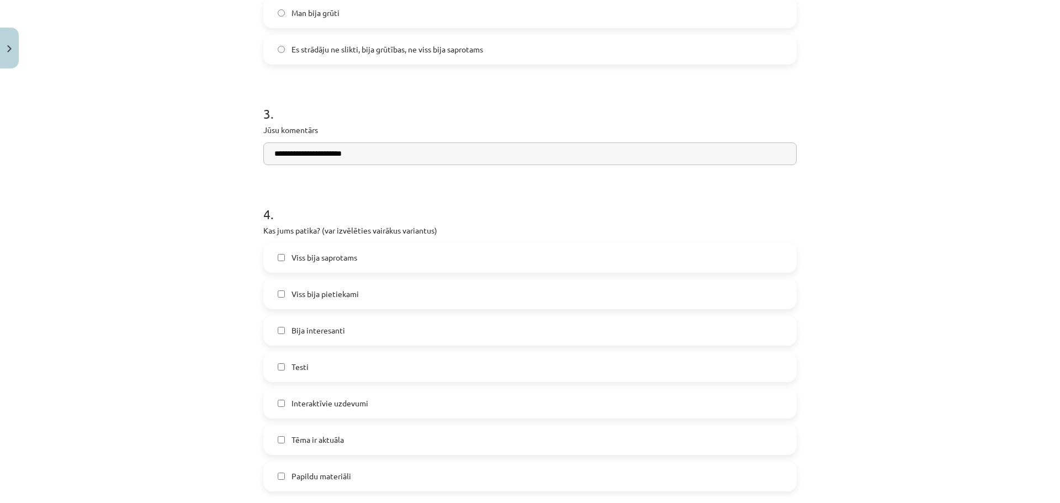
scroll to position [773, 0]
type input "**********"
click at [364, 258] on label "Viss bija saprotams" at bounding box center [529, 255] width 531 height 28
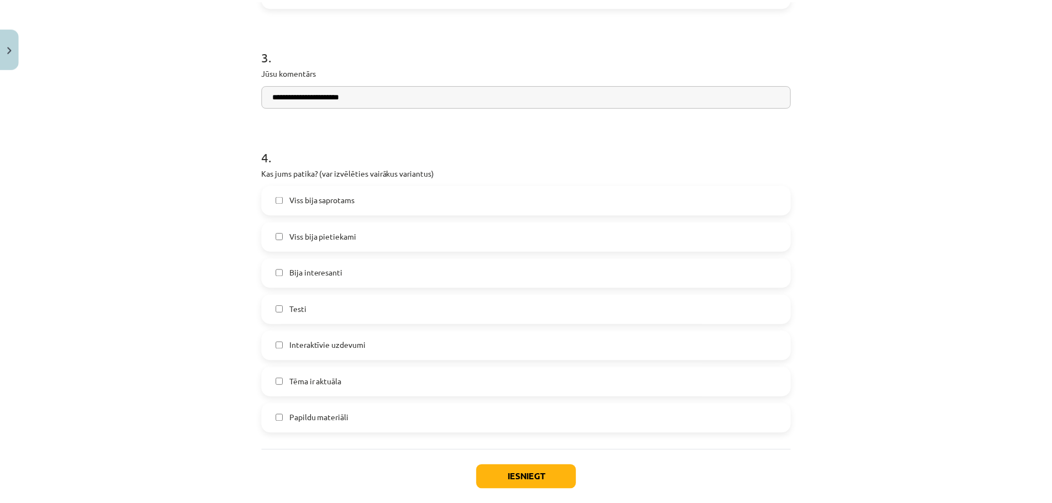
scroll to position [886, 0]
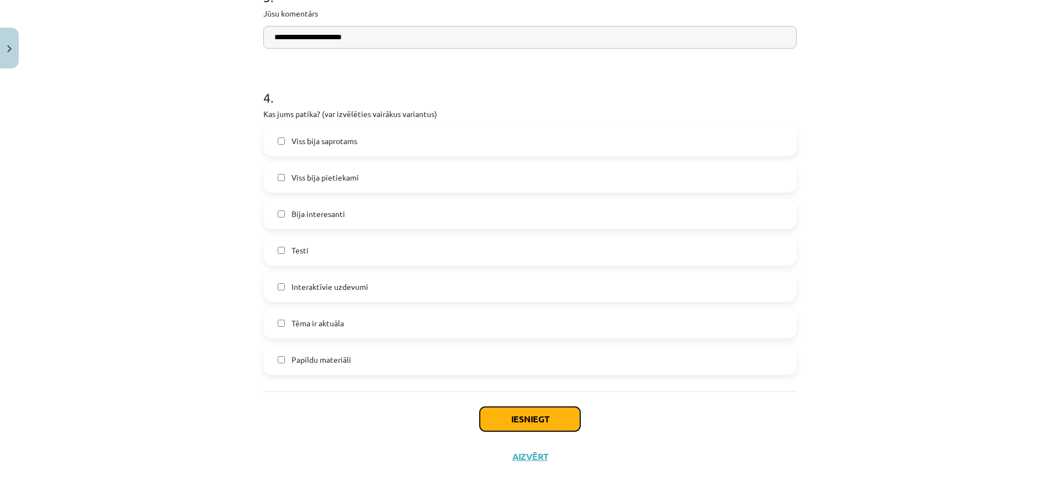
click at [567, 429] on button "Iesniegt" at bounding box center [530, 419] width 100 height 24
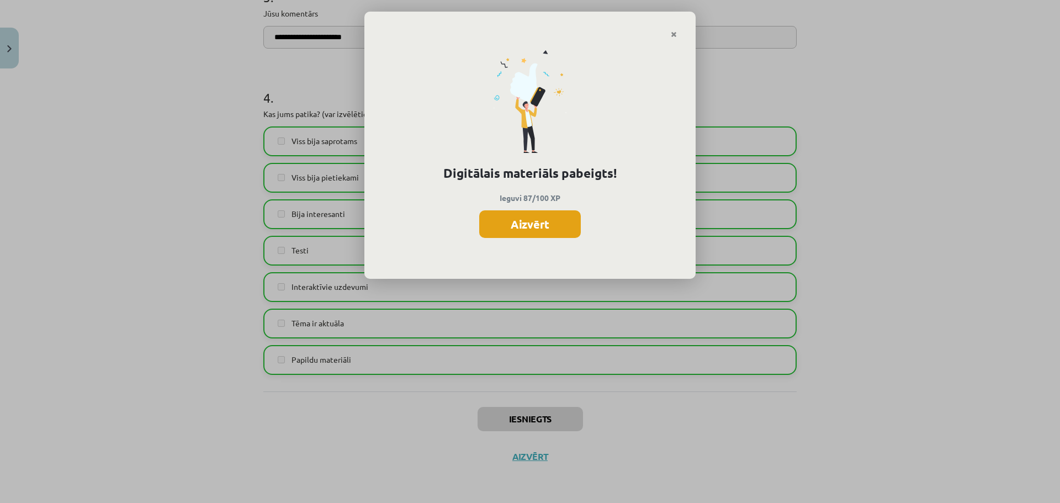
click at [543, 224] on button "Aizvērt" at bounding box center [530, 224] width 102 height 28
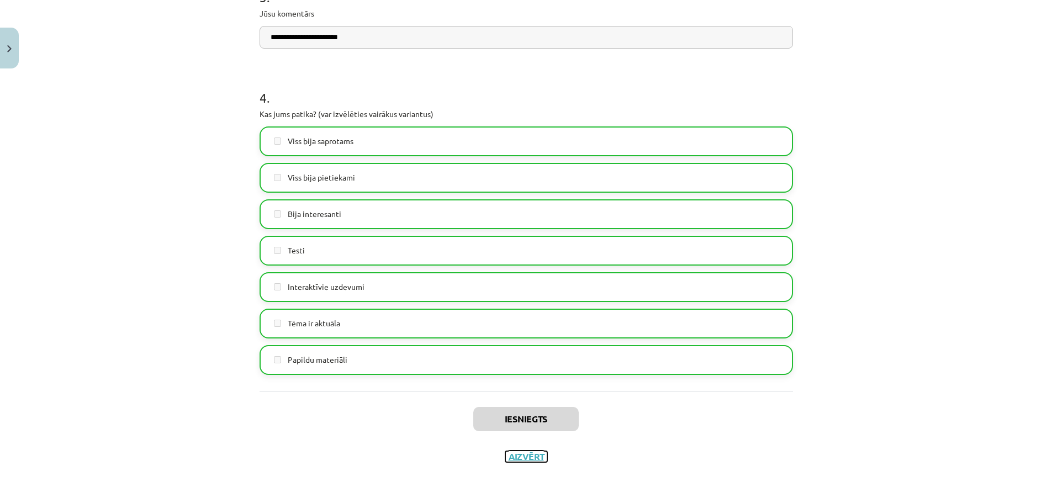
click at [522, 458] on button "Aizvērt" at bounding box center [526, 456] width 42 height 11
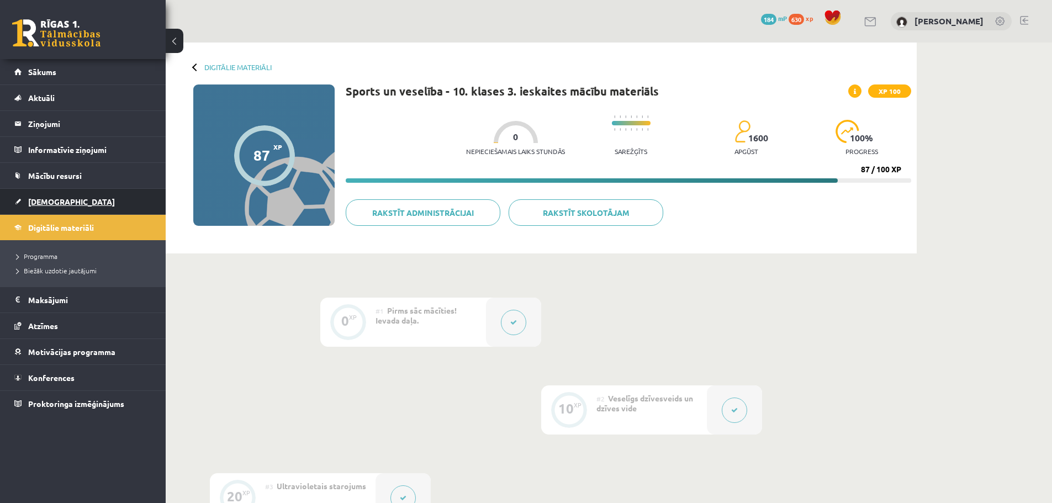
click at [46, 201] on span "[DEMOGRAPHIC_DATA]" at bounding box center [71, 202] width 87 height 10
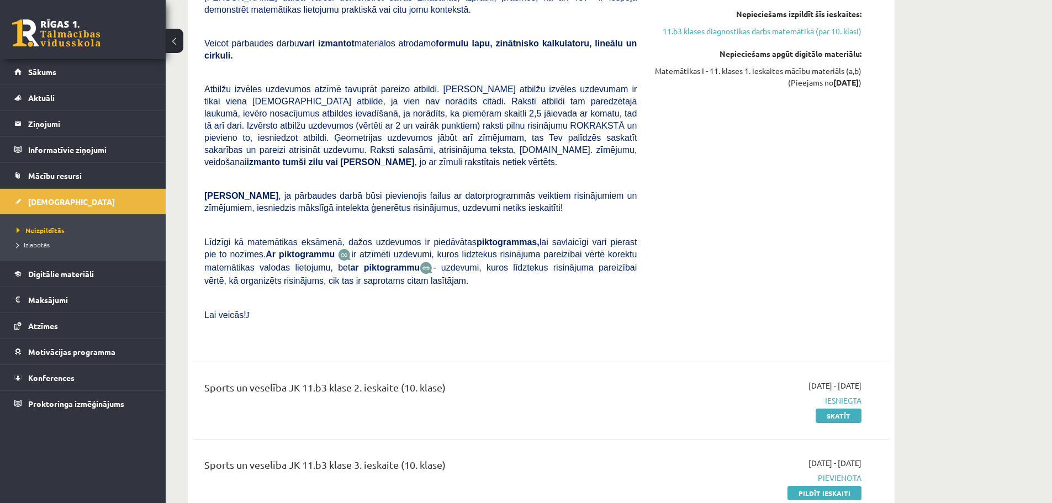
scroll to position [3036, 0]
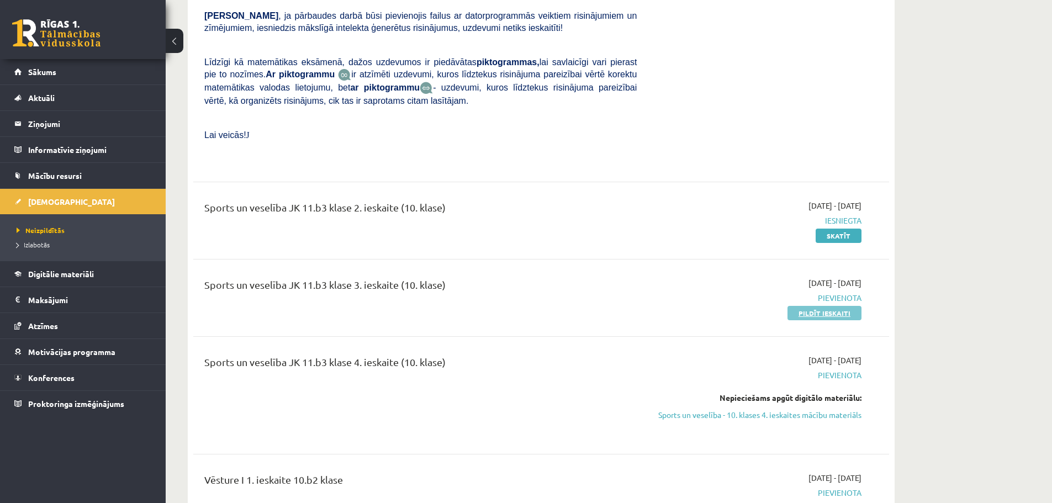
click at [831, 306] on link "Pildīt ieskaiti" at bounding box center [824, 313] width 74 height 14
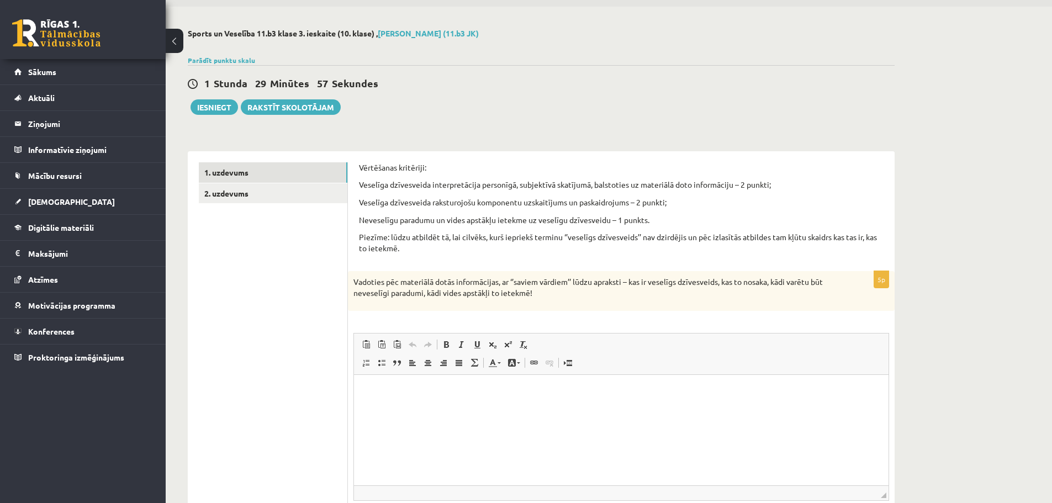
scroll to position [55, 0]
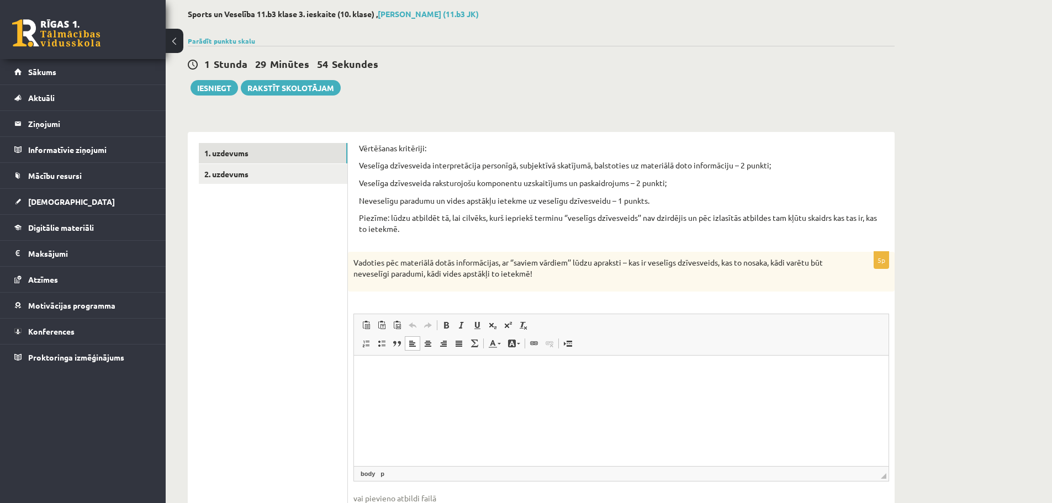
click at [655, 388] on html at bounding box center [621, 372] width 534 height 34
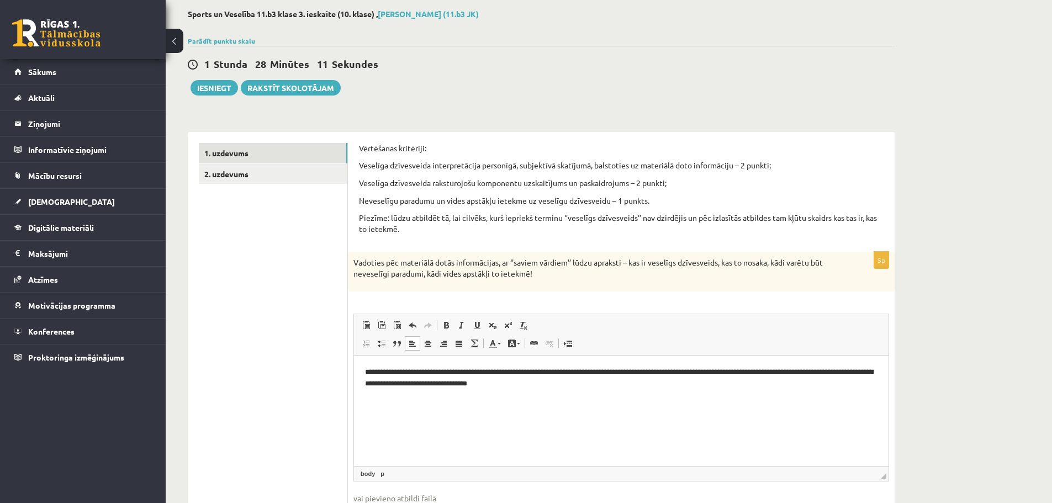
click at [578, 381] on p "**********" at bounding box center [621, 377] width 512 height 23
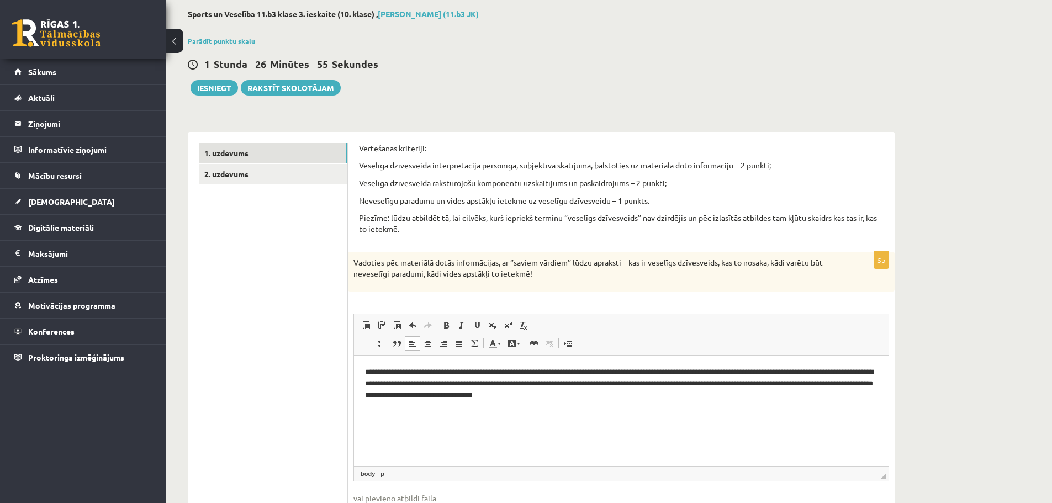
click at [627, 386] on p "**********" at bounding box center [621, 383] width 512 height 34
click at [273, 173] on link "2. uzdevums" at bounding box center [273, 174] width 148 height 20
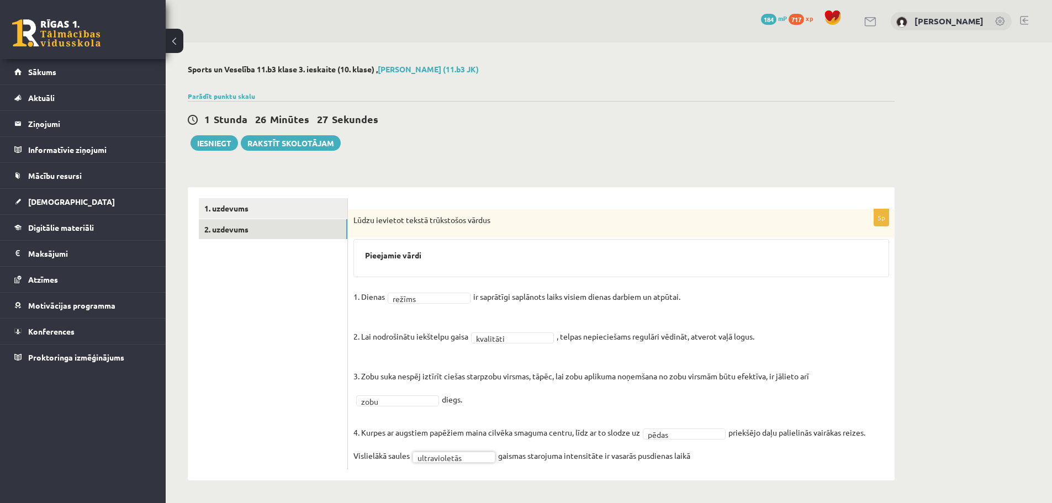
scroll to position [1, 0]
click at [217, 139] on button "Iesniegt" at bounding box center [213, 142] width 47 height 15
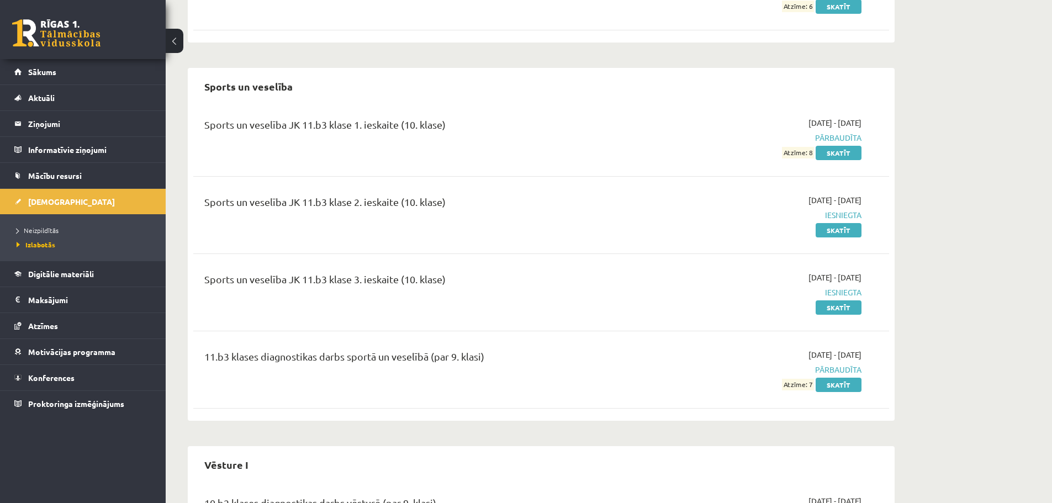
scroll to position [969, 0]
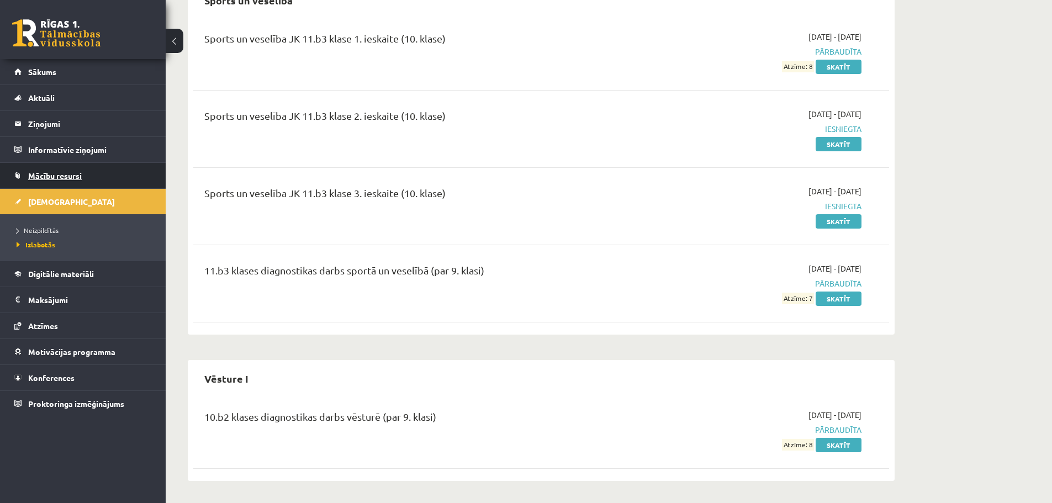
click at [46, 167] on link "Mācību resursi" at bounding box center [82, 175] width 137 height 25
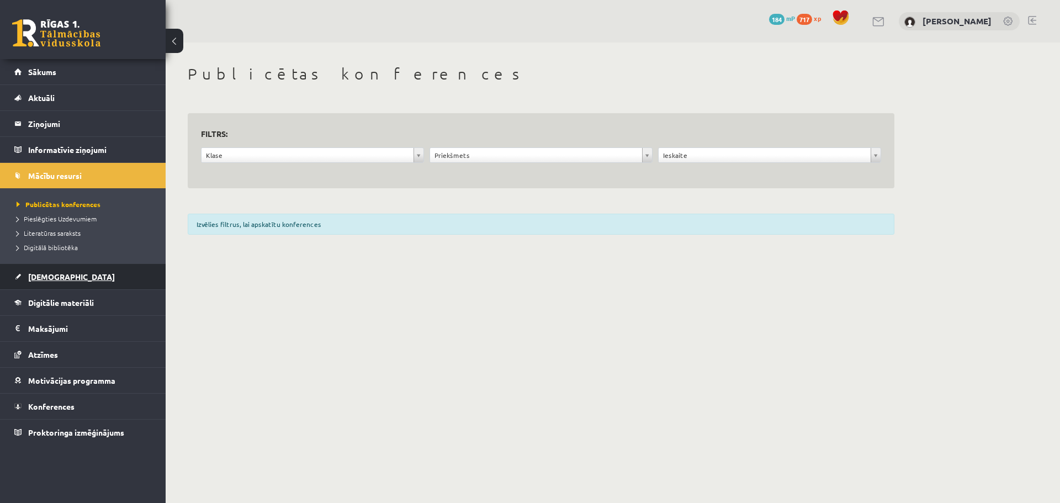
click at [71, 280] on link "[DEMOGRAPHIC_DATA]" at bounding box center [82, 276] width 137 height 25
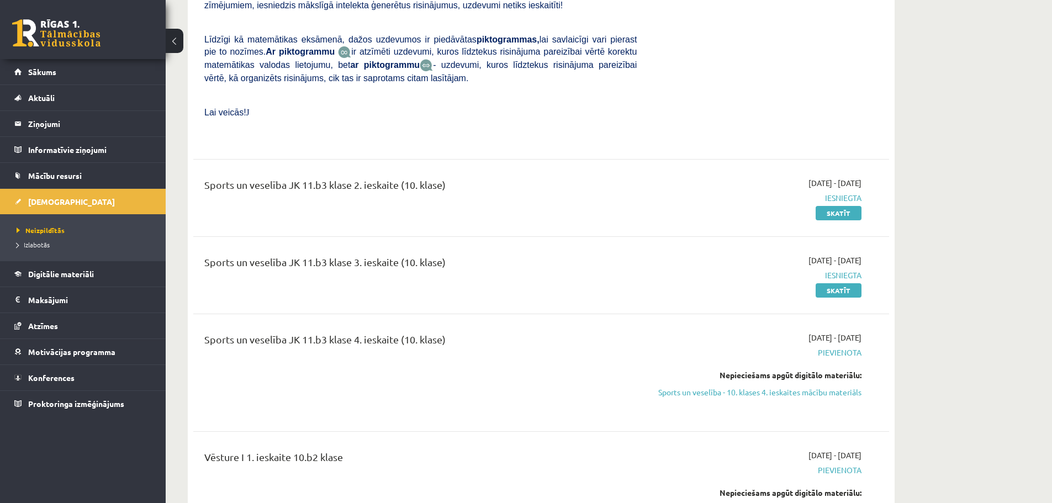
scroll to position [3202, 0]
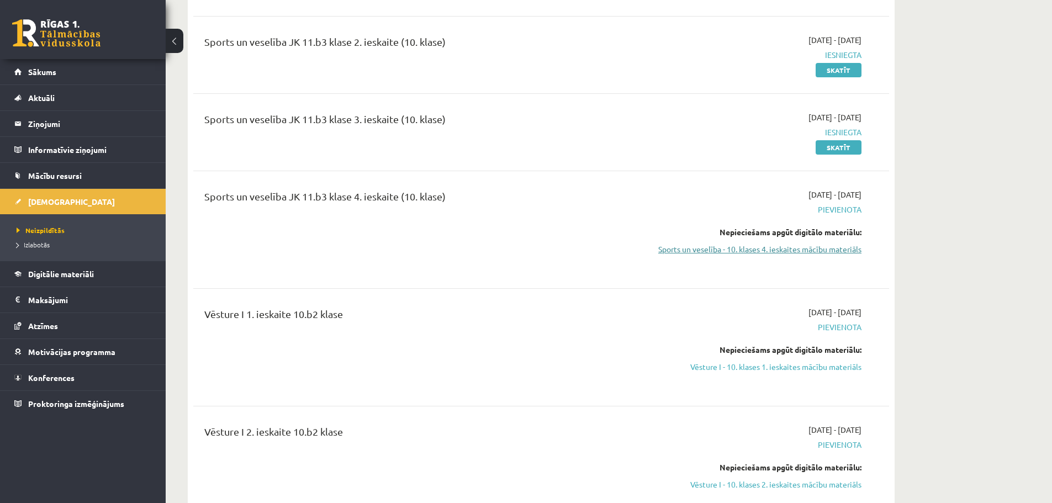
click at [808, 243] on link "Sports un veselība - 10. klases 4. ieskaites mācību materiāls" at bounding box center [757, 249] width 208 height 12
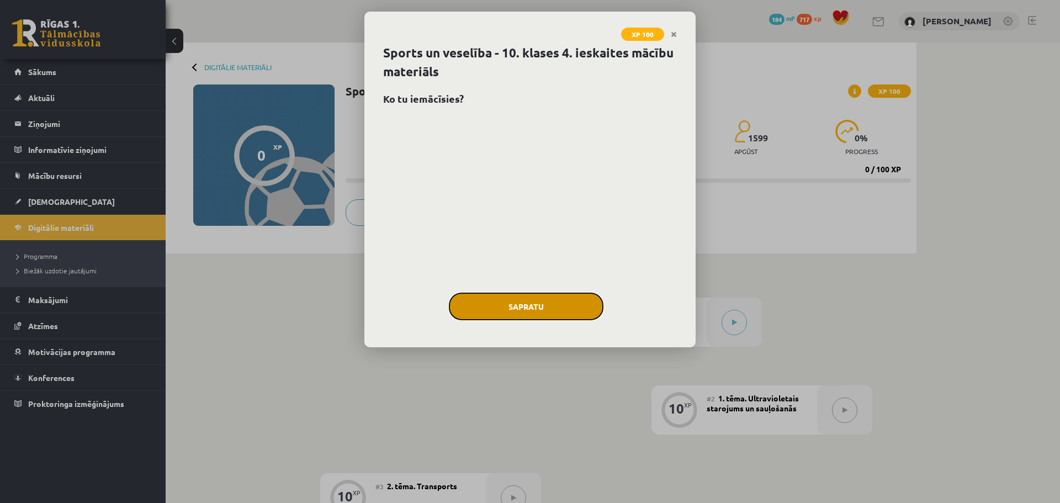
click at [553, 297] on button "Sapratu" at bounding box center [526, 307] width 155 height 28
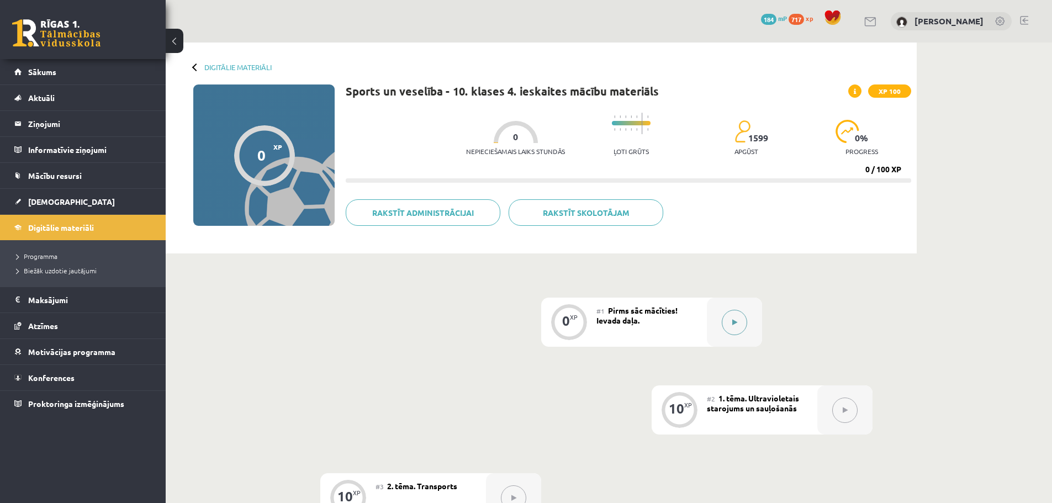
click at [728, 316] on button at bounding box center [733, 322] width 25 height 25
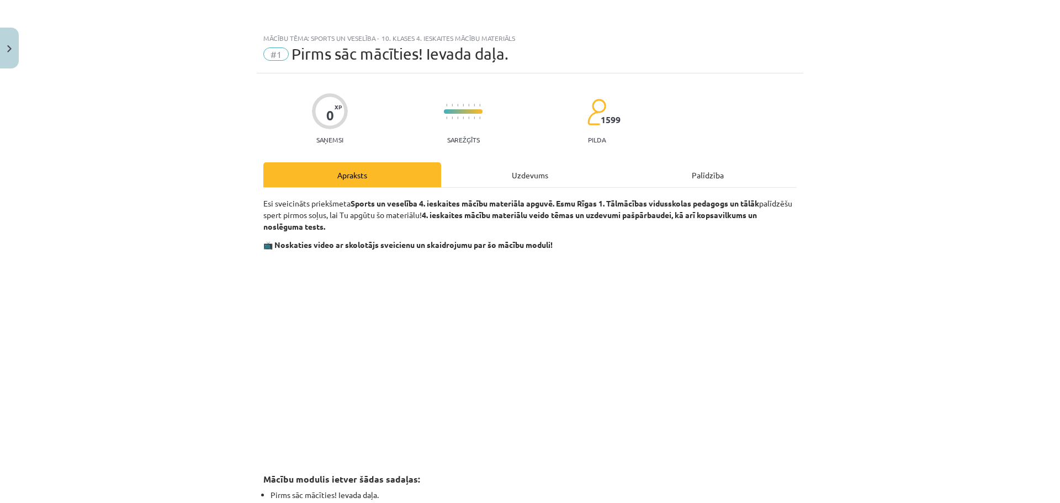
click at [551, 175] on div "Uzdevums" at bounding box center [530, 174] width 178 height 25
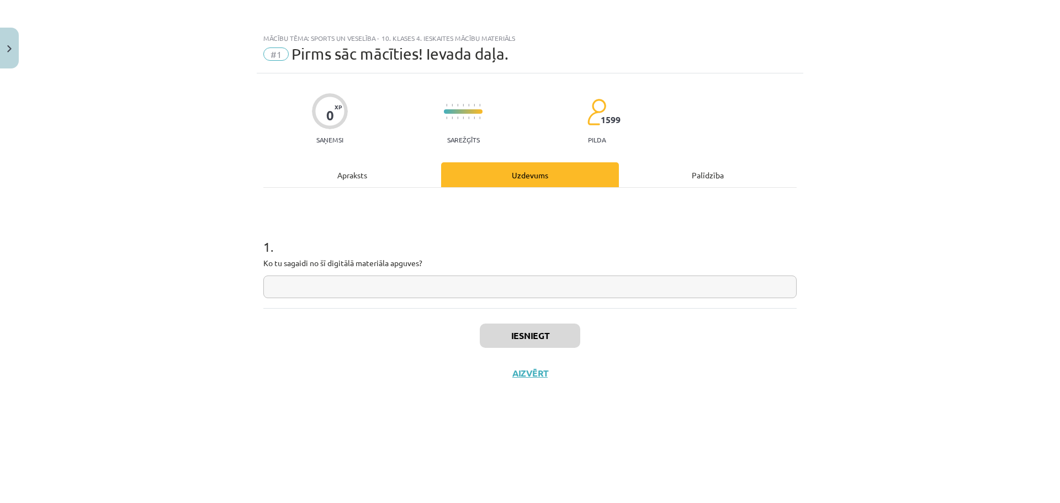
click at [371, 182] on div "Apraksts" at bounding box center [352, 174] width 178 height 25
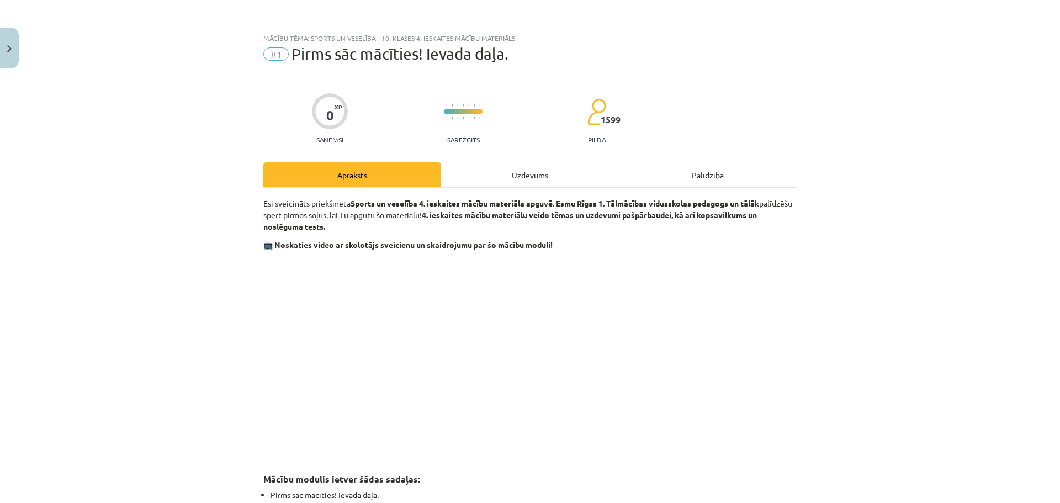
scroll to position [110, 0]
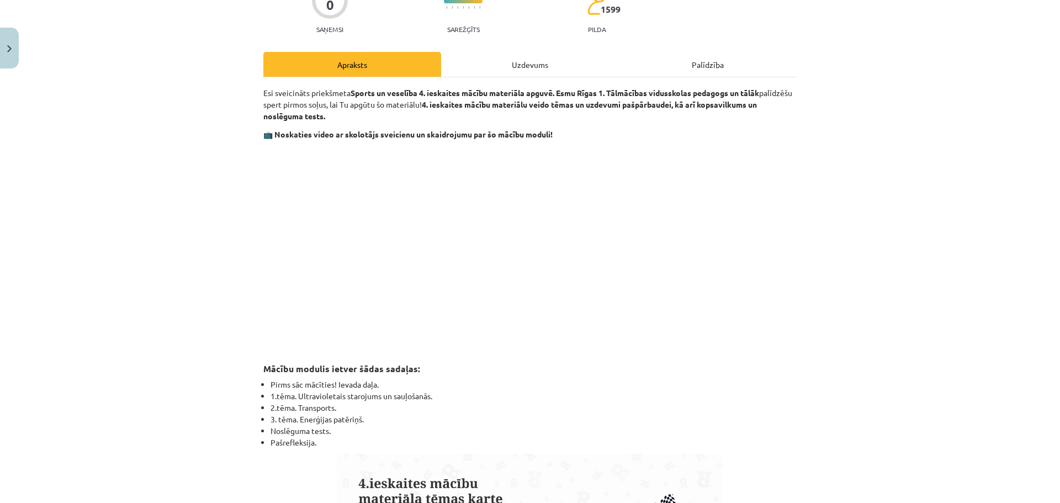
click at [537, 65] on div "Uzdevums" at bounding box center [530, 64] width 178 height 25
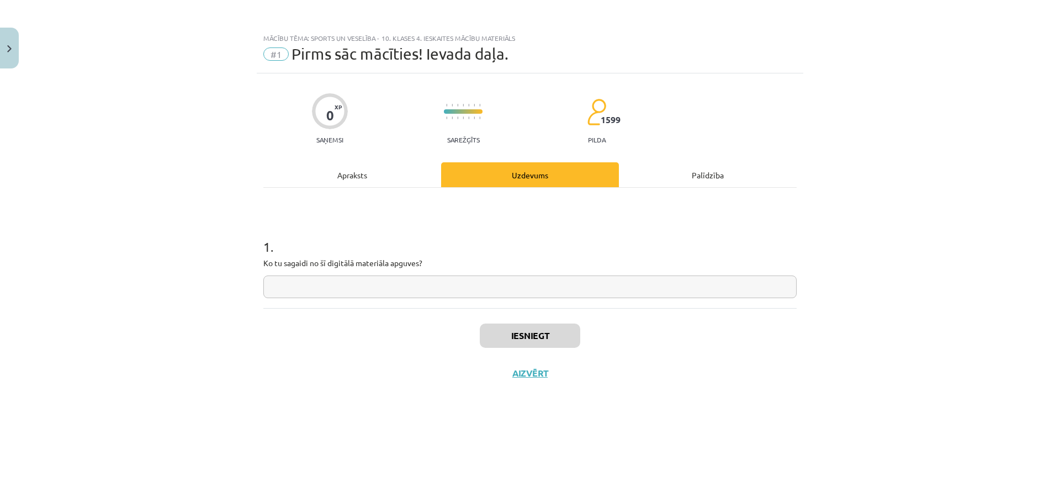
scroll to position [0, 0]
click at [412, 284] on input "text" at bounding box center [529, 286] width 533 height 23
type input "**********"
click at [570, 333] on button "Iesniegt" at bounding box center [530, 335] width 100 height 24
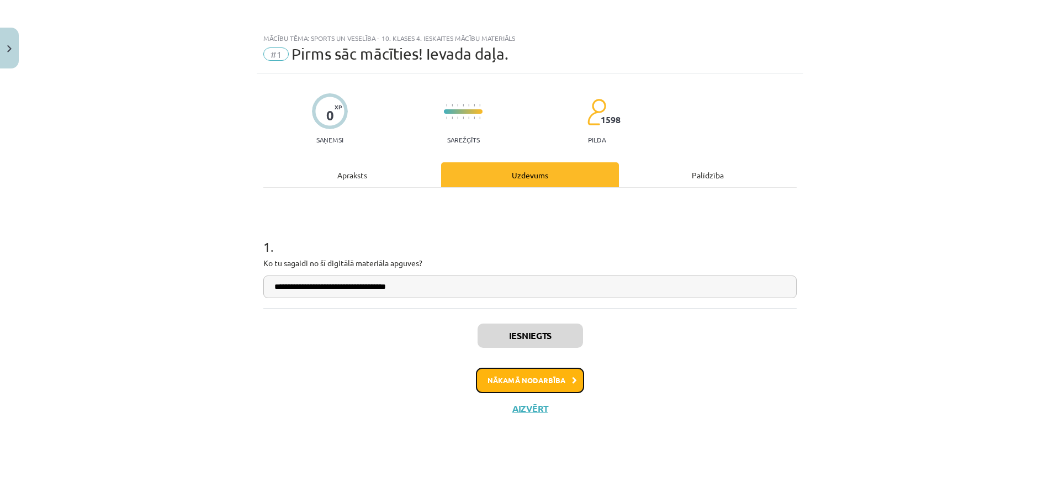
click at [563, 386] on button "Nākamā nodarbība" at bounding box center [530, 380] width 108 height 25
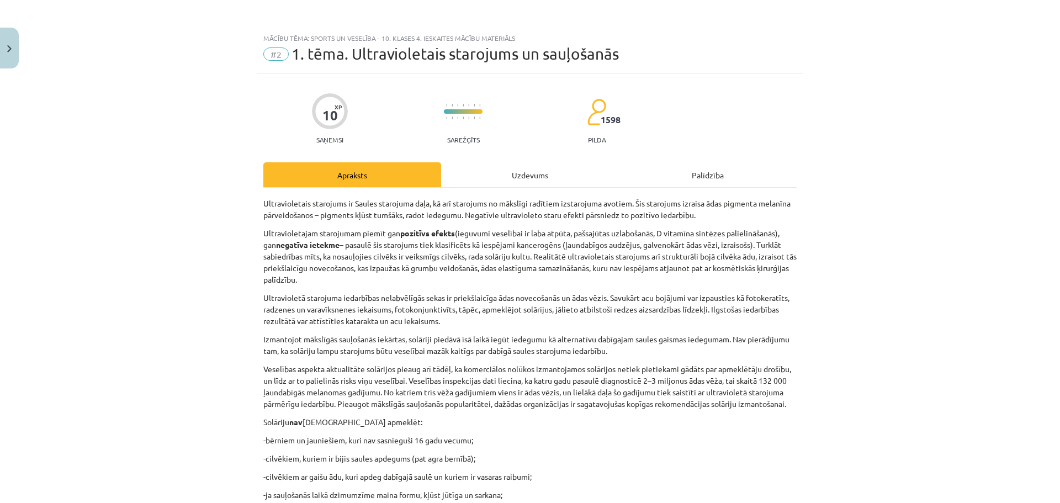
click at [526, 178] on div "Uzdevums" at bounding box center [530, 174] width 178 height 25
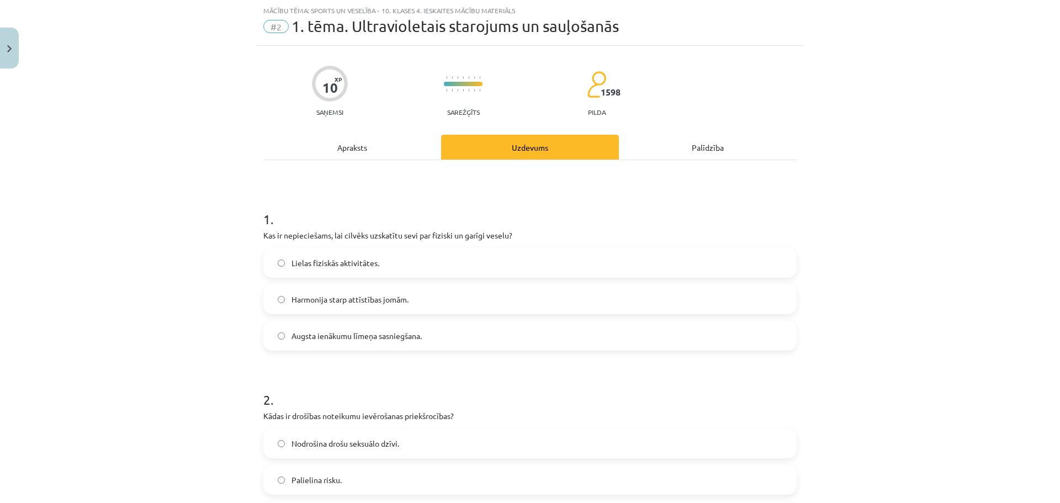
click at [358, 303] on span "Harmonija starp attīstības jomām." at bounding box center [349, 300] width 117 height 12
click at [399, 267] on label "Lielas fiziskās aktivitātes." at bounding box center [529, 263] width 531 height 28
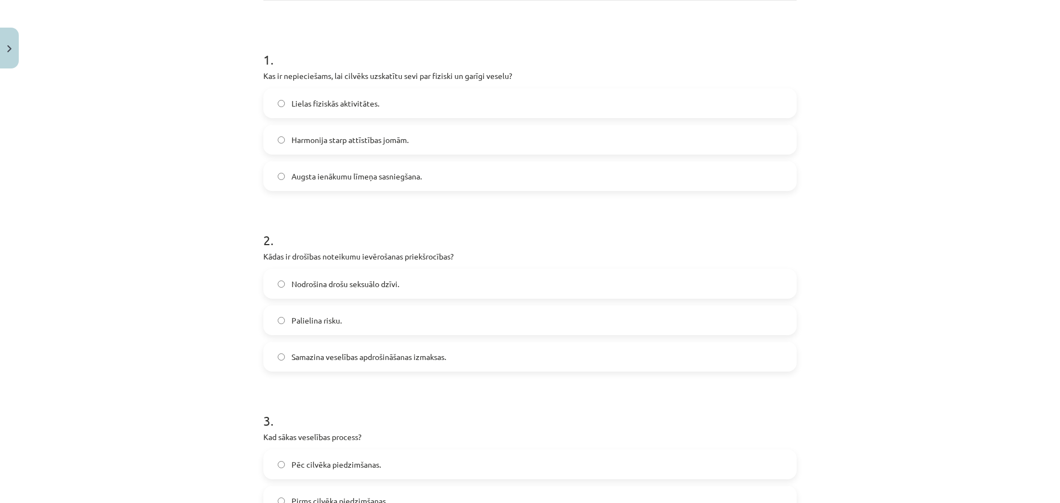
scroll to position [193, 0]
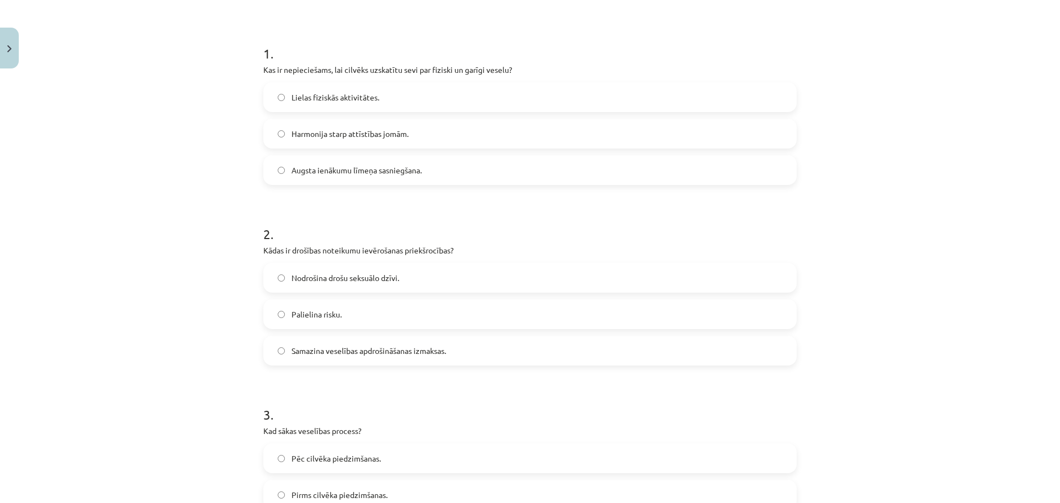
click at [410, 279] on label "Nodrošina drošu seksuālo dzīvi." at bounding box center [529, 278] width 531 height 28
click at [395, 307] on label "Palielina risku." at bounding box center [529, 314] width 531 height 28
click at [392, 358] on label "Samazina veselības apdrošināšanas izmaksas." at bounding box center [529, 351] width 531 height 28
click at [321, 279] on span "Nodrošina drošu seksuālo dzīvi." at bounding box center [345, 278] width 108 height 12
click at [431, 319] on label "Palielina risku." at bounding box center [529, 314] width 531 height 28
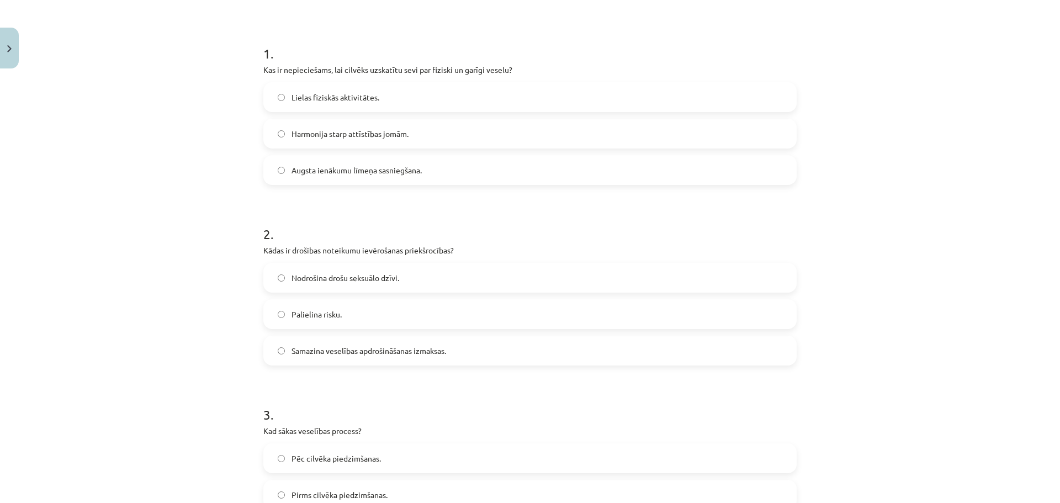
click at [428, 359] on label "Samazina veselības apdrošināšanas izmaksas." at bounding box center [529, 351] width 531 height 28
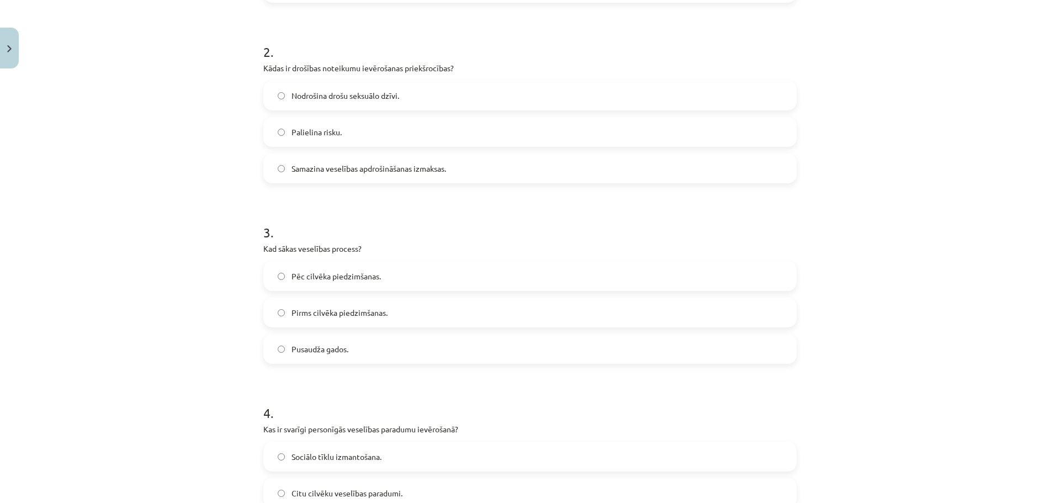
scroll to position [414, 0]
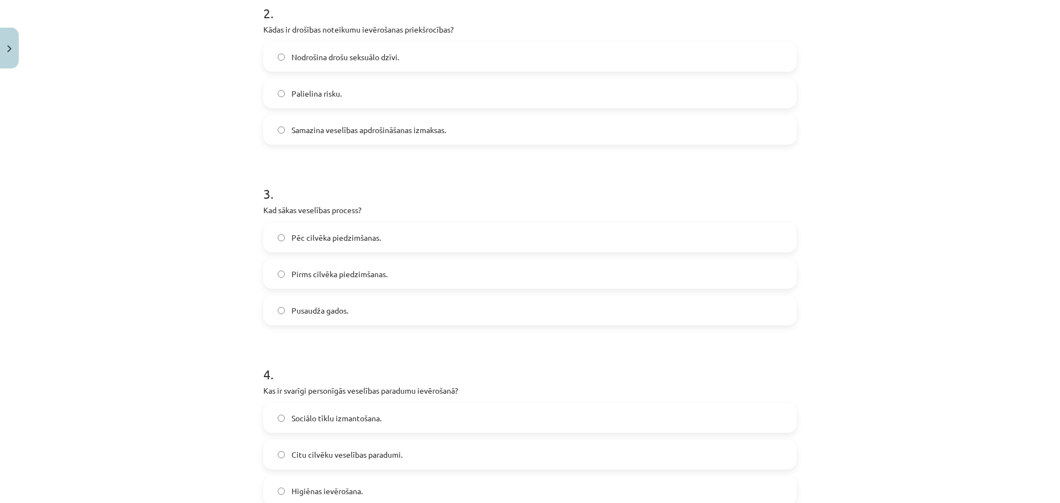
click at [349, 283] on label "Pirms cilvēka piedzimšanas." at bounding box center [529, 274] width 531 height 28
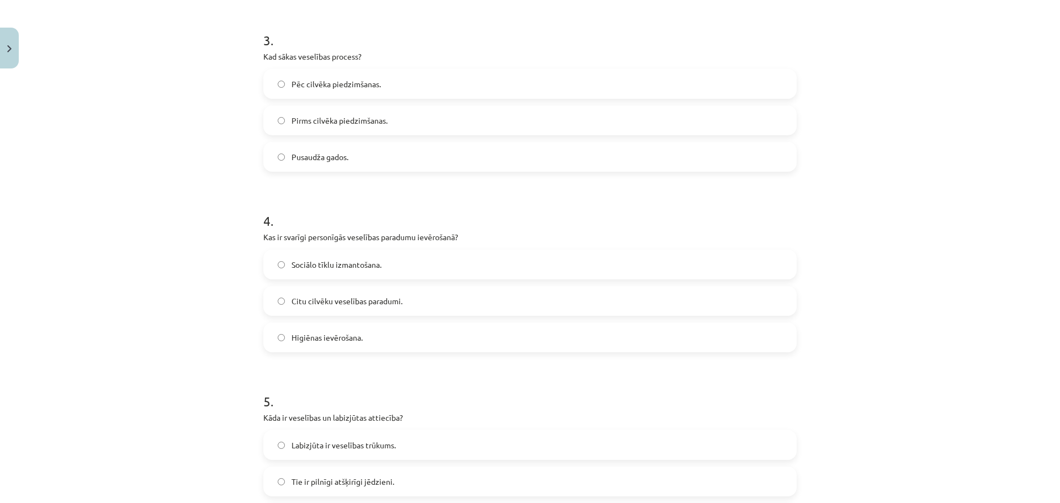
scroll to position [580, 0]
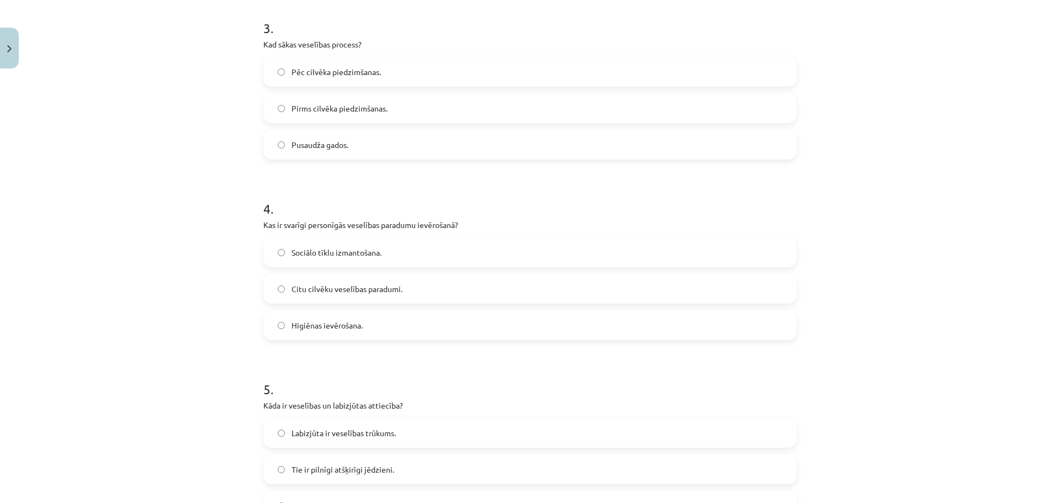
click at [343, 331] on label "Higiēnas ievērošana." at bounding box center [529, 325] width 531 height 28
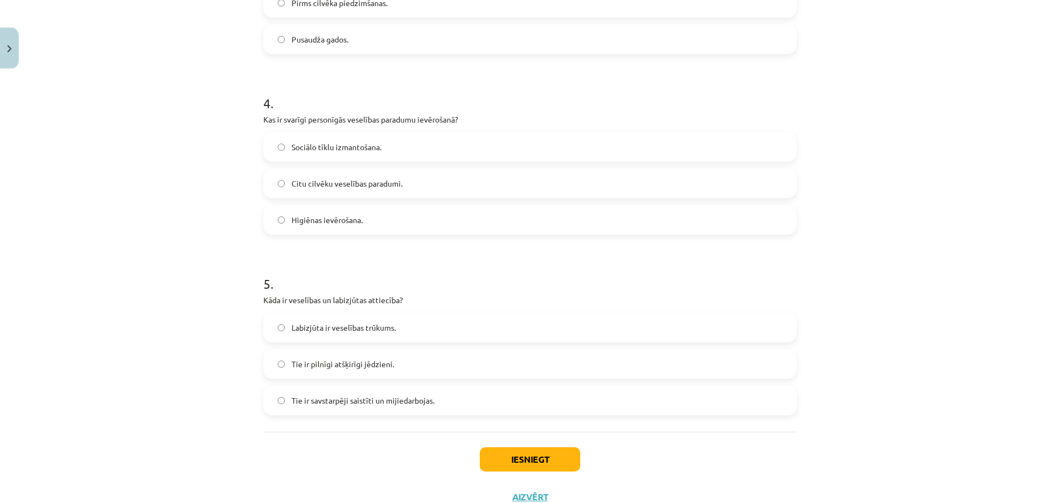
scroll to position [690, 0]
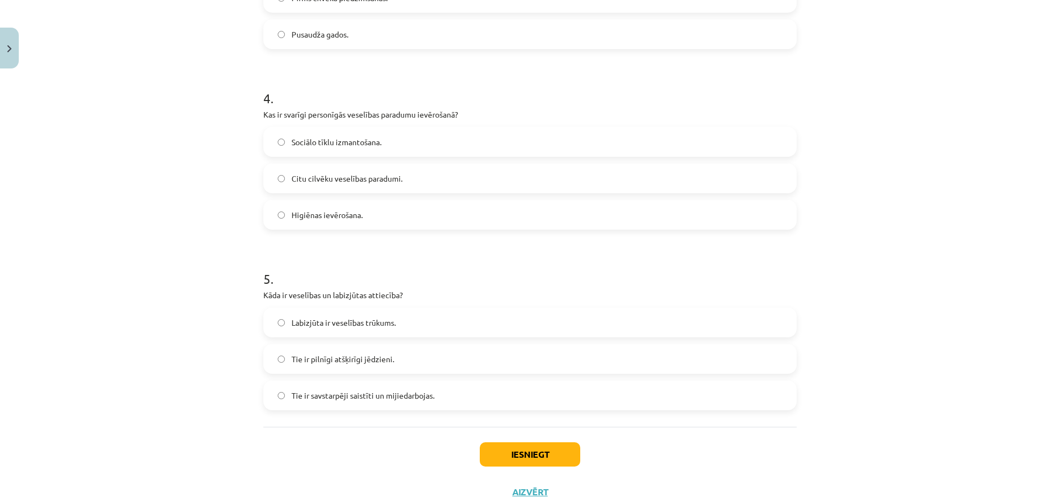
click at [381, 321] on span "Labizjūta ir veselības trūkums." at bounding box center [343, 323] width 104 height 12
click at [337, 394] on span "Tie ir savstarpēji saistīti un mijiedarbojas." at bounding box center [362, 396] width 143 height 12
click at [513, 447] on button "Iesniegt" at bounding box center [530, 454] width 100 height 24
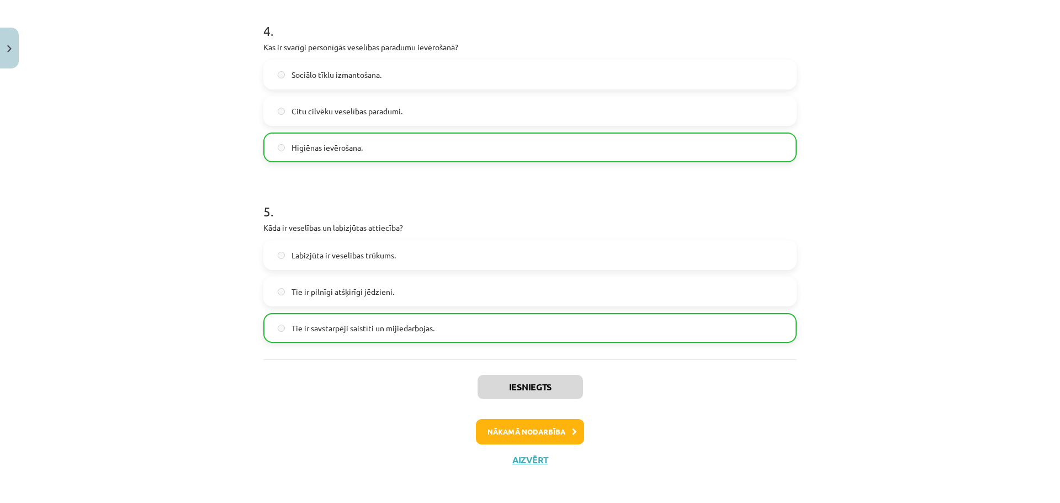
scroll to position [761, 0]
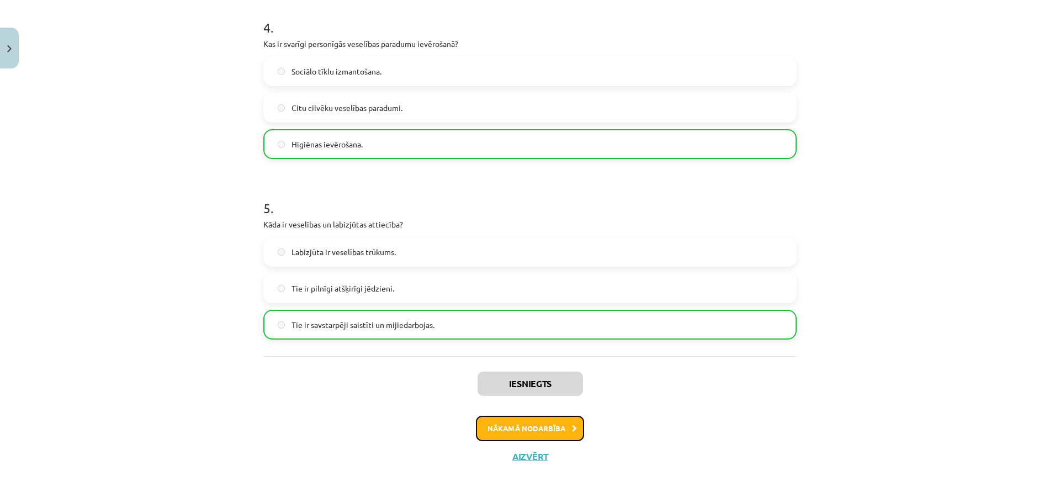
click at [555, 427] on button "Nākamā nodarbība" at bounding box center [530, 428] width 108 height 25
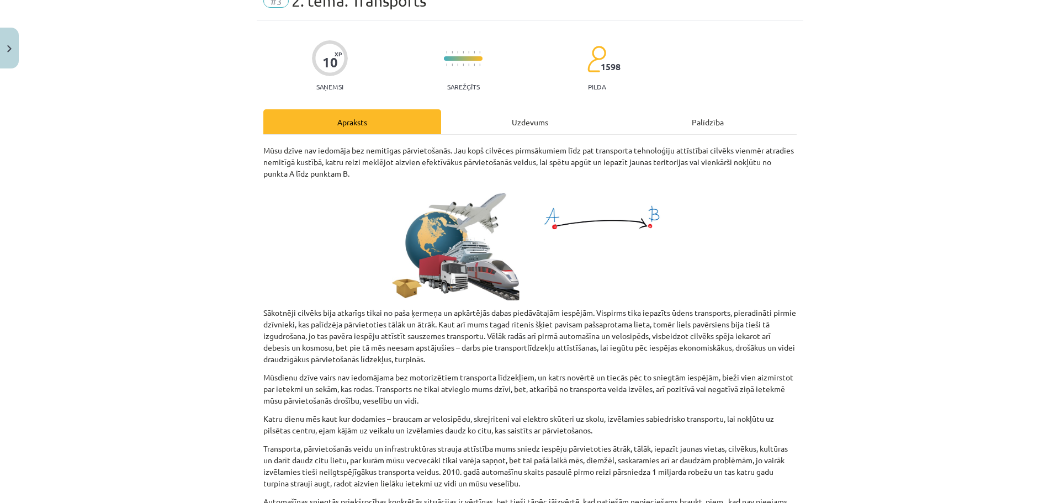
scroll to position [28, 0]
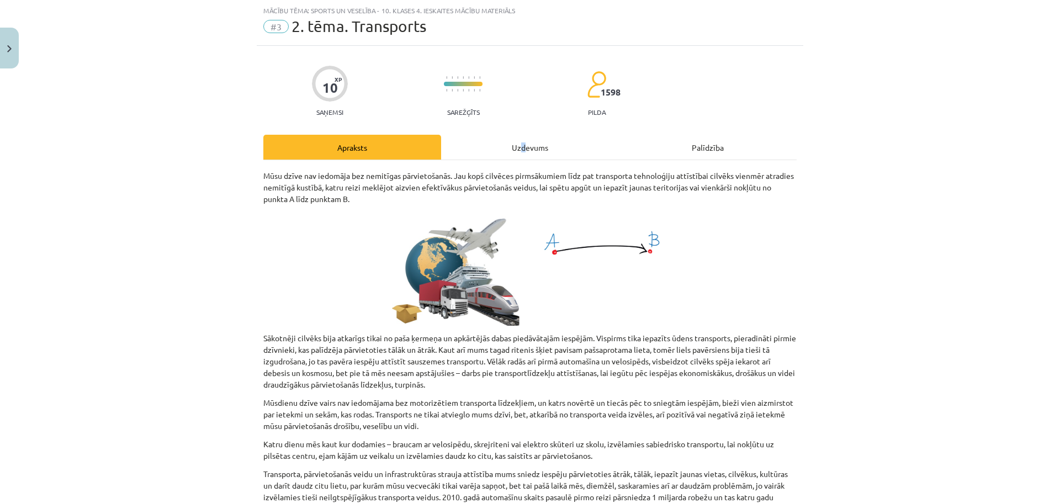
click at [520, 148] on div "Uzdevums" at bounding box center [530, 147] width 178 height 25
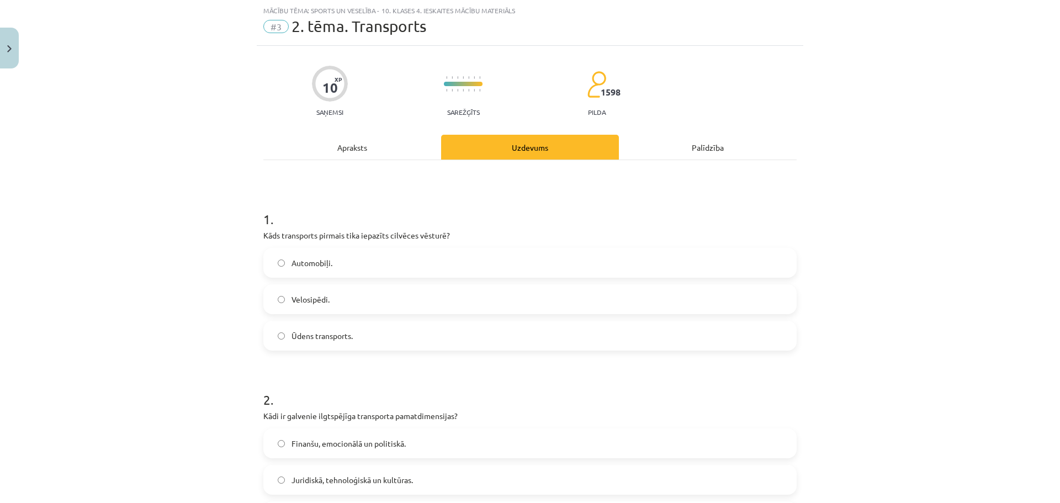
click at [401, 301] on label "Velosipēdi." at bounding box center [529, 299] width 531 height 28
click at [342, 141] on div "Apraksts" at bounding box center [352, 147] width 178 height 25
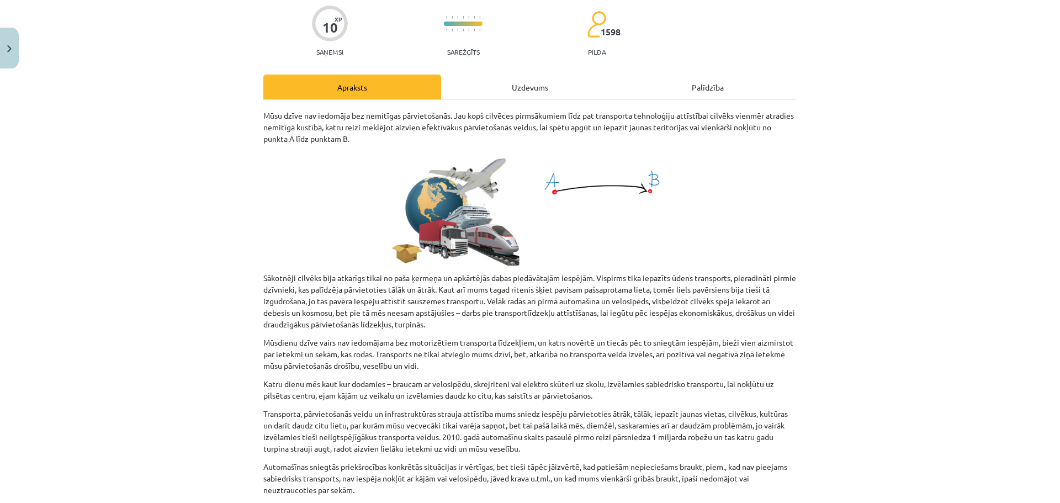
scroll to position [83, 0]
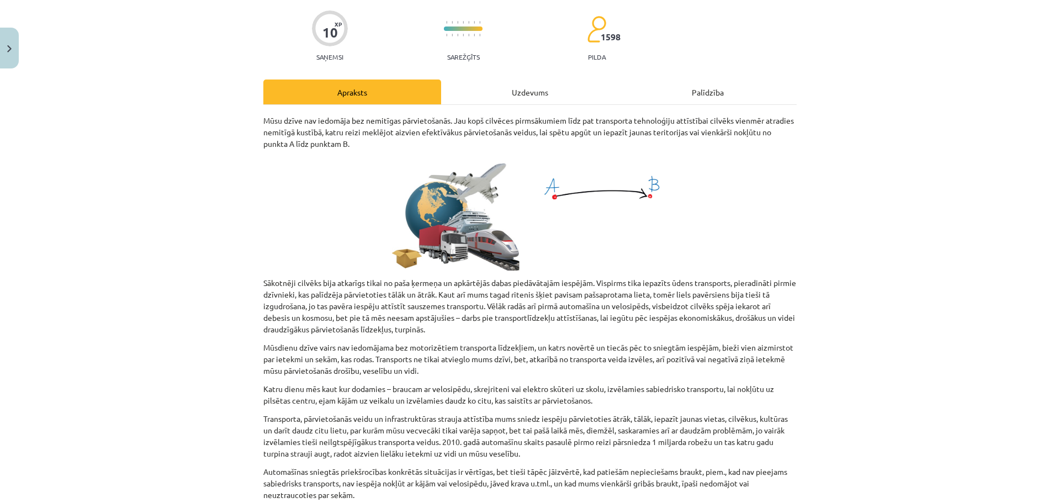
click at [550, 94] on div "Uzdevums" at bounding box center [530, 91] width 178 height 25
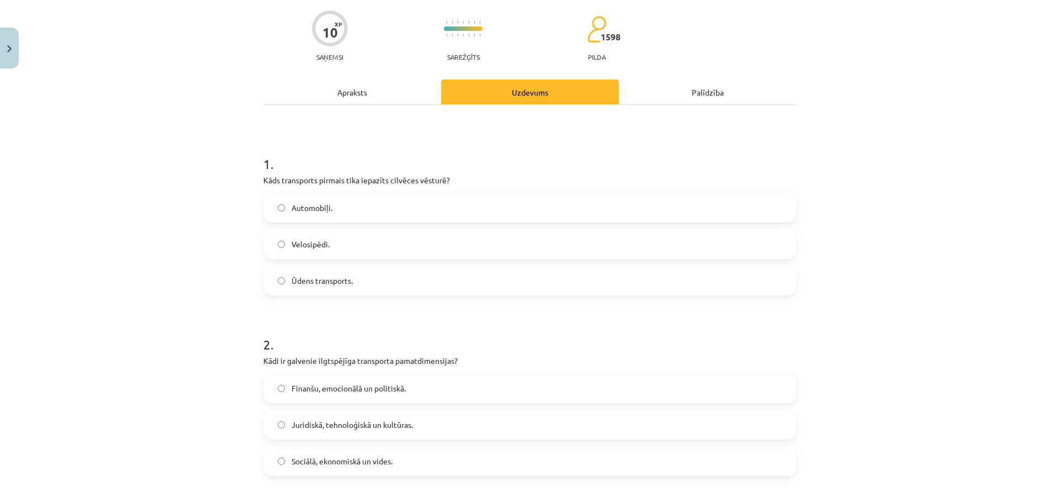
scroll to position [28, 0]
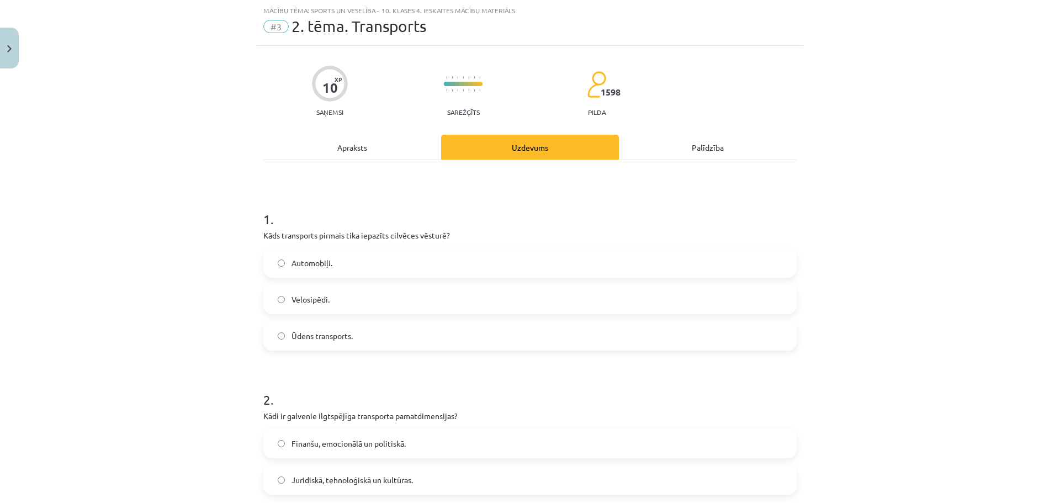
drag, startPoint x: 326, startPoint y: 343, endPoint x: 339, endPoint y: 326, distance: 21.2
click at [327, 343] on label "Ūdens transports." at bounding box center [529, 336] width 531 height 28
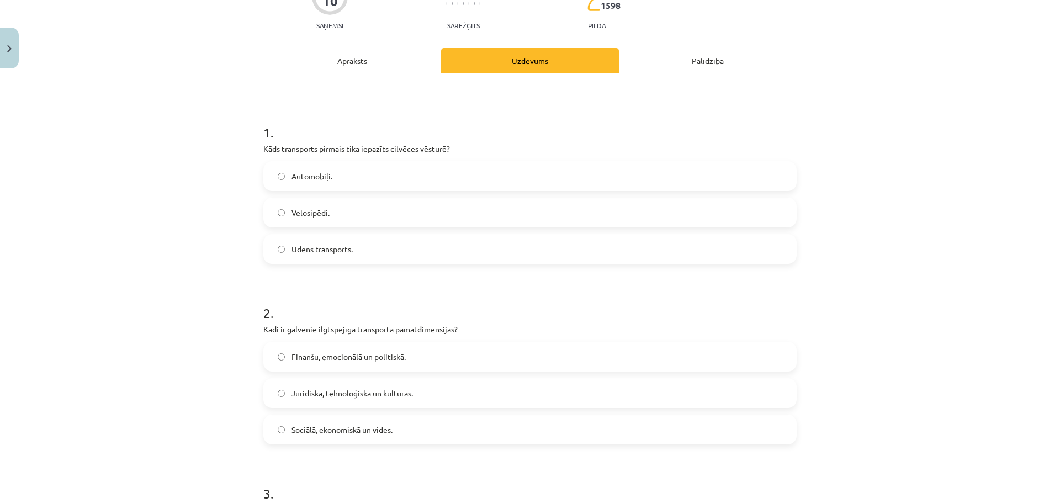
scroll to position [248, 0]
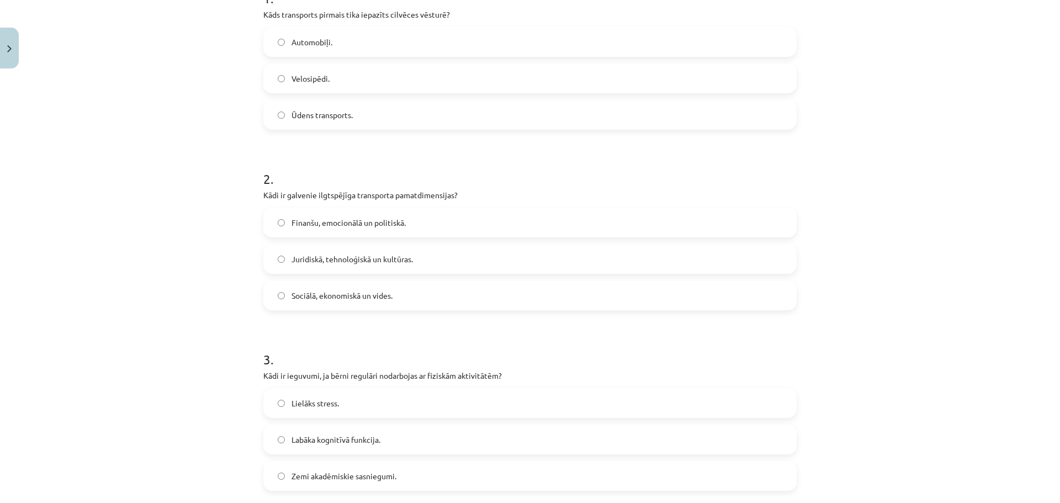
click at [331, 301] on label "Sociālā, ekonomiskā un vides." at bounding box center [529, 296] width 531 height 28
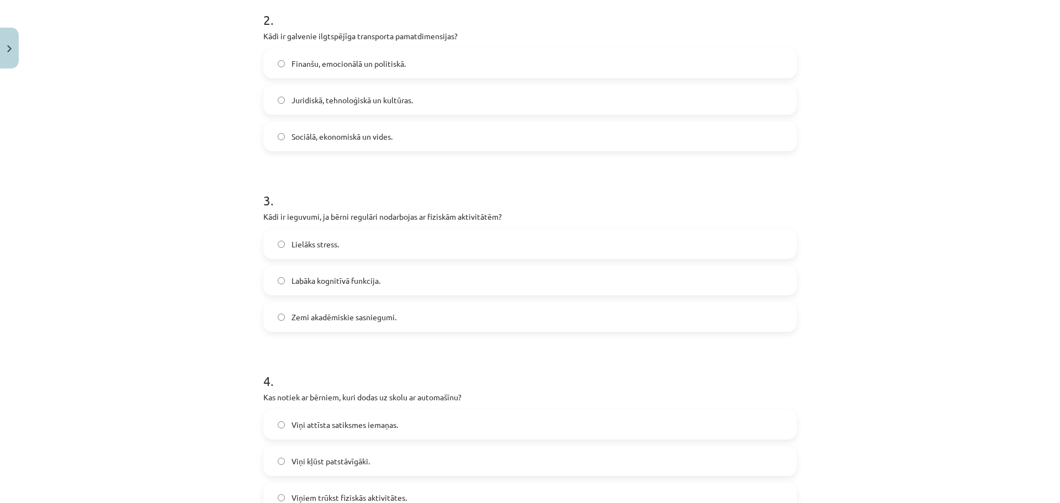
scroll to position [414, 0]
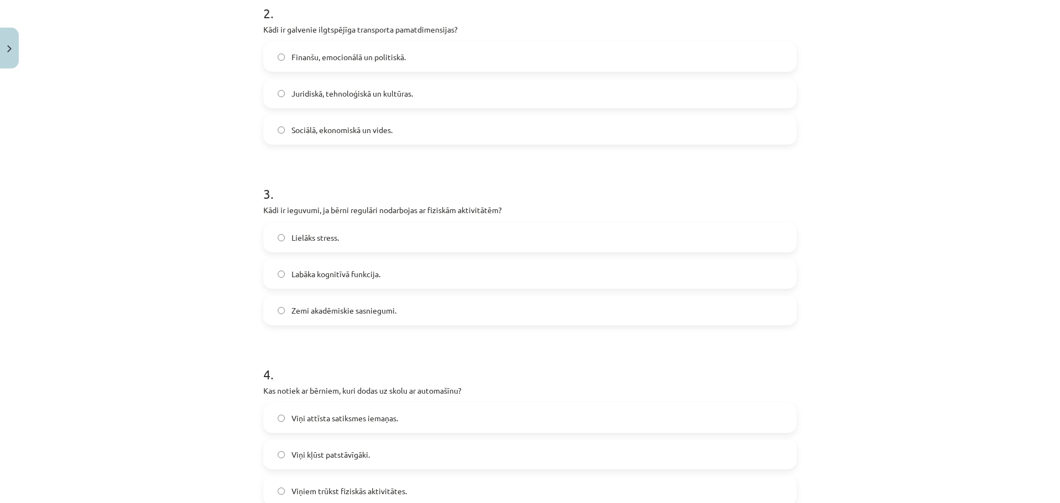
click at [361, 281] on label "Labāka kognitīvā funkcija." at bounding box center [529, 274] width 531 height 28
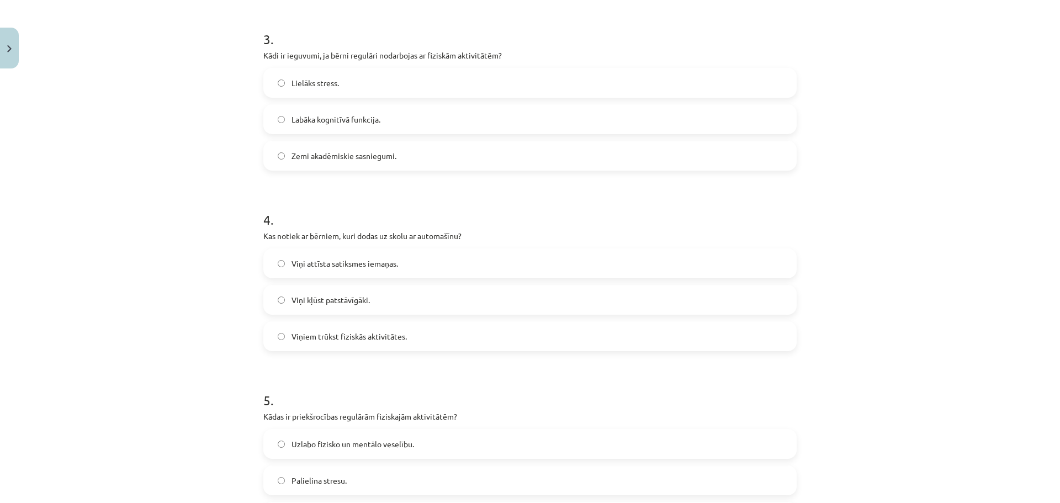
scroll to position [580, 0]
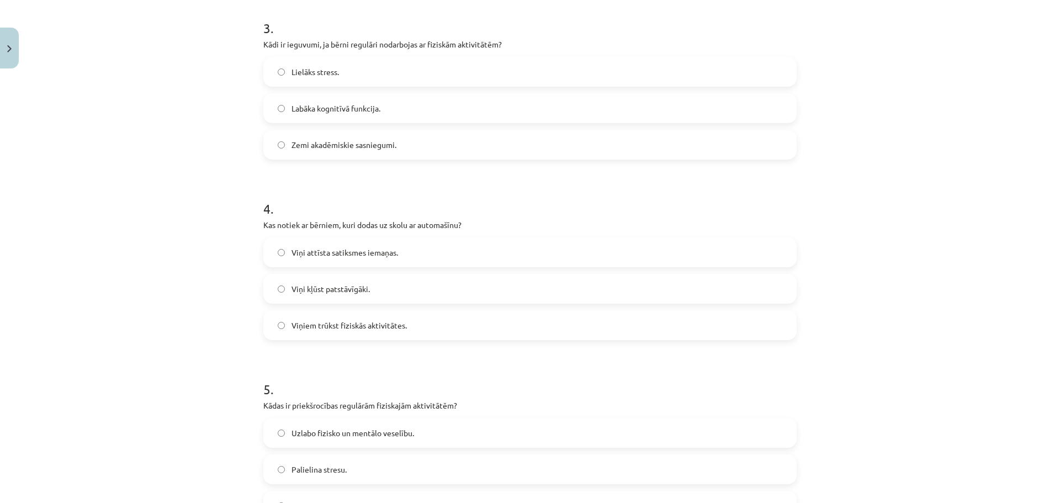
click at [385, 333] on label "Viņiem trūkst fiziskās aktivitātes." at bounding box center [529, 325] width 531 height 28
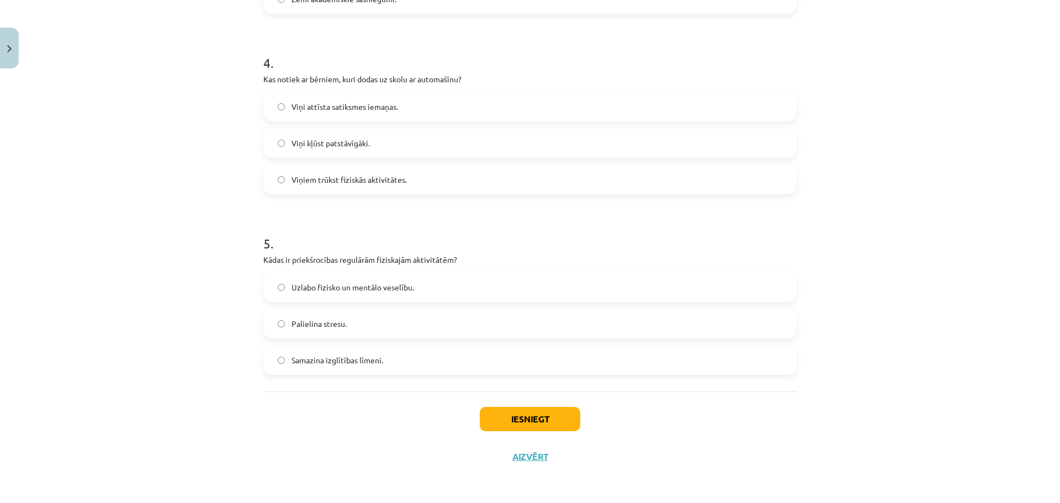
click at [408, 293] on span "Uzlabo fizisko un mentālo veselību." at bounding box center [352, 288] width 123 height 12
click at [530, 416] on button "Iesniegt" at bounding box center [530, 419] width 100 height 24
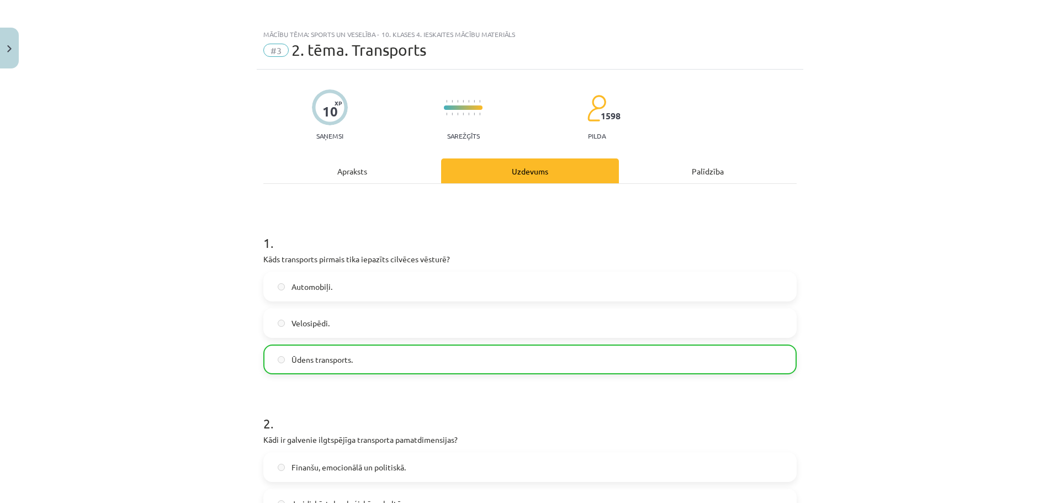
scroll to position [0, 0]
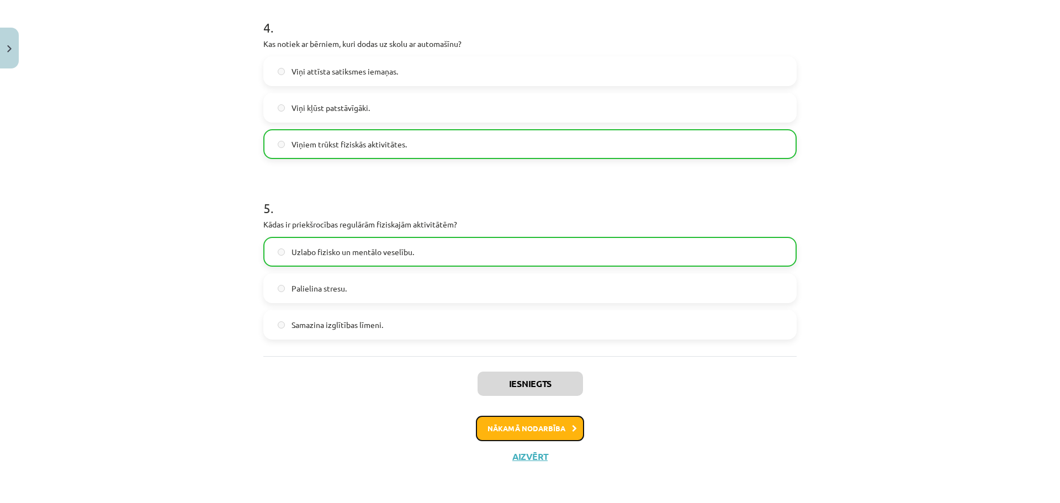
click at [545, 416] on button "Nākamā nodarbība" at bounding box center [530, 428] width 108 height 25
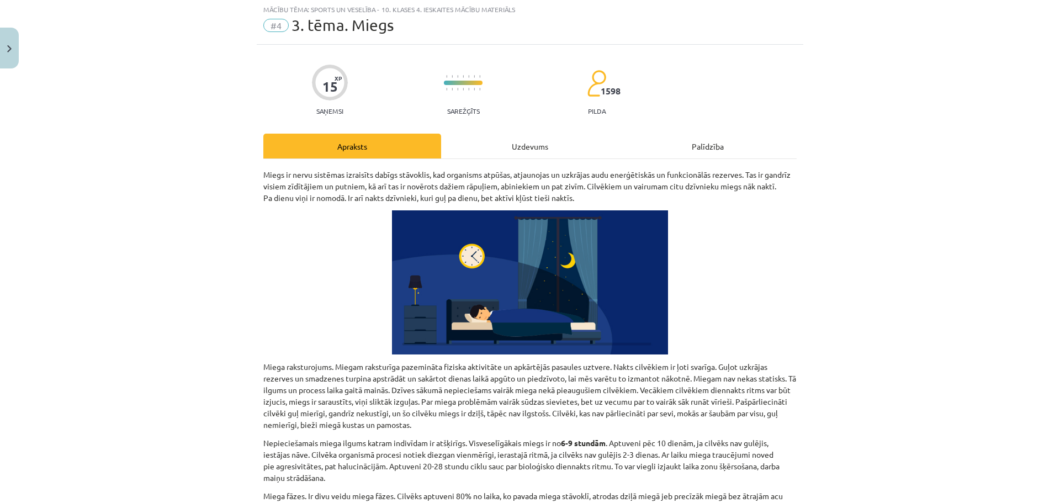
scroll to position [28, 0]
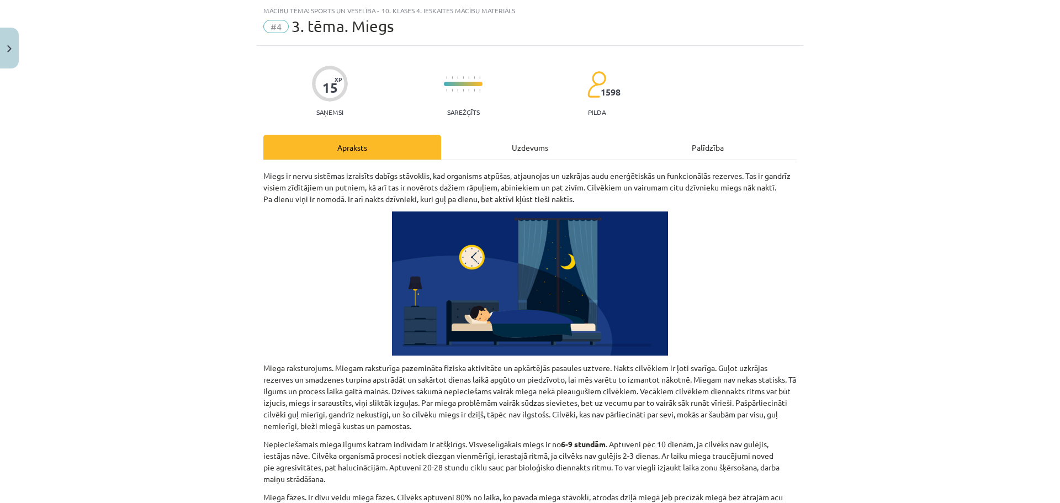
click at [533, 156] on div "Uzdevums" at bounding box center [530, 147] width 178 height 25
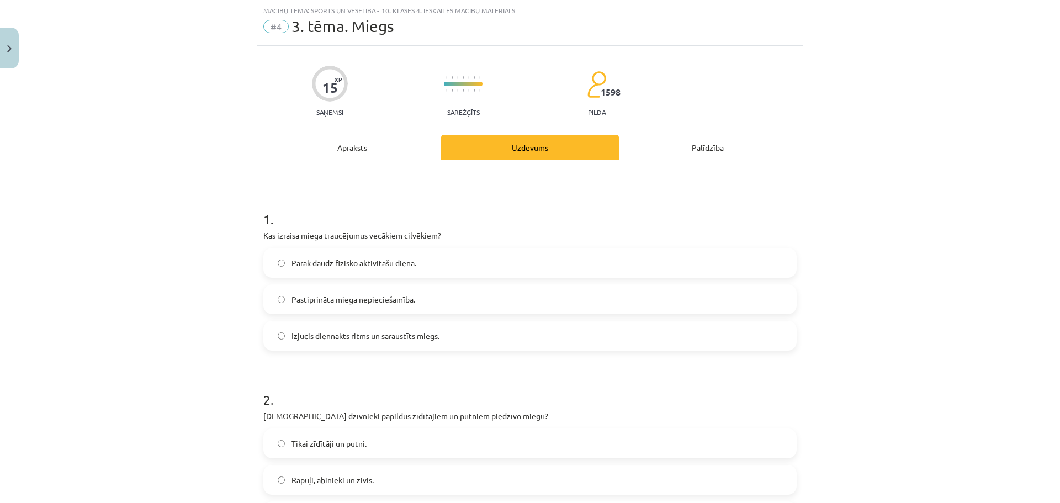
click at [359, 339] on span "Izjucis diennakts ritms un saraustīts miegs." at bounding box center [365, 336] width 148 height 12
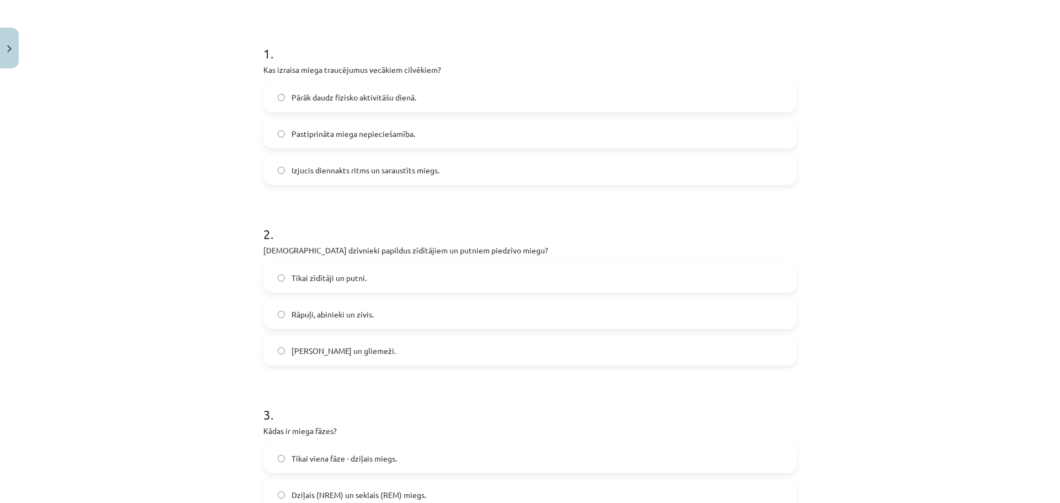
click at [338, 312] on span "Rāpuļi, abinieki un zivis." at bounding box center [332, 315] width 82 height 12
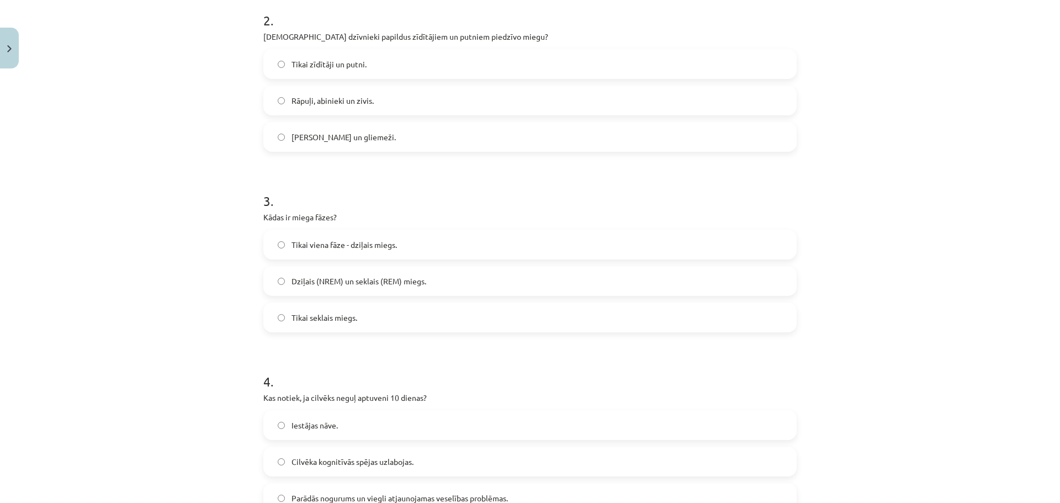
scroll to position [414, 0]
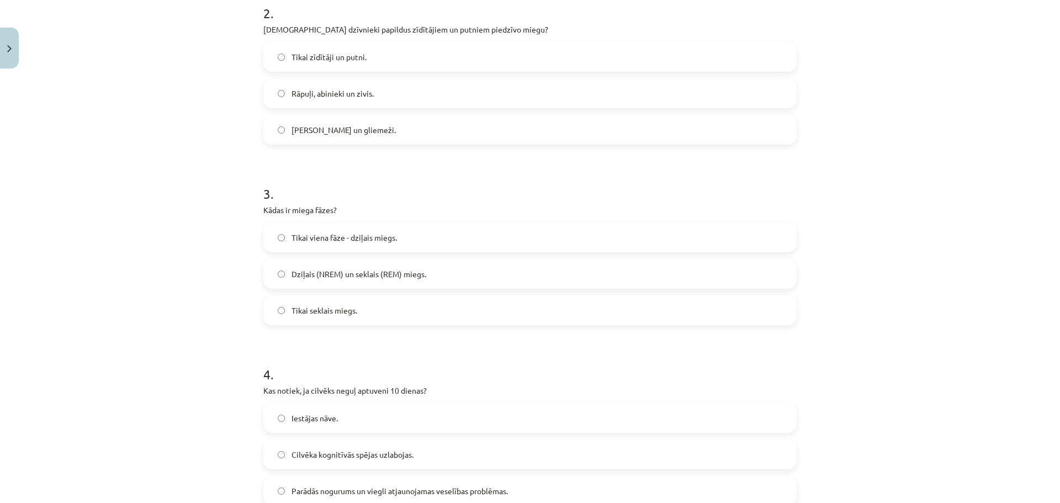
click at [323, 275] on span "Dziļais (NREM) un seklais (REM) miegs." at bounding box center [358, 274] width 135 height 12
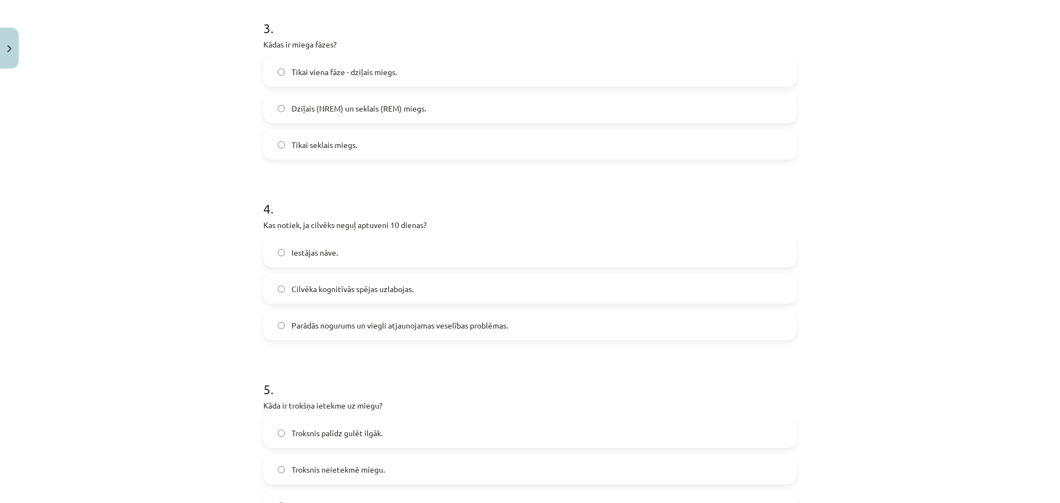
click at [326, 245] on label "Iestājas nāve." at bounding box center [529, 252] width 531 height 28
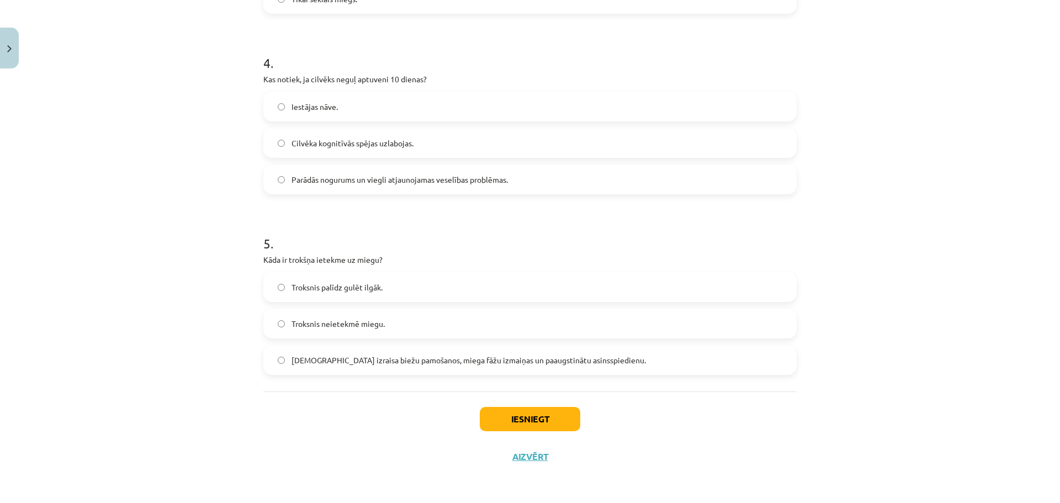
click at [352, 359] on span "Troksnis izraisa biežu pamošanos, miega fāžu izmaiņas un paaugstinātu asinsspie…" at bounding box center [468, 360] width 354 height 12
click at [554, 414] on button "Iesniegt" at bounding box center [530, 419] width 100 height 24
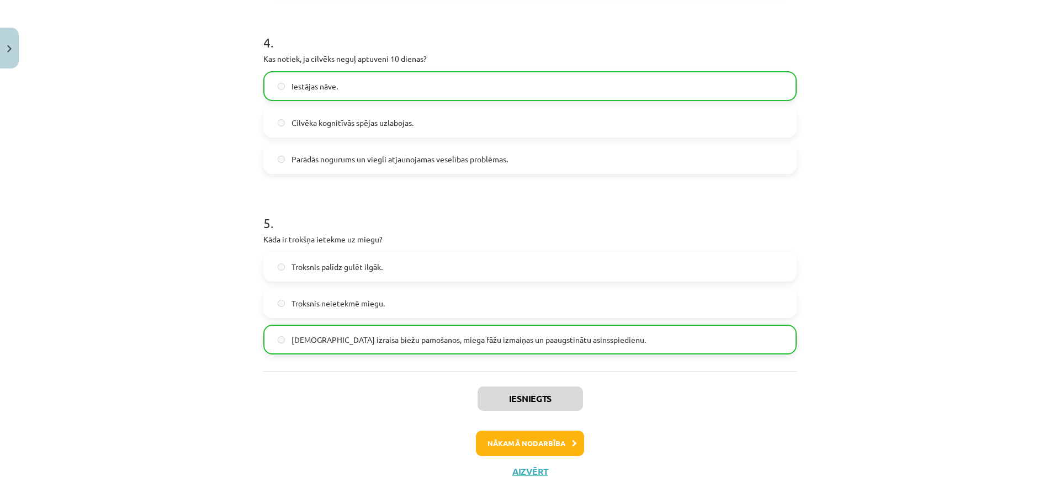
scroll to position [761, 0]
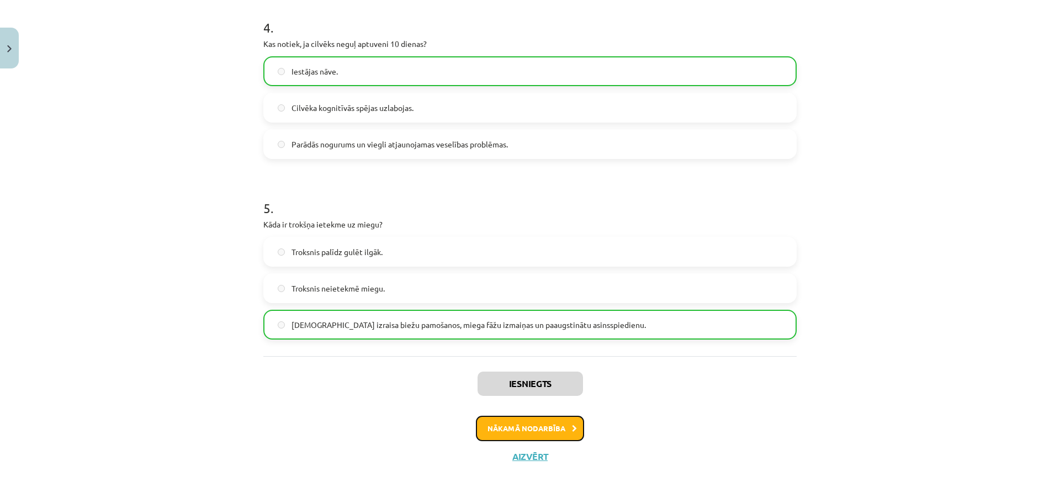
click at [567, 433] on button "Nākamā nodarbība" at bounding box center [530, 428] width 108 height 25
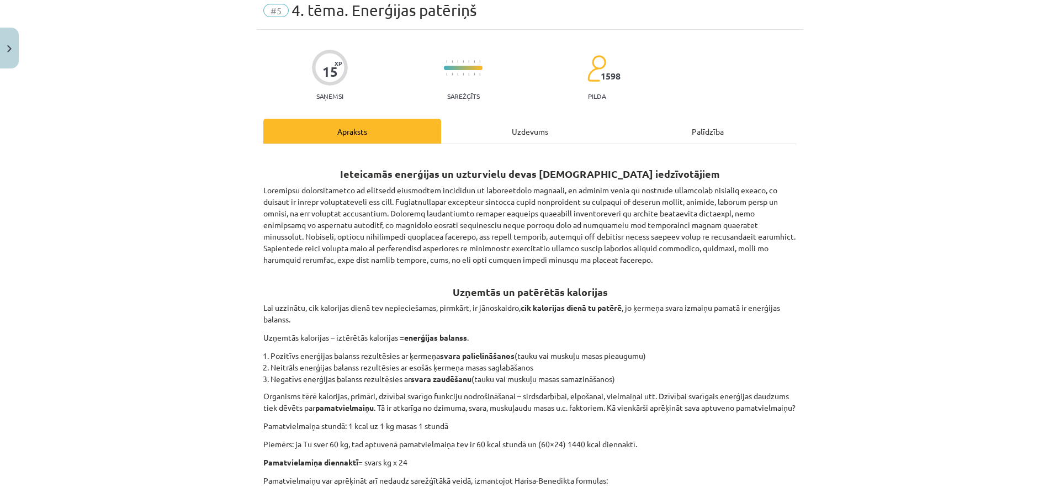
scroll to position [28, 0]
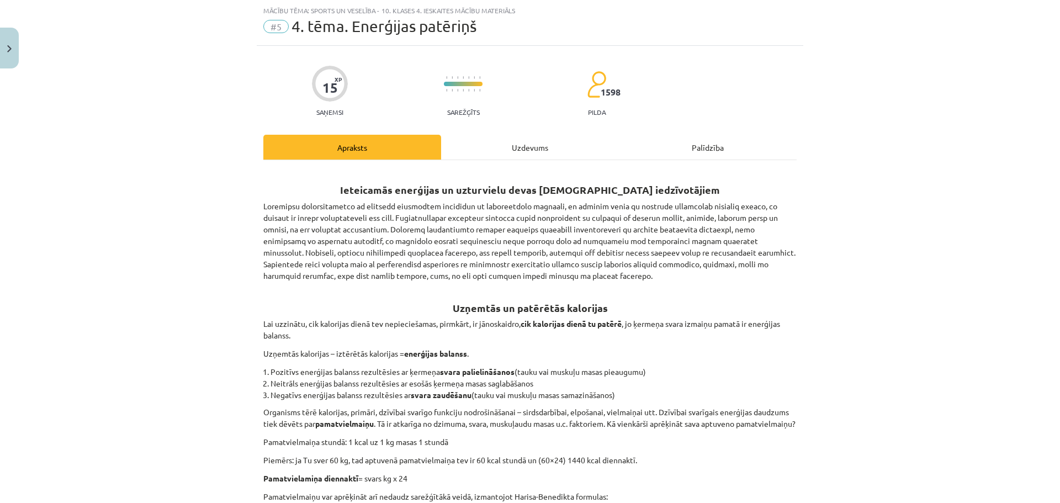
click at [496, 146] on div "Uzdevums" at bounding box center [530, 147] width 178 height 25
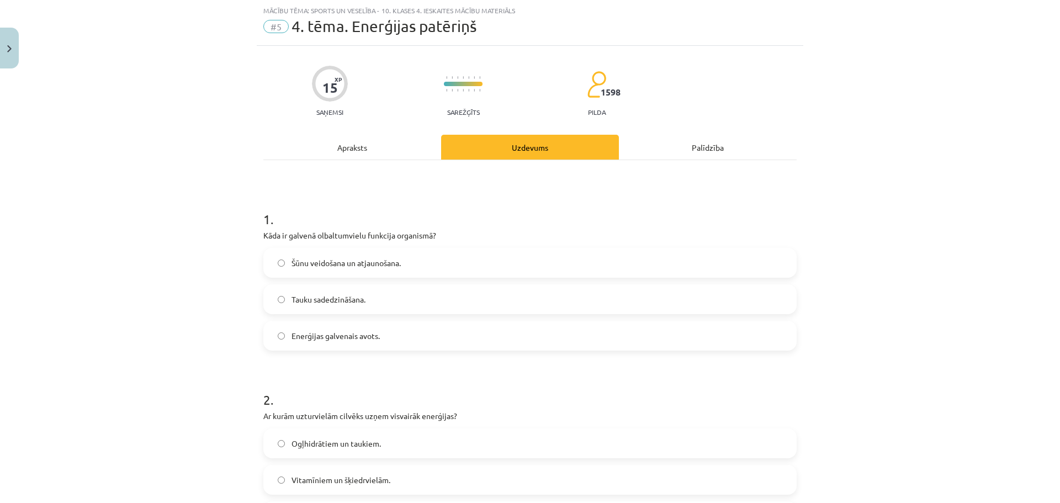
click at [373, 145] on div "Apraksts" at bounding box center [352, 147] width 178 height 25
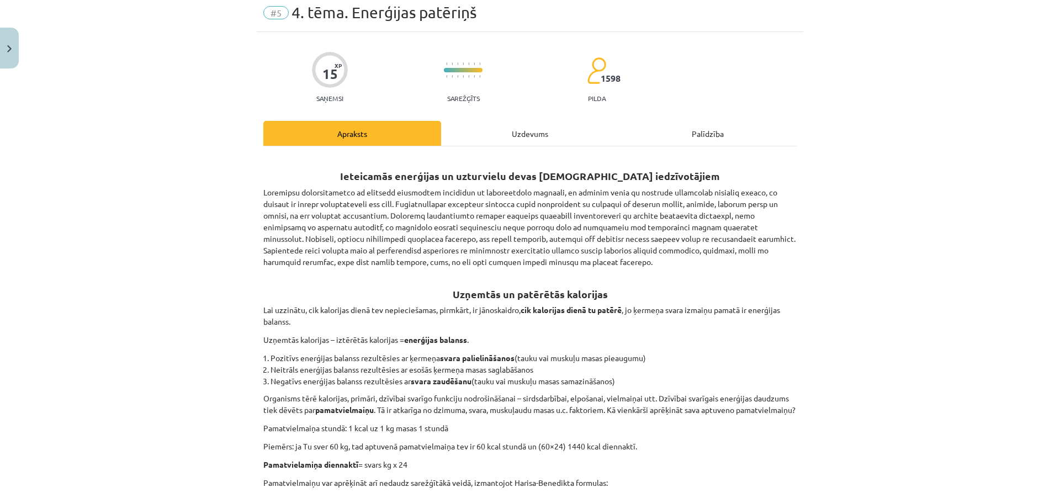
scroll to position [0, 0]
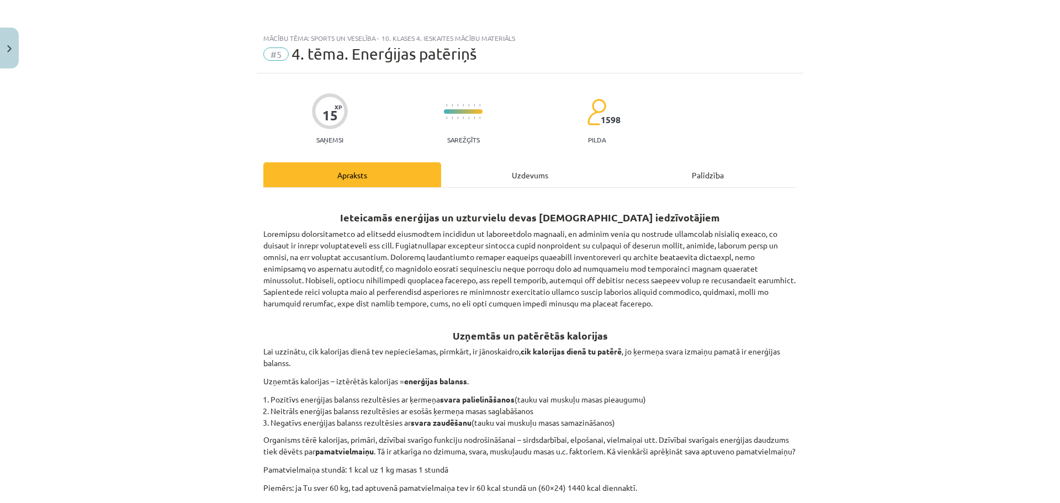
drag, startPoint x: 507, startPoint y: 158, endPoint x: 517, endPoint y: 176, distance: 20.3
click at [517, 177] on div "Uzdevums" at bounding box center [530, 174] width 178 height 25
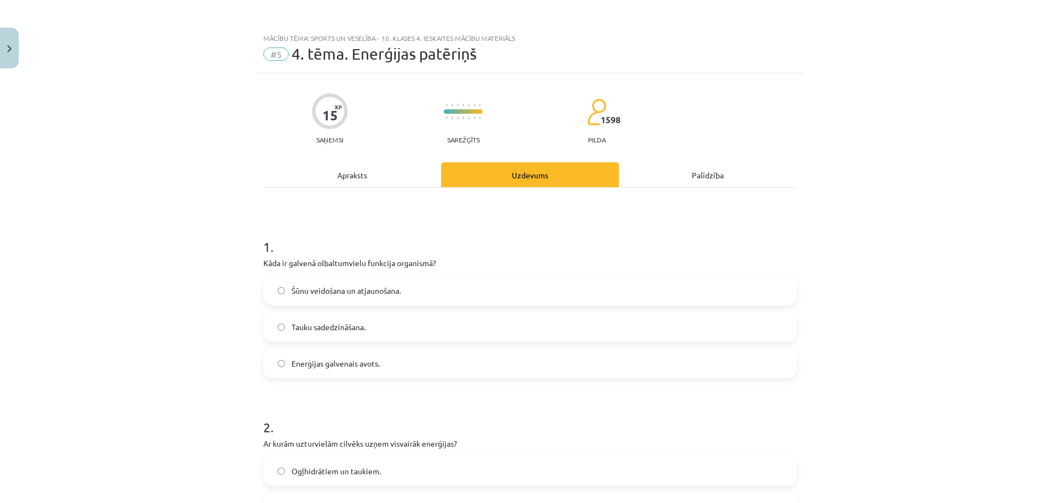
scroll to position [28, 0]
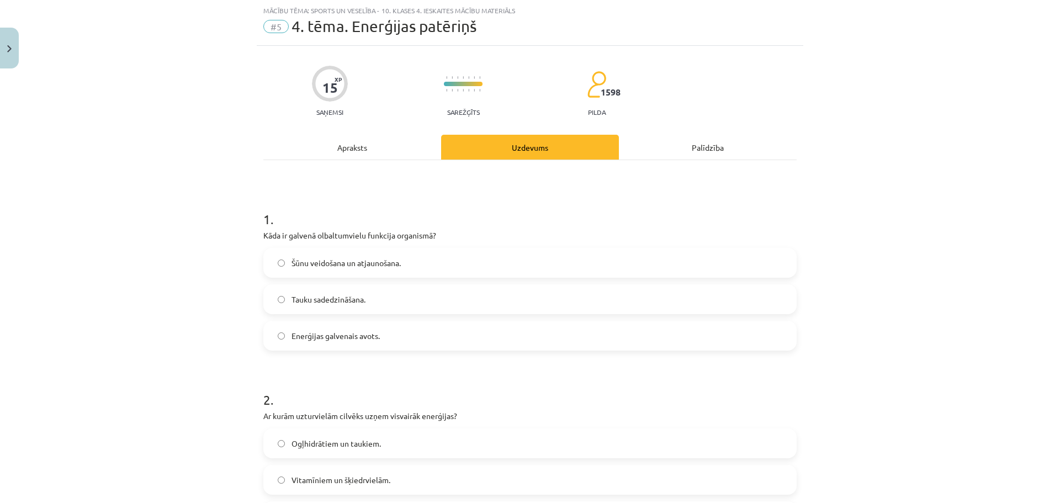
click at [332, 263] on span "Šūnu veidošana un atjaunošana." at bounding box center [345, 263] width 109 height 12
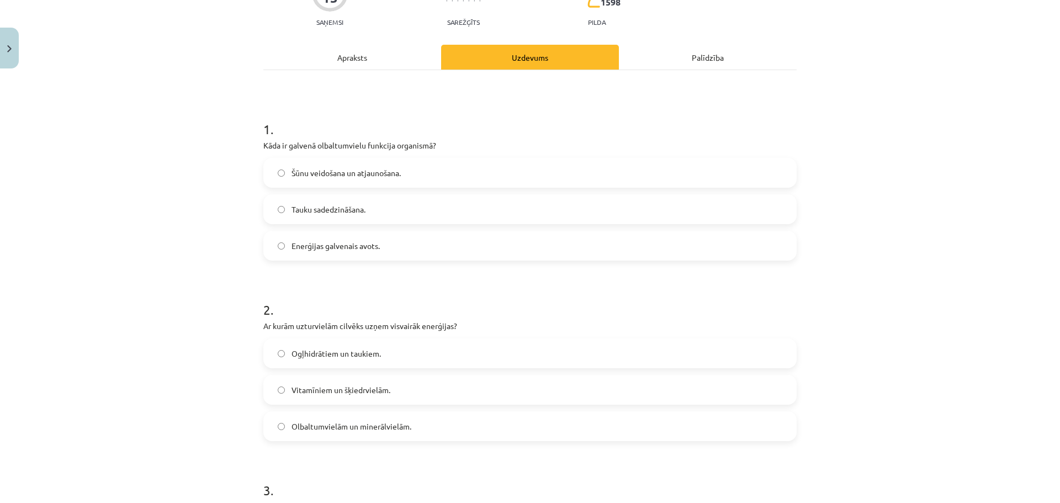
scroll to position [193, 0]
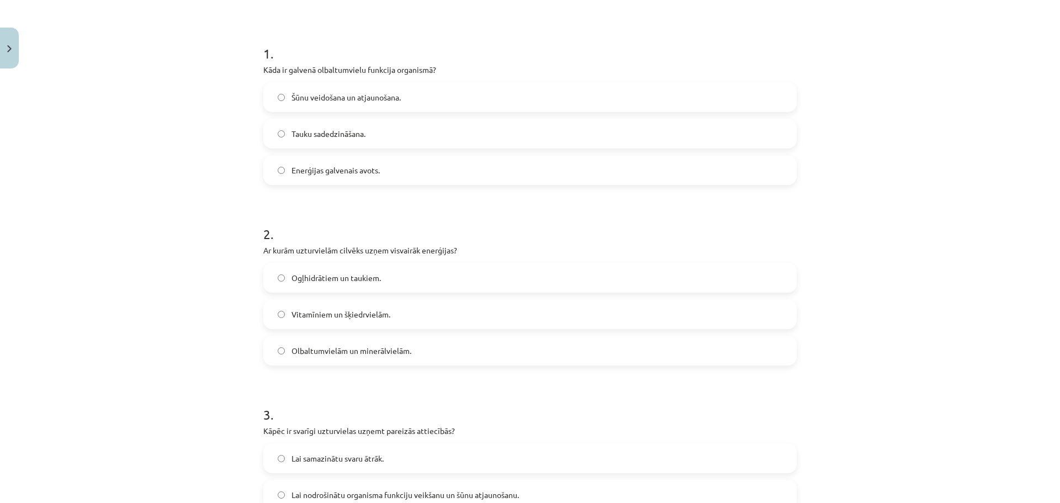
click at [299, 282] on span "Ogļhidrātiem un taukiem." at bounding box center [335, 278] width 89 height 12
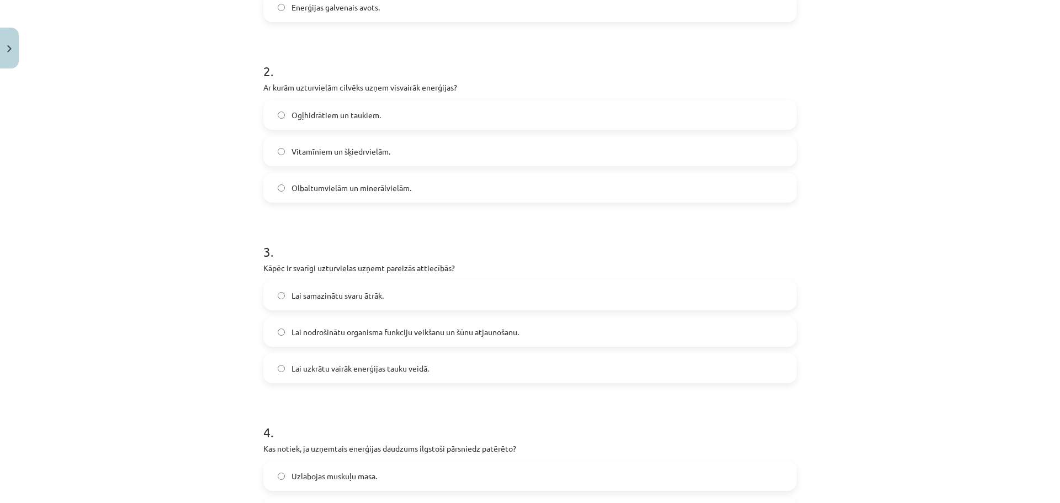
scroll to position [359, 0]
click at [353, 294] on span "Lai samazinātu svaru ātrāk." at bounding box center [337, 293] width 92 height 12
click at [369, 335] on label "Lai nodrošinātu organisma funkciju veikšanu un šūnu atjaunošanu." at bounding box center [529, 329] width 531 height 28
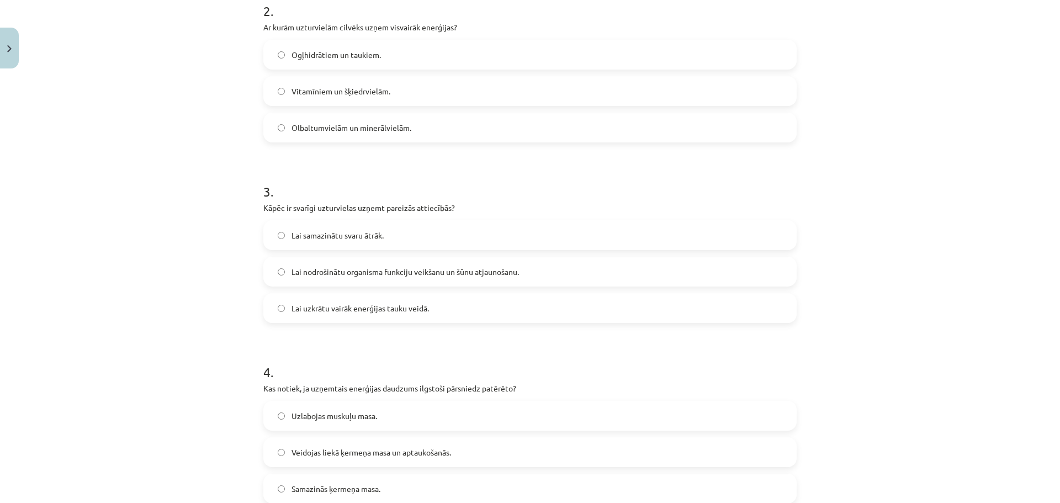
scroll to position [580, 0]
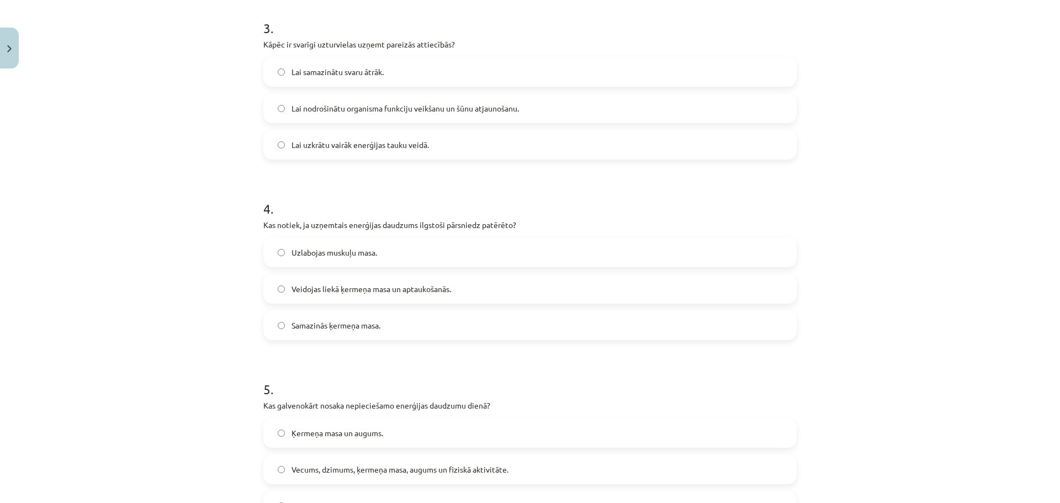
click at [357, 295] on label "Veidojas liekā ķermeņa masa un aptaukošanās." at bounding box center [529, 289] width 531 height 28
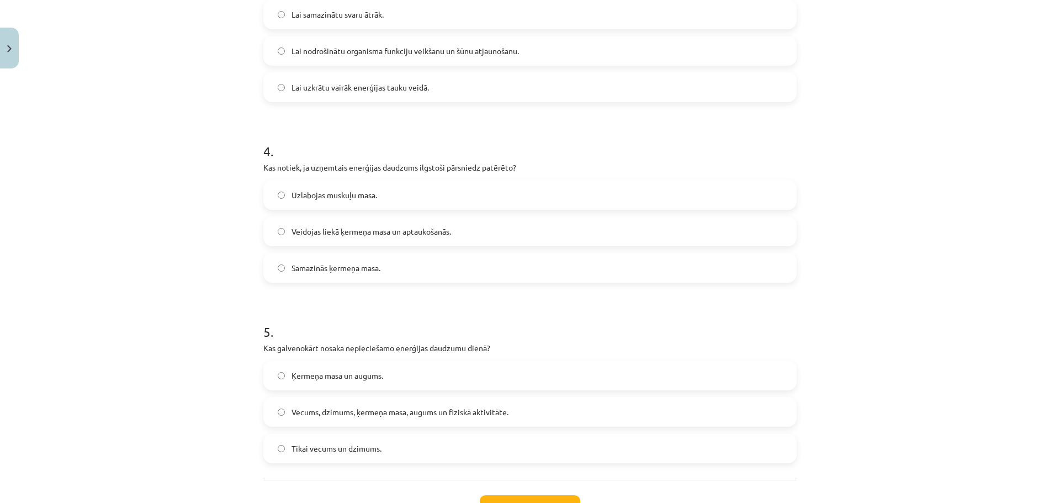
scroll to position [725, 0]
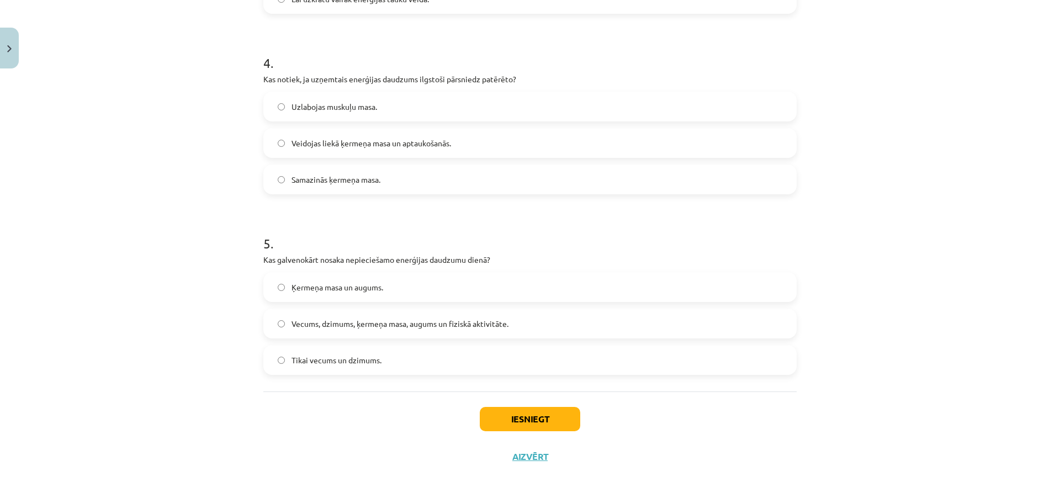
click at [359, 293] on label "Ķermeņa masa un augums." at bounding box center [529, 287] width 531 height 28
click at [352, 327] on span "Vecums, dzimums, ķermeņa masa, augums un fiziskā aktivitāte." at bounding box center [399, 324] width 217 height 12
click at [551, 420] on button "Iesniegt" at bounding box center [530, 419] width 100 height 24
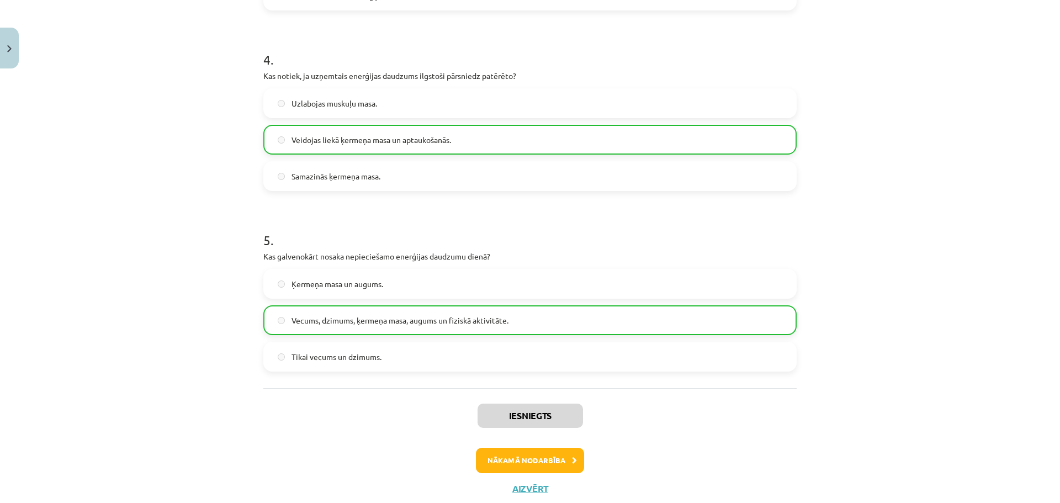
scroll to position [761, 0]
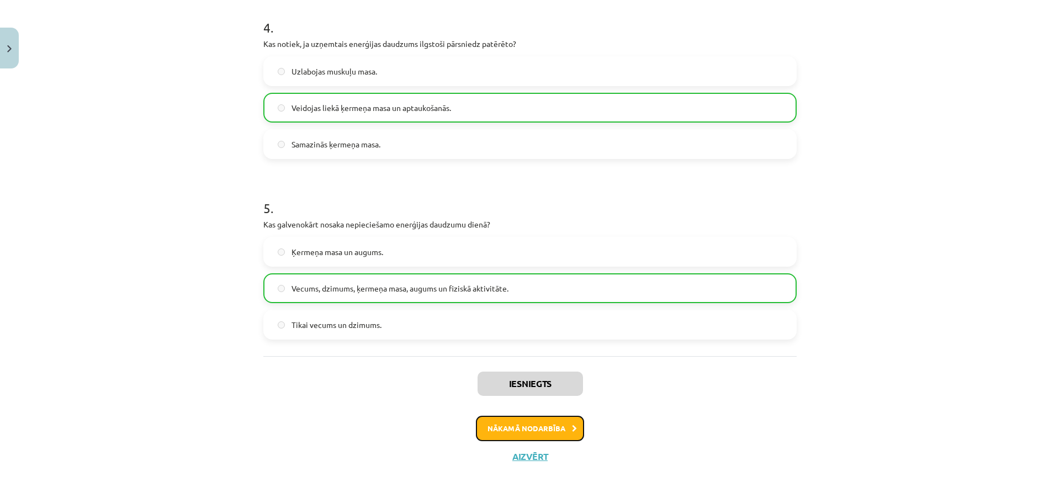
click at [572, 425] on icon at bounding box center [574, 428] width 5 height 7
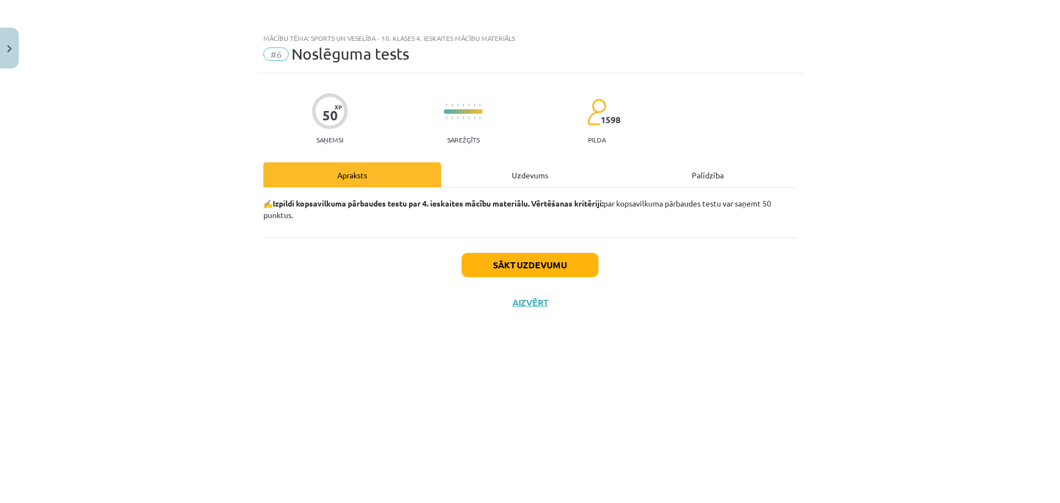
click at [550, 184] on div "Uzdevums" at bounding box center [530, 174] width 178 height 25
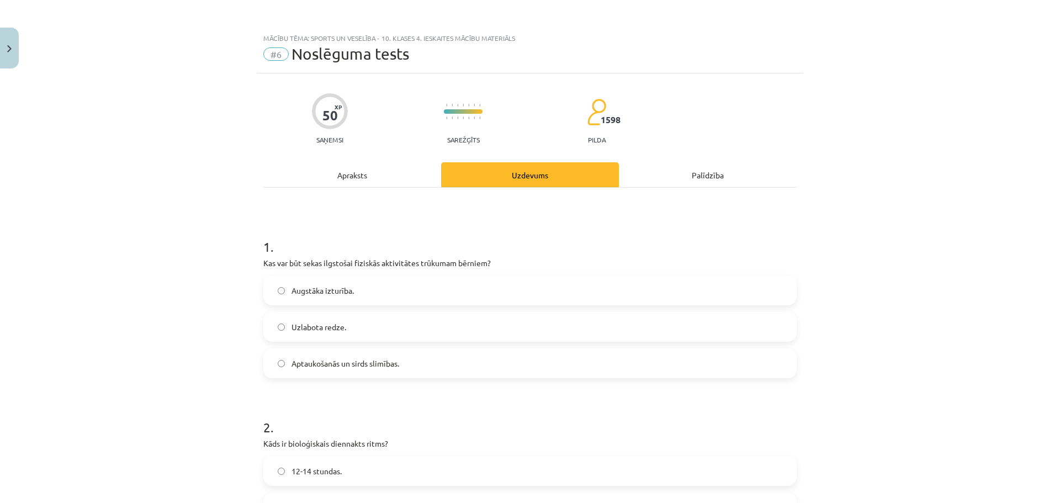
click at [369, 369] on span "Aptaukošanās un sirds slimības." at bounding box center [345, 364] width 108 height 12
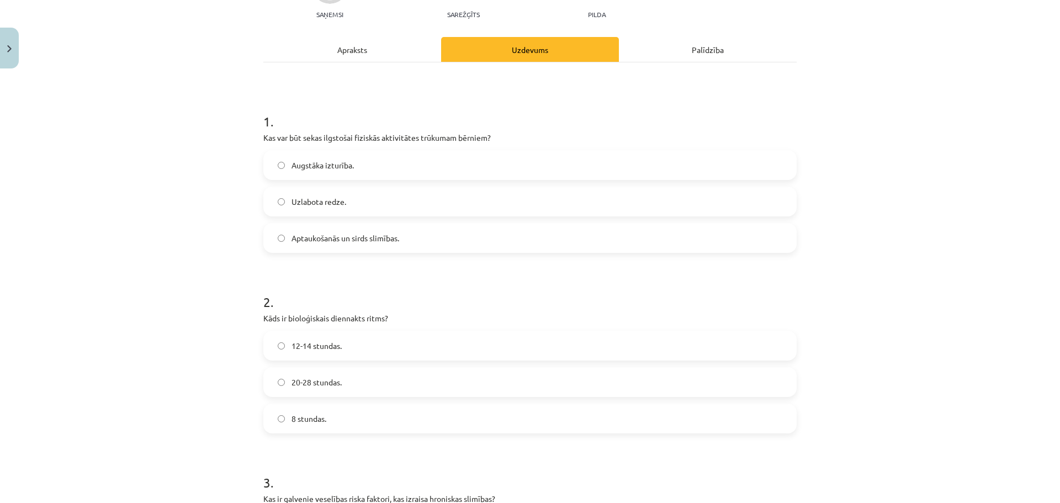
scroll to position [276, 0]
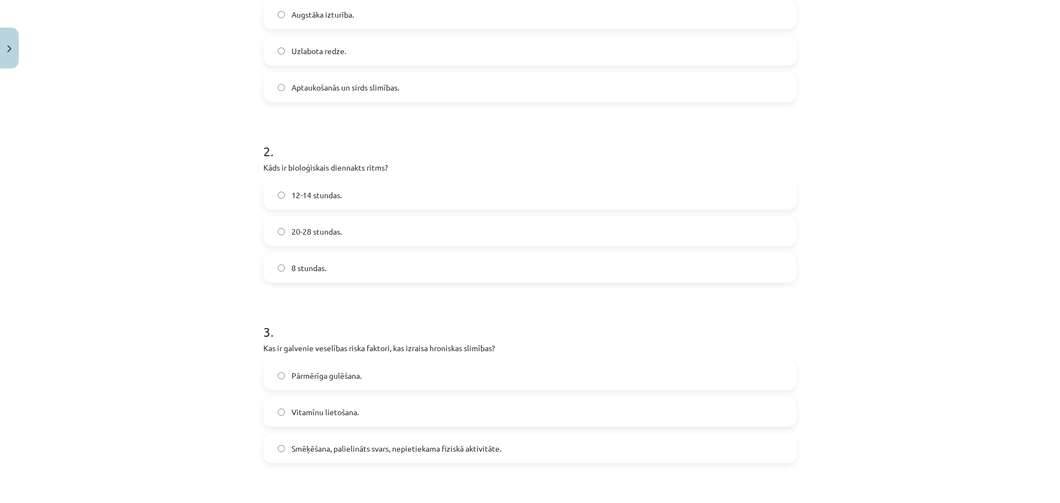
click at [322, 269] on span "8 stundas." at bounding box center [308, 268] width 35 height 12
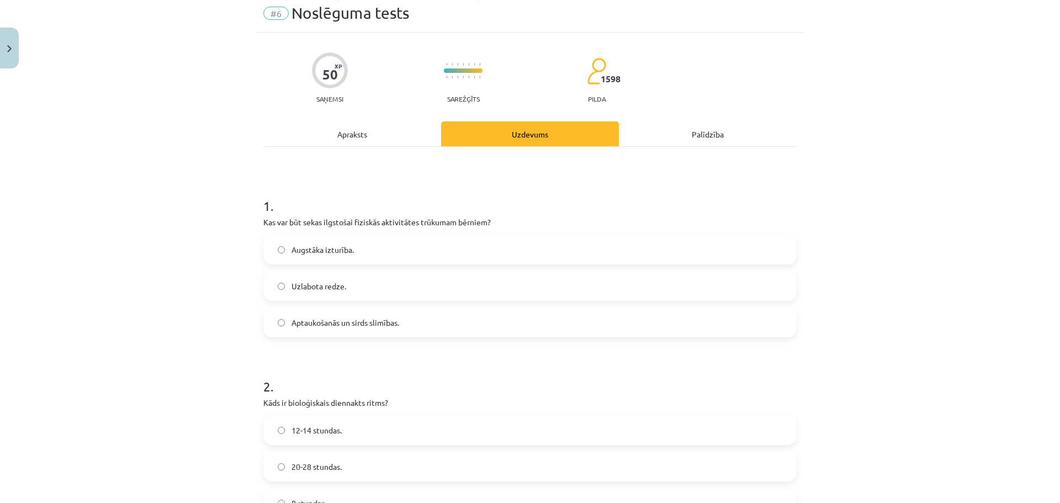
scroll to position [0, 0]
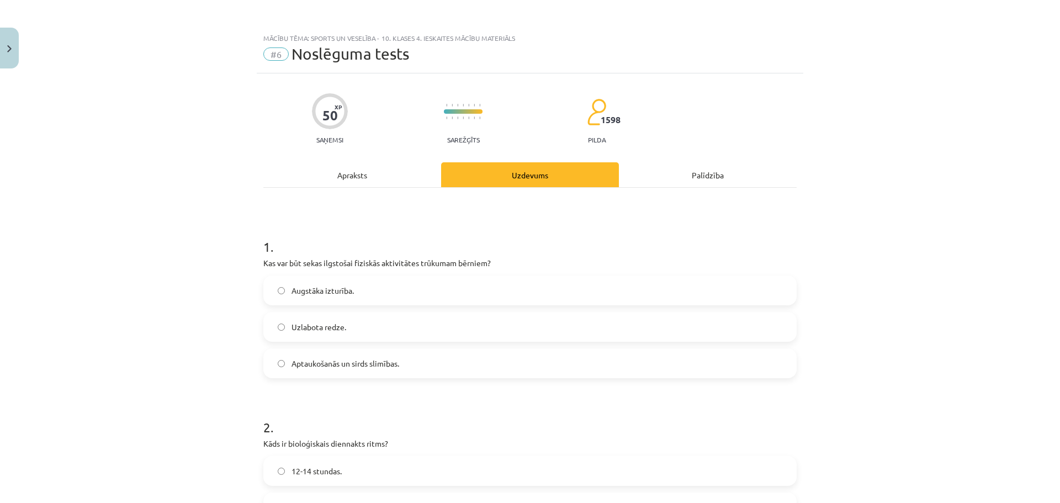
click at [383, 179] on div "Apraksts" at bounding box center [352, 174] width 178 height 25
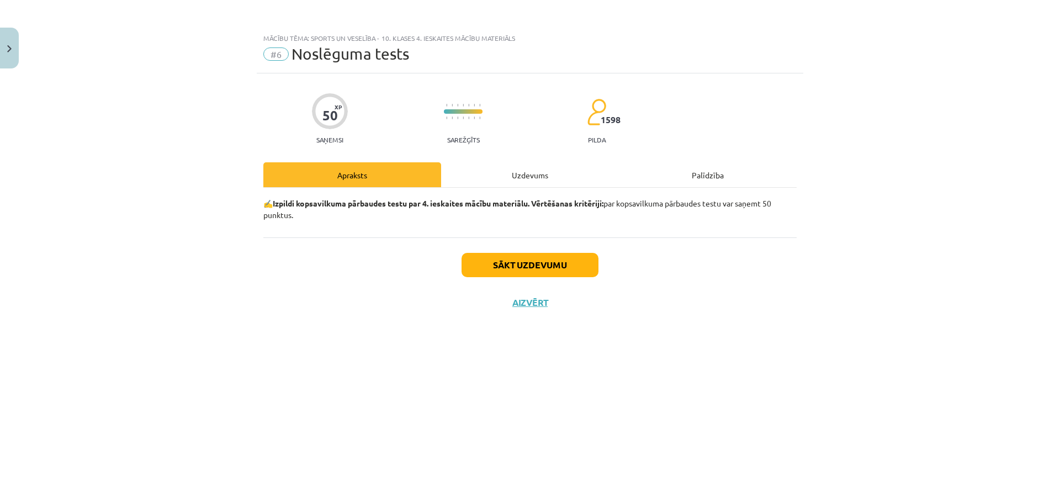
click at [574, 172] on div "Uzdevums" at bounding box center [530, 174] width 178 height 25
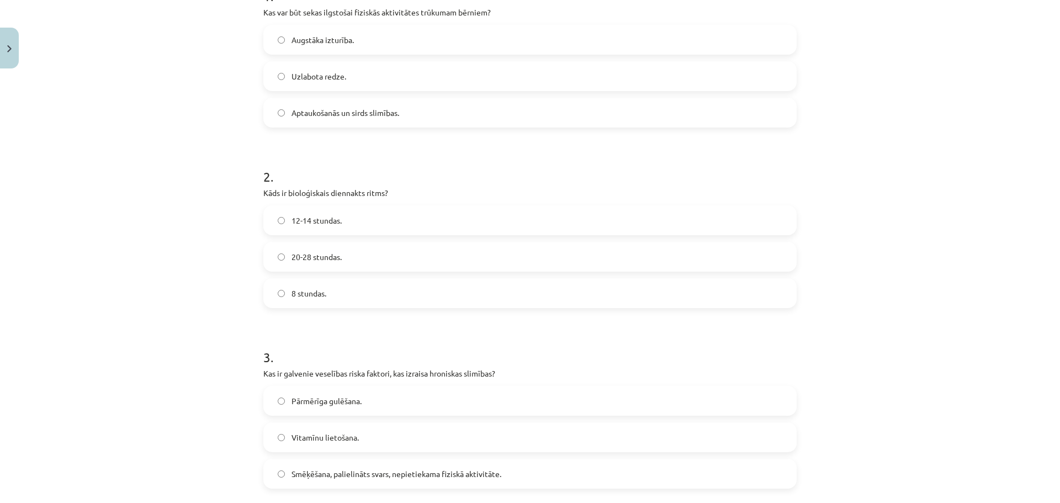
scroll to position [276, 0]
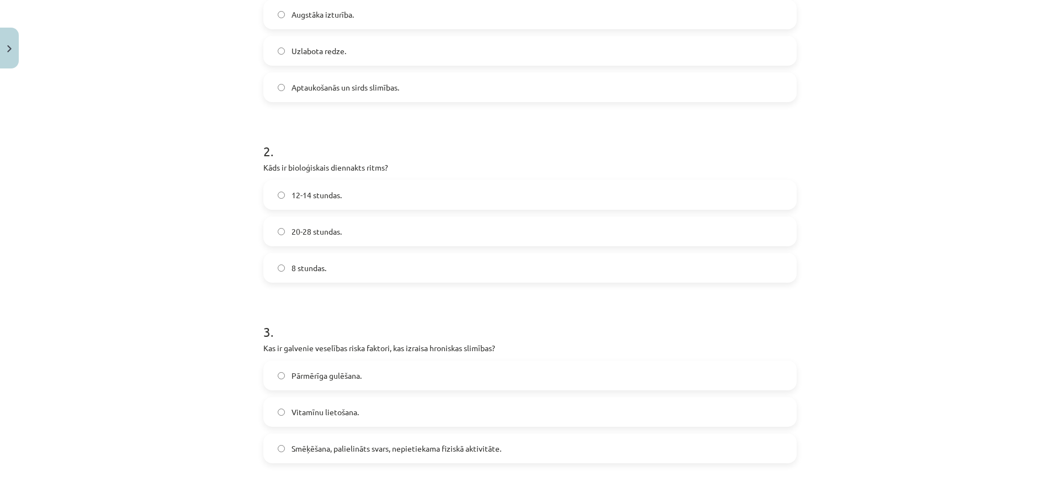
click at [344, 229] on label "20-28 stundas." at bounding box center [529, 231] width 531 height 28
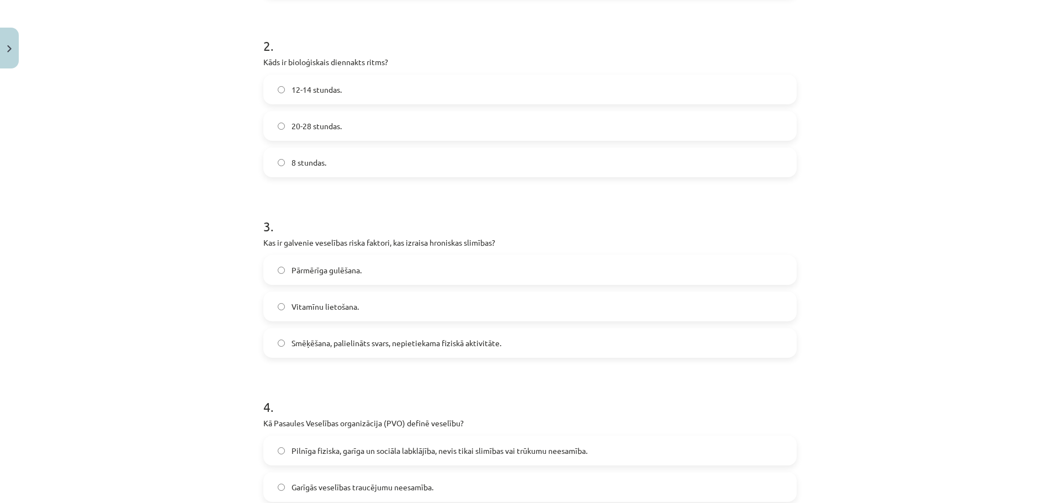
scroll to position [386, 0]
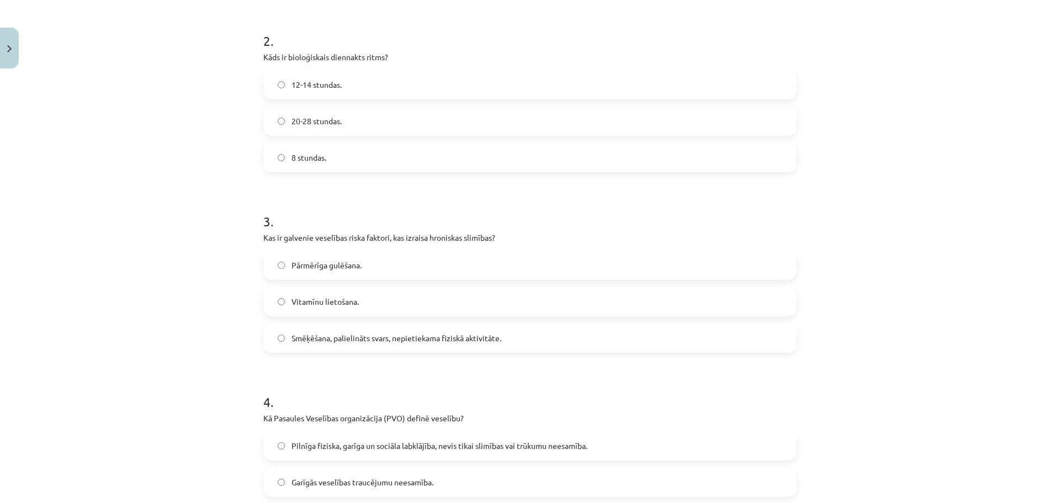
click at [378, 333] on span "Smēķēšana, palielināts svars, nepietiekama fiziskā aktivitāte." at bounding box center [396, 338] width 210 height 12
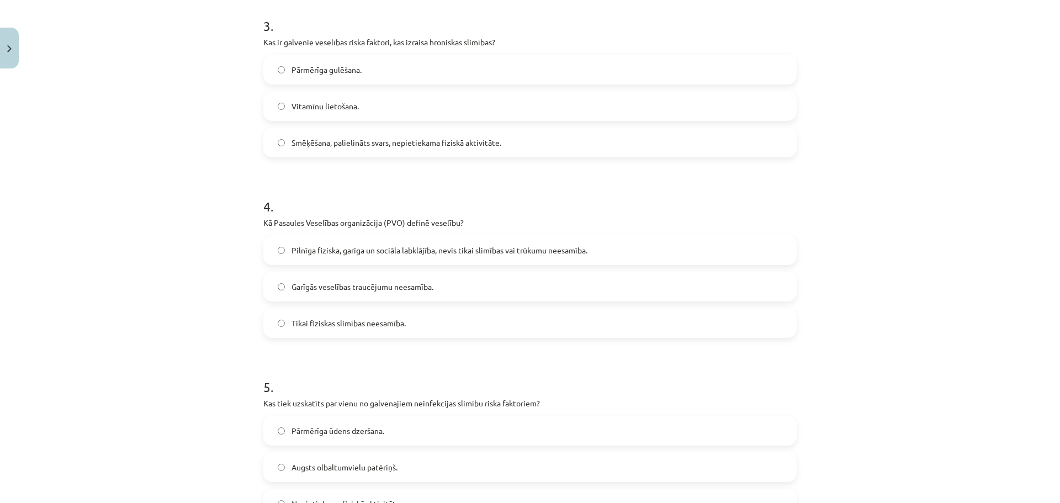
scroll to position [607, 0]
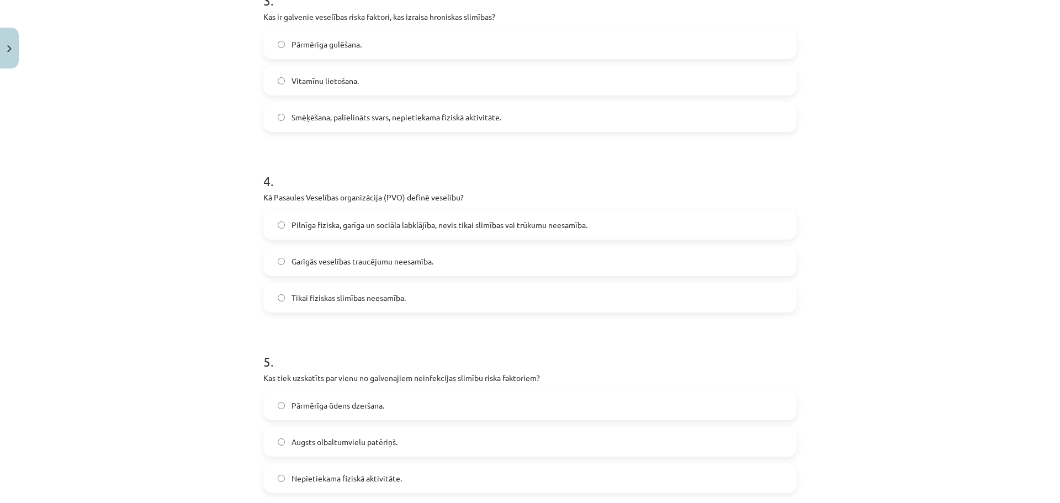
click at [333, 229] on span "Pilnīga fiziska, garīga un sociāla labklājība, nevis tikai slimības vai trūkumu…" at bounding box center [439, 225] width 296 height 12
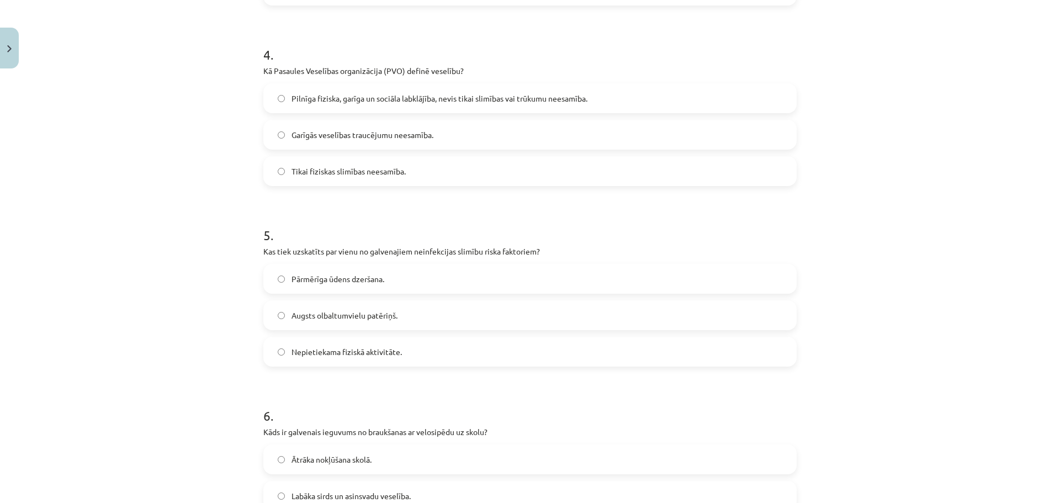
scroll to position [773, 0]
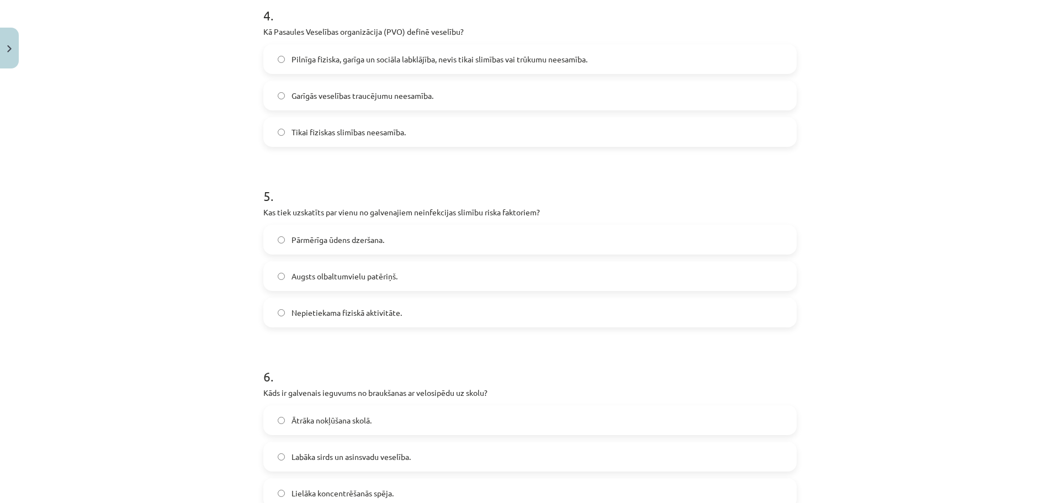
click at [342, 244] on span "Pārmērīga ūdens dzeršana." at bounding box center [337, 240] width 93 height 12
click at [354, 279] on span "Augsts olbaltumvielu patēriņš." at bounding box center [344, 276] width 106 height 12
click at [379, 318] on span "Nepietiekama fiziskā aktivitāte." at bounding box center [346, 313] width 110 height 12
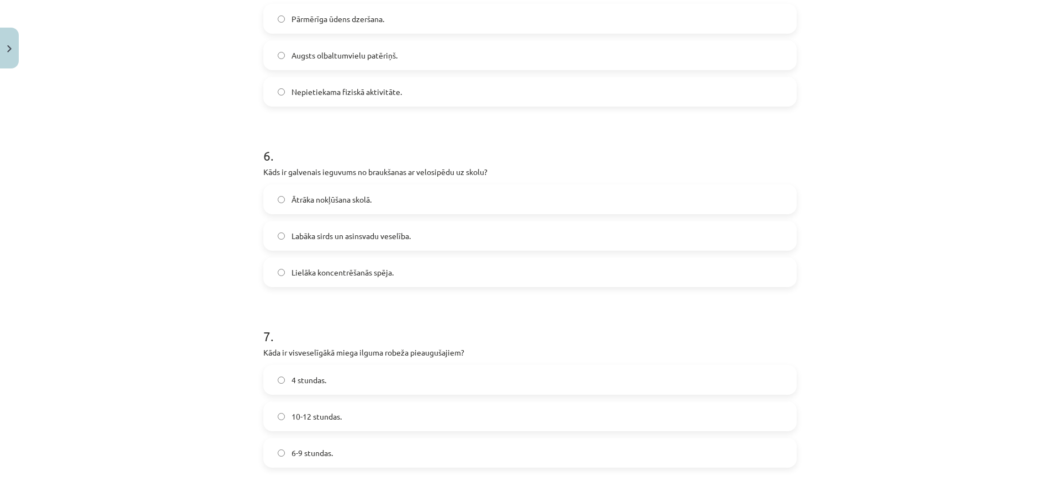
scroll to position [1104, 0]
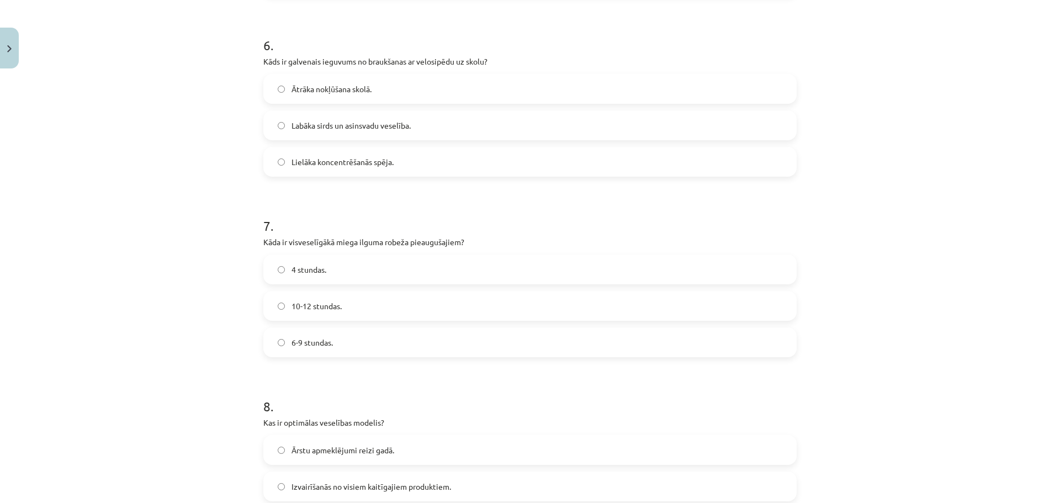
click at [334, 125] on span "Labāka sirds un asinsvadu veselība." at bounding box center [350, 126] width 119 height 12
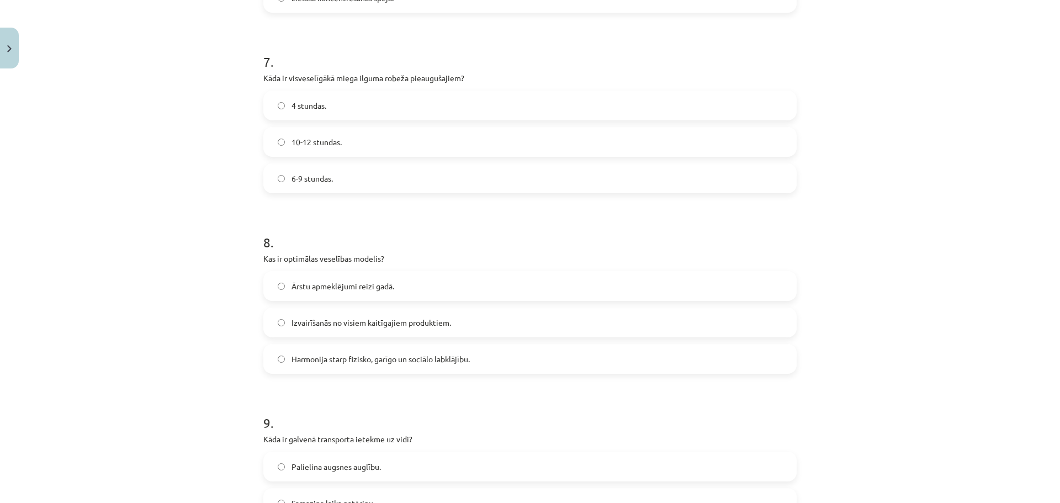
scroll to position [1270, 0]
click at [364, 173] on label "6-9 stundas." at bounding box center [529, 177] width 531 height 28
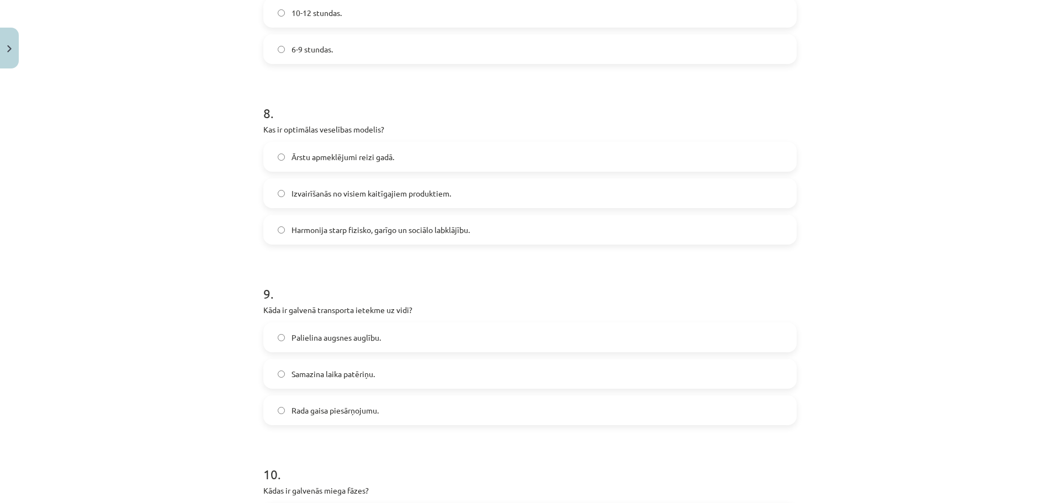
scroll to position [1435, 0]
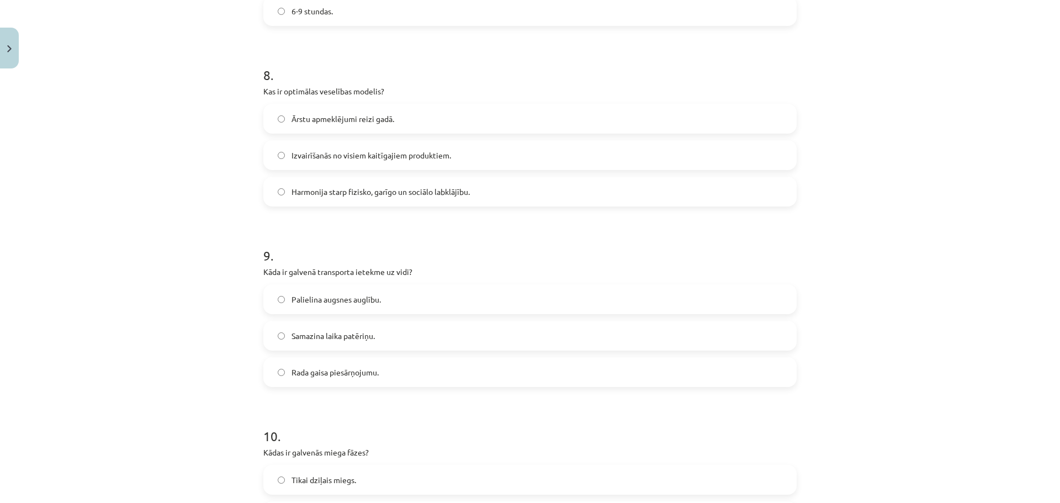
click at [365, 126] on label "Ārstu apmeklējumi reizi gadā." at bounding box center [529, 119] width 531 height 28
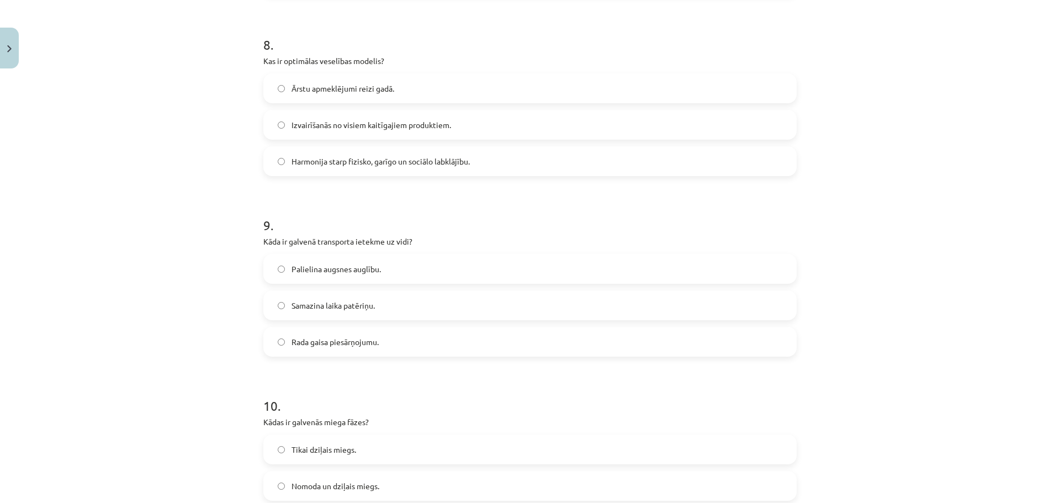
scroll to position [1490, 0]
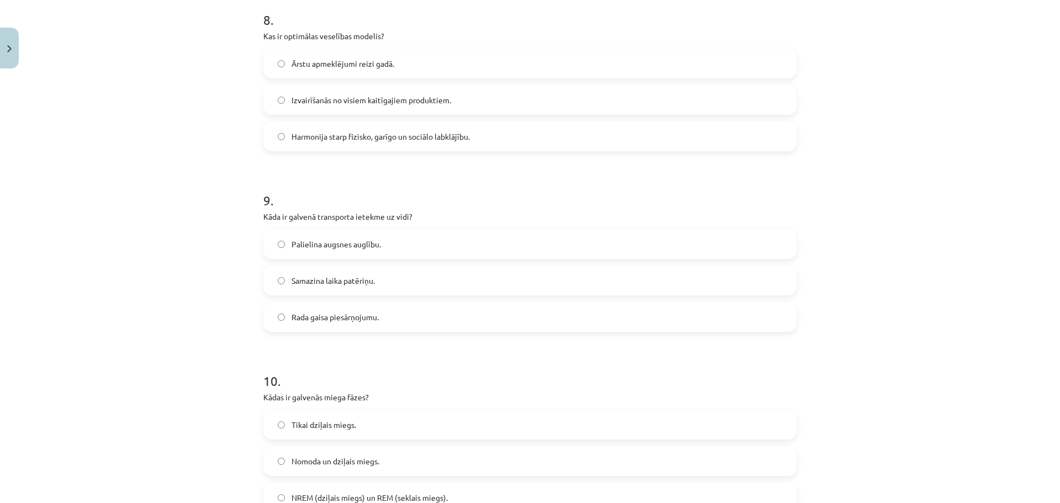
click at [375, 132] on span "Harmonija starp fizisko, garīgo un sociālo labklājību." at bounding box center [380, 137] width 178 height 12
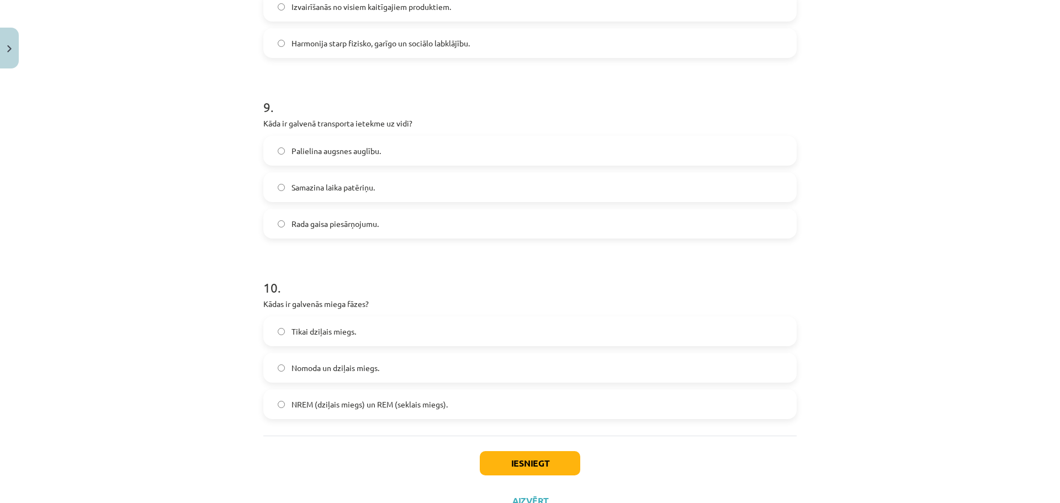
scroll to position [1601, 0]
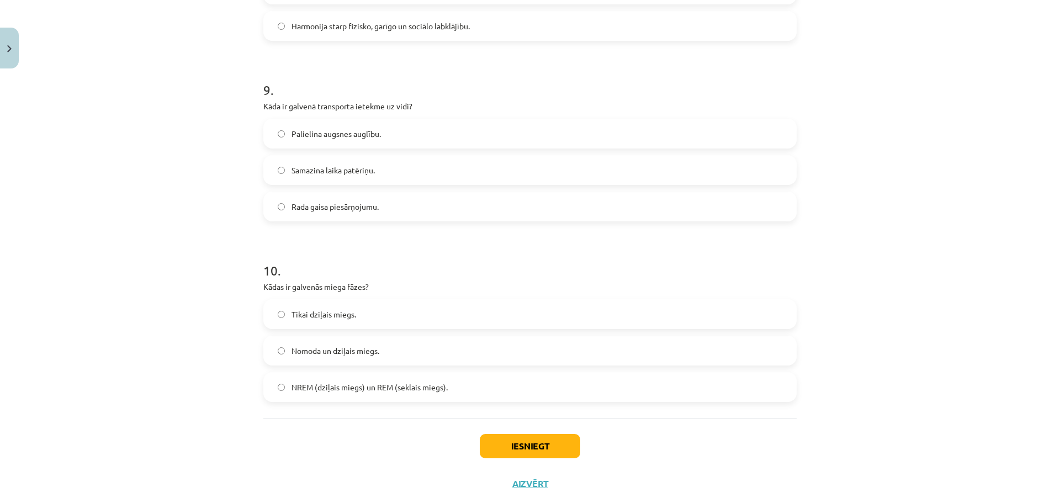
click at [373, 215] on label "Rada gaisa piesārņojumu." at bounding box center [529, 207] width 531 height 28
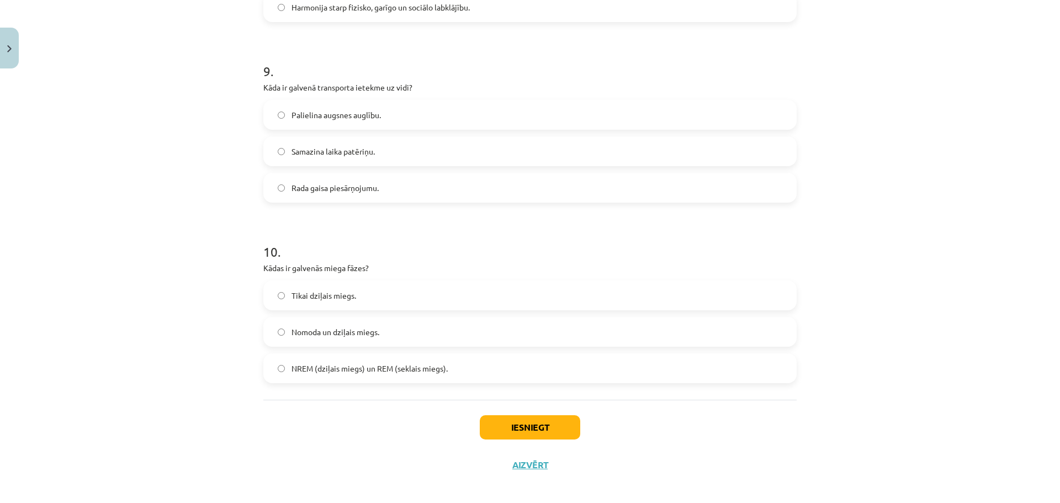
scroll to position [1628, 0]
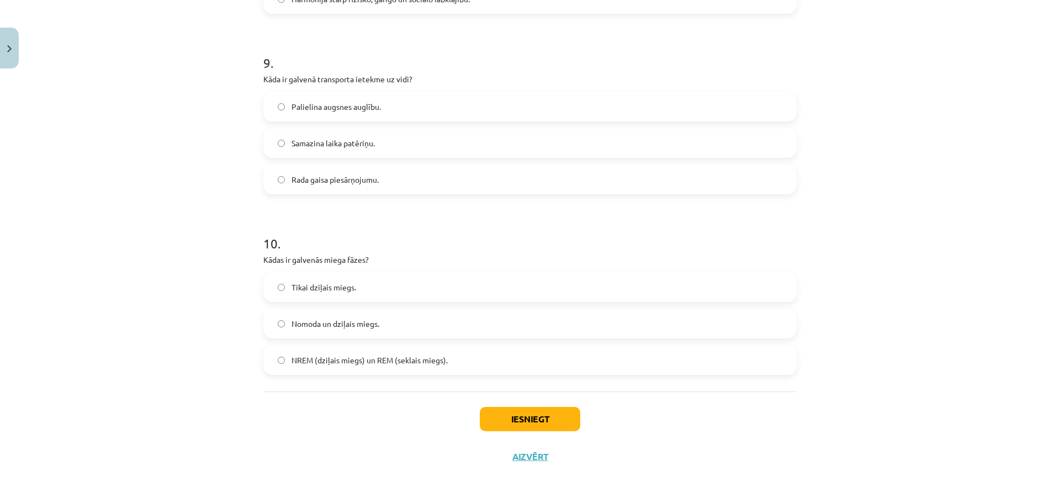
click at [291, 294] on label "Tikai dziļais miegs." at bounding box center [529, 287] width 531 height 28
click at [549, 426] on button "Iesniegt" at bounding box center [530, 419] width 100 height 24
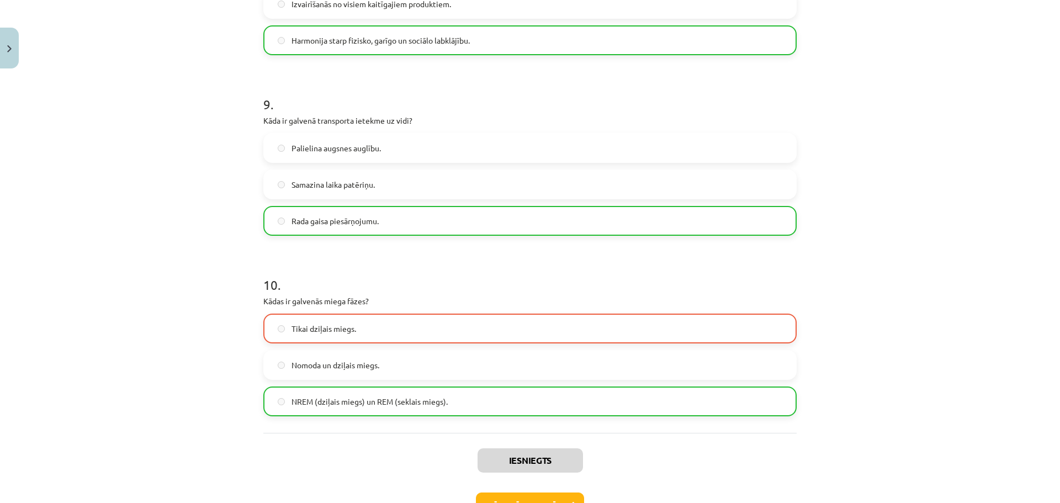
scroll to position [1663, 0]
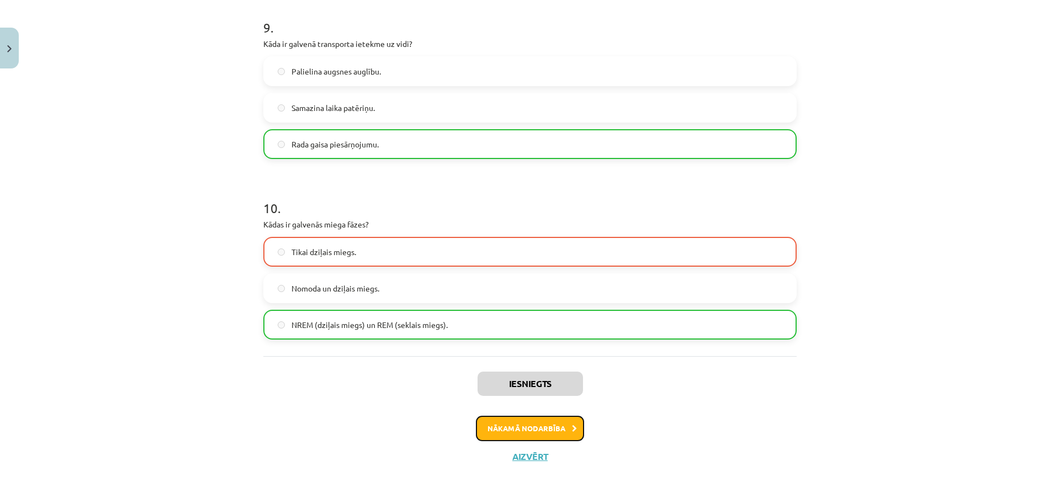
click at [570, 433] on button "Nākamā nodarbība" at bounding box center [530, 428] width 108 height 25
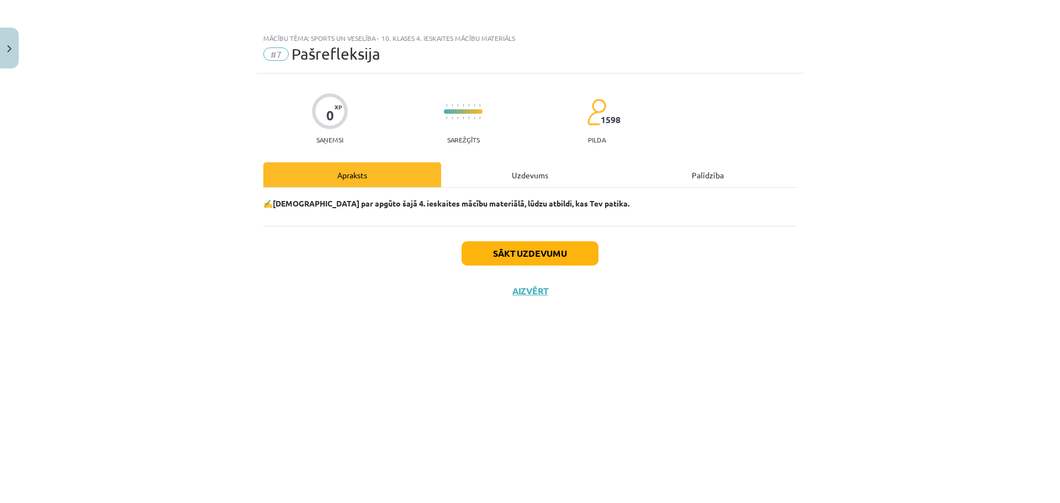
click at [542, 179] on div "Uzdevums" at bounding box center [530, 174] width 178 height 25
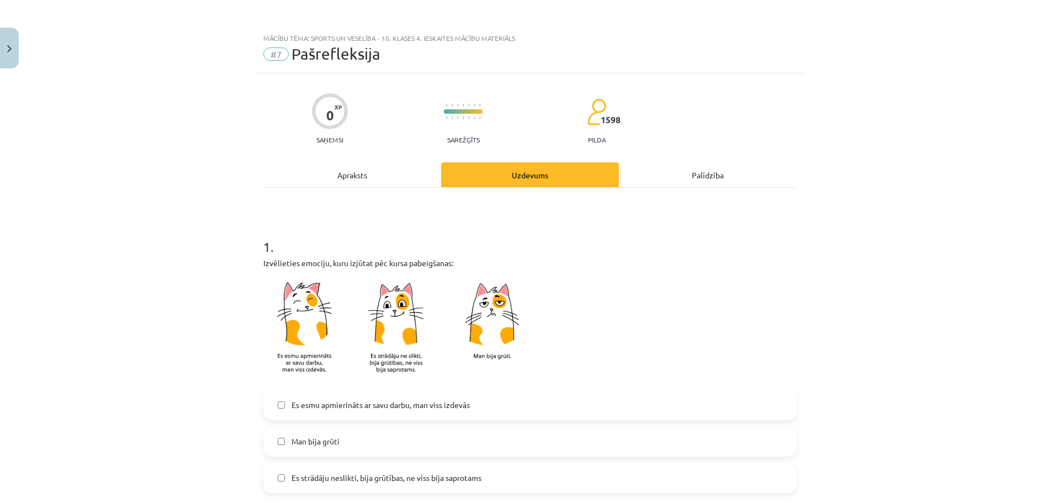
scroll to position [221, 0]
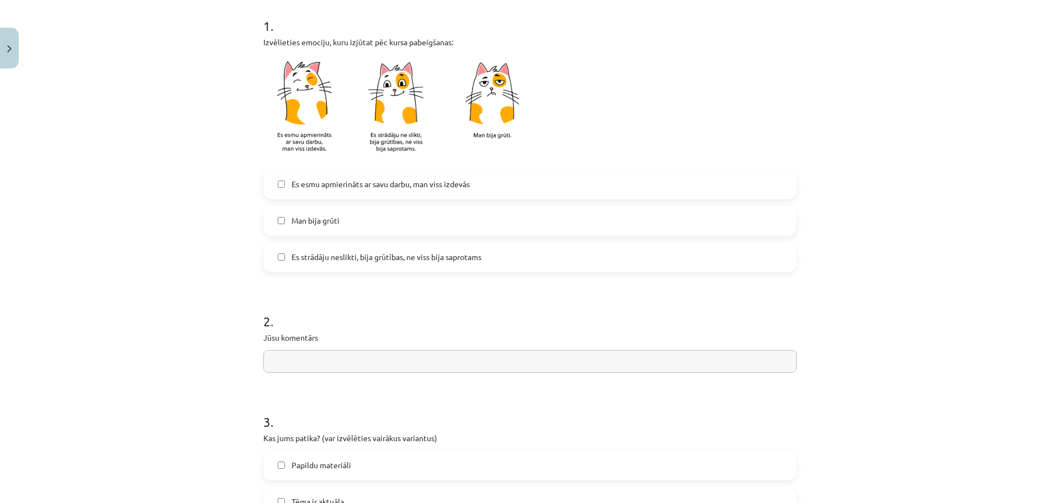
click at [413, 183] on span "Es esmu apmierināts ar savu darbu, man viss izdevās" at bounding box center [380, 184] width 178 height 12
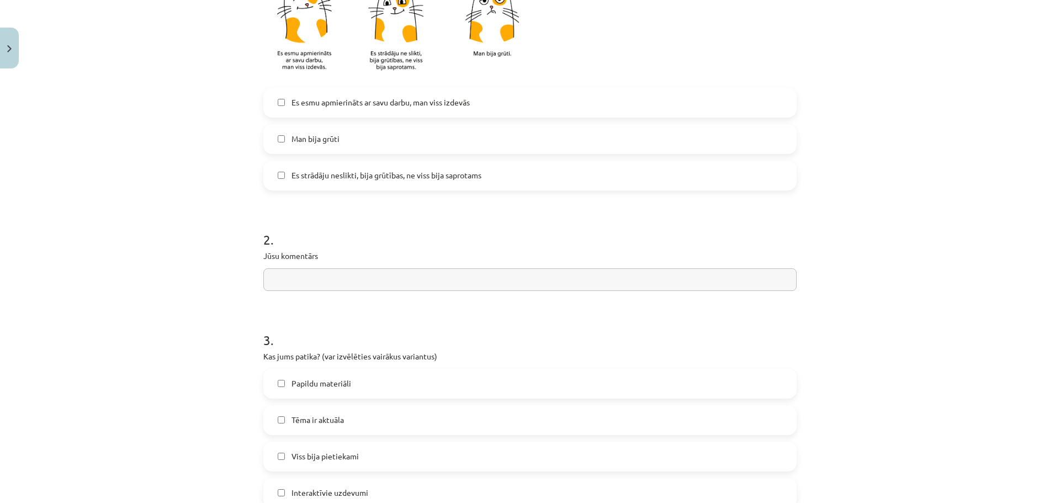
scroll to position [442, 0]
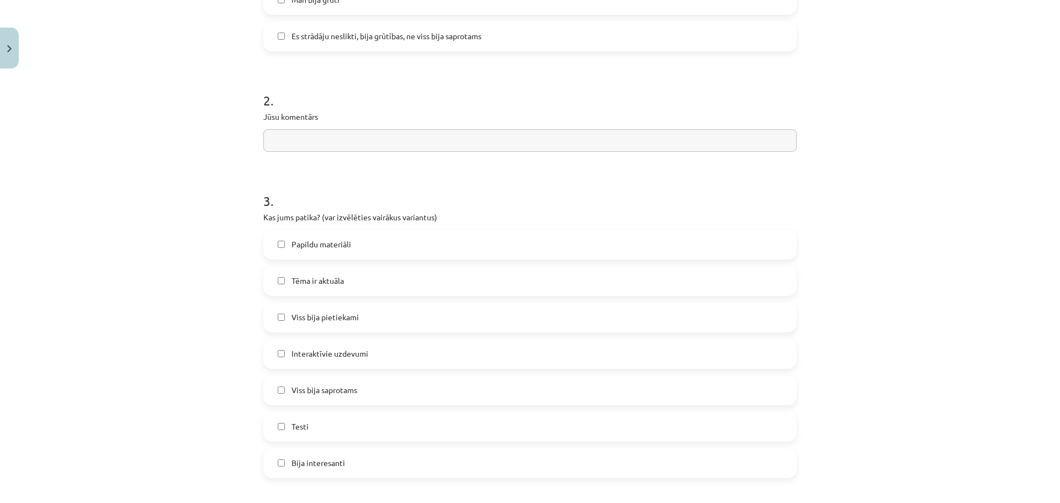
click at [344, 140] on input "text" at bounding box center [529, 140] width 533 height 23
type input "**********"
click at [320, 241] on span "Papildu materiāli" at bounding box center [321, 244] width 60 height 12
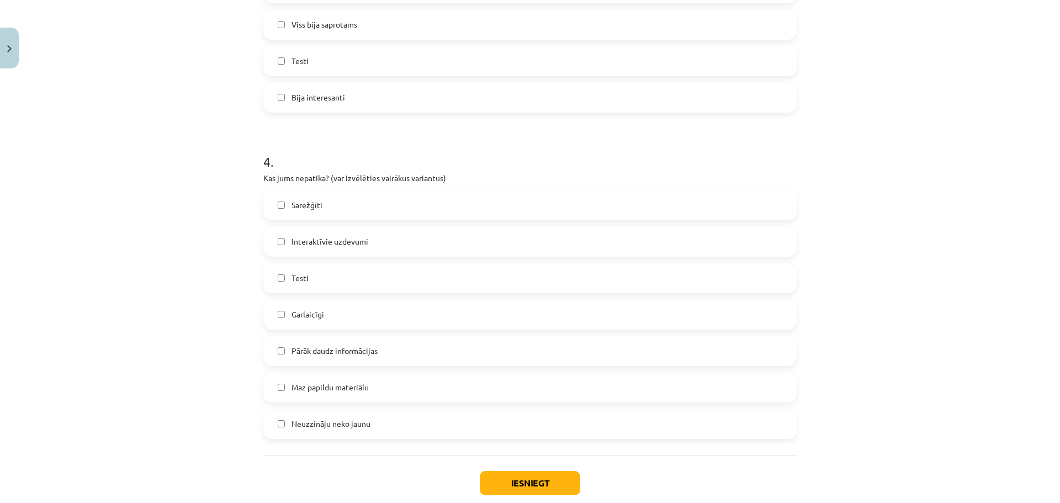
scroll to position [828, 0]
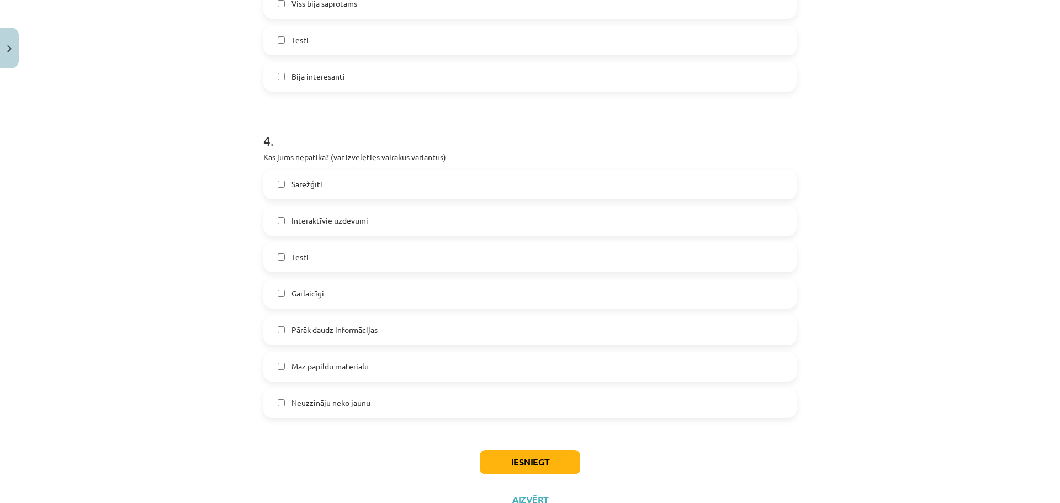
click at [347, 330] on span "Pārāk daudz informācijas" at bounding box center [334, 330] width 86 height 12
click at [520, 462] on button "Iesniegt" at bounding box center [530, 462] width 100 height 24
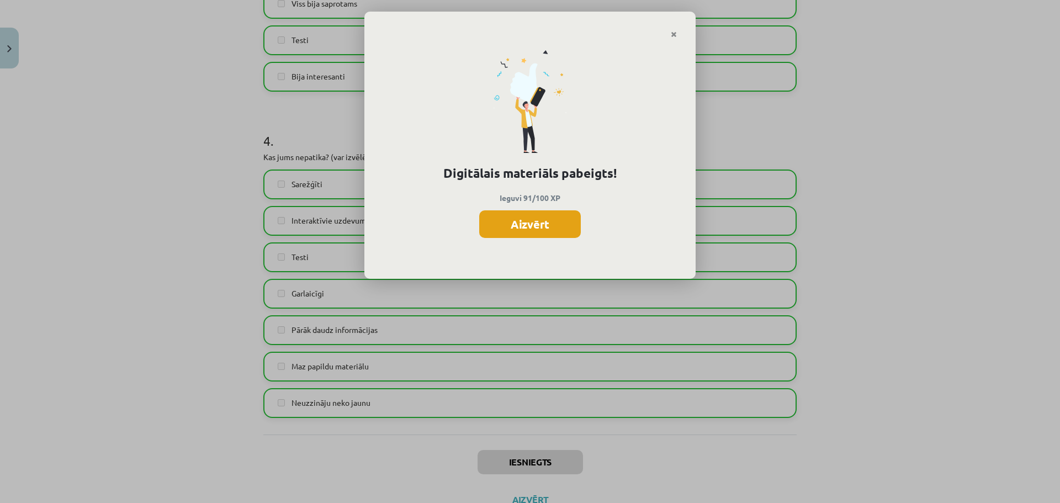
click at [555, 231] on button "Aizvērt" at bounding box center [530, 224] width 102 height 28
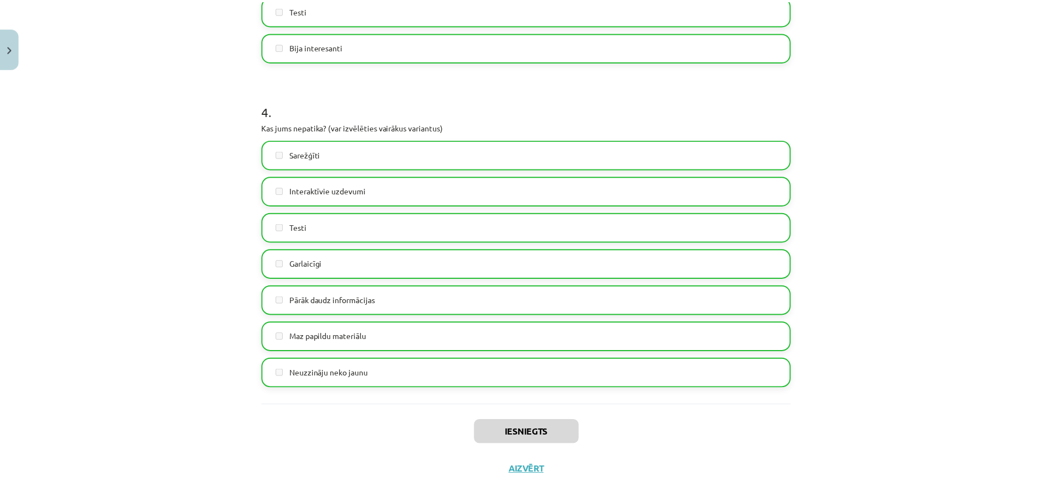
scroll to position [871, 0]
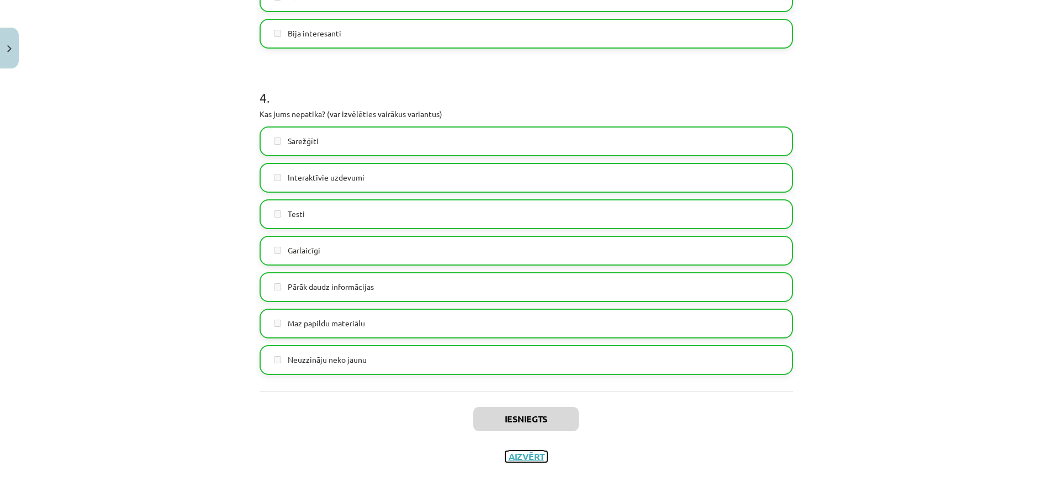
click at [530, 459] on button "Aizvērt" at bounding box center [526, 456] width 42 height 11
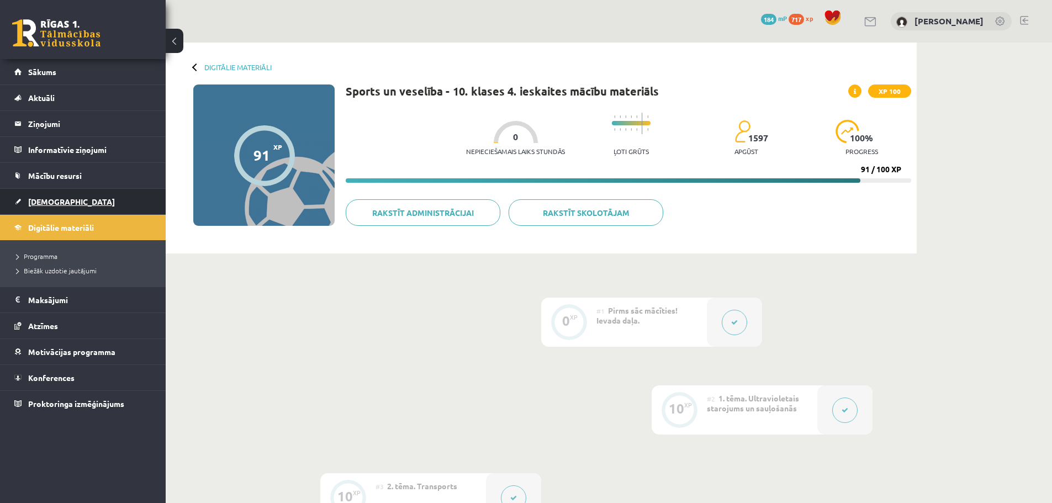
click at [71, 199] on link "[DEMOGRAPHIC_DATA]" at bounding box center [82, 201] width 137 height 25
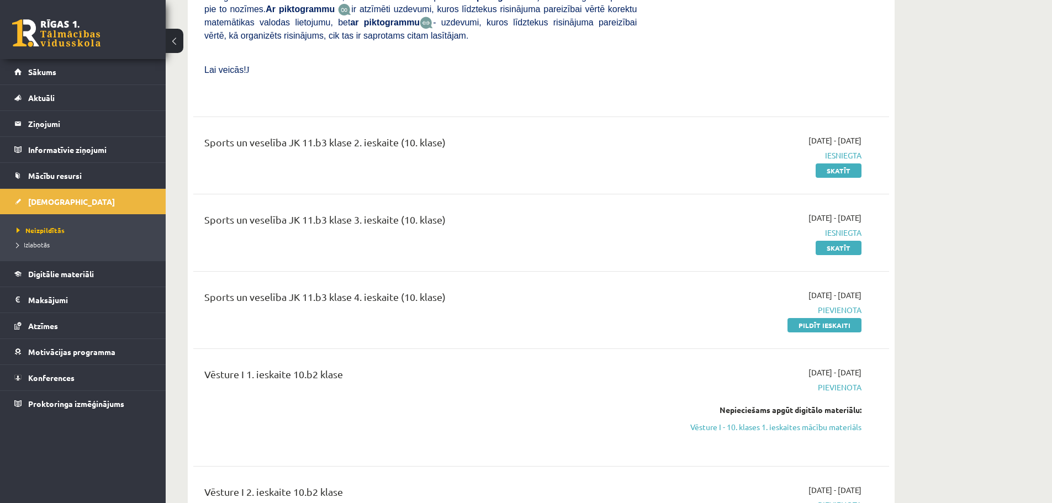
scroll to position [3073, 0]
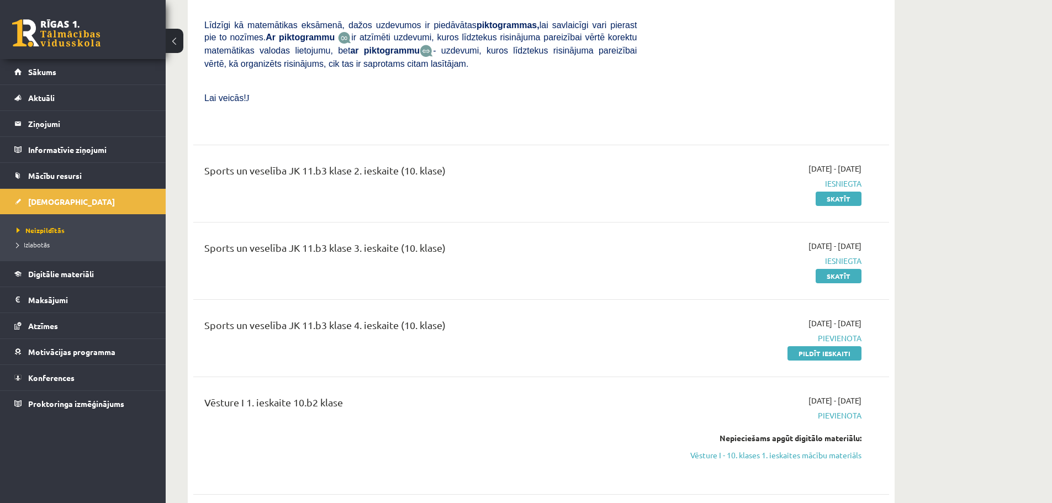
click at [837, 317] on div "2025-09-01 - 2025-10-31 Pievienota Pildīt ieskaiti" at bounding box center [757, 337] width 225 height 41
click at [833, 346] on link "Pildīt ieskaiti" at bounding box center [824, 353] width 74 height 14
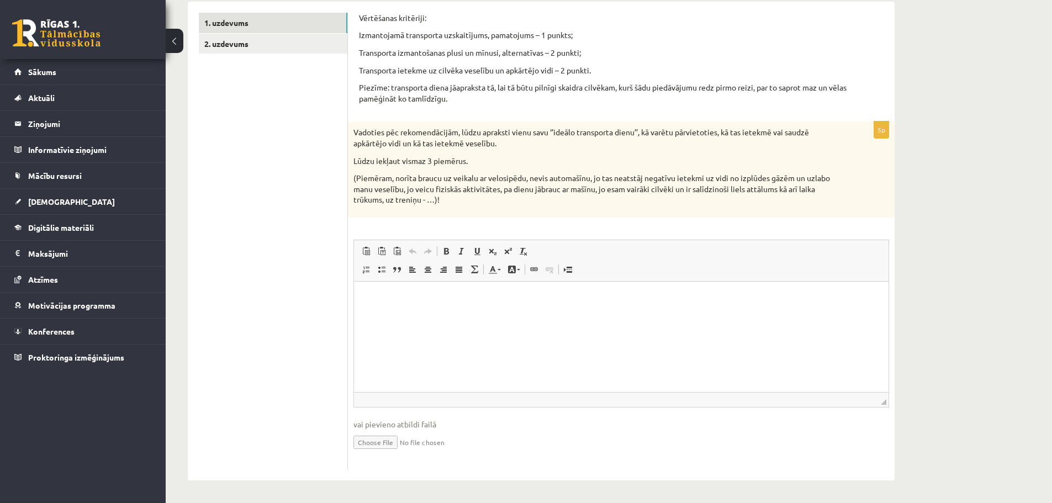
scroll to position [186, 0]
click at [382, 299] on p "Editor, wiswyg-editor-user-answer-47024905128960" at bounding box center [621, 298] width 512 height 12
click at [574, 299] on p "**********" at bounding box center [621, 298] width 512 height 12
click at [625, 298] on p "**********" at bounding box center [621, 298] width 512 height 12
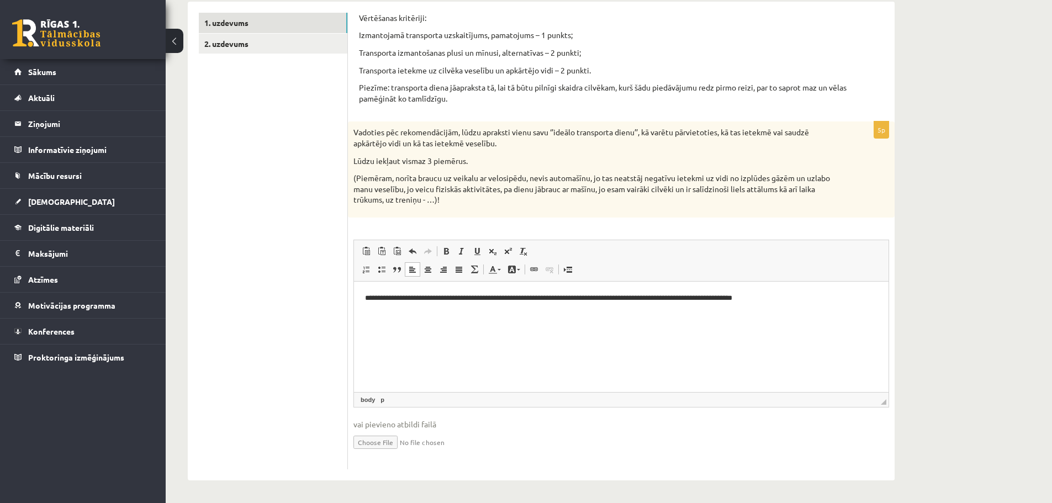
click at [752, 297] on p "**********" at bounding box center [621, 298] width 512 height 12
click at [778, 301] on p "**********" at bounding box center [621, 298] width 512 height 12
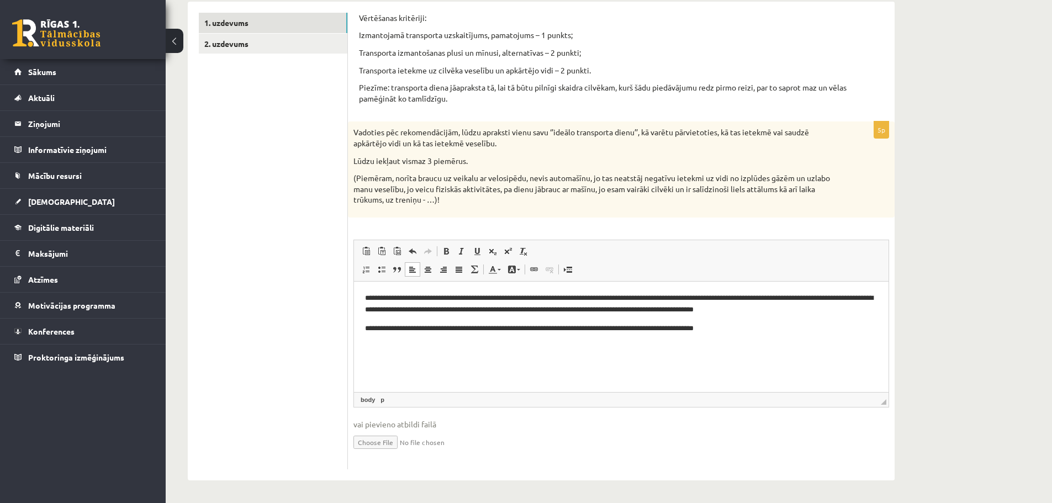
click at [534, 298] on p "**********" at bounding box center [621, 303] width 512 height 23
click at [633, 299] on p "**********" at bounding box center [621, 303] width 512 height 23
click at [748, 328] on p "**********" at bounding box center [621, 328] width 512 height 12
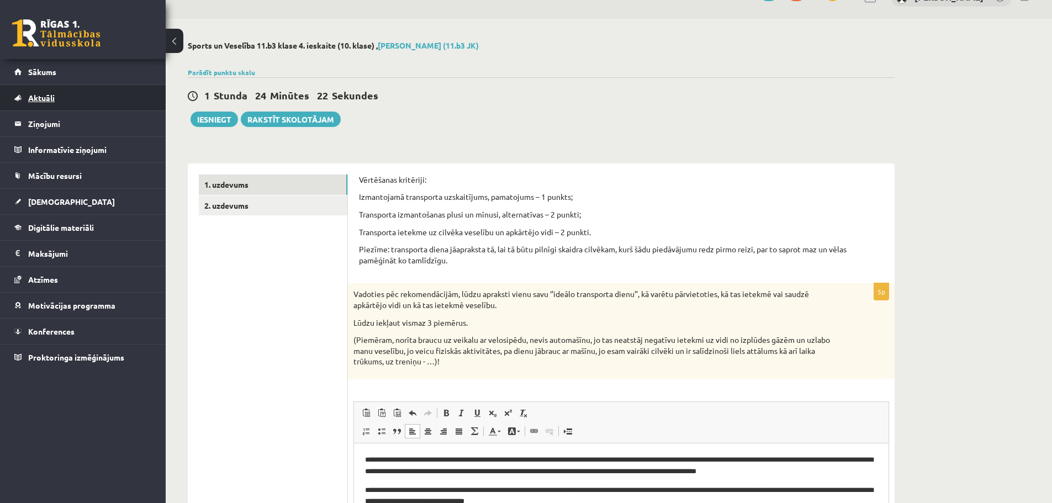
scroll to position [20, 0]
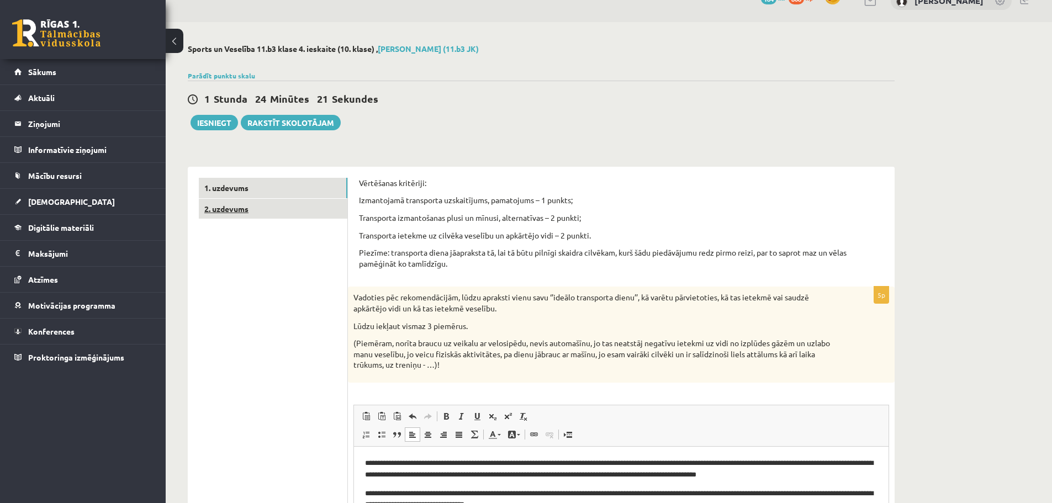
click at [222, 212] on link "2. uzdevums" at bounding box center [273, 209] width 148 height 20
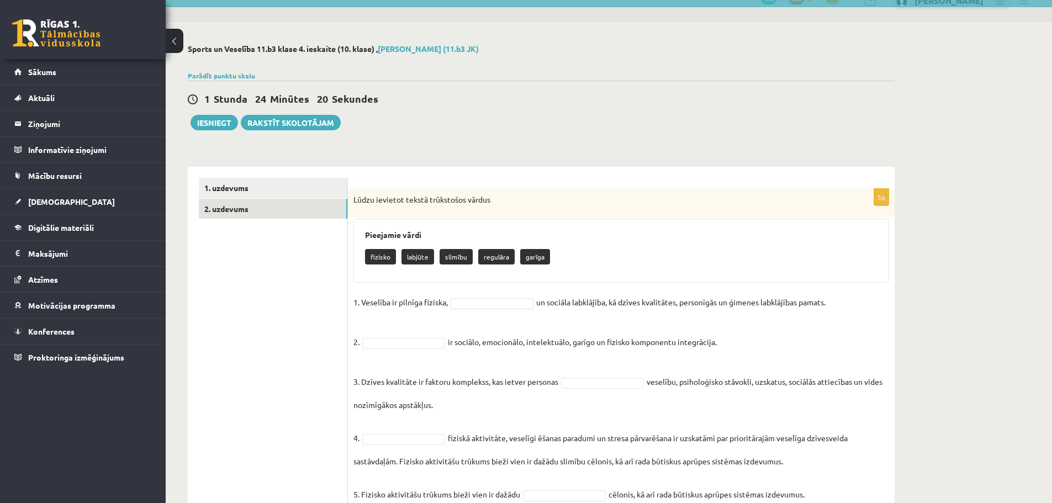
scroll to position [66, 0]
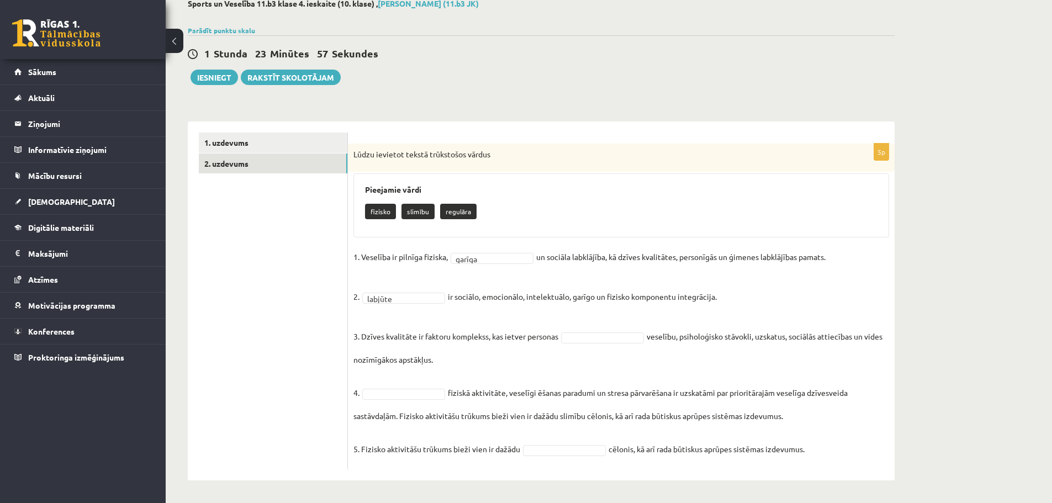
click at [619, 326] on fieldset "1. Veselība ir pilnīga fiziska, garīga ****** un sociāla labklājība, kā dzīves …" at bounding box center [620, 355] width 535 height 215
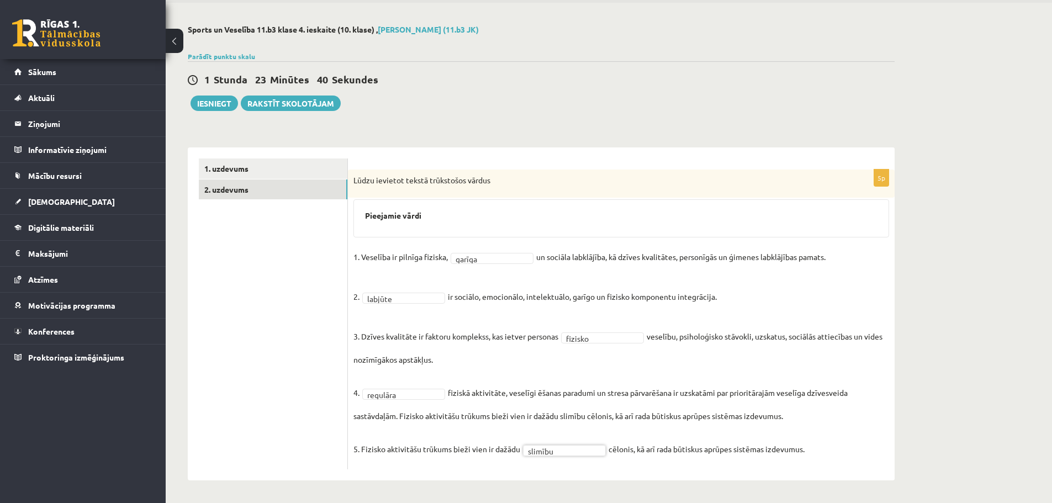
scroll to position [40, 0]
click at [193, 105] on button "Iesniegt" at bounding box center [213, 102] width 47 height 15
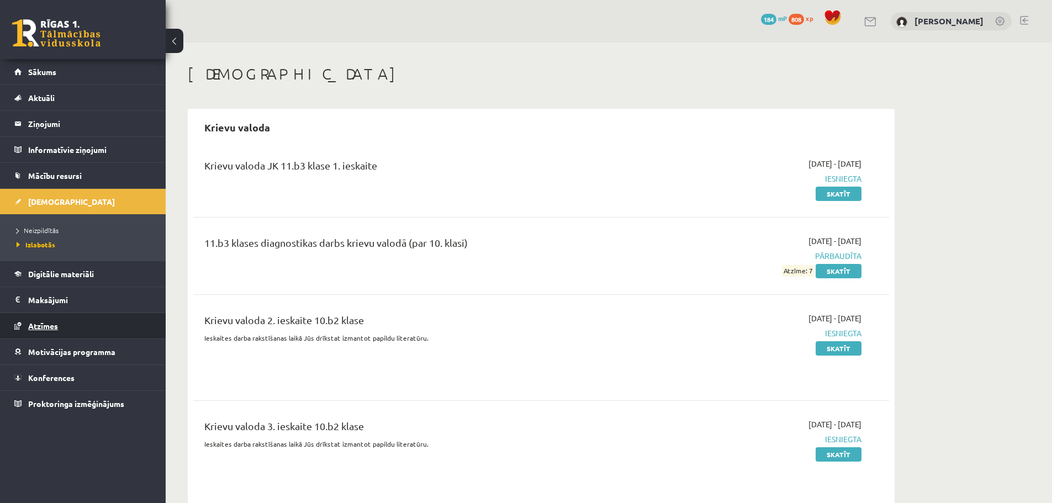
click at [76, 325] on link "Atzīmes" at bounding box center [82, 325] width 137 height 25
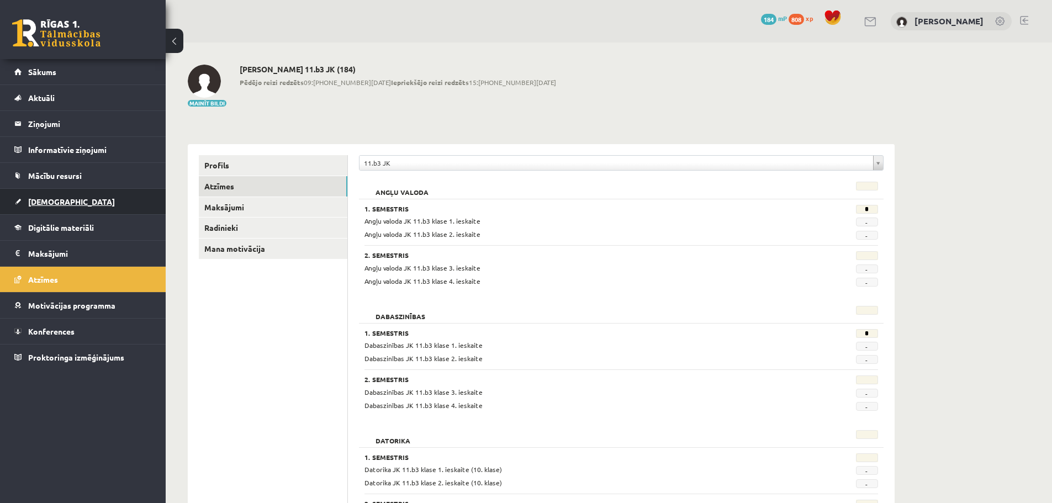
click at [56, 198] on span "[DEMOGRAPHIC_DATA]" at bounding box center [71, 202] width 87 height 10
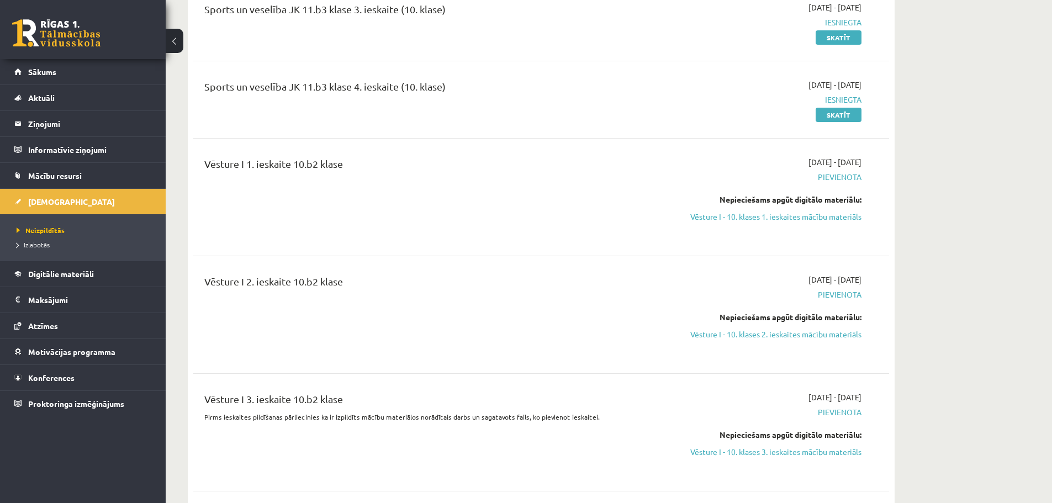
scroll to position [3312, 0]
click at [51, 319] on link "Atzīmes" at bounding box center [82, 325] width 137 height 25
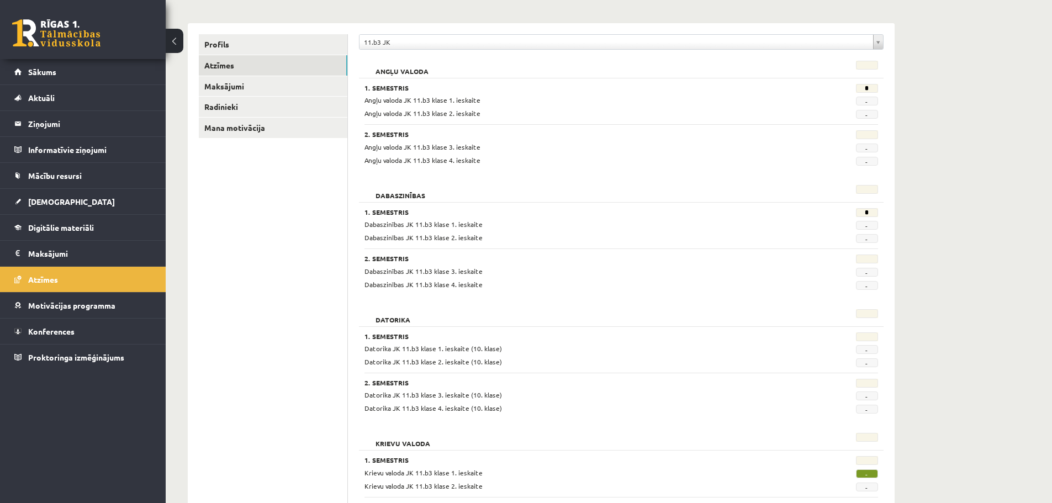
scroll to position [119, 0]
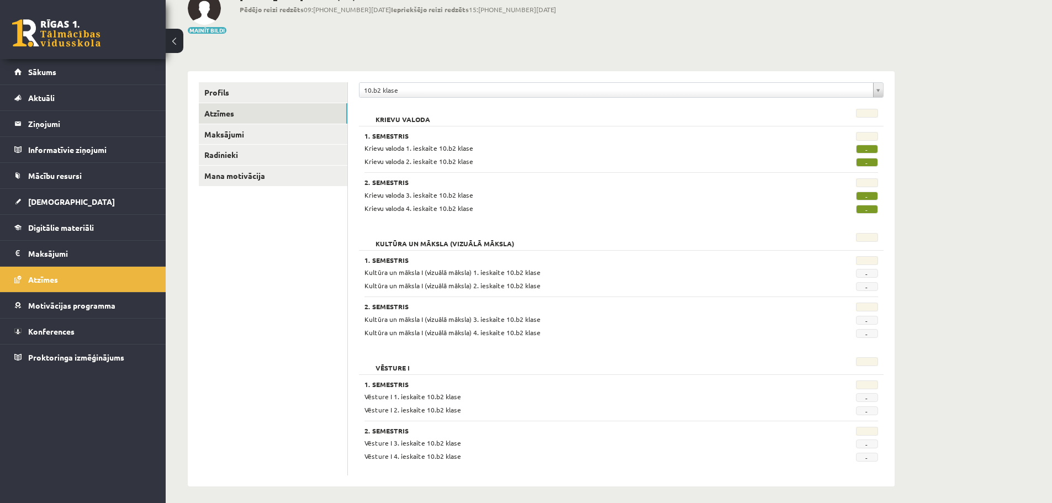
scroll to position [78, 0]
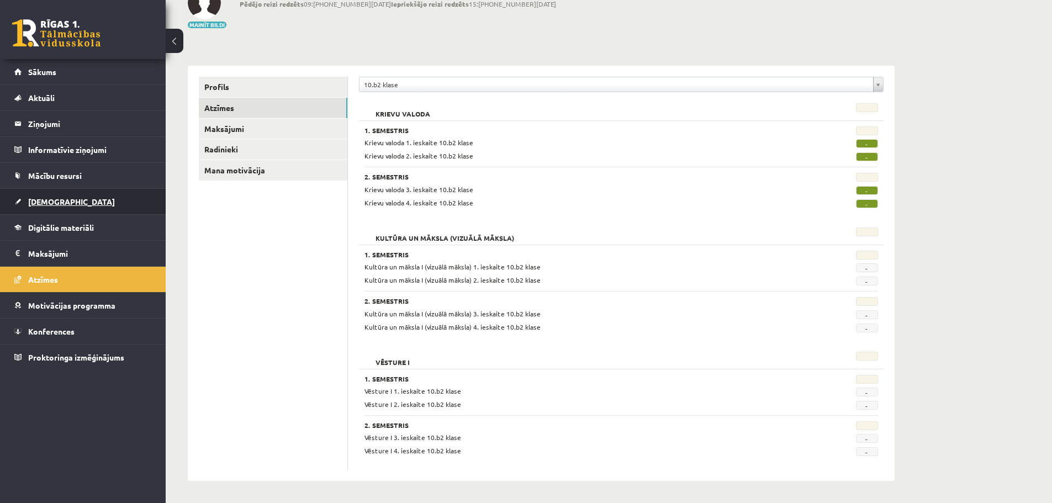
click at [57, 206] on link "[DEMOGRAPHIC_DATA]" at bounding box center [82, 201] width 137 height 25
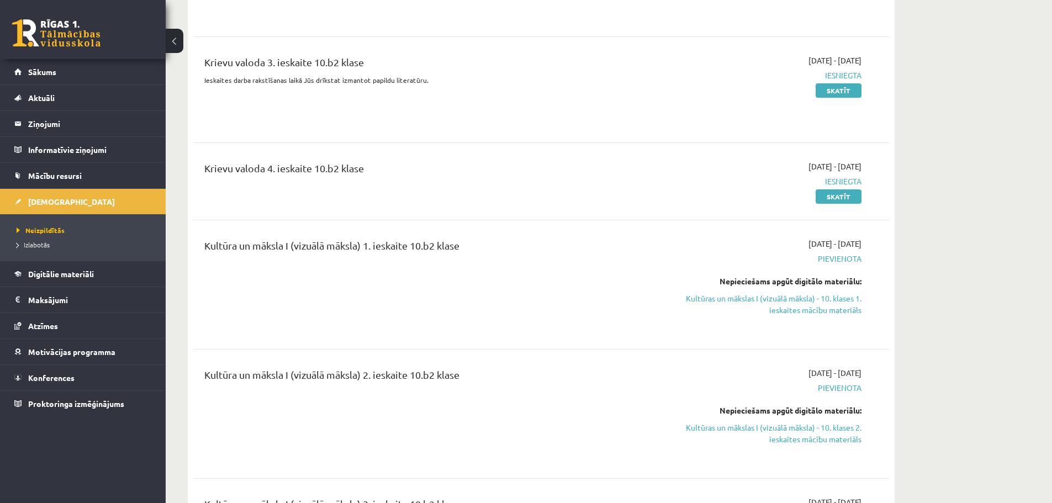
scroll to position [2066, 0]
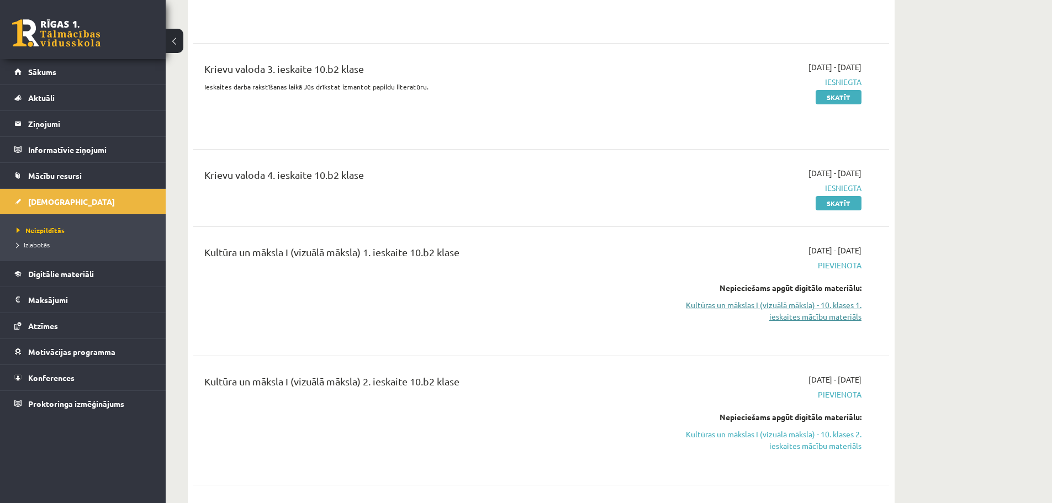
click at [847, 308] on link "Kultūras un mākslas I (vizuālā māksla) - 10. klases 1. ieskaites mācību materiā…" at bounding box center [757, 310] width 208 height 23
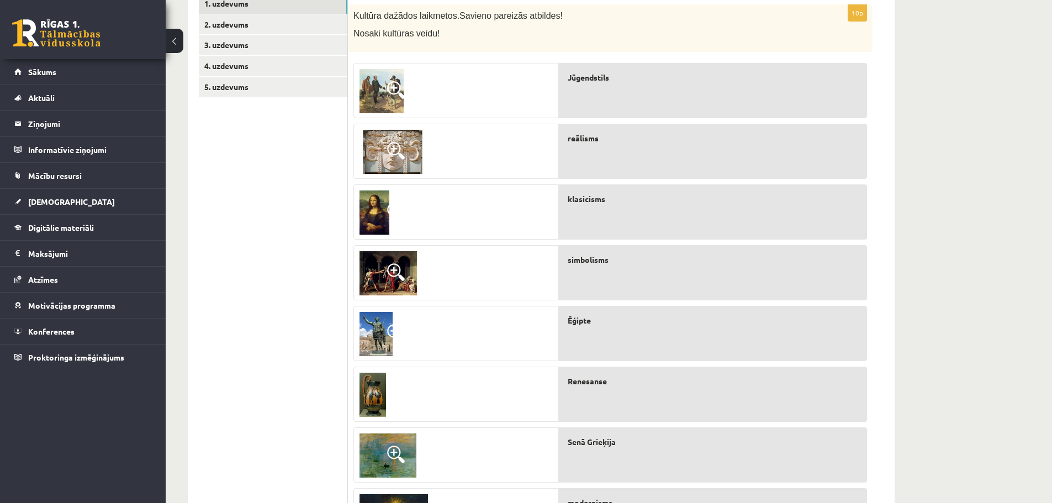
scroll to position [185, 0]
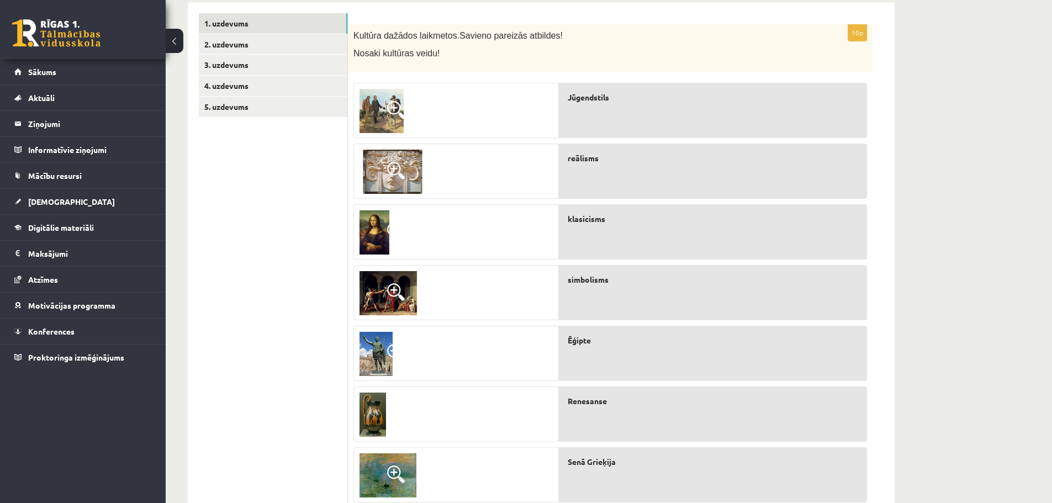
click at [394, 172] on span at bounding box center [396, 171] width 18 height 18
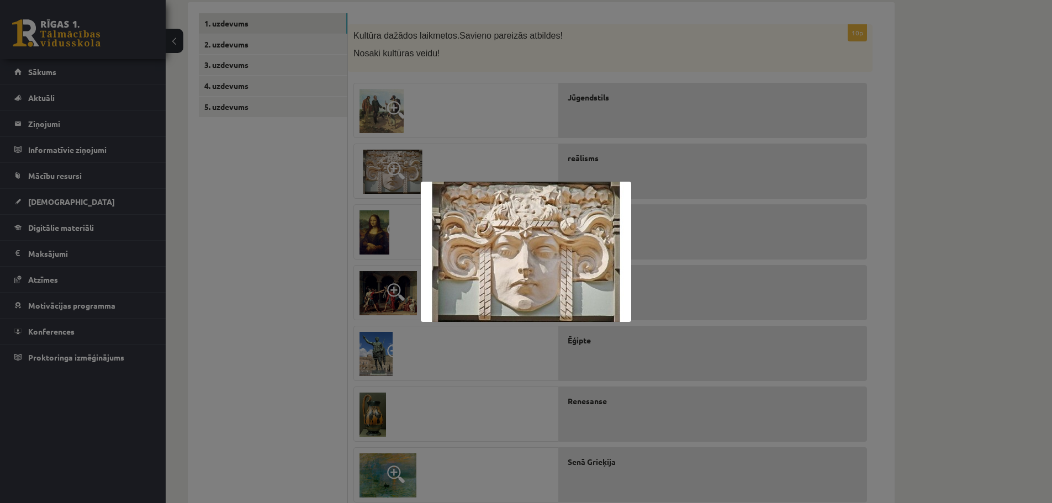
click at [734, 297] on div at bounding box center [526, 251] width 1052 height 503
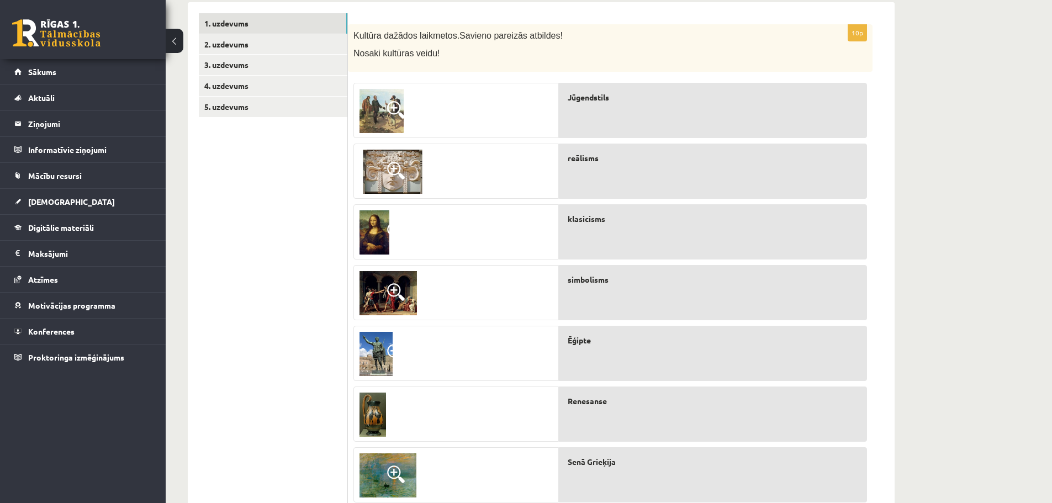
click at [415, 282] on img at bounding box center [387, 293] width 57 height 44
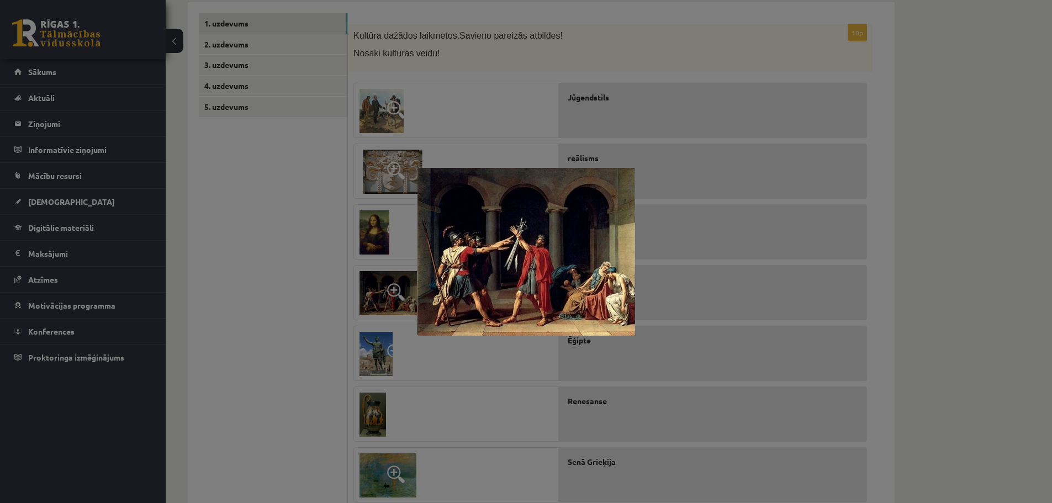
click at [698, 331] on div at bounding box center [526, 251] width 1052 height 503
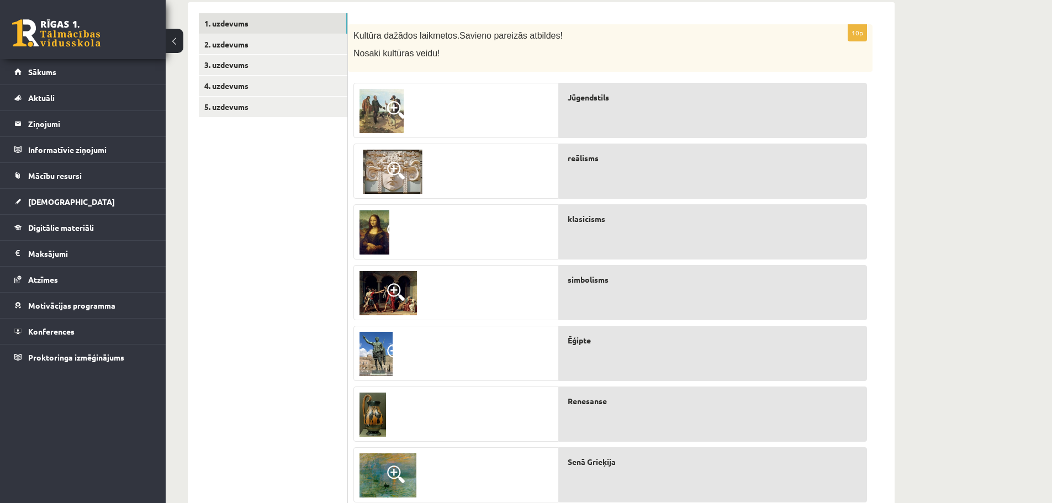
click at [379, 113] on img at bounding box center [381, 111] width 44 height 44
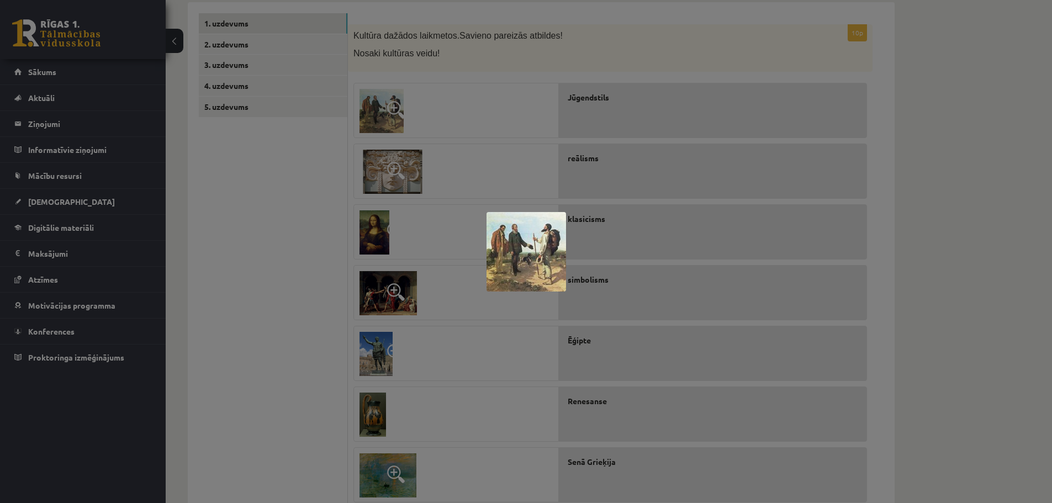
click at [651, 268] on div at bounding box center [526, 251] width 1052 height 503
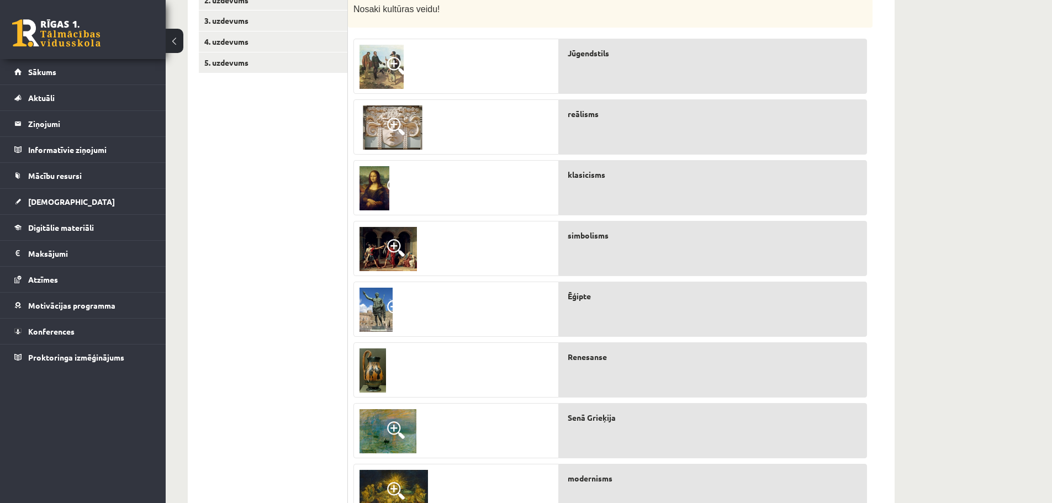
scroll to position [295, 0]
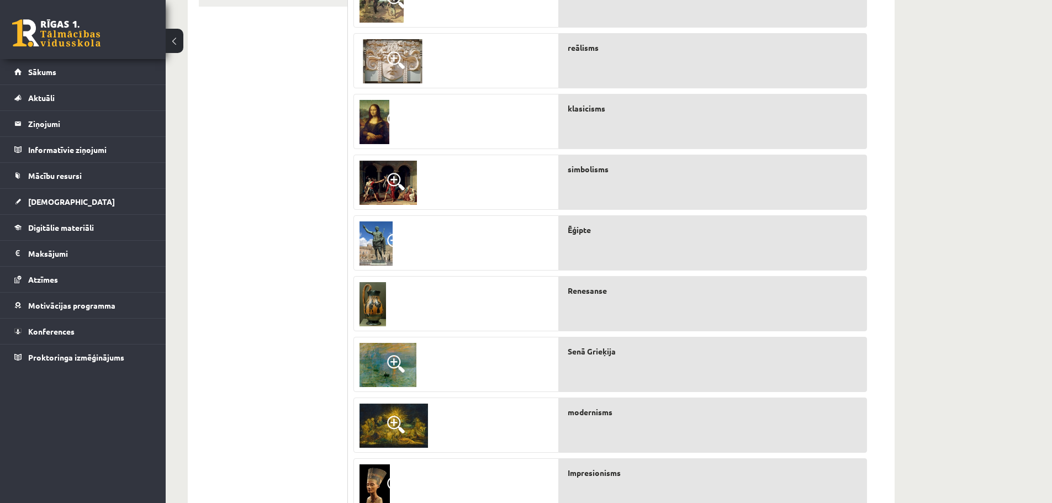
click at [384, 365] on img at bounding box center [387, 365] width 57 height 44
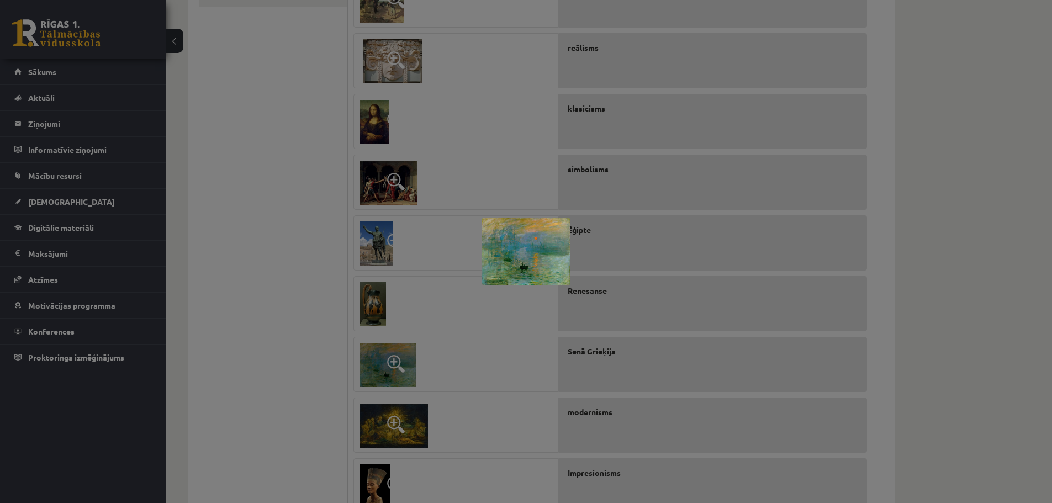
click at [634, 371] on div at bounding box center [526, 251] width 1052 height 503
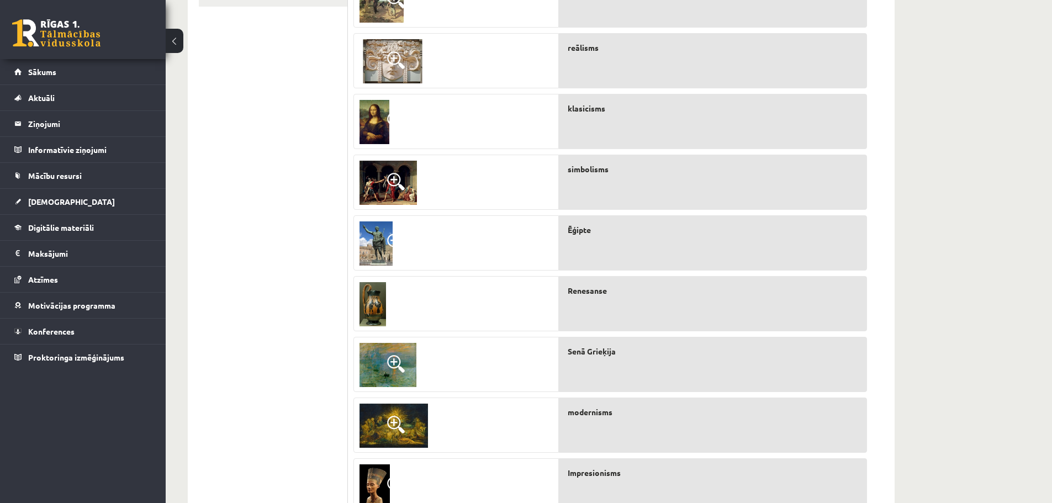
click at [407, 428] on img at bounding box center [393, 426] width 68 height 44
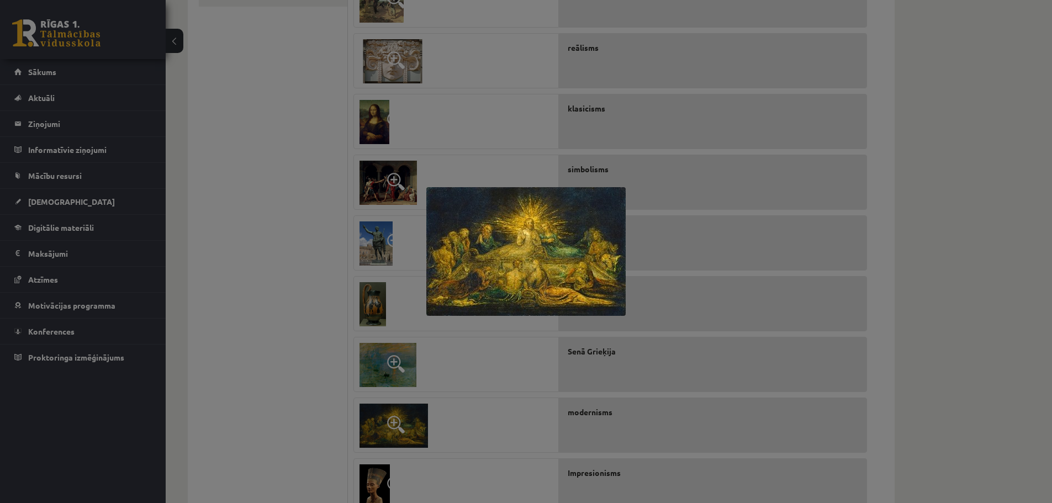
click at [498, 437] on div at bounding box center [526, 251] width 1052 height 503
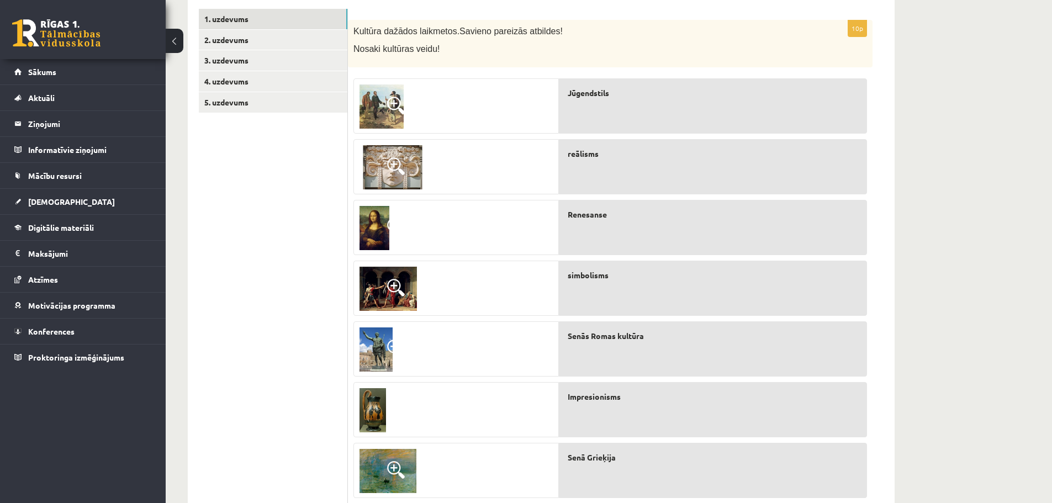
scroll to position [185, 0]
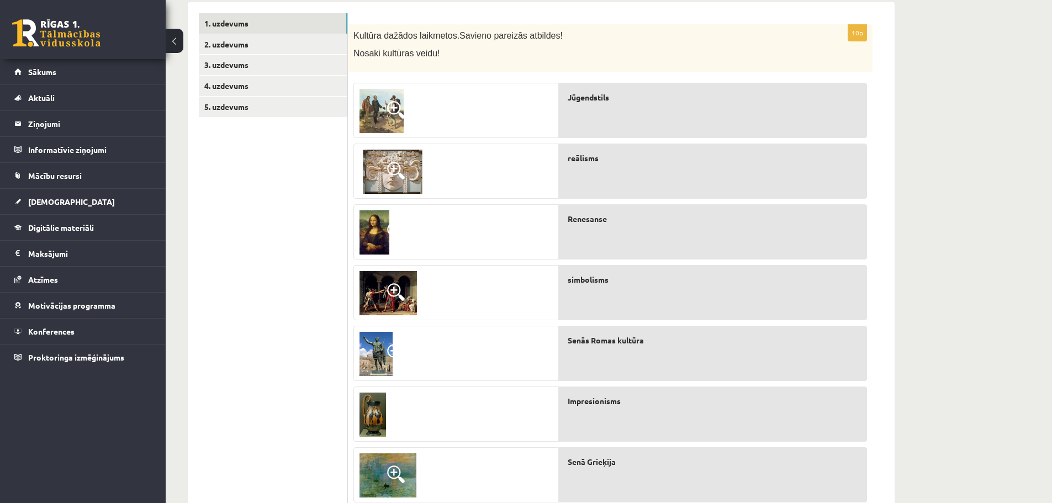
click at [377, 110] on img at bounding box center [381, 111] width 44 height 44
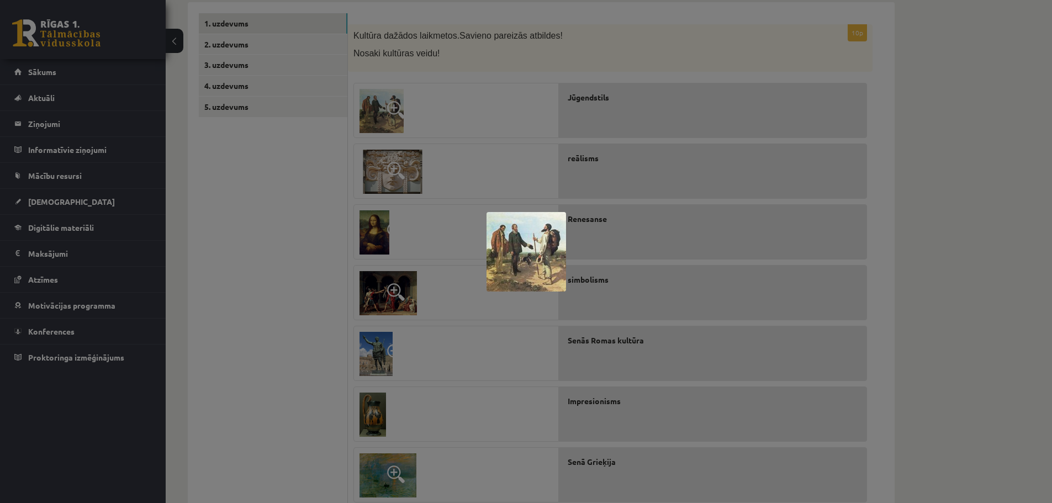
click at [476, 359] on div at bounding box center [526, 251] width 1052 height 503
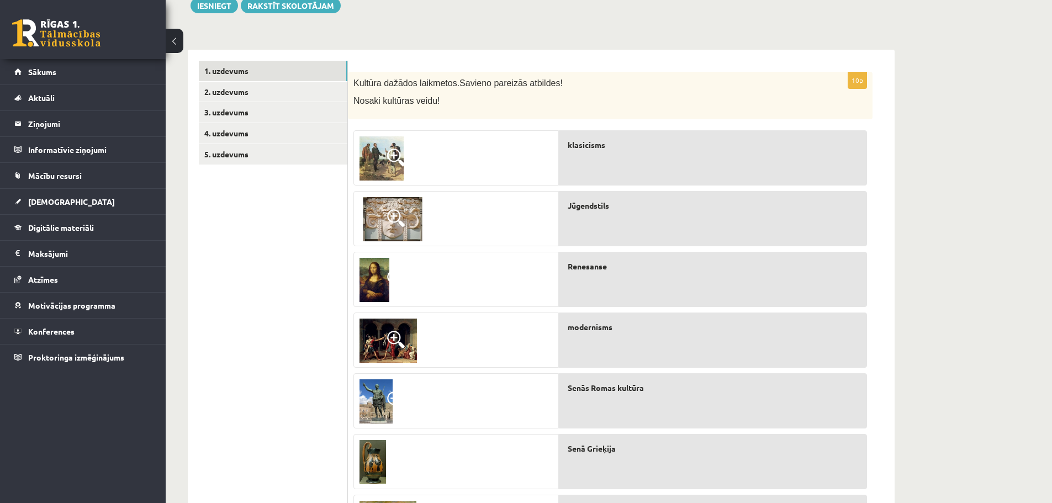
scroll to position [0, 0]
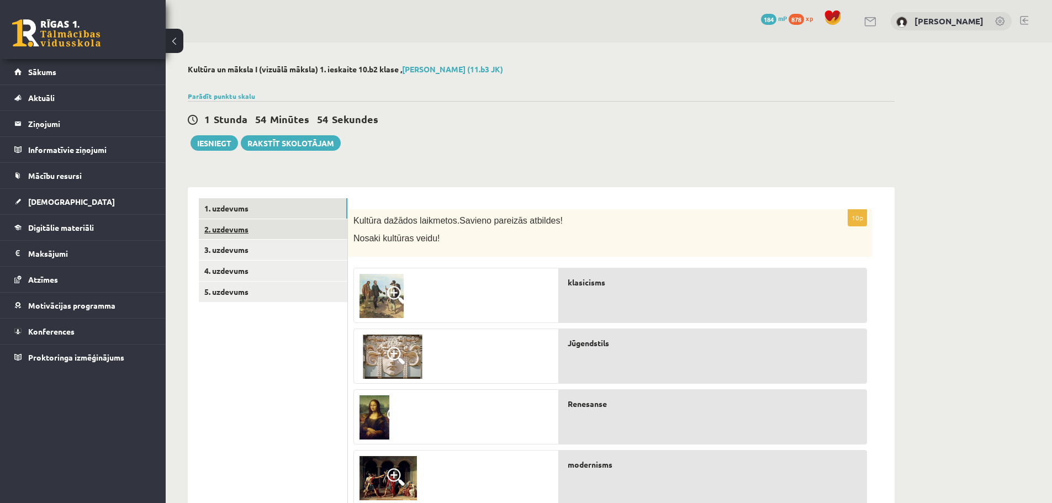
click at [272, 237] on link "2. uzdevums" at bounding box center [273, 229] width 148 height 20
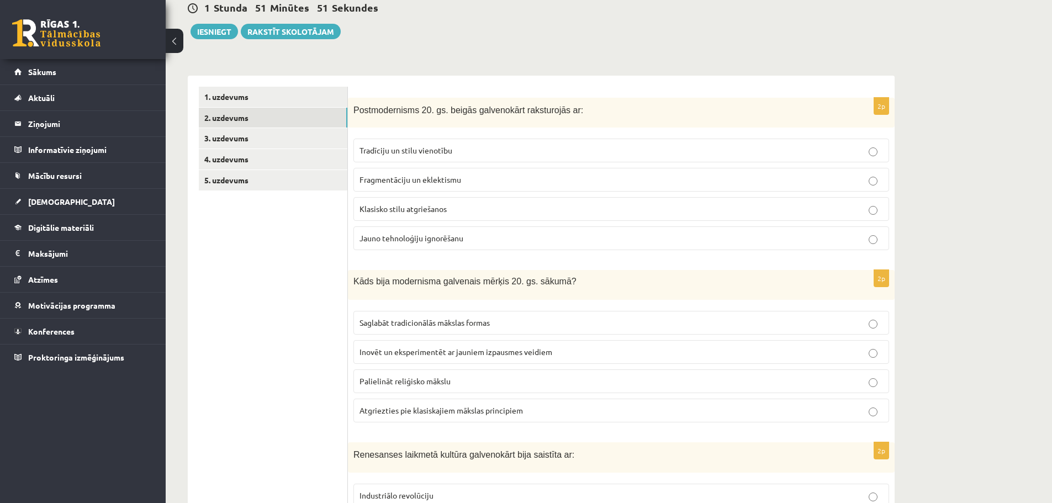
scroll to position [110, 0]
click at [452, 187] on p "Fragmentāciju un eklektismu" at bounding box center [620, 181] width 523 height 12
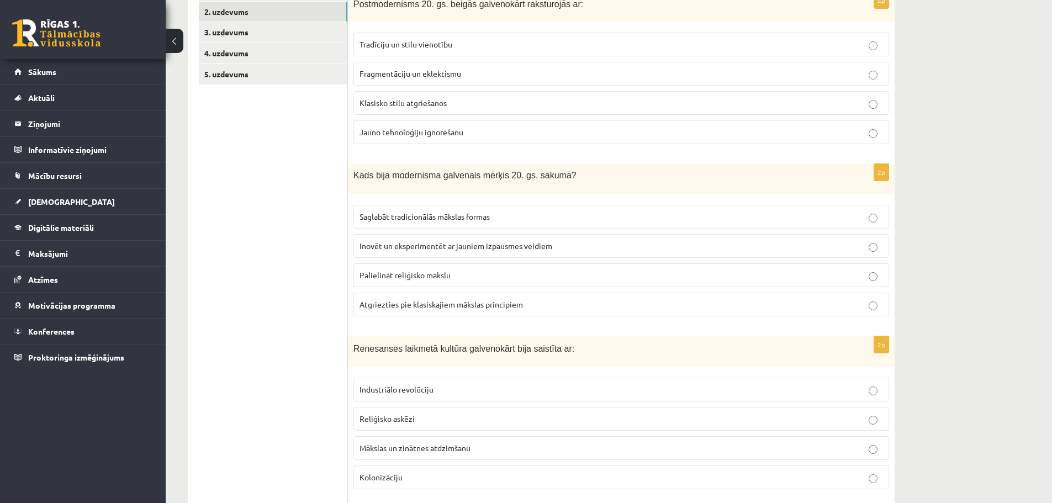
scroll to position [221, 0]
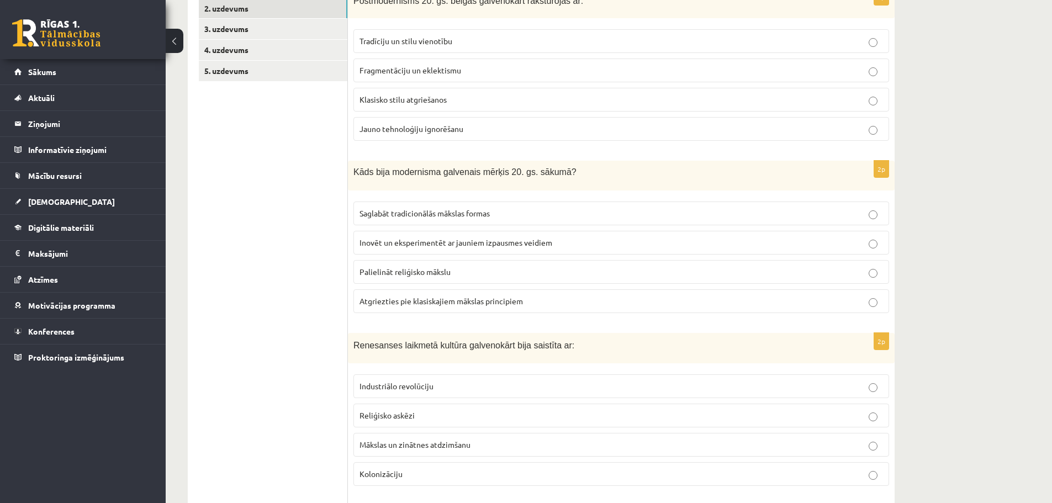
click at [443, 238] on span "Inovēt un eksperimentēt ar jauniem izpausmes veidiem" at bounding box center [455, 242] width 193 height 10
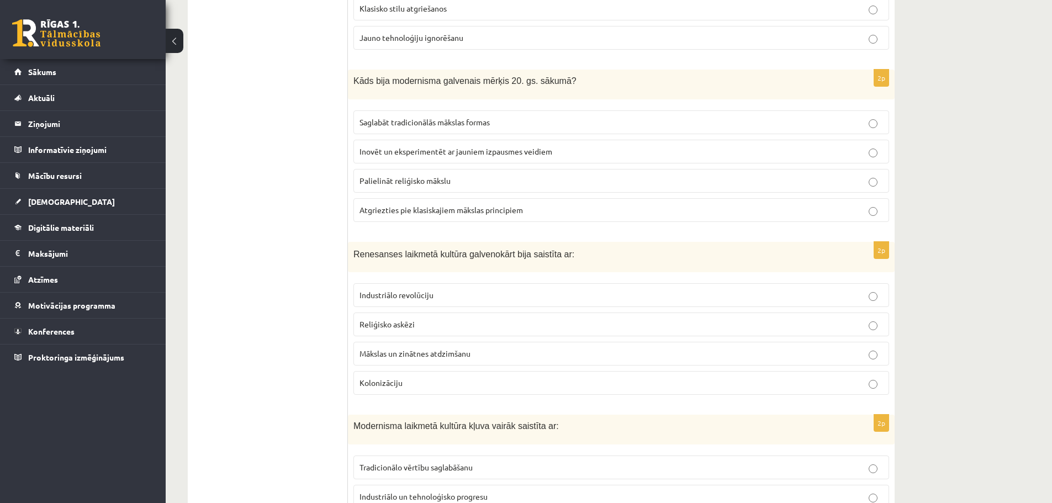
scroll to position [331, 0]
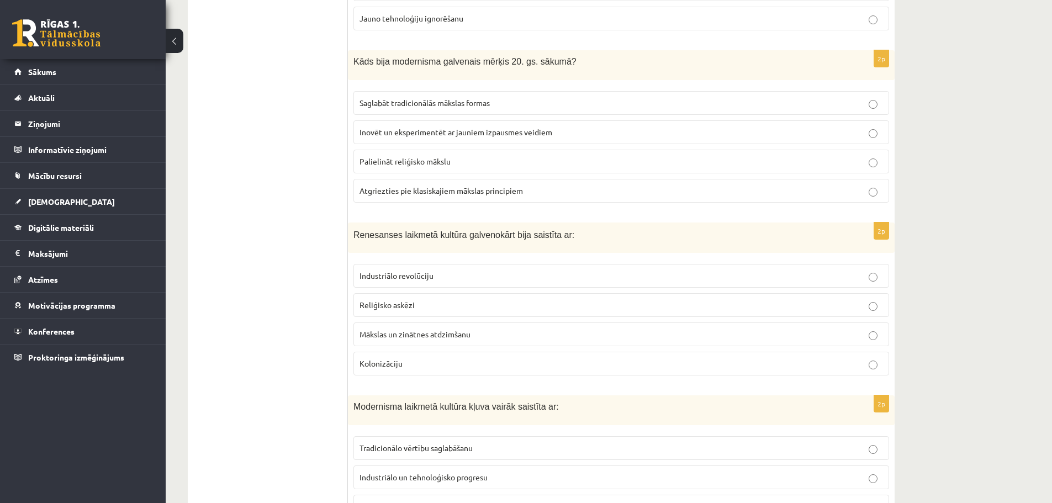
click at [424, 335] on span "Mākslas un zinātnes atdzimšanu" at bounding box center [414, 334] width 111 height 10
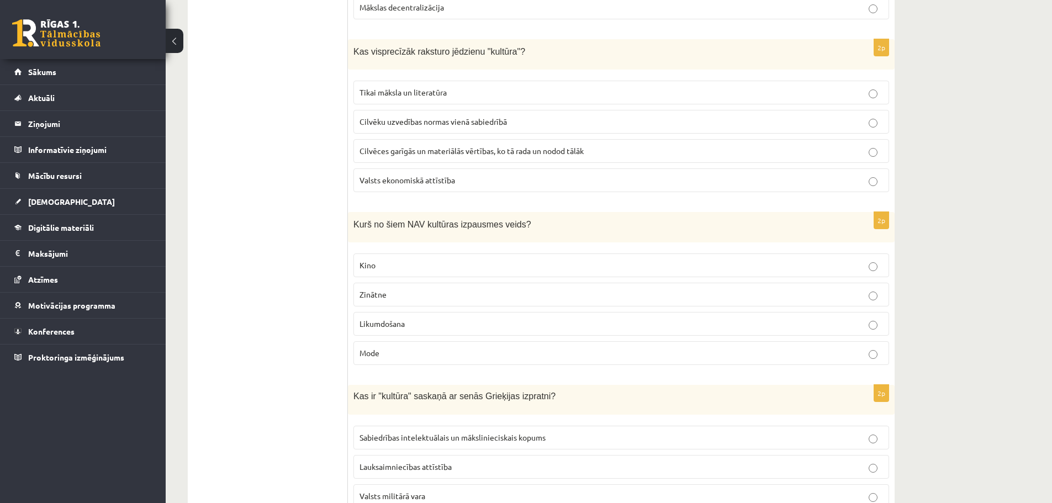
scroll to position [1049, 0]
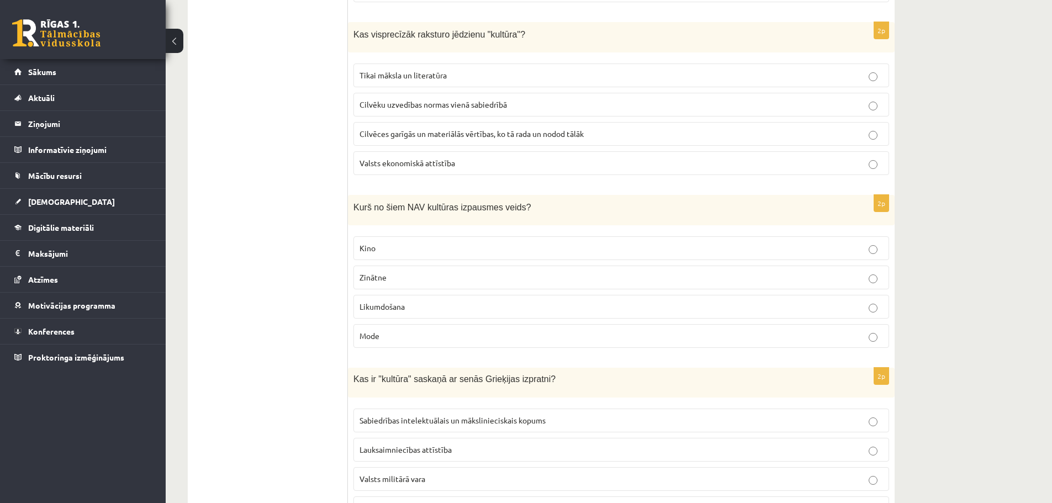
click at [422, 307] on p "Likumdošana" at bounding box center [620, 307] width 523 height 12
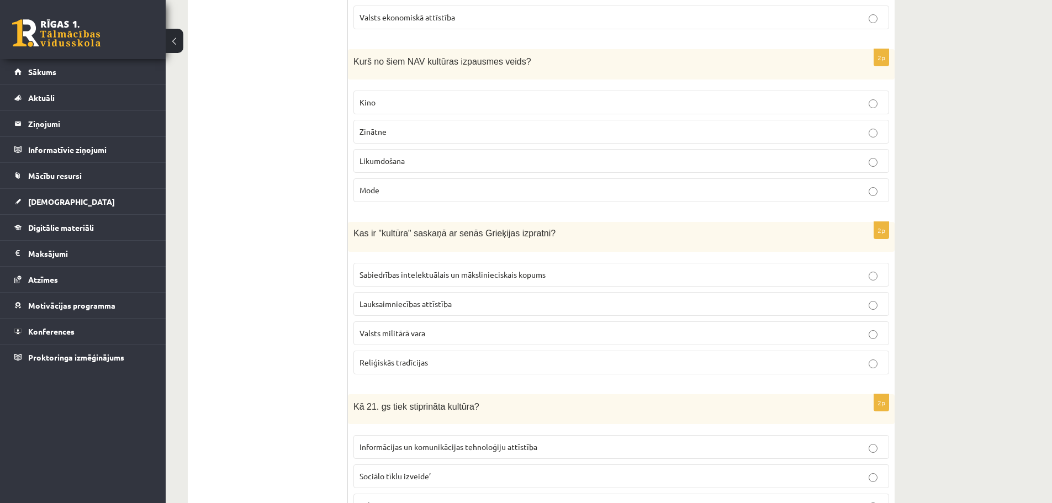
scroll to position [1214, 0]
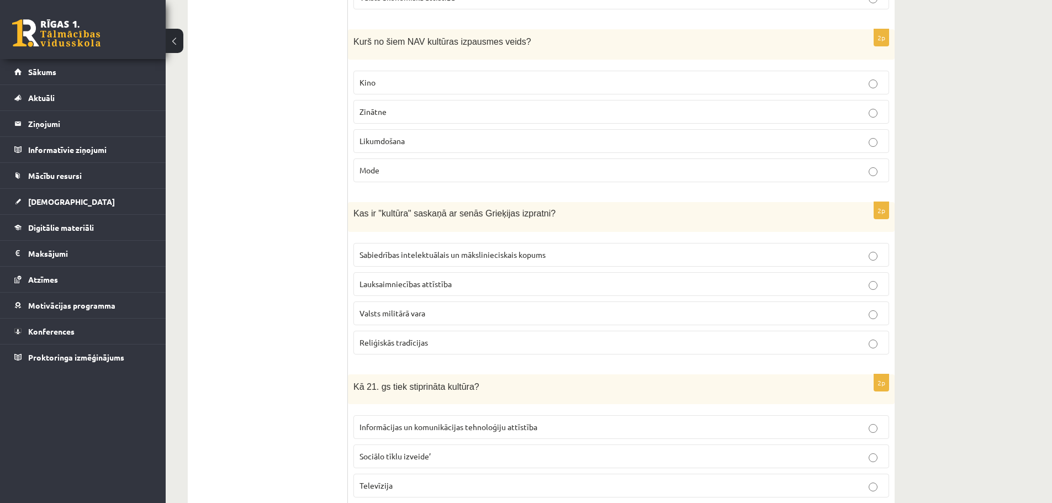
click at [440, 343] on p "Reliģiskās tradīcijas" at bounding box center [620, 343] width 523 height 12
click at [500, 259] on p "Sabiedrības intelektuālais un mākslinieciskais kopums" at bounding box center [620, 255] width 523 height 12
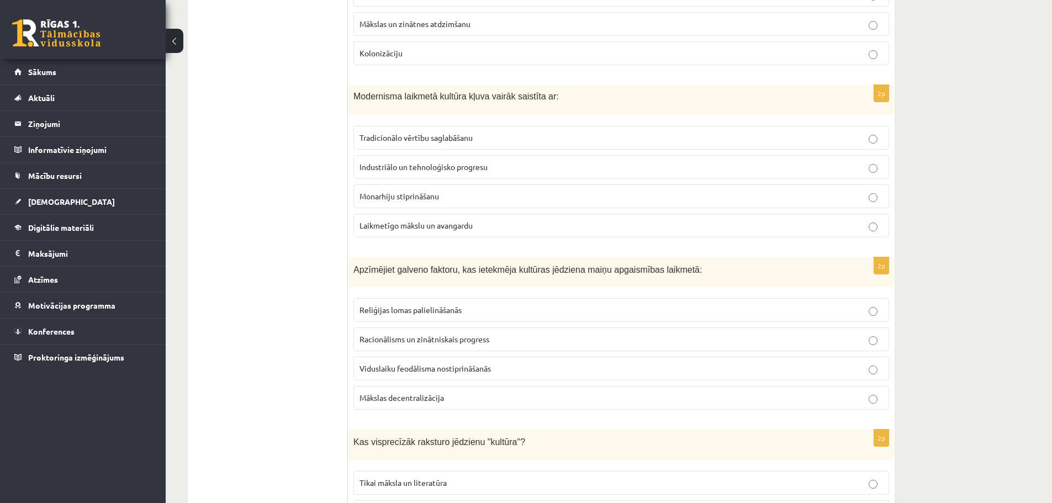
scroll to position [607, 0]
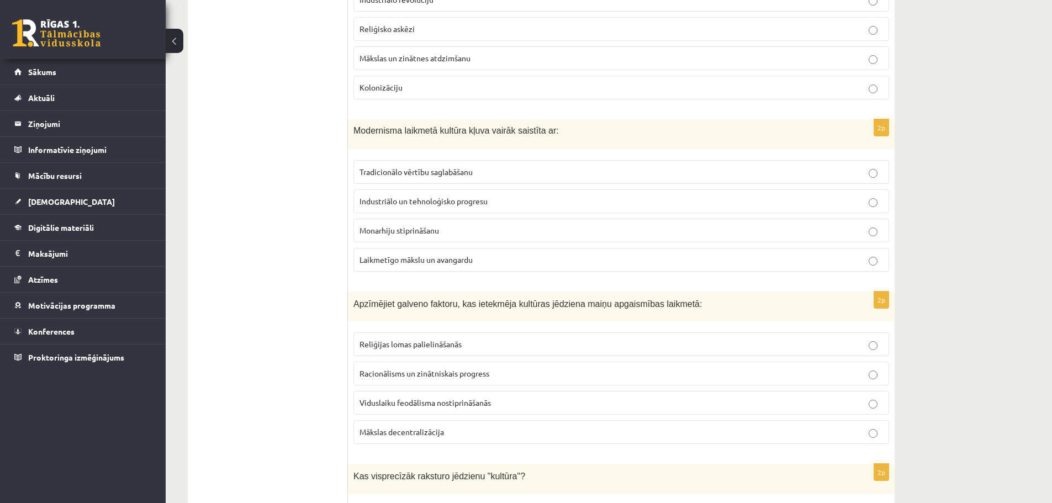
click at [454, 256] on span "Laikmetīgo mākslu un avangardu" at bounding box center [415, 259] width 113 height 10
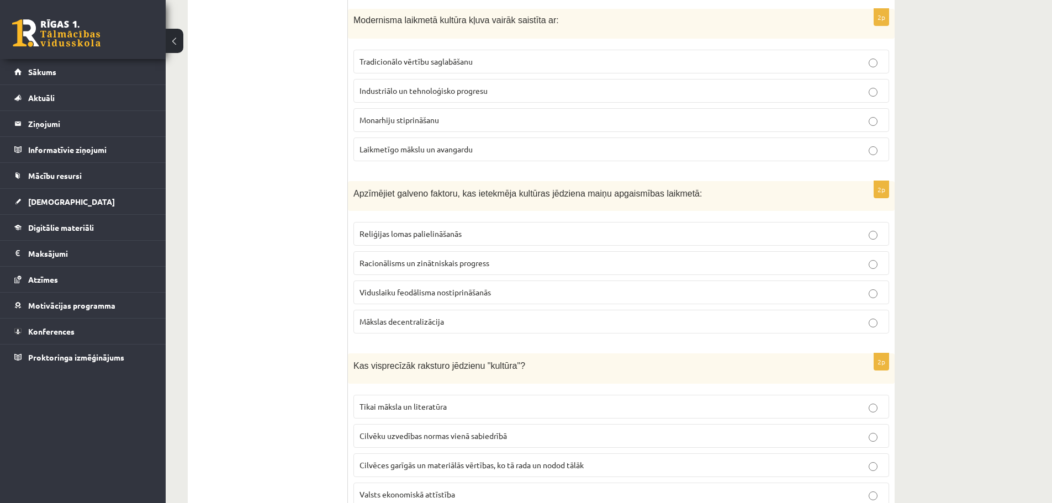
click at [438, 270] on label "Racionālisms un zinātniskais progress" at bounding box center [620, 263] width 535 height 24
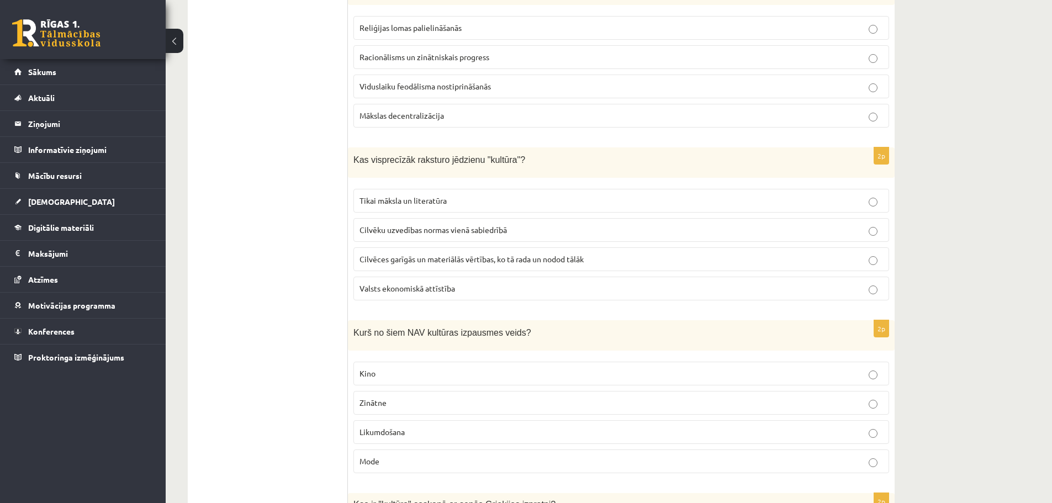
scroll to position [938, 0]
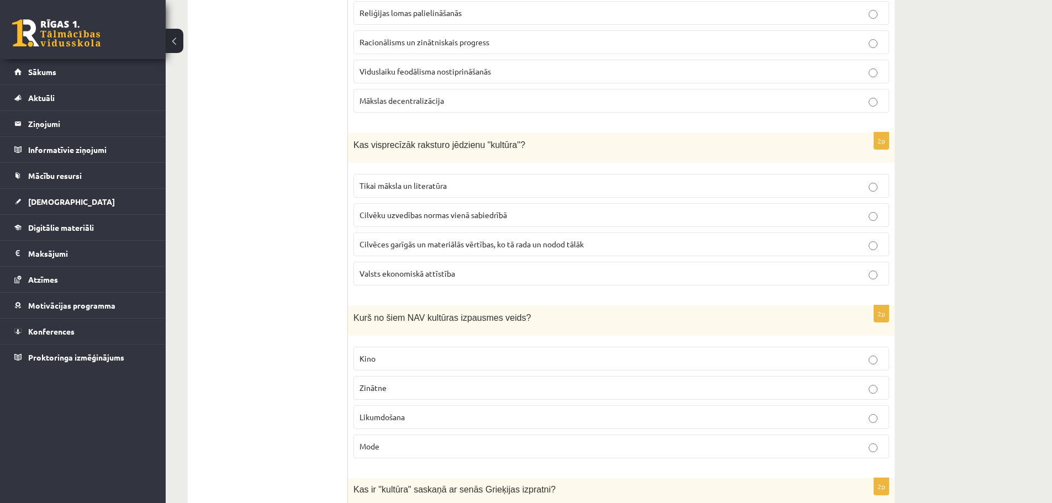
click at [464, 246] on span "Cilvēces garīgās un materiālās vērtības, ko tā rada un nodod tālāk" at bounding box center [471, 244] width 224 height 10
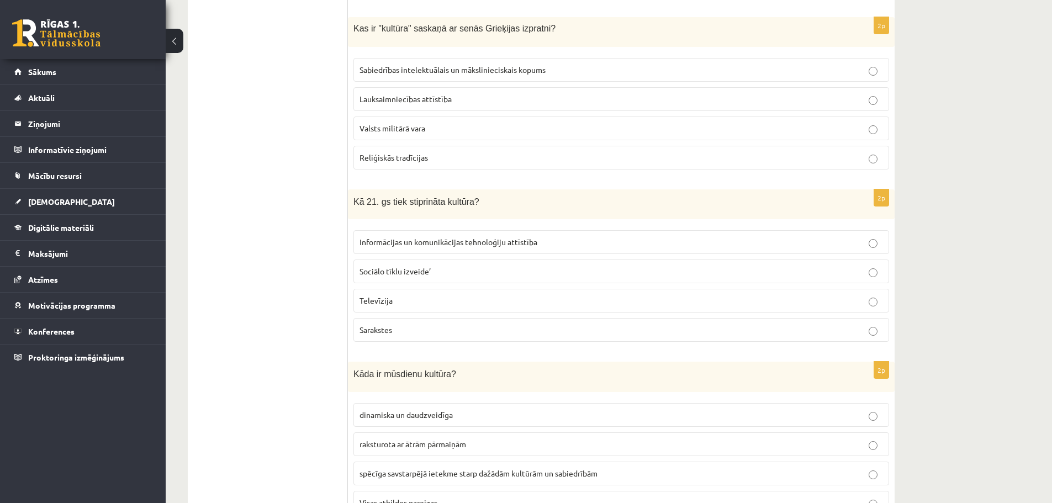
scroll to position [1380, 0]
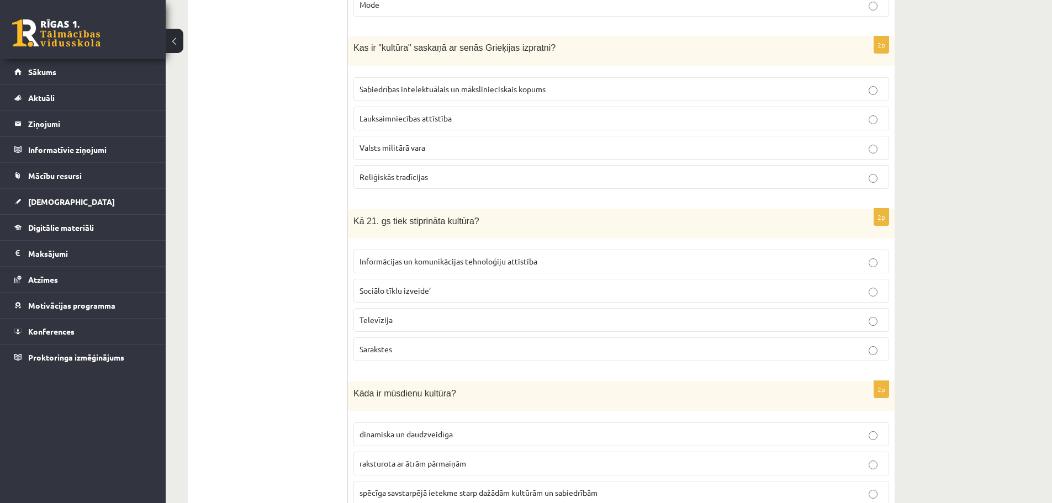
click at [483, 183] on label "Reliģiskās tradīcijas" at bounding box center [620, 177] width 535 height 24
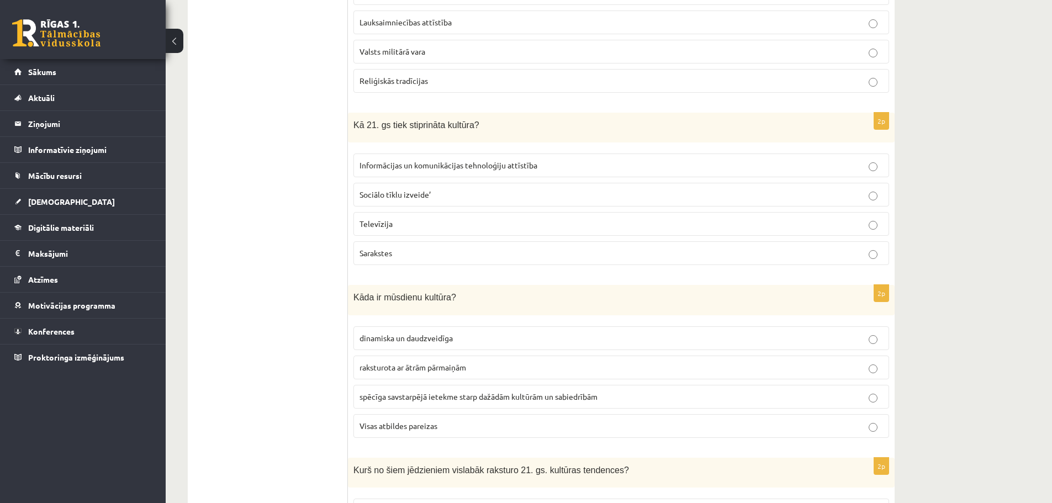
scroll to position [1490, 0]
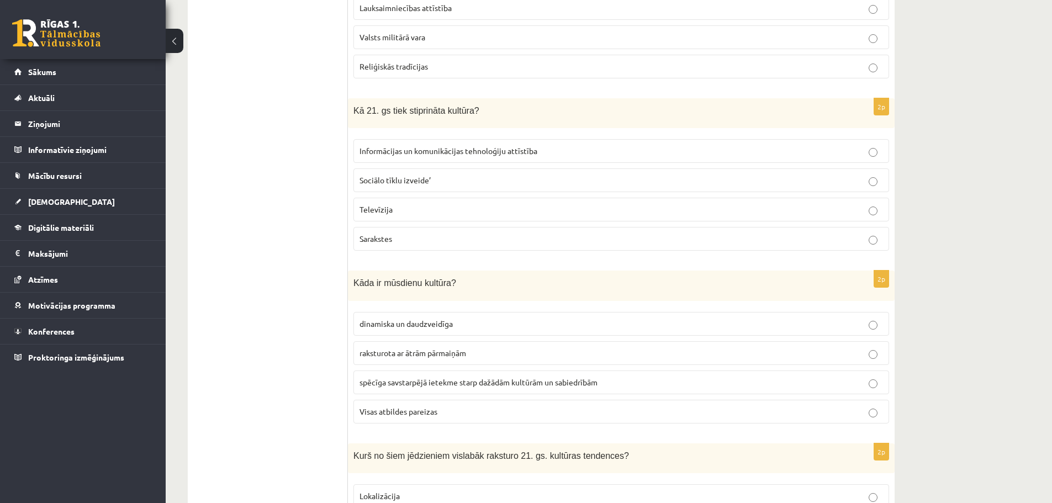
click at [474, 150] on span "Informācijas un komunikācijas tehnoloģiju attīstība" at bounding box center [448, 151] width 178 height 10
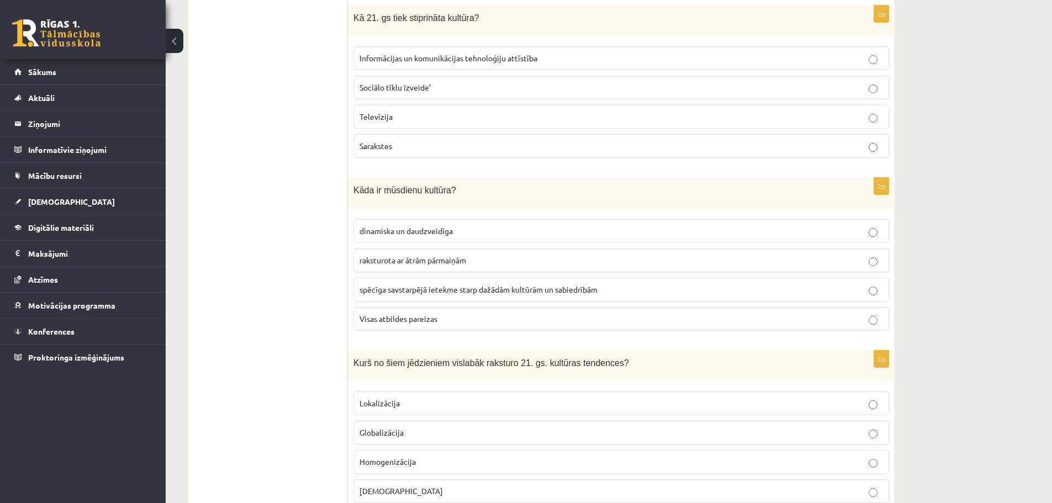
scroll to position [1601, 0]
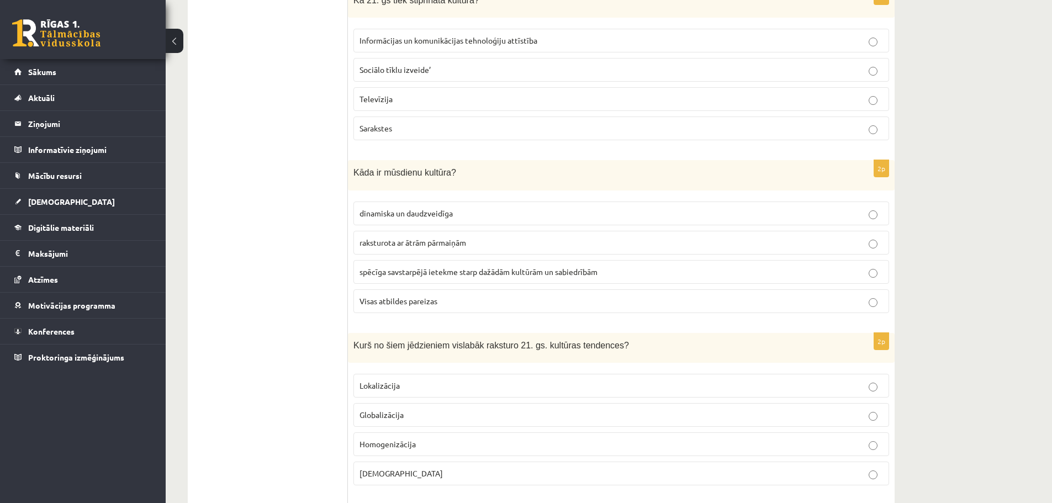
click at [459, 214] on p "dinamiska un daudzveidīga" at bounding box center [620, 214] width 523 height 12
click at [463, 302] on p "Visas atbildes pareizas" at bounding box center [620, 301] width 523 height 12
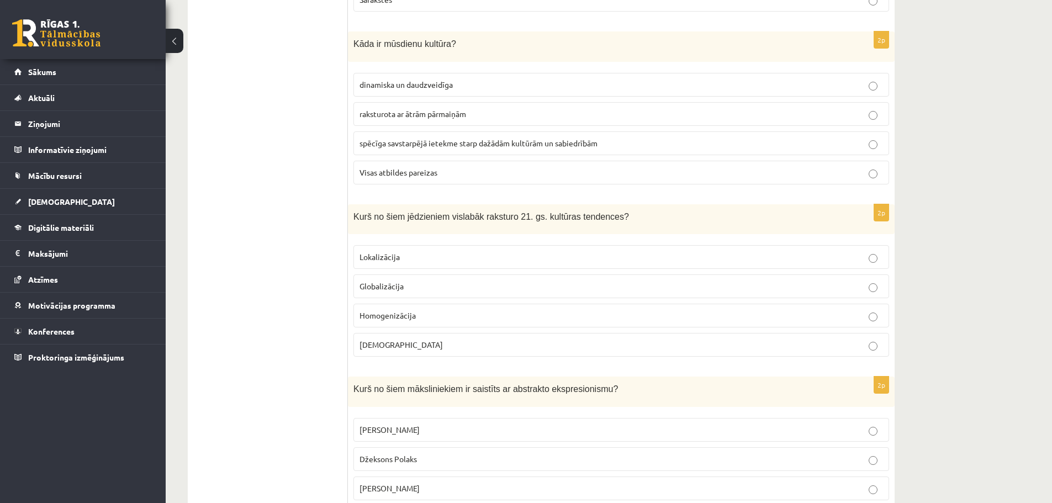
scroll to position [1766, 0]
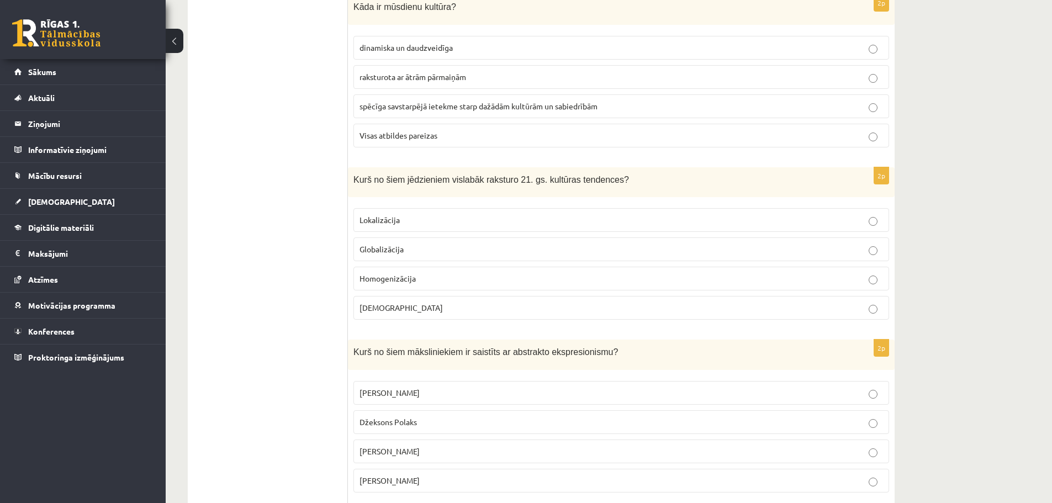
click at [409, 252] on p "Globalizācija" at bounding box center [620, 249] width 523 height 12
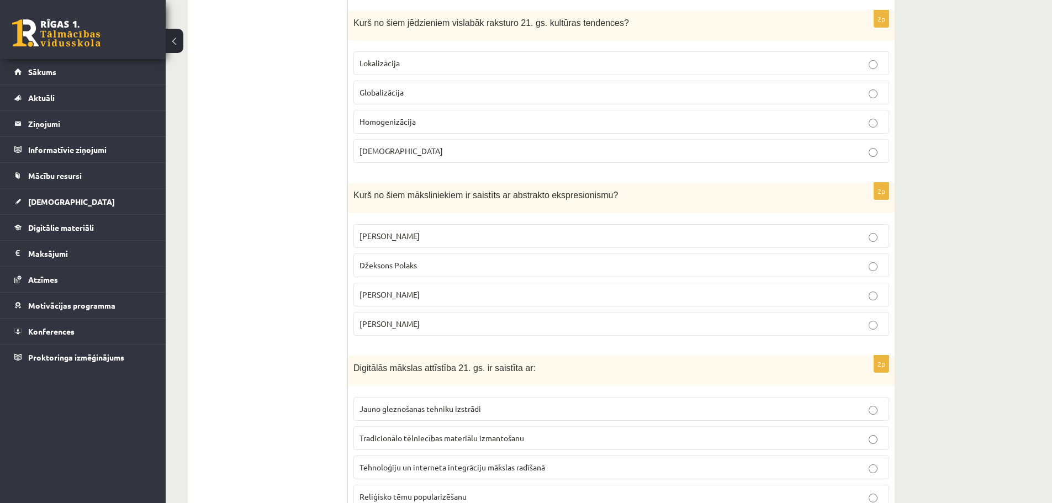
scroll to position [1932, 0]
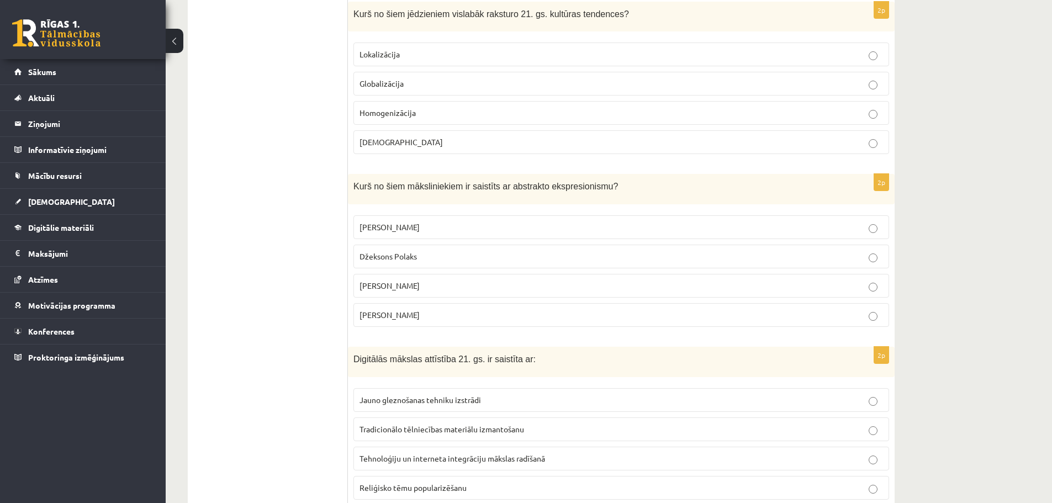
click at [408, 232] on p "Pablo Pikaso" at bounding box center [620, 227] width 523 height 12
click at [406, 264] on label "Džeksons Polaks" at bounding box center [620, 257] width 535 height 24
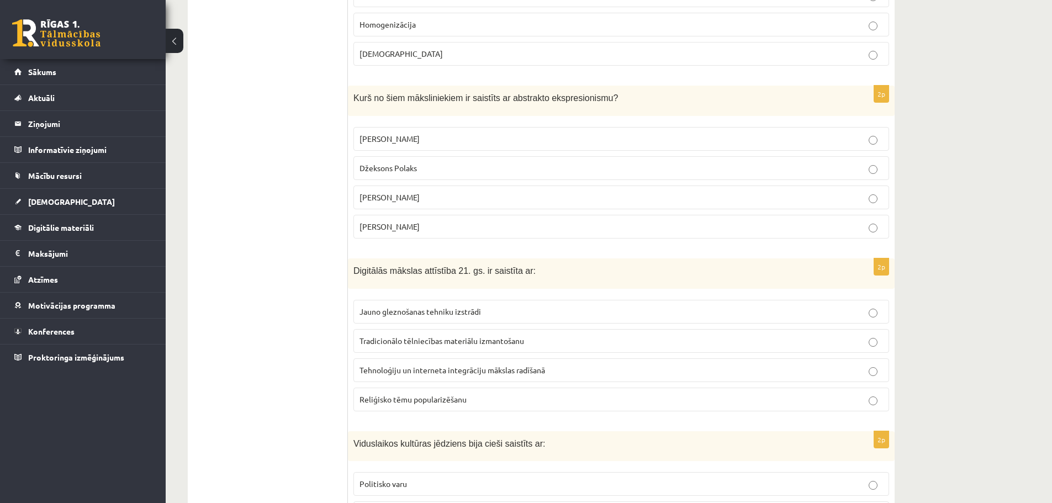
scroll to position [2042, 0]
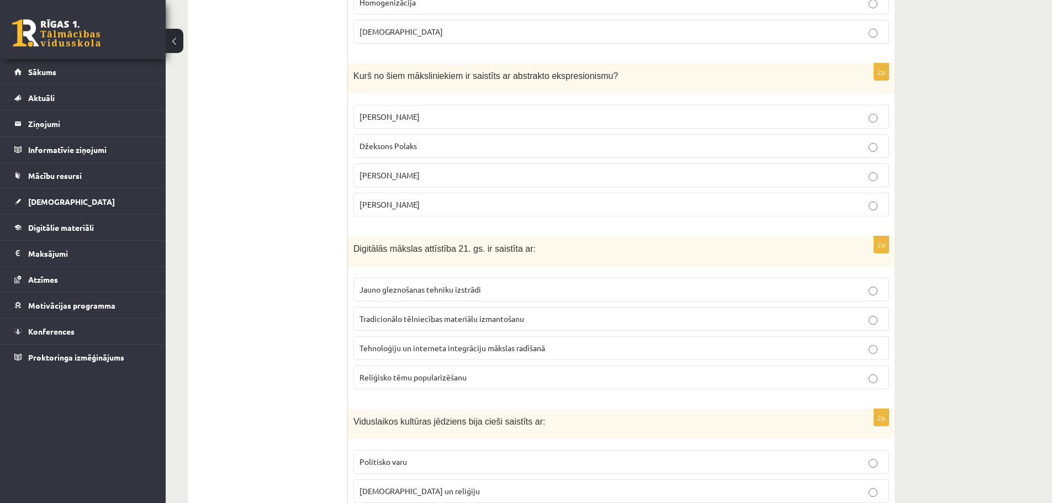
click at [482, 321] on span "Tradicionālo tēlniecības materiālu izmantošanu" at bounding box center [441, 319] width 164 height 10
click at [410, 349] on span "Tehnoloģiju un interneta integrāciju mākslas radīšanā" at bounding box center [451, 348] width 185 height 10
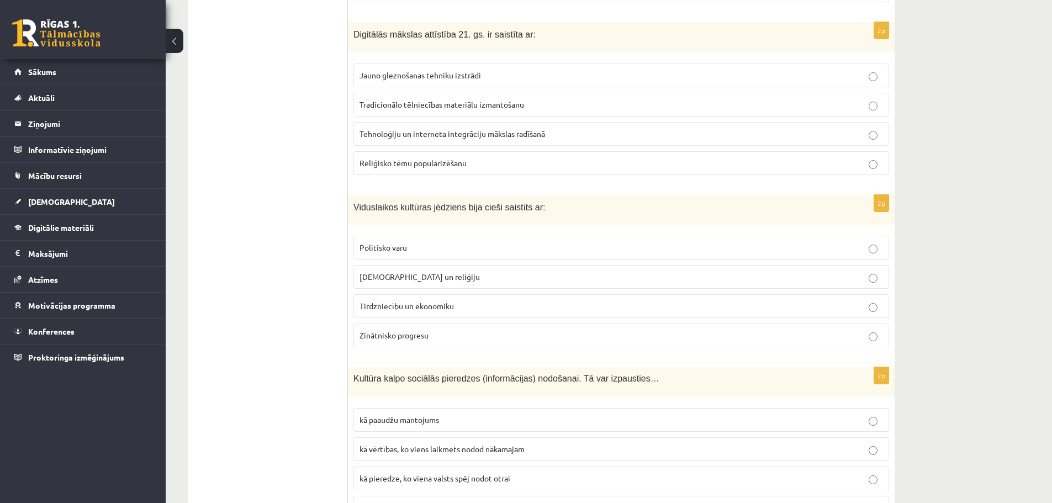
scroll to position [2263, 0]
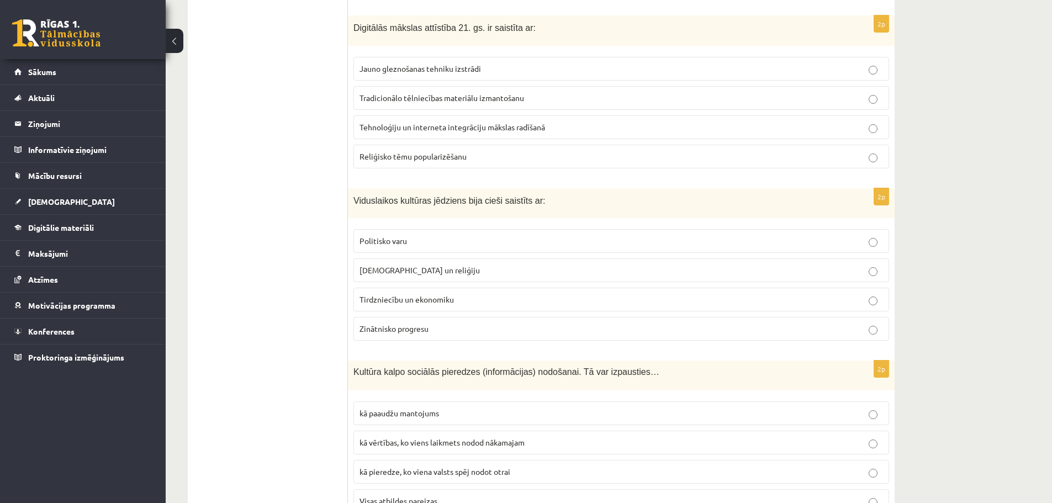
click at [417, 269] on span "Baznīcu un reliģiju" at bounding box center [419, 270] width 120 height 10
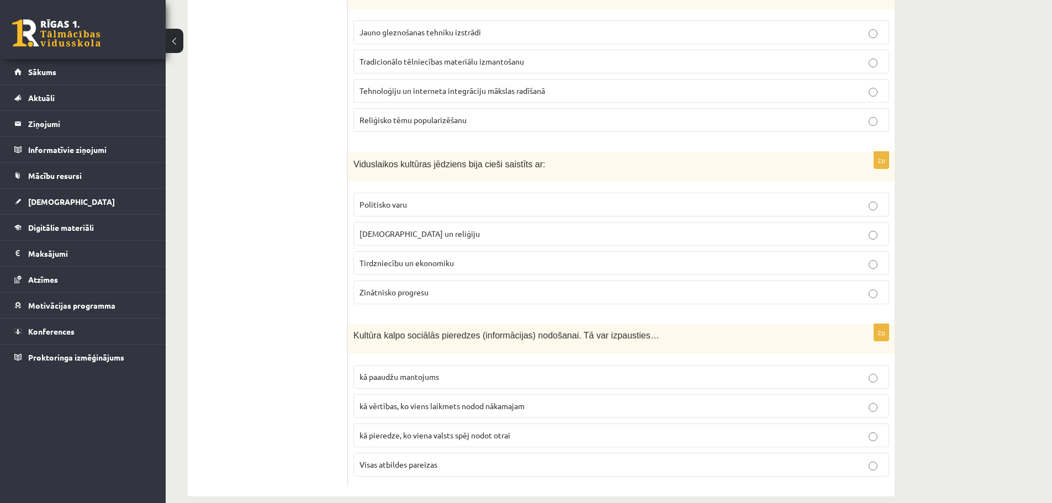
scroll to position [2316, 0]
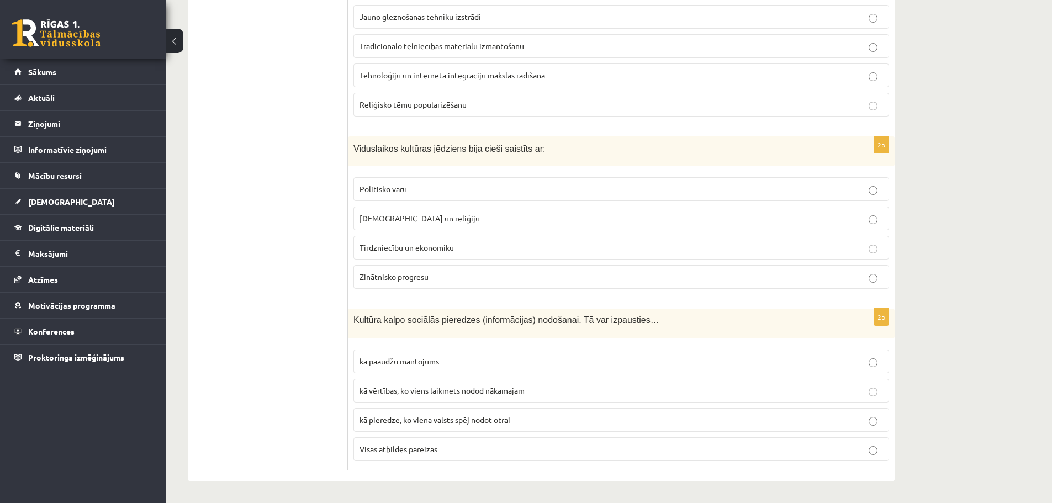
click at [400, 394] on span "kā vērtības, ko viens laikmets nodod nākamajam" at bounding box center [441, 390] width 165 height 10
click at [418, 444] on span "Visas atbildes pareizas" at bounding box center [398, 449] width 78 height 10
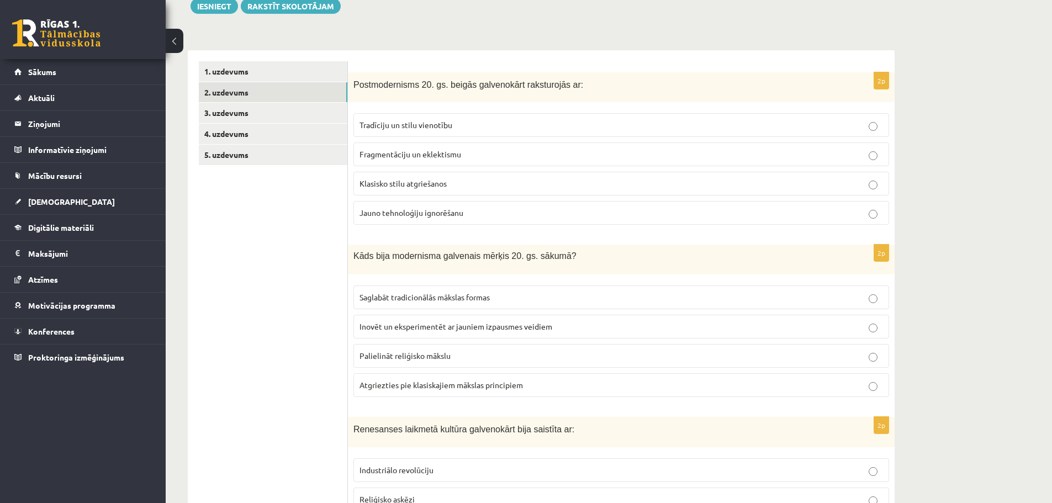
scroll to position [0, 0]
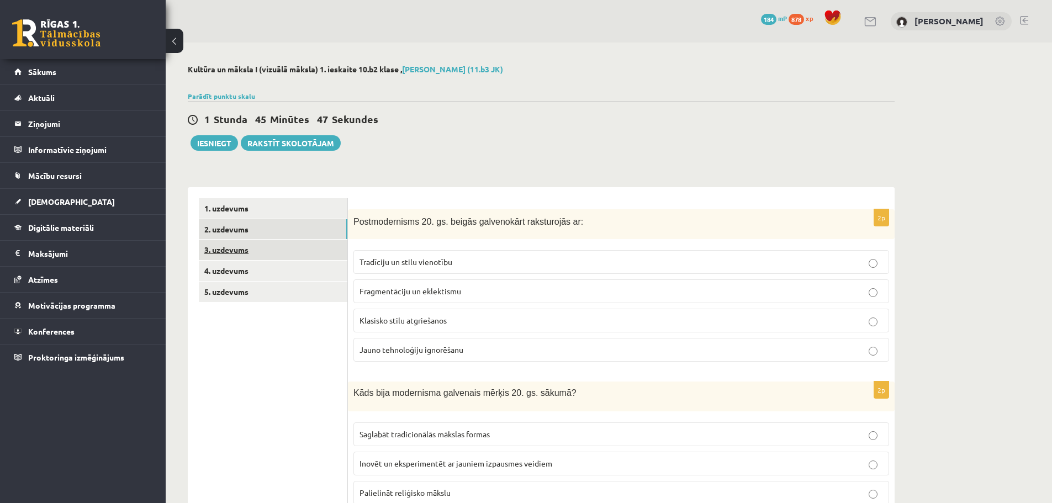
click at [240, 248] on link "3. uzdevums" at bounding box center [273, 250] width 148 height 20
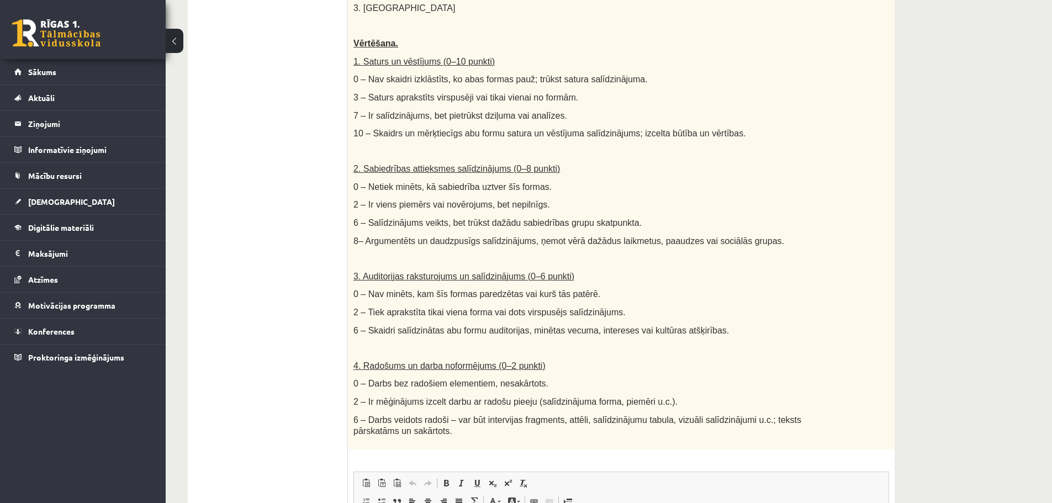
scroll to position [546, 0]
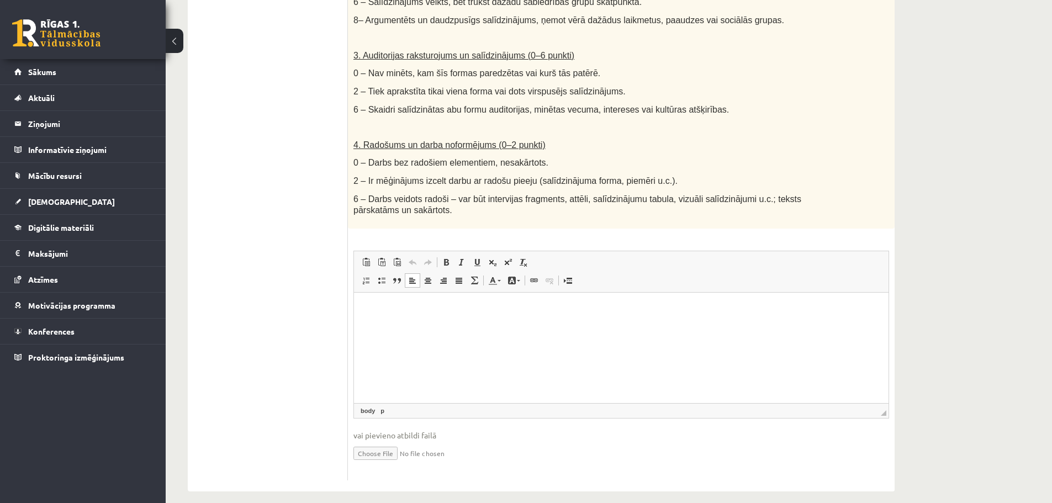
click at [415, 326] on html at bounding box center [621, 309] width 534 height 34
click at [365, 309] on p "**********" at bounding box center [621, 309] width 512 height 12
drag, startPoint x: 382, startPoint y: 300, endPoint x: 400, endPoint y: 314, distance: 22.4
click at [383, 300] on html "**********" at bounding box center [621, 309] width 534 height 34
click at [367, 309] on p "**********" at bounding box center [621, 309] width 512 height 12
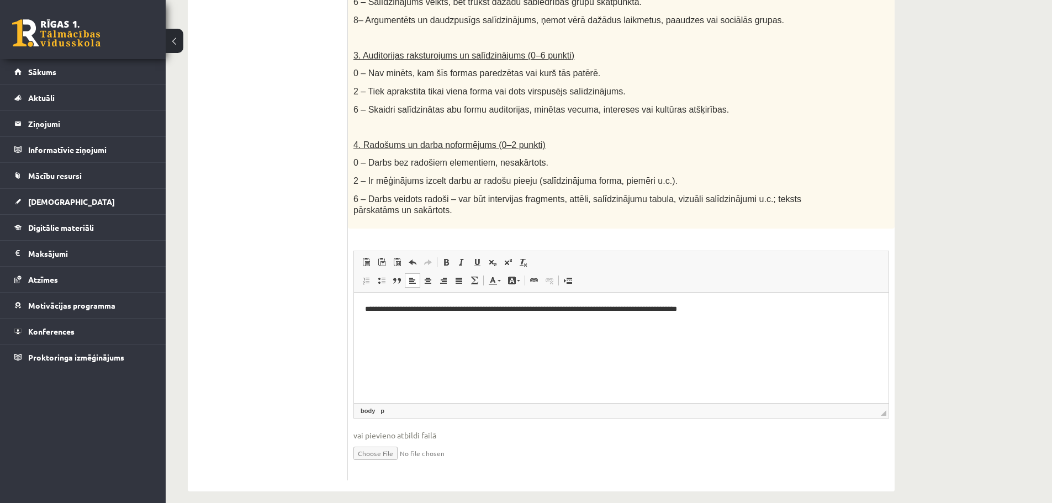
click at [558, 308] on p "**********" at bounding box center [621, 309] width 512 height 12
click at [805, 307] on p "**********" at bounding box center [621, 309] width 512 height 12
click at [723, 309] on p "**********" at bounding box center [621, 309] width 512 height 12
click at [814, 304] on p "**********" at bounding box center [621, 309] width 512 height 12
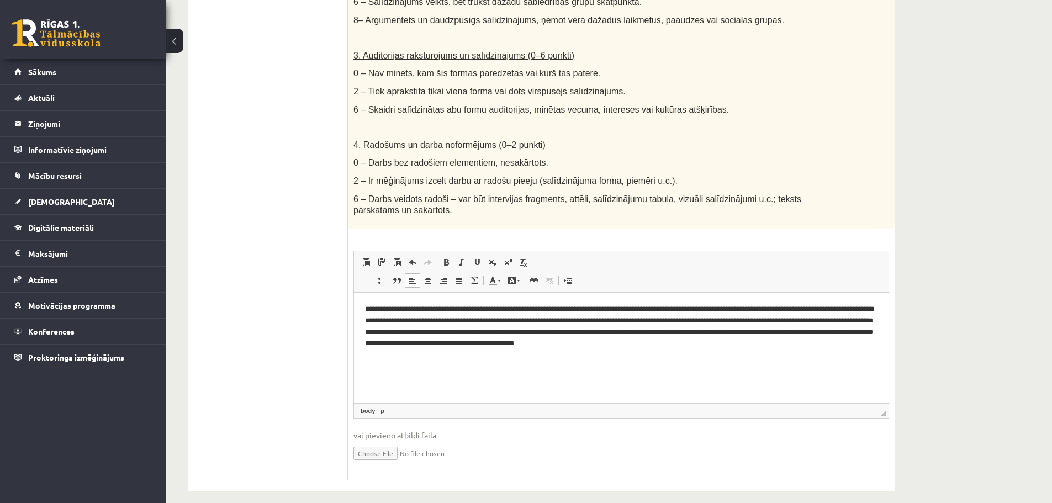
click at [744, 342] on p "**********" at bounding box center [621, 326] width 512 height 46
click at [833, 341] on p "**********" at bounding box center [621, 326] width 512 height 46
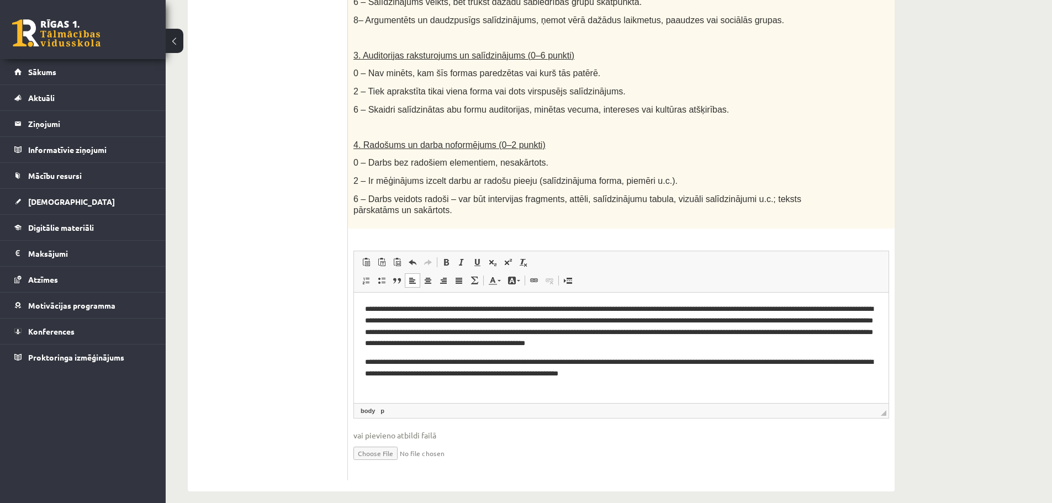
click at [854, 332] on p "**********" at bounding box center [621, 326] width 512 height 46
click at [528, 341] on p "**********" at bounding box center [621, 326] width 512 height 46
click at [552, 343] on p "**********" at bounding box center [621, 326] width 512 height 46
click at [792, 344] on p "**********" at bounding box center [621, 326] width 512 height 46
click at [458, 360] on p "**********" at bounding box center [621, 367] width 512 height 23
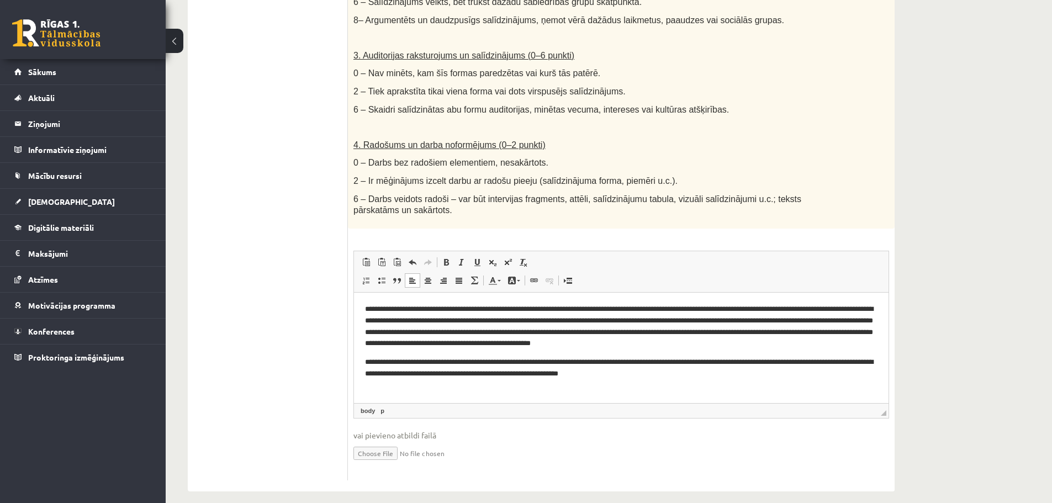
click at [867, 341] on p "**********" at bounding box center [621, 326] width 512 height 46
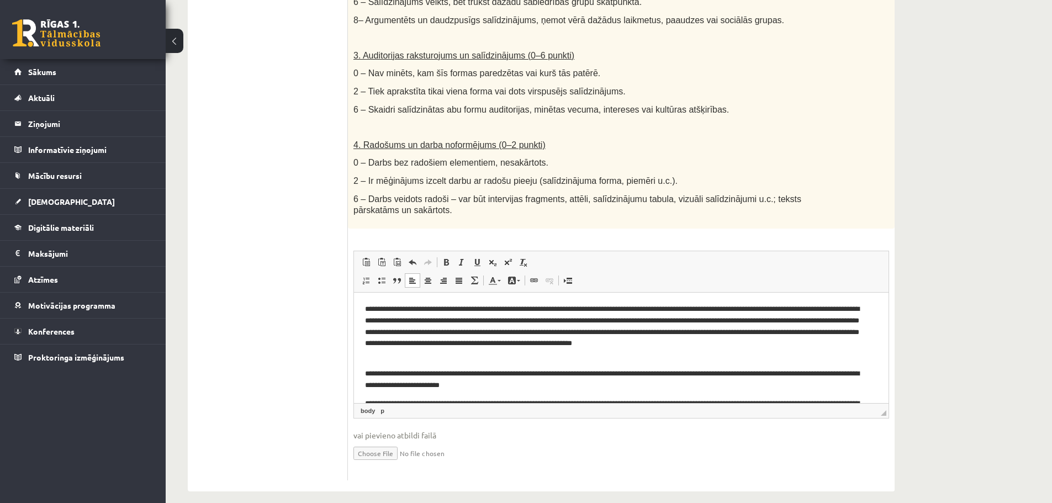
click at [513, 386] on p "**********" at bounding box center [617, 379] width 504 height 23
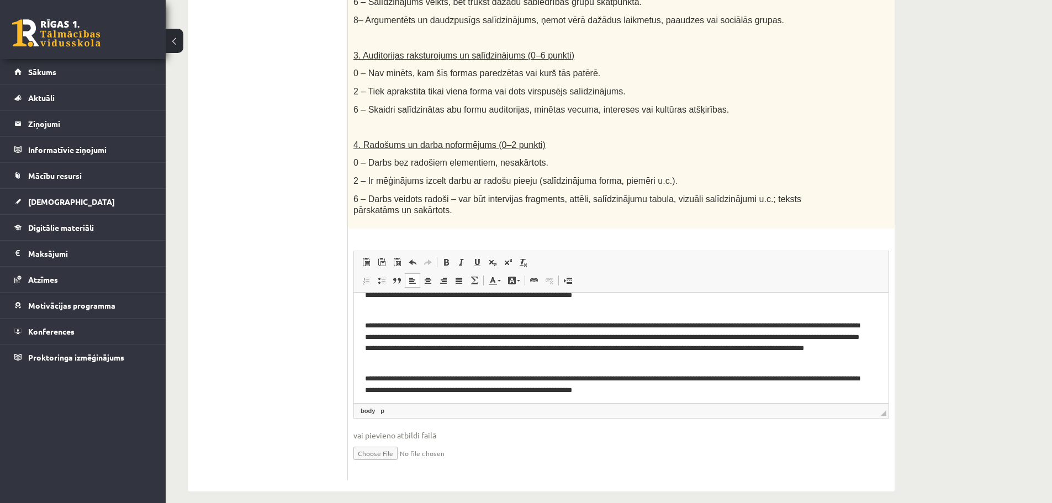
scroll to position [52, 0]
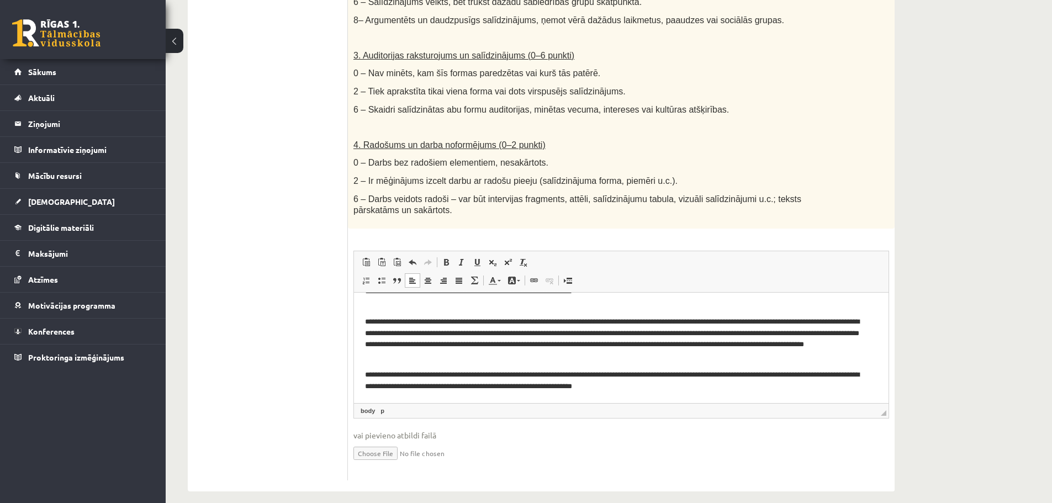
click at [711, 394] on html "**********" at bounding box center [621, 321] width 534 height 162
click at [548, 355] on p "**********" at bounding box center [617, 339] width 504 height 46
click at [610, 344] on p "**********" at bounding box center [617, 339] width 504 height 46
click at [603, 352] on p "**********" at bounding box center [617, 339] width 504 height 46
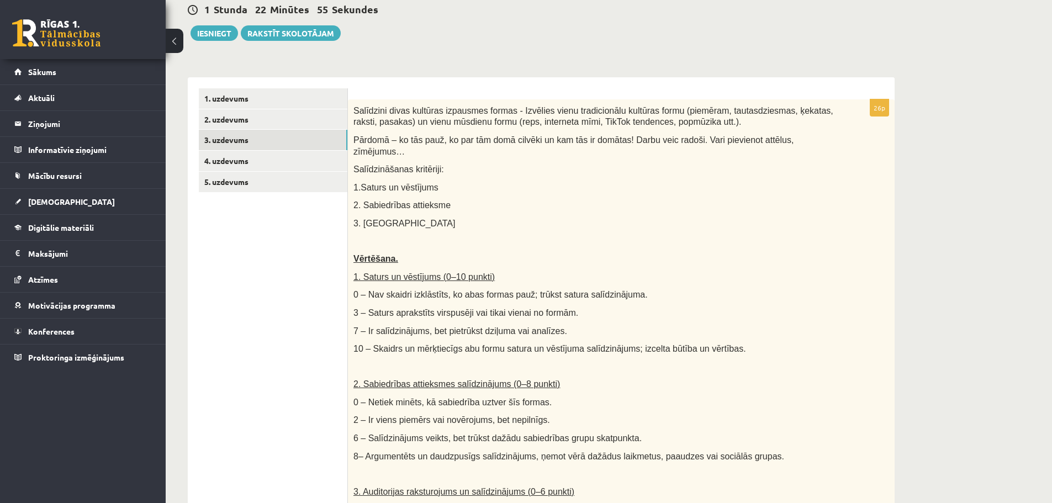
scroll to position [104, 0]
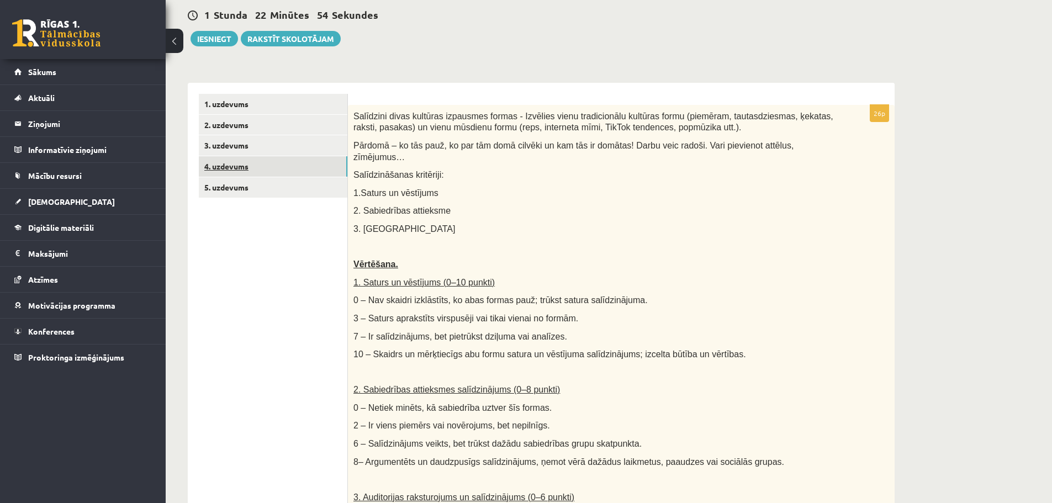
click at [252, 161] on link "4. uzdevums" at bounding box center [273, 166] width 148 height 20
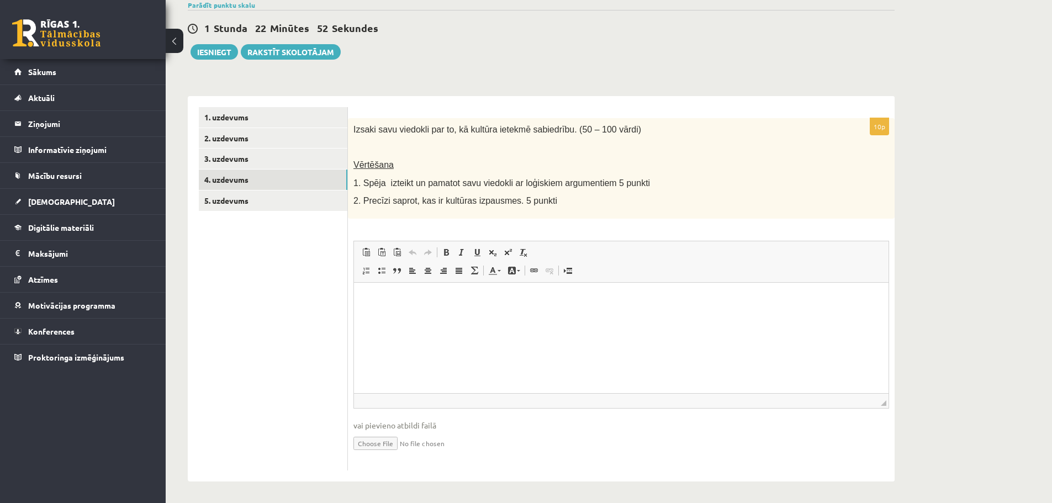
scroll to position [93, 0]
click at [491, 314] on html at bounding box center [621, 298] width 534 height 34
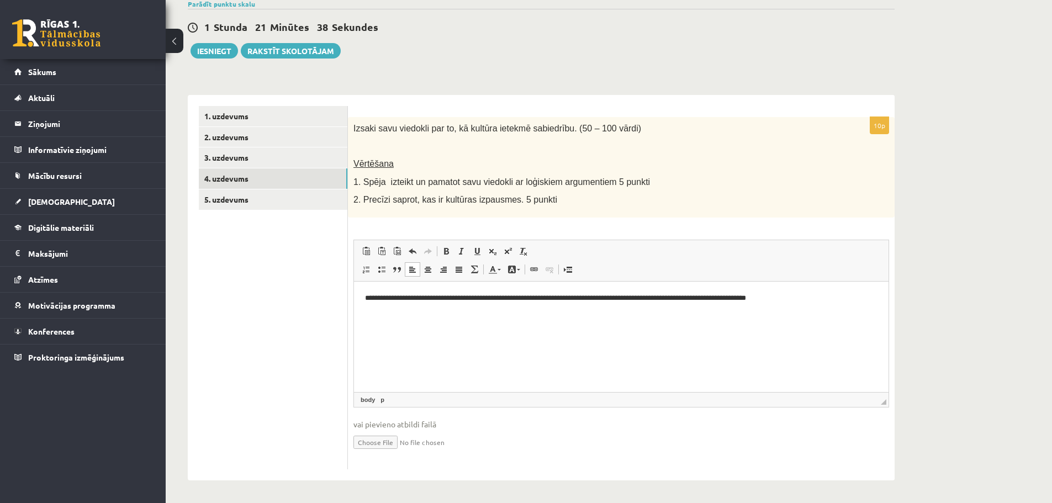
click at [364, 295] on html "**********" at bounding box center [621, 307] width 534 height 52
click at [363, 299] on html "**********" at bounding box center [621, 307] width 534 height 52
click at [803, 290] on html "**********" at bounding box center [621, 307] width 534 height 52
click at [474, 315] on p "**********" at bounding box center [621, 317] width 512 height 12
click at [615, 317] on p "**********" at bounding box center [621, 317] width 512 height 12
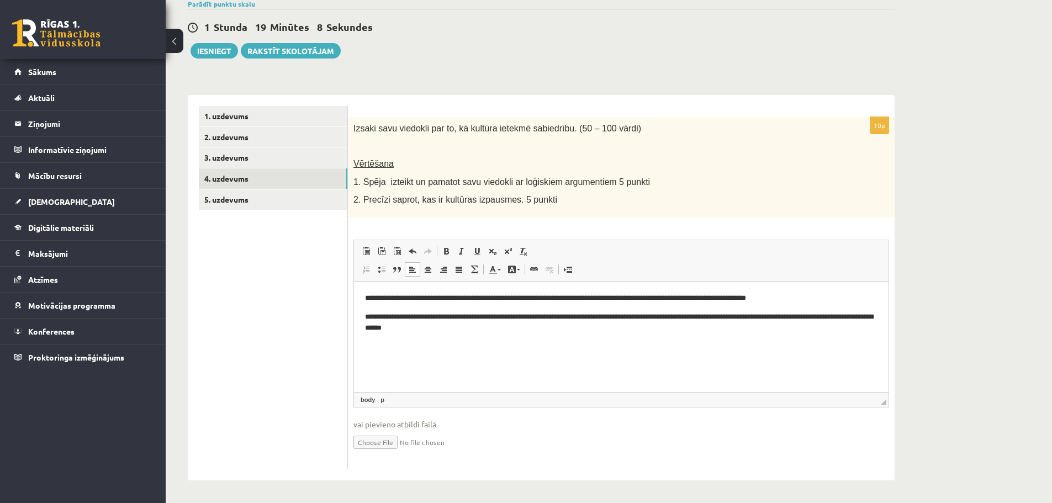
click at [366, 294] on p "**********" at bounding box center [621, 298] width 512 height 12
click at [572, 268] on link "Insert Page Break for Printing" at bounding box center [567, 269] width 15 height 14
click at [444, 327] on p "**********" at bounding box center [621, 322] width 512 height 23
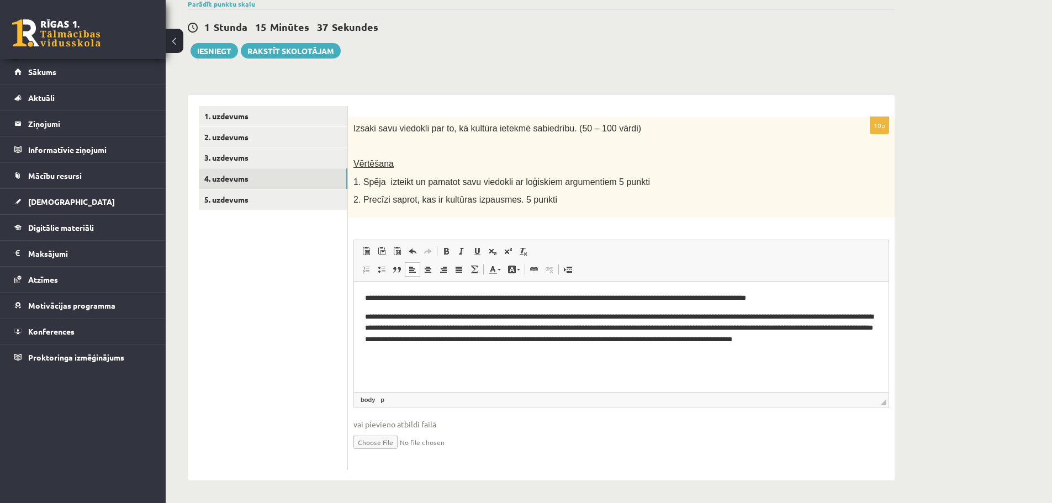
click at [832, 340] on p "**********" at bounding box center [621, 328] width 512 height 34
click at [878, 341] on html "**********" at bounding box center [621, 328] width 534 height 94
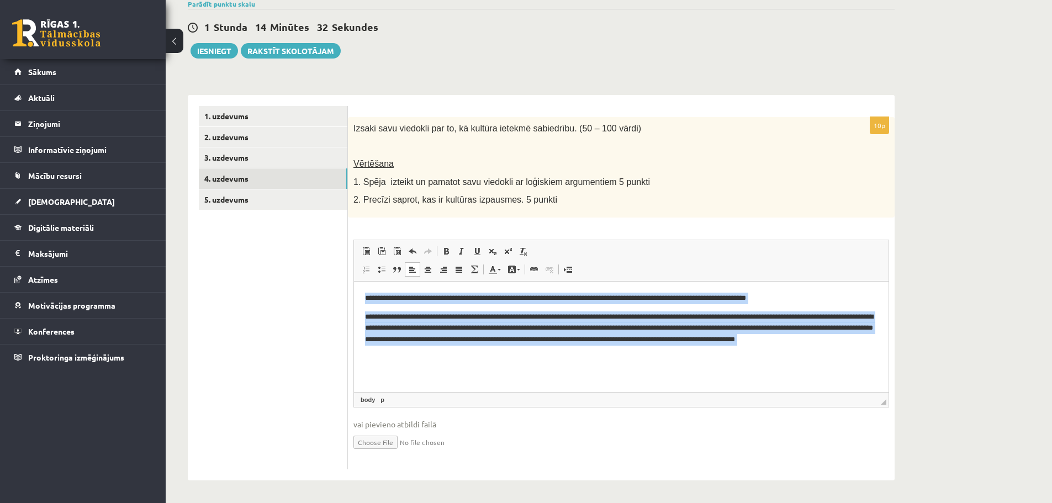
drag, startPoint x: 880, startPoint y: 346, endPoint x: 330, endPoint y: 278, distance: 555.0
click at [354, 281] on html "**********" at bounding box center [621, 328] width 534 height 94
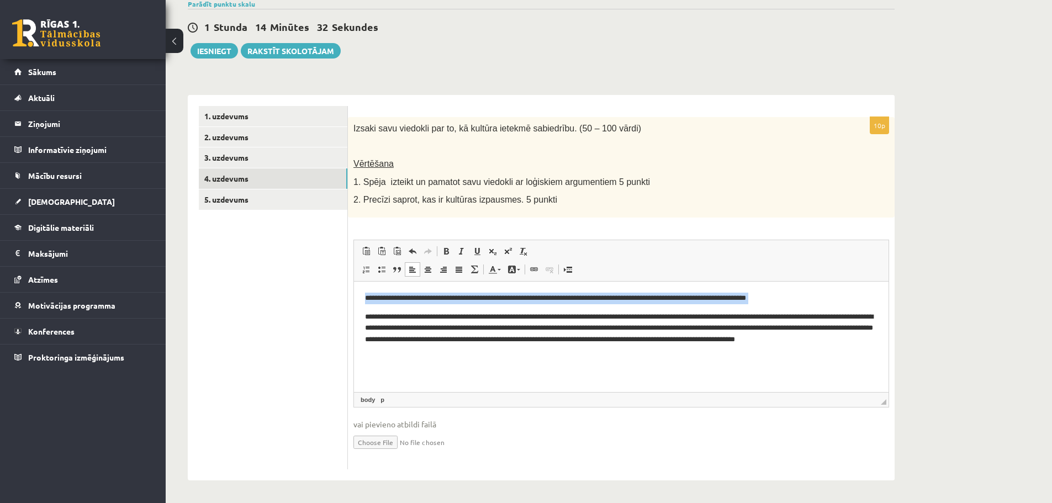
copy p "**********"
click at [614, 340] on p "**********" at bounding box center [621, 328] width 512 height 34
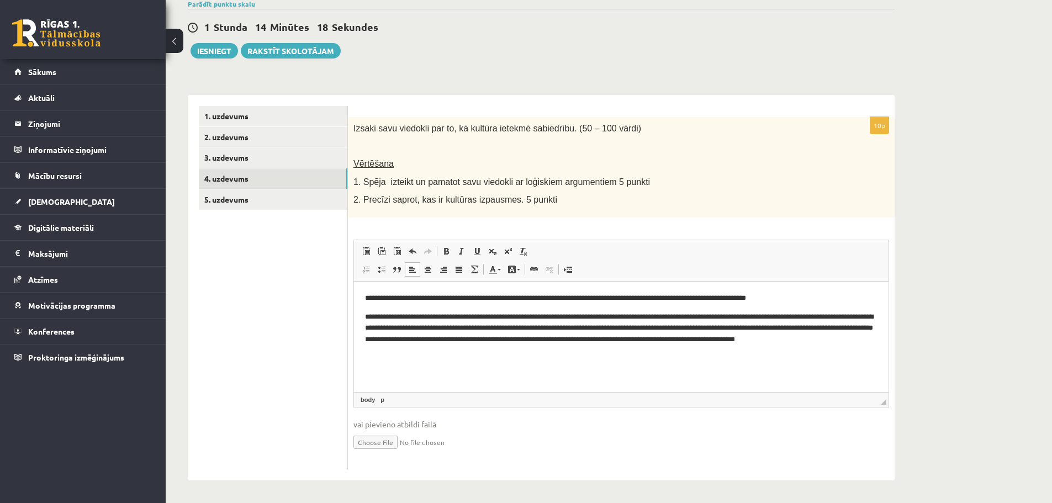
click at [873, 345] on body "**********" at bounding box center [621, 328] width 512 height 72
click at [428, 316] on p "**********" at bounding box center [621, 328] width 512 height 34
click at [879, 347] on html "**********" at bounding box center [621, 328] width 534 height 94
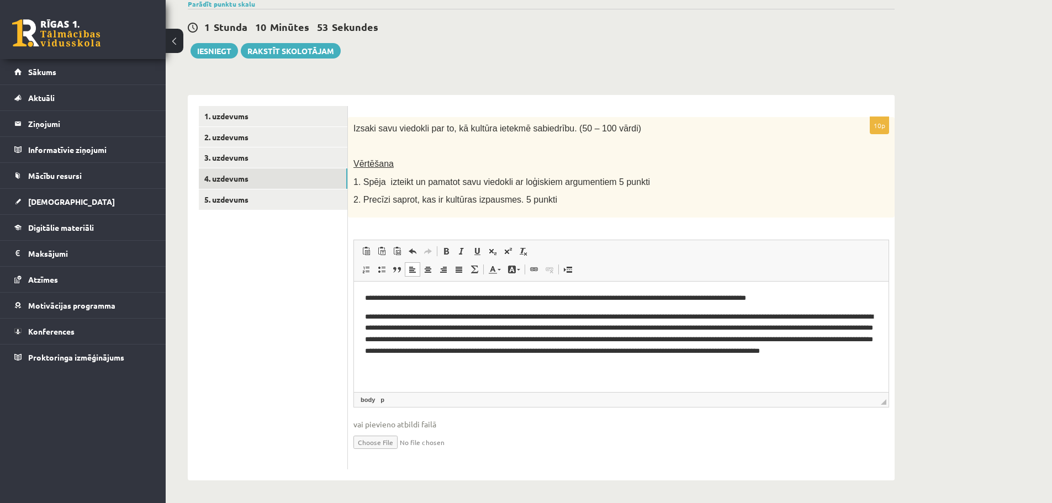
click at [411, 363] on p "**********" at bounding box center [621, 339] width 512 height 57
drag, startPoint x: 413, startPoint y: 364, endPoint x: 385, endPoint y: 362, distance: 28.8
click at [385, 362] on p "**********" at bounding box center [621, 339] width 512 height 57
click at [461, 363] on p "**********" at bounding box center [621, 339] width 512 height 57
click at [416, 363] on p "**********" at bounding box center [621, 339] width 512 height 57
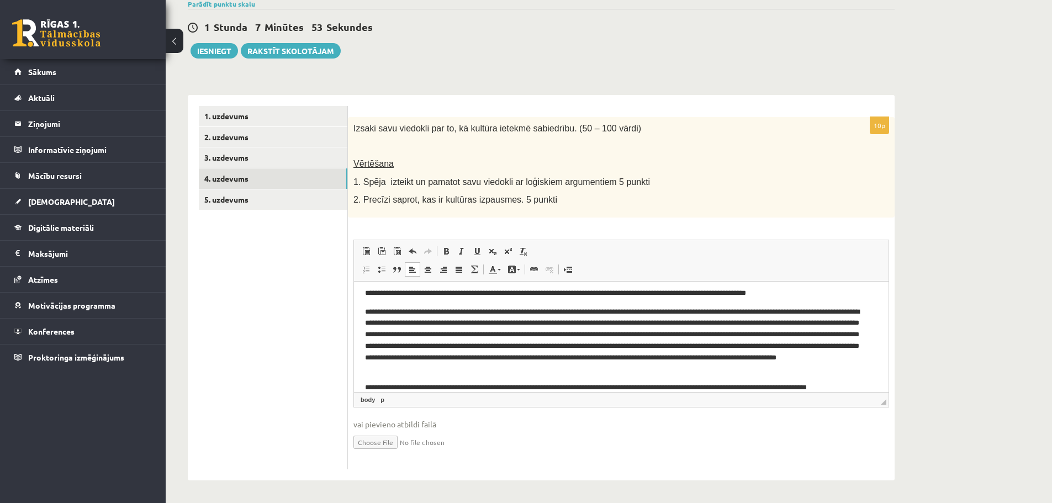
scroll to position [17, 0]
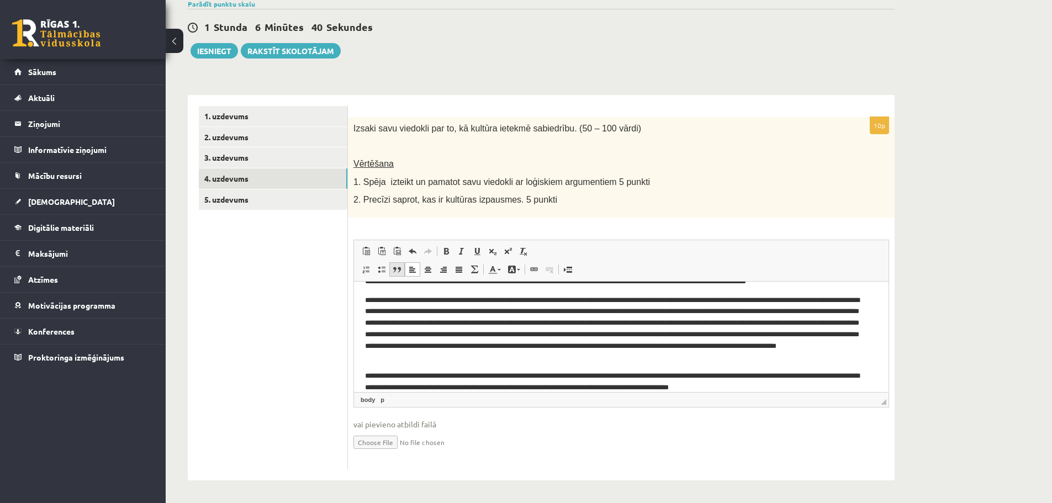
click at [399, 267] on span at bounding box center [396, 269] width 9 height 9
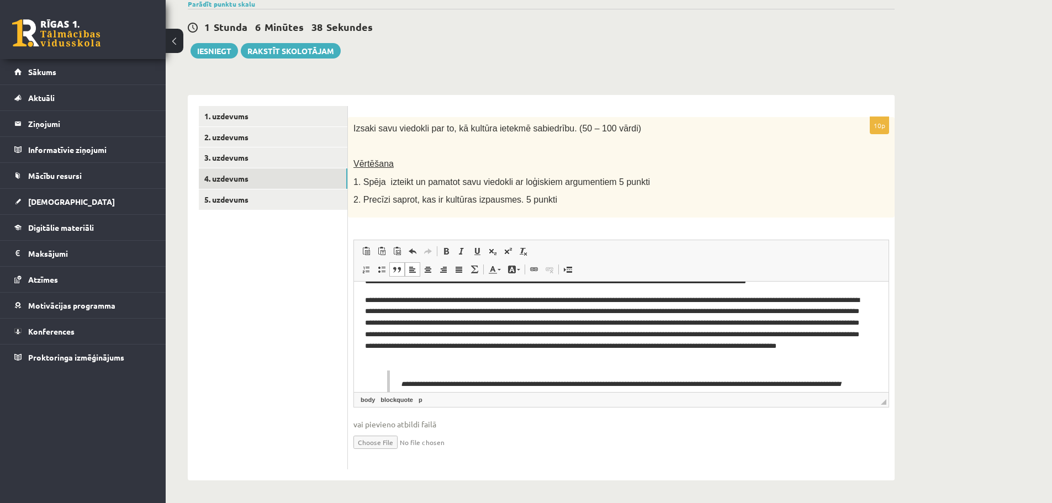
click at [401, 271] on link "Block Quote" at bounding box center [396, 269] width 15 height 14
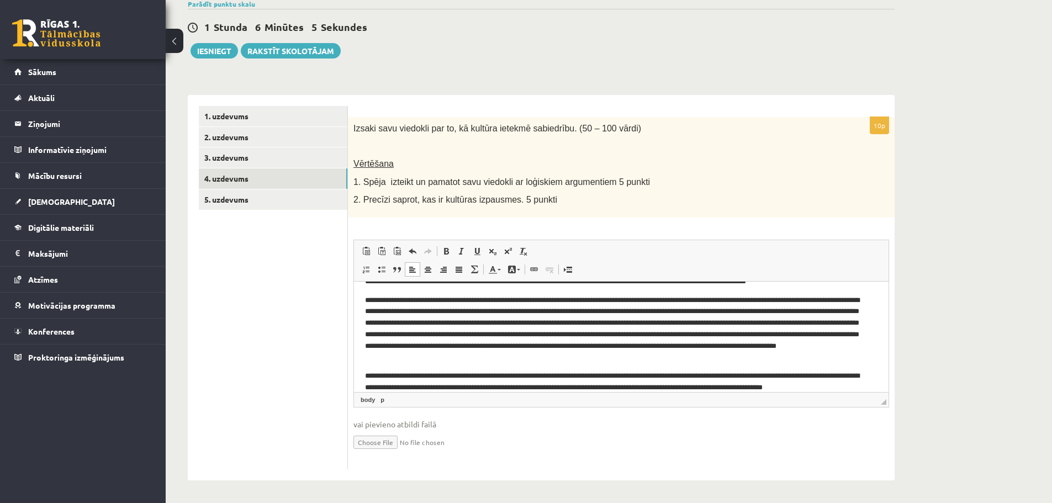
click at [612, 376] on p "**********" at bounding box center [617, 381] width 504 height 23
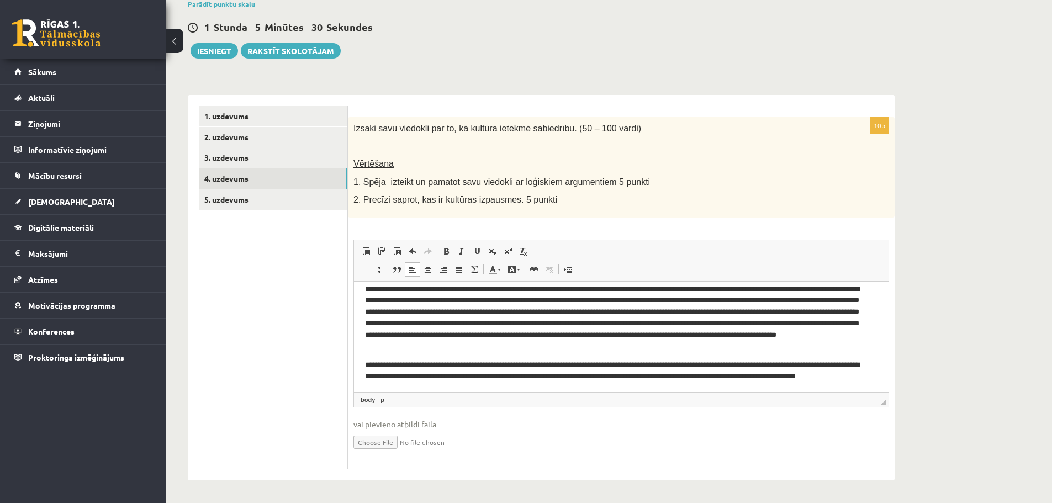
scroll to position [41, 0]
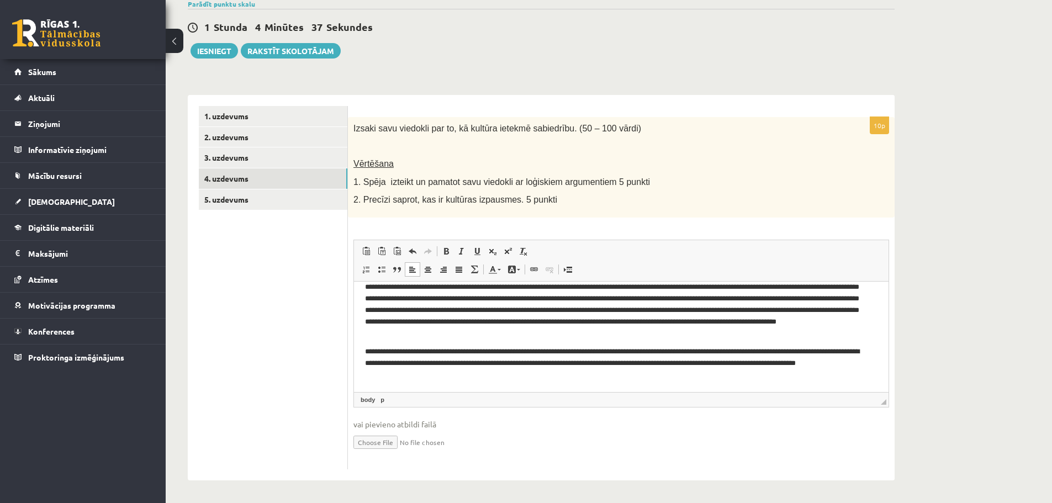
click at [839, 351] on p "**********" at bounding box center [617, 363] width 504 height 34
click at [320, 203] on link "5. uzdevums" at bounding box center [273, 199] width 148 height 20
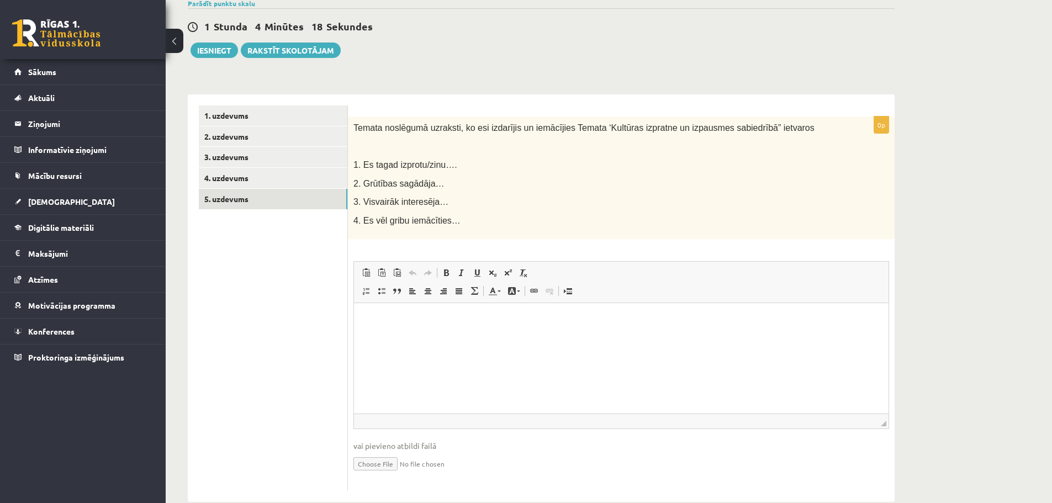
scroll to position [0, 0]
click at [513, 337] on html at bounding box center [621, 320] width 534 height 34
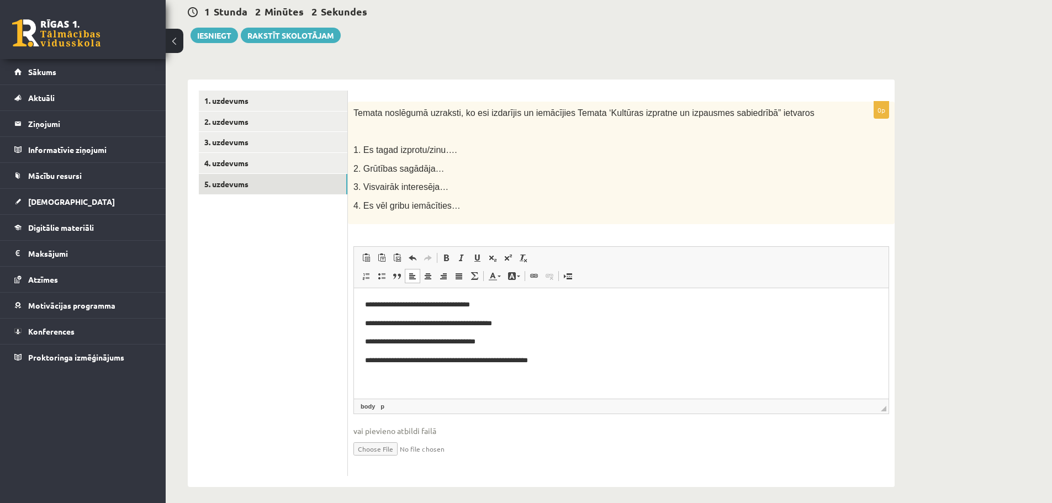
scroll to position [115, 0]
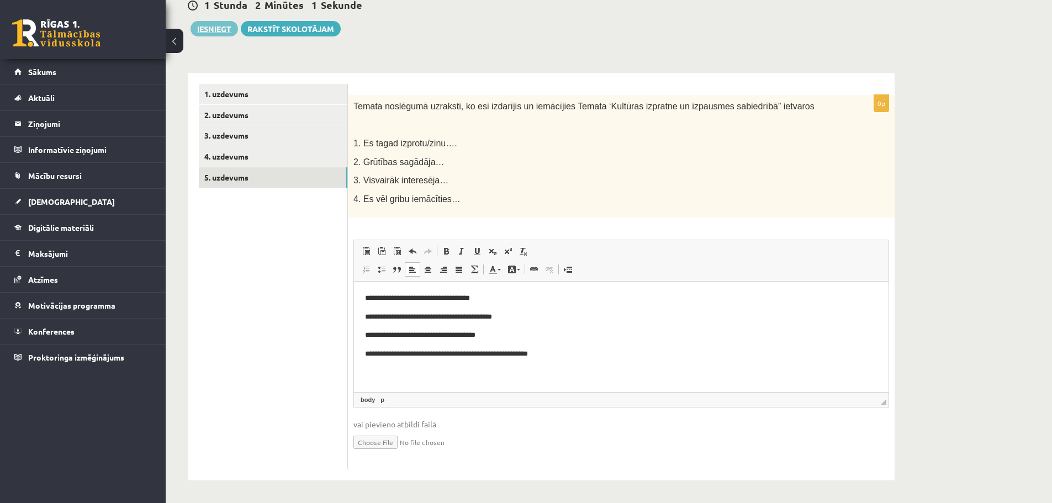
click at [217, 24] on button "Iesniegt" at bounding box center [213, 28] width 47 height 15
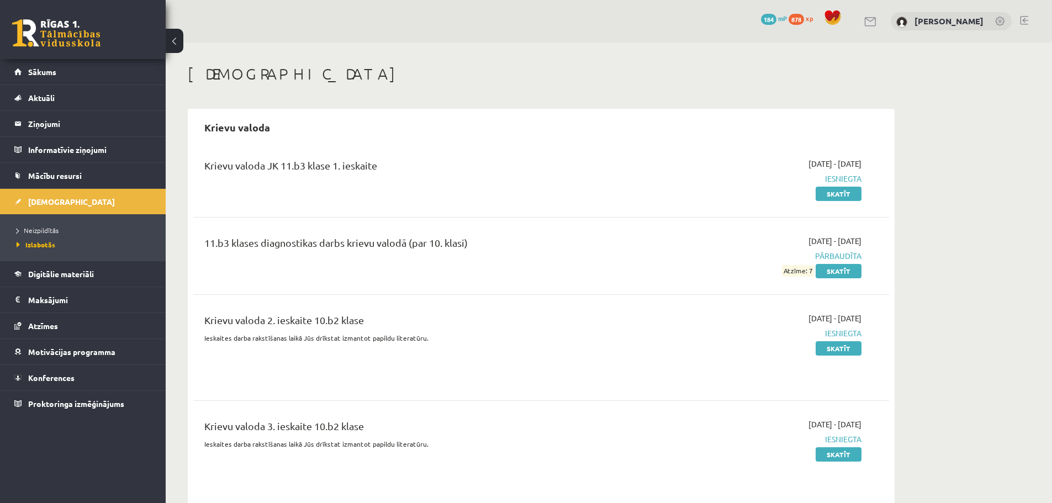
scroll to position [221, 0]
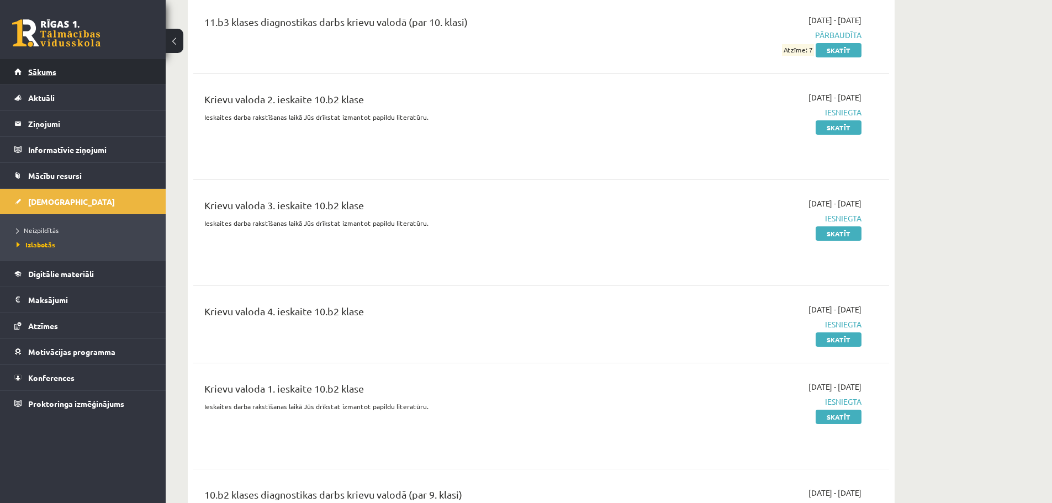
click at [95, 72] on link "Sākums" at bounding box center [82, 71] width 137 height 25
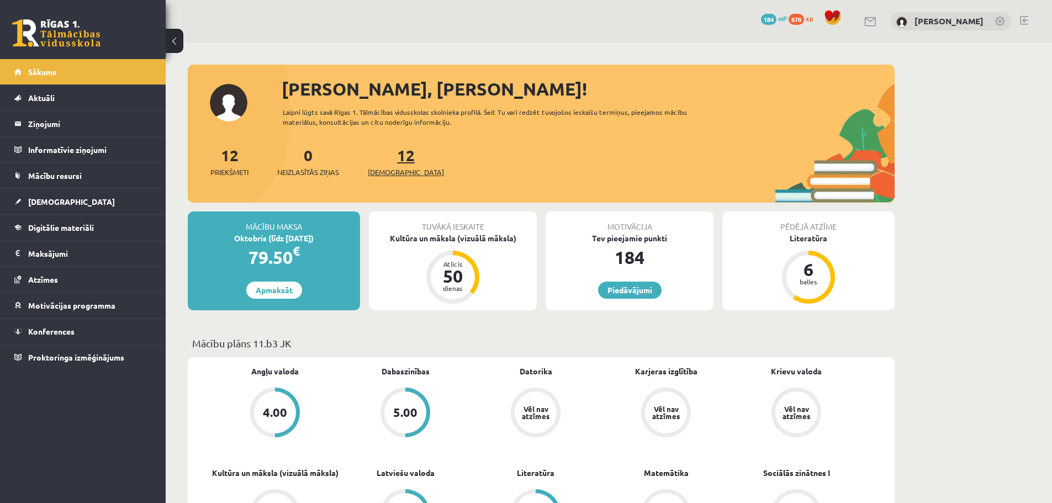
click at [393, 173] on span "[DEMOGRAPHIC_DATA]" at bounding box center [406, 172] width 76 height 11
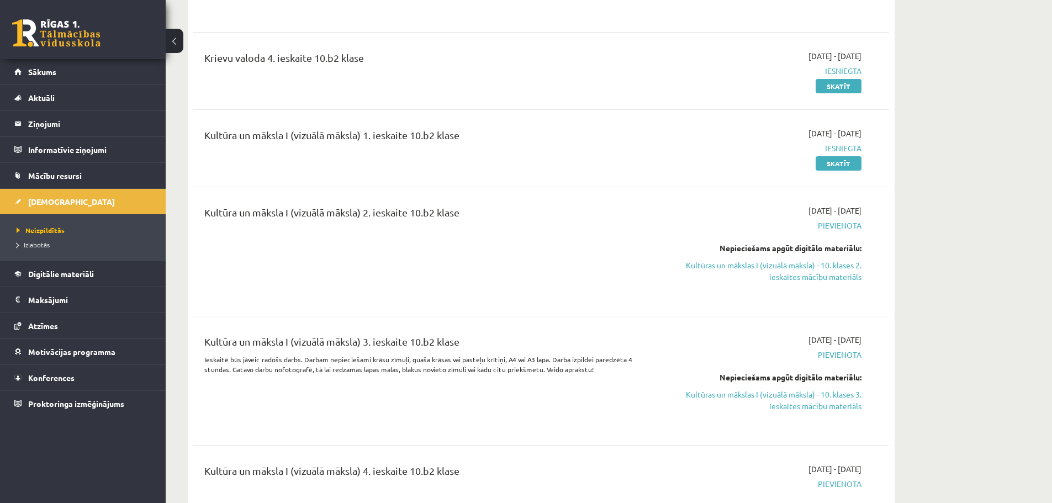
scroll to position [2208, 0]
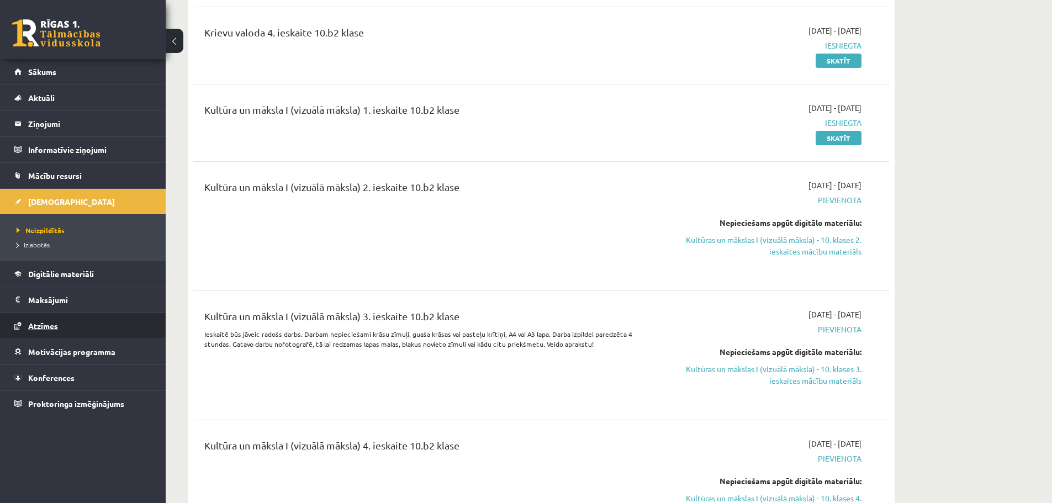
click at [44, 333] on link "Atzīmes" at bounding box center [82, 325] width 137 height 25
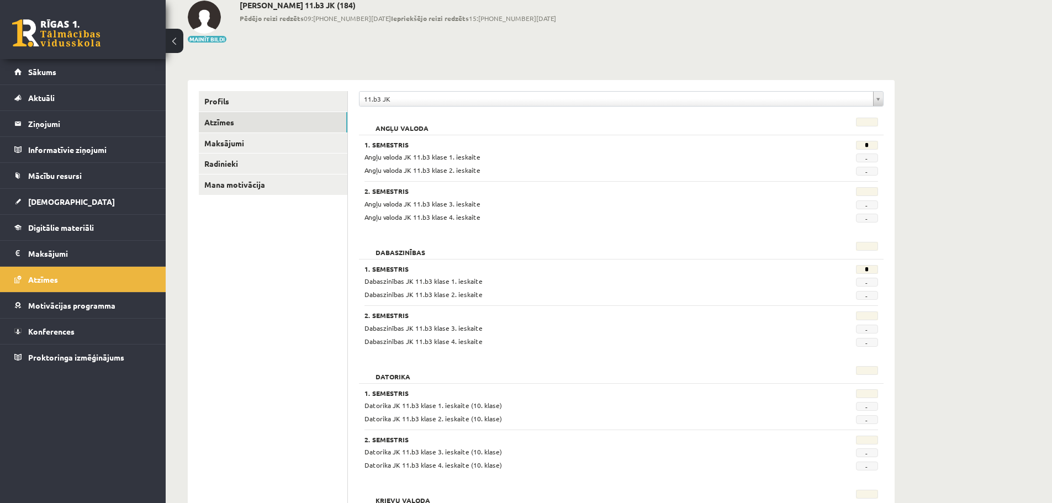
scroll to position [9, 0]
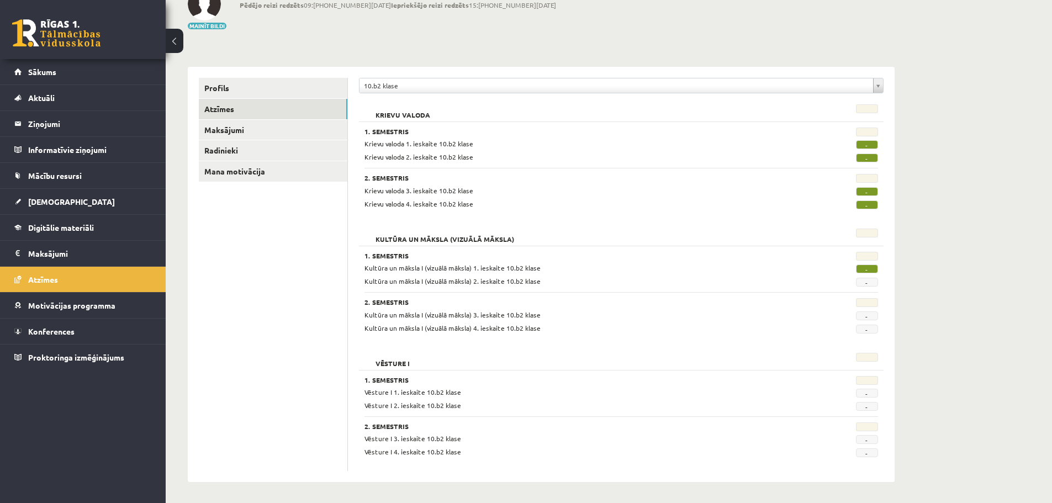
scroll to position [78, 0]
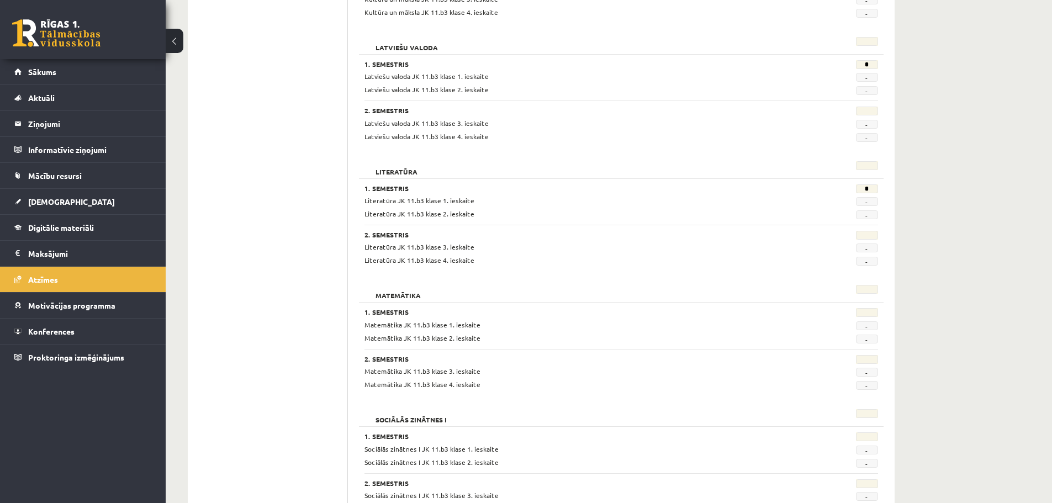
scroll to position [883, 0]
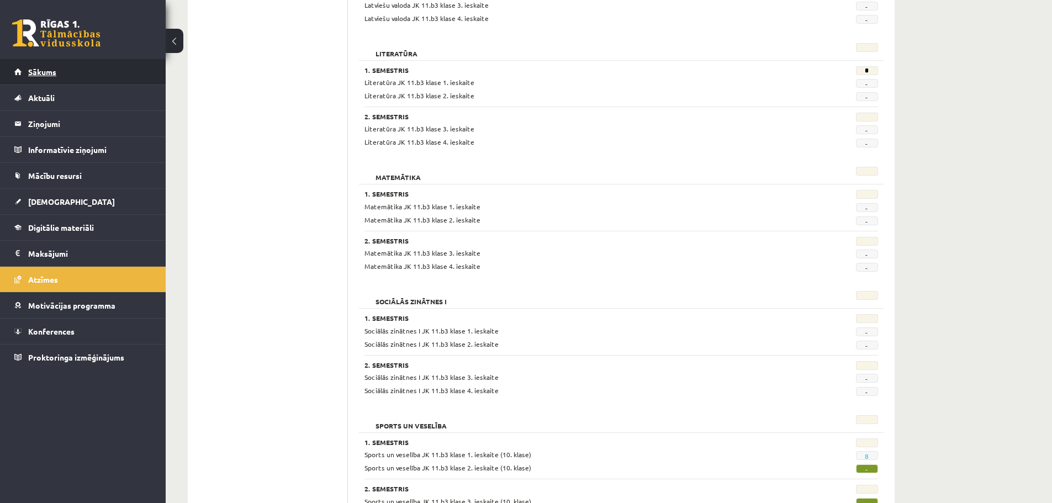
click at [81, 77] on link "Sākums" at bounding box center [82, 71] width 137 height 25
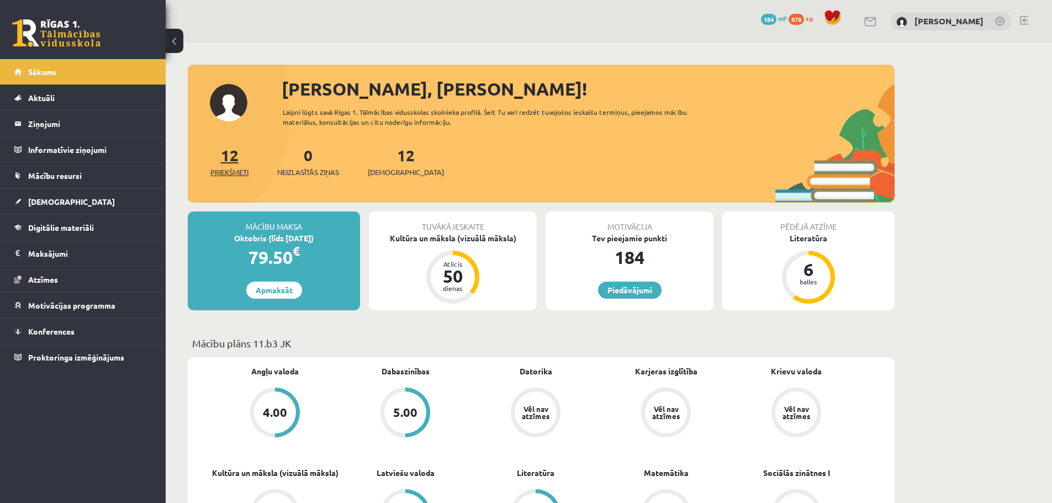
click at [240, 168] on span "Priekšmeti" at bounding box center [229, 172] width 38 height 11
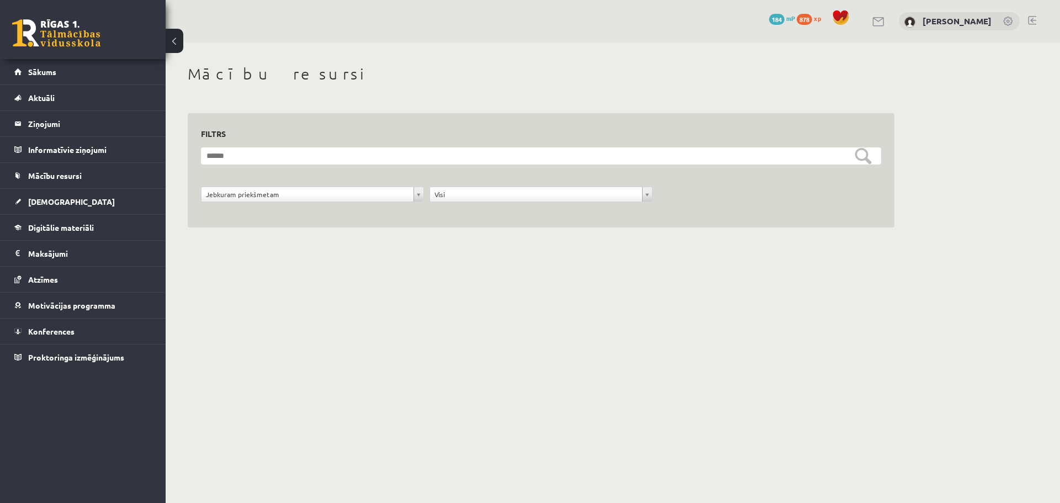
click at [301, 203] on div "**********" at bounding box center [312, 197] width 229 height 21
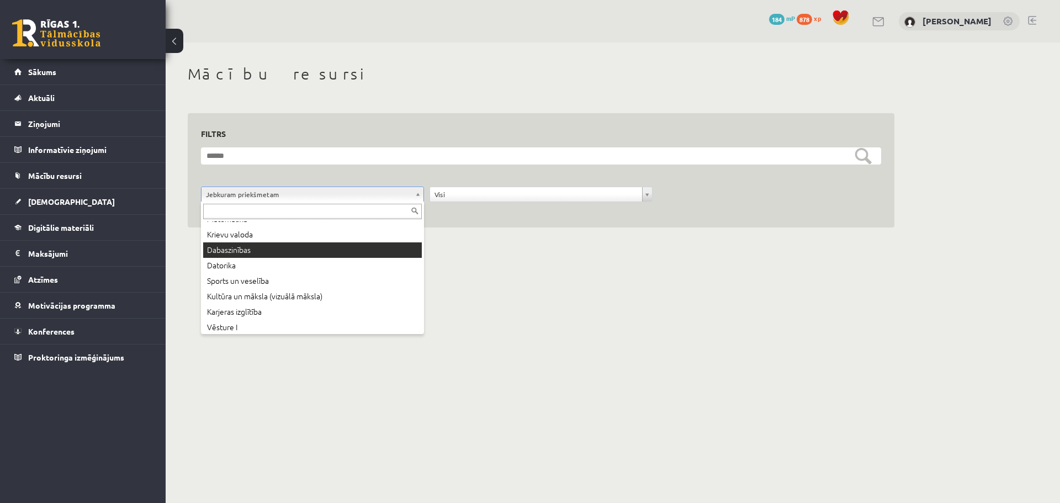
scroll to position [91, 0]
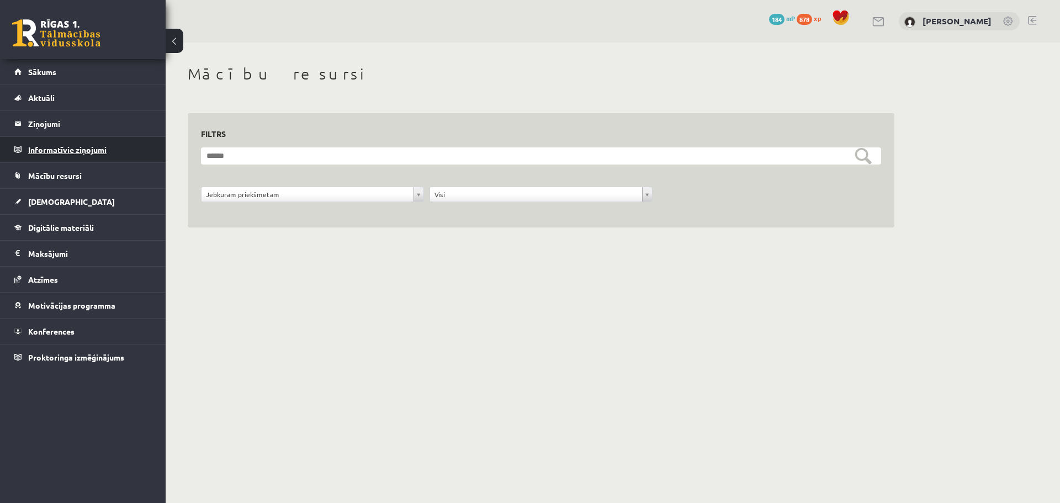
drag, startPoint x: 91, startPoint y: 148, endPoint x: 99, endPoint y: 160, distance: 13.8
click at [90, 148] on legend "Informatīvie ziņojumi 0" at bounding box center [90, 149] width 124 height 25
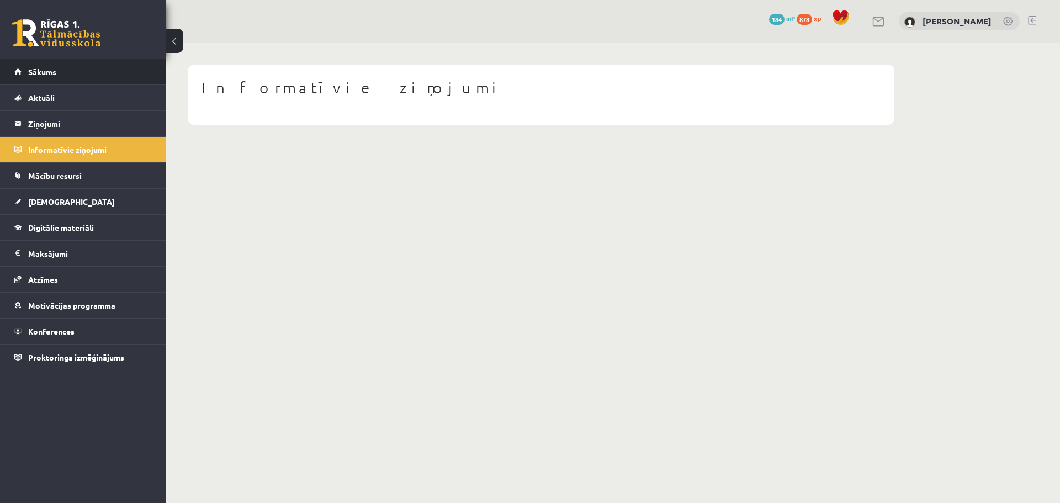
click at [57, 67] on link "Sākums" at bounding box center [82, 71] width 137 height 25
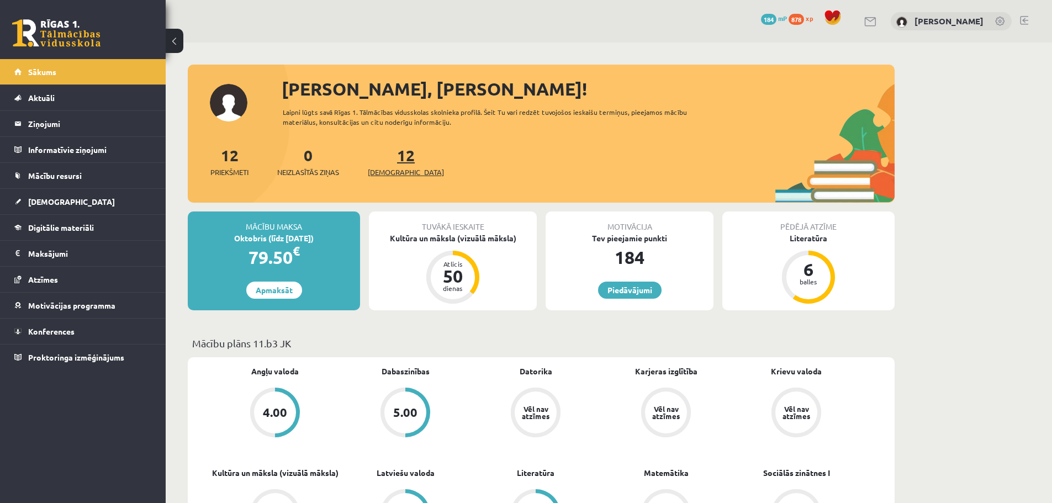
click at [383, 169] on span "[DEMOGRAPHIC_DATA]" at bounding box center [406, 172] width 76 height 11
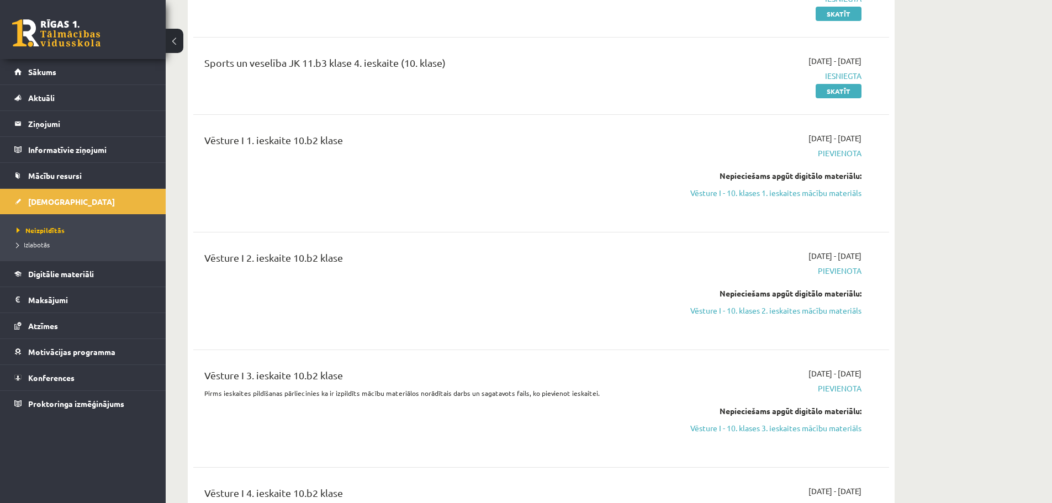
scroll to position [3312, 0]
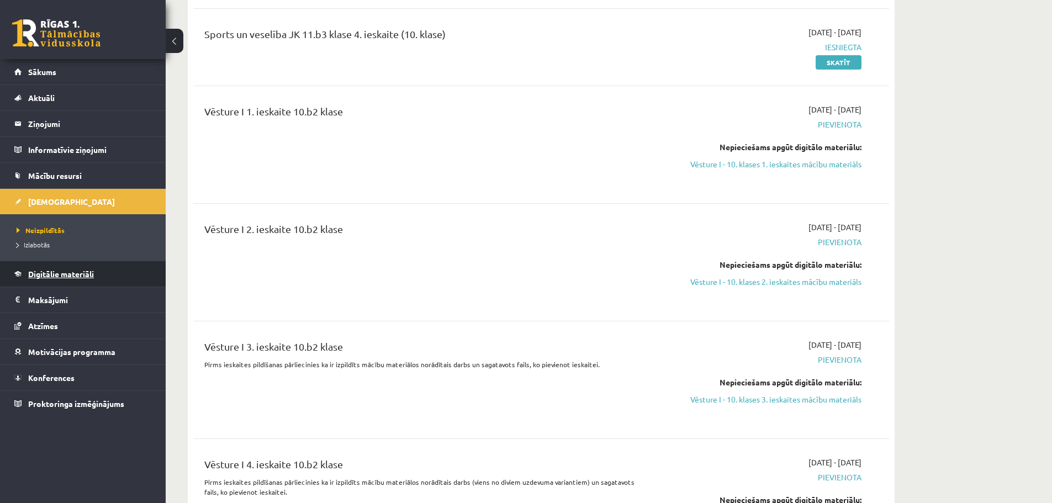
click at [68, 274] on span "Digitālie materiāli" at bounding box center [61, 274] width 66 height 10
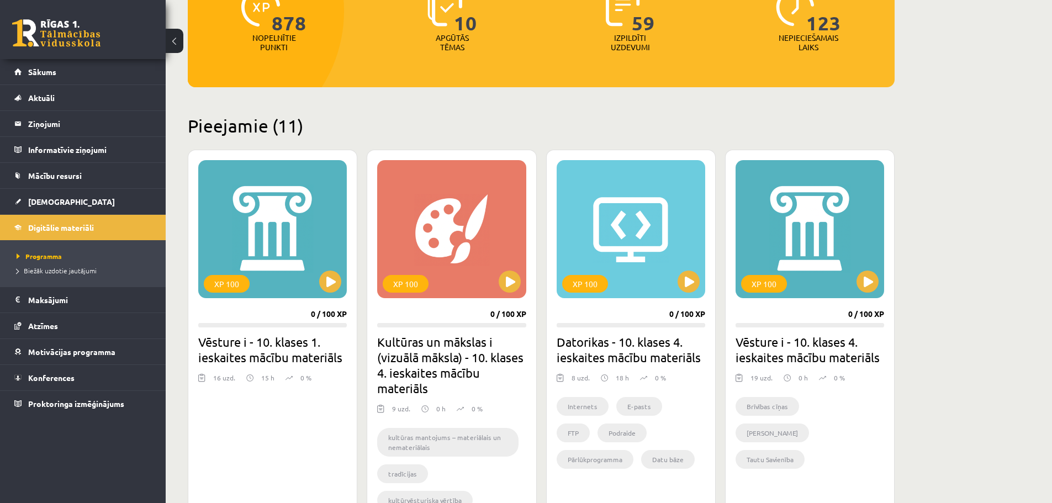
scroll to position [65, 0]
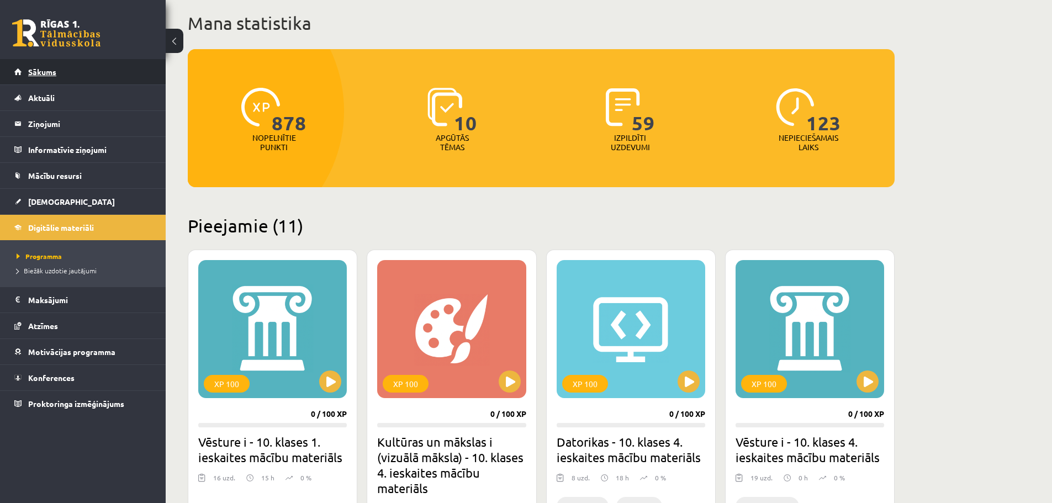
click at [62, 75] on link "Sākums" at bounding box center [82, 71] width 137 height 25
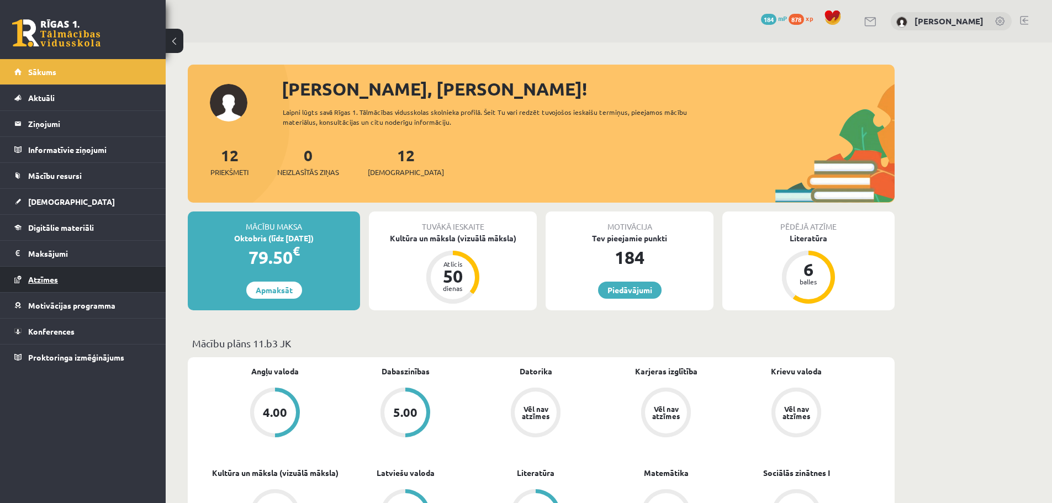
click at [70, 286] on link "Atzīmes" at bounding box center [82, 279] width 137 height 25
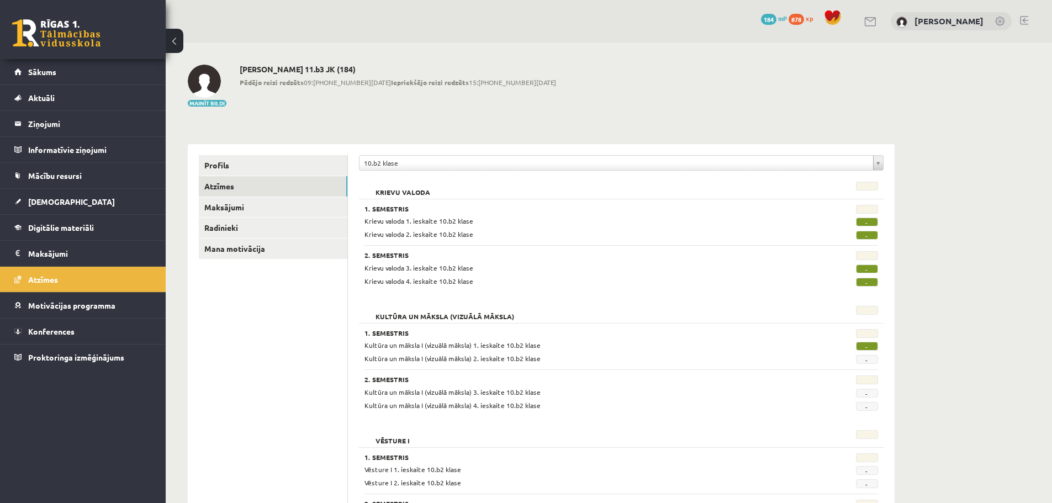
scroll to position [78, 0]
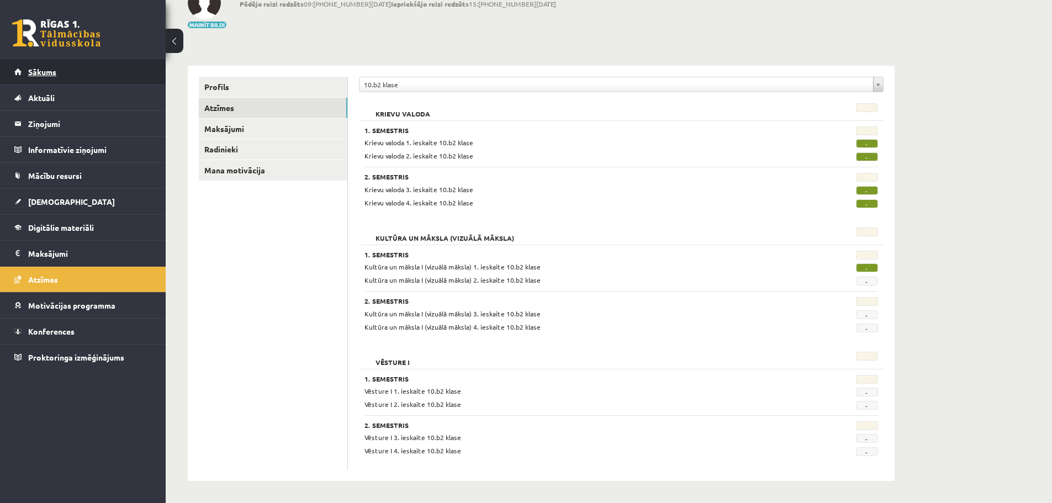
click at [24, 77] on link "Sākums" at bounding box center [82, 71] width 137 height 25
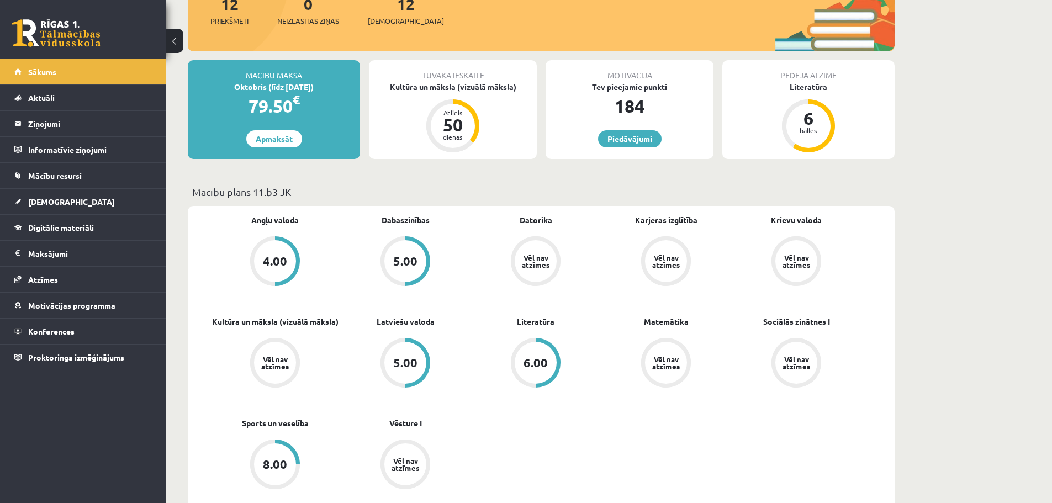
scroll to position [166, 0]
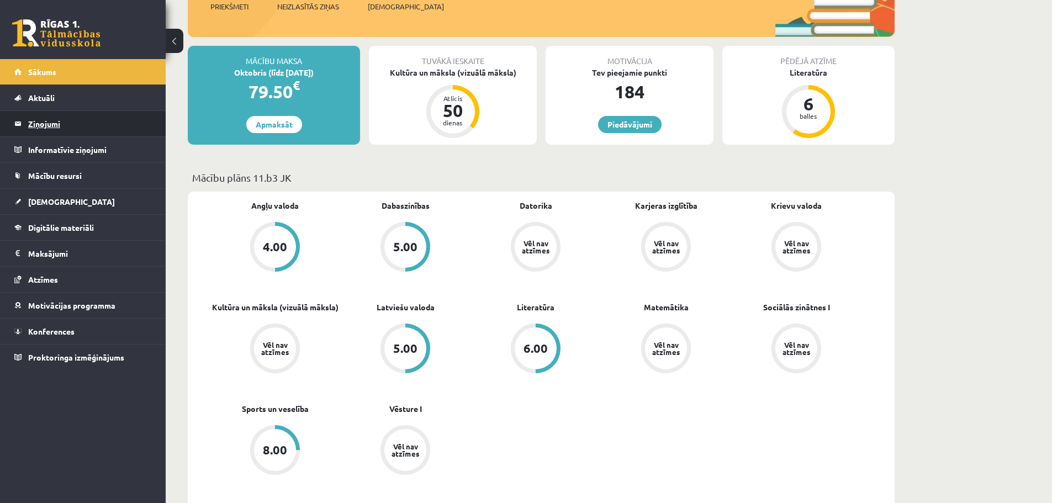
click at [38, 130] on legend "Ziņojumi 0" at bounding box center [90, 123] width 124 height 25
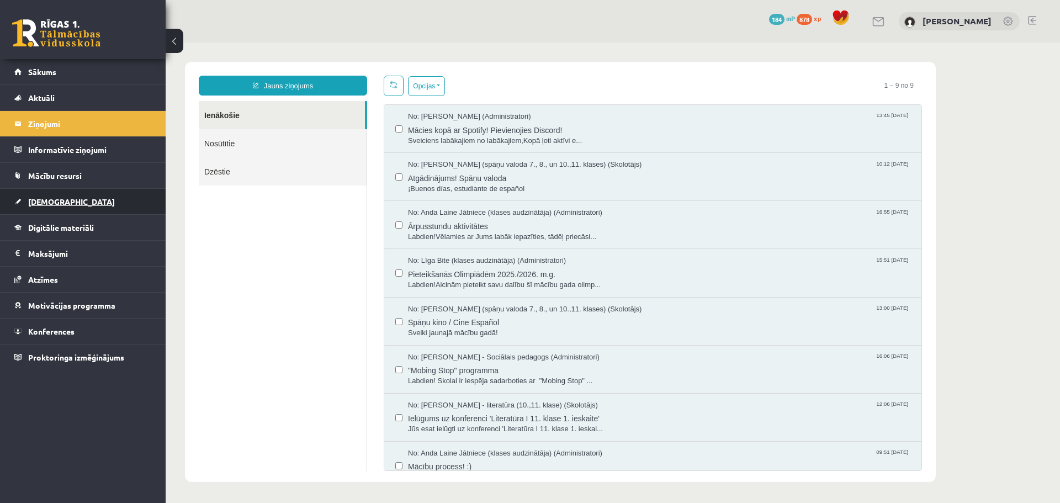
click at [70, 211] on link "[DEMOGRAPHIC_DATA]" at bounding box center [82, 201] width 137 height 25
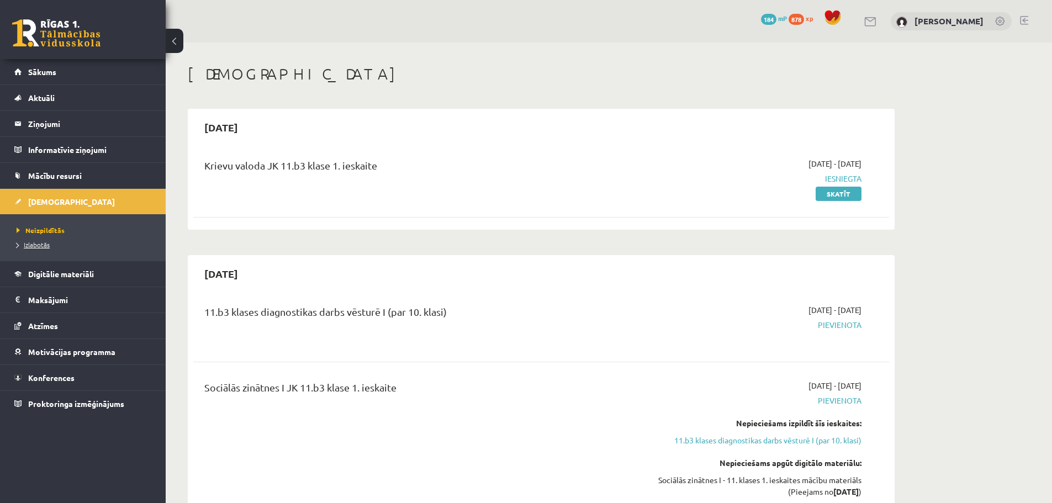
click at [46, 247] on span "Izlabotās" at bounding box center [33, 244] width 33 height 9
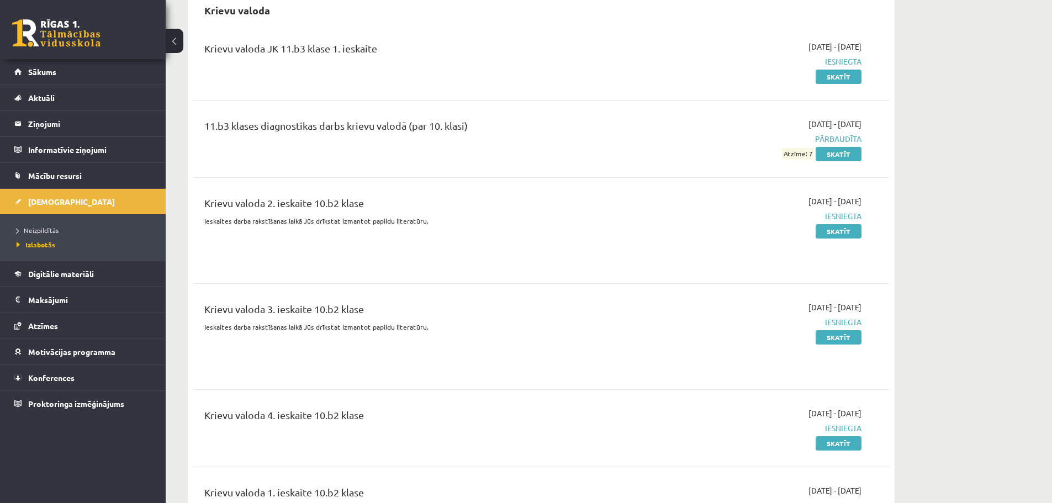
scroll to position [110, 0]
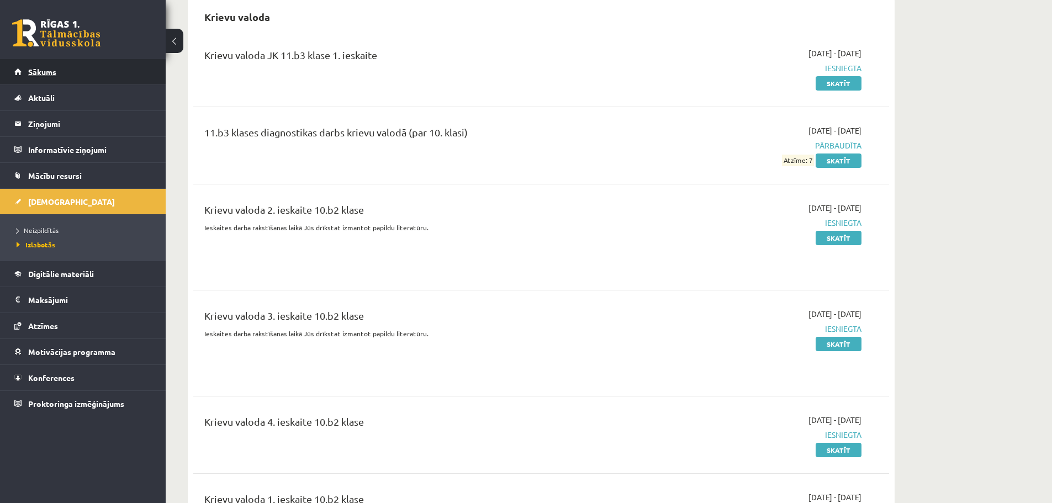
click at [30, 74] on span "Sākums" at bounding box center [42, 72] width 28 height 10
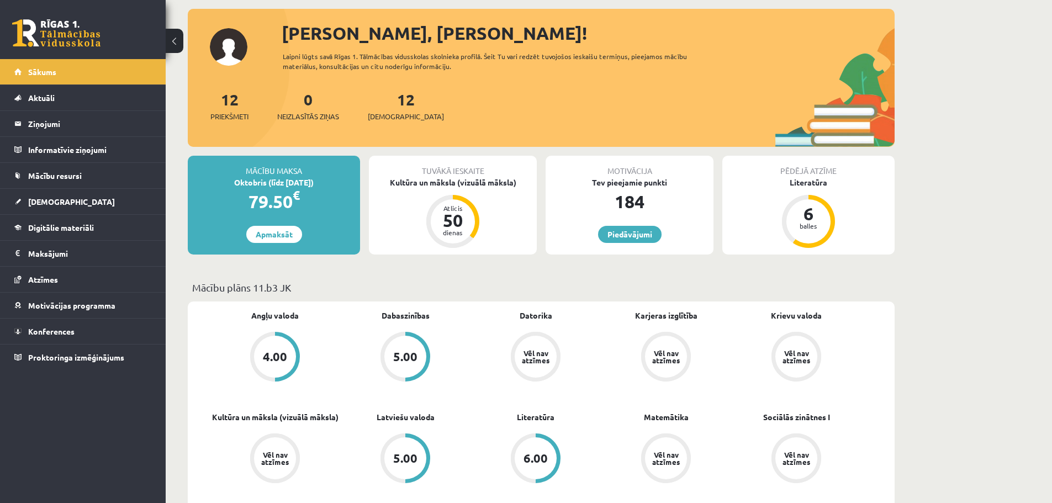
scroll to position [166, 0]
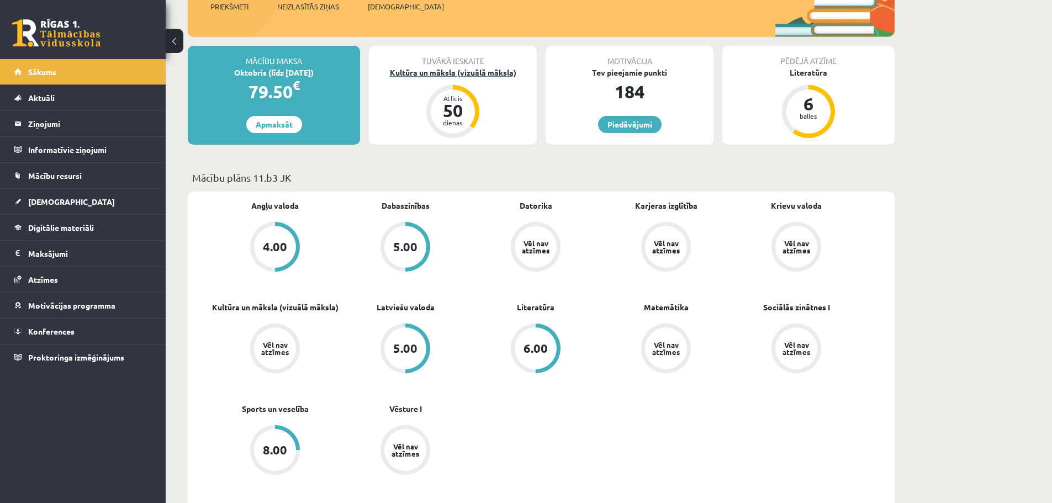
click at [482, 70] on div "Kultūra un māksla (vizuālā māksla)" at bounding box center [453, 73] width 168 height 12
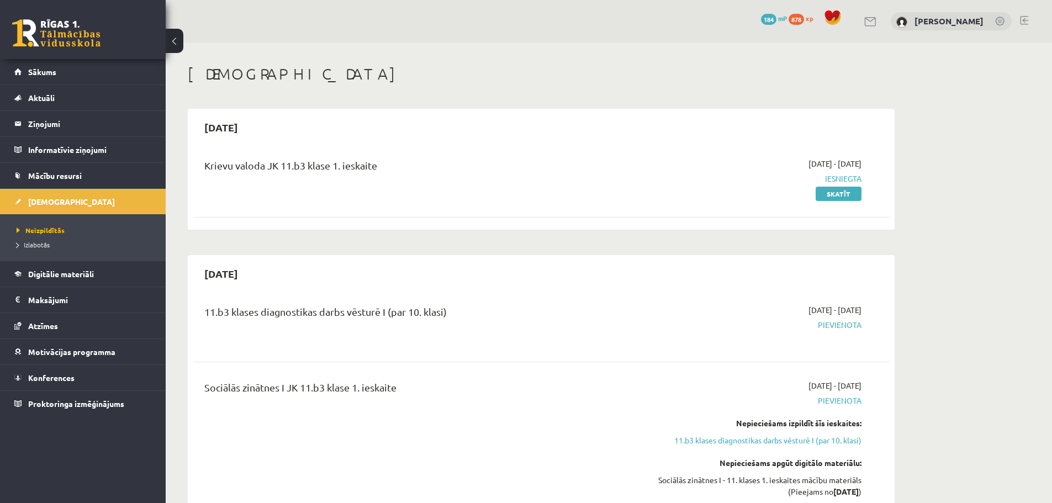
click at [851, 327] on span "Pievienota" at bounding box center [757, 325] width 208 height 12
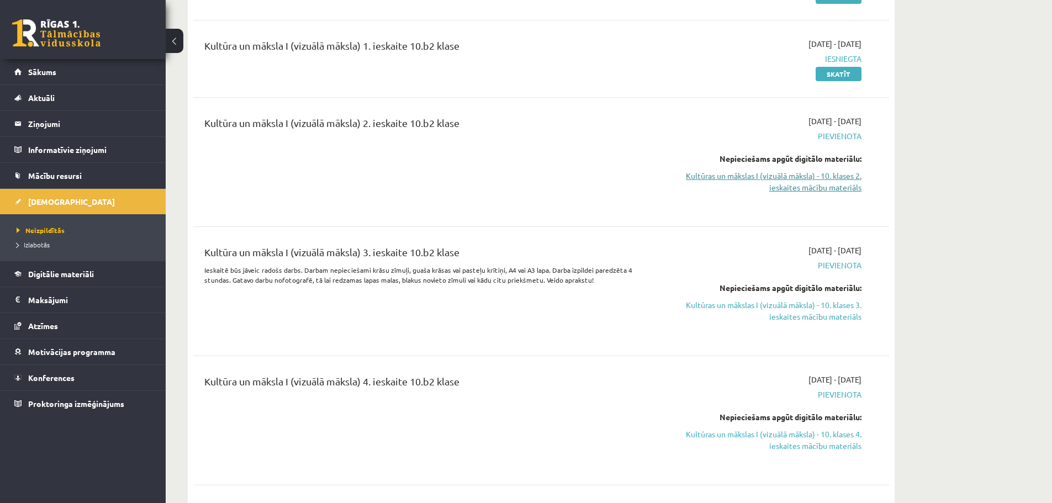
scroll to position [2208, 0]
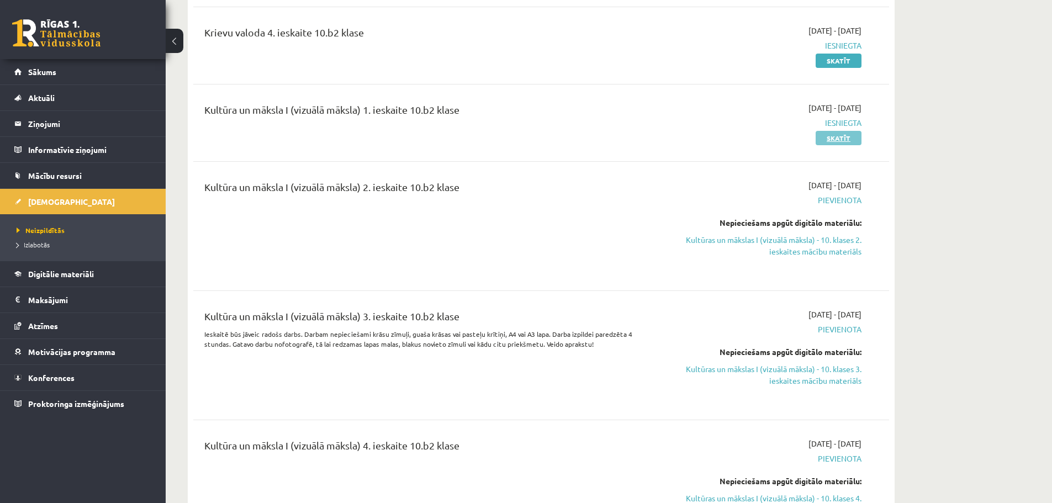
click at [835, 131] on link "Skatīt" at bounding box center [838, 138] width 46 height 14
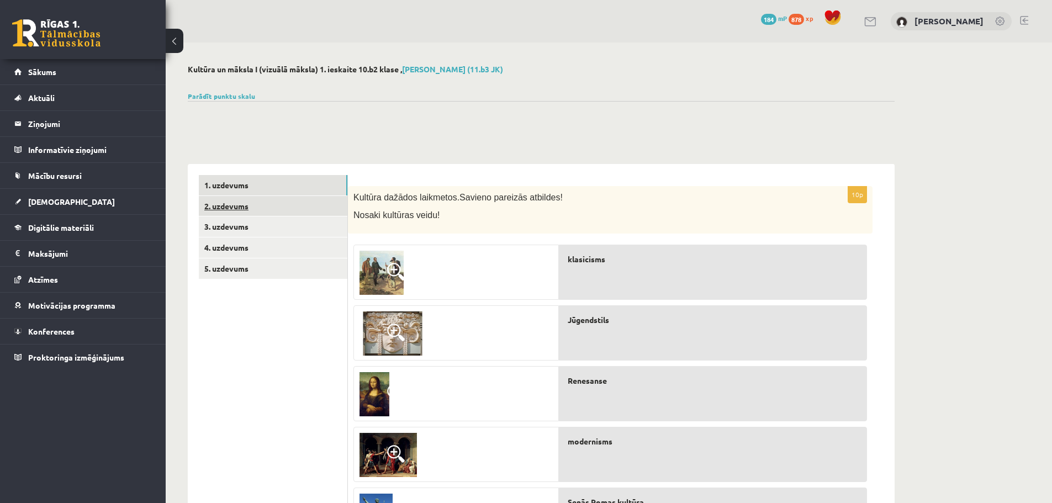
click at [256, 214] on link "2. uzdevums" at bounding box center [273, 206] width 148 height 20
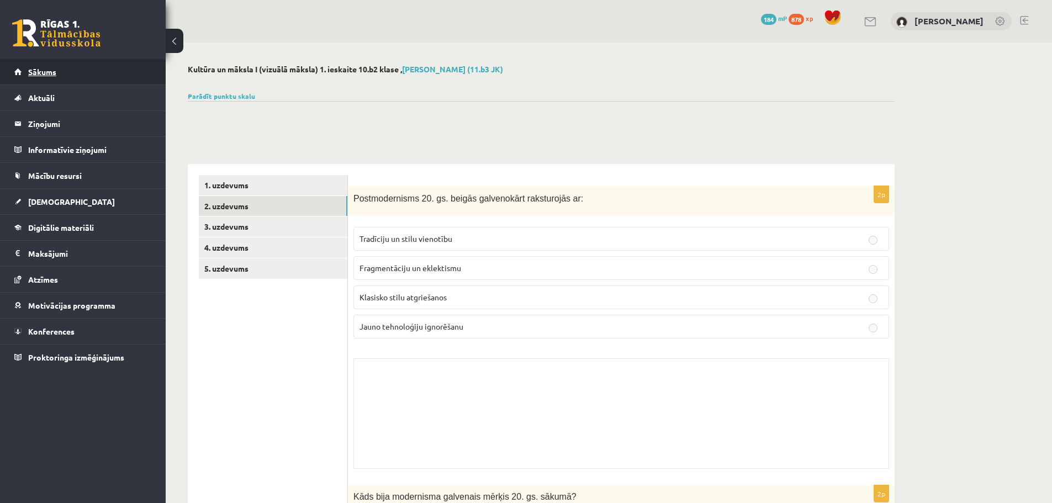
click at [56, 79] on link "Sākums" at bounding box center [82, 71] width 137 height 25
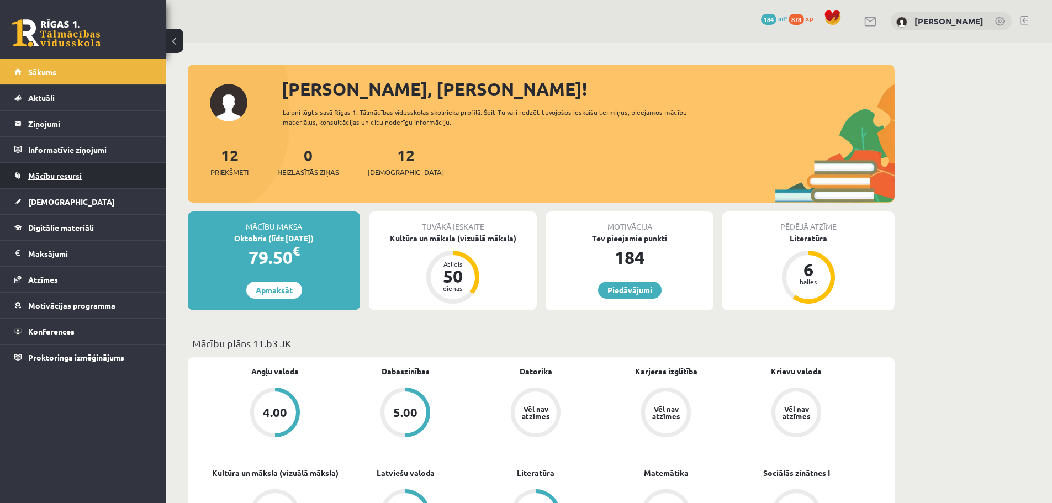
click at [70, 173] on span "Mācību resursi" at bounding box center [55, 176] width 54 height 10
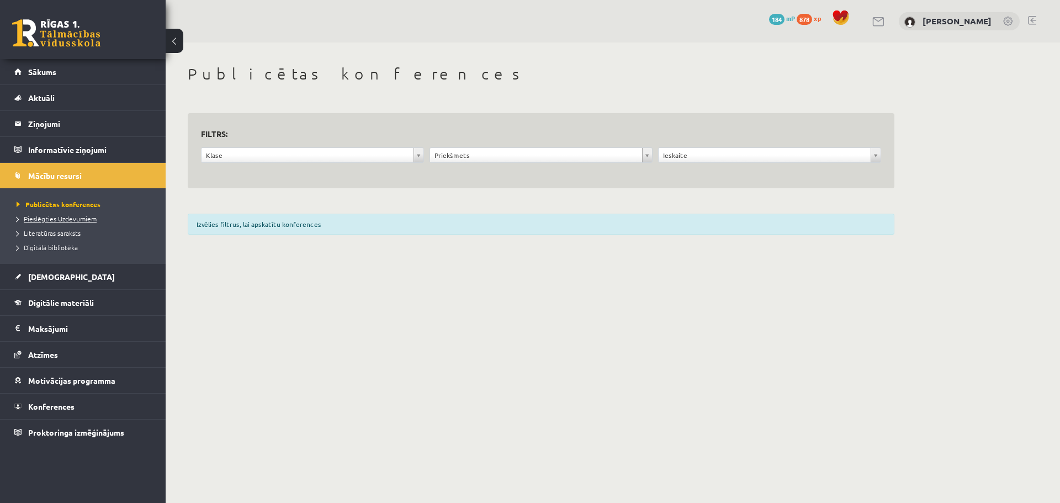
click at [93, 220] on span "Pieslēgties Uzdevumiem" at bounding box center [57, 218] width 80 height 9
click at [29, 79] on link "Sākums" at bounding box center [82, 71] width 137 height 25
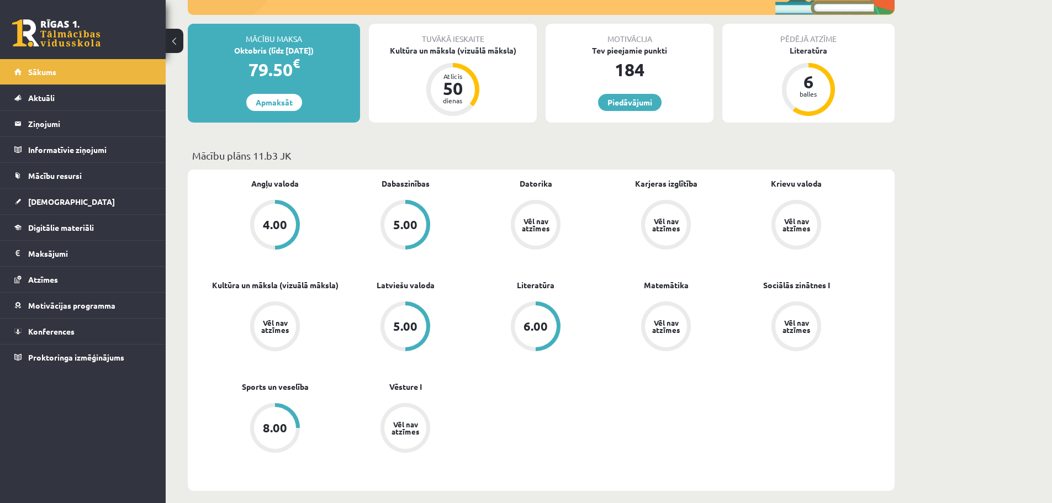
scroll to position [210, 0]
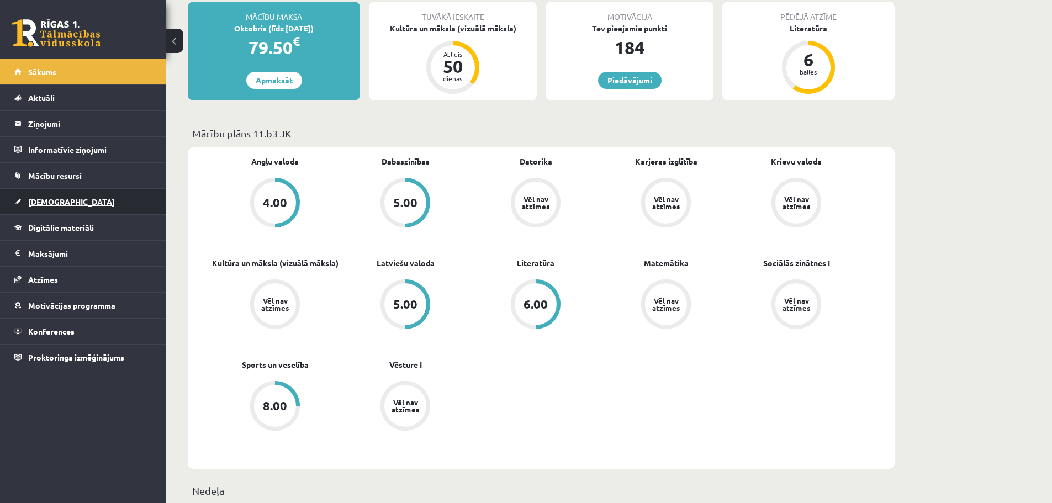
click at [130, 206] on link "[DEMOGRAPHIC_DATA]" at bounding box center [82, 201] width 137 height 25
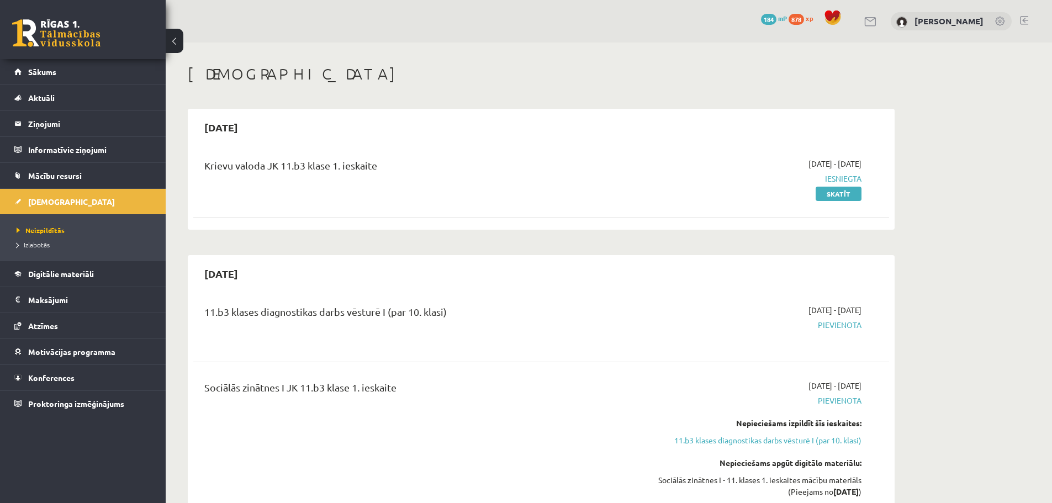
click at [69, 59] on div "0 Dāvanas 184 mP 878 xp" at bounding box center [83, 29] width 166 height 59
click at [68, 66] on link "Sākums" at bounding box center [82, 71] width 137 height 25
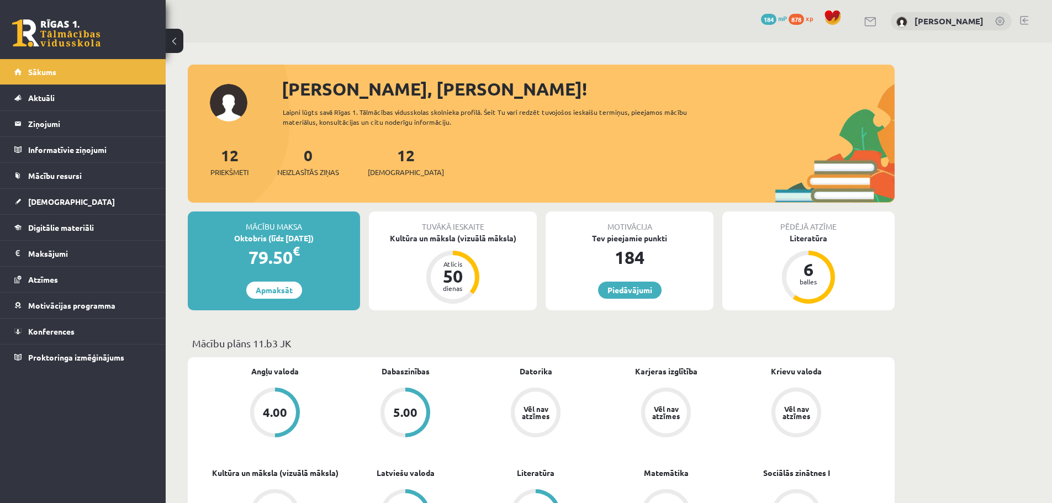
click at [1000, 21] on link at bounding box center [1000, 22] width 11 height 11
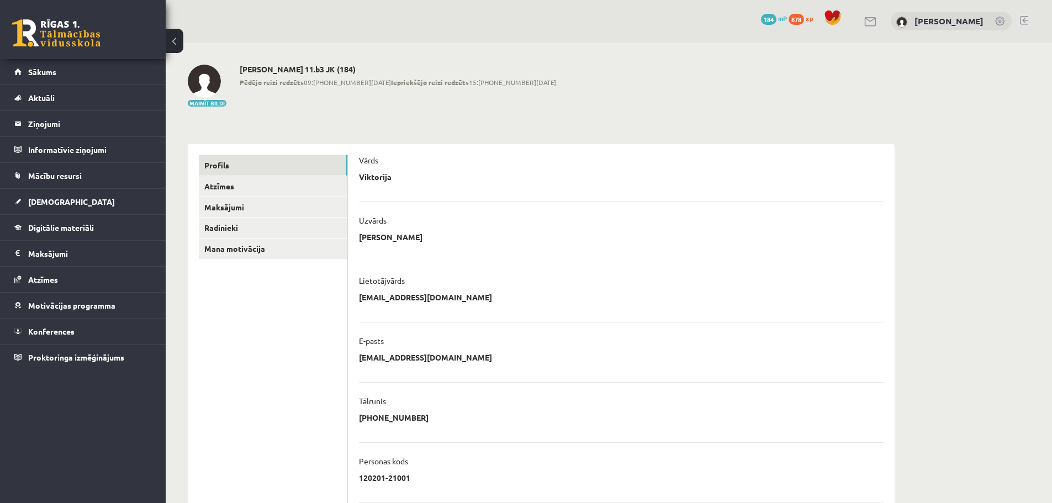
click at [1031, 22] on div "0 Dāvanas 184 mP 878 xp [PERSON_NAME]" at bounding box center [609, 21] width 886 height 43
click at [1020, 19] on link at bounding box center [1024, 20] width 8 height 9
